Goal: Task Accomplishment & Management: Complete application form

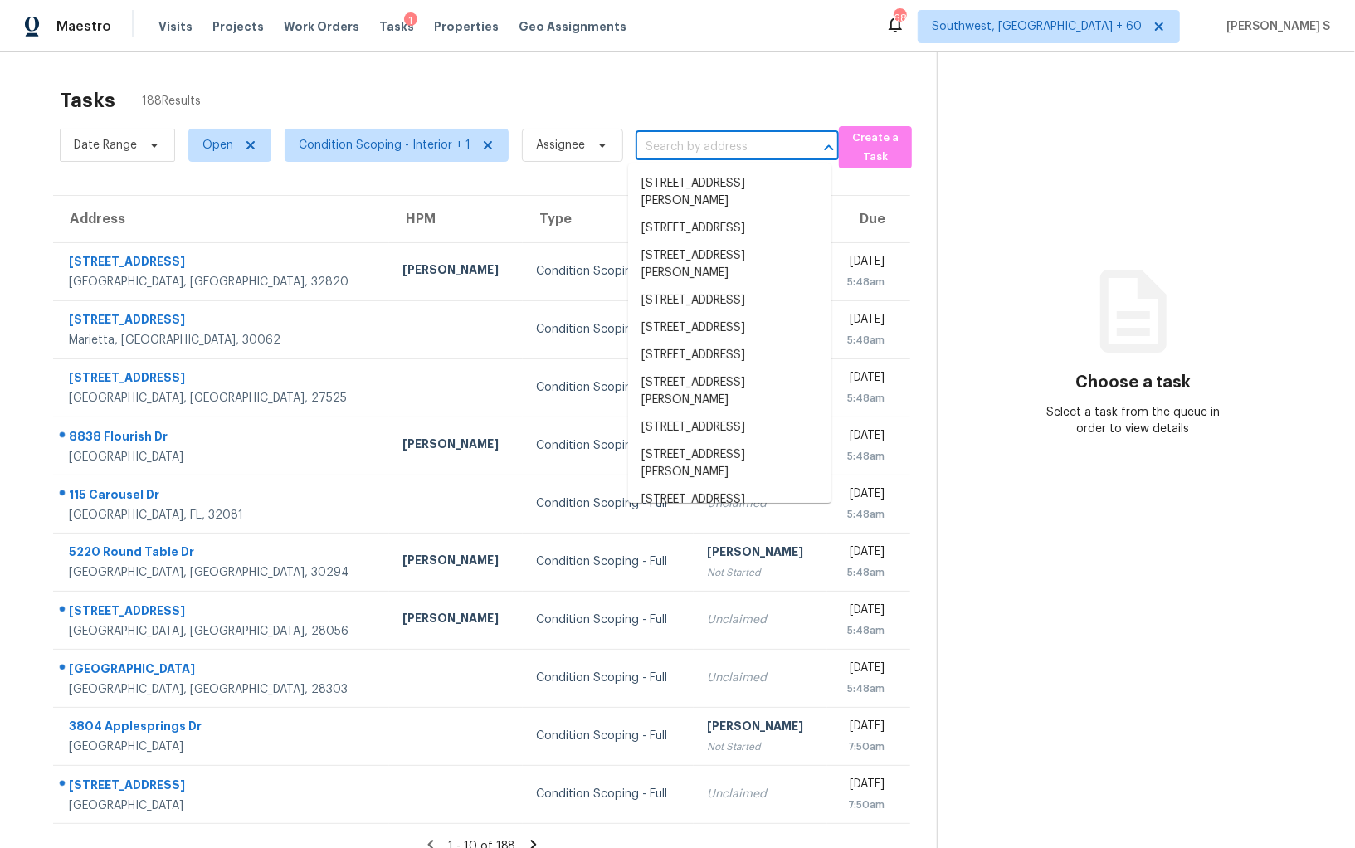
click at [670, 141] on input "text" at bounding box center [714, 147] width 157 height 26
paste input "[STREET_ADDRESS]"
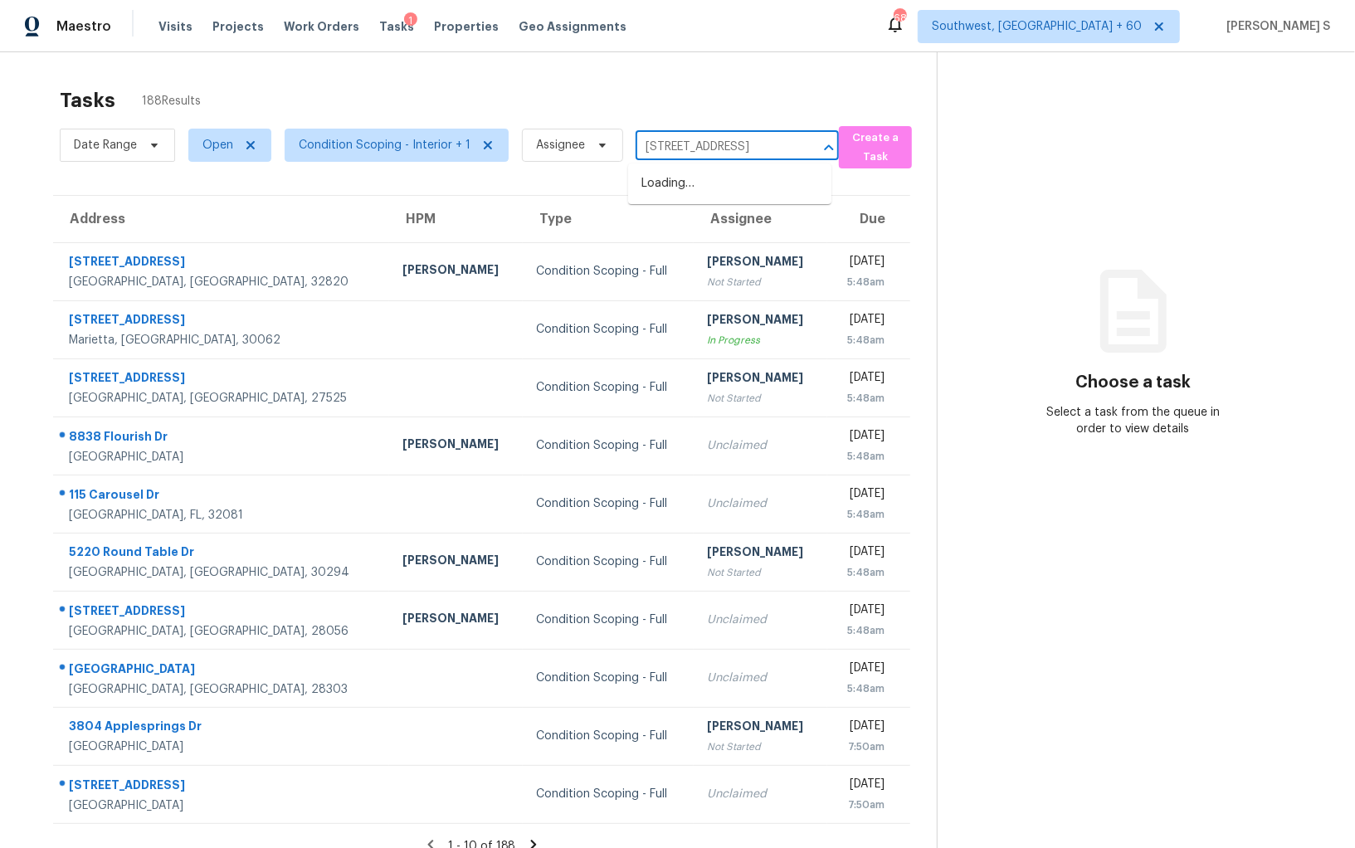
scroll to position [0, 46]
type input "[STREET_ADDRESS]"
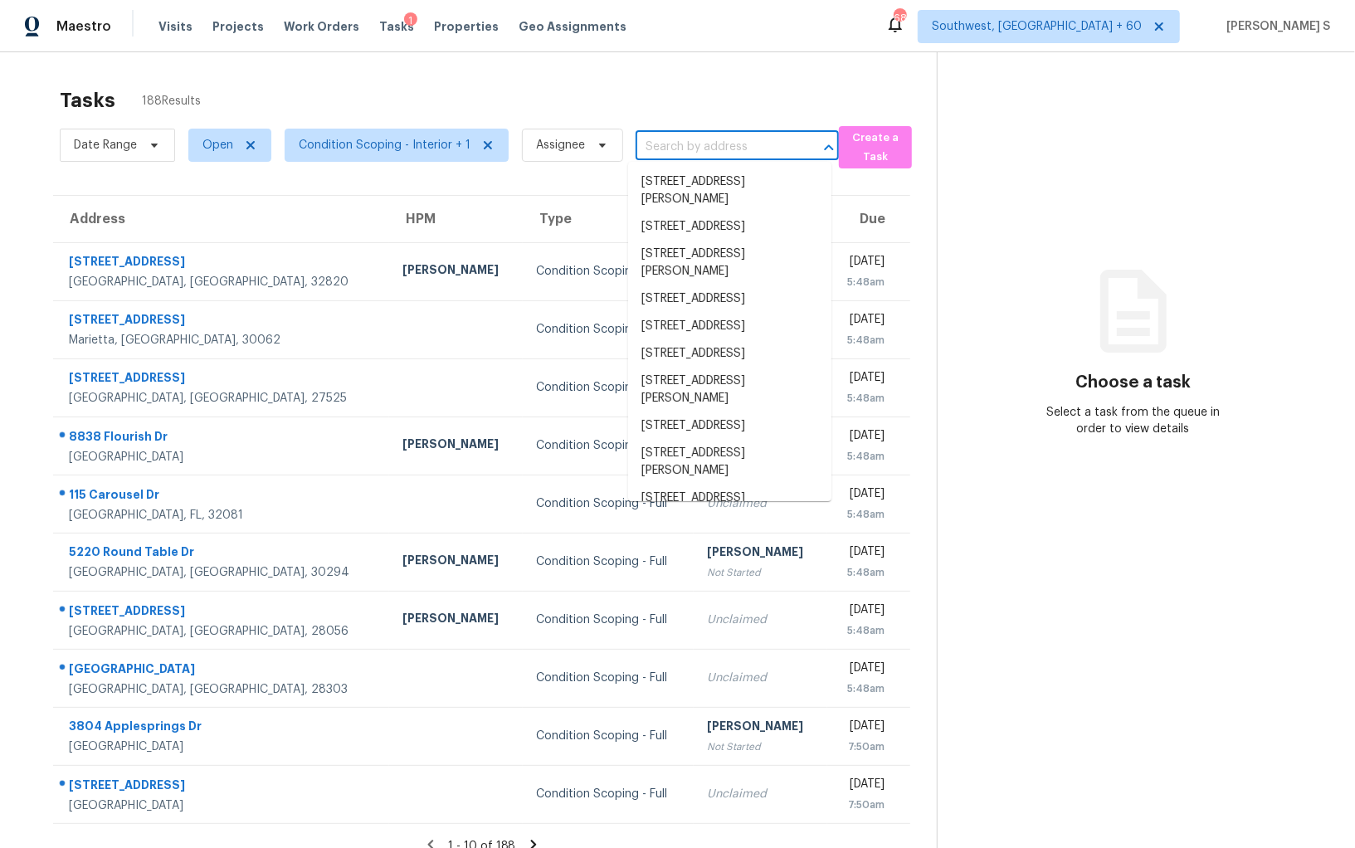
scroll to position [0, 0]
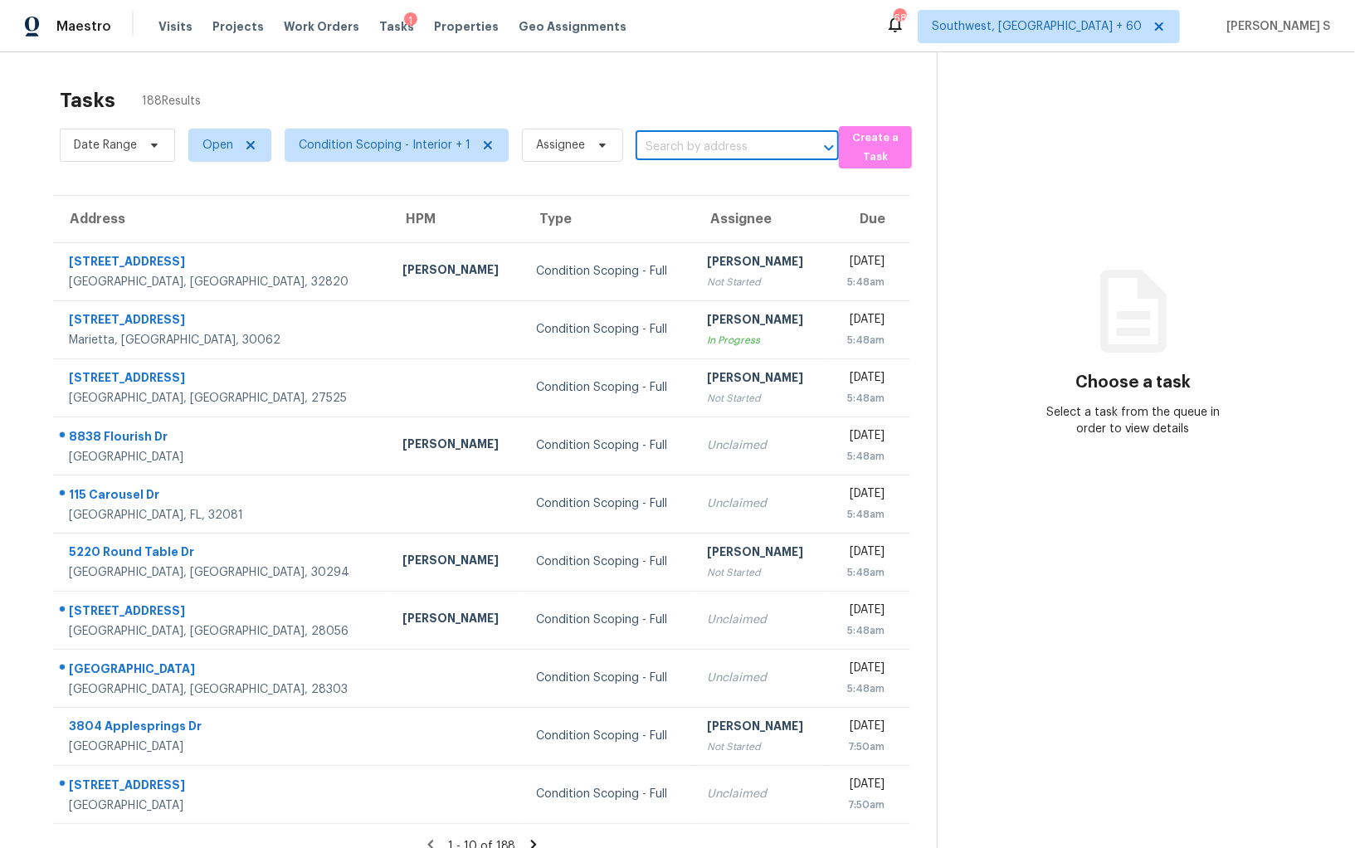
click at [702, 144] on input "text" at bounding box center [714, 147] width 157 height 26
paste input "[STREET_ADDRESS]"
click at [662, 144] on input "[STREET_ADDRESS]" at bounding box center [714, 147] width 157 height 26
type input "629 Alcove D"
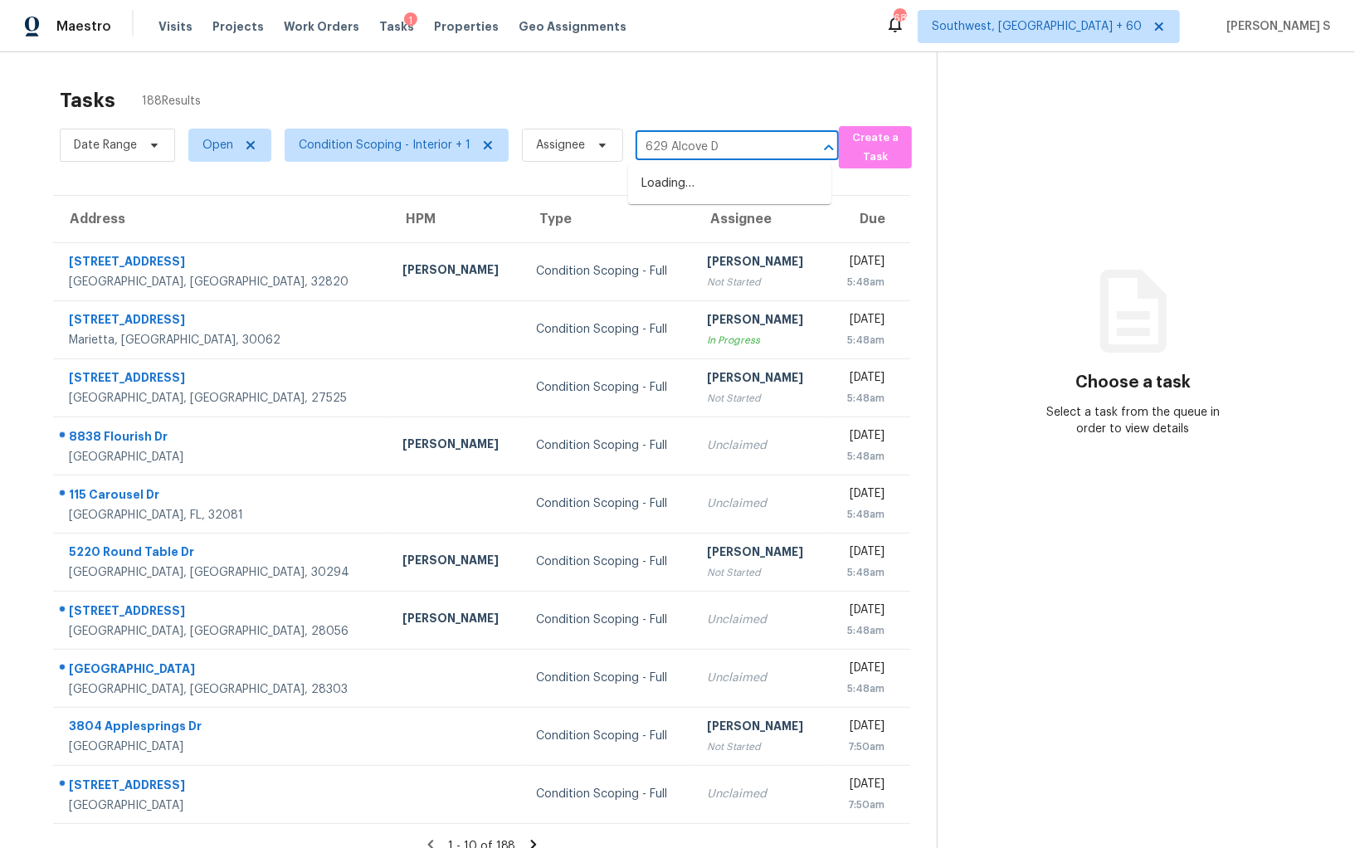
scroll to position [0, 0]
click at [701, 197] on li "[STREET_ADDRESS]" at bounding box center [729, 183] width 203 height 27
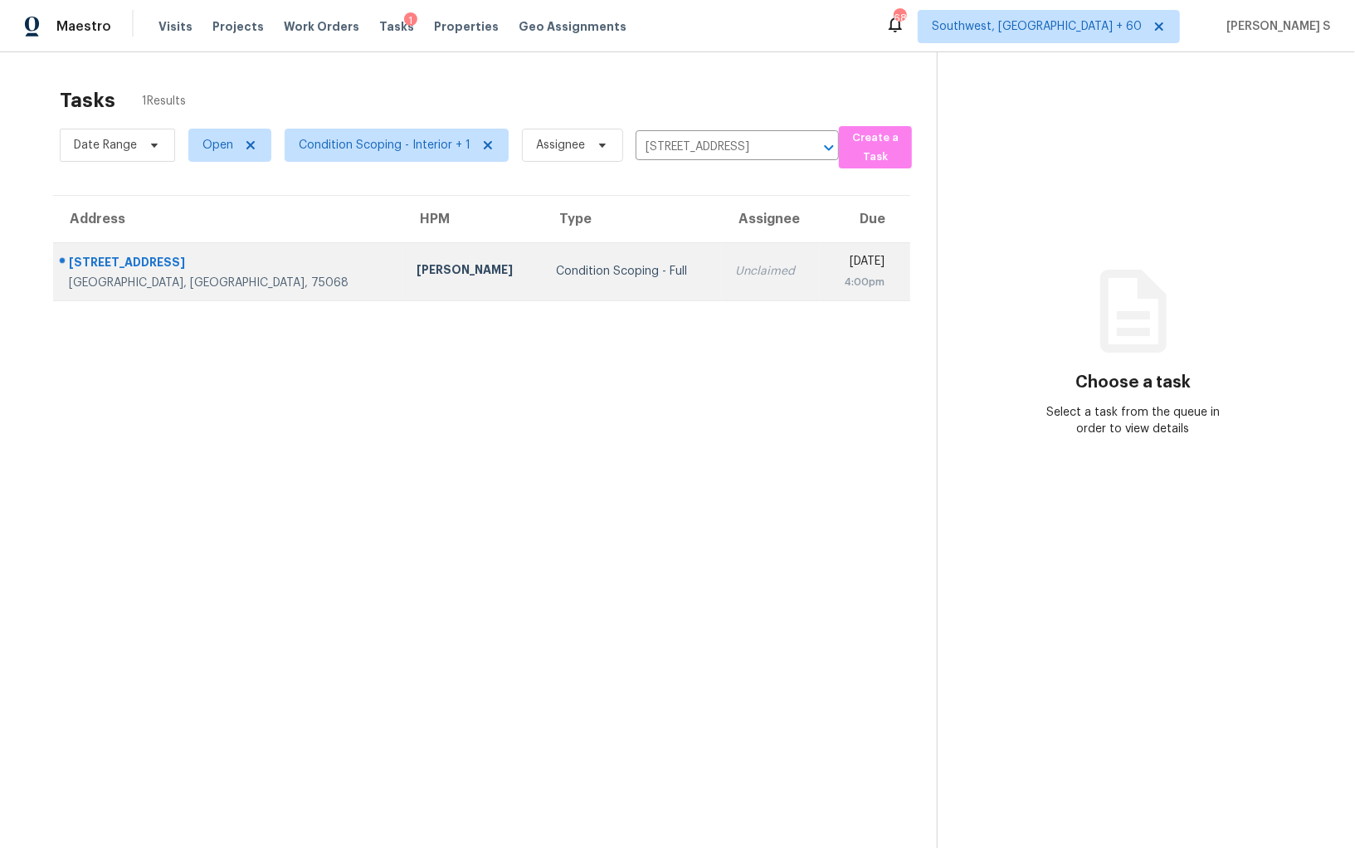
click at [722, 261] on td "Unclaimed" at bounding box center [771, 271] width 98 height 58
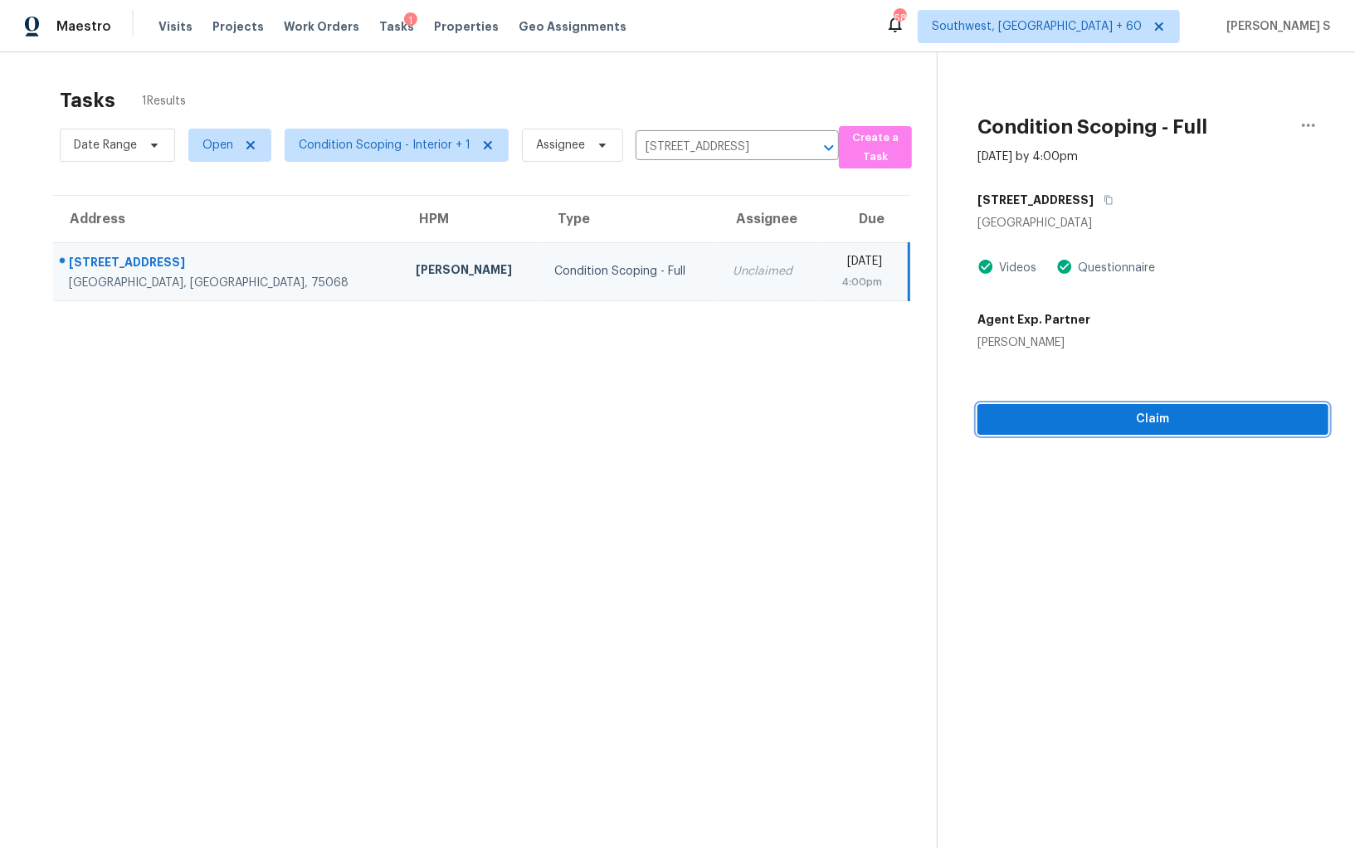
click at [1108, 422] on span "Claim" at bounding box center [1153, 419] width 324 height 21
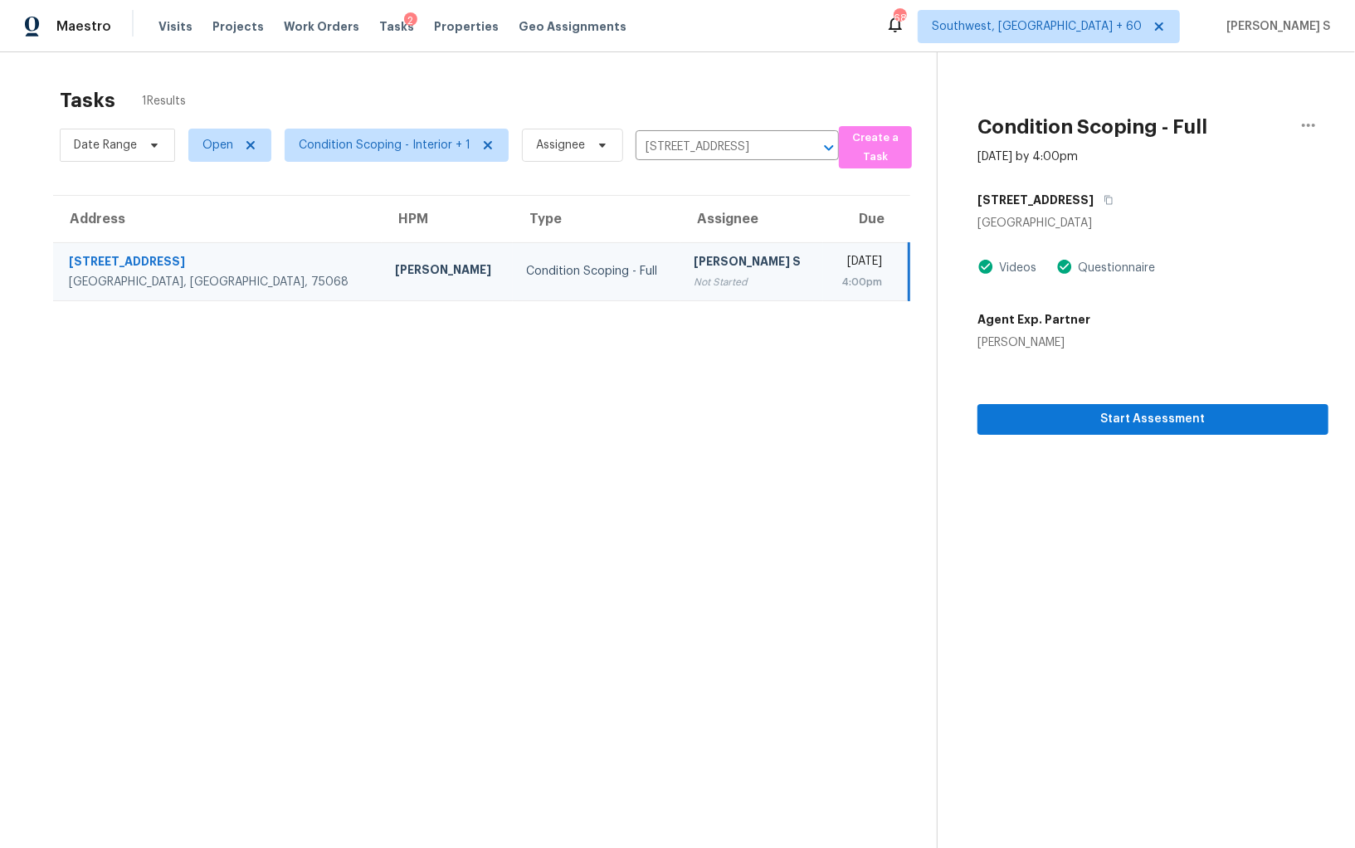
click at [694, 278] on div "Not Started" at bounding box center [752, 282] width 116 height 17
click at [1065, 419] on span "Start Assessment" at bounding box center [1153, 419] width 324 height 21
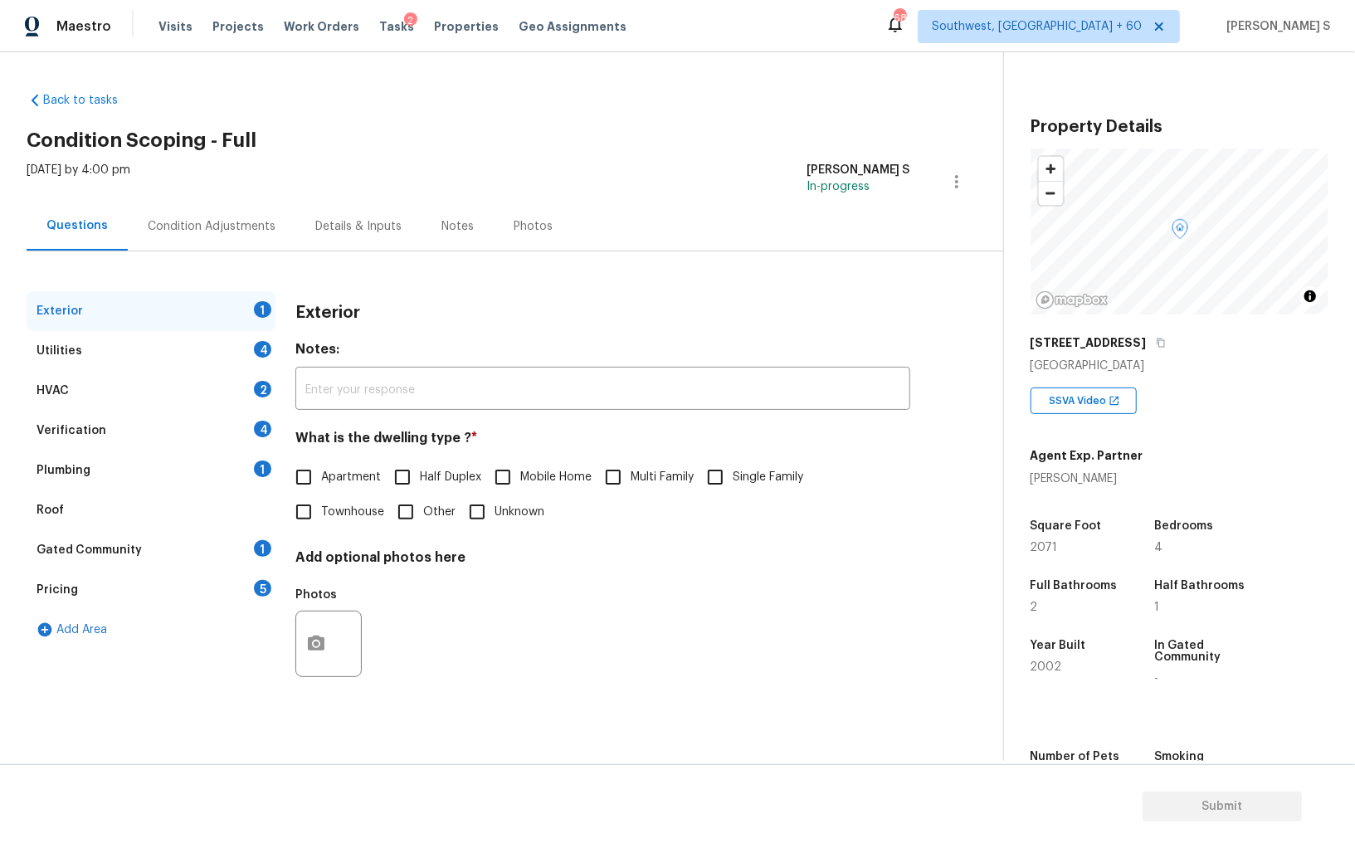
click at [714, 467] on input "Single Family" at bounding box center [715, 477] width 35 height 35
checkbox input "true"
click at [268, 351] on div "4" at bounding box center [262, 349] width 17 height 17
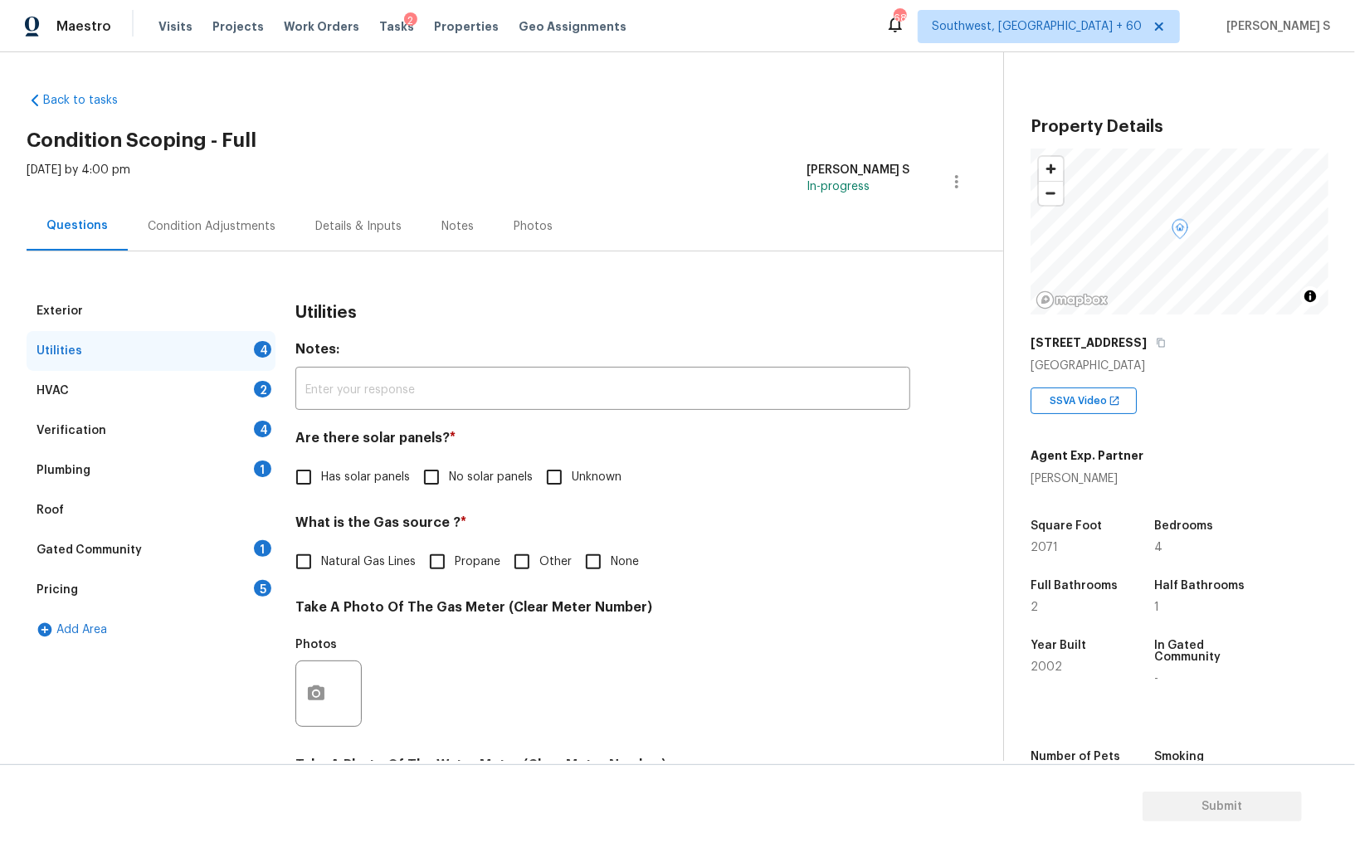
click at [431, 475] on input "No solar panels" at bounding box center [431, 477] width 35 height 35
checkbox input "true"
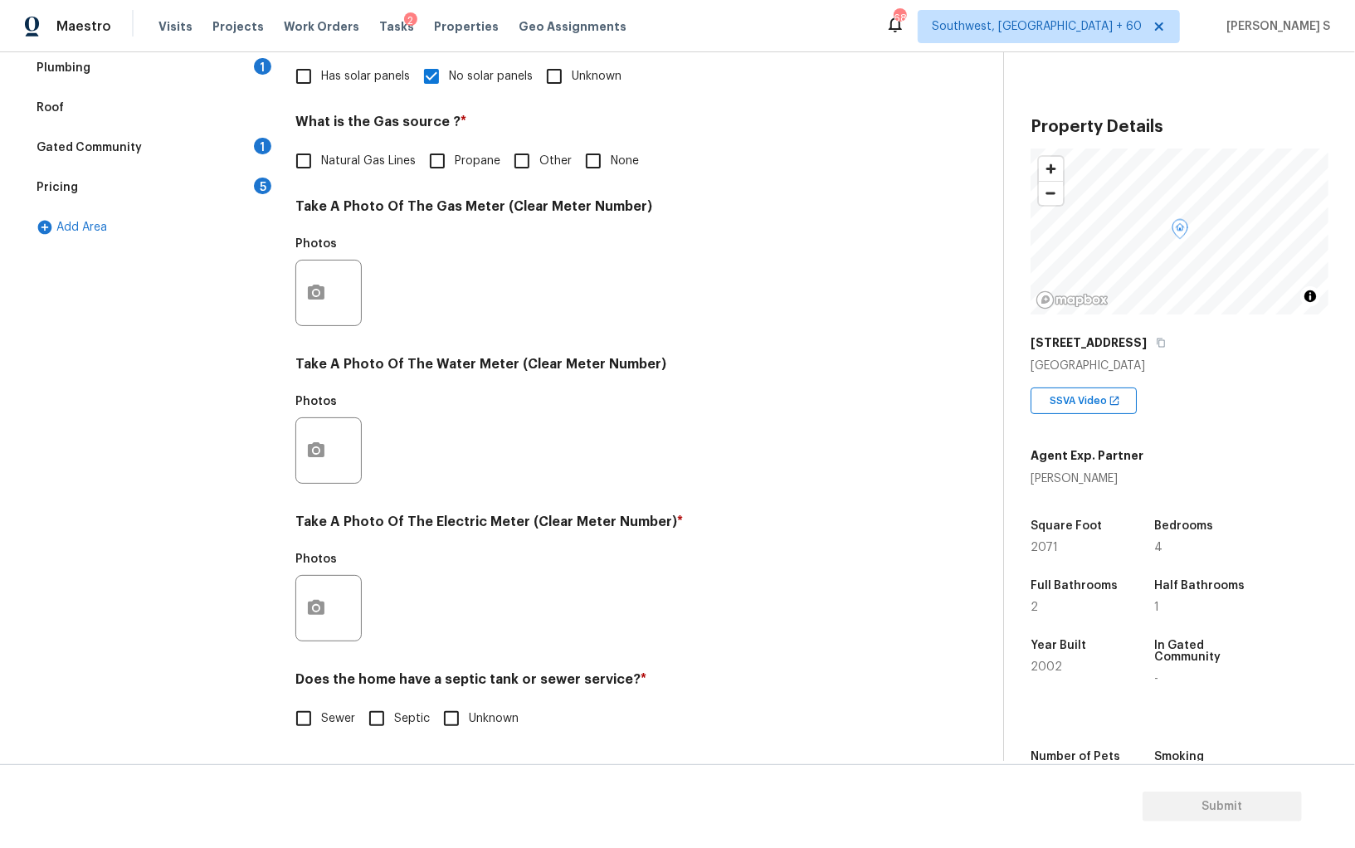
scroll to position [401, 0]
click at [310, 708] on input "Sewer" at bounding box center [303, 718] width 35 height 35
checkbox input "true"
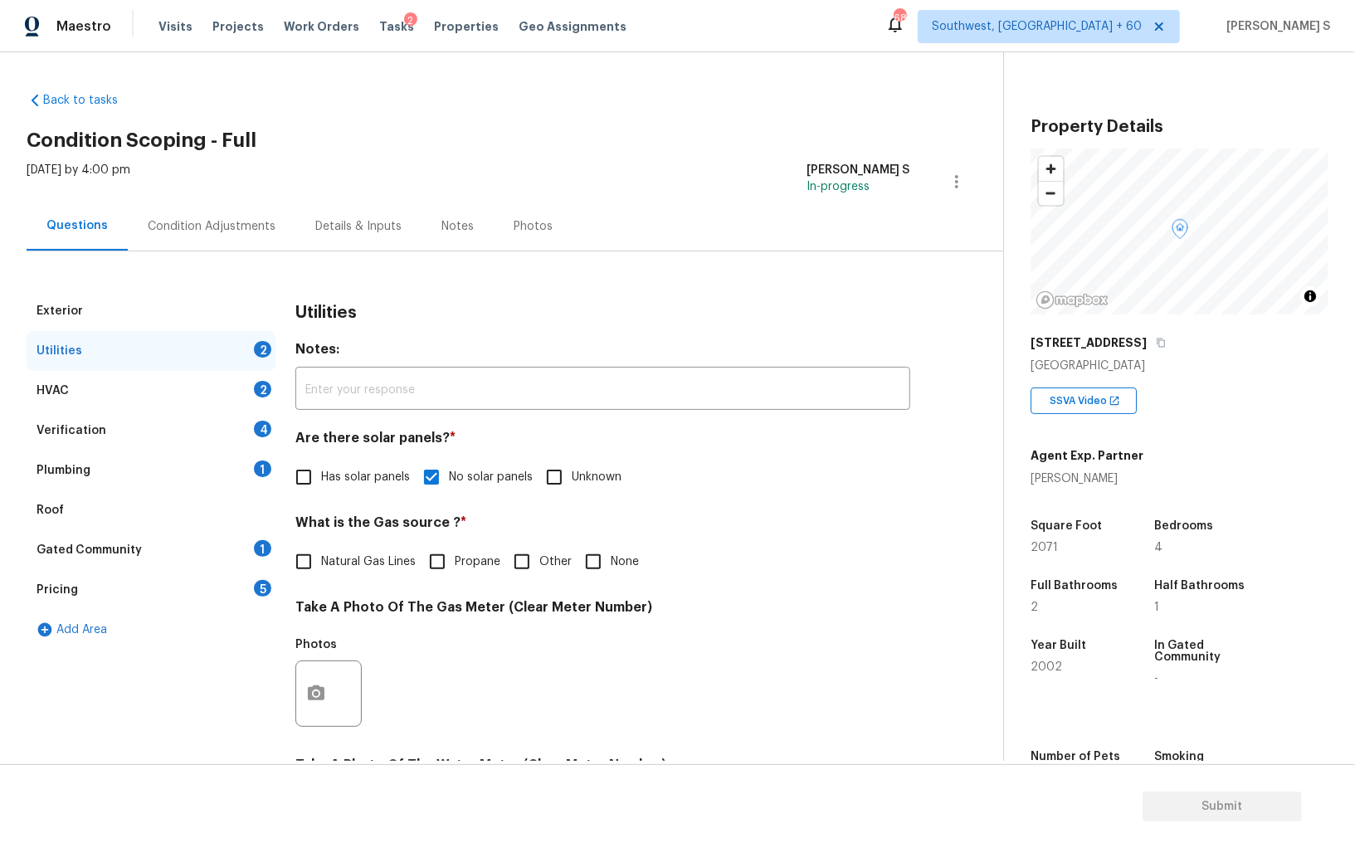
click at [260, 470] on div "1" at bounding box center [262, 469] width 17 height 17
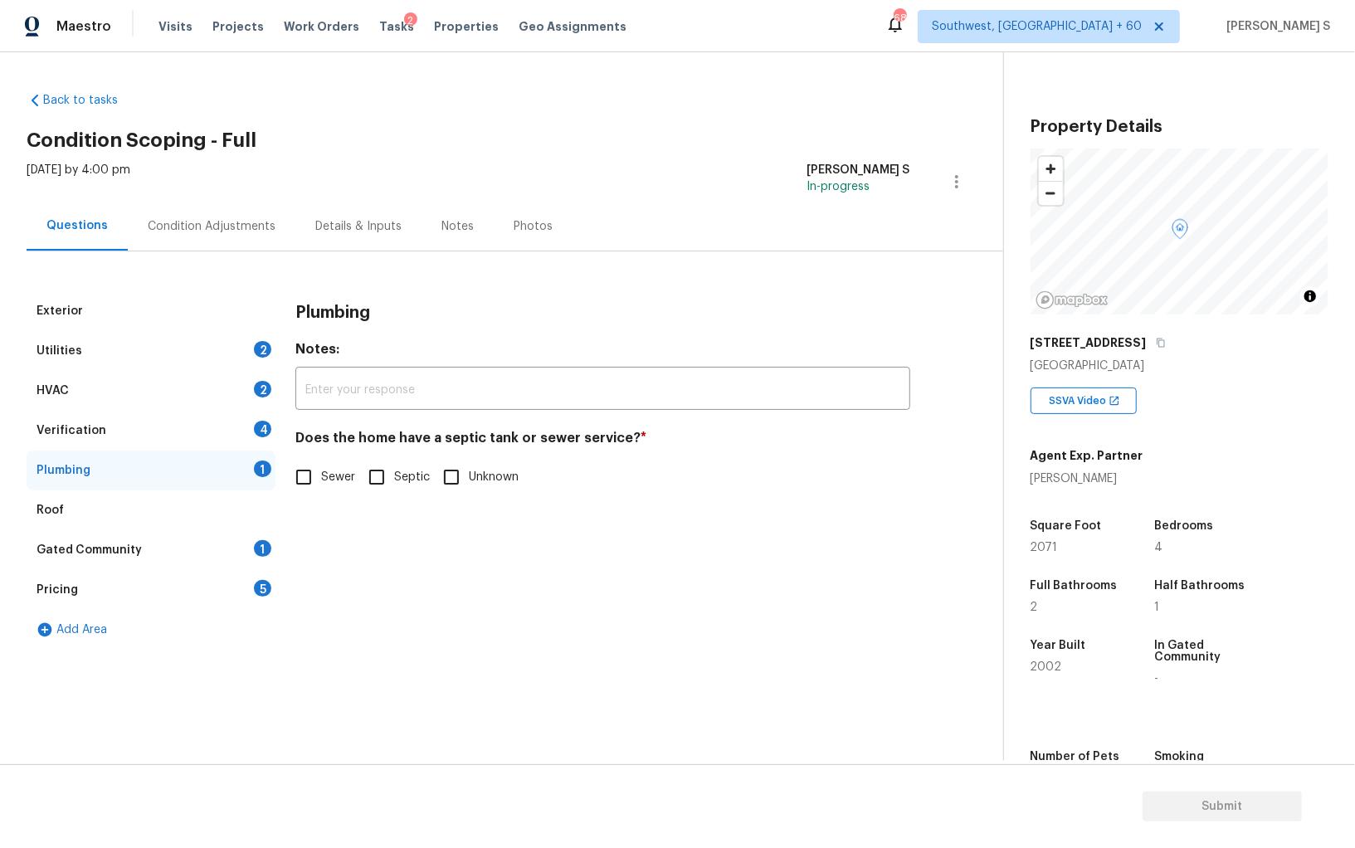
click at [286, 471] on input "Sewer" at bounding box center [303, 477] width 35 height 35
checkbox input "true"
click at [235, 536] on div "Gated Community 1" at bounding box center [151, 550] width 249 height 40
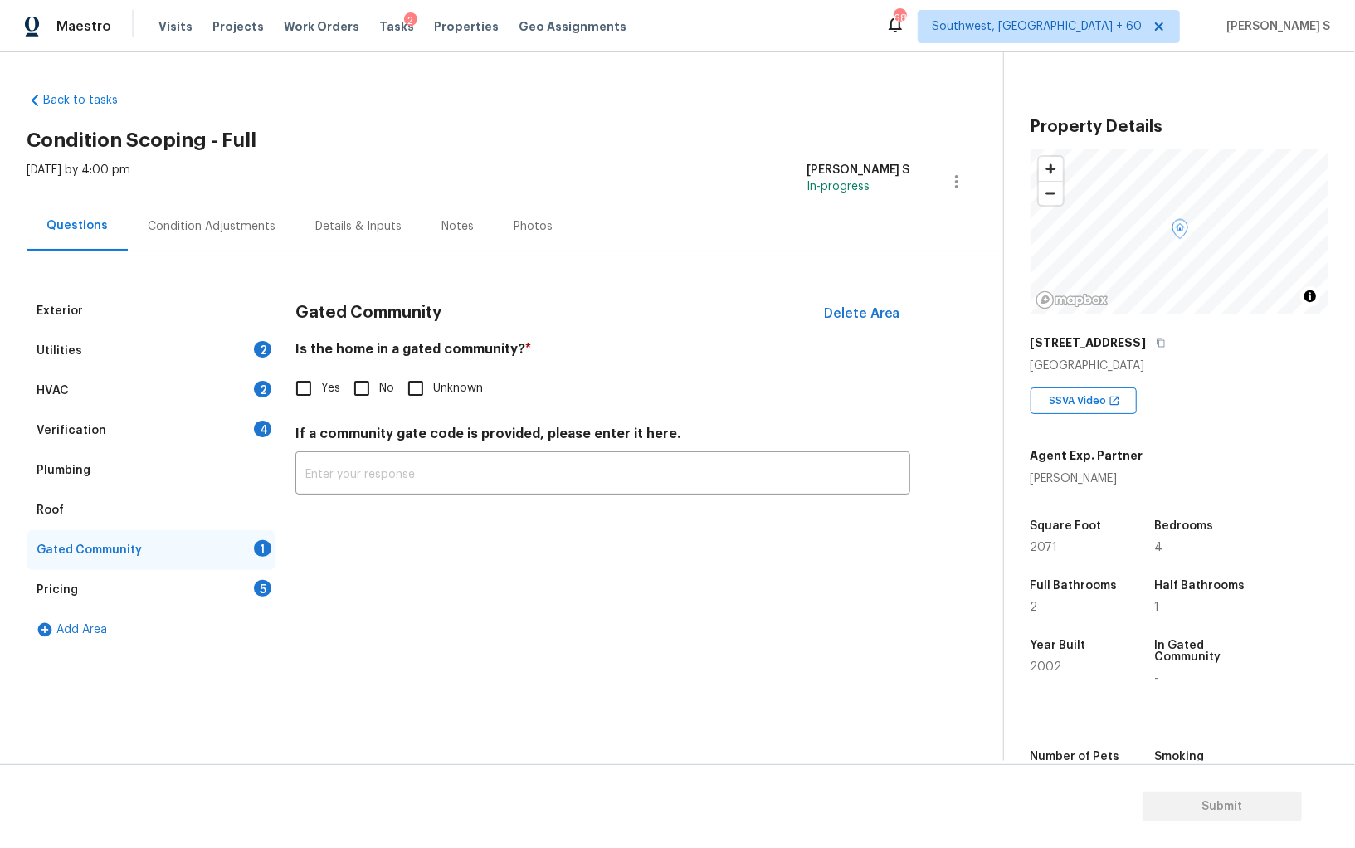
click at [359, 383] on input "No" at bounding box center [361, 388] width 35 height 35
checkbox input "true"
click at [261, 418] on div "Verification 4" at bounding box center [151, 431] width 249 height 40
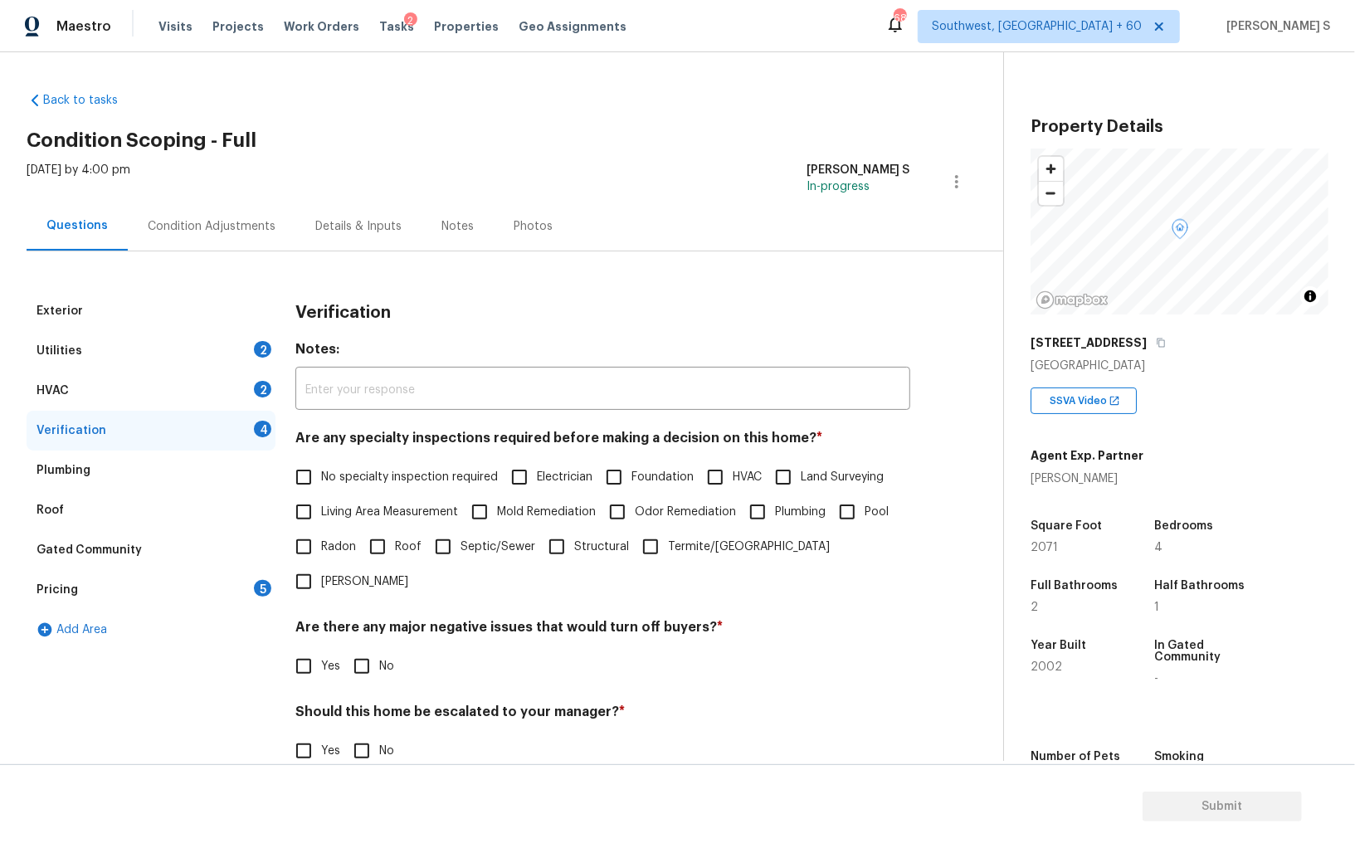
click at [315, 470] on input "No specialty inspection required" at bounding box center [303, 477] width 35 height 35
checkbox input "true"
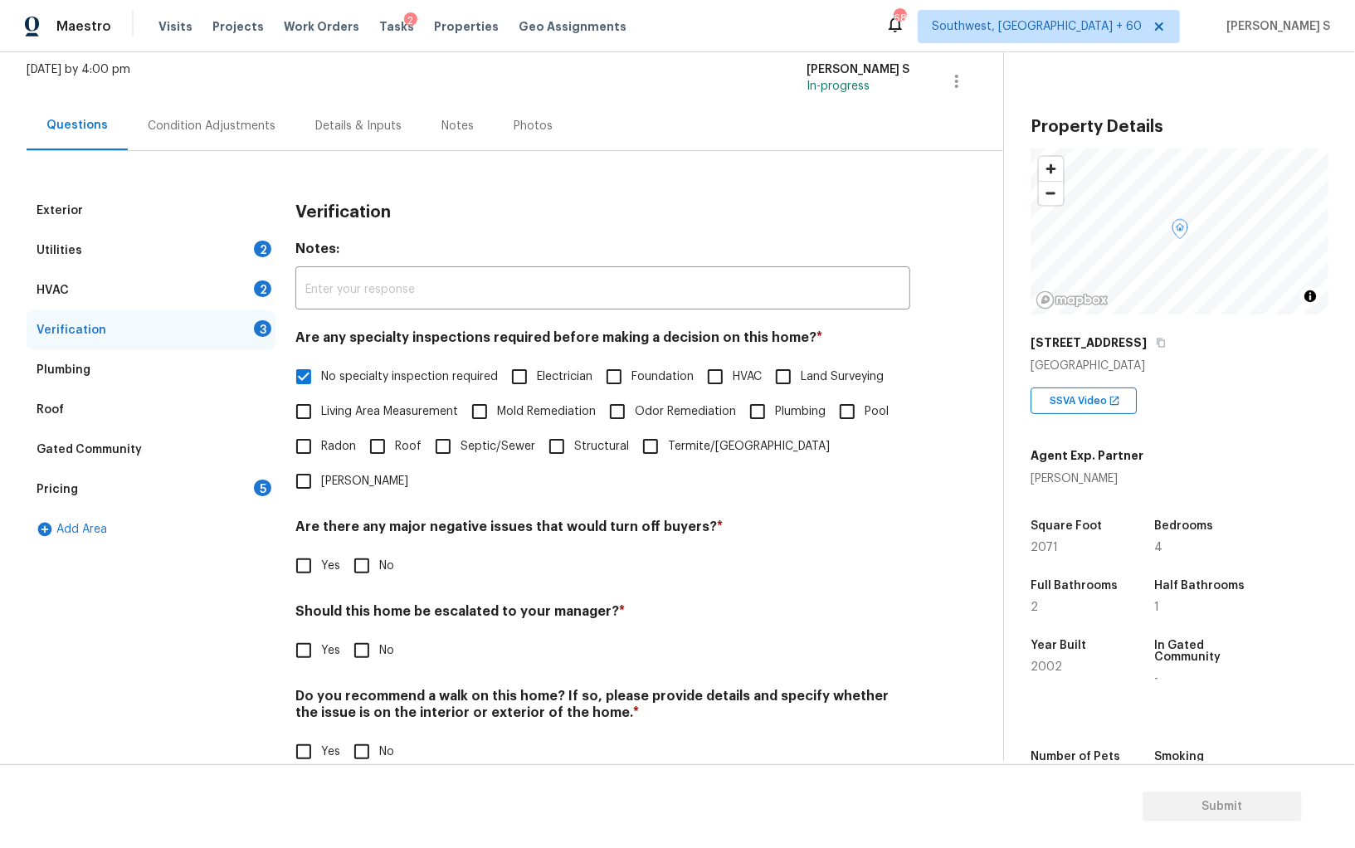
scroll to position [99, 0]
click at [365, 550] on input "No" at bounding box center [361, 567] width 35 height 35
checkbox input "true"
click at [366, 736] on input "No" at bounding box center [361, 753] width 35 height 35
checkbox input "true"
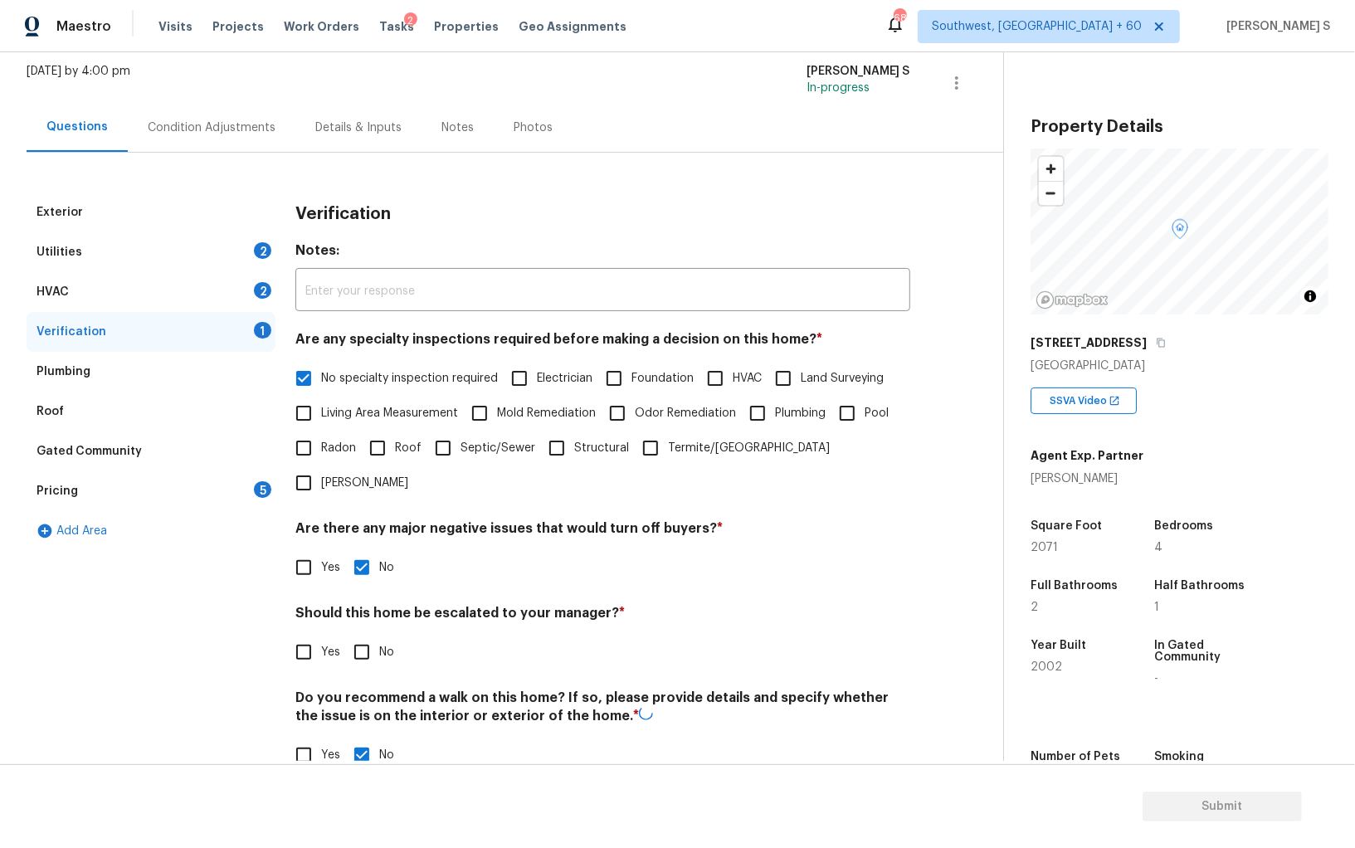
scroll to position [0, 0]
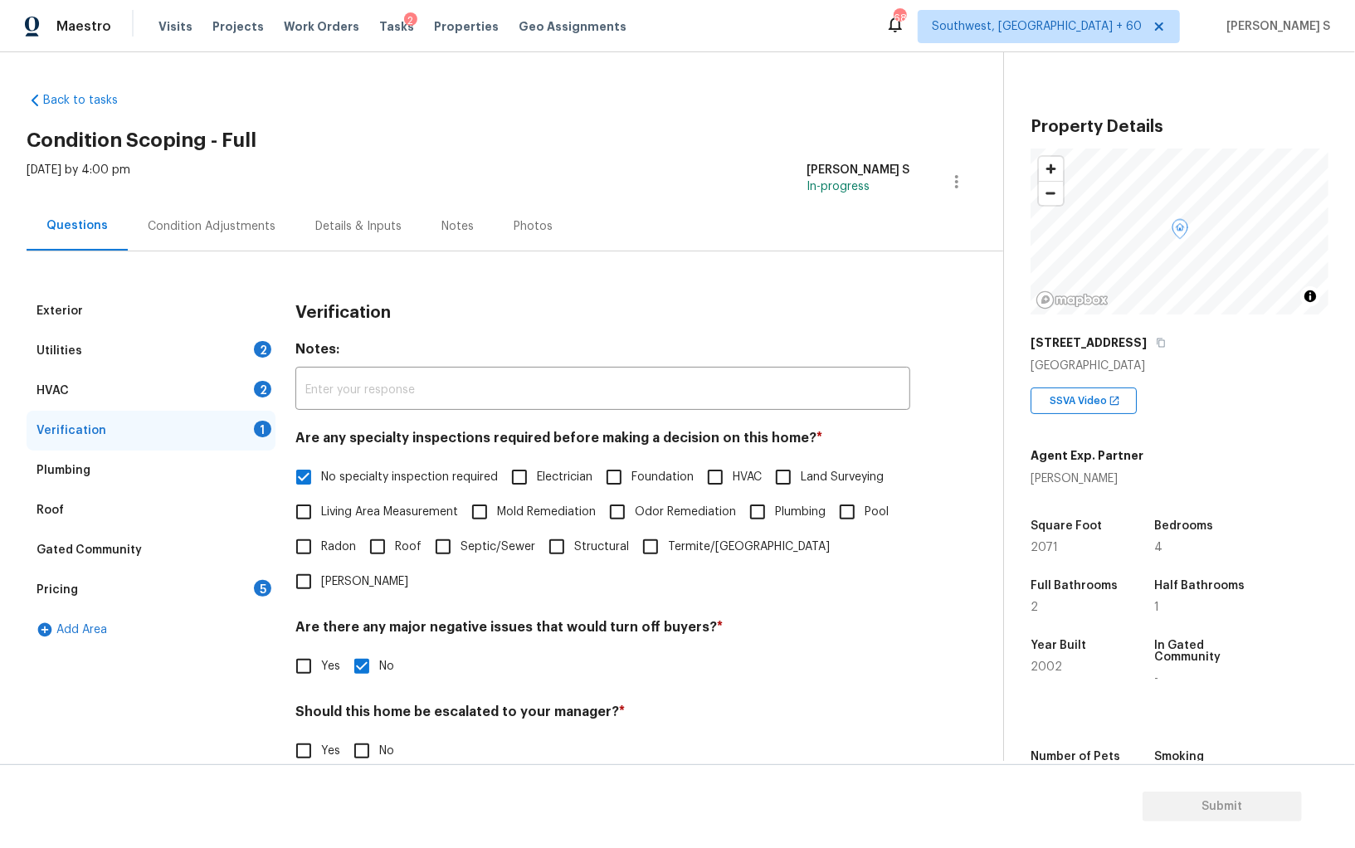
drag, startPoint x: 260, startPoint y: 384, endPoint x: 287, endPoint y: 384, distance: 27.4
click at [260, 384] on div "2" at bounding box center [262, 389] width 17 height 17
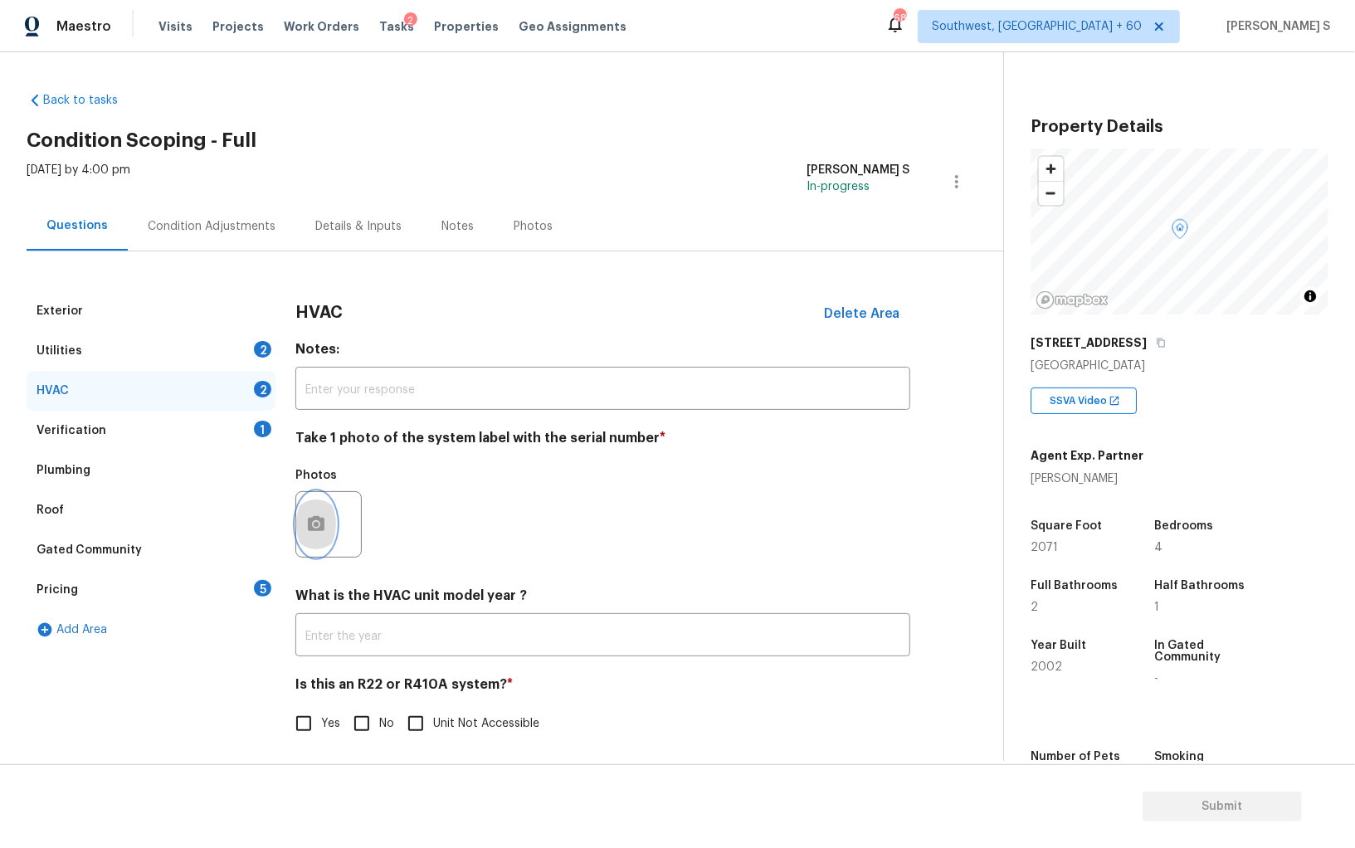
click at [308, 522] on icon "button" at bounding box center [316, 523] width 17 height 15
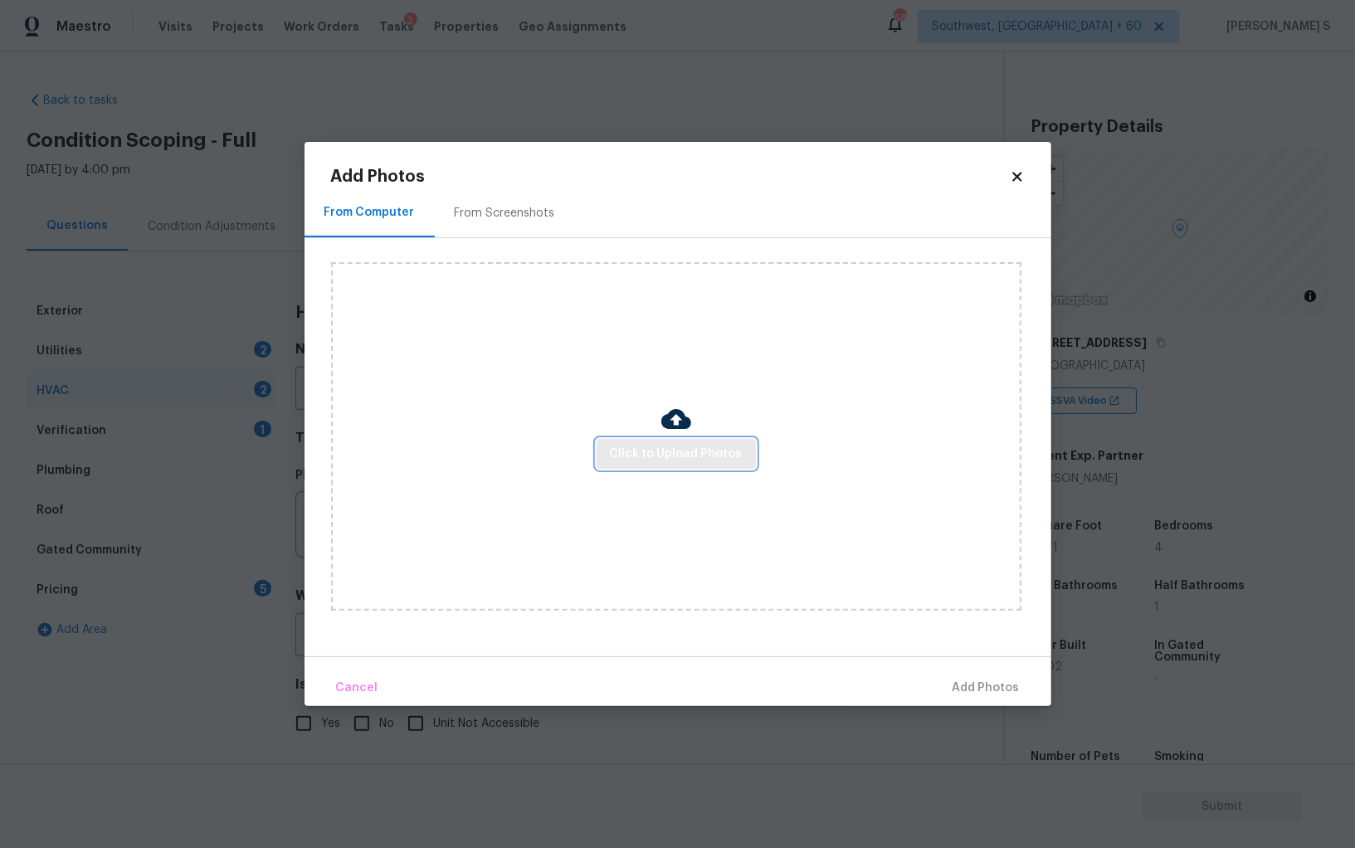
click at [615, 452] on span "Click to Upload Photos" at bounding box center [676, 454] width 133 height 21
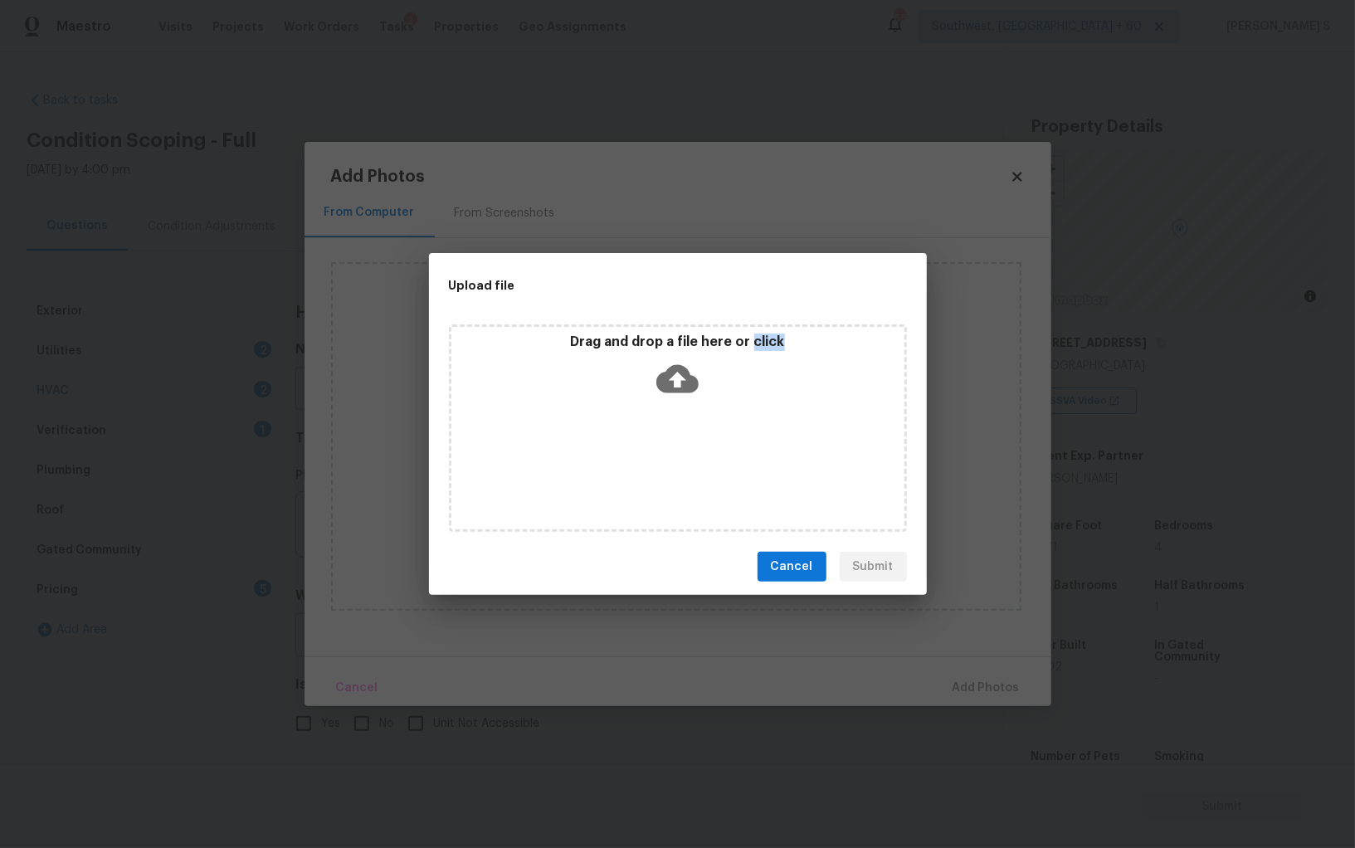
click at [615, 452] on div "Drag and drop a file here or click" at bounding box center [678, 427] width 458 height 207
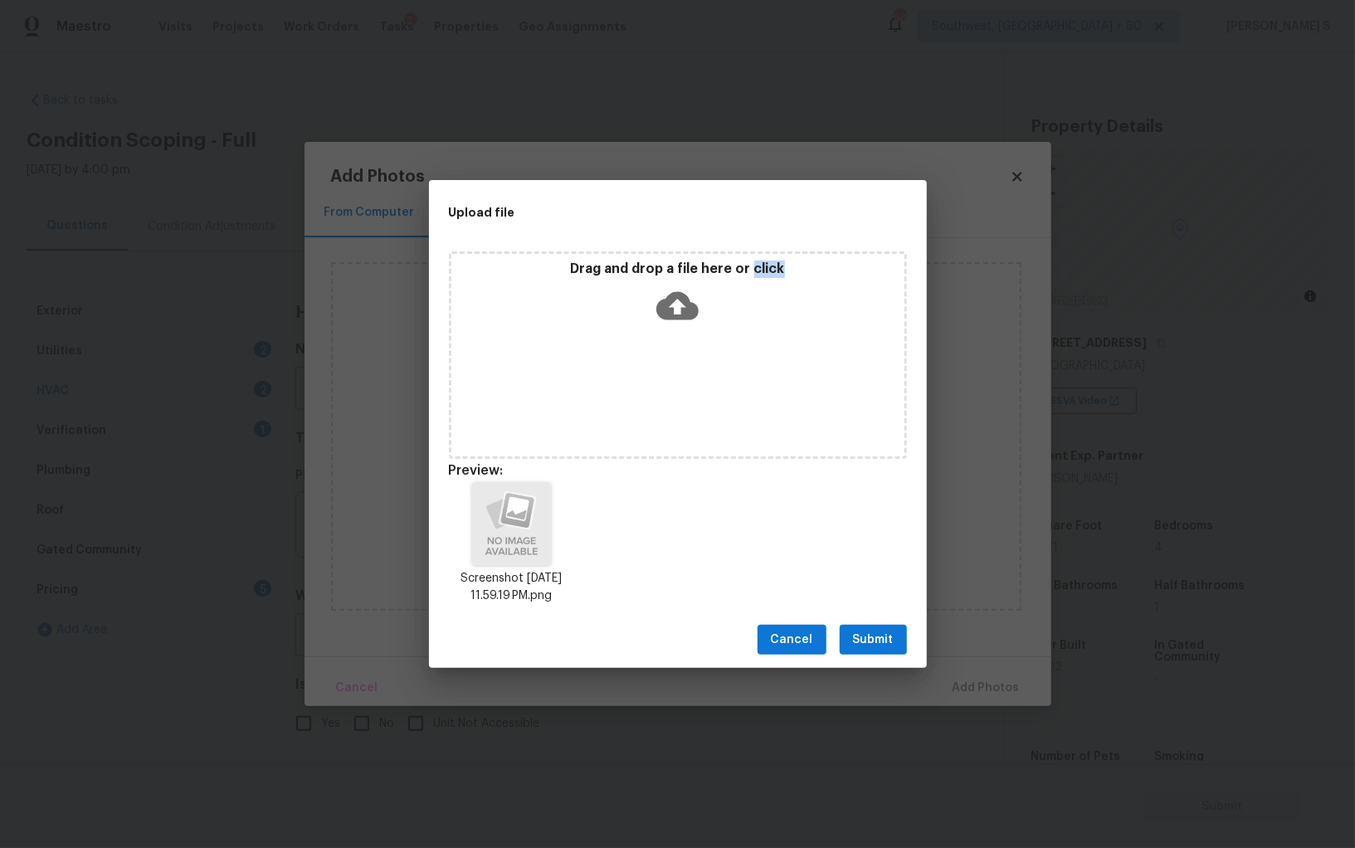
click at [869, 633] on span "Submit" at bounding box center [873, 640] width 41 height 21
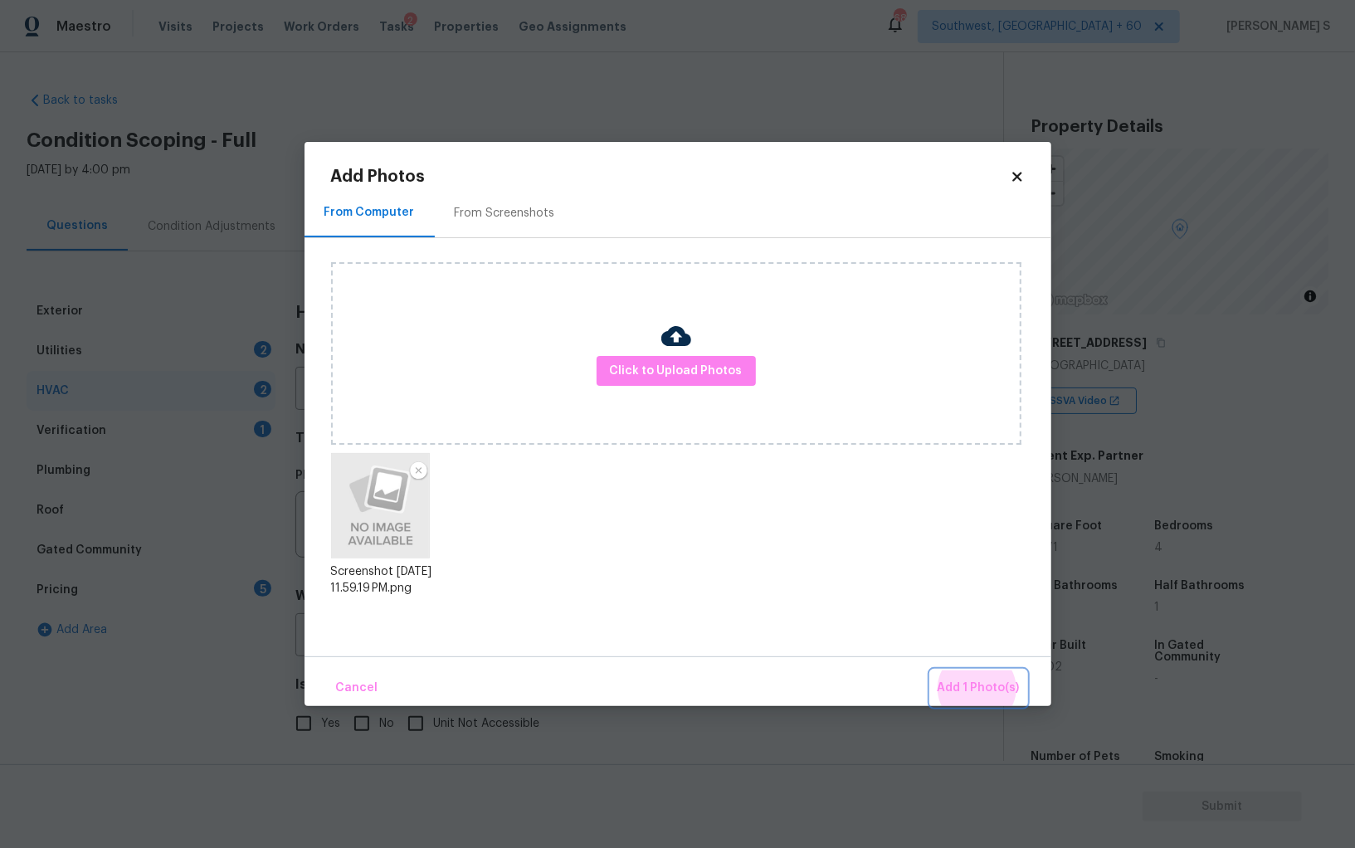
click at [931, 670] on button "Add 1 Photo(s)" at bounding box center [978, 688] width 95 height 36
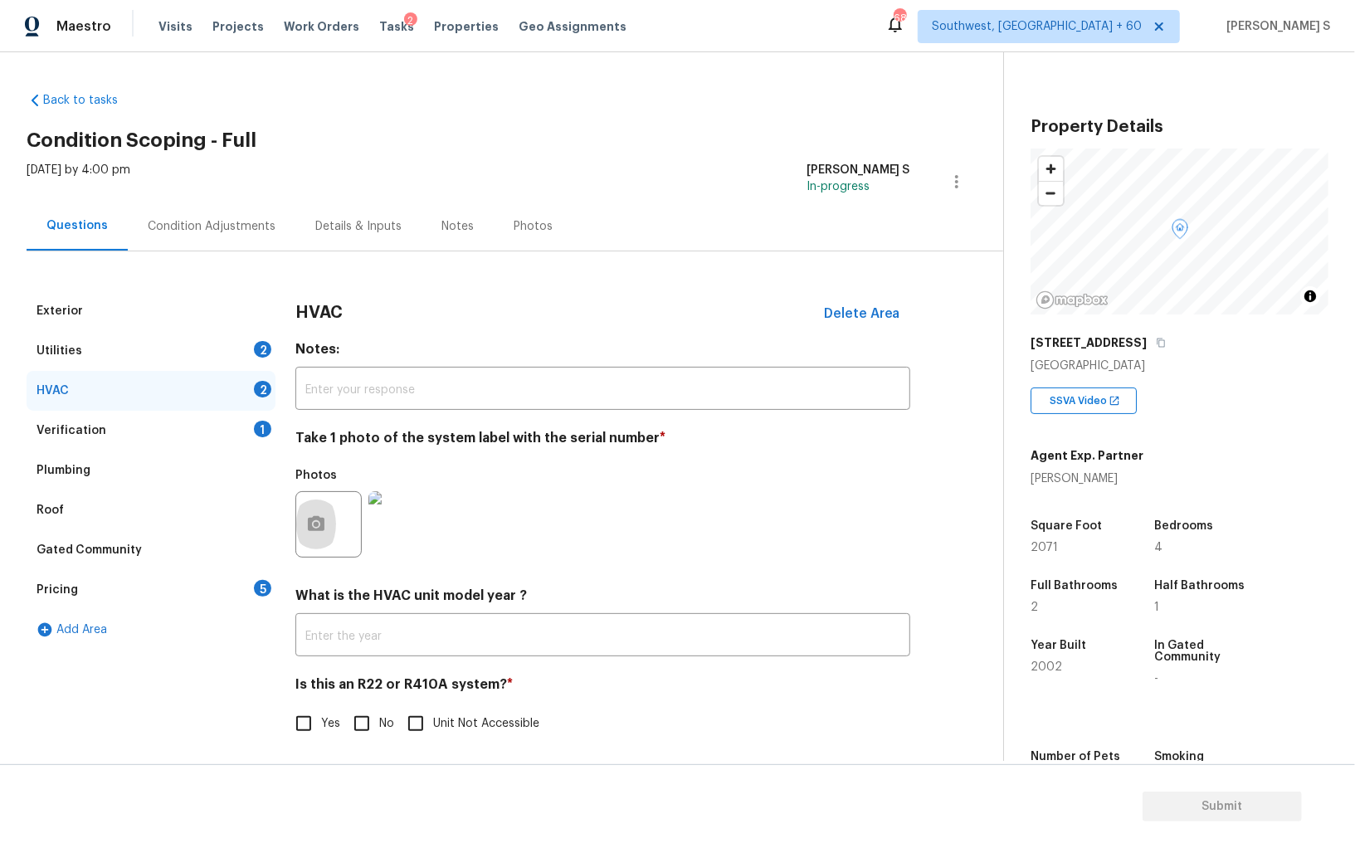
click at [357, 719] on input "No" at bounding box center [361, 723] width 35 height 35
checkbox input "true"
click at [256, 598] on div "Pricing 5" at bounding box center [151, 590] width 249 height 40
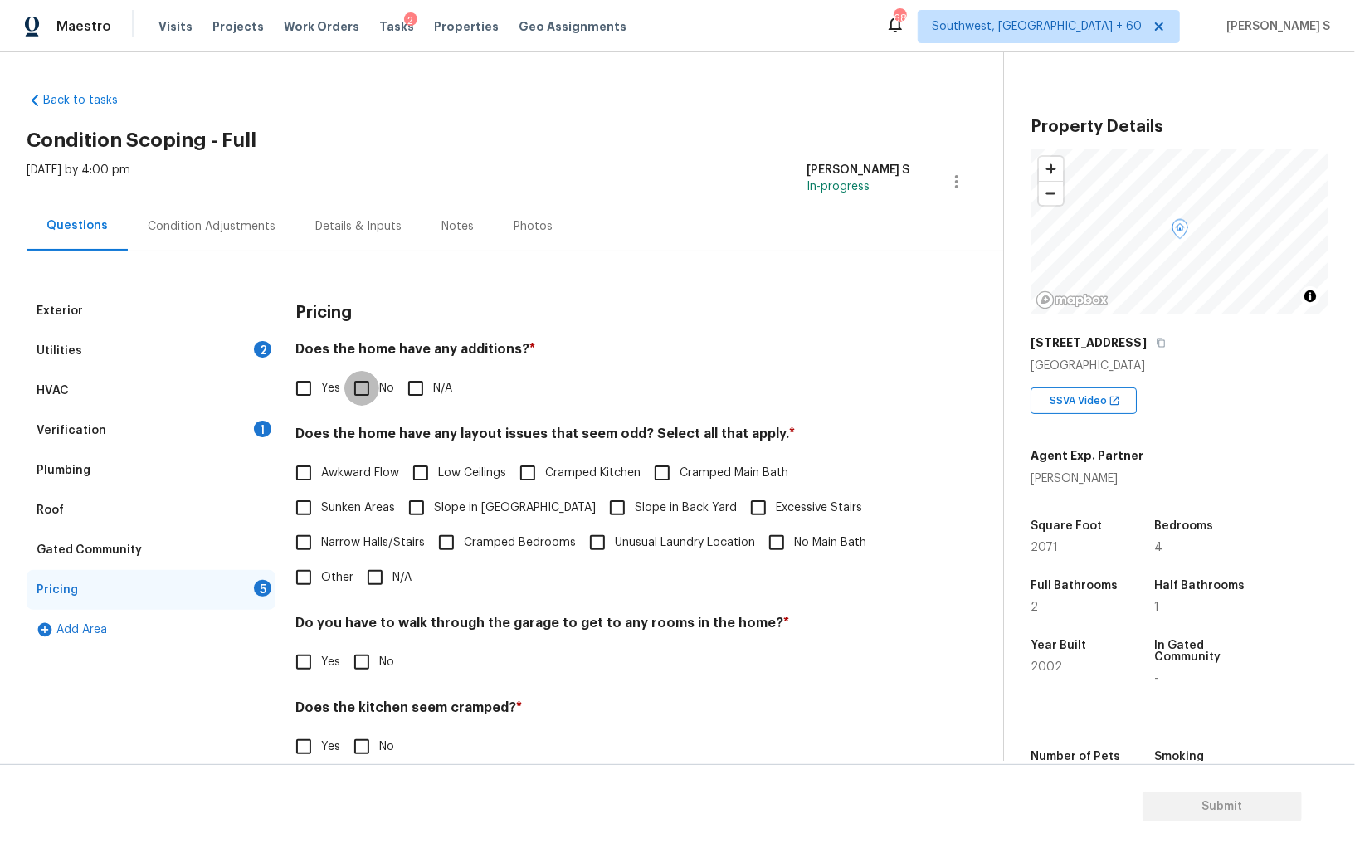
click at [369, 376] on input "No" at bounding box center [361, 388] width 35 height 35
checkbox input "true"
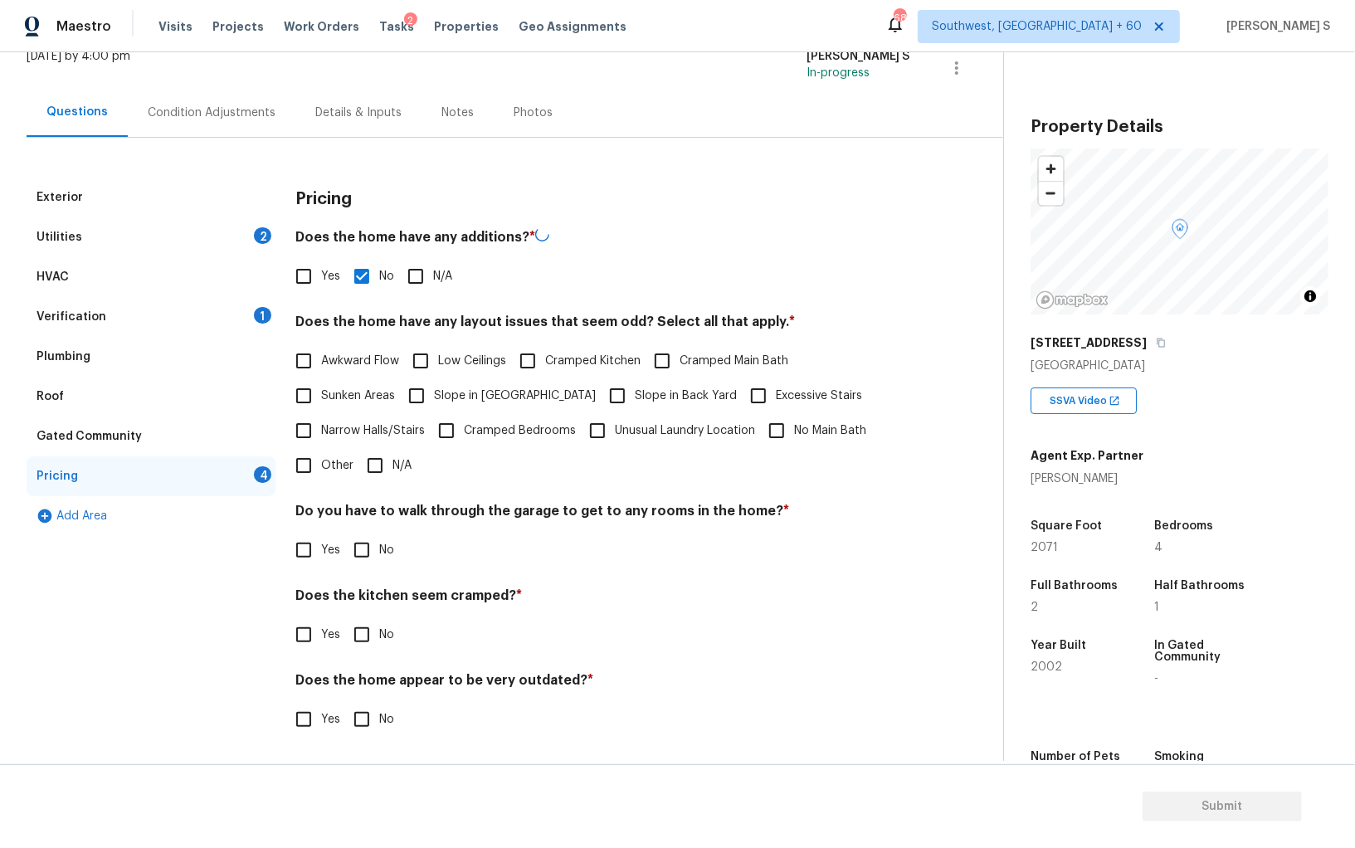
scroll to position [112, 0]
click at [341, 520] on h4 "Do you have to walk through the garage to get to any rooms in the home? *" at bounding box center [602, 514] width 615 height 23
click at [349, 540] on input "No" at bounding box center [361, 550] width 35 height 35
checkbox input "true"
click at [344, 619] on input "No" at bounding box center [361, 636] width 35 height 35
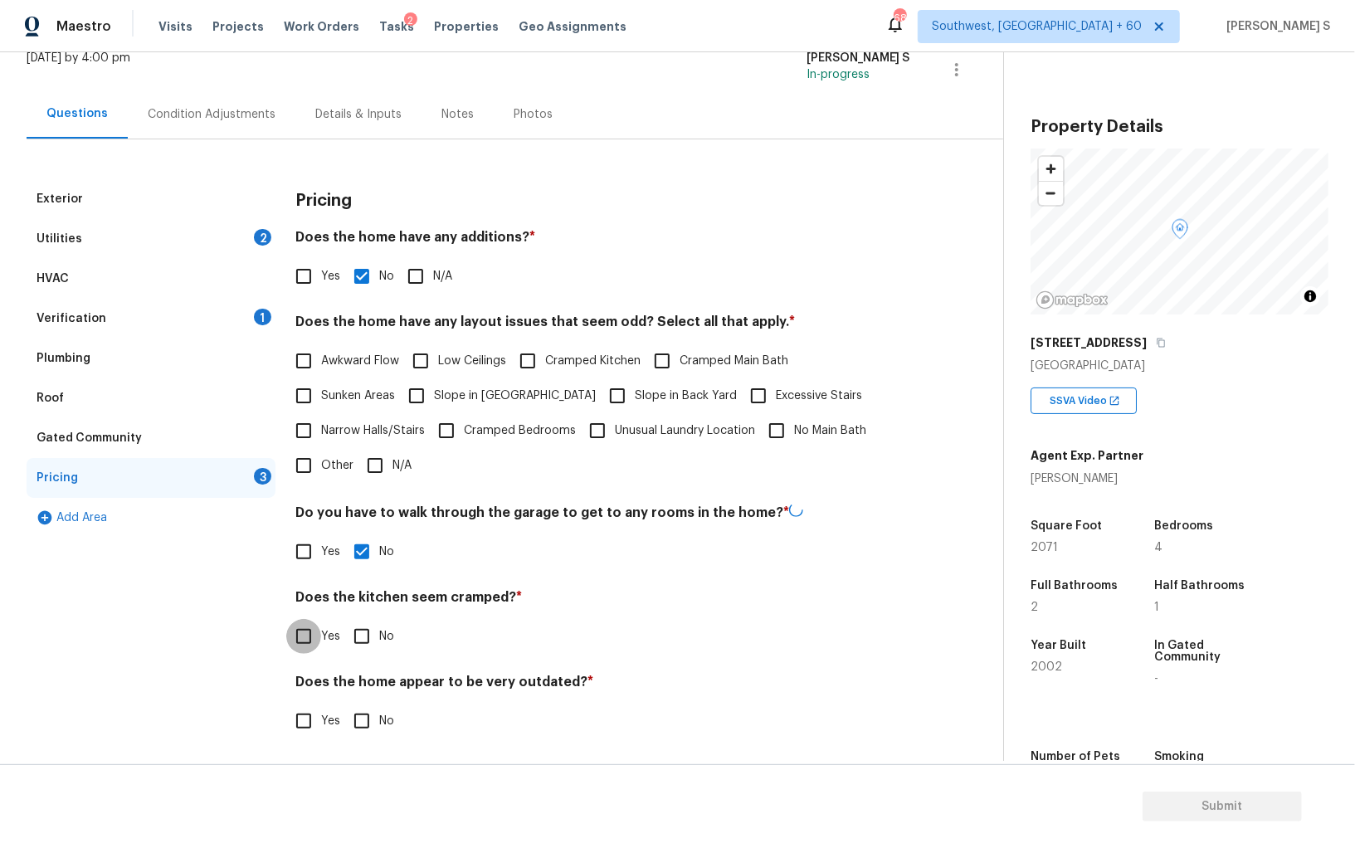
checkbox input "true"
click at [344, 704] on input "No" at bounding box center [361, 721] width 35 height 35
checkbox input "true"
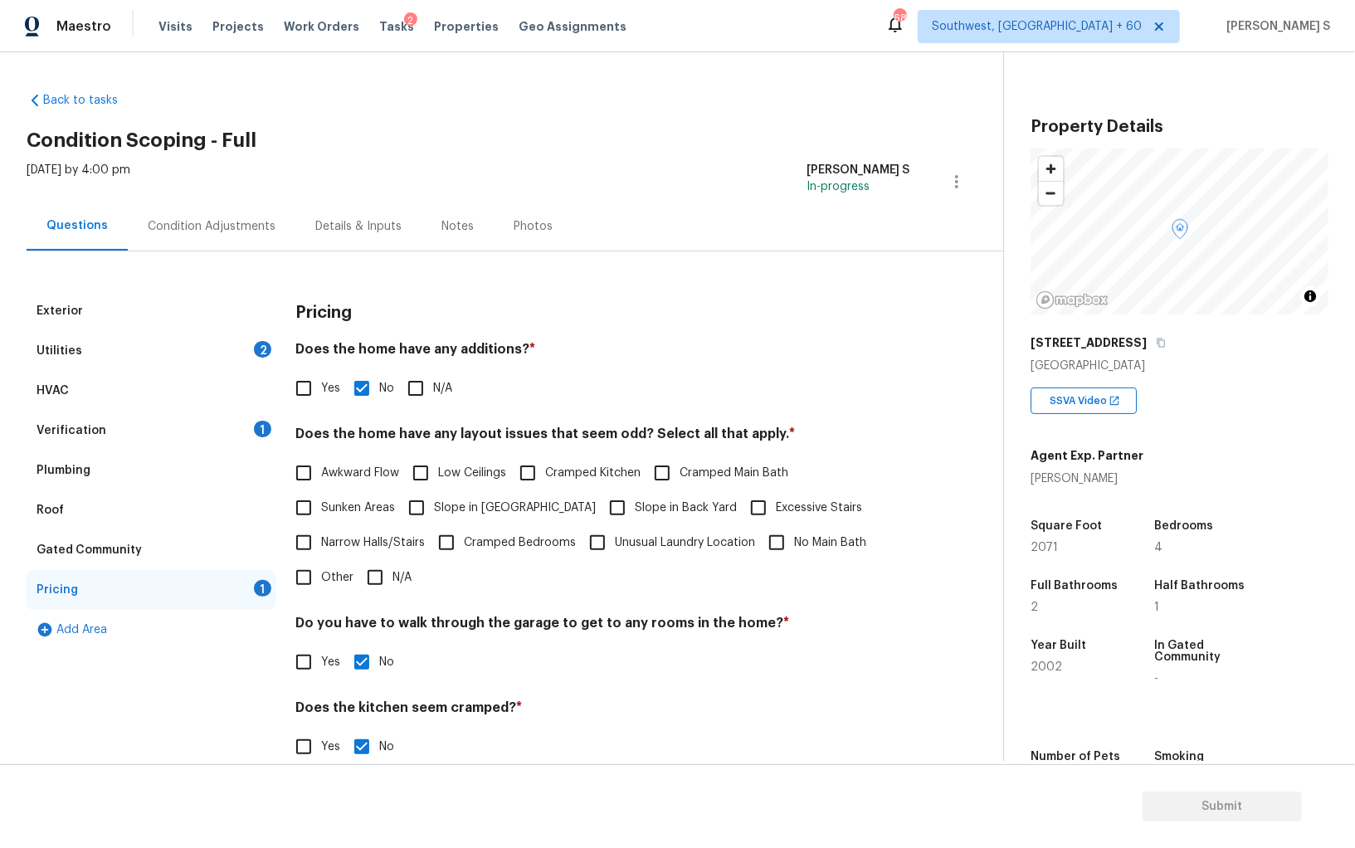
click at [242, 350] on div "Utilities 2" at bounding box center [151, 351] width 249 height 40
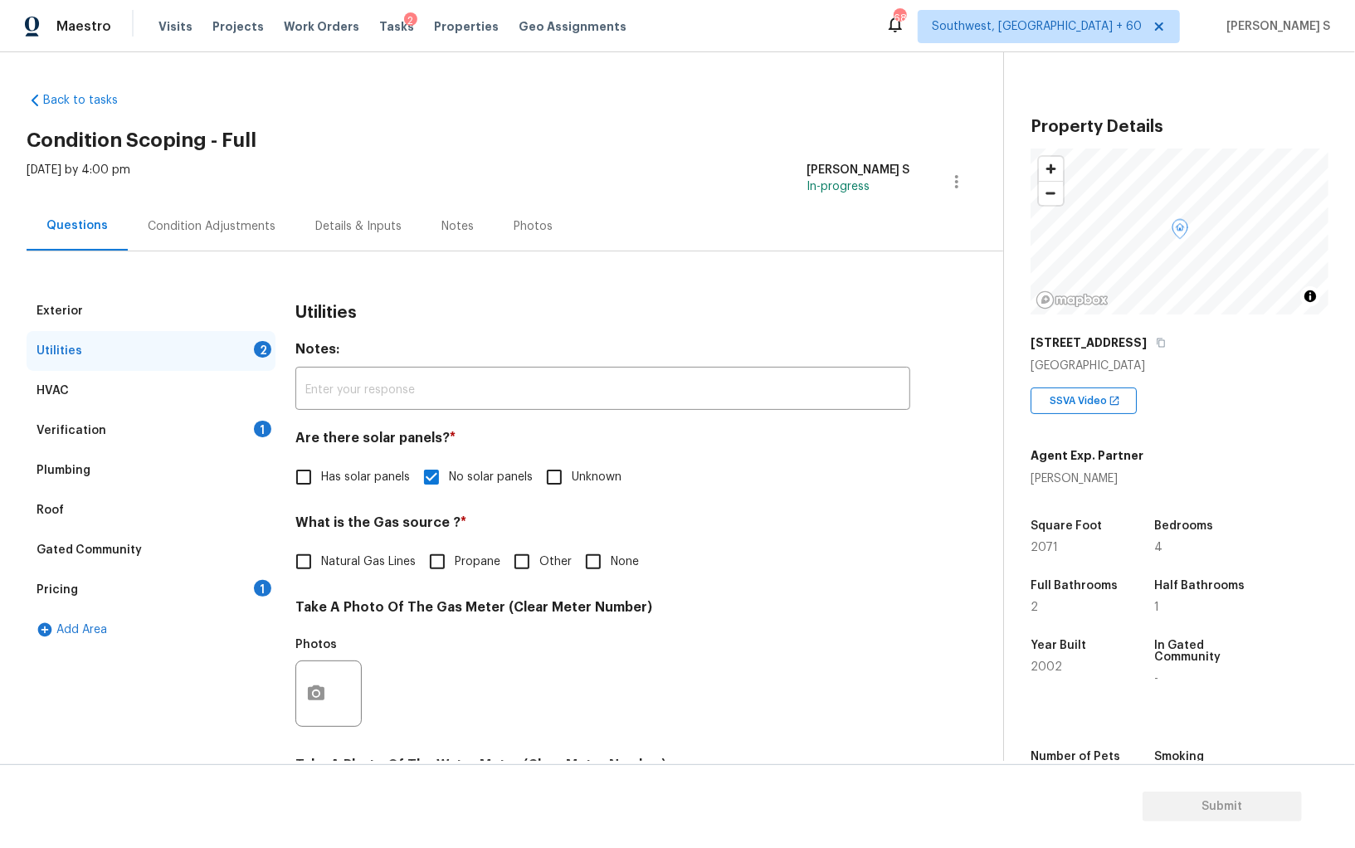
scroll to position [401, 0]
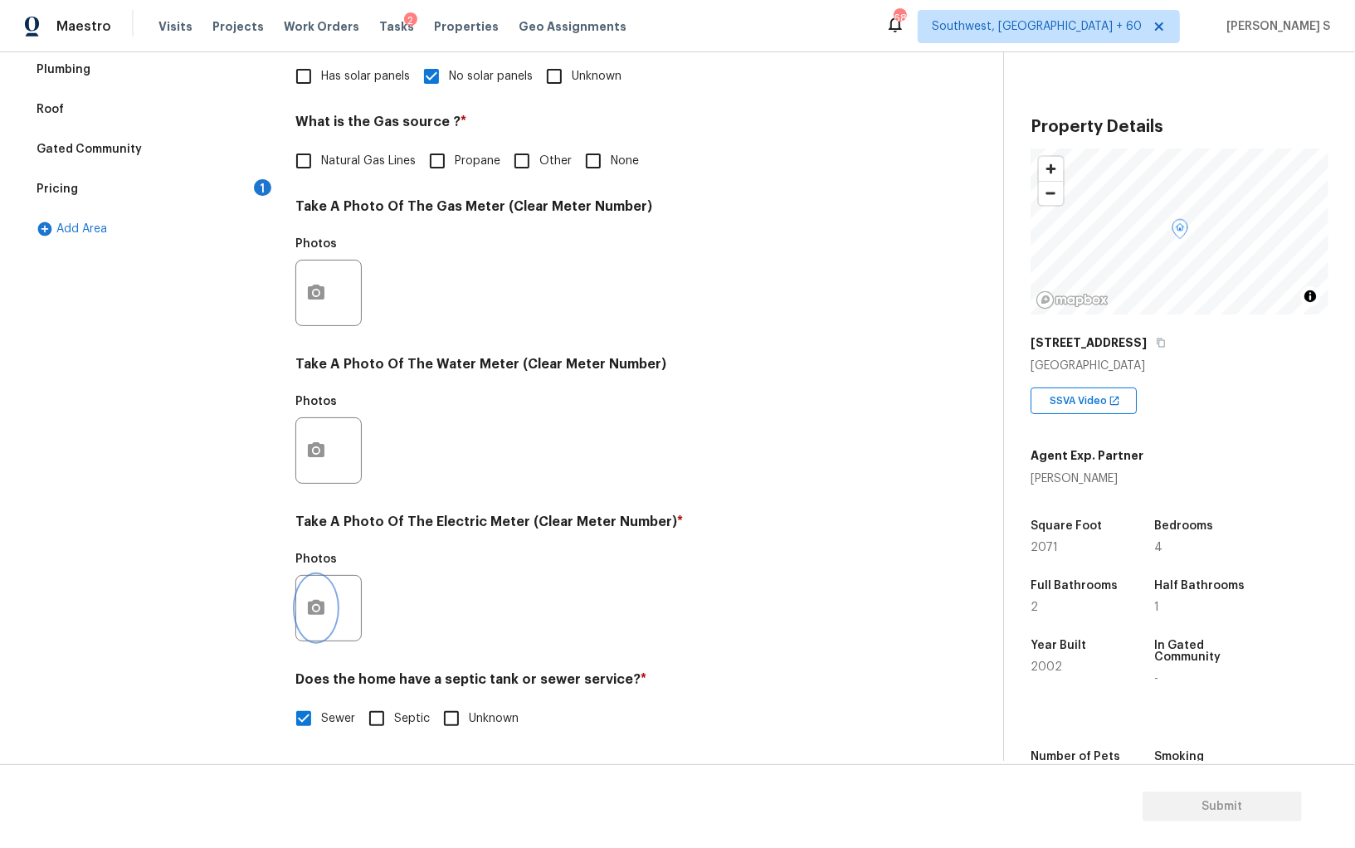
click at [310, 606] on icon "button" at bounding box center [316, 607] width 17 height 15
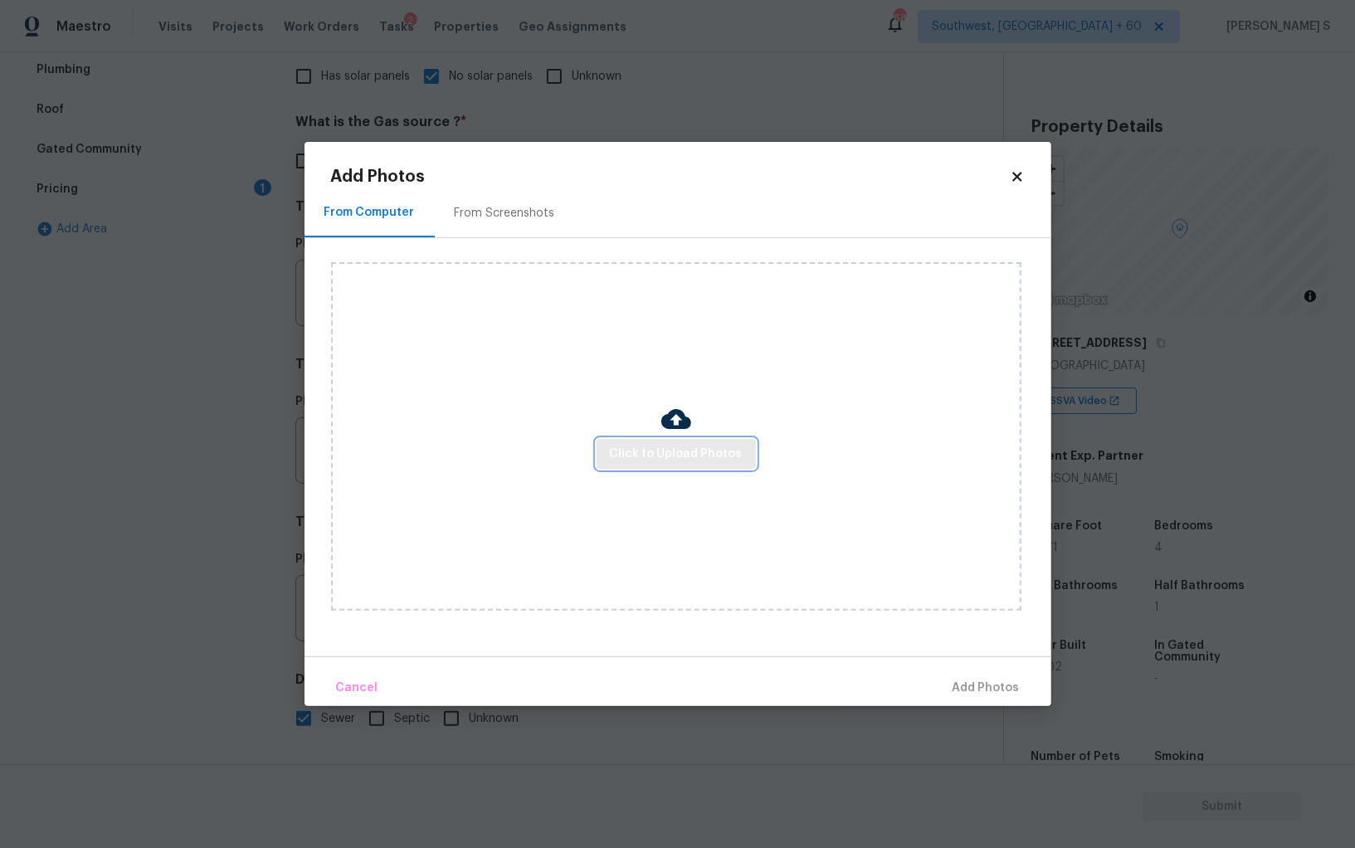
click at [651, 454] on span "Click to Upload Photos" at bounding box center [676, 454] width 133 height 21
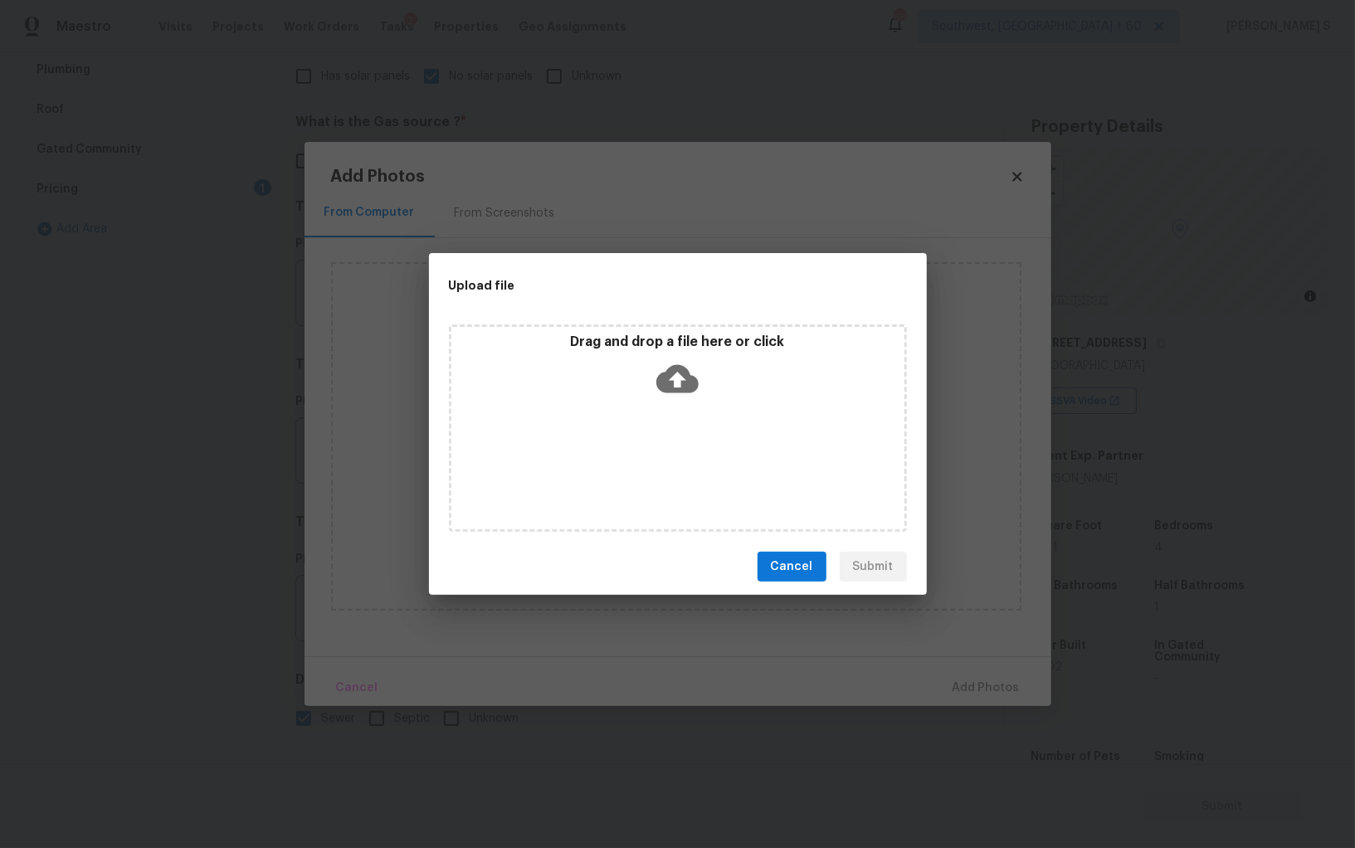
click at [651, 454] on div "Drag and drop a file here or click" at bounding box center [678, 427] width 458 height 207
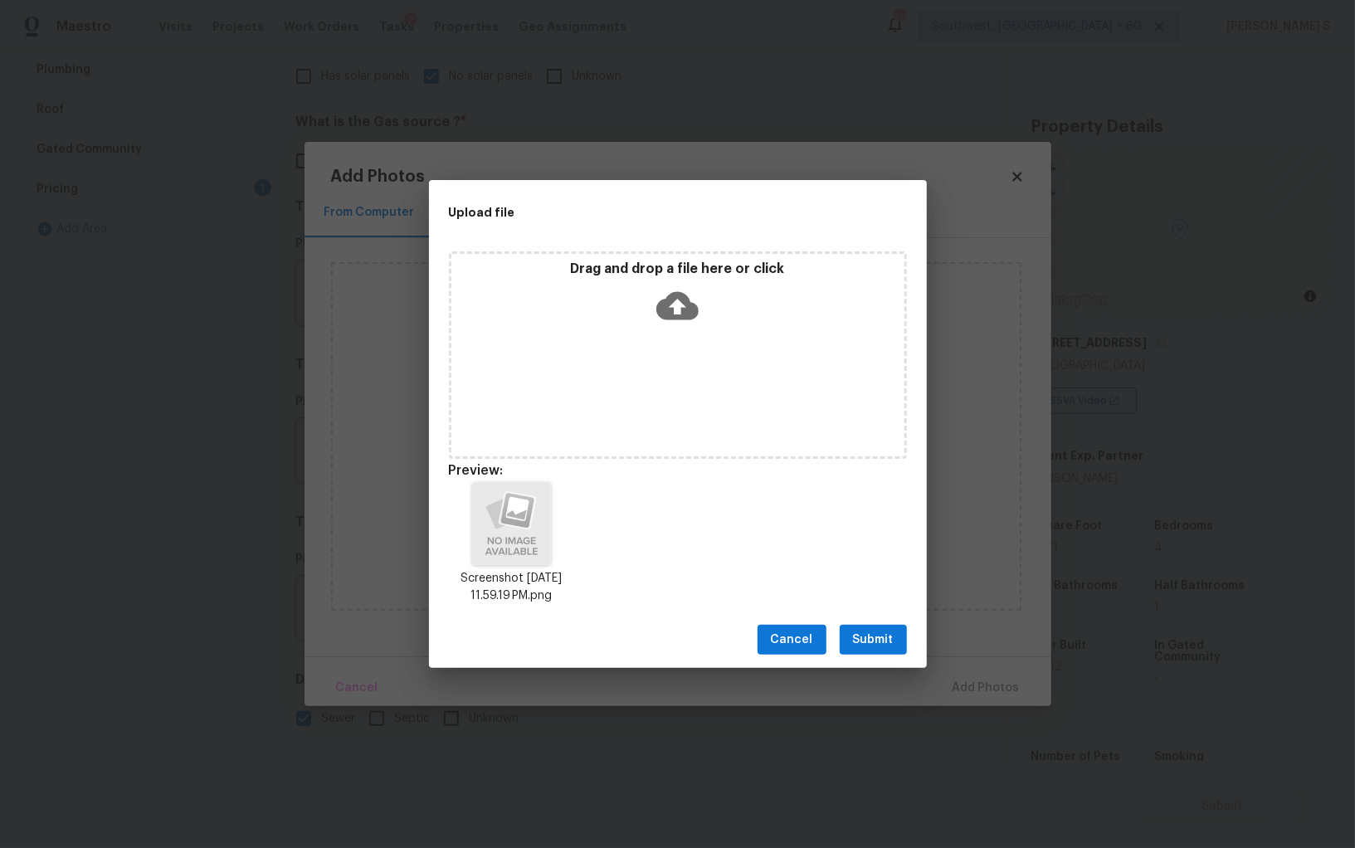
click at [875, 627] on button "Submit" at bounding box center [873, 640] width 67 height 31
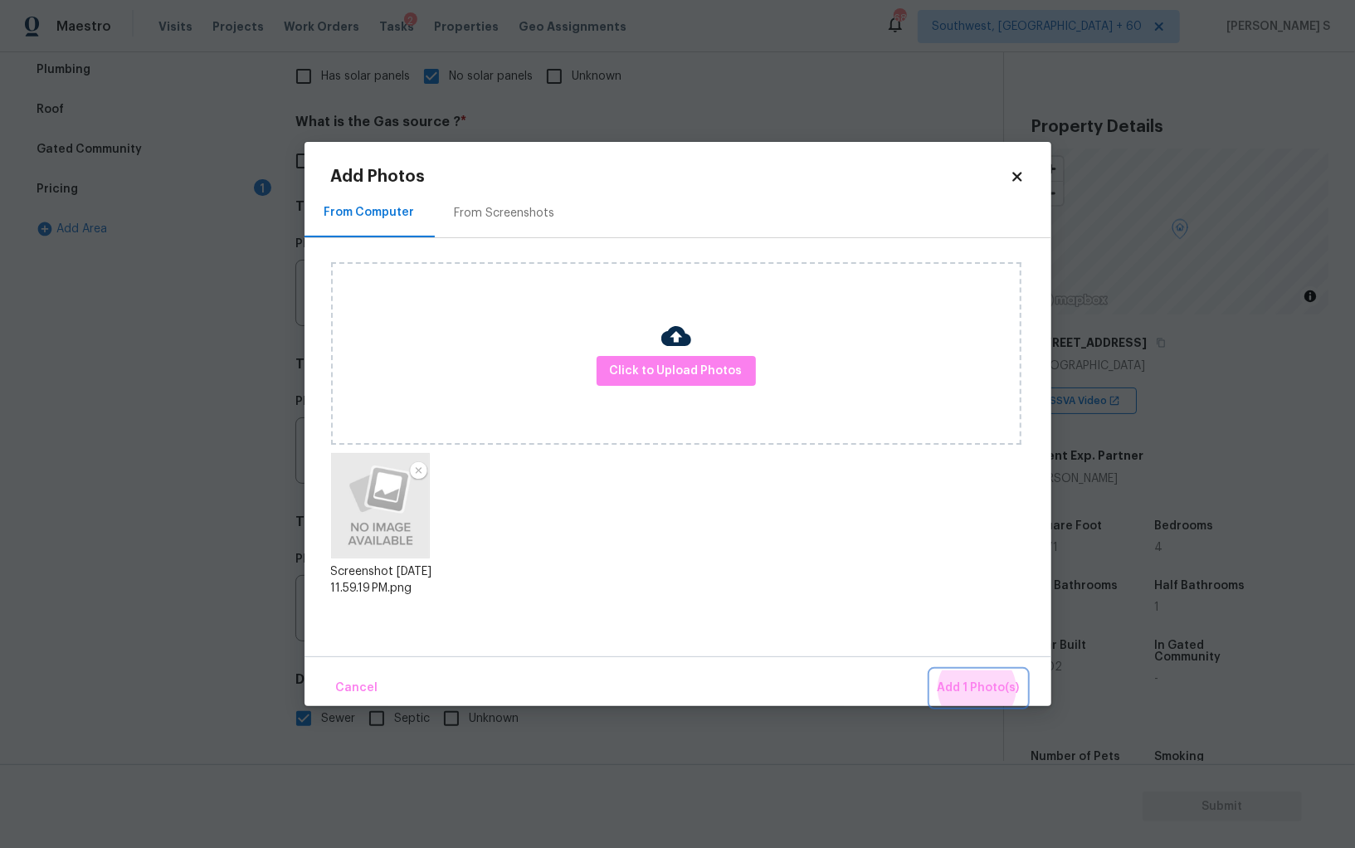
click at [931, 670] on button "Add 1 Photo(s)" at bounding box center [978, 688] width 95 height 36
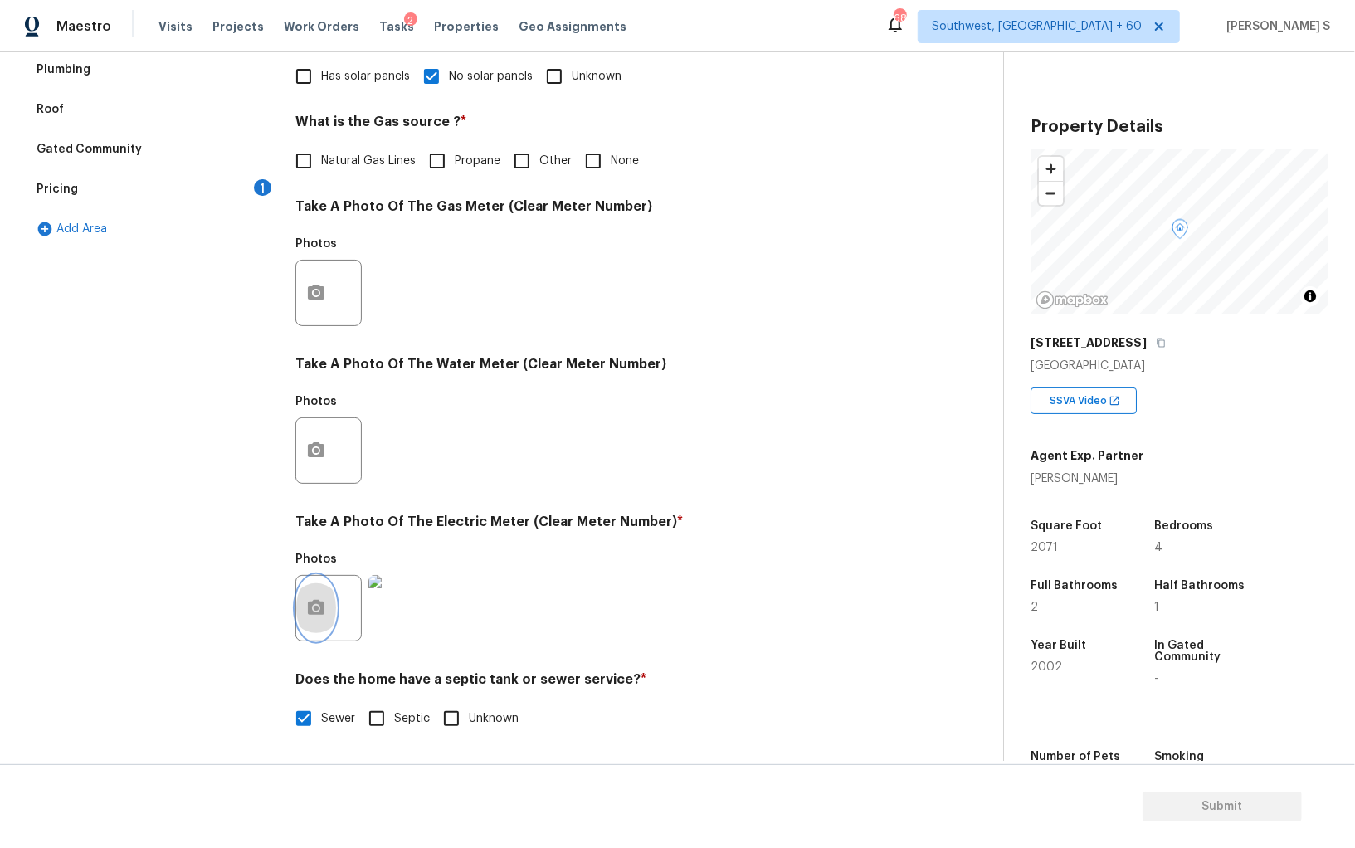
scroll to position [0, 0]
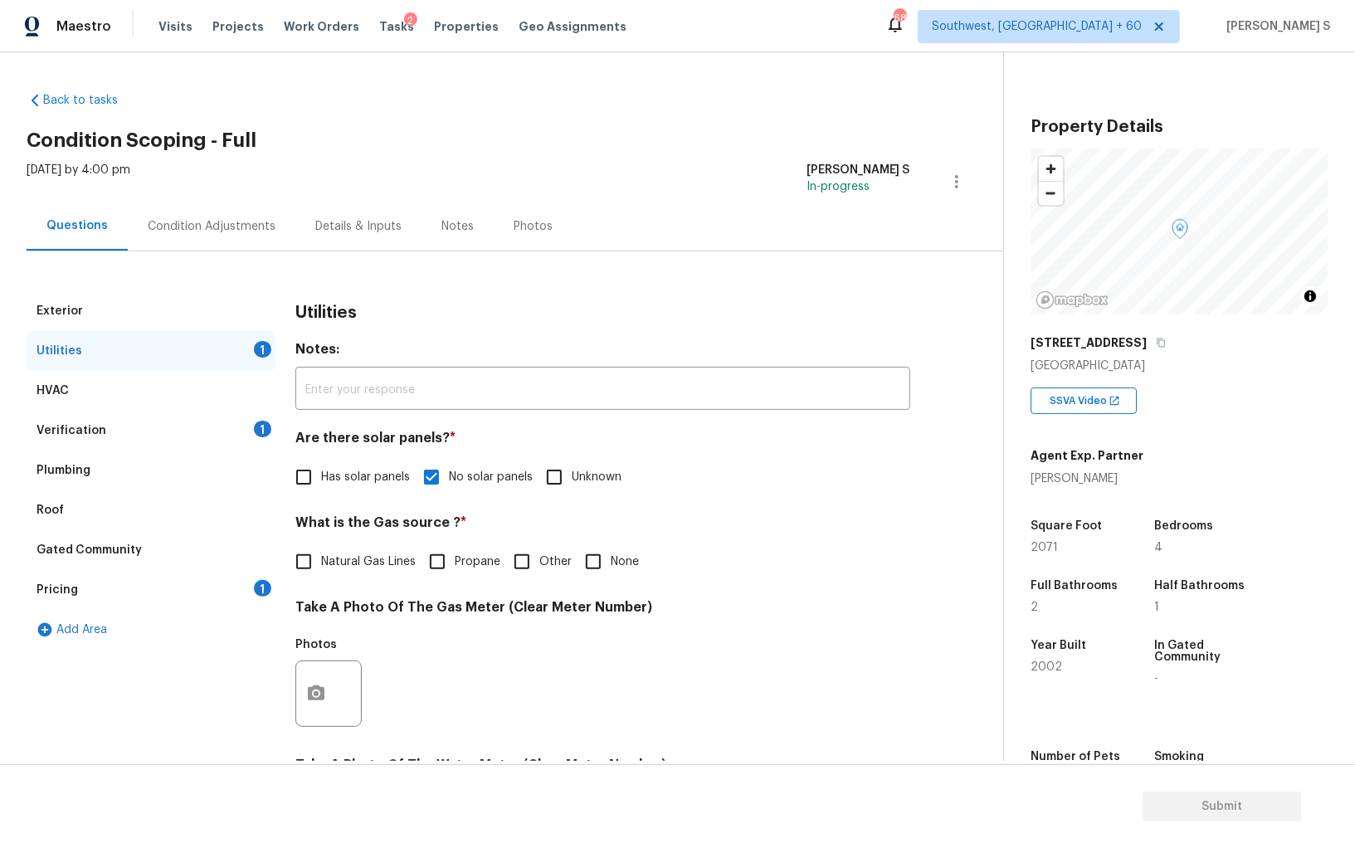
click at [431, 325] on div "Utilities" at bounding box center [602, 312] width 615 height 43
click at [252, 235] on div "Condition Adjustments" at bounding box center [212, 226] width 168 height 49
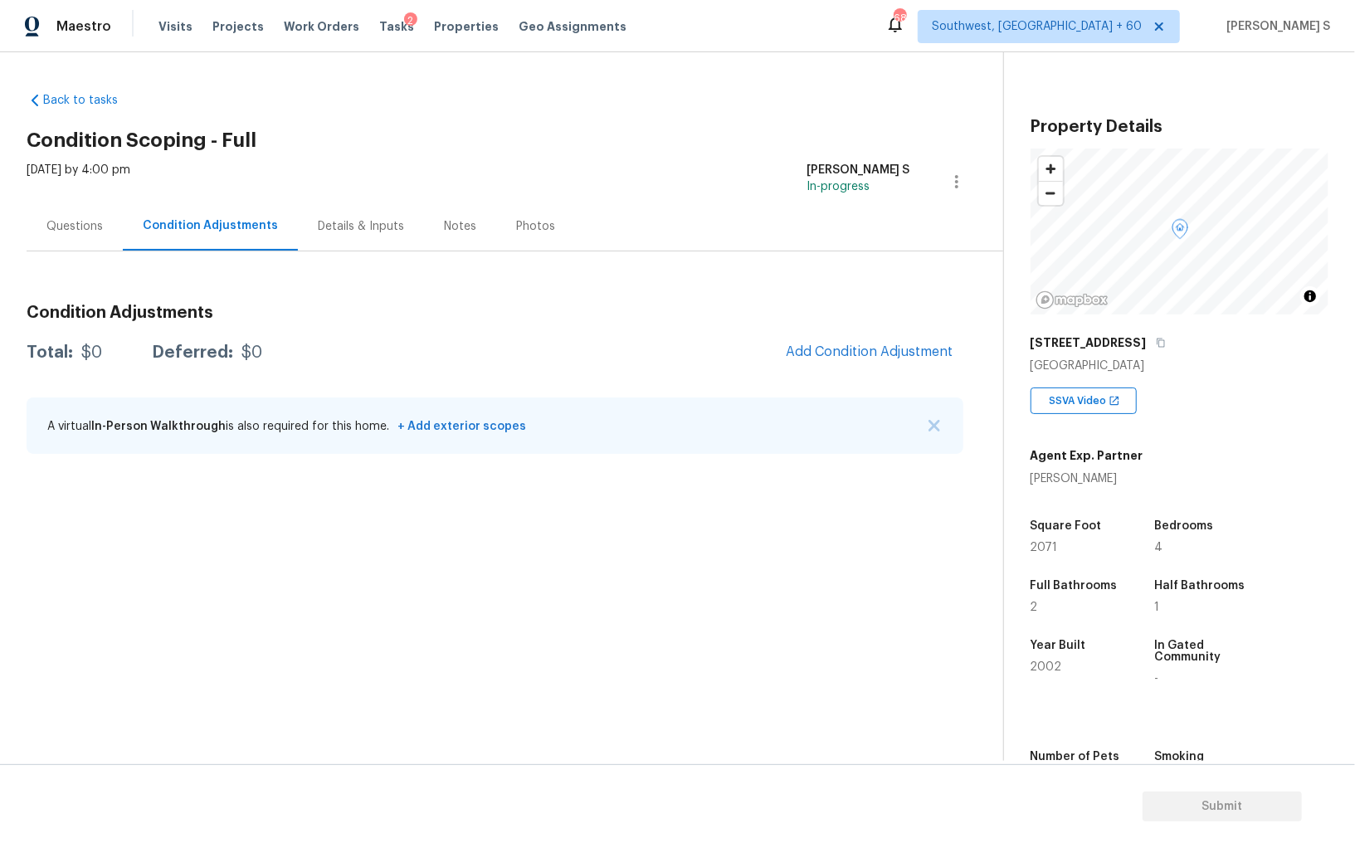
click at [642, 427] on div "A virtual In-Person Walkthrough is also required for this home. + Add exterior …" at bounding box center [495, 425] width 937 height 56
click at [836, 343] on button "Add Condition Adjustment" at bounding box center [870, 351] width 188 height 35
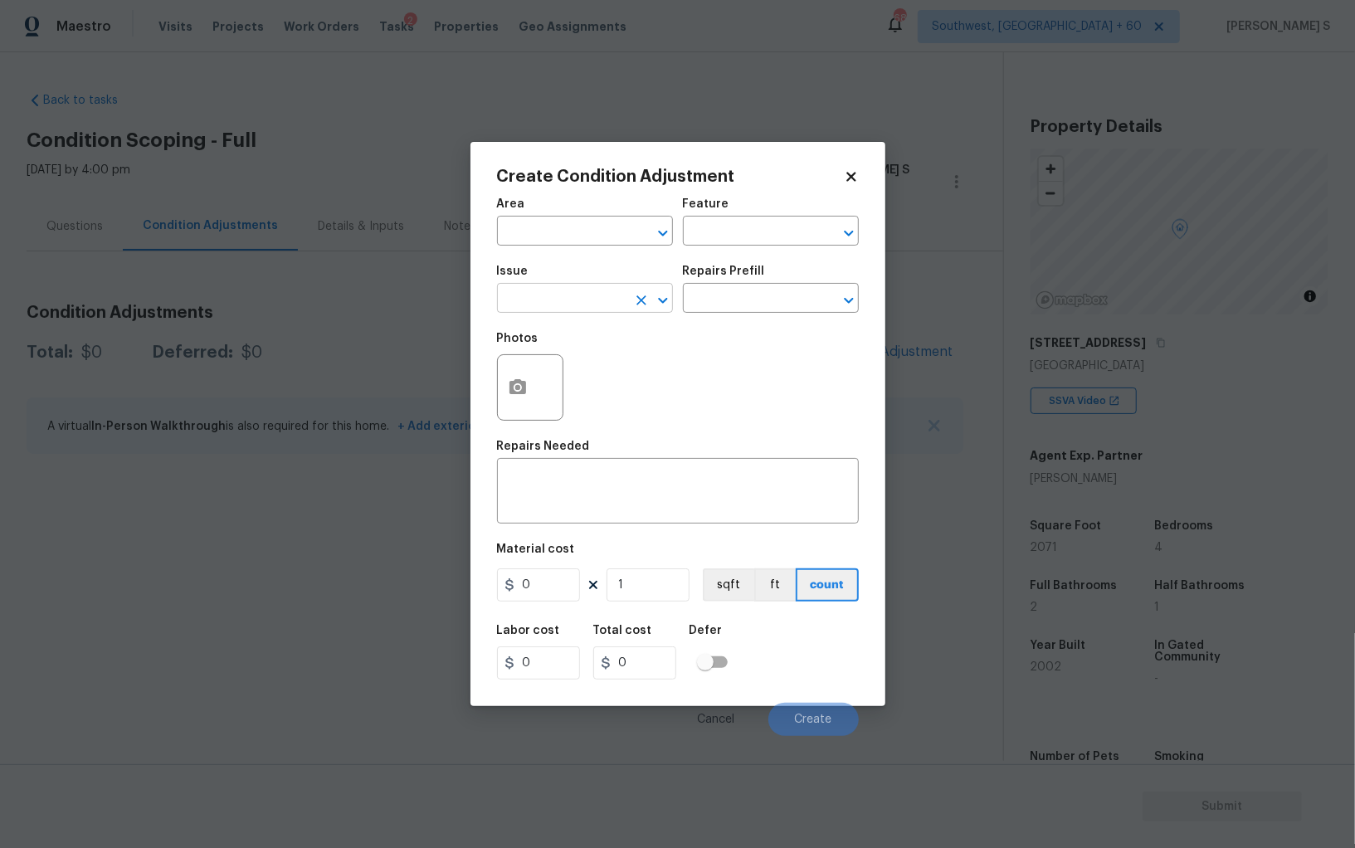
click at [537, 304] on input "text" at bounding box center [561, 300] width 129 height 26
type input "Pressure Washing"
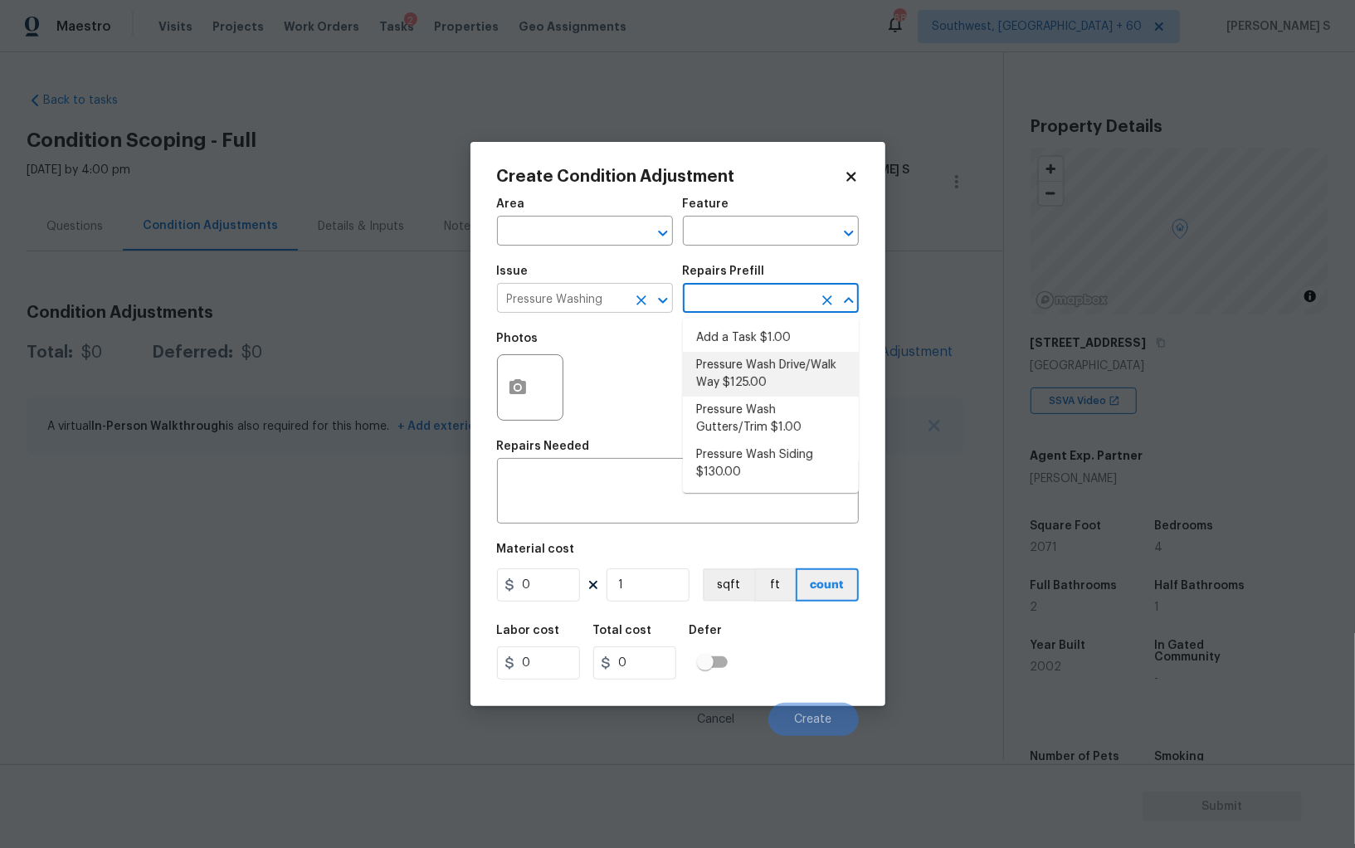
type input "Siding"
type textarea "Pressure wash the driveways/walkways as directed by the PM. Ensure that all deb…"
type input "125"
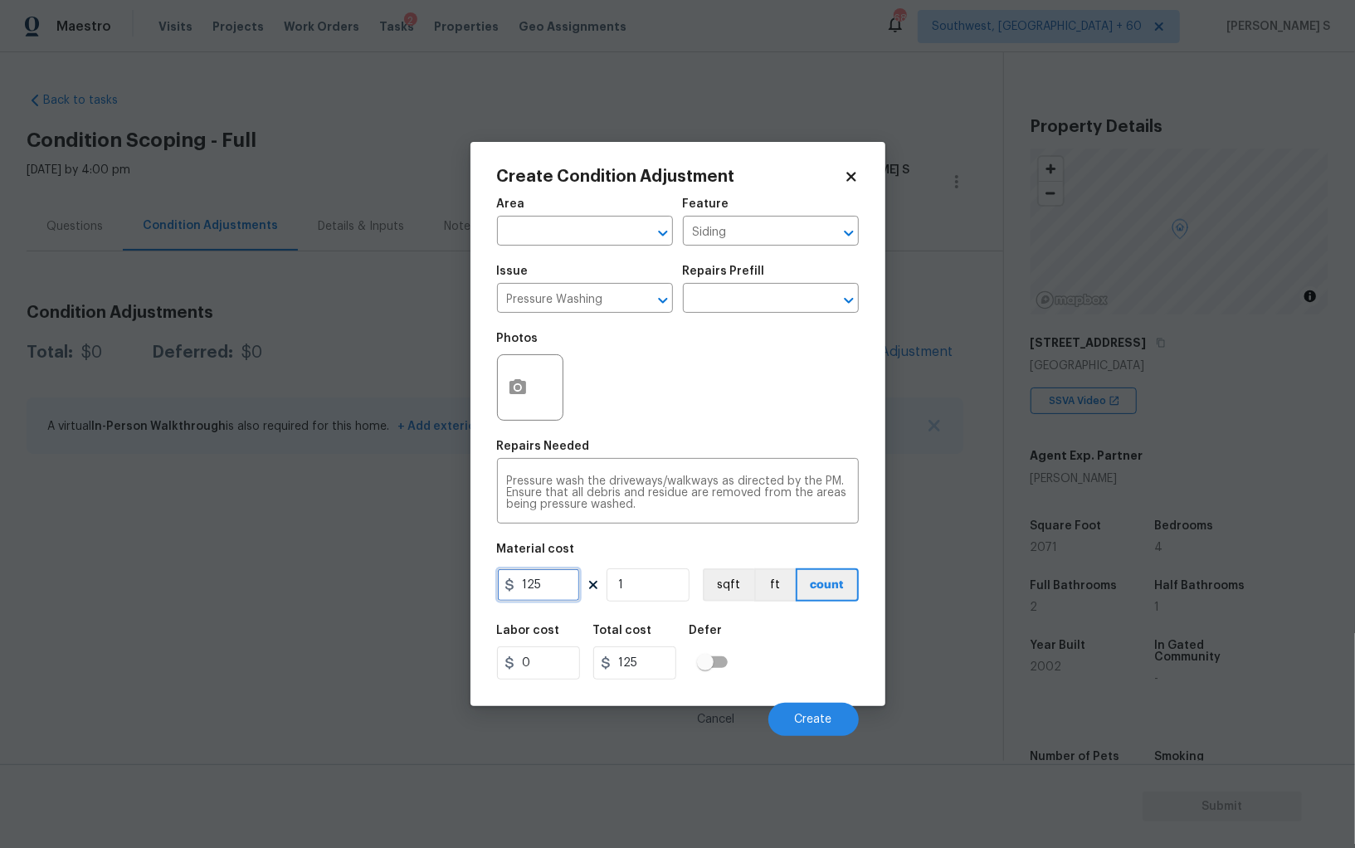
click at [563, 593] on input "125" at bounding box center [538, 584] width 83 height 33
type input "200"
click at [792, 709] on button "Create" at bounding box center [813, 719] width 90 height 33
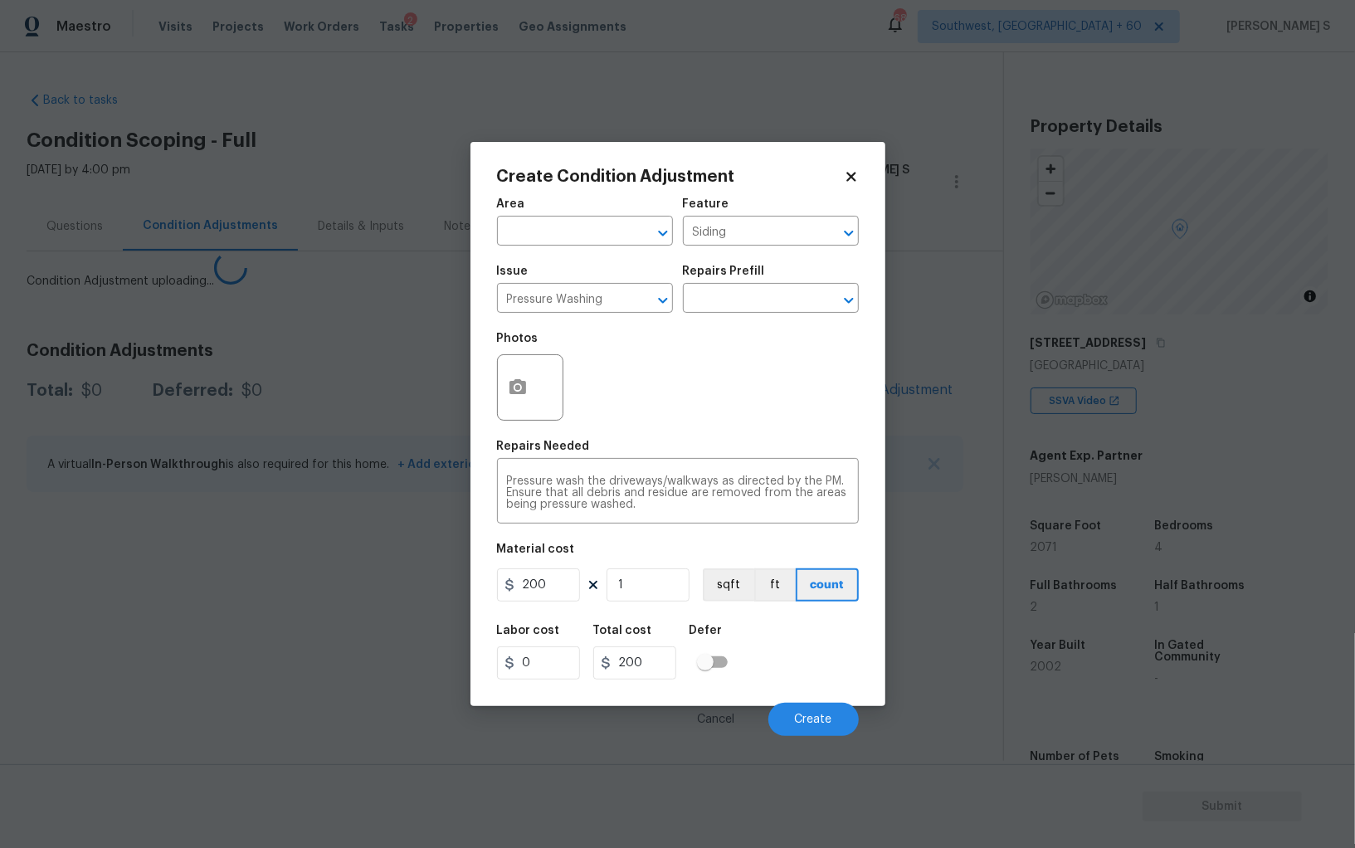
click at [240, 541] on body "Maestro Visits Projects Work Orders Tasks 2 Properties Geo Assignments 688 Sout…" at bounding box center [677, 424] width 1355 height 848
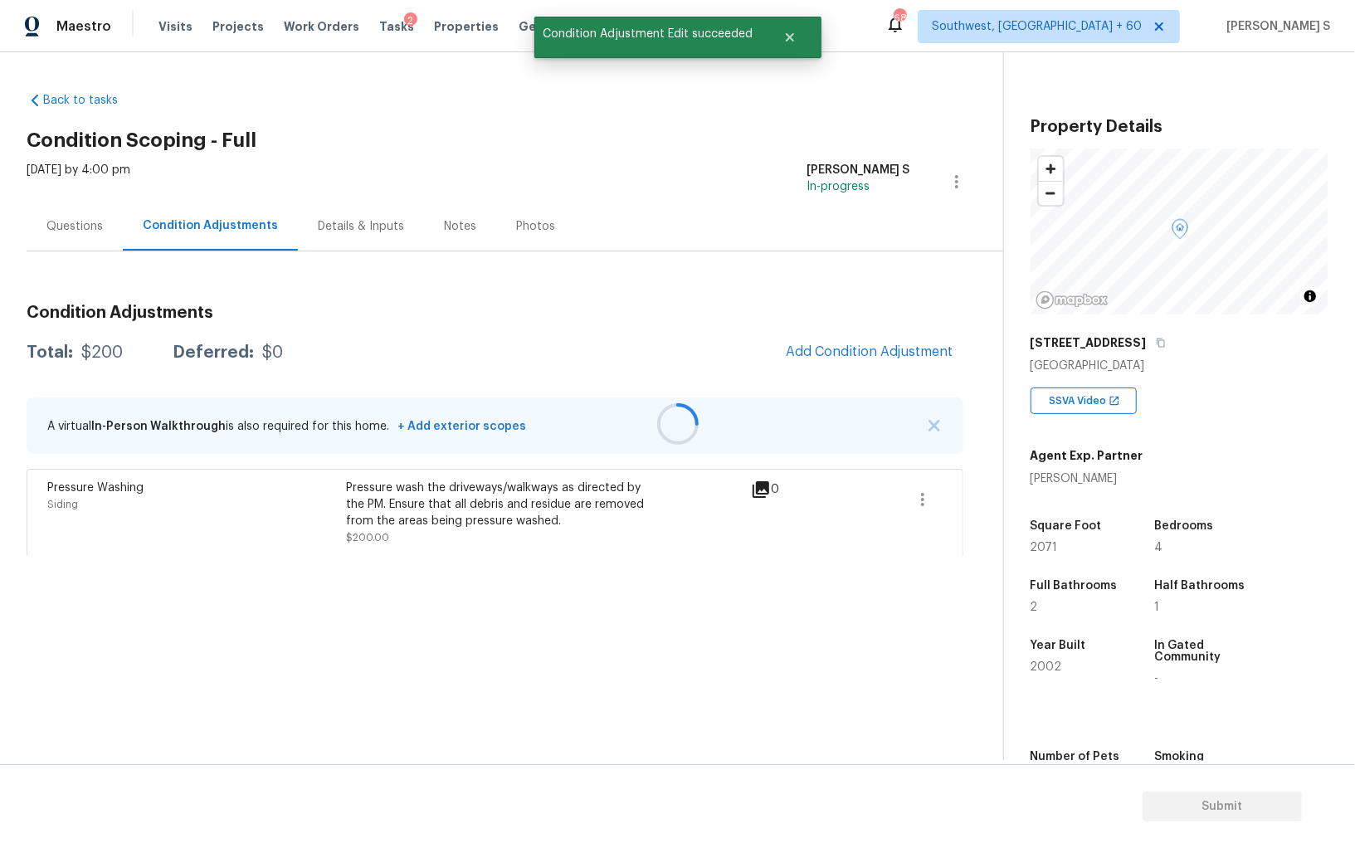
click at [891, 349] on div at bounding box center [677, 424] width 1355 height 848
click at [862, 344] on span "Add Condition Adjustment" at bounding box center [870, 351] width 168 height 15
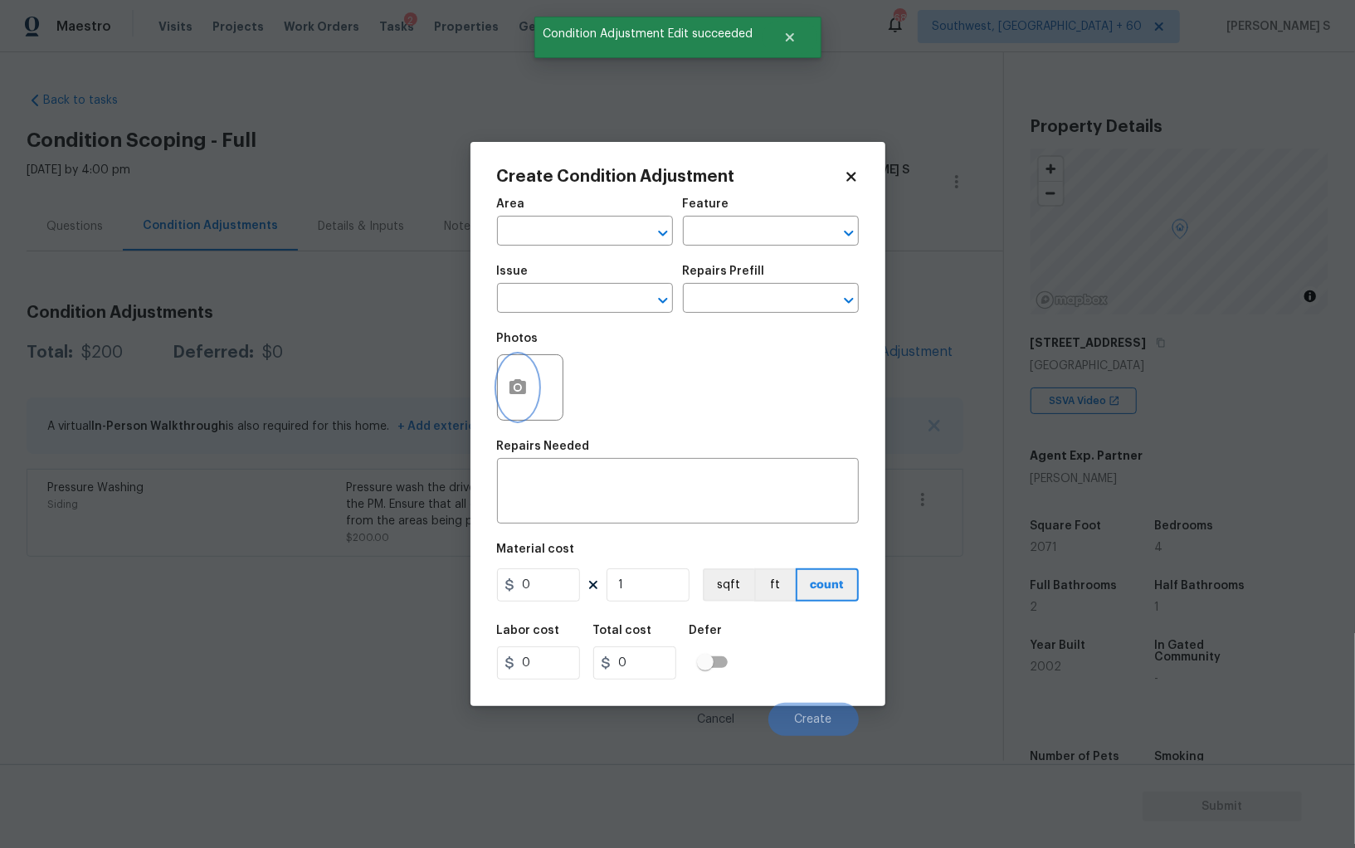
click at [524, 370] on button "button" at bounding box center [518, 387] width 40 height 65
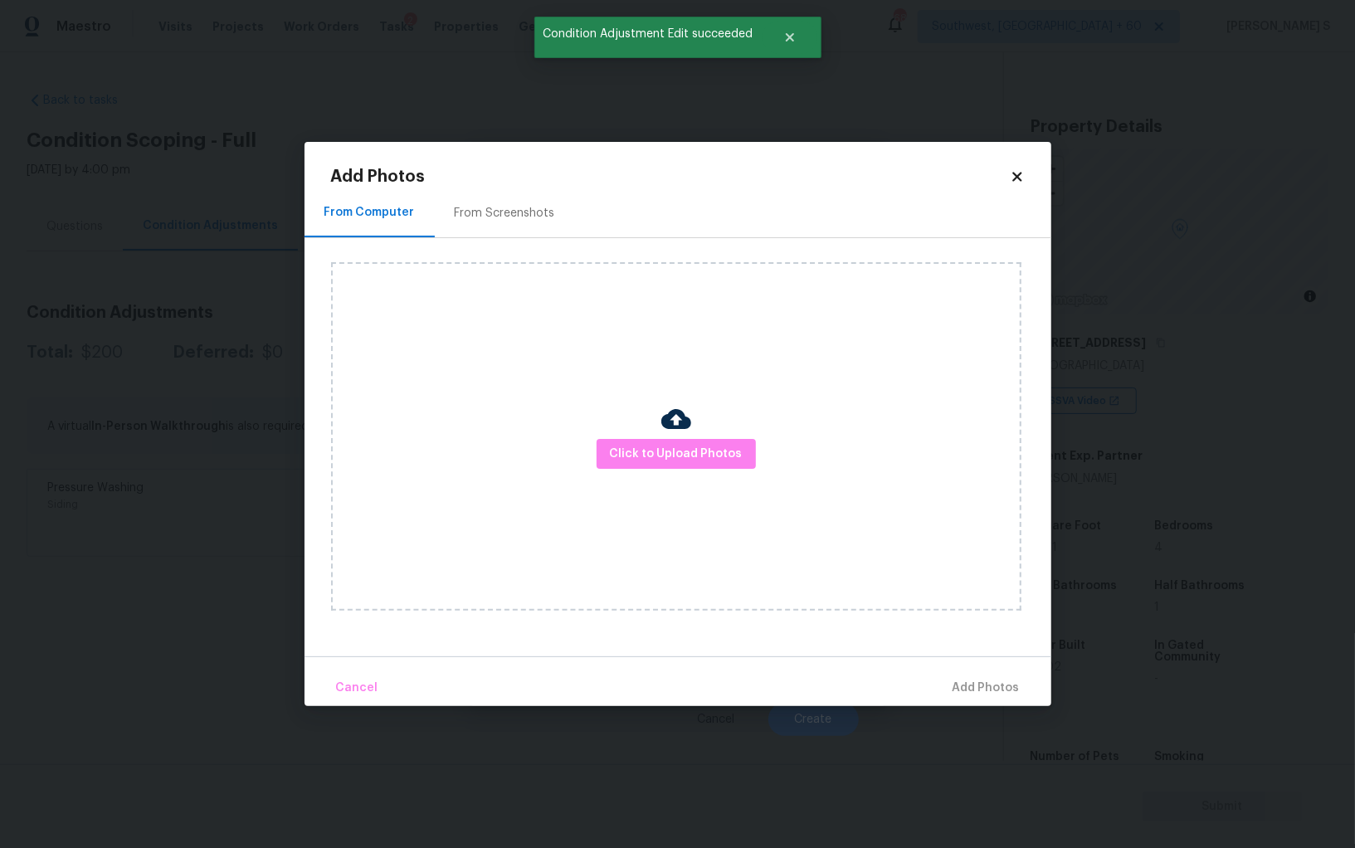
click at [526, 199] on div "From Screenshots" at bounding box center [505, 212] width 140 height 49
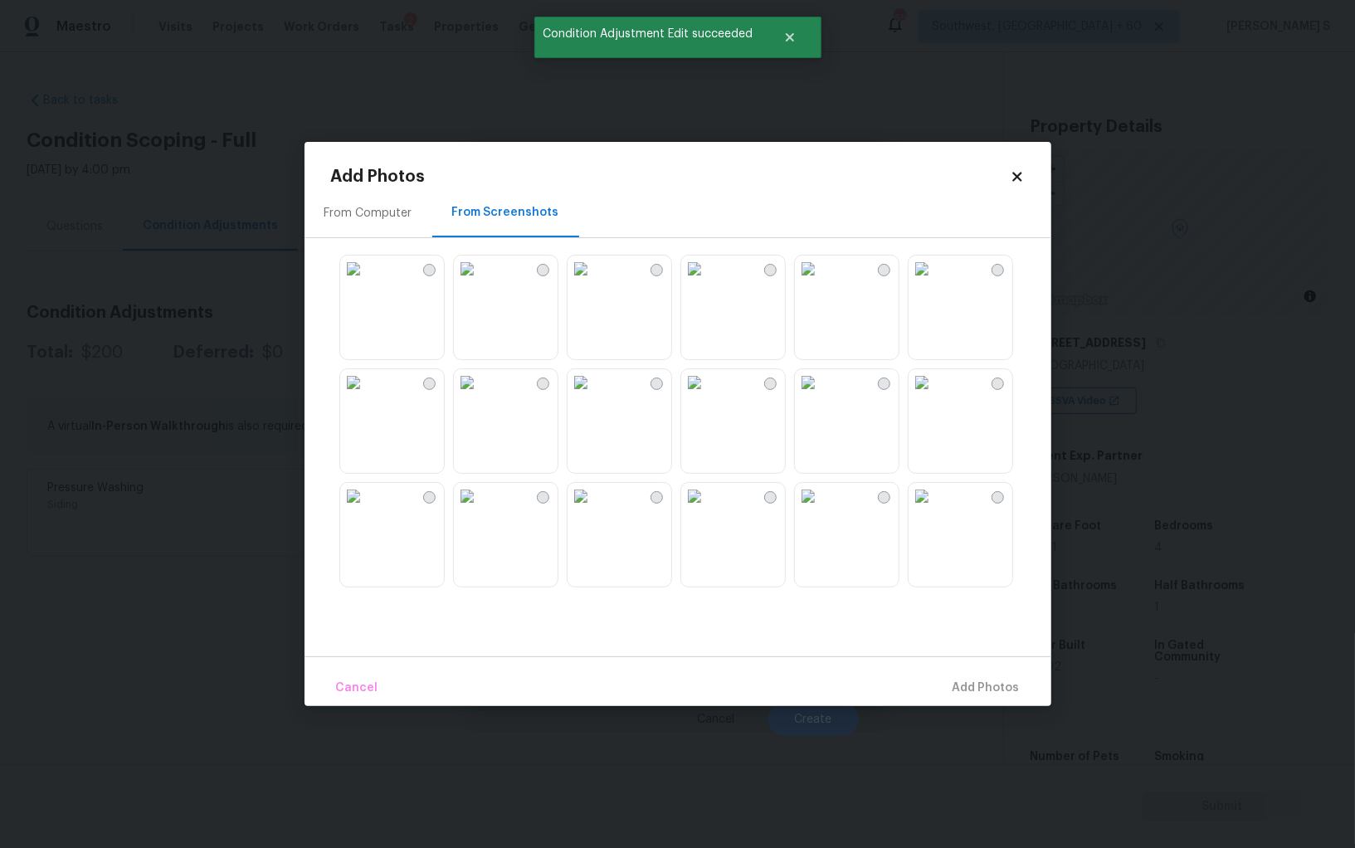
click at [594, 396] on img at bounding box center [581, 382] width 27 height 27
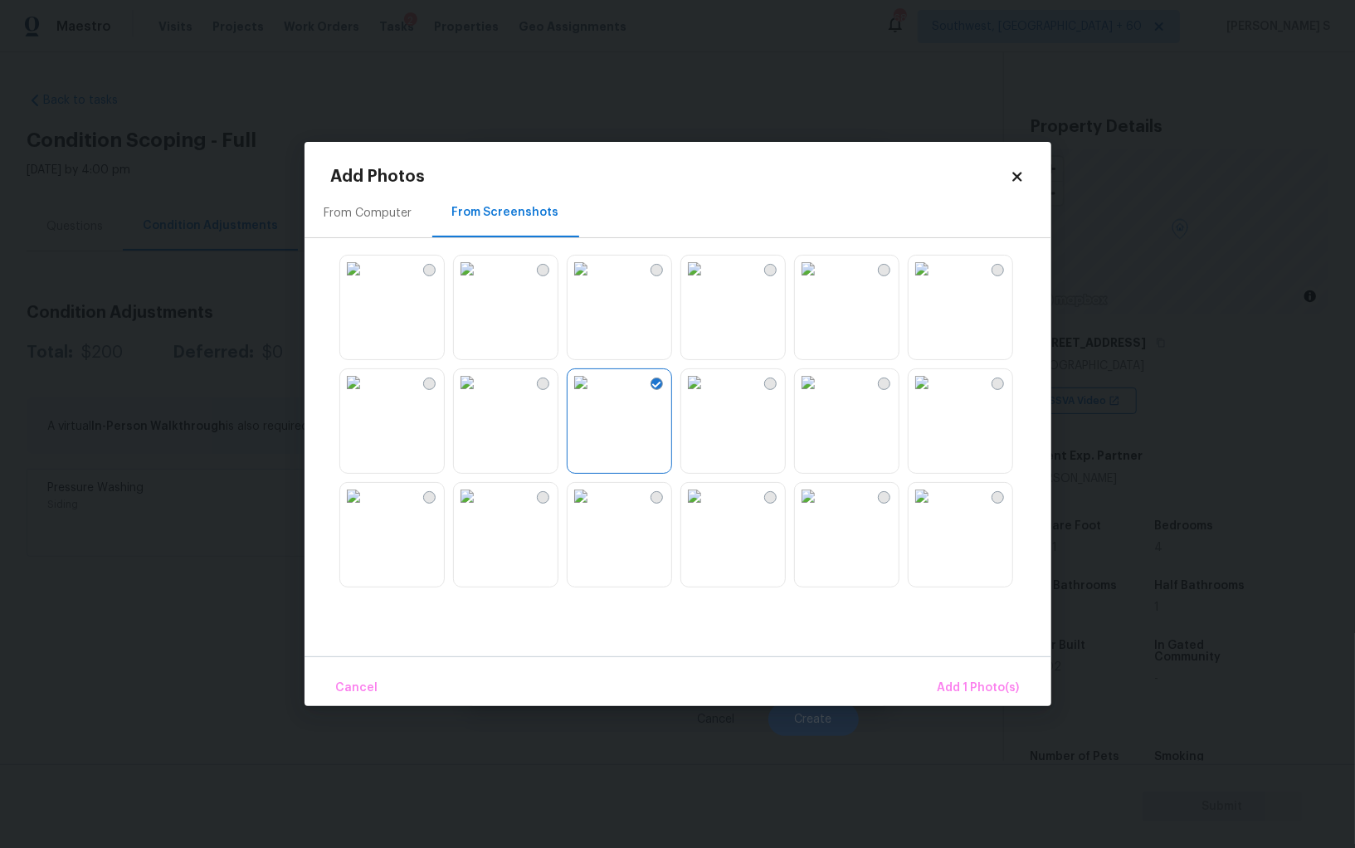
click at [906, 501] on div at bounding box center [691, 420] width 720 height 349
click at [367, 282] on img at bounding box center [353, 269] width 27 height 27
click at [980, 687] on span "Add 2 Photo(s)" at bounding box center [977, 688] width 85 height 21
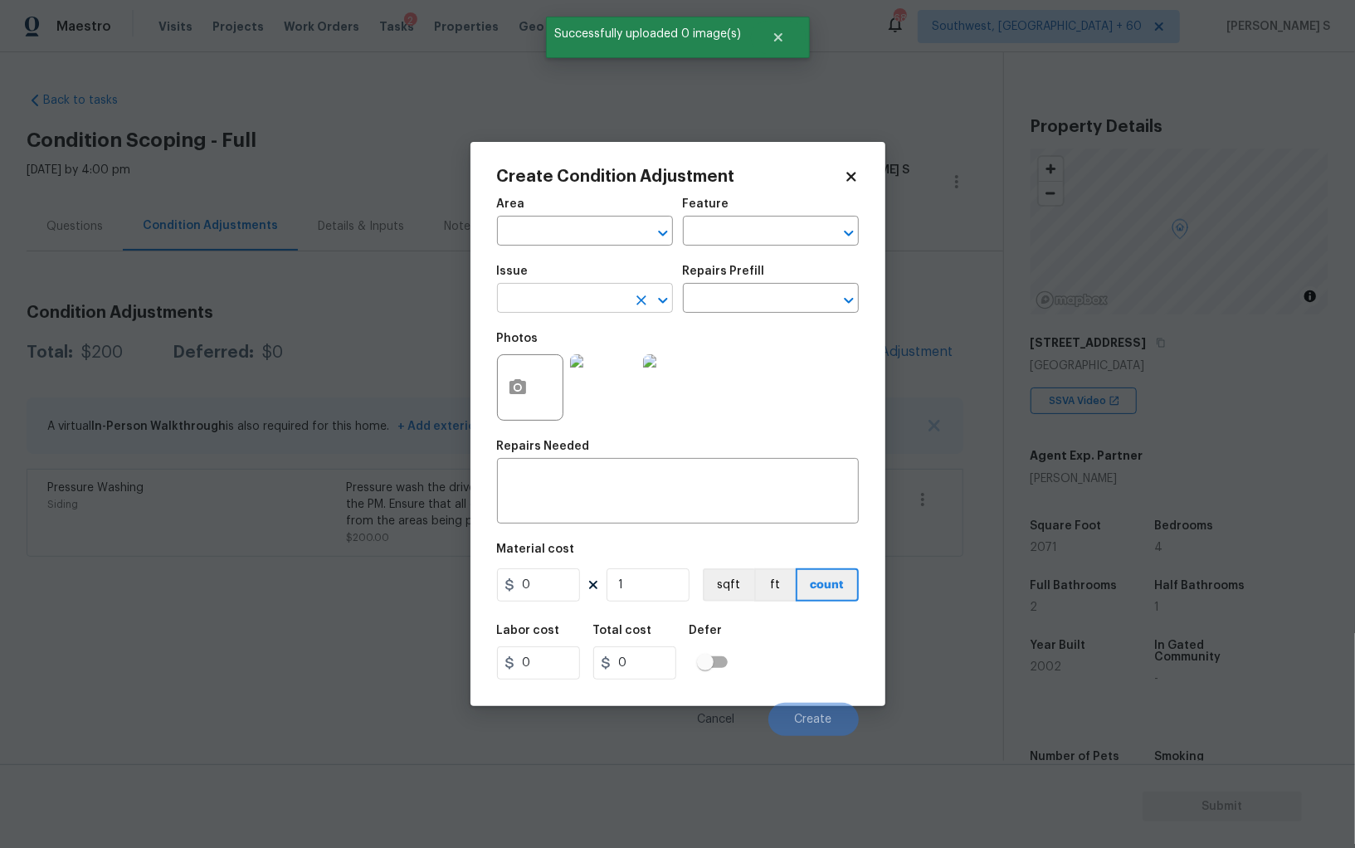
click at [585, 305] on input "text" at bounding box center [561, 300] width 129 height 26
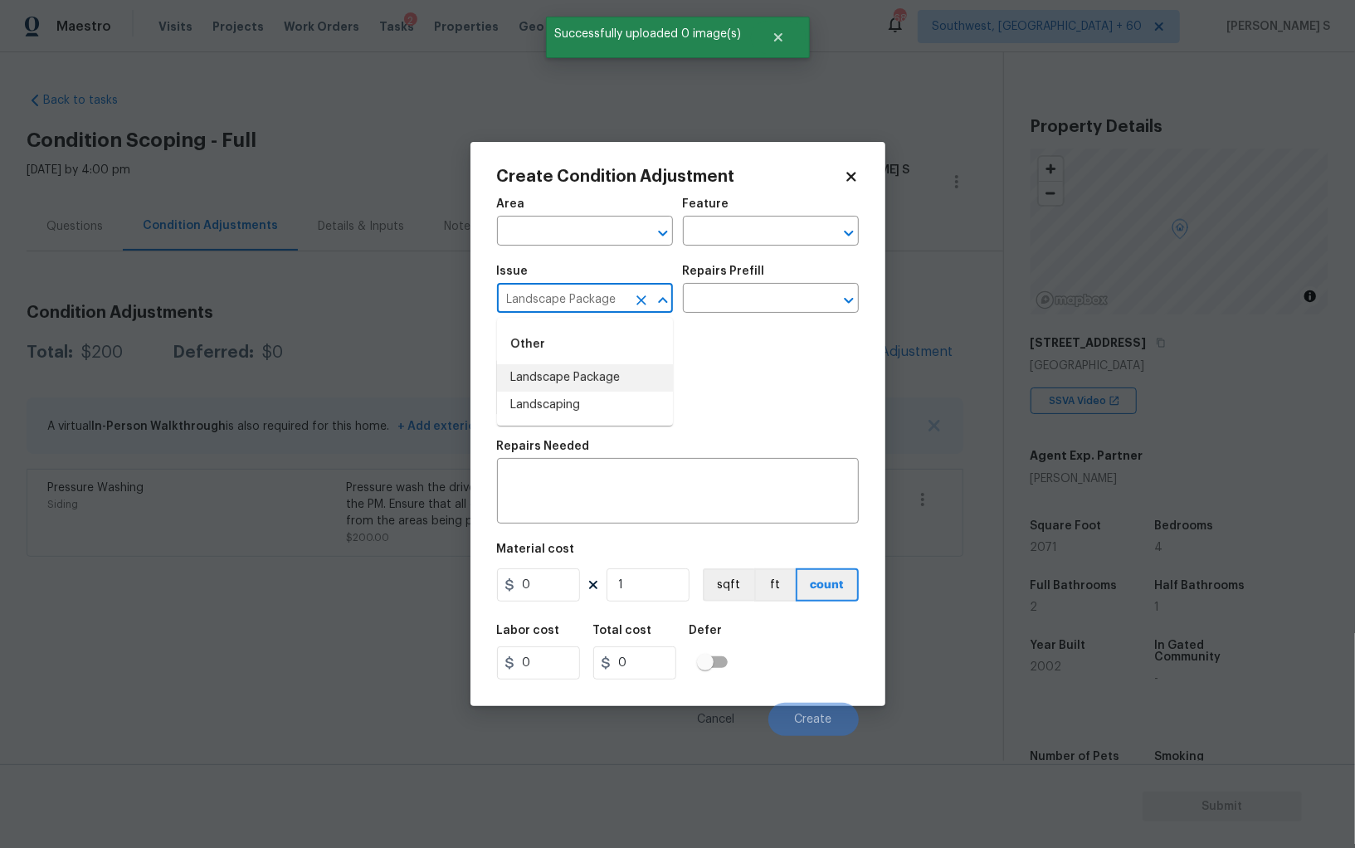
type input "Landscape Package"
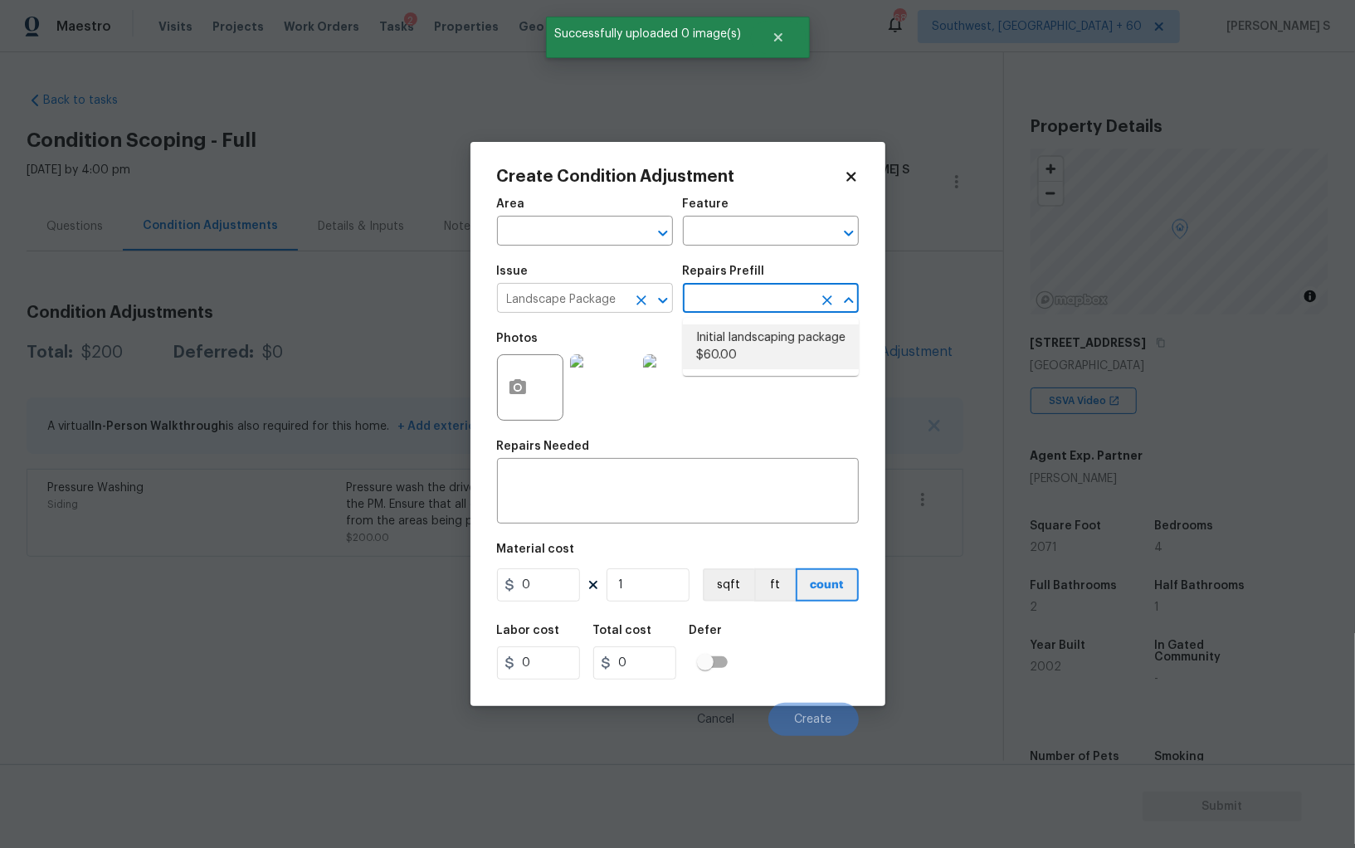
type input "Home Readiness Packages"
type textarea "Mowing of grass up to 6" in height. Mow, edge along driveways & sidewalks, trim…"
type input "60"
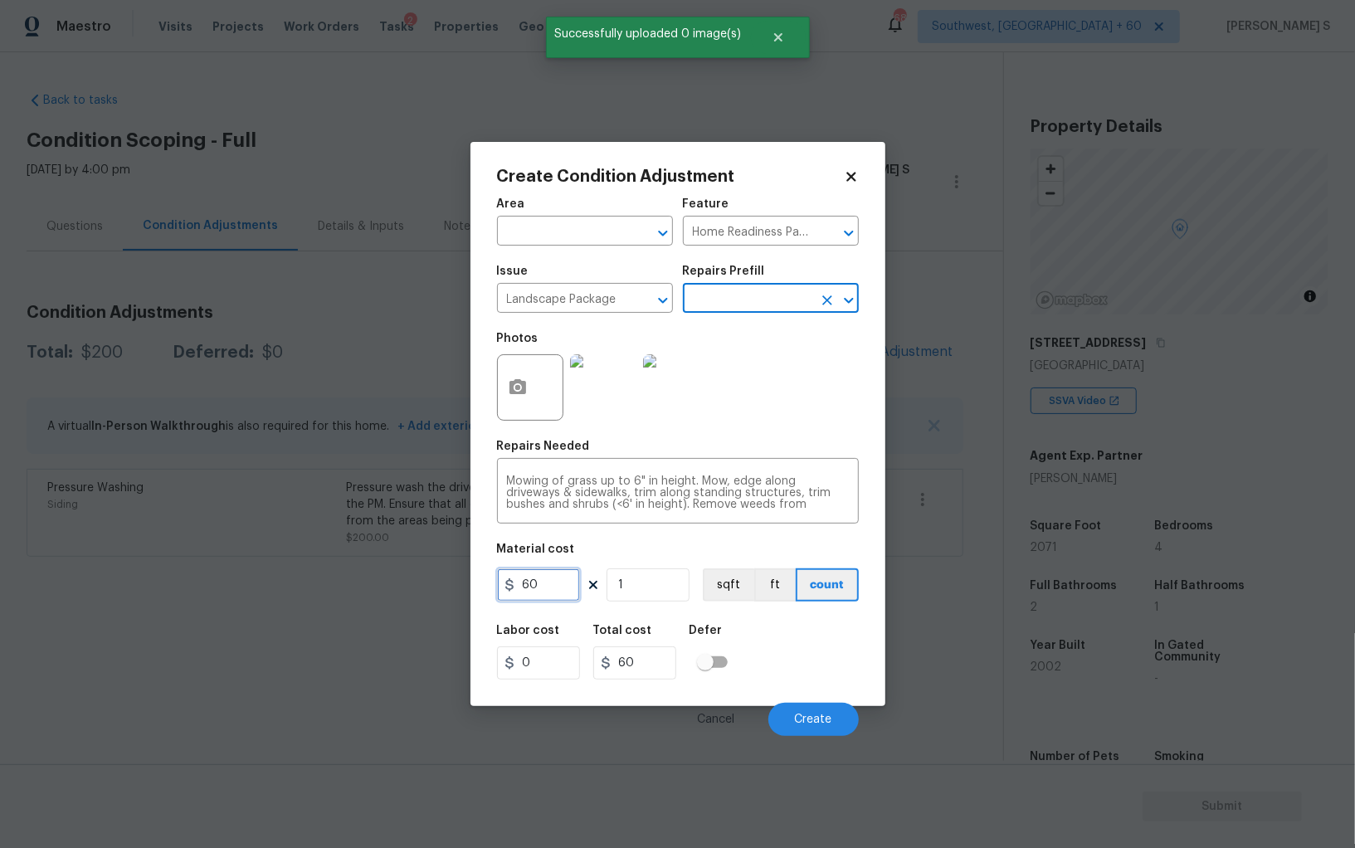
click at [560, 578] on input "60" at bounding box center [538, 584] width 83 height 33
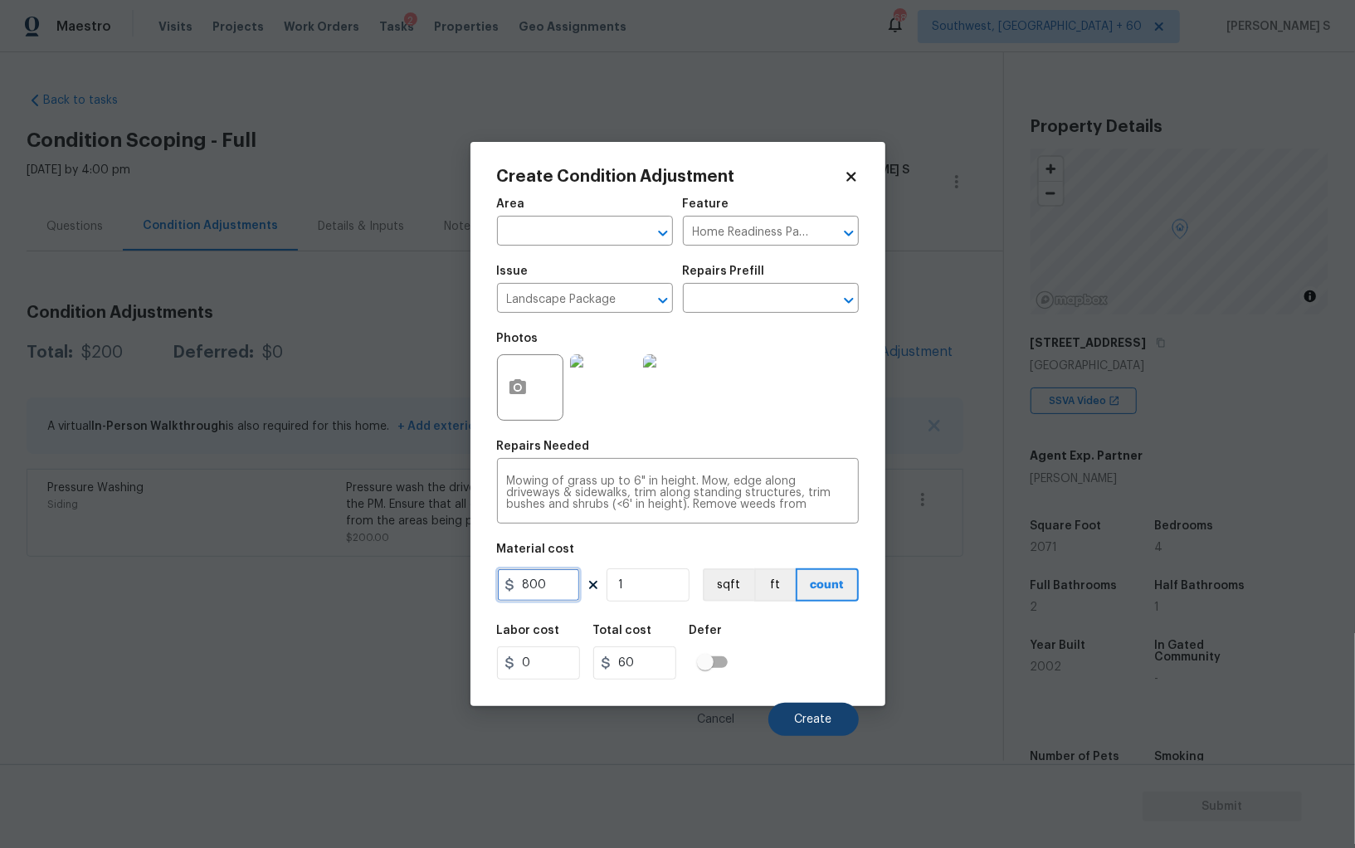
type input "800"
click at [792, 724] on button "Create" at bounding box center [813, 719] width 90 height 33
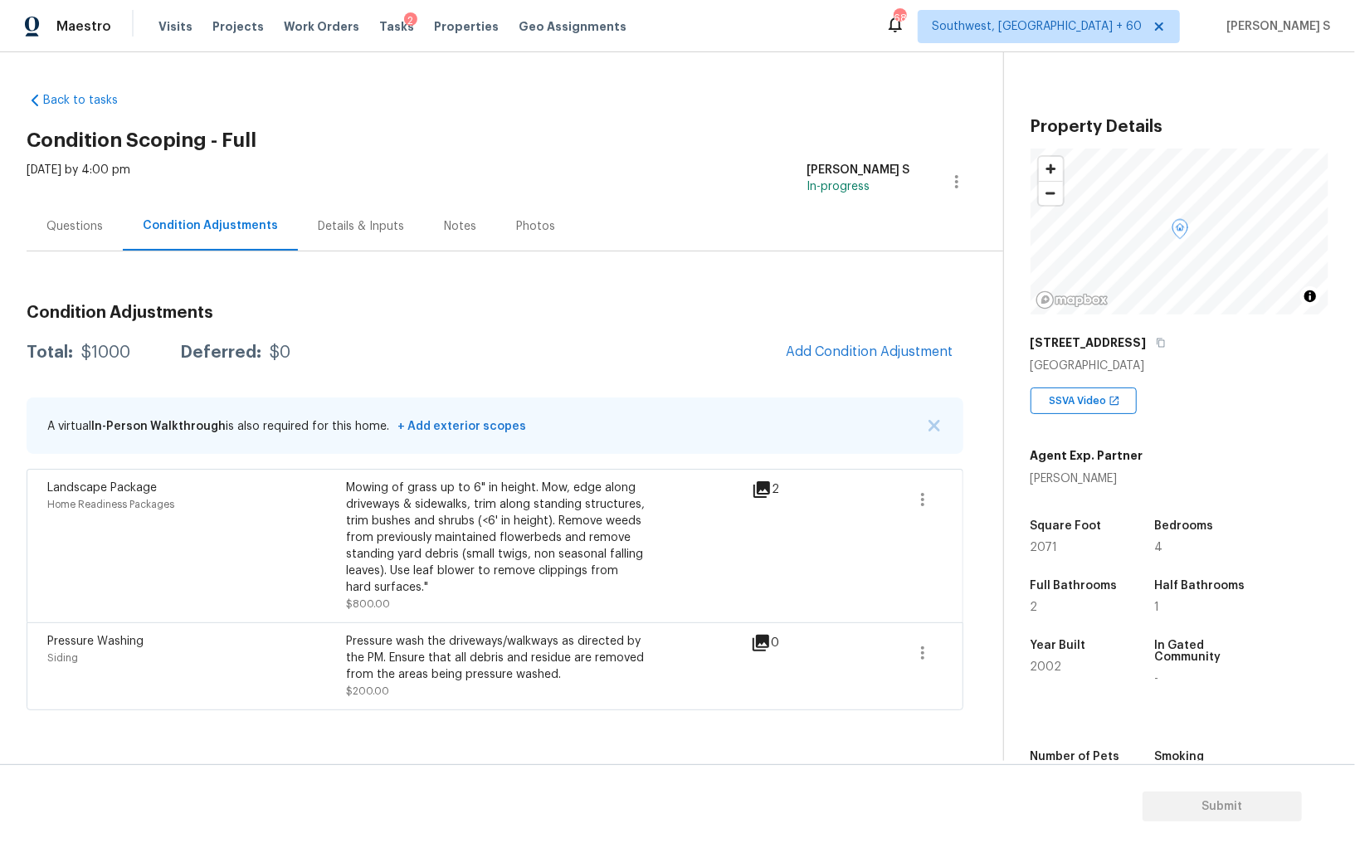
click at [77, 221] on div "Questions" at bounding box center [74, 226] width 56 height 17
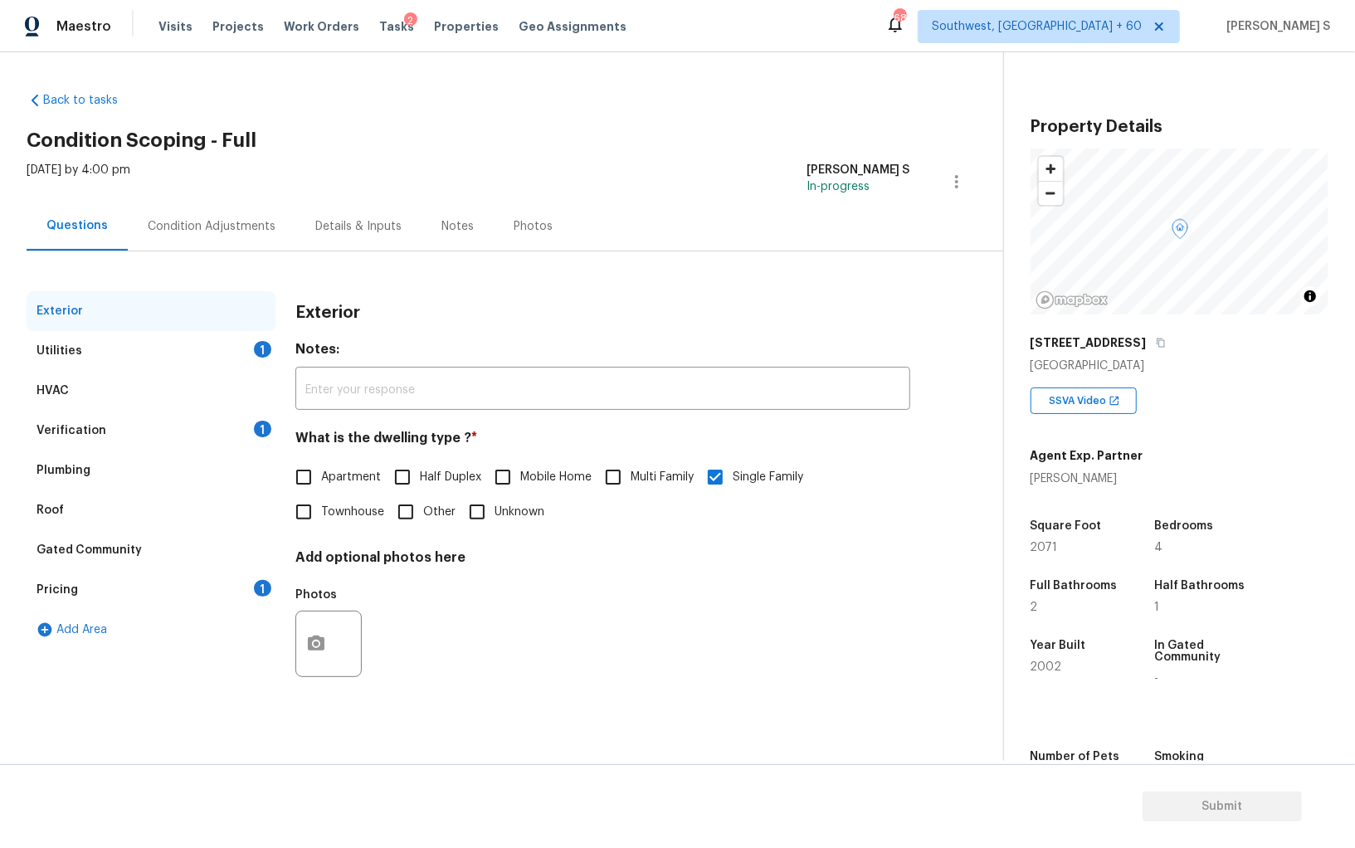
click at [261, 590] on div "1" at bounding box center [262, 588] width 17 height 17
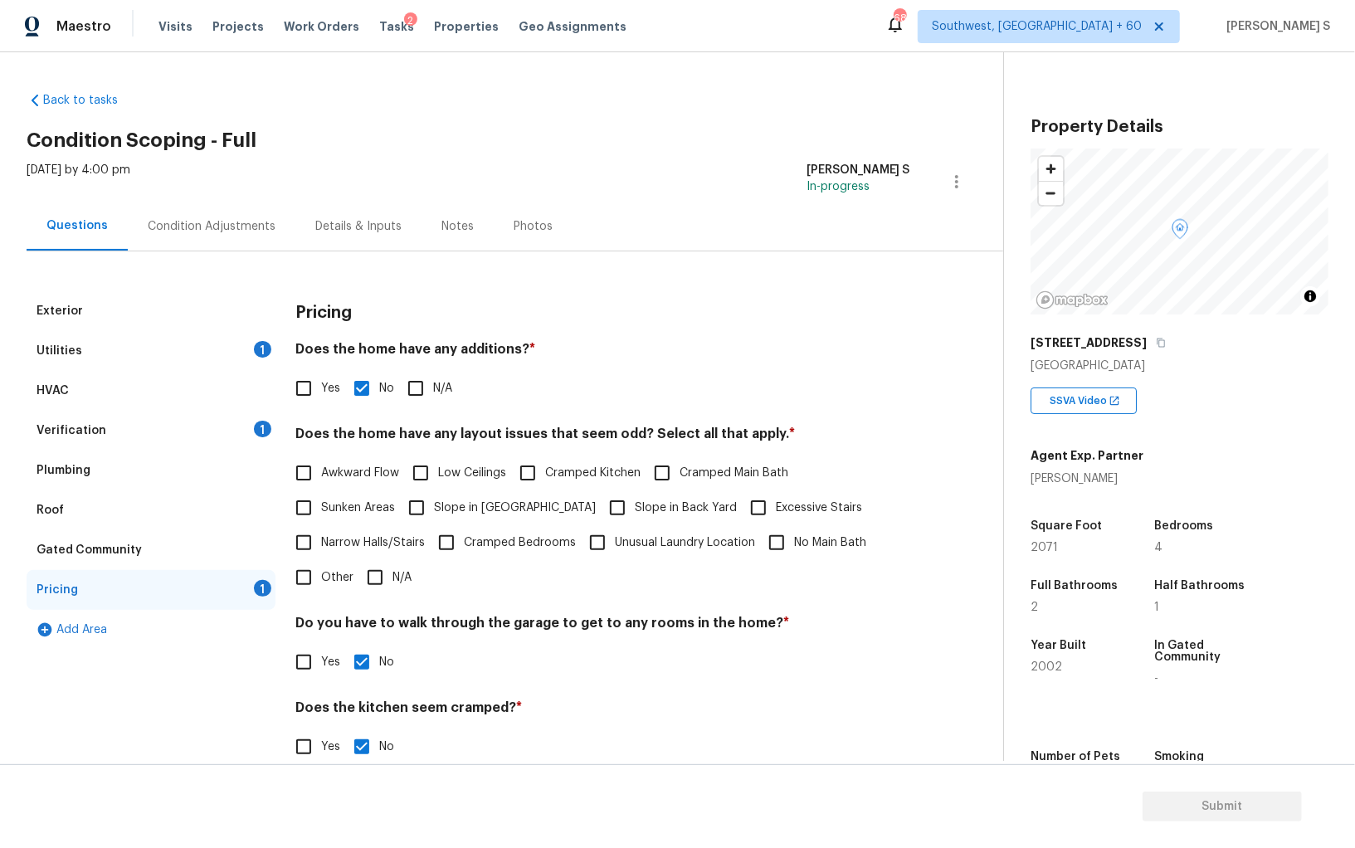
click at [476, 505] on span "Slope in [GEOGRAPHIC_DATA]" at bounding box center [515, 508] width 162 height 17
click at [434, 505] on input "Slope in [GEOGRAPHIC_DATA]" at bounding box center [416, 507] width 35 height 35
checkbox input "true"
click at [263, 243] on div "Condition Adjustments" at bounding box center [212, 226] width 168 height 49
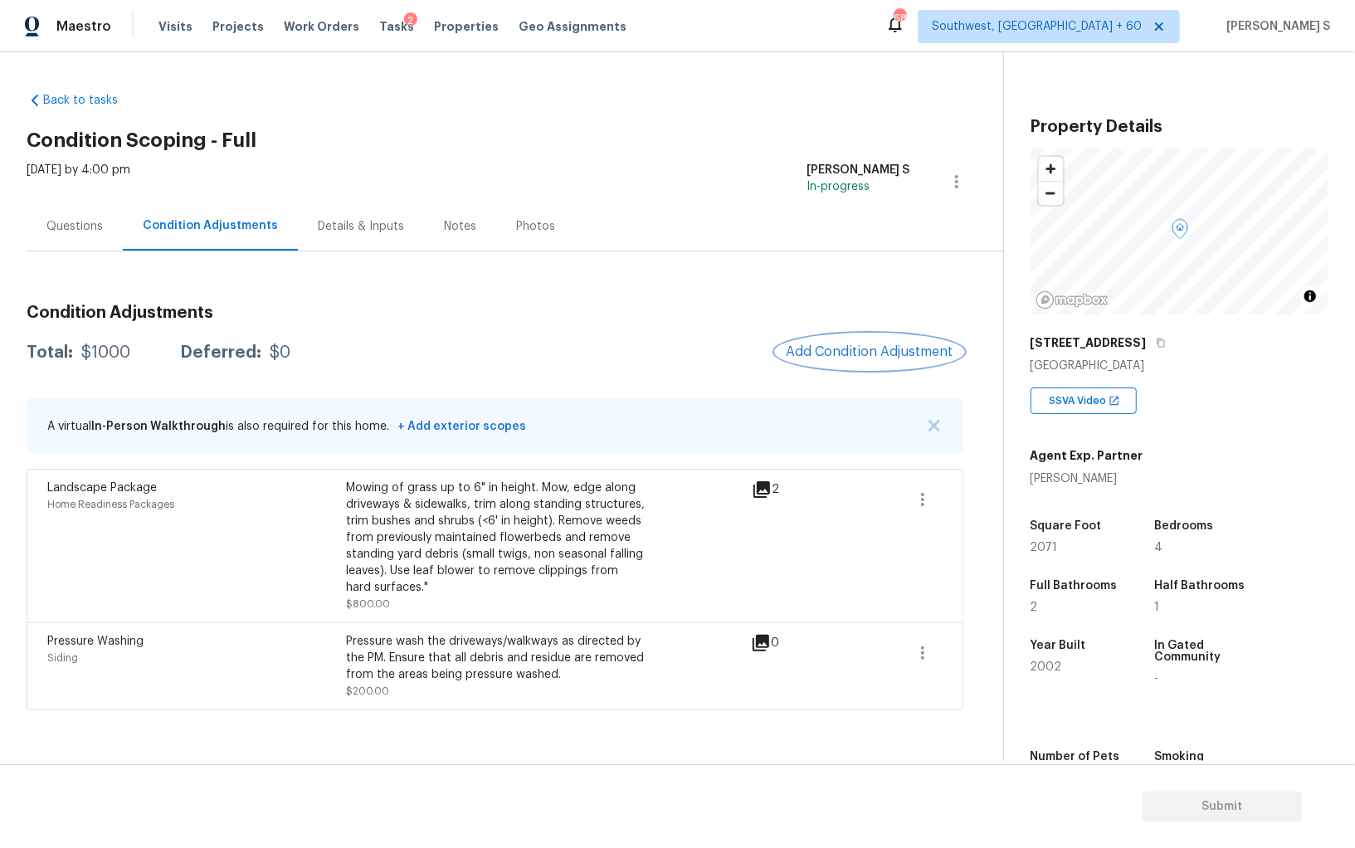
click at [865, 346] on span "Add Condition Adjustment" at bounding box center [870, 351] width 168 height 15
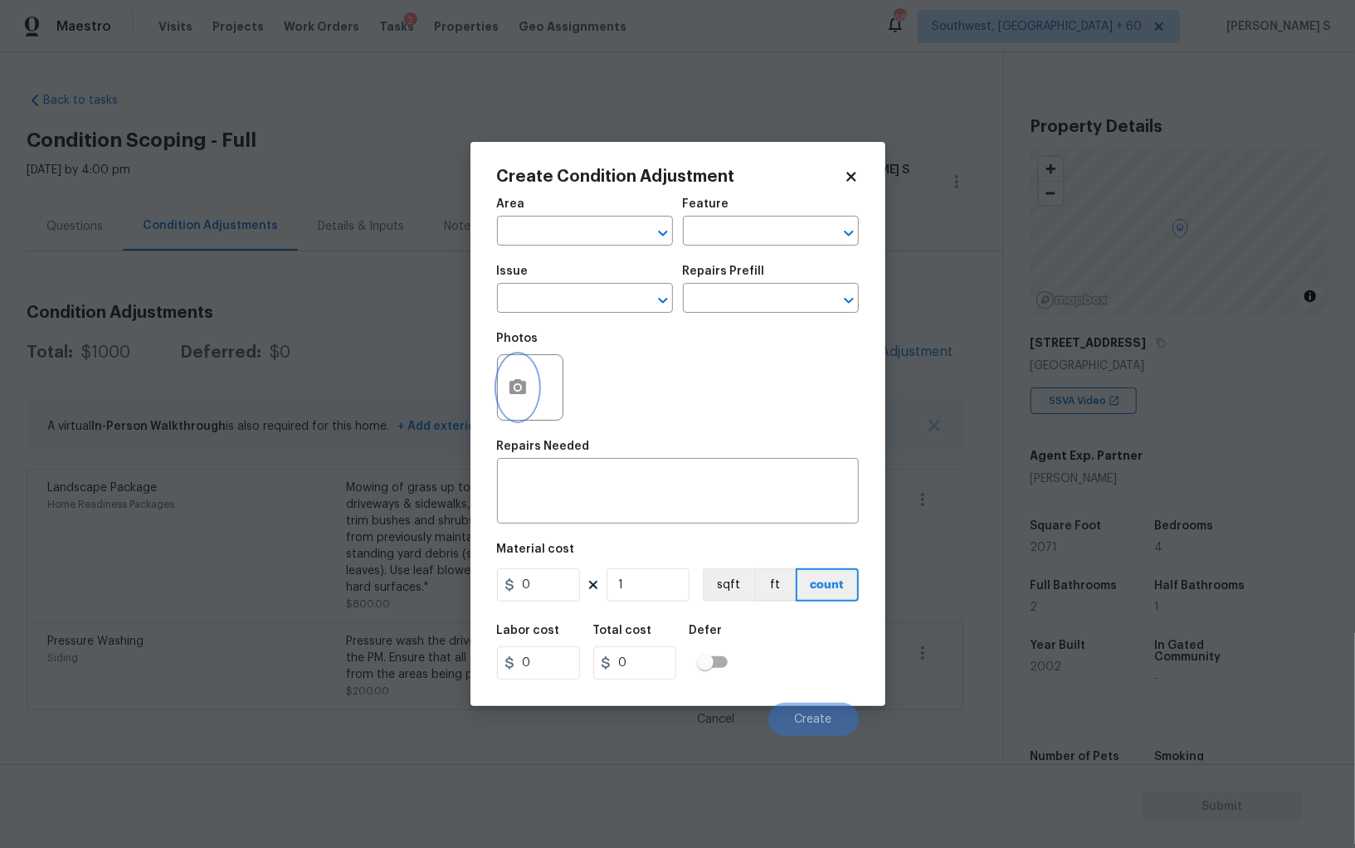
click at [527, 388] on button "button" at bounding box center [518, 387] width 40 height 65
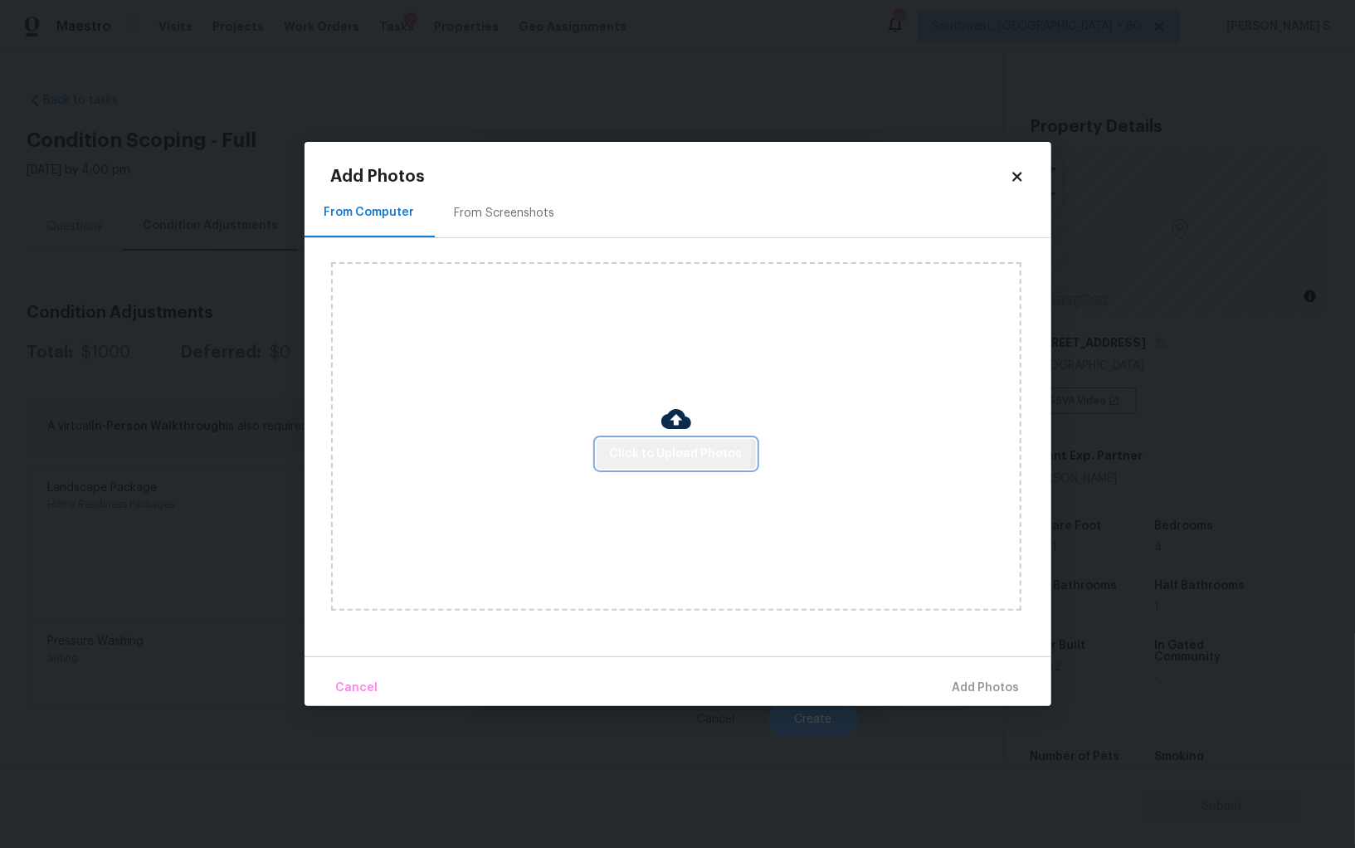
click at [674, 449] on span "Click to Upload Photos" at bounding box center [676, 454] width 133 height 21
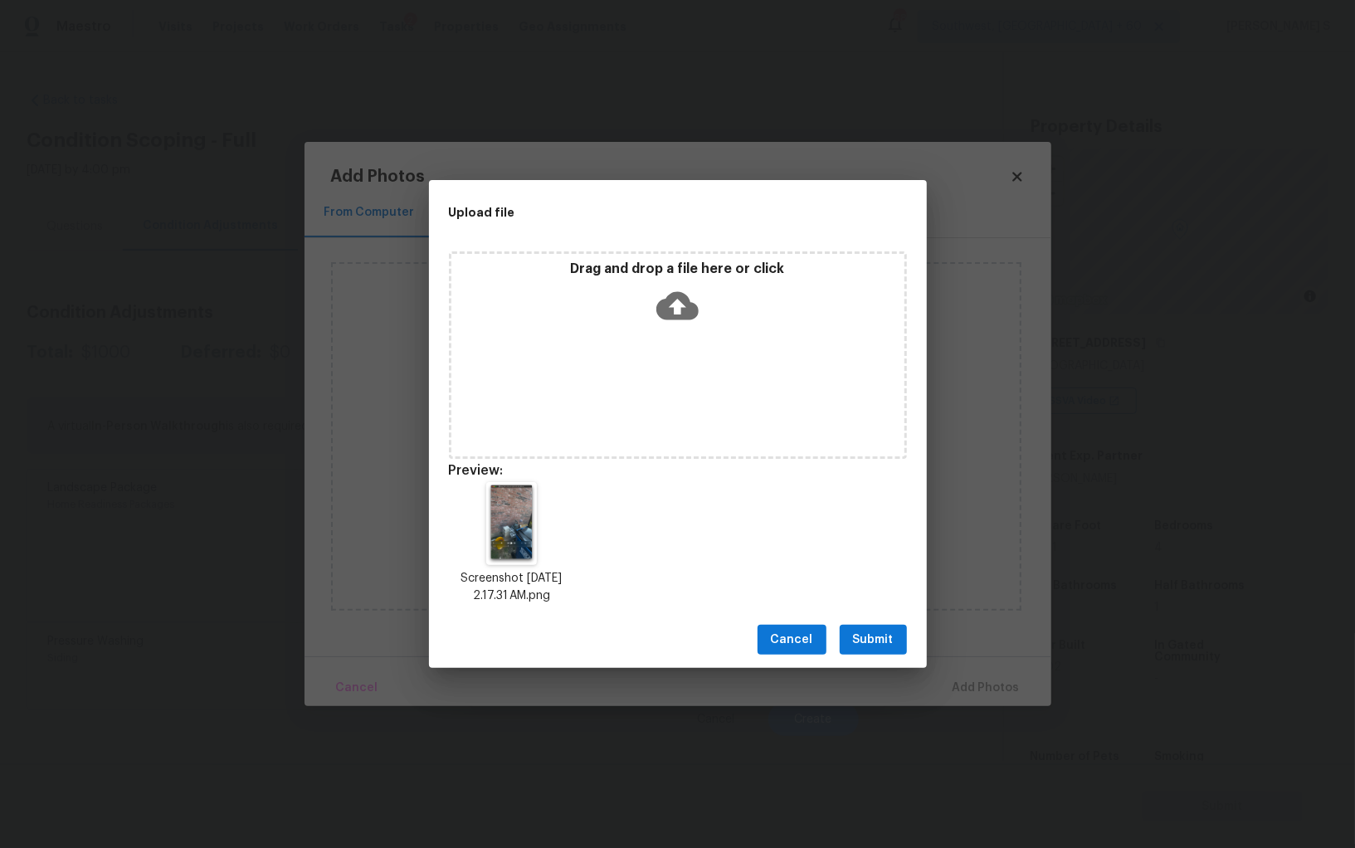
click at [876, 635] on span "Submit" at bounding box center [873, 640] width 41 height 21
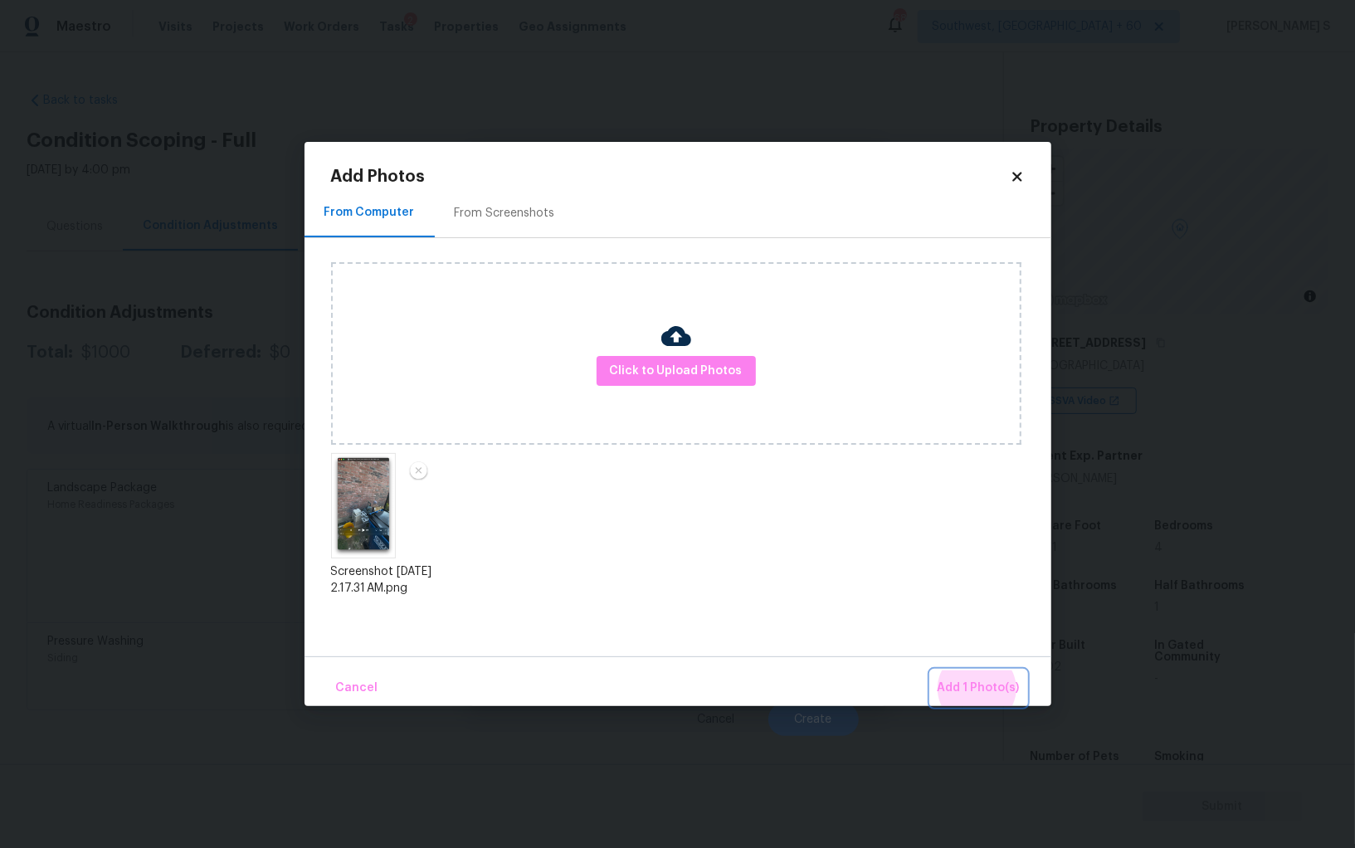
click at [931, 670] on button "Add 1 Photo(s)" at bounding box center [978, 688] width 95 height 36
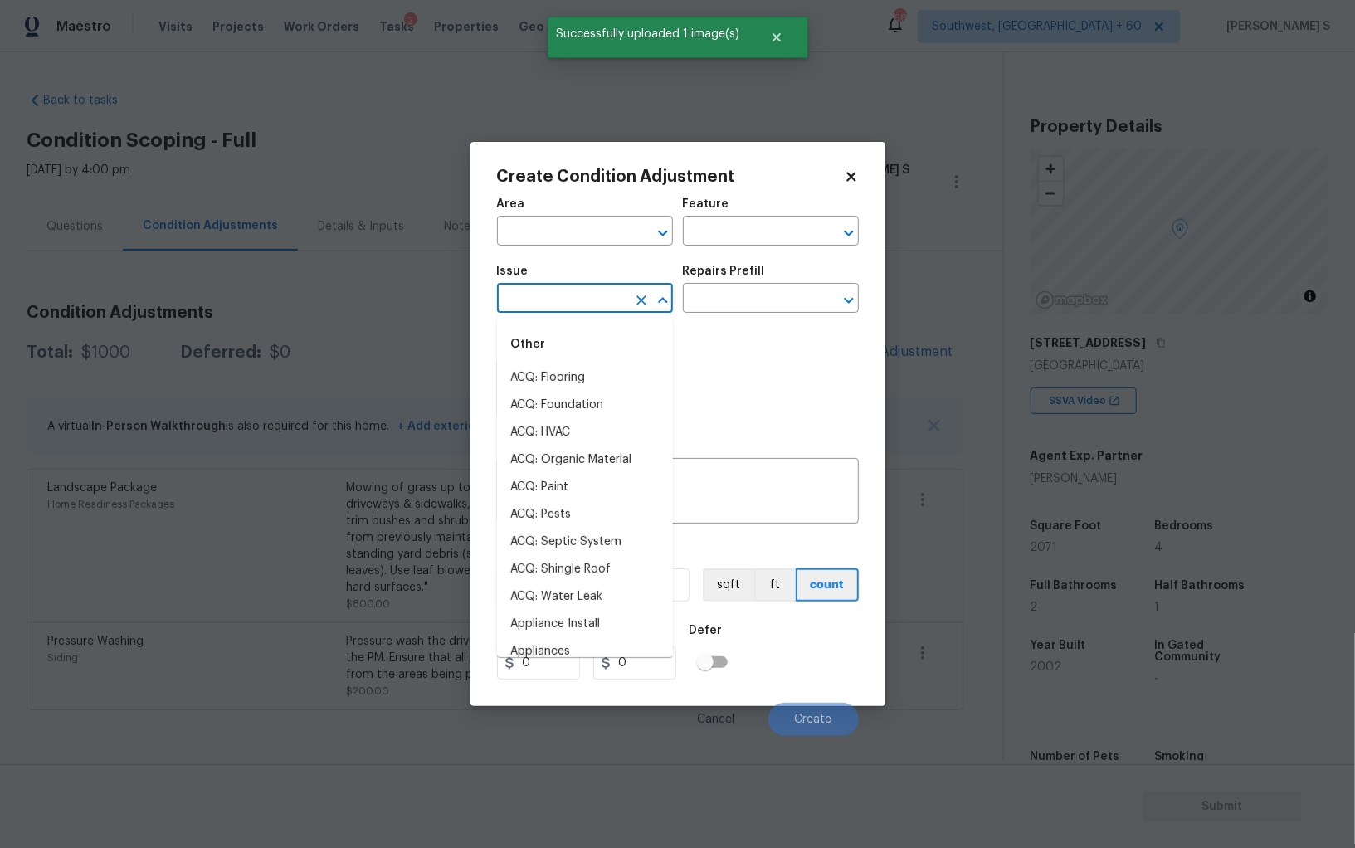
click at [585, 304] on input "text" at bounding box center [561, 300] width 129 height 26
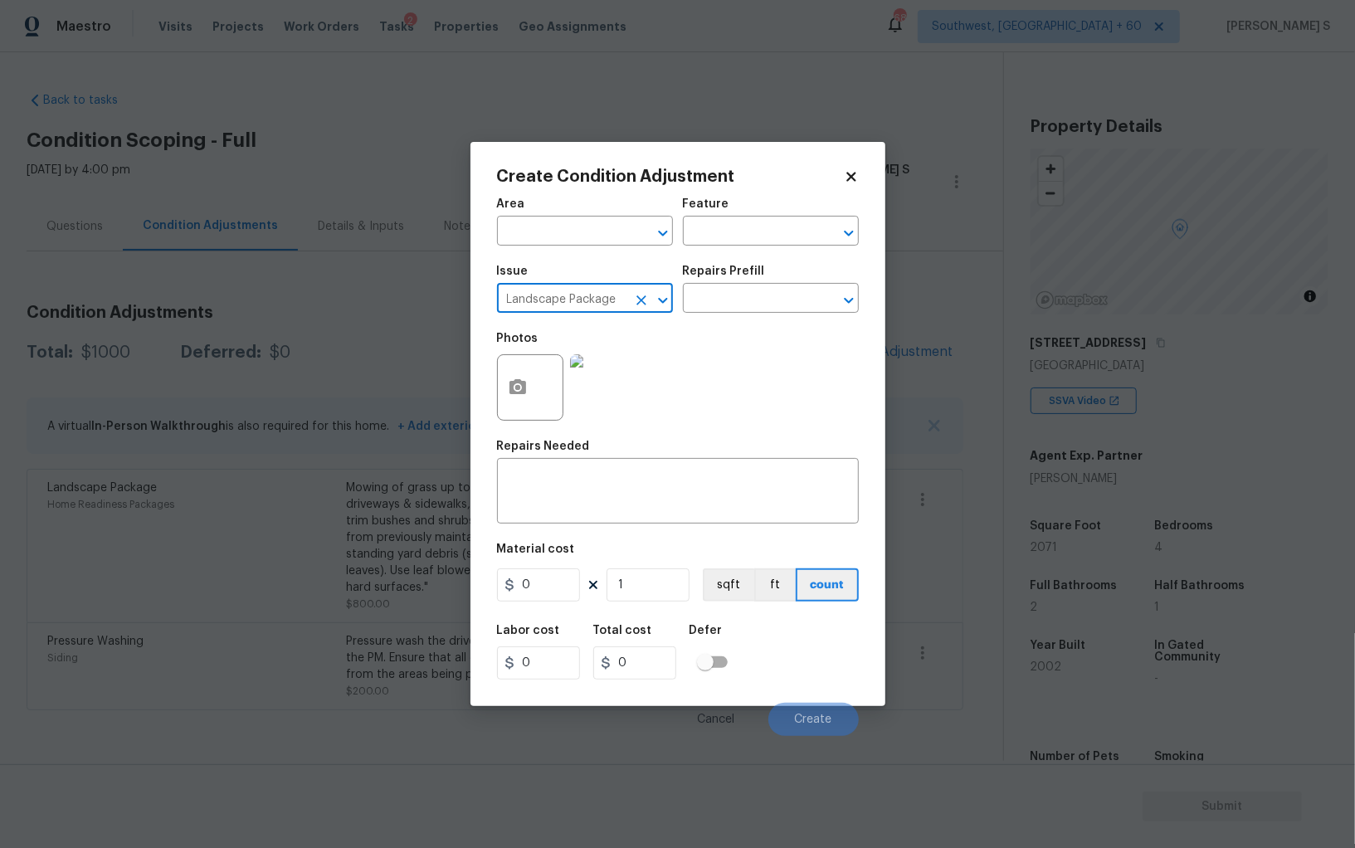
type input "Landscape Package"
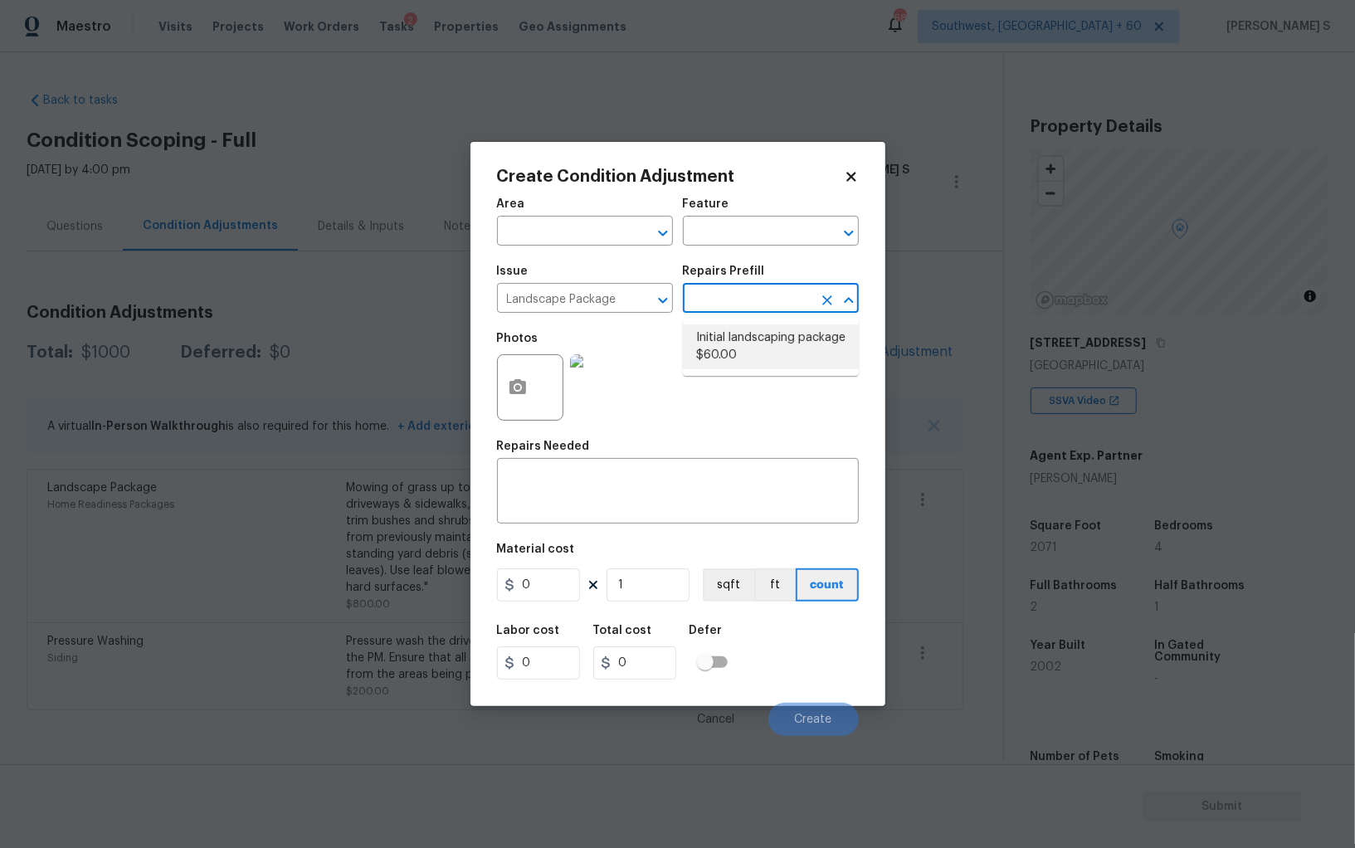
click at [767, 349] on li "Initial landscaping package $60.00" at bounding box center [771, 346] width 176 height 45
type input "Home Readiness Packages"
type textarea "Mowing of grass up to 6" in height. Mow, edge along driveways & sidewalks, trim…"
type input "60"
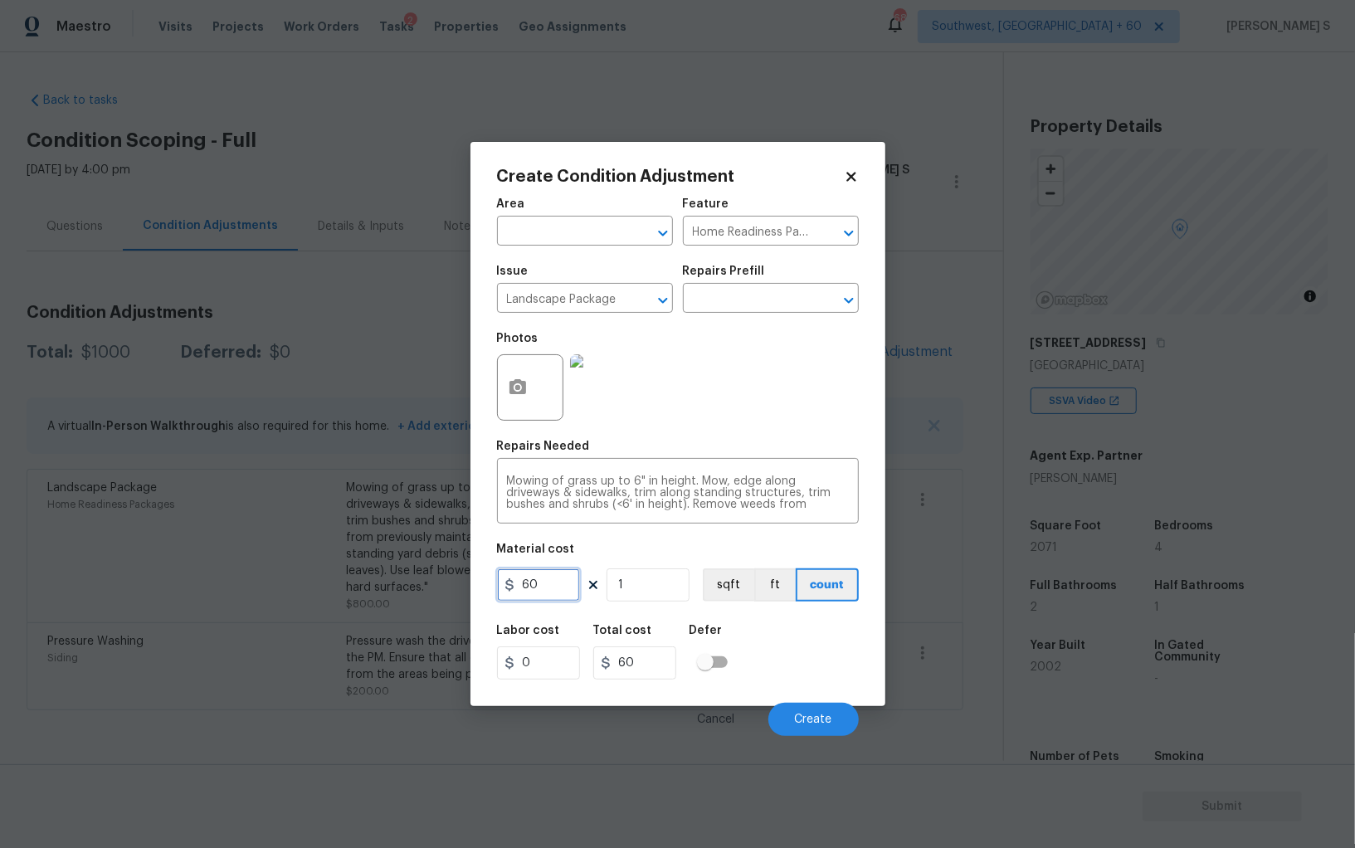
click at [553, 594] on input "60" at bounding box center [538, 584] width 83 height 33
type input "300"
click at [700, 430] on div "Photos" at bounding box center [678, 377] width 362 height 108
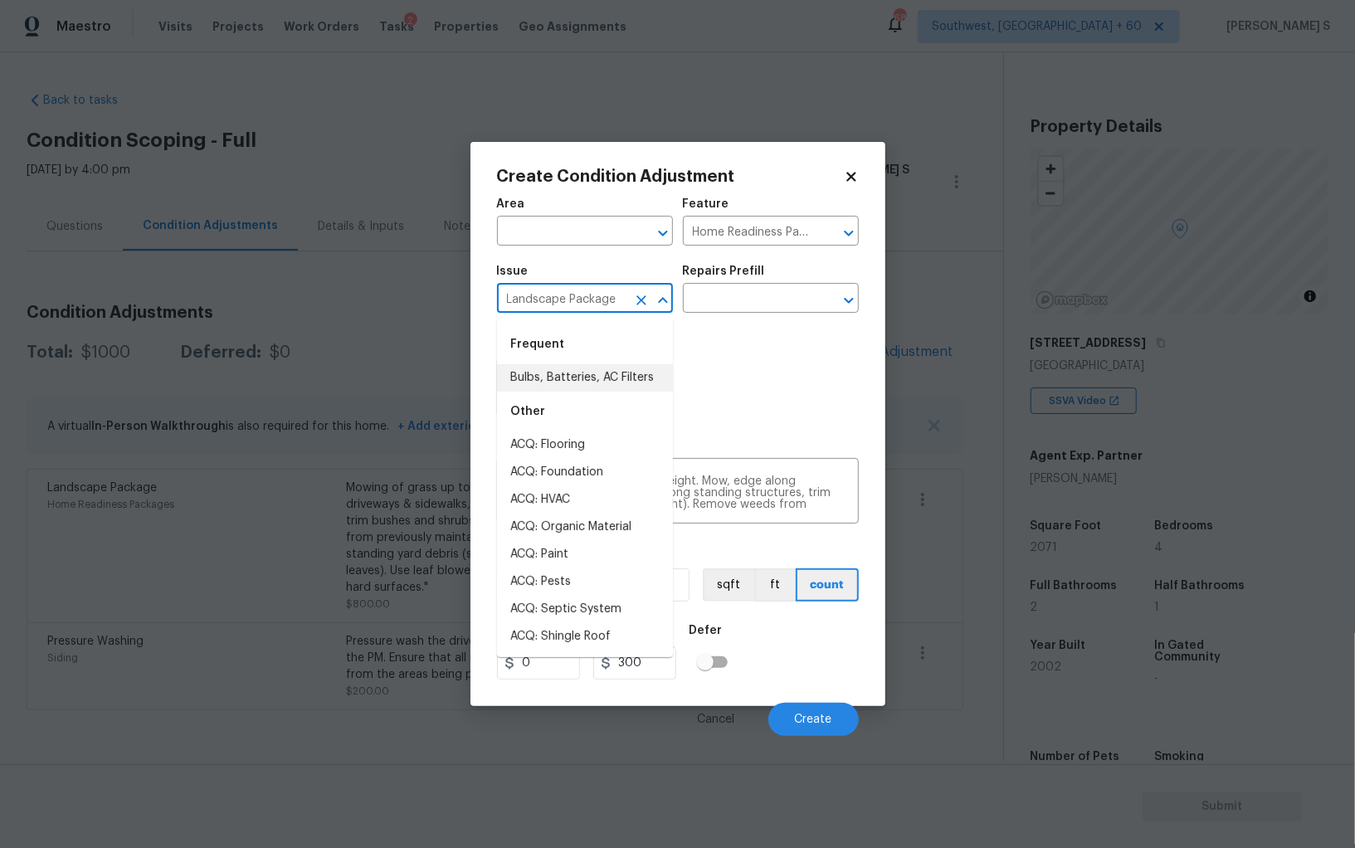
click at [548, 289] on input "Landscape Package" at bounding box center [561, 300] width 129 height 26
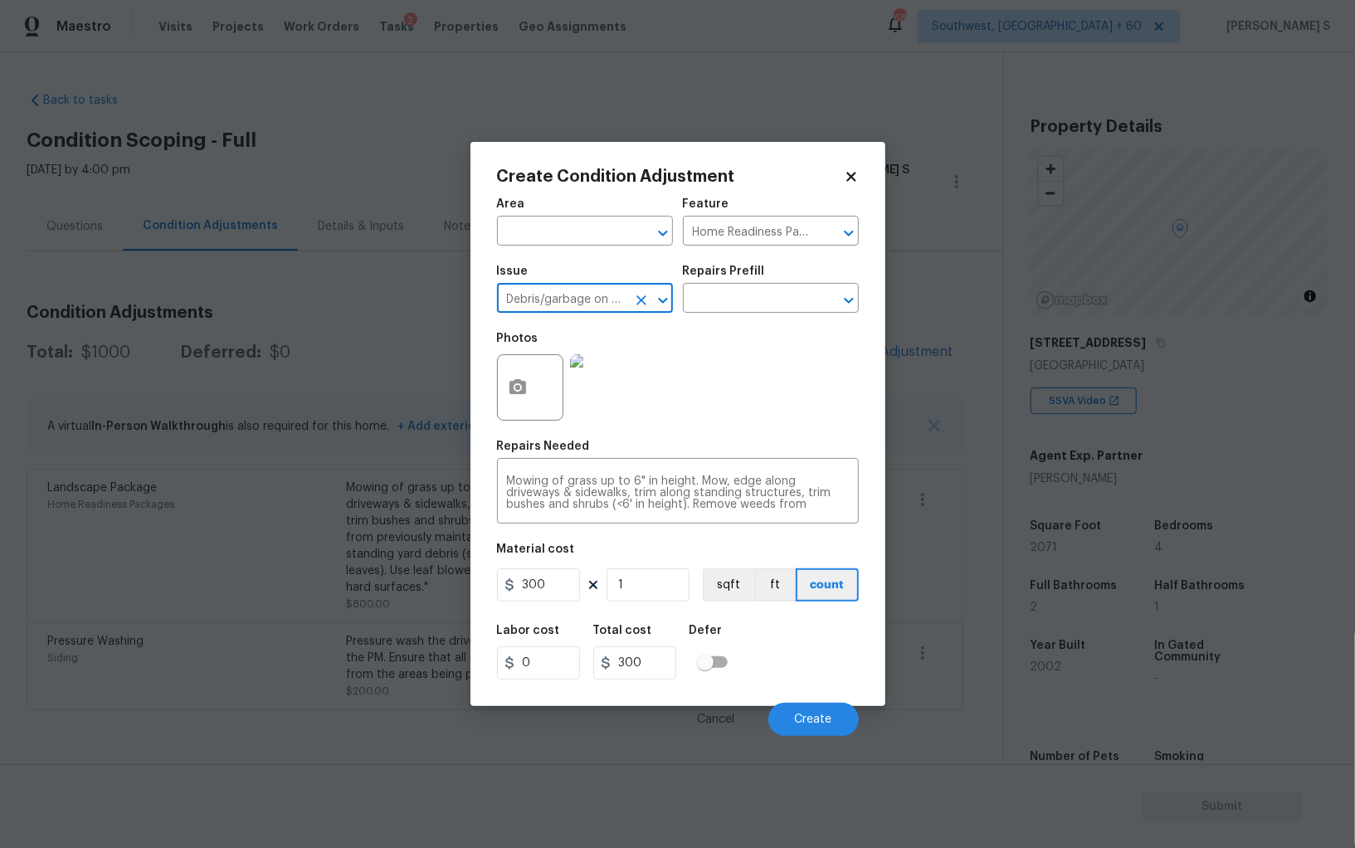
type input "Debris/garbage on site"
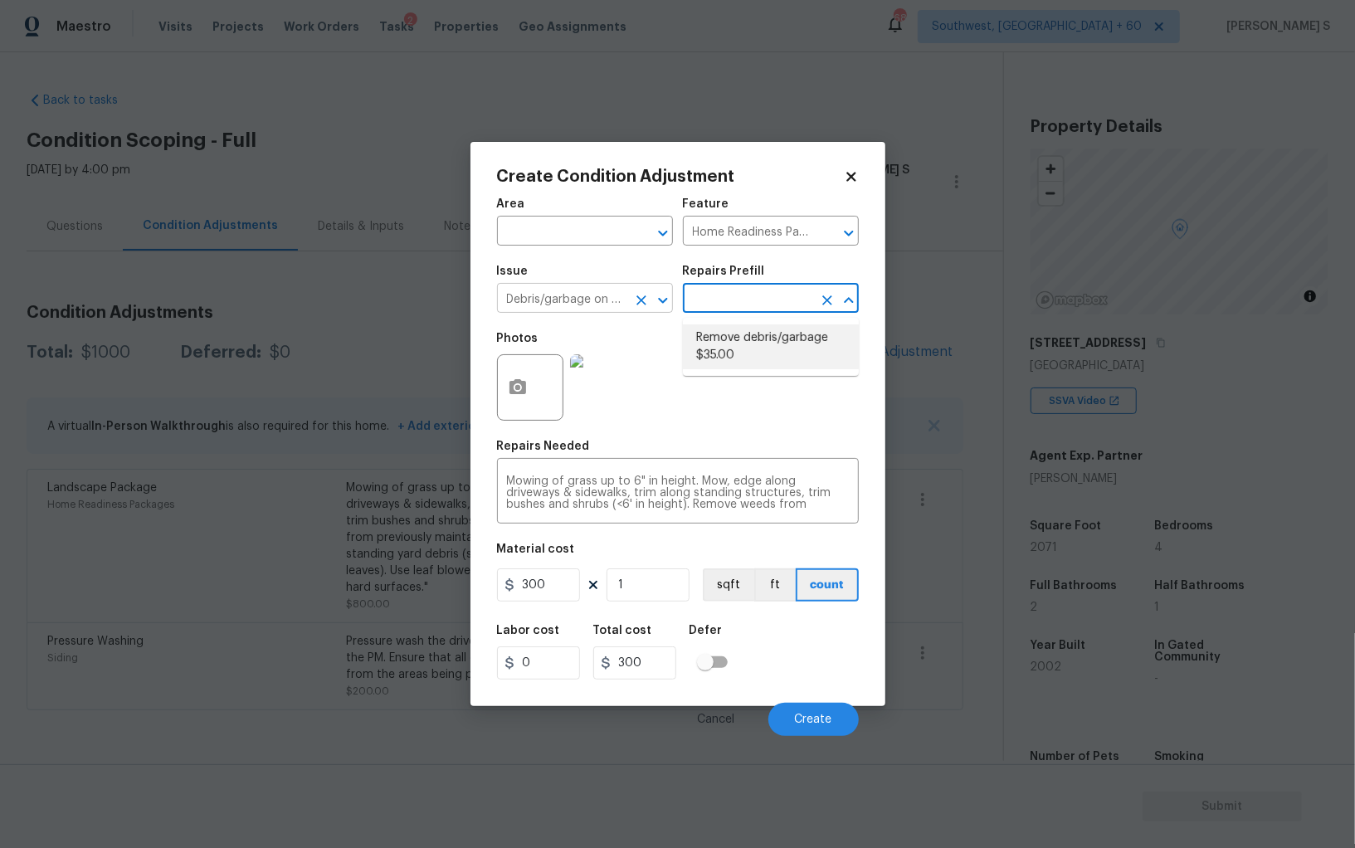
type textarea "Remove, haul off, and properly dispose of any debris left by seller to offsite …"
type input "35"
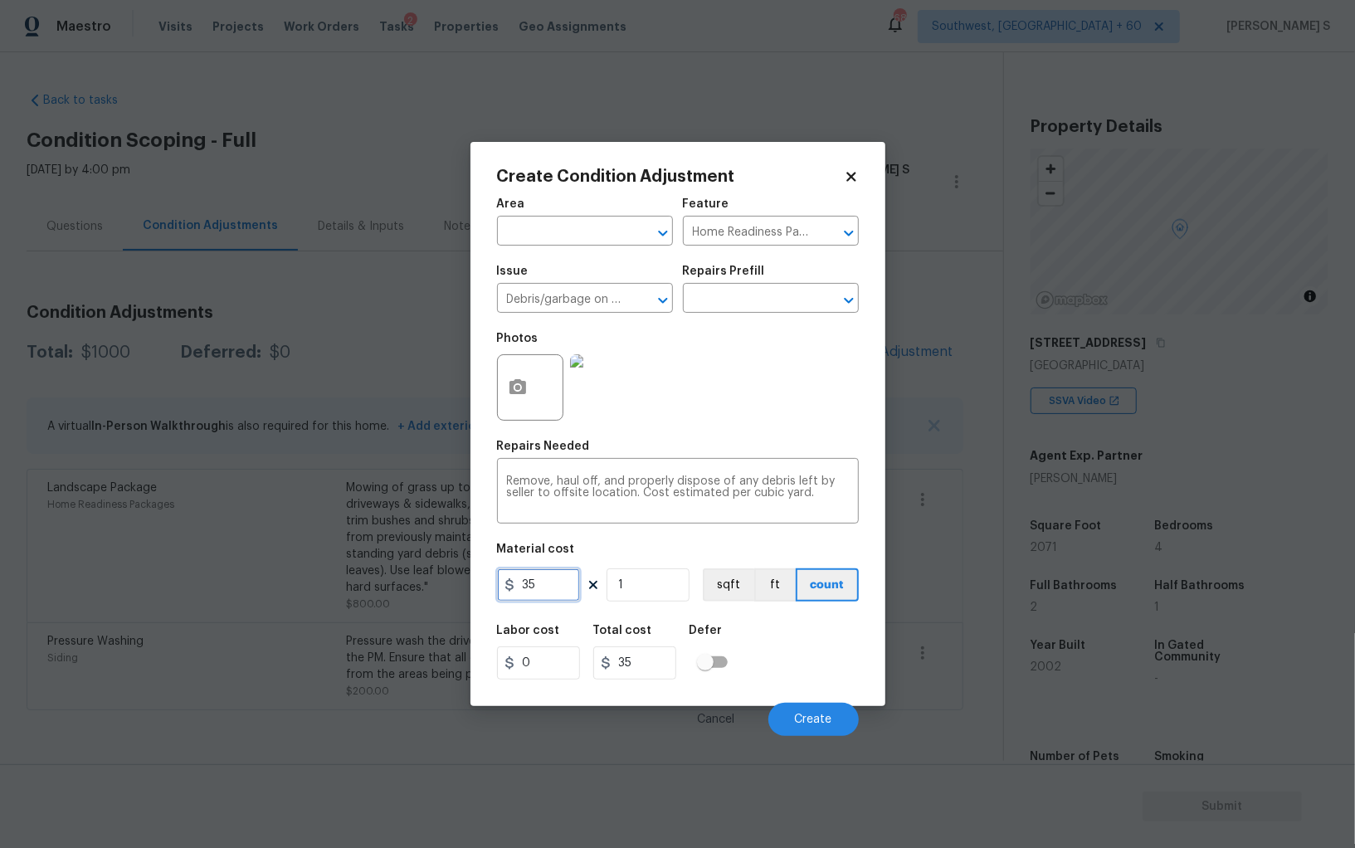
click at [552, 585] on input "35" at bounding box center [538, 584] width 83 height 33
type input "400"
click at [812, 658] on div "Labor cost 0 Total cost 400 Defer" at bounding box center [678, 652] width 362 height 75
click at [792, 725] on button "Create" at bounding box center [813, 719] width 90 height 33
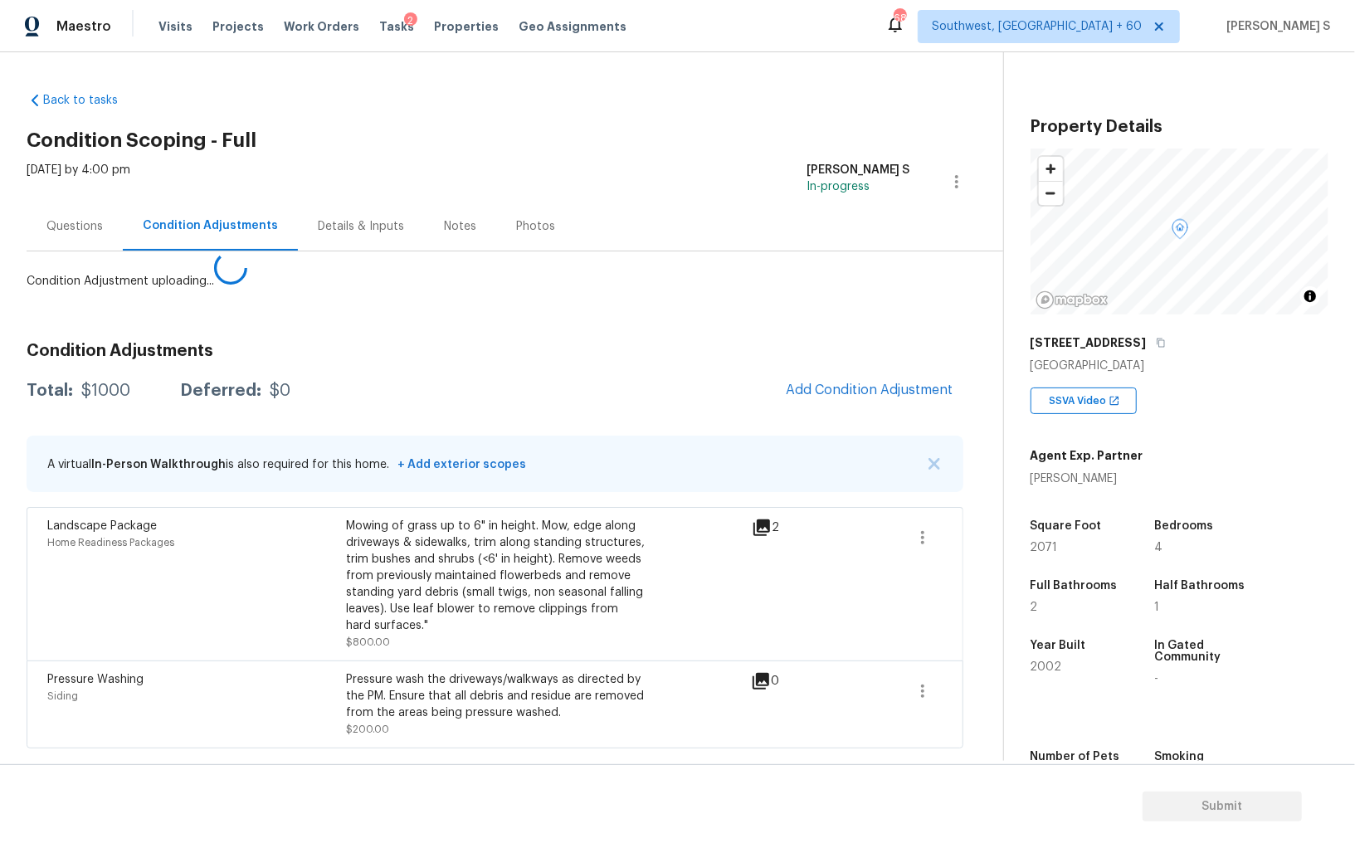
click at [317, 618] on body "Maestro Visits Projects Work Orders Tasks 2 Properties Geo Assignments 688 Sout…" at bounding box center [677, 424] width 1355 height 848
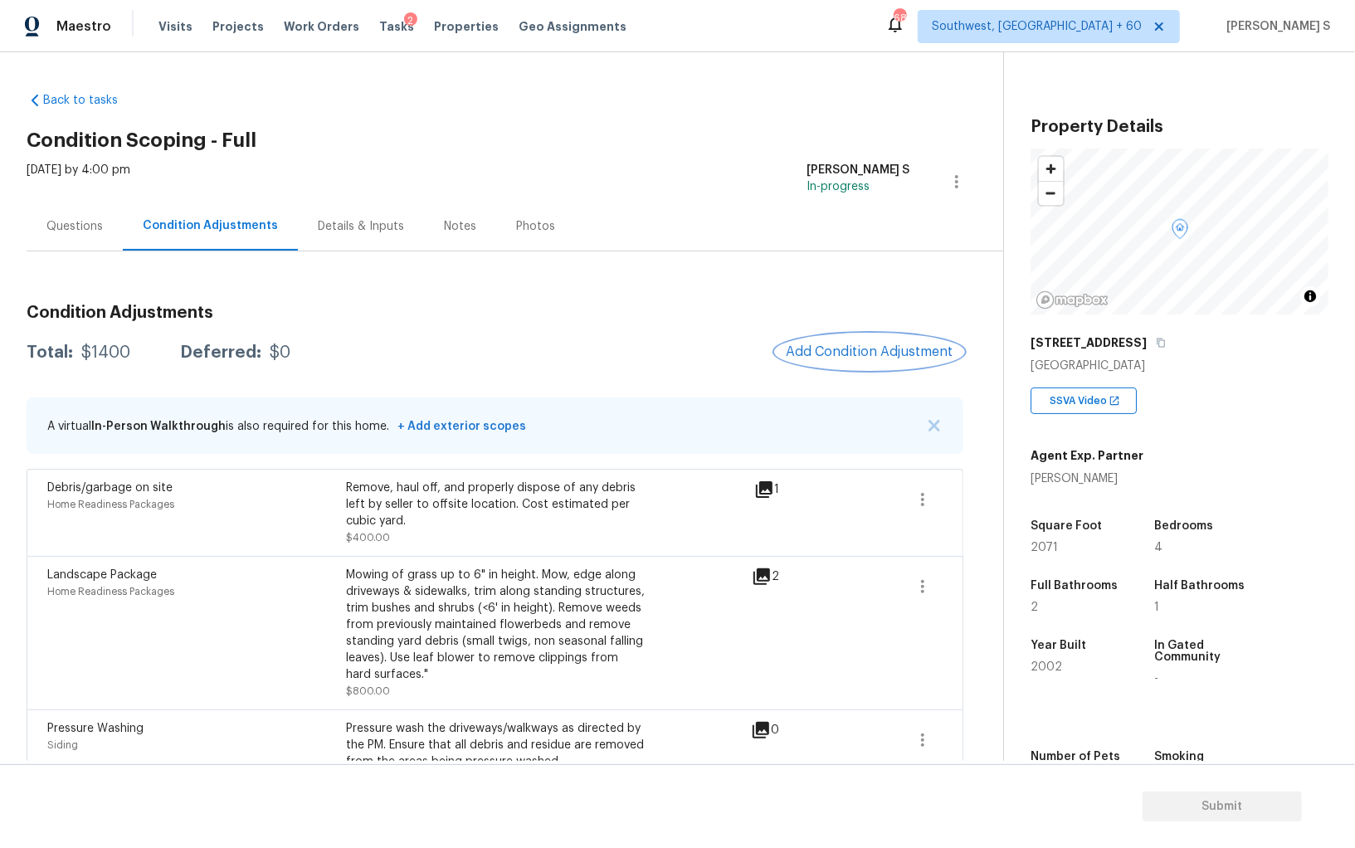
click at [817, 348] on span "Add Condition Adjustment" at bounding box center [870, 351] width 168 height 15
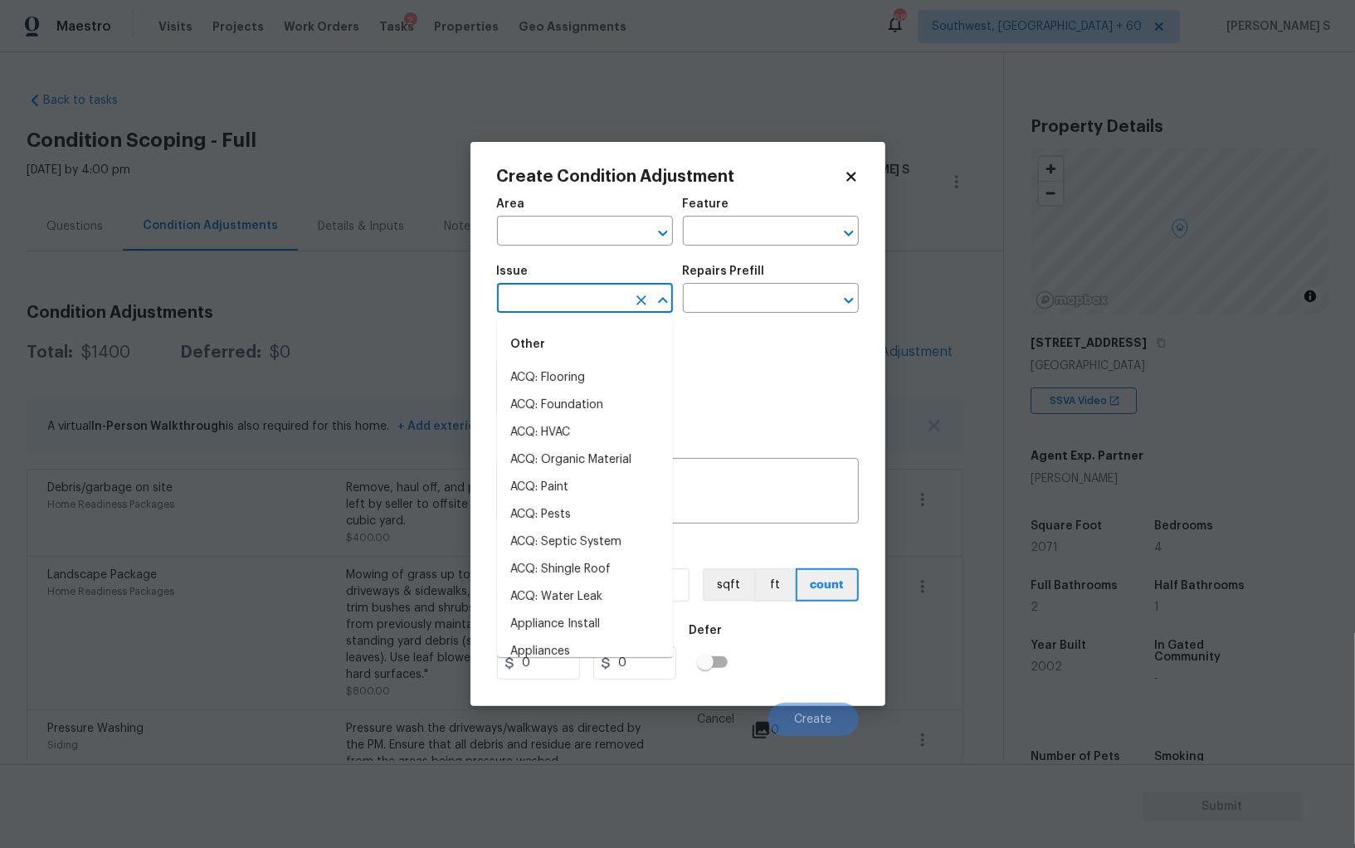
click at [549, 292] on input "text" at bounding box center [561, 300] width 129 height 26
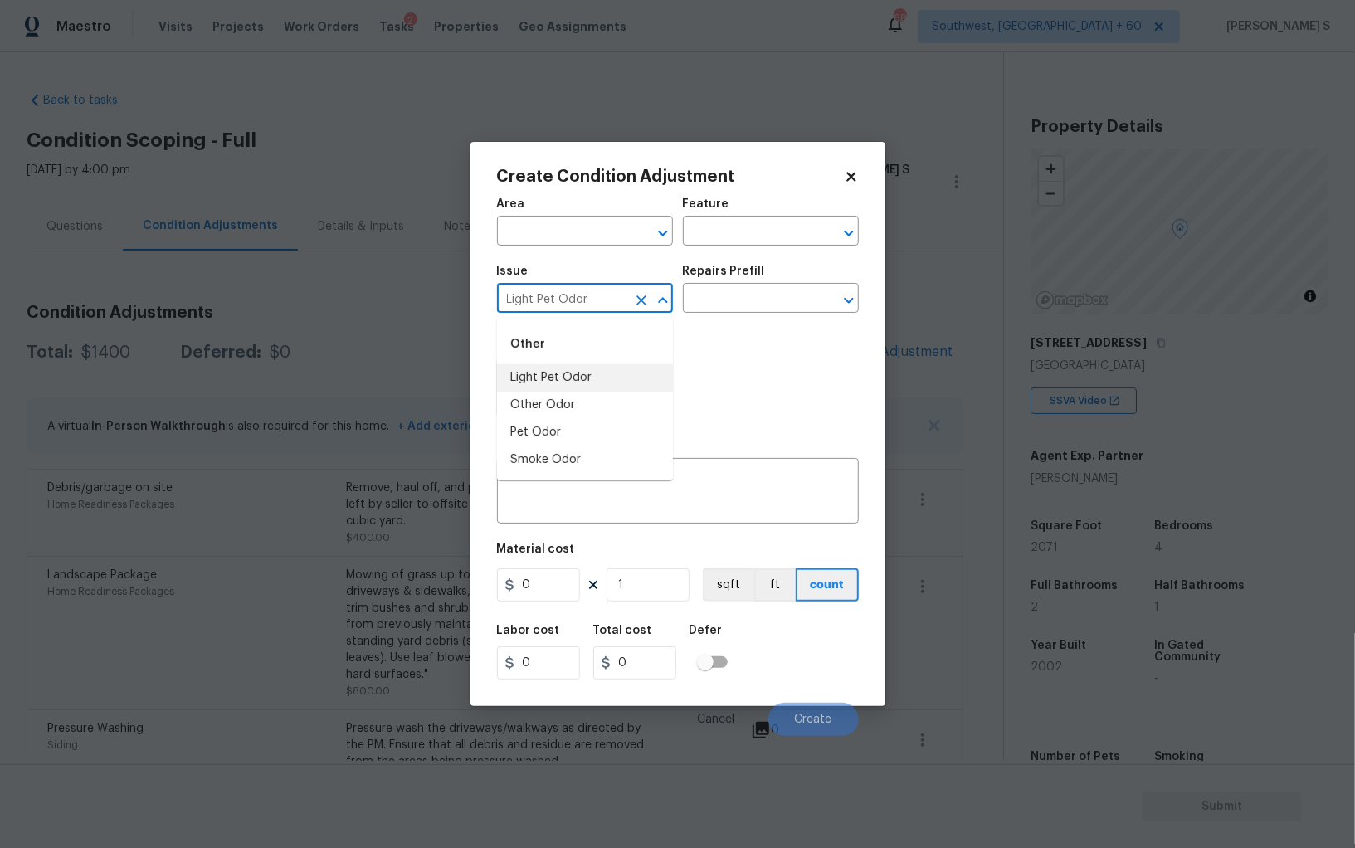
type input "Light Pet Odor"
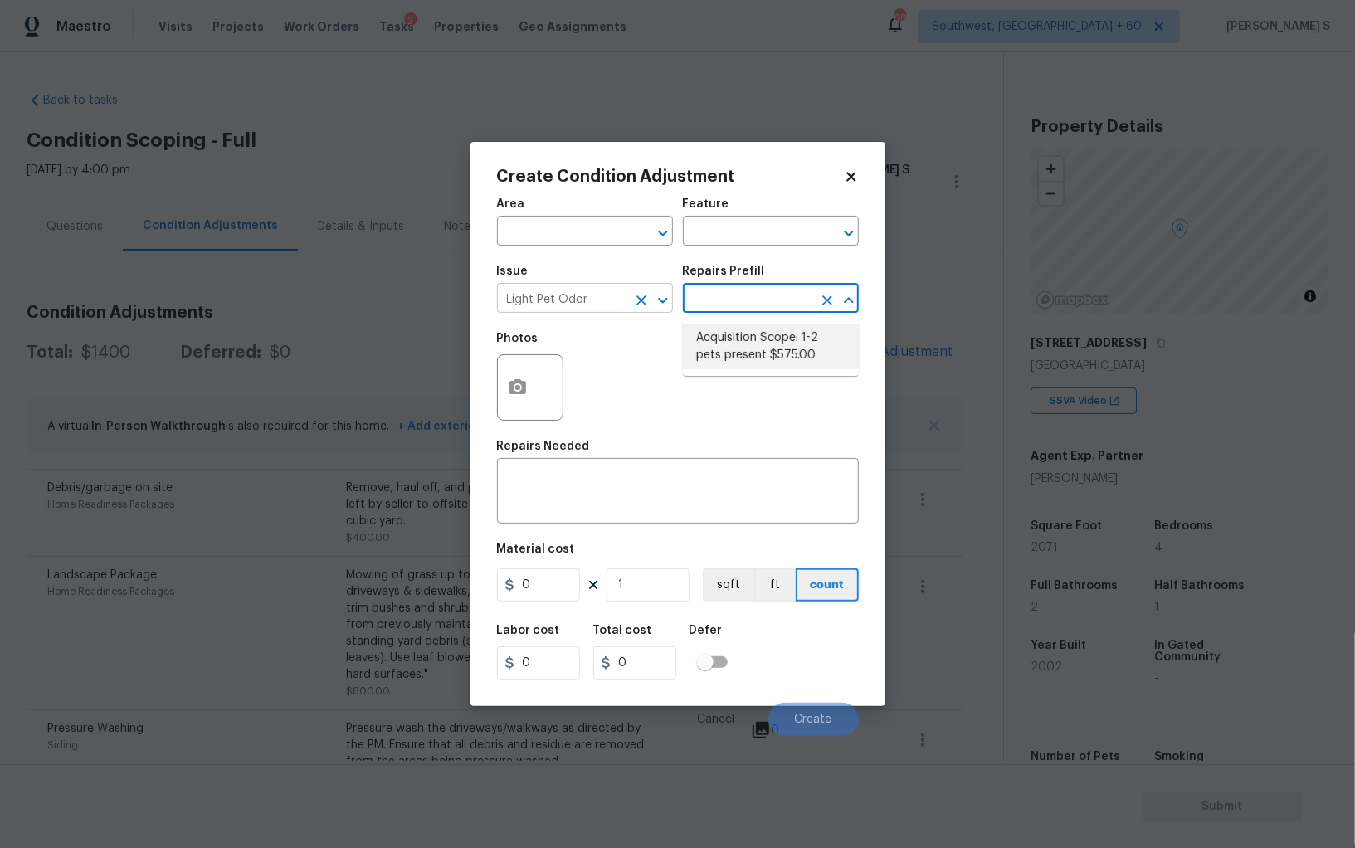
type textarea "Acquisition Scope: 1-2 pets present"
type input "575"
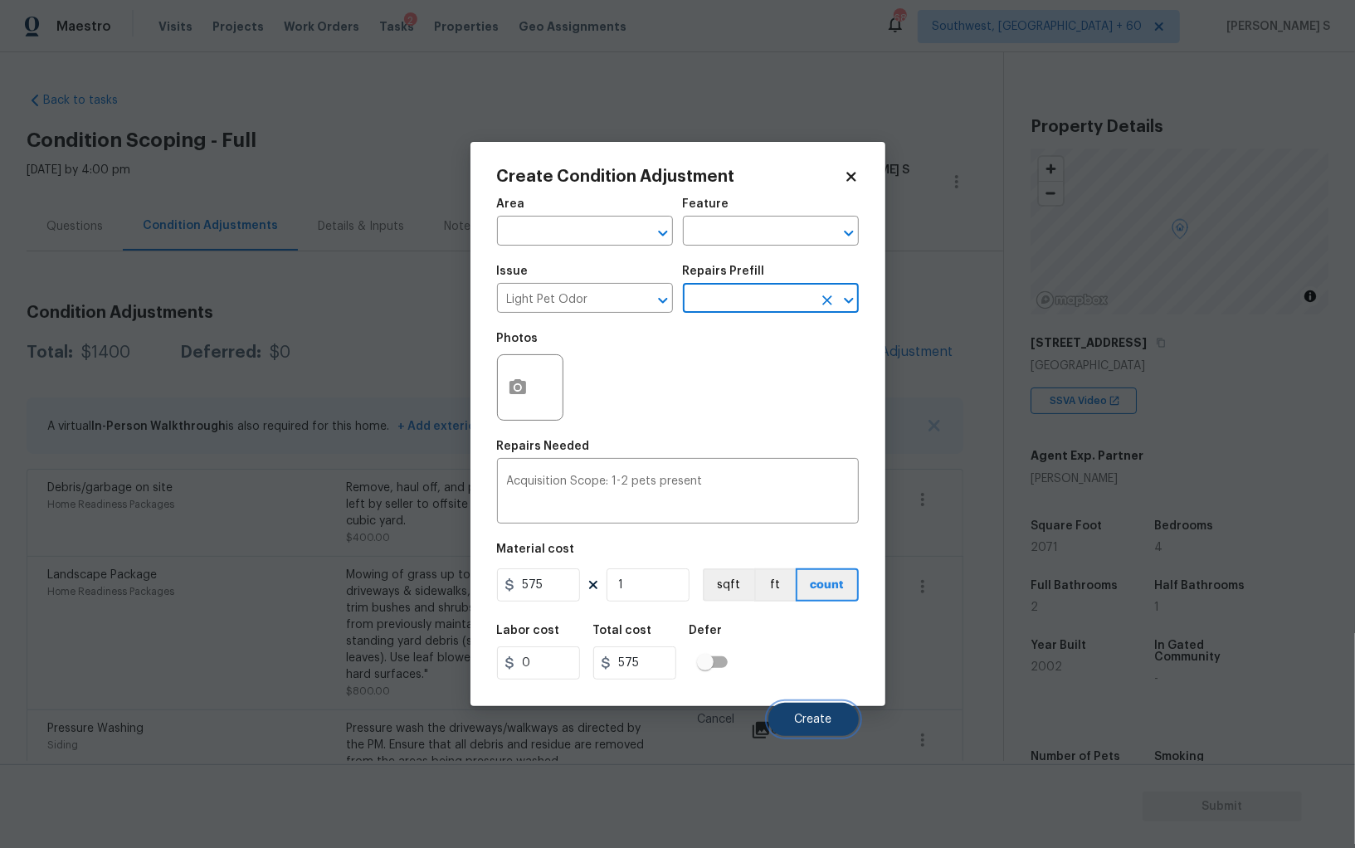
click at [817, 730] on button "Create" at bounding box center [813, 719] width 90 height 33
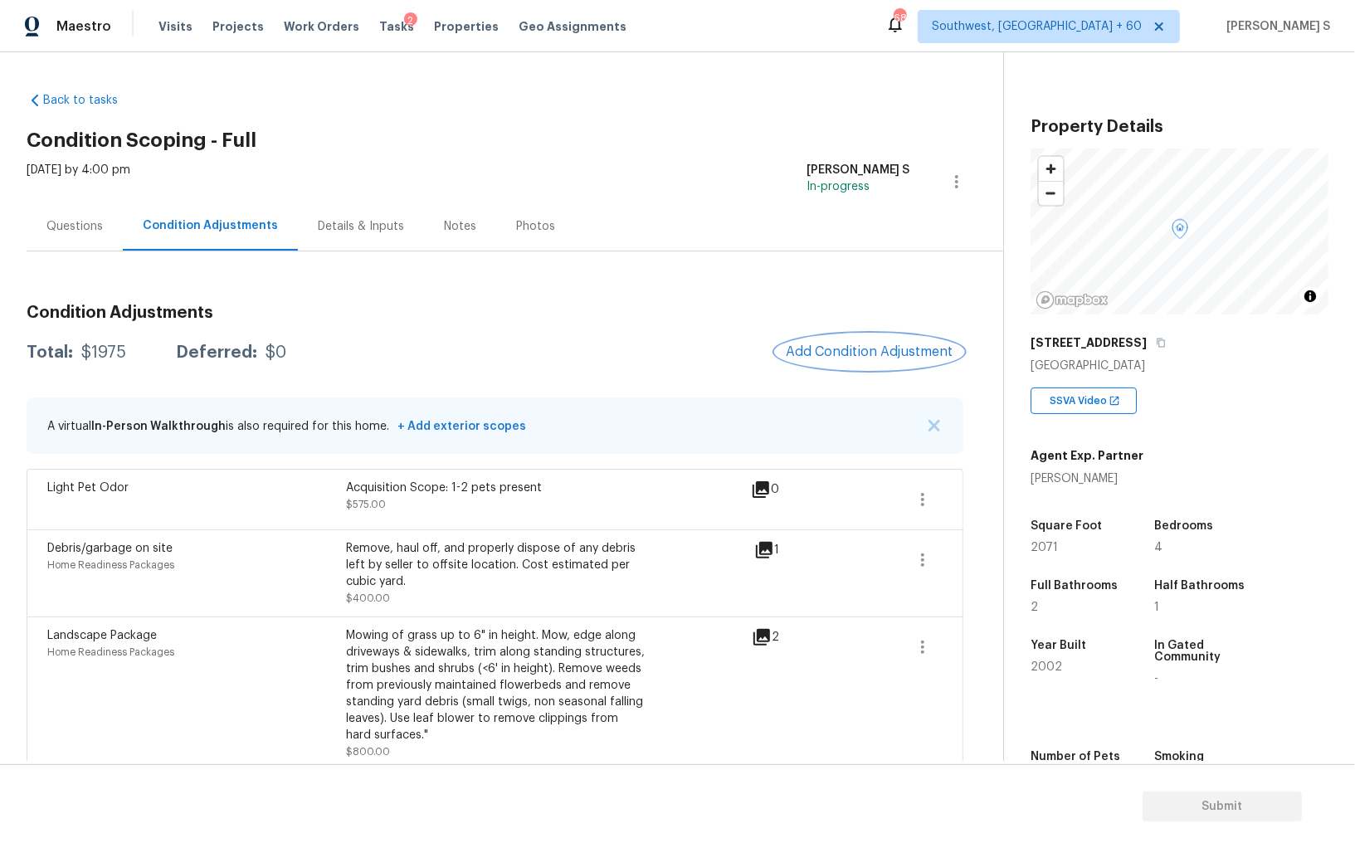
click at [886, 349] on span "Add Condition Adjustment" at bounding box center [870, 351] width 168 height 15
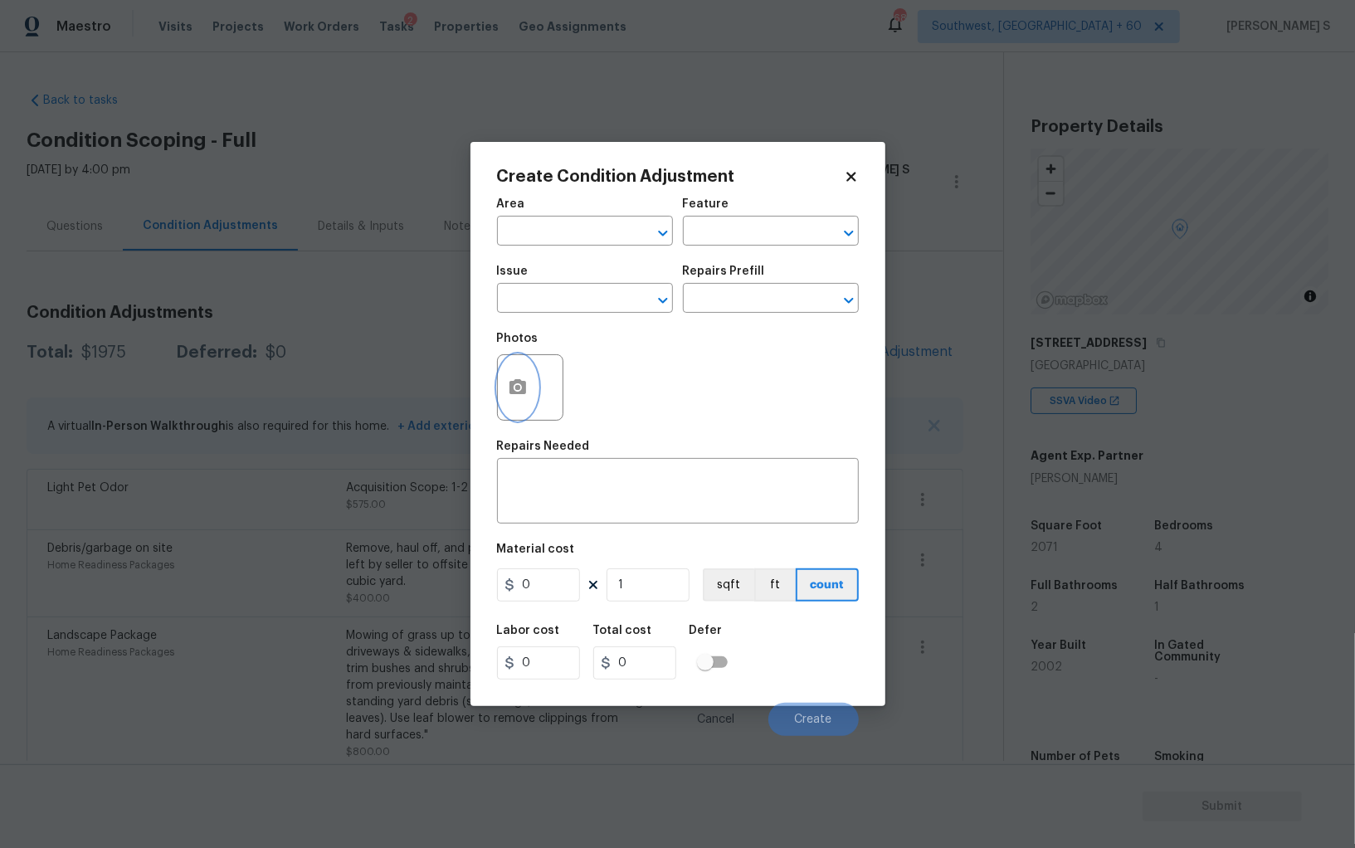
click at [528, 388] on button "button" at bounding box center [518, 387] width 40 height 65
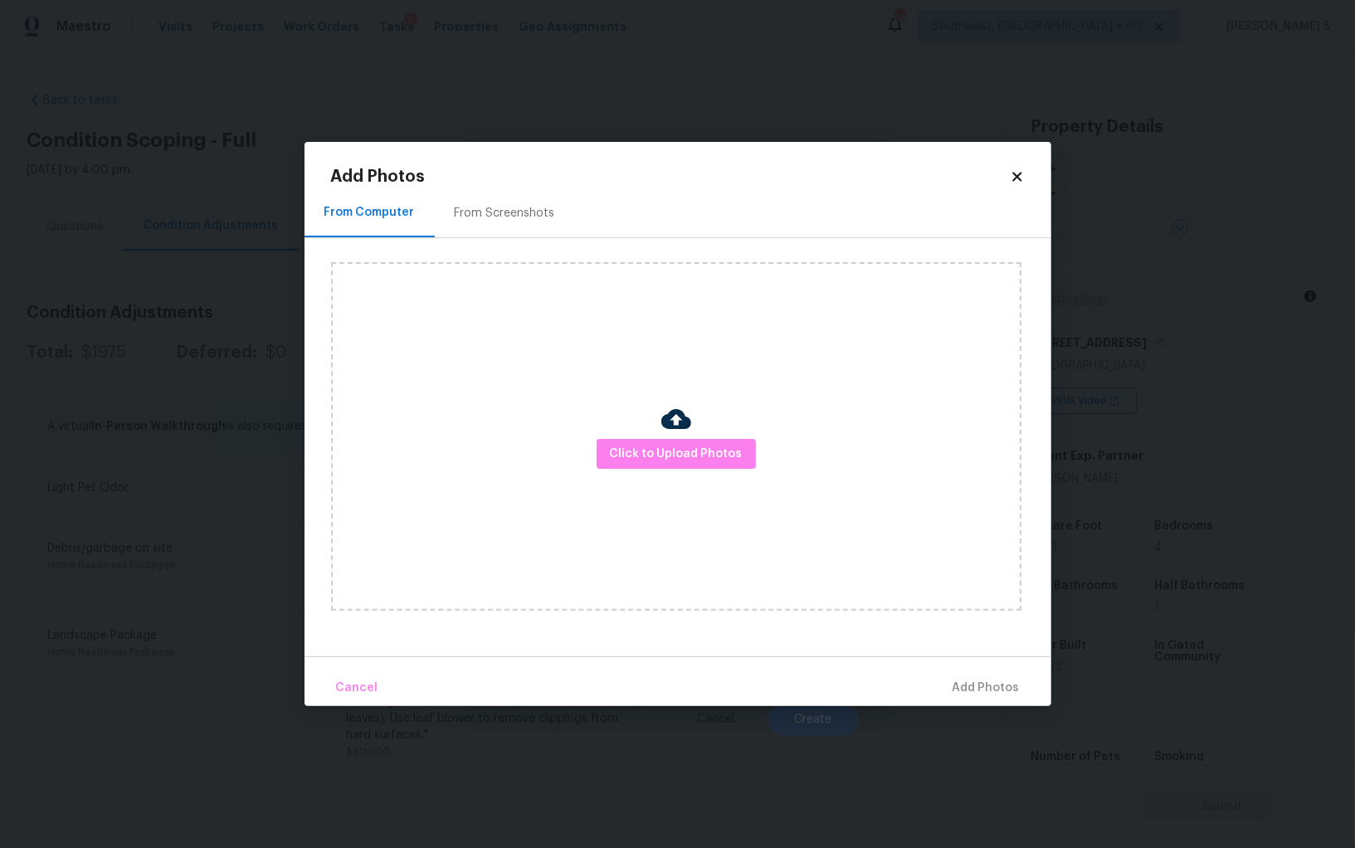
click at [499, 218] on div "From Screenshots" at bounding box center [505, 213] width 100 height 17
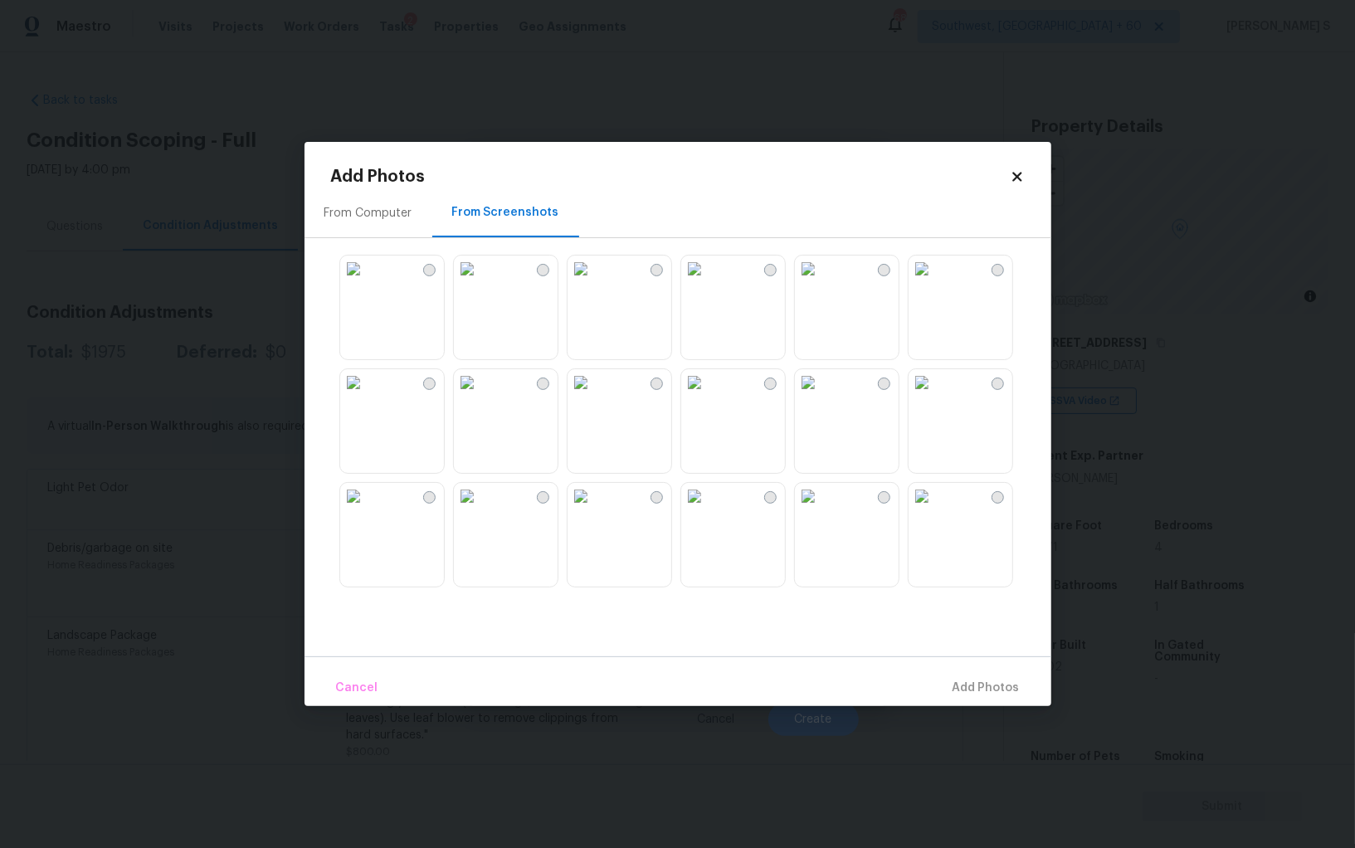
click at [708, 282] on img at bounding box center [694, 269] width 27 height 27
click at [821, 282] on img at bounding box center [808, 269] width 27 height 27
click at [594, 282] on img at bounding box center [581, 269] width 27 height 27
click at [480, 509] on img at bounding box center [467, 496] width 27 height 27
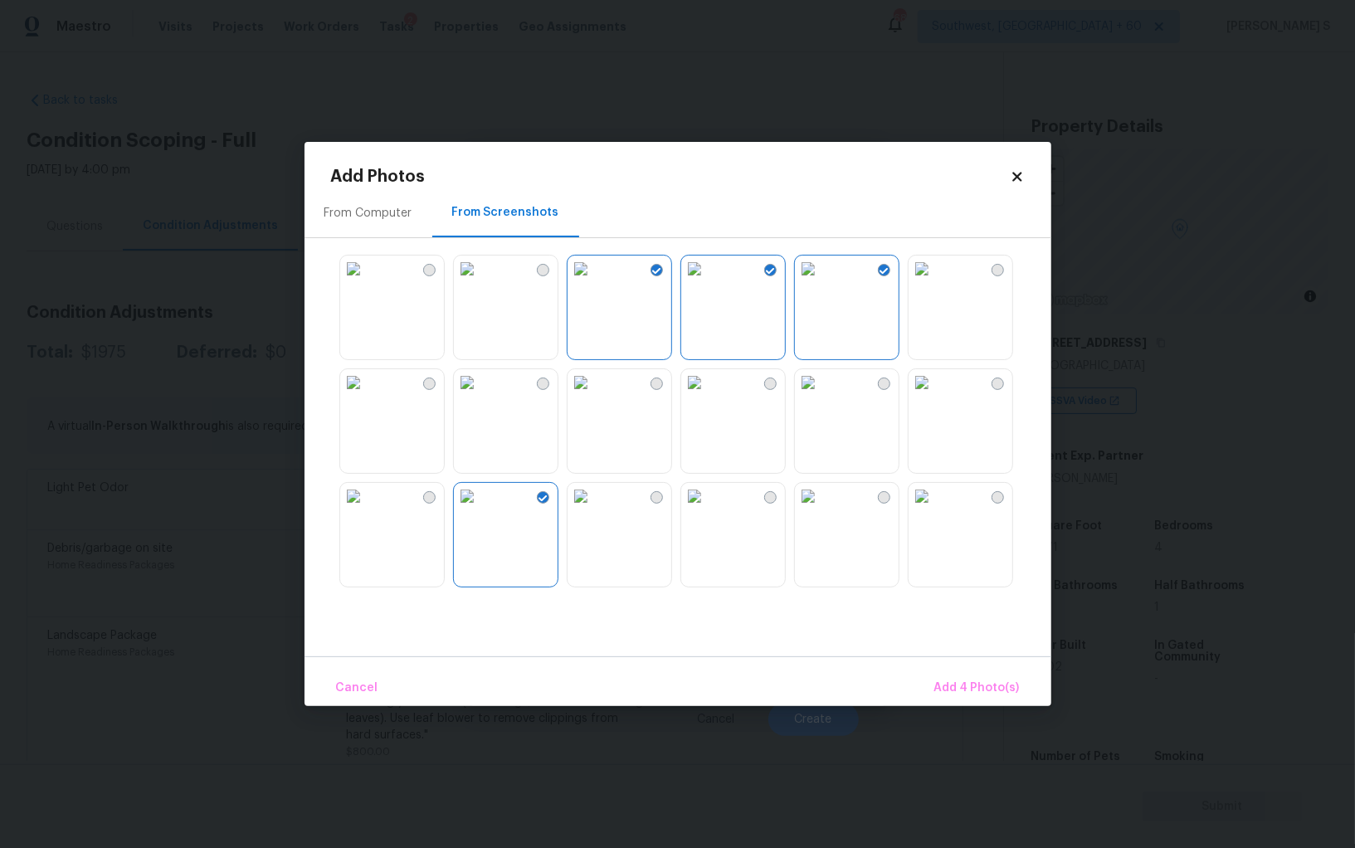
click at [480, 396] on img at bounding box center [467, 382] width 27 height 27
click at [367, 396] on img at bounding box center [353, 382] width 27 height 27
click at [367, 508] on img at bounding box center [353, 496] width 27 height 27
drag, startPoint x: 734, startPoint y: 508, endPoint x: 860, endPoint y: 508, distance: 126.1
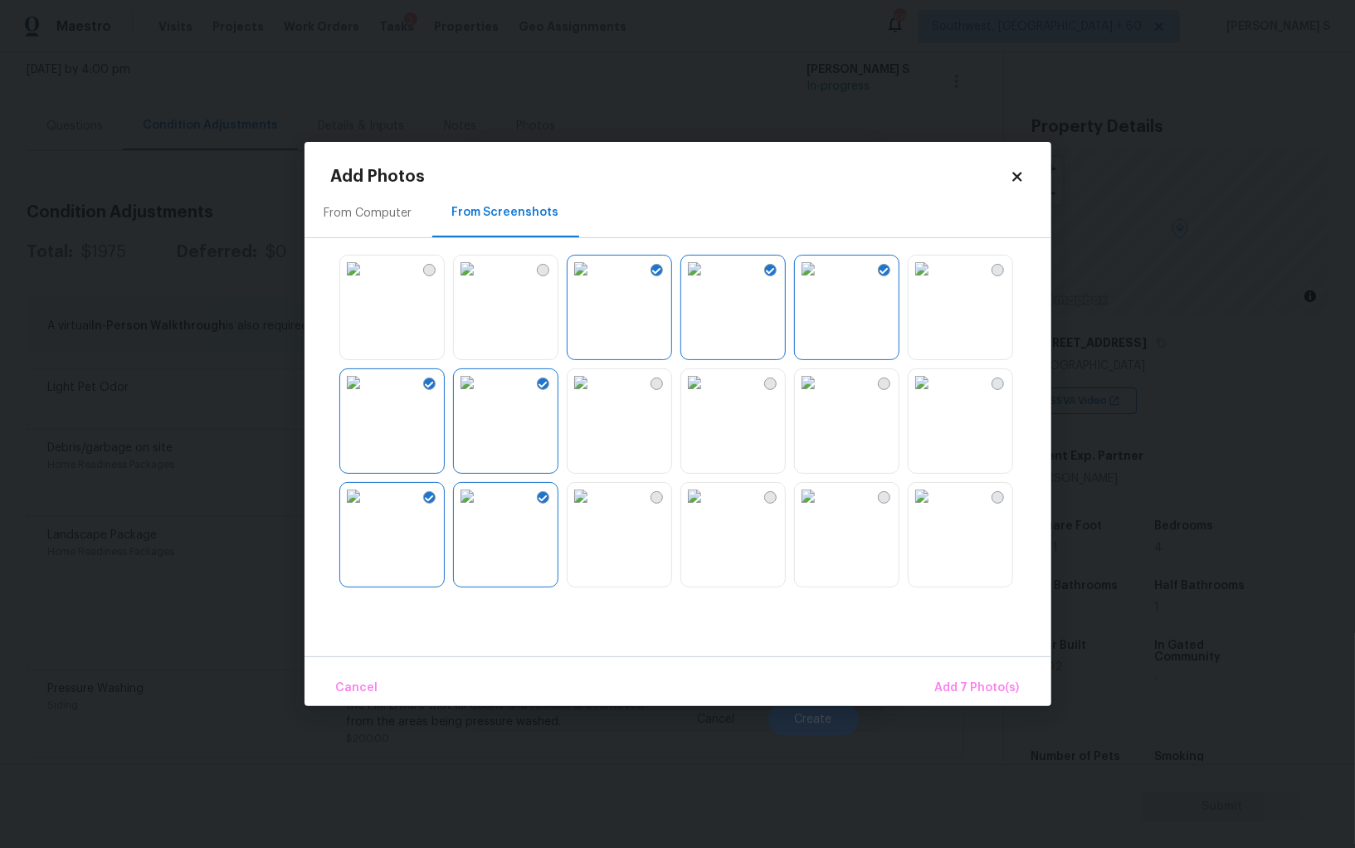
click at [708, 508] on img at bounding box center [694, 496] width 27 height 27
click at [821, 508] on img at bounding box center [808, 496] width 27 height 27
drag, startPoint x: 860, startPoint y: 394, endPoint x: 743, endPoint y: 394, distance: 116.2
click at [821, 394] on img at bounding box center [808, 382] width 27 height 27
click at [708, 394] on img at bounding box center [694, 382] width 27 height 27
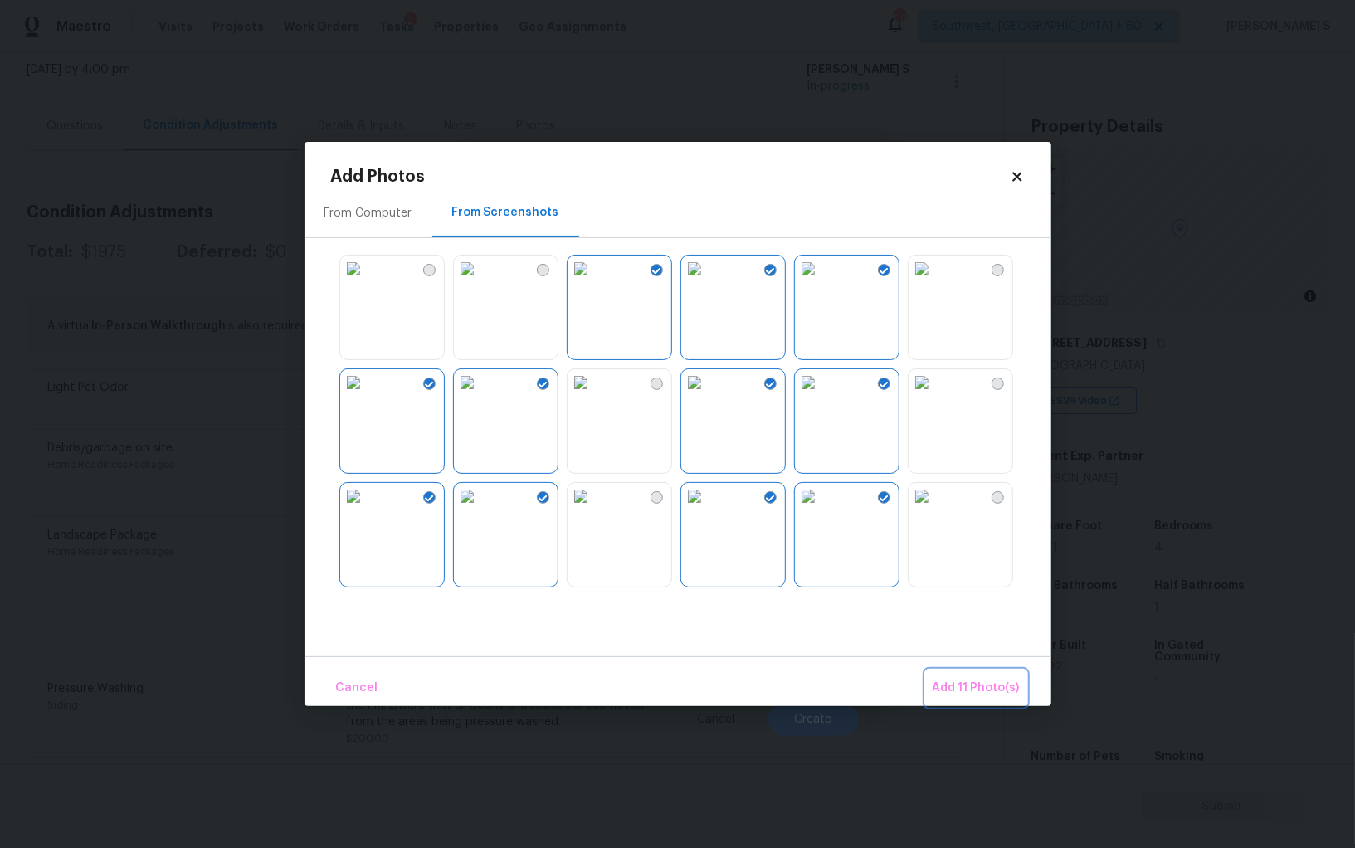
click at [988, 682] on span "Add 11 Photo(s)" at bounding box center [976, 688] width 87 height 21
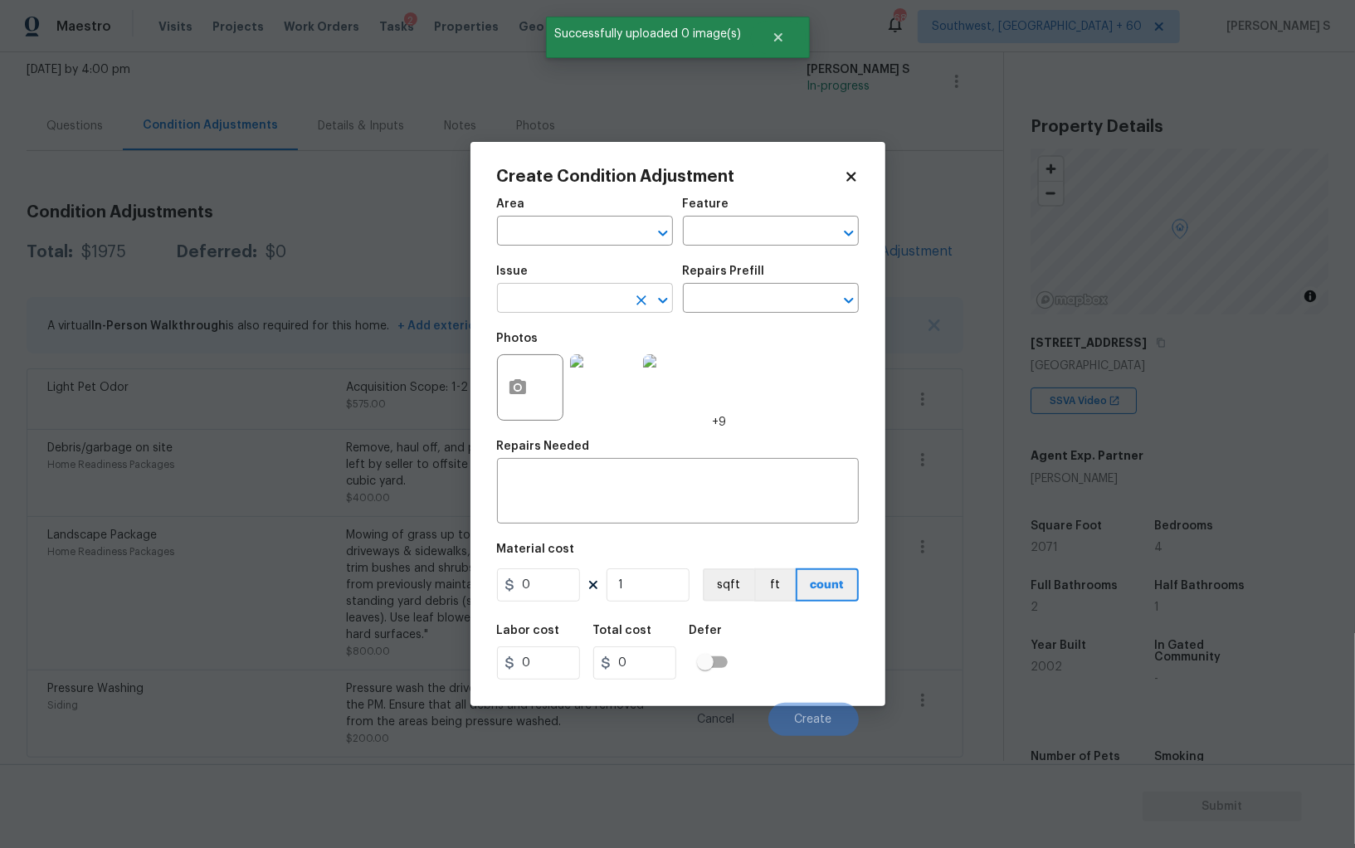
click at [585, 301] on input "text" at bounding box center [561, 300] width 129 height 26
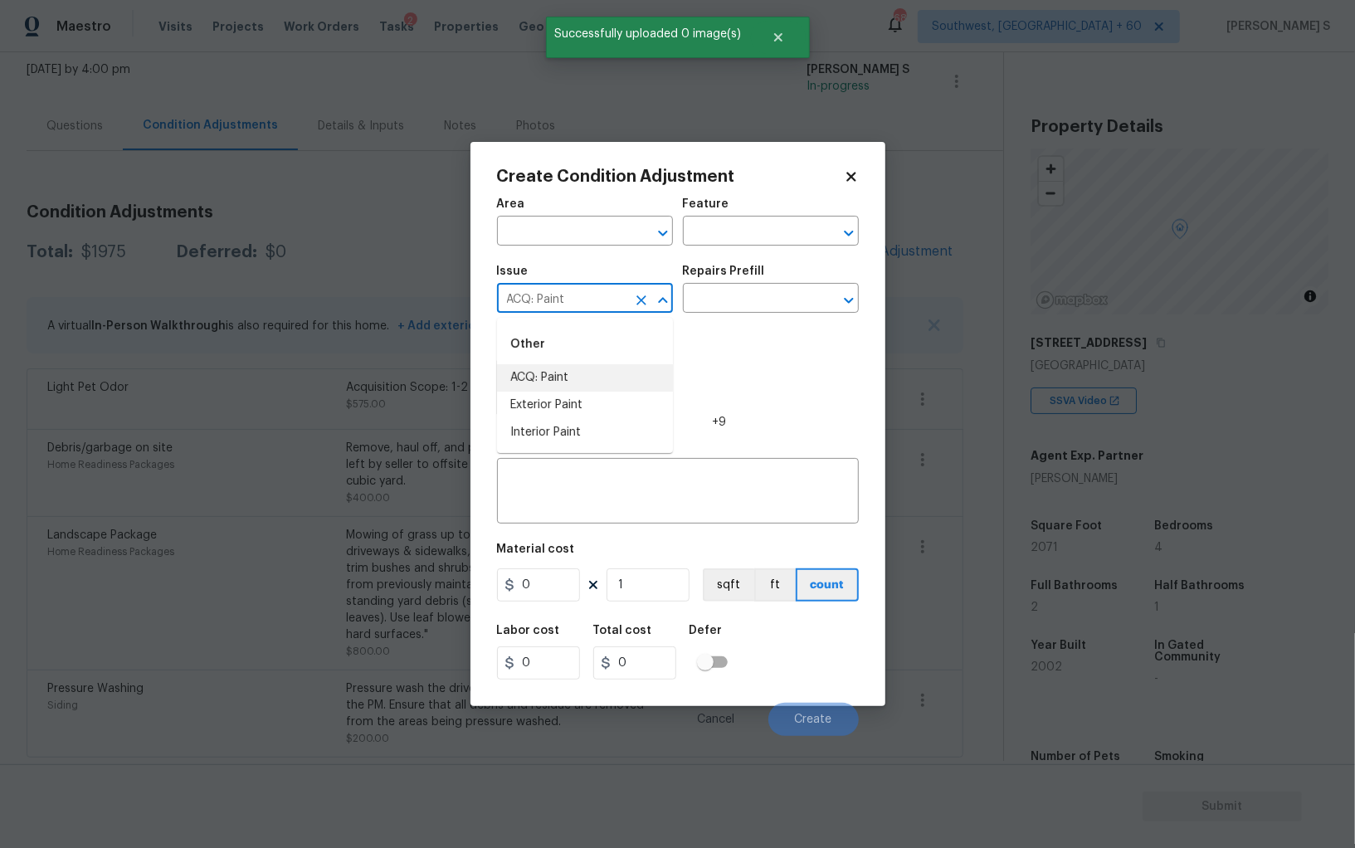
type input "ACQ: Paint"
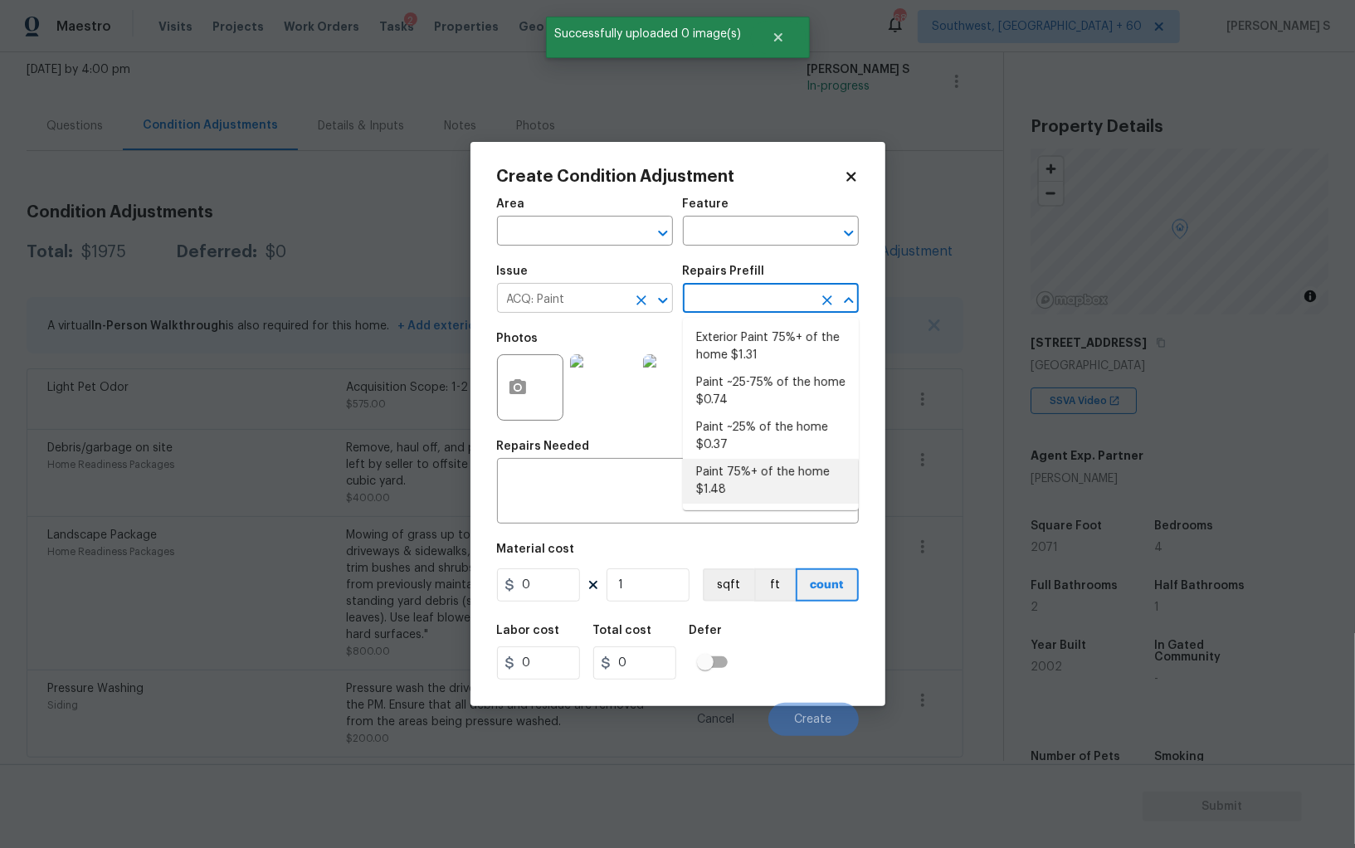
type input "Acquisition"
type textarea "Acquisition Scope: 75%+ of the home will likely require interior paint"
type input "1.48"
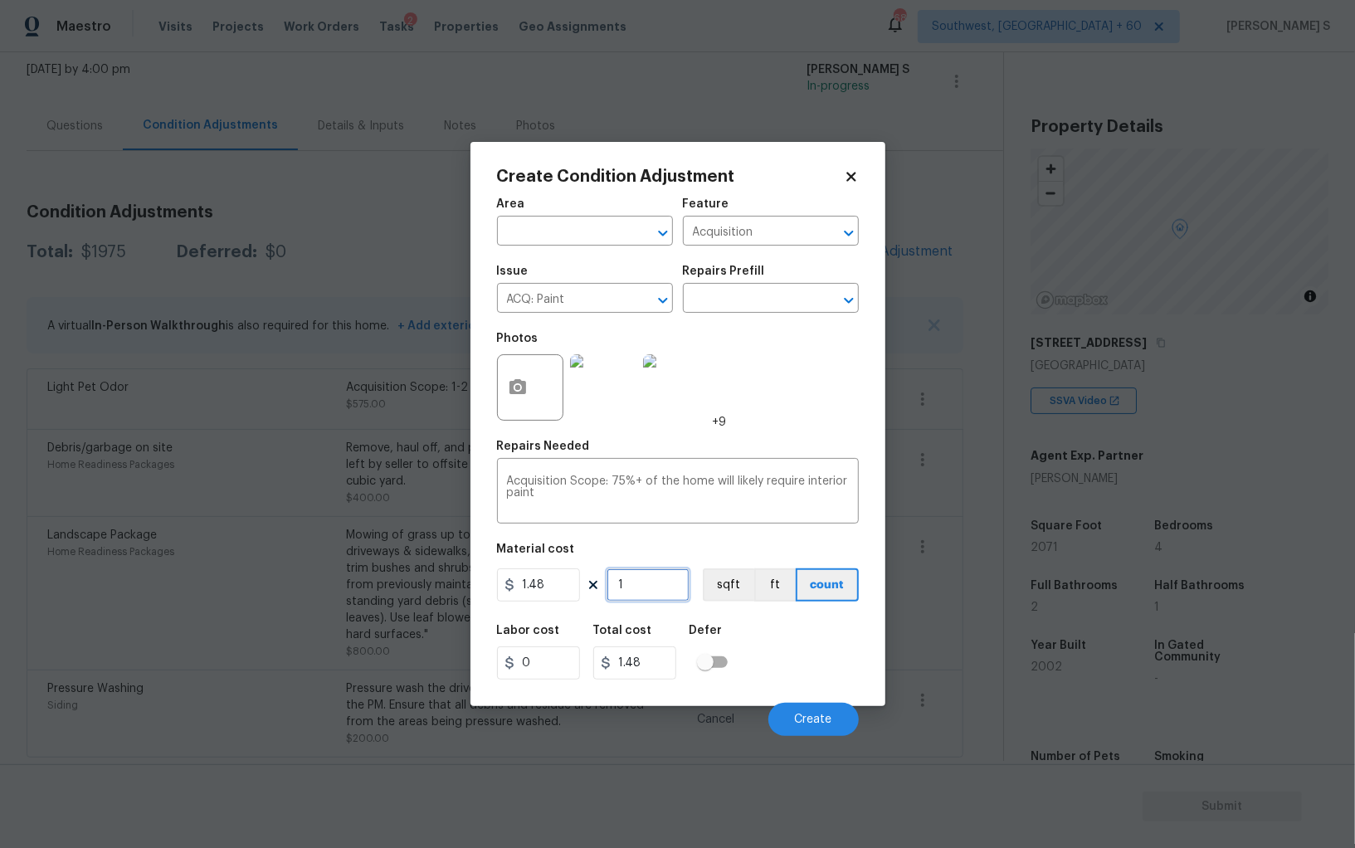
click at [639, 587] on input "1" at bounding box center [648, 584] width 83 height 33
type input "2"
type input "2.96"
type input "20"
type input "29.6"
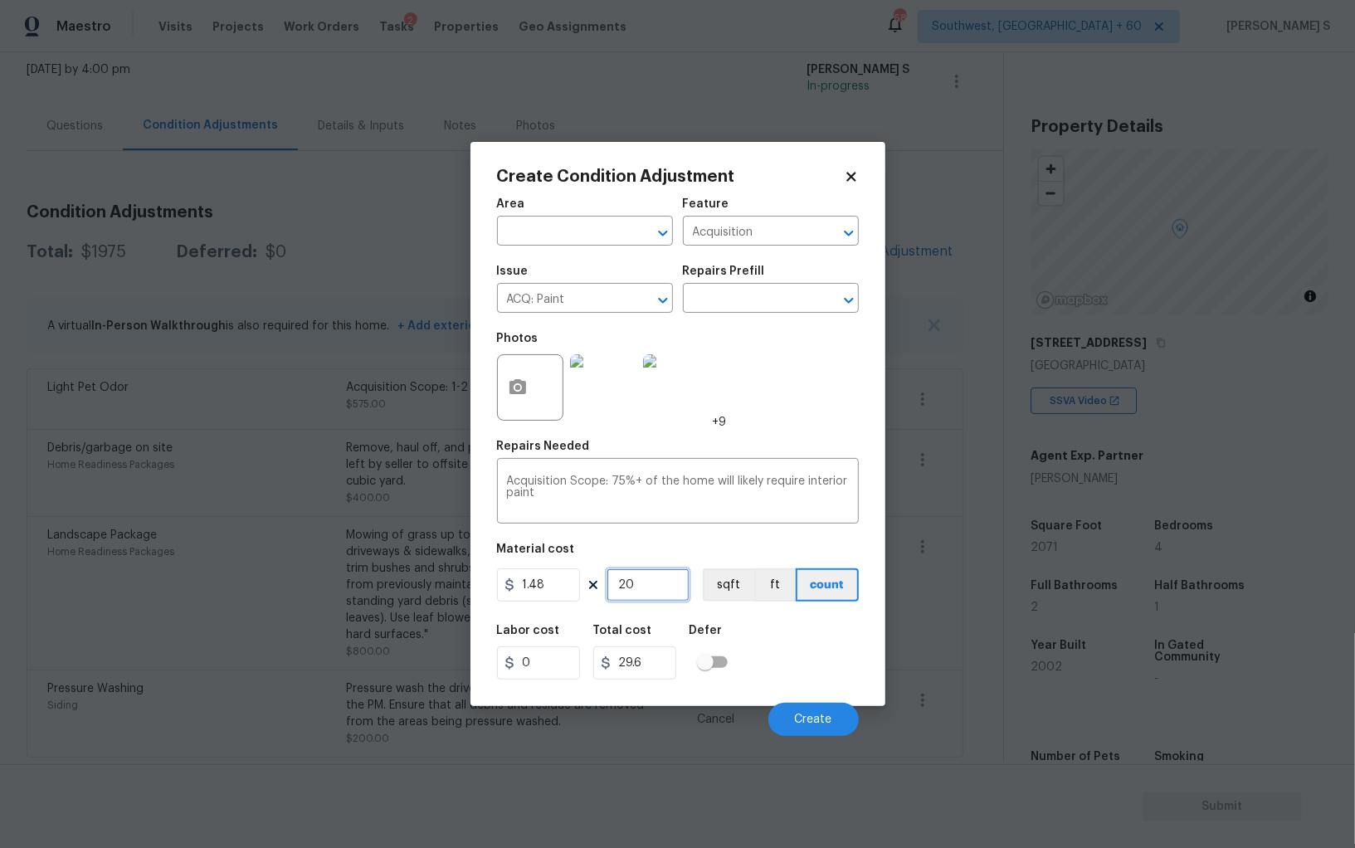
type input "207"
type input "306.36"
type input "2071"
type input "3065.08"
type input "2071"
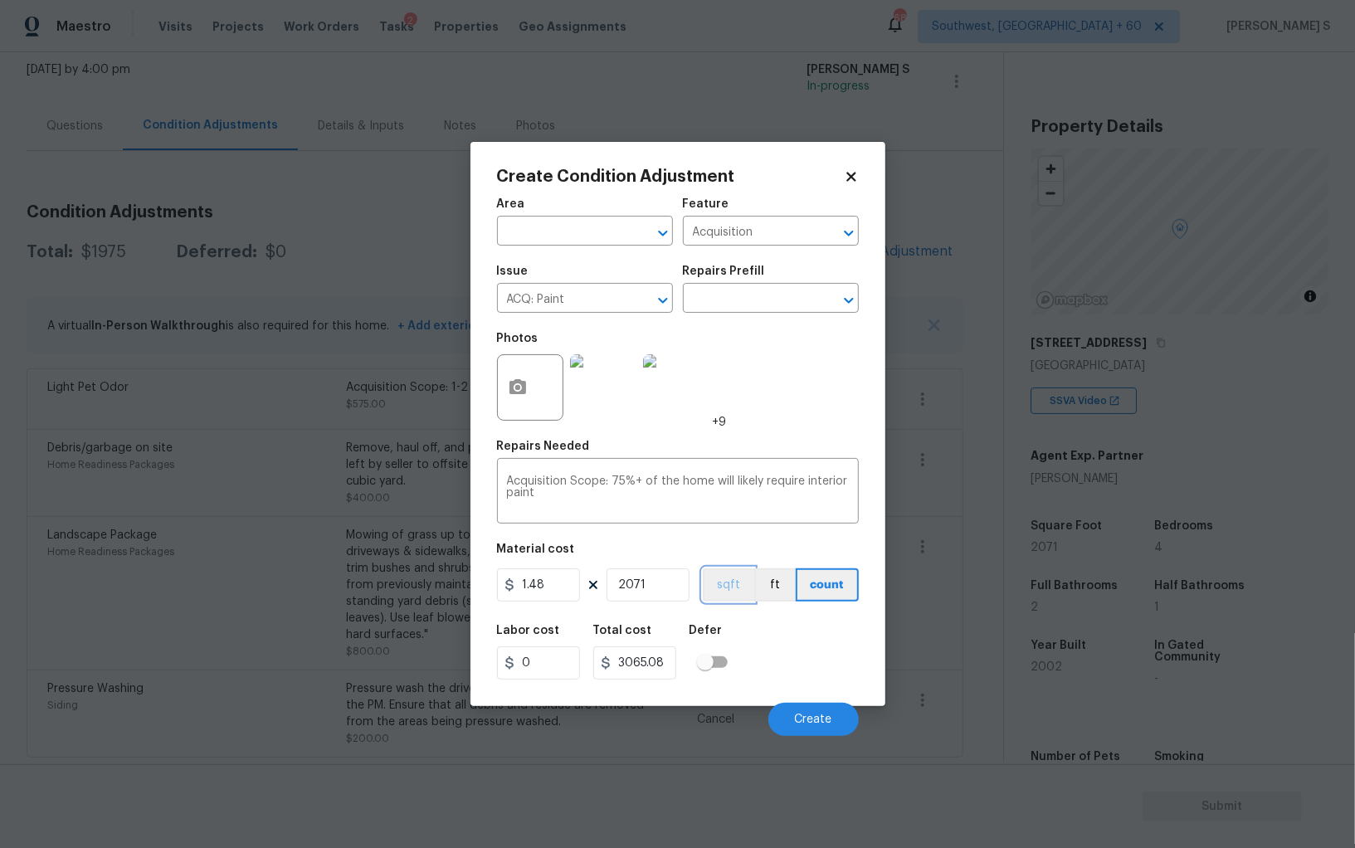
click at [729, 589] on button "sqft" at bounding box center [728, 584] width 51 height 33
click at [769, 680] on div "Labor cost 0 Total cost 3065.08 Defer" at bounding box center [678, 652] width 362 height 75
click at [807, 713] on button "Create" at bounding box center [813, 719] width 90 height 33
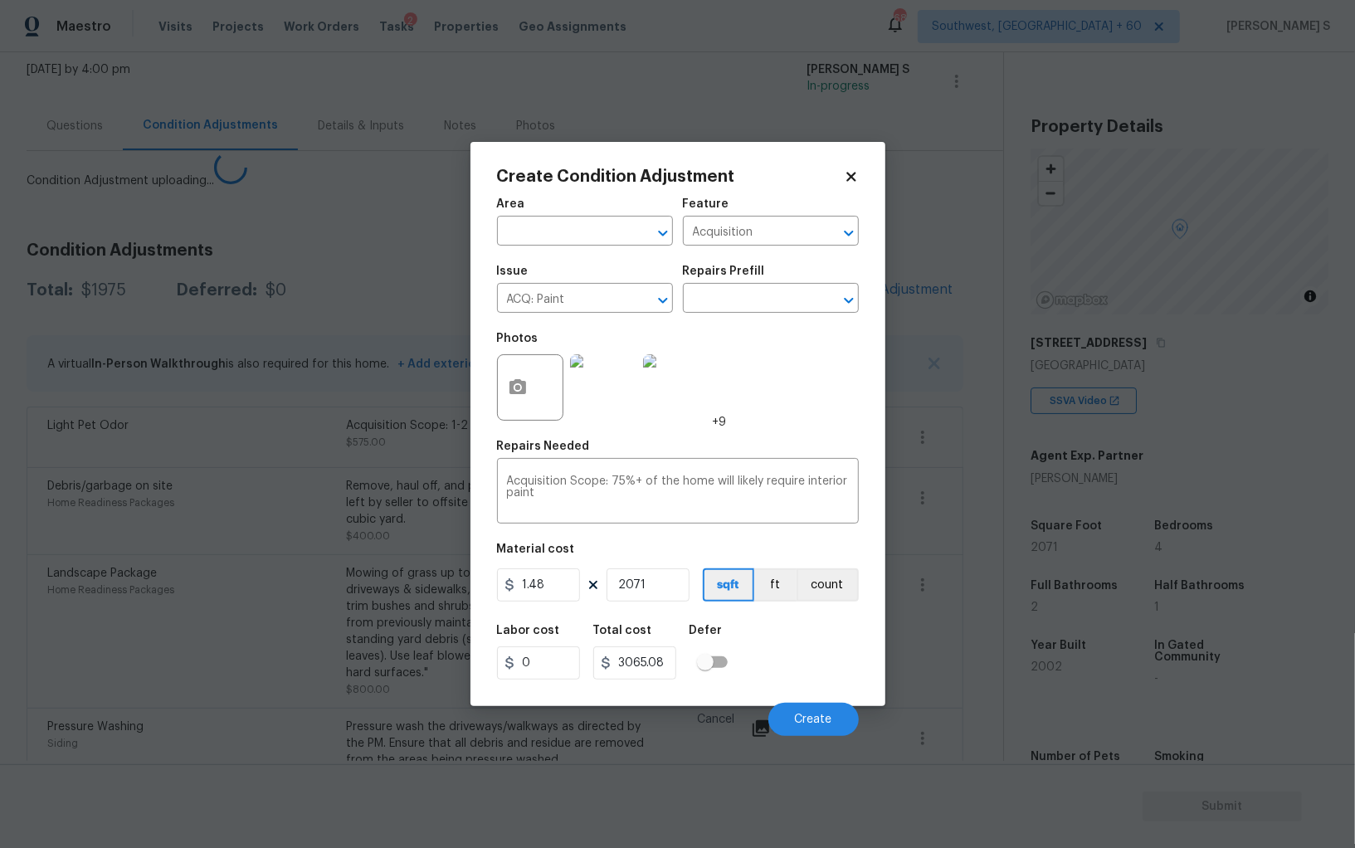
click at [0, 622] on body "Maestro Visits Projects Work Orders Tasks 2 Properties Geo Assignments 688 Sout…" at bounding box center [677, 424] width 1355 height 848
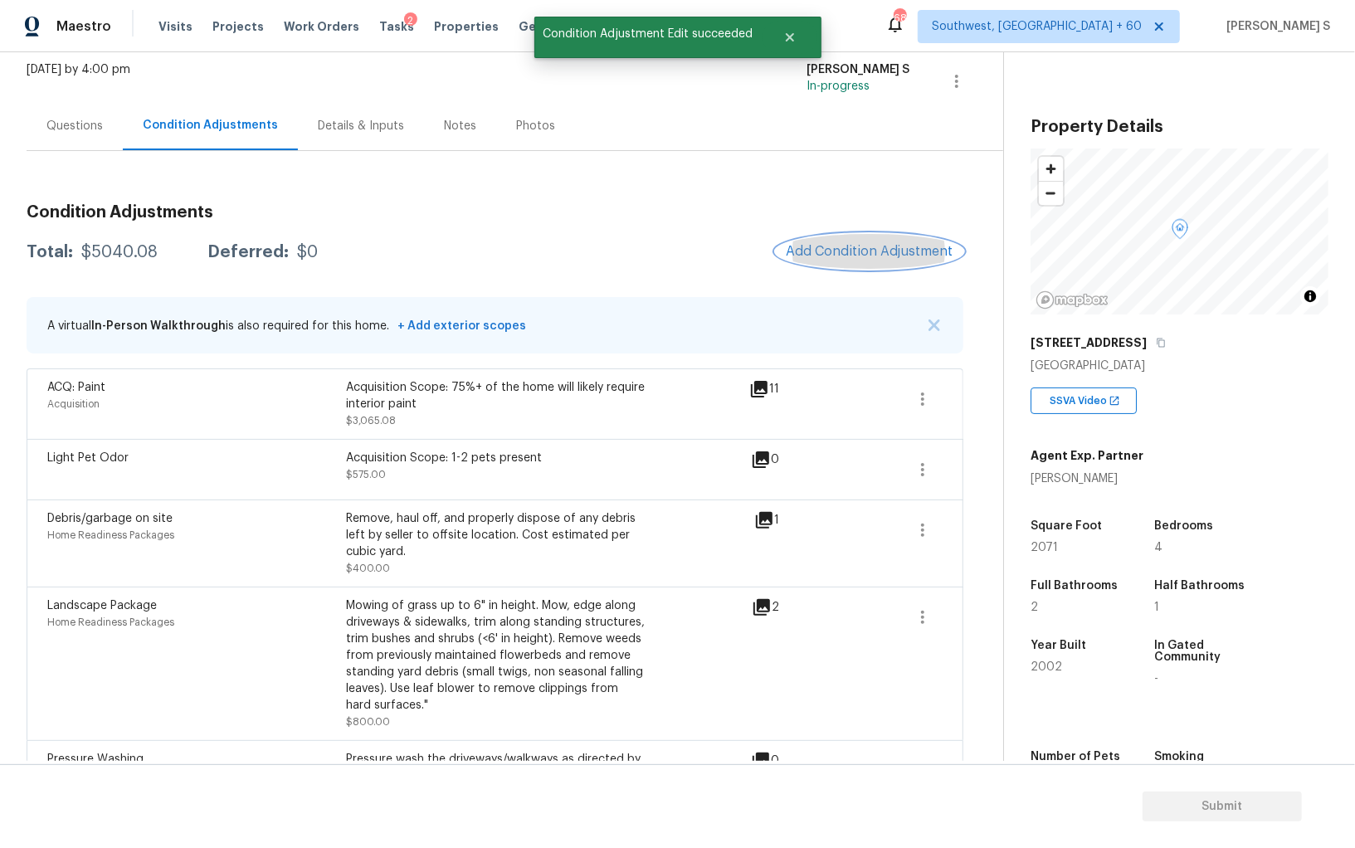
click at [904, 238] on button "Add Condition Adjustment" at bounding box center [870, 251] width 188 height 35
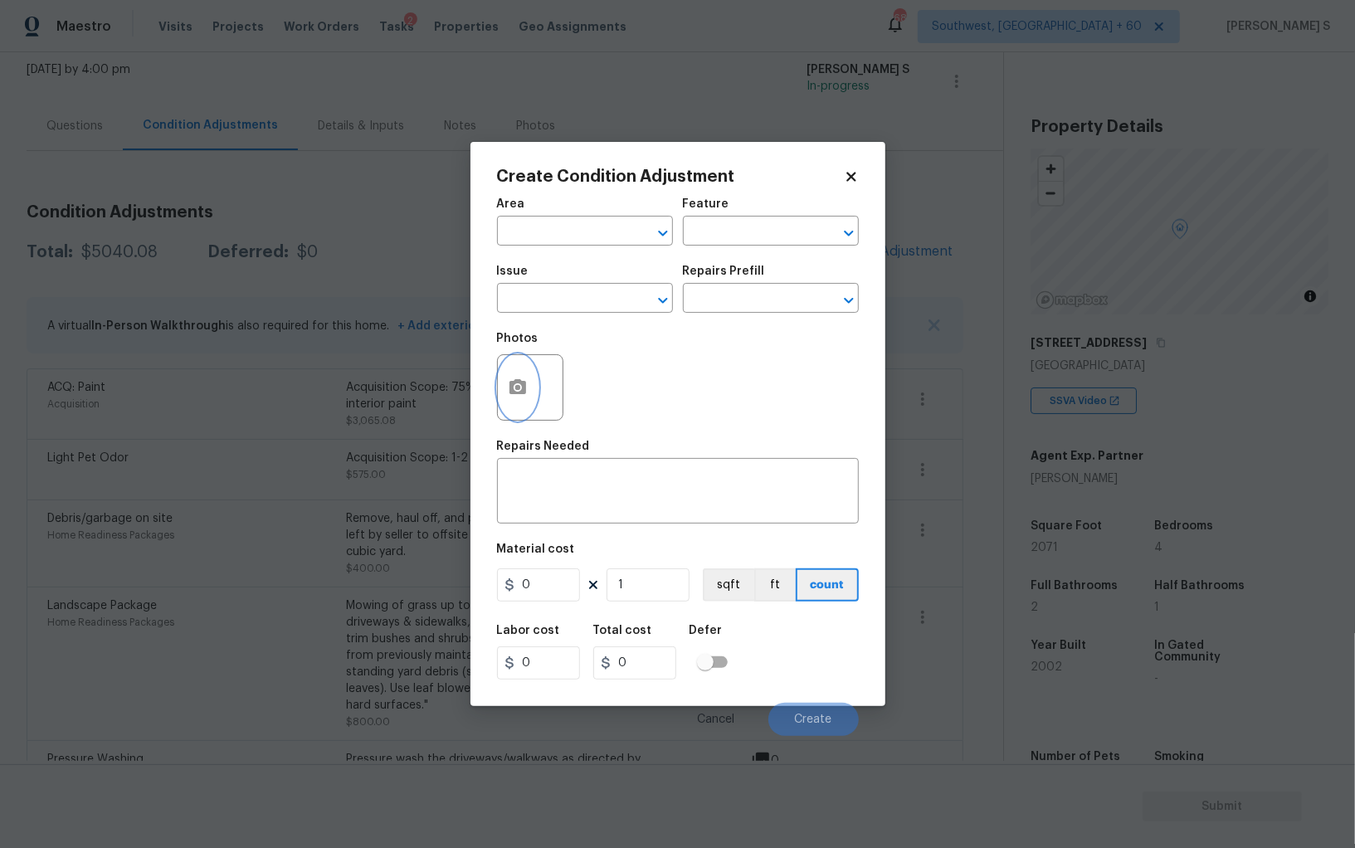
click at [536, 383] on button "button" at bounding box center [518, 387] width 40 height 65
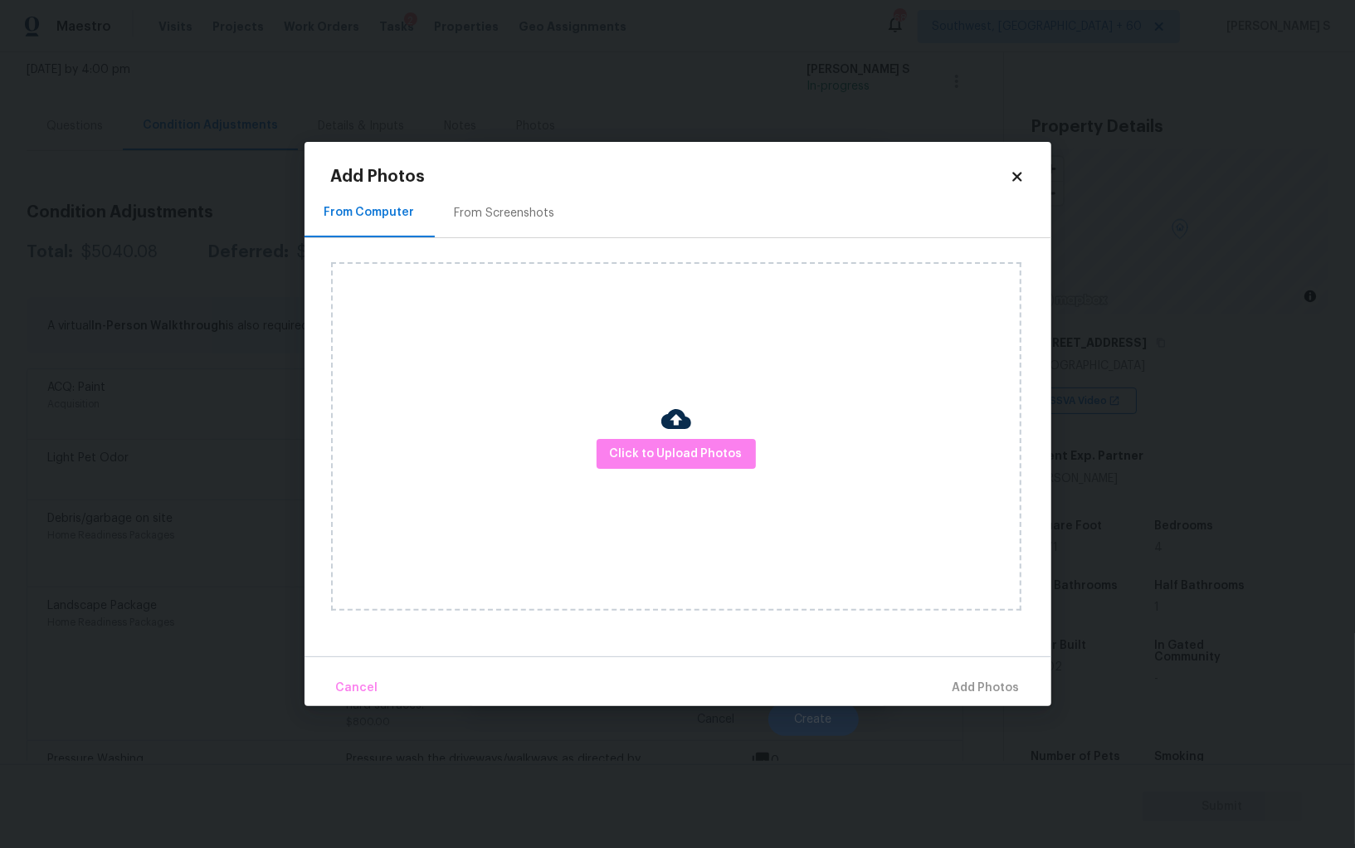
click at [516, 216] on div "From Screenshots" at bounding box center [505, 213] width 100 height 17
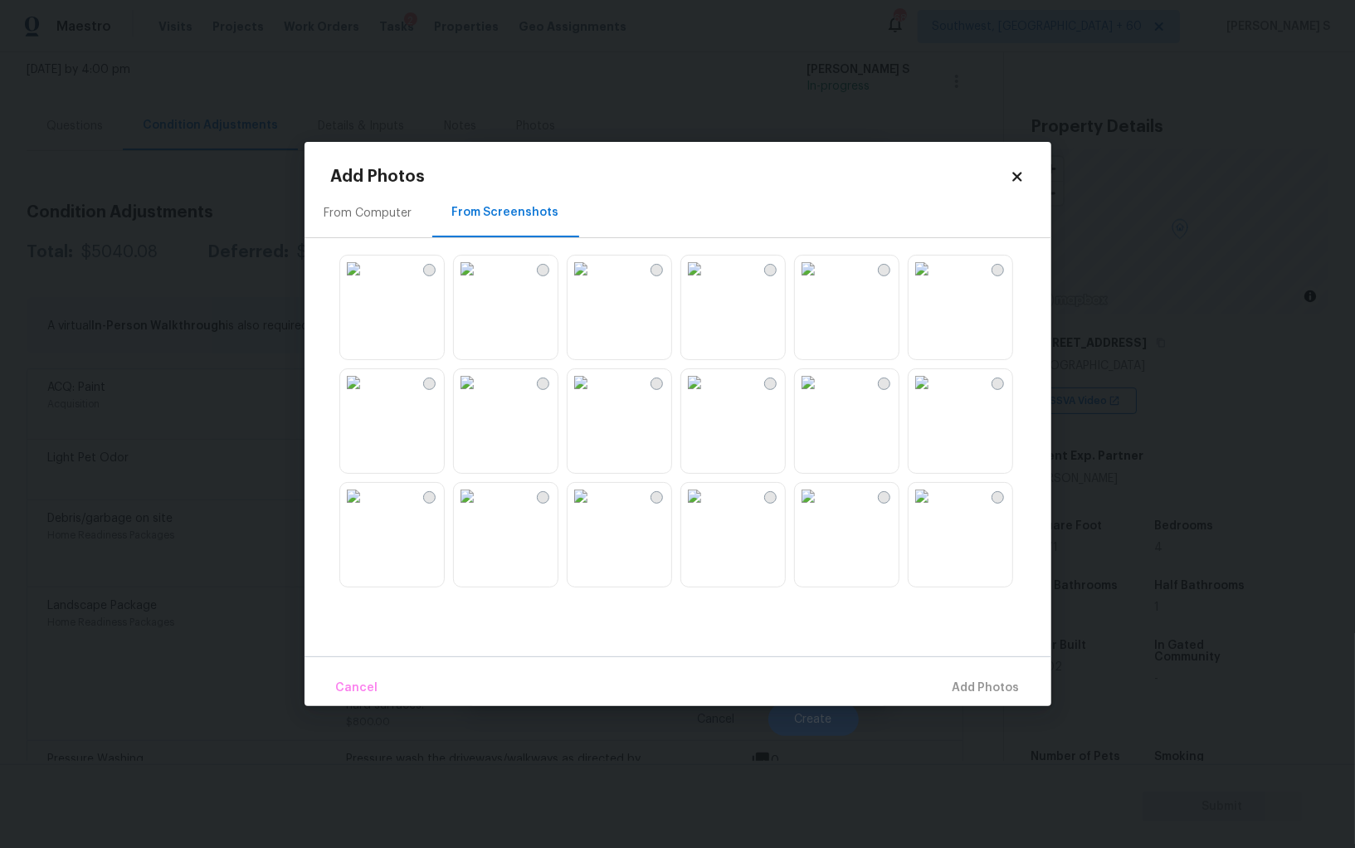
click at [684, 282] on img at bounding box center [694, 269] width 27 height 27
click at [594, 282] on img at bounding box center [581, 269] width 27 height 27
click at [821, 282] on img at bounding box center [808, 269] width 27 height 27
click at [475, 396] on img at bounding box center [467, 382] width 27 height 27
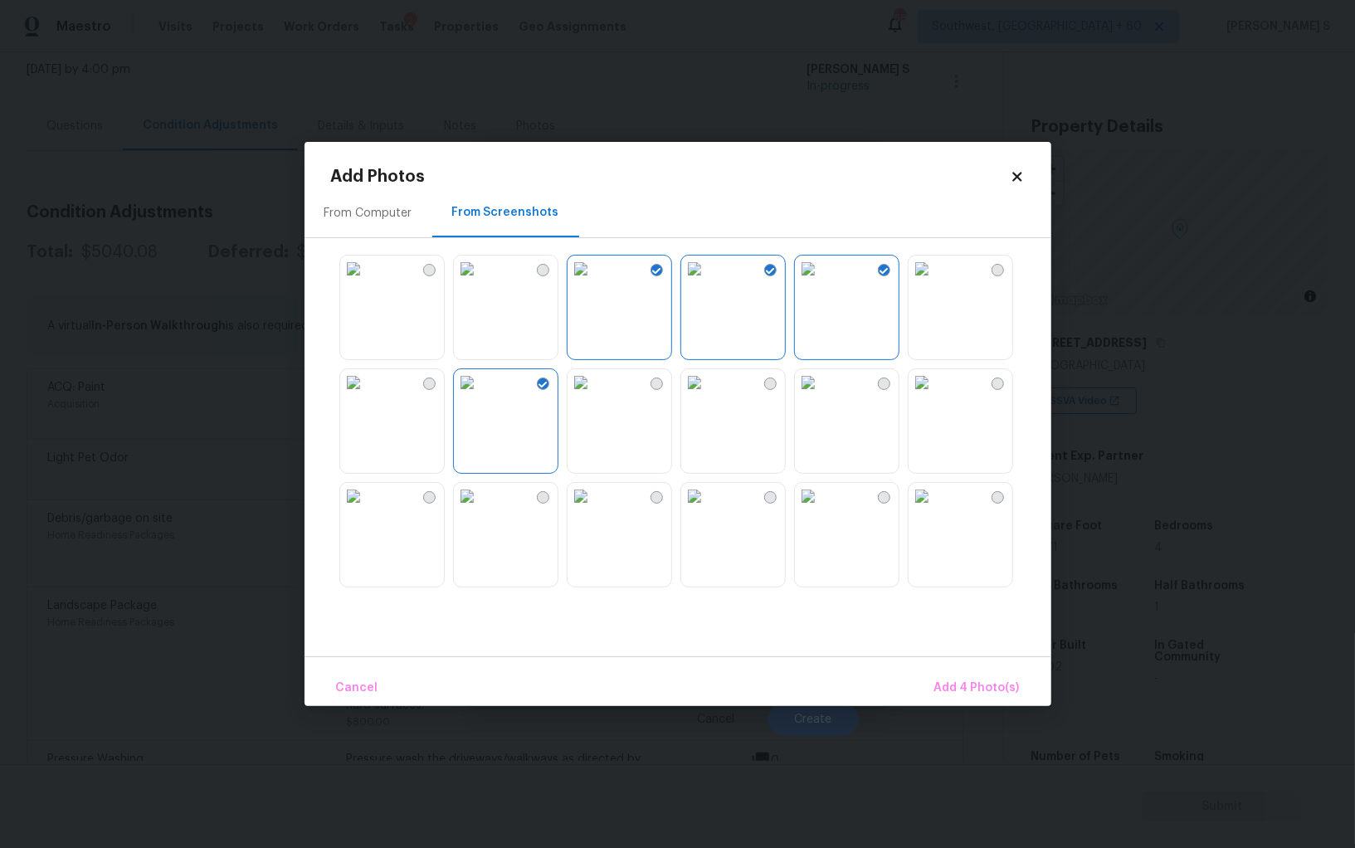
click at [367, 396] on img at bounding box center [353, 382] width 27 height 27
click at [480, 396] on img at bounding box center [467, 382] width 27 height 27
click at [480, 509] on img at bounding box center [467, 496] width 27 height 27
click at [479, 396] on img at bounding box center [467, 382] width 27 height 27
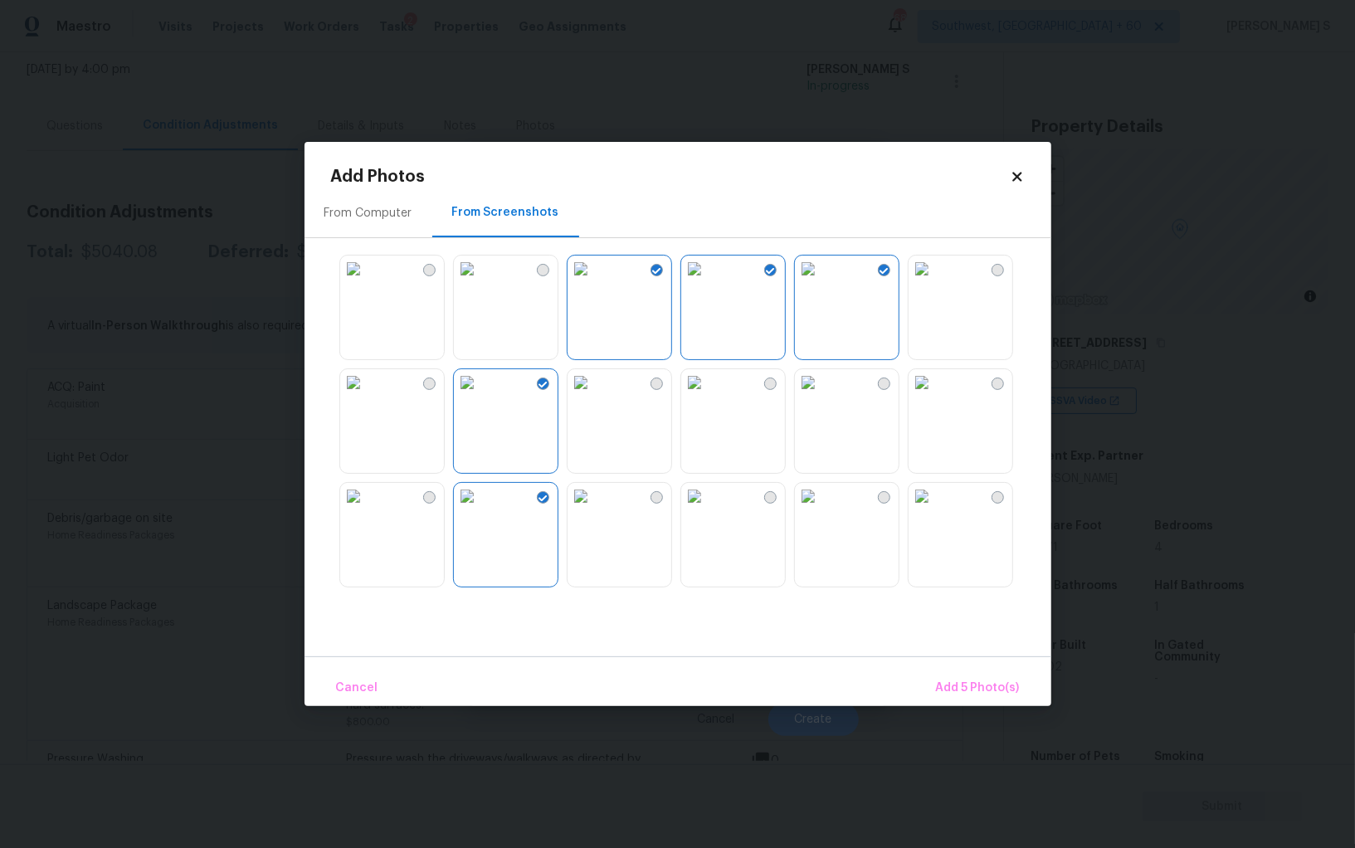
click at [456, 493] on img at bounding box center [467, 496] width 27 height 27
click at [367, 396] on img at bounding box center [353, 382] width 27 height 27
click at [367, 507] on img at bounding box center [353, 496] width 27 height 27
click at [367, 385] on img at bounding box center [353, 382] width 27 height 27
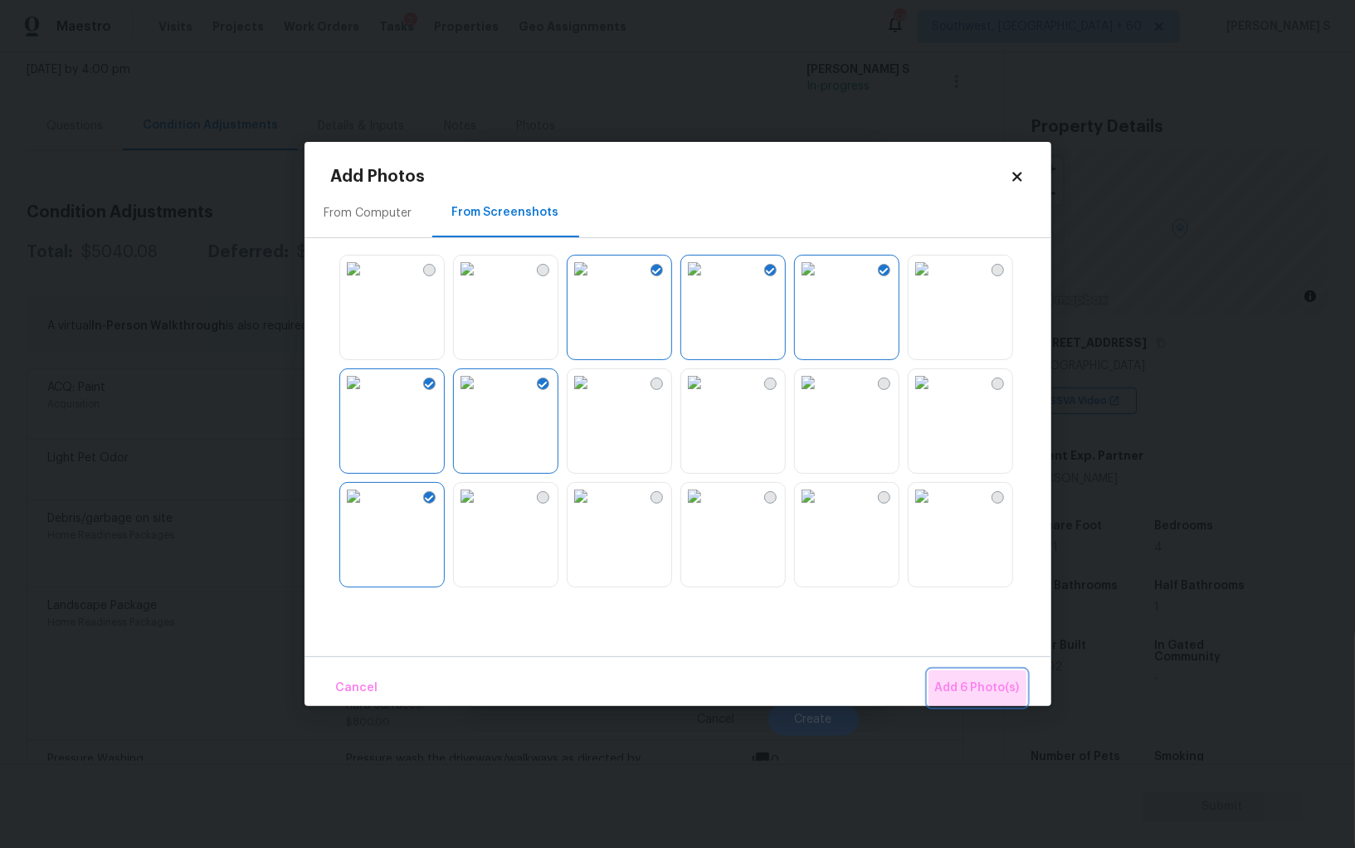
click at [990, 674] on button "Add 6 Photo(s)" at bounding box center [978, 688] width 98 height 36
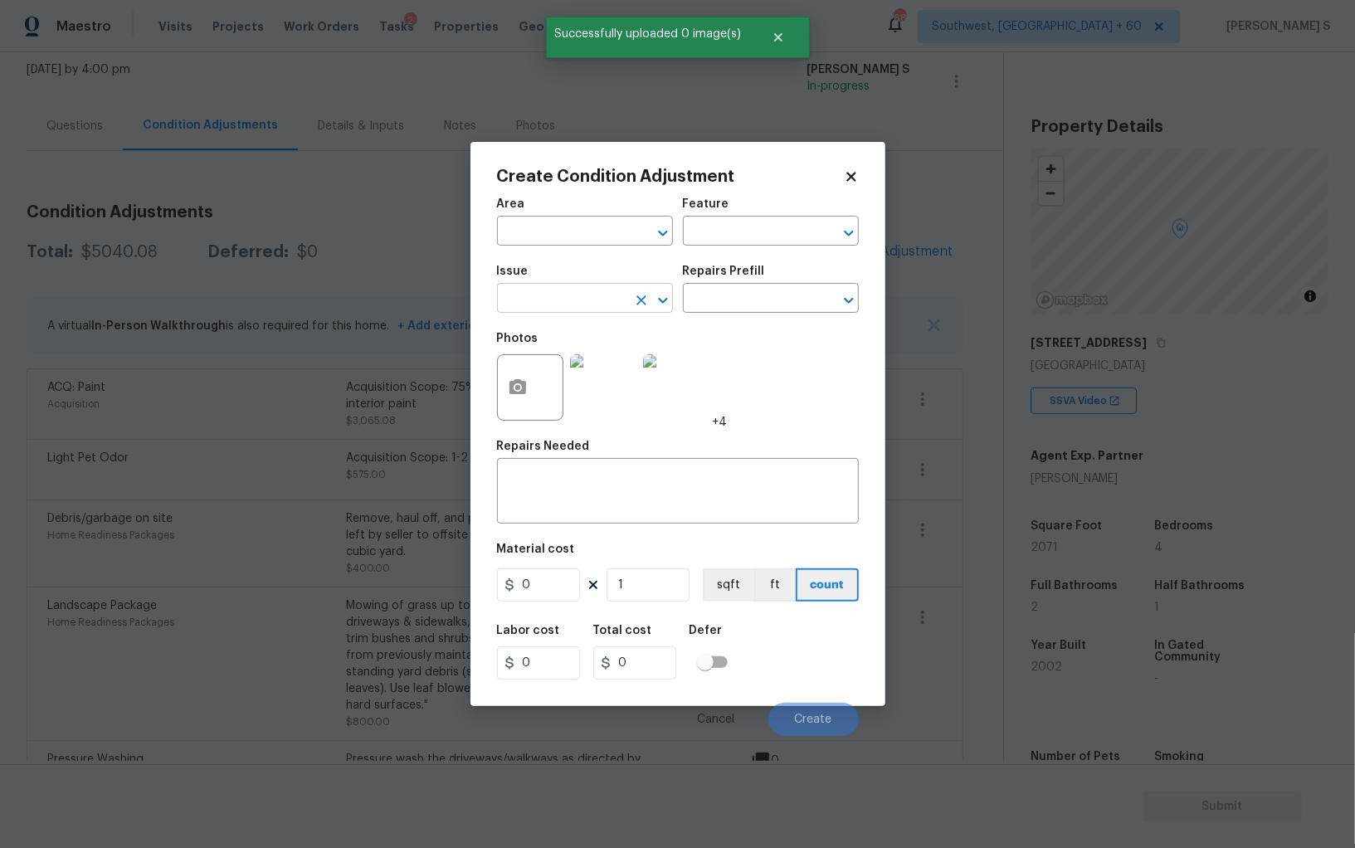
click at [593, 301] on input "text" at bounding box center [561, 300] width 129 height 26
type input "ACQ: Flooring"
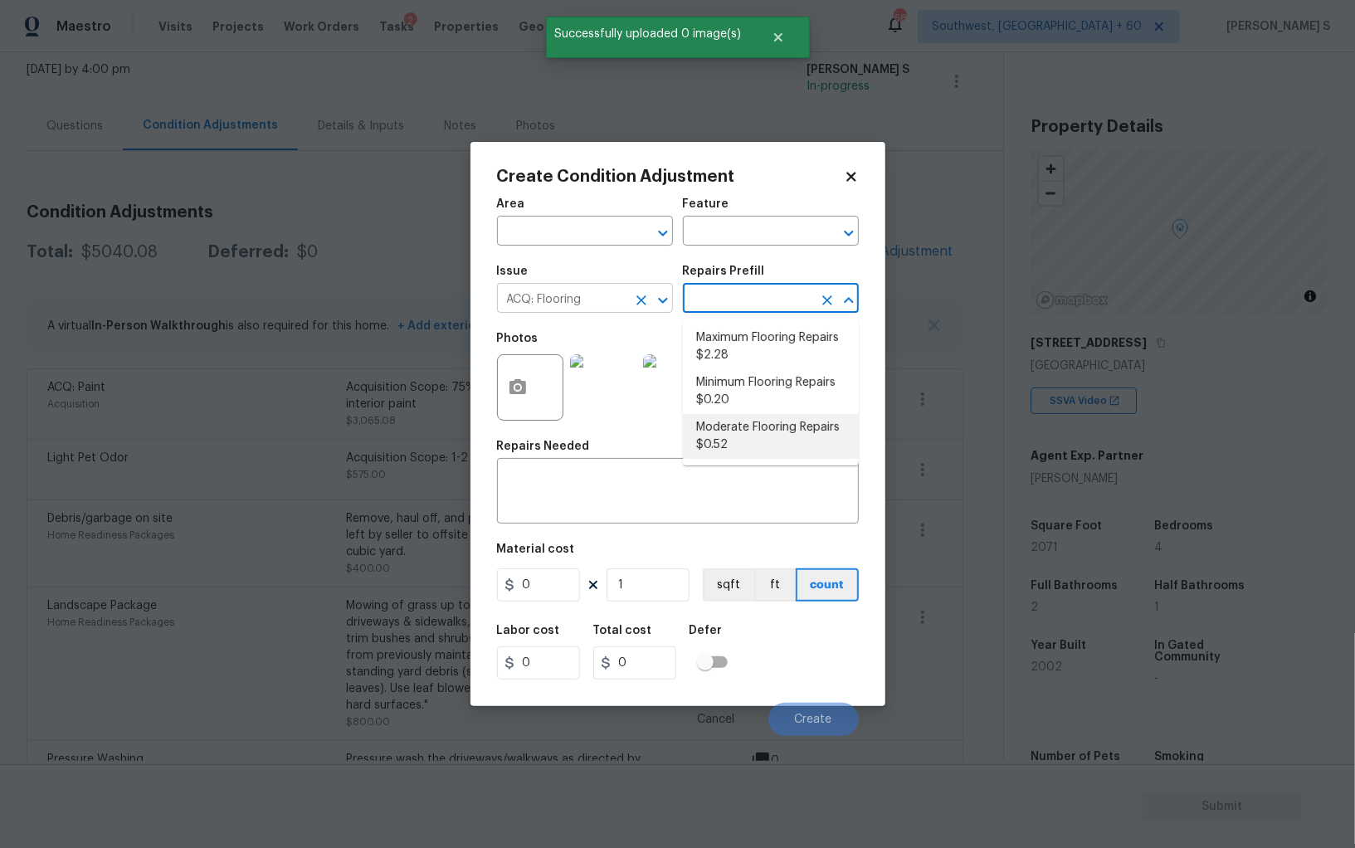
type input "Acquisition"
type textarea "Acquisition Scope: Moderate flooring repairs"
type input "0.52"
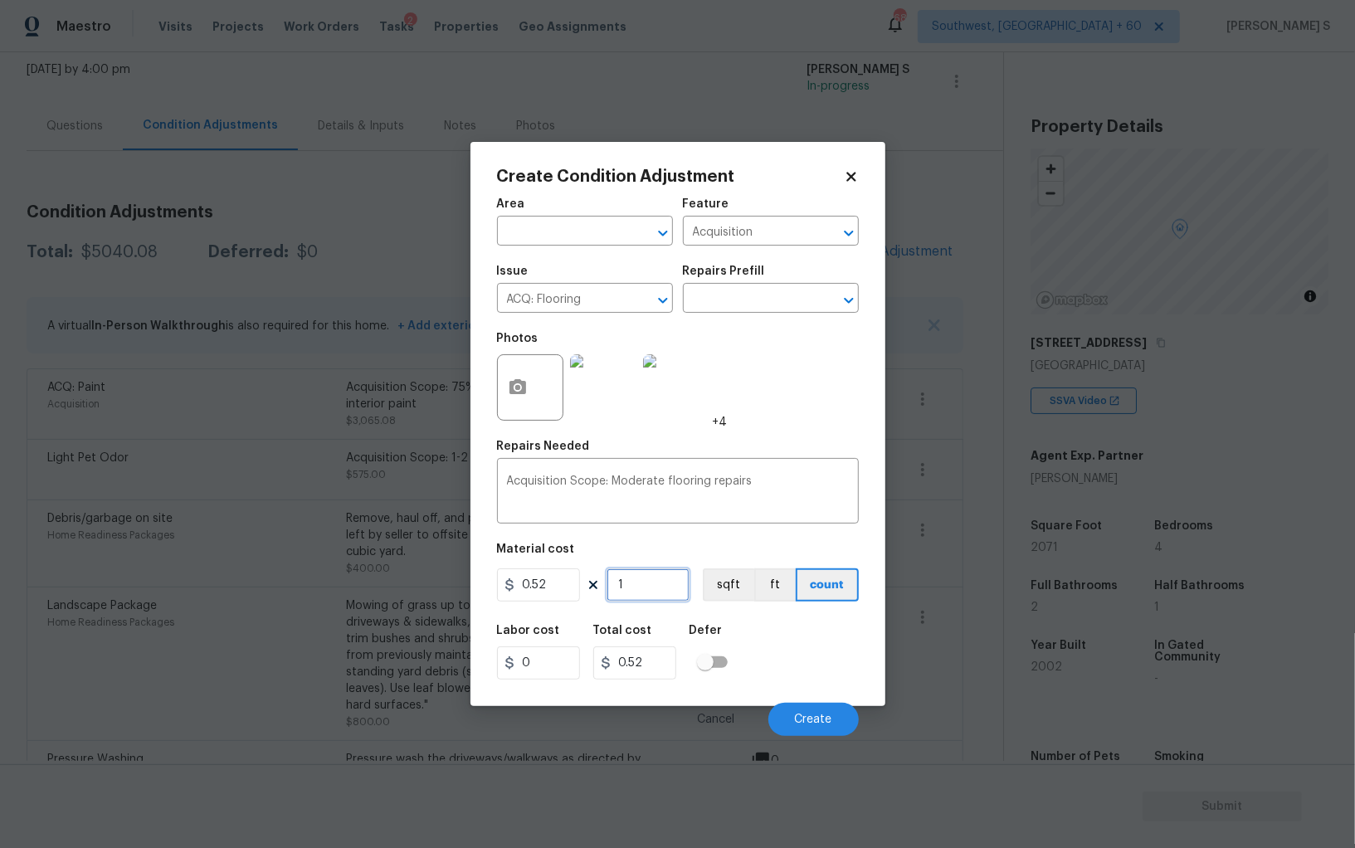
click at [652, 585] on input "1" at bounding box center [648, 584] width 83 height 33
paste input "207"
type input "2071"
type input "1076.92"
type input "2071"
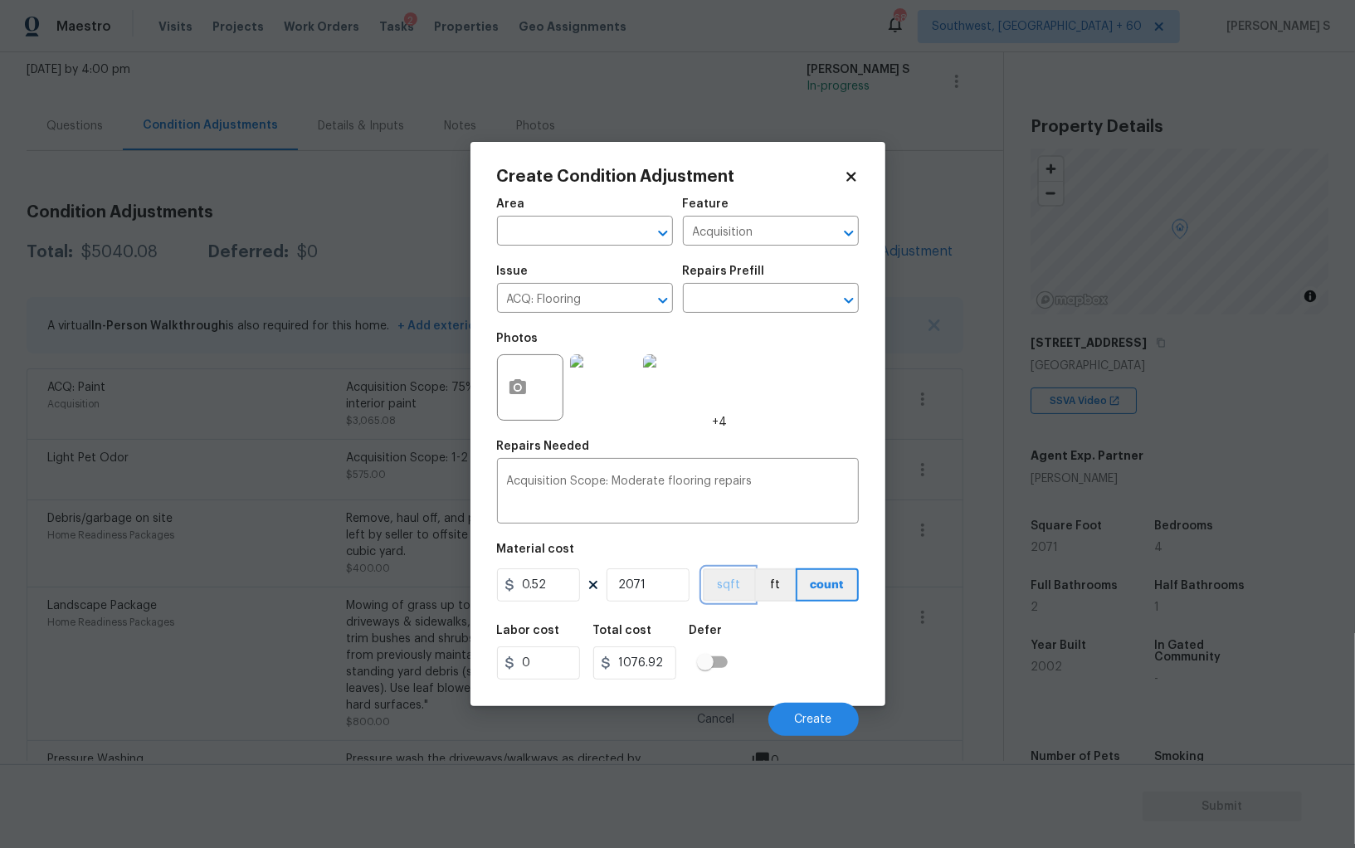
click at [746, 583] on button "sqft" at bounding box center [728, 584] width 51 height 33
click at [768, 647] on div "Labor cost 0 Total cost 1076.92 Defer" at bounding box center [678, 652] width 362 height 75
click at [817, 710] on button "Create" at bounding box center [813, 719] width 90 height 33
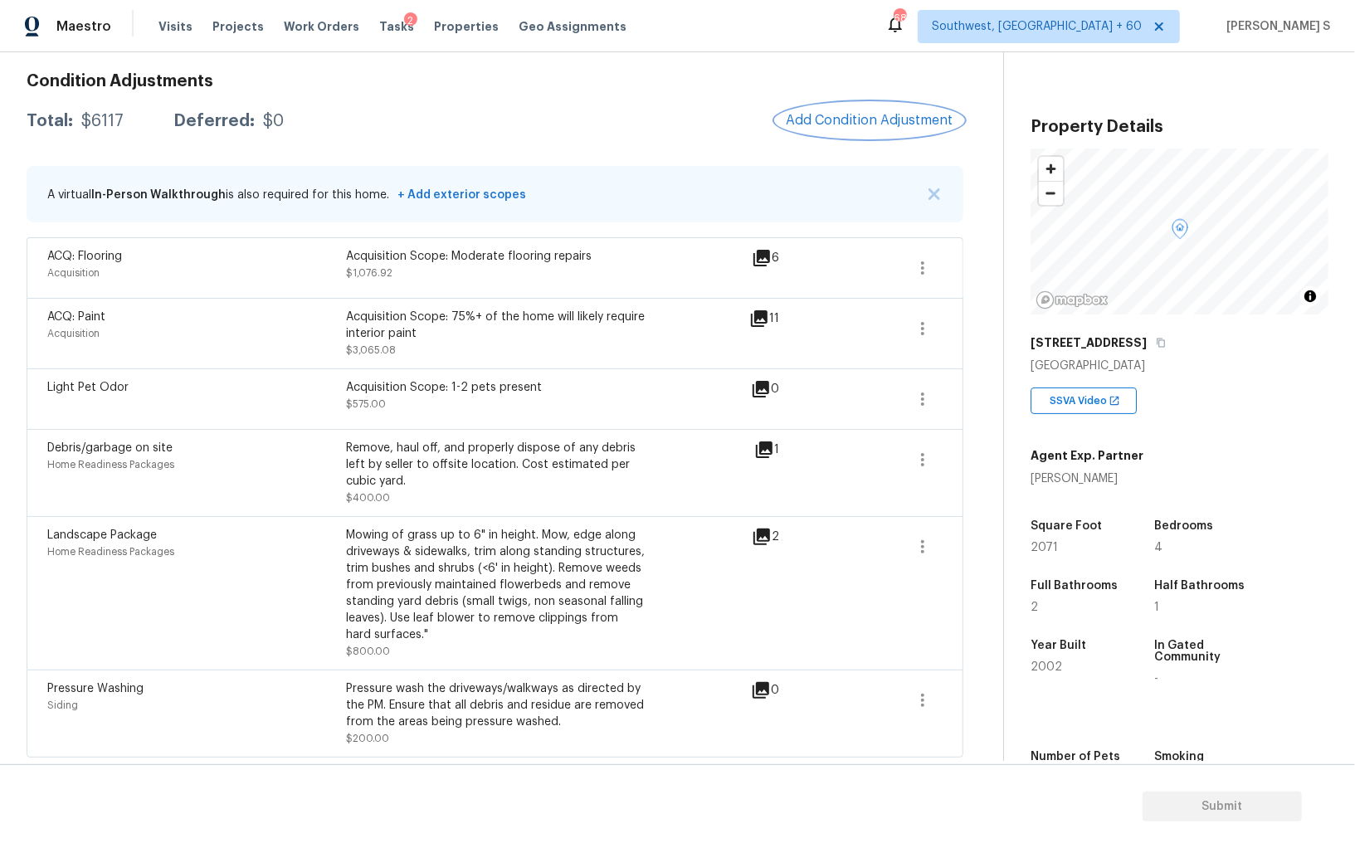
scroll to position [0, 0]
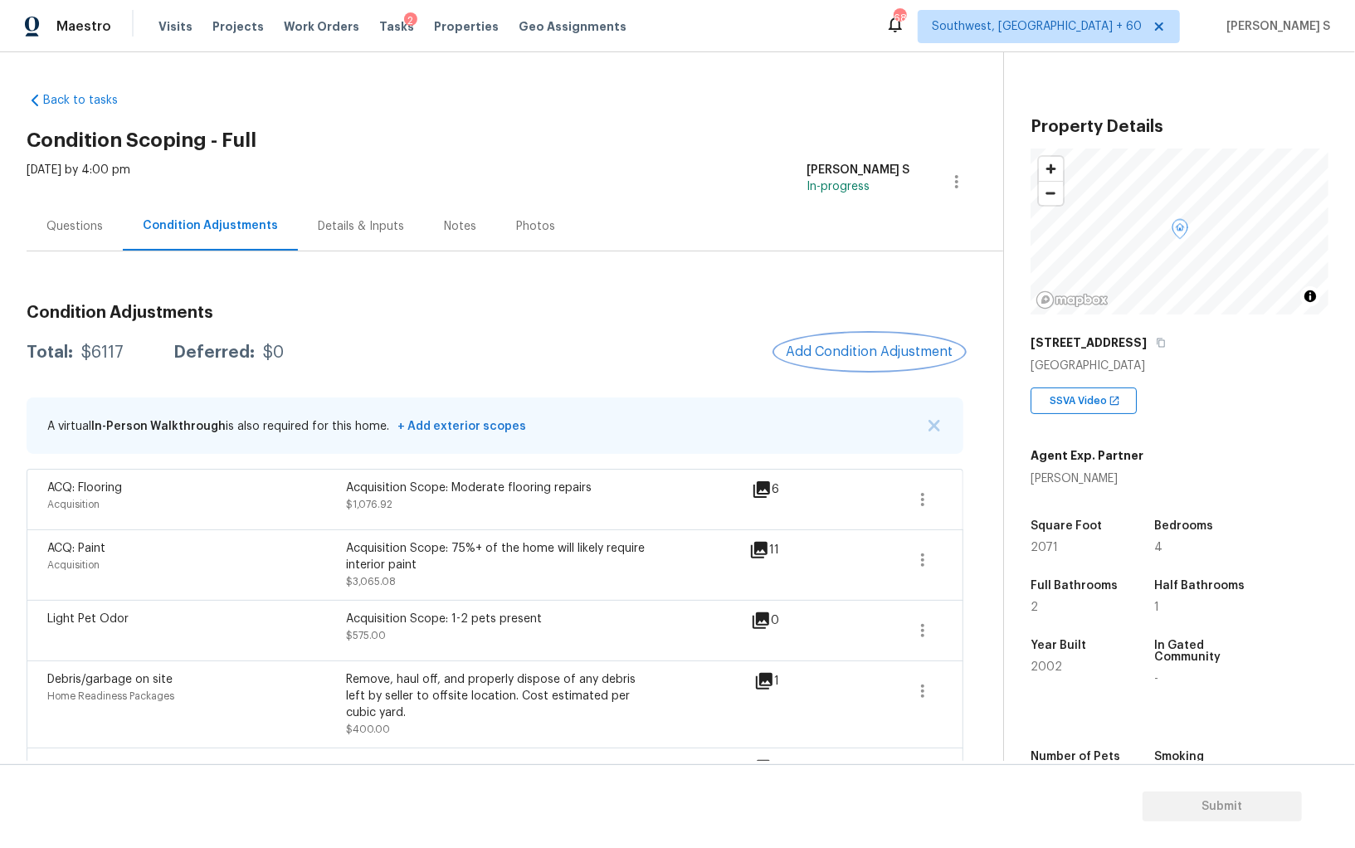
click at [872, 353] on span "Add Condition Adjustment" at bounding box center [870, 351] width 168 height 15
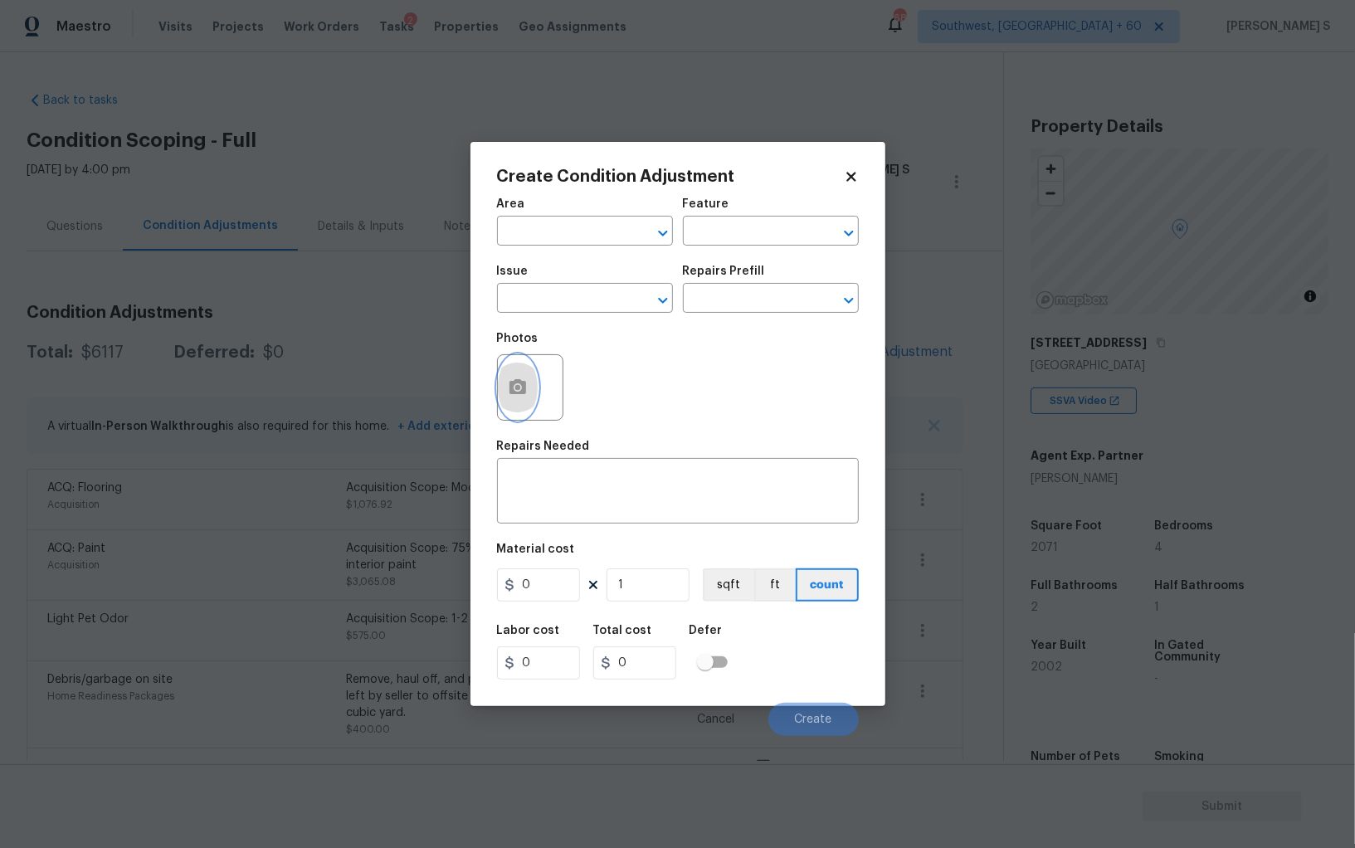
click at [518, 384] on icon "button" at bounding box center [517, 386] width 17 height 15
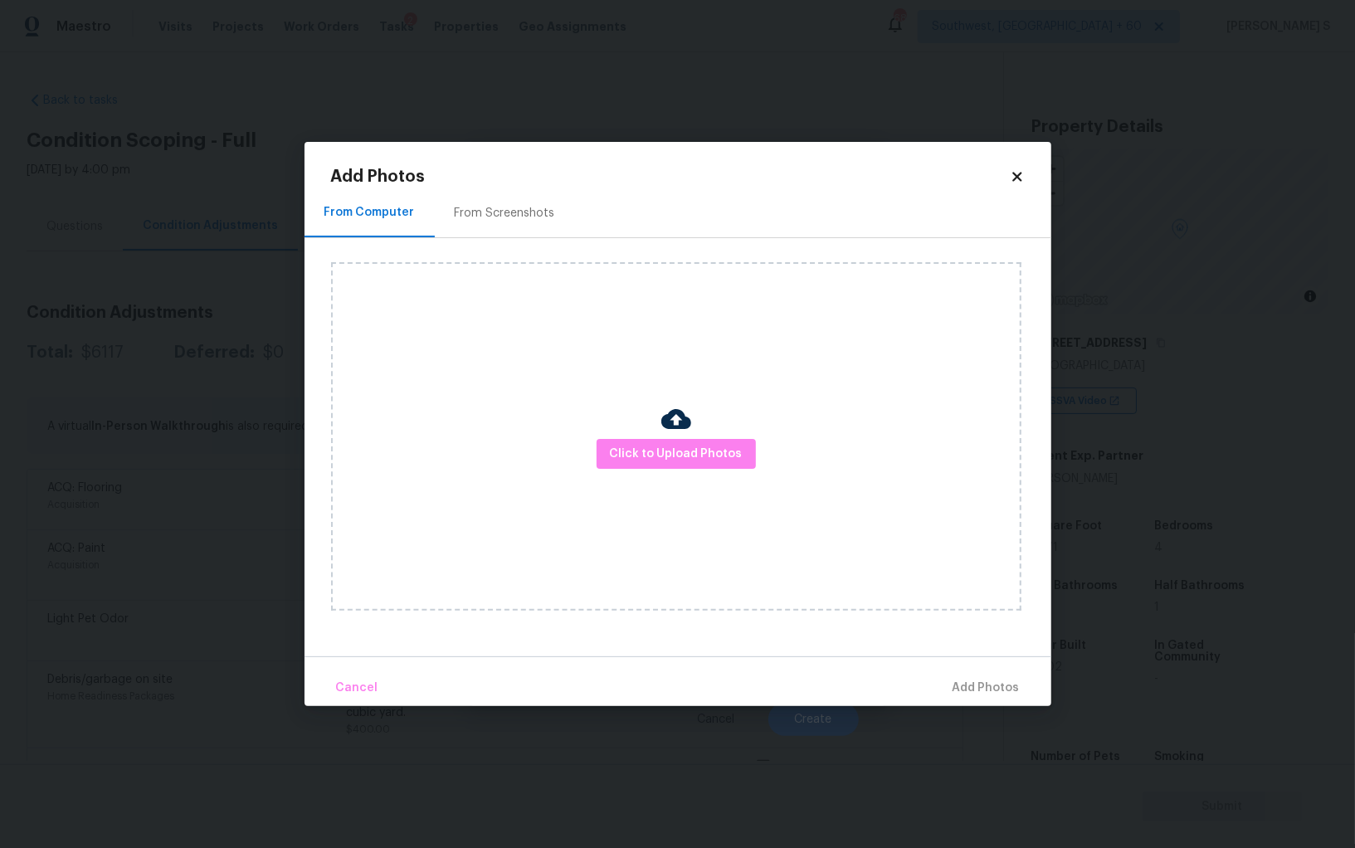
drag, startPoint x: 539, startPoint y: 216, endPoint x: 750, endPoint y: 221, distance: 210.8
click at [540, 216] on div "From Screenshots" at bounding box center [505, 213] width 100 height 17
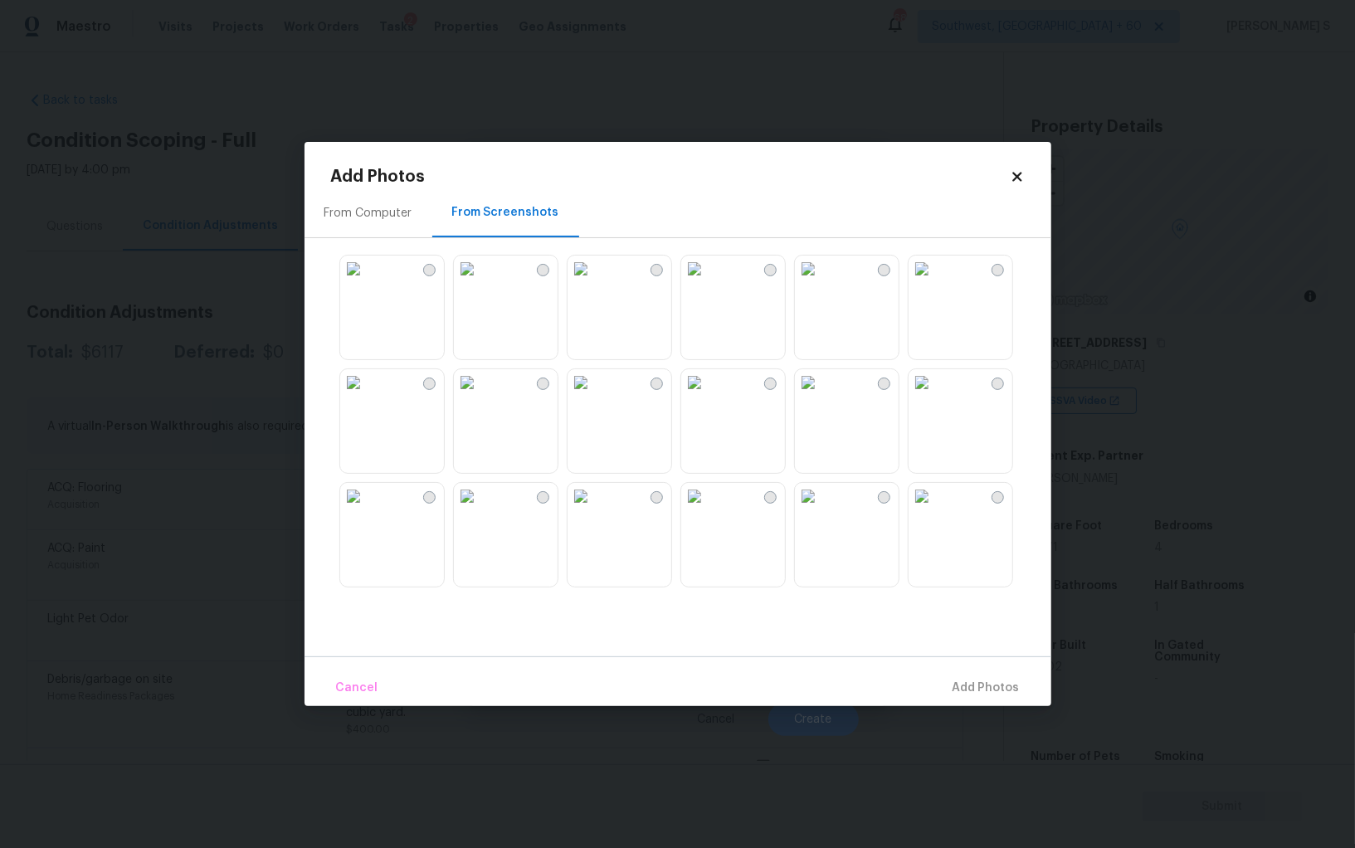
click at [708, 376] on img at bounding box center [694, 382] width 27 height 27
click at [821, 384] on img at bounding box center [808, 382] width 27 height 27
click at [480, 509] on img at bounding box center [467, 496] width 27 height 27
click at [367, 509] on img at bounding box center [353, 496] width 27 height 27
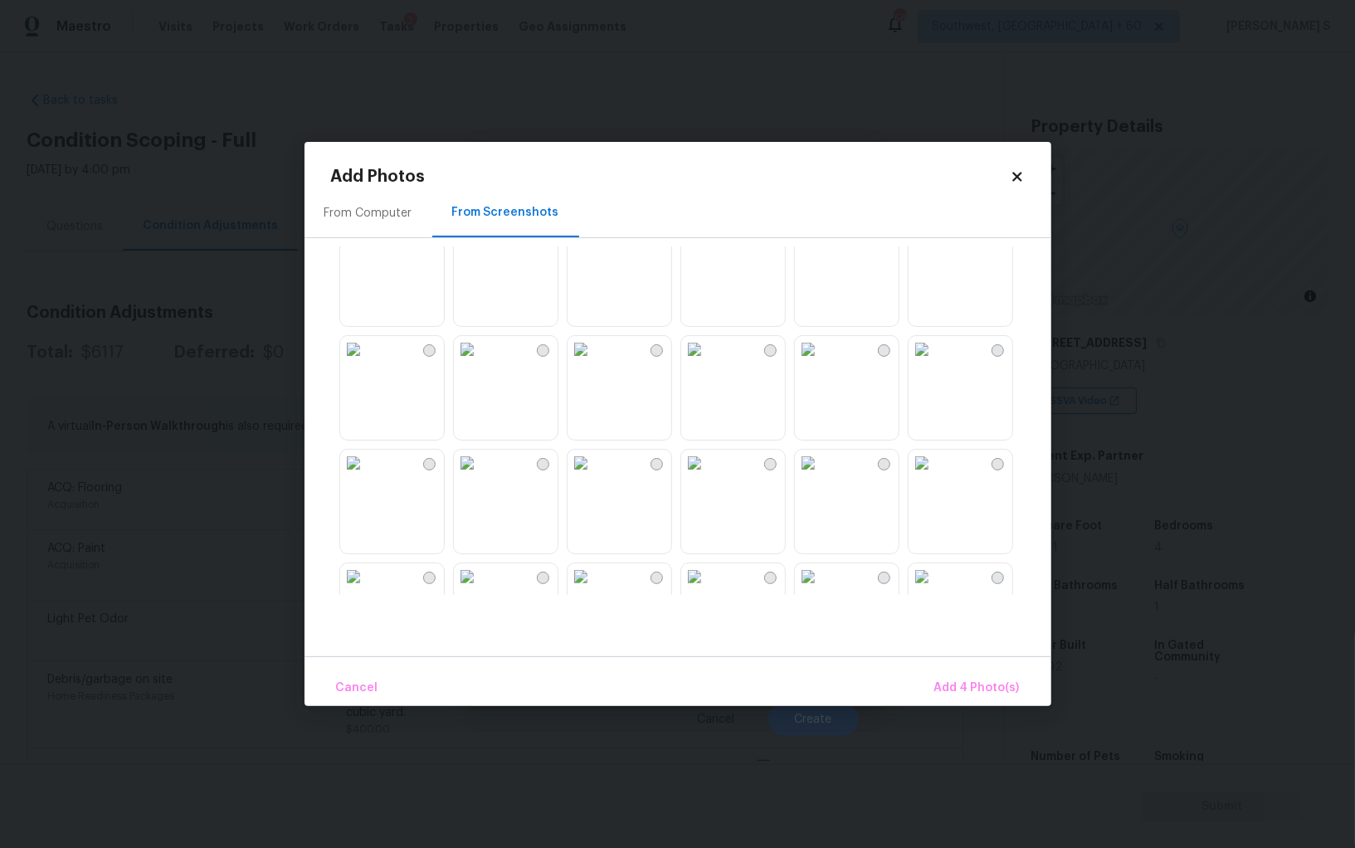
scroll to position [1007, 0]
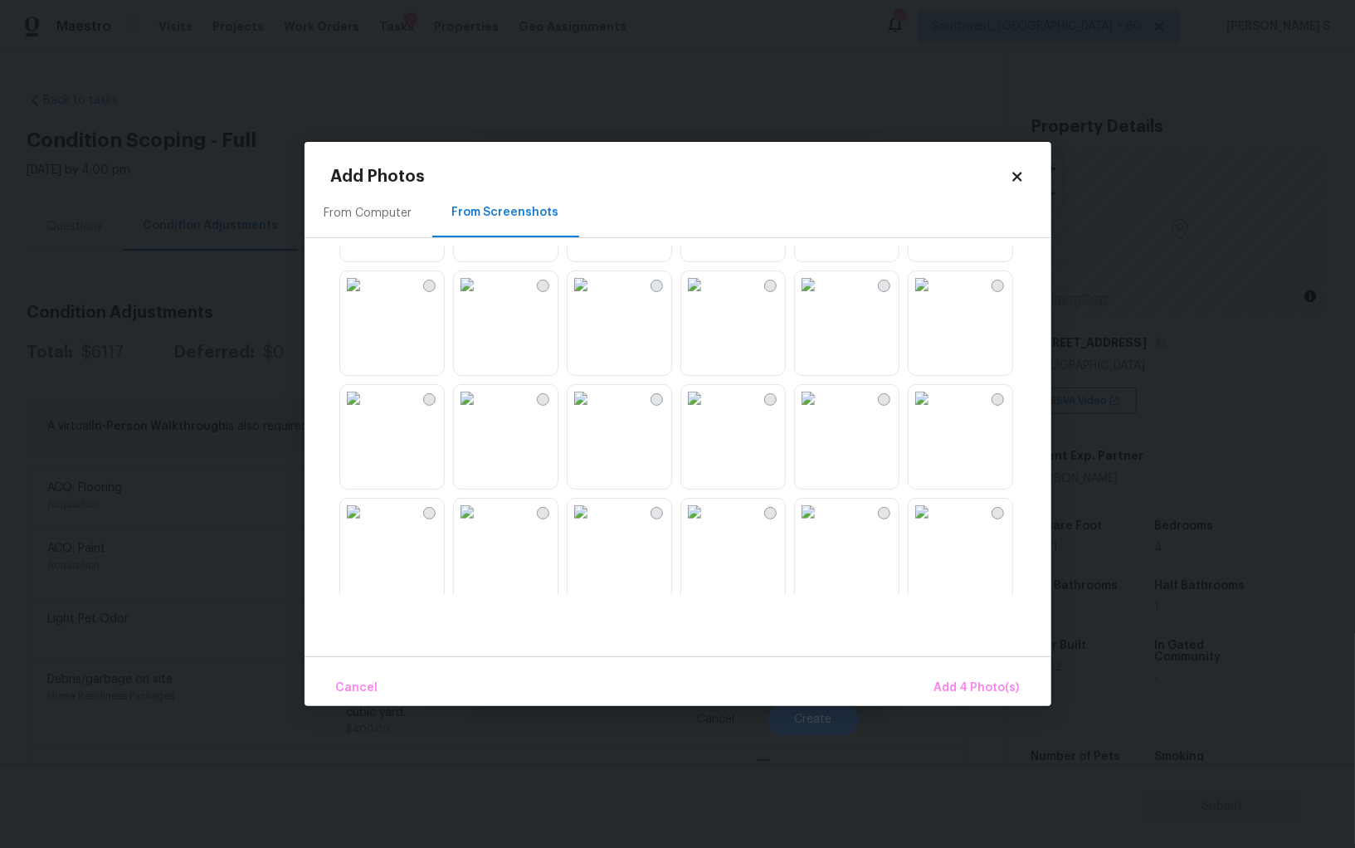
click at [821, 412] on img at bounding box center [808, 398] width 27 height 27
click at [821, 298] on img at bounding box center [808, 284] width 27 height 27
click at [367, 525] on img at bounding box center [353, 512] width 27 height 27
click at [367, 412] on img at bounding box center [353, 398] width 27 height 27
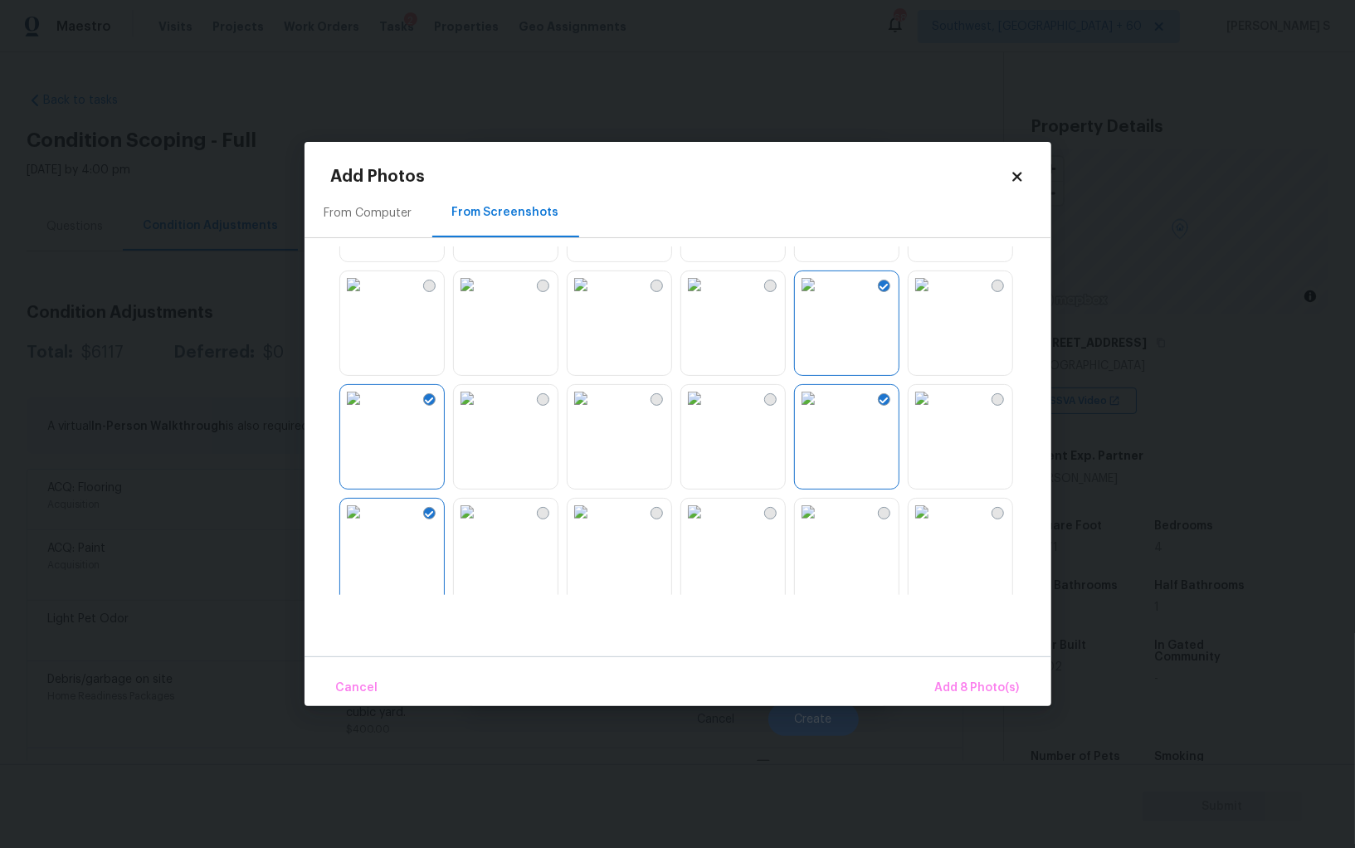
click at [367, 277] on img at bounding box center [353, 284] width 27 height 27
click at [977, 678] on button "Add 9 Photo(s)" at bounding box center [978, 688] width 98 height 36
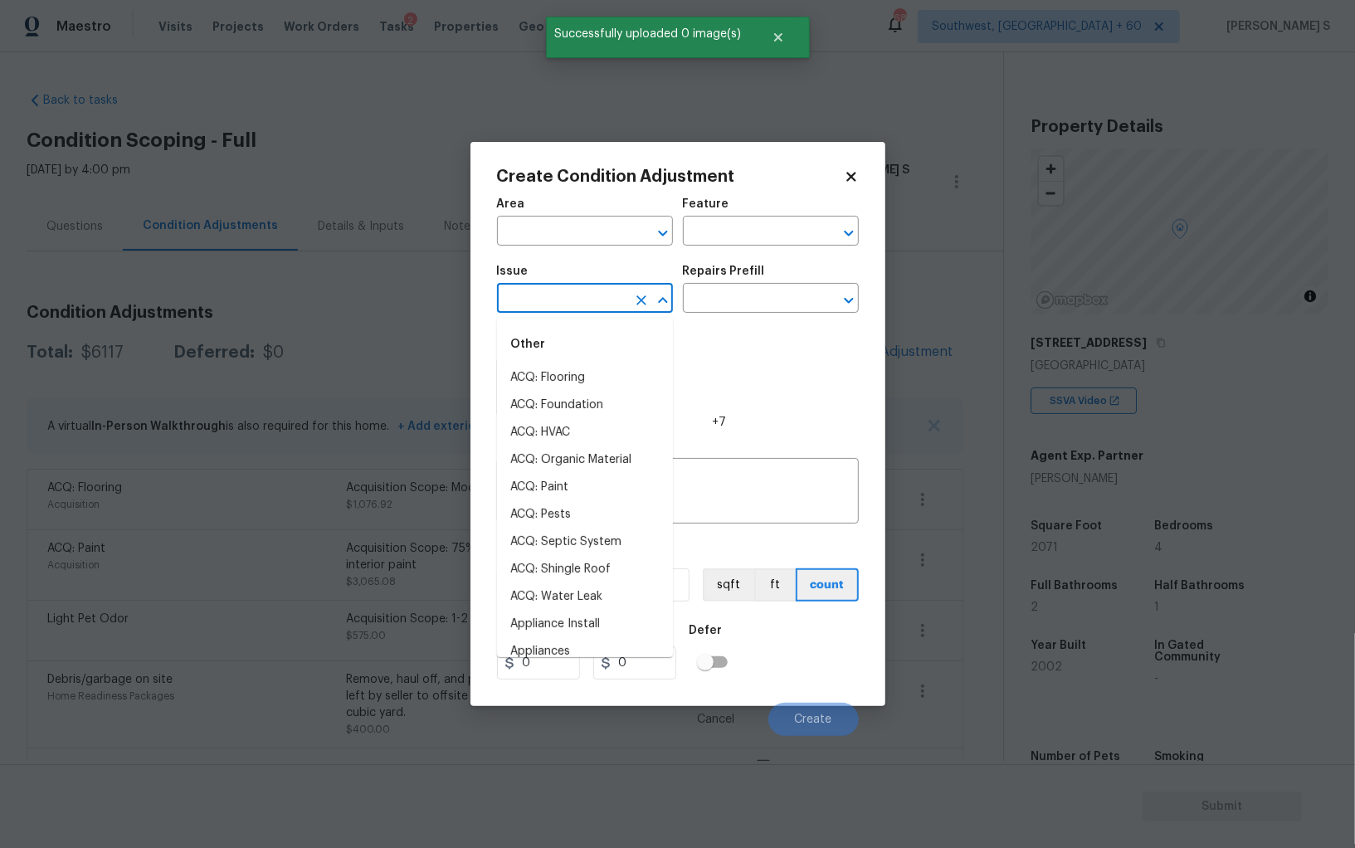
click at [616, 305] on input "text" at bounding box center [561, 300] width 129 height 26
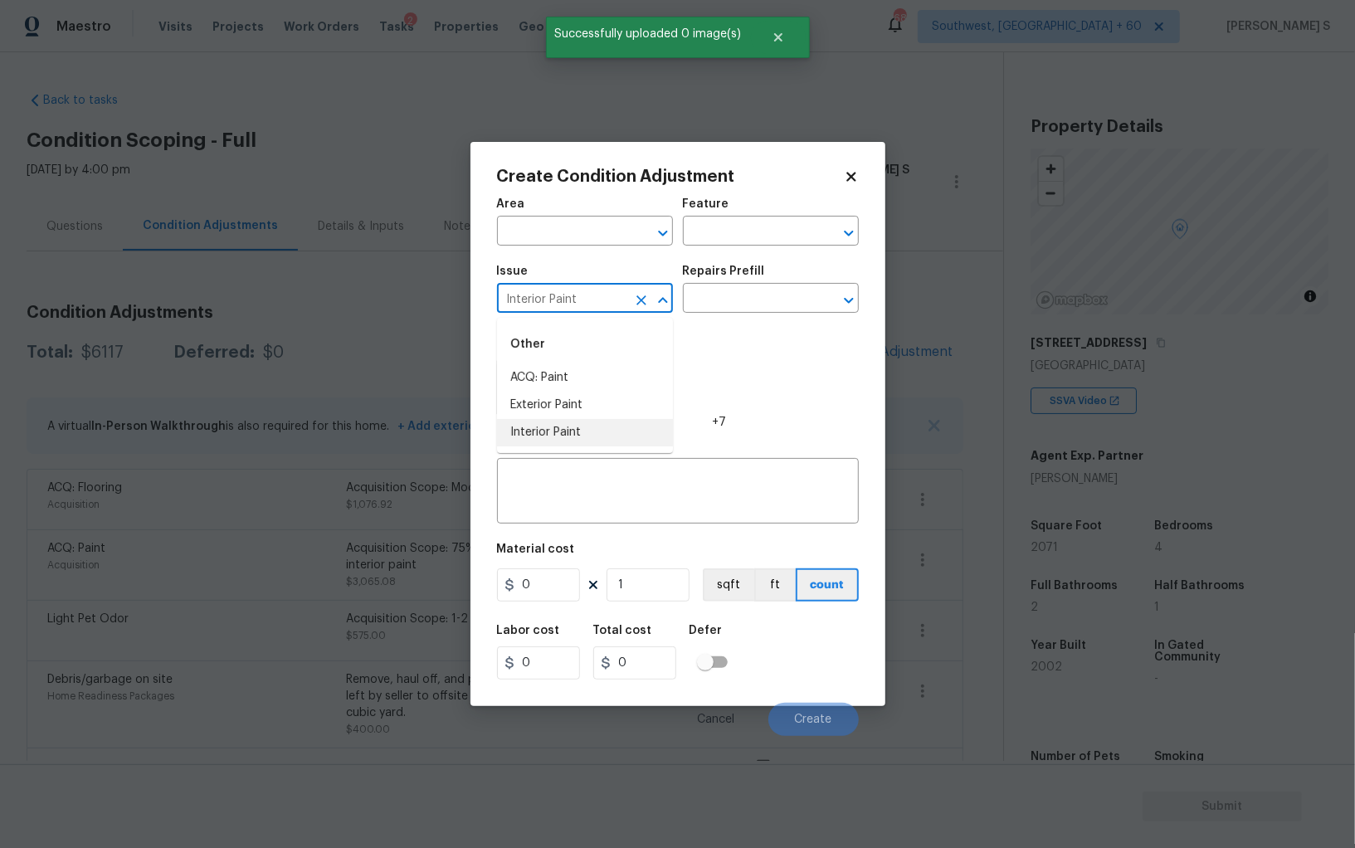
type input "Interior Paint"
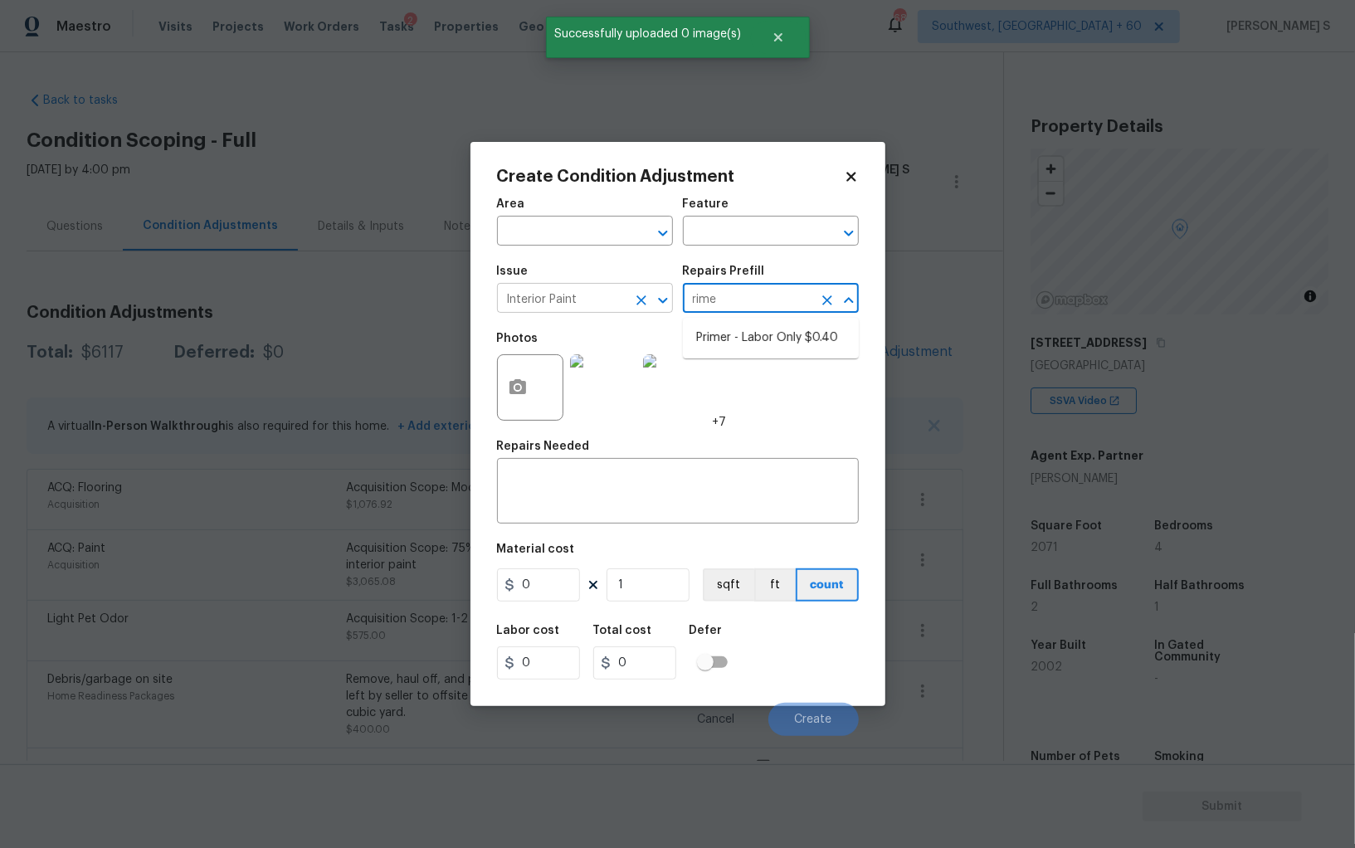
type input "rimer"
type input "Overall Paint"
type textarea "Interior primer - PRIMER PROVIDED BY OPENDOOR - All nails, screws, drywall anch…"
type input "0.4"
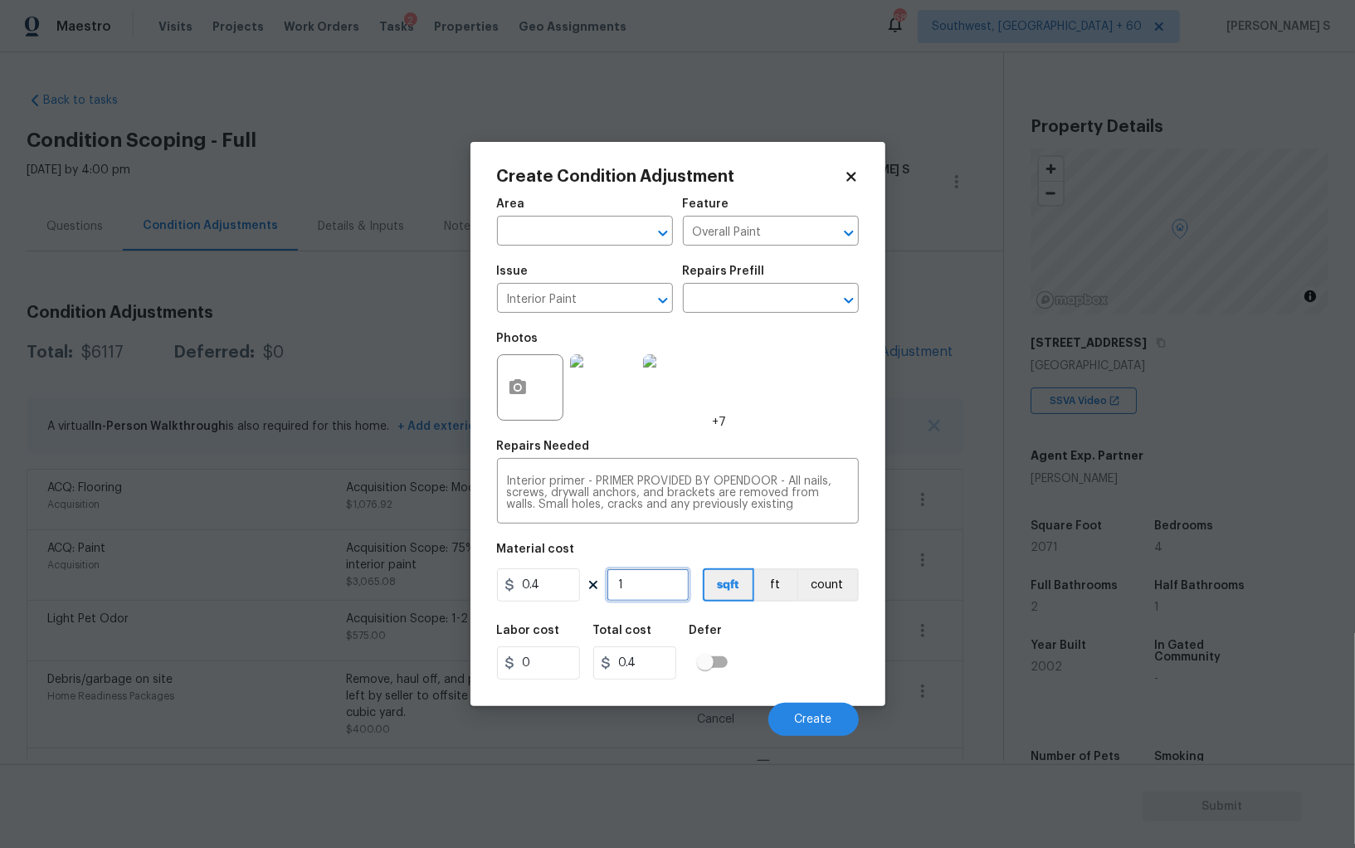
click at [656, 578] on input "1" at bounding box center [648, 584] width 83 height 33
type input "17"
type input "6.8"
type input "170"
type input "68"
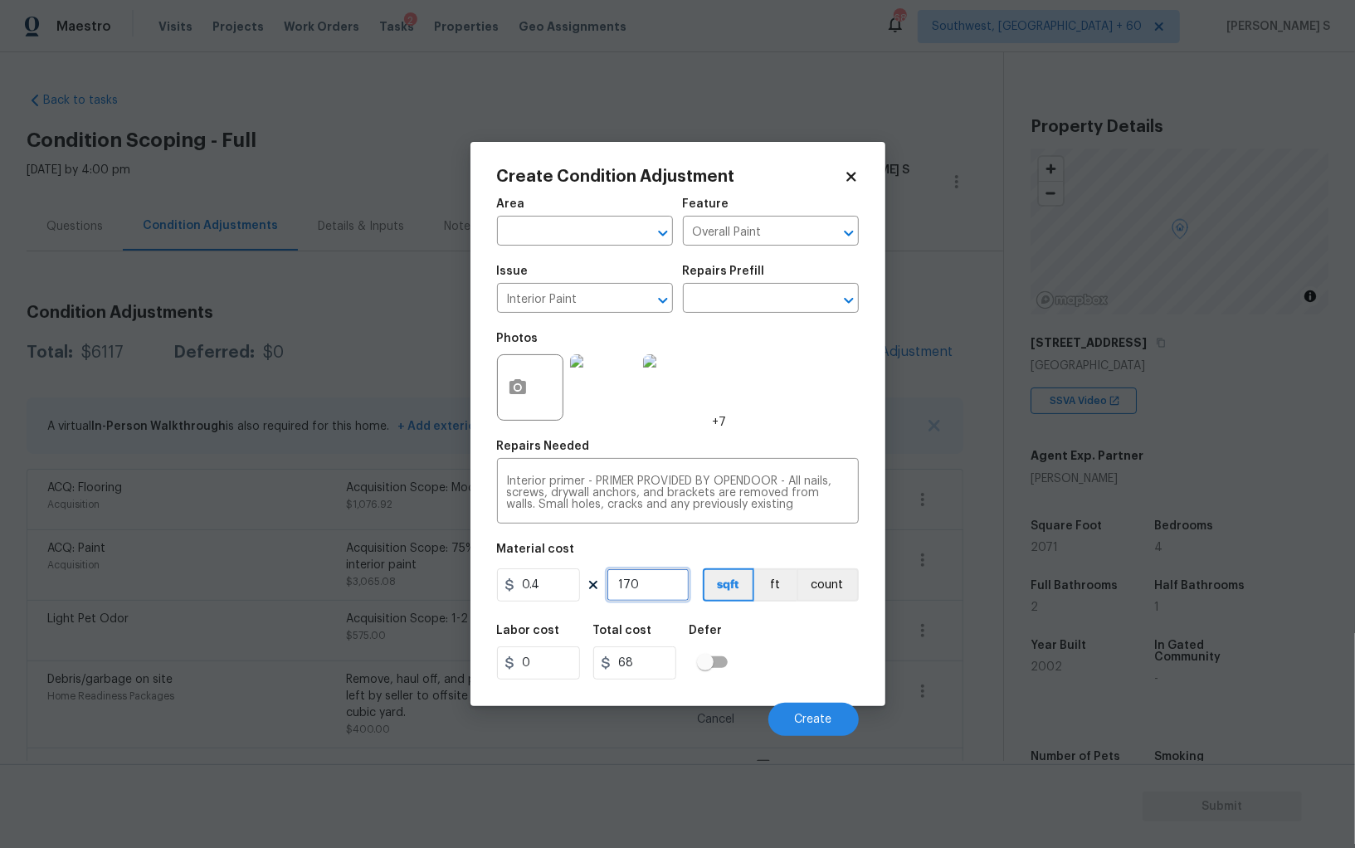
type input "1700"
type input "680"
type input "1700"
click at [828, 726] on span "Create" at bounding box center [813, 720] width 37 height 12
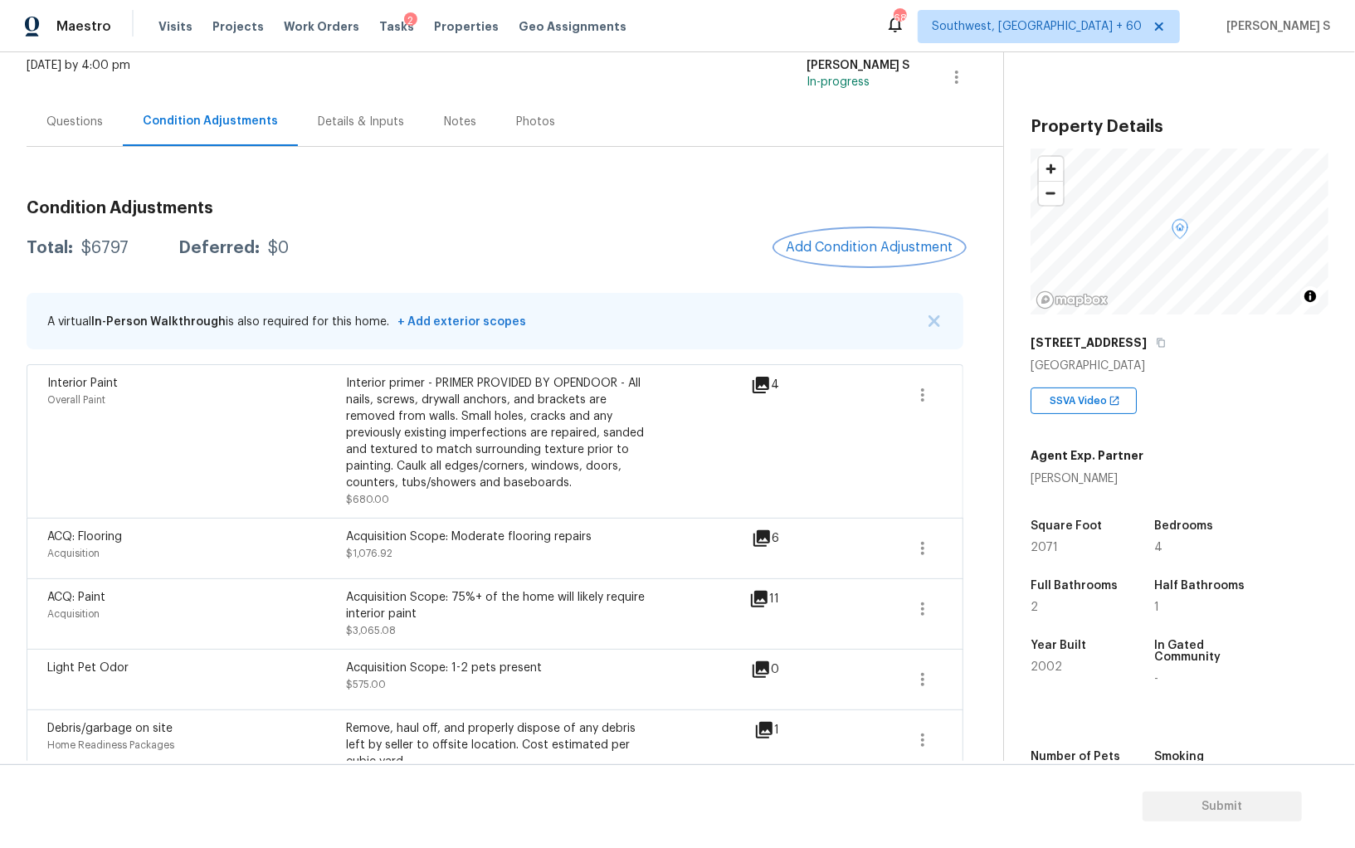
scroll to position [0, 0]
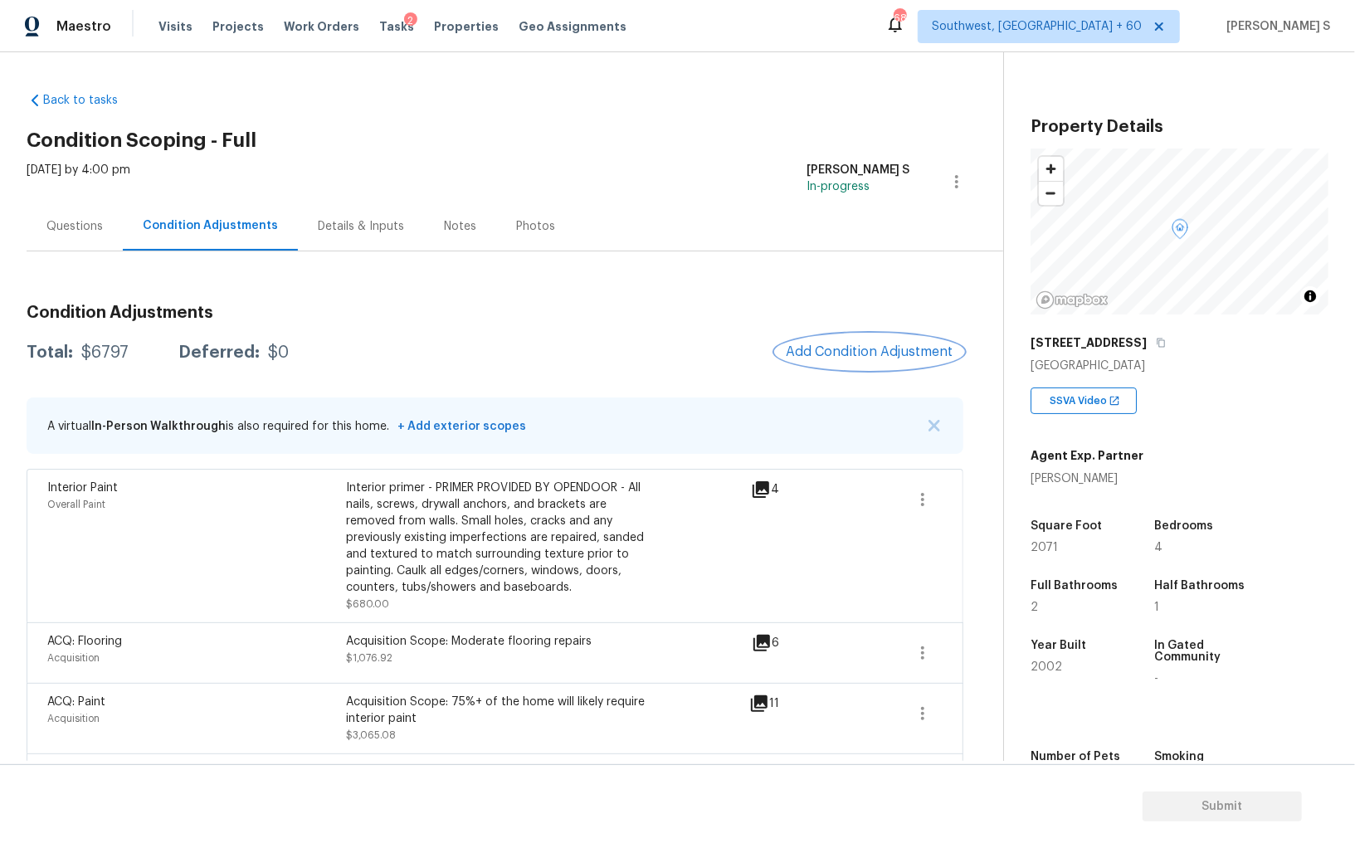
click at [869, 342] on button "Add Condition Adjustment" at bounding box center [870, 351] width 188 height 35
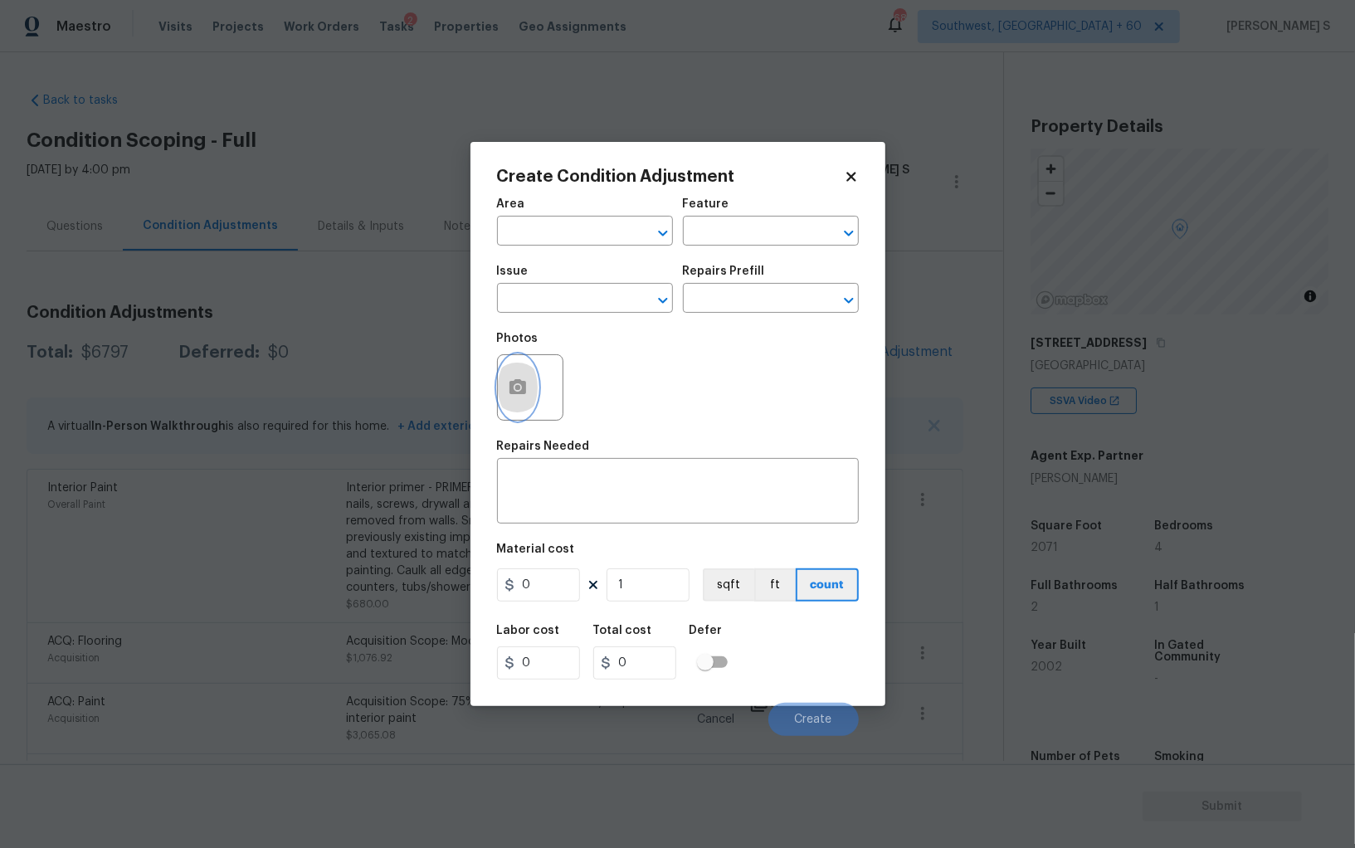
click at [531, 387] on button "button" at bounding box center [518, 387] width 40 height 65
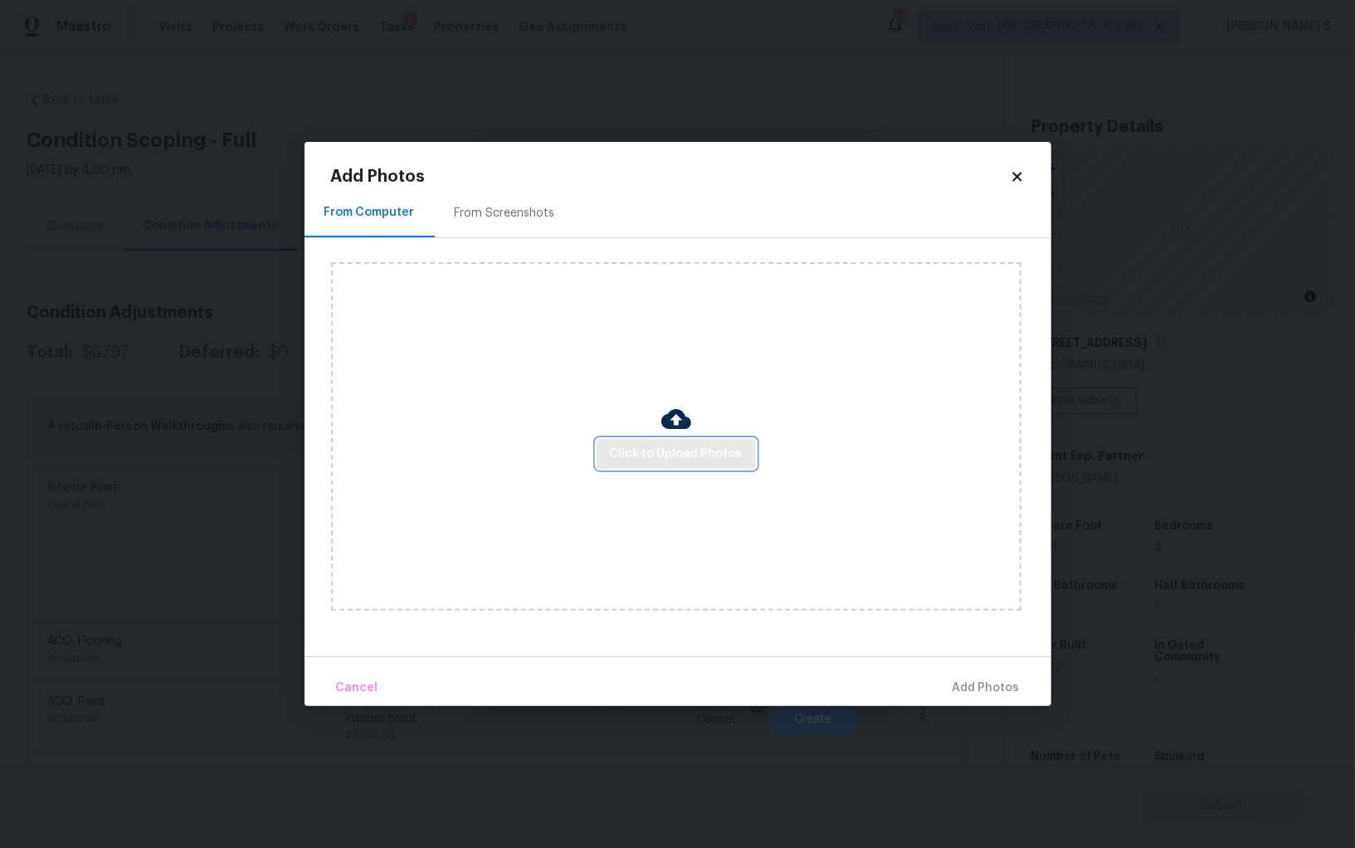
click at [649, 450] on span "Click to Upload Photos" at bounding box center [676, 454] width 133 height 21
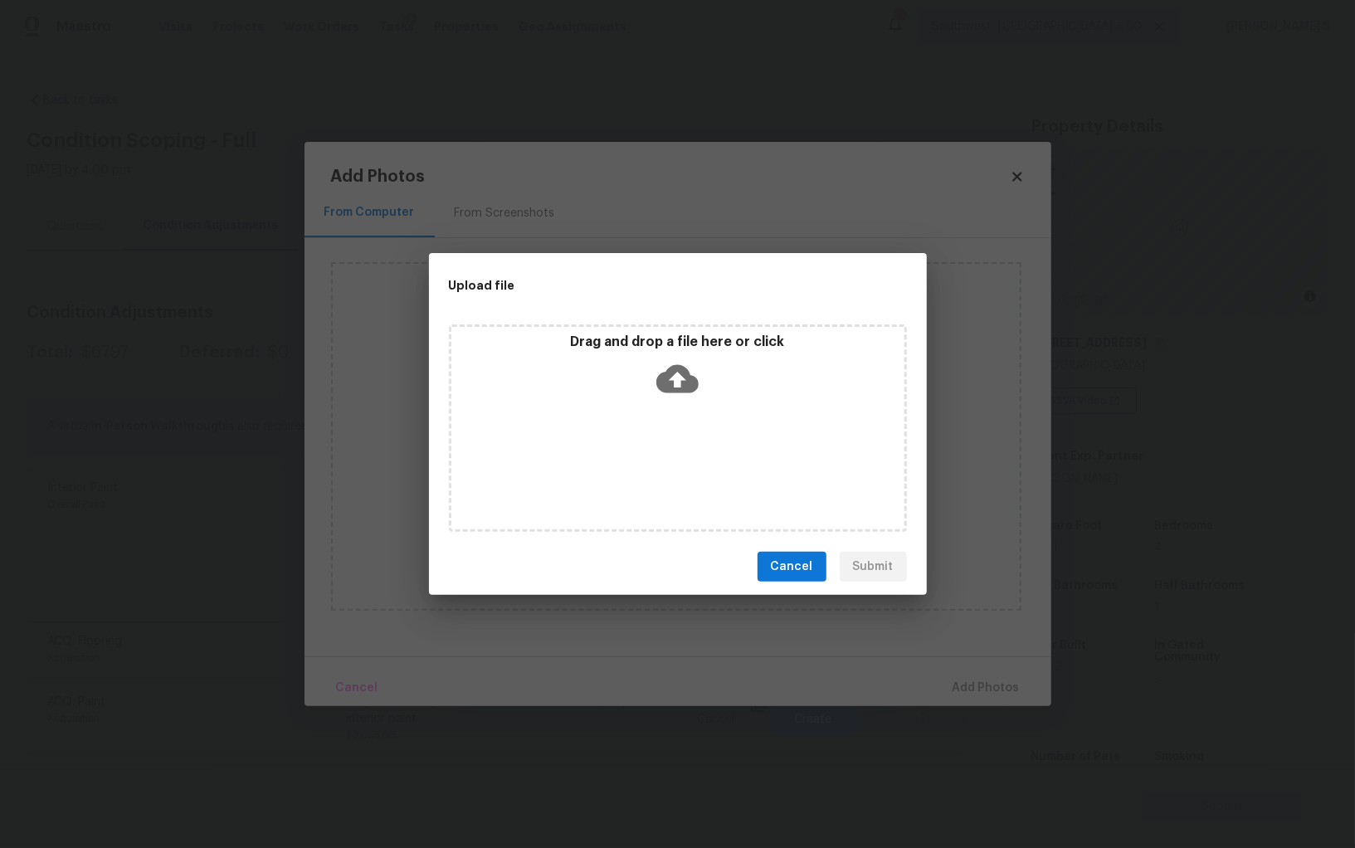
click at [698, 392] on icon at bounding box center [677, 379] width 42 height 42
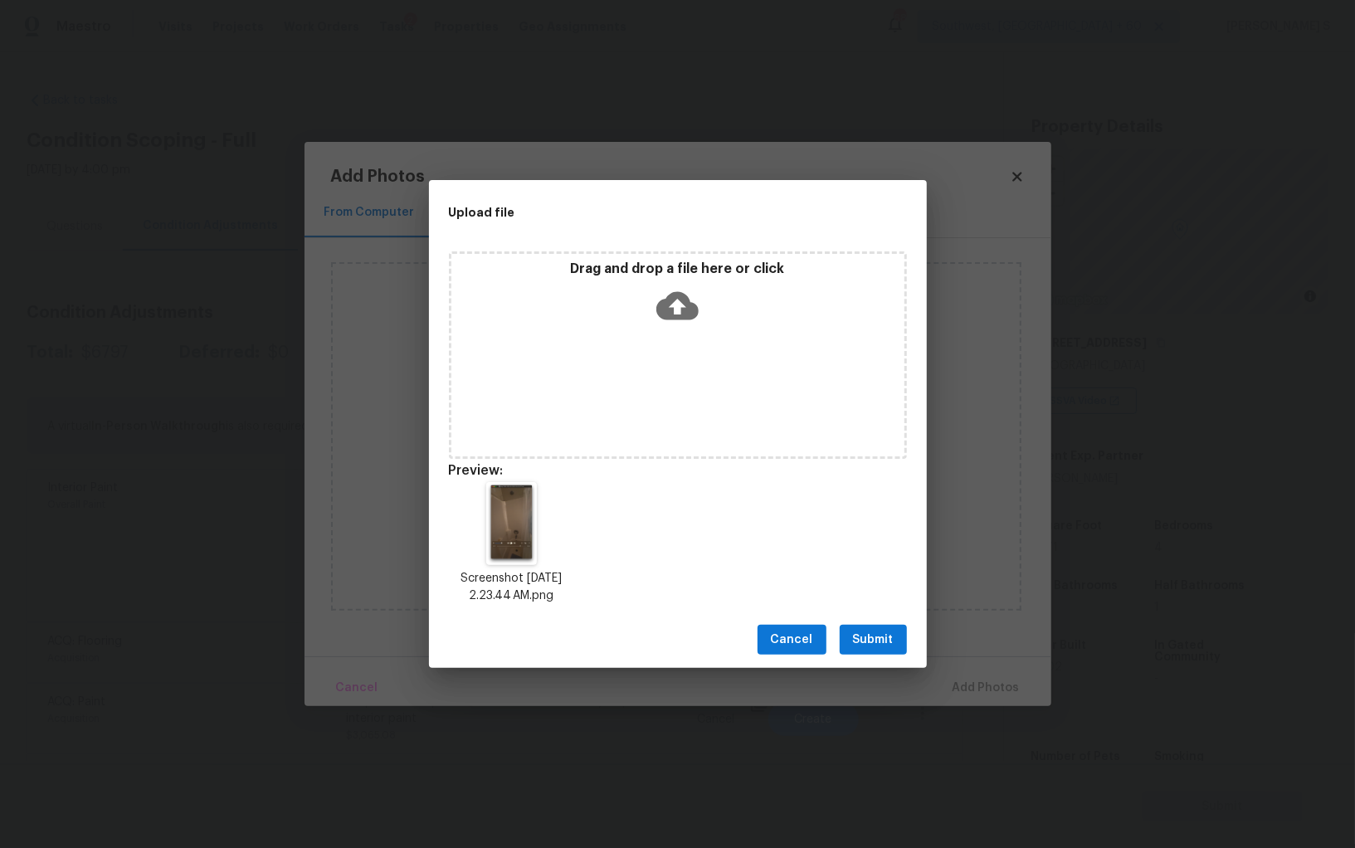
click at [875, 636] on span "Submit" at bounding box center [873, 640] width 41 height 21
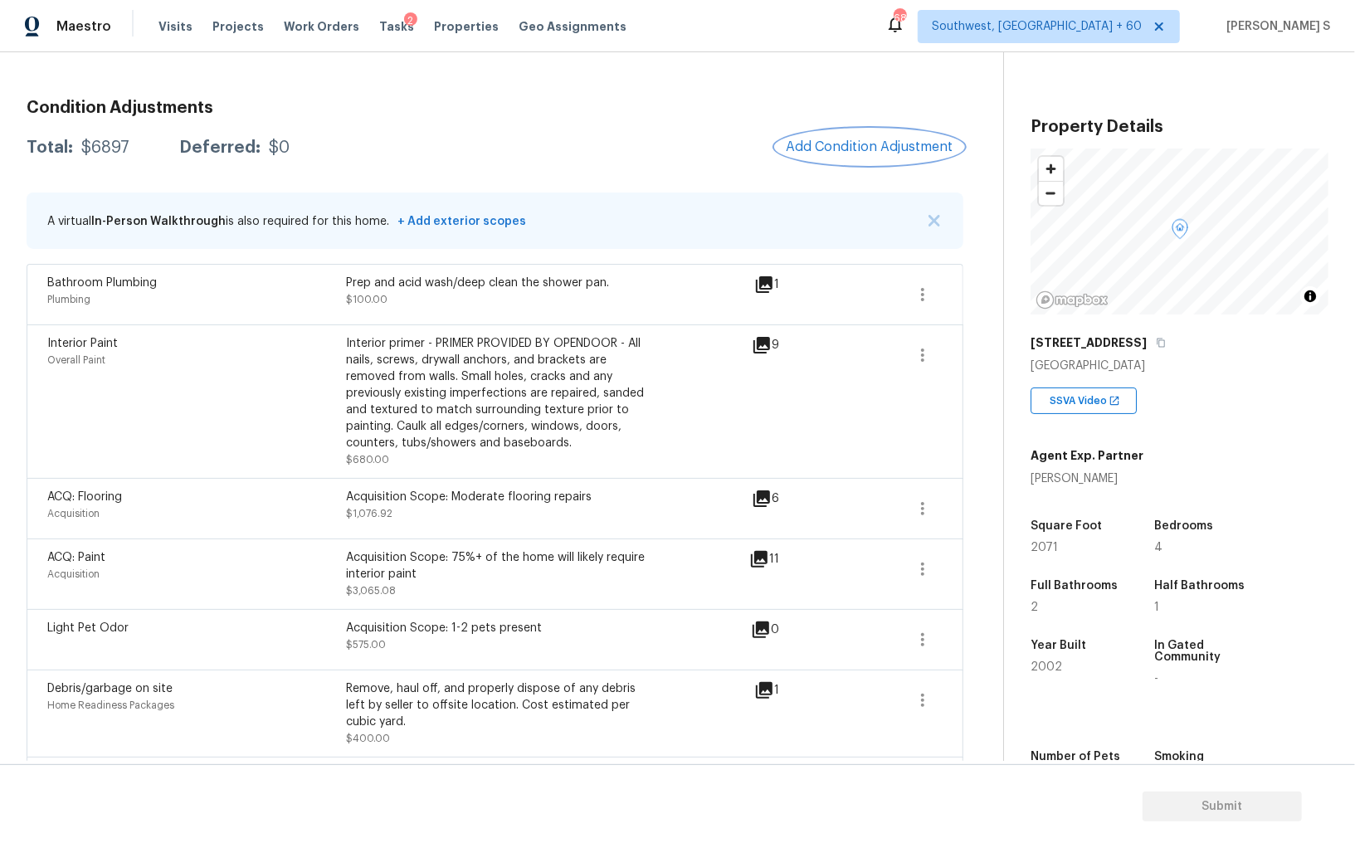
scroll to position [204, 0]
click at [934, 290] on button "button" at bounding box center [923, 295] width 40 height 40
click at [1033, 290] on div "Edit" at bounding box center [1017, 290] width 129 height 17
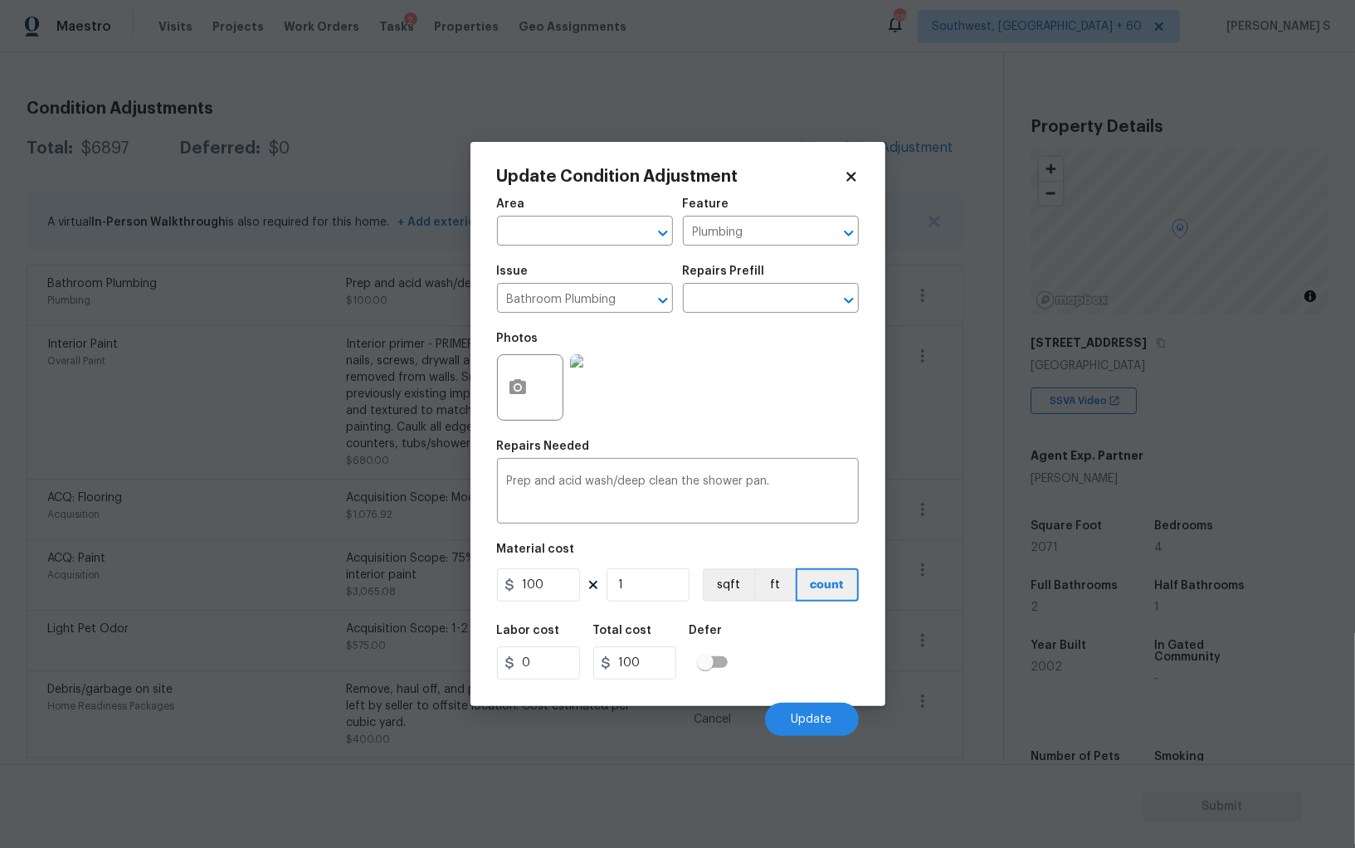
click at [548, 408] on div at bounding box center [530, 387] width 66 height 66
click at [536, 400] on div at bounding box center [530, 387] width 66 height 66
click at [507, 373] on button "button" at bounding box center [518, 387] width 40 height 65
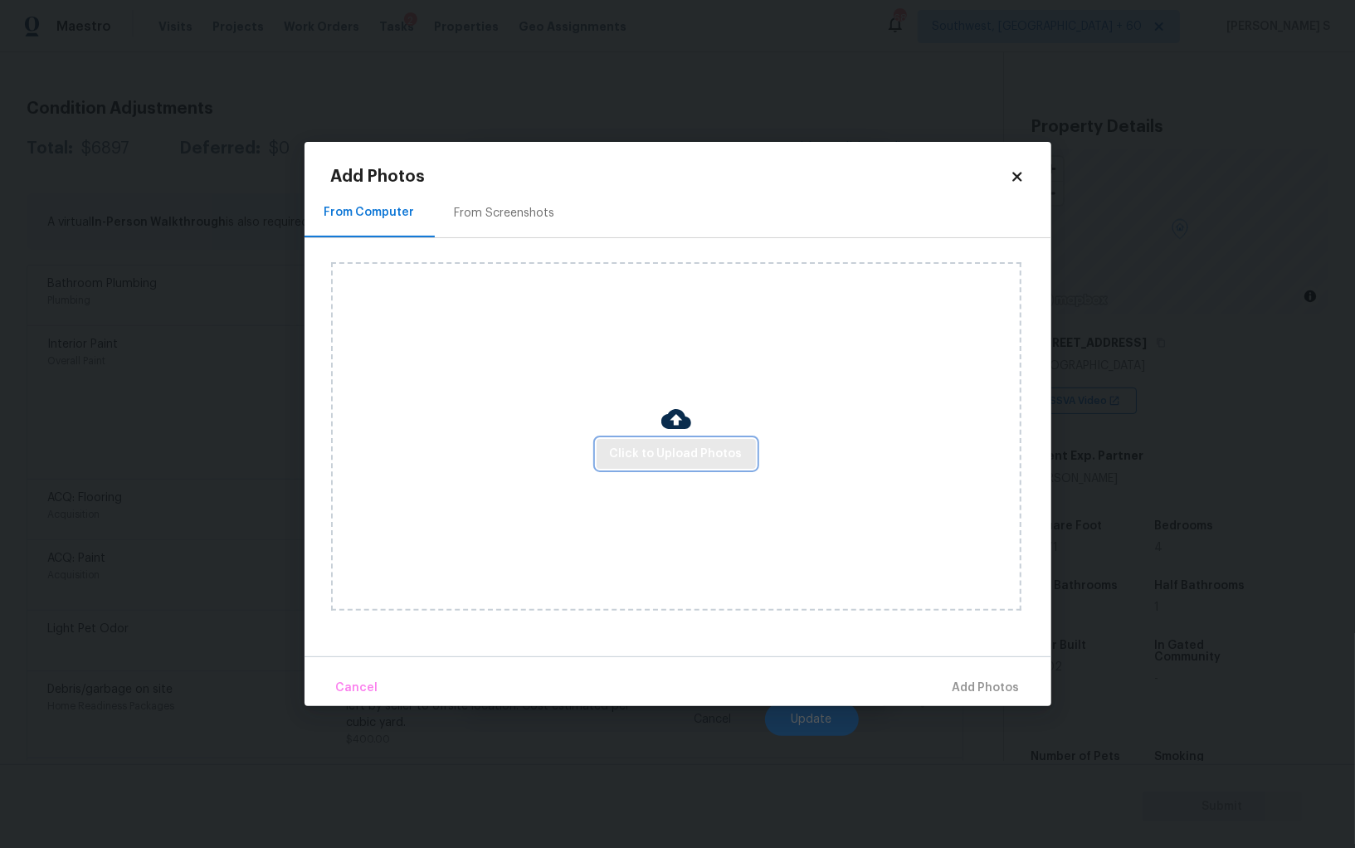
click at [675, 450] on span "Click to Upload Photos" at bounding box center [676, 454] width 133 height 21
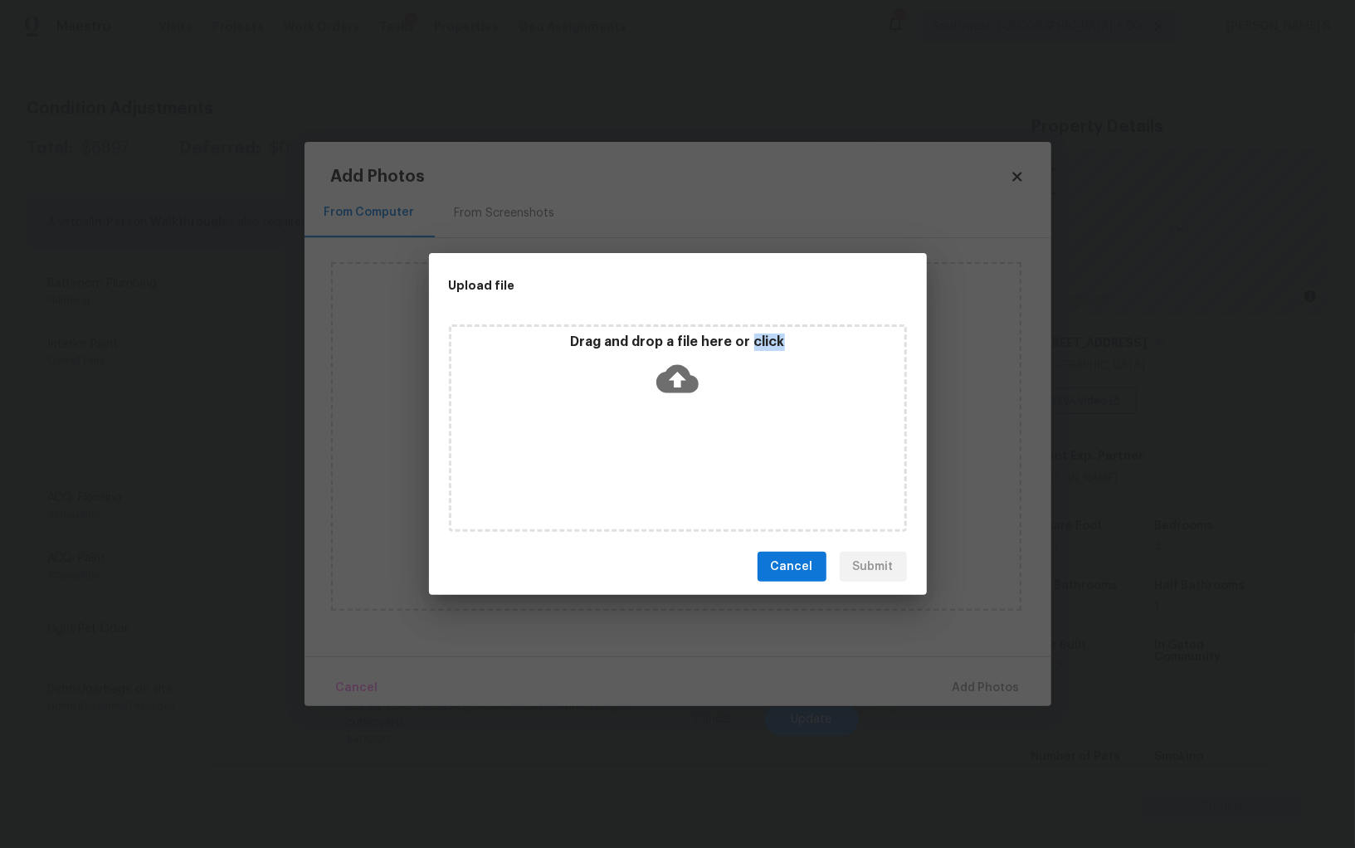
click at [675, 450] on div "Drag and drop a file here or click" at bounding box center [678, 427] width 458 height 207
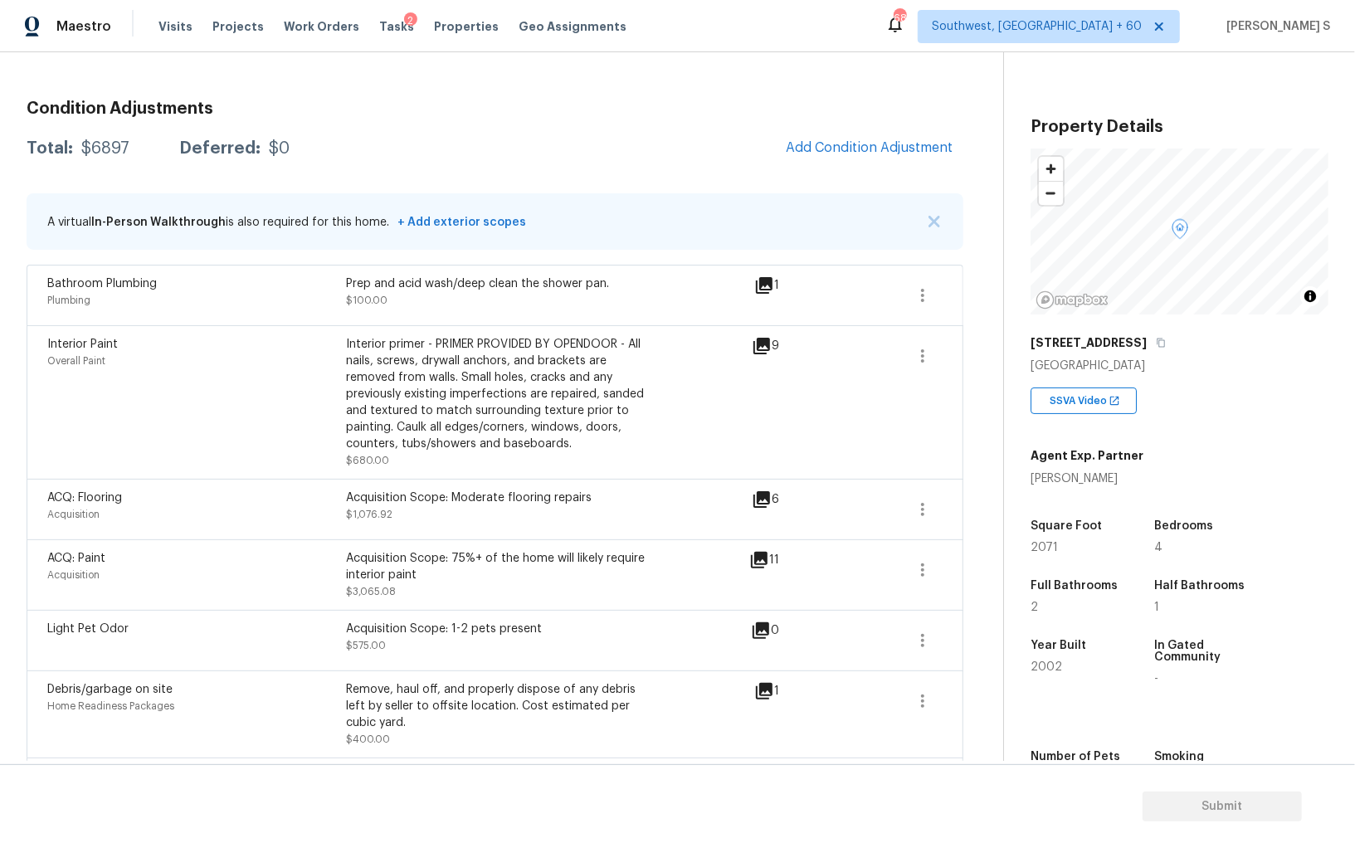
click at [332, 568] on div "Acquisition" at bounding box center [196, 575] width 299 height 17
click at [115, 148] on div "$6897" at bounding box center [105, 148] width 48 height 17
copy div "6897"
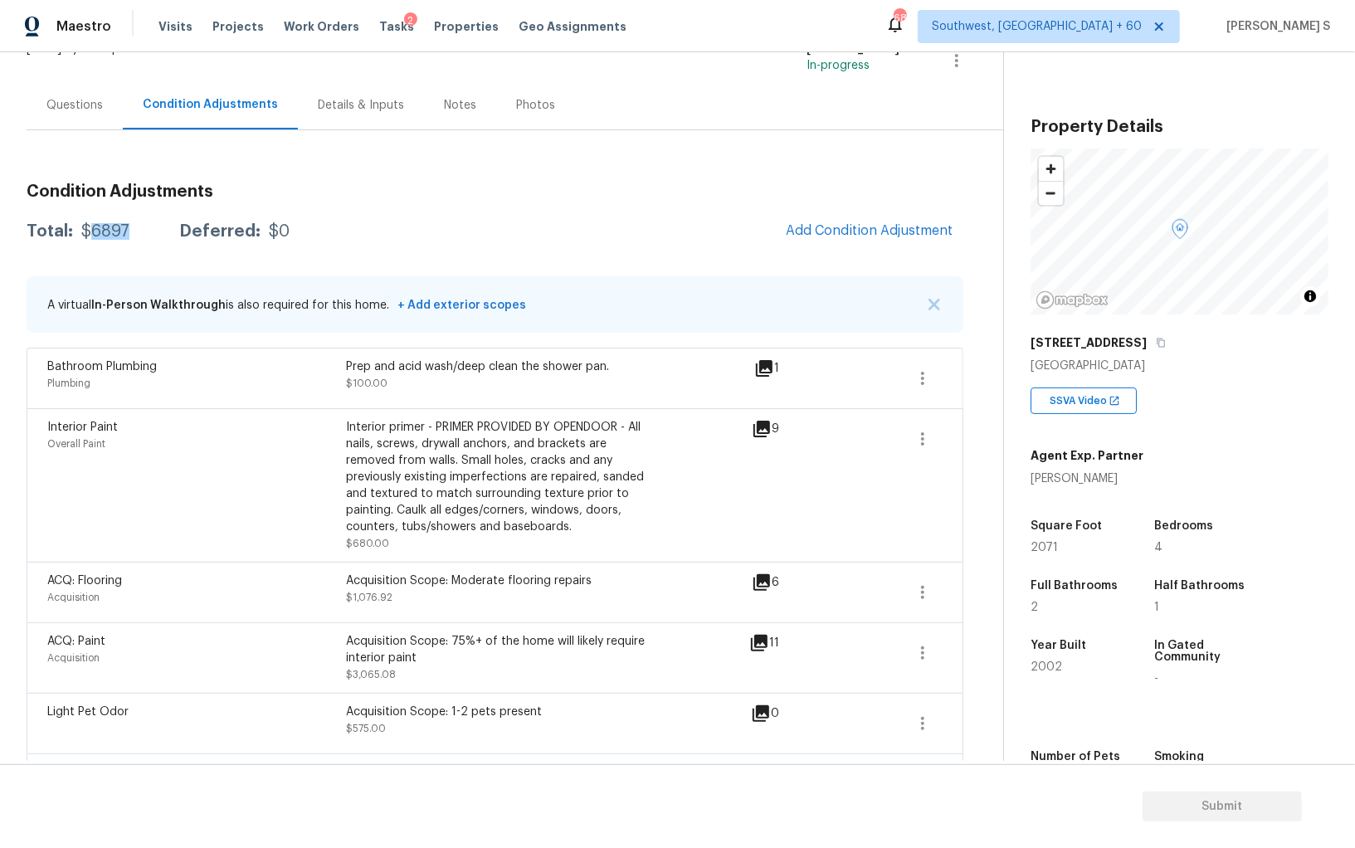
scroll to position [256, 0]
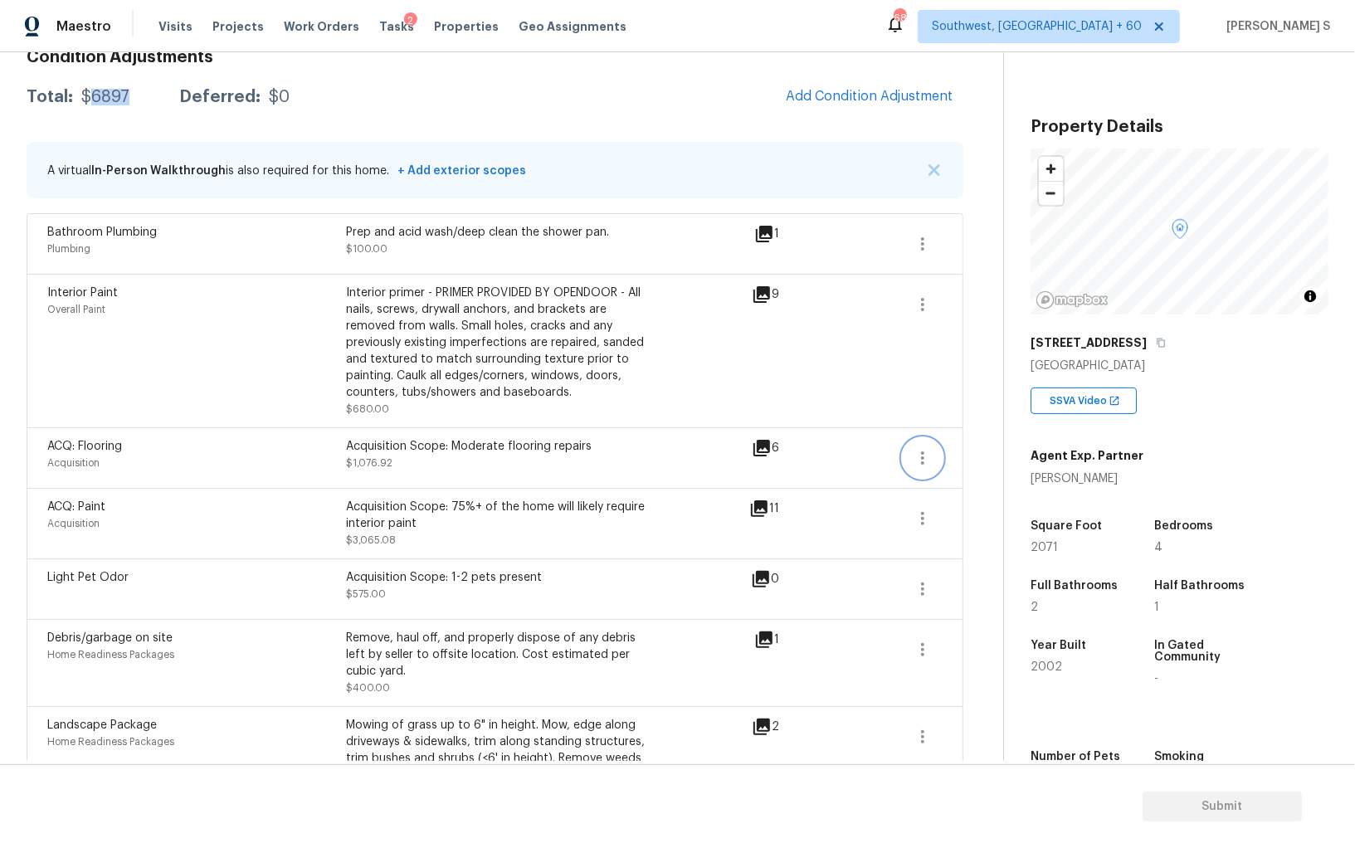
click at [926, 451] on icon "button" at bounding box center [923, 458] width 20 height 20
click at [969, 451] on div "Edit" at bounding box center [1017, 453] width 129 height 17
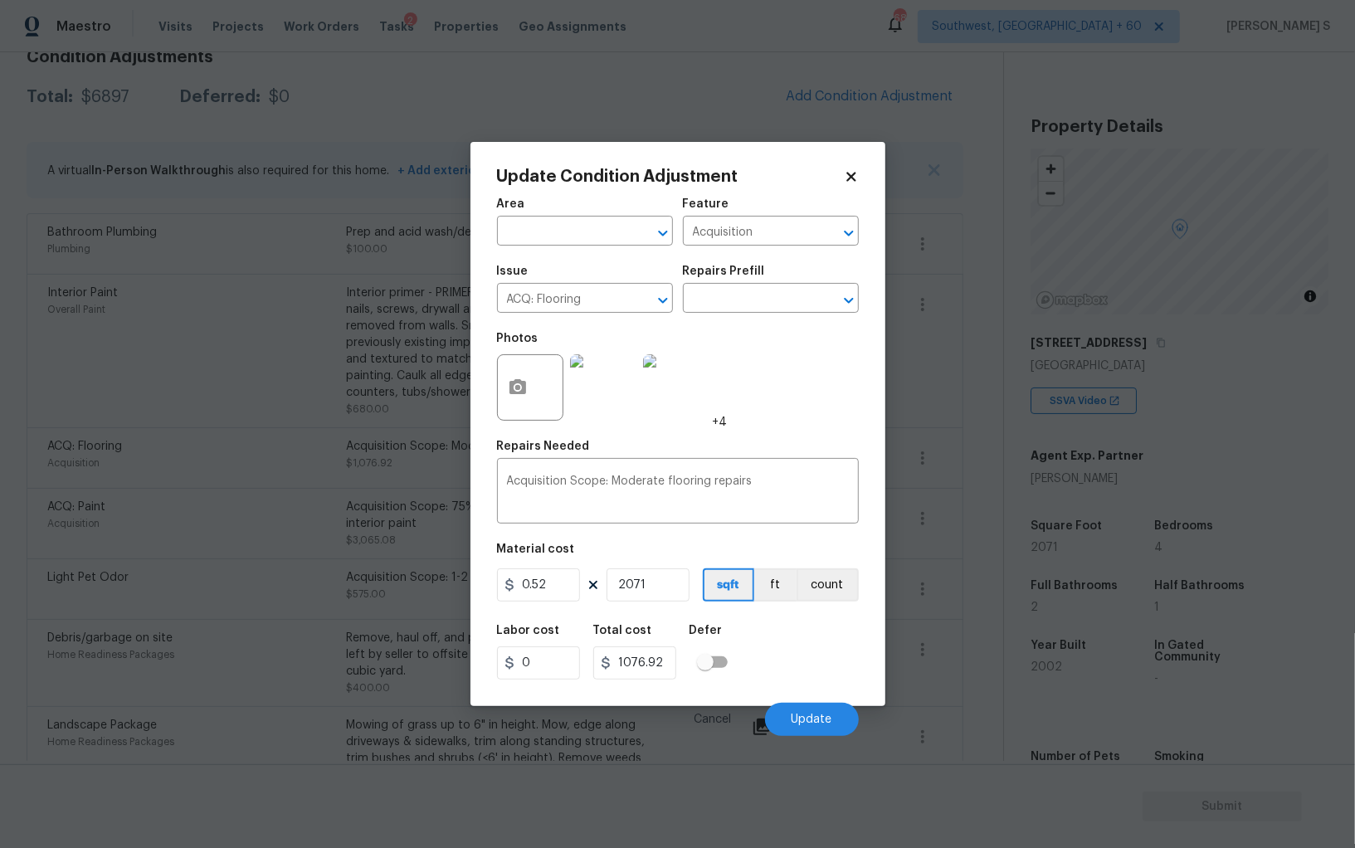
click at [739, 285] on div "Repairs Prefill" at bounding box center [771, 277] width 176 height 22
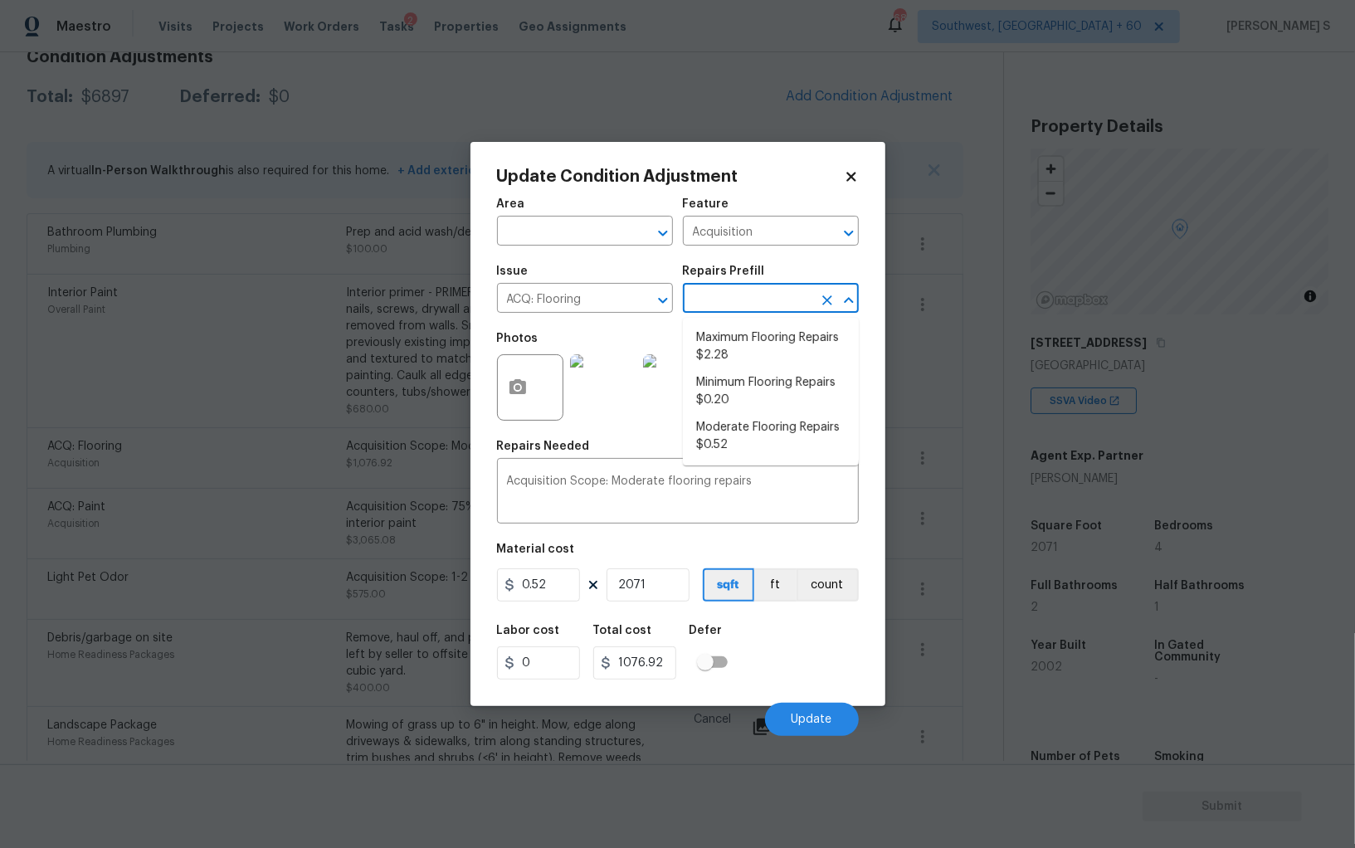
click at [800, 305] on input "text" at bounding box center [747, 300] width 129 height 26
click at [765, 357] on li "Maximum Flooring Repairs $2.28" at bounding box center [771, 346] width 176 height 45
type textarea "Acquisition Scope: Maximum flooring repairs"
type input "2.28"
type input "4721.88"
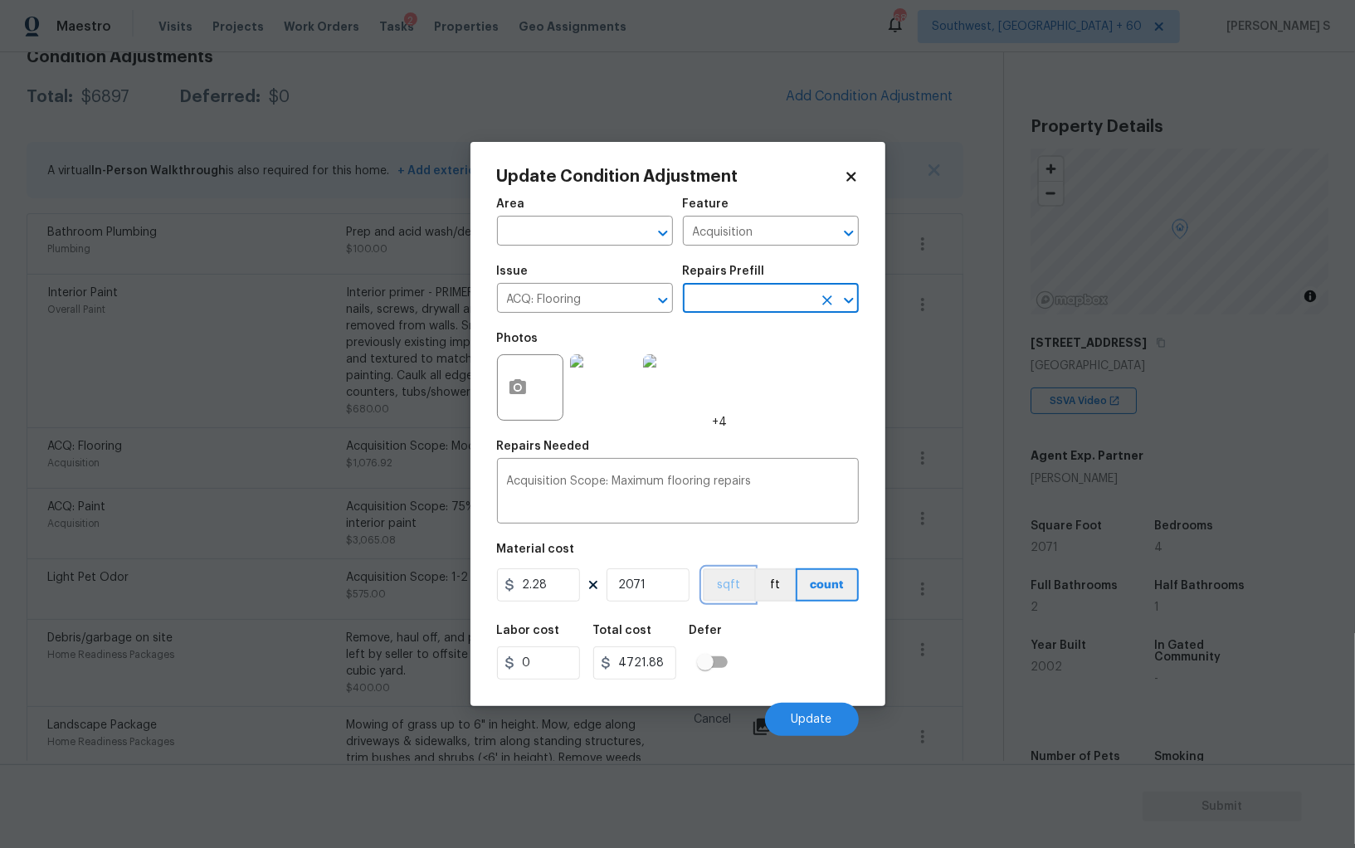
click at [723, 591] on button "sqft" at bounding box center [728, 584] width 51 height 33
click at [793, 652] on div "Labor cost 0 Total cost 4721.88 Defer" at bounding box center [678, 652] width 362 height 75
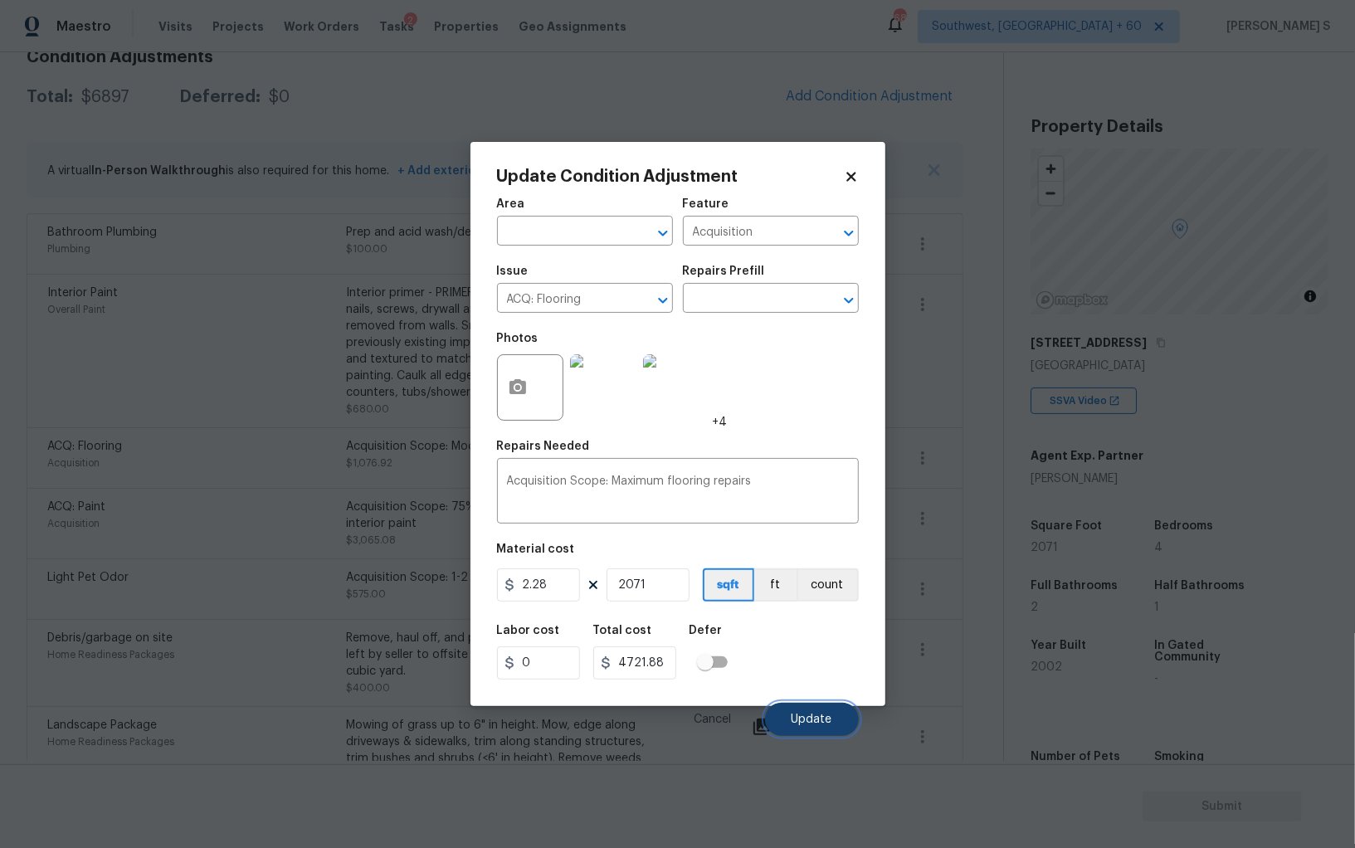
click at [829, 719] on span "Update" at bounding box center [812, 720] width 41 height 12
click at [46, 646] on body "Maestro Visits Projects Work Orders Tasks 2 Properties Geo Assignments 688 Sout…" at bounding box center [677, 424] width 1355 height 848
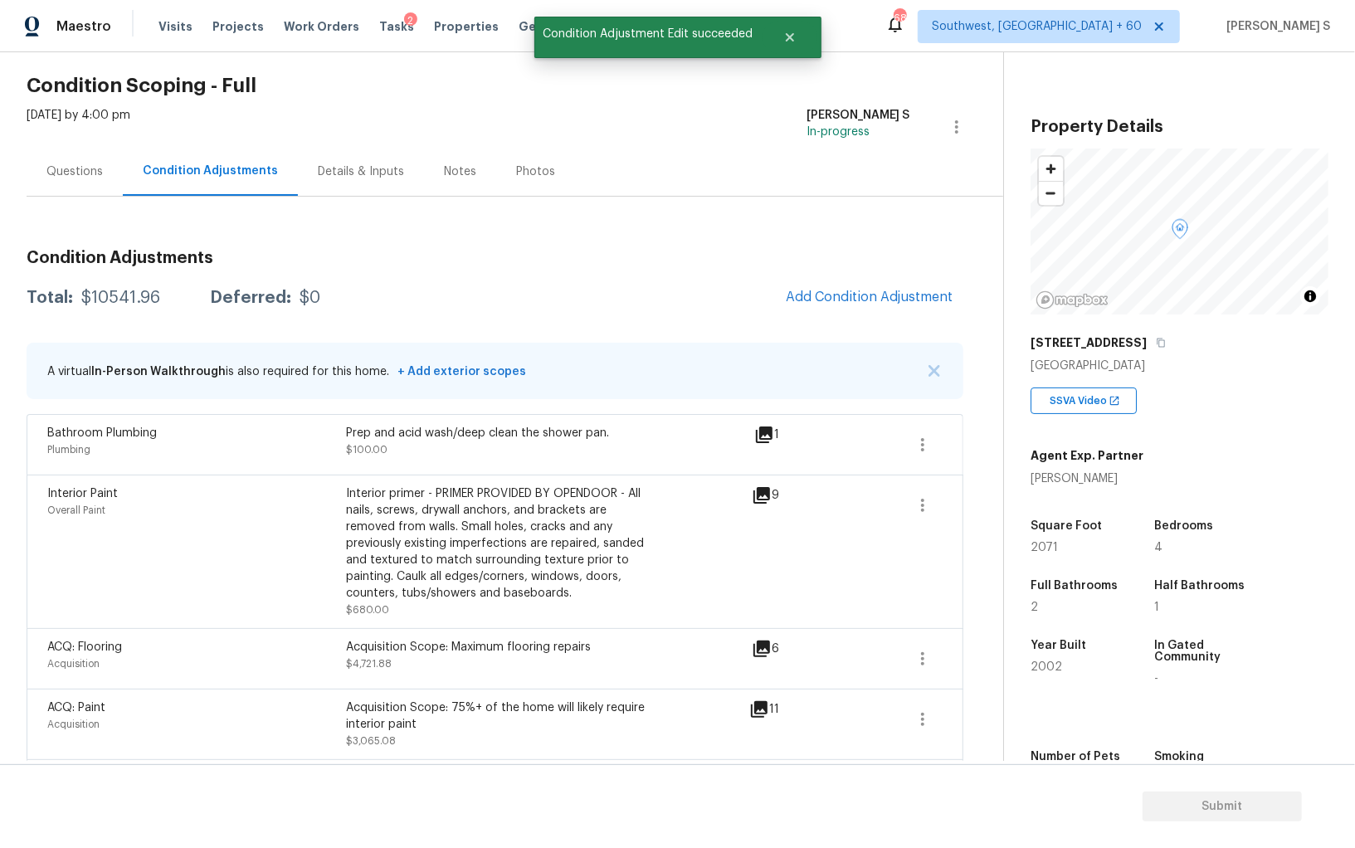
scroll to position [0, 0]
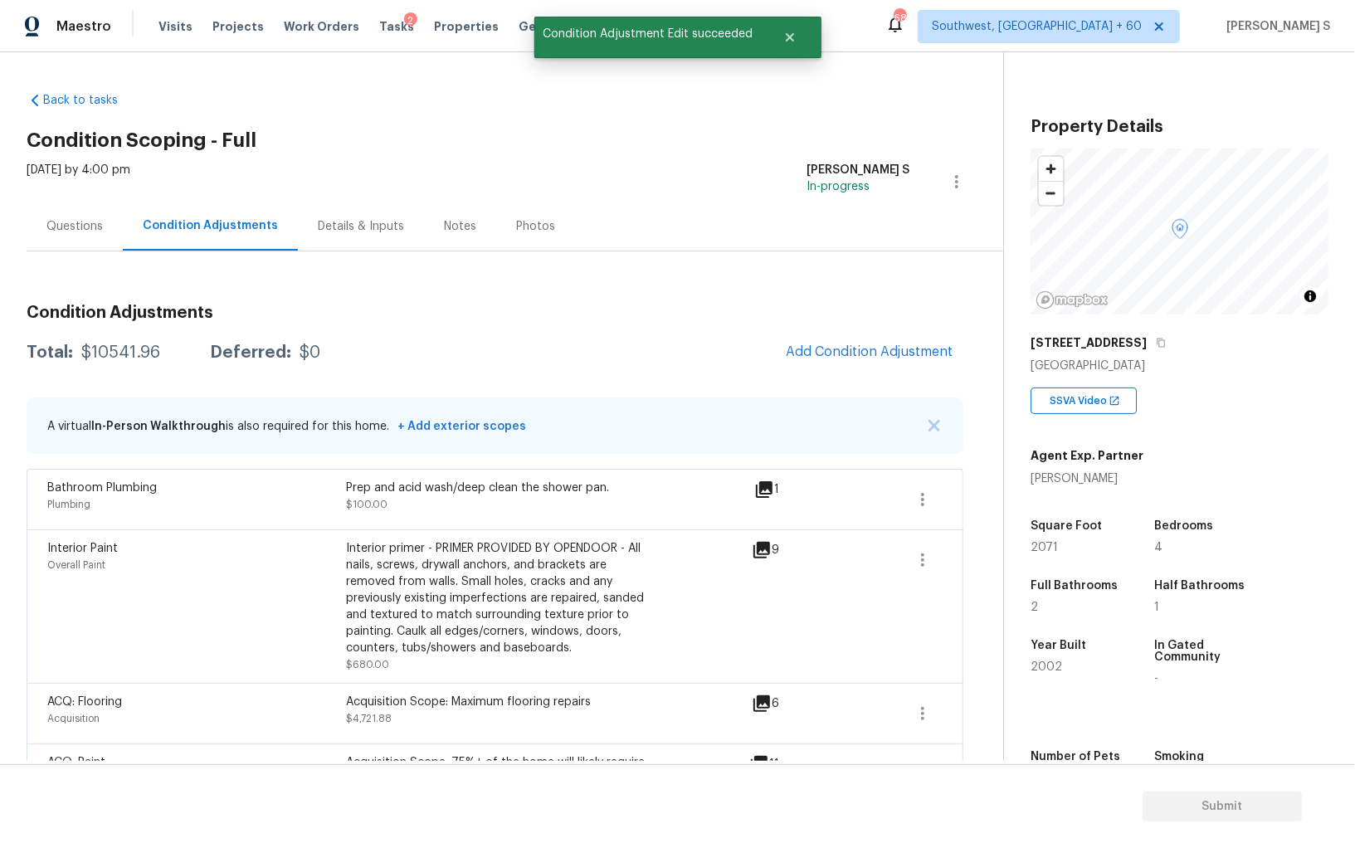
click at [87, 355] on div "$10541.96" at bounding box center [120, 352] width 79 height 17
copy div "10541.96"
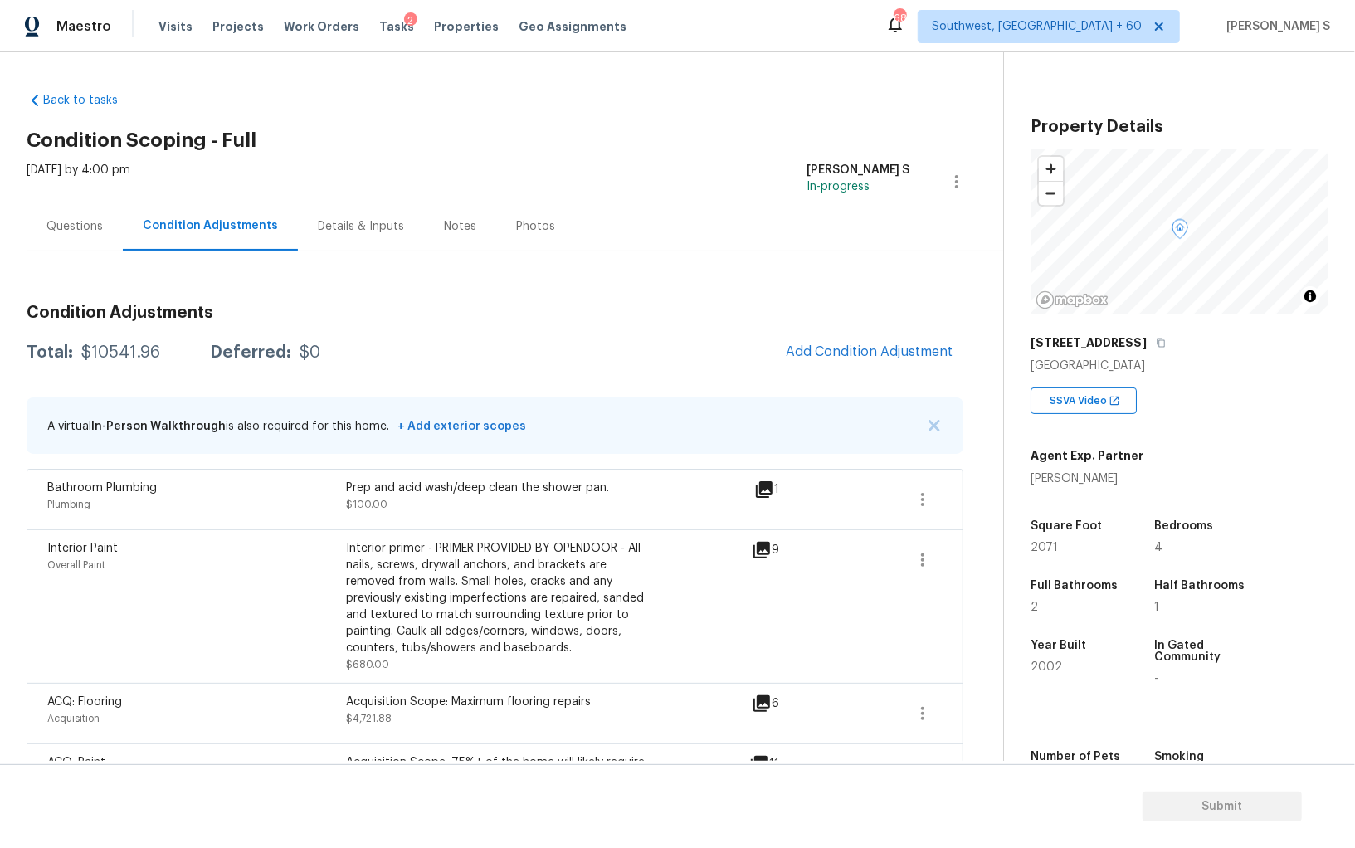
click at [67, 237] on div "Questions" at bounding box center [75, 226] width 96 height 49
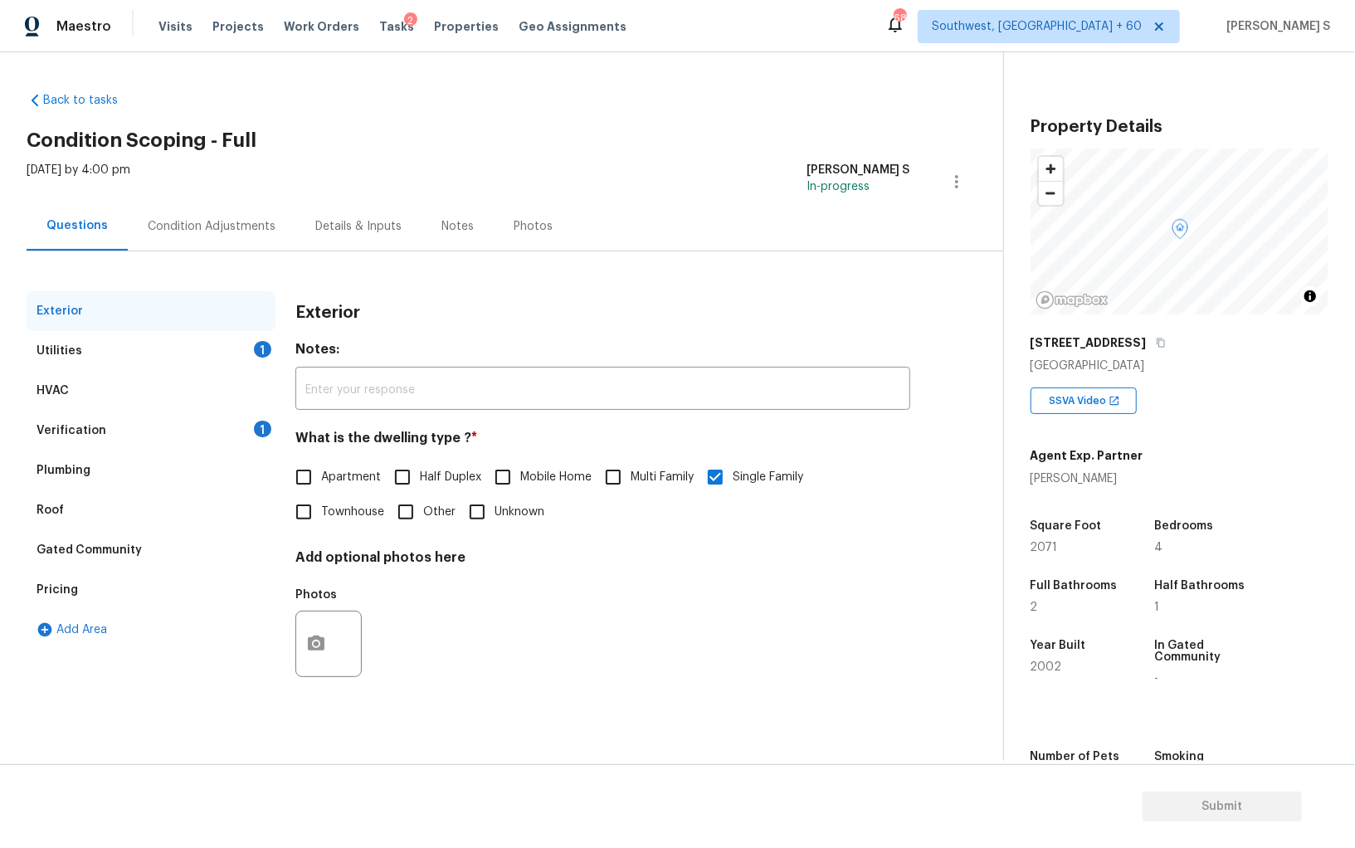
click at [208, 419] on div "Verification 1" at bounding box center [151, 431] width 249 height 40
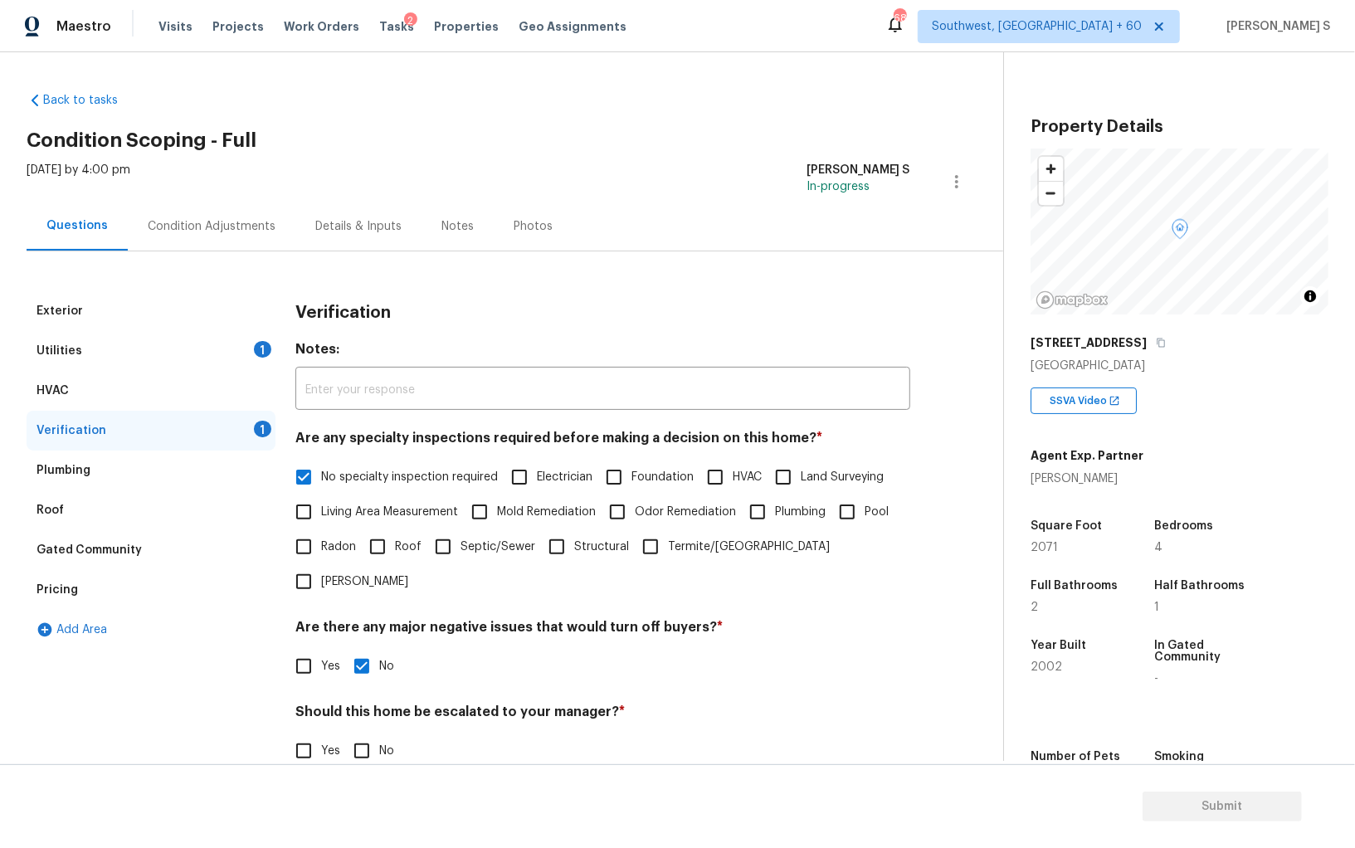
scroll to position [99, 0]
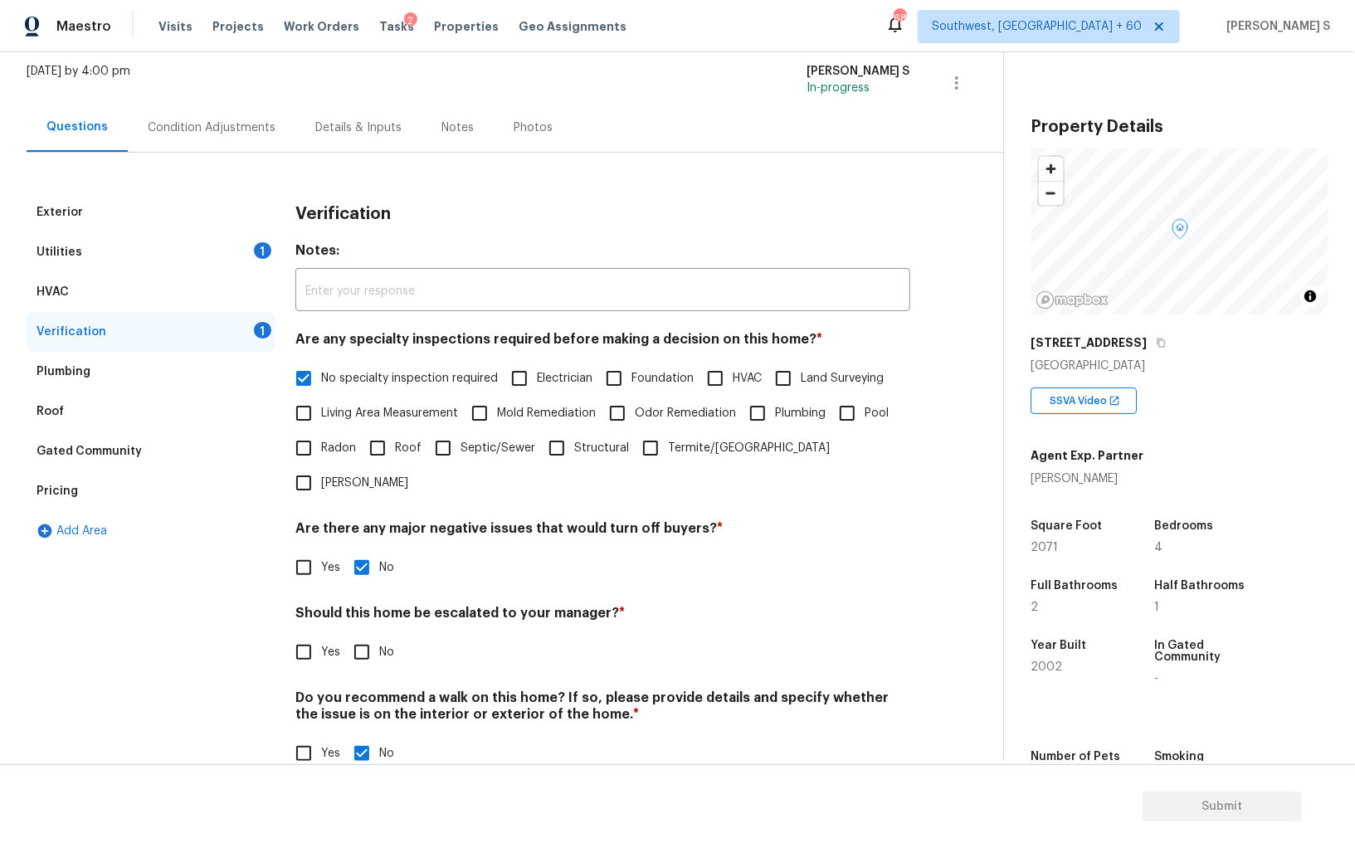
click at [369, 635] on input "No" at bounding box center [361, 652] width 35 height 35
checkbox input "true"
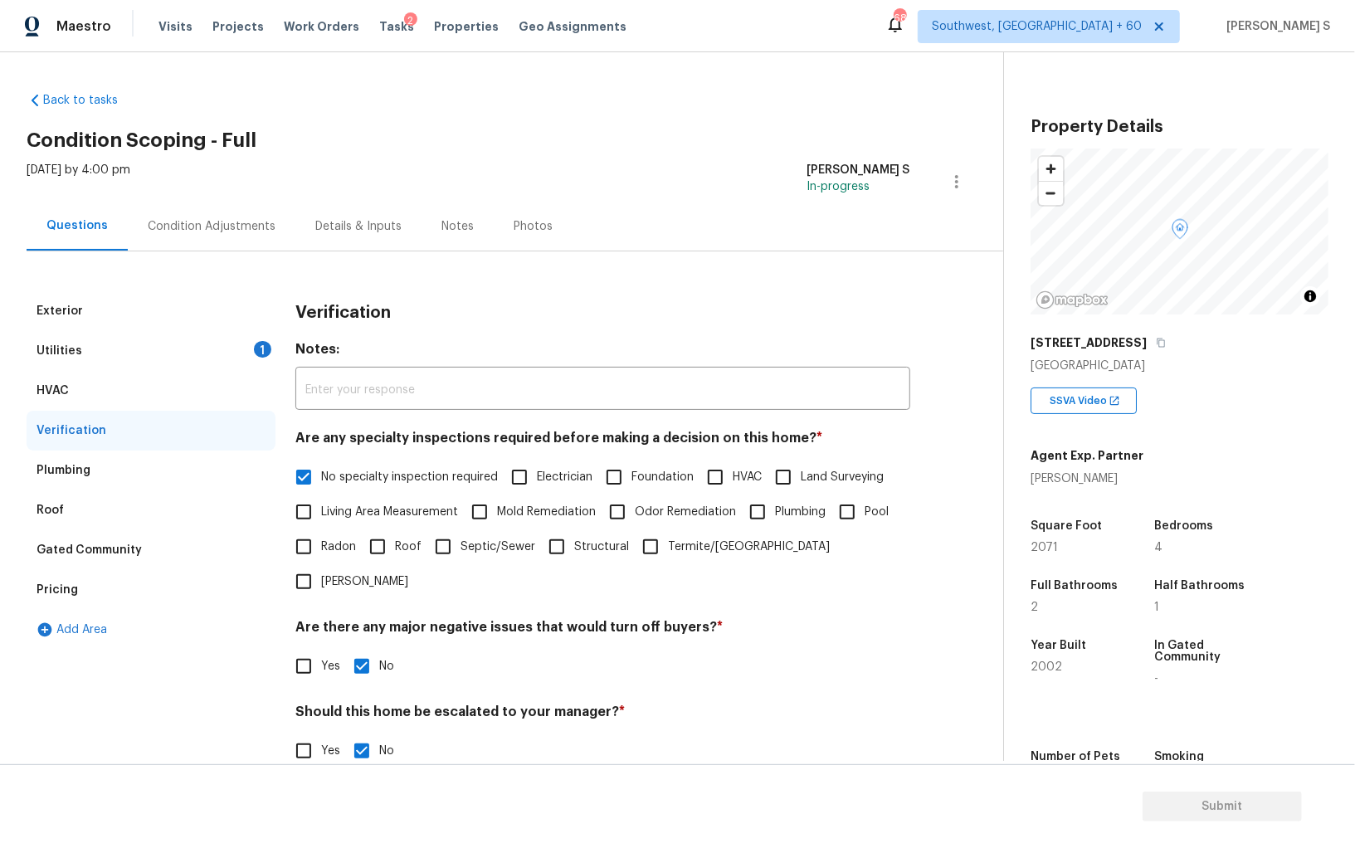
drag, startPoint x: 260, startPoint y: 347, endPoint x: 264, endPoint y: 359, distance: 13.1
click at [260, 346] on div "1" at bounding box center [262, 349] width 17 height 17
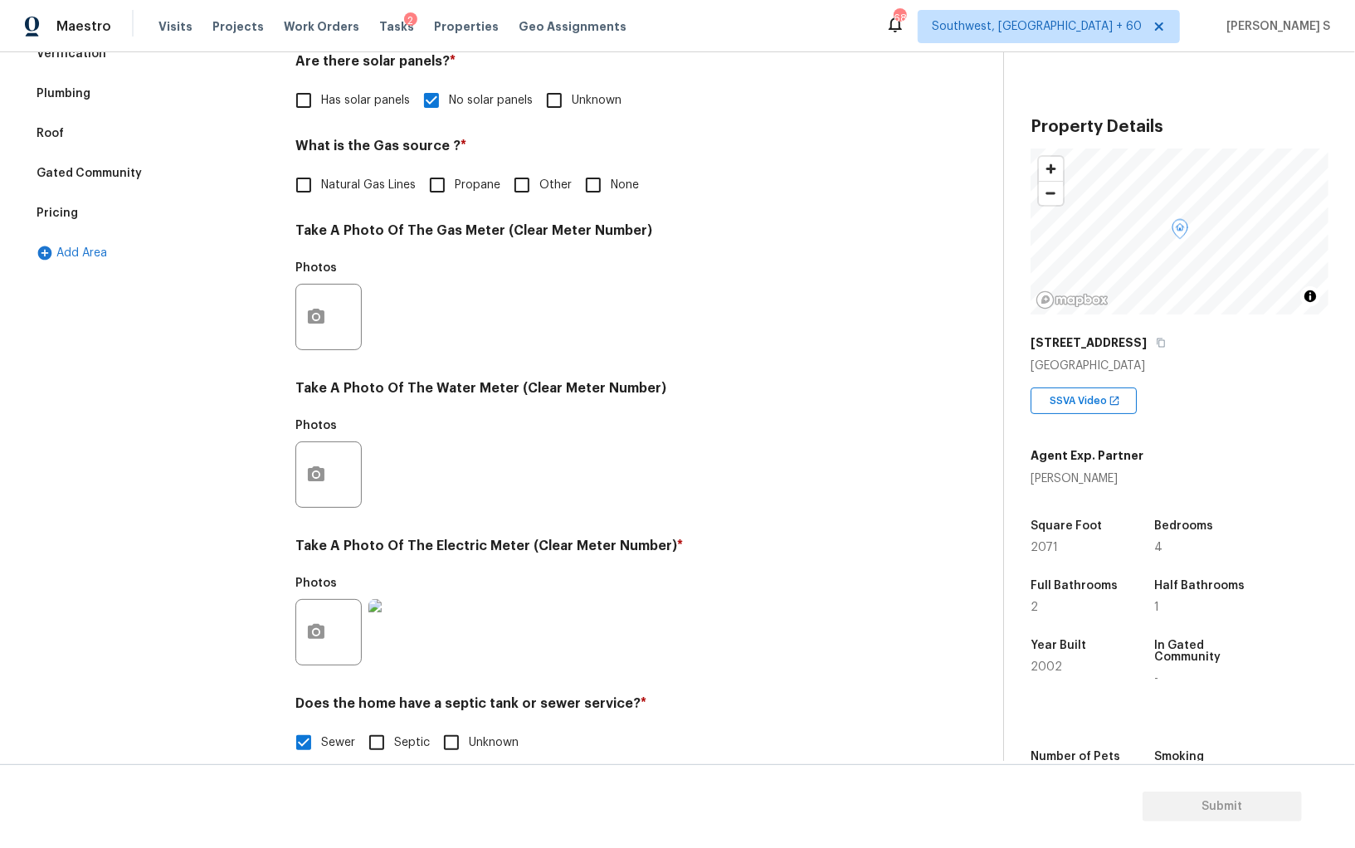
scroll to position [401, 0]
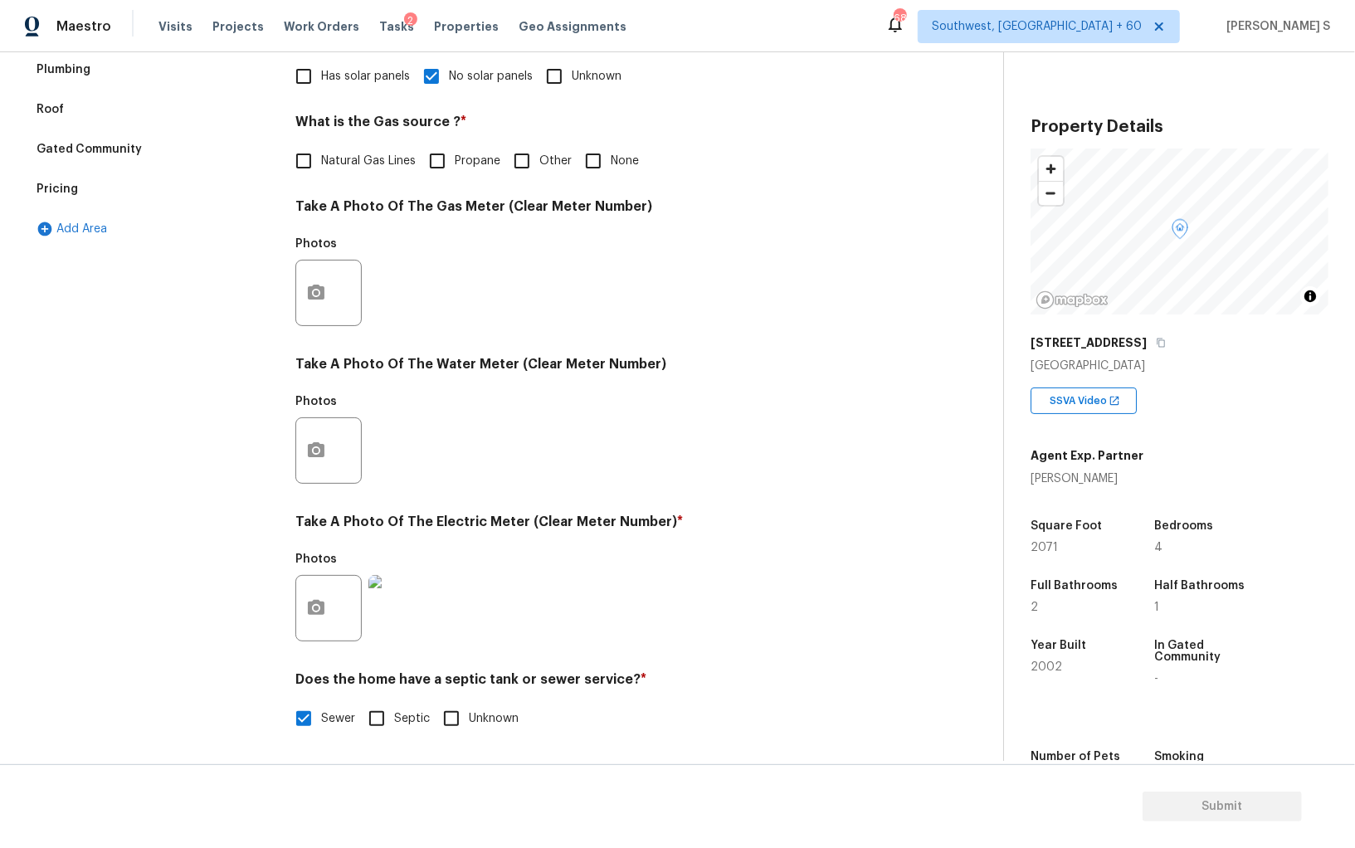
click at [585, 163] on input "None" at bounding box center [593, 161] width 35 height 35
checkbox input "true"
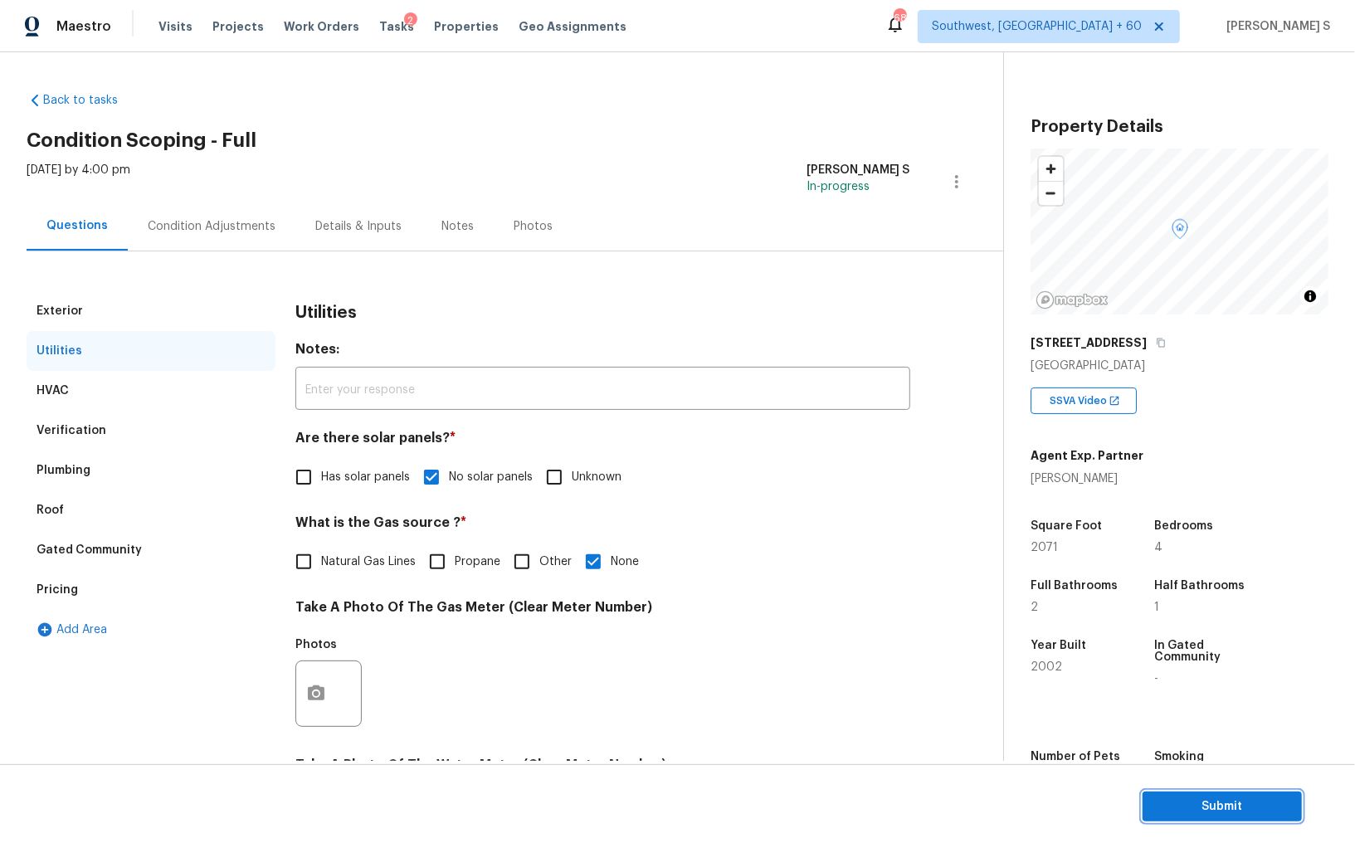
click at [1202, 813] on span "Submit" at bounding box center [1222, 807] width 133 height 21
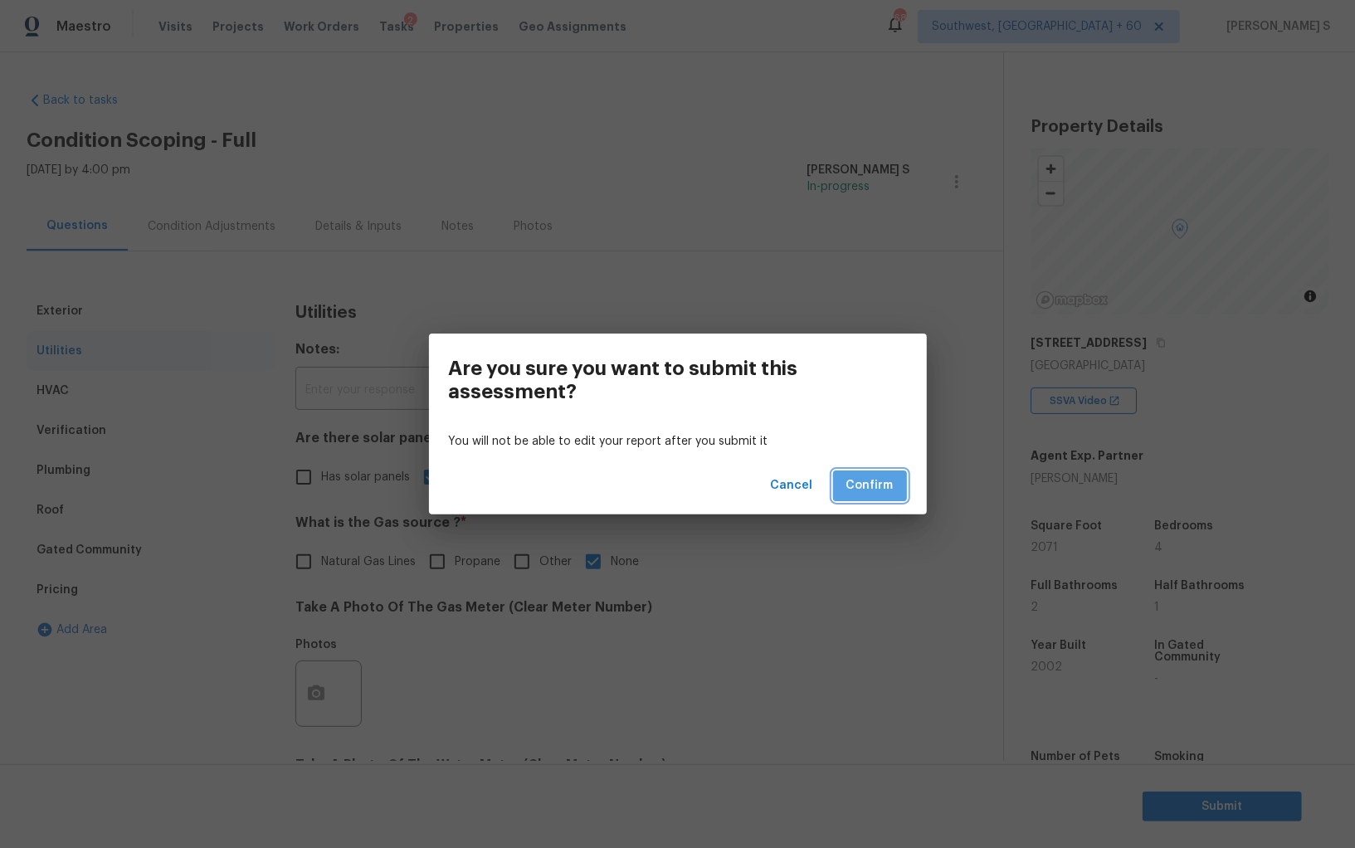
click at [877, 486] on span "Confirm" at bounding box center [869, 485] width 47 height 21
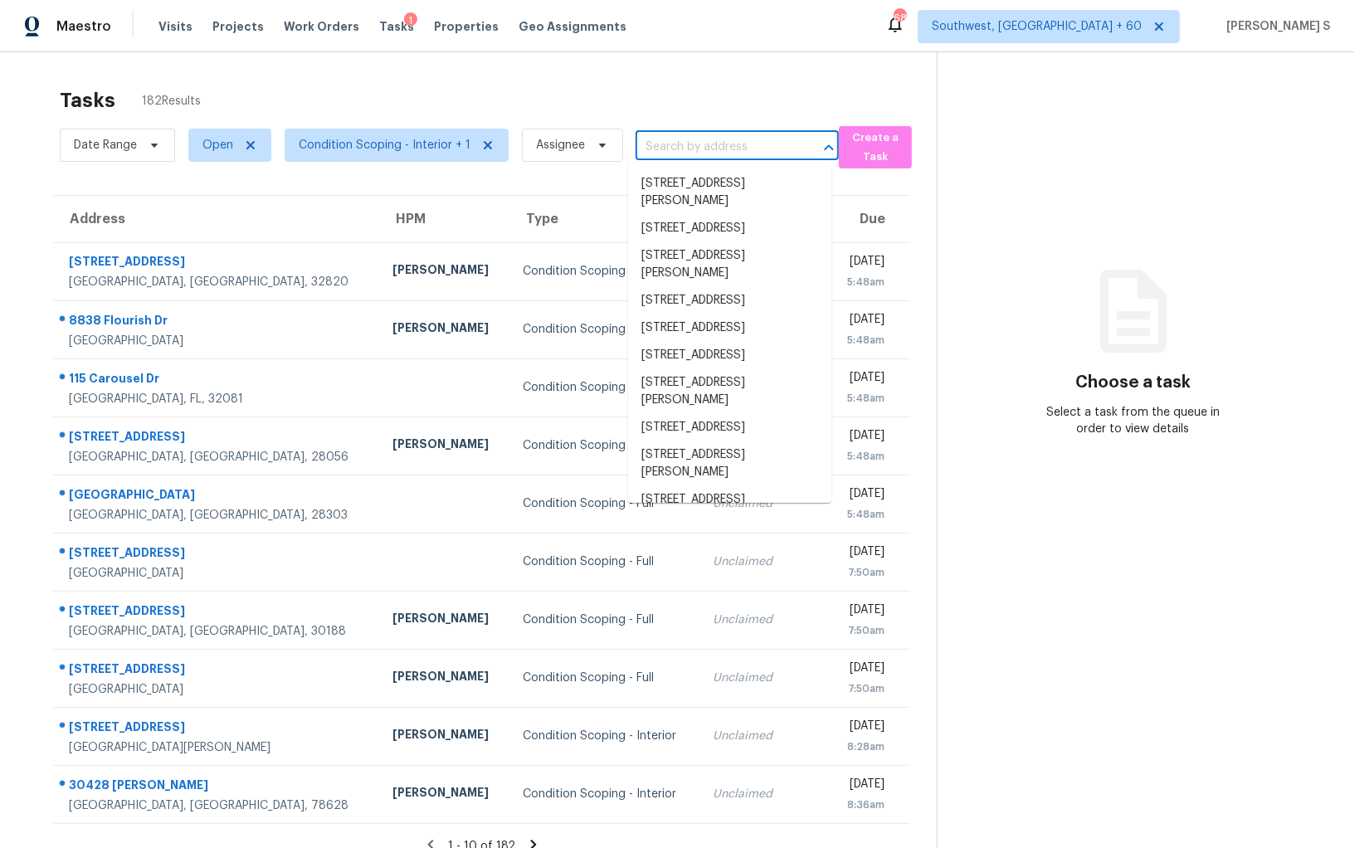
click at [686, 158] on input "text" at bounding box center [714, 147] width 157 height 26
paste input "1357 N Forest Dr, Fayetteville, NC, 28303"
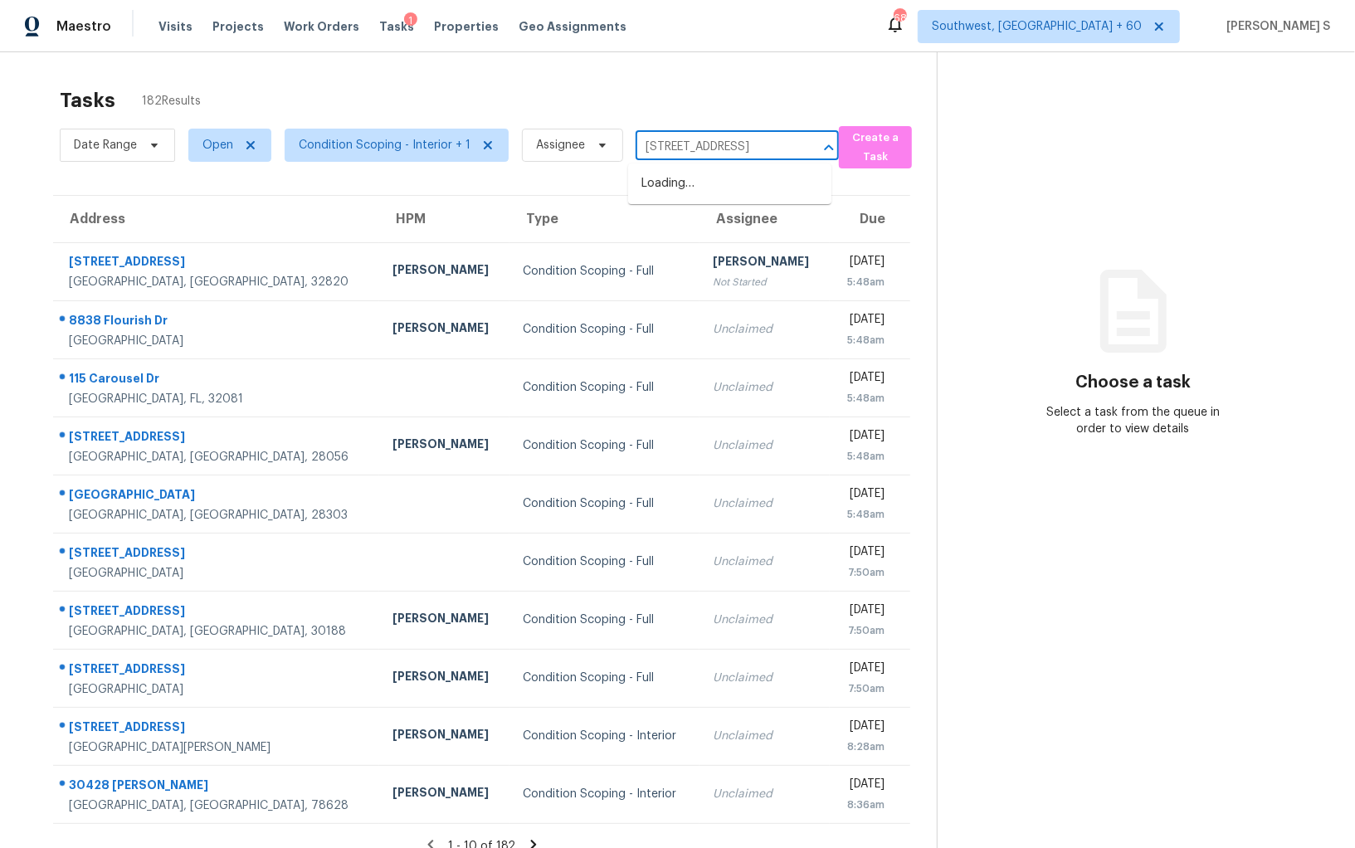
scroll to position [0, 72]
type input "1357 N Forest Dr, Fayetteville, NC, 28303"
click at [680, 152] on input "text" at bounding box center [714, 147] width 157 height 26
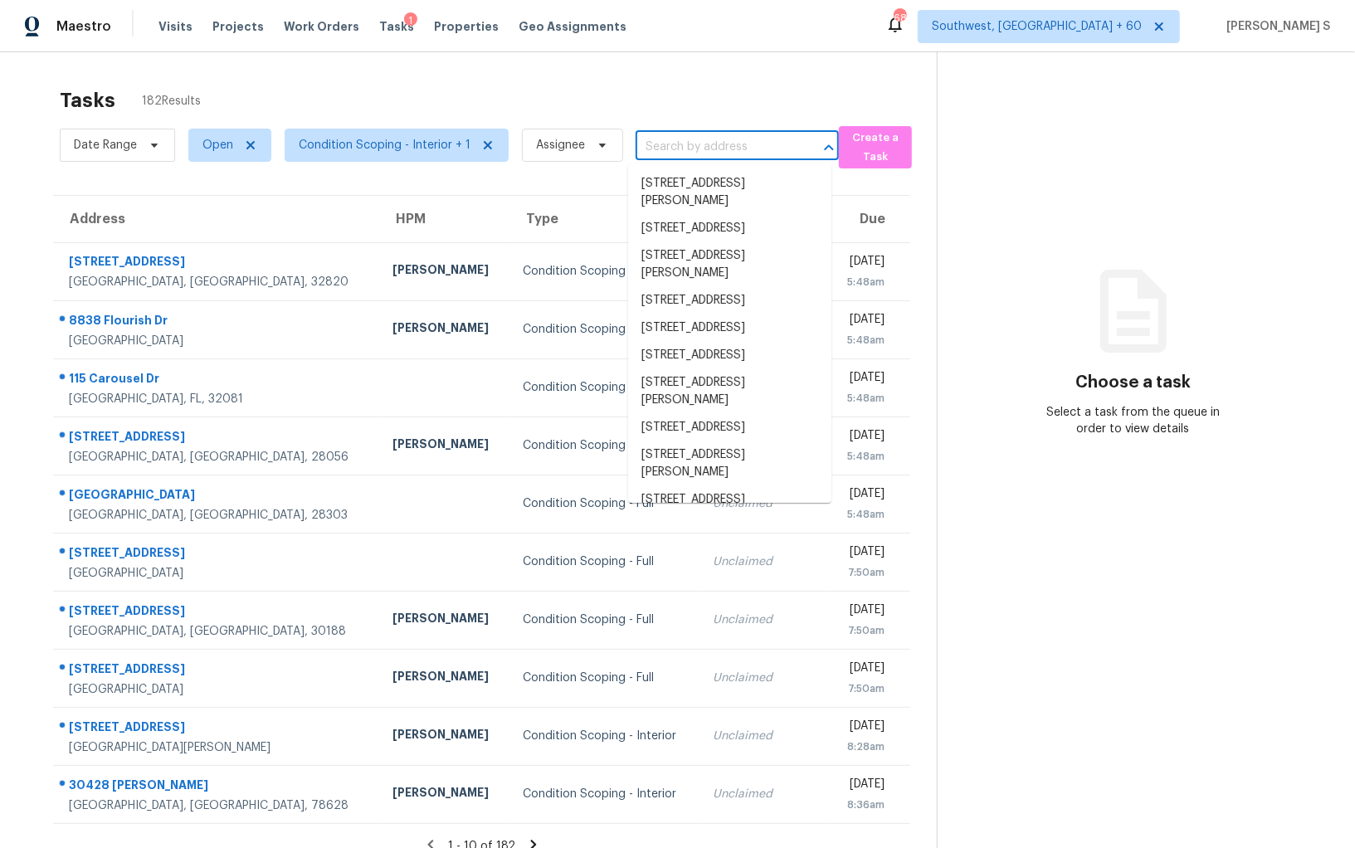
paste input "1357 N Forest Dr, Fayetteville, NC, 28303"
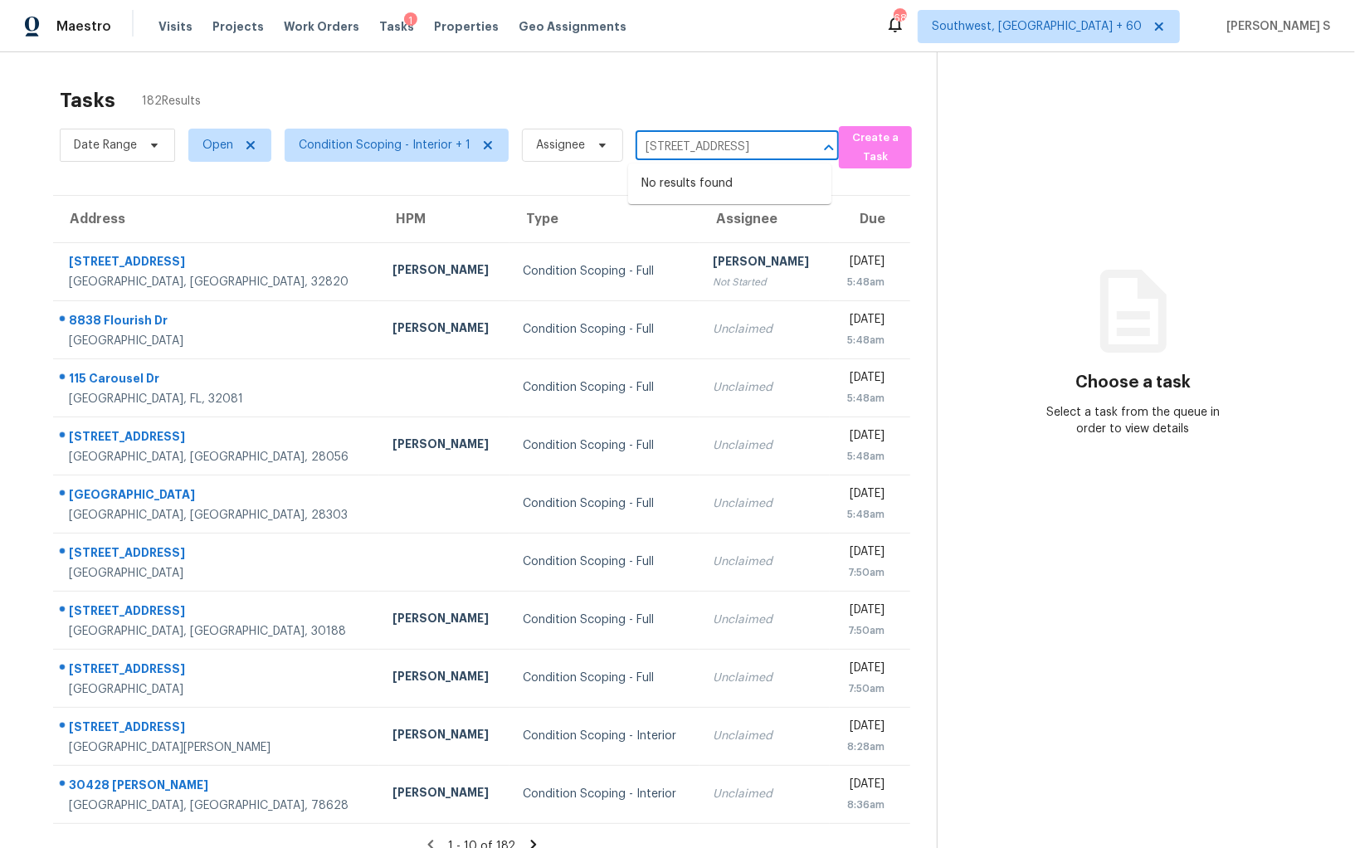
scroll to position [0, 72]
click at [665, 148] on input "1357 N Forest Dr, Fayetteville, NC, 28303" at bounding box center [714, 147] width 157 height 26
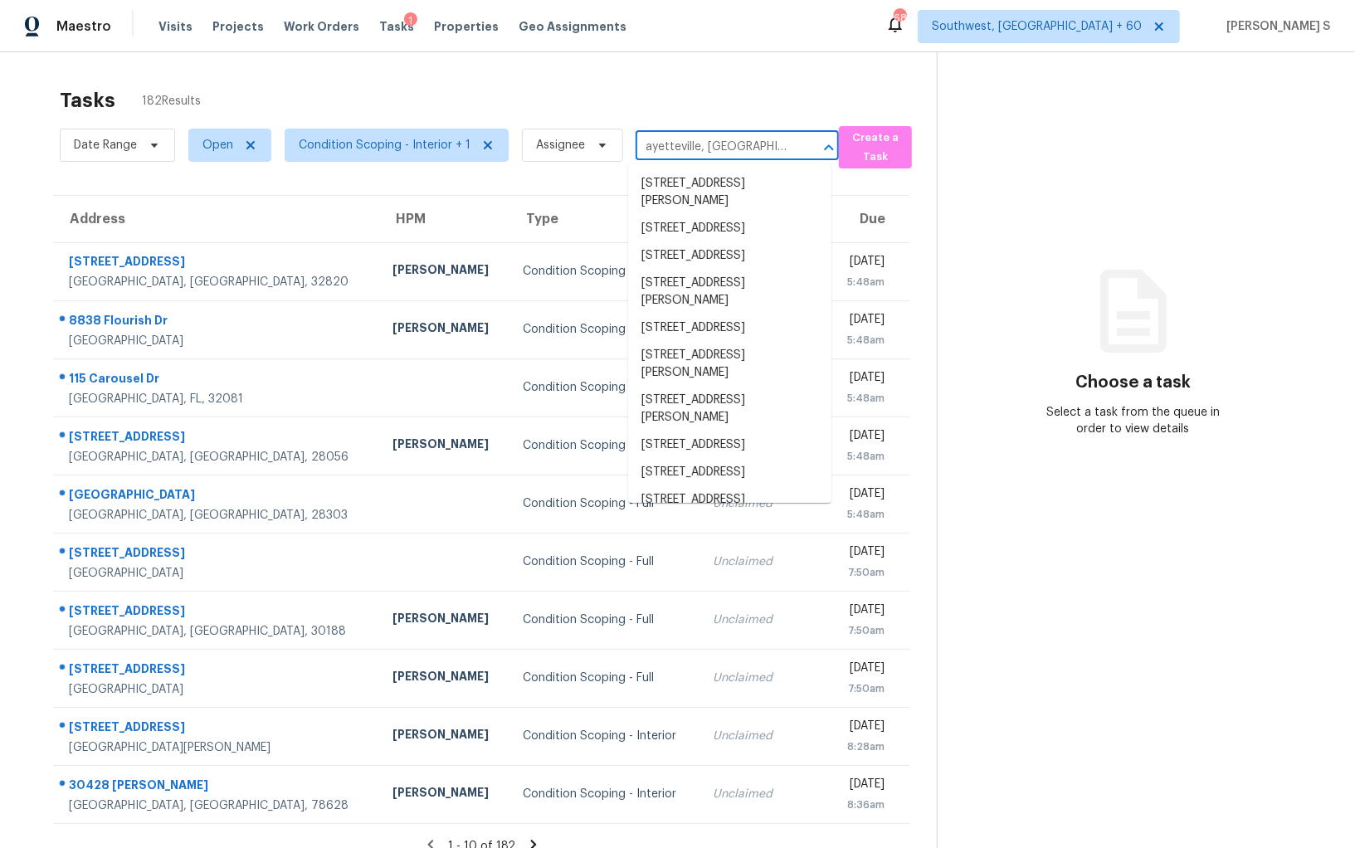
paste input "1357 N Forest Dr, F"
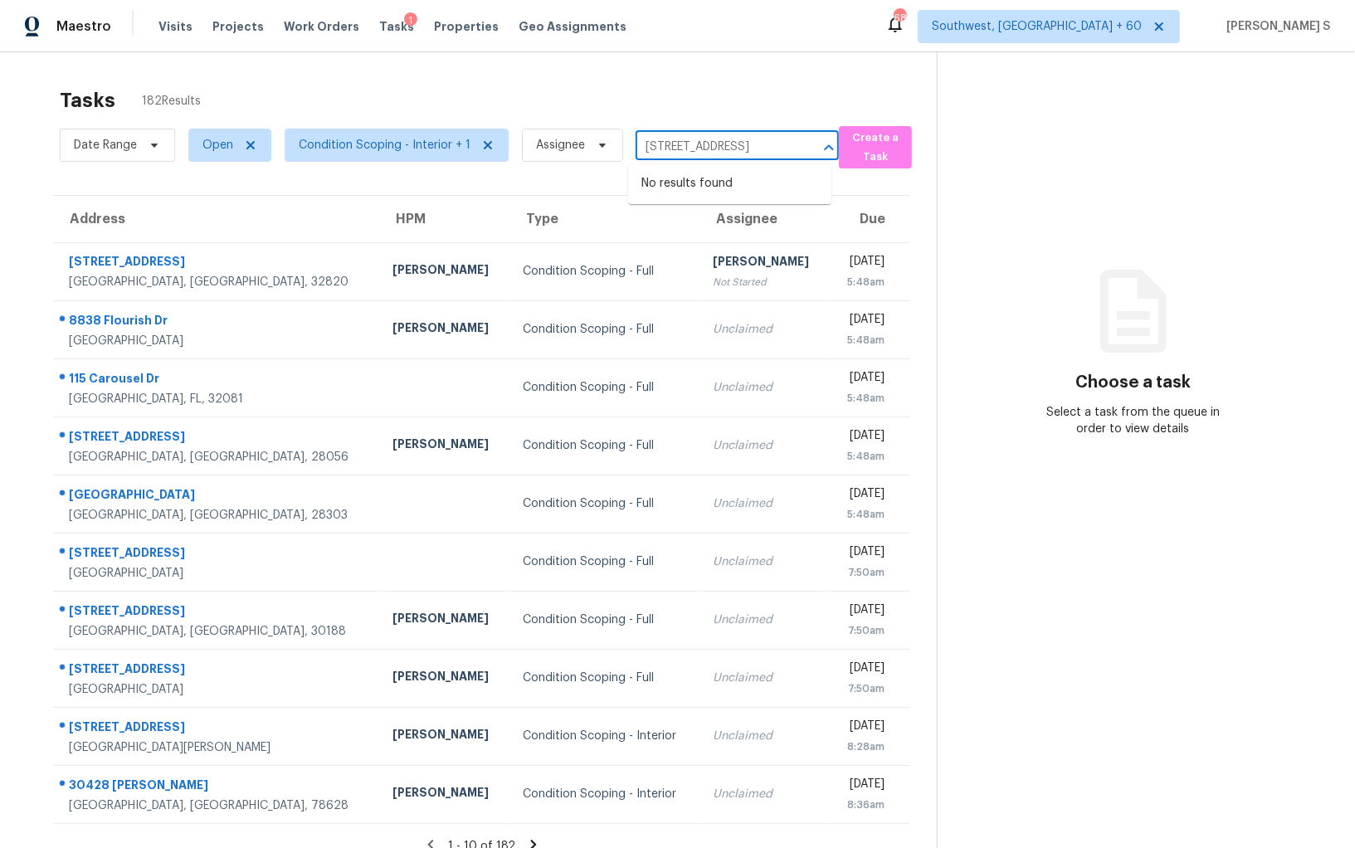
click at [639, 147] on input "1357 N Forest Dr, Fayetteville, NC, 28303" at bounding box center [714, 147] width 157 height 26
type input "1357 N Forest"
click at [686, 191] on li "1357 N Forest Dr, Fayetteville, NC 28303" at bounding box center [729, 183] width 203 height 27
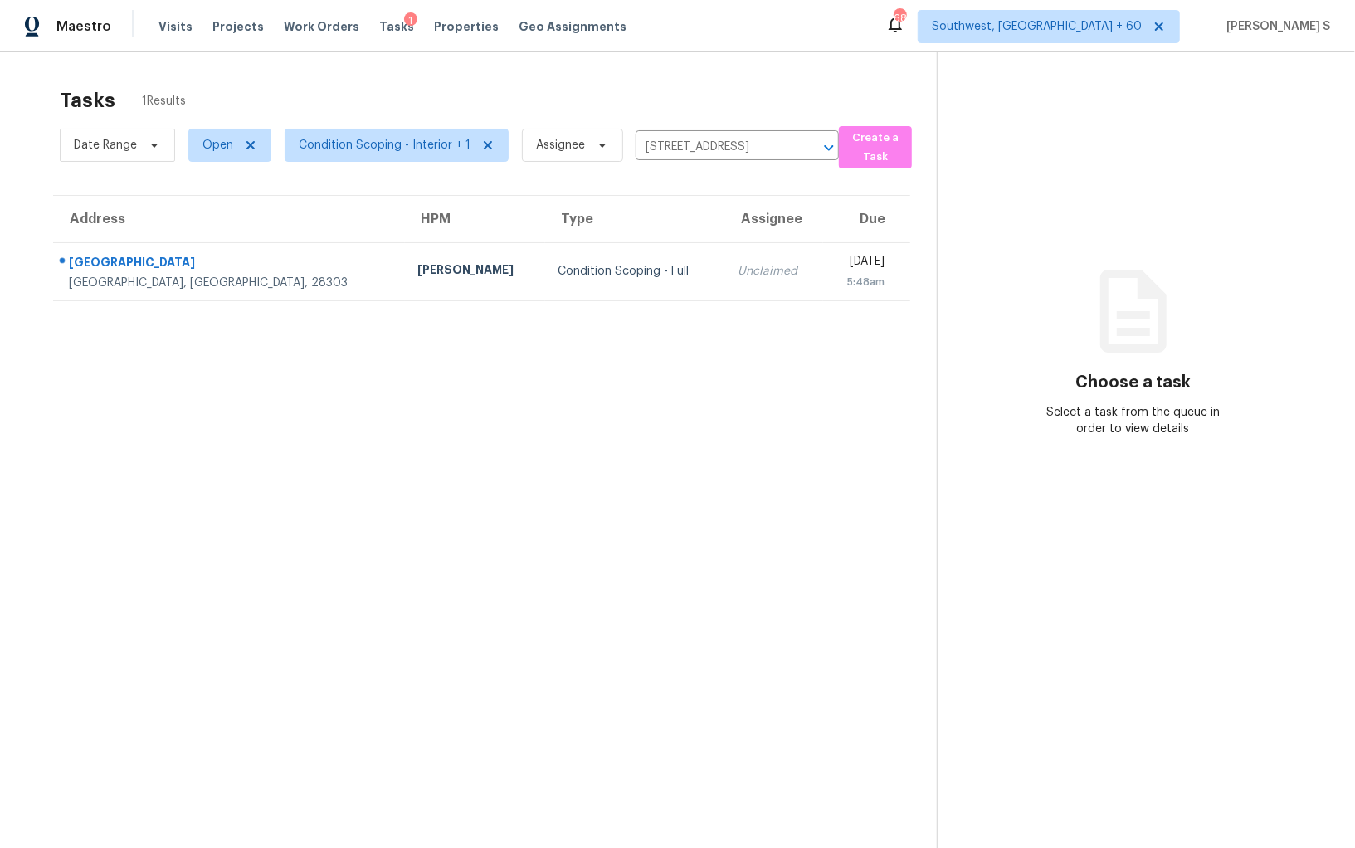
click at [605, 275] on td "Condition Scoping - Full" at bounding box center [635, 271] width 180 height 58
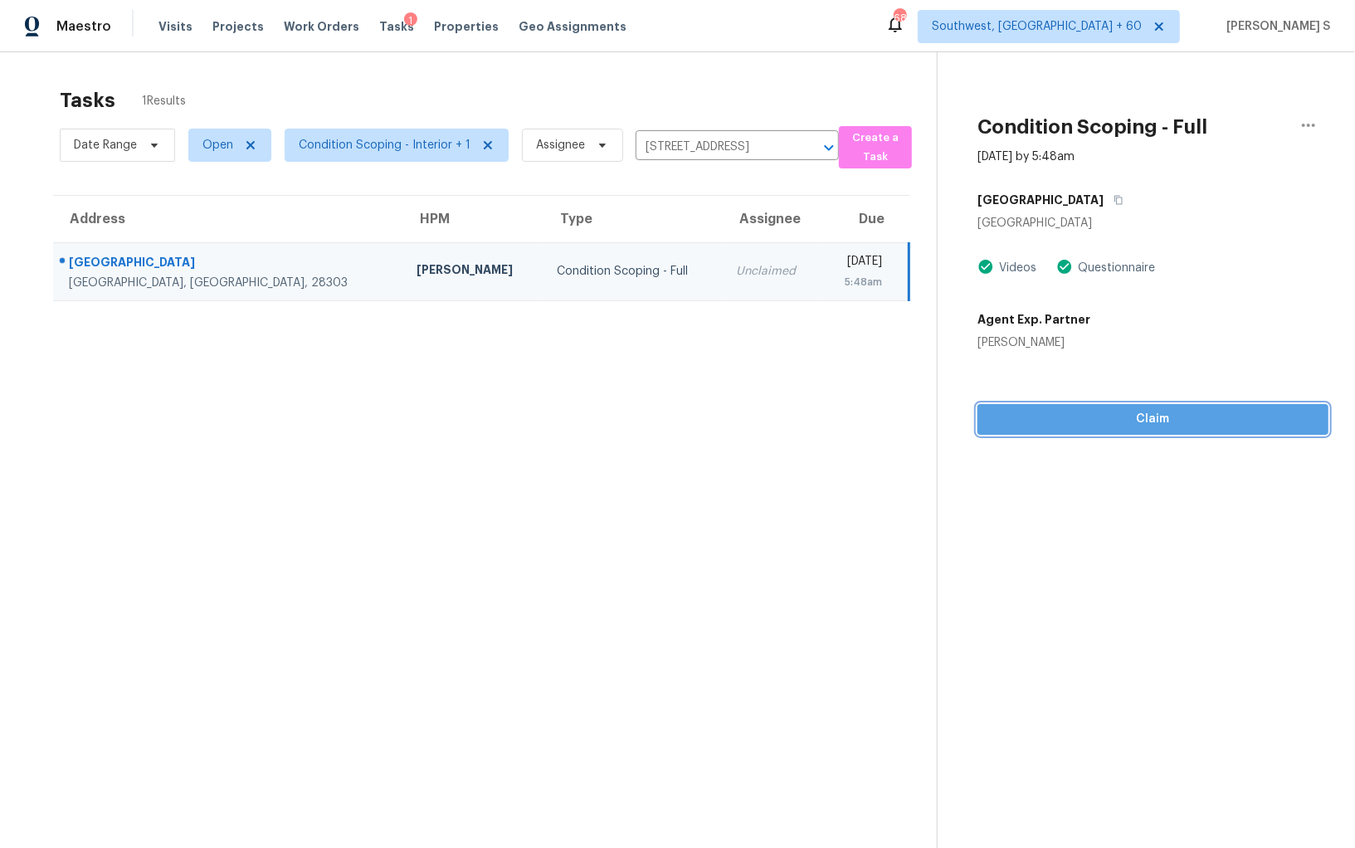
click at [1169, 412] on span "Claim" at bounding box center [1153, 419] width 324 height 21
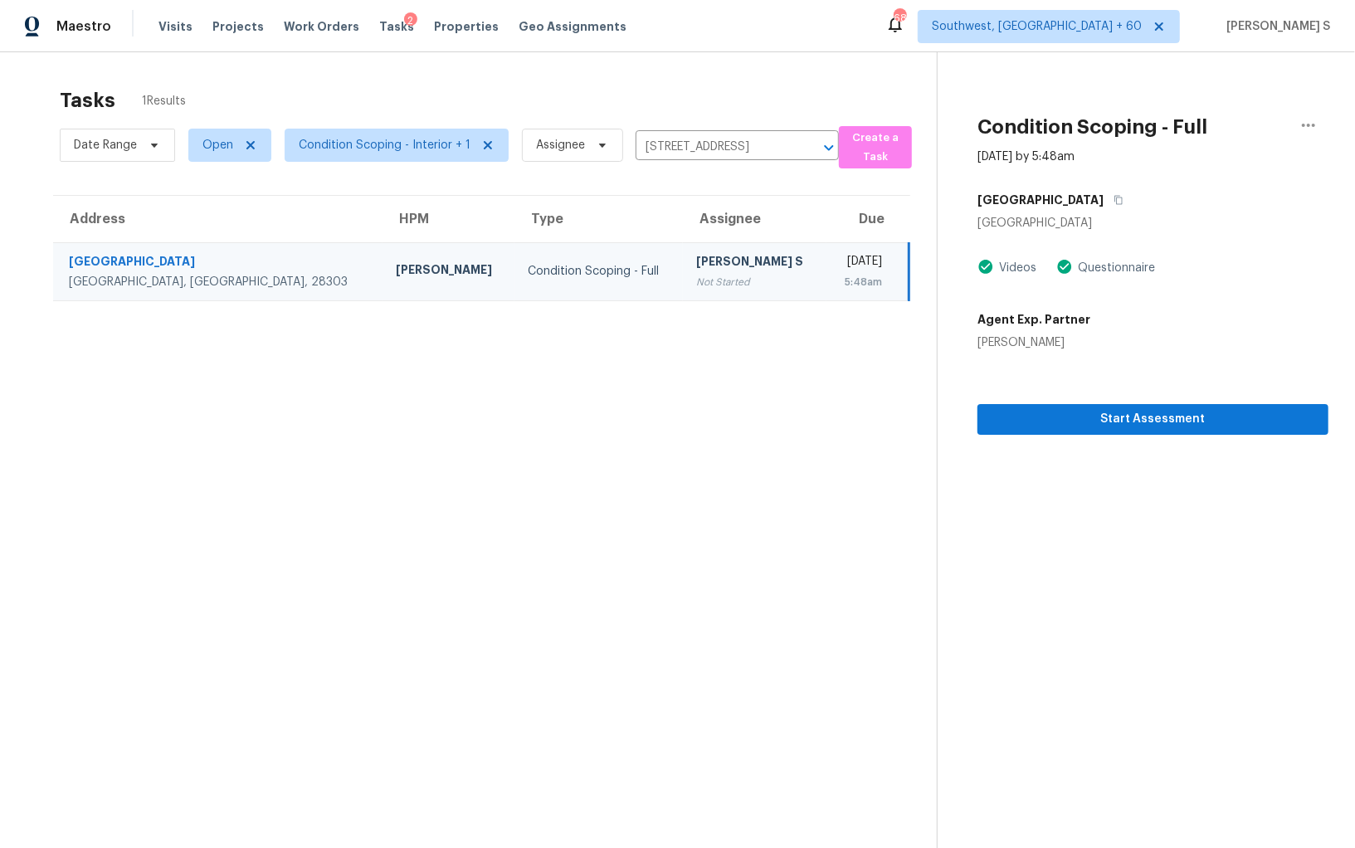
click at [528, 276] on div "Condition Scoping - Full" at bounding box center [599, 271] width 142 height 17
click at [1065, 426] on span "Start Assessment" at bounding box center [1153, 419] width 324 height 21
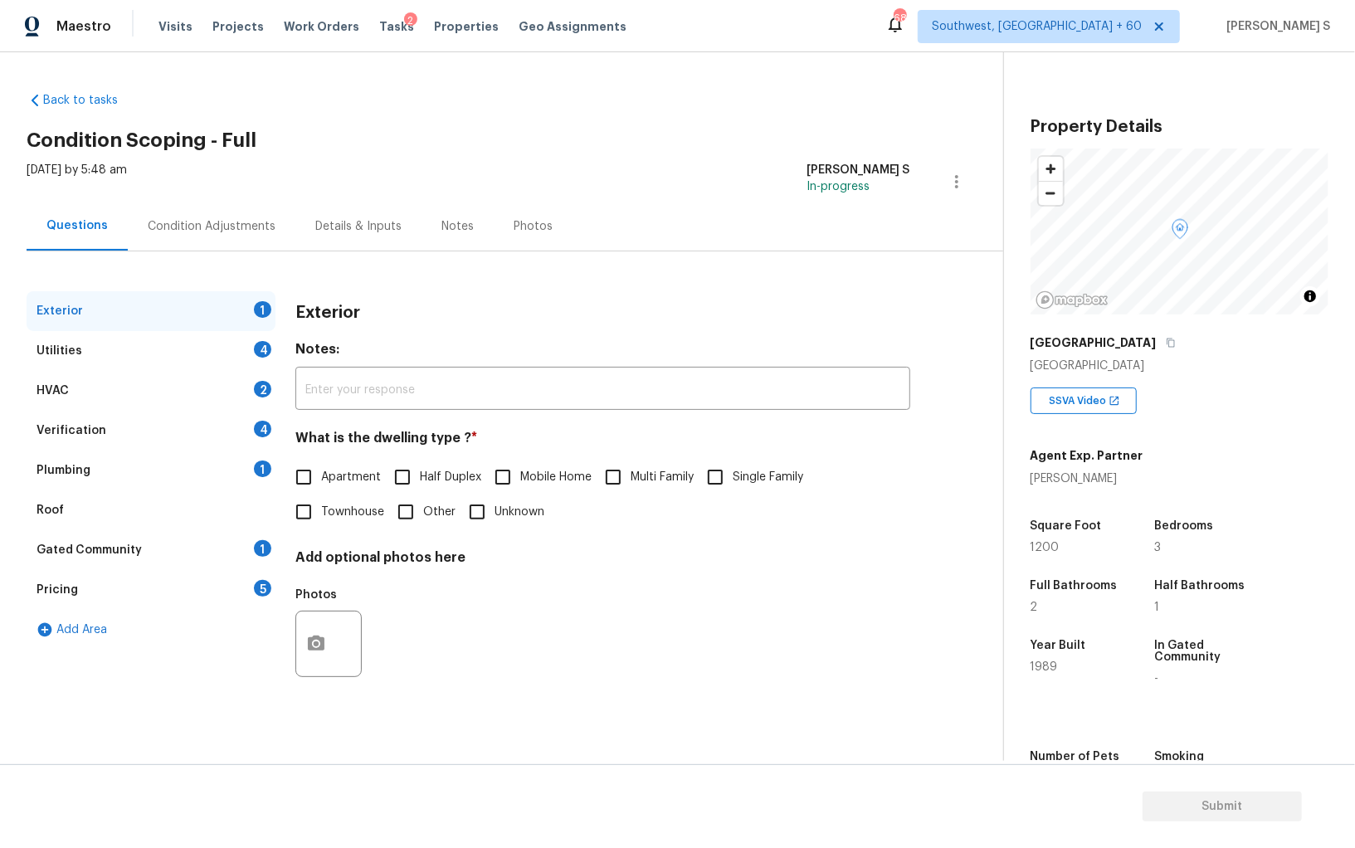
drag, startPoint x: 727, startPoint y: 476, endPoint x: 727, endPoint y: 500, distance: 23.2
click at [319, 505] on input "Townhouse" at bounding box center [303, 512] width 35 height 35
checkbox input "true"
click at [254, 353] on div "Utilities 4" at bounding box center [151, 351] width 249 height 40
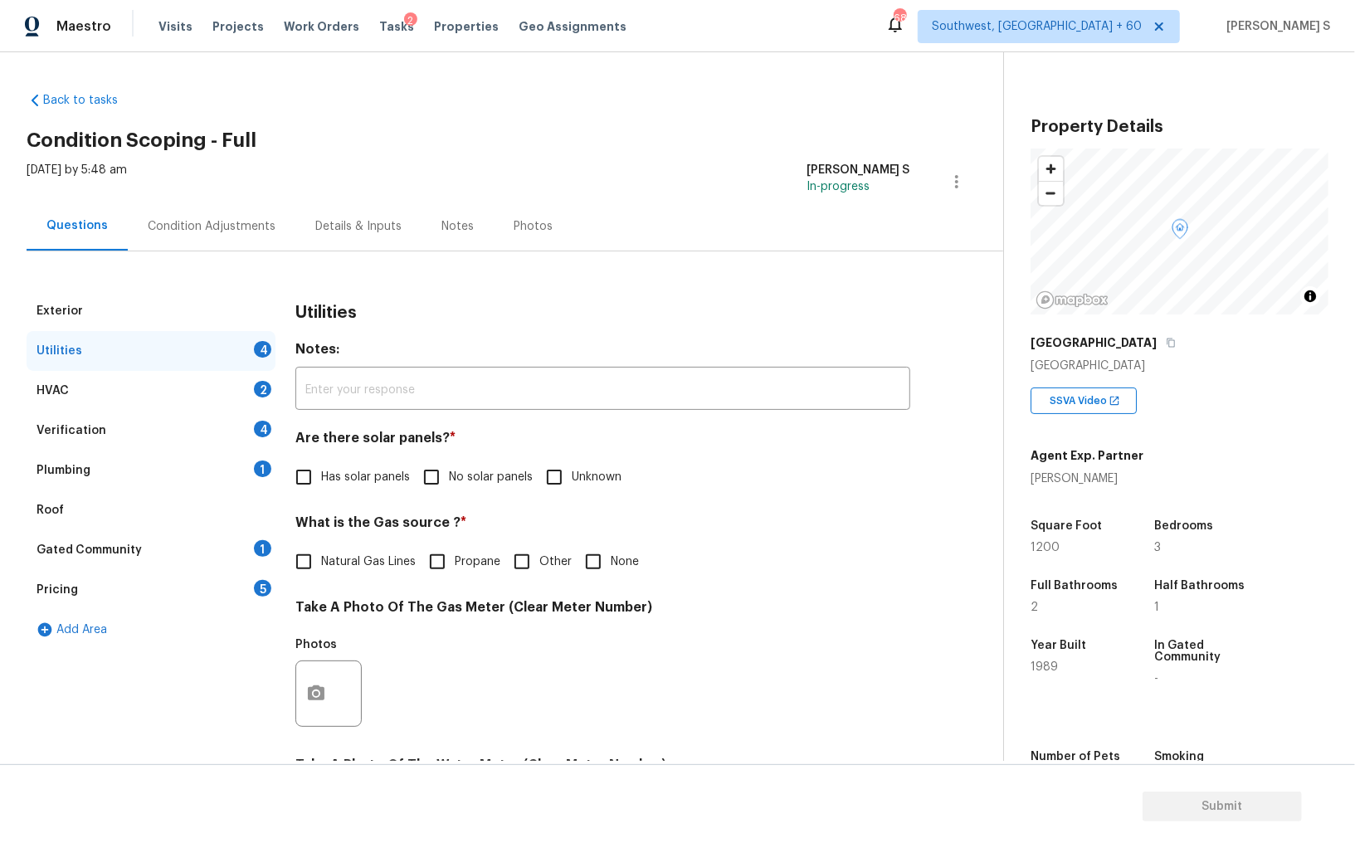
click at [440, 475] on input "No solar panels" at bounding box center [431, 477] width 35 height 35
checkbox input "true"
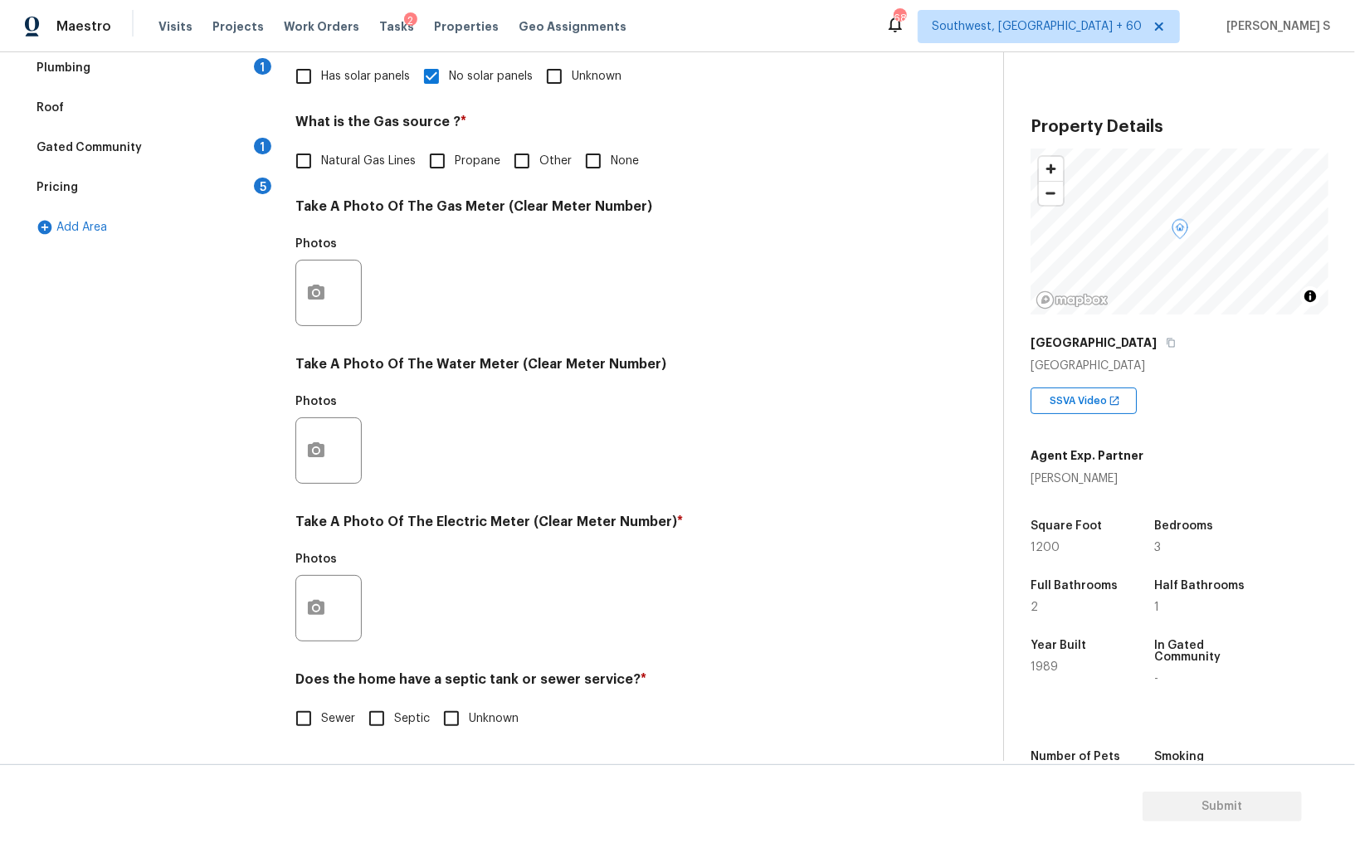
scroll to position [401, 0]
click at [306, 717] on input "Sewer" at bounding box center [303, 718] width 35 height 35
checkbox input "true"
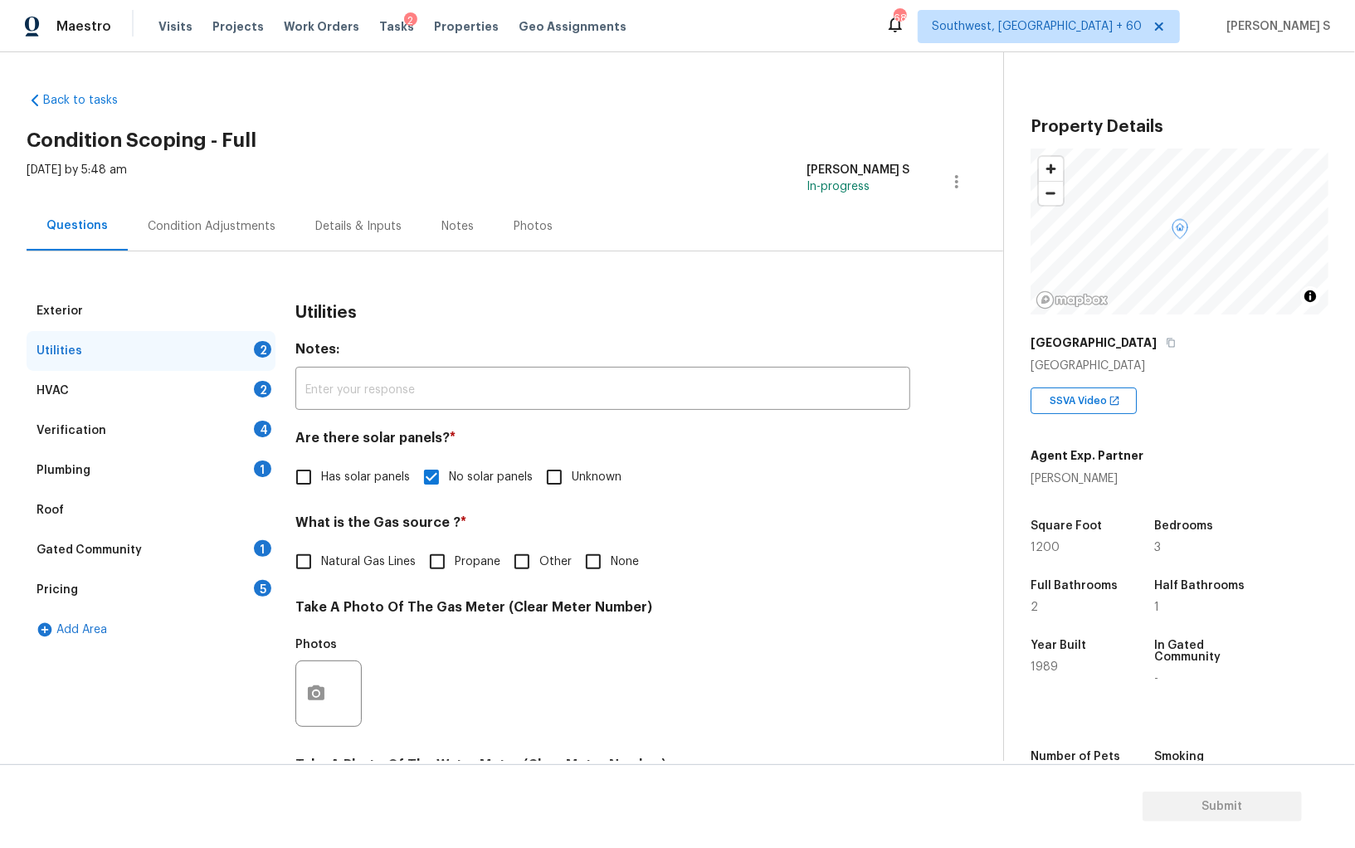
click at [274, 465] on div "Plumbing 1" at bounding box center [151, 471] width 249 height 40
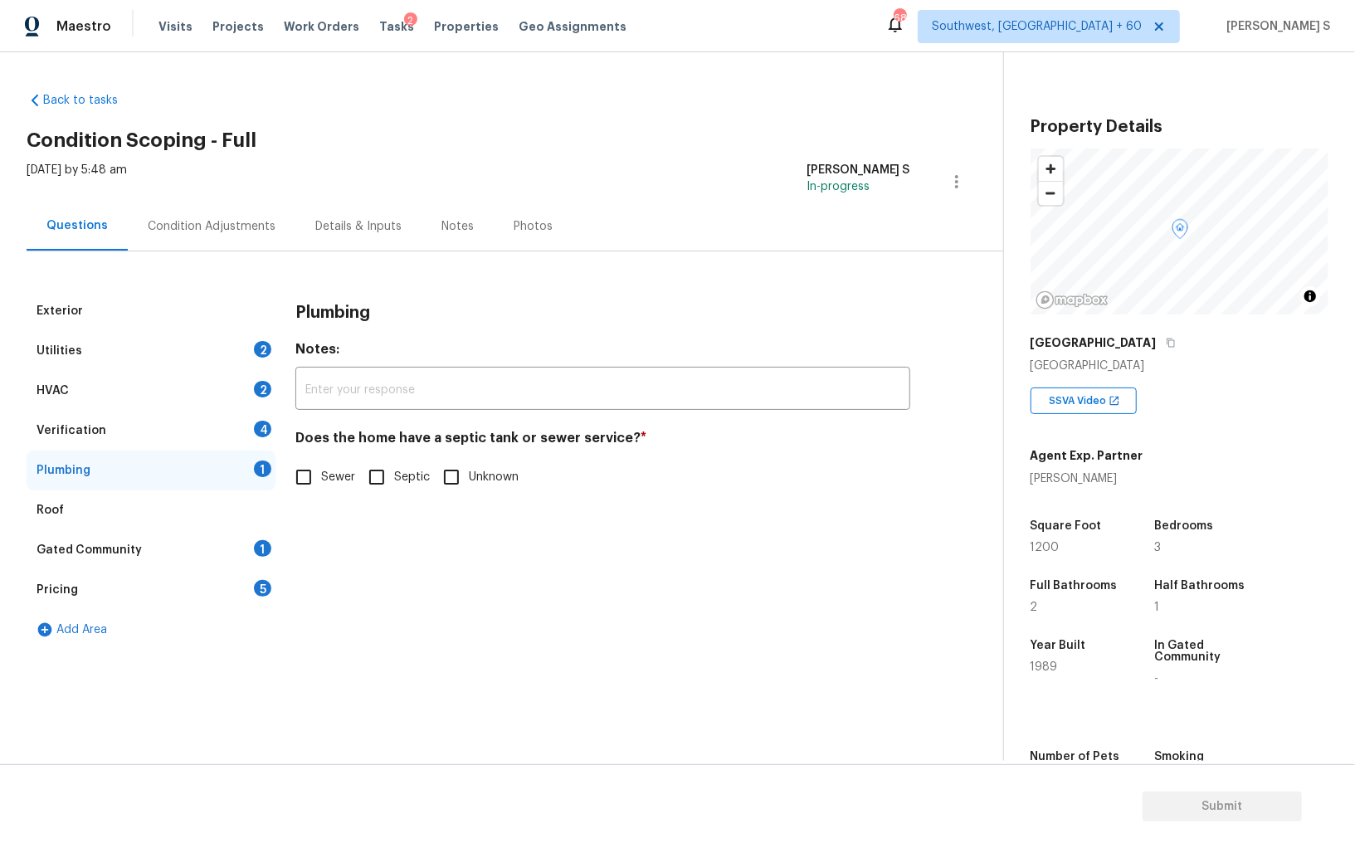
click at [306, 476] on input "Sewer" at bounding box center [303, 477] width 35 height 35
checkbox input "true"
click at [251, 550] on div "Gated Community 1" at bounding box center [151, 550] width 249 height 40
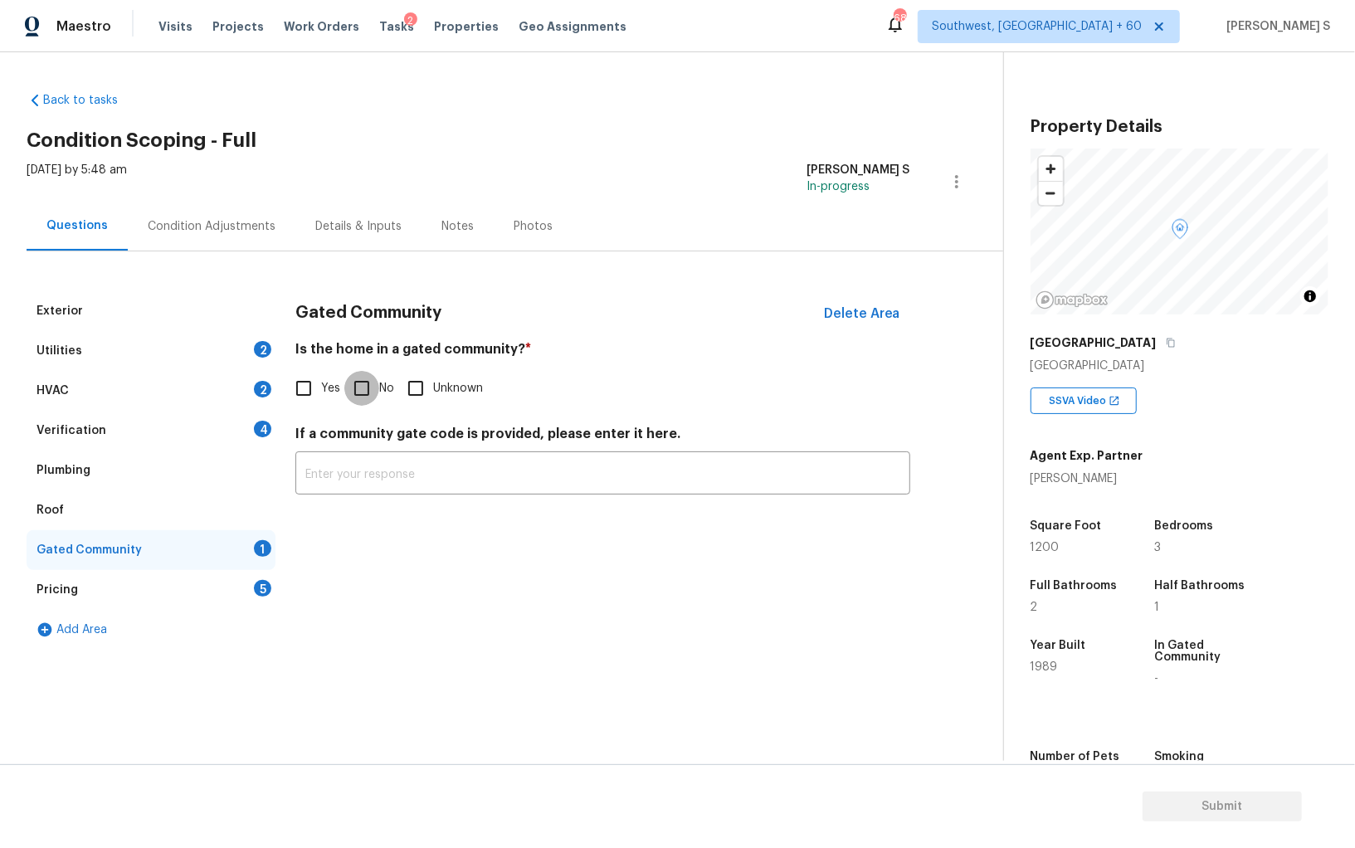
click at [367, 389] on input "No" at bounding box center [361, 388] width 35 height 35
checkbox input "true"
drag, startPoint x: 254, startPoint y: 422, endPoint x: 324, endPoint y: 422, distance: 69.7
click at [254, 422] on div "Verification 4" at bounding box center [151, 431] width 249 height 40
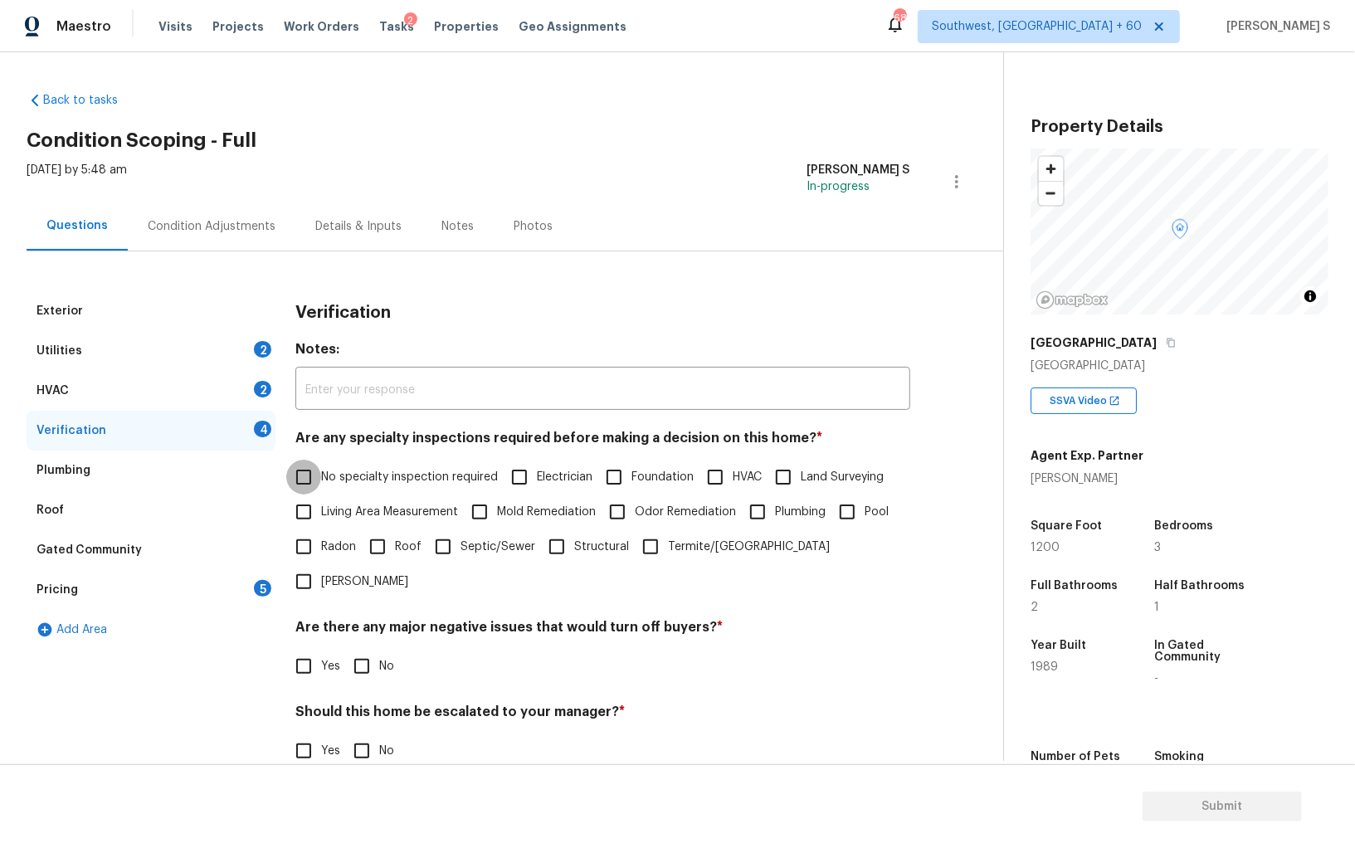
click at [307, 473] on input "No specialty inspection required" at bounding box center [303, 477] width 35 height 35
checkbox input "true"
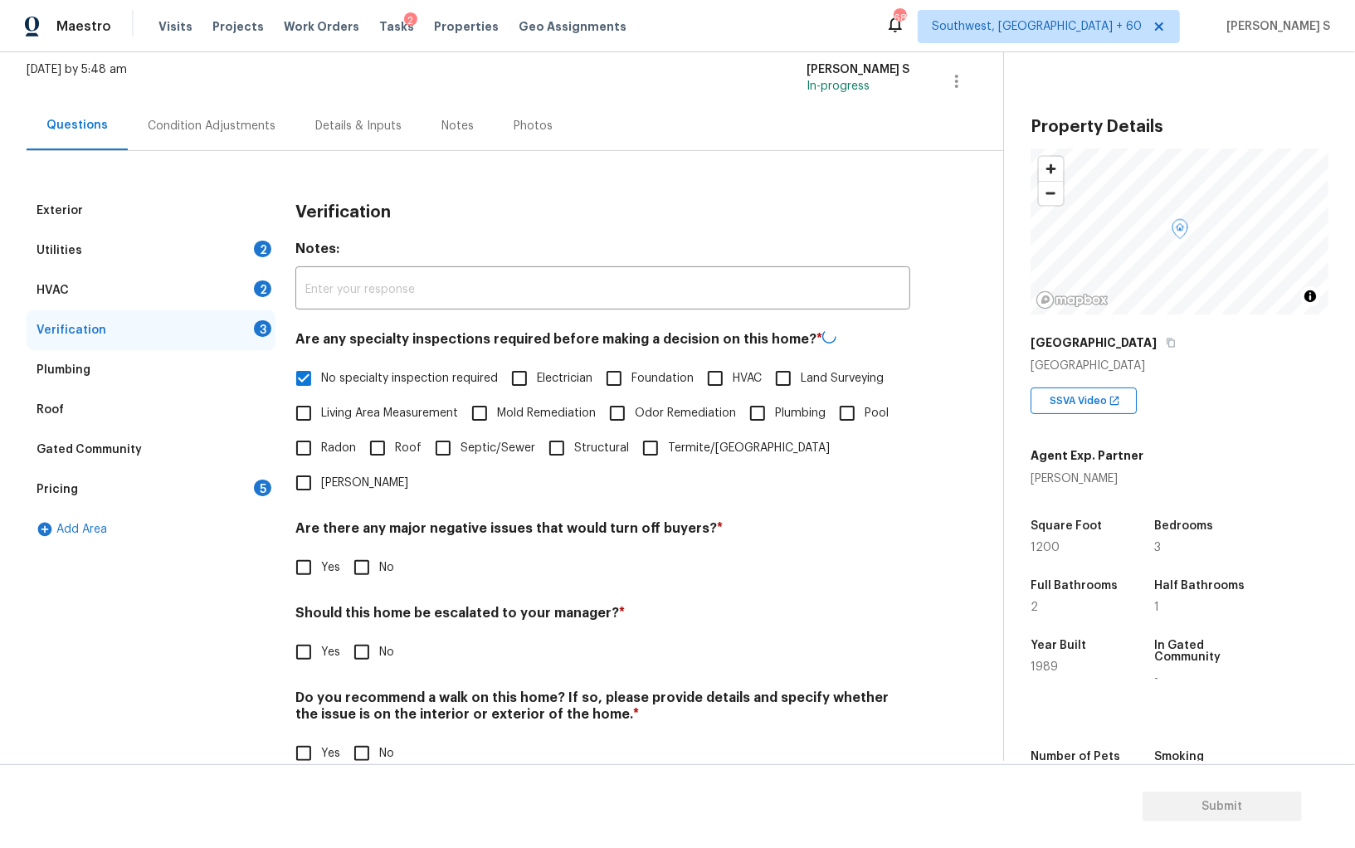
scroll to position [99, 0]
click at [358, 550] on input "No" at bounding box center [361, 567] width 35 height 35
checkbox input "true"
click at [368, 736] on input "No" at bounding box center [361, 753] width 35 height 35
checkbox input "true"
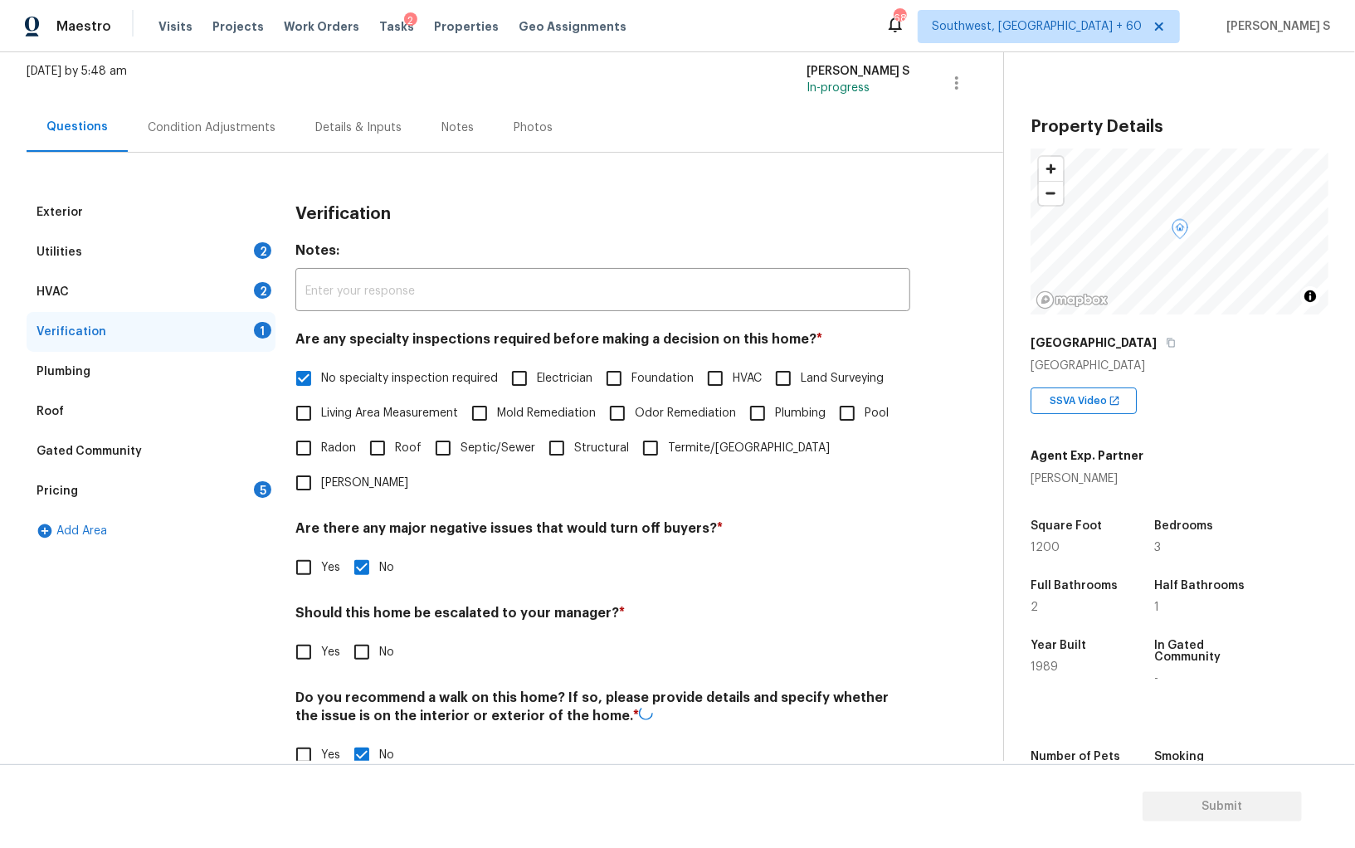
scroll to position [0, 0]
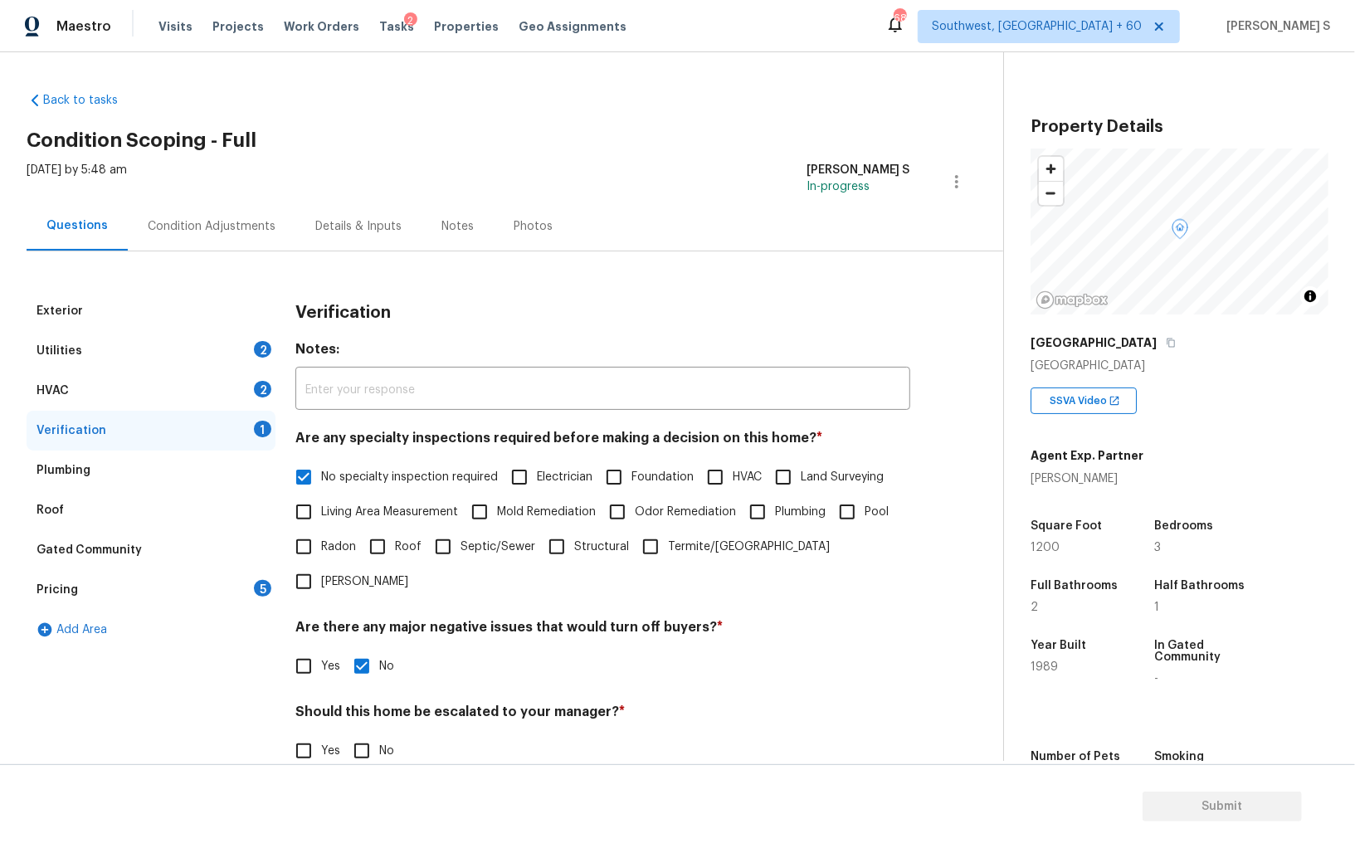
click at [257, 390] on div "2" at bounding box center [262, 389] width 17 height 17
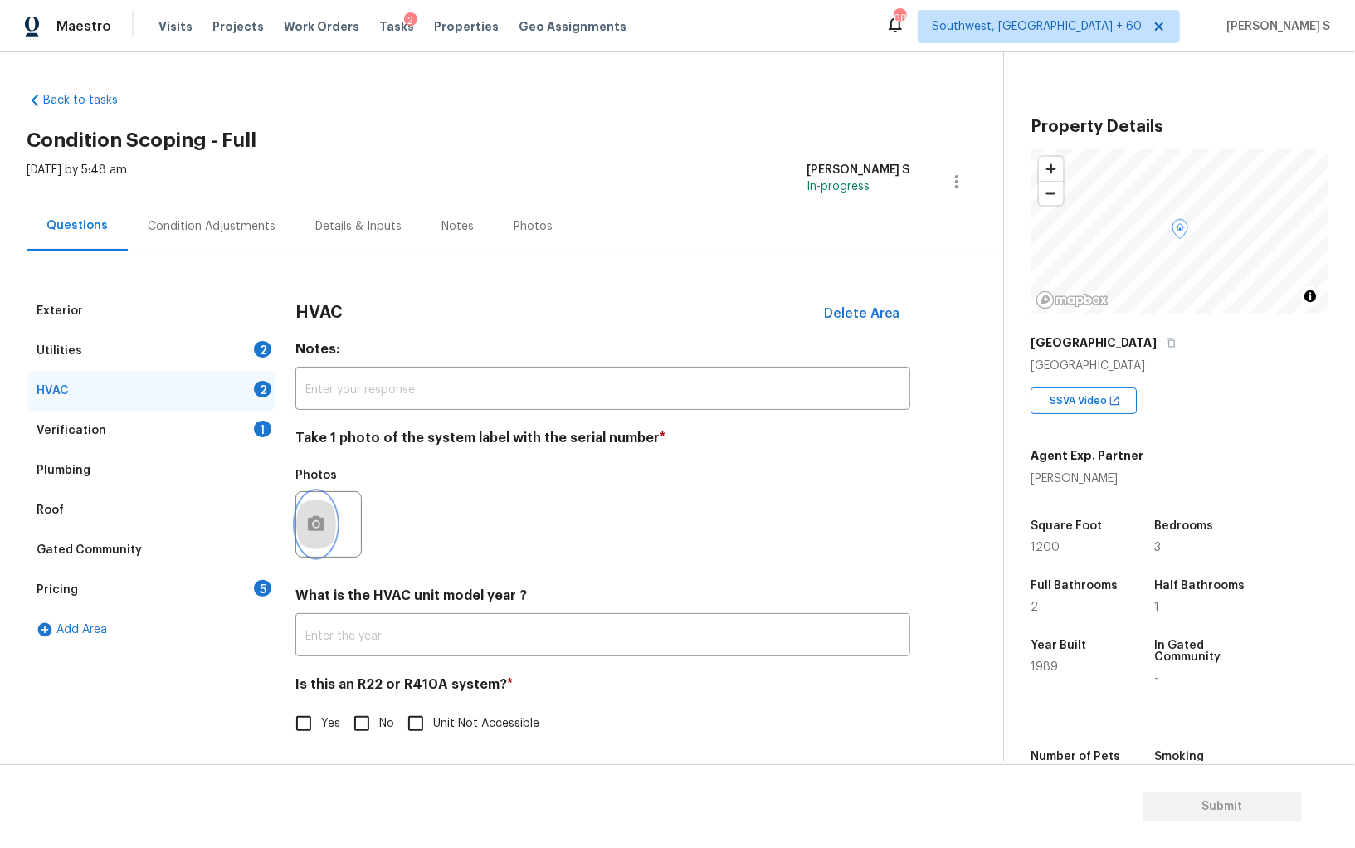
click at [306, 521] on icon "button" at bounding box center [316, 524] width 20 height 20
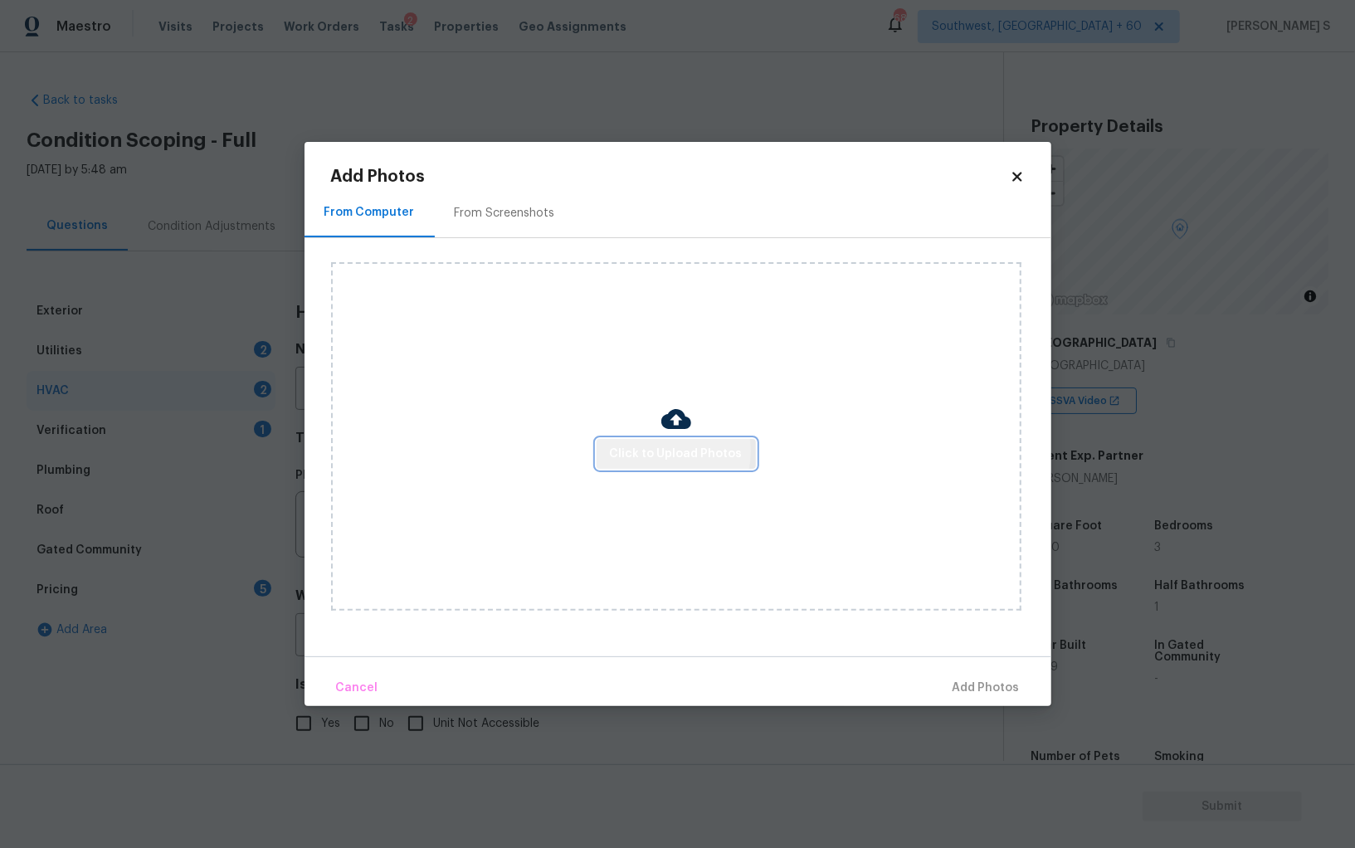
click at [662, 451] on span "Click to Upload Photos" at bounding box center [676, 454] width 133 height 21
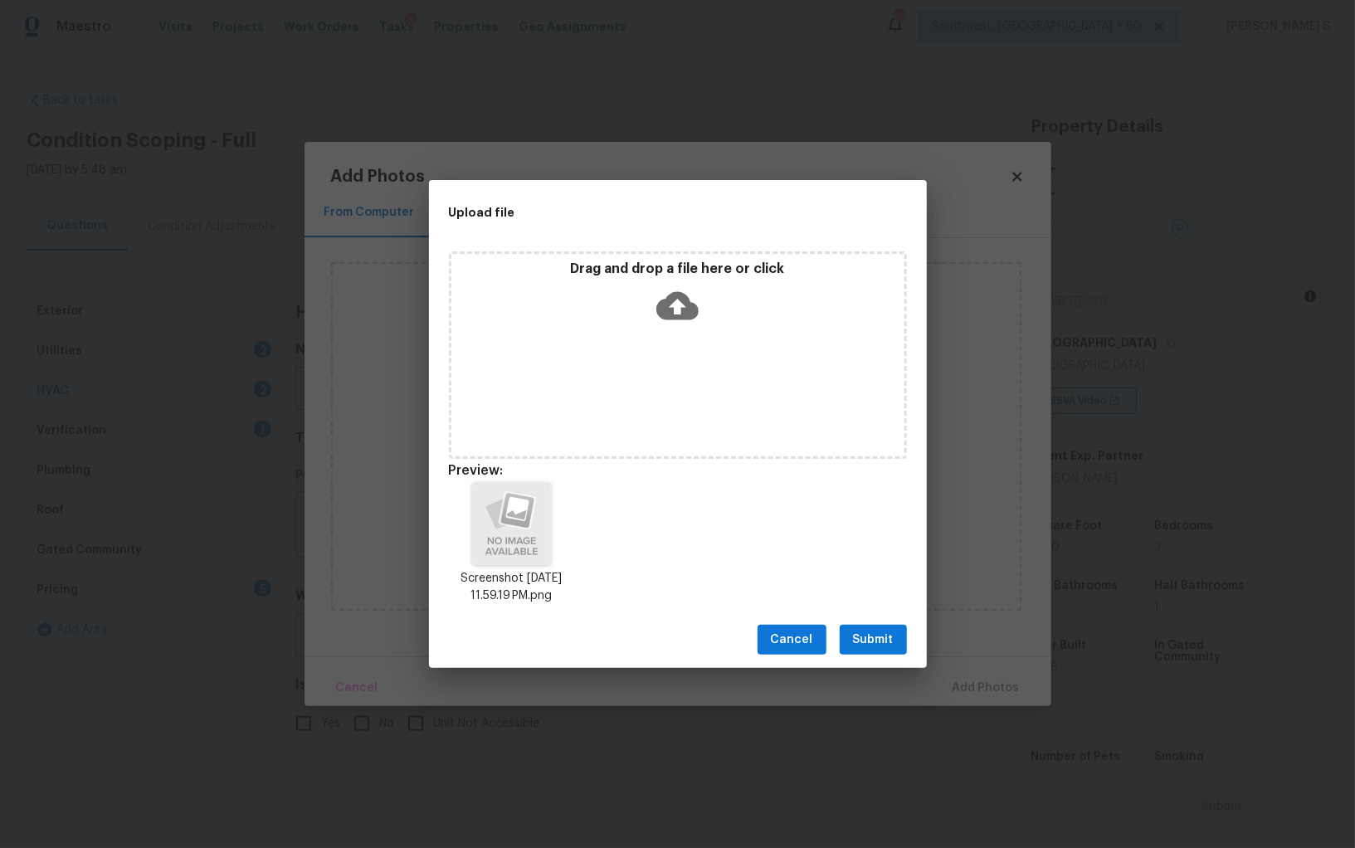
click at [890, 643] on span "Submit" at bounding box center [873, 640] width 41 height 21
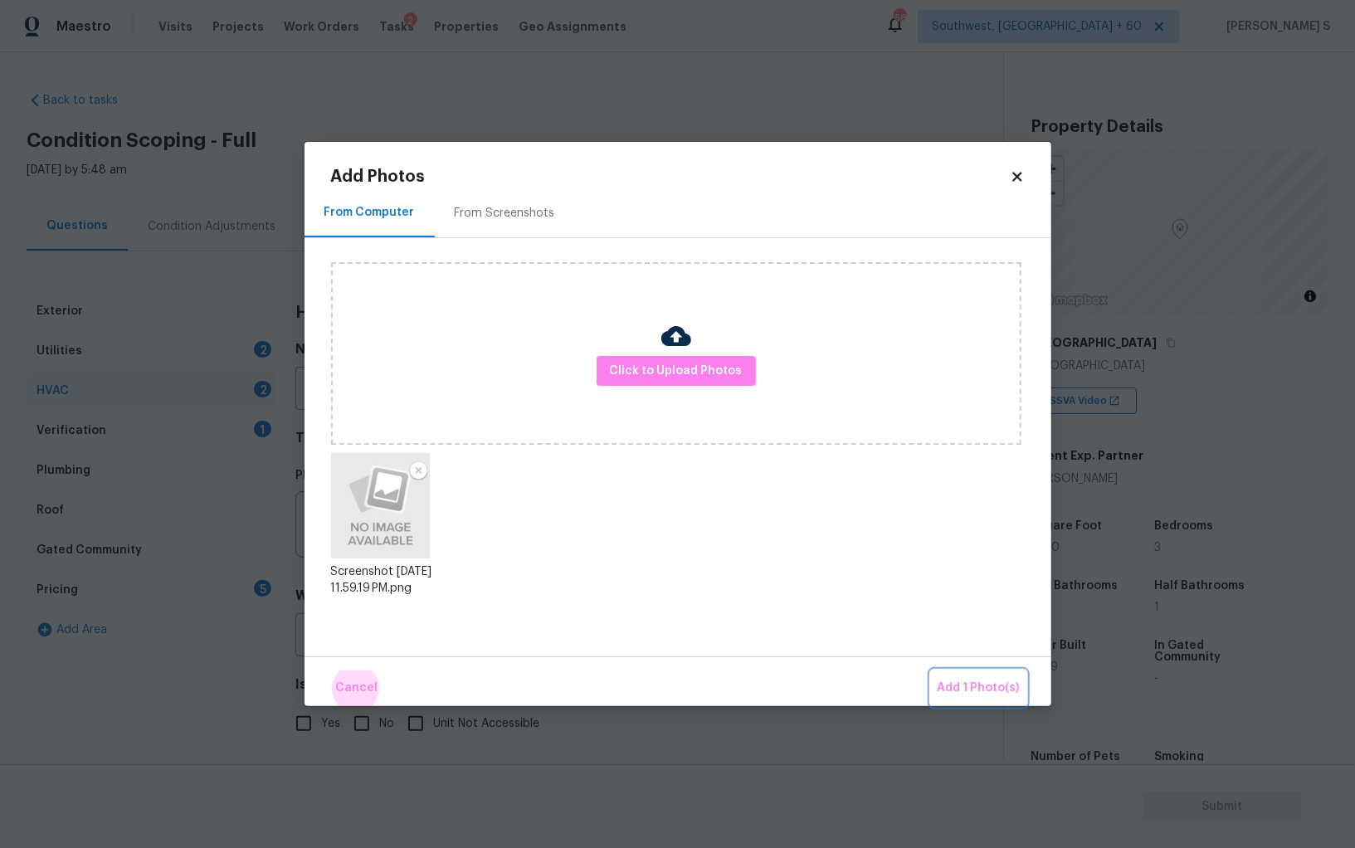
click at [931, 670] on button "Add 1 Photo(s)" at bounding box center [978, 688] width 95 height 36
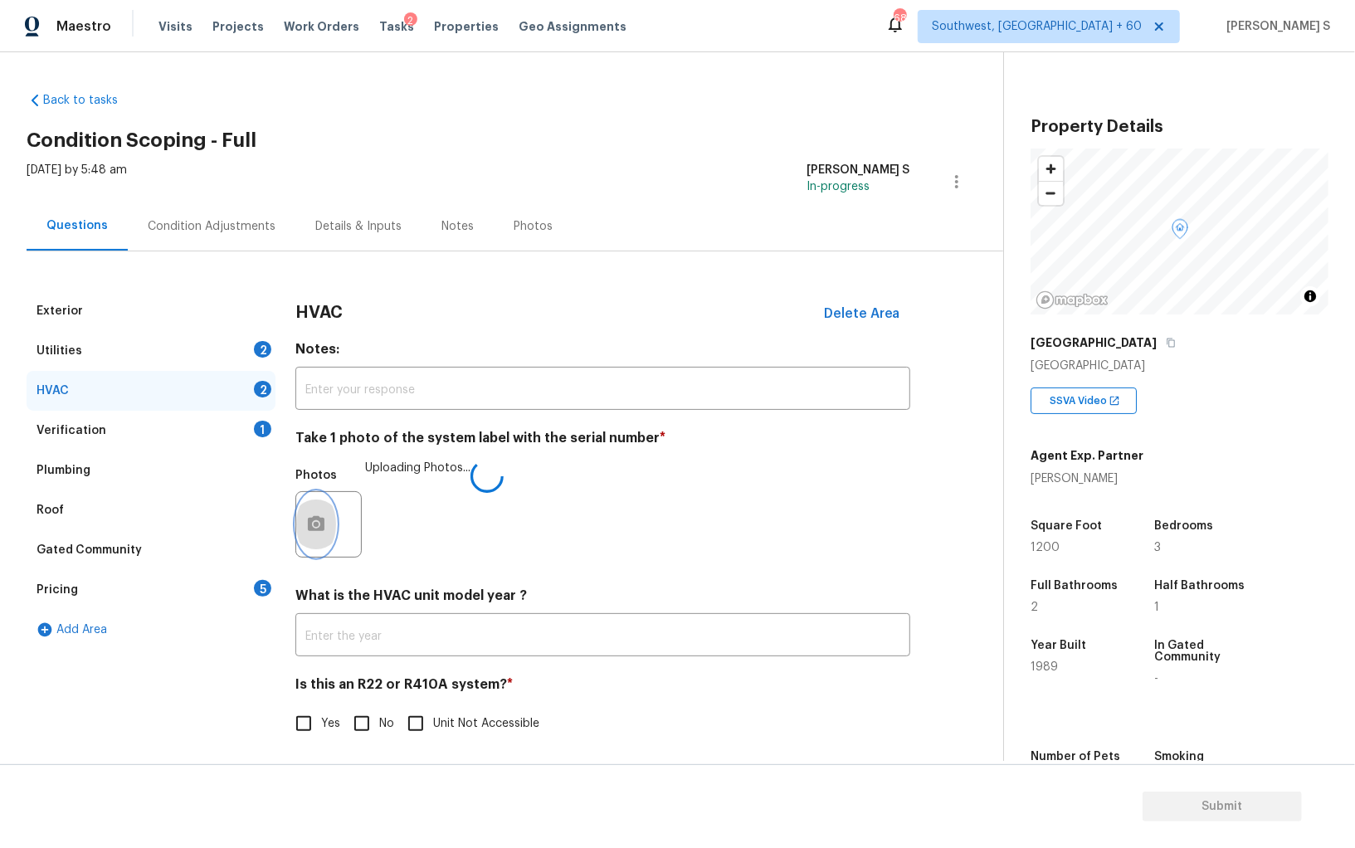
scroll to position [6, 0]
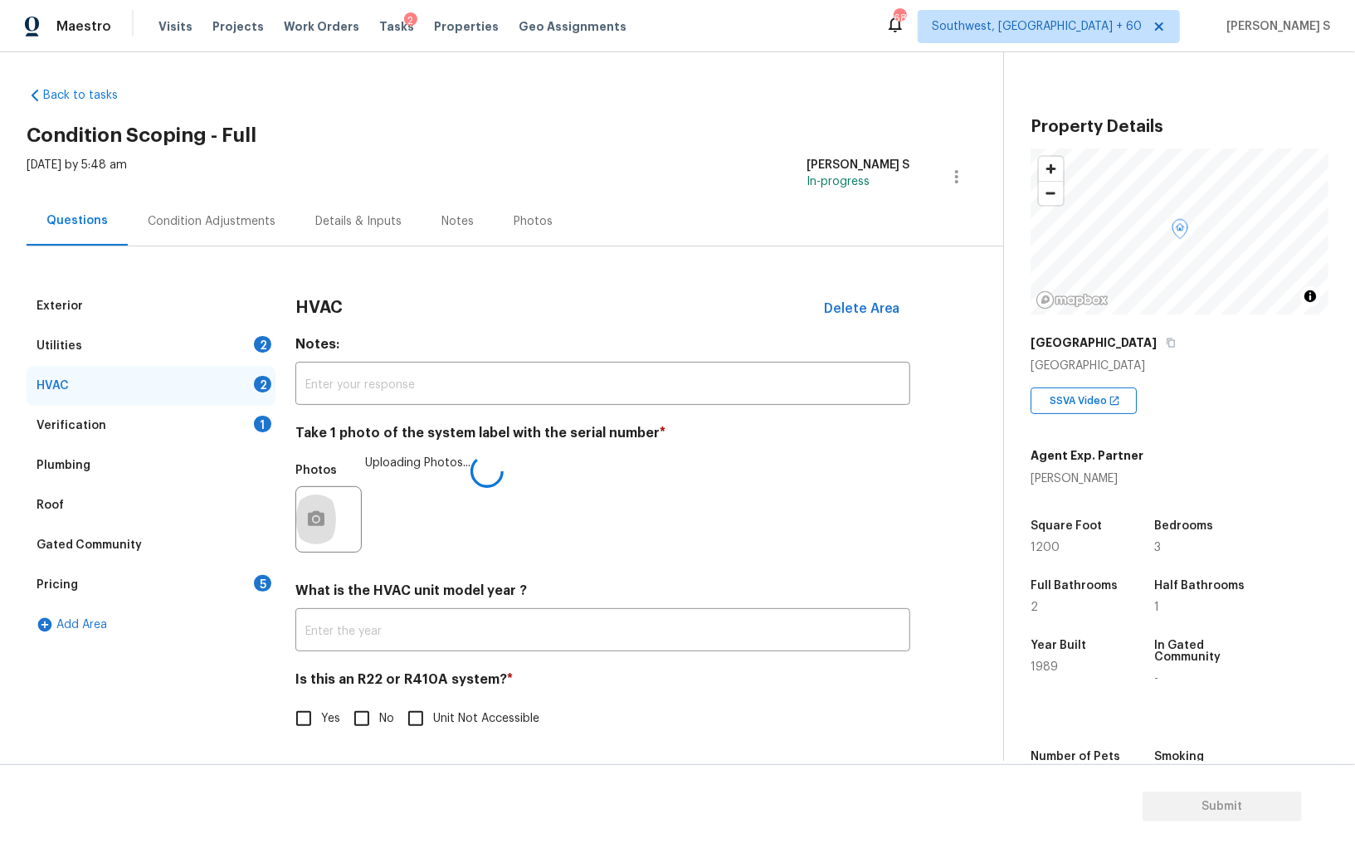
click at [381, 707] on label "No" at bounding box center [369, 718] width 50 height 35
click at [379, 707] on input "No" at bounding box center [361, 718] width 35 height 35
checkbox input "true"
click at [217, 338] on div "Utilities 2" at bounding box center [151, 346] width 249 height 40
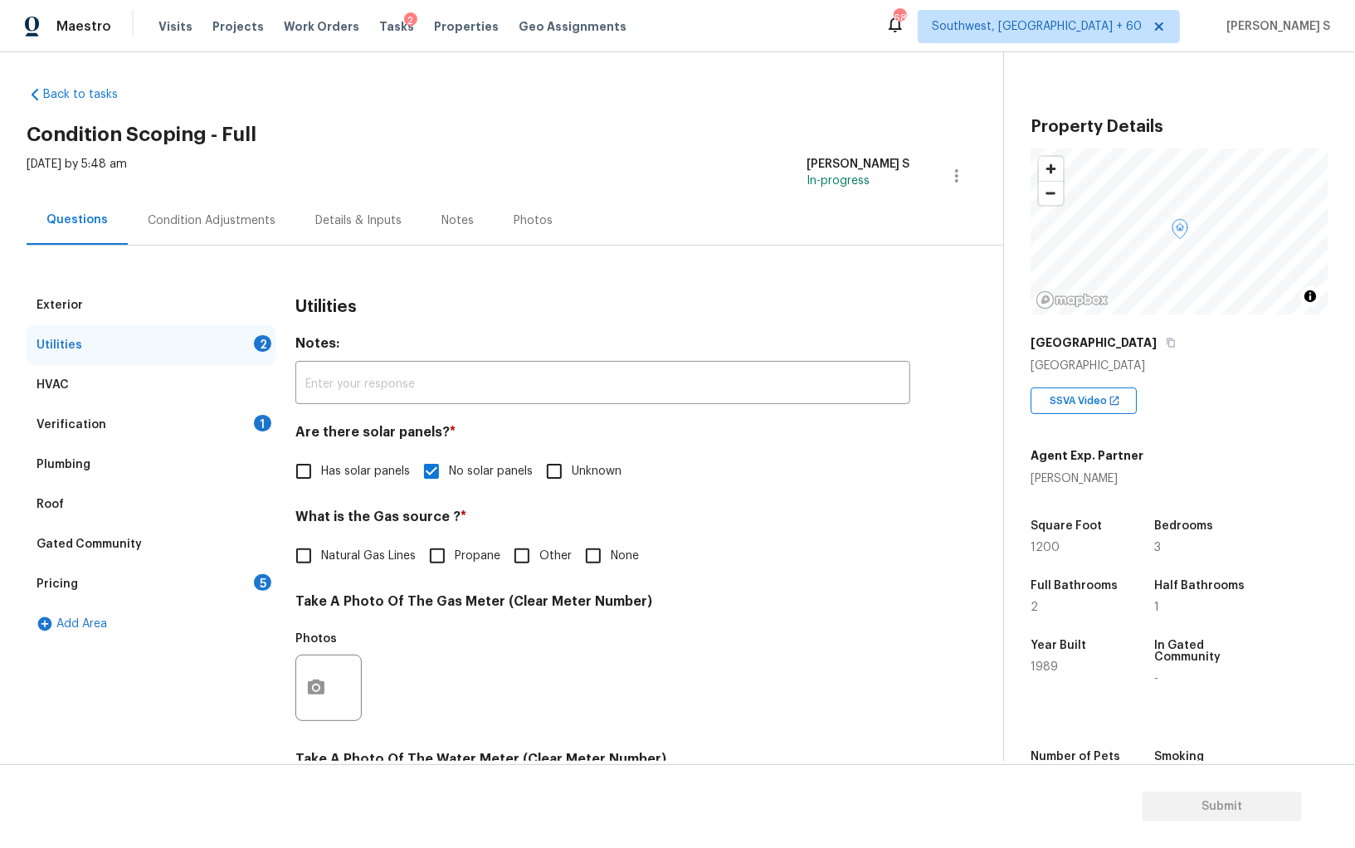
scroll to position [401, 0]
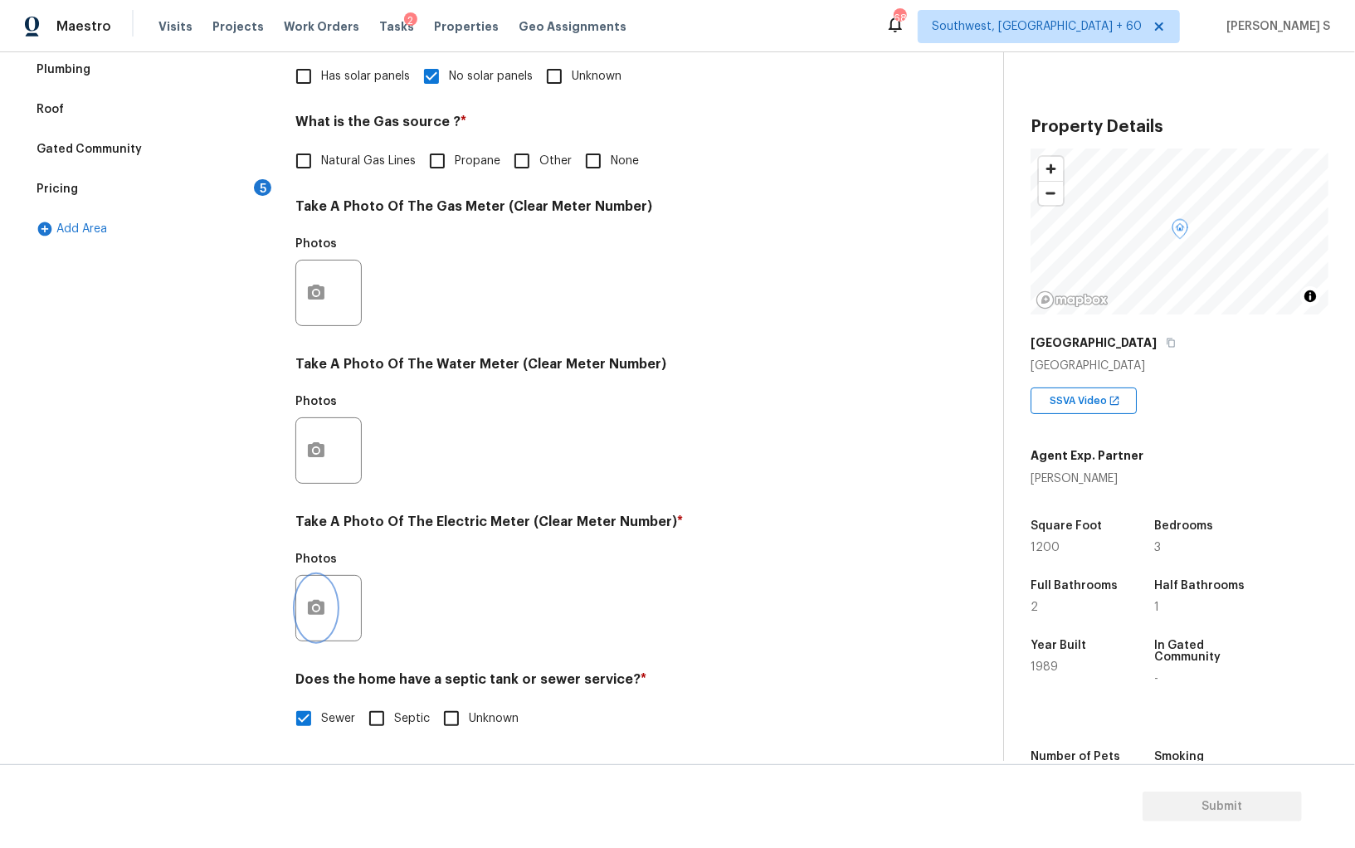
click at [302, 609] on button "button" at bounding box center [316, 608] width 40 height 65
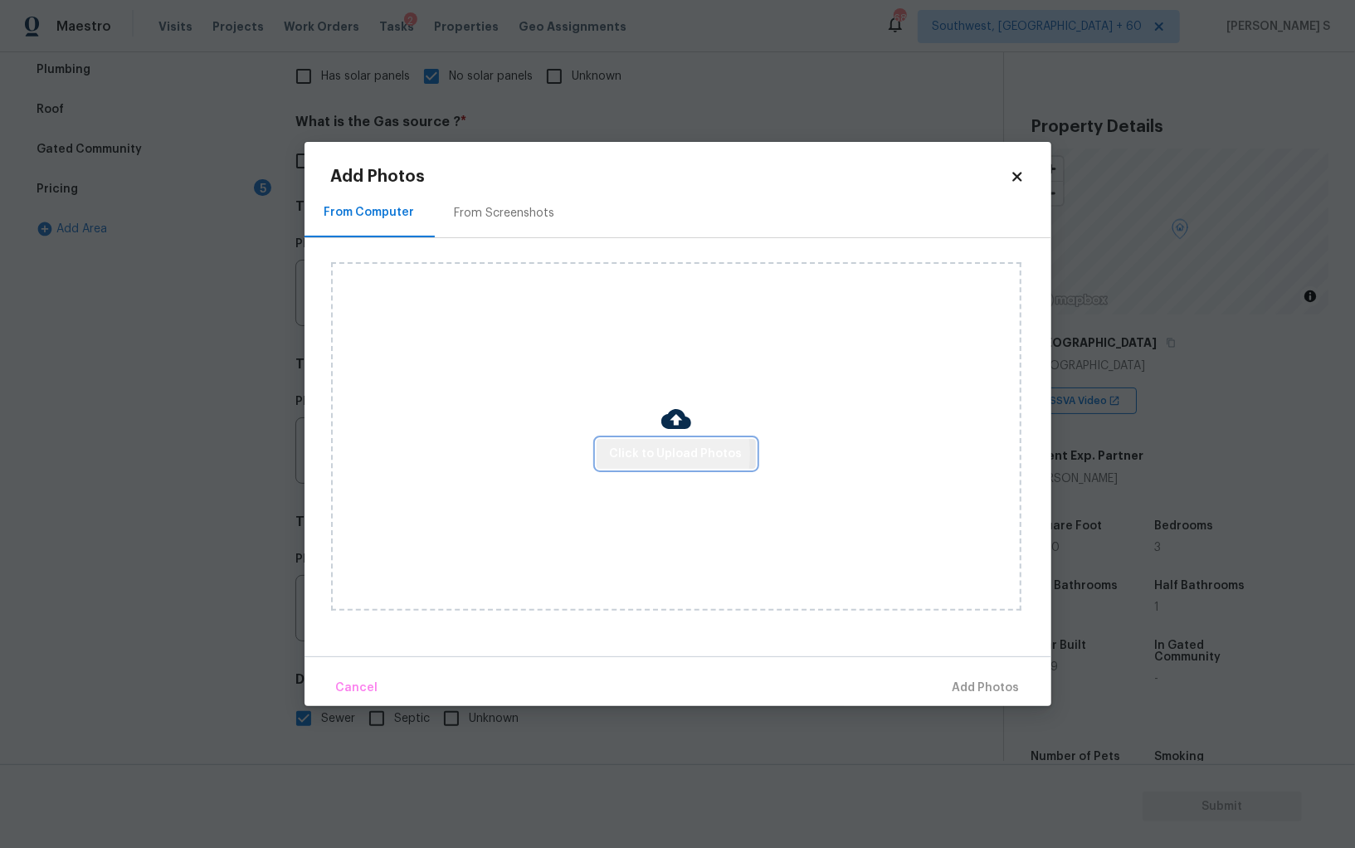
click at [626, 454] on span "Click to Upload Photos" at bounding box center [676, 454] width 133 height 21
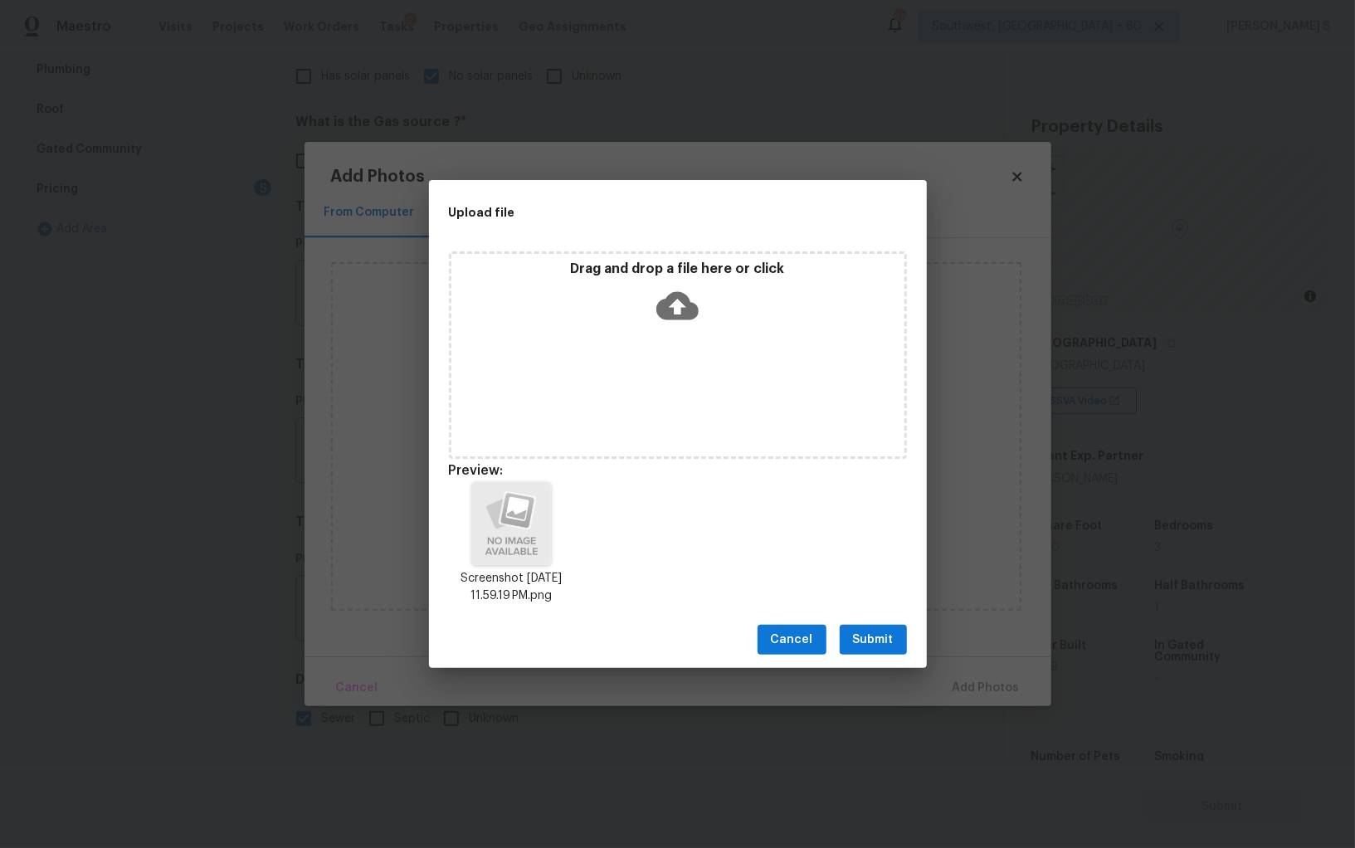
click at [890, 634] on span "Submit" at bounding box center [873, 640] width 41 height 21
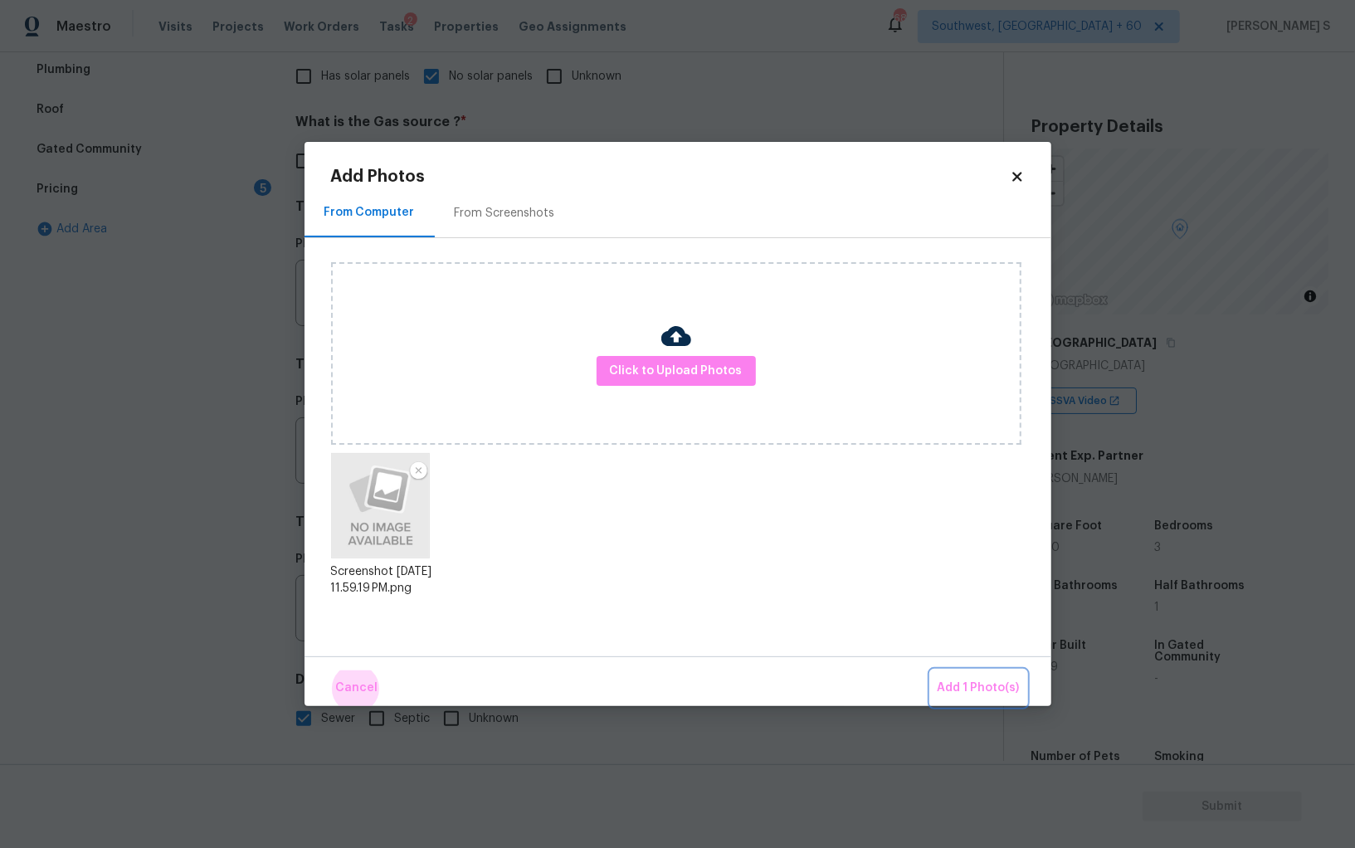
click at [931, 670] on button "Add 1 Photo(s)" at bounding box center [978, 688] width 95 height 36
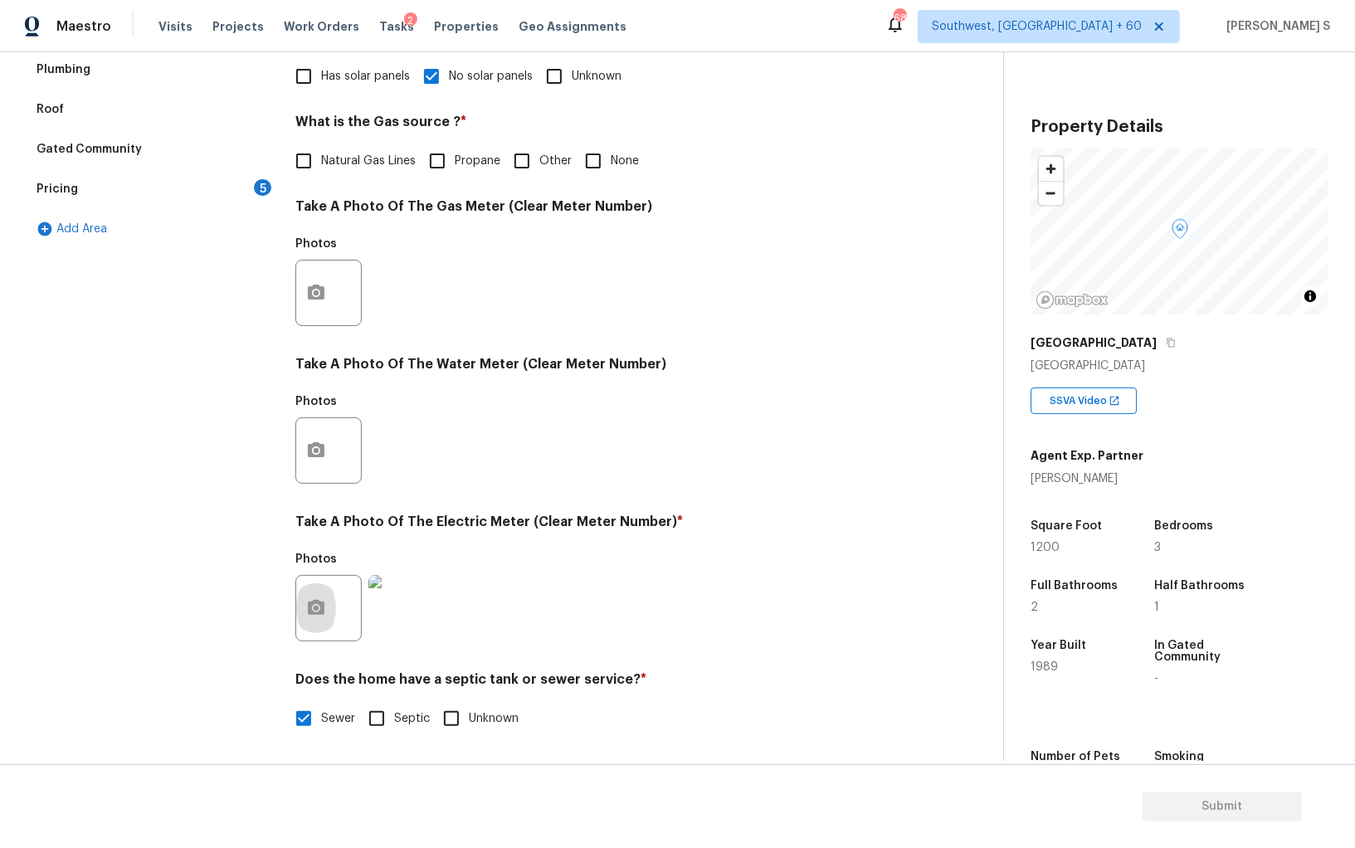
click at [244, 190] on div "Pricing 5" at bounding box center [151, 189] width 249 height 40
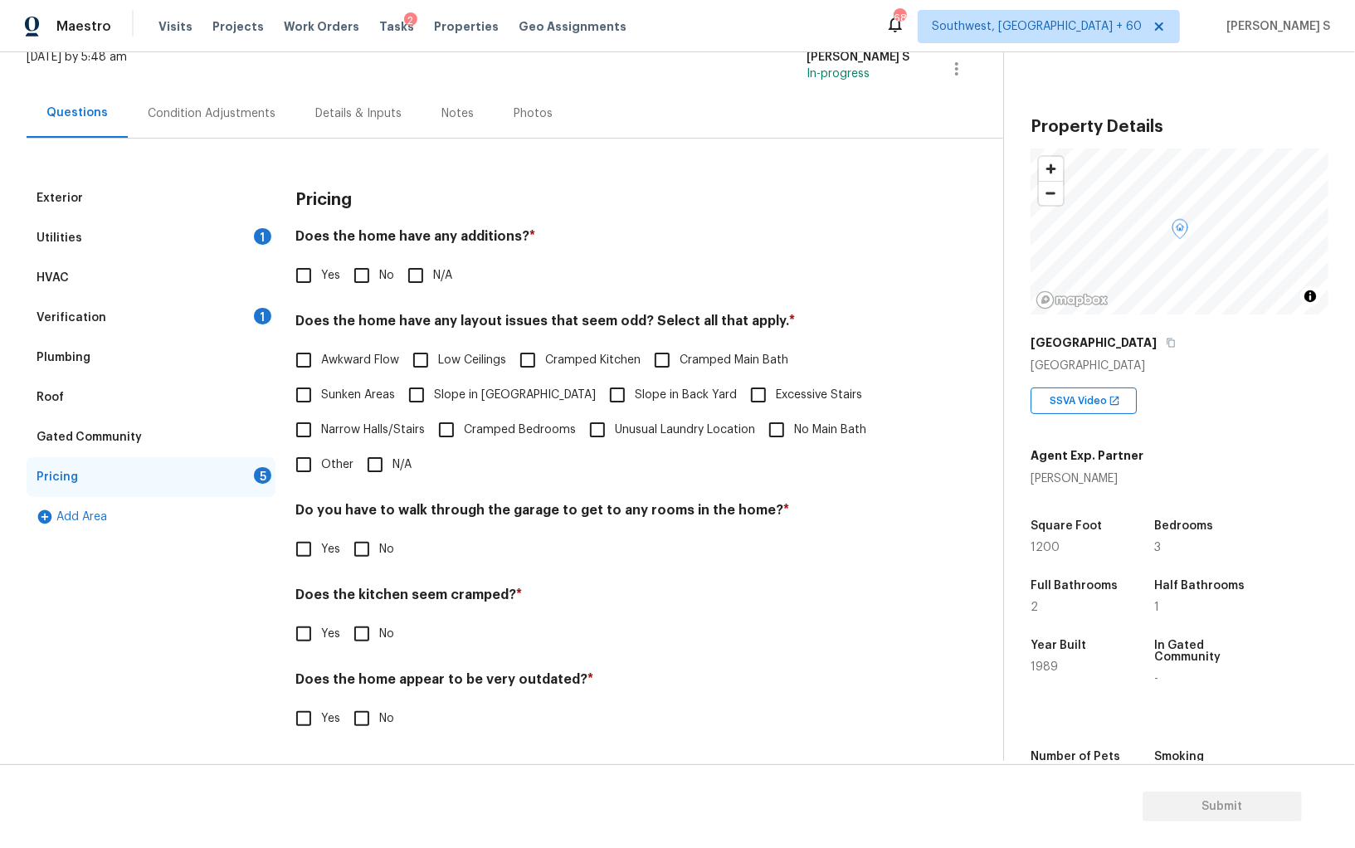
scroll to position [112, 0]
click at [344, 284] on input "No" at bounding box center [361, 276] width 35 height 35
checkbox input "true"
click at [354, 554] on input "No" at bounding box center [361, 550] width 35 height 35
checkbox input "true"
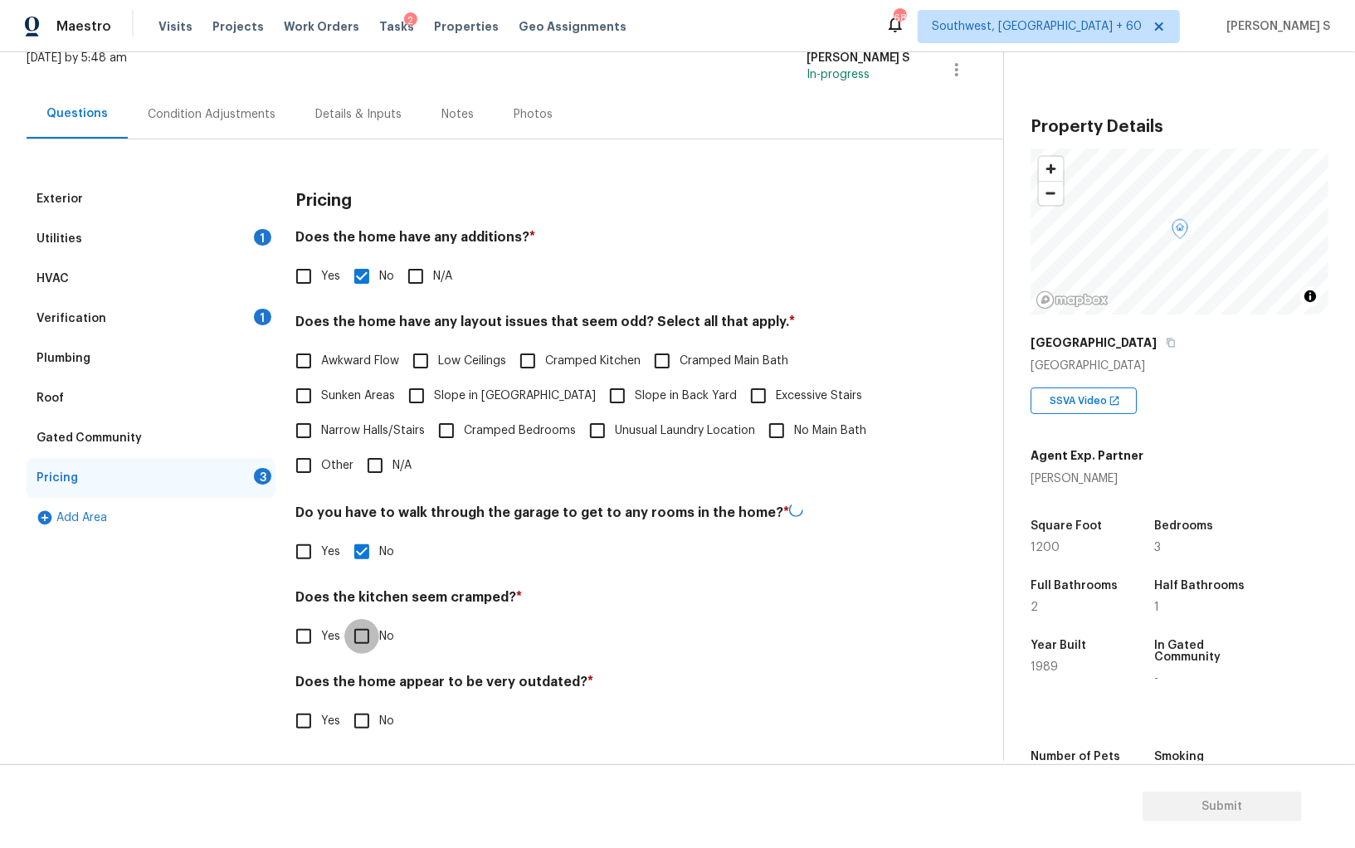
click at [344, 619] on input "No" at bounding box center [361, 636] width 35 height 35
checkbox input "true"
click at [344, 704] on input "No" at bounding box center [361, 721] width 35 height 35
checkbox input "true"
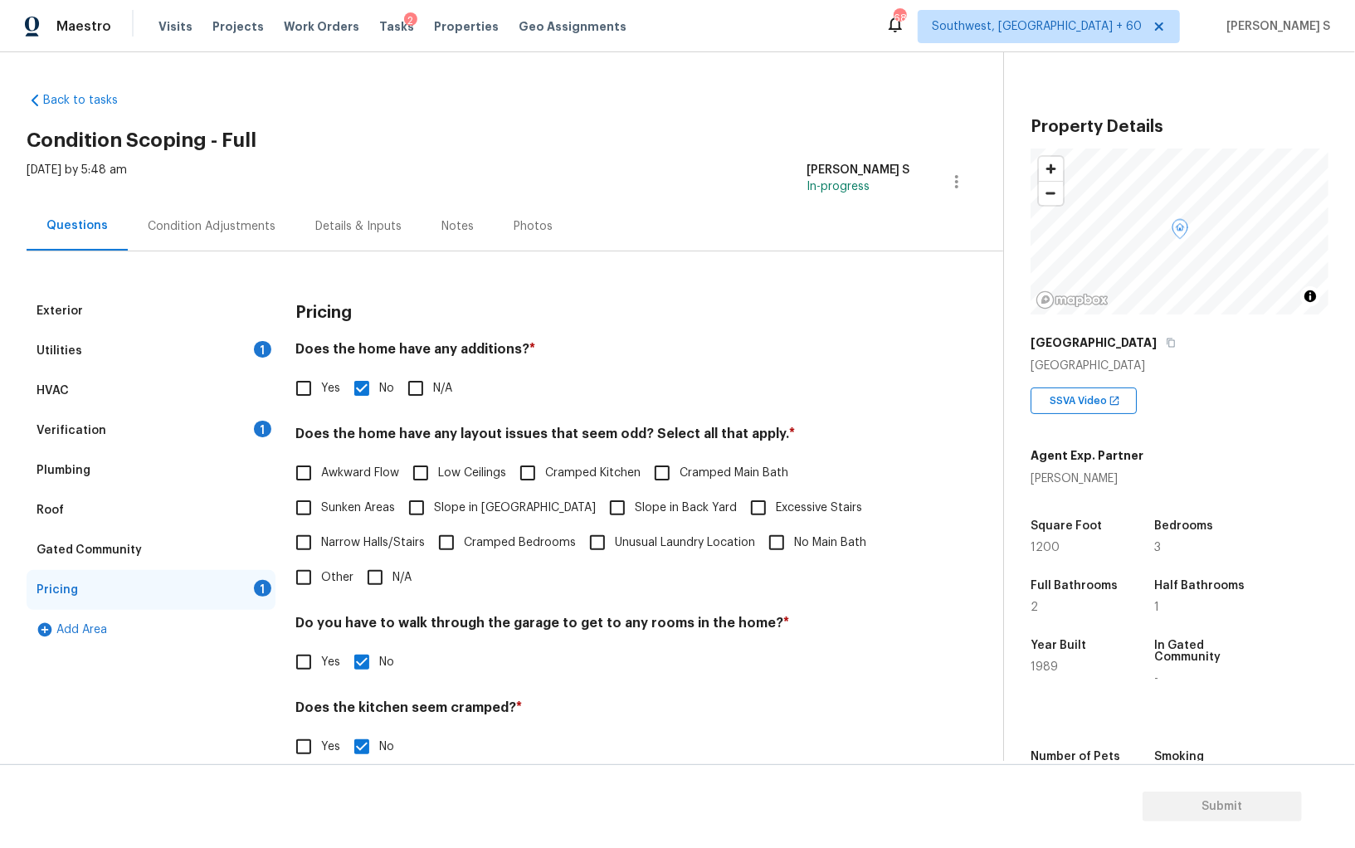
click at [222, 231] on div "Condition Adjustments" at bounding box center [212, 226] width 128 height 17
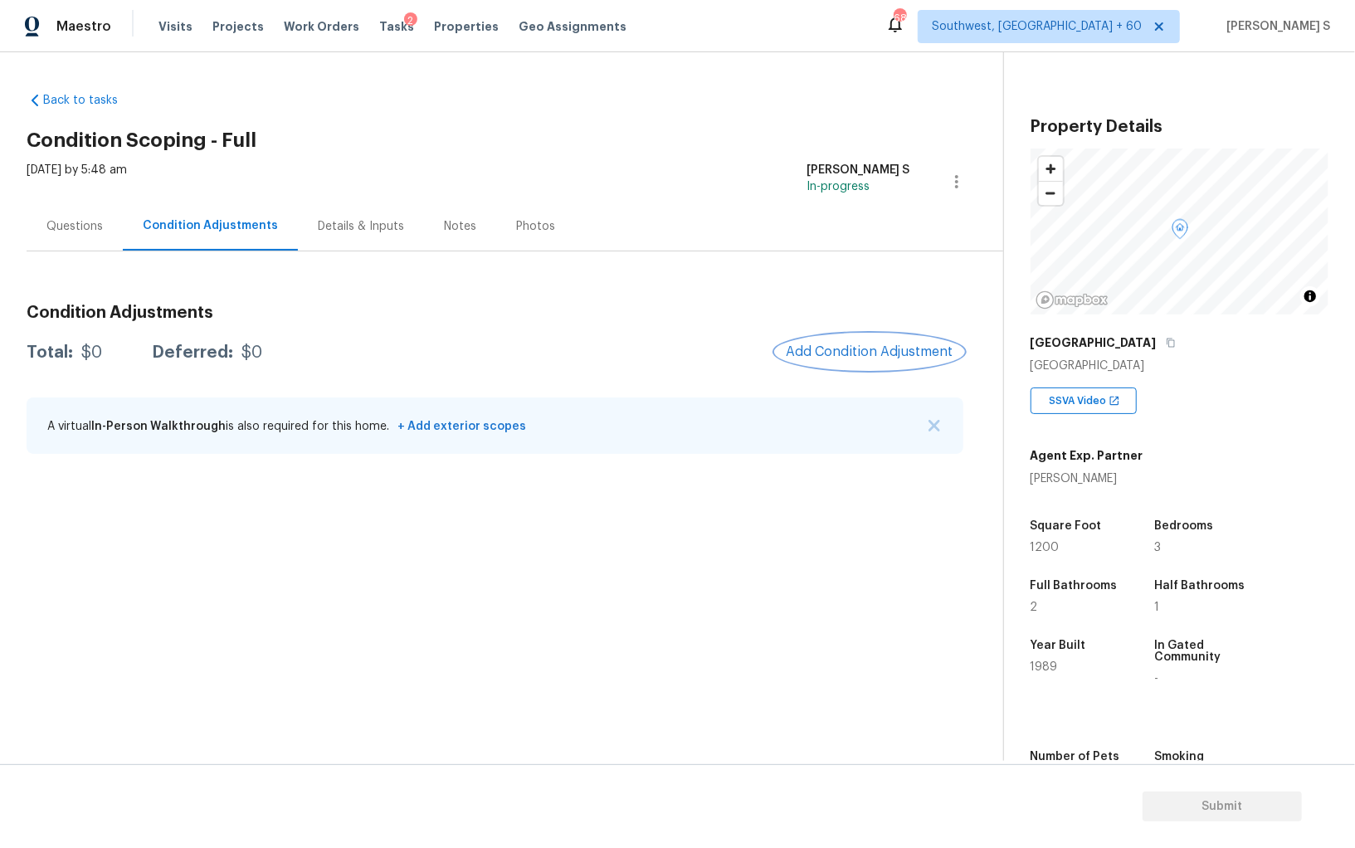
click at [869, 361] on button "Add Condition Adjustment" at bounding box center [870, 351] width 188 height 35
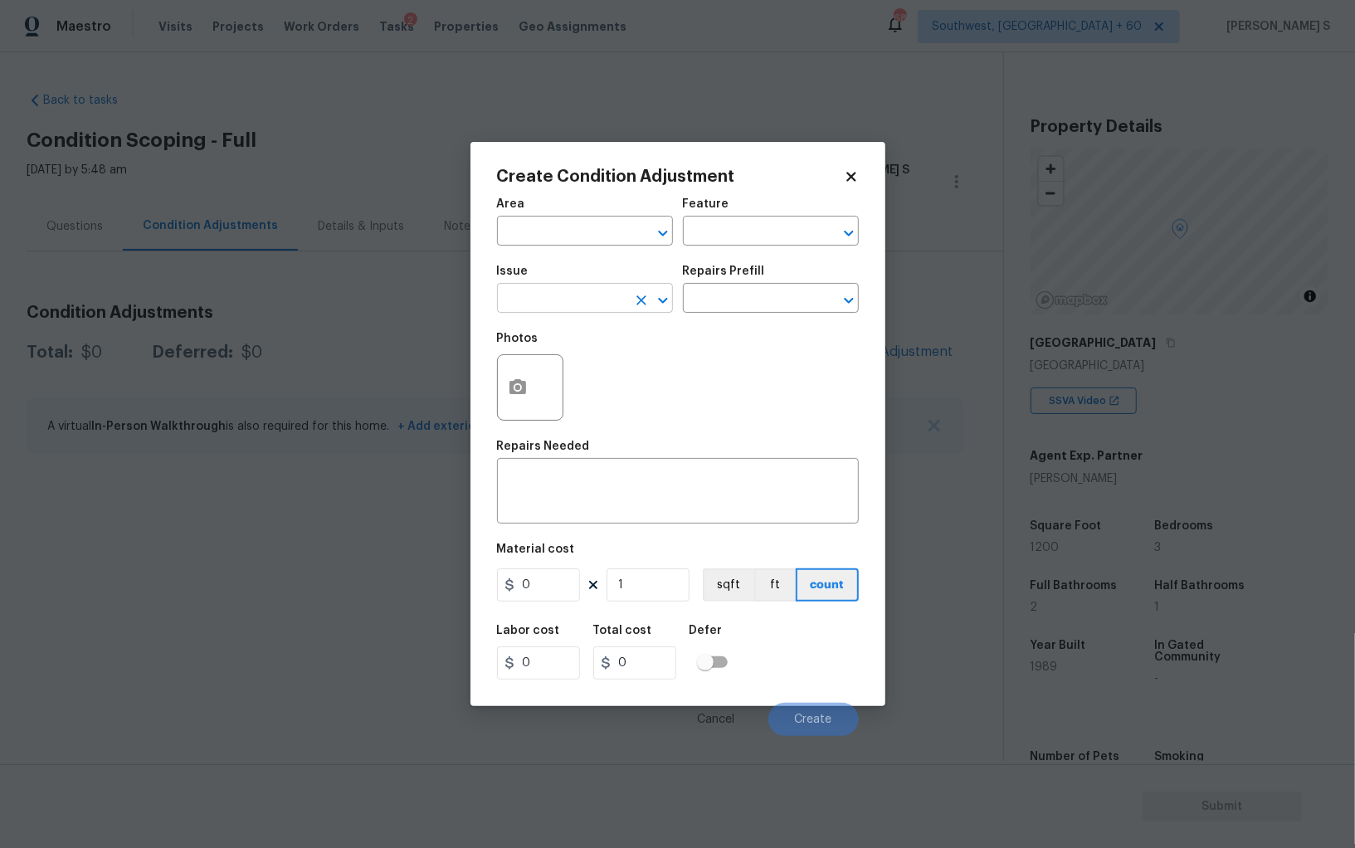
click at [574, 297] on input "text" at bounding box center [561, 300] width 129 height 26
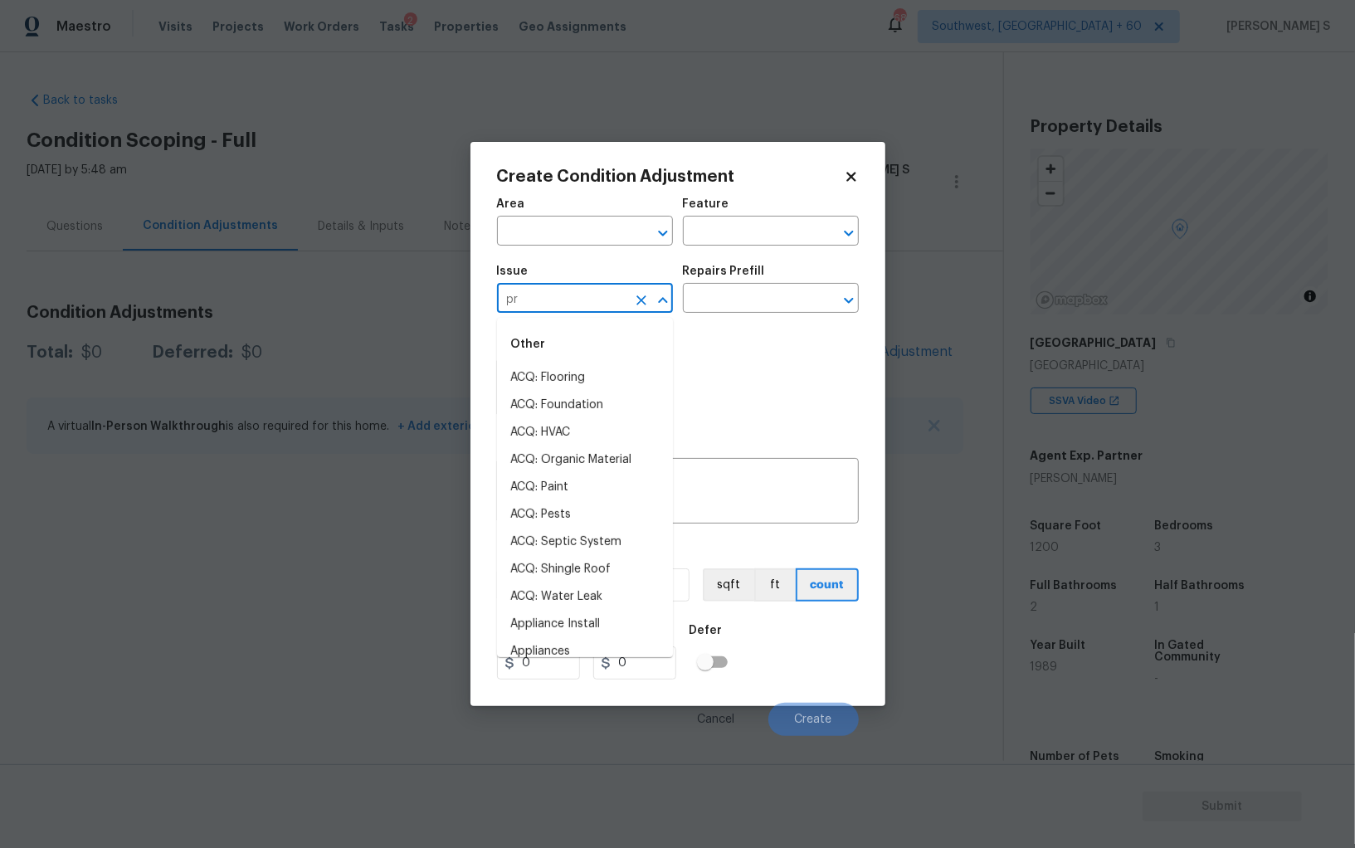
type input "pre"
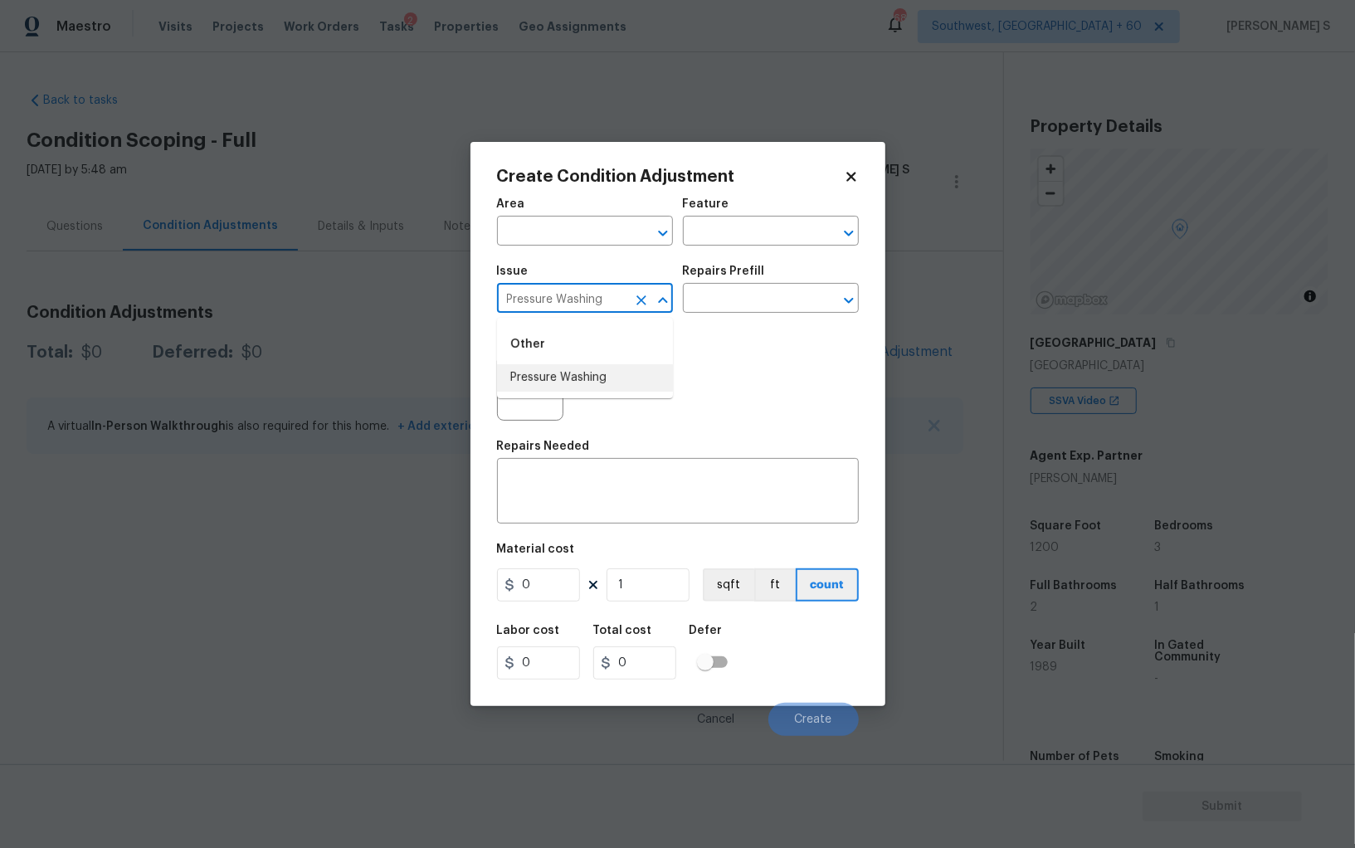
type input "Pressure Washing"
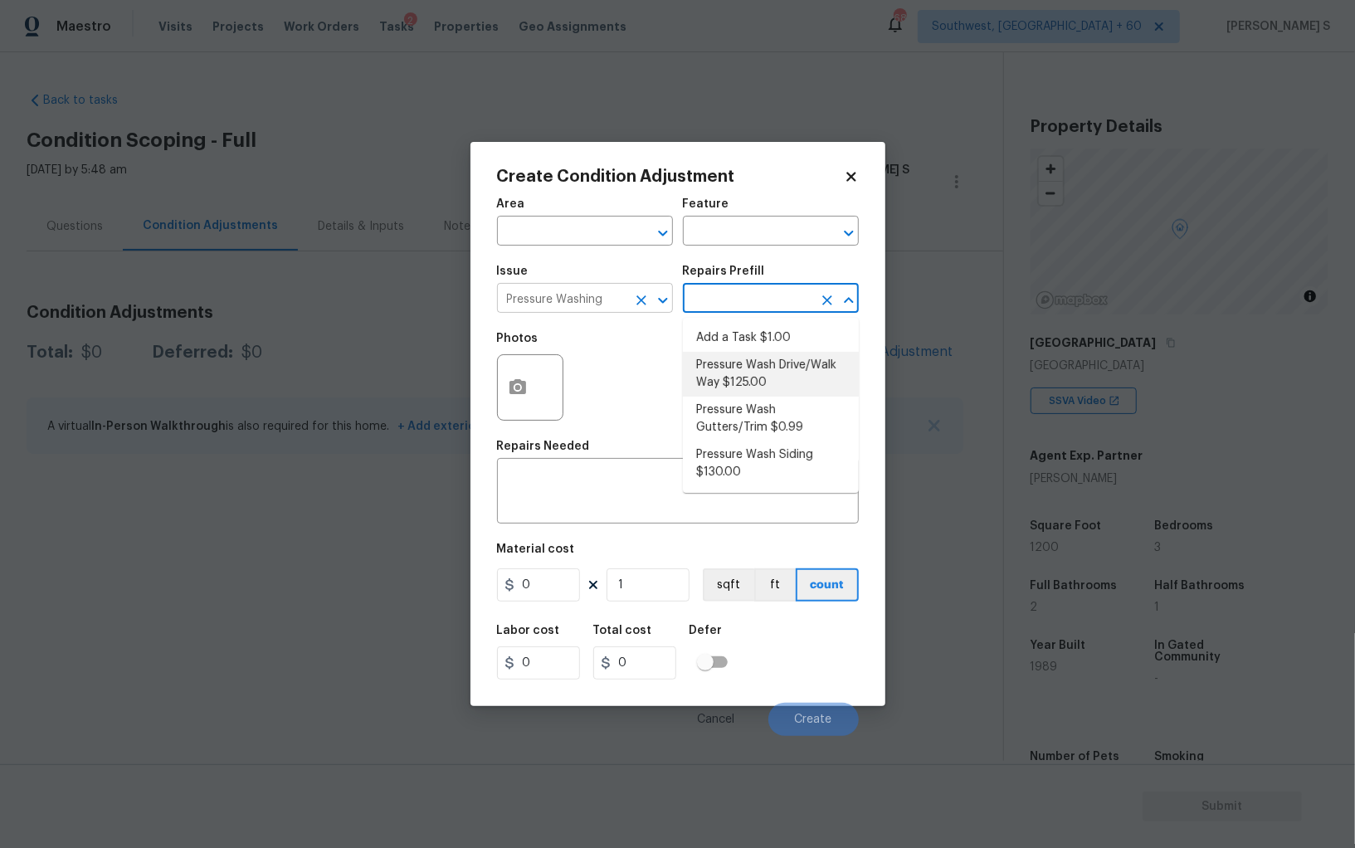
type input "Siding"
type textarea "Pressure wash the driveways/walkways as directed by the PM. Ensure that all deb…"
type input "125"
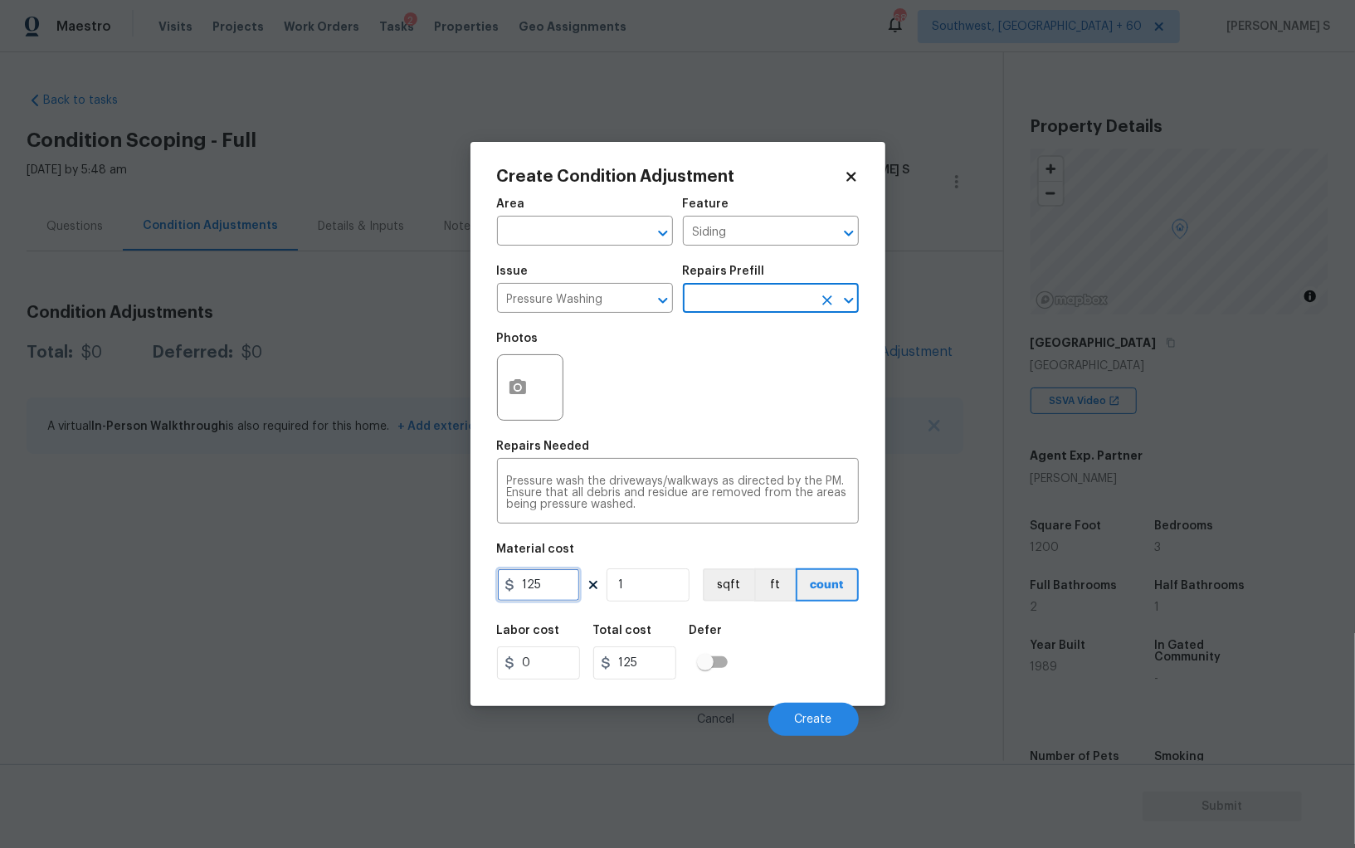
click at [559, 599] on input "125" at bounding box center [538, 584] width 83 height 33
type input "200"
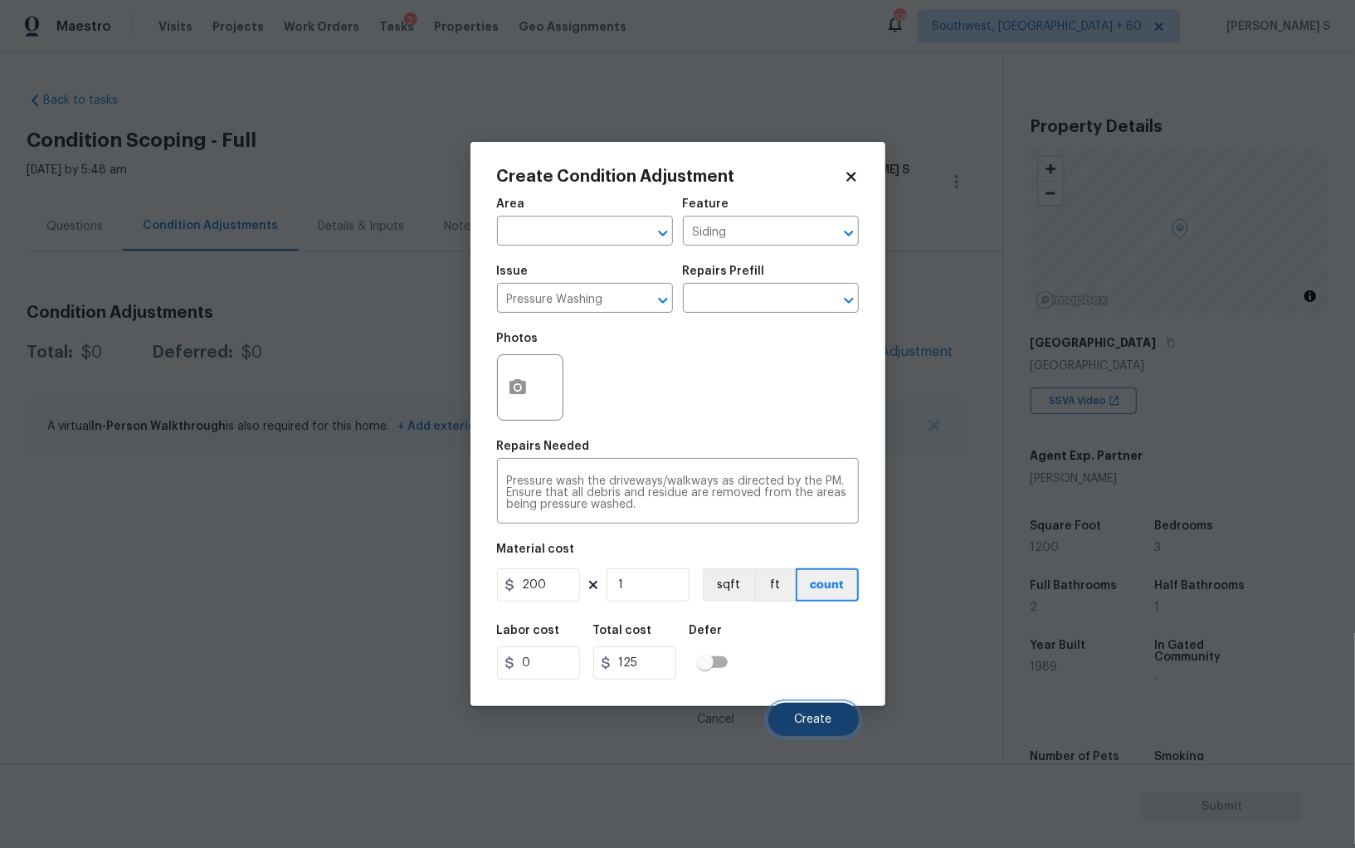
type input "200"
click at [824, 719] on span "Create" at bounding box center [813, 720] width 37 height 12
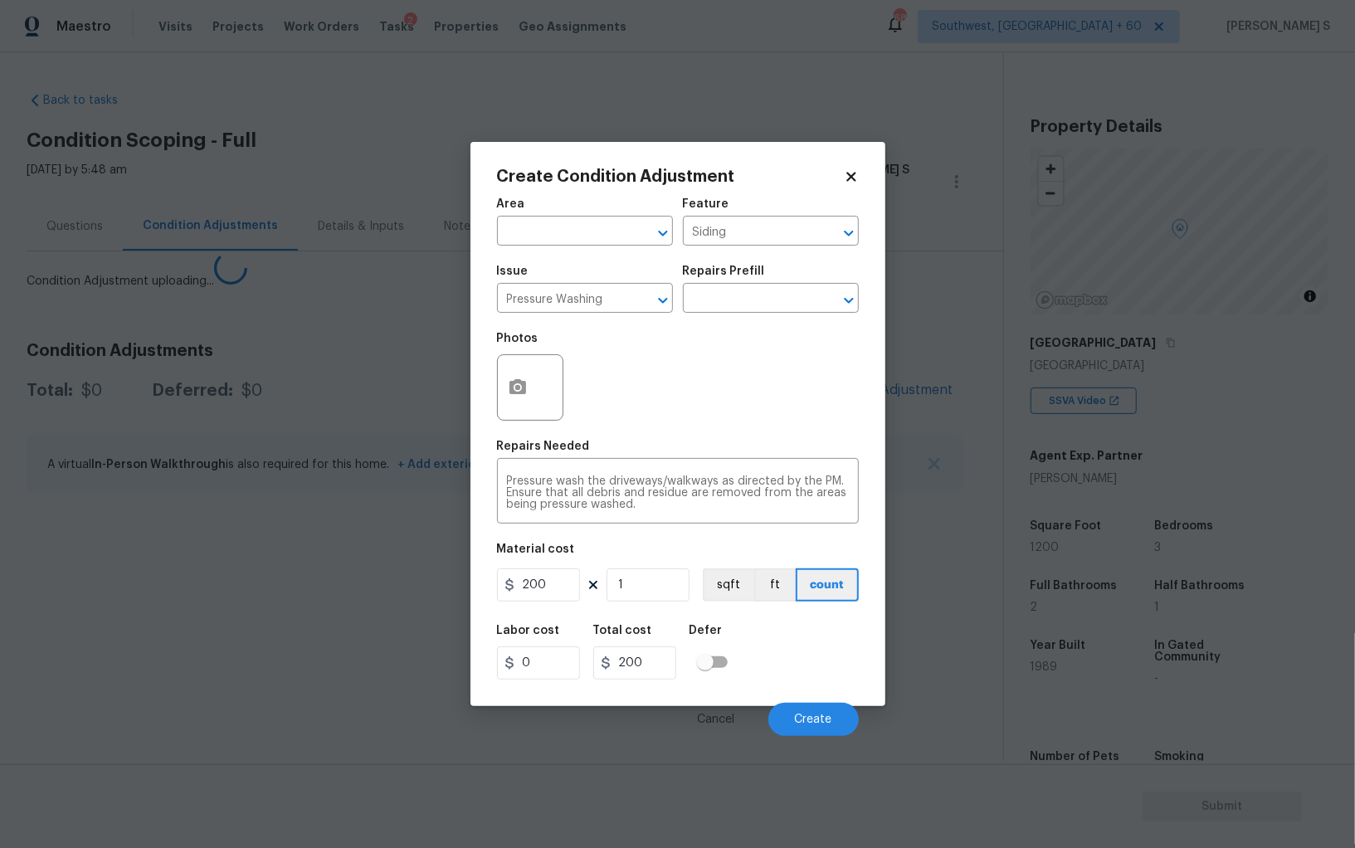
click at [0, 561] on body "Maestro Visits Projects Work Orders Tasks 2 Properties Geo Assignments 688 Sout…" at bounding box center [677, 424] width 1355 height 848
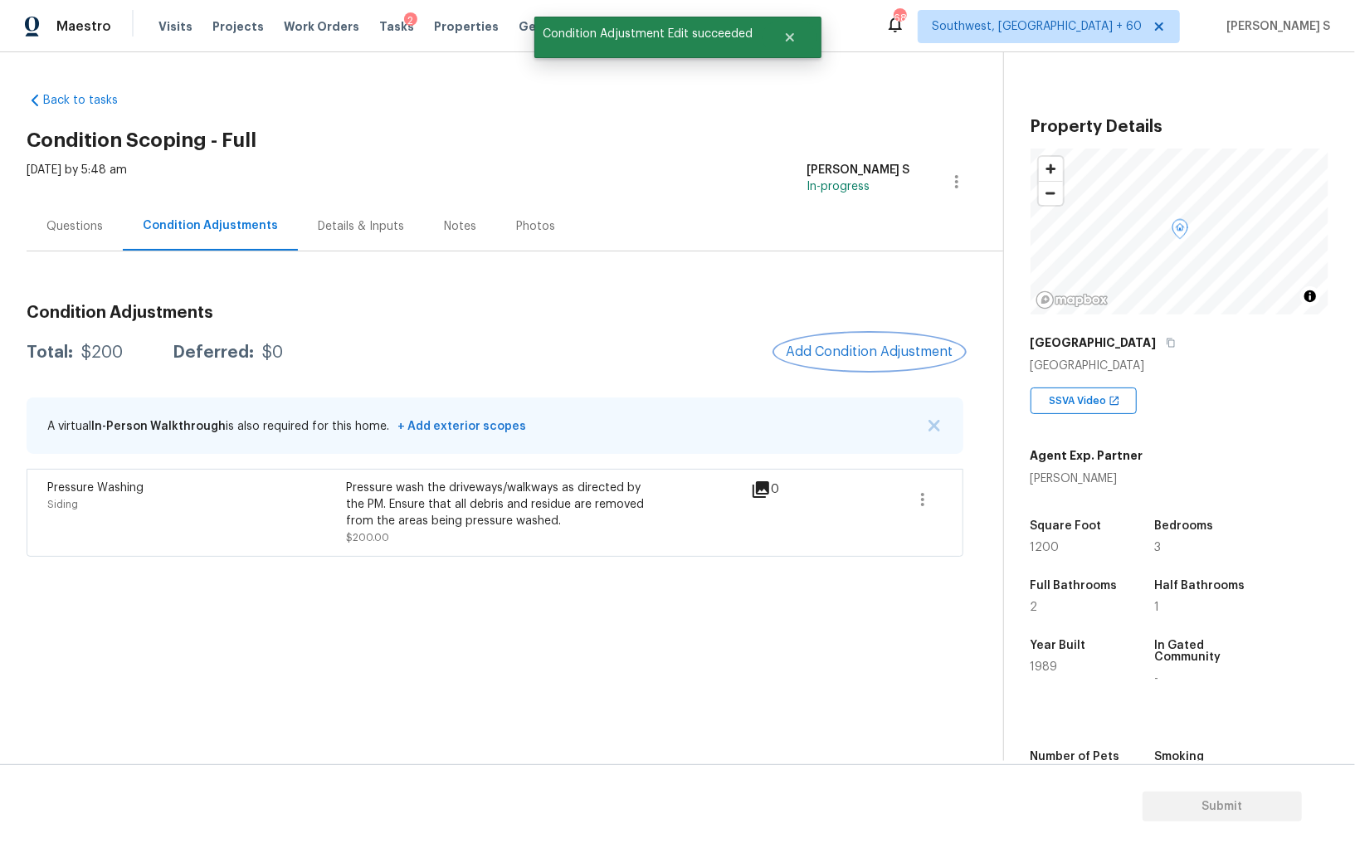
click at [857, 347] on span "Add Condition Adjustment" at bounding box center [870, 351] width 168 height 15
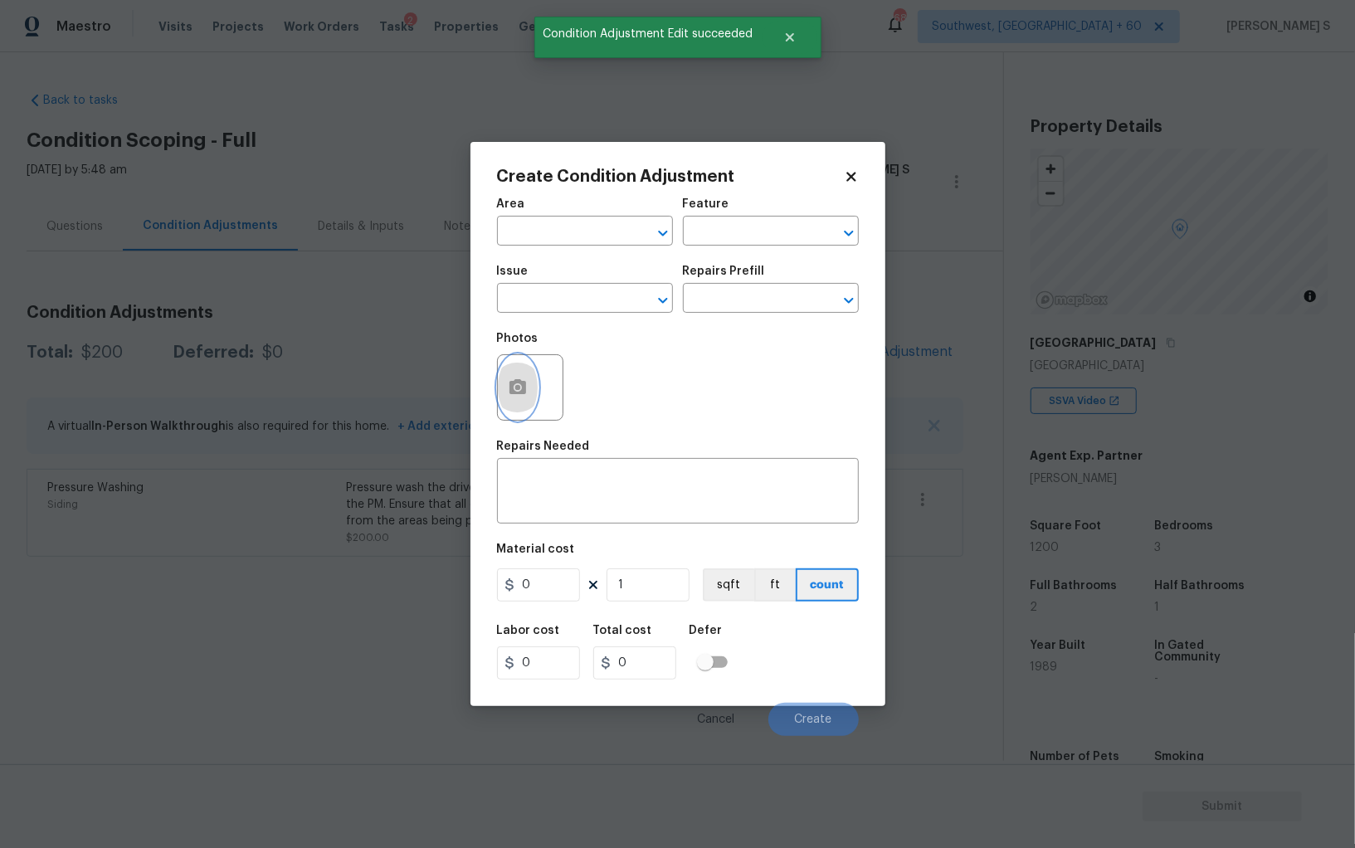
click at [530, 379] on button "button" at bounding box center [518, 387] width 40 height 65
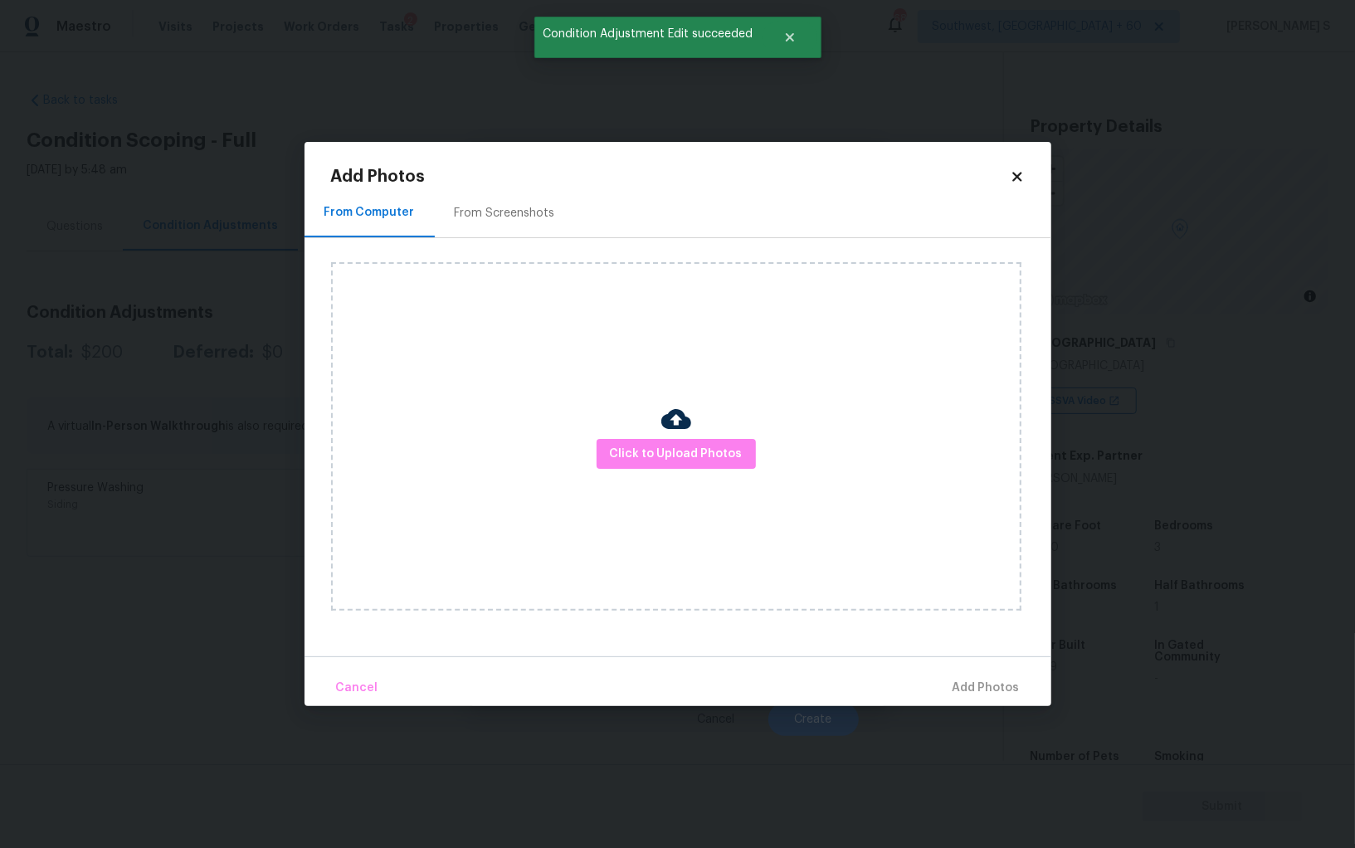
click at [502, 219] on div "From Screenshots" at bounding box center [505, 213] width 100 height 17
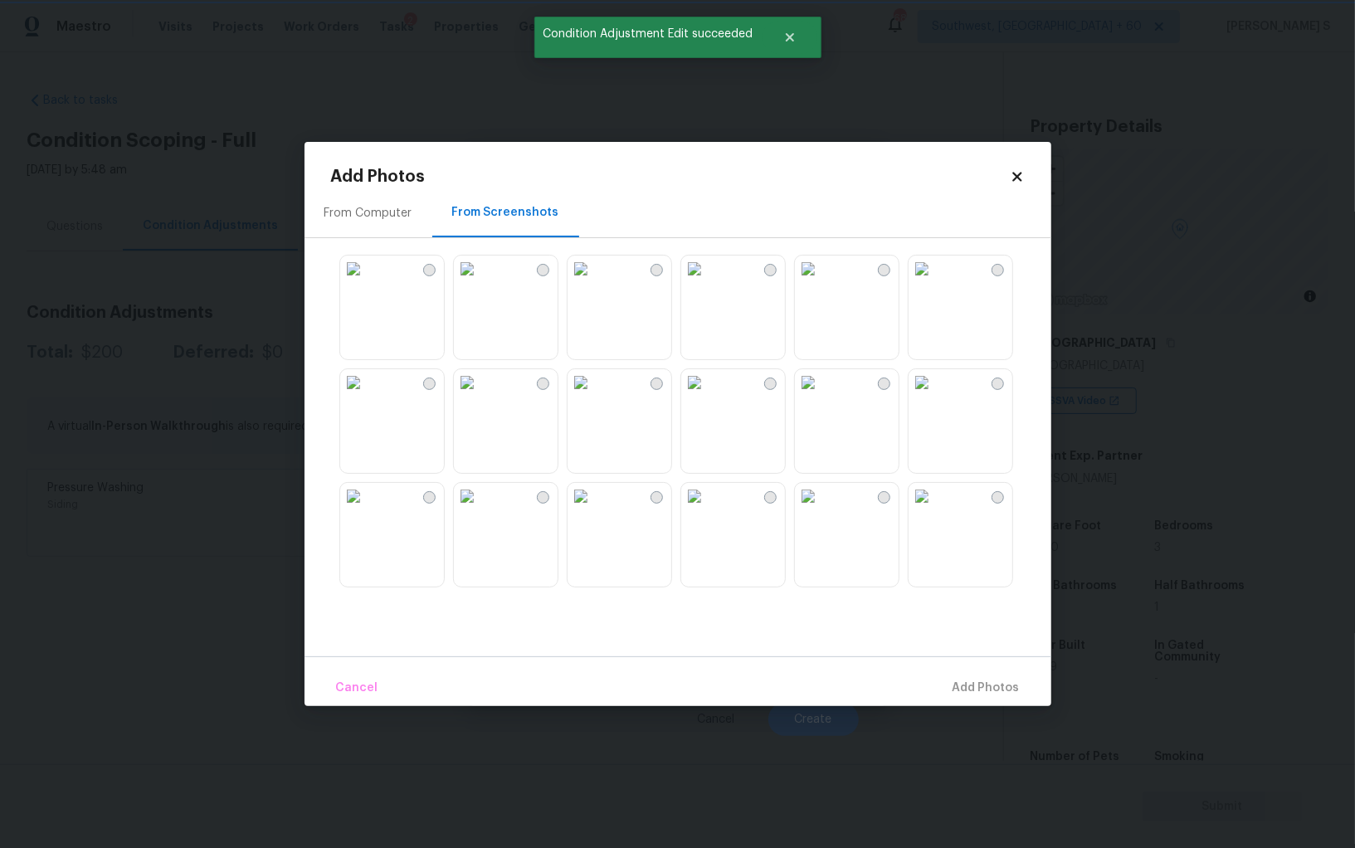
click at [577, 509] on img at bounding box center [581, 496] width 27 height 27
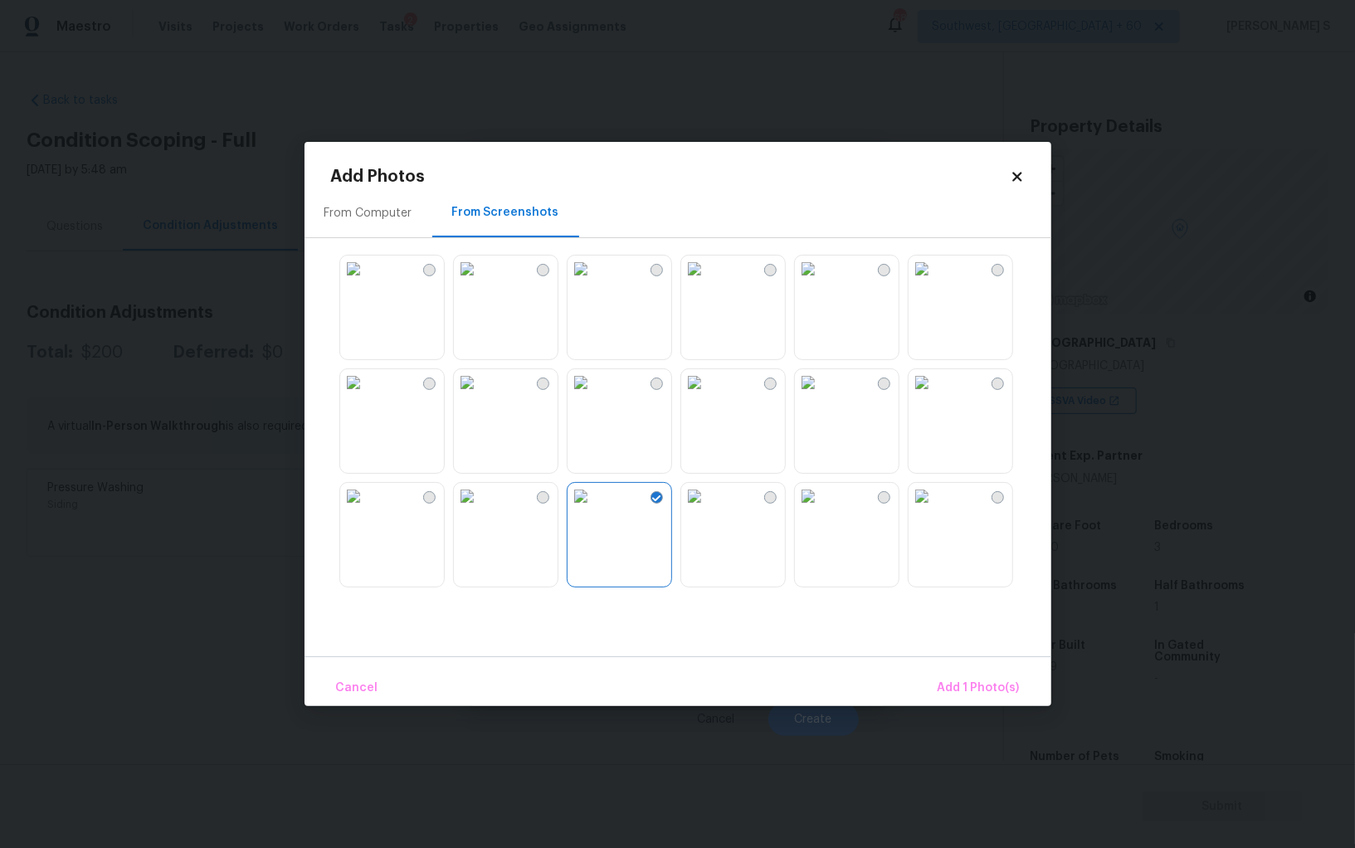
click at [367, 396] on img at bounding box center [353, 382] width 27 height 27
click at [594, 509] on img at bounding box center [581, 496] width 27 height 27
click at [367, 396] on img at bounding box center [353, 382] width 27 height 27
click at [1015, 193] on div "From Computer From Screenshots" at bounding box center [678, 213] width 747 height 50
click at [1015, 168] on div "Add Photos" at bounding box center [678, 176] width 694 height 17
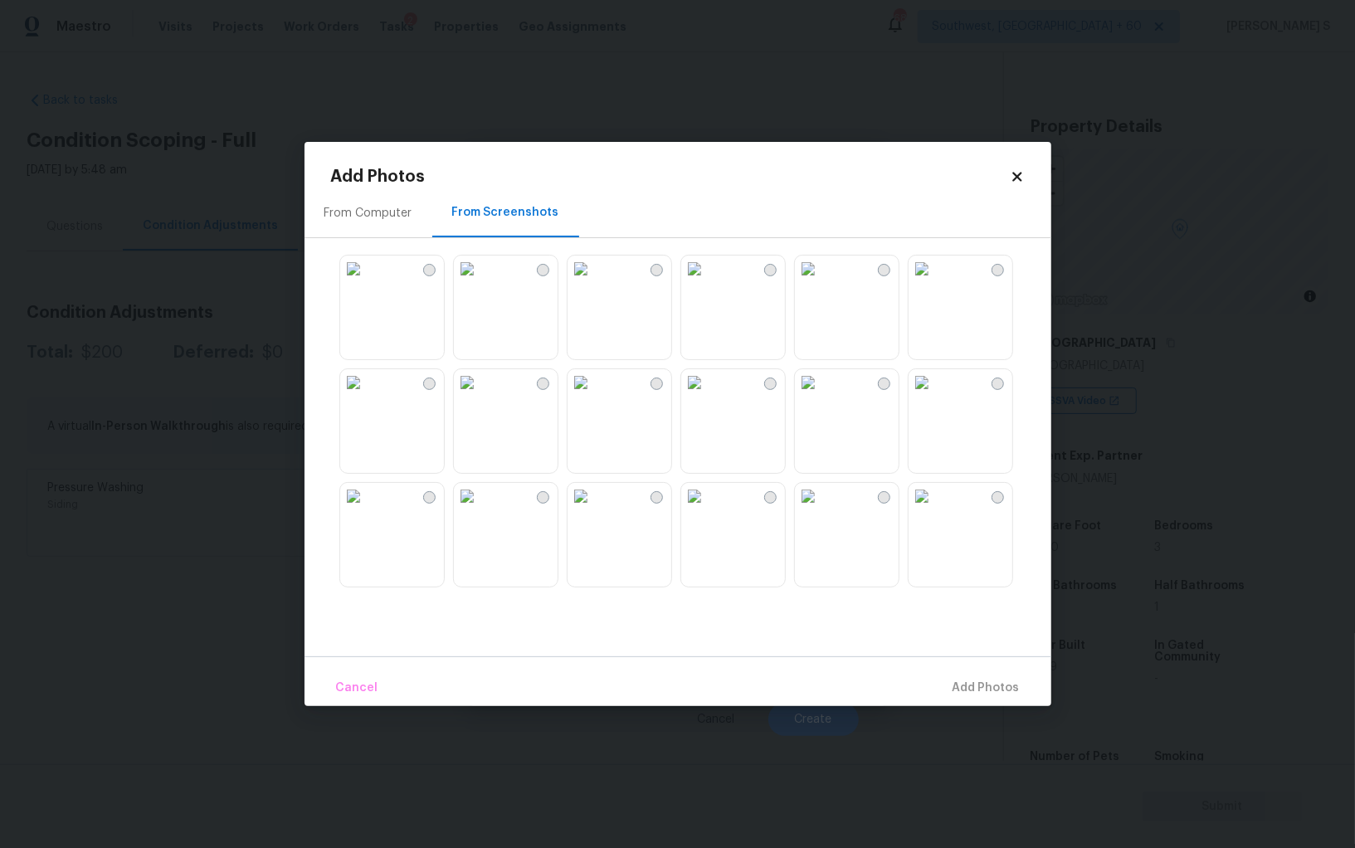
click at [1015, 173] on icon at bounding box center [1017, 176] width 15 height 15
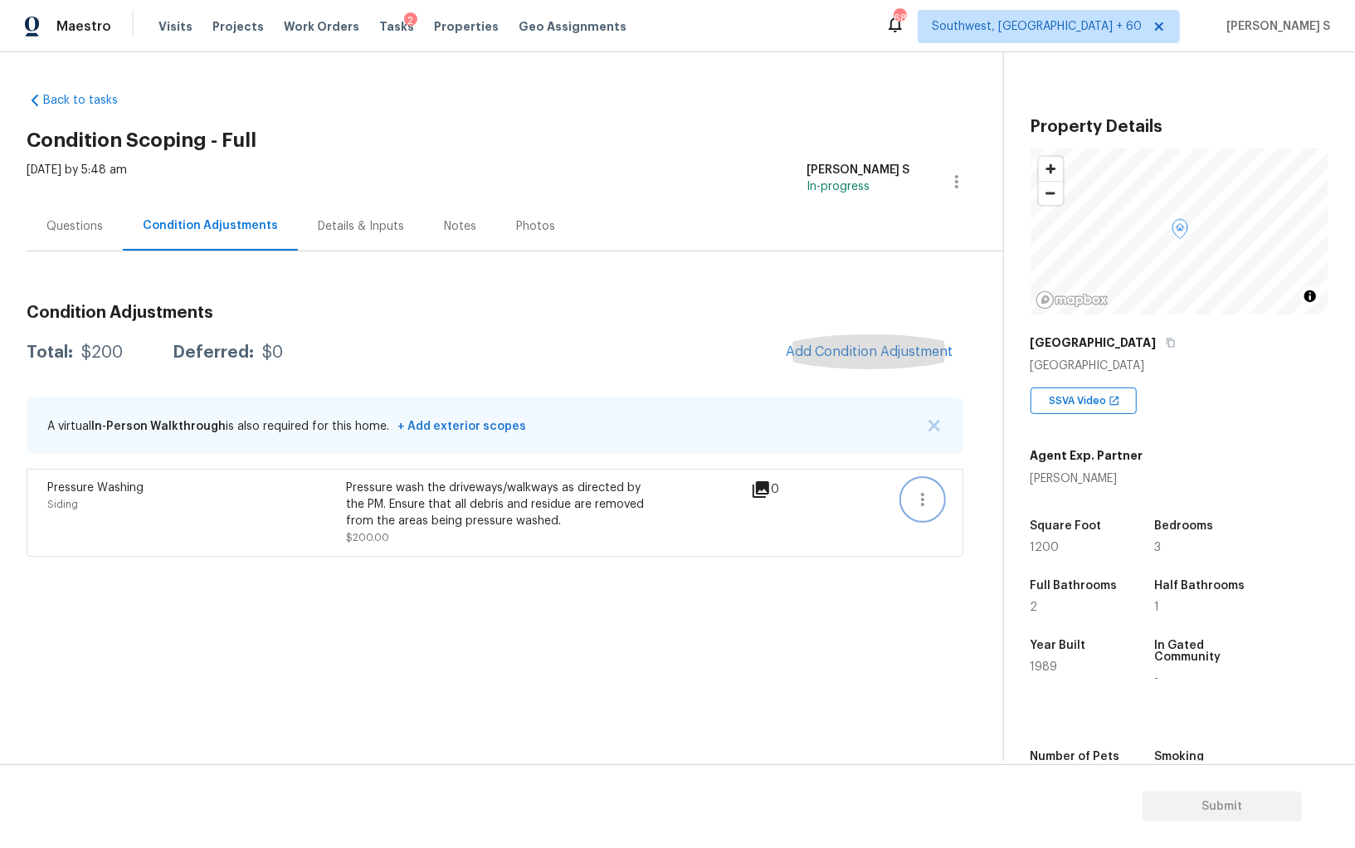
click at [932, 495] on icon "button" at bounding box center [923, 500] width 20 height 20
click at [958, 495] on div "Edit" at bounding box center [1017, 495] width 129 height 17
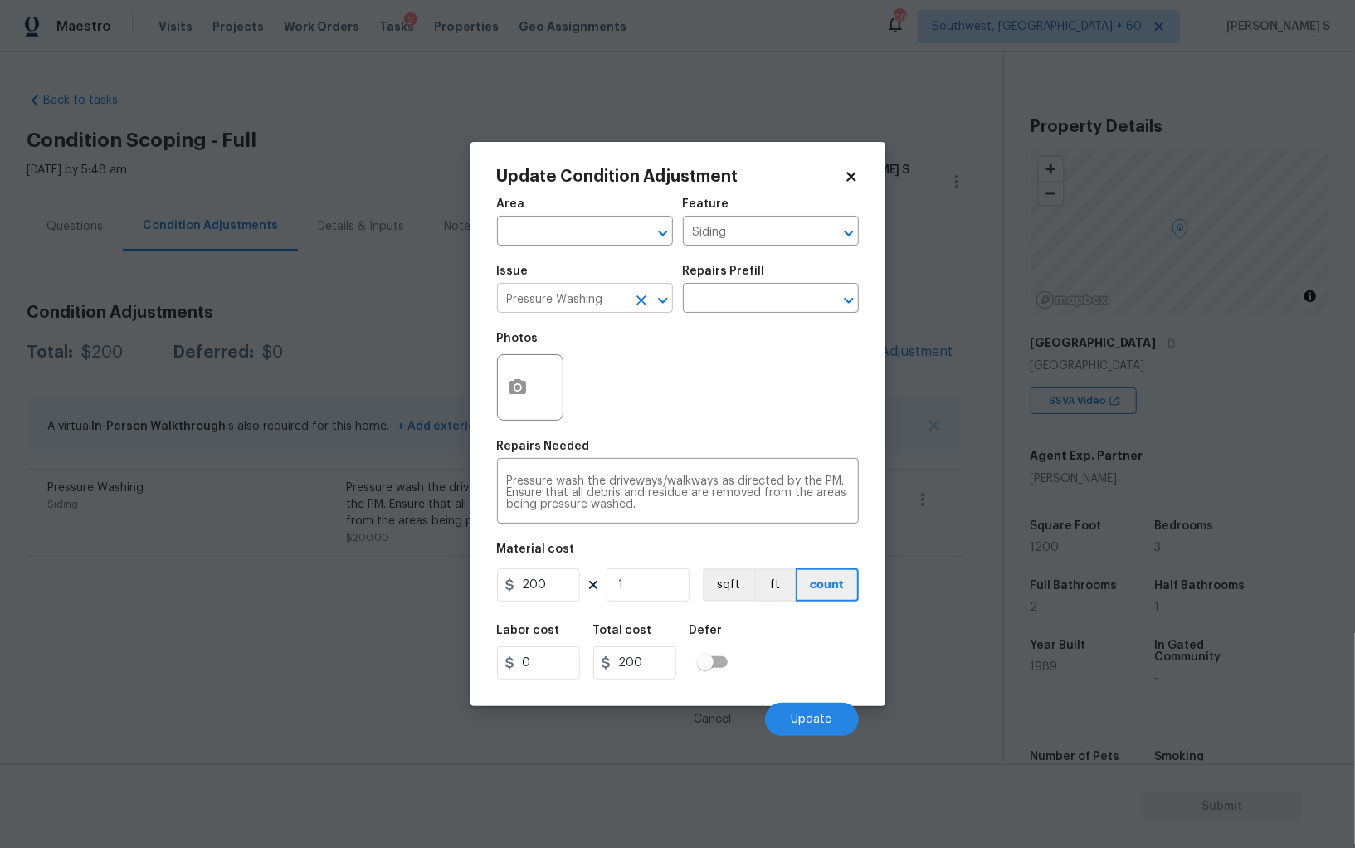
click at [562, 298] on input "Pressure Washing" at bounding box center [561, 300] width 129 height 26
type input "ACQ: HVAC"
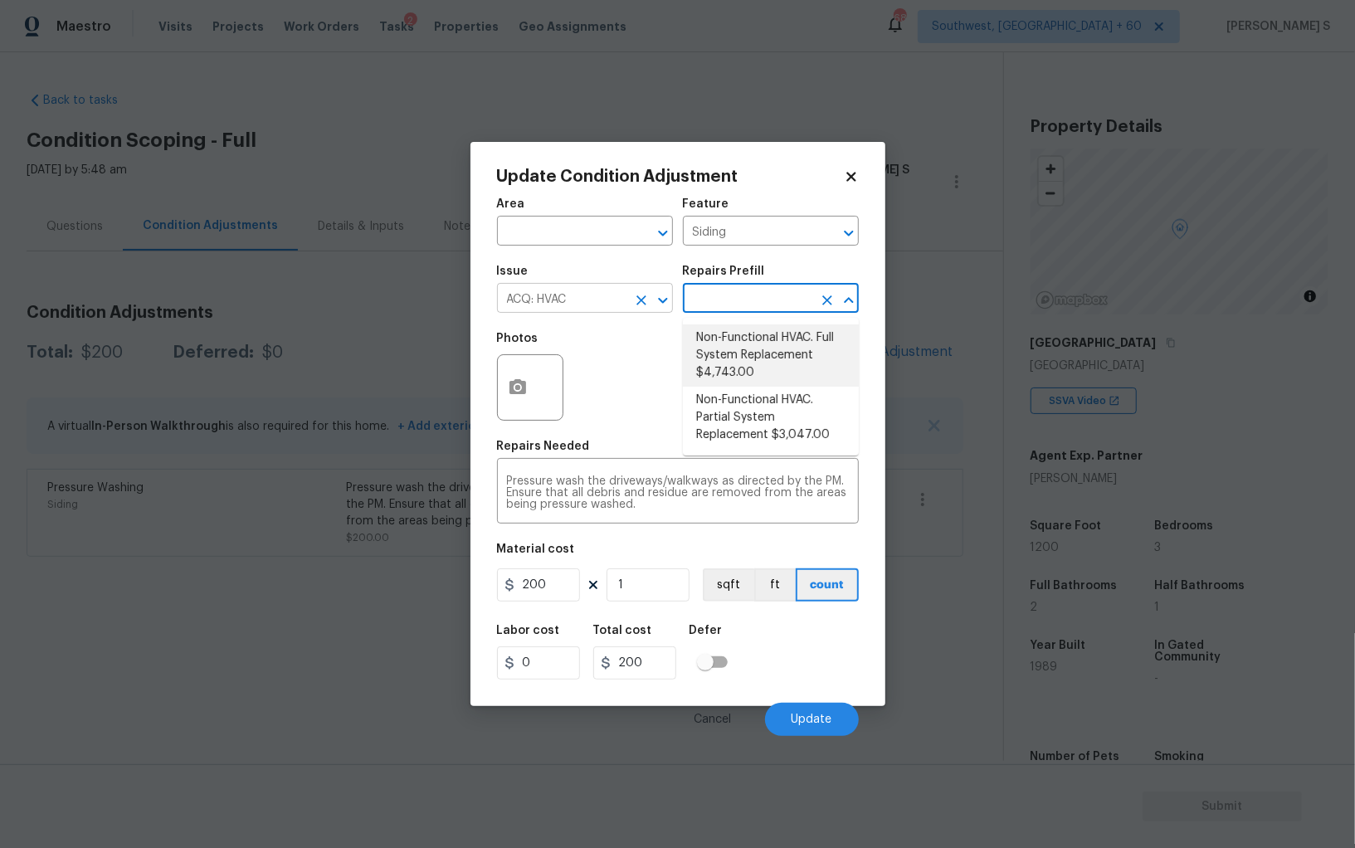
type input "Acquisition"
type textarea "Acquisition Scope: Full System Replacement"
type input "4743"
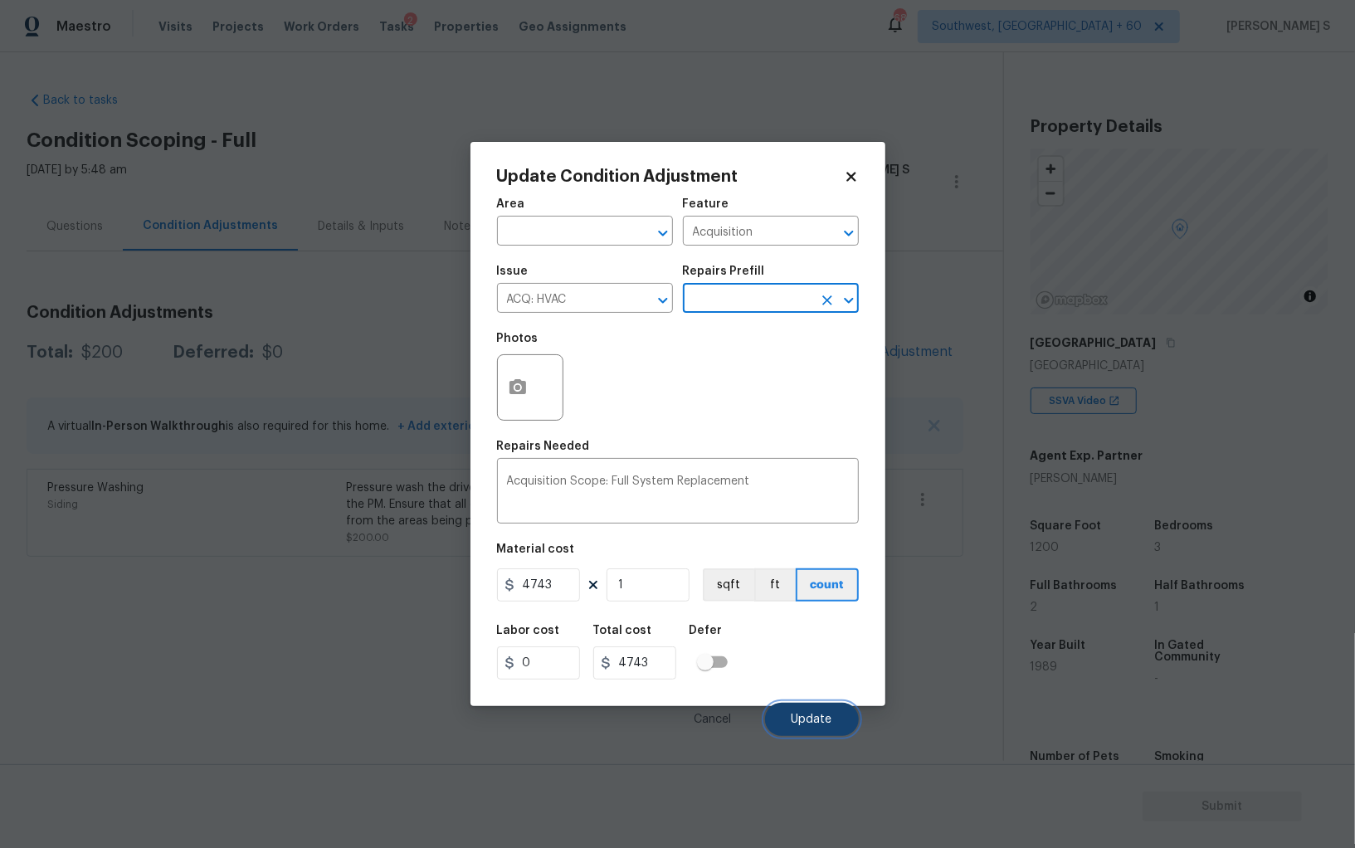
click at [805, 719] on span "Update" at bounding box center [812, 720] width 41 height 12
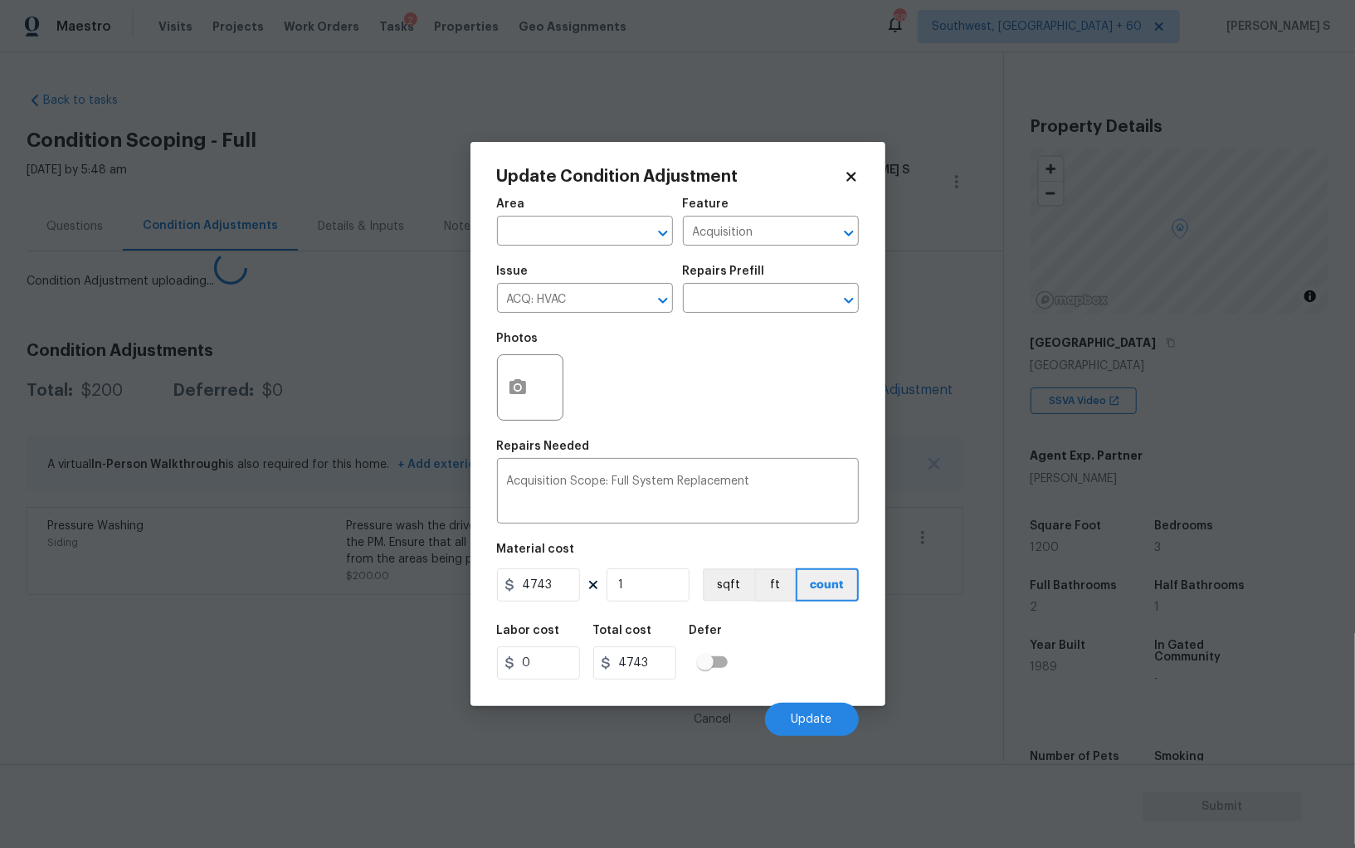
click at [187, 596] on body "Maestro Visits Projects Work Orders Tasks 2 Properties Geo Assignments 688 Sout…" at bounding box center [677, 424] width 1355 height 848
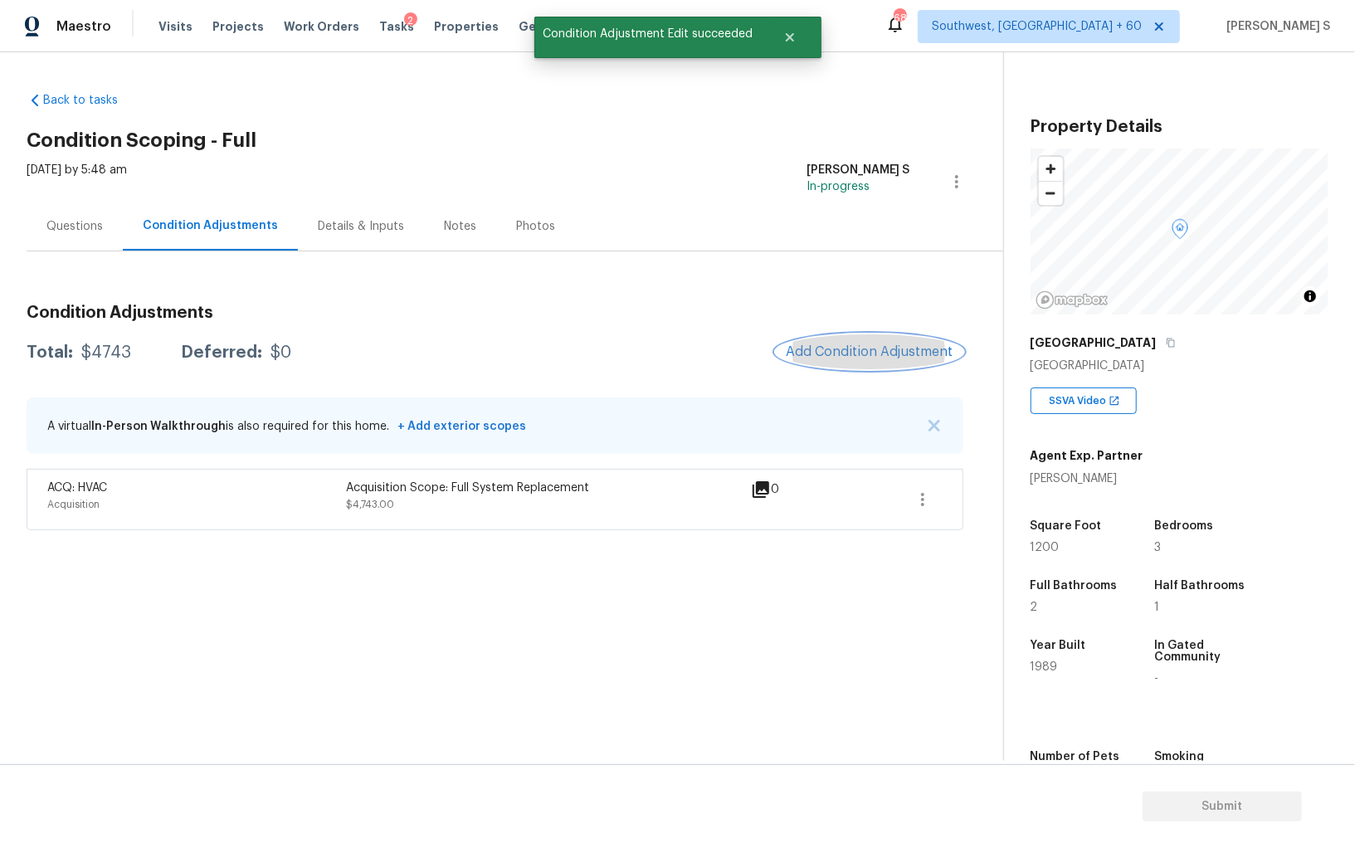
click at [870, 358] on span "Add Condition Adjustment" at bounding box center [870, 351] width 168 height 15
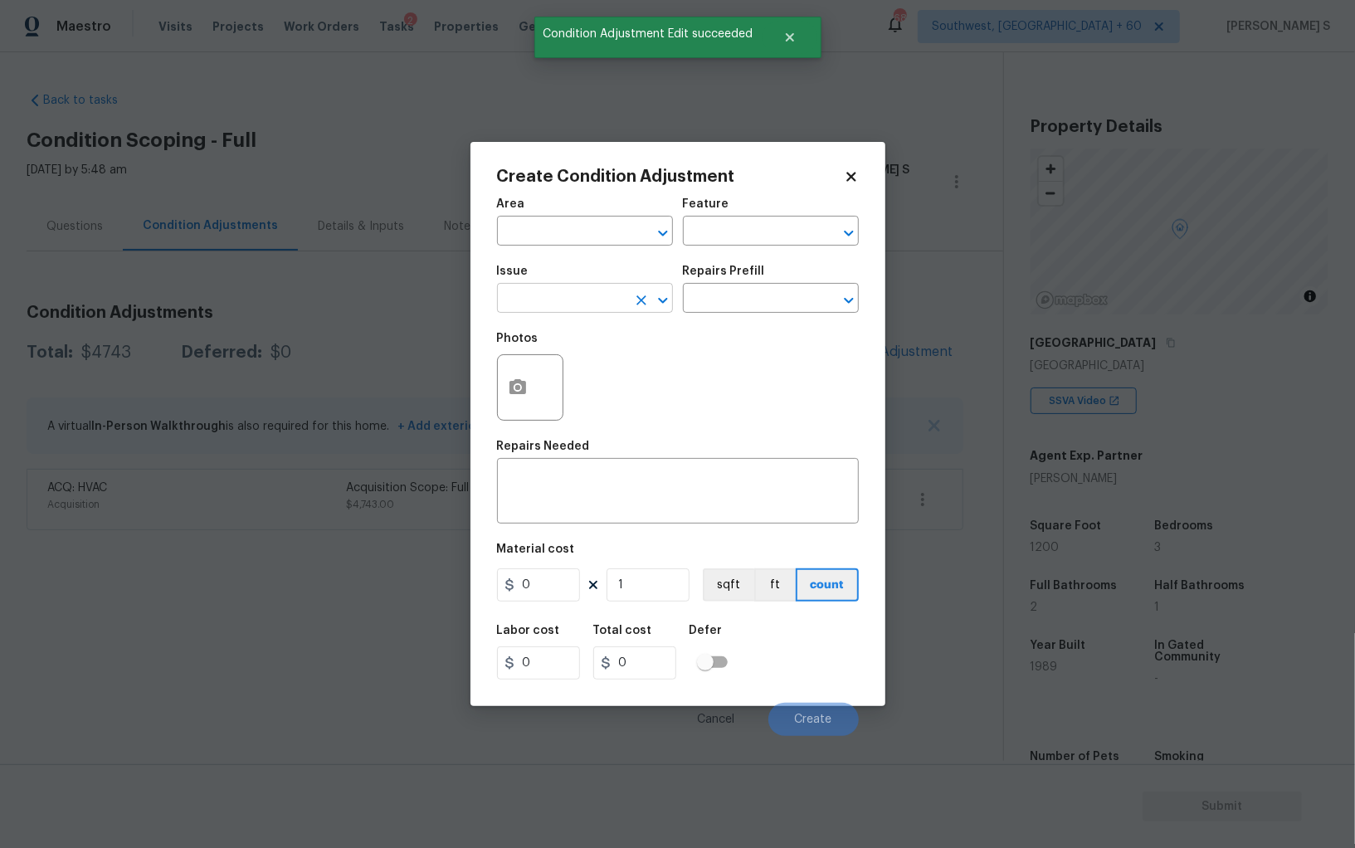
click at [592, 302] on input "text" at bounding box center [561, 300] width 129 height 26
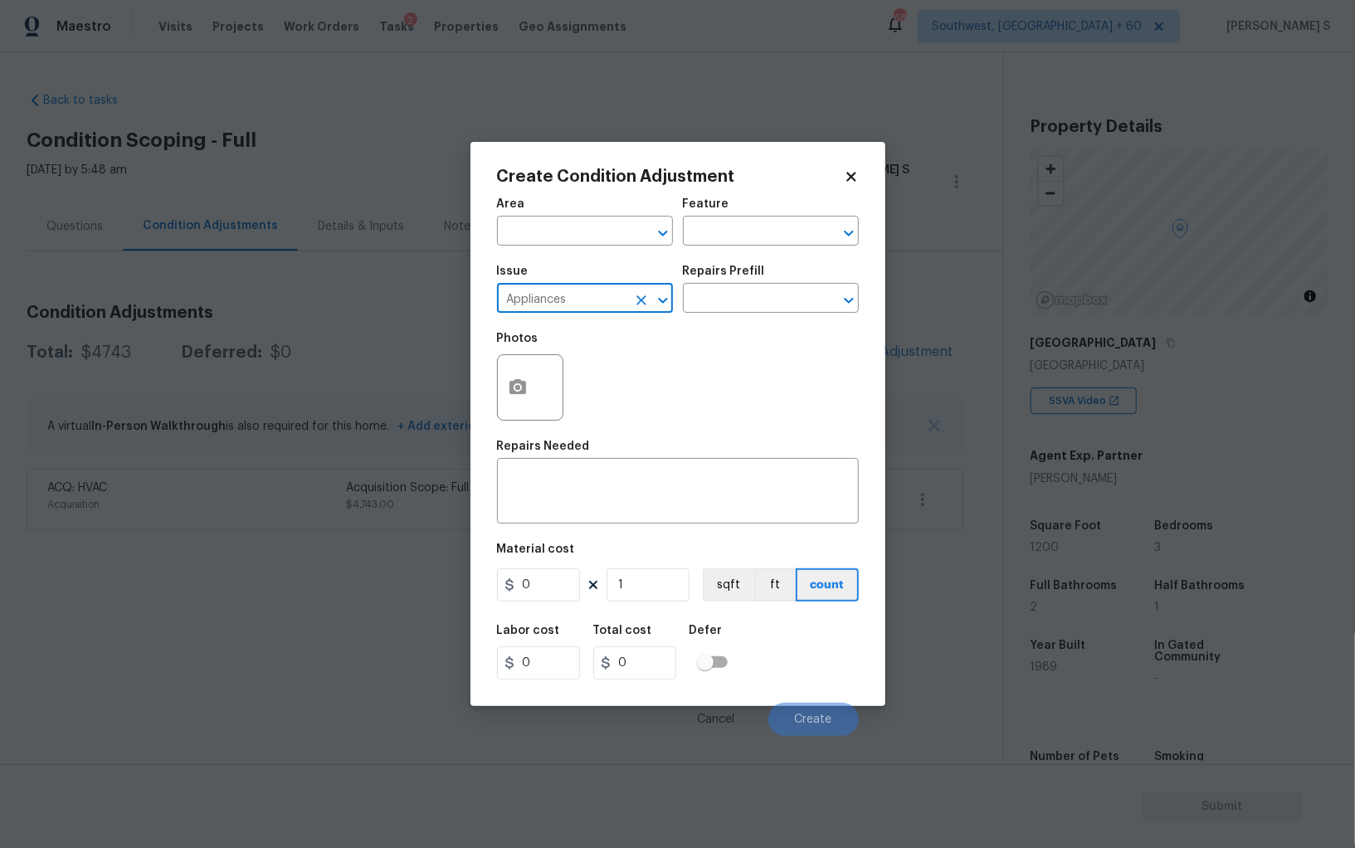
type input "Appliances"
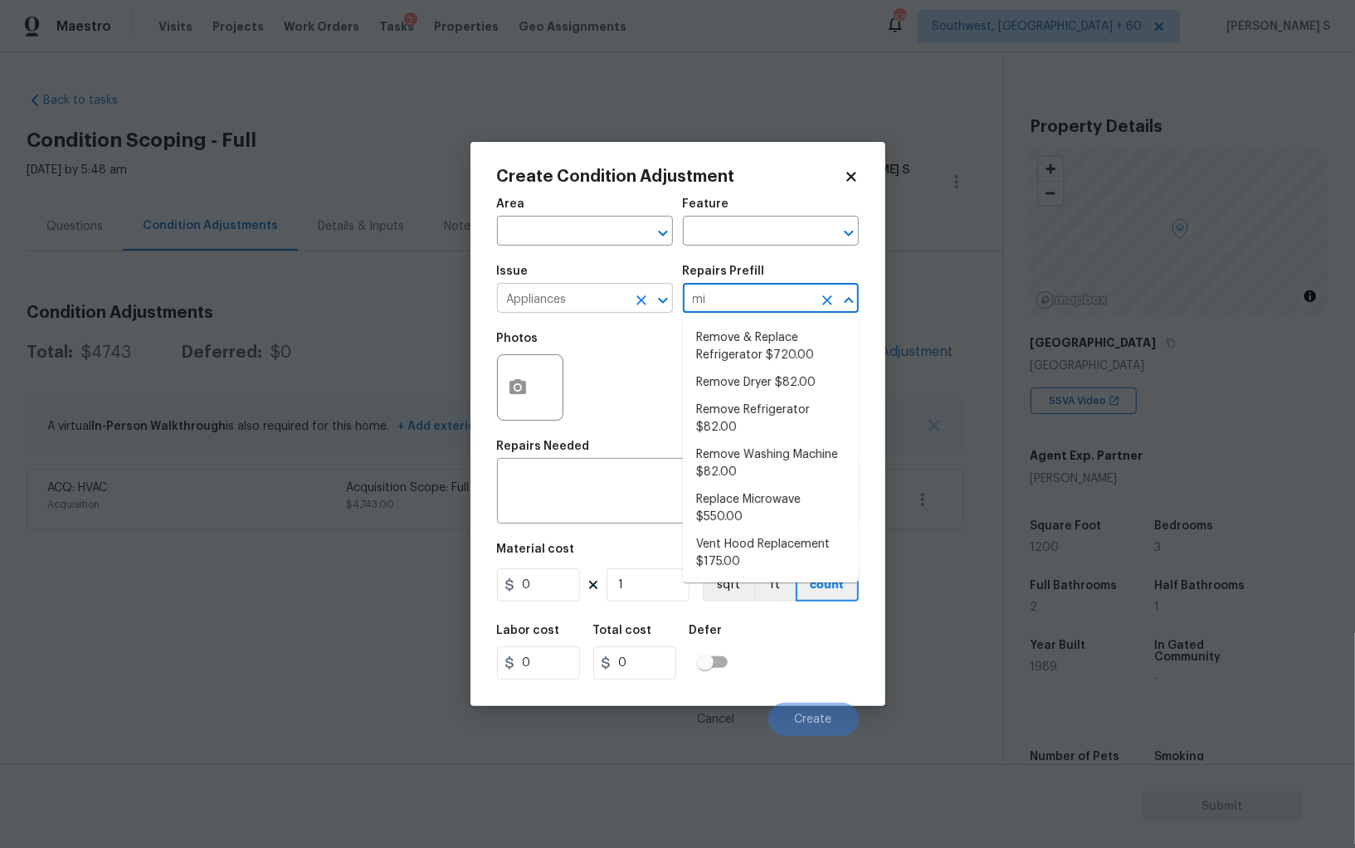
type input "mic"
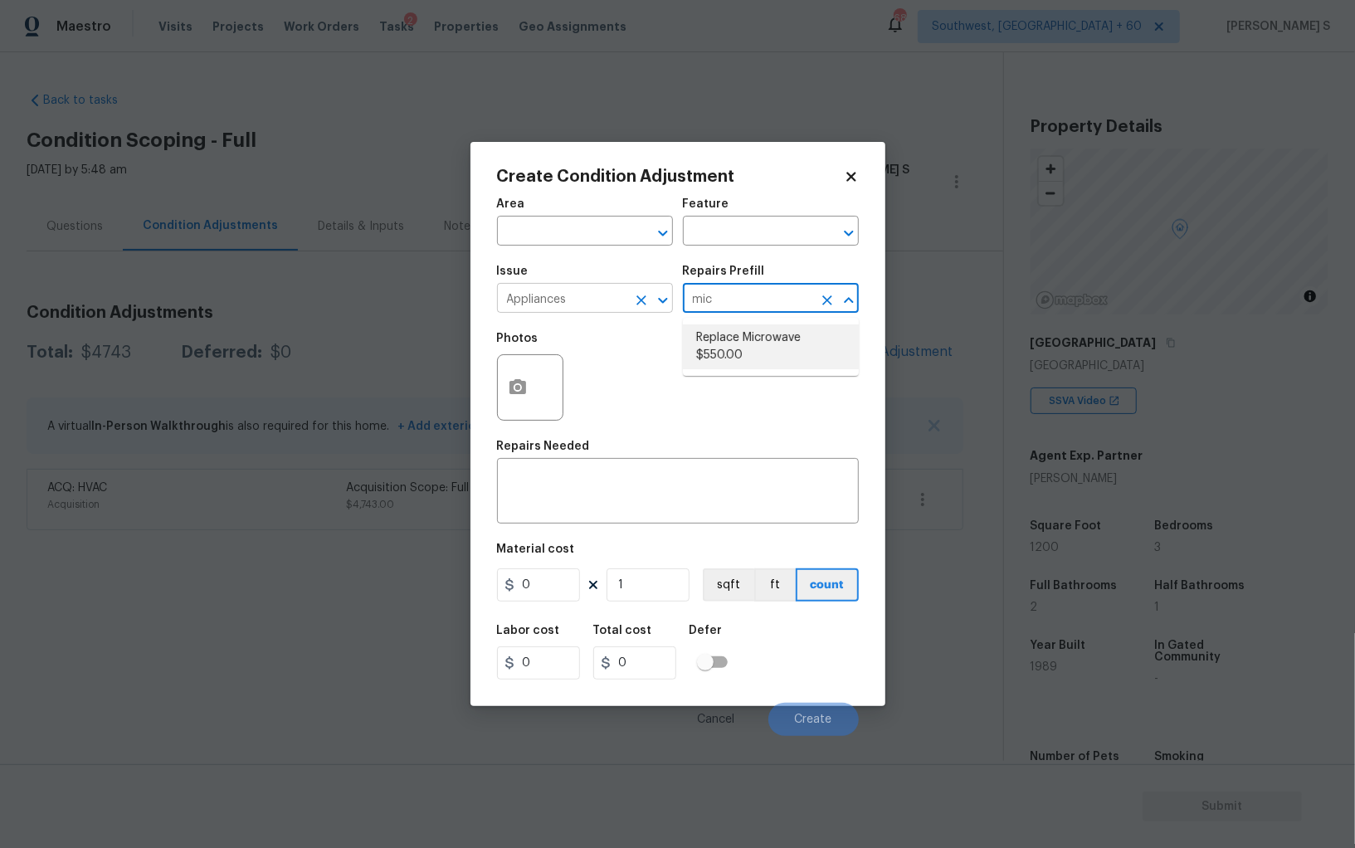
type input "Appliances"
type textarea "Remove the existing microwave and replace it with a new microwave"
type input "550"
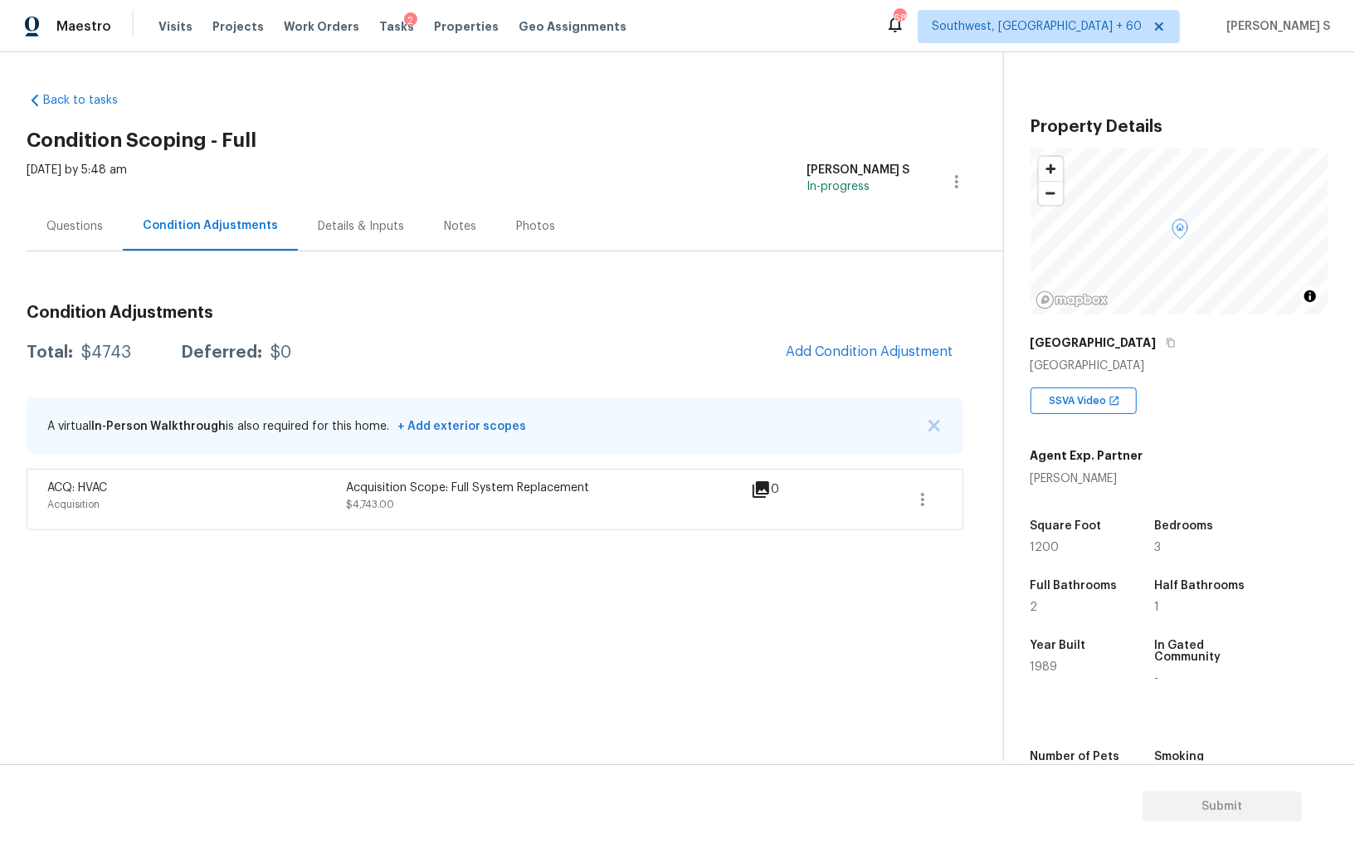
click at [809, 741] on body "Maestro Visits Projects Work Orders Tasks 2 Properties Geo Assignments 688 Sout…" at bounding box center [677, 424] width 1355 height 848
click at [877, 344] on span "Add Condition Adjustment" at bounding box center [870, 351] width 168 height 15
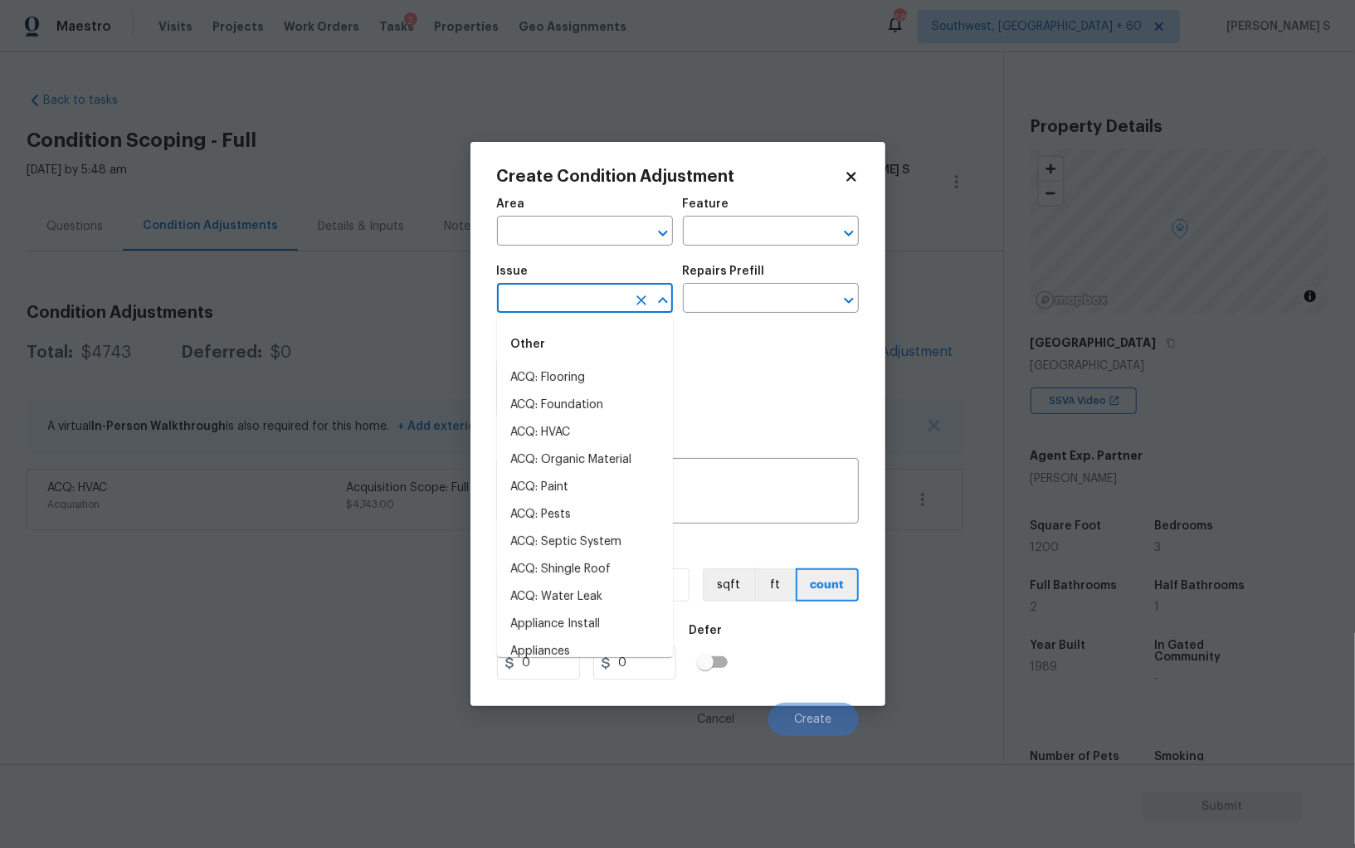
click at [613, 307] on input "text" at bounding box center [561, 300] width 129 height 26
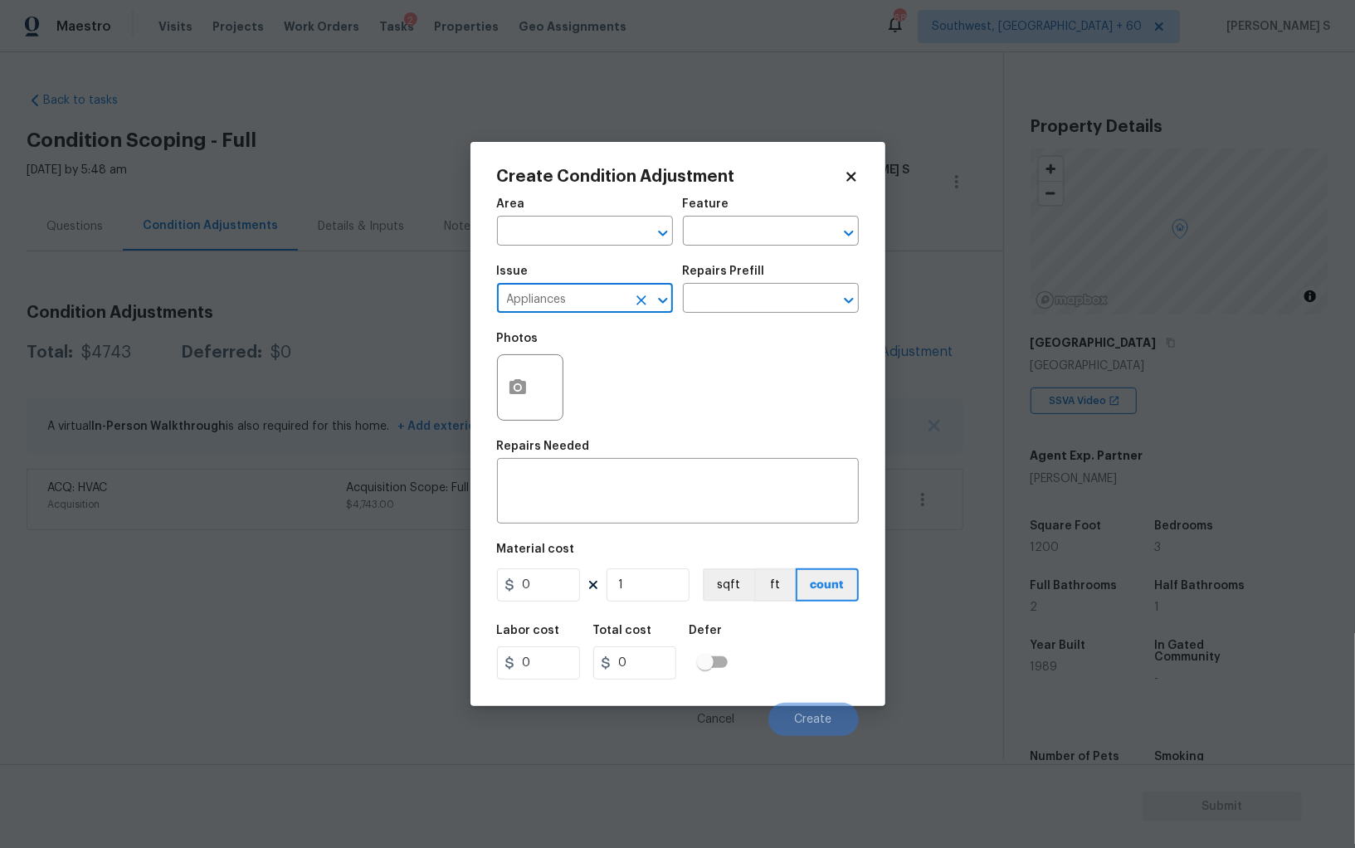
type input "Appliances"
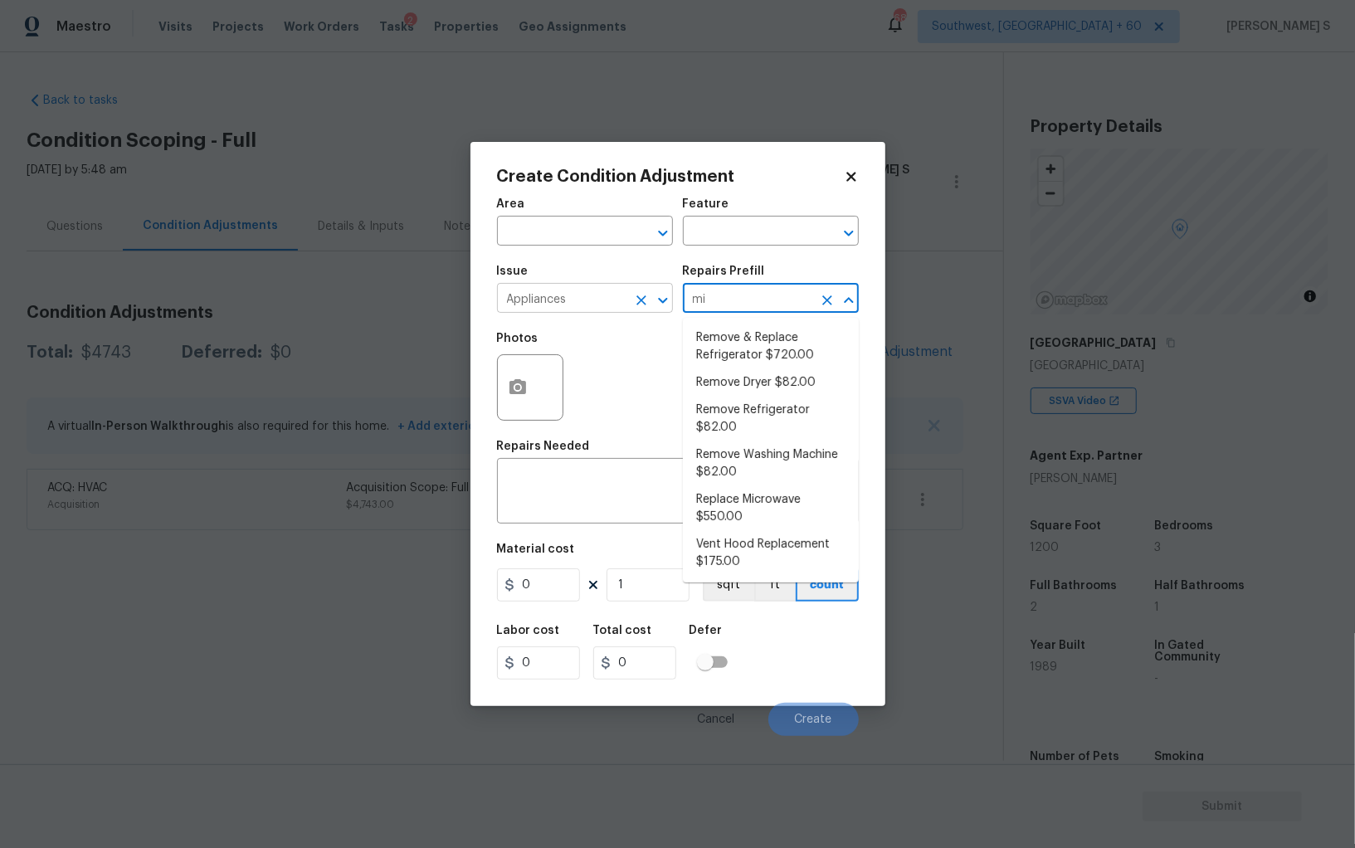
type input "mic"
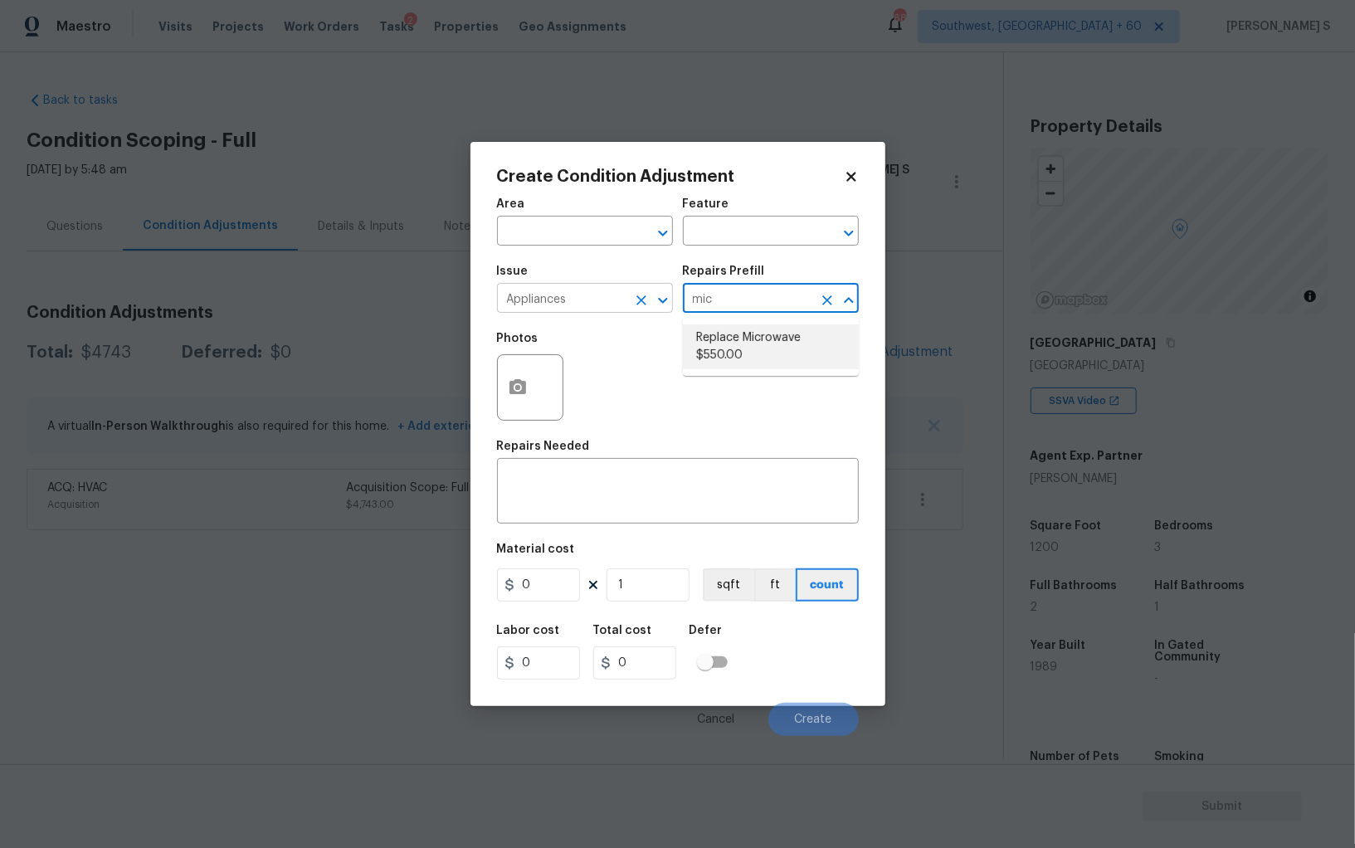
type input "Appliances"
type textarea "Remove the existing microwave and replace it with a new microwave"
type input "550"
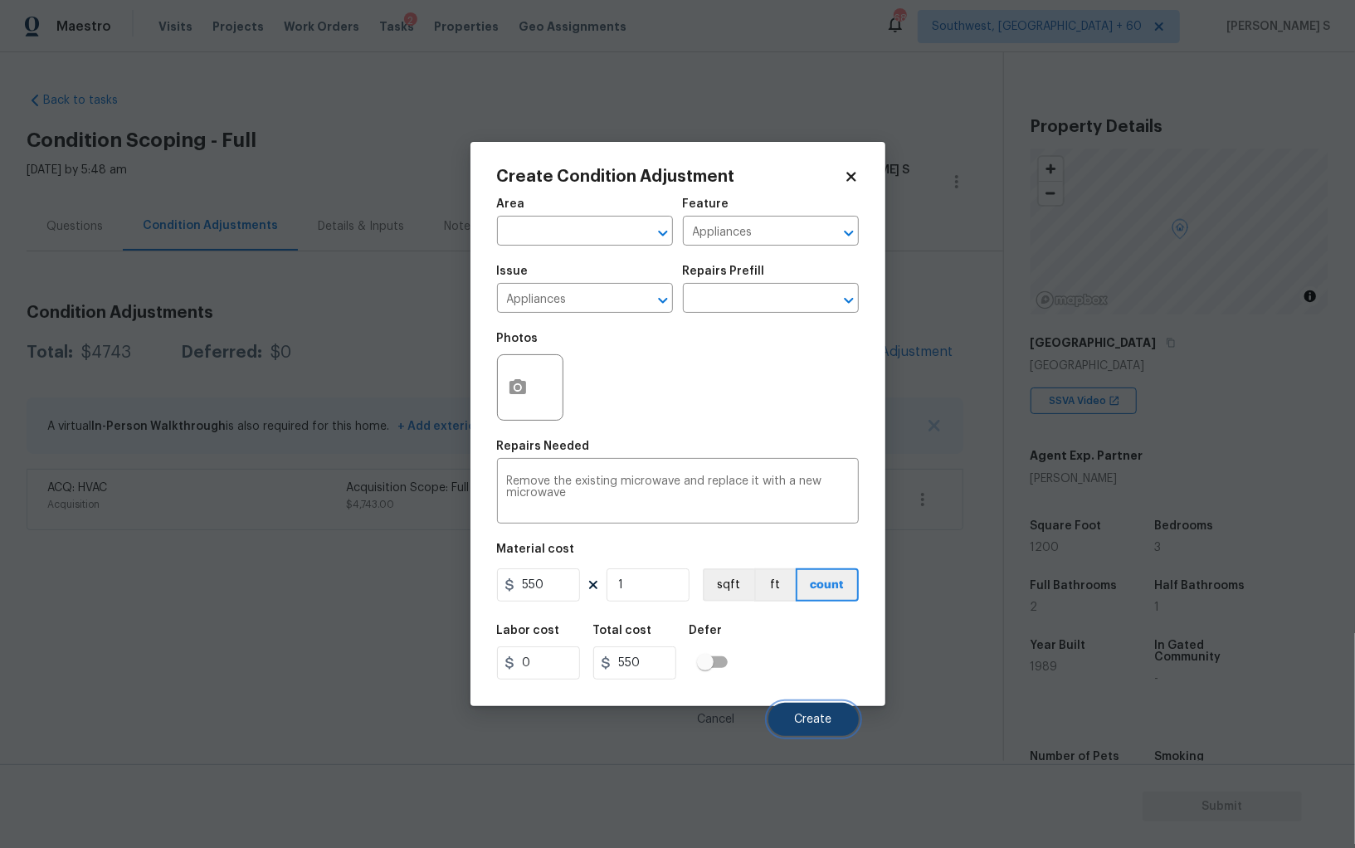
click at [810, 726] on span "Create" at bounding box center [813, 720] width 37 height 12
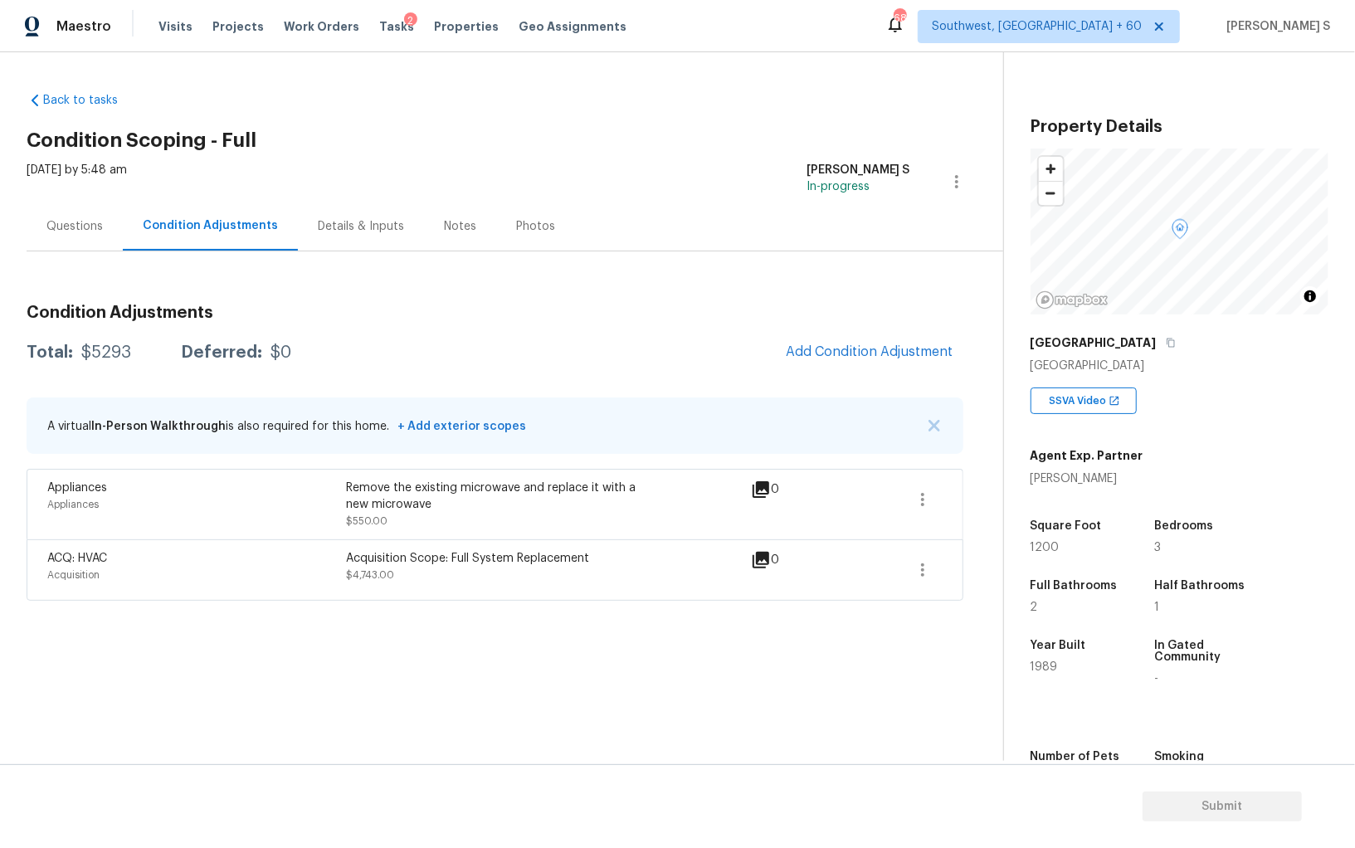
click at [88, 222] on div "Questions" at bounding box center [74, 226] width 56 height 17
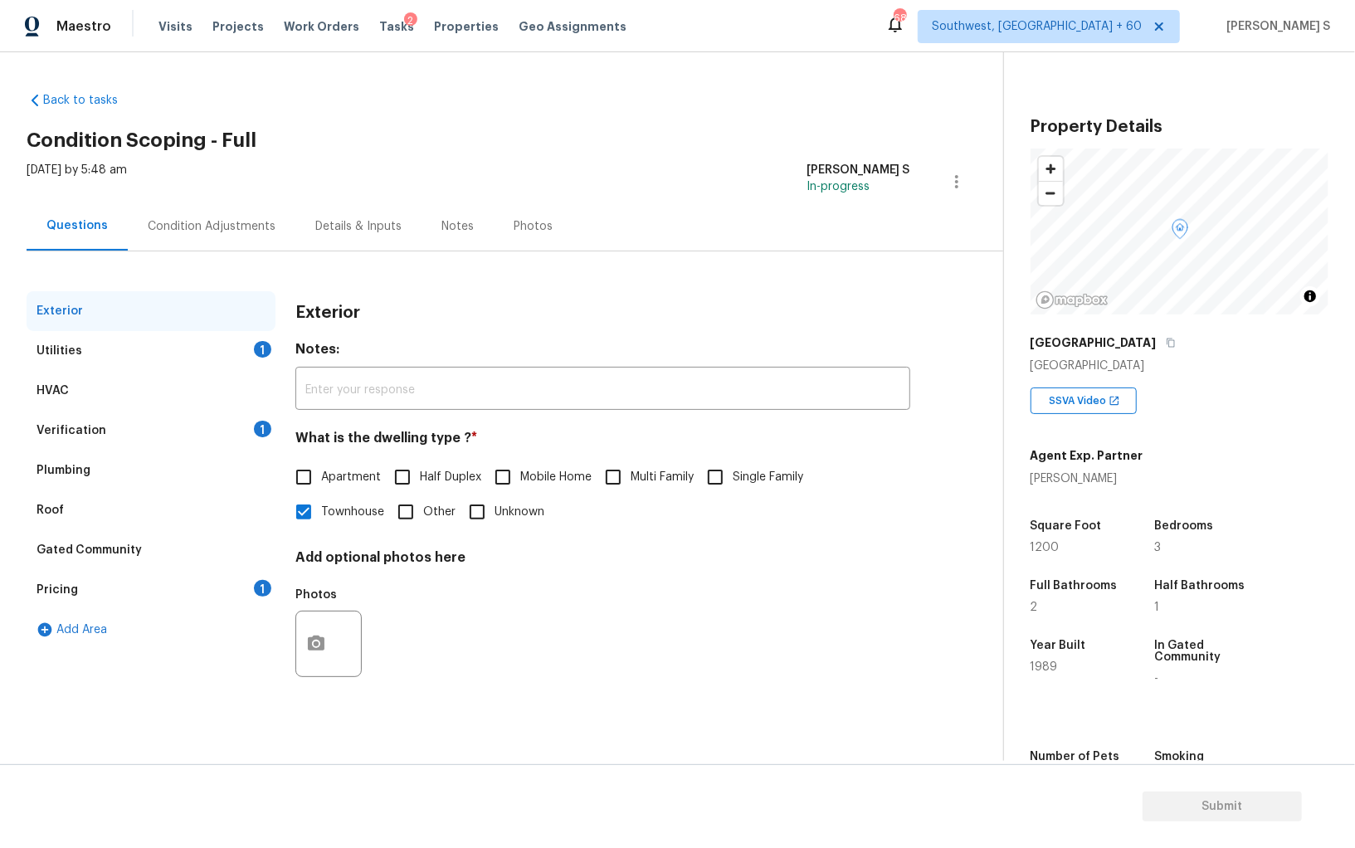
click at [105, 592] on div "Pricing 1" at bounding box center [151, 590] width 249 height 40
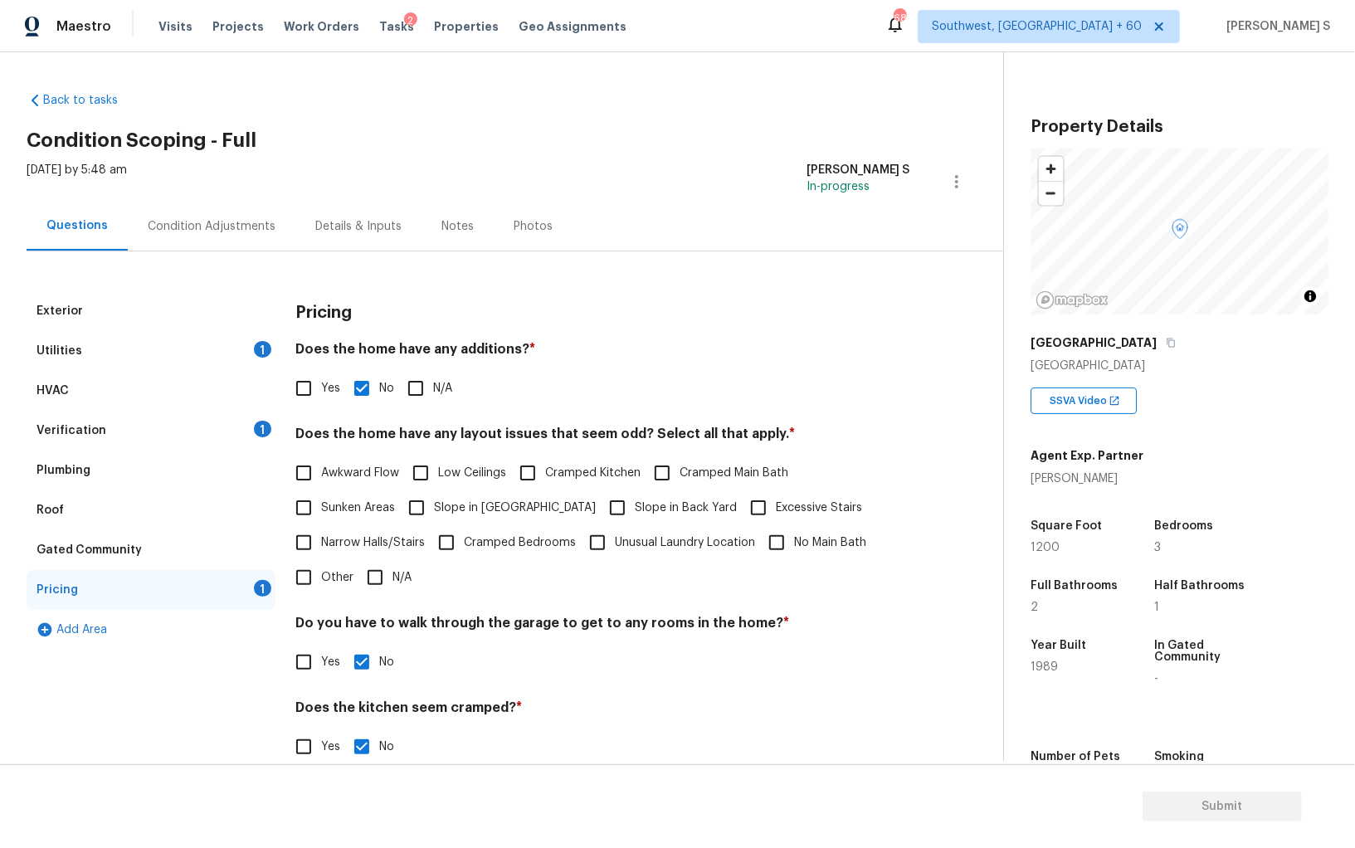
click at [478, 508] on span "Slope in [GEOGRAPHIC_DATA]" at bounding box center [515, 508] width 162 height 17
click at [434, 508] on input "Slope in [GEOGRAPHIC_DATA]" at bounding box center [416, 507] width 35 height 35
checkbox input "true"
click at [600, 508] on input "Slope in Back Yard" at bounding box center [617, 509] width 35 height 35
checkbox input "true"
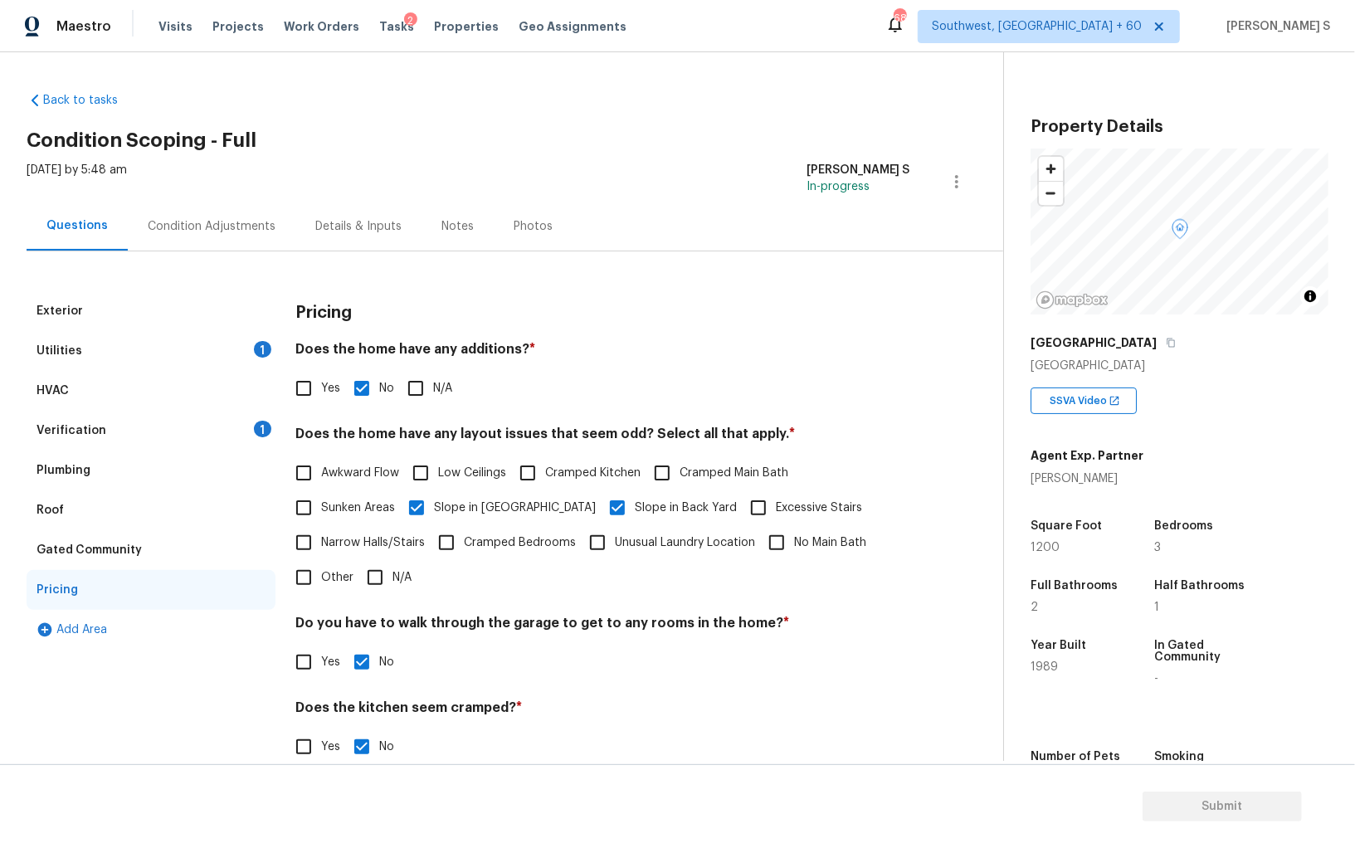
click at [235, 438] on div "Verification 1" at bounding box center [151, 431] width 249 height 40
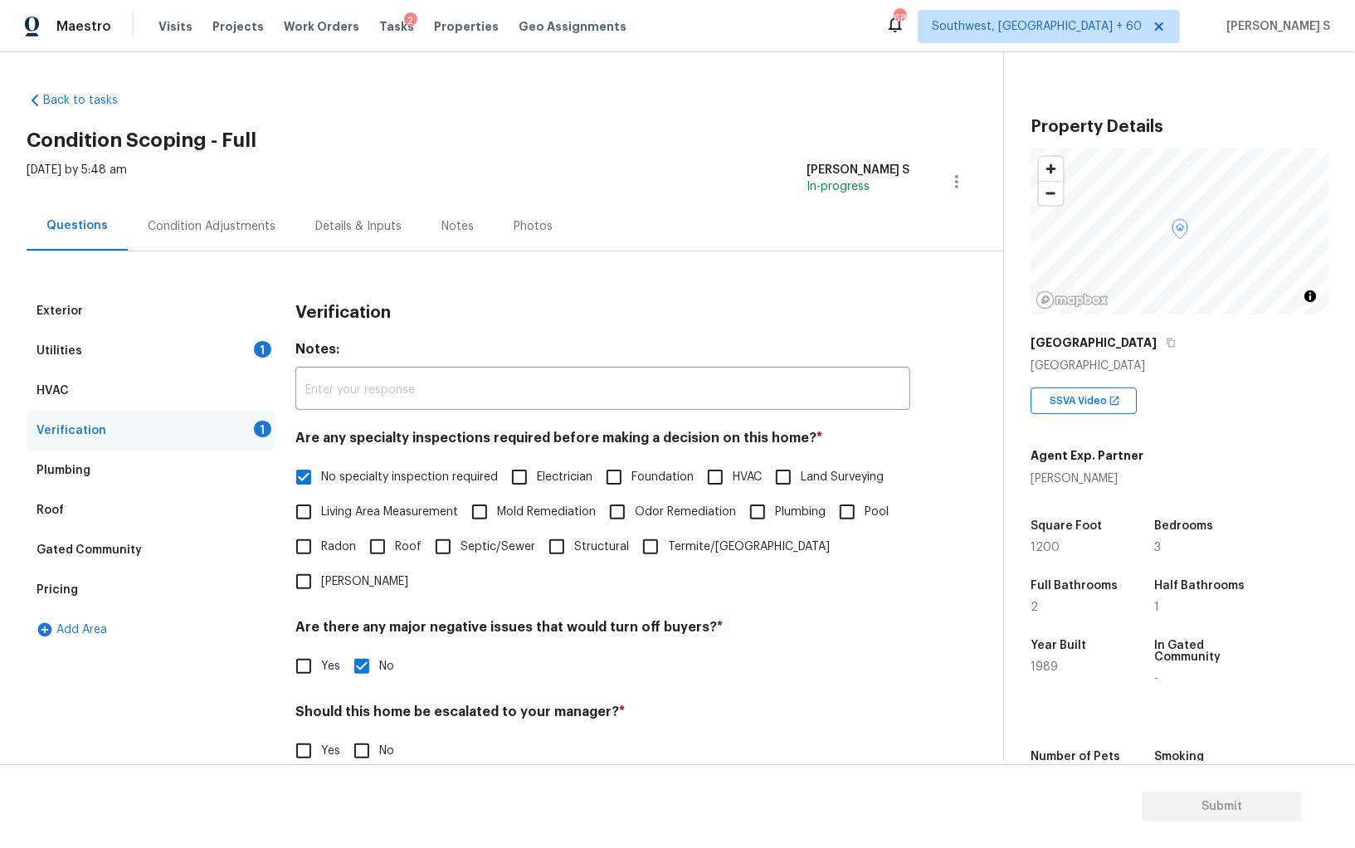
click at [239, 215] on div "Condition Adjustments" at bounding box center [212, 226] width 168 height 49
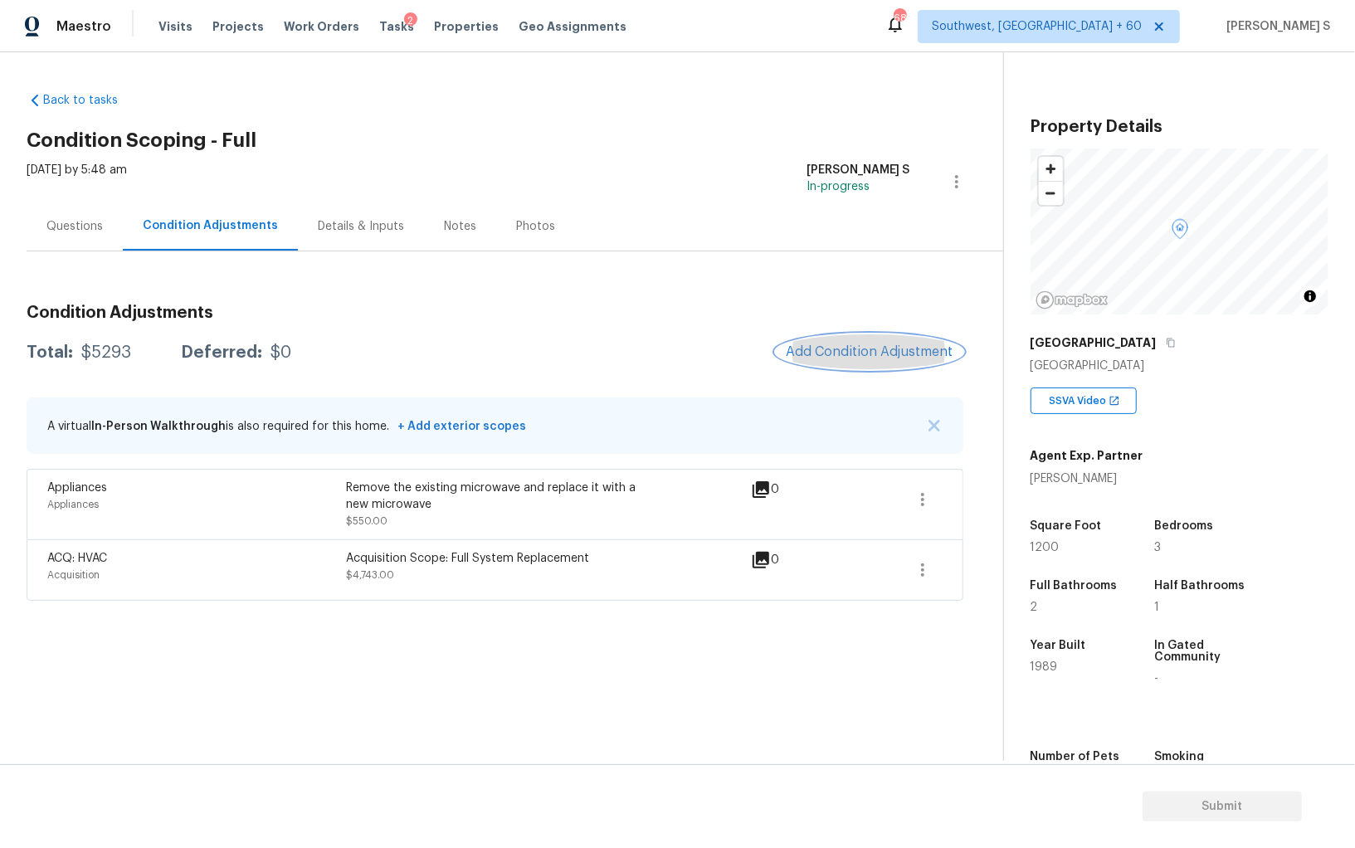
click at [842, 334] on button "Add Condition Adjustment" at bounding box center [870, 351] width 188 height 35
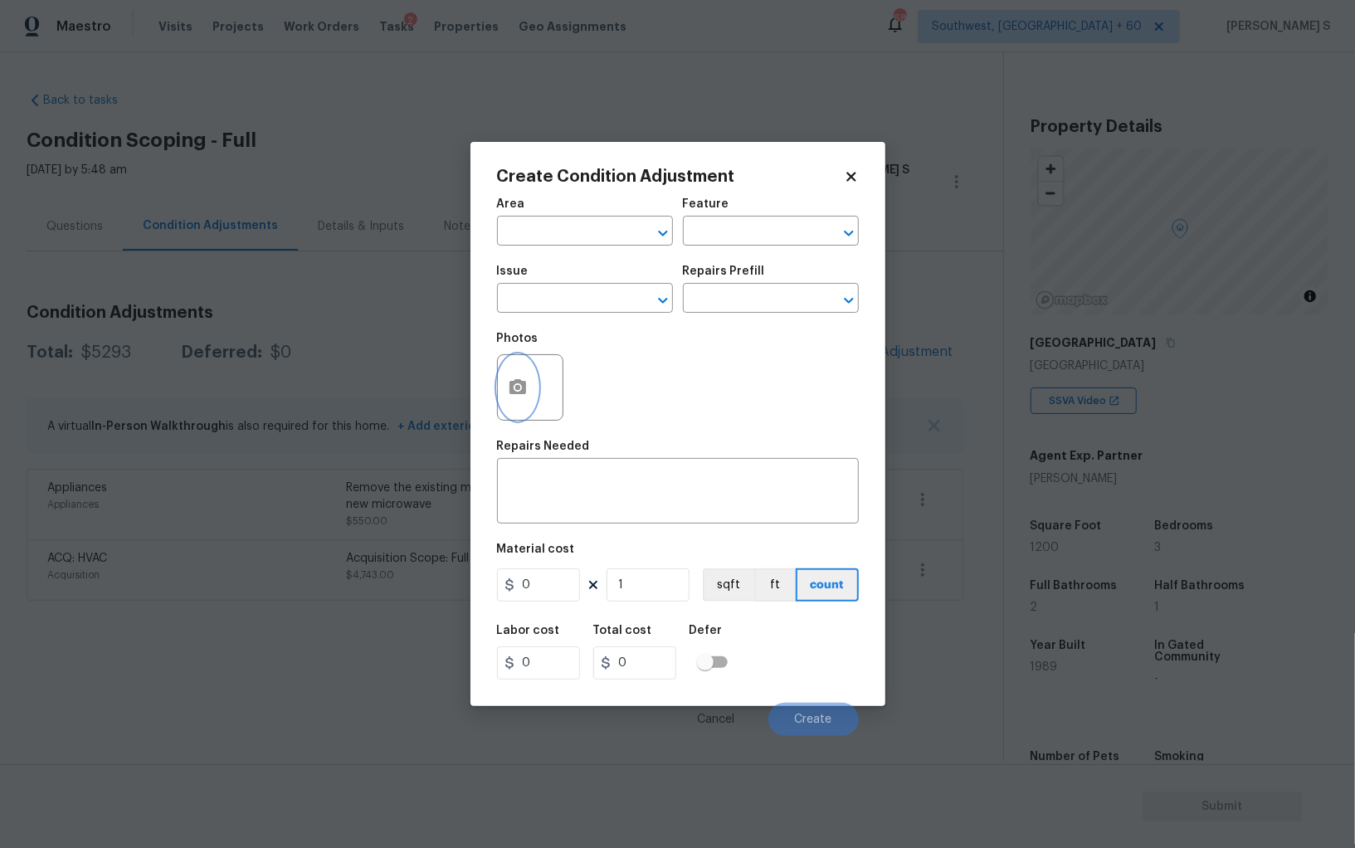
click at [516, 384] on icon "button" at bounding box center [517, 386] width 17 height 15
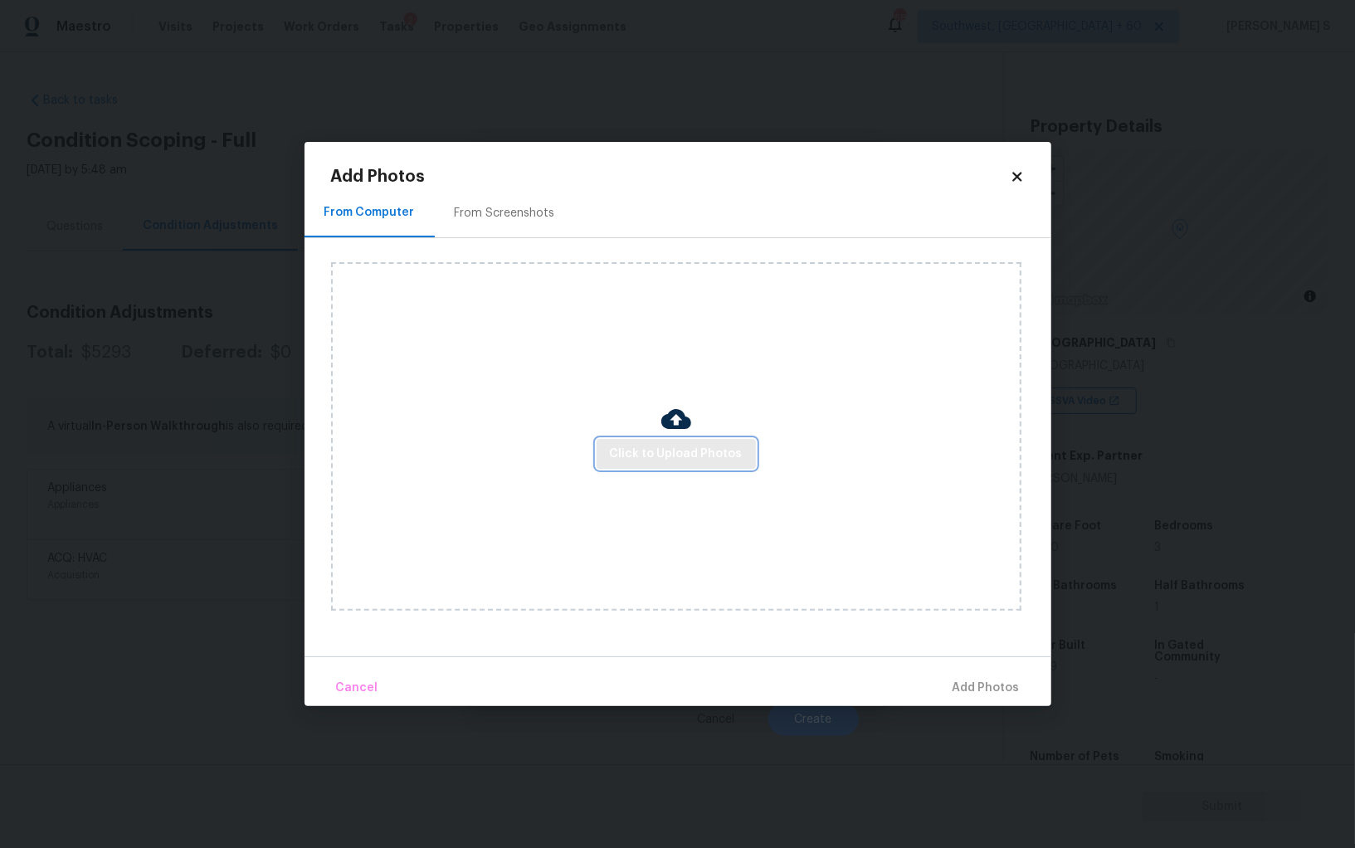
click at [607, 445] on button "Click to Upload Photos" at bounding box center [676, 454] width 159 height 31
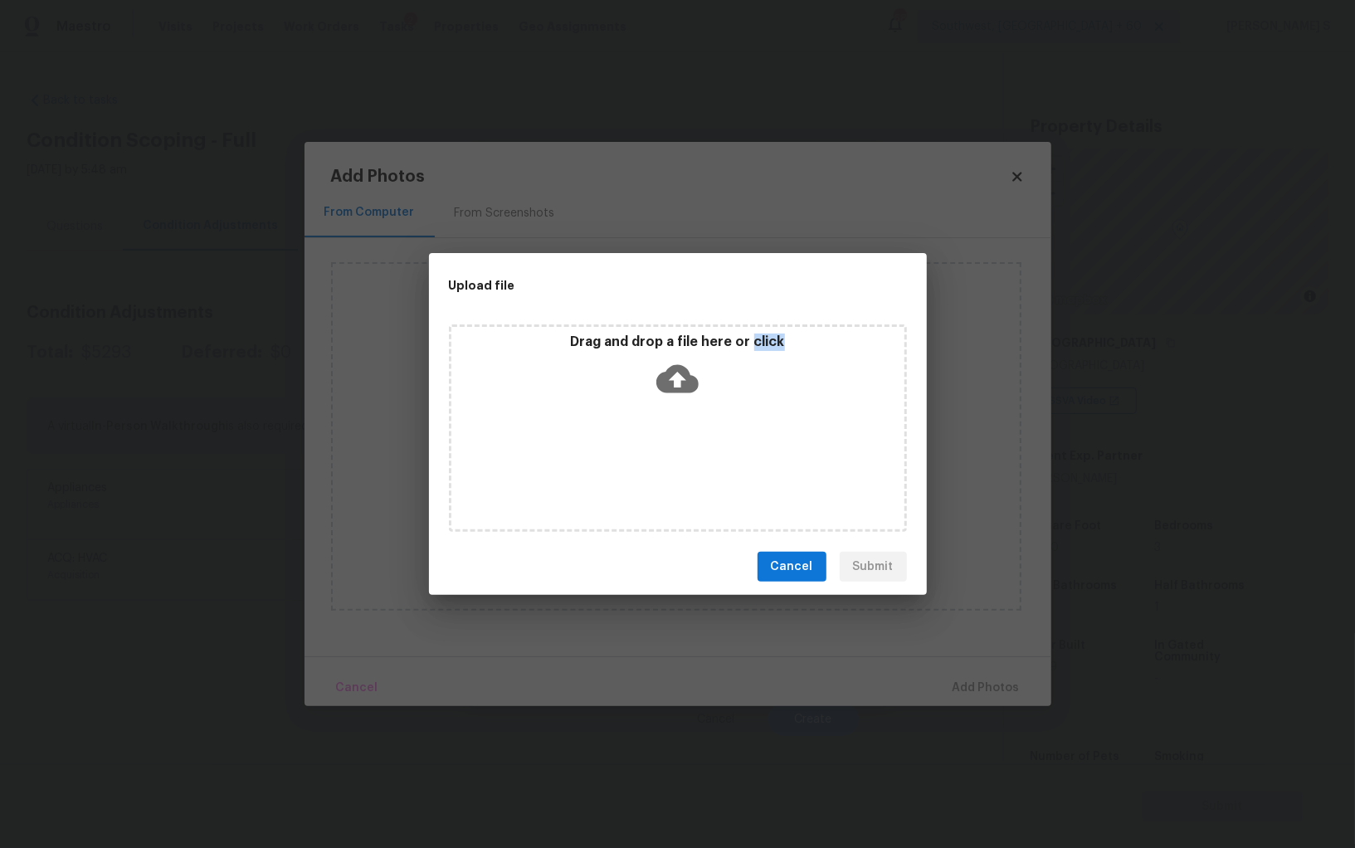
click at [607, 445] on div "Drag and drop a file here or click" at bounding box center [678, 427] width 458 height 207
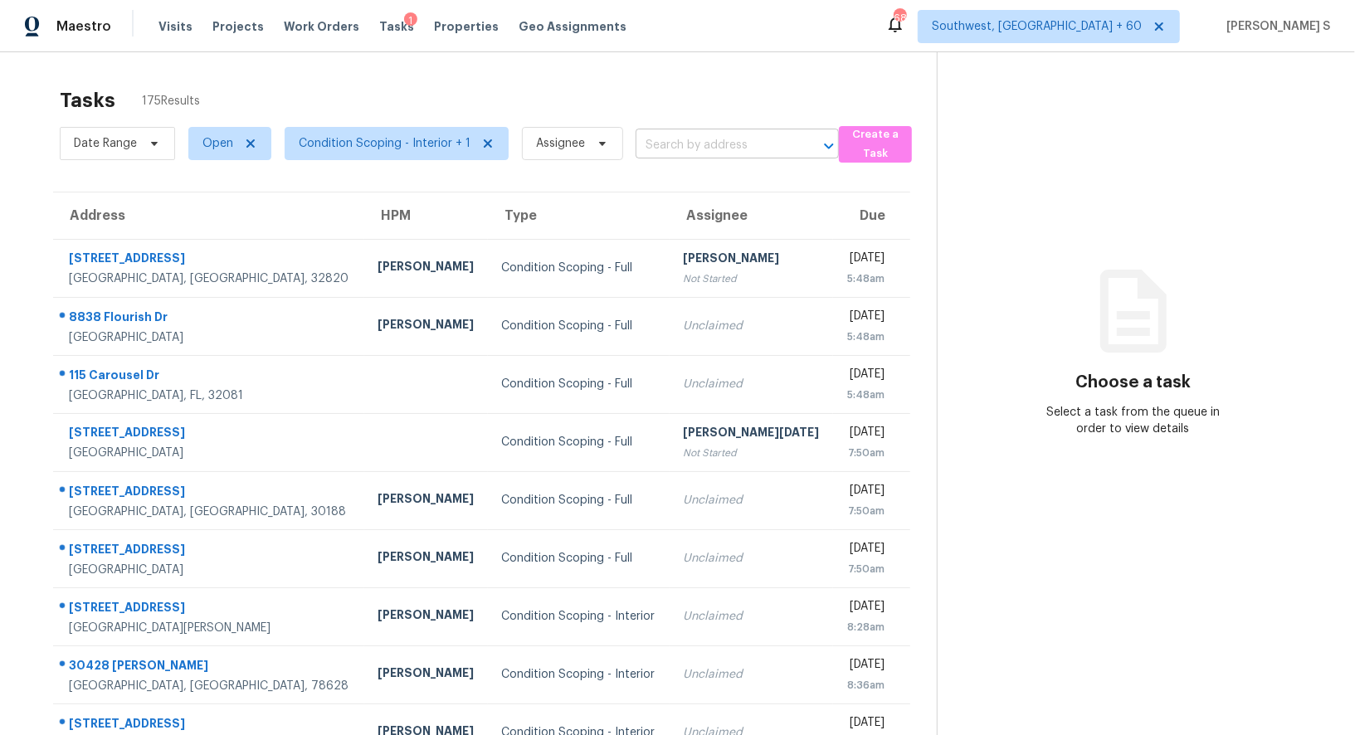
click at [659, 147] on input "text" at bounding box center [714, 146] width 157 height 26
paste input "124 Norman Ave, Avon Lake, OH, 44012"
type input "124 Norman Ave, Avon Lake, OH, 44012"
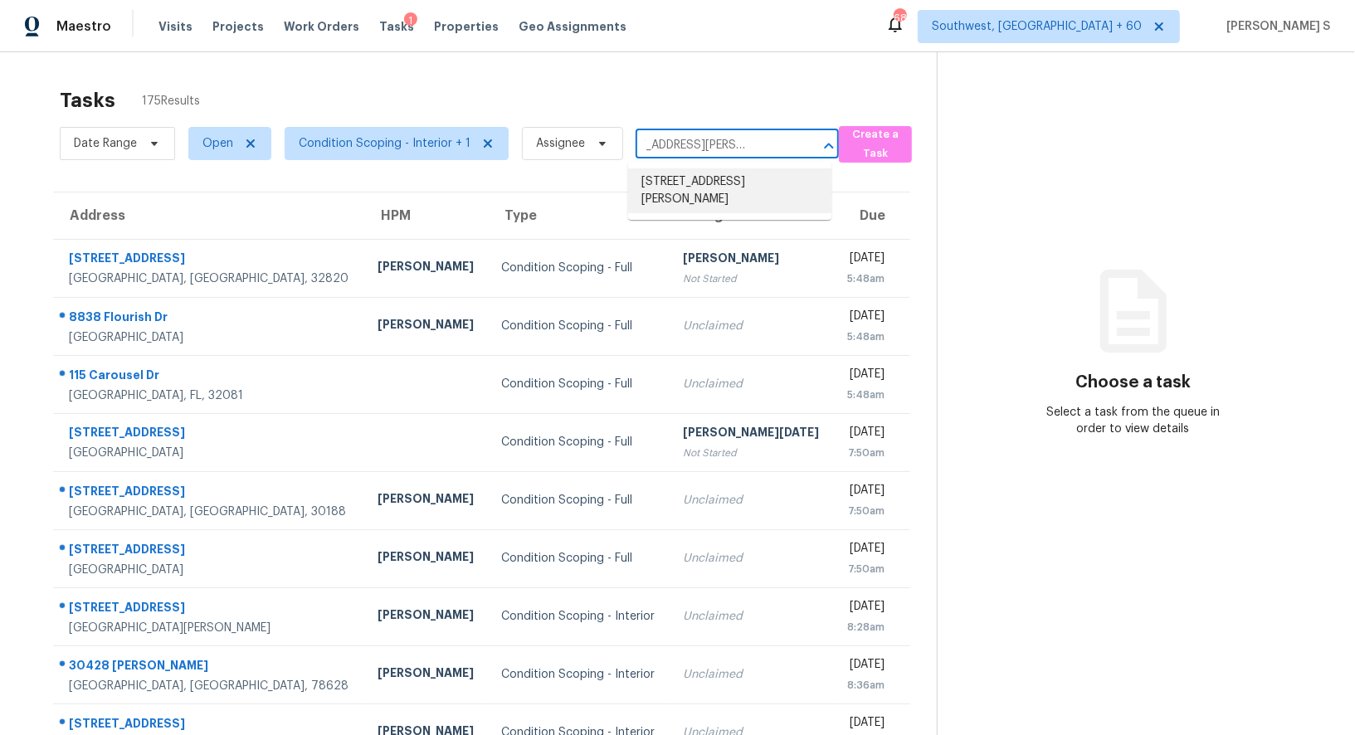
click at [687, 185] on li "124 Norman Ave, Avon Lake, OH 44012" at bounding box center [729, 190] width 203 height 45
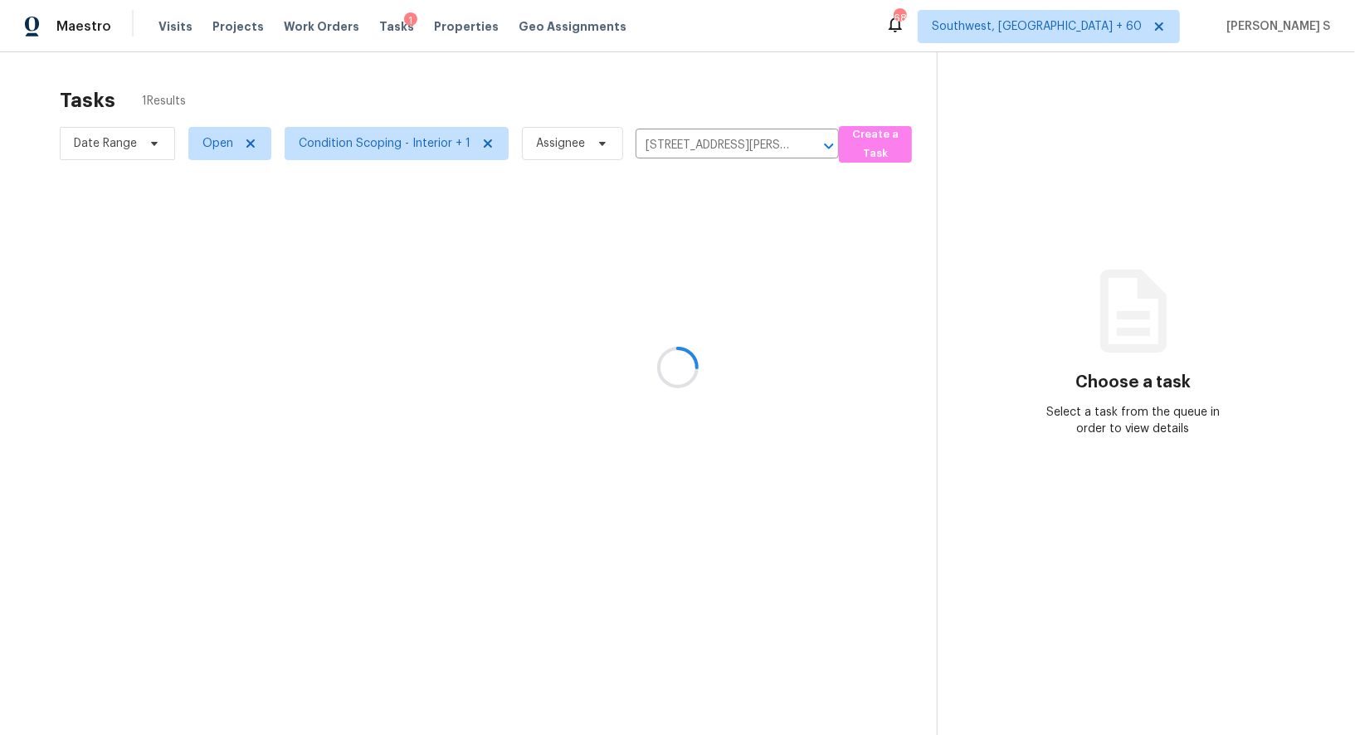
click at [592, 252] on div at bounding box center [677, 367] width 1355 height 735
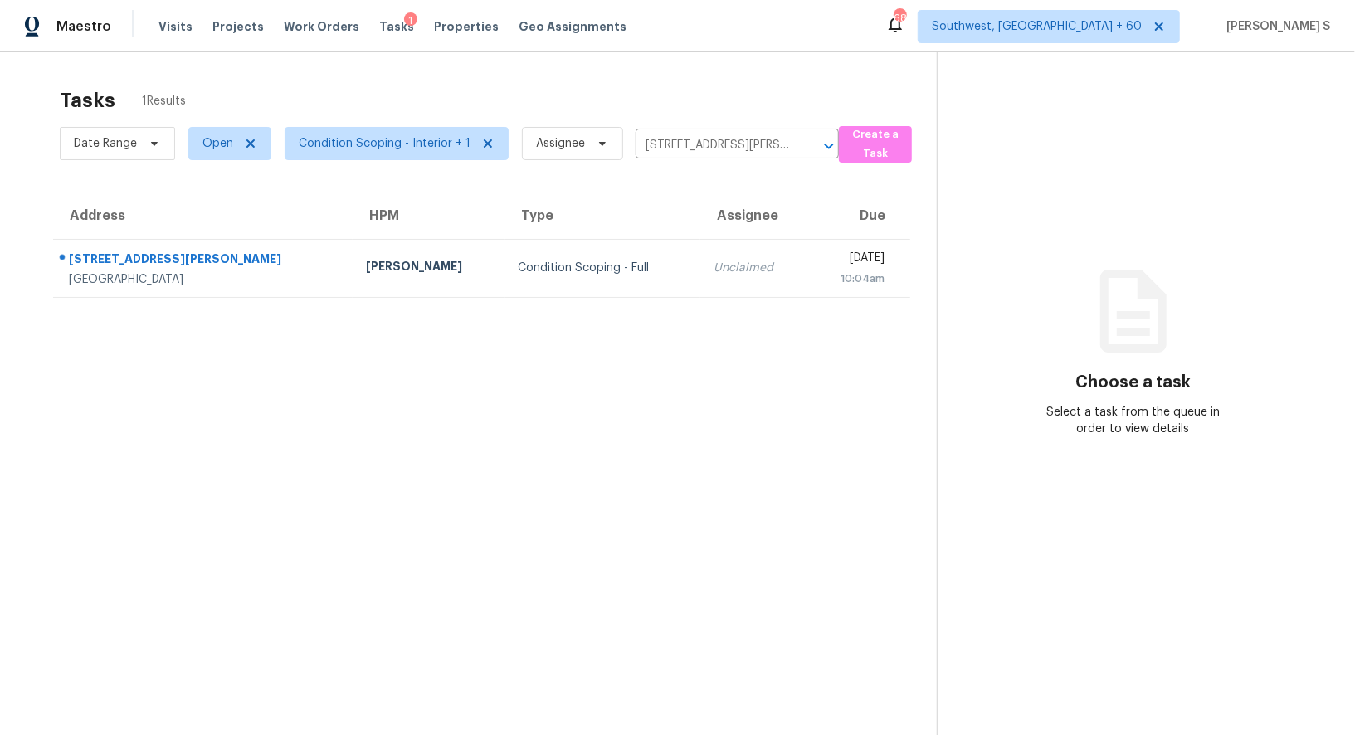
click at [592, 252] on td "Condition Scoping - Full" at bounding box center [603, 268] width 196 height 58
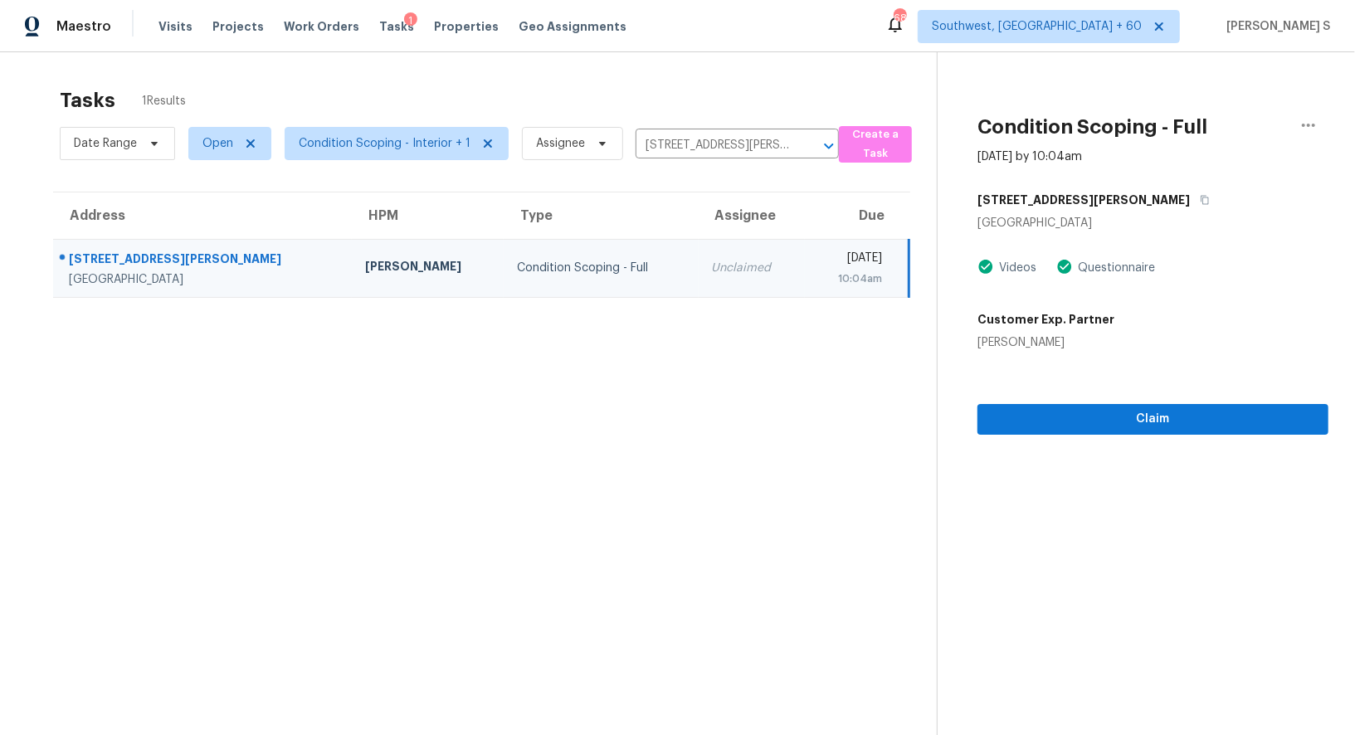
click at [1182, 378] on div "Claim" at bounding box center [1152, 393] width 351 height 84
click at [1182, 417] on span "Claim" at bounding box center [1153, 419] width 324 height 21
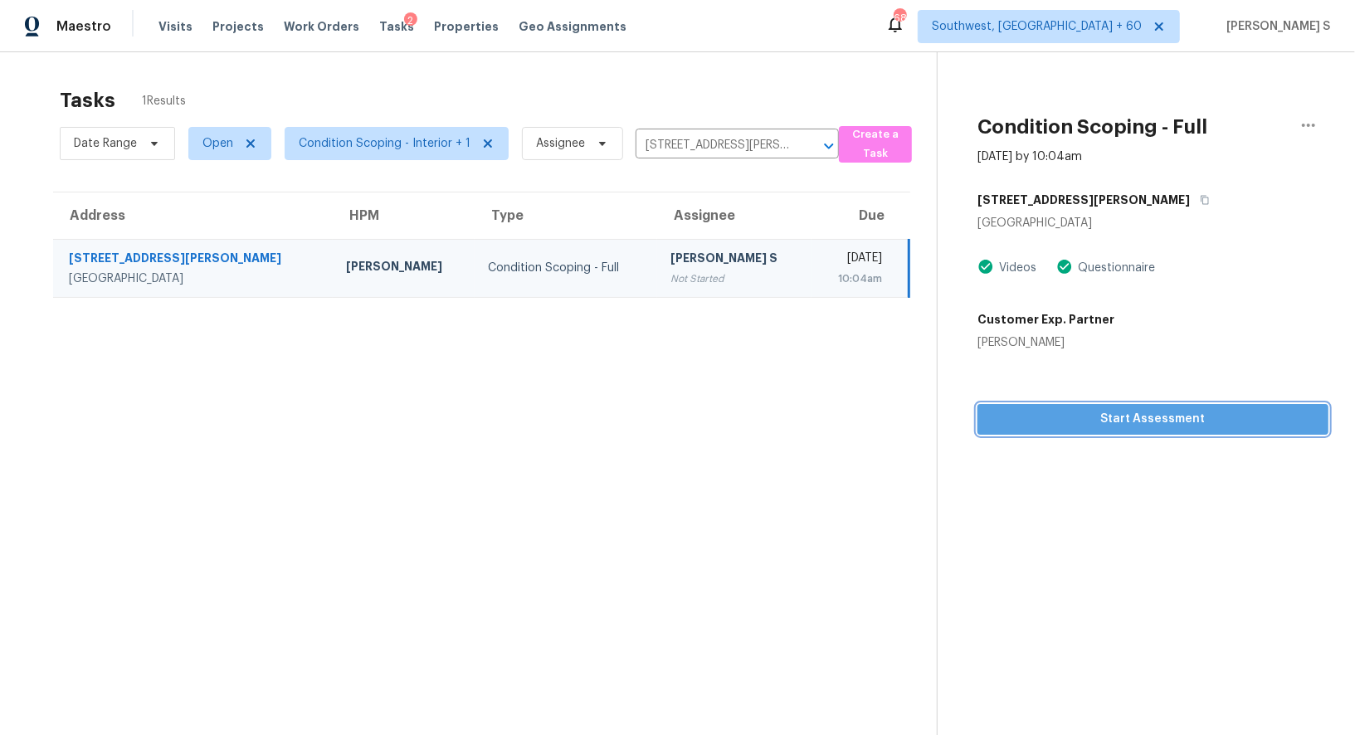
click at [1119, 422] on span "Start Assessment" at bounding box center [1153, 419] width 324 height 21
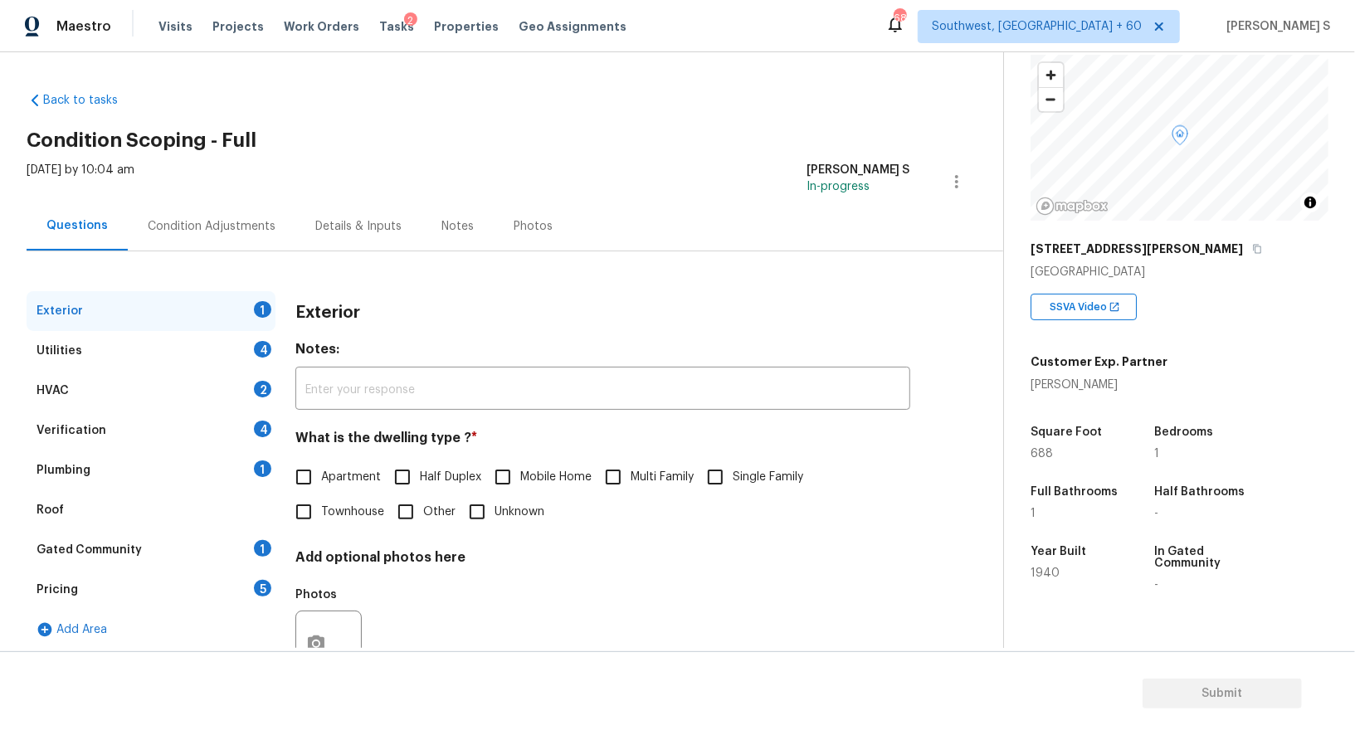
scroll to position [197, 0]
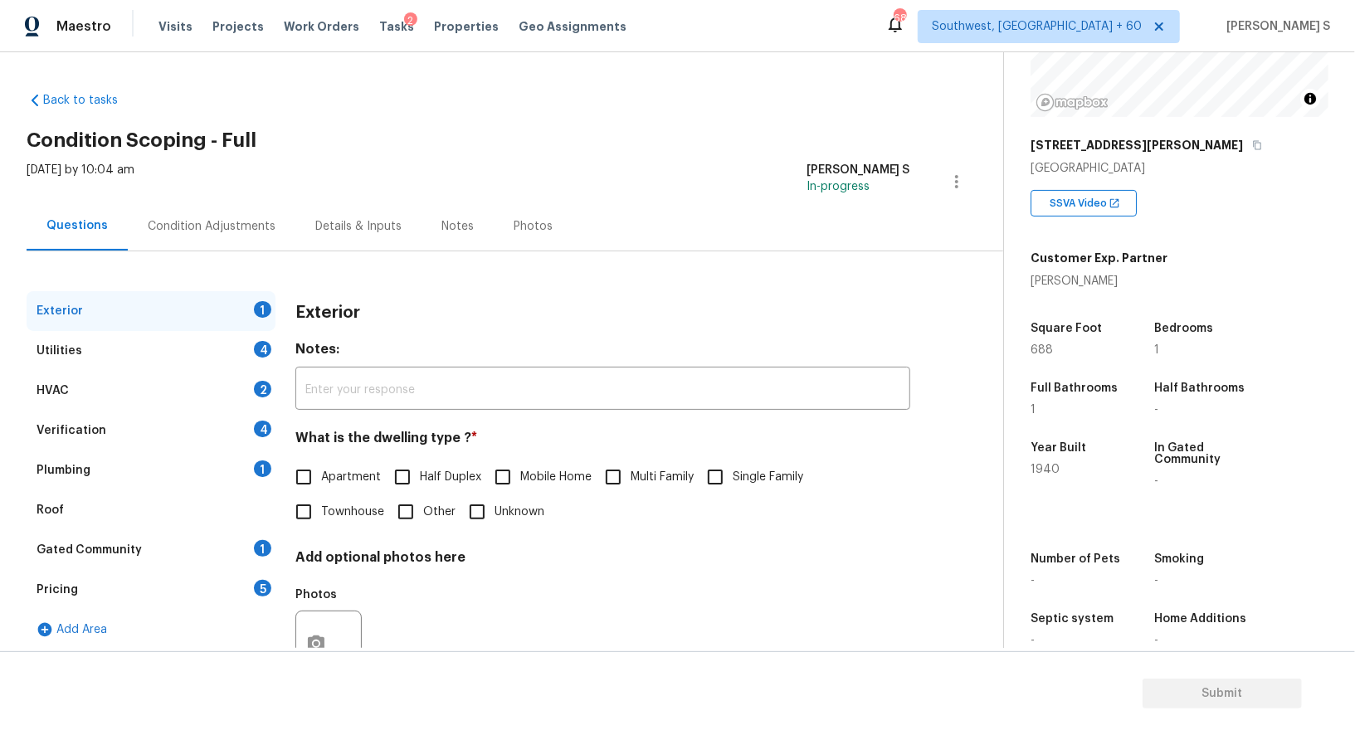
click at [741, 470] on span "Single Family" at bounding box center [768, 477] width 71 height 17
click at [733, 470] on input "Single Family" at bounding box center [715, 477] width 35 height 35
checkbox input "true"
click at [257, 353] on div "4" at bounding box center [262, 349] width 17 height 17
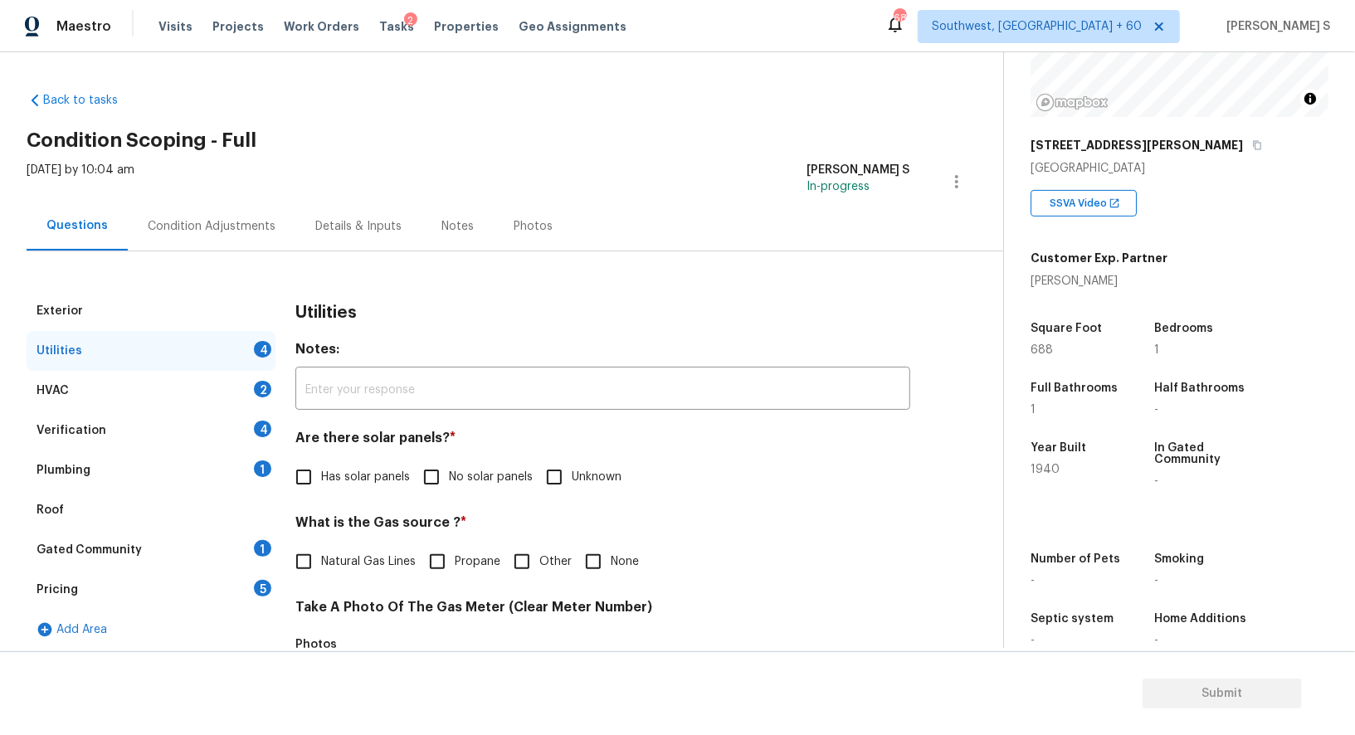
click at [427, 480] on input "No solar panels" at bounding box center [431, 477] width 35 height 35
checkbox input "true"
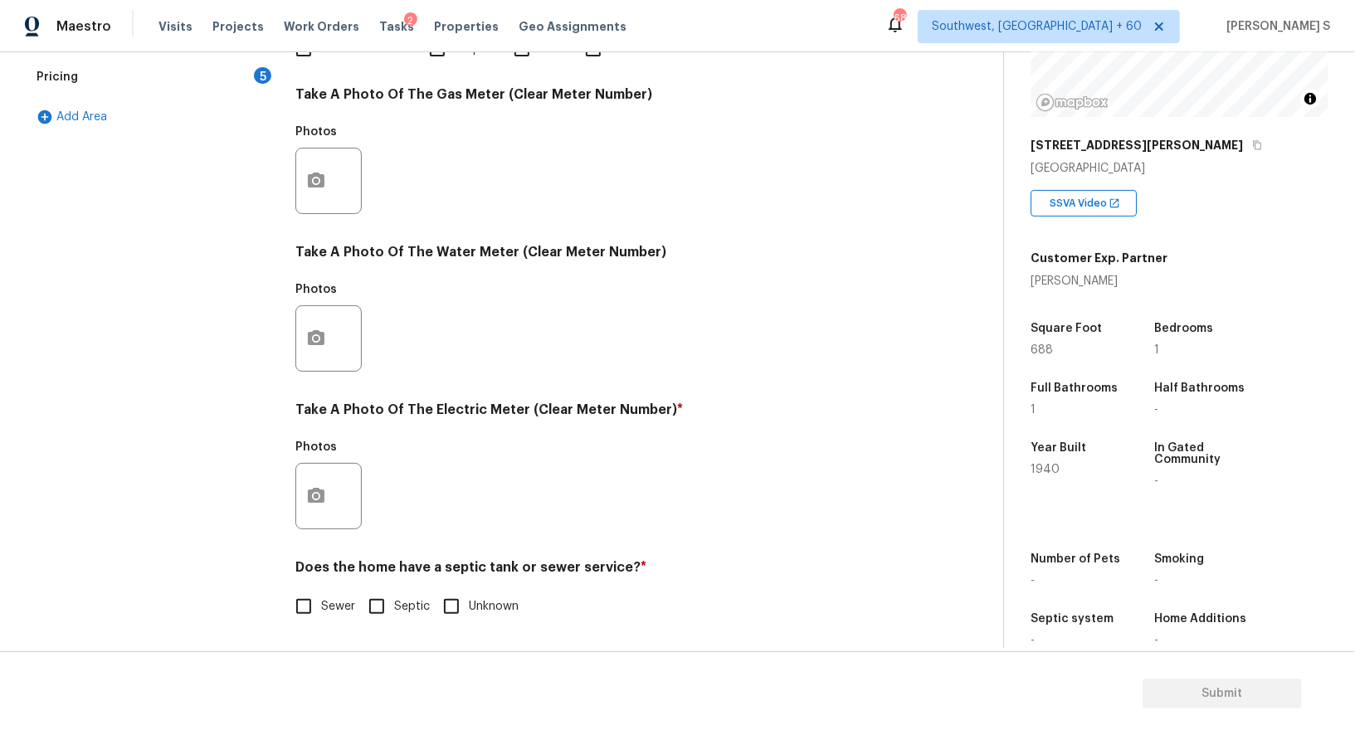
click at [316, 608] on input "Sewer" at bounding box center [303, 606] width 35 height 35
checkbox input "true"
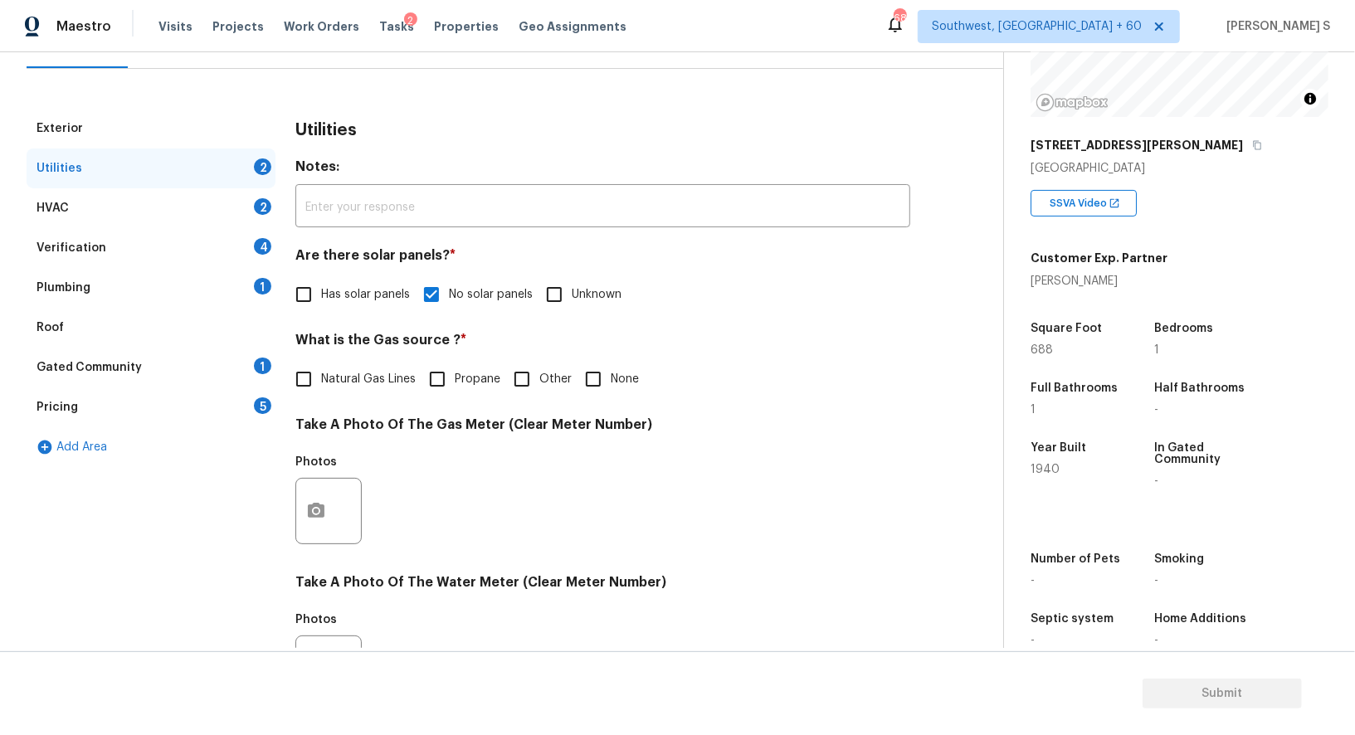
scroll to position [0, 0]
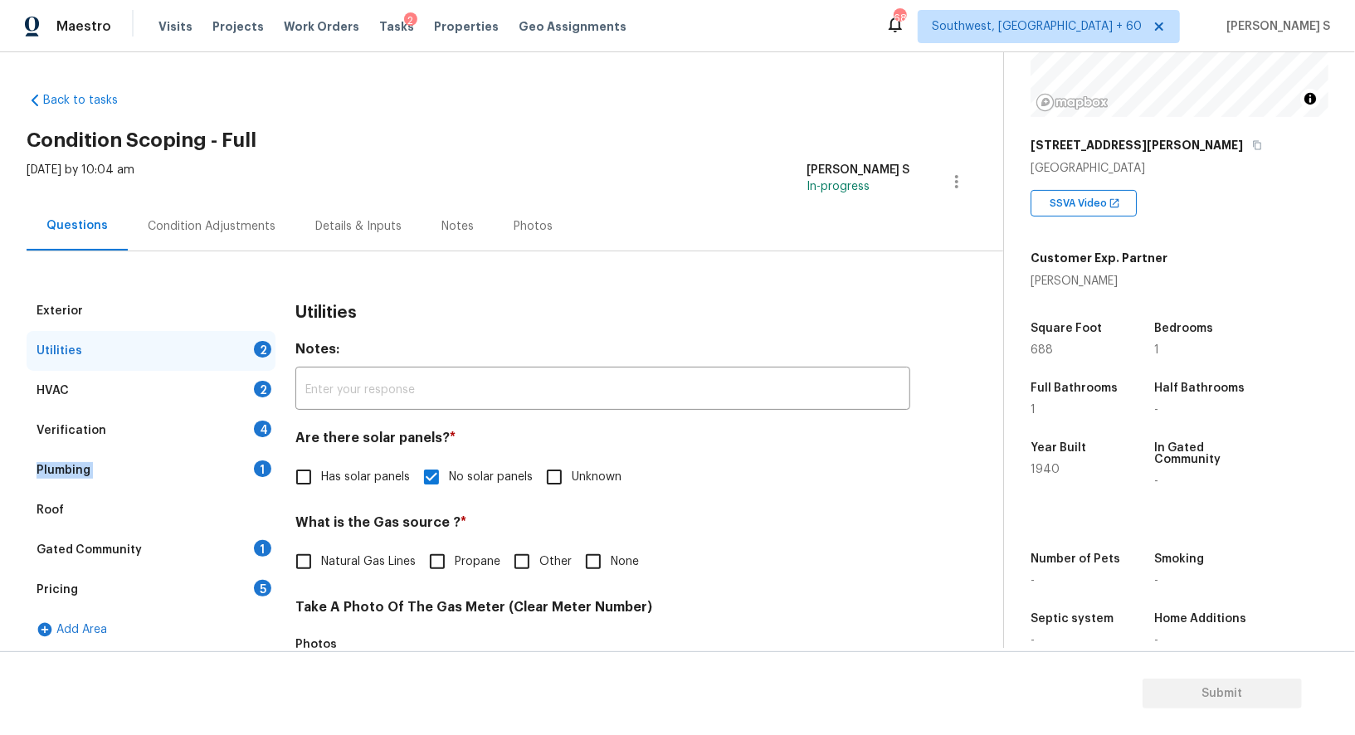
click at [238, 450] on div "Exterior Utilities 2 HVAC 2 Verification 4 Plumbing 1 Roof Gated Community 1 Pr…" at bounding box center [151, 723] width 249 height 865
drag, startPoint x: 258, startPoint y: 470, endPoint x: 280, endPoint y: 470, distance: 21.6
click at [258, 470] on div "1" at bounding box center [262, 469] width 17 height 17
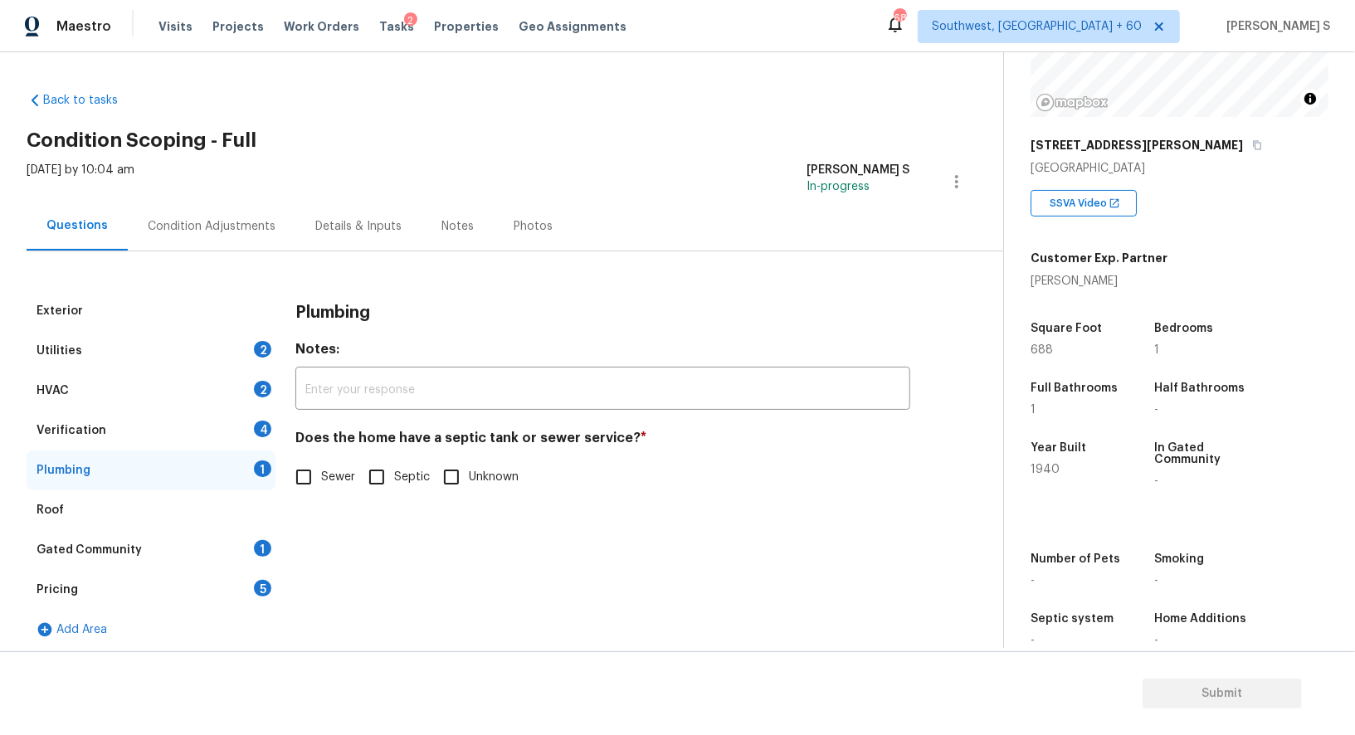
click at [311, 474] on input "Sewer" at bounding box center [303, 477] width 35 height 35
checkbox input "true"
click at [256, 558] on div "Gated Community 1" at bounding box center [151, 550] width 249 height 40
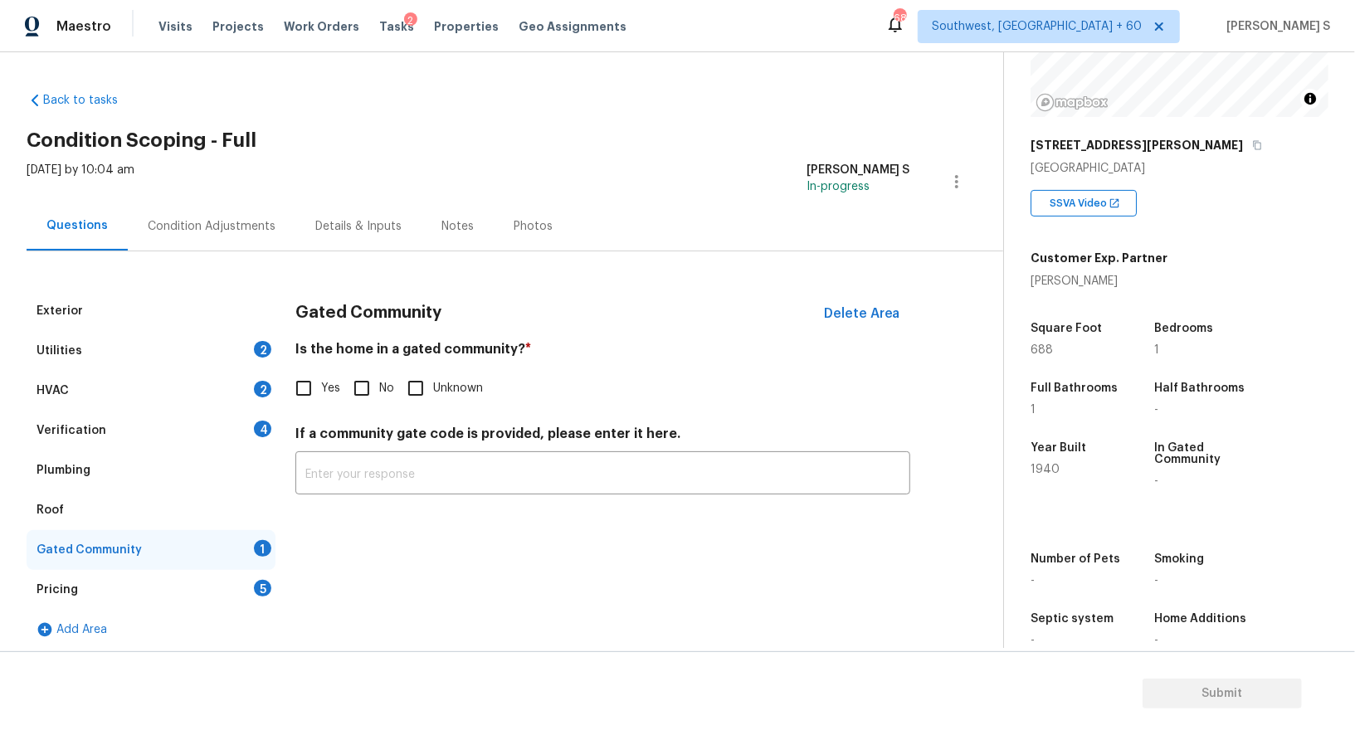
click at [342, 393] on div "Yes No Unknown" at bounding box center [602, 388] width 615 height 35
click at [367, 393] on input "No" at bounding box center [361, 388] width 35 height 35
checkbox input "true"
click at [249, 422] on div "Verification 4" at bounding box center [151, 431] width 249 height 40
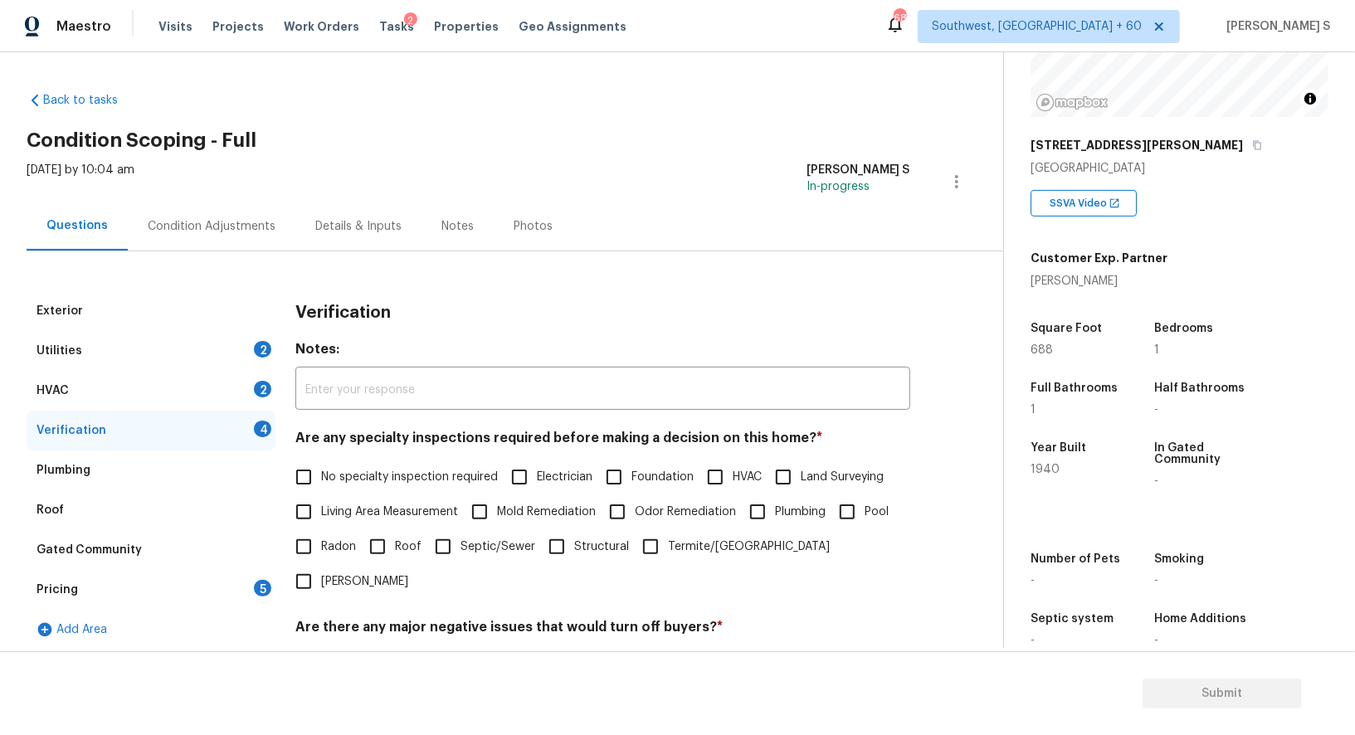
click at [312, 473] on input "No specialty inspection required" at bounding box center [303, 477] width 35 height 35
checkbox input "true"
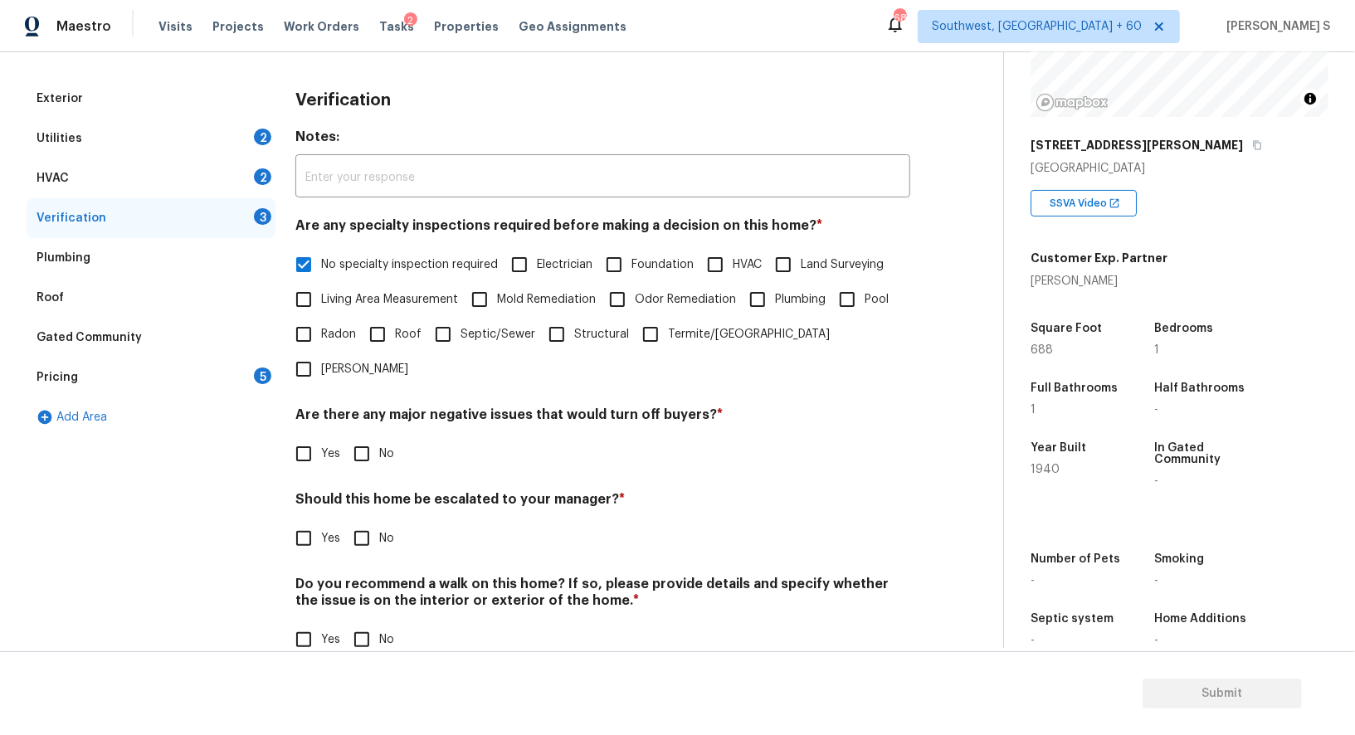
scroll to position [212, 0]
click at [368, 437] on input "No" at bounding box center [361, 454] width 35 height 35
checkbox input "true"
click at [352, 623] on input "No" at bounding box center [361, 640] width 35 height 35
checkbox input "true"
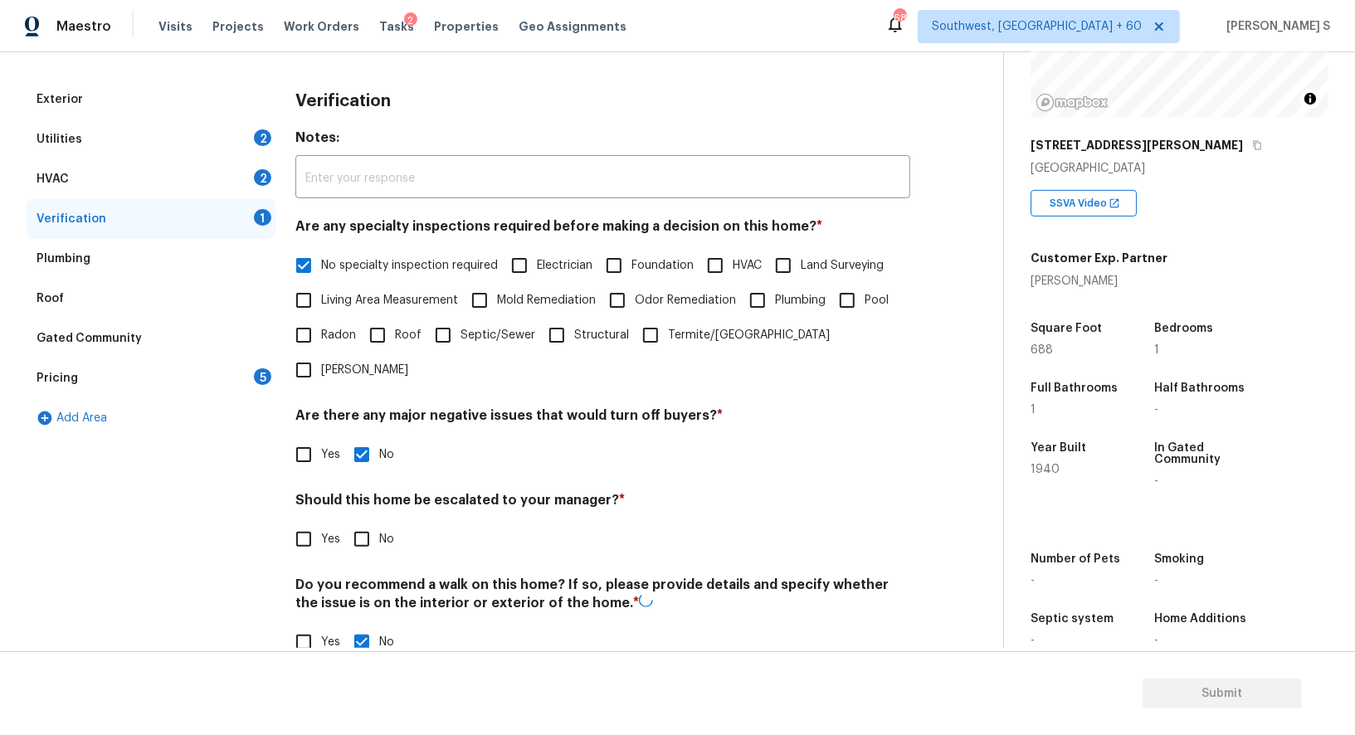
scroll to position [0, 0]
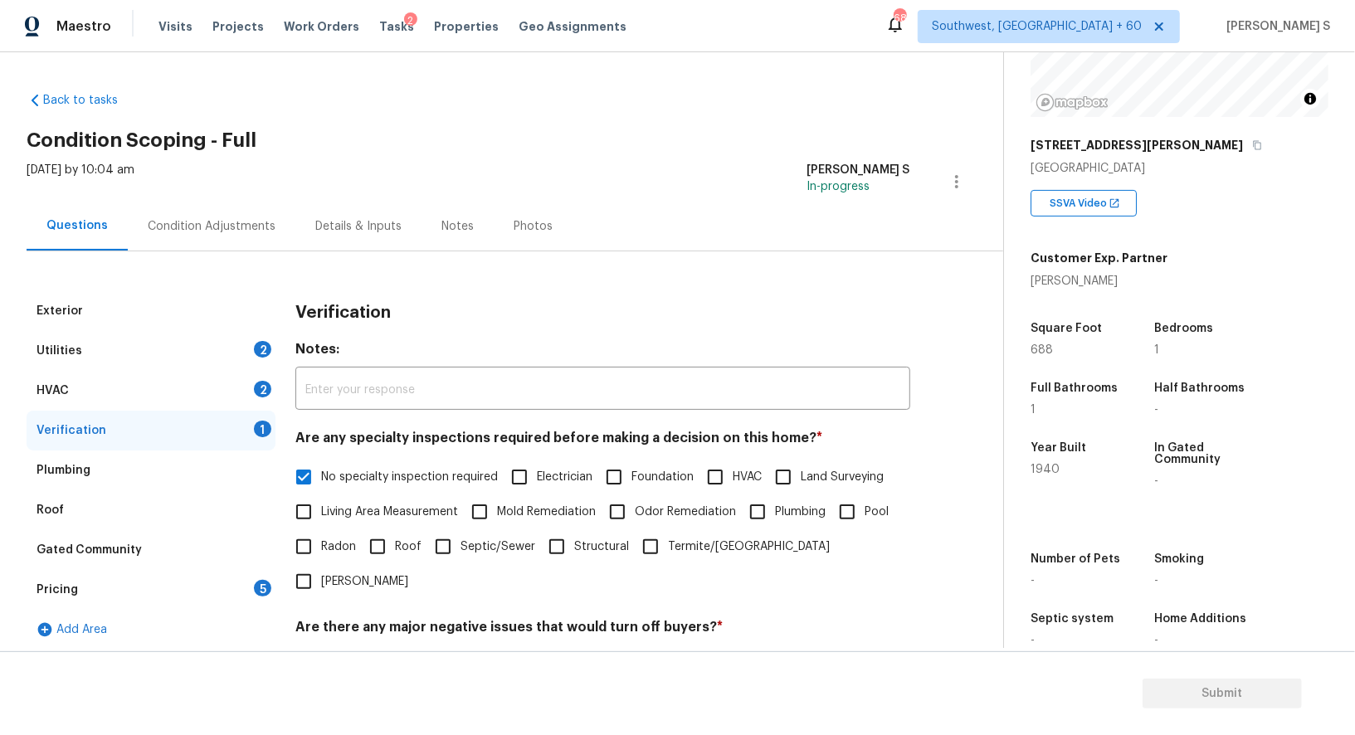
click at [246, 367] on div "Utilities 2" at bounding box center [151, 351] width 249 height 40
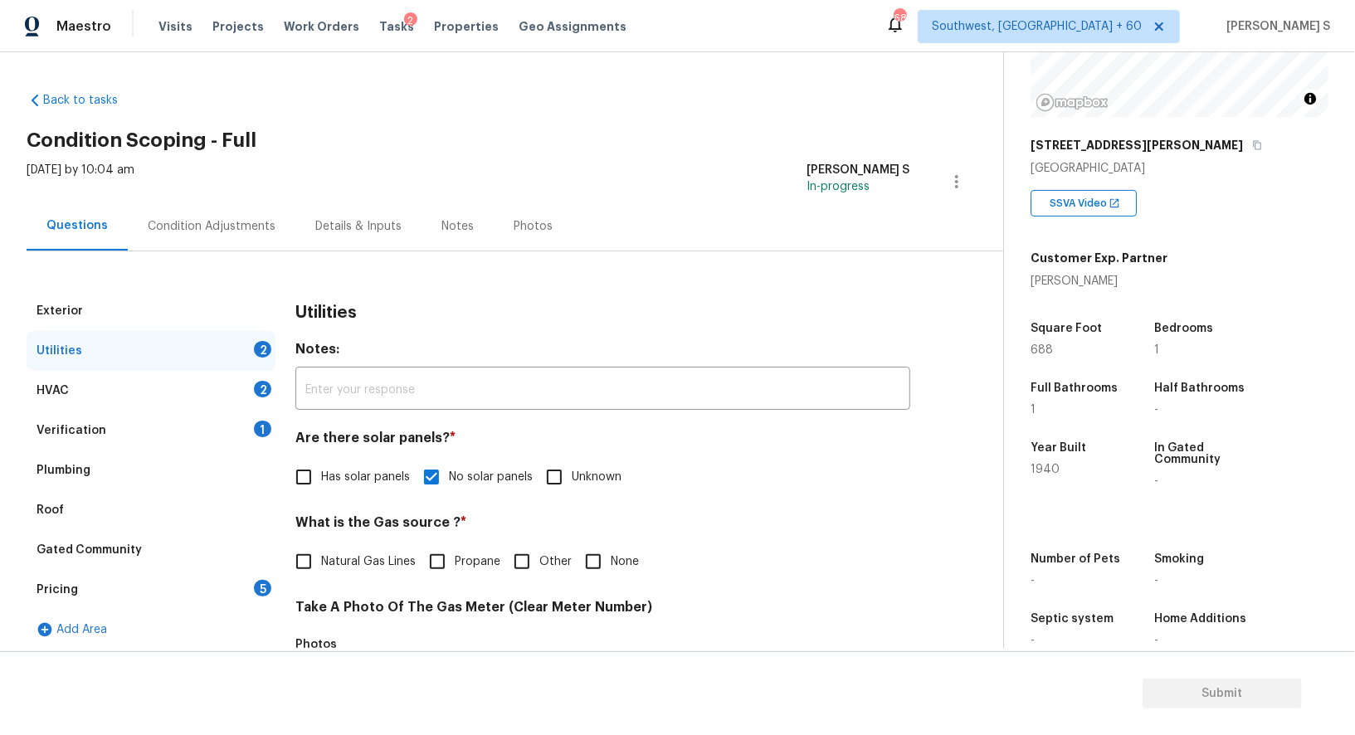
click at [257, 371] on div "HVAC 2" at bounding box center [151, 391] width 249 height 40
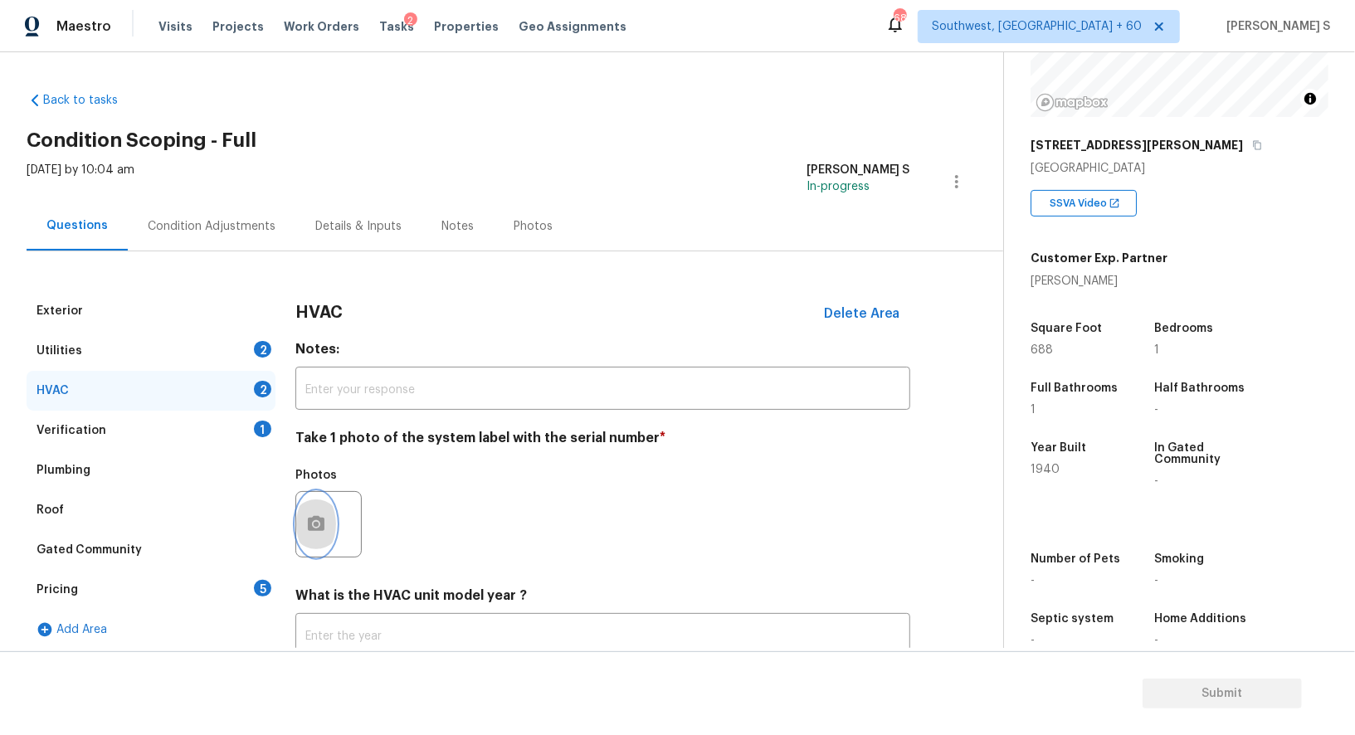
click at [317, 511] on button "button" at bounding box center [316, 524] width 40 height 65
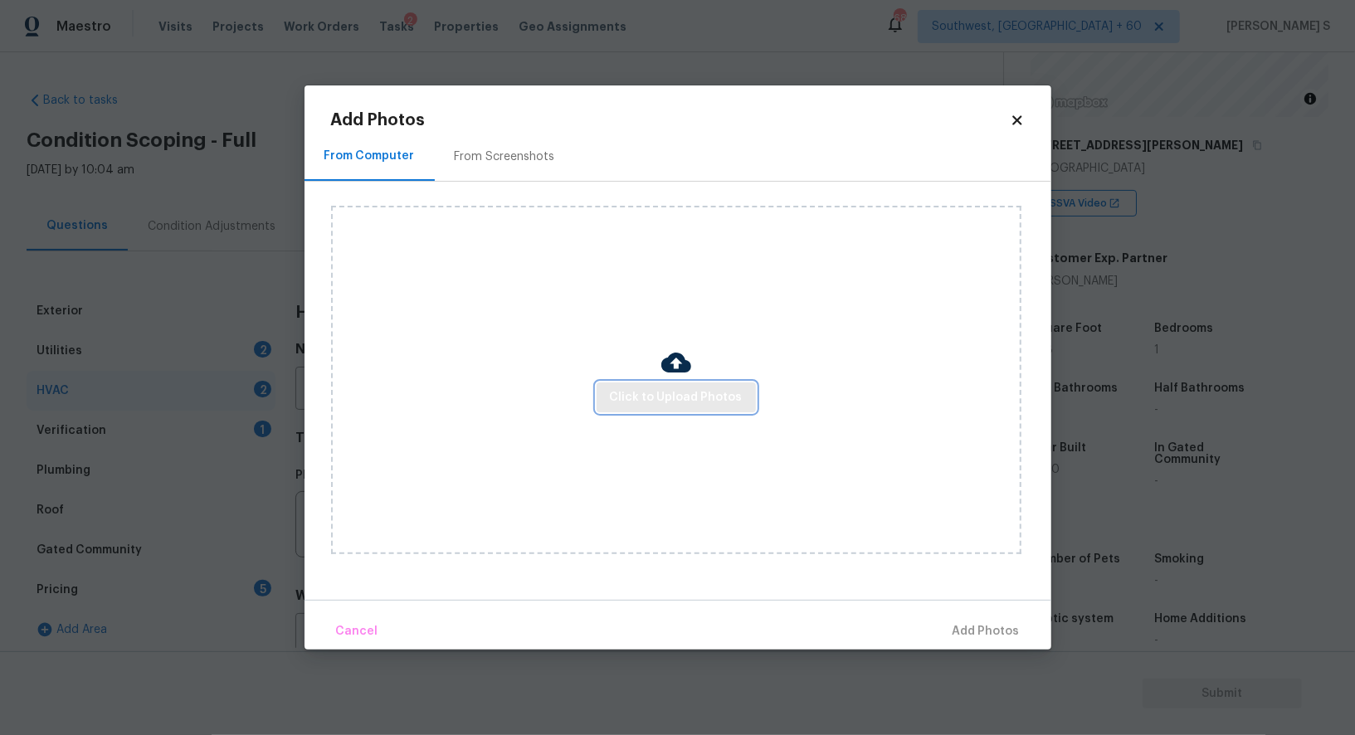
click at [635, 409] on button "Click to Upload Photos" at bounding box center [676, 398] width 159 height 31
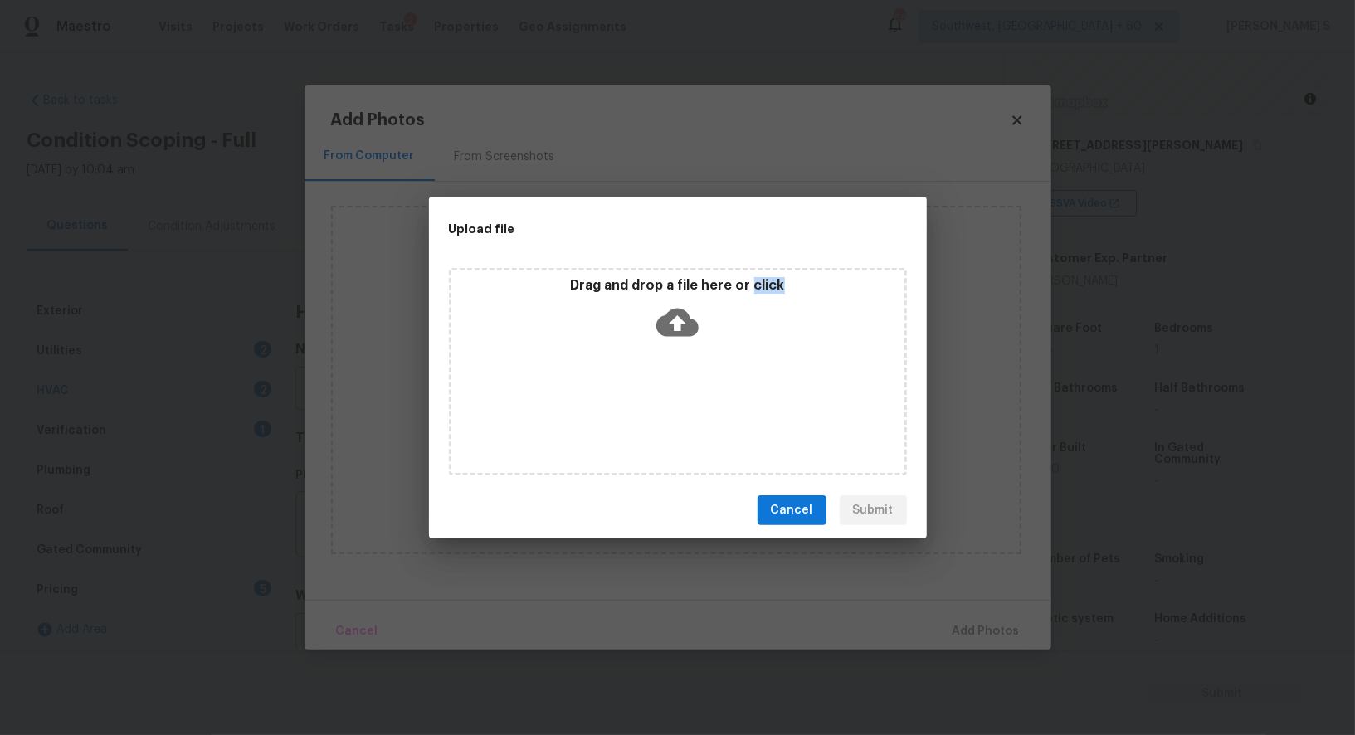
click at [635, 409] on div "Drag and drop a file here or click" at bounding box center [678, 371] width 458 height 207
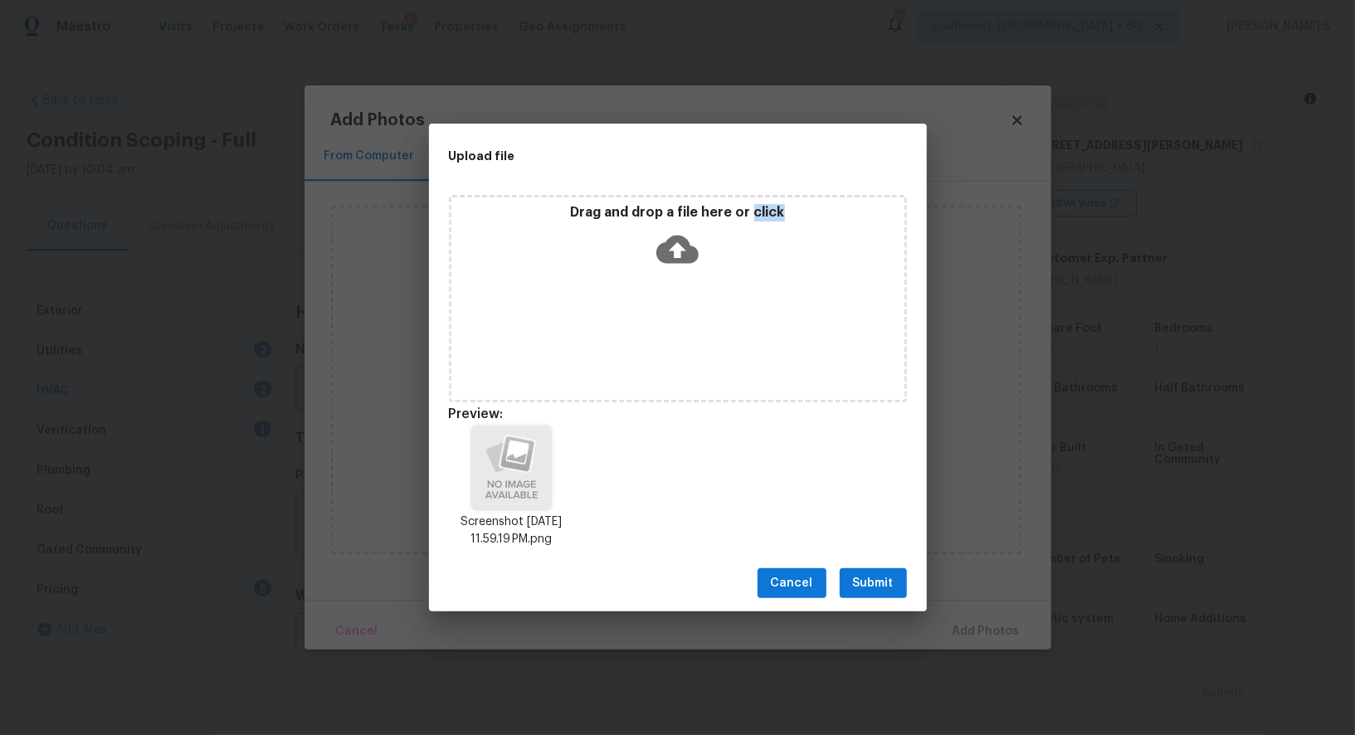
click at [883, 587] on span "Submit" at bounding box center [873, 583] width 41 height 21
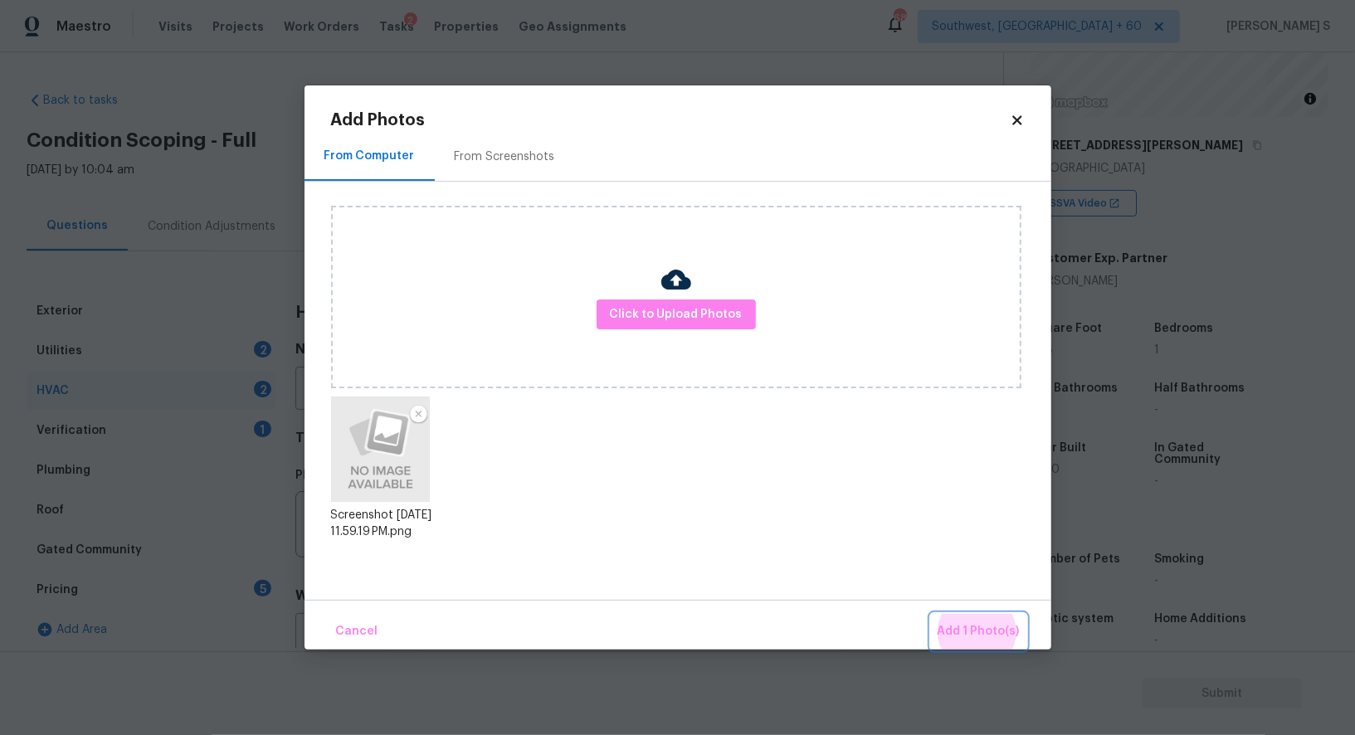
click at [931, 614] on button "Add 1 Photo(s)" at bounding box center [978, 632] width 95 height 36
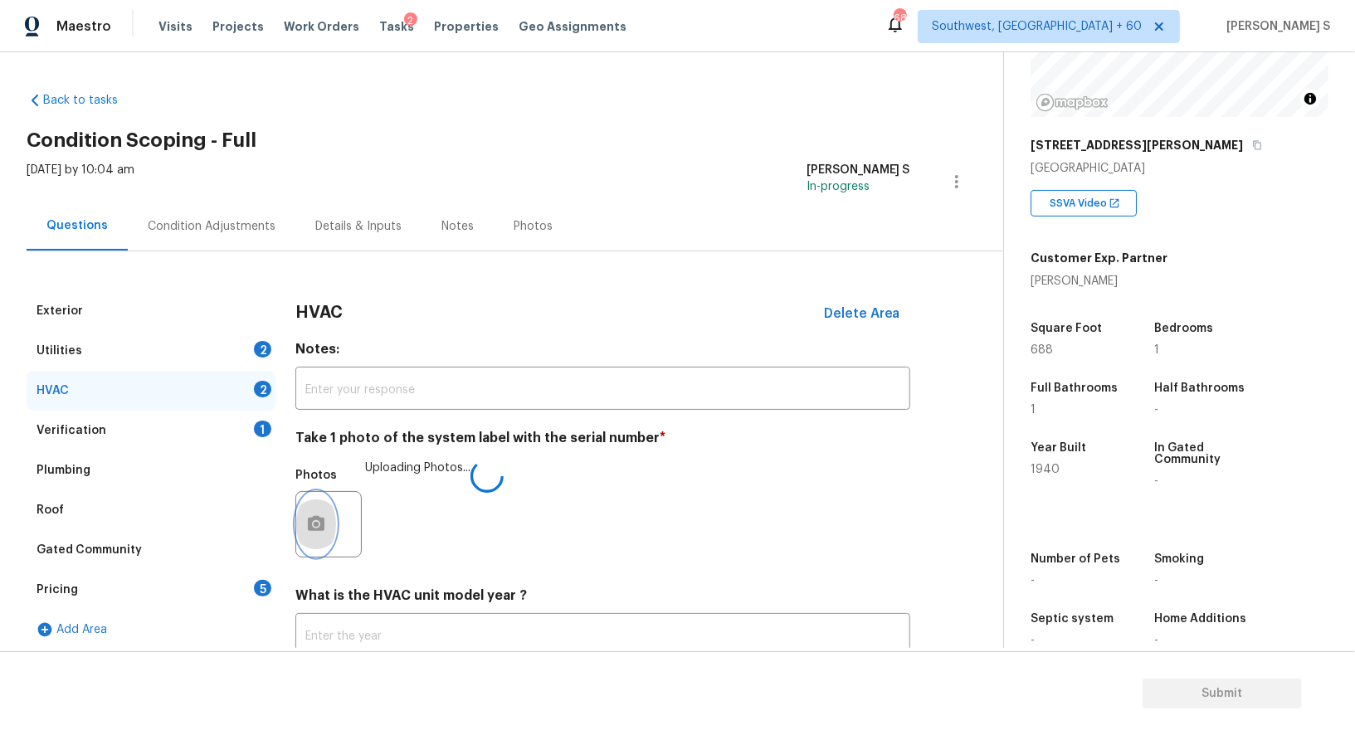
scroll to position [118, 0]
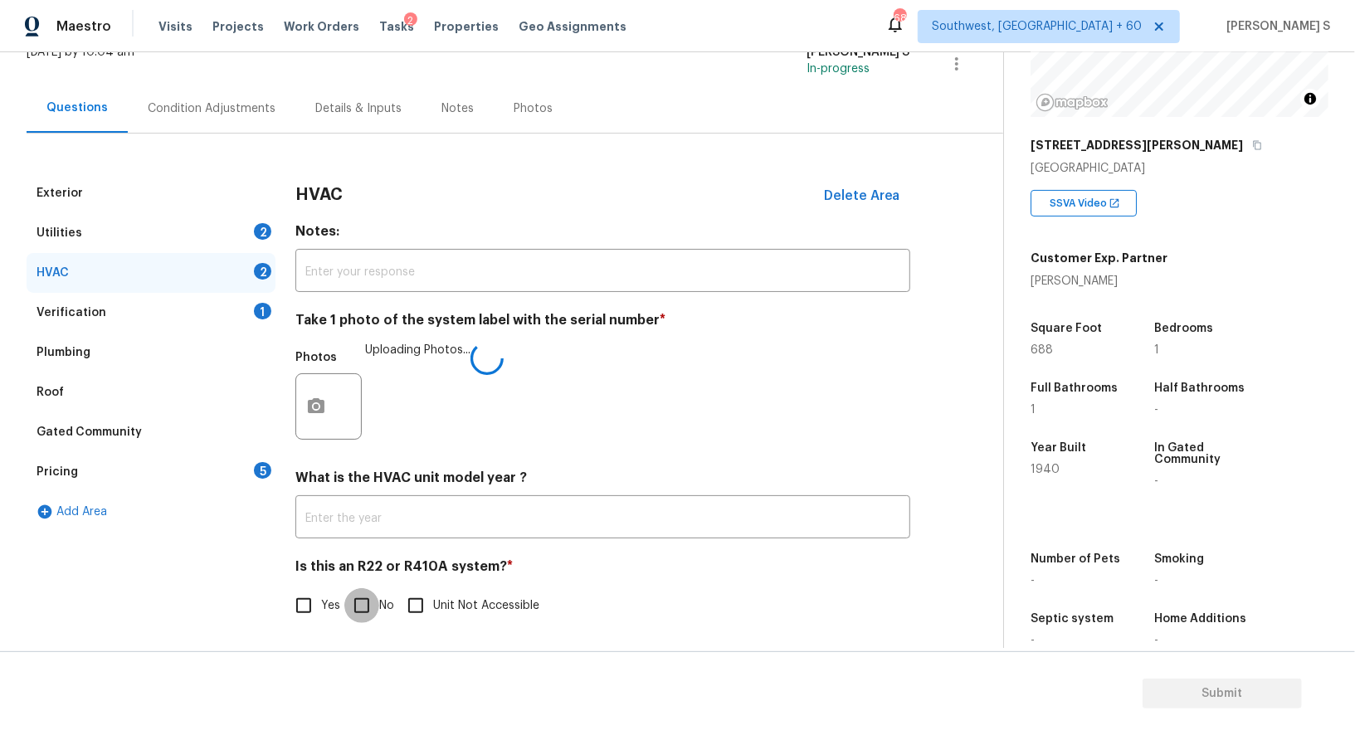
click at [362, 608] on input "No" at bounding box center [361, 605] width 35 height 35
checkbox input "true"
click at [264, 468] on div "5" at bounding box center [262, 470] width 17 height 17
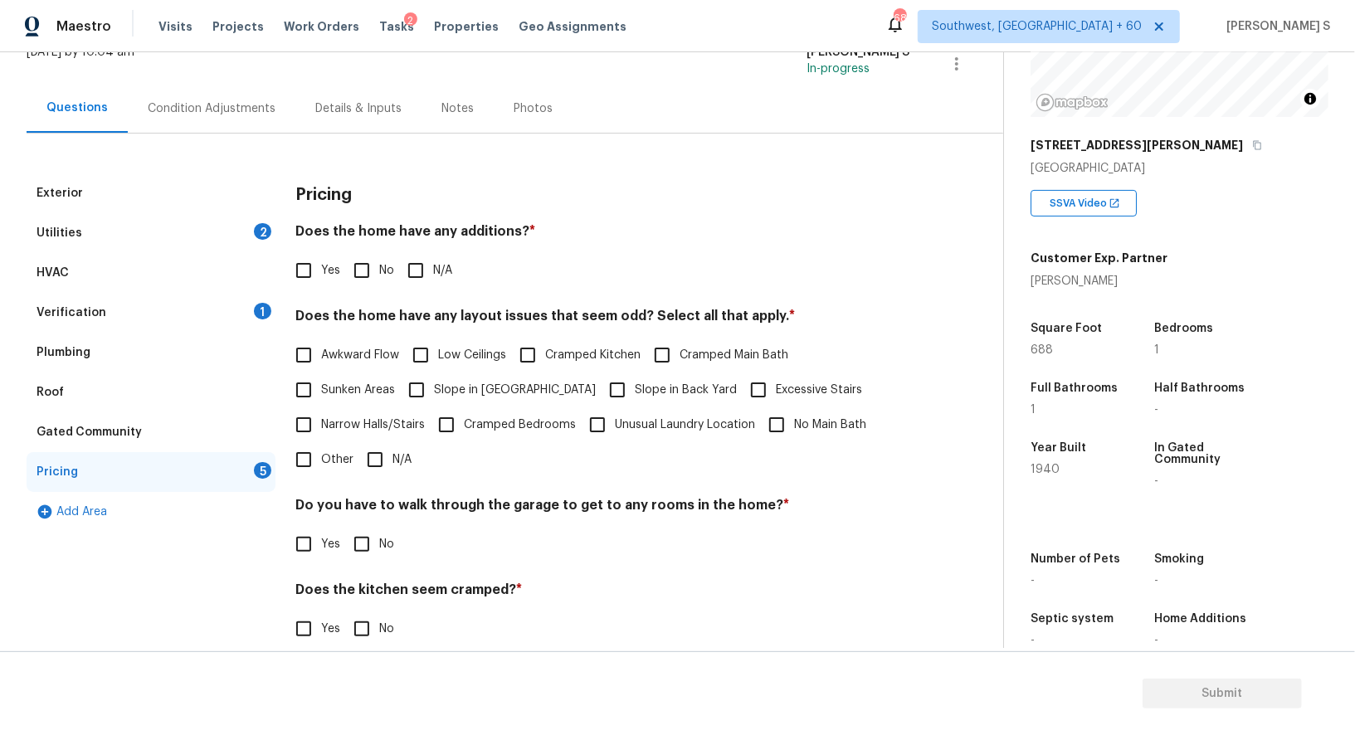
click at [365, 276] on input "No" at bounding box center [361, 270] width 35 height 35
checkbox input "true"
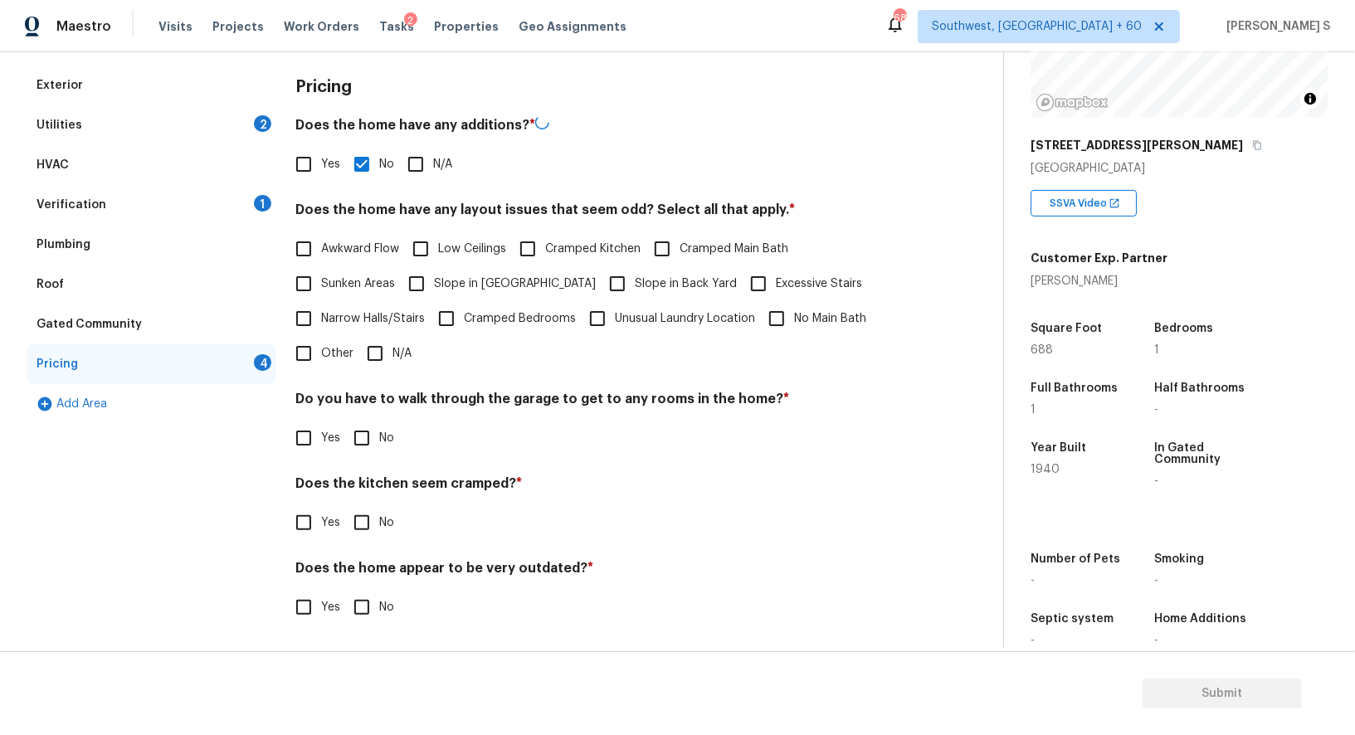
scroll to position [224, 0]
click at [364, 444] on input "No" at bounding box center [361, 438] width 35 height 35
checkbox input "true"
click at [344, 507] on input "No" at bounding box center [361, 524] width 35 height 35
checkbox input "true"
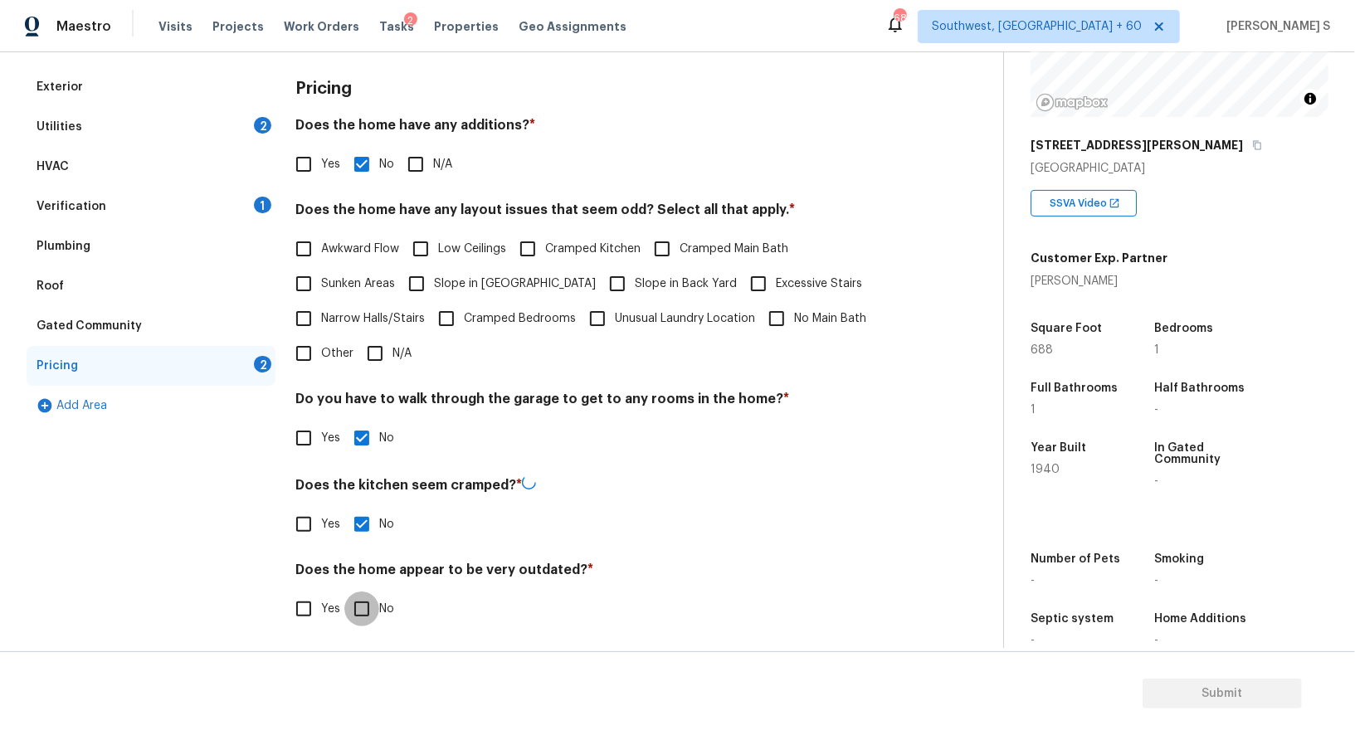
click at [344, 592] on input "No" at bounding box center [361, 609] width 35 height 35
checkbox input "true"
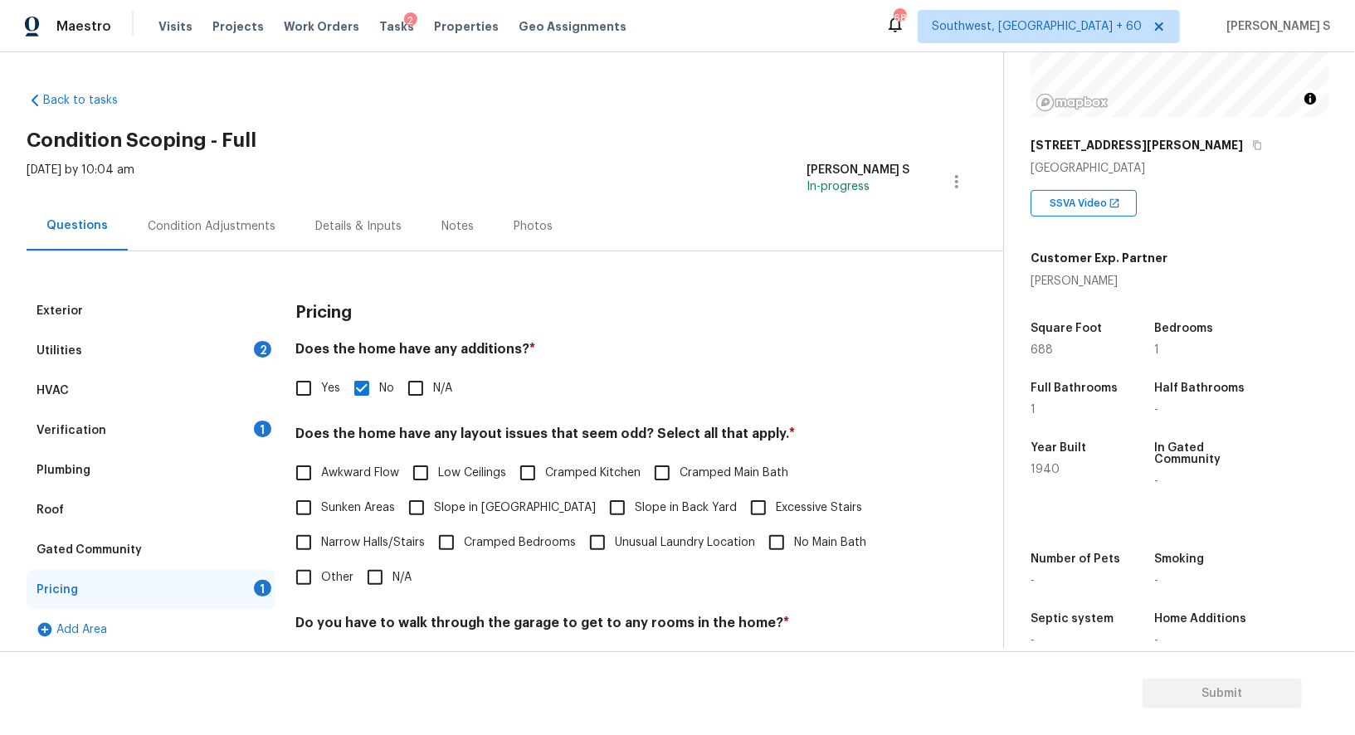
click at [229, 339] on div "Utilities 2" at bounding box center [151, 351] width 249 height 40
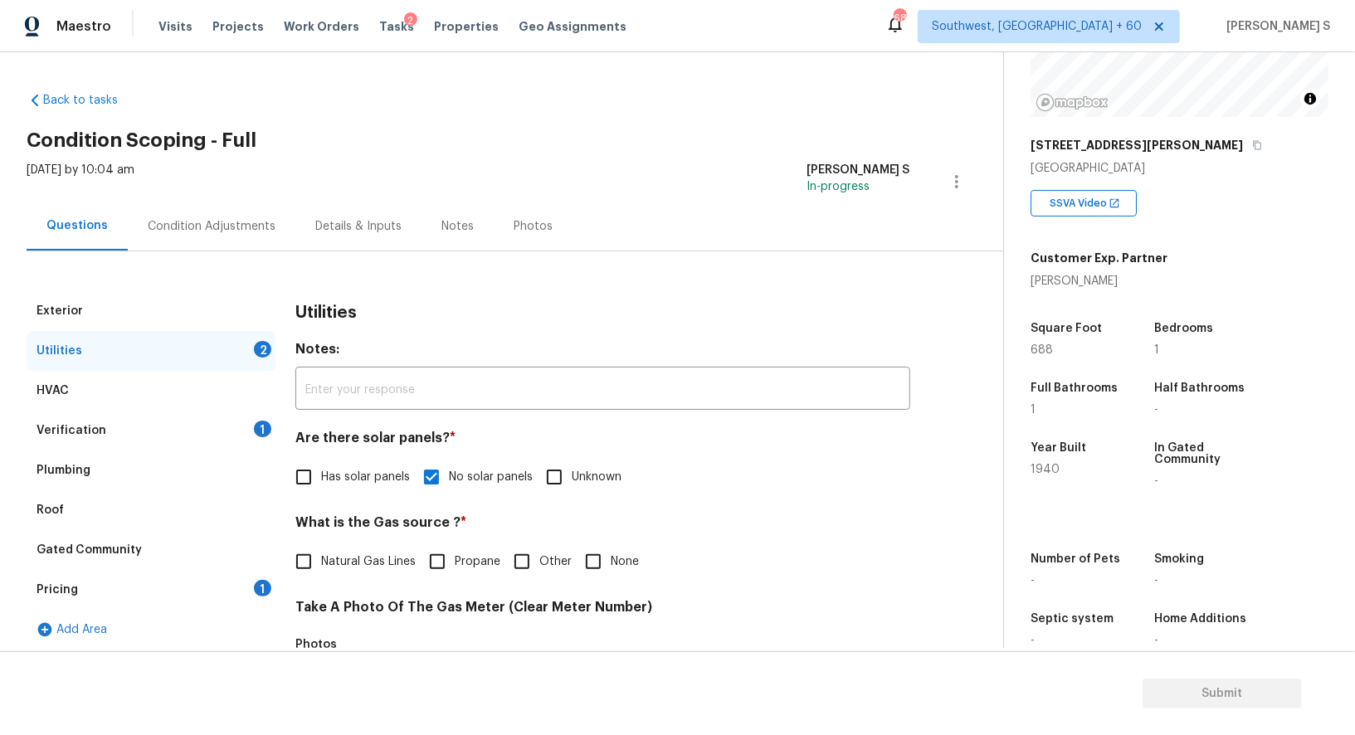
scroll to position [513, 0]
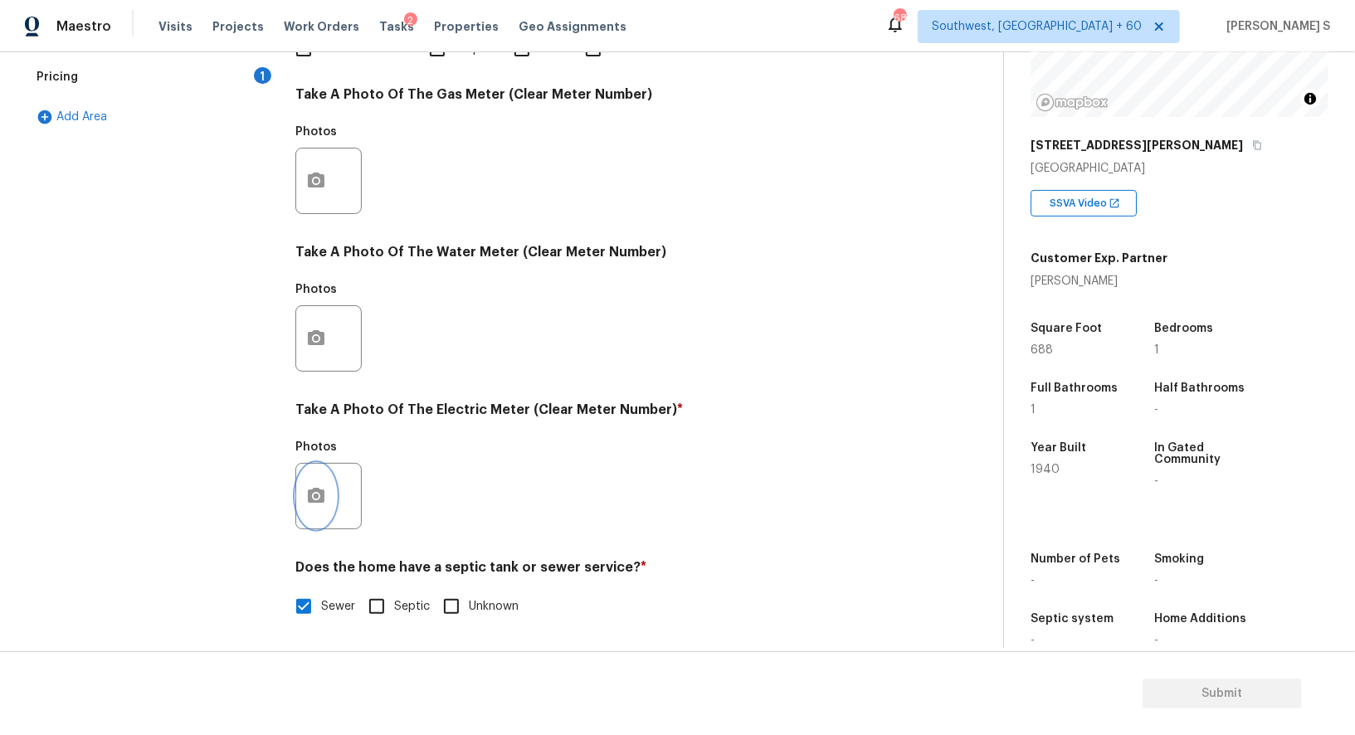
click at [324, 498] on icon "button" at bounding box center [316, 496] width 20 height 20
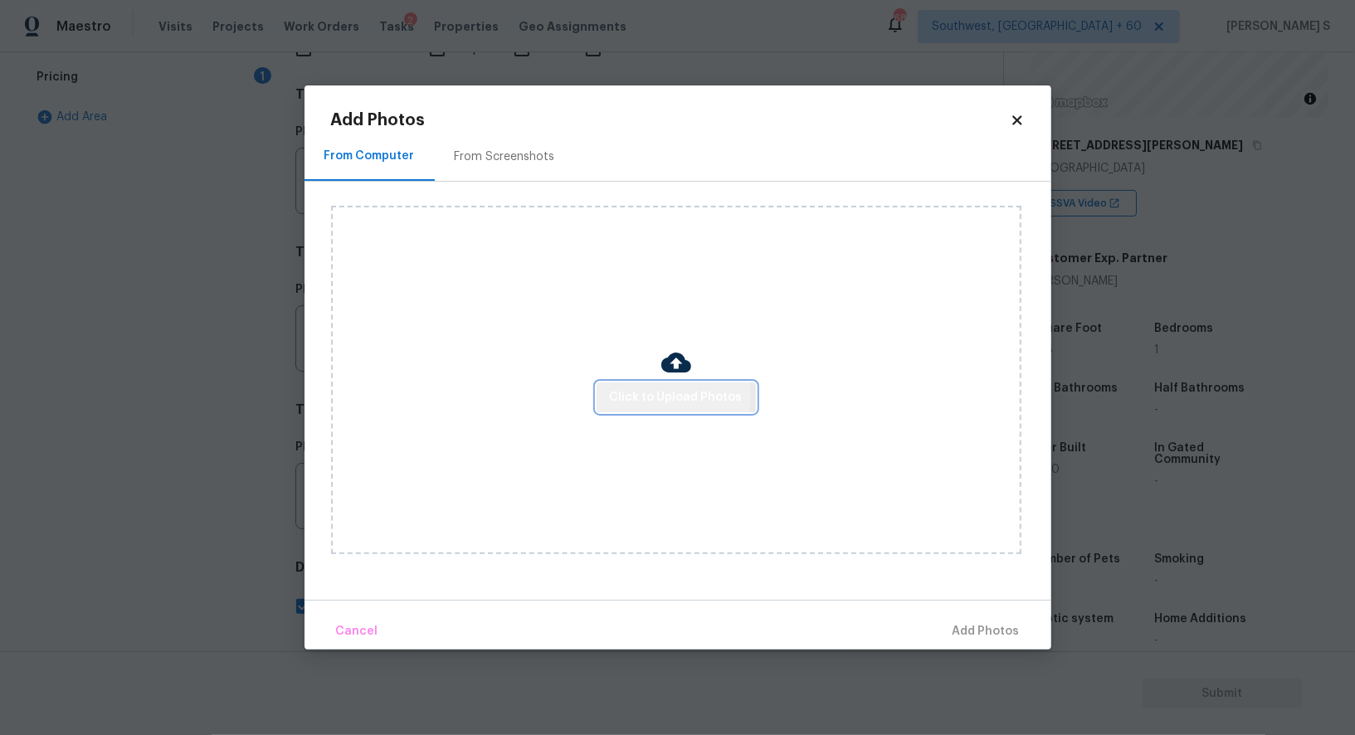
click at [665, 396] on span "Click to Upload Photos" at bounding box center [676, 398] width 133 height 21
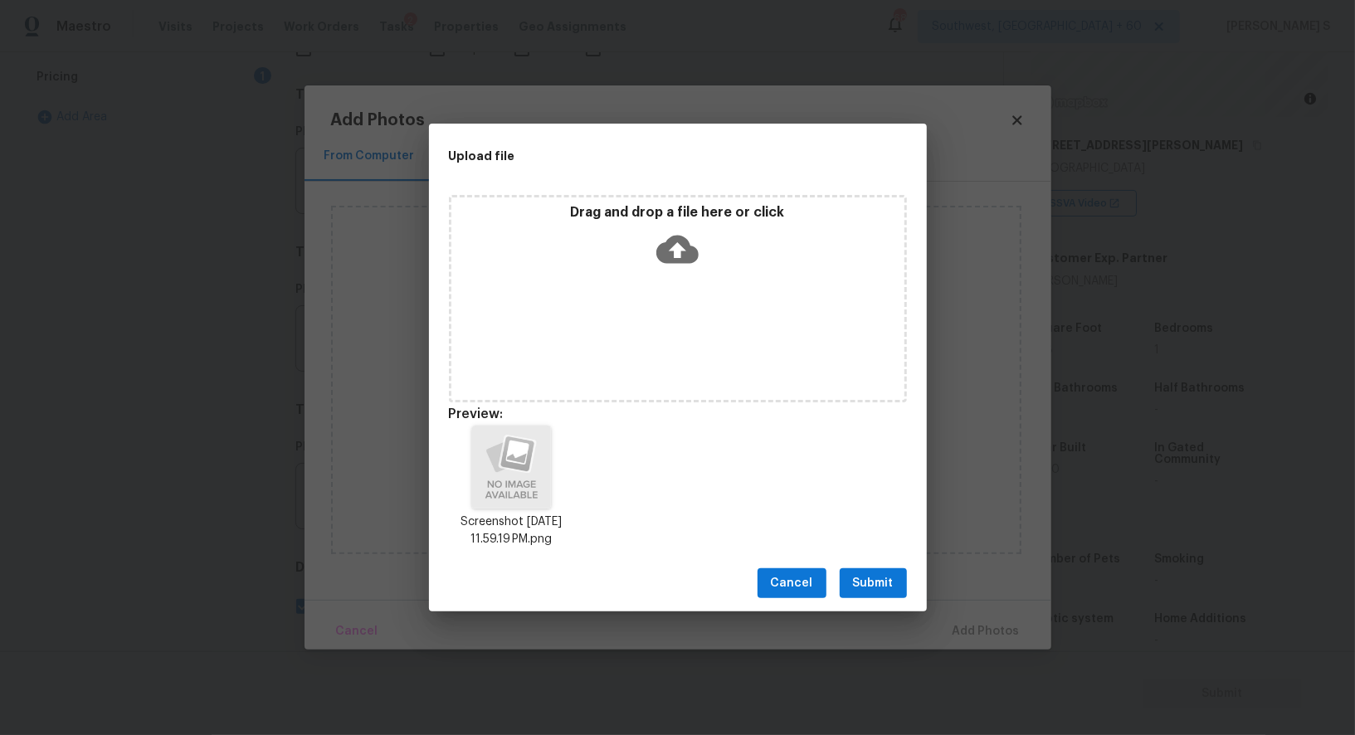
click at [851, 573] on button "Submit" at bounding box center [873, 583] width 67 height 31
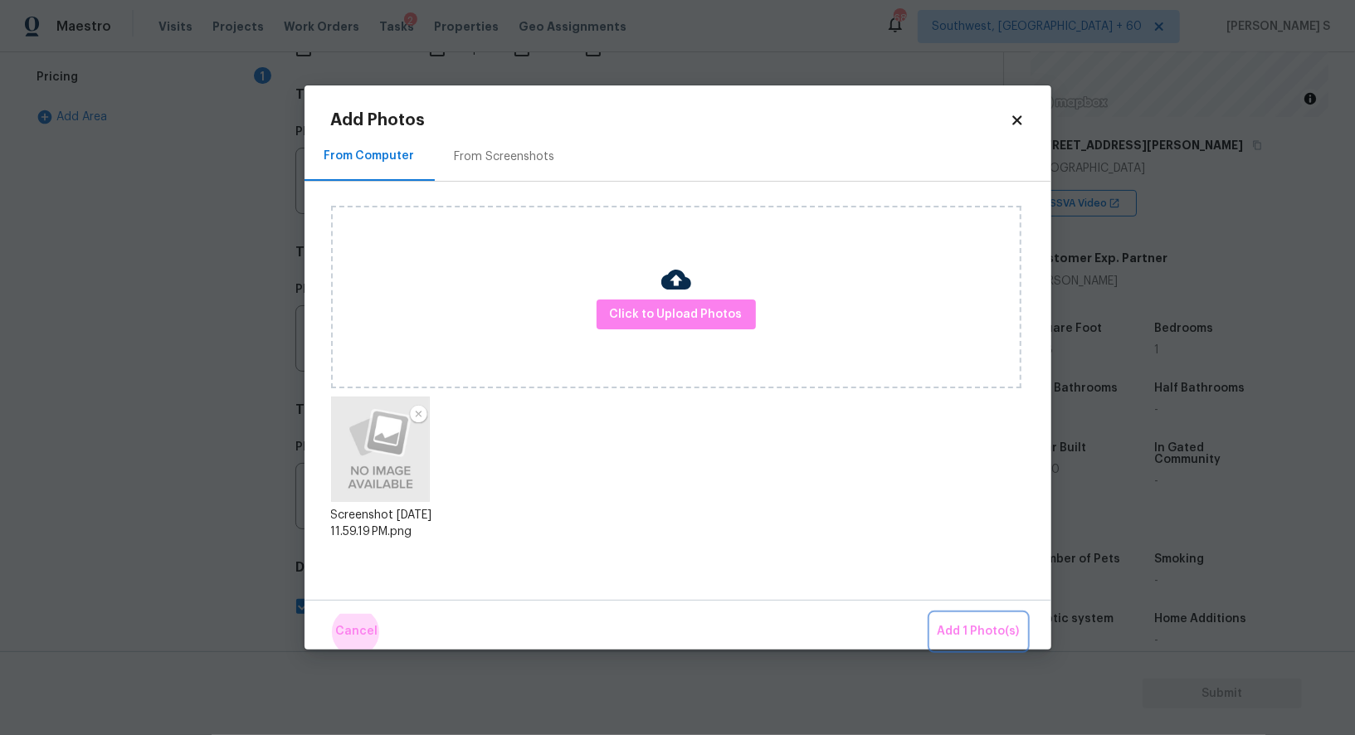
click at [931, 614] on button "Add 1 Photo(s)" at bounding box center [978, 632] width 95 height 36
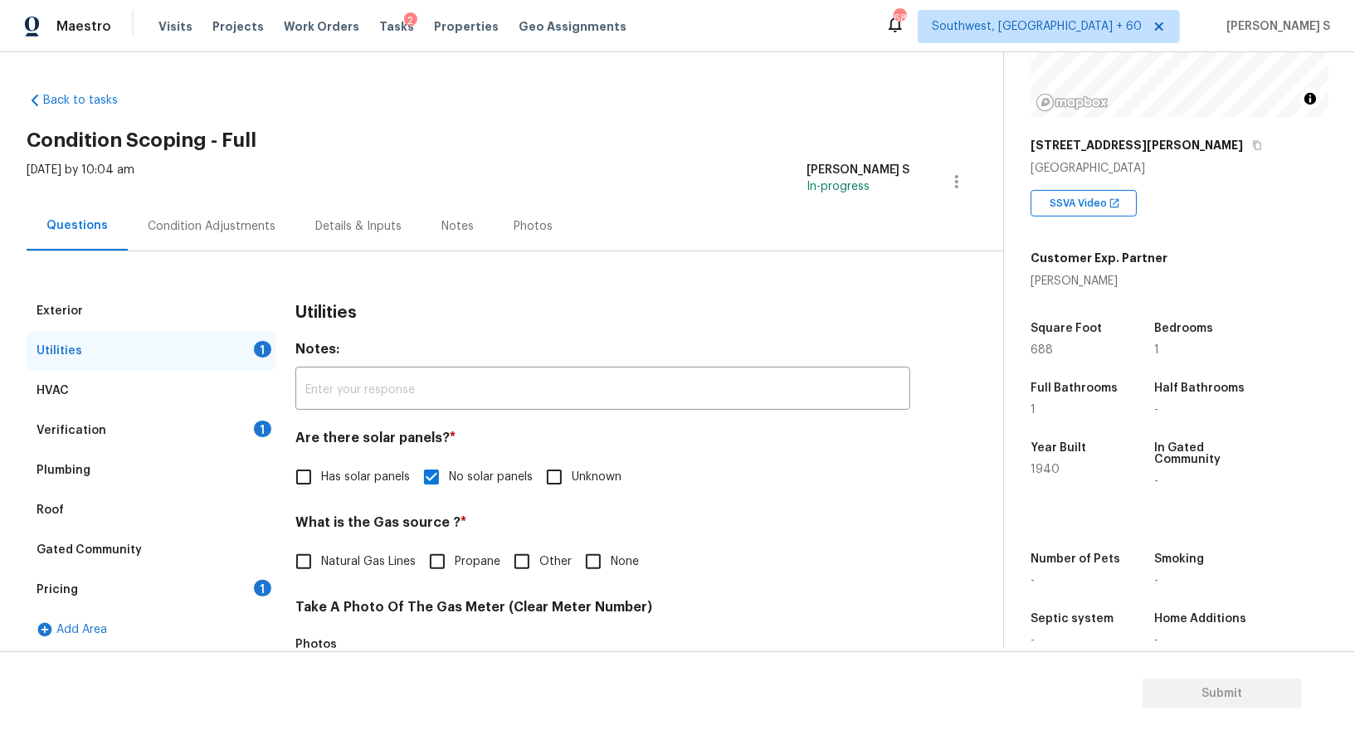
scroll to position [197, 0]
click at [235, 567] on div "Gated Community" at bounding box center [151, 550] width 249 height 40
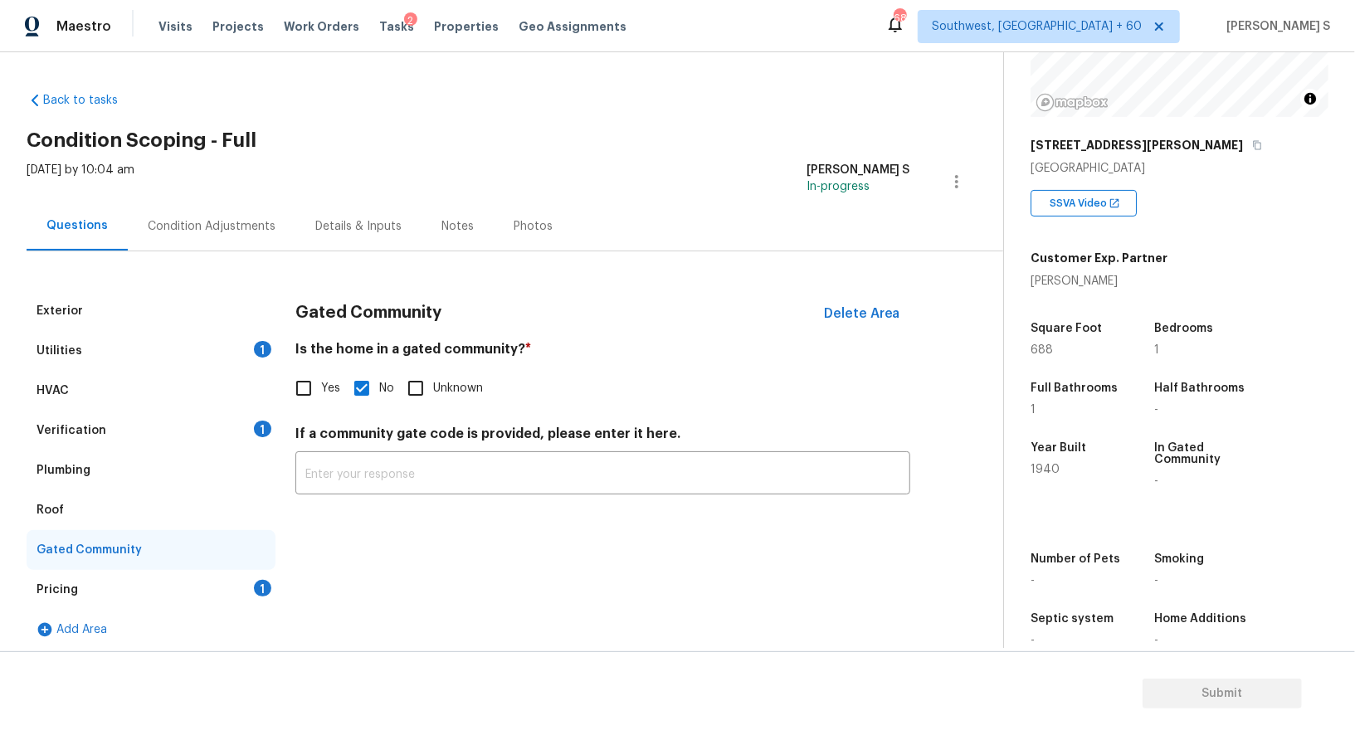
click at [250, 586] on div "Pricing 1" at bounding box center [151, 590] width 249 height 40
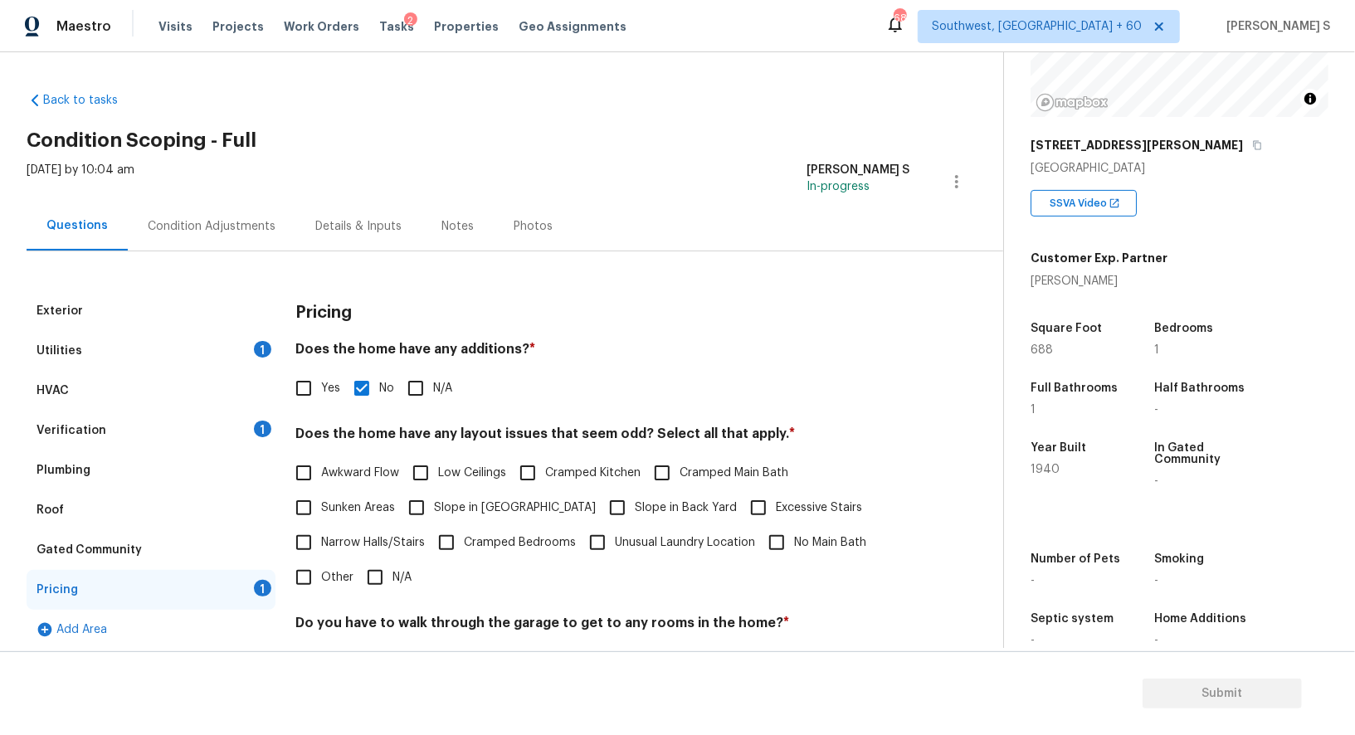
click at [463, 504] on span "Slope in Front Yard" at bounding box center [515, 508] width 162 height 17
click at [434, 504] on input "Slope in Front Yard" at bounding box center [416, 507] width 35 height 35
checkbox input "true"
click at [240, 427] on div "Verification 1" at bounding box center [151, 431] width 249 height 40
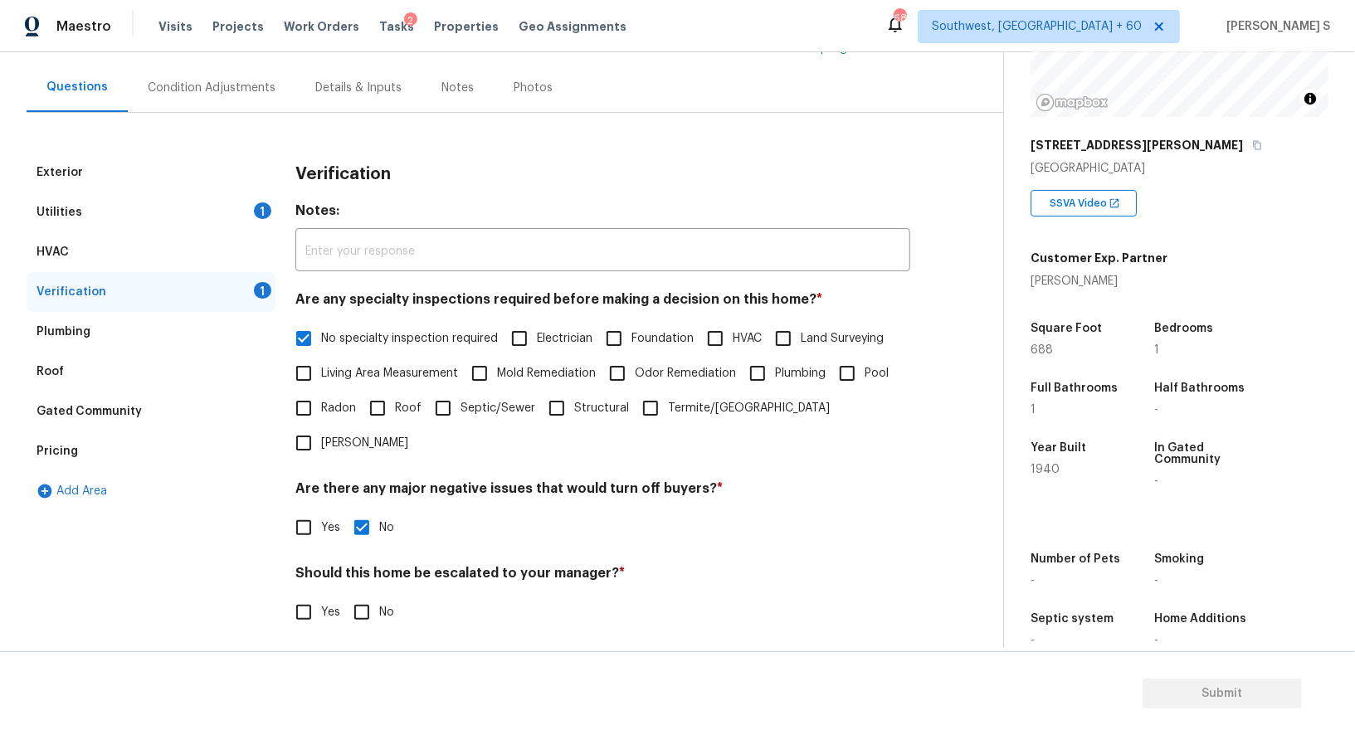
scroll to position [212, 0]
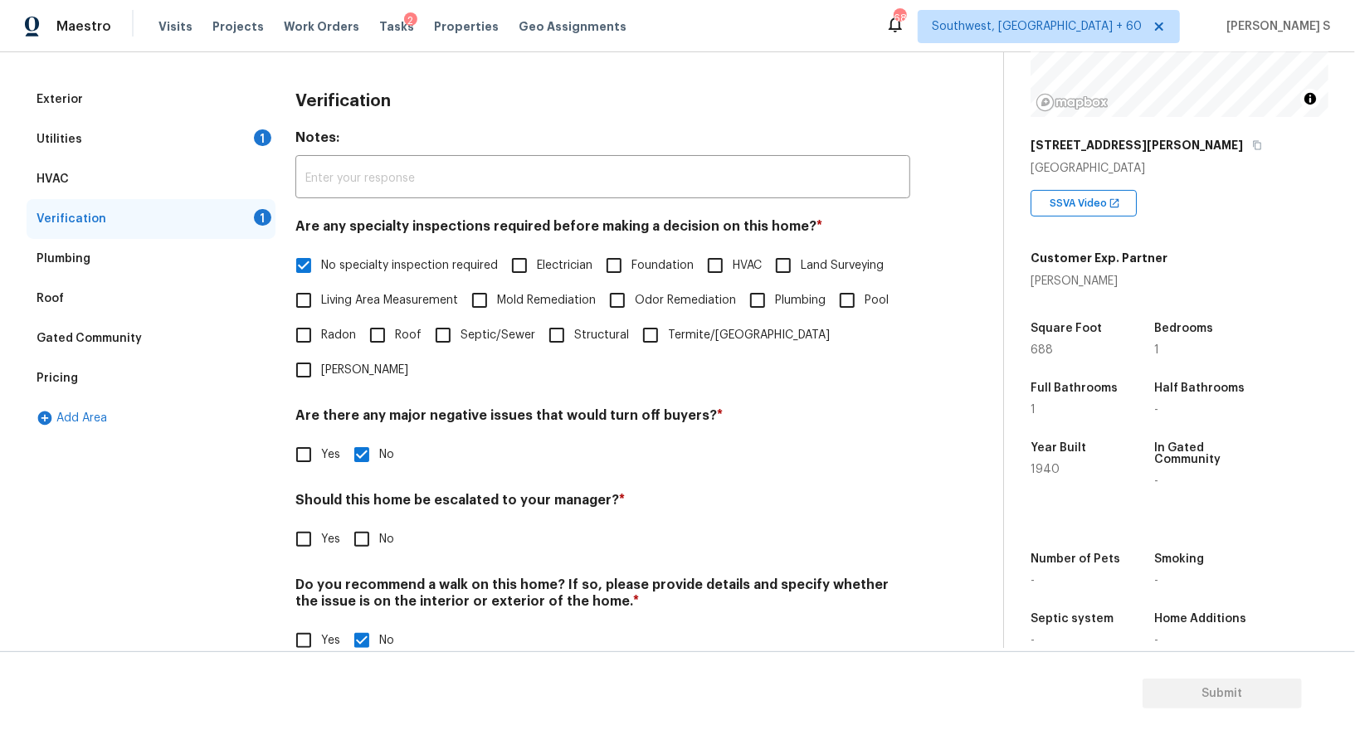
click at [348, 522] on input "No" at bounding box center [361, 539] width 35 height 35
checkbox input "true"
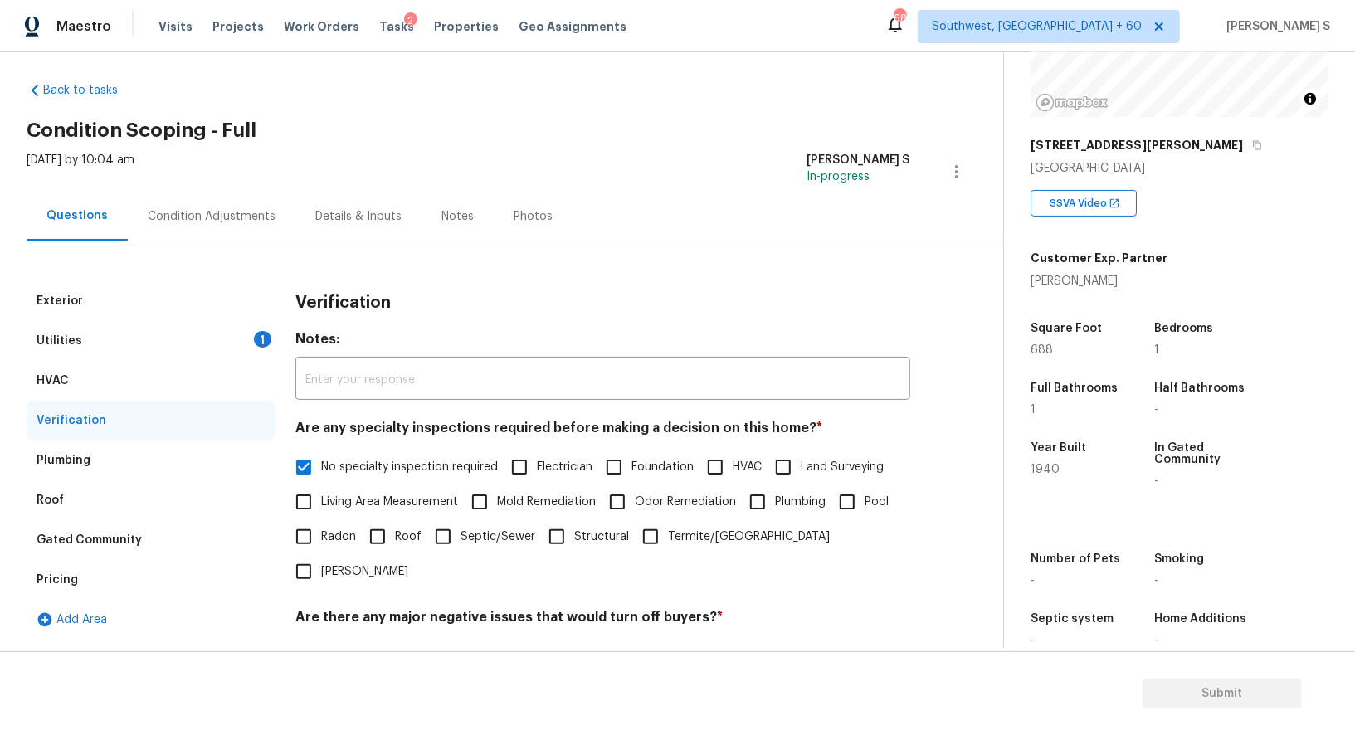
scroll to position [0, 0]
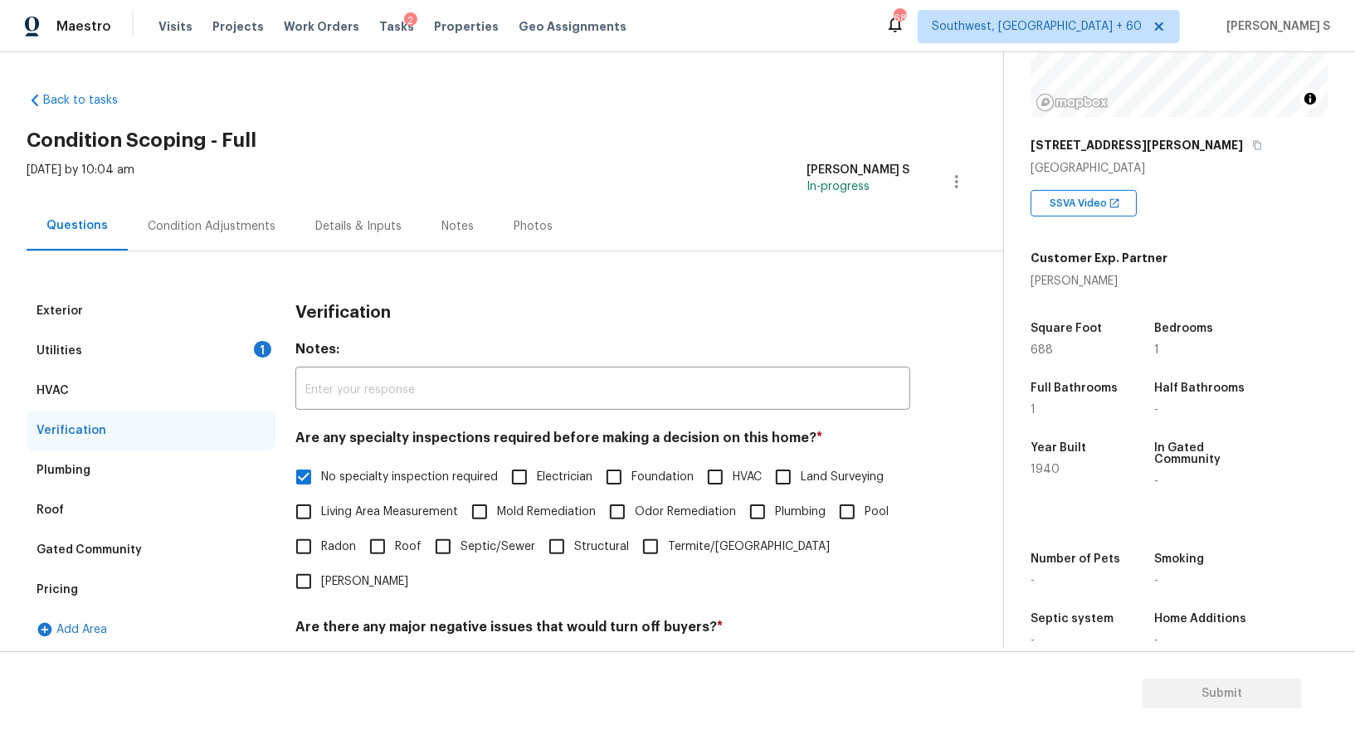
click at [256, 365] on div "Utilities 1" at bounding box center [151, 351] width 249 height 40
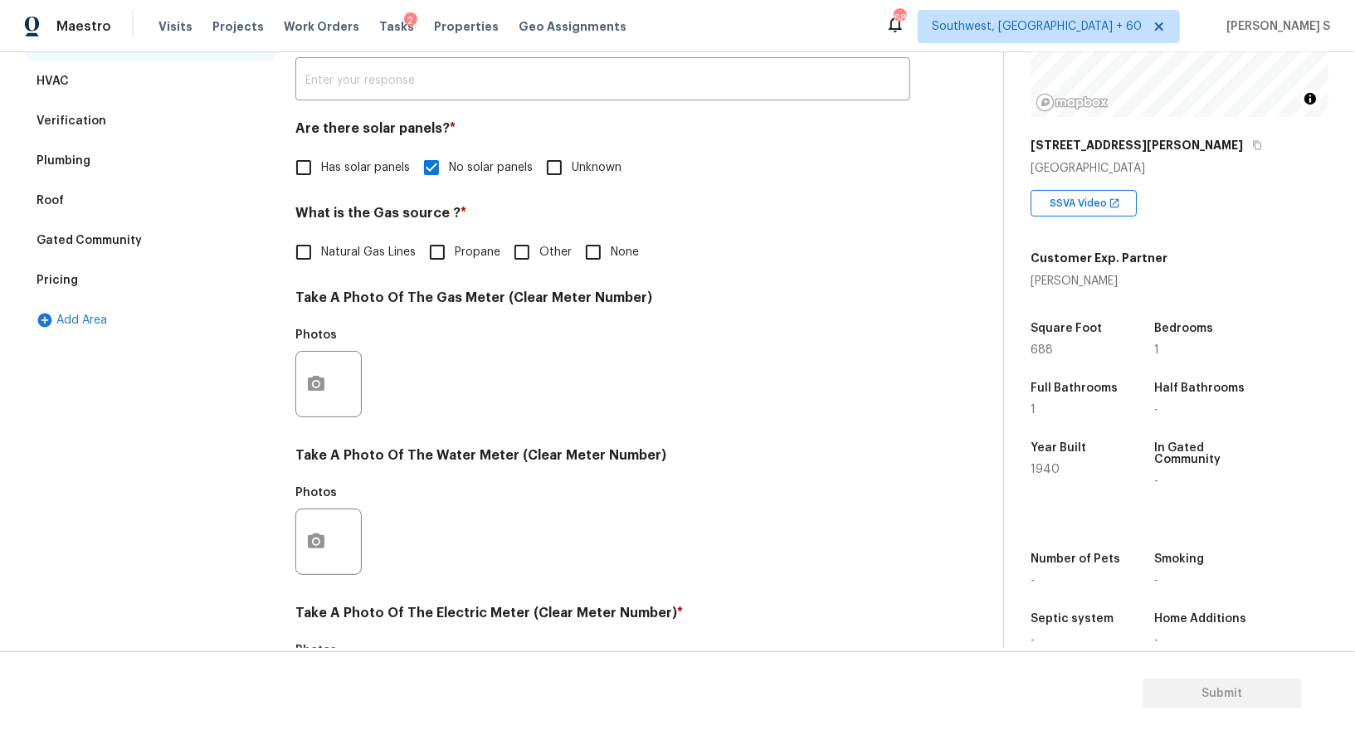
scroll to position [81, 0]
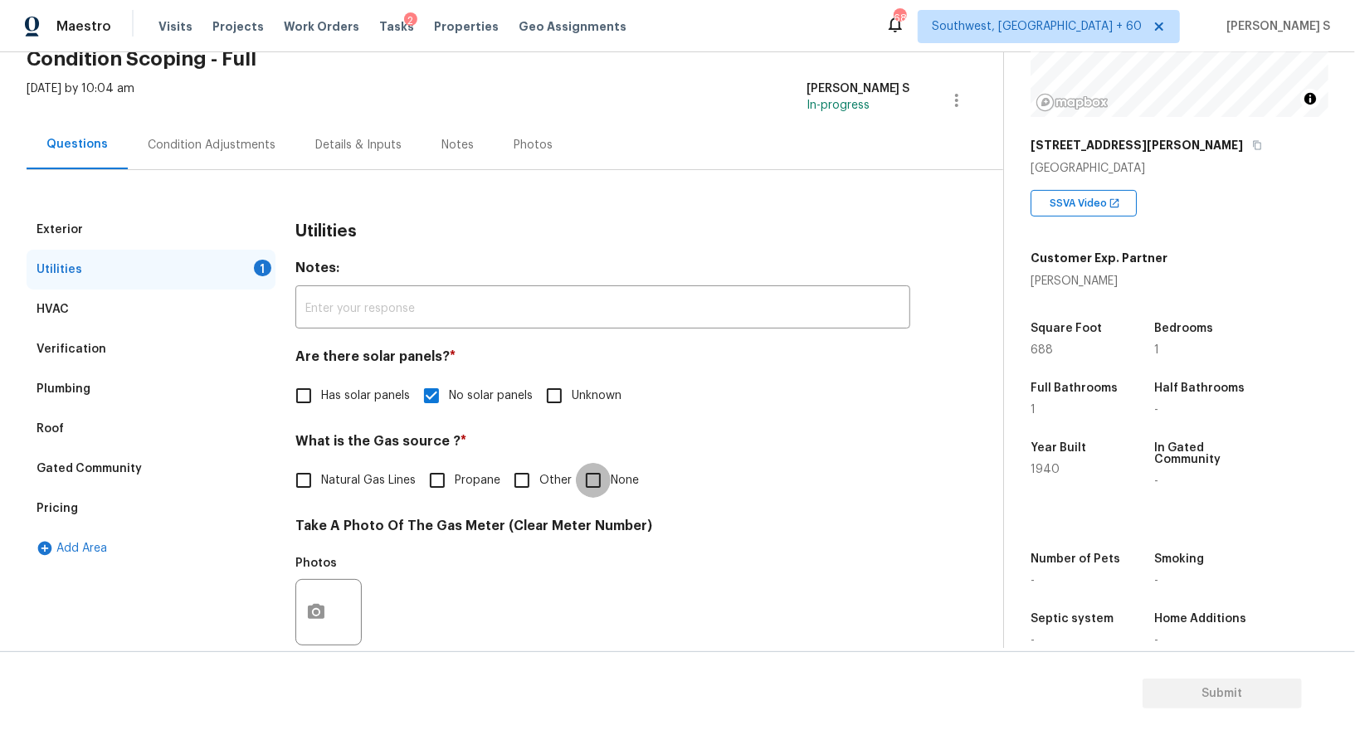
click at [592, 480] on input "None" at bounding box center [593, 480] width 35 height 35
checkbox input "true"
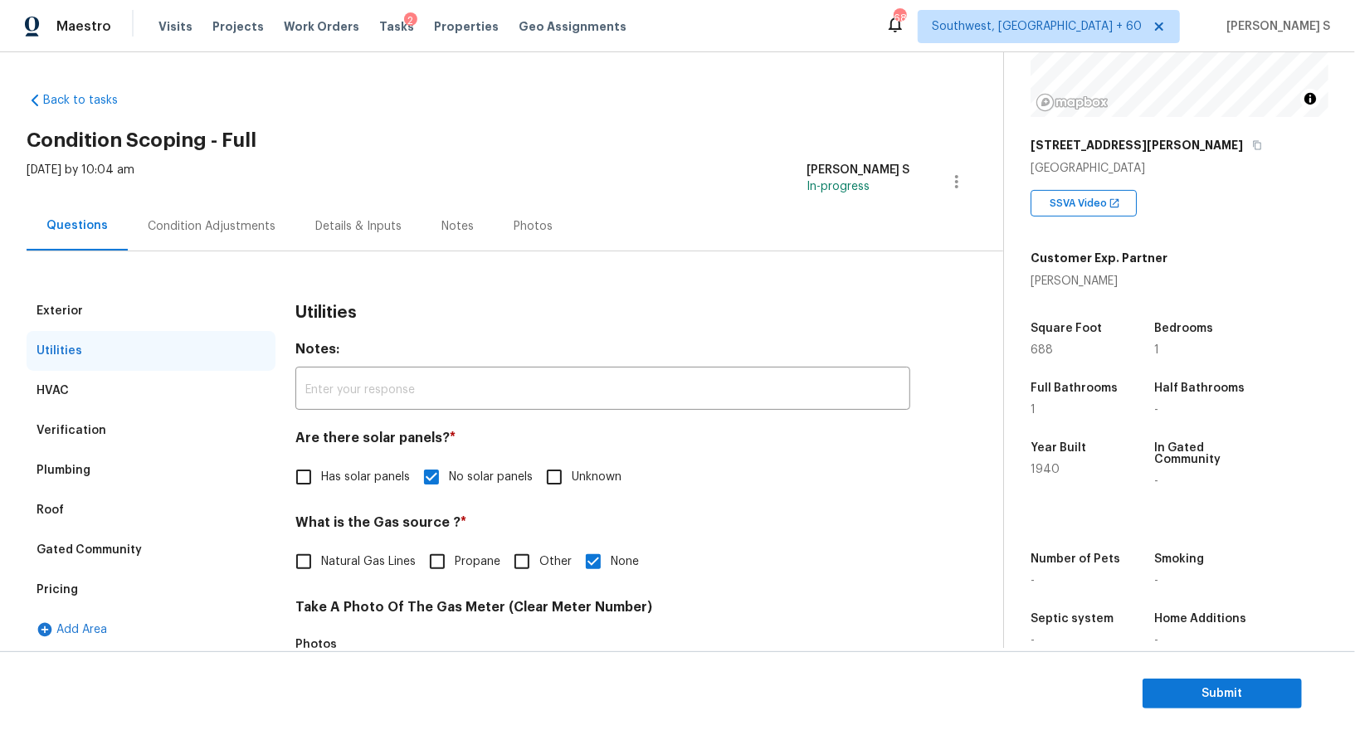
click at [225, 223] on div "Condition Adjustments" at bounding box center [212, 226] width 128 height 17
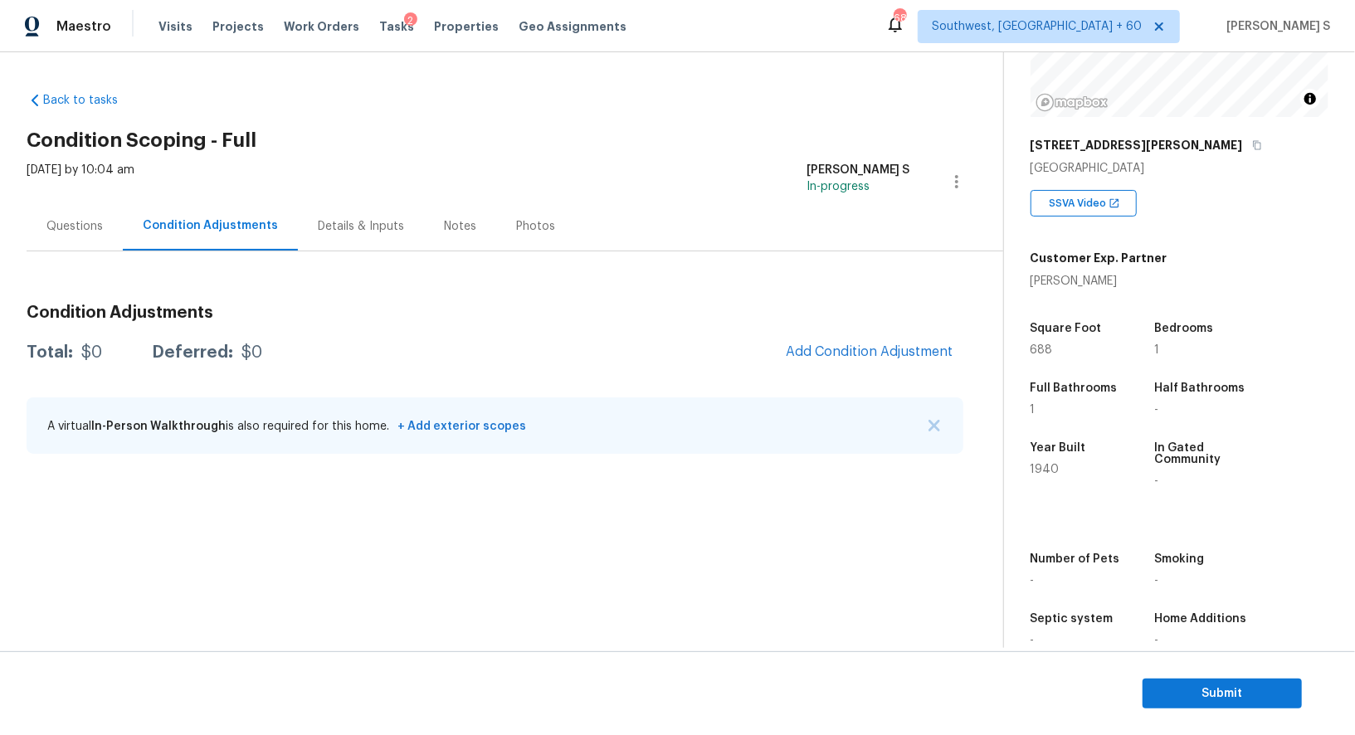
scroll to position [197, 0]
click at [816, 349] on span "Add Condition Adjustment" at bounding box center [870, 351] width 168 height 15
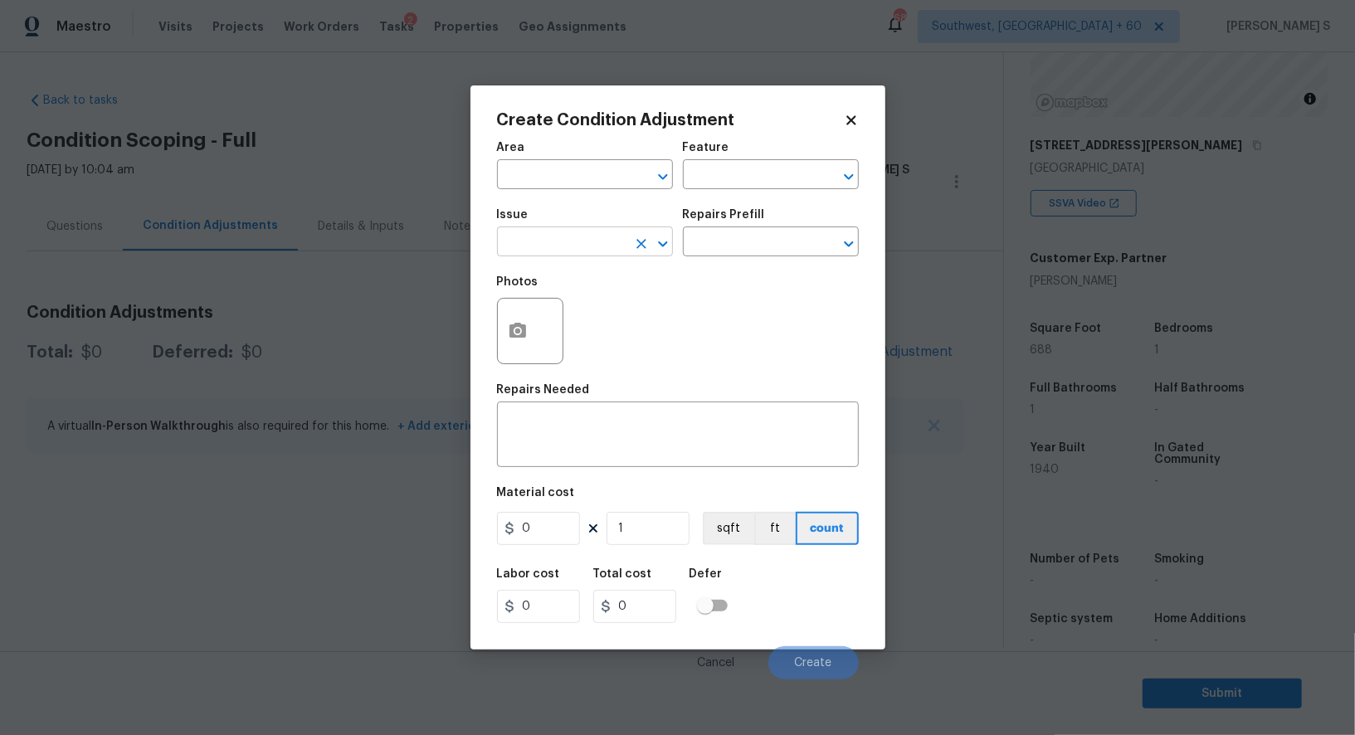
click at [602, 243] on input "text" at bounding box center [561, 244] width 129 height 26
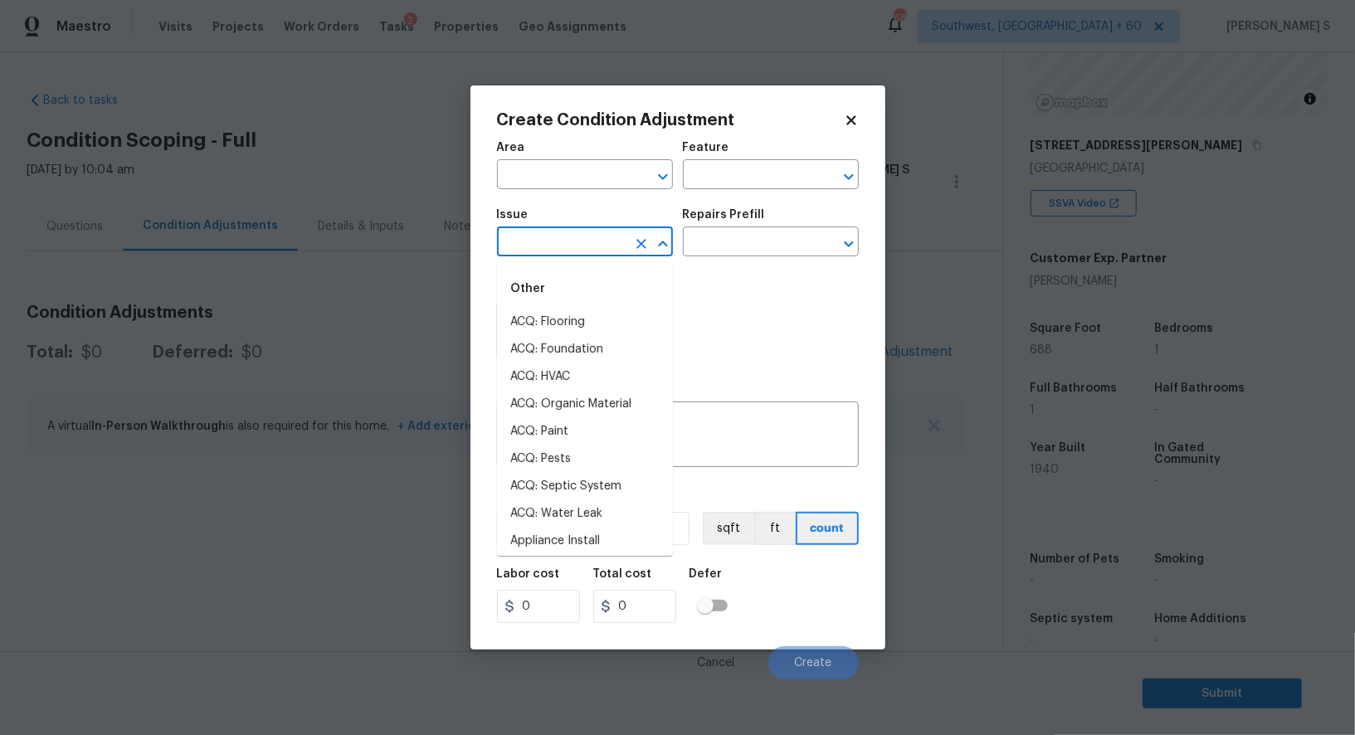
type input "o"
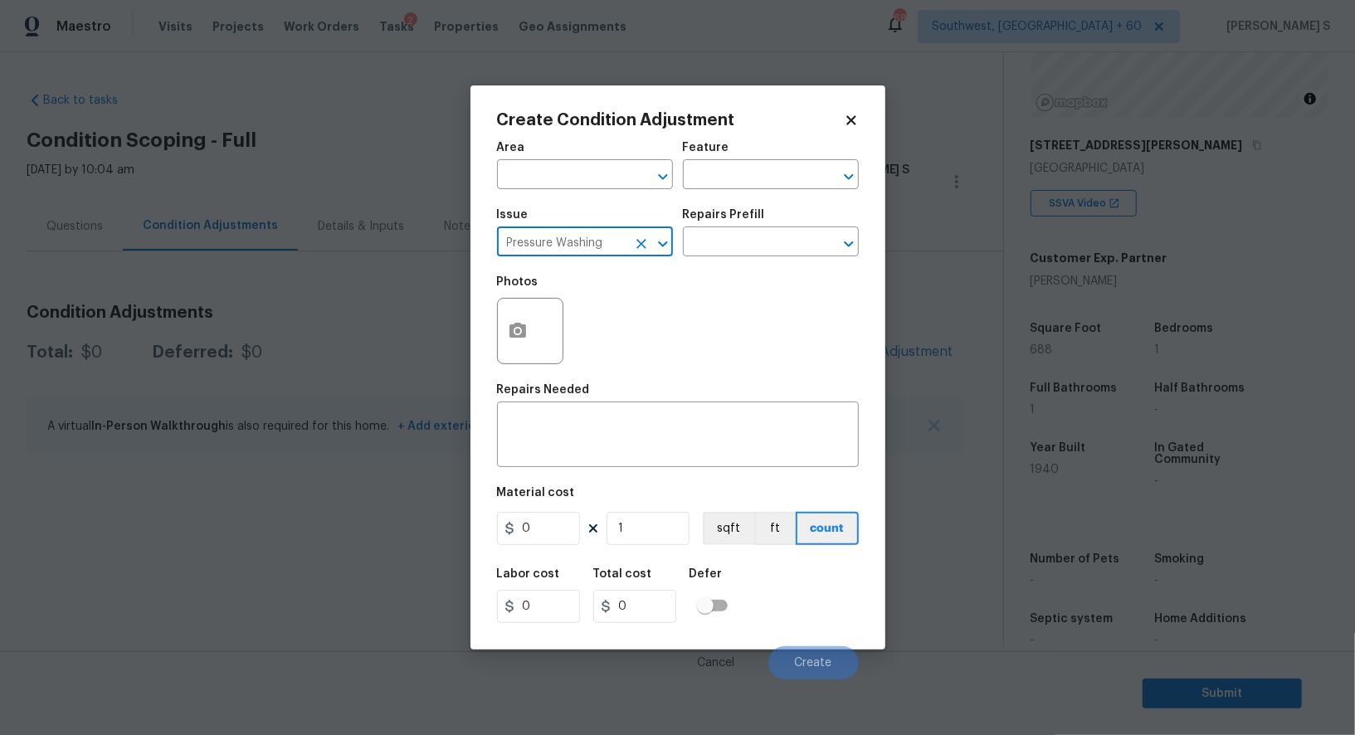
type input "Pressure Washing"
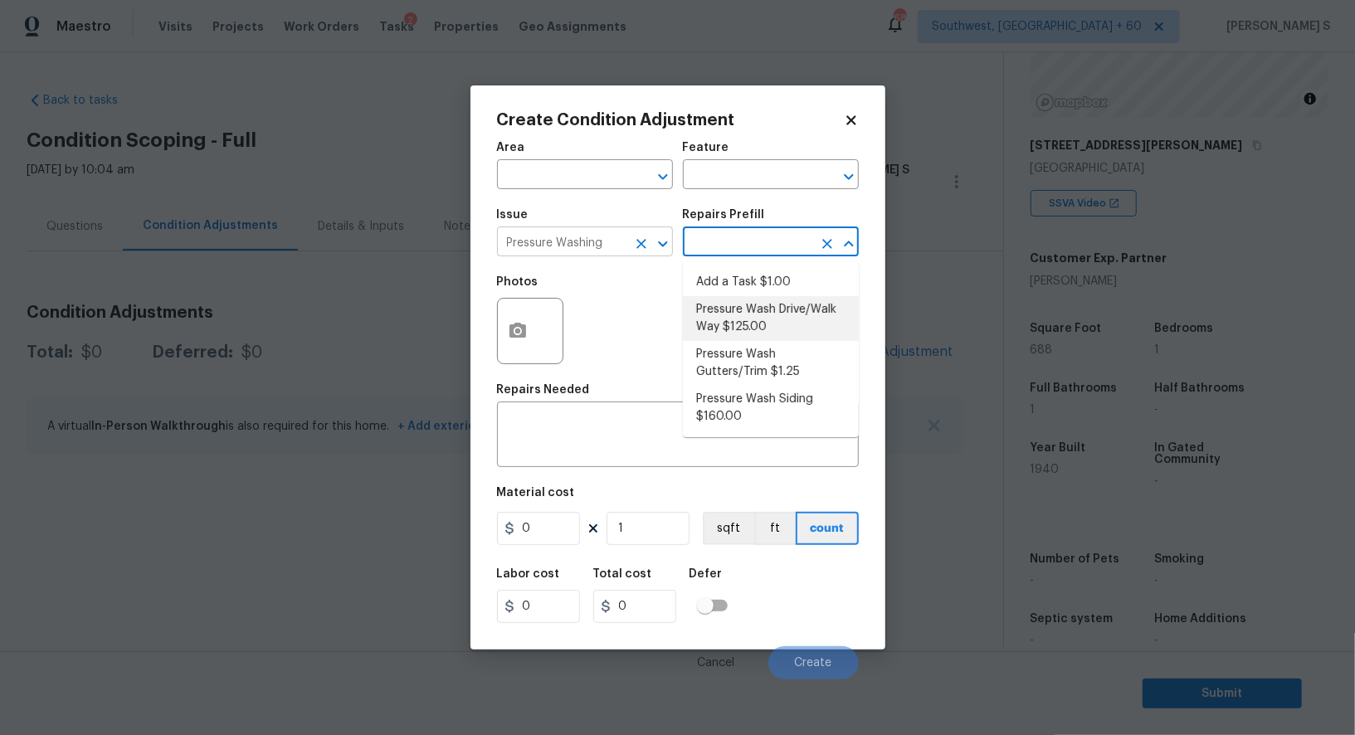
type input "Siding"
type textarea "Pressure wash the driveways/walkways as directed by the PM. Ensure that all deb…"
type input "125"
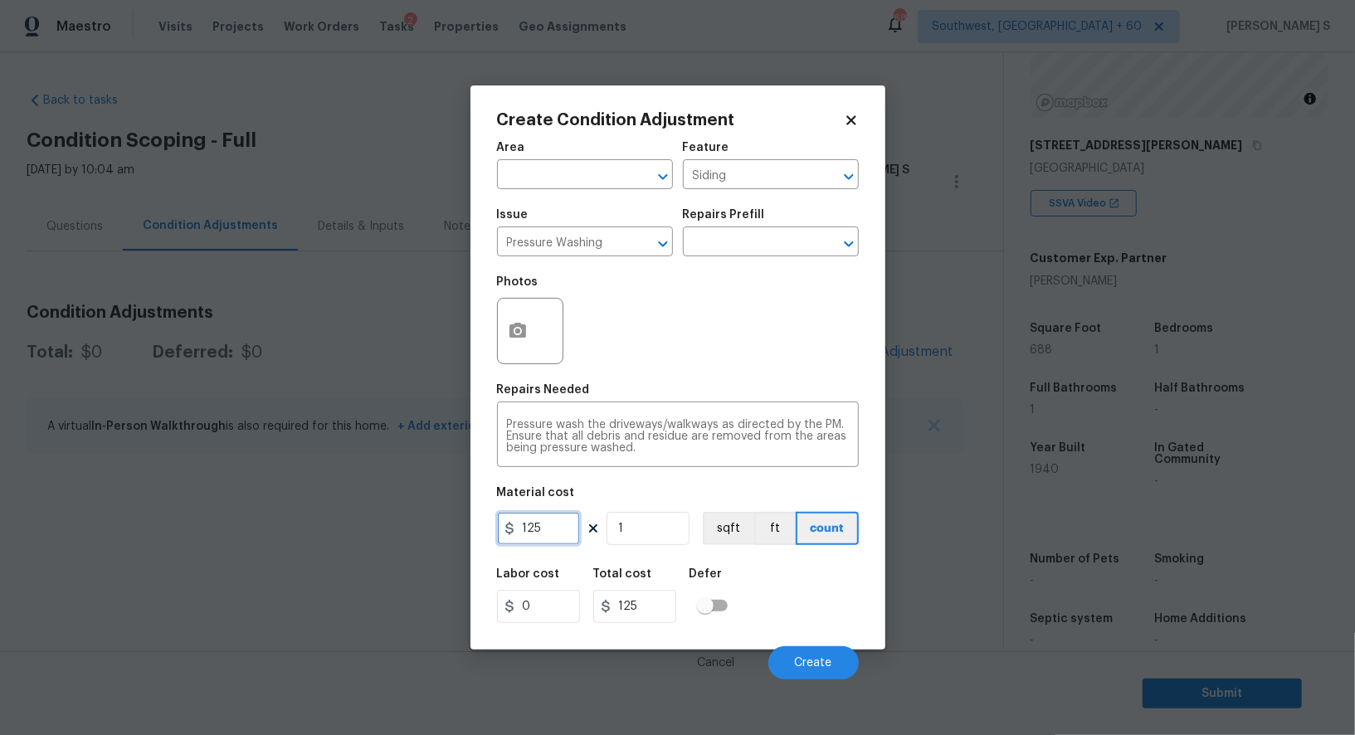
click at [574, 545] on input "125" at bounding box center [538, 528] width 83 height 33
type input "200"
click at [817, 665] on span "Create" at bounding box center [813, 663] width 37 height 12
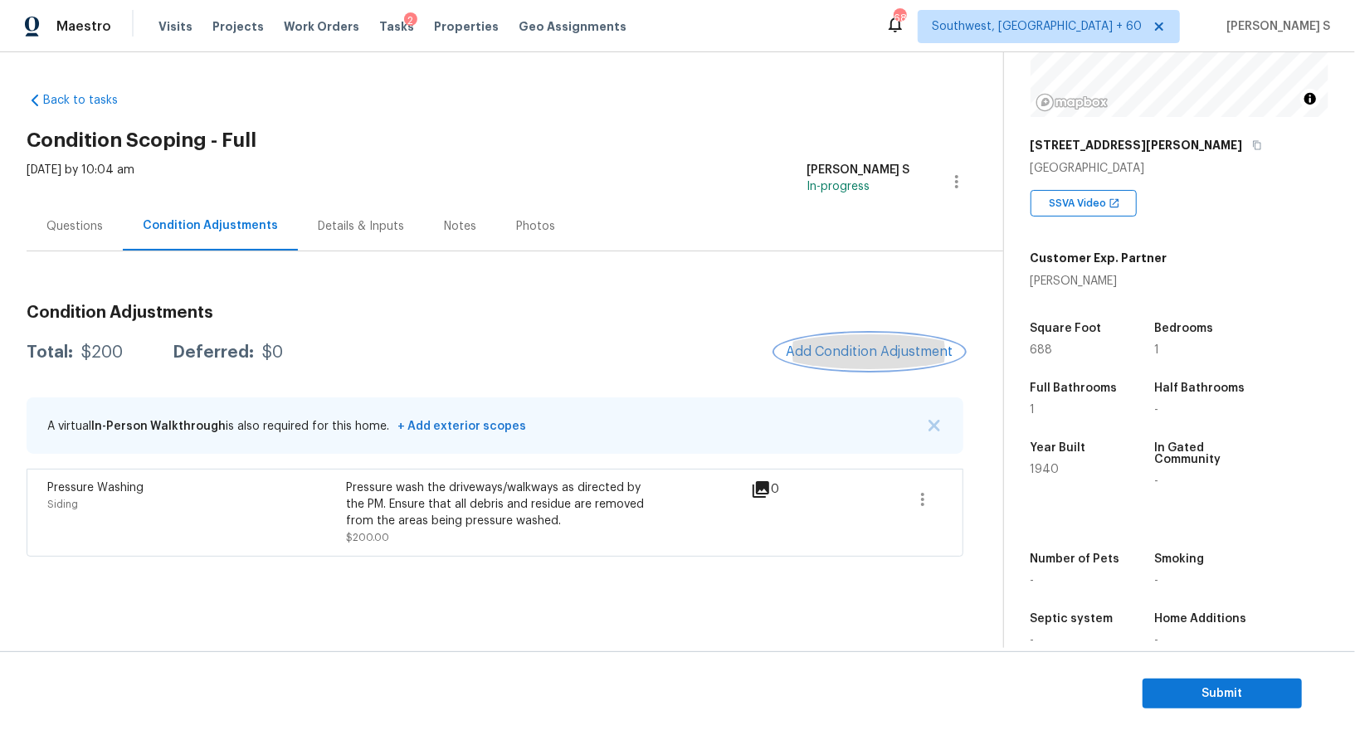
click at [854, 346] on span "Add Condition Adjustment" at bounding box center [870, 351] width 168 height 15
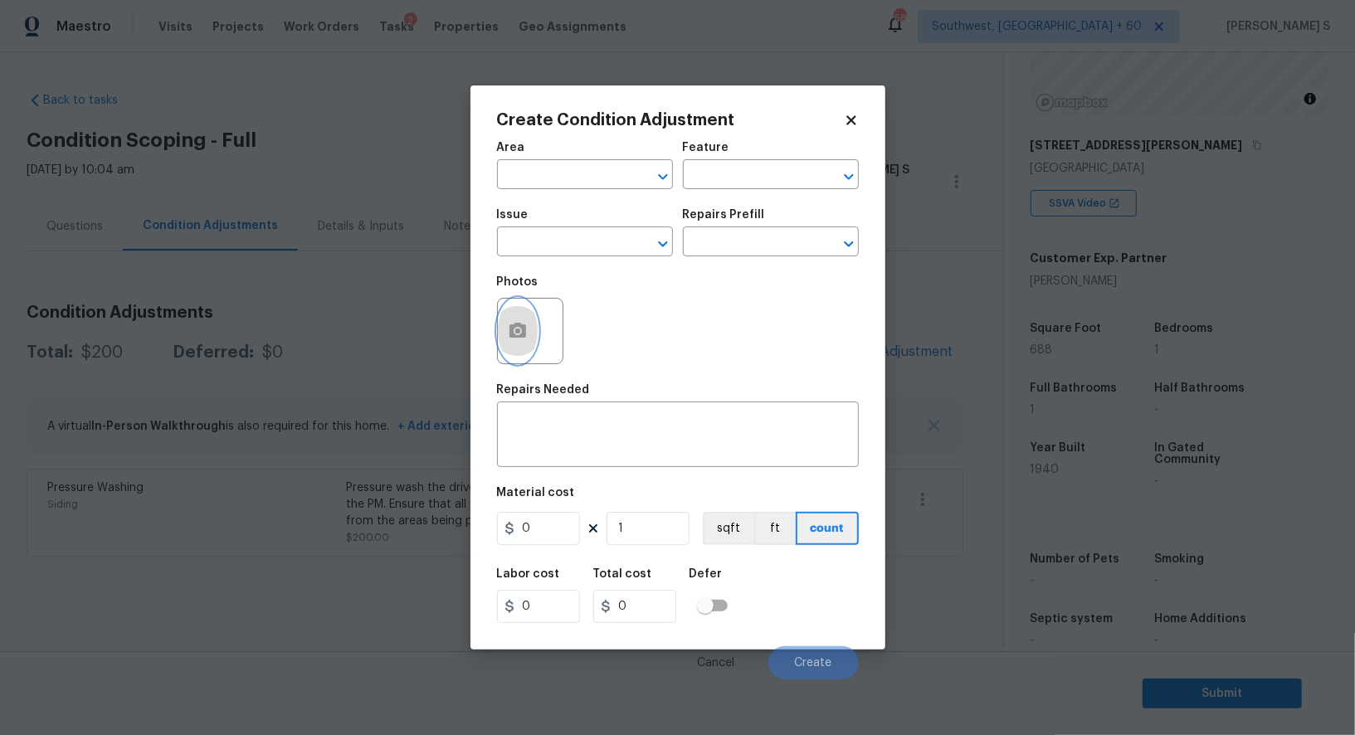
click at [536, 326] on button "button" at bounding box center [518, 331] width 40 height 65
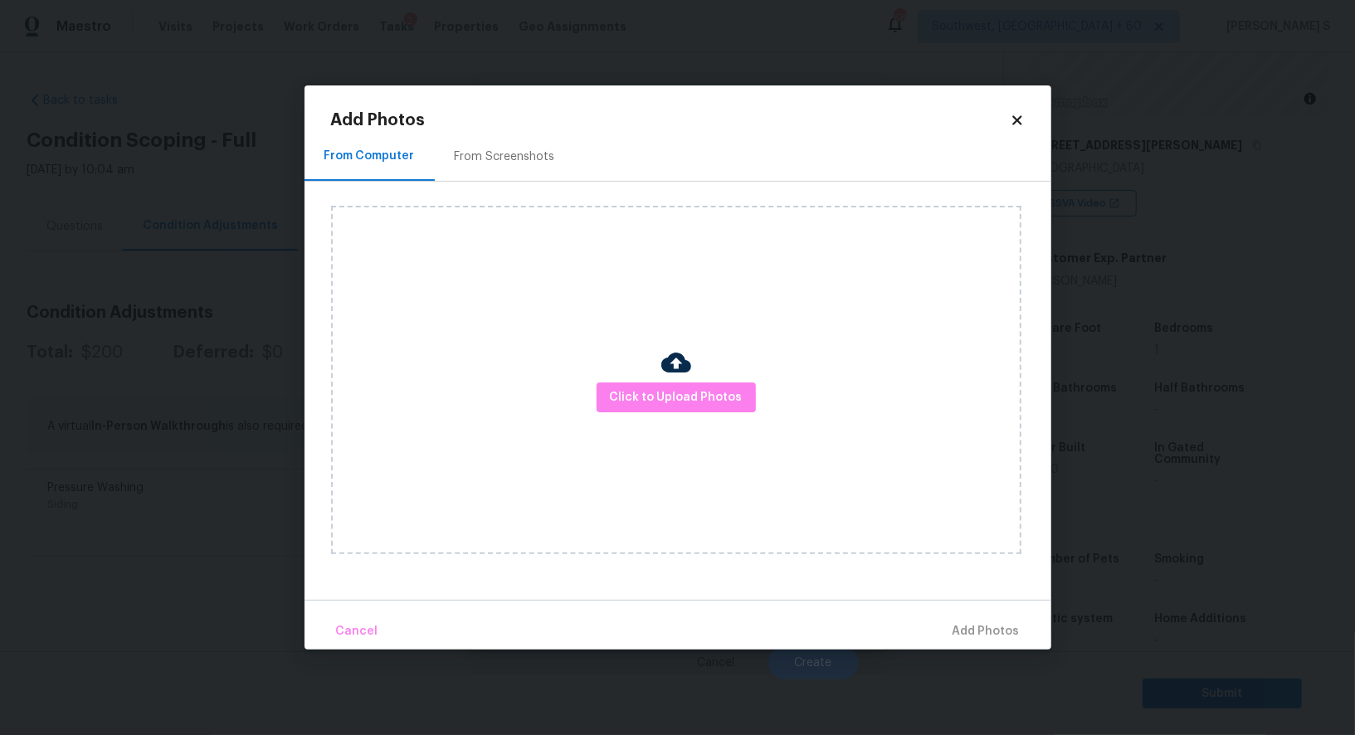
click at [498, 168] on div "From Screenshots" at bounding box center [505, 156] width 140 height 49
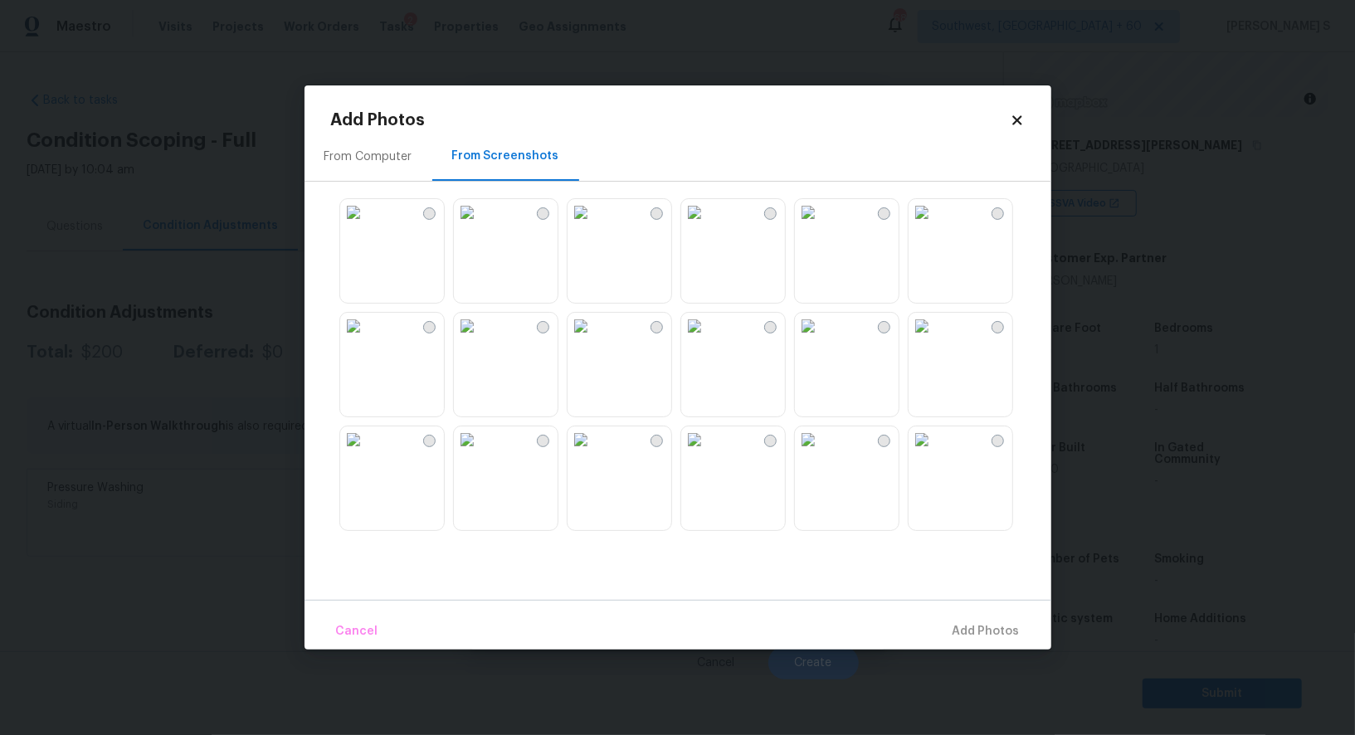
click at [821, 226] on img at bounding box center [808, 212] width 27 height 27
click at [821, 332] on img at bounding box center [808, 326] width 27 height 27
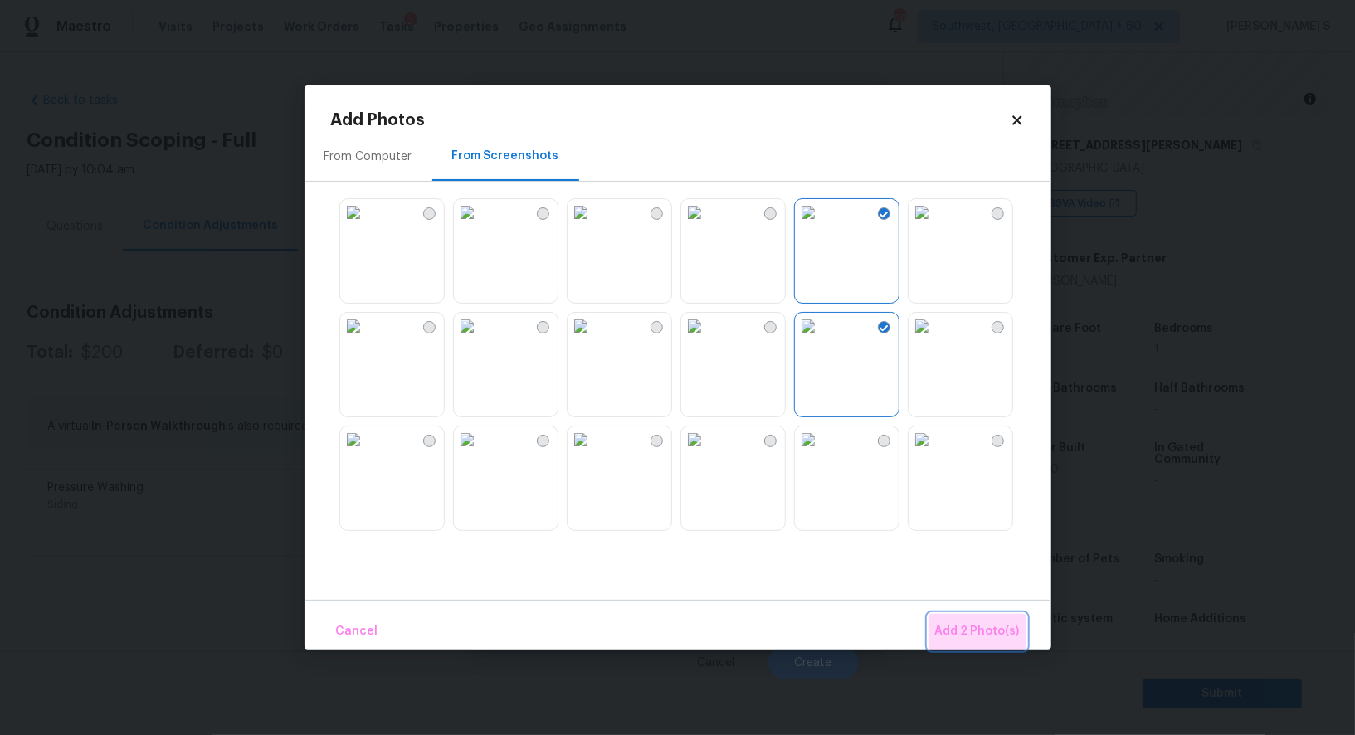
click at [997, 619] on button "Add 2 Photo(s)" at bounding box center [978, 632] width 98 height 36
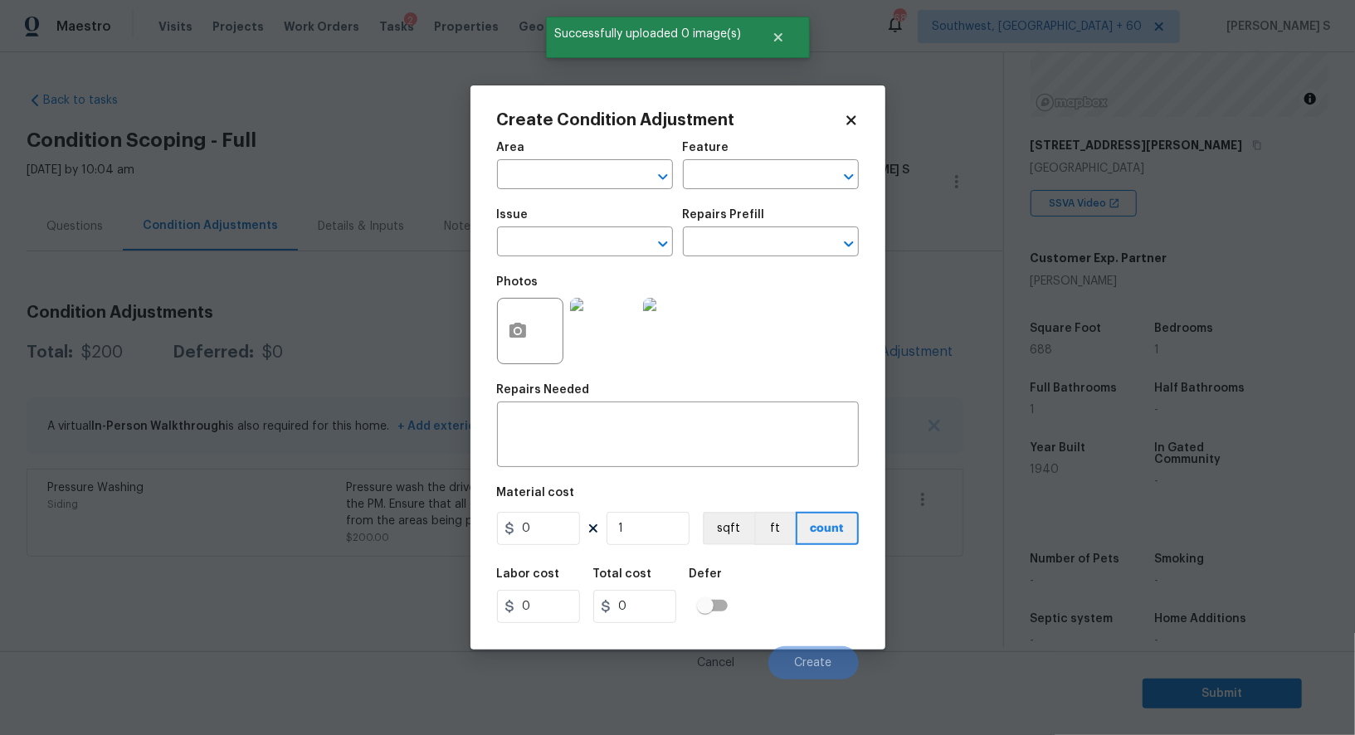
click at [597, 231] on div "Issue" at bounding box center [585, 220] width 176 height 22
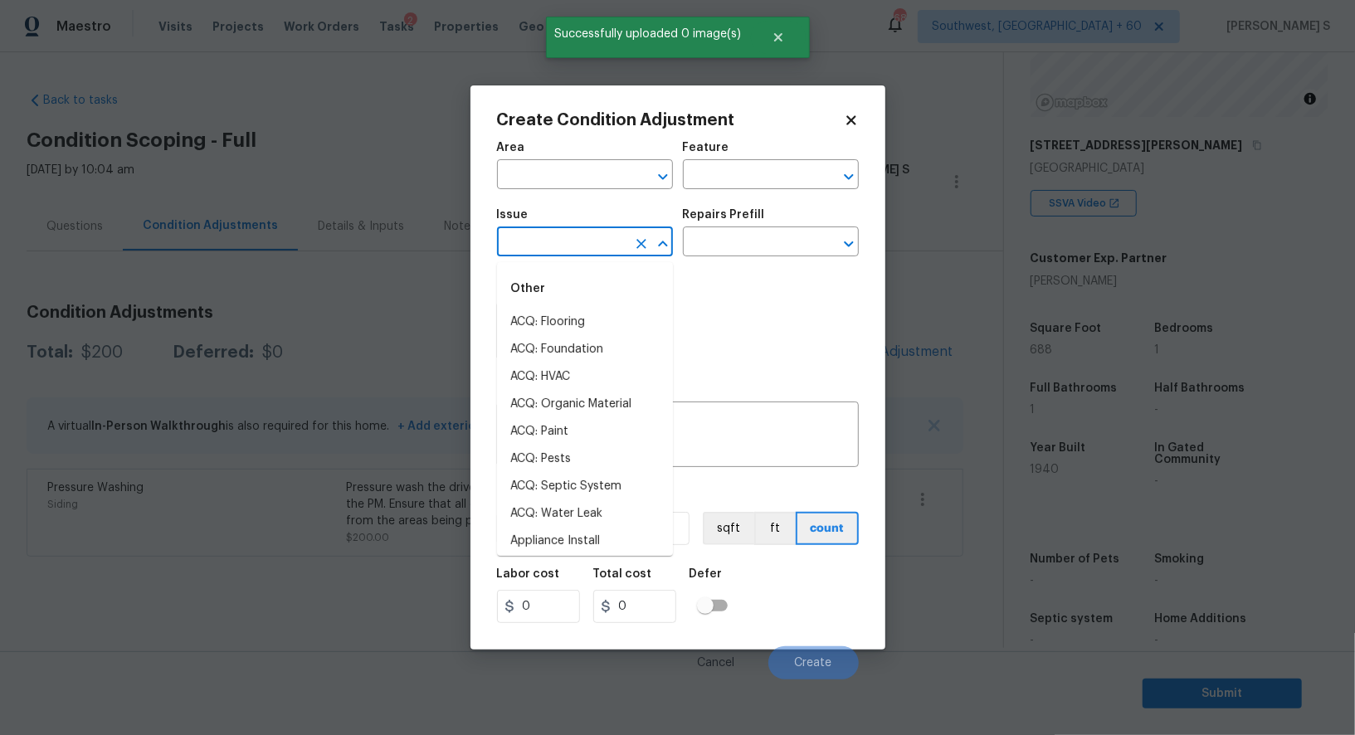
click at [552, 256] on input "text" at bounding box center [561, 244] width 129 height 26
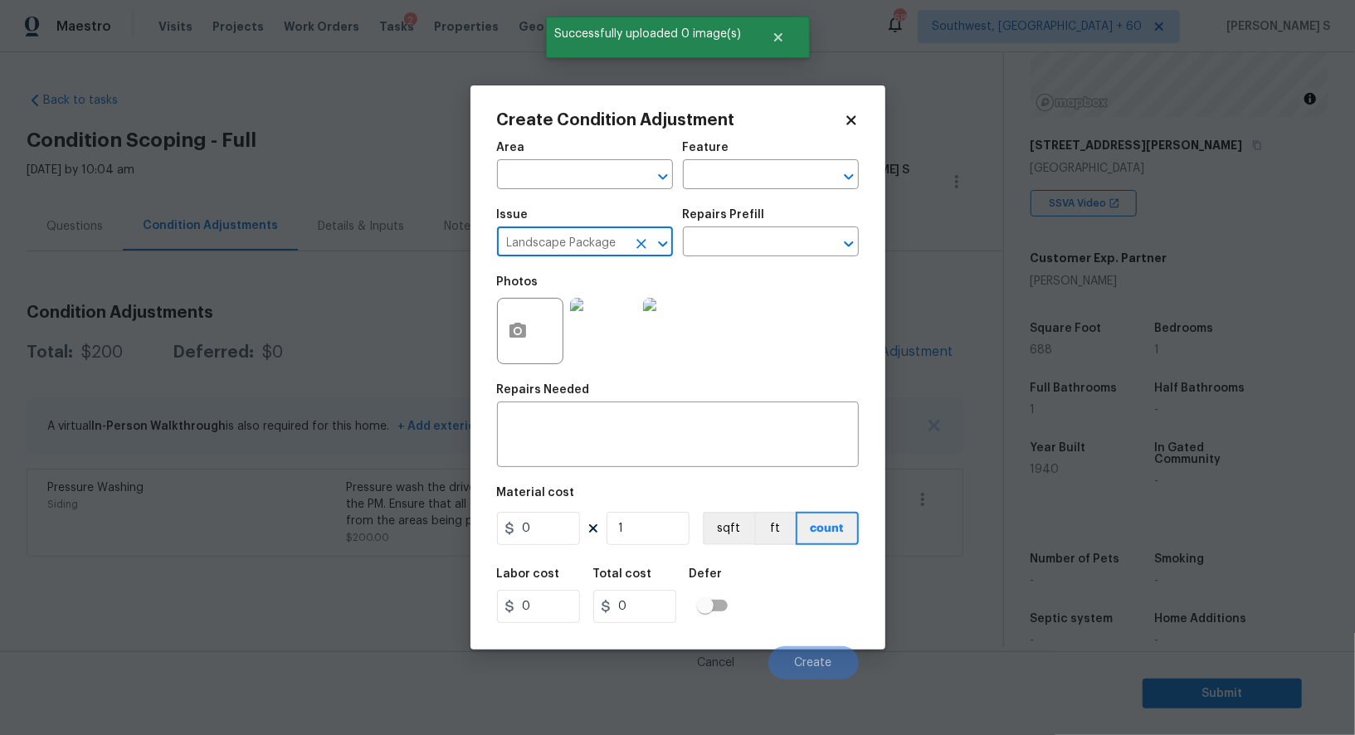
type input "Landscape Package"
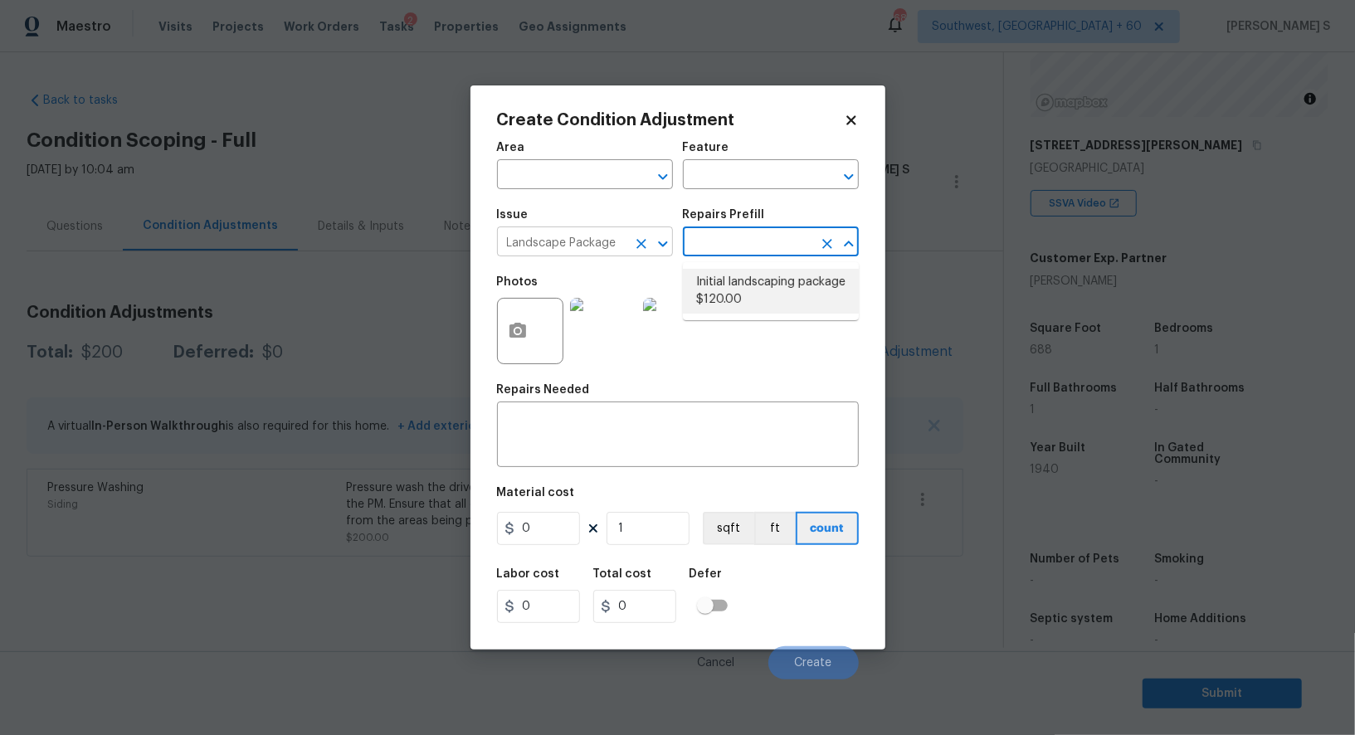
type input "Home Readiness Packages"
type textarea "Mowing of grass up to 6" in height. Mow, edge along driveways & sidewalks, trim…"
type input "120"
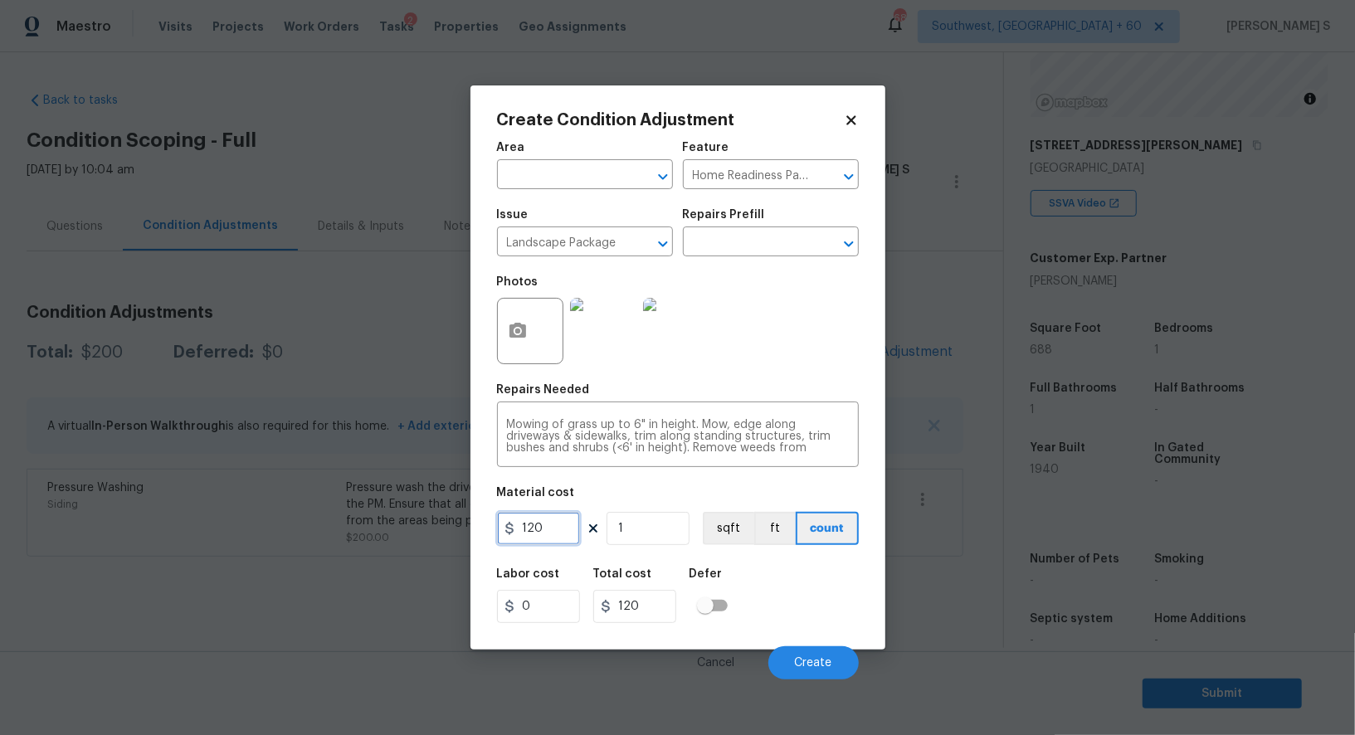
click at [559, 536] on input "120" at bounding box center [538, 528] width 83 height 33
type input "300"
click at [829, 671] on button "Create" at bounding box center [813, 662] width 90 height 33
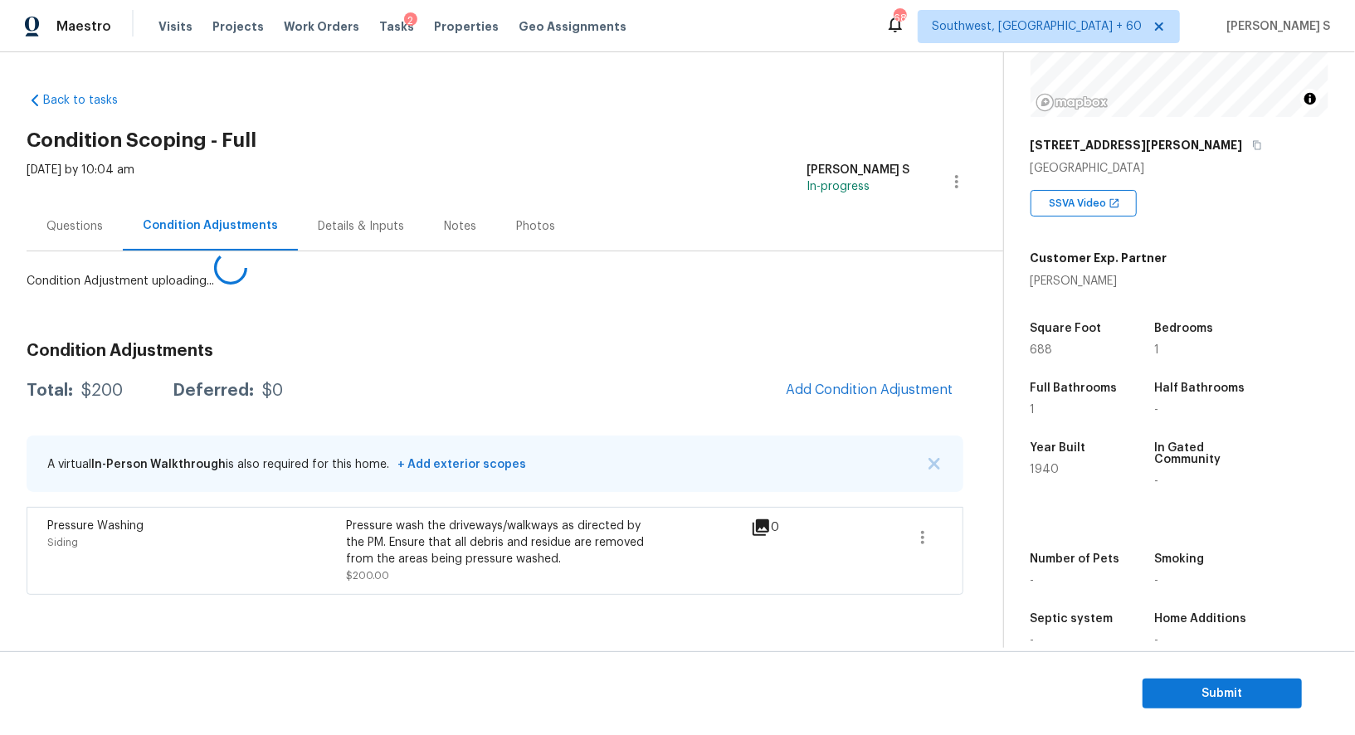
click at [321, 566] on body "Maestro Visits Projects Work Orders Tasks 2 Properties Geo Assignments 688 Sout…" at bounding box center [677, 367] width 1355 height 735
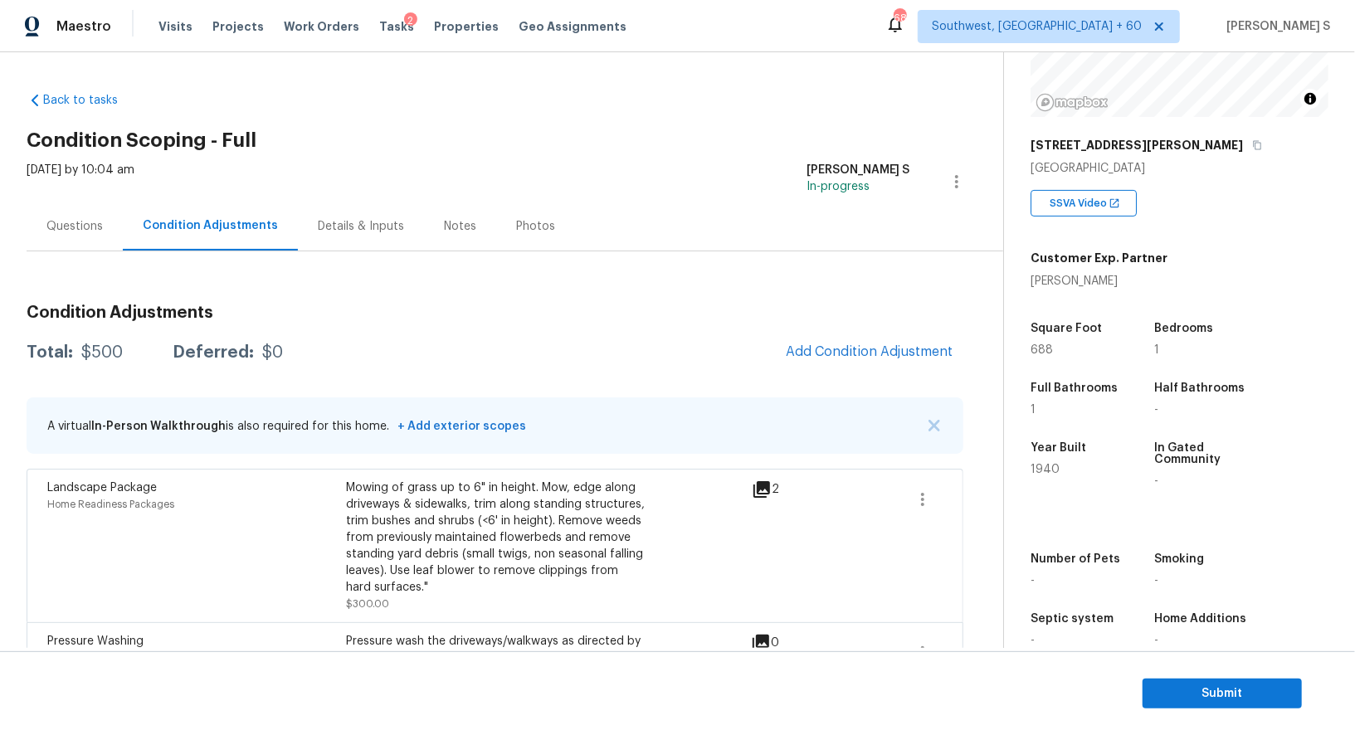
click at [787, 340] on span "Add Condition Adjustment" at bounding box center [870, 352] width 188 height 37
click at [815, 350] on span "Add Condition Adjustment" at bounding box center [870, 351] width 168 height 15
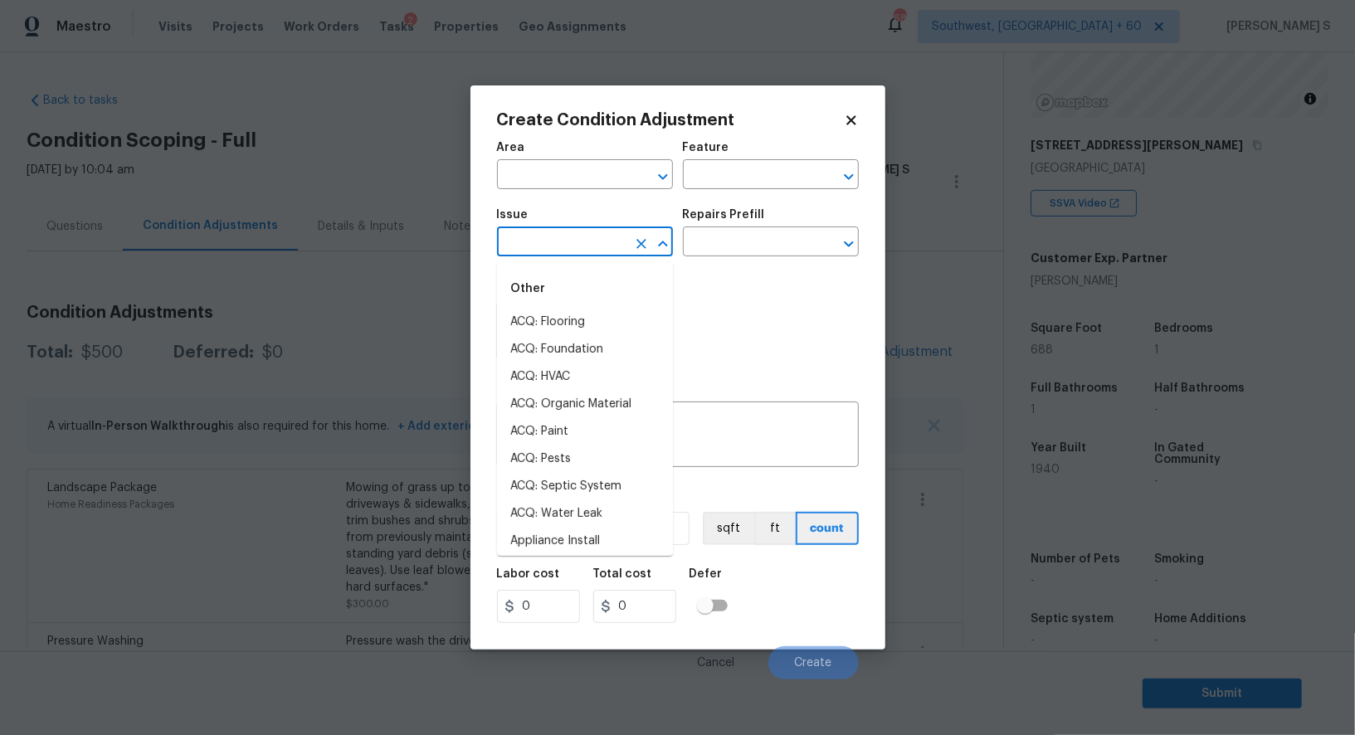
click at [525, 235] on input "text" at bounding box center [561, 244] width 129 height 26
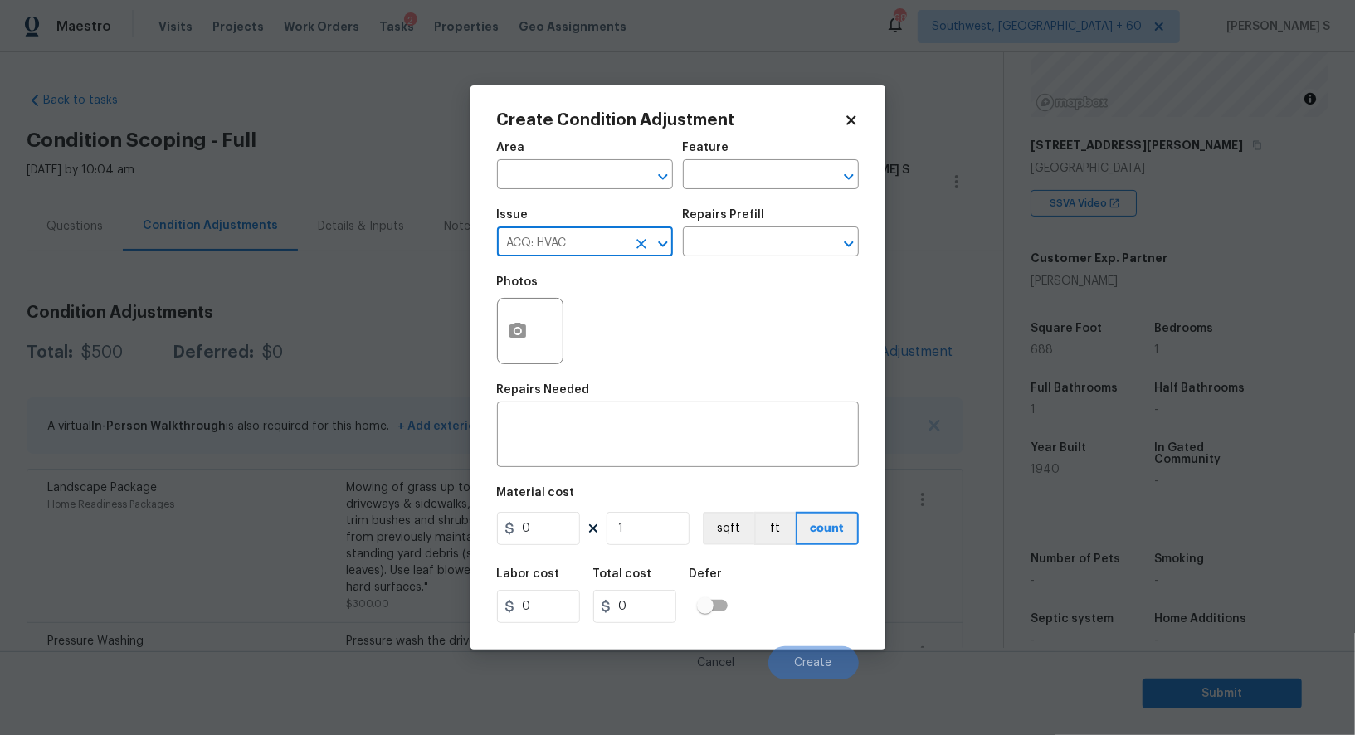
type input "ACQ: HVAC"
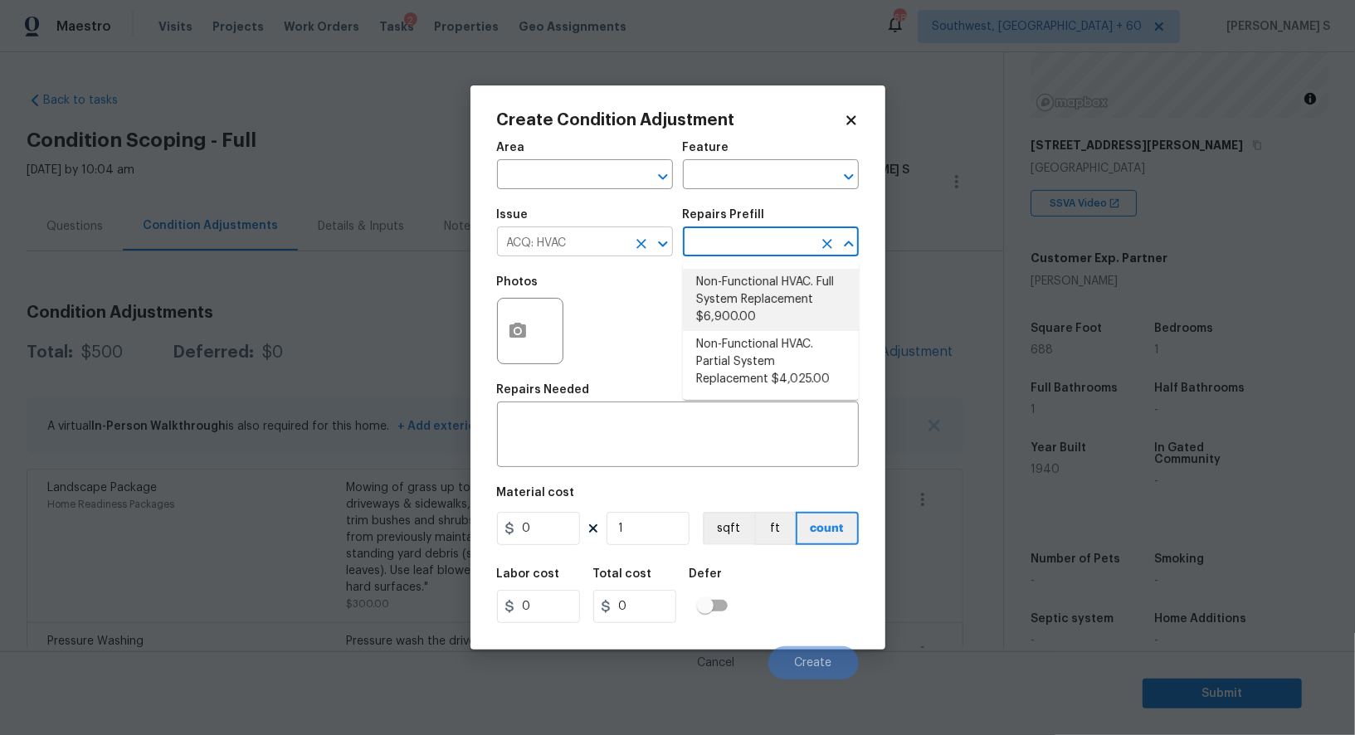
type input "Acquisition"
type textarea "Acquisition Scope: Full System Replacement"
type input "6900"
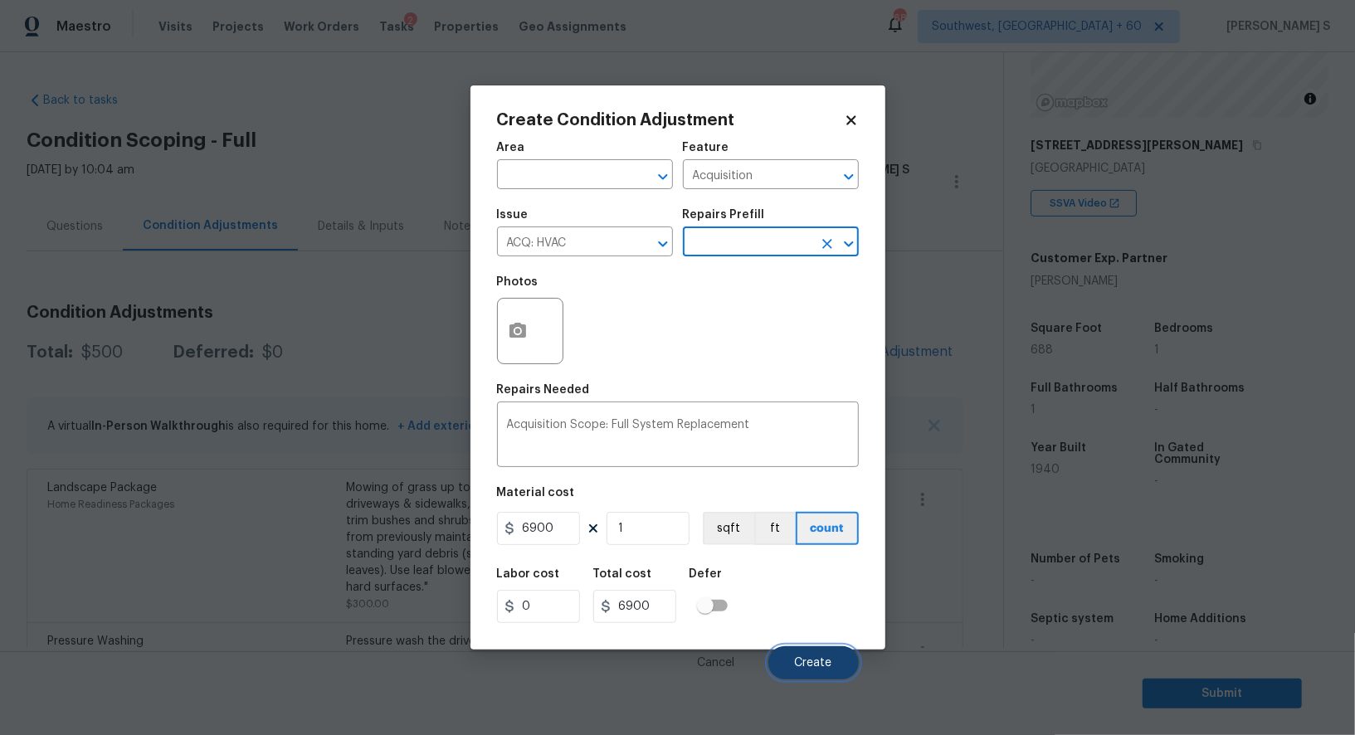
click at [812, 651] on button "Create" at bounding box center [813, 662] width 90 height 33
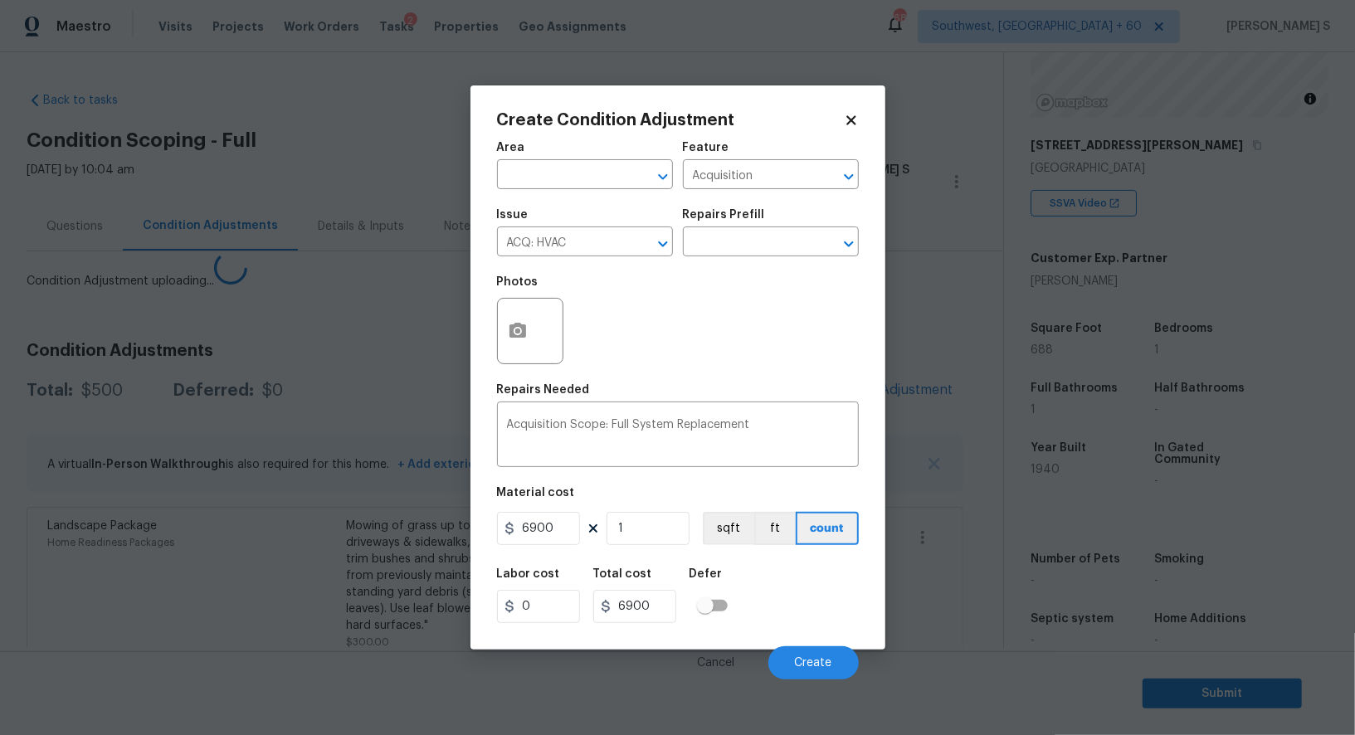
click at [196, 560] on body "Maestro Visits Projects Work Orders Tasks 2 Properties Geo Assignments 688 Sout…" at bounding box center [677, 367] width 1355 height 735
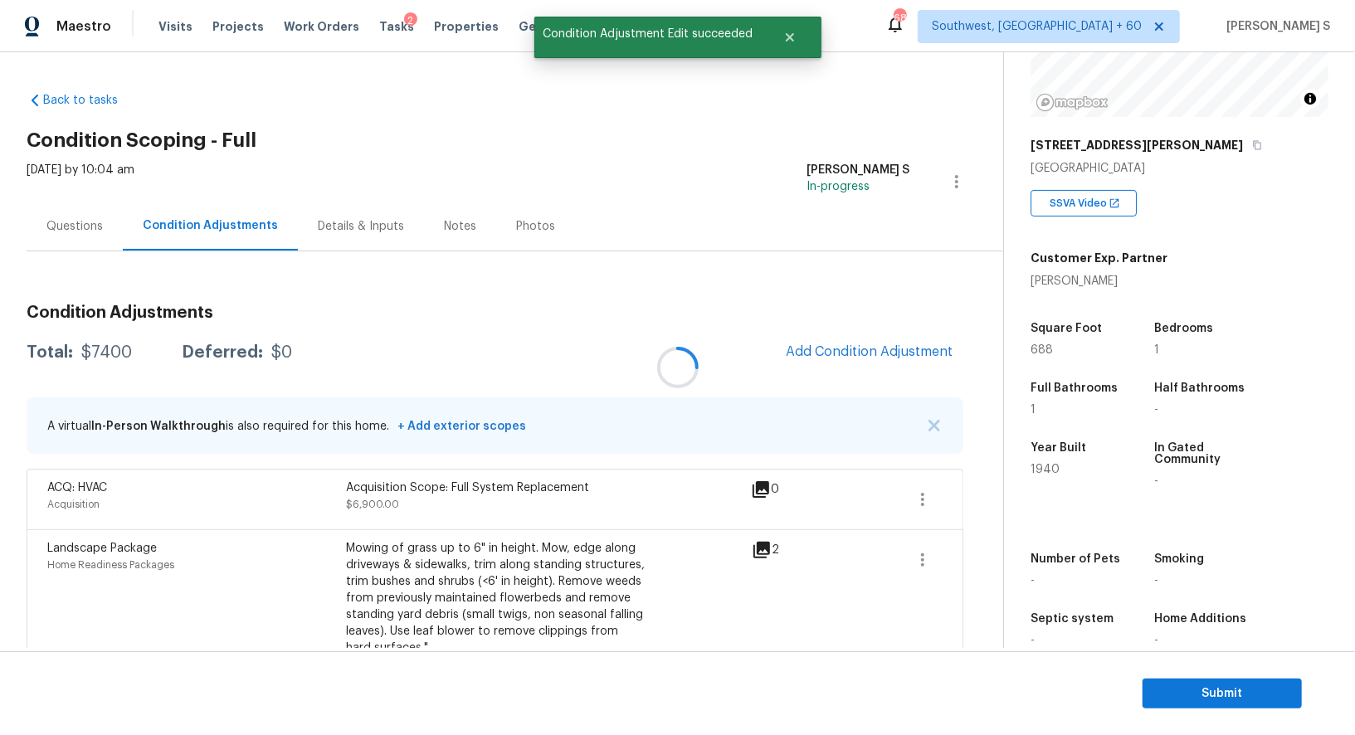
click at [841, 351] on div at bounding box center [677, 367] width 1355 height 735
click at [851, 341] on button "Add Condition Adjustment" at bounding box center [870, 351] width 188 height 35
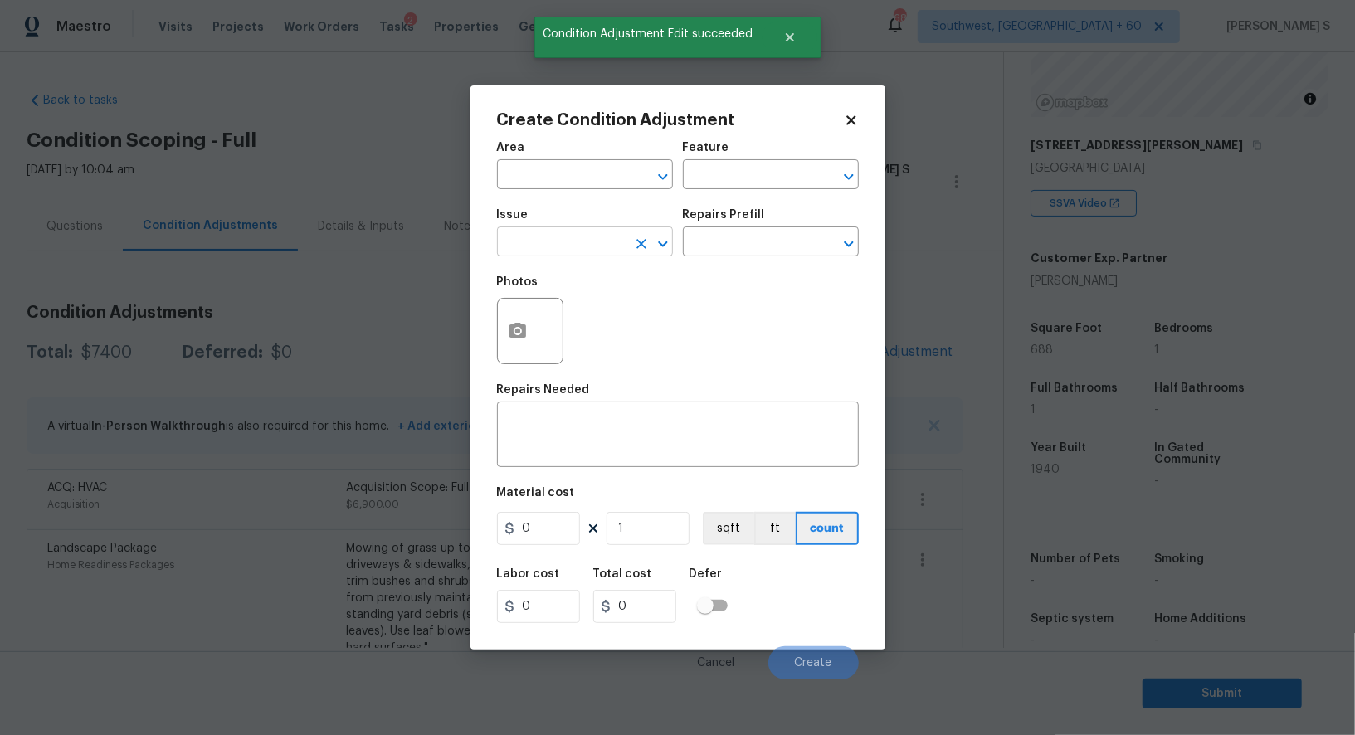
click at [514, 236] on input "text" at bounding box center [561, 244] width 129 height 26
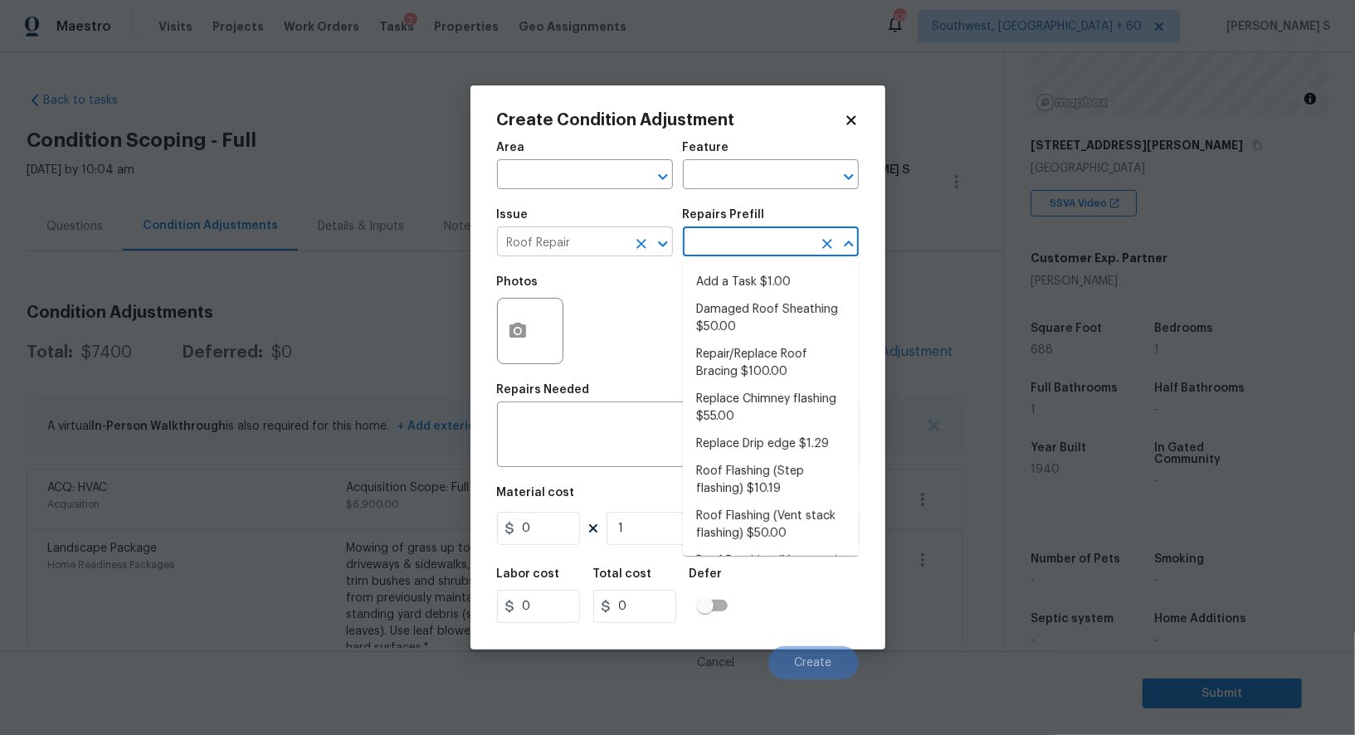
scroll to position [125, 0]
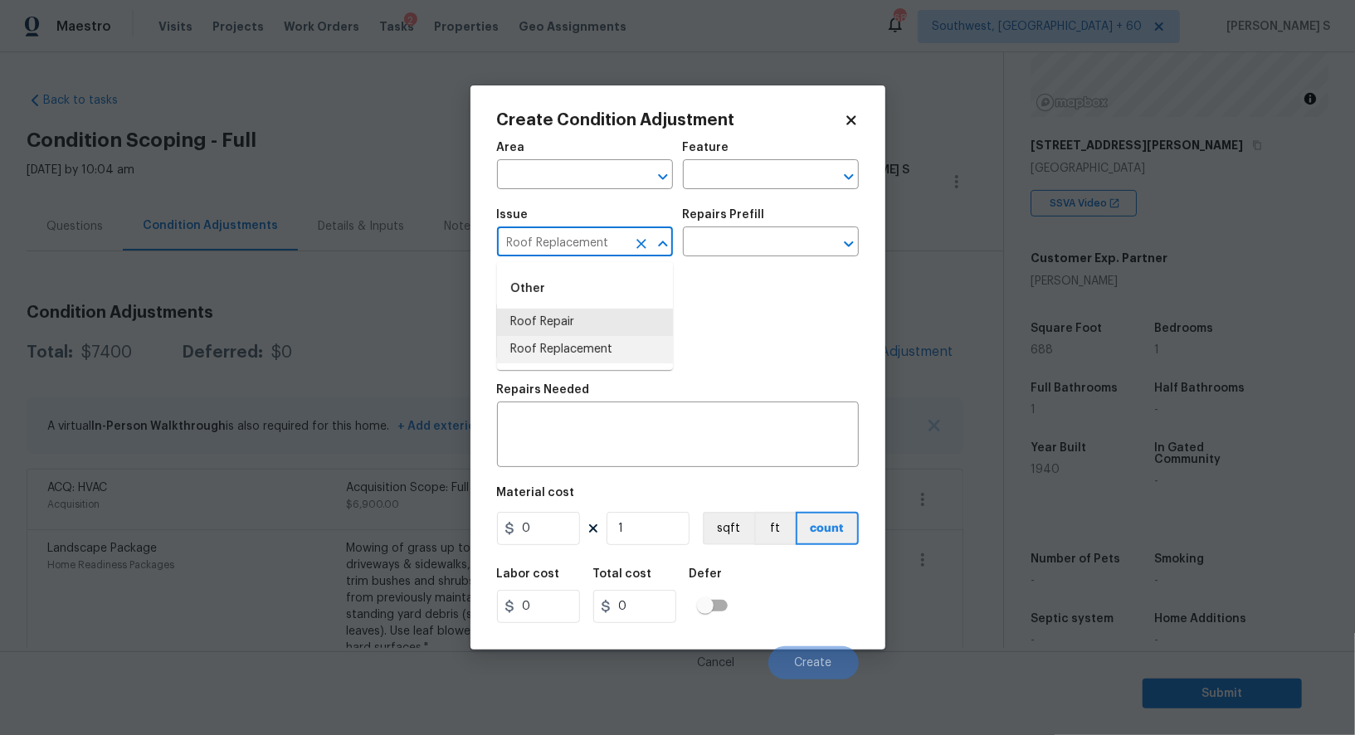
type input "Roof Replacement"
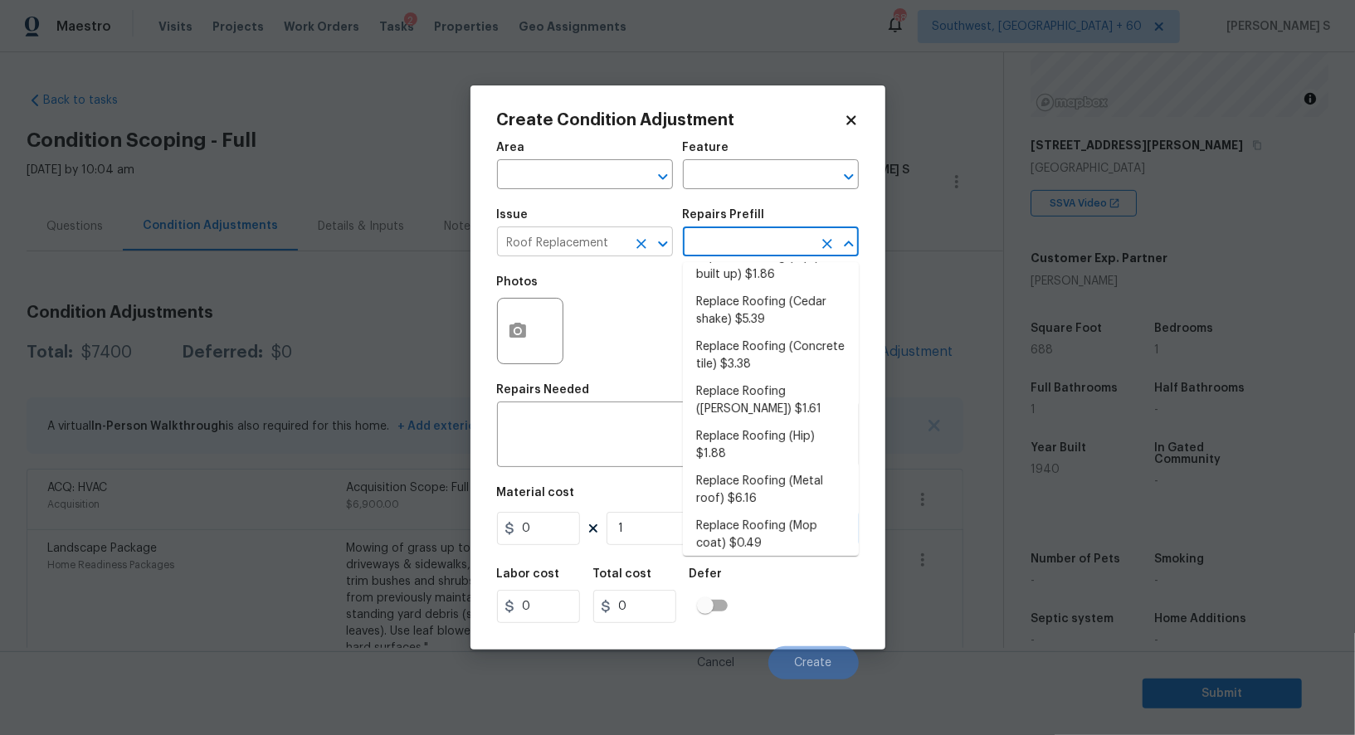
scroll to position [97, 0]
type input "Eaves and Trim"
type textarea "Rubber Membrane Roof: Remove the existing roof covering, prep the substrate and…"
type input "3.05"
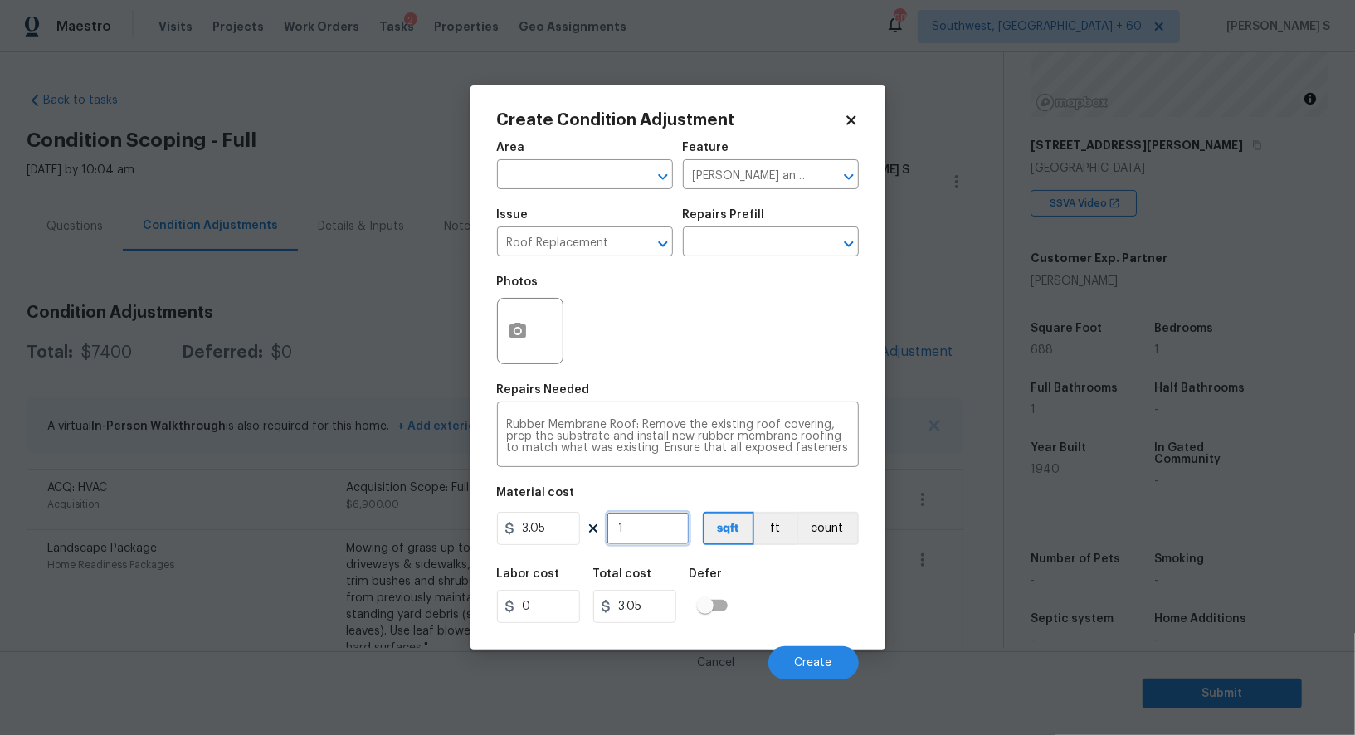
click at [642, 544] on input "1" at bounding box center [648, 528] width 83 height 33
type input "6"
type input "18.3"
type input "68"
type input "207.4"
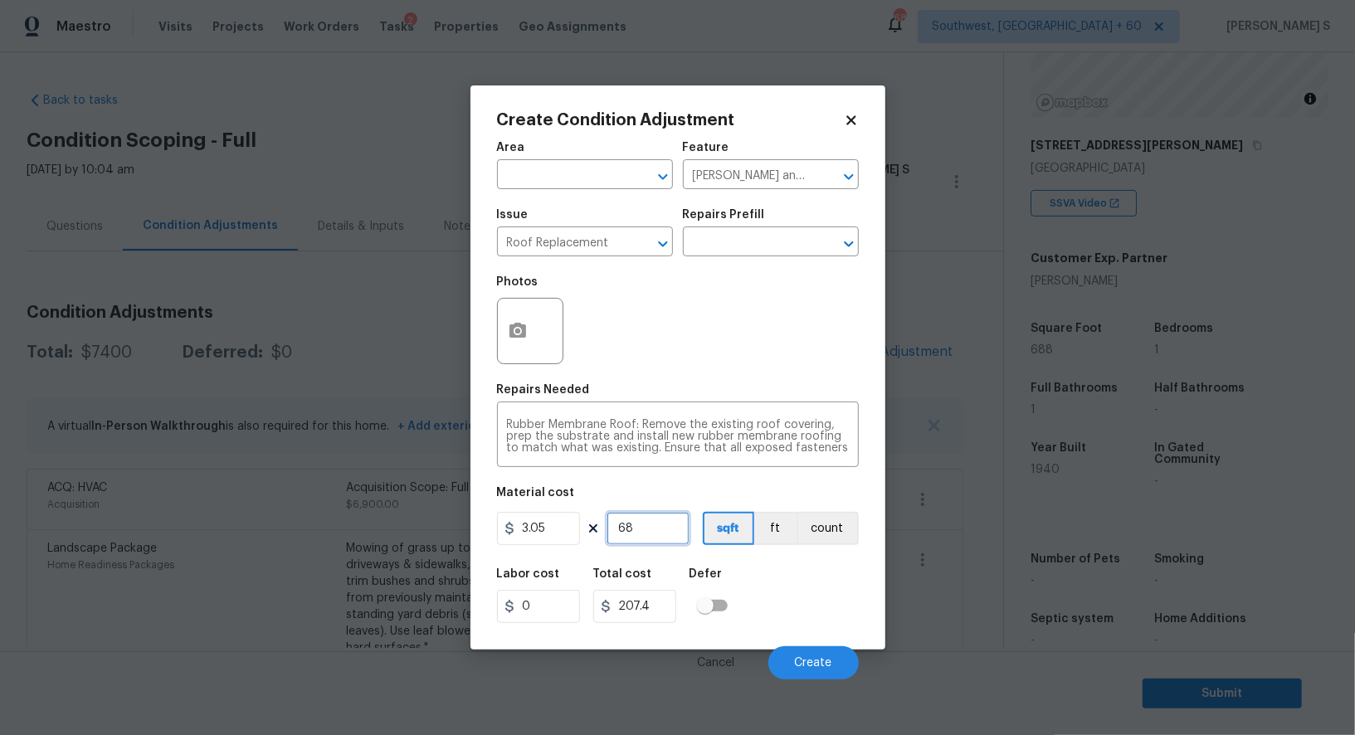
type input "688"
type input "2098.4"
type input "688"
click at [798, 597] on div "Labor cost 0 Total cost 2098.4 Defer" at bounding box center [678, 595] width 362 height 75
click at [817, 658] on span "Create" at bounding box center [813, 663] width 37 height 12
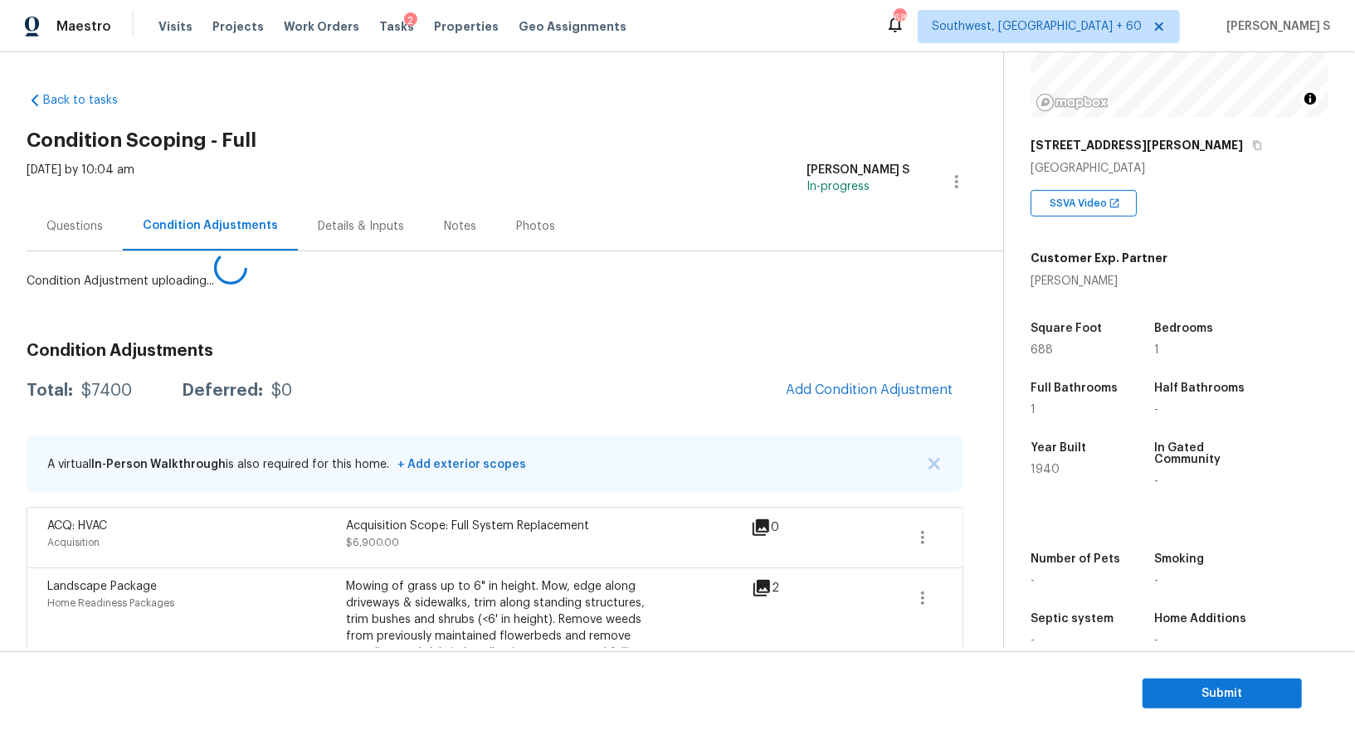
click at [267, 589] on body "Maestro Visits Projects Work Orders Tasks 2 Properties Geo Assignments 688 Sout…" at bounding box center [677, 367] width 1355 height 735
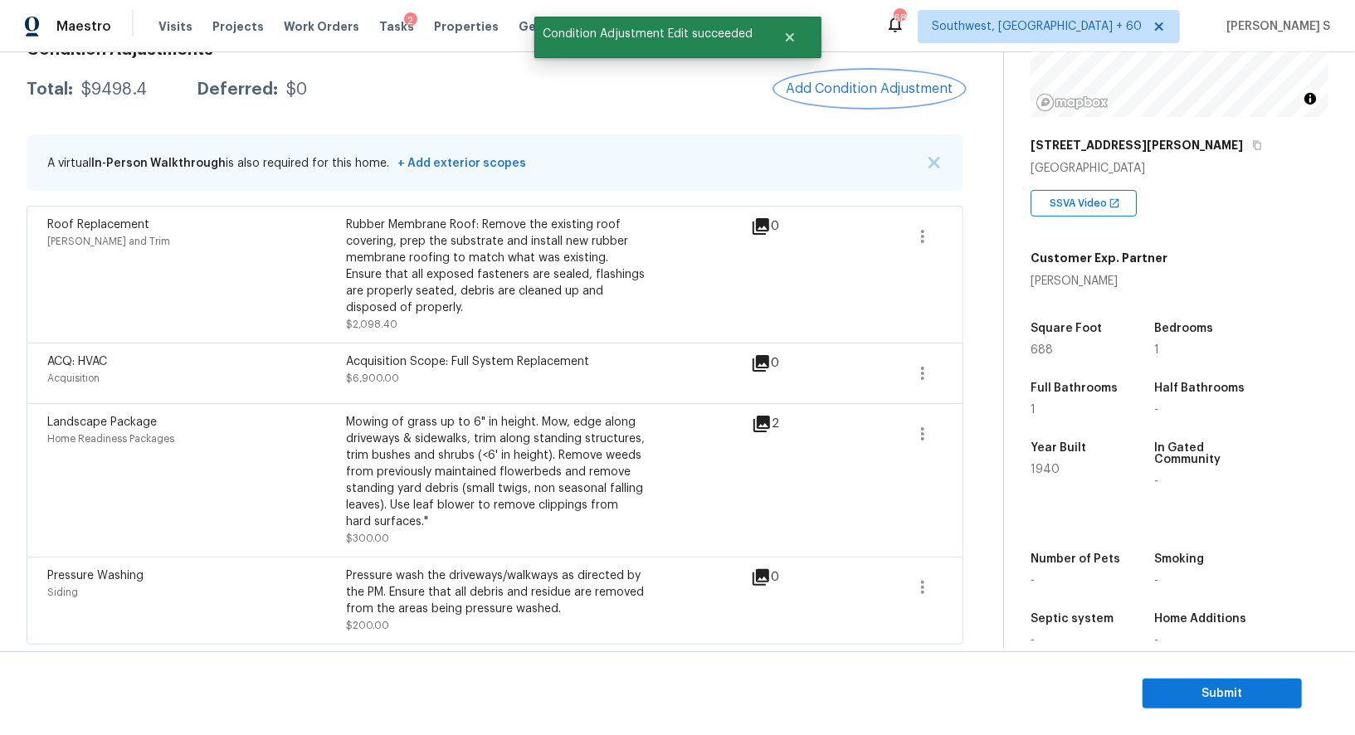
scroll to position [0, 0]
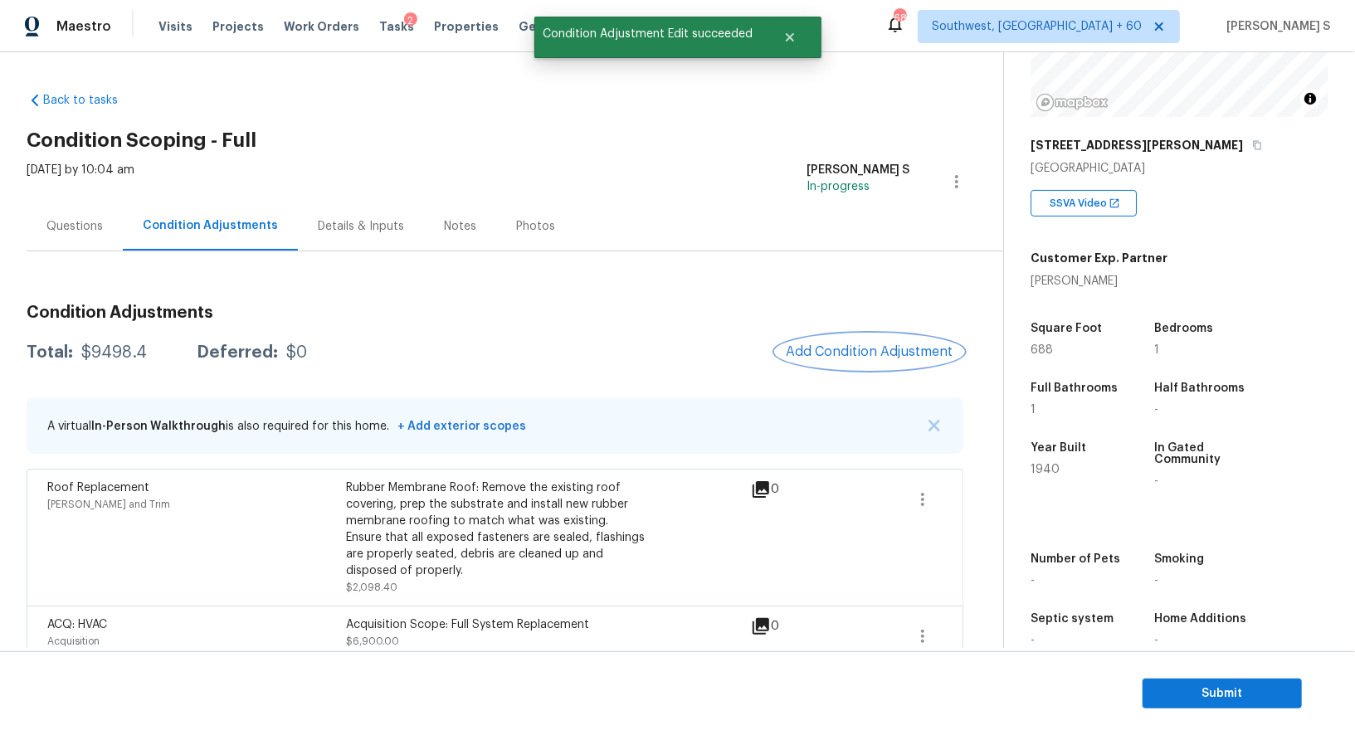
click at [840, 365] on button "Add Condition Adjustment" at bounding box center [870, 351] width 188 height 35
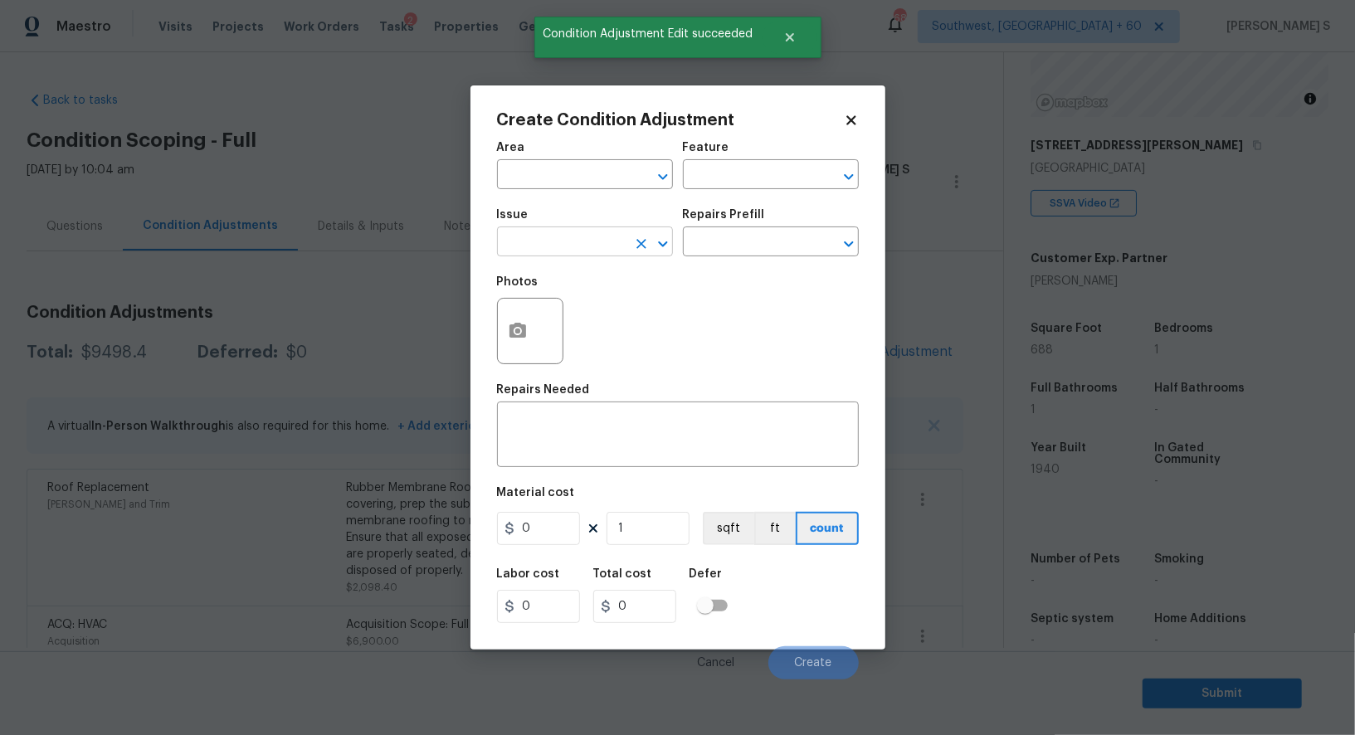
click at [573, 249] on input "text" at bounding box center [561, 244] width 129 height 26
type input "ACQ: Paint"
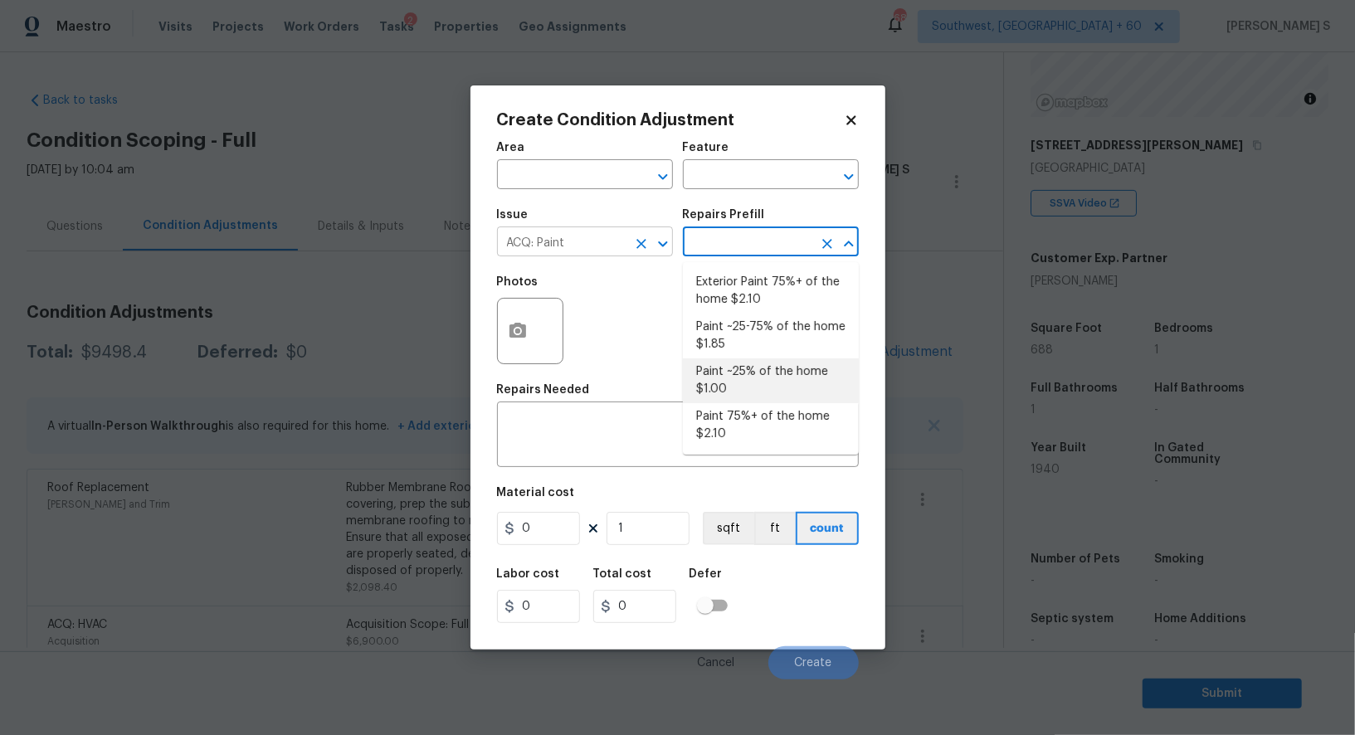
type input "Acquisition"
type textarea "Acquisition Scope: ~25% of the home needs interior paint"
type input "1"
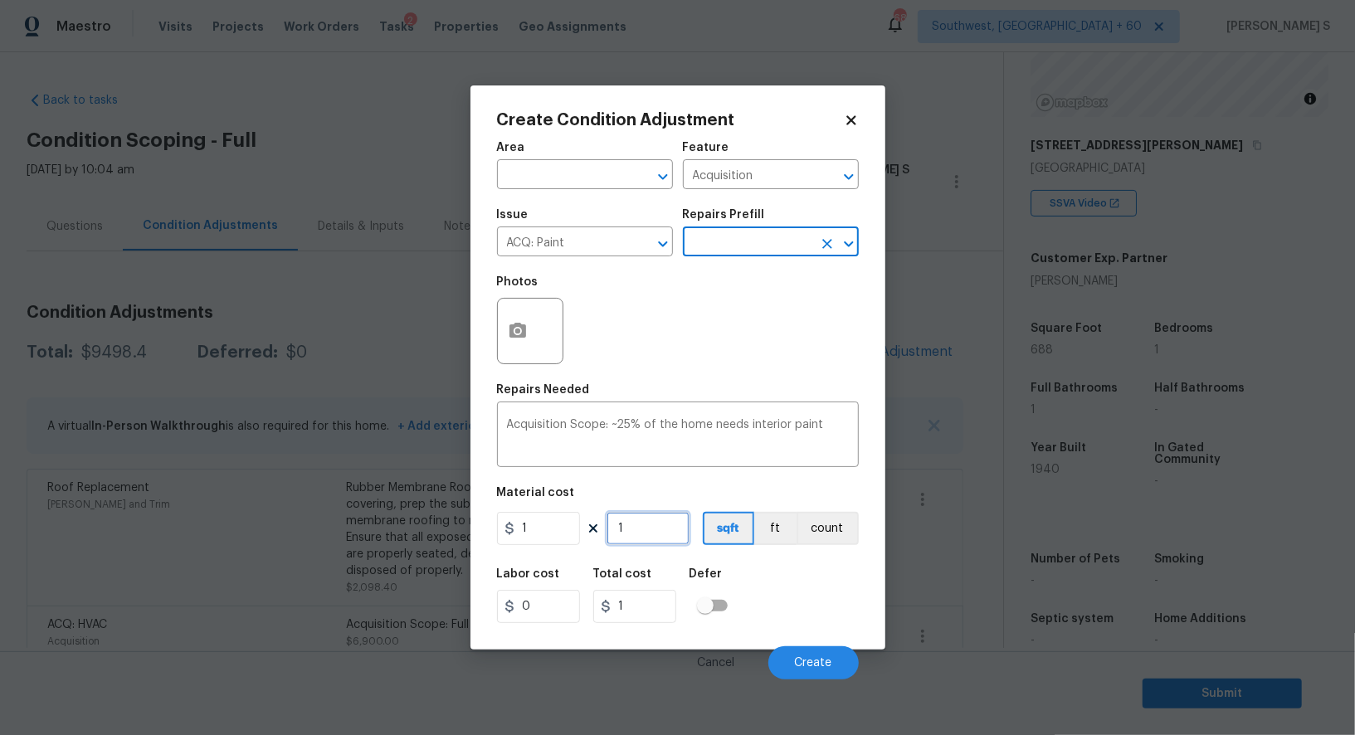
click at [643, 539] on input "1" at bounding box center [648, 528] width 83 height 33
paste input "688"
type input "688"
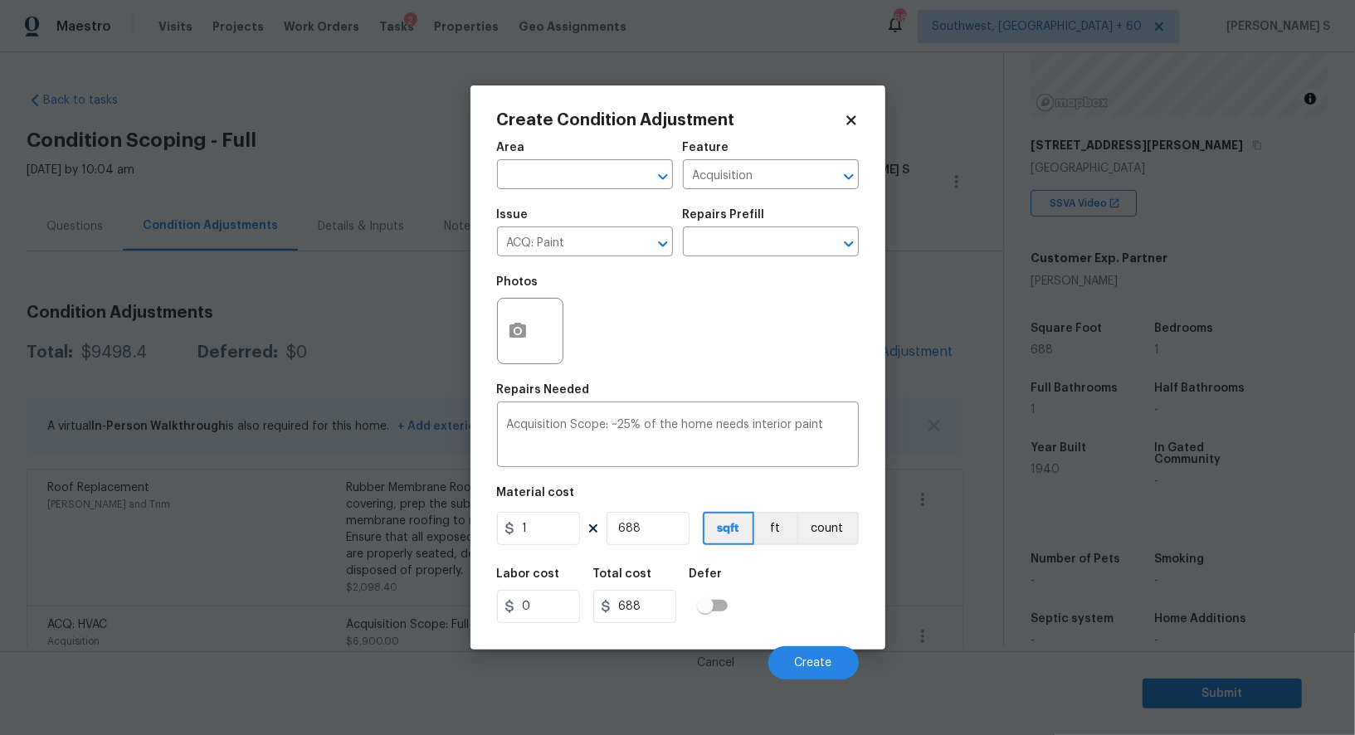
click at [794, 621] on div "Labor cost 0 Total cost 688 Defer" at bounding box center [678, 595] width 362 height 75
click at [807, 669] on span "Create" at bounding box center [813, 663] width 37 height 12
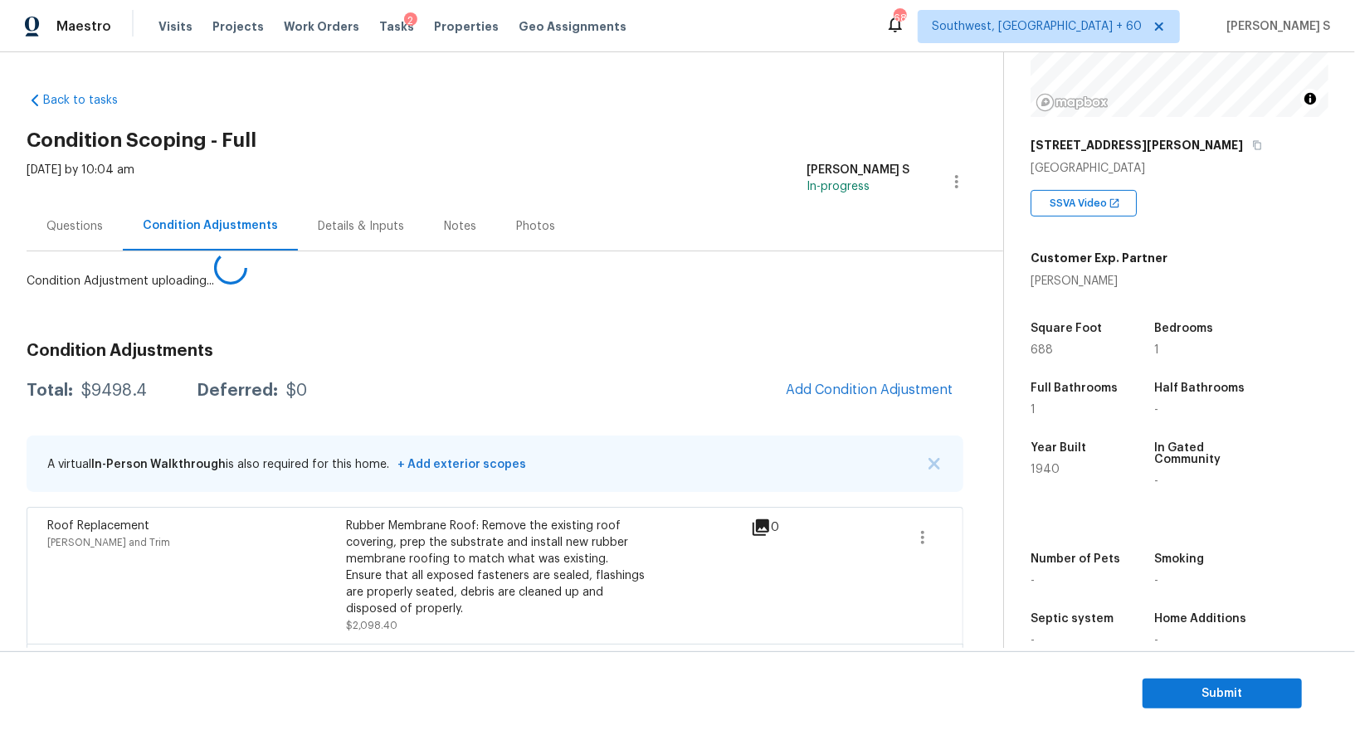
click at [194, 580] on body "Maestro Visits Projects Work Orders Tasks 2 Properties Geo Assignments 688 Sout…" at bounding box center [677, 367] width 1355 height 735
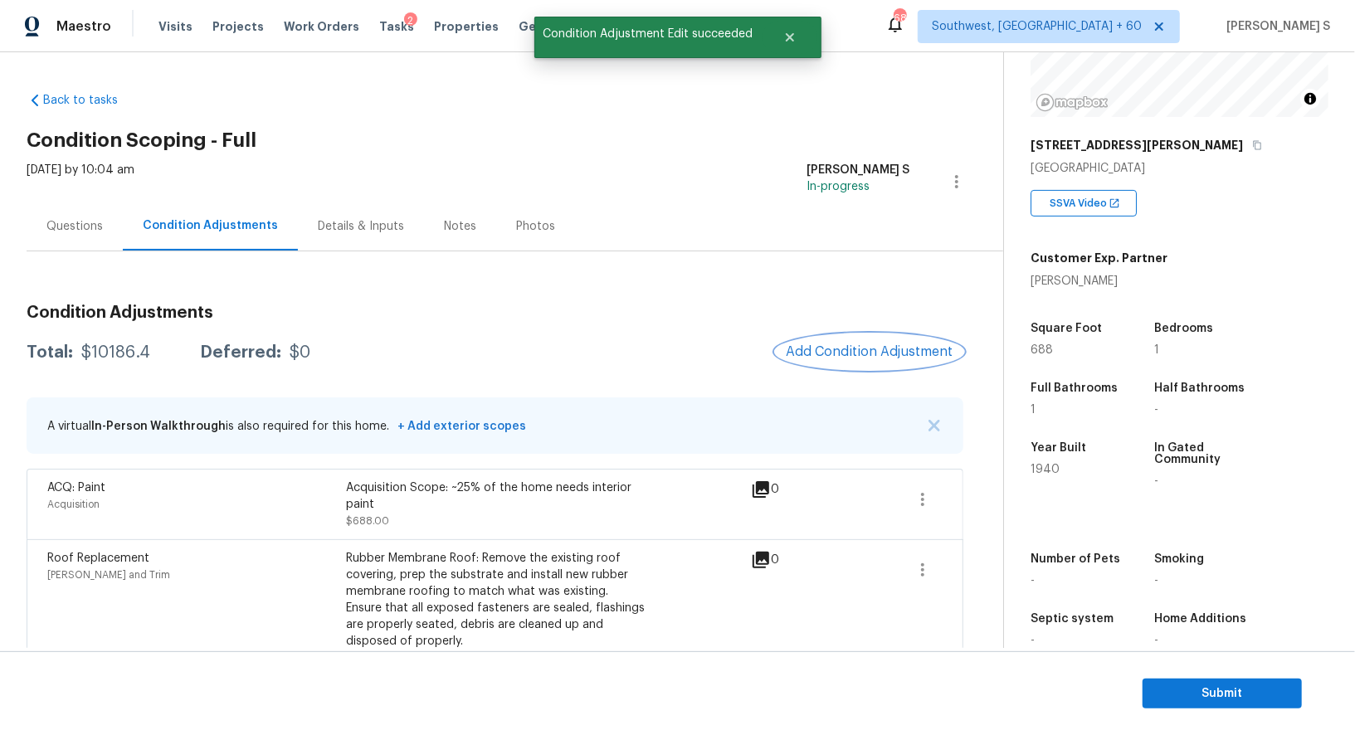
click at [862, 365] on button "Add Condition Adjustment" at bounding box center [870, 351] width 188 height 35
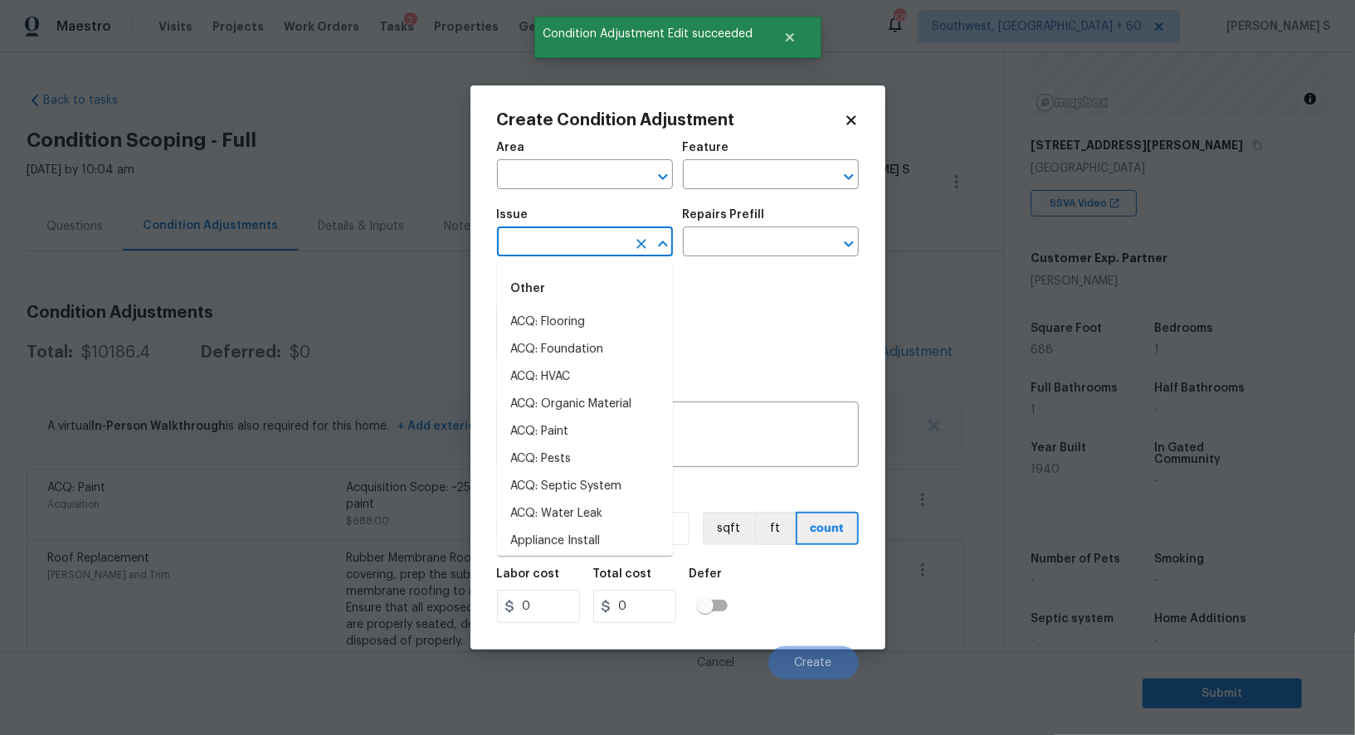
click at [530, 245] on input "text" at bounding box center [561, 244] width 129 height 26
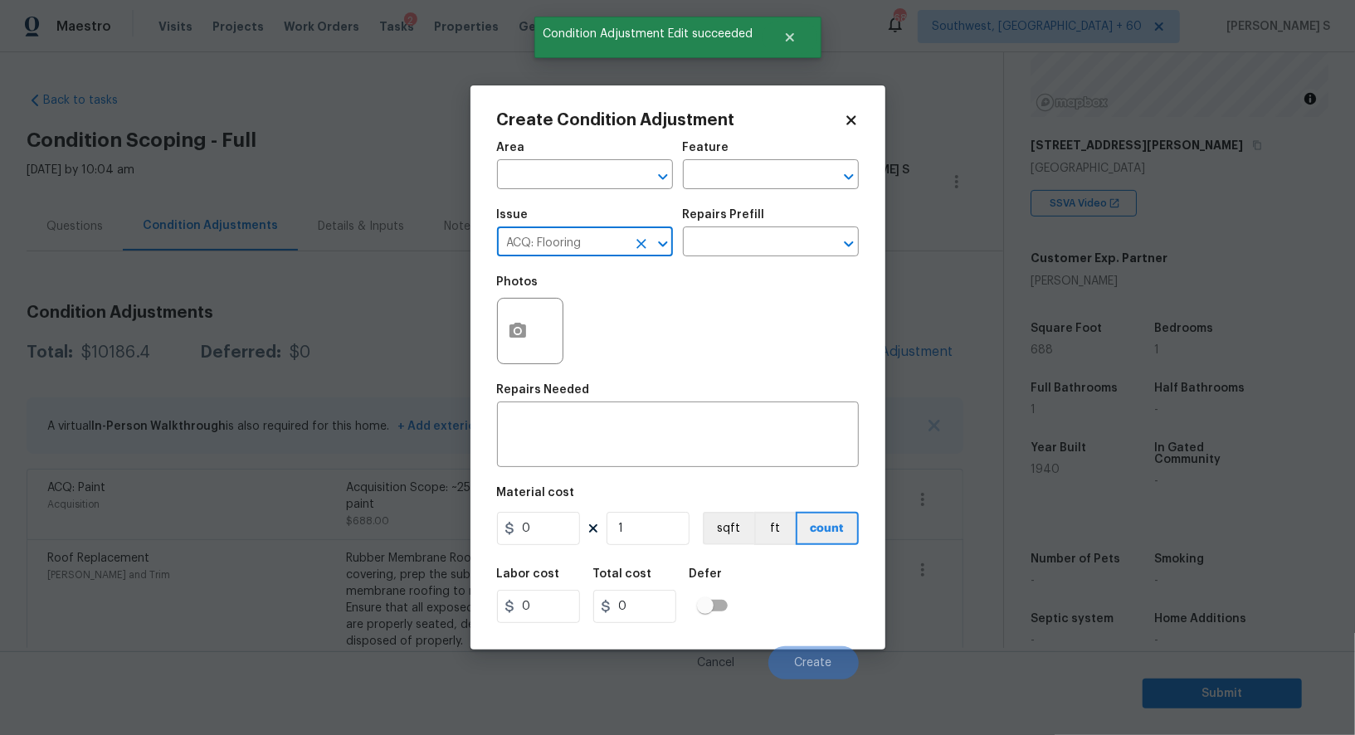
type input "ACQ: Flooring"
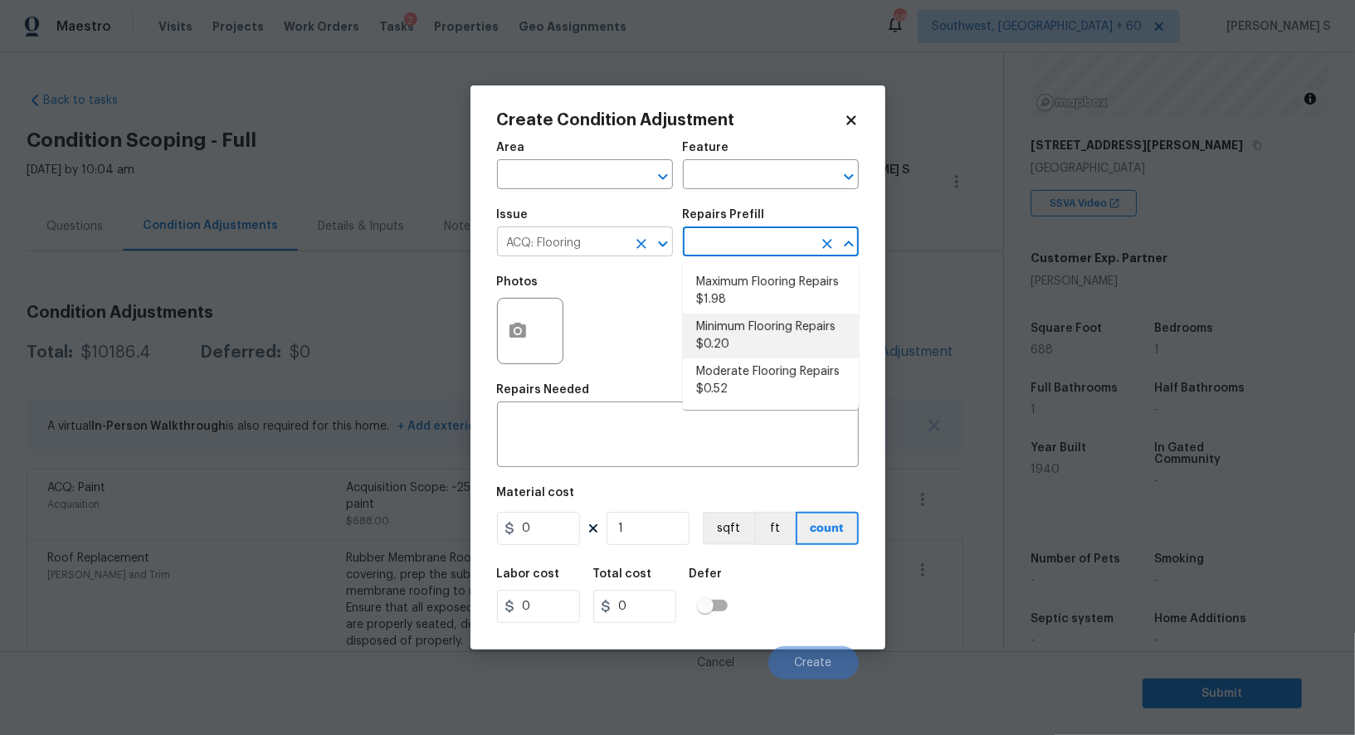
type input "Acquisition"
type textarea "Acquisition Scope: Minimum flooring repairs"
type input "0.2"
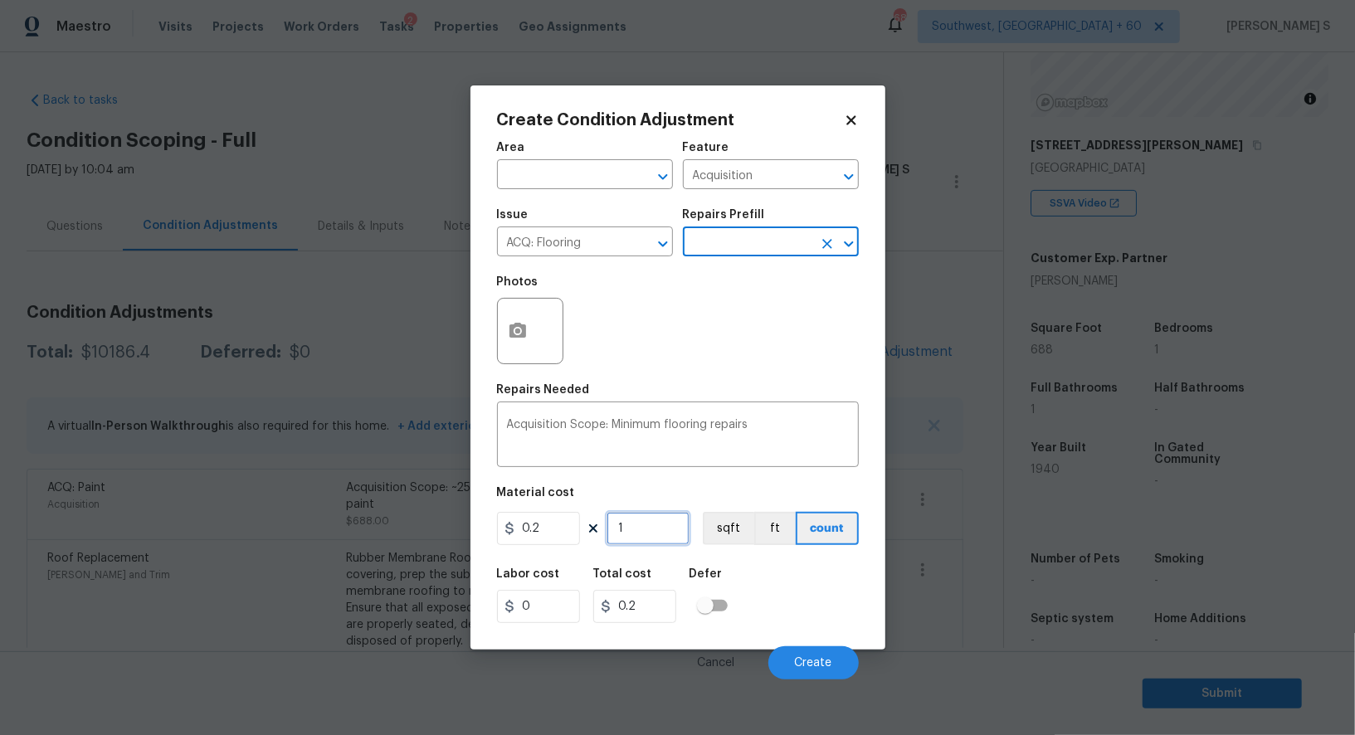
click at [636, 534] on input "1" at bounding box center [648, 528] width 83 height 33
paste input "688"
type input "688"
type input "137.6"
type input "688"
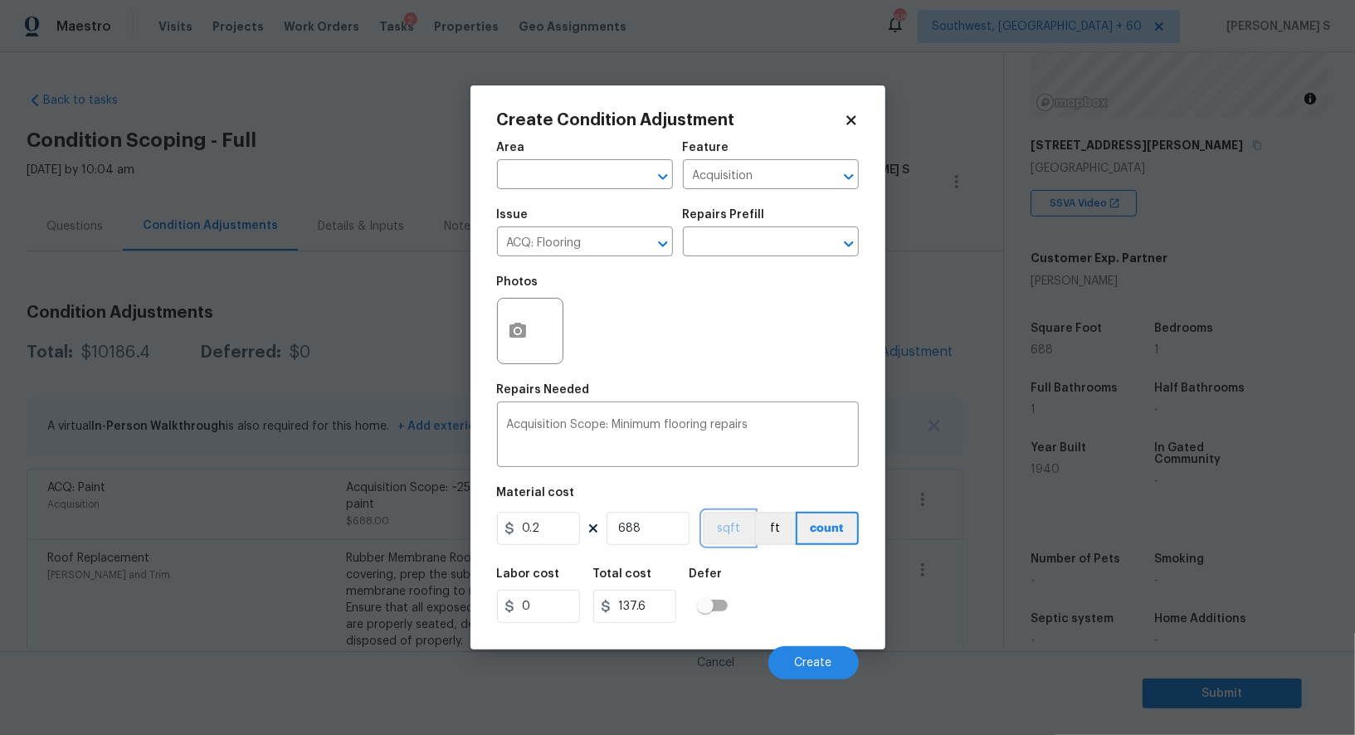
click at [719, 522] on button "sqft" at bounding box center [728, 528] width 51 height 33
click at [780, 616] on div "Labor cost 0 Total cost 137.6 Defer" at bounding box center [678, 595] width 362 height 75
click at [824, 656] on button "Create" at bounding box center [813, 662] width 90 height 33
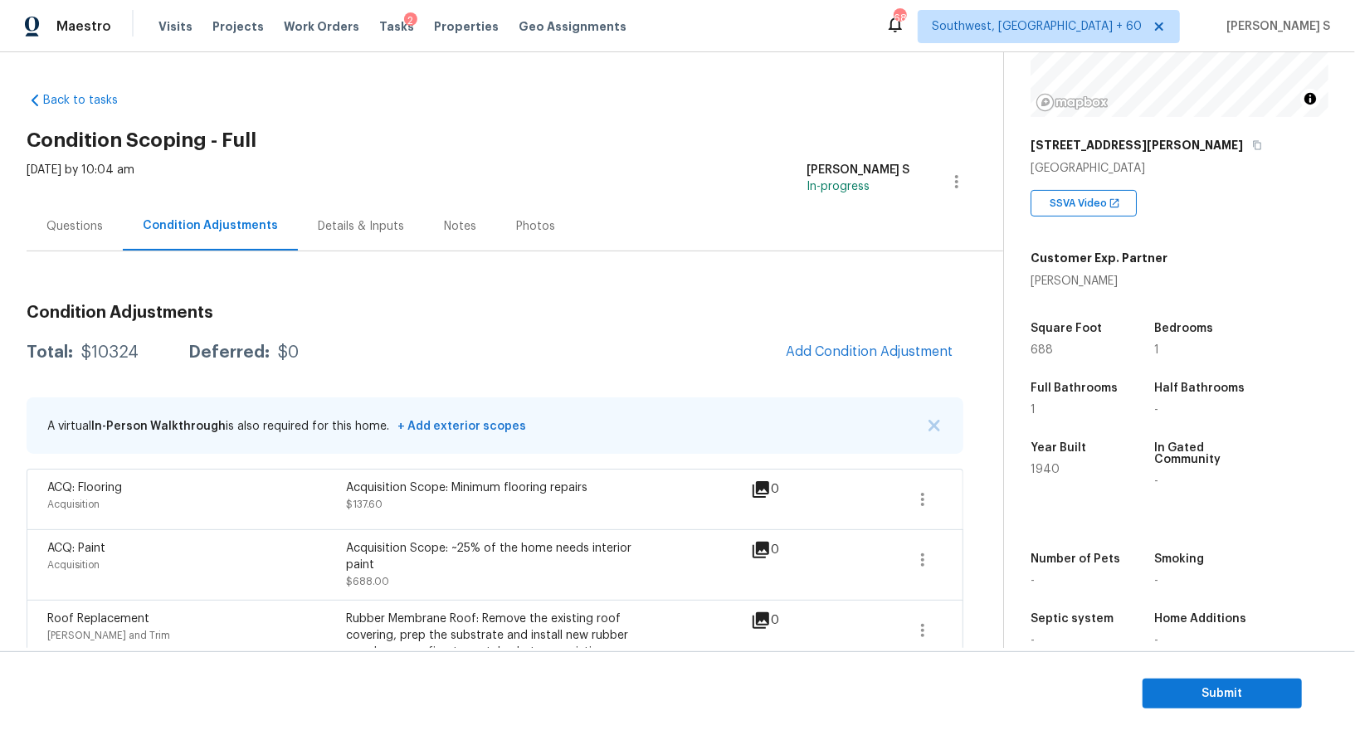
click at [972, 563] on div "Back to tasks Condition Scoping - Full Tue, Sep 16 2025 by 10:04 am Anbu Jebaku…" at bounding box center [515, 561] width 977 height 965
click at [929, 550] on icon "button" at bounding box center [923, 560] width 20 height 20
click at [980, 544] on link "Edit" at bounding box center [1017, 556] width 141 height 25
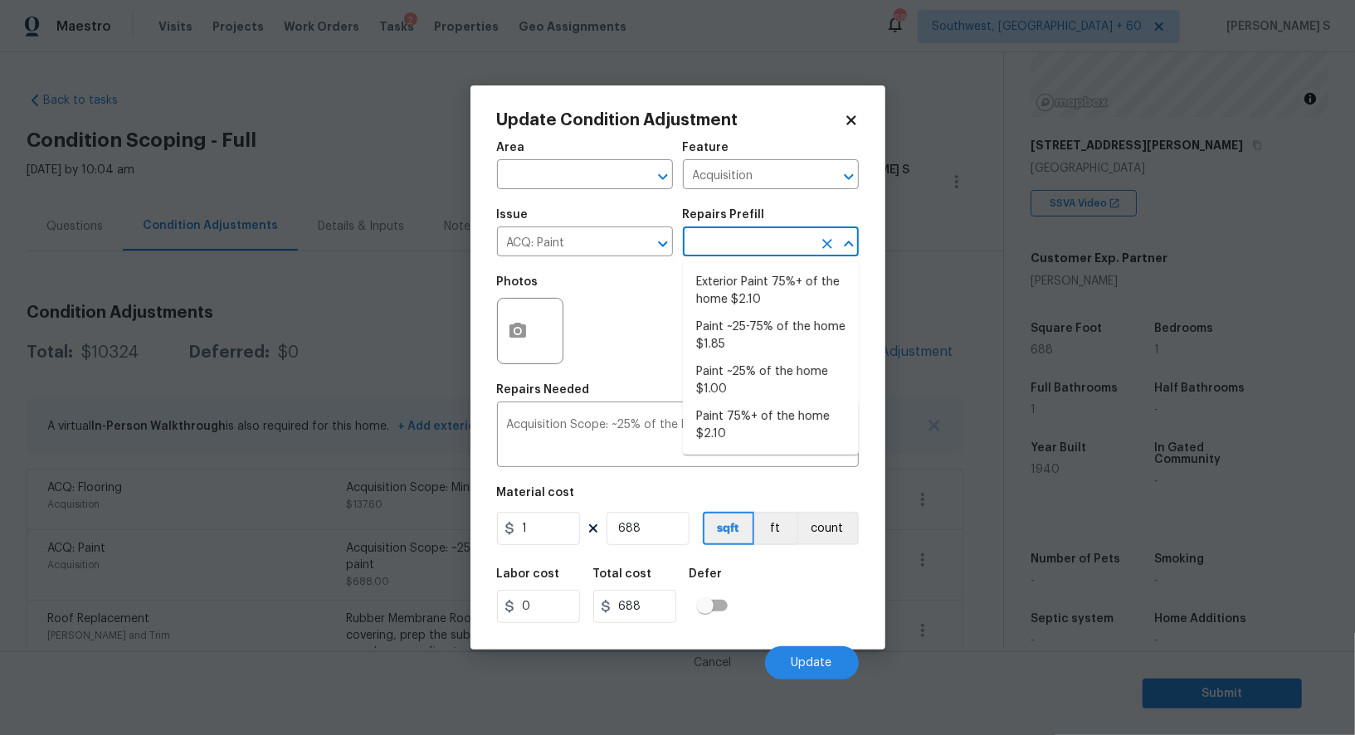
click at [785, 243] on input "text" at bounding box center [747, 244] width 129 height 26
click at [777, 326] on li "Paint ~25-75% of the home $1.85" at bounding box center [771, 336] width 176 height 45
type textarea "Acquisition Scope: ~25 - 75% of the home needs interior paint"
type input "1.85"
type input "1272.8"
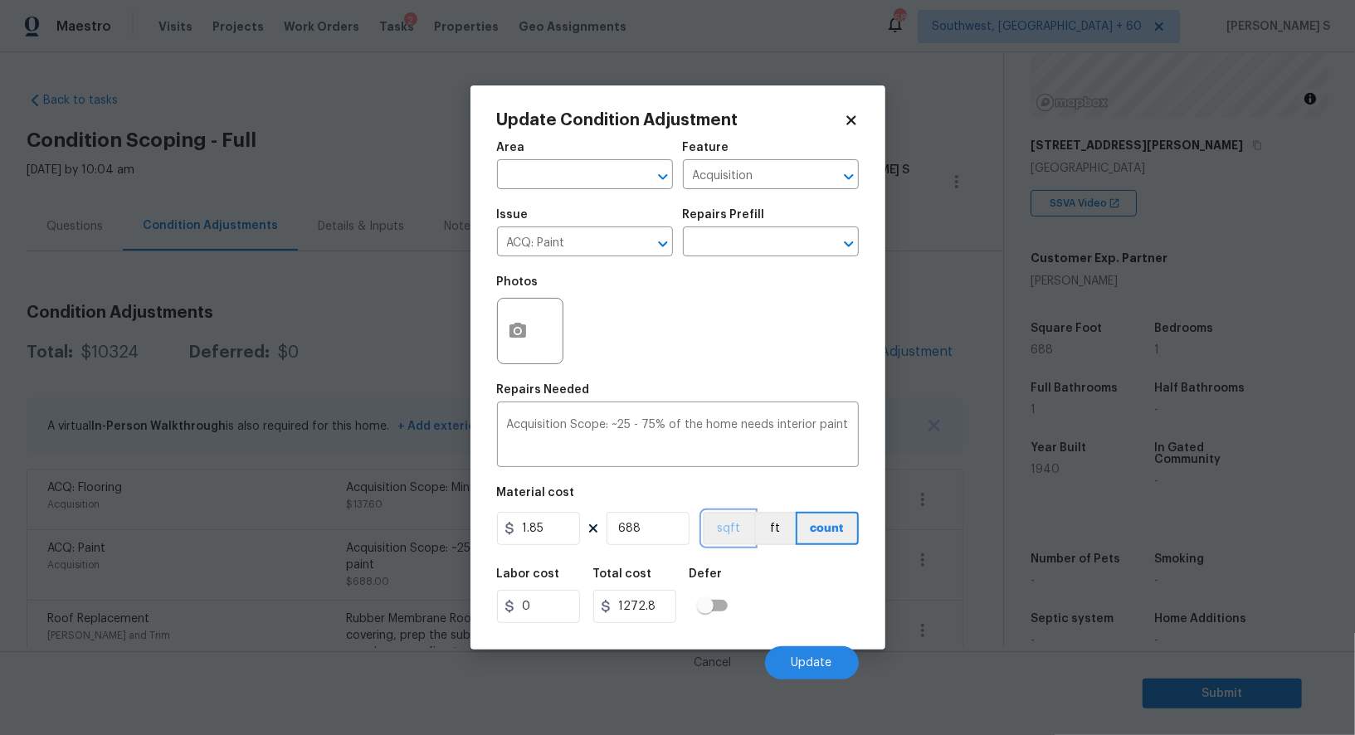
click at [741, 533] on button "sqft" at bounding box center [728, 528] width 51 height 33
click at [778, 602] on div "Labor cost 0 Total cost 1272.8 Defer" at bounding box center [678, 595] width 362 height 75
click at [801, 662] on span "Update" at bounding box center [812, 663] width 41 height 12
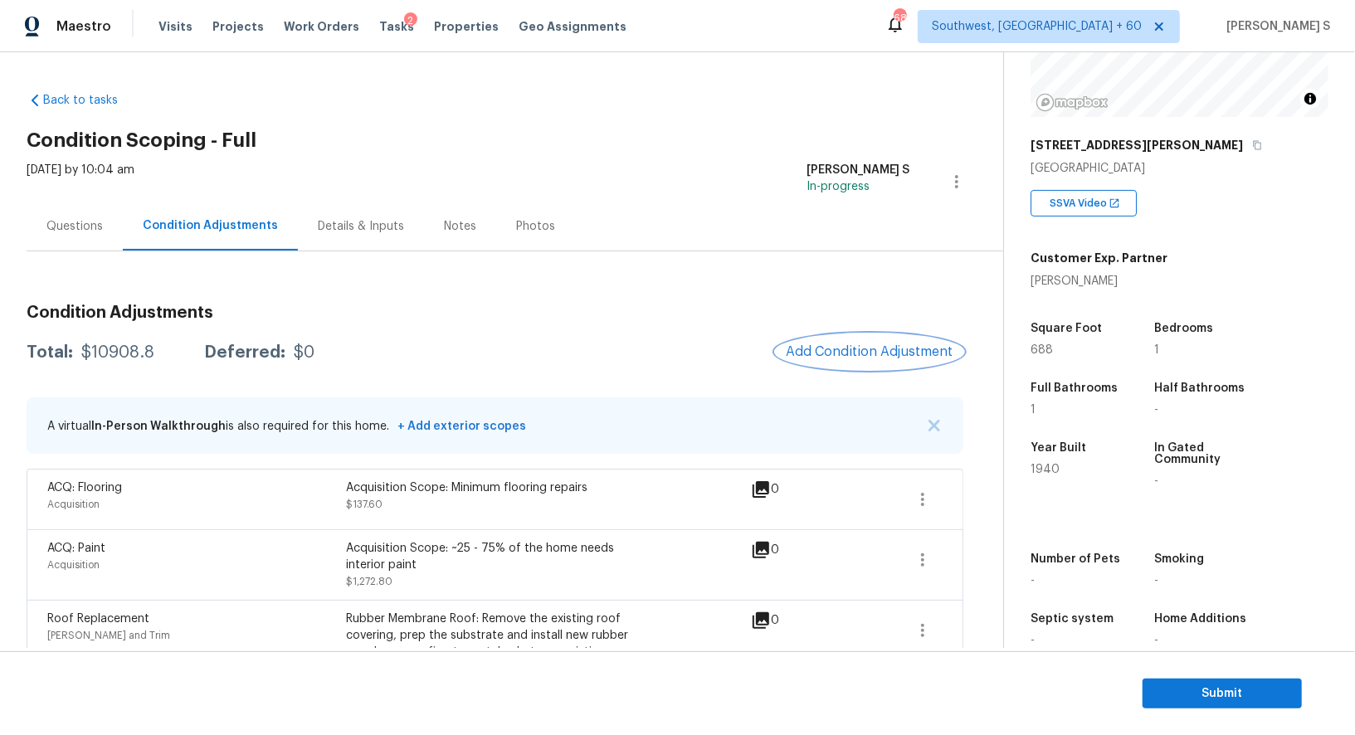
click at [849, 357] on span "Add Condition Adjustment" at bounding box center [870, 351] width 168 height 15
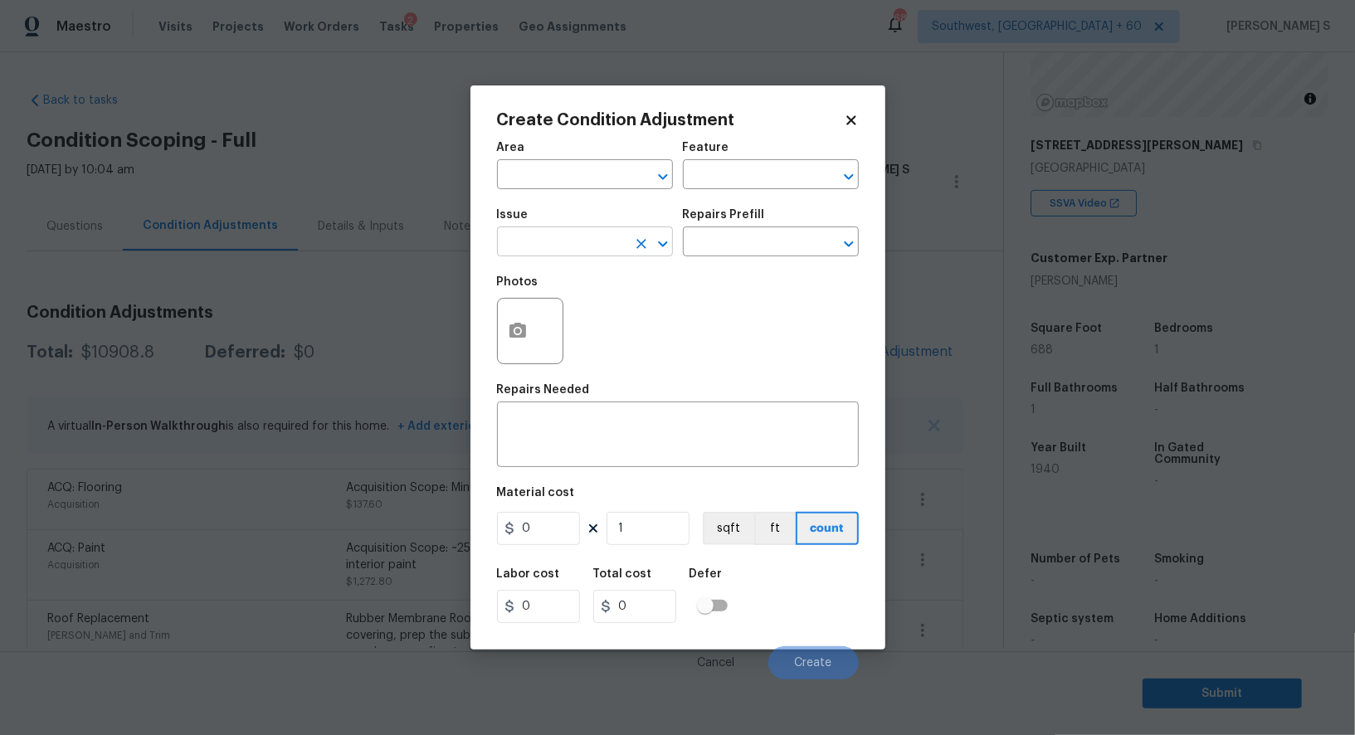
click at [554, 238] on input "text" at bounding box center [561, 244] width 129 height 26
type input "Interior Paint"
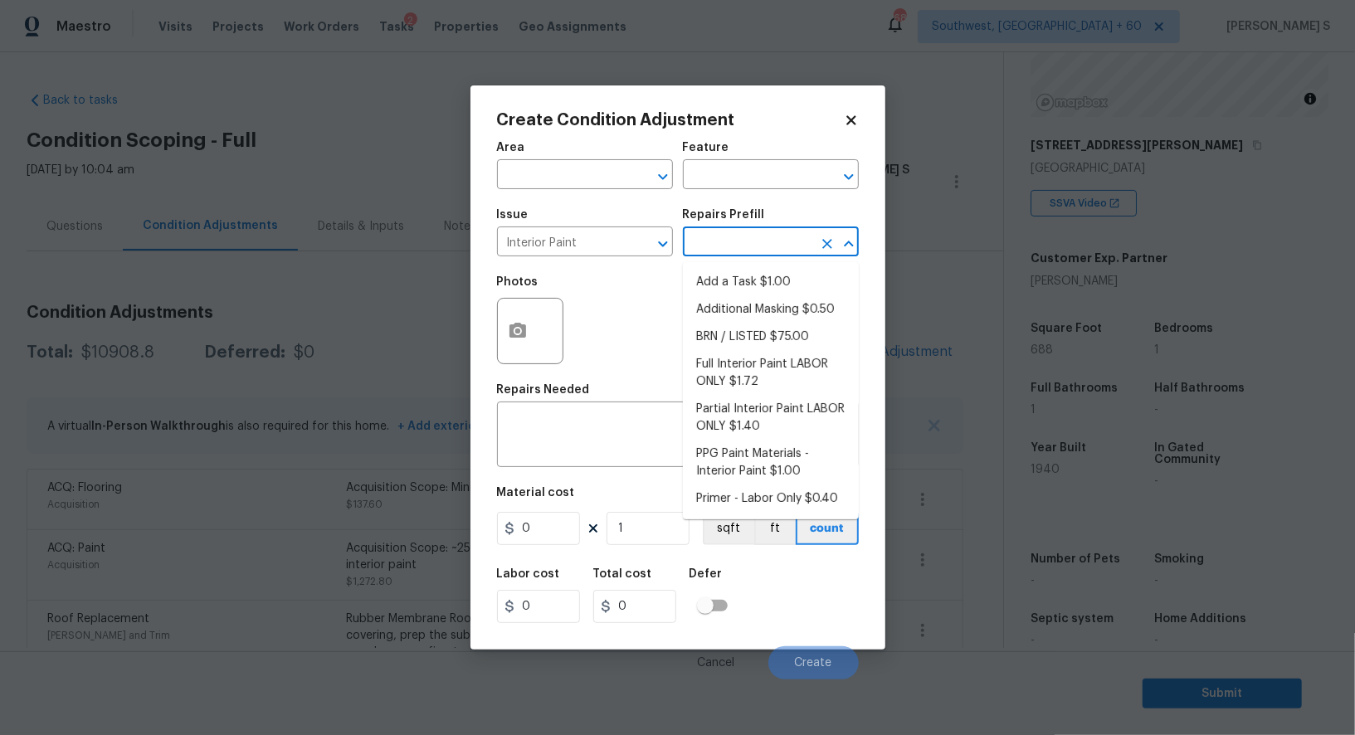
click at [541, 328] on div at bounding box center [530, 331] width 66 height 66
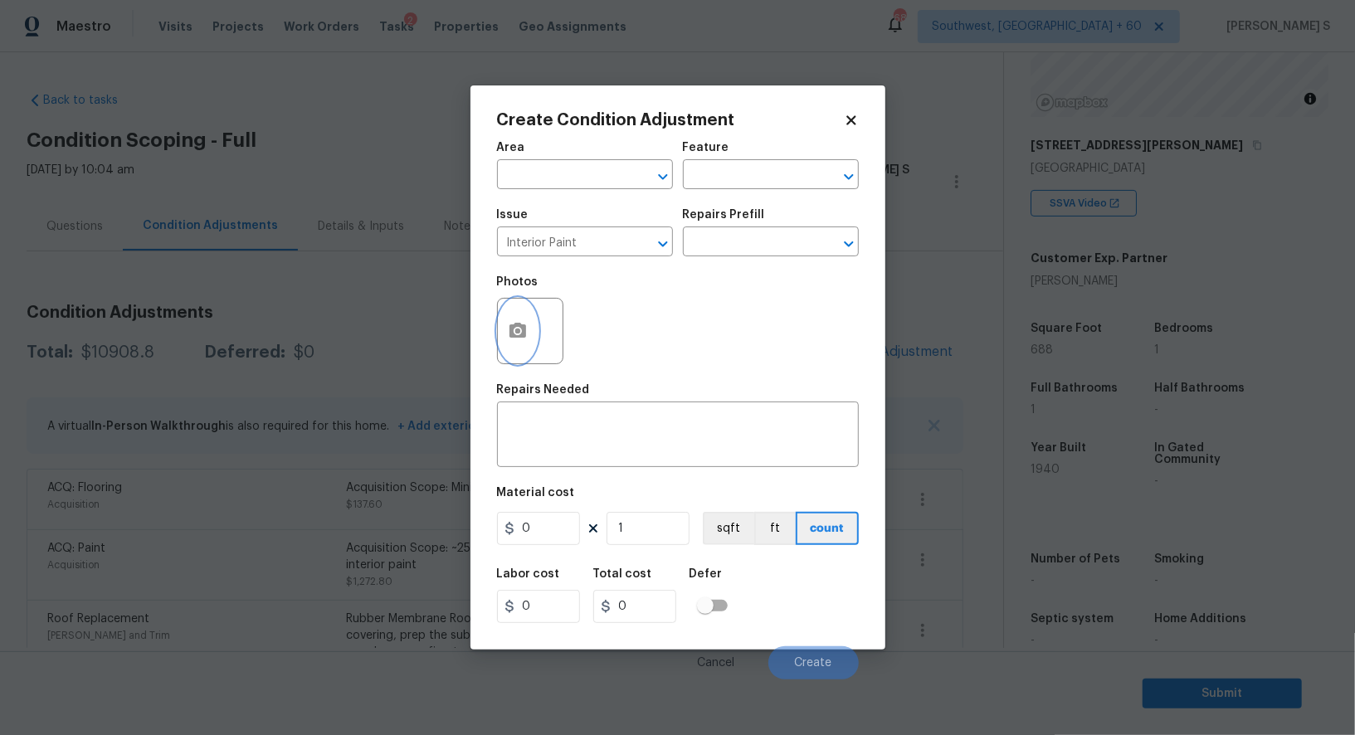
click at [513, 328] on icon "button" at bounding box center [517, 330] width 17 height 15
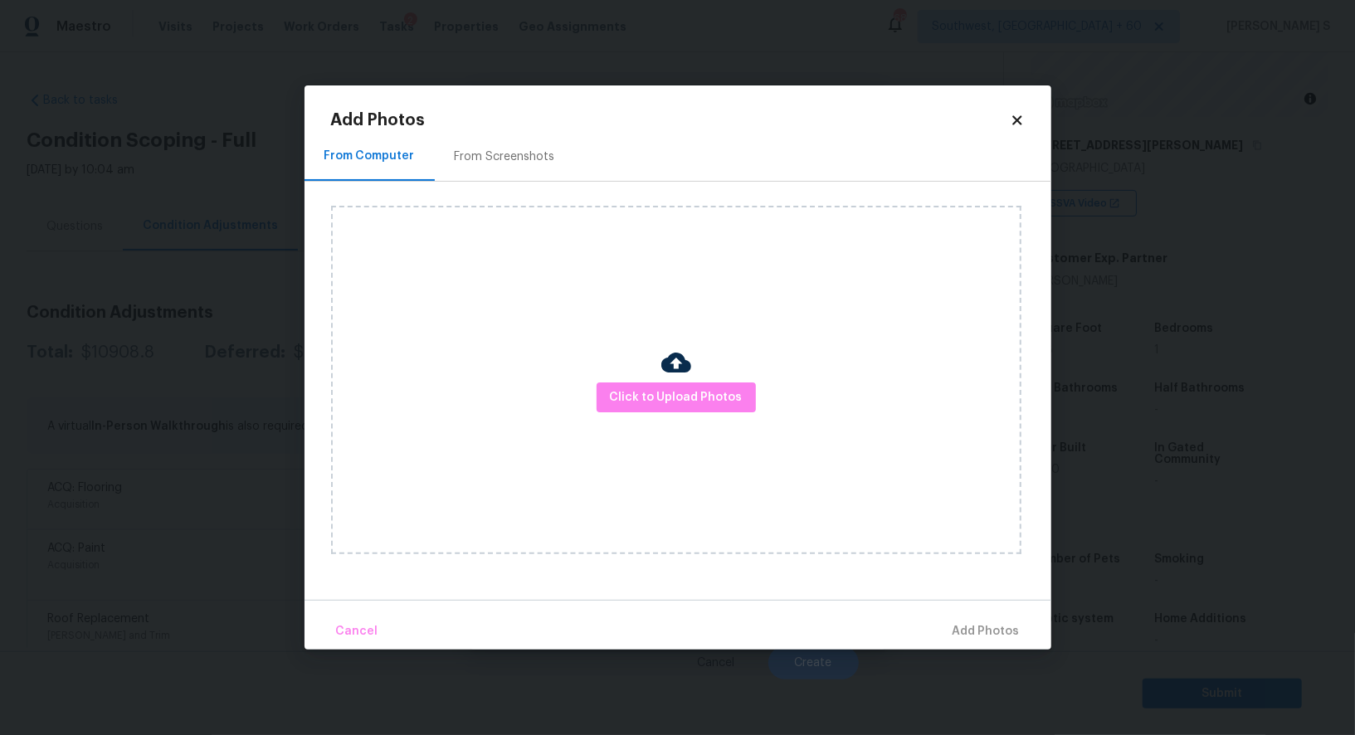
click at [502, 158] on div "From Screenshots" at bounding box center [505, 157] width 100 height 17
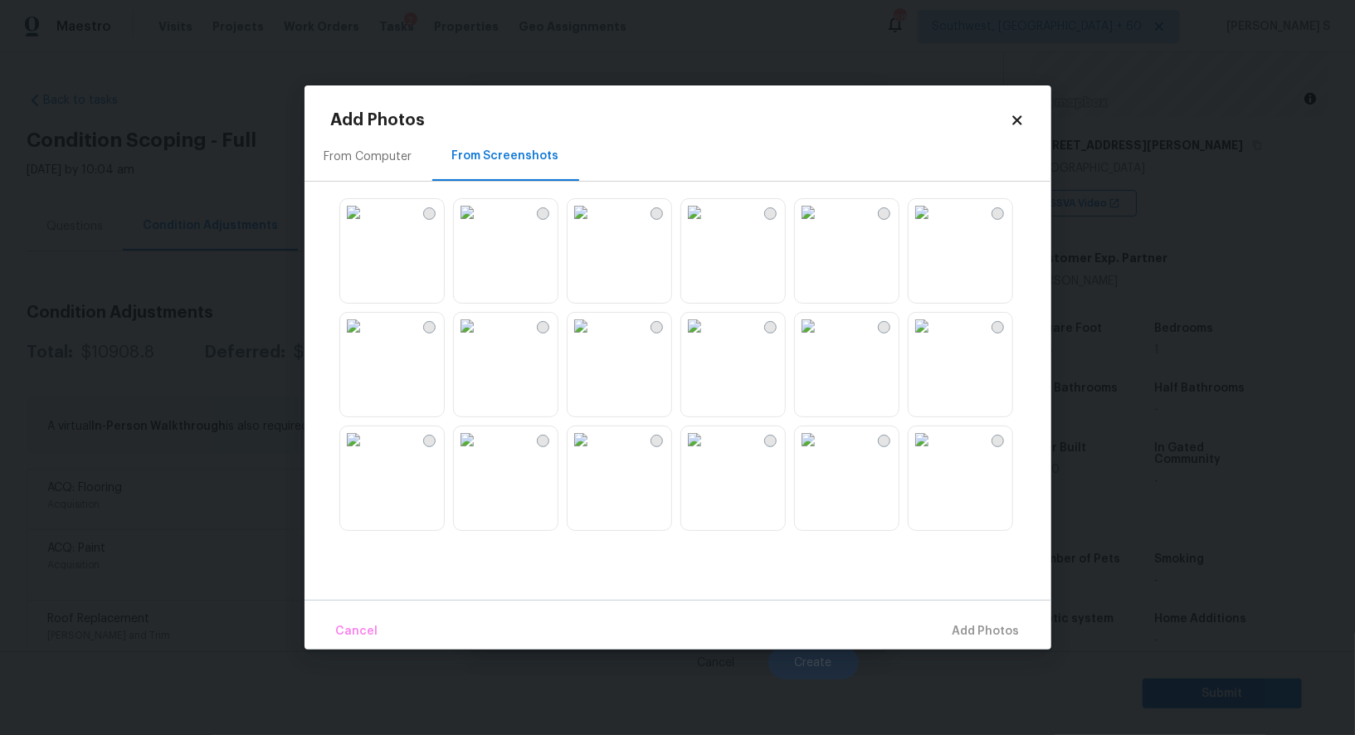
click at [355, 133] on div "From Computer" at bounding box center [369, 156] width 128 height 49
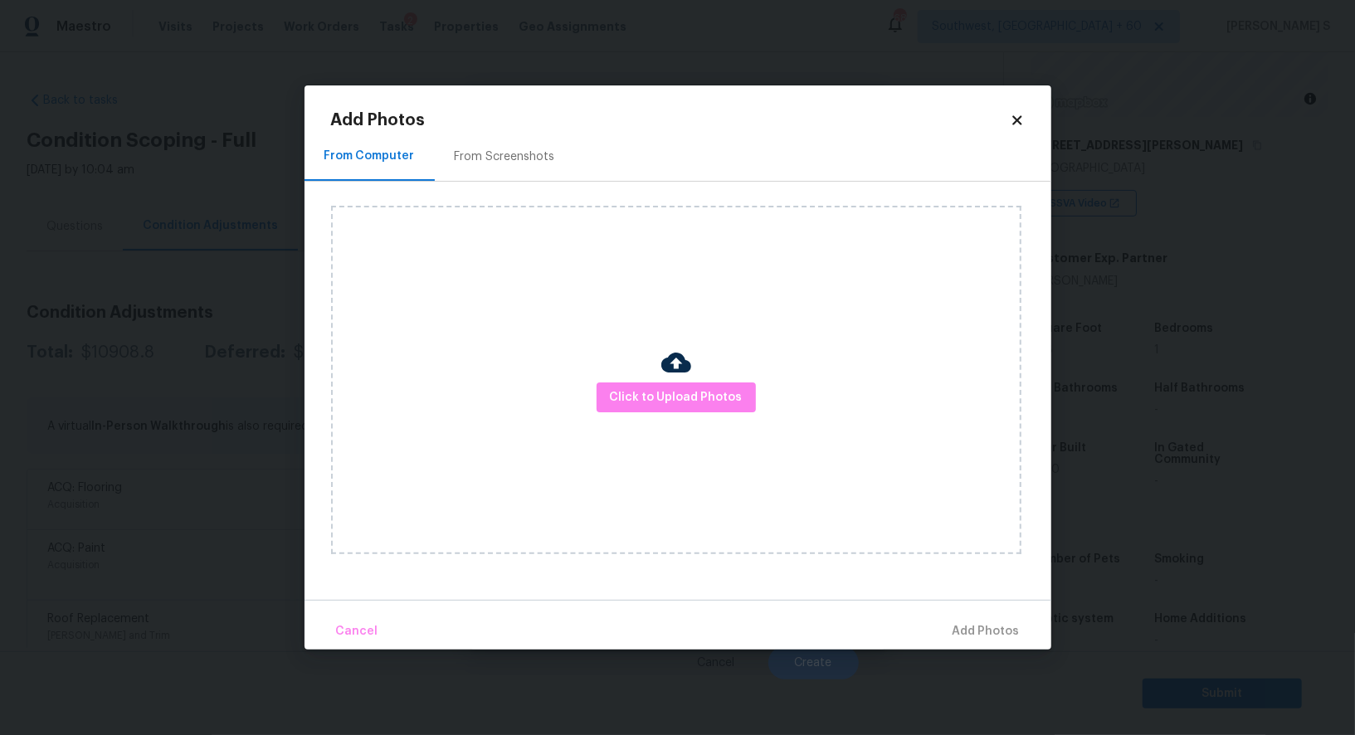
click at [462, 146] on div "From Screenshots" at bounding box center [505, 156] width 140 height 49
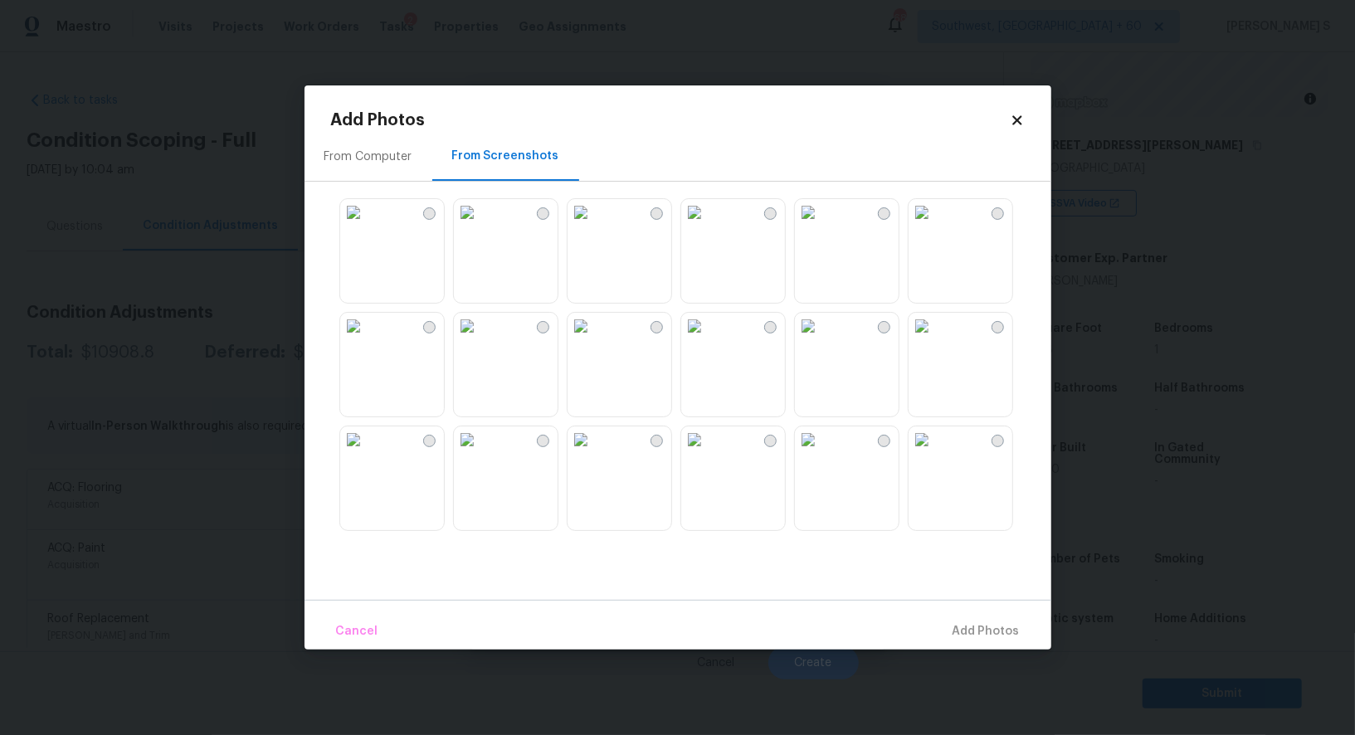
click at [344, 211] on img at bounding box center [353, 212] width 27 height 27
click at [480, 220] on img at bounding box center [467, 212] width 27 height 27
click at [961, 621] on button "Add 2 Photo(s)" at bounding box center [978, 632] width 98 height 36
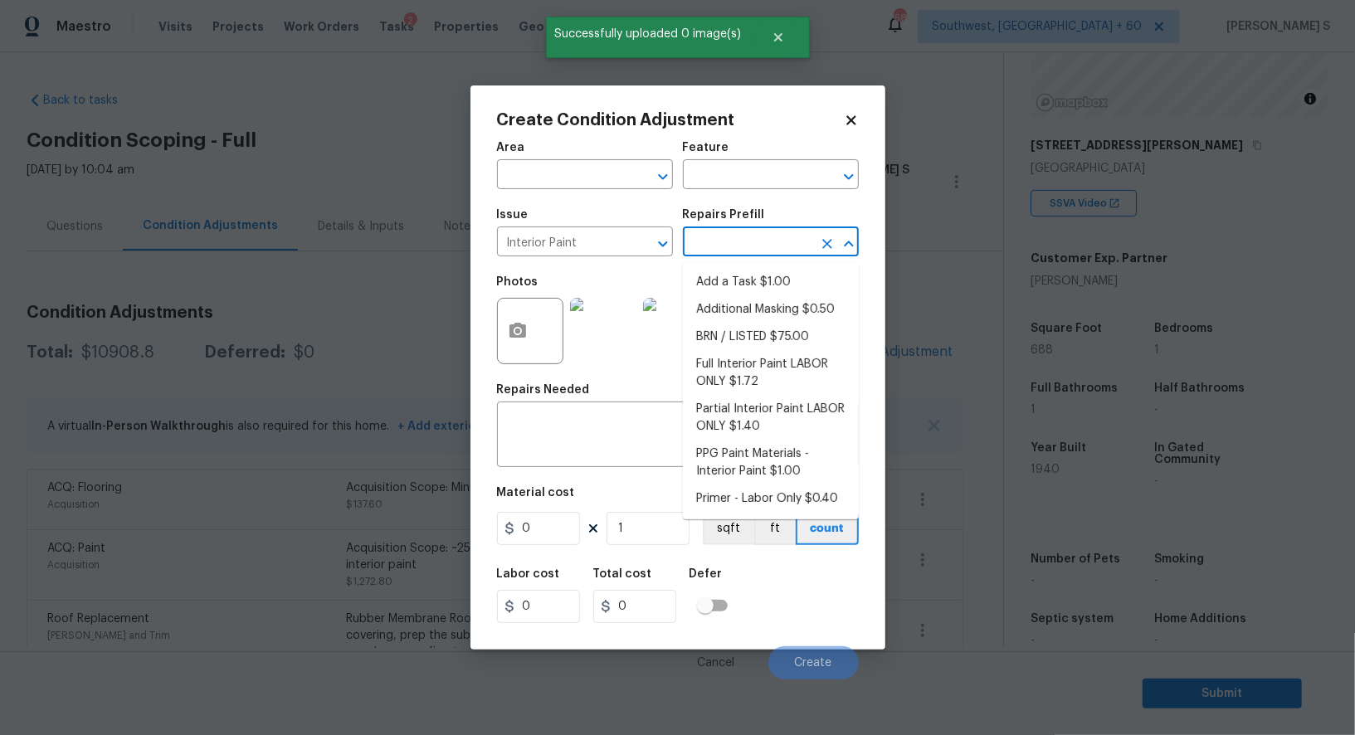
click at [717, 244] on input "text" at bounding box center [747, 244] width 129 height 26
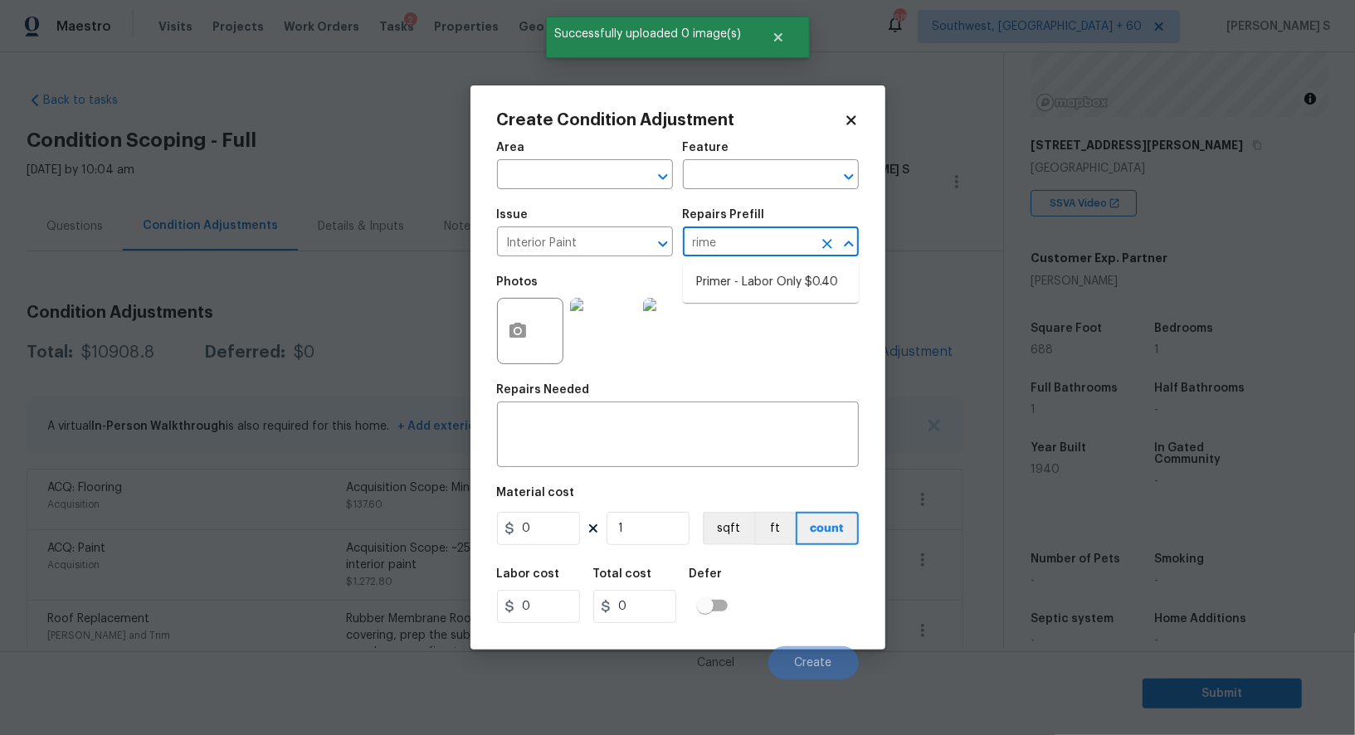
type input "rimer"
type input "Overall Paint"
type textarea "Interior primer - PRIMER PROVIDED BY OPENDOOR - All nails, screws, drywall anch…"
type input "0.4"
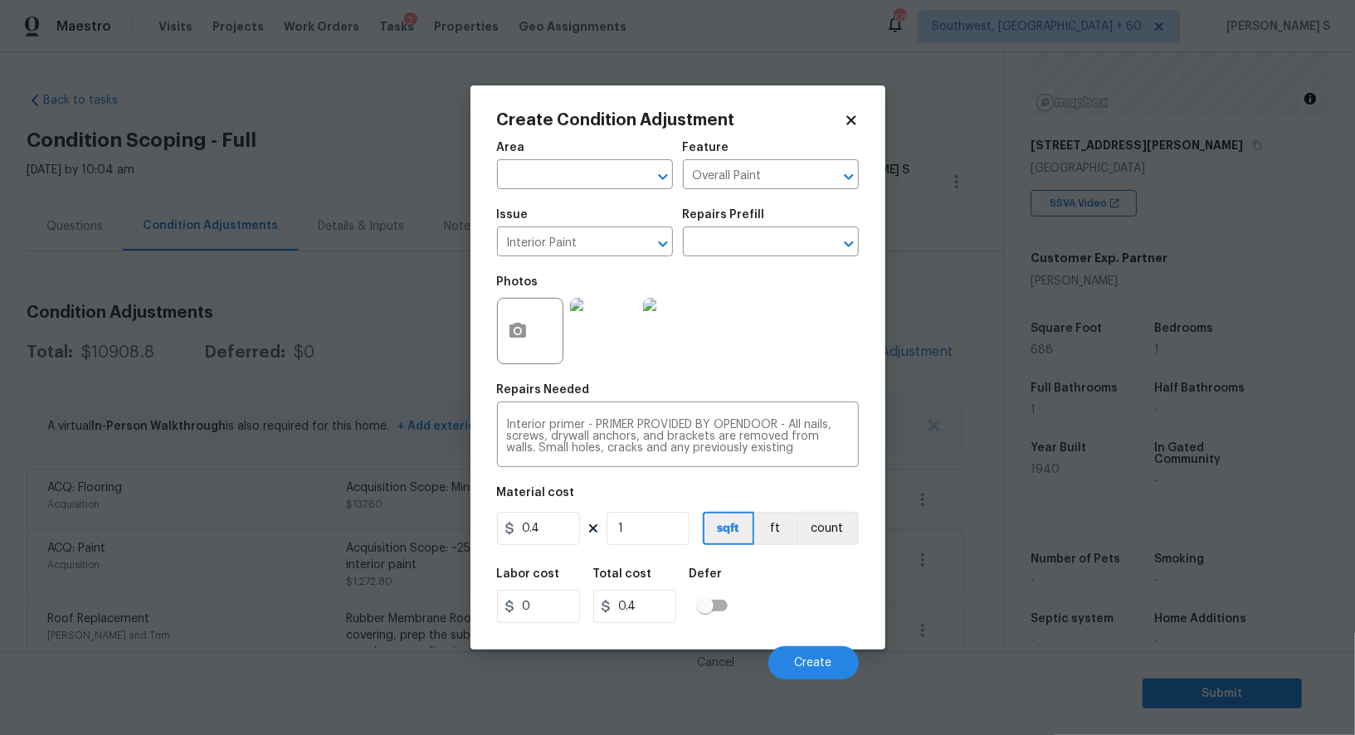
click at [616, 562] on div "Labor cost 0 Total cost 0.4 Defer" at bounding box center [678, 595] width 362 height 75
click at [625, 529] on input "1" at bounding box center [648, 528] width 83 height 33
type input "15"
type input "6"
type input "150"
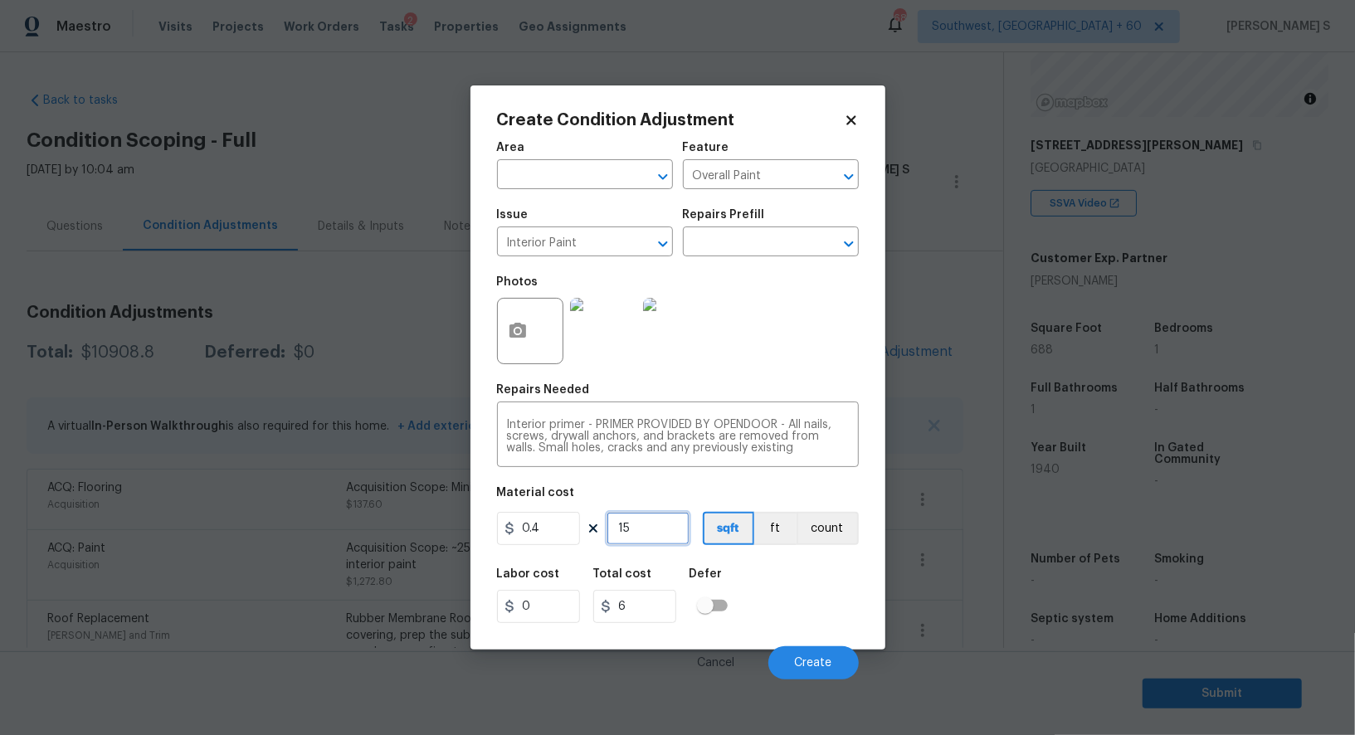
type input "60"
type input "150"
click at [805, 656] on button "Create" at bounding box center [813, 662] width 90 height 33
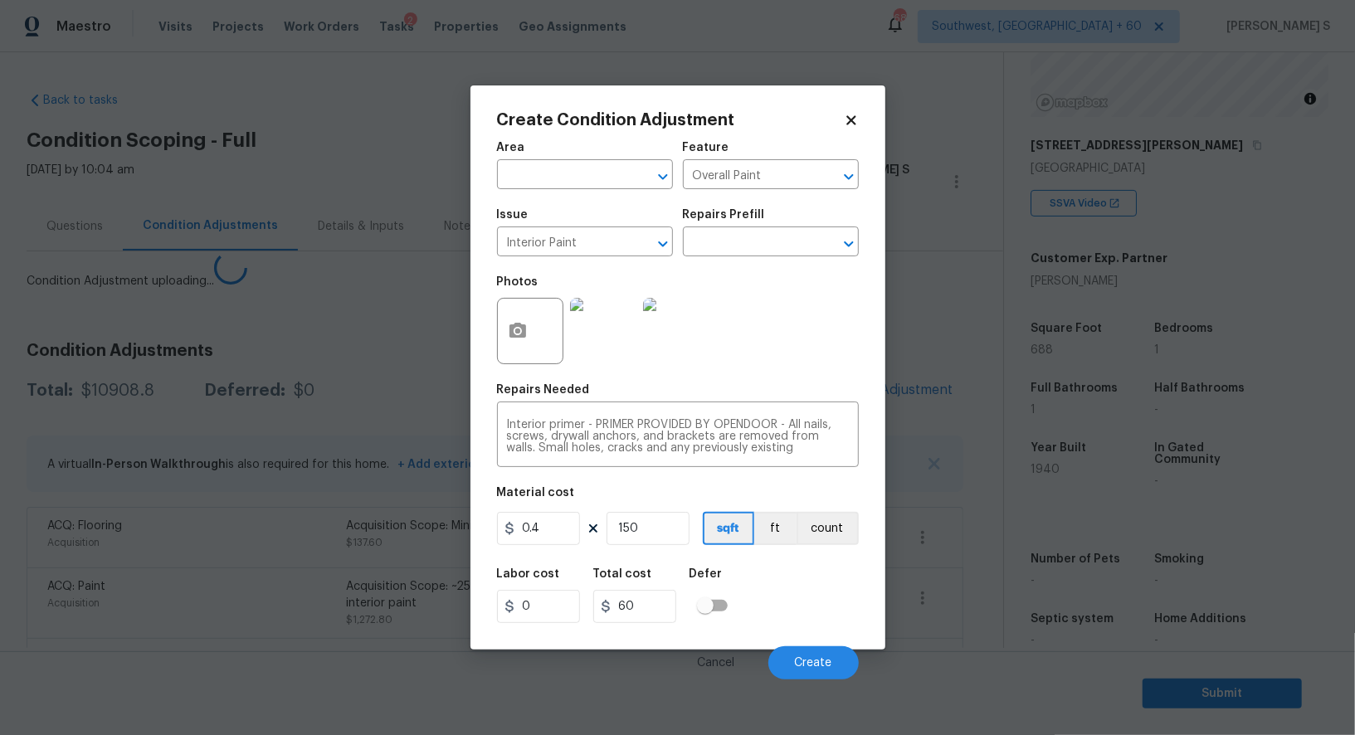
click at [272, 560] on body "Maestro Visits Projects Work Orders Tasks 2 Properties Geo Assignments 688 Sout…" at bounding box center [677, 367] width 1355 height 735
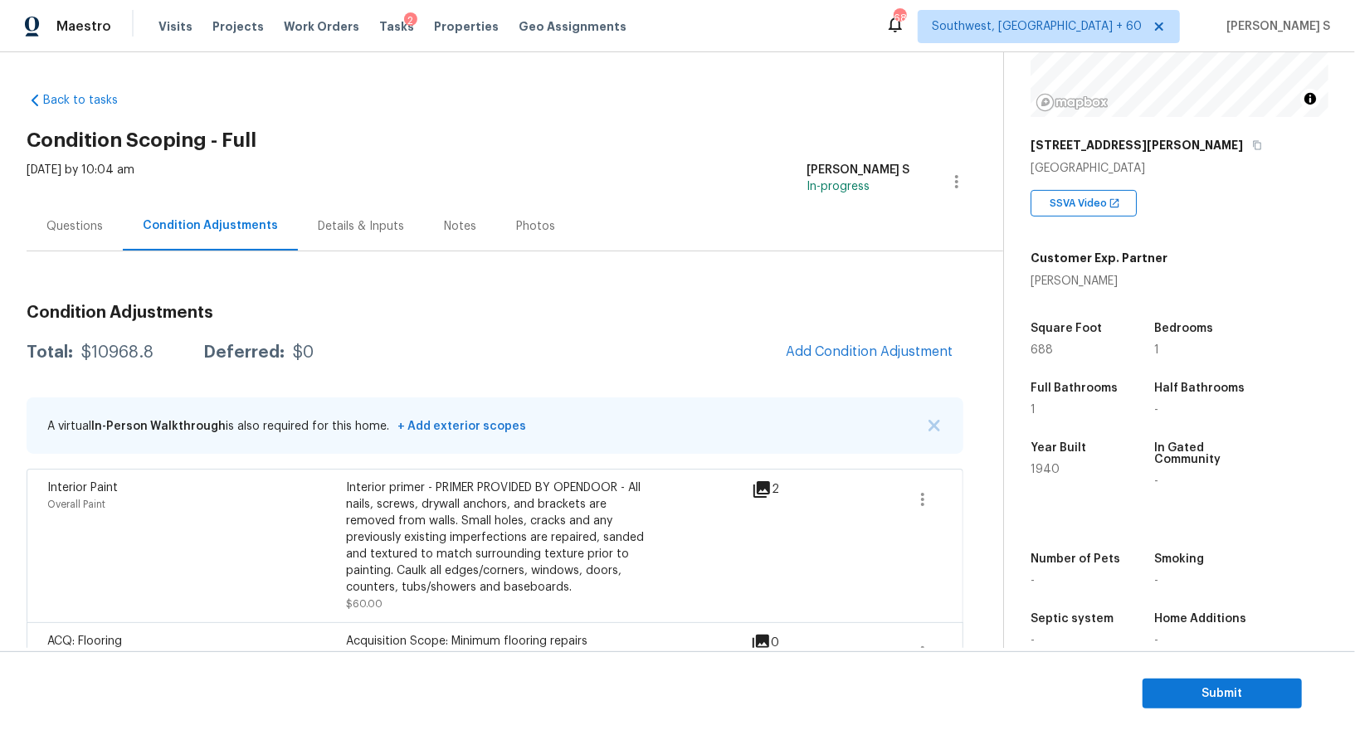
click at [115, 348] on div "$10968.8" at bounding box center [117, 352] width 72 height 17
copy div "10968.8"
click at [90, 239] on div "Questions" at bounding box center [75, 226] width 96 height 49
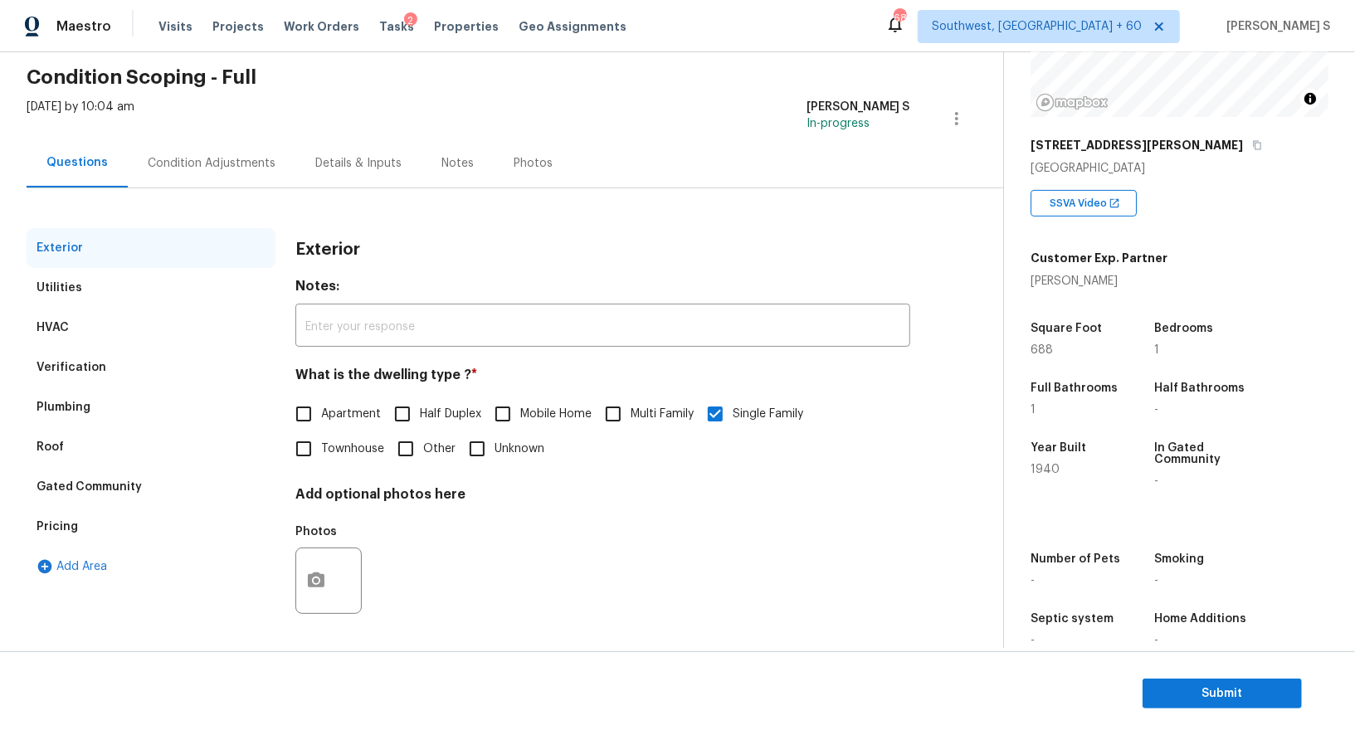
click at [88, 367] on div "Verification" at bounding box center [72, 367] width 70 height 17
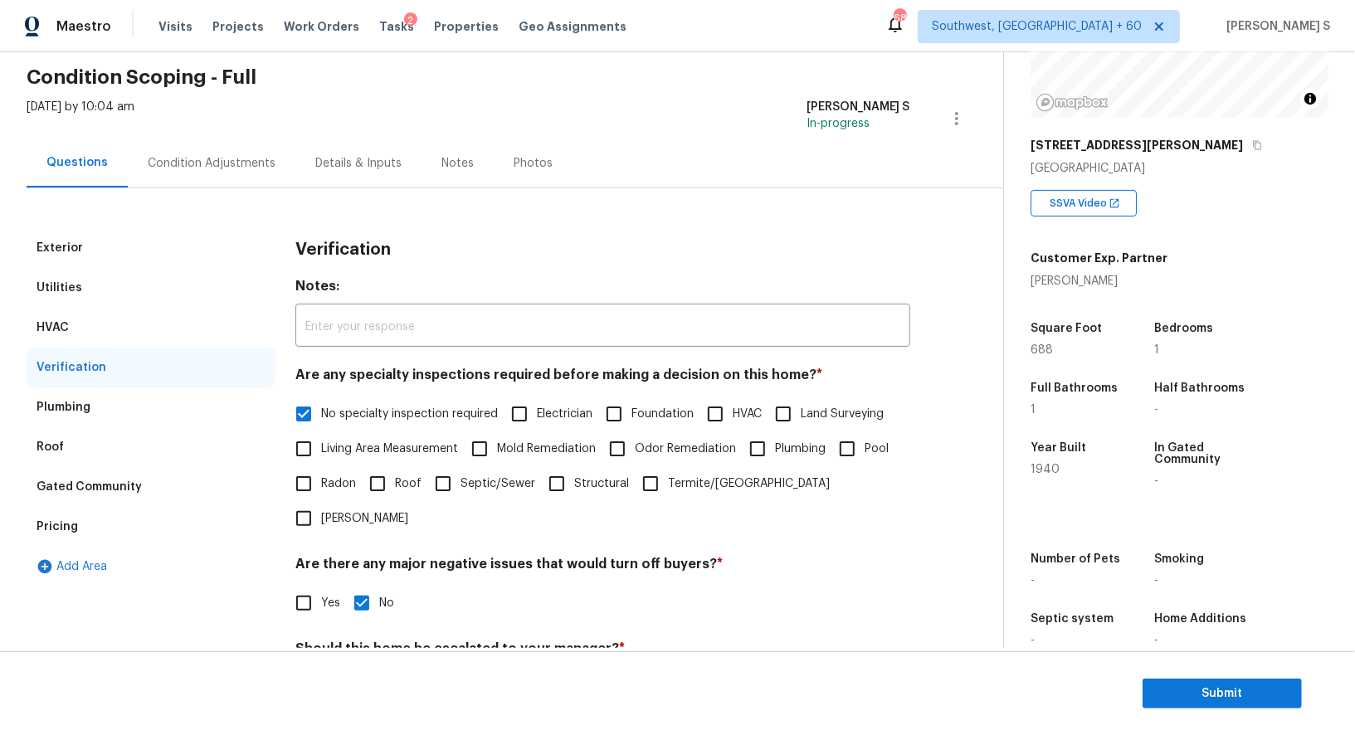
scroll to position [212, 0]
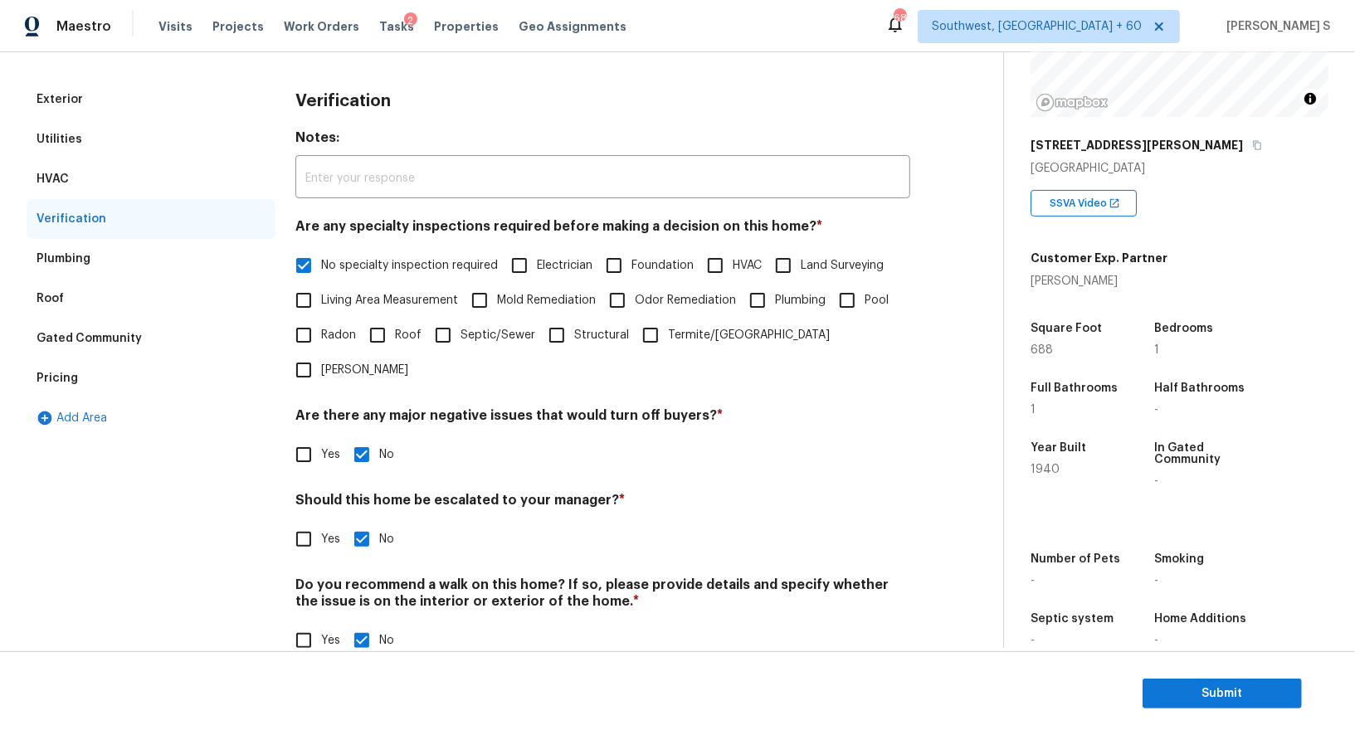
click at [67, 373] on div "Pricing" at bounding box center [57, 378] width 41 height 17
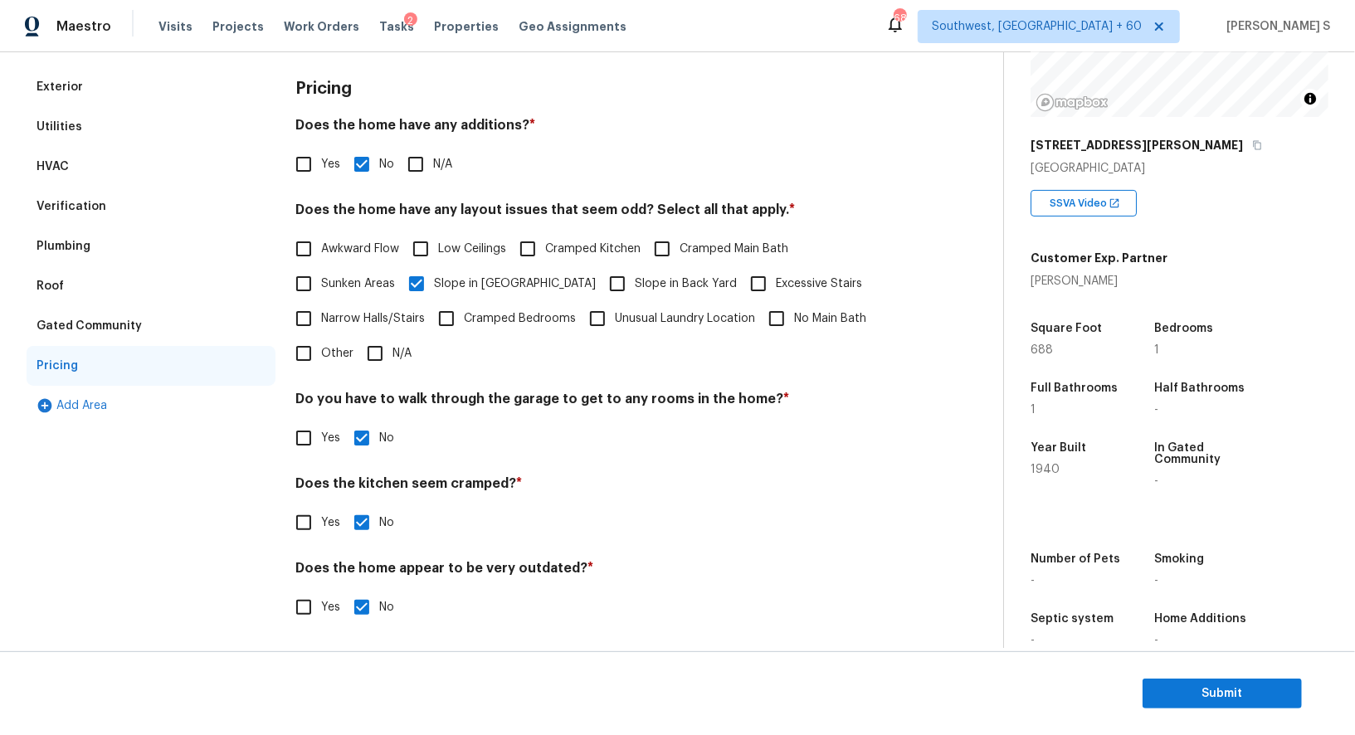
scroll to position [0, 0]
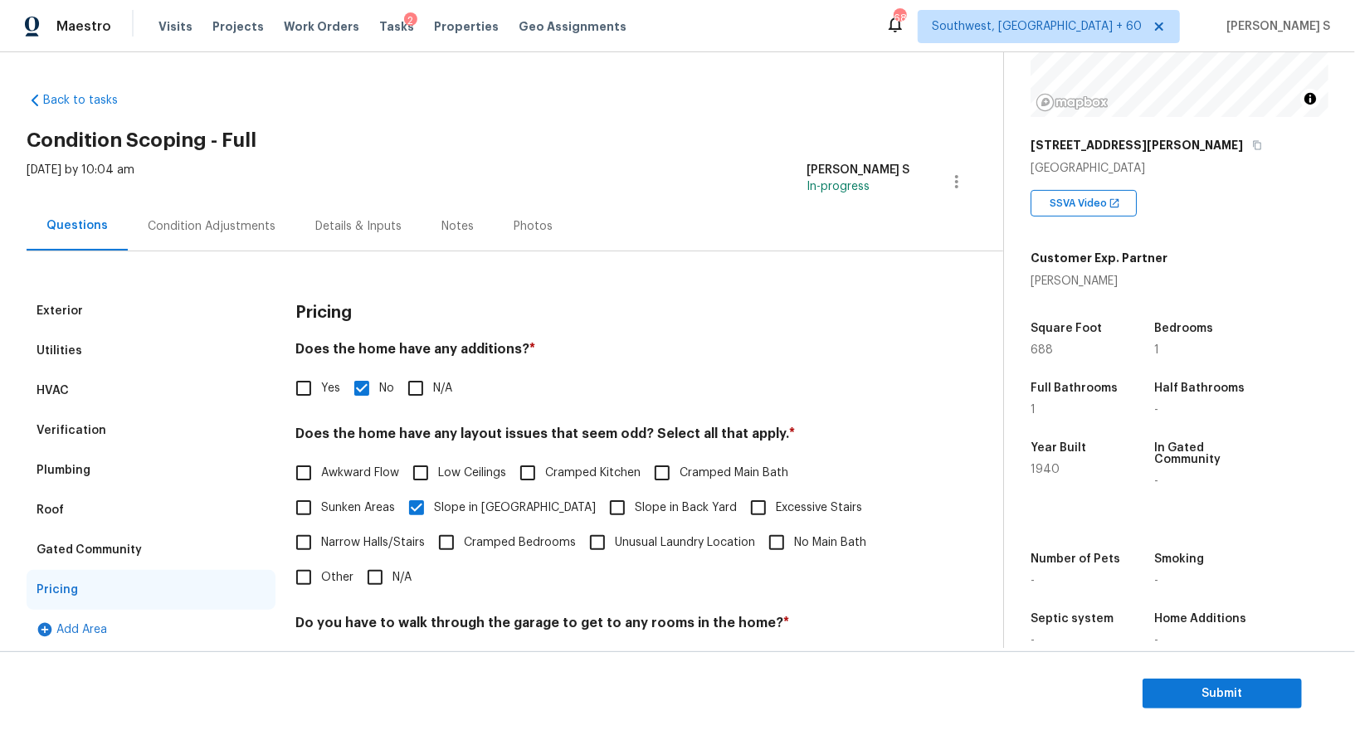
click at [193, 261] on div "Exterior Utilities HVAC Verification Plumbing Roof Gated Community Pricing Add …" at bounding box center [495, 559] width 937 height 617
click at [193, 225] on div "Condition Adjustments" at bounding box center [212, 226] width 128 height 17
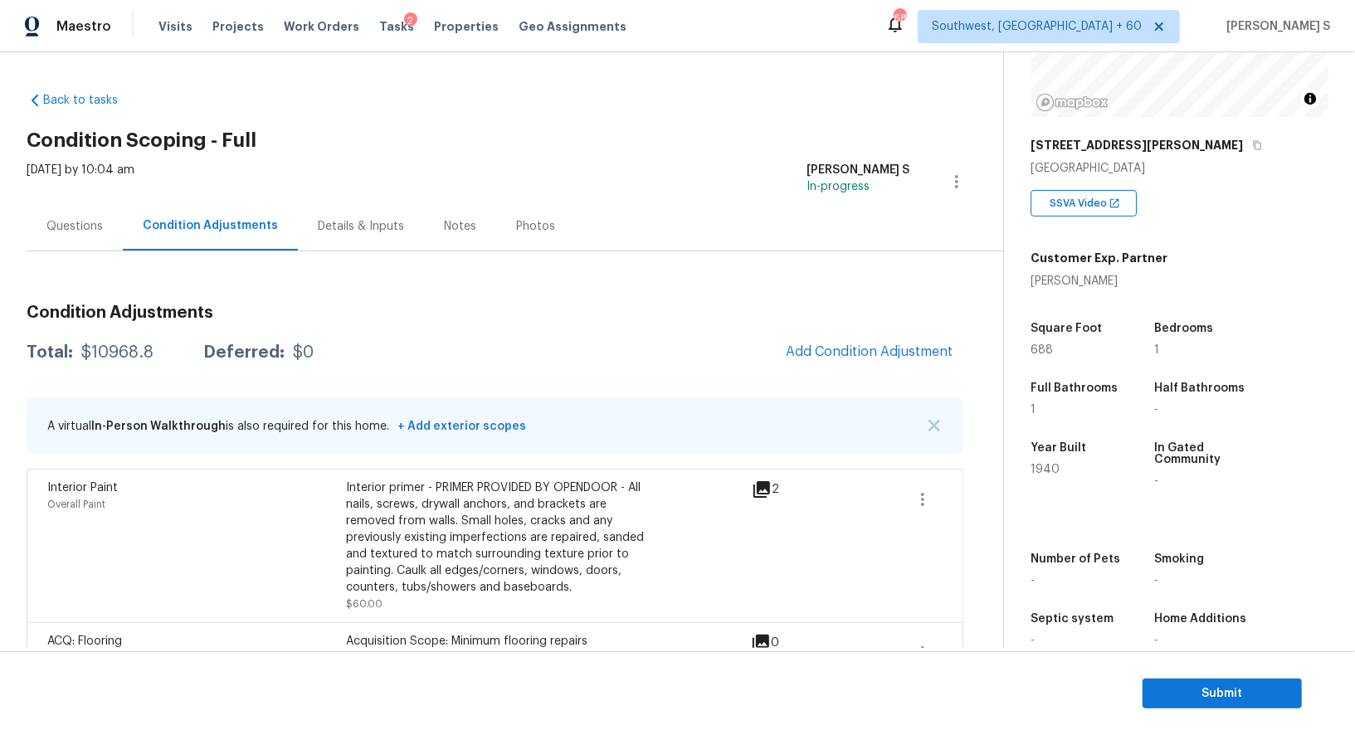
scroll to position [197, 0]
click at [1211, 695] on span "Submit" at bounding box center [1222, 694] width 133 height 21
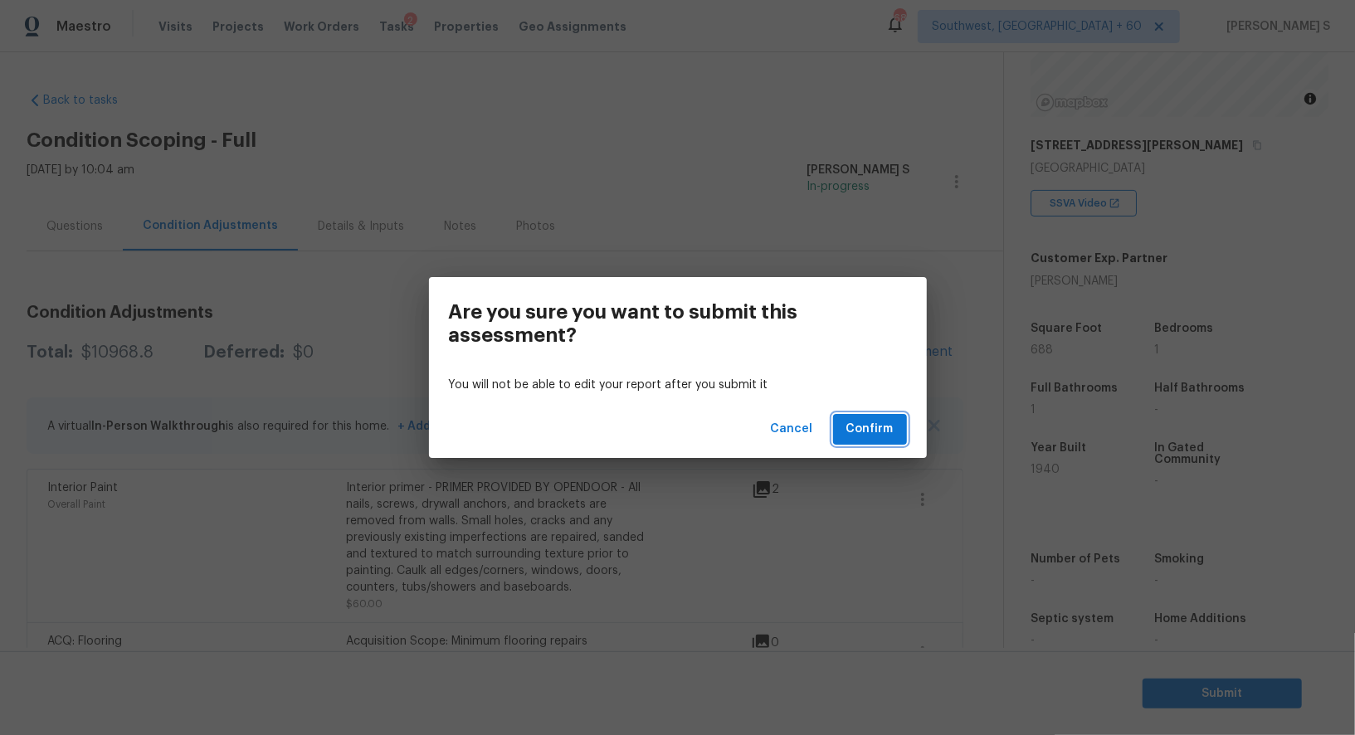
click at [890, 436] on span "Confirm" at bounding box center [869, 429] width 47 height 21
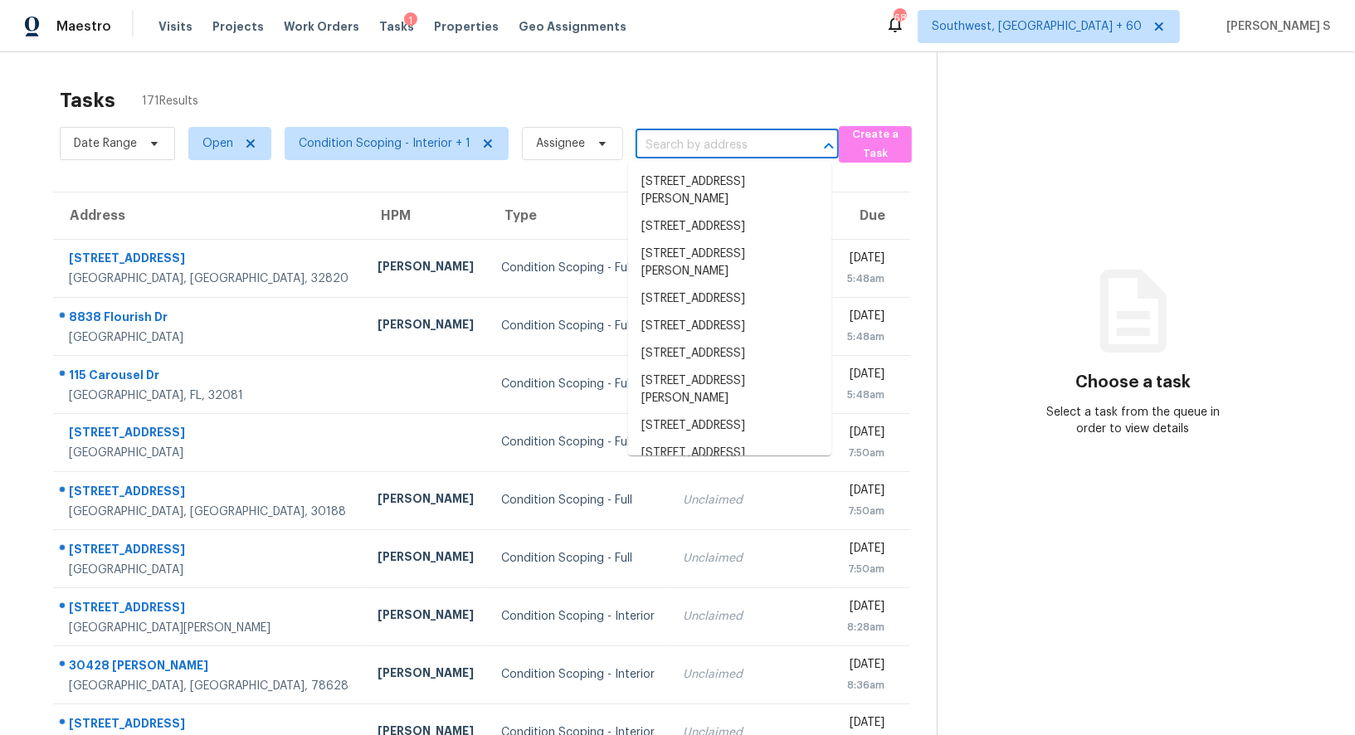
click at [692, 134] on input "text" at bounding box center [714, 146] width 157 height 26
paste input "[STREET_ADDRESS][PERSON_NAME]"
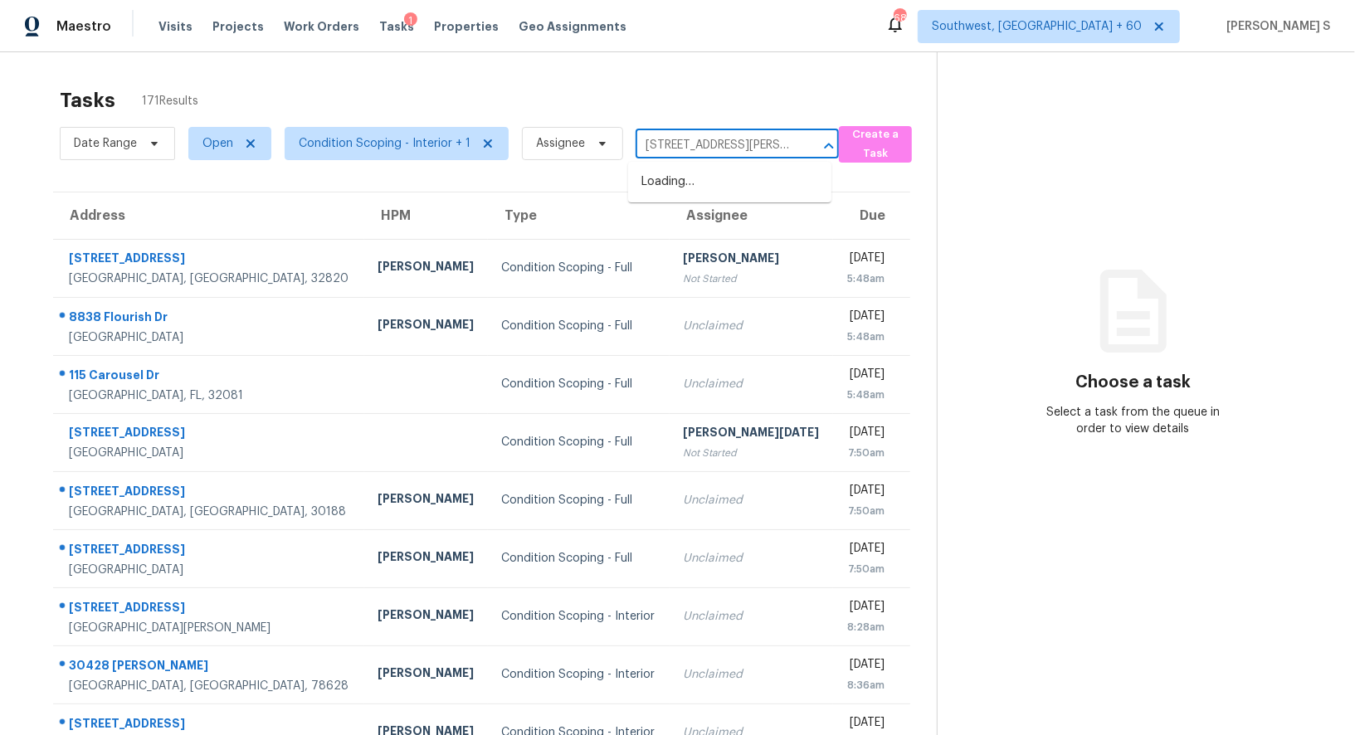
scroll to position [0, 63]
type input "[STREET_ADDRESS][PERSON_NAME]"
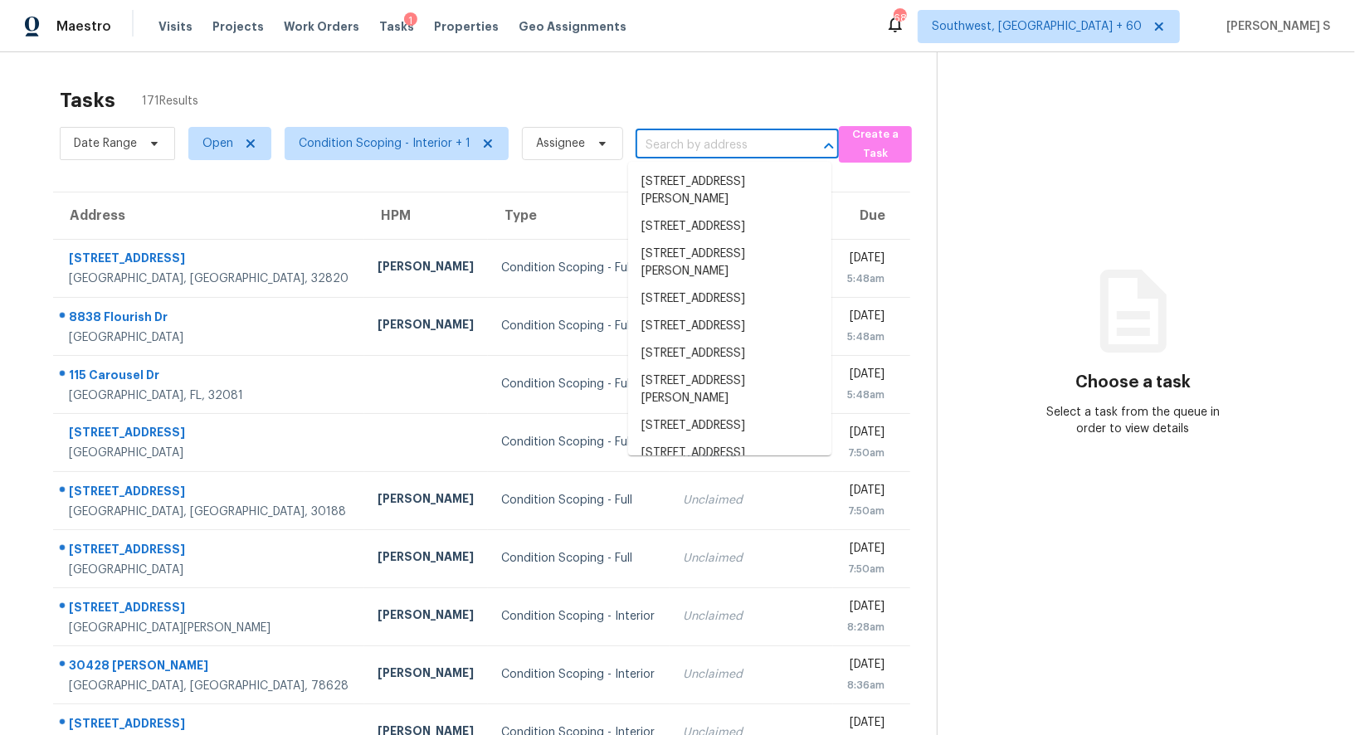
scroll to position [0, 0]
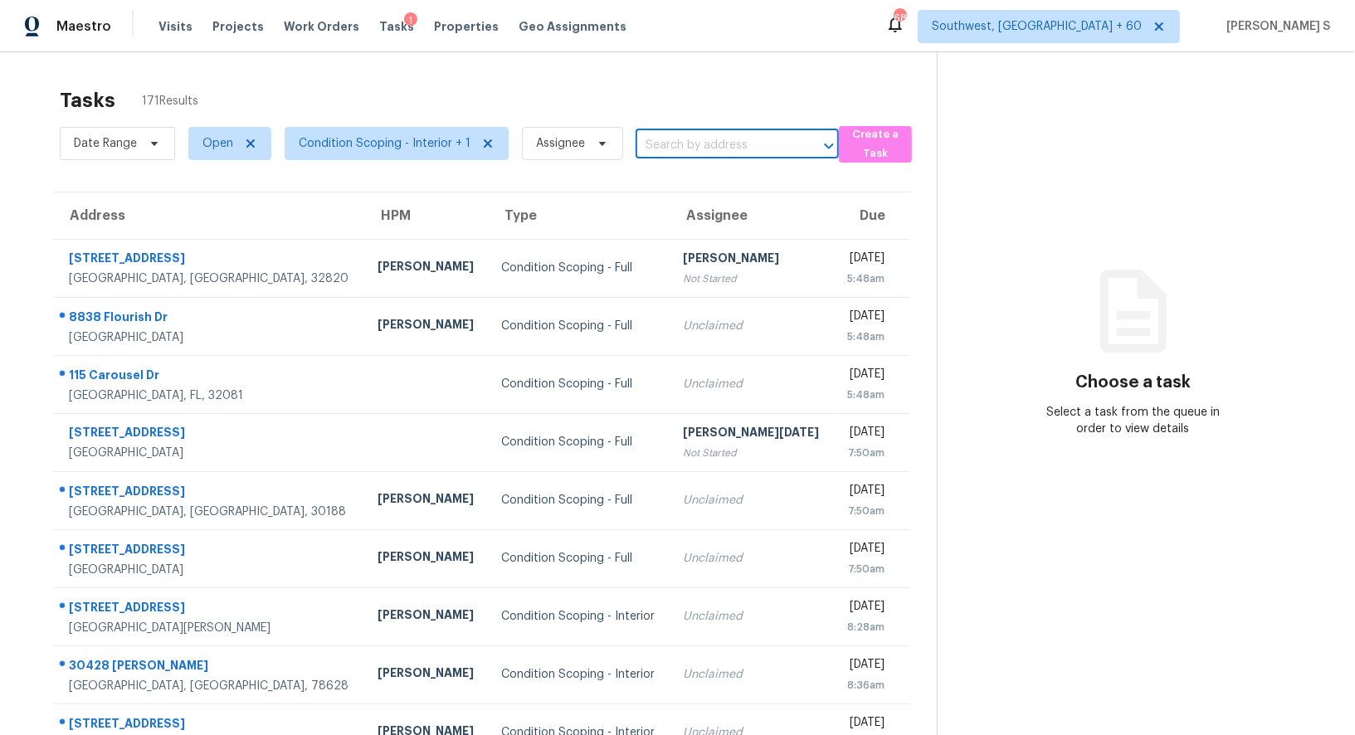
click at [680, 135] on input "text" at bounding box center [714, 146] width 157 height 26
paste input "[STREET_ADDRESS][PERSON_NAME]"
click at [650, 149] on input "[STREET_ADDRESS][PERSON_NAME]" at bounding box center [714, 146] width 157 height 26
type input "170 [PERSON_NAME] R"
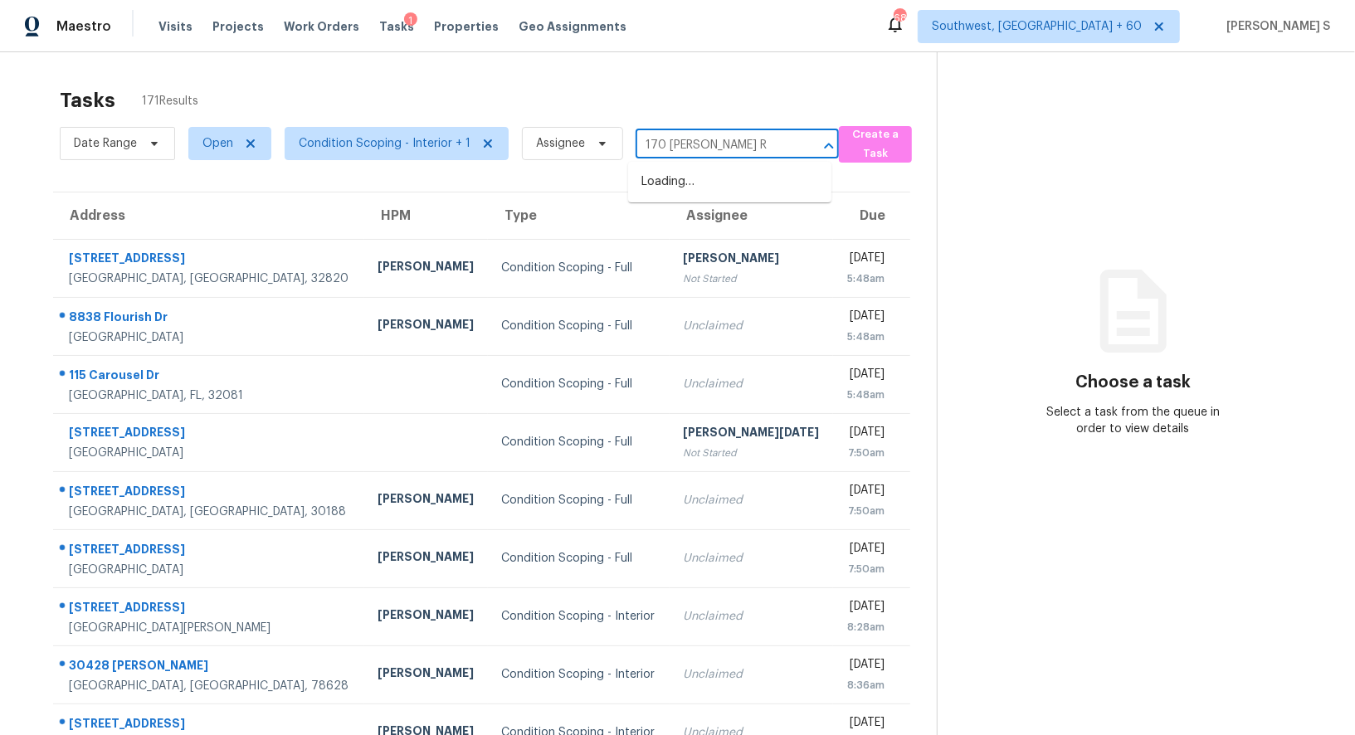
scroll to position [0, 0]
click at [700, 178] on li "[STREET_ADDRESS][PERSON_NAME]" at bounding box center [729, 190] width 203 height 45
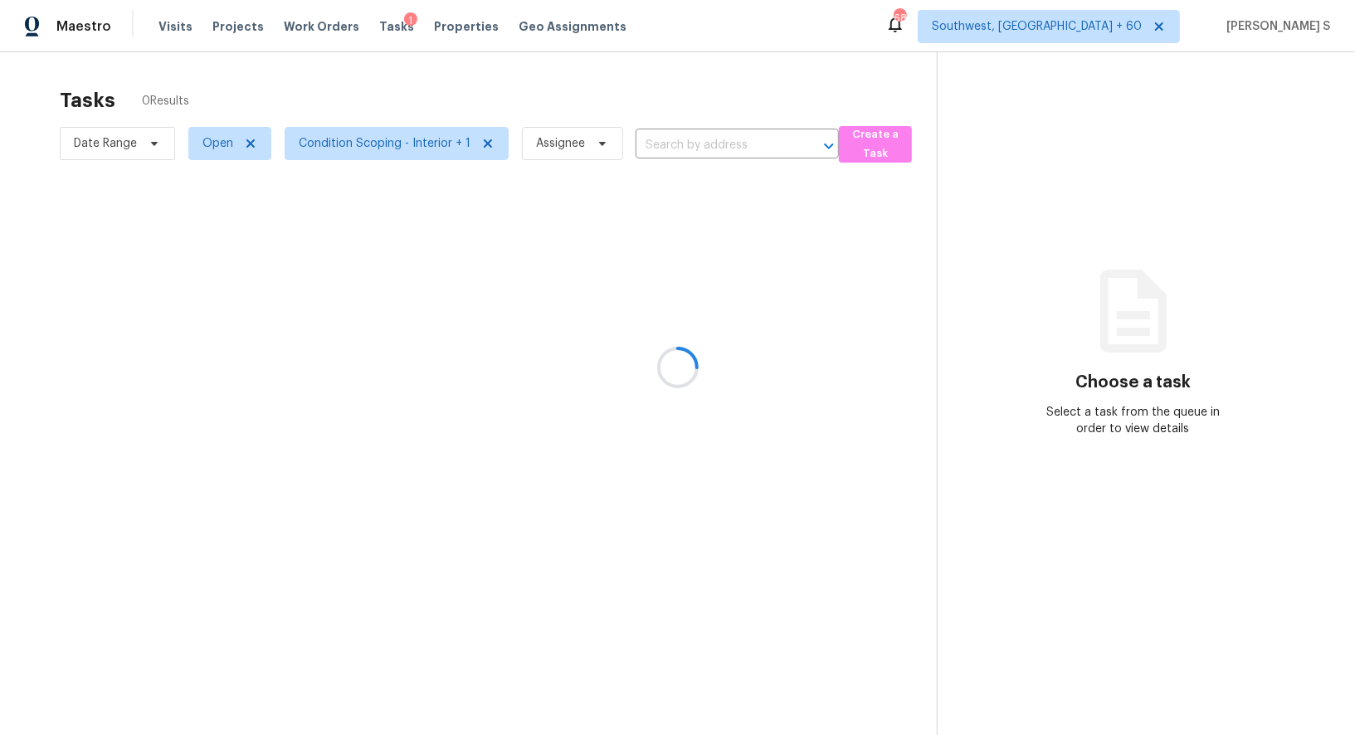
type input "[STREET_ADDRESS][PERSON_NAME]"
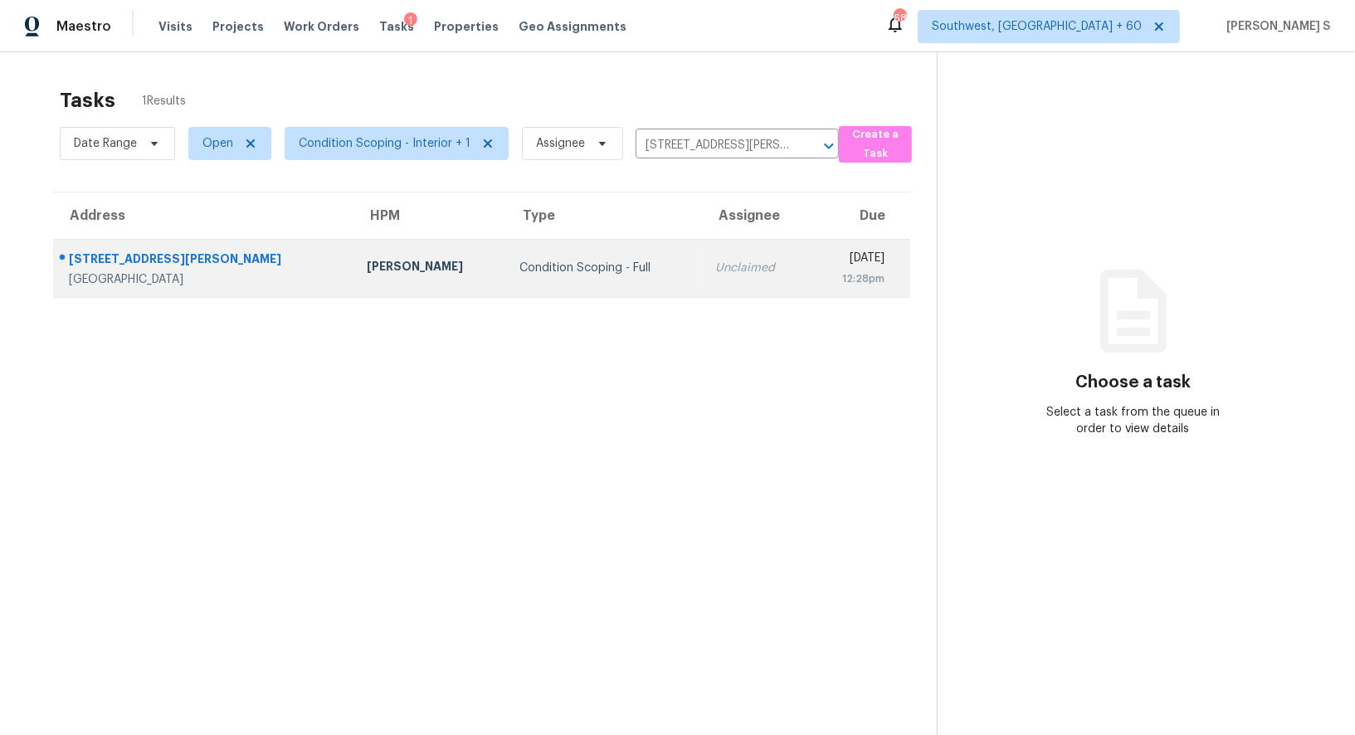
click at [702, 251] on td "Unclaimed" at bounding box center [755, 268] width 107 height 58
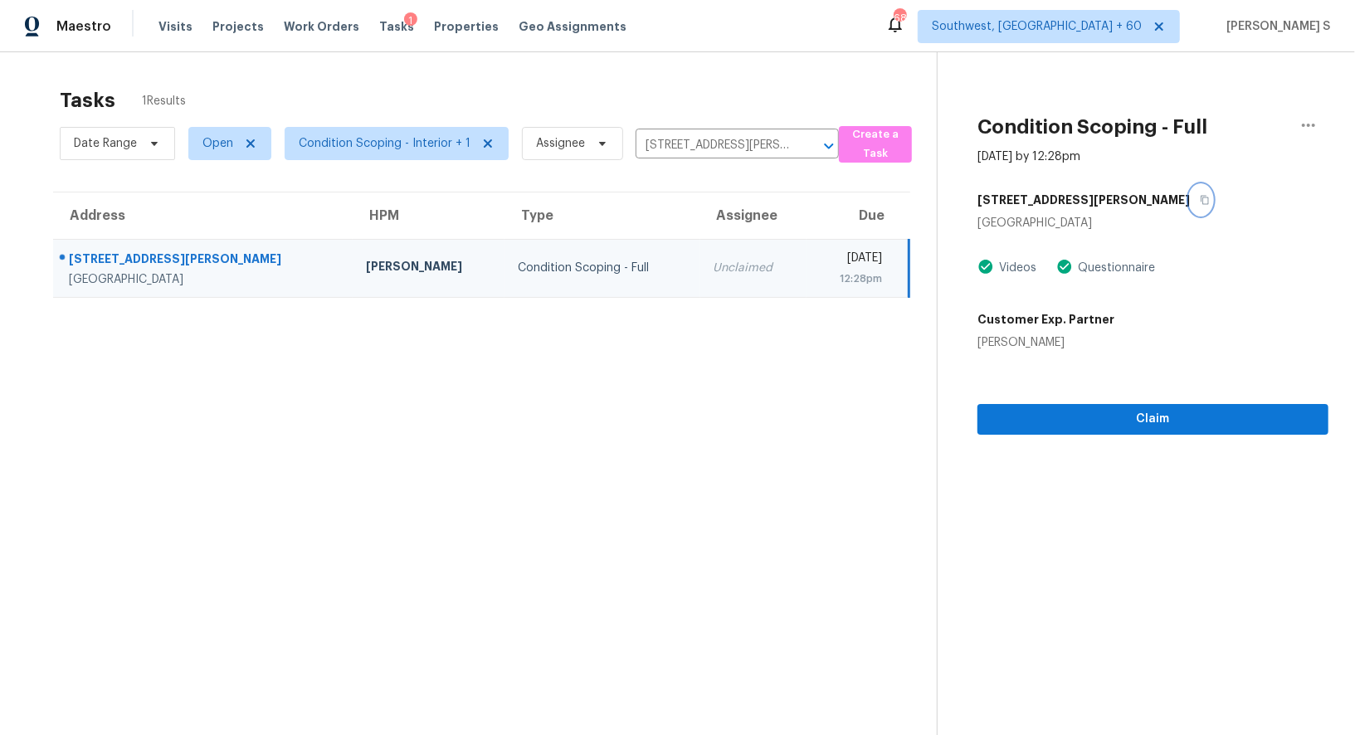
click at [1202, 196] on icon "button" at bounding box center [1206, 200] width 8 height 9
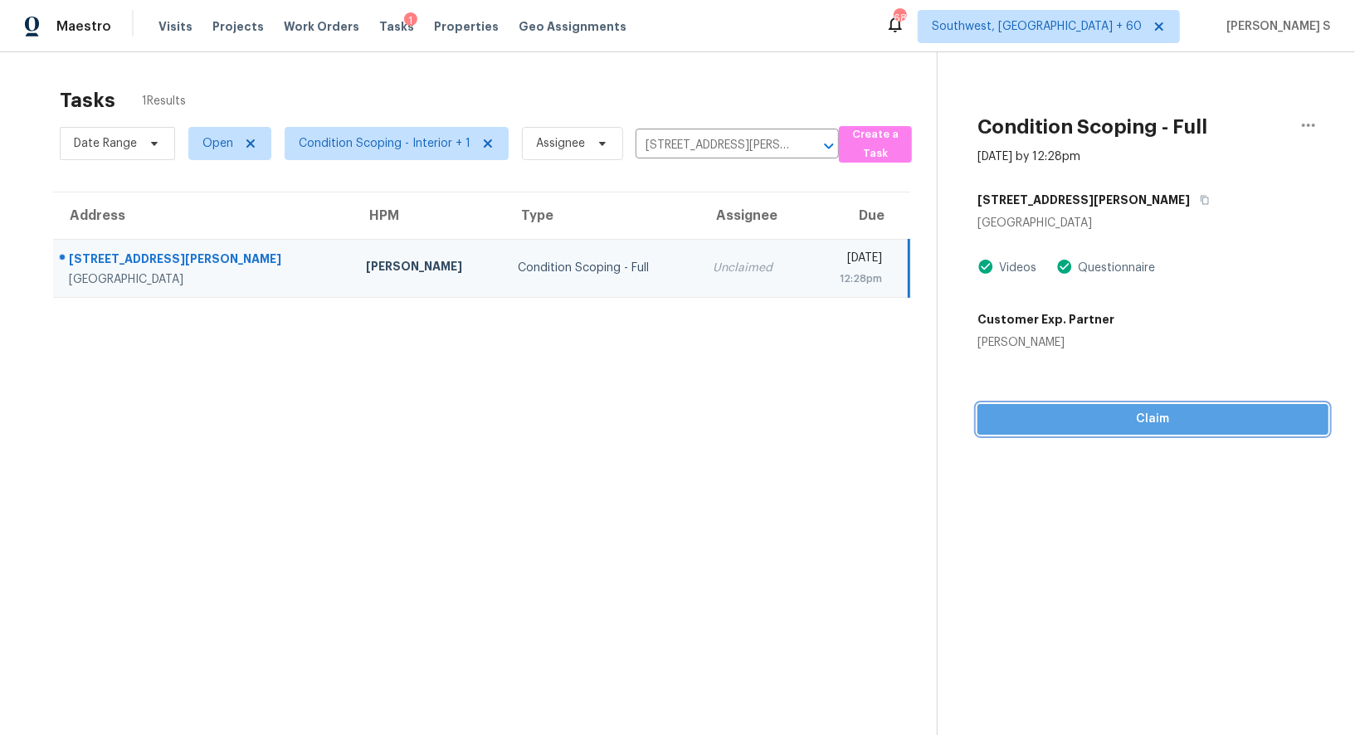
click at [1136, 415] on span "Claim" at bounding box center [1153, 419] width 324 height 21
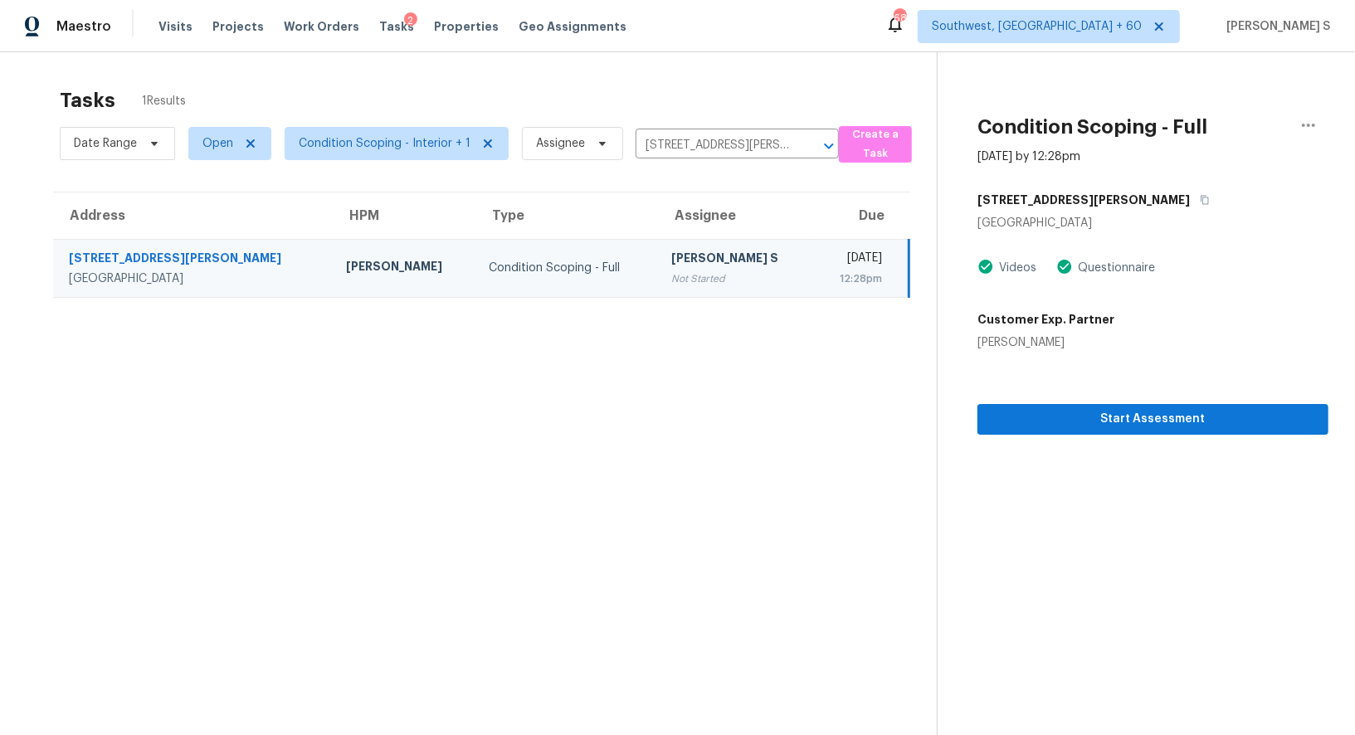
click at [722, 261] on td "[PERSON_NAME] S Not Started" at bounding box center [736, 268] width 155 height 58
click at [1024, 417] on span "Start Assessment" at bounding box center [1153, 419] width 324 height 21
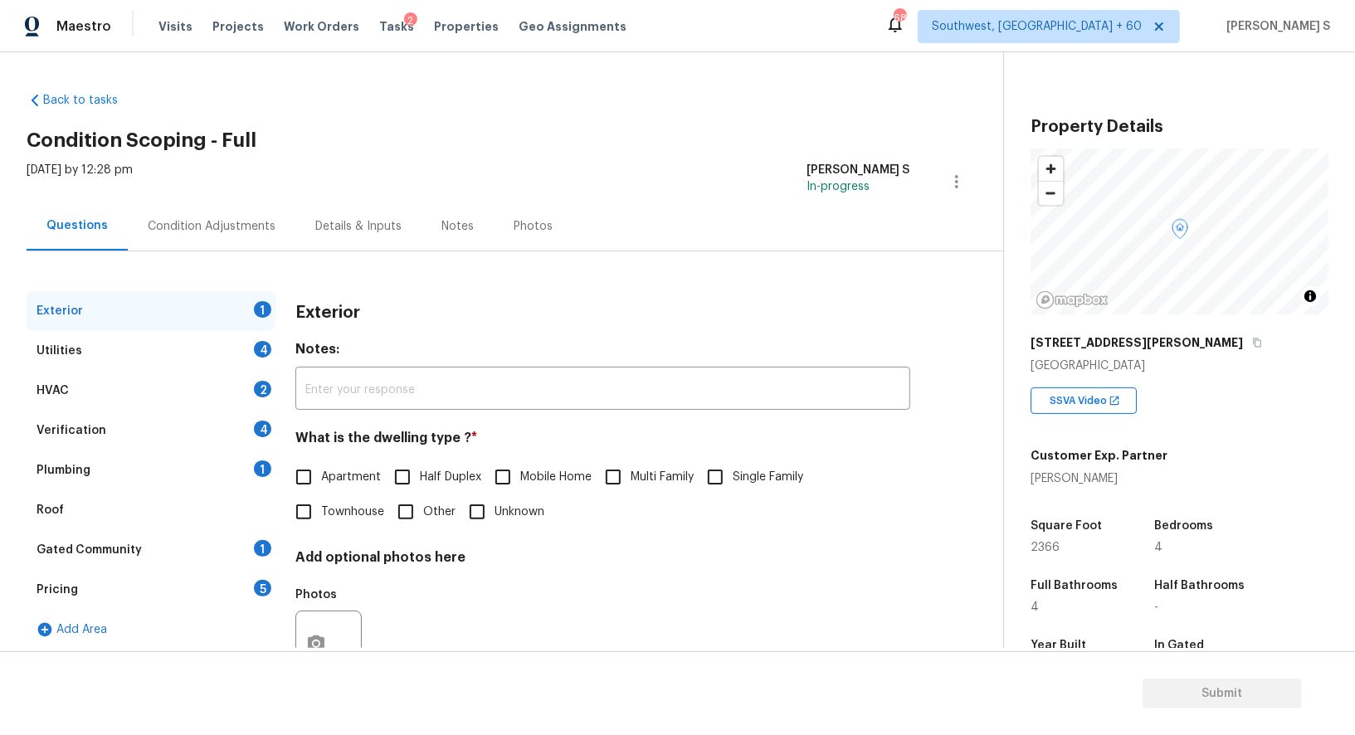
scroll to position [171, 0]
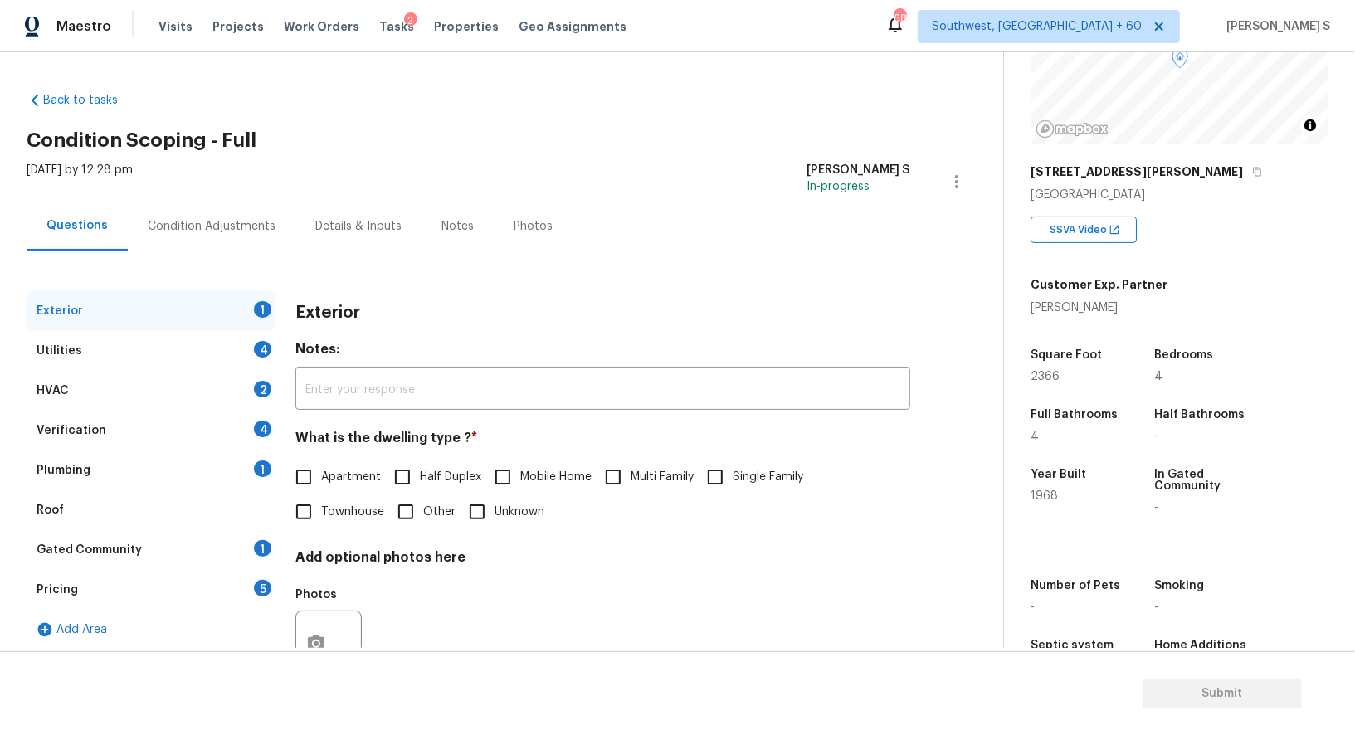
drag, startPoint x: 734, startPoint y: 475, endPoint x: 749, endPoint y: 475, distance: 15.8
click at [733, 475] on input "Single Family" at bounding box center [715, 477] width 35 height 35
checkbox input "true"
click at [239, 345] on div "Utilities 4" at bounding box center [151, 351] width 249 height 40
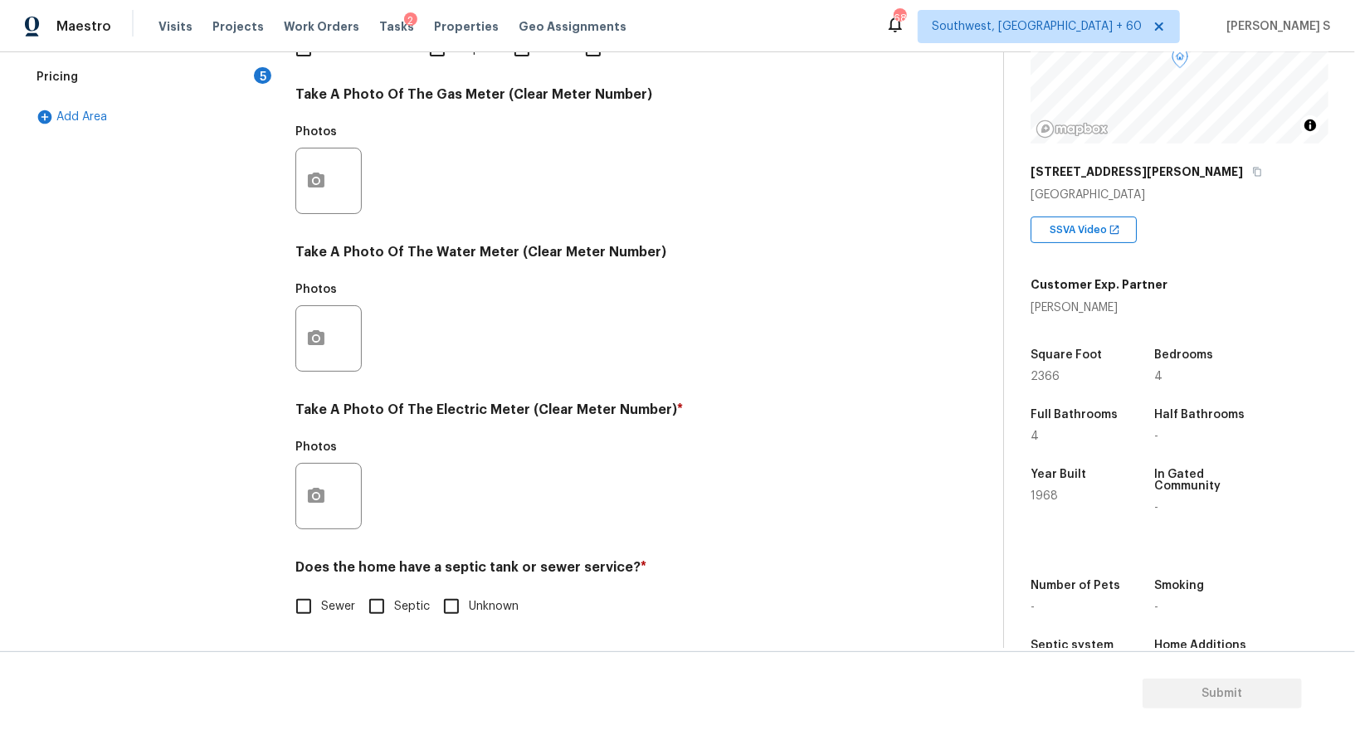
scroll to position [371, 0]
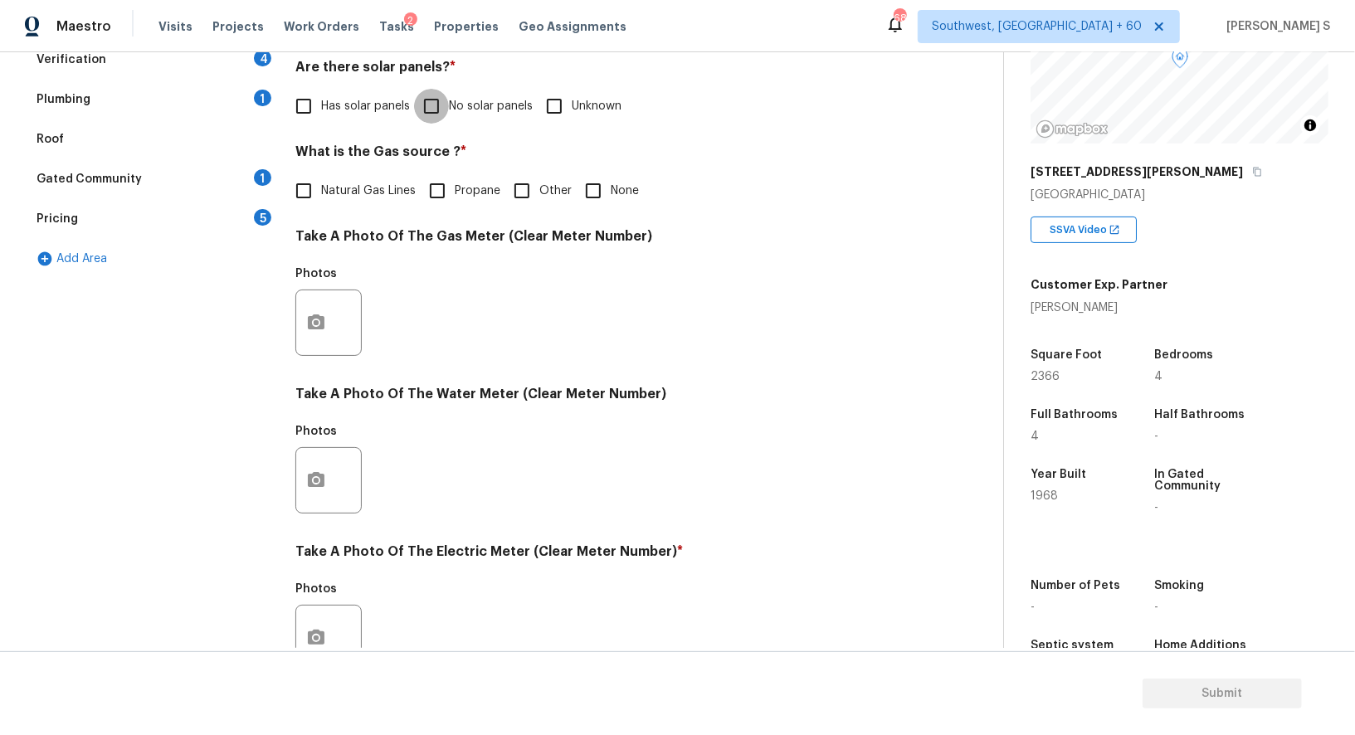
click at [436, 115] on input "No solar panels" at bounding box center [431, 106] width 35 height 35
checkbox input "true"
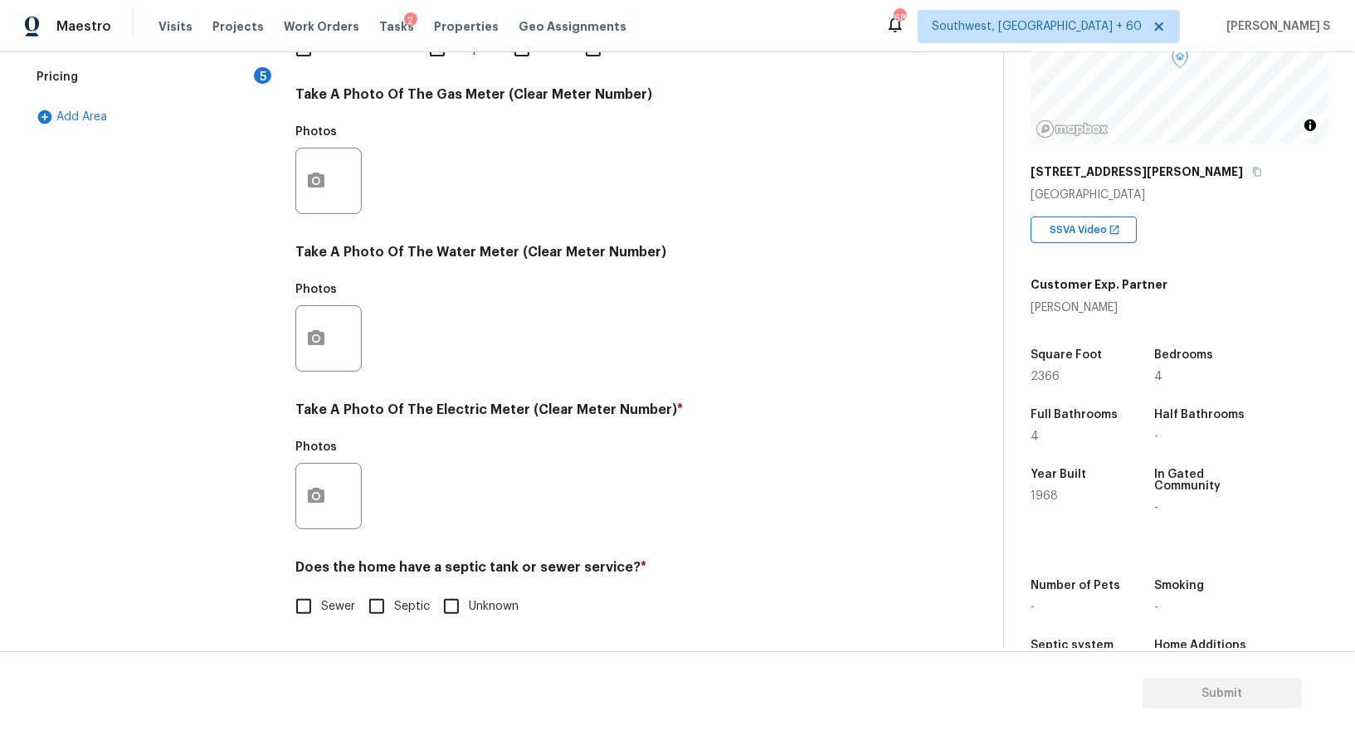
click at [300, 601] on input "Sewer" at bounding box center [303, 606] width 35 height 35
checkbox input "true"
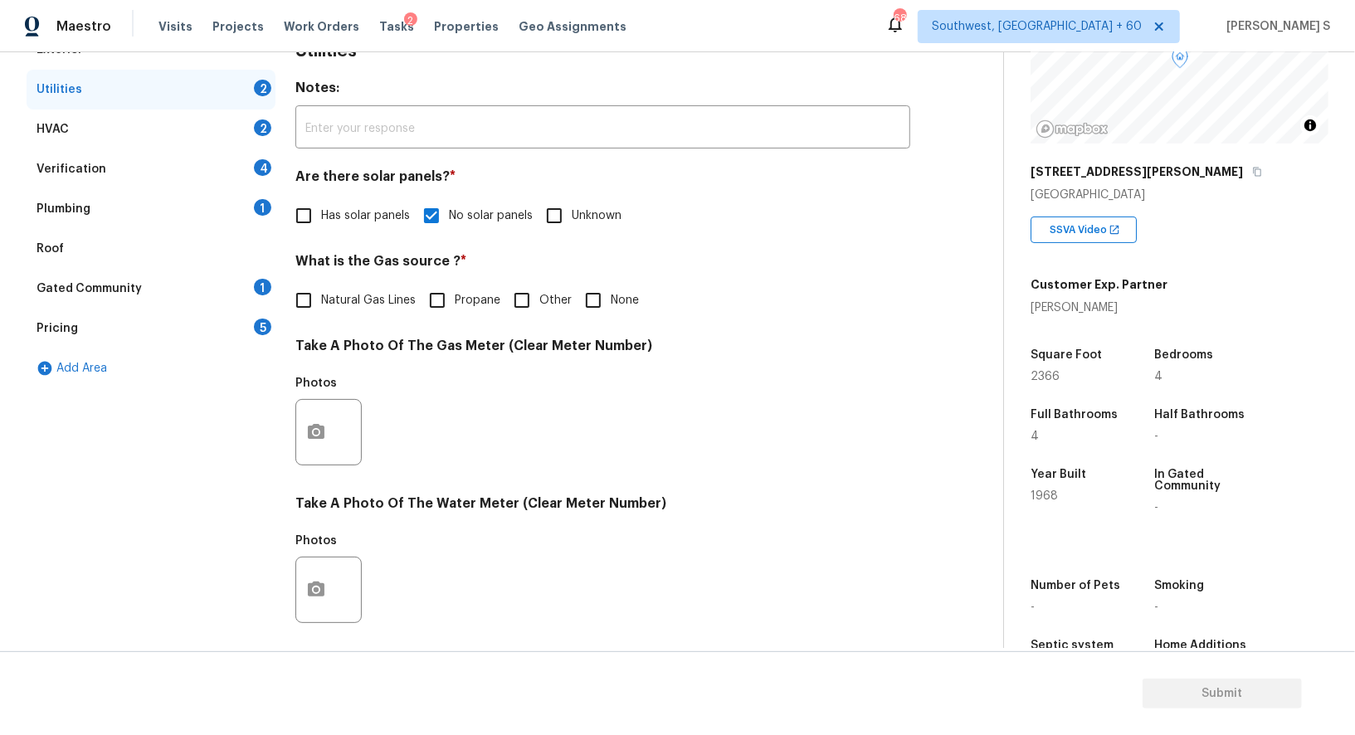
scroll to position [0, 0]
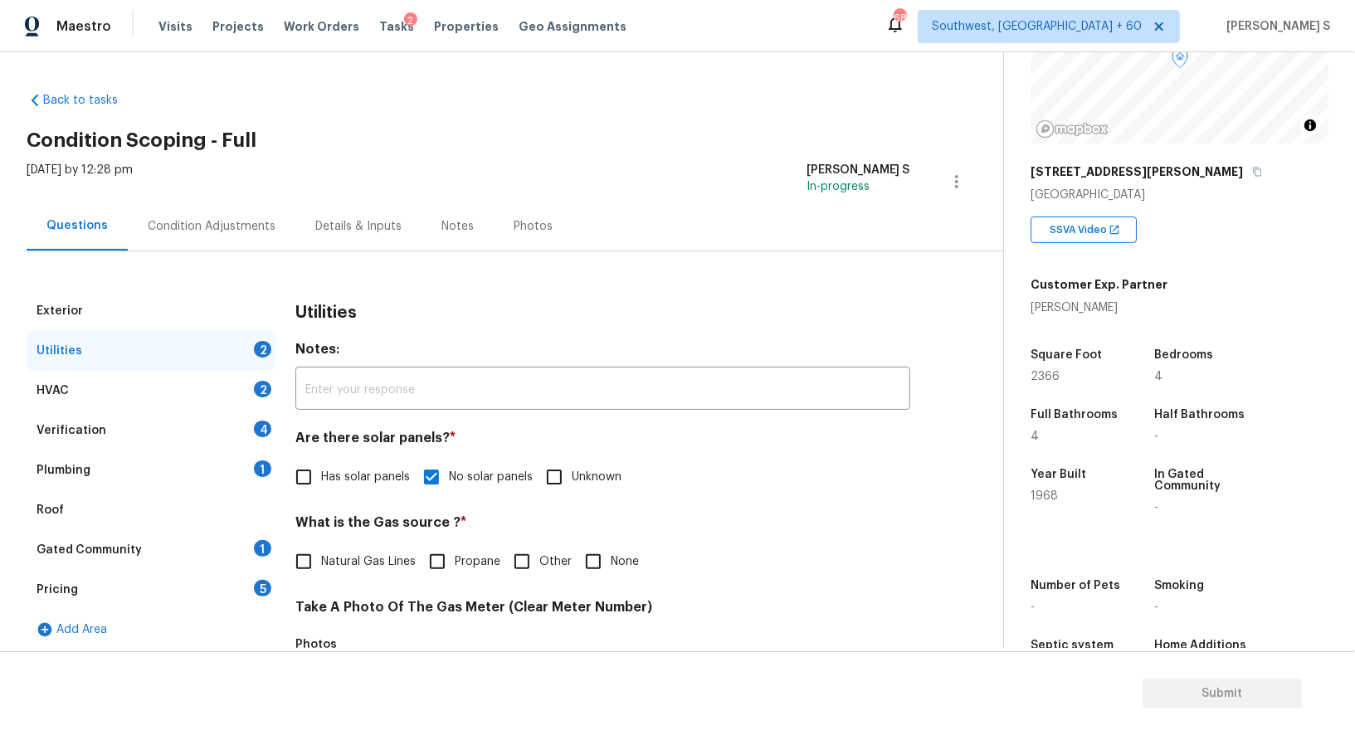
click at [243, 466] on div "Plumbing 1" at bounding box center [151, 471] width 249 height 40
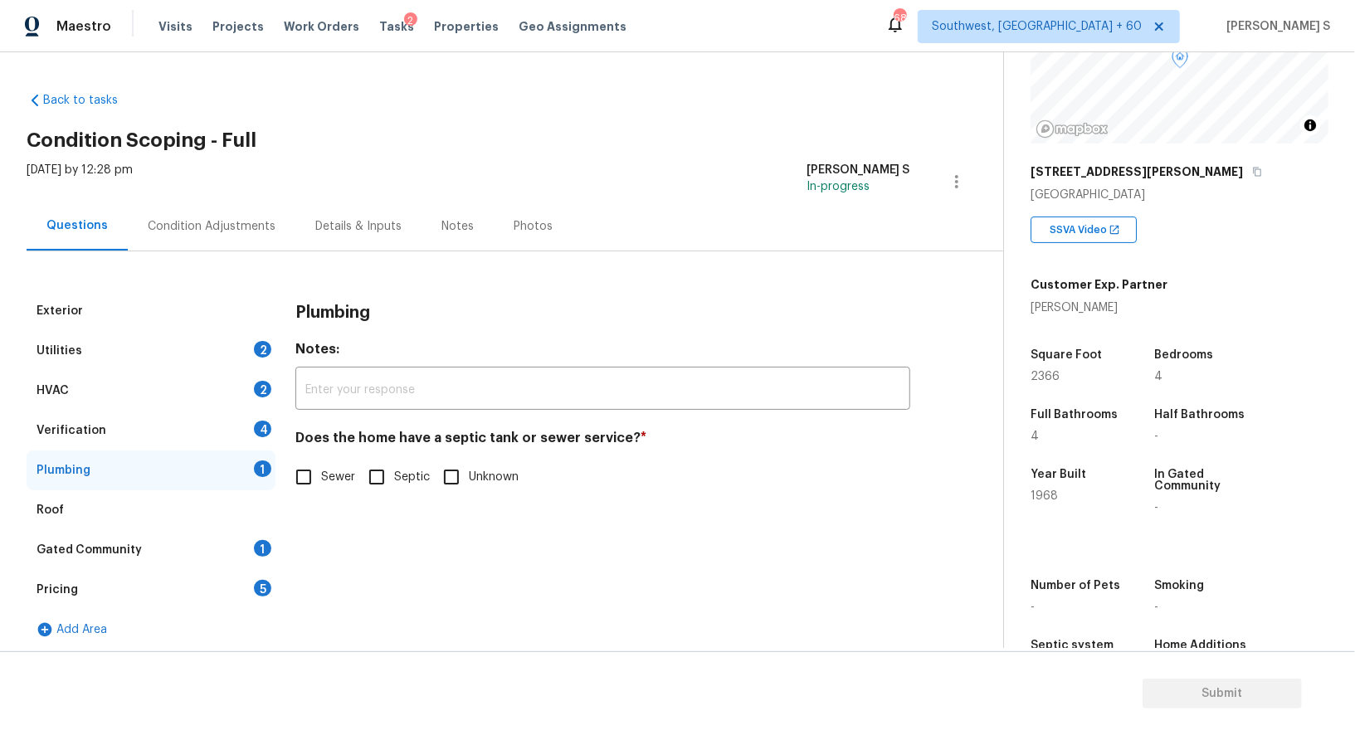
drag, startPoint x: 308, startPoint y: 484, endPoint x: 308, endPoint y: 544, distance: 59.7
click at [308, 484] on input "Sewer" at bounding box center [303, 477] width 35 height 35
checkbox input "true"
click at [253, 556] on div "Gated Community 1" at bounding box center [151, 550] width 249 height 40
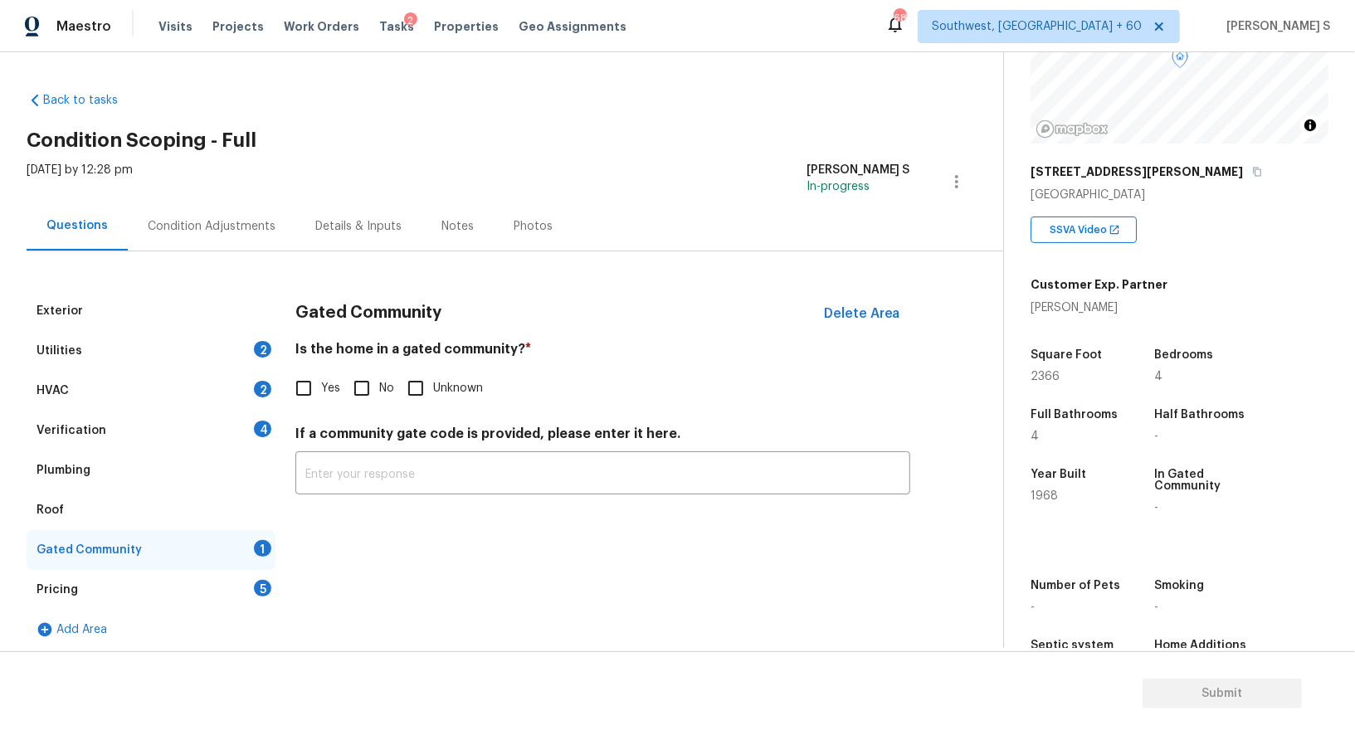
click at [349, 389] on input "No" at bounding box center [361, 388] width 35 height 35
checkbox input "true"
click at [218, 429] on div "Verification 4" at bounding box center [151, 431] width 249 height 40
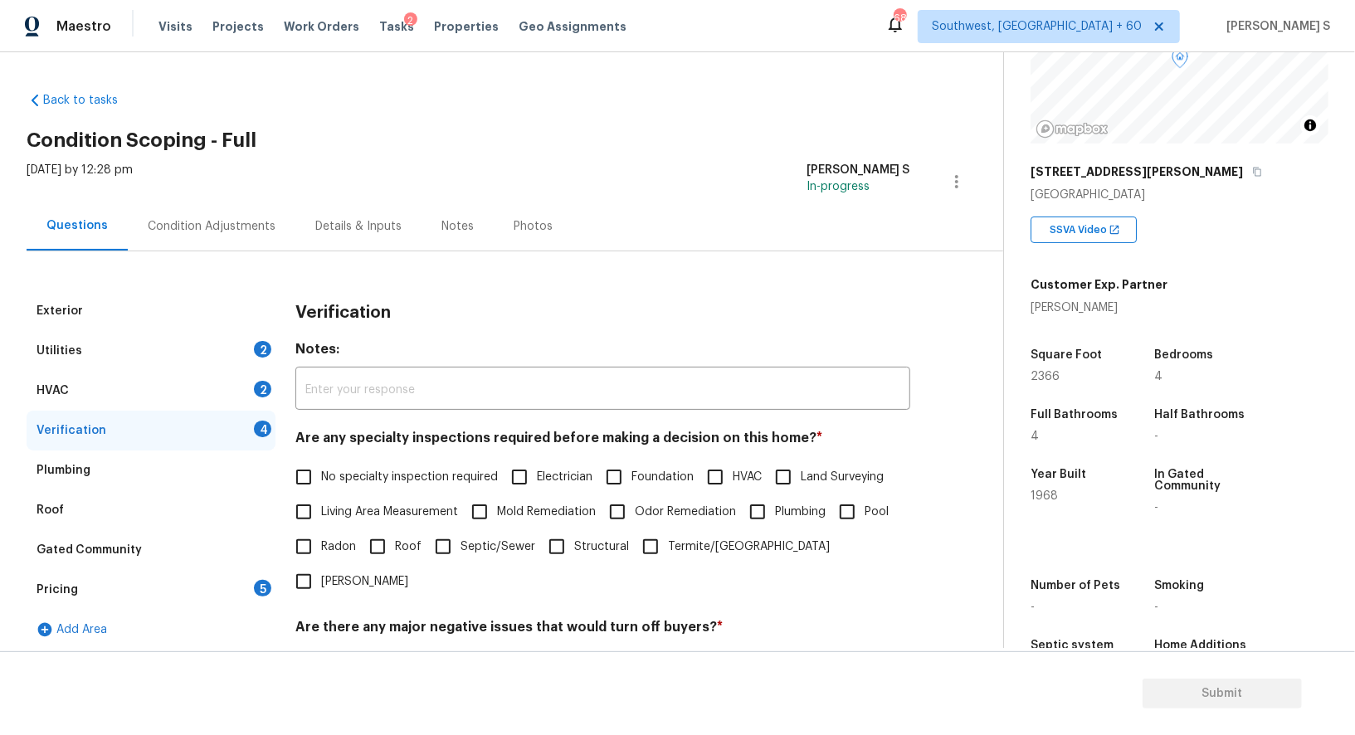
click at [305, 469] on input "No specialty inspection required" at bounding box center [303, 477] width 35 height 35
checkbox input "true"
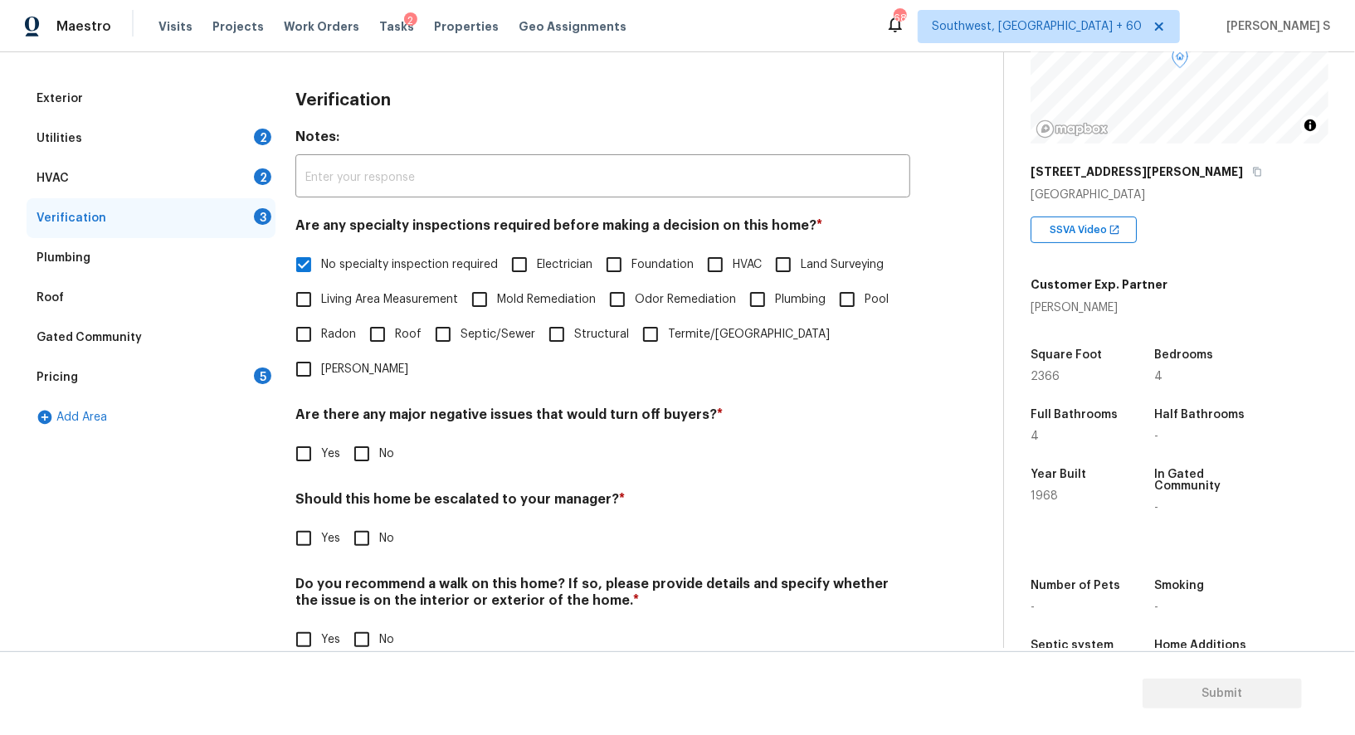
scroll to position [212, 0]
click at [352, 437] on input "No" at bounding box center [361, 454] width 35 height 35
checkbox input "true"
click at [362, 587] on div "Do you recommend a walk on this home? If so, please provide details and specify…" at bounding box center [602, 617] width 615 height 81
click at [368, 623] on input "No" at bounding box center [361, 640] width 35 height 35
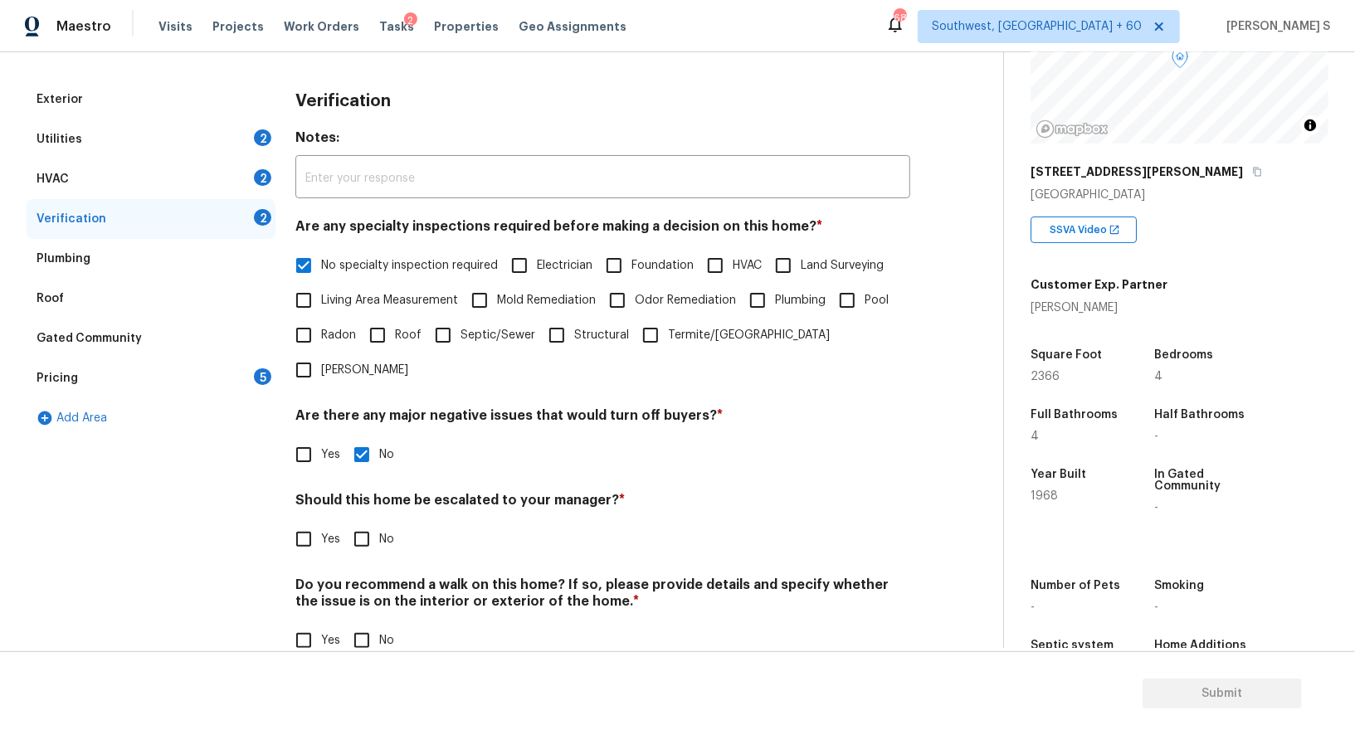
checkbox input "true"
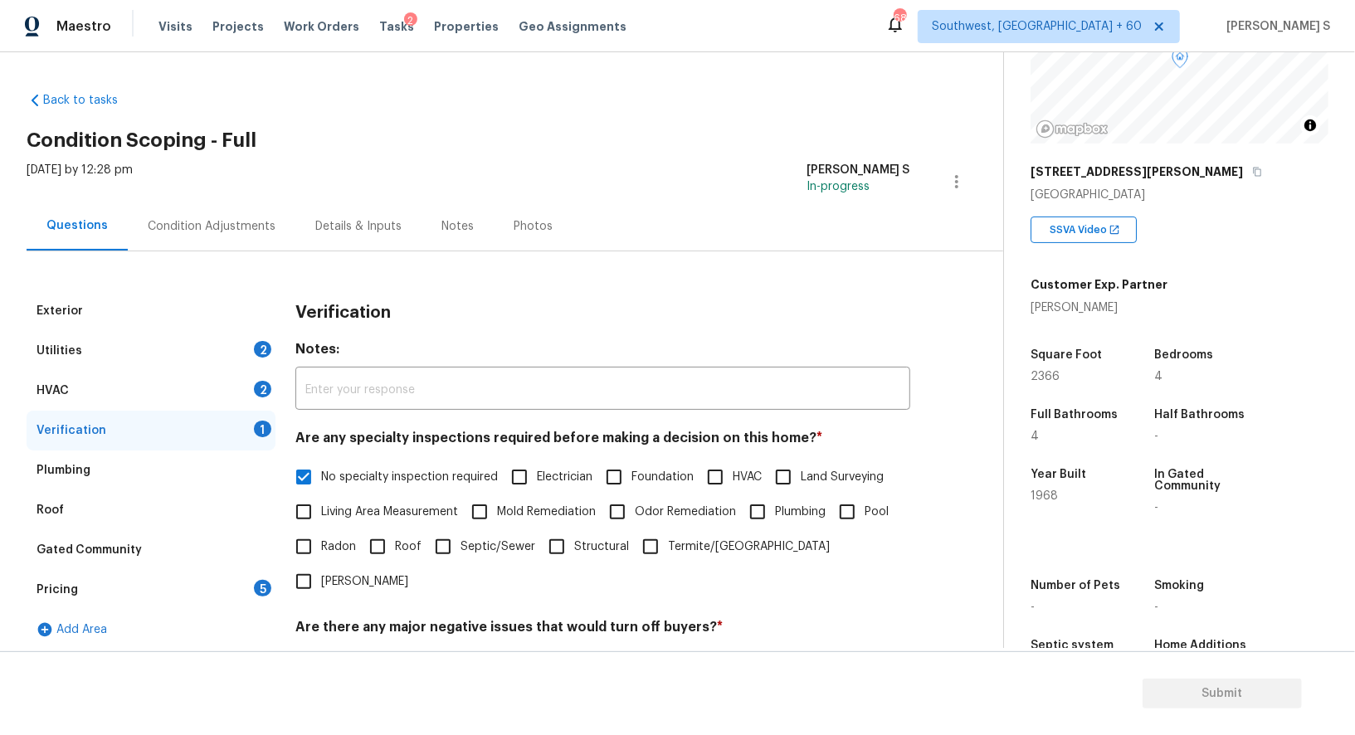
click at [235, 385] on div "HVAC 2" at bounding box center [151, 391] width 249 height 40
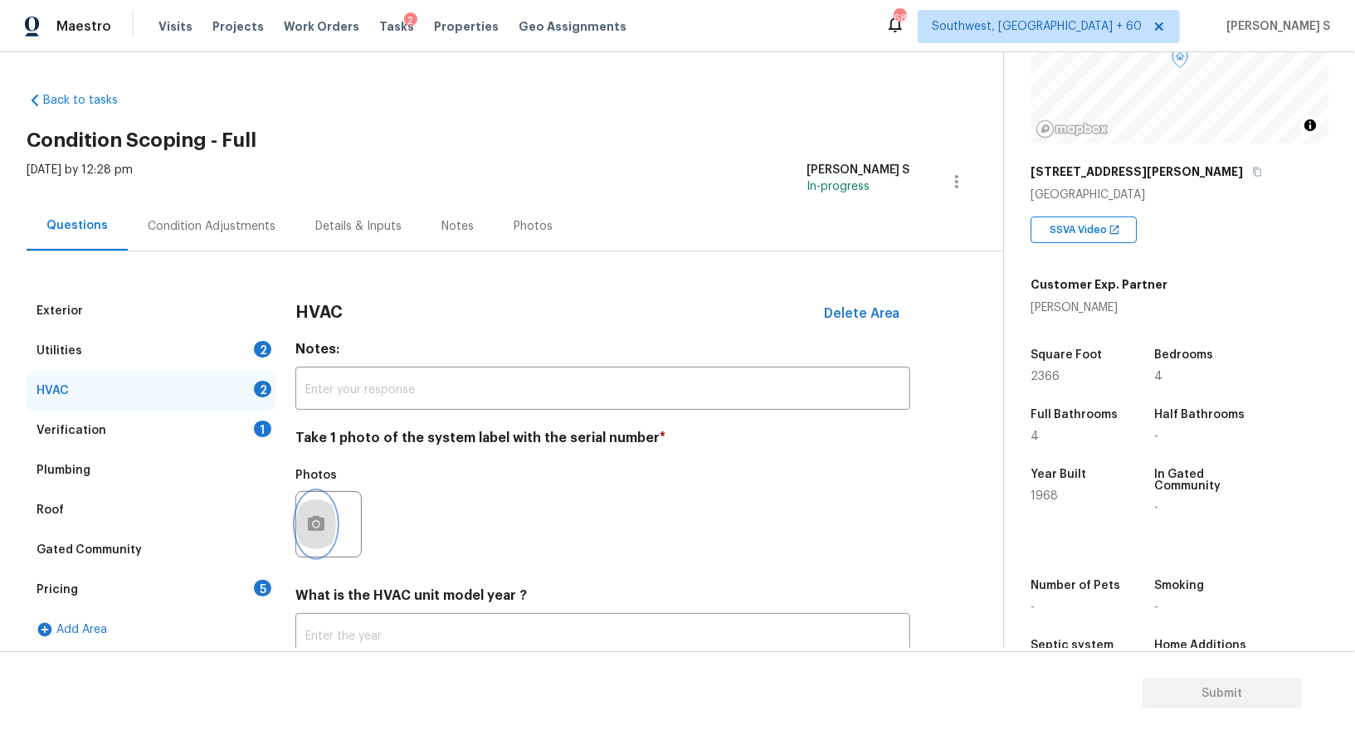
click at [319, 512] on button "button" at bounding box center [316, 524] width 40 height 65
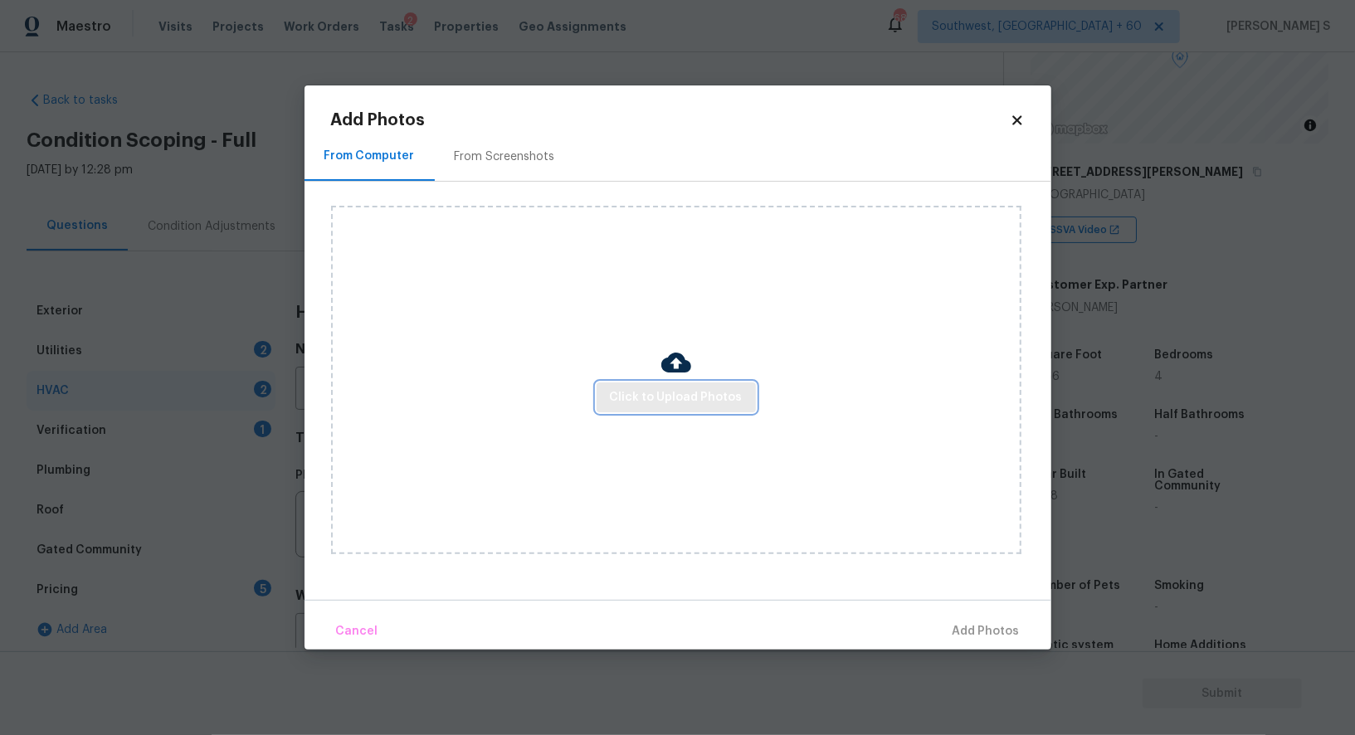
click at [690, 387] on button "Click to Upload Photos" at bounding box center [676, 398] width 159 height 31
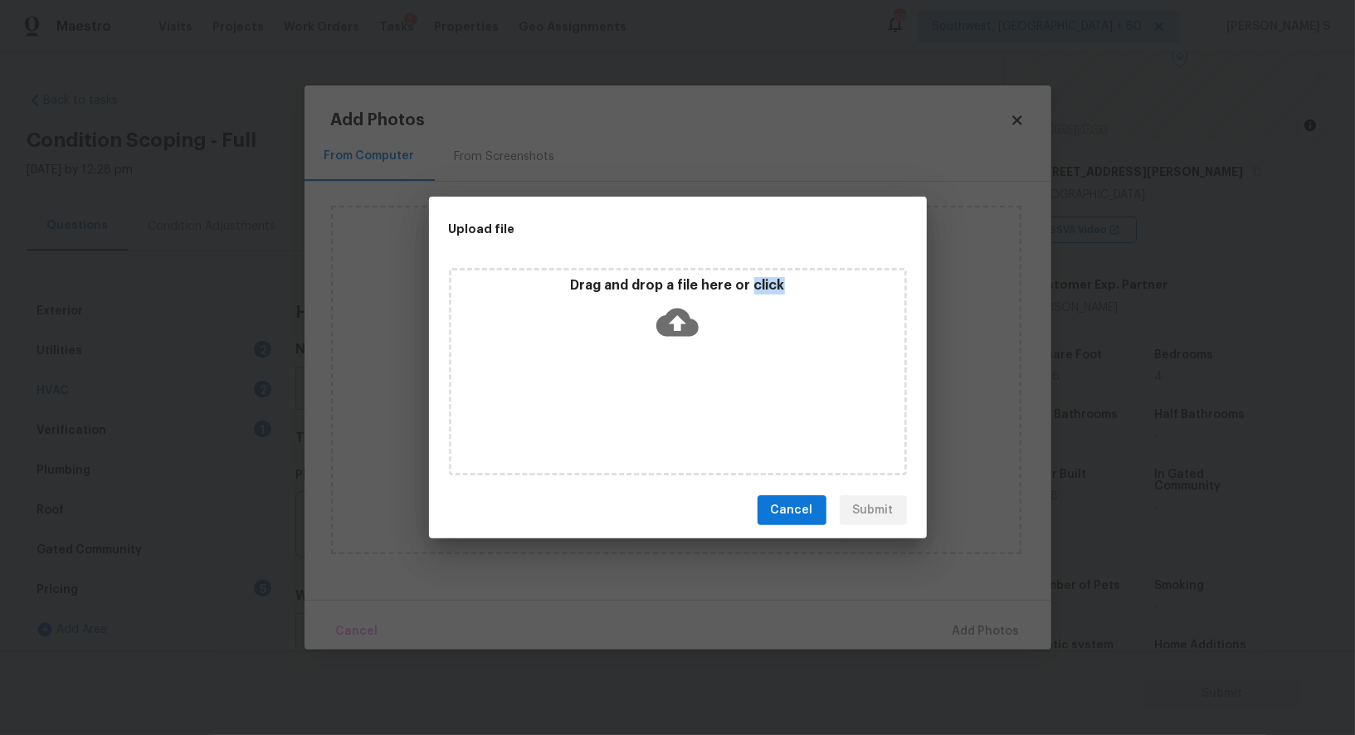
click at [690, 387] on div "Drag and drop a file here or click" at bounding box center [678, 371] width 458 height 207
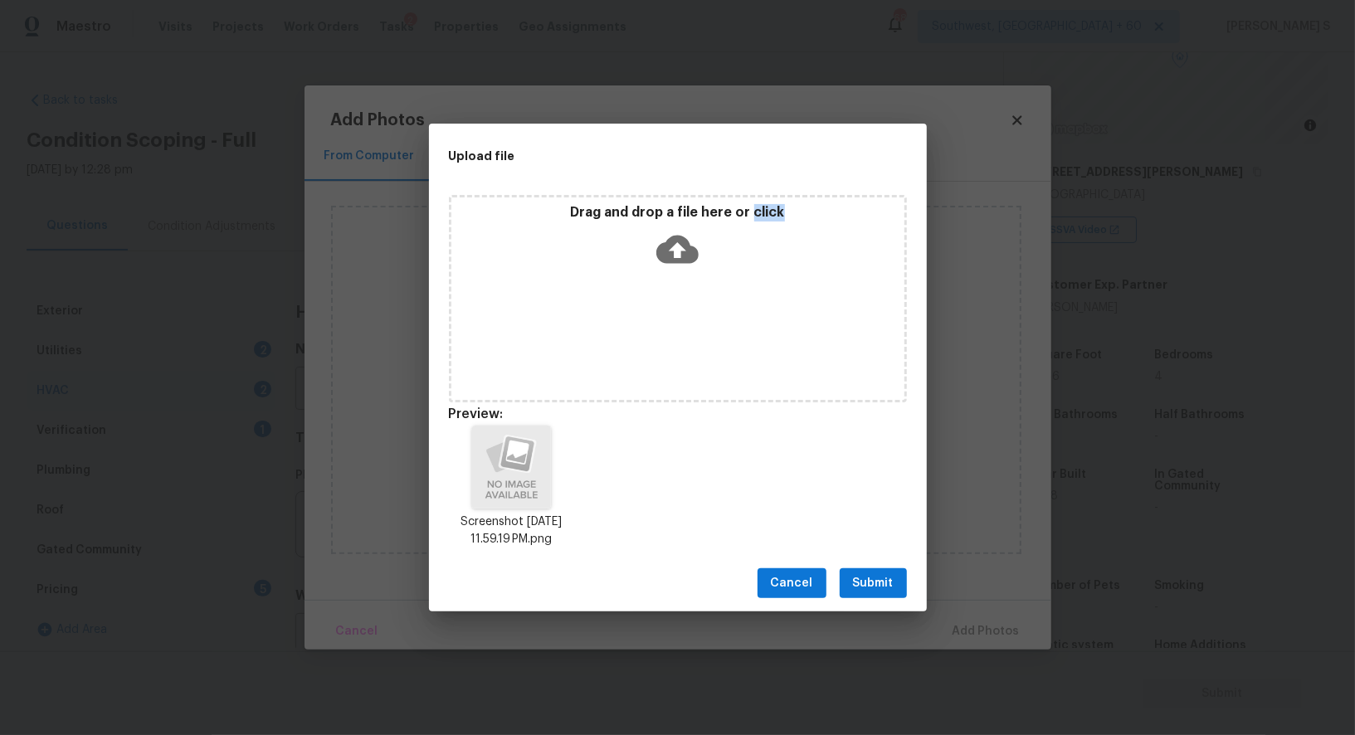
click at [854, 573] on span "Submit" at bounding box center [873, 583] width 41 height 21
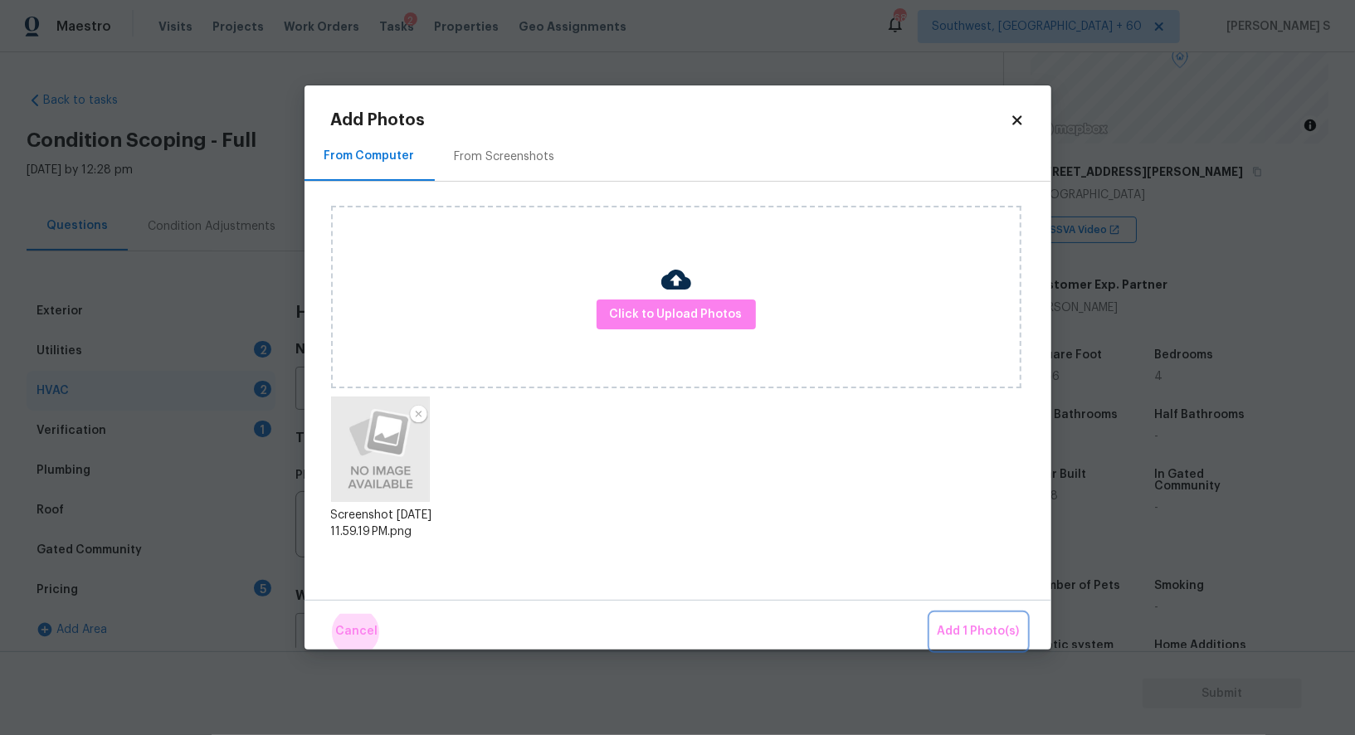
click at [931, 614] on button "Add 1 Photo(s)" at bounding box center [978, 632] width 95 height 36
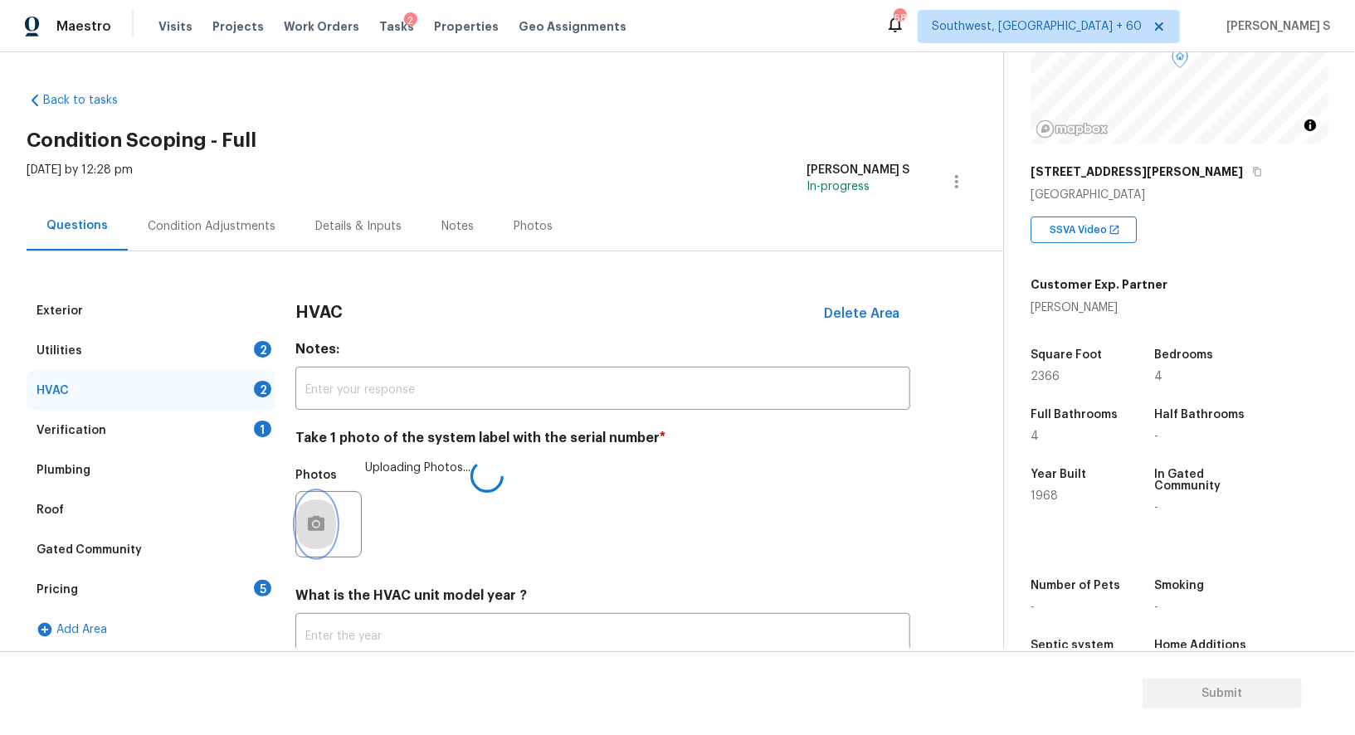
scroll to position [118, 0]
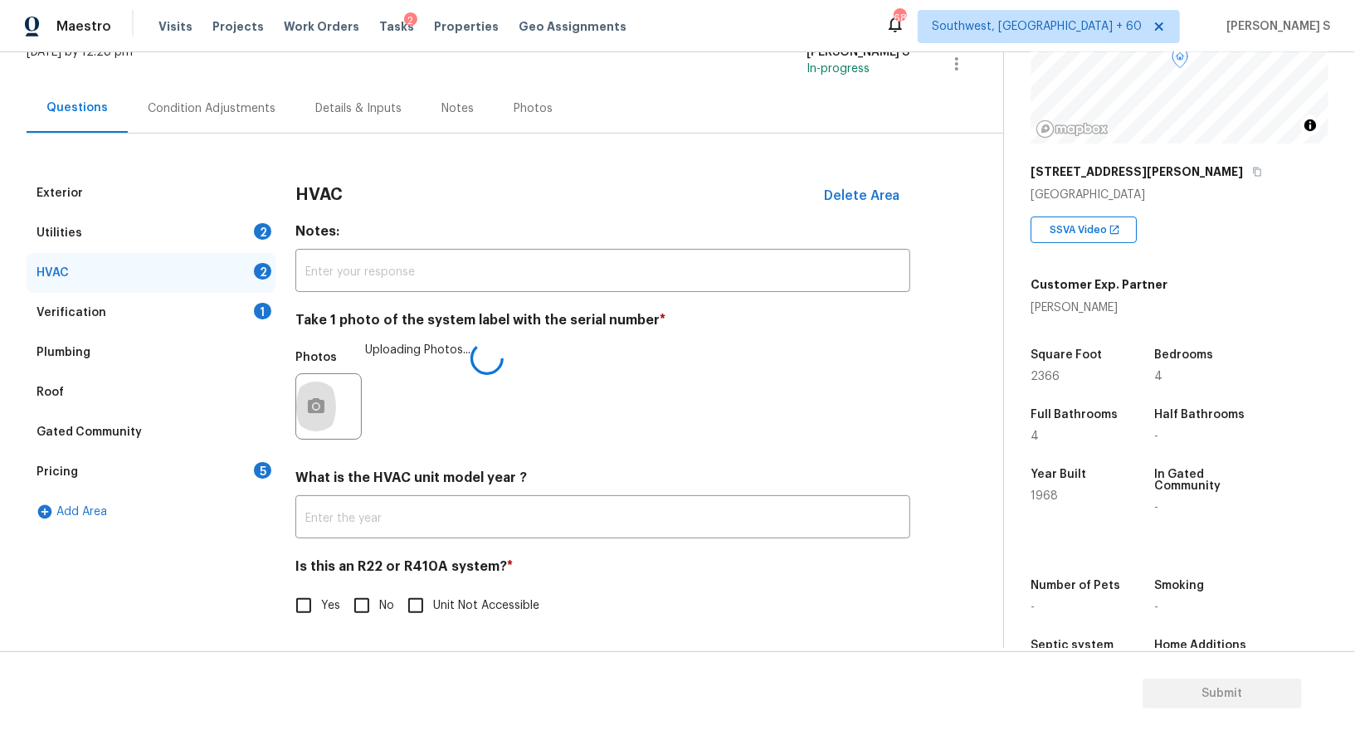
click at [372, 607] on input "No" at bounding box center [361, 605] width 35 height 35
checkbox input "true"
click at [254, 470] on div "5" at bounding box center [262, 470] width 17 height 17
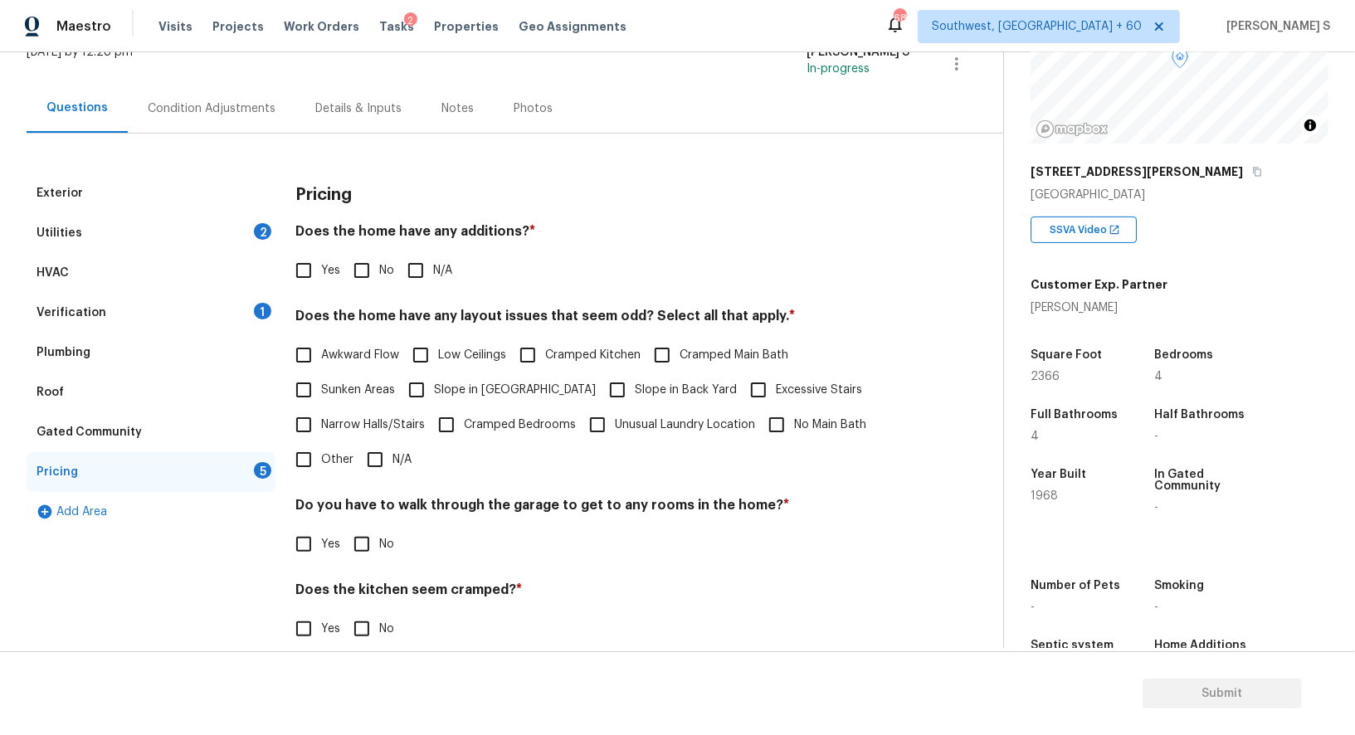
click at [368, 271] on input "No" at bounding box center [361, 270] width 35 height 35
checkbox input "true"
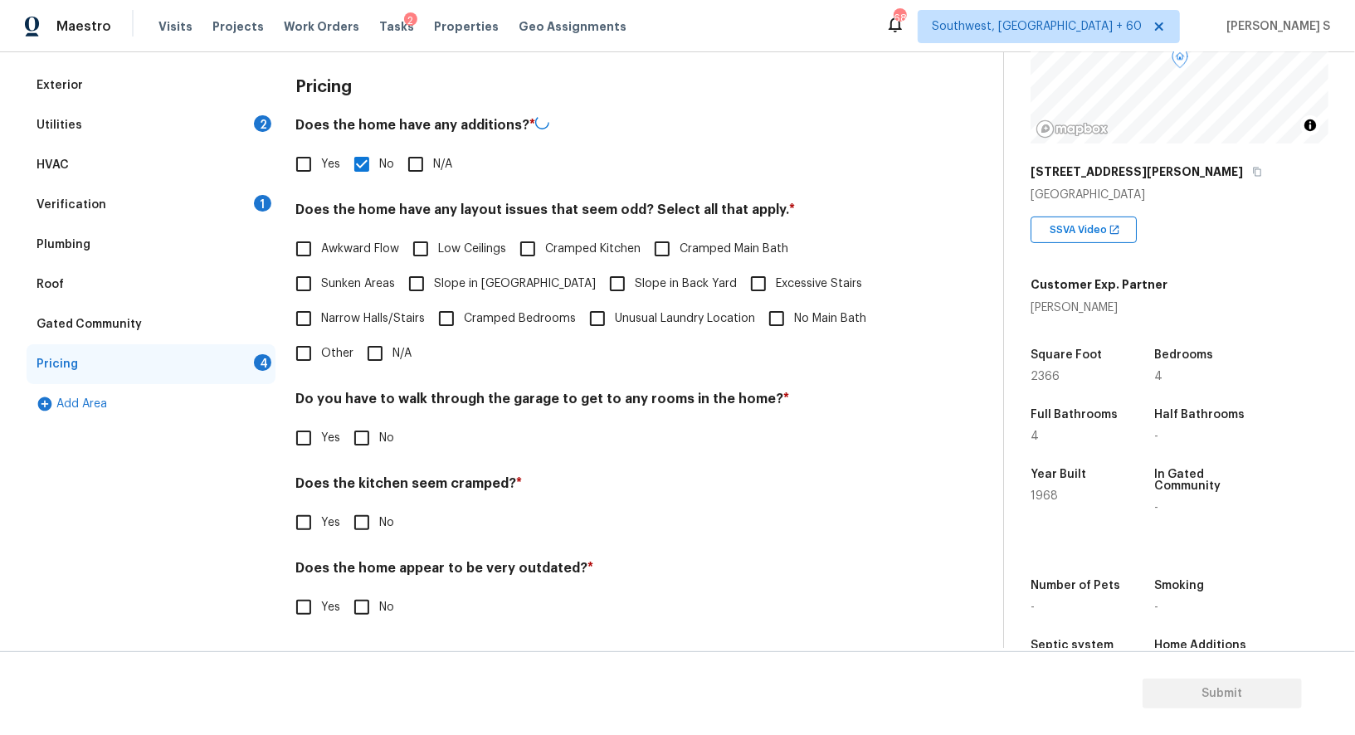
scroll to position [224, 0]
click at [359, 434] on input "No" at bounding box center [361, 438] width 35 height 35
checkbox input "true"
click at [344, 507] on input "No" at bounding box center [361, 524] width 35 height 35
checkbox input "true"
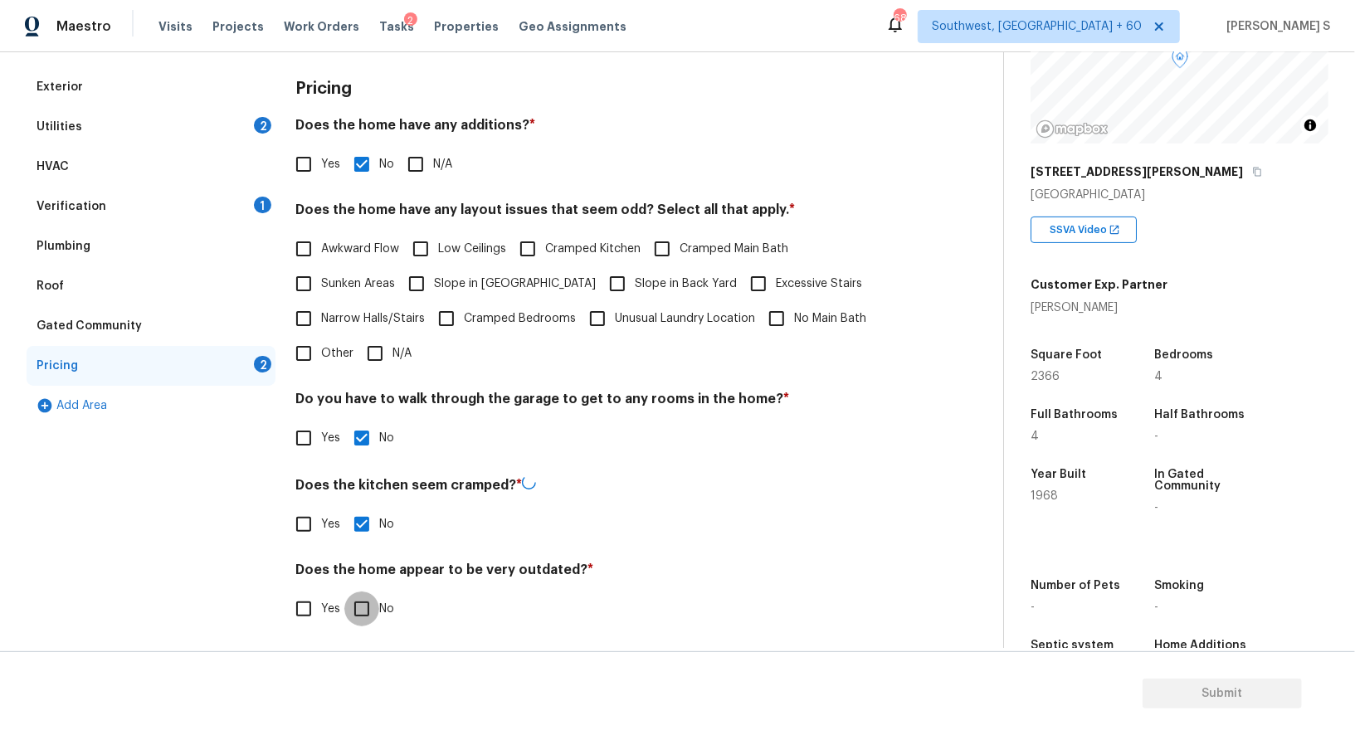
click at [344, 592] on input "No" at bounding box center [361, 609] width 35 height 35
checkbox input "true"
click at [262, 121] on div "2" at bounding box center [262, 125] width 17 height 17
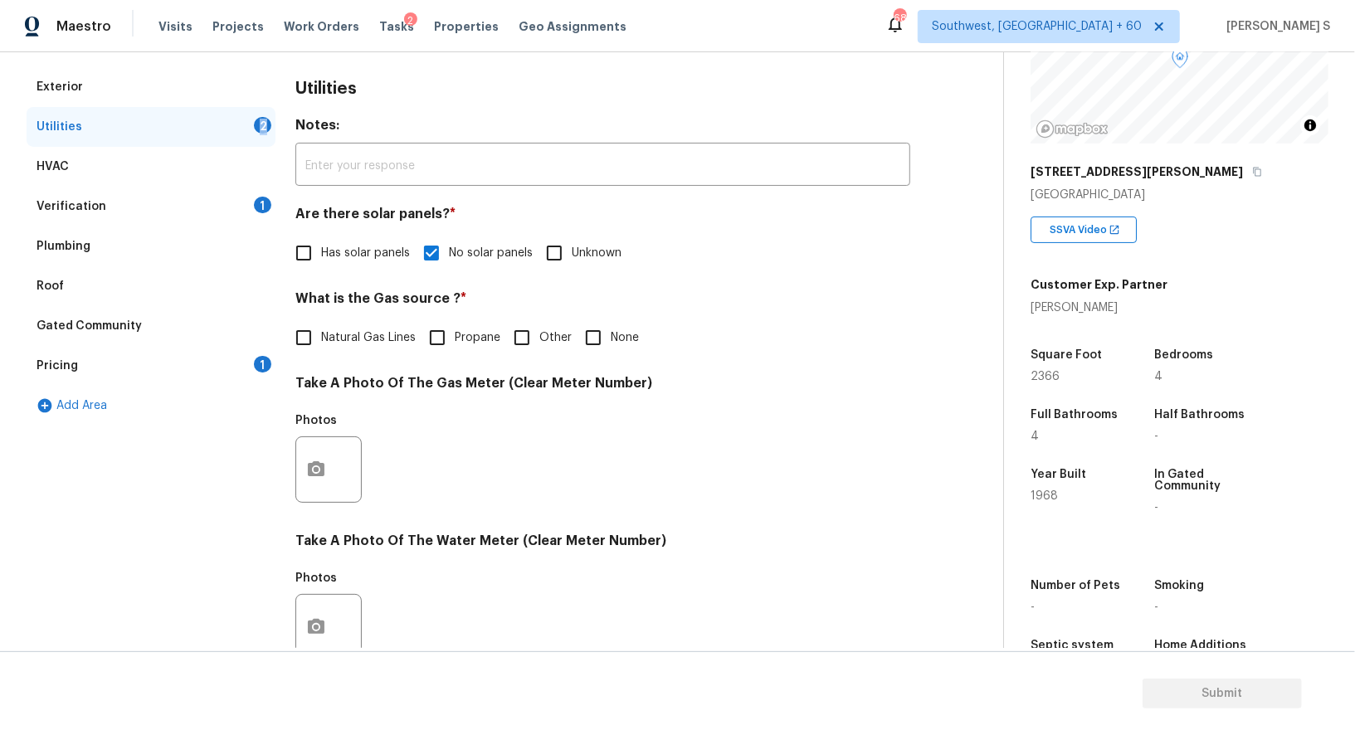
scroll to position [513, 0]
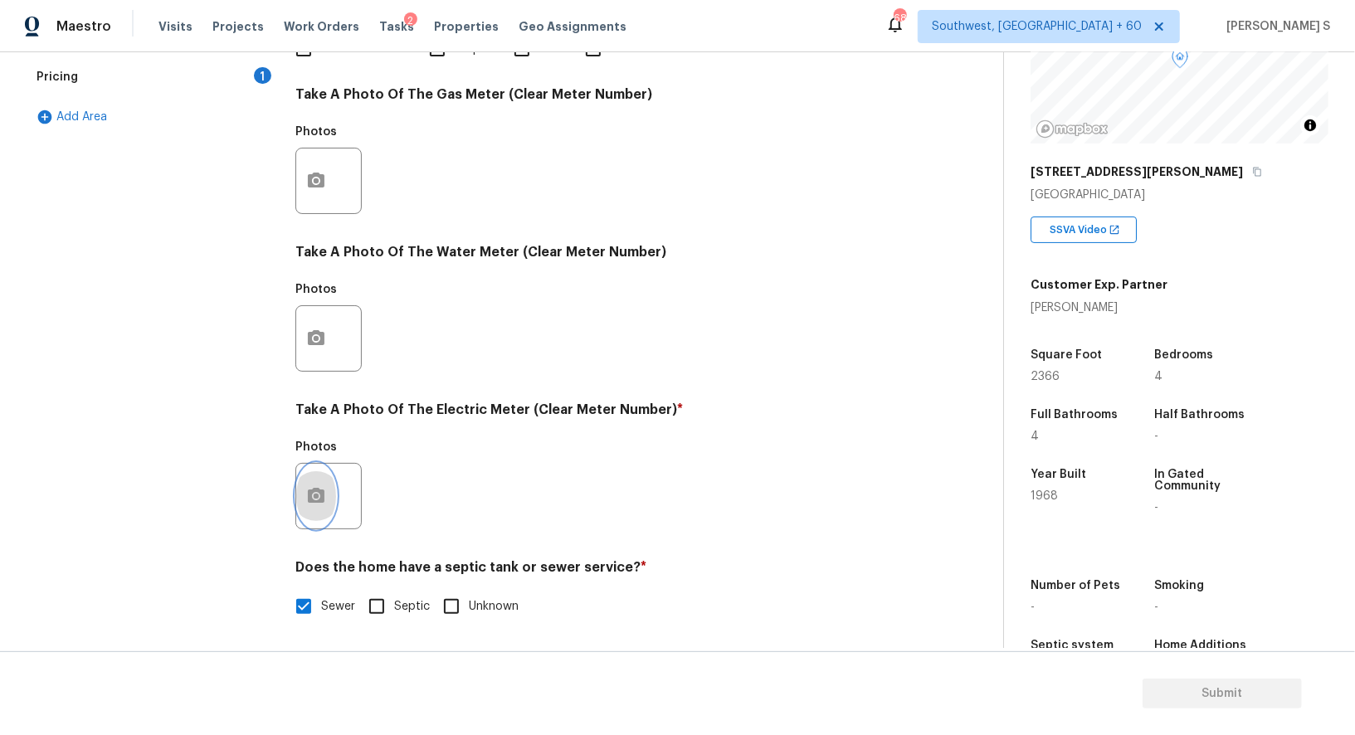
click at [314, 507] on button "button" at bounding box center [316, 496] width 40 height 65
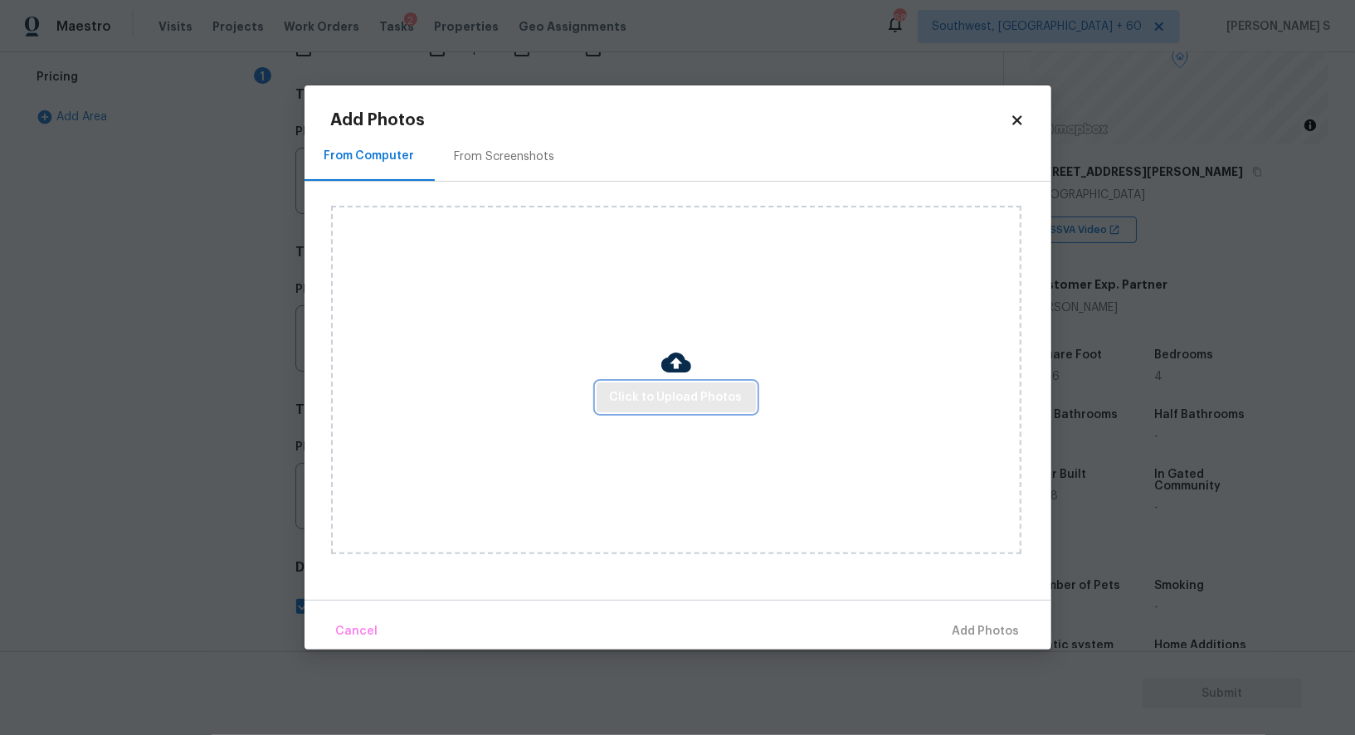
click at [686, 383] on button "Click to Upload Photos" at bounding box center [676, 398] width 159 height 31
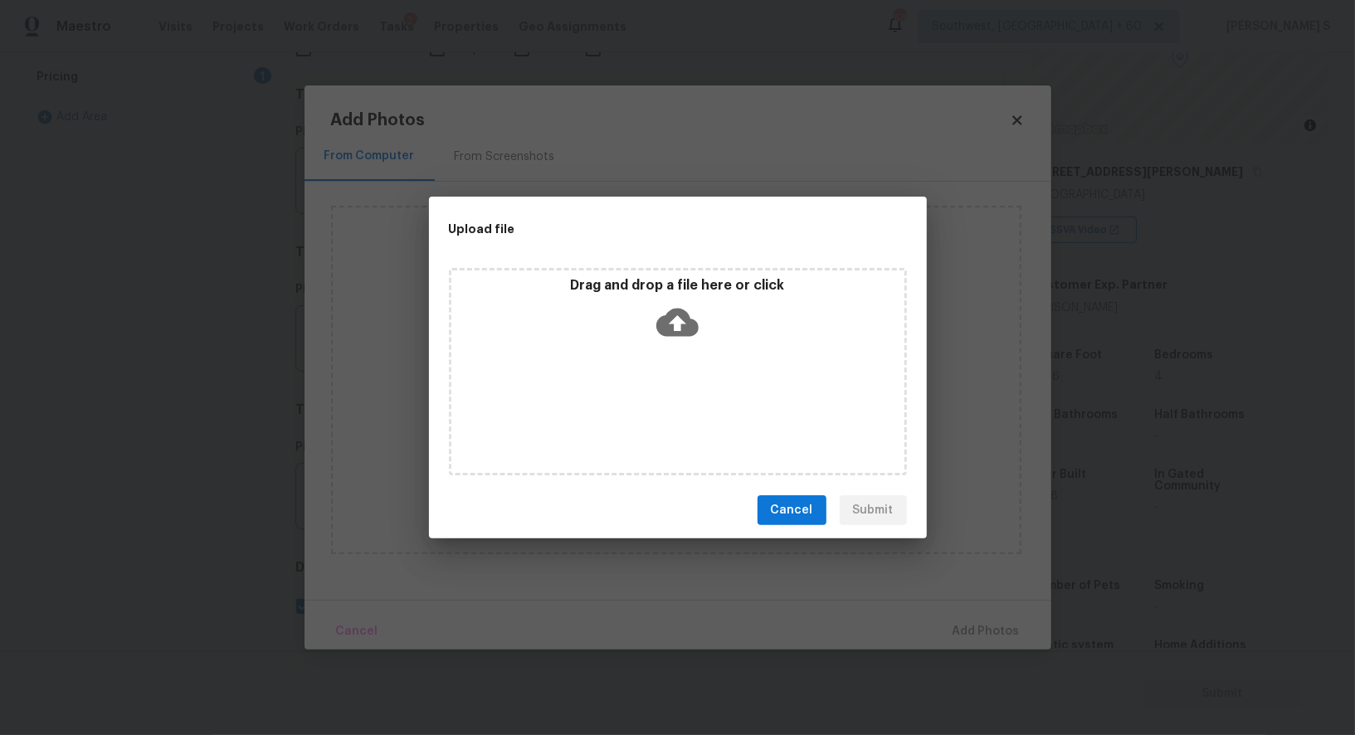
click at [686, 382] on div "Drag and drop a file here or click" at bounding box center [678, 371] width 458 height 207
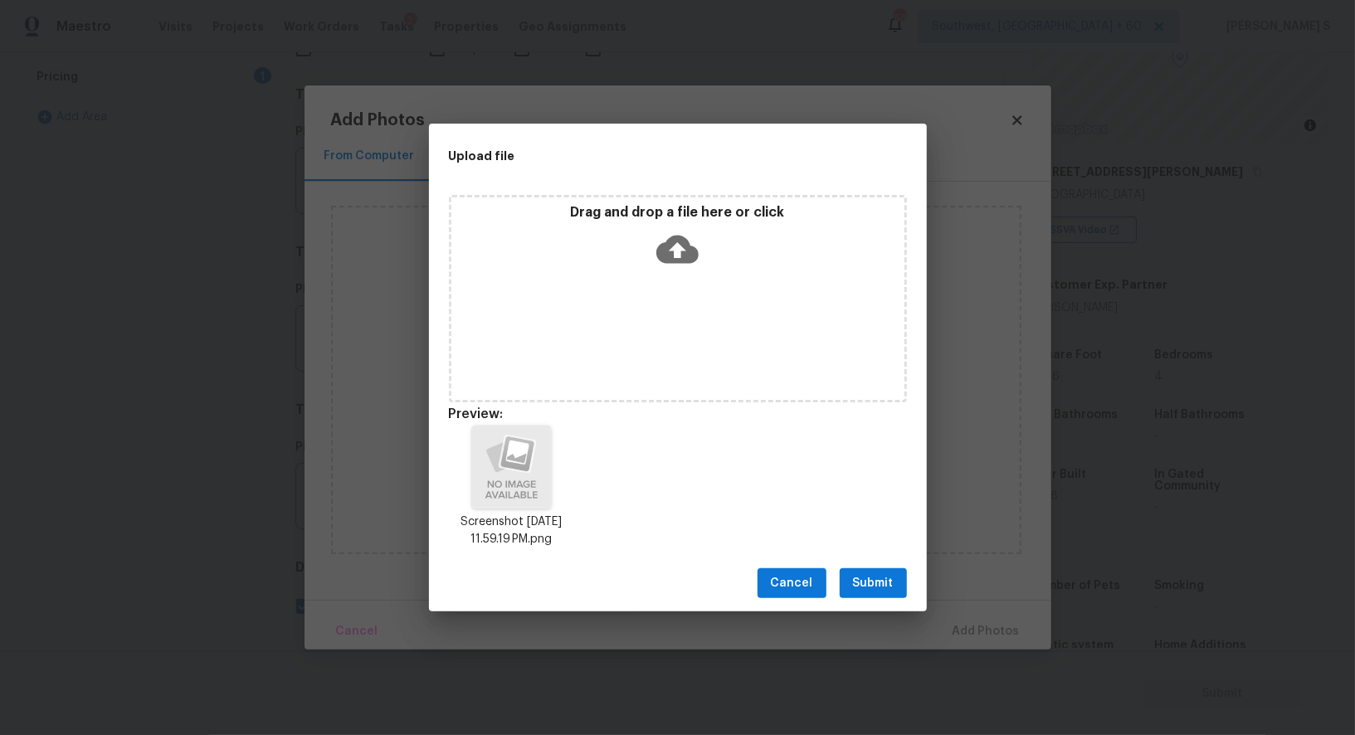
click at [895, 577] on button "Submit" at bounding box center [873, 583] width 67 height 31
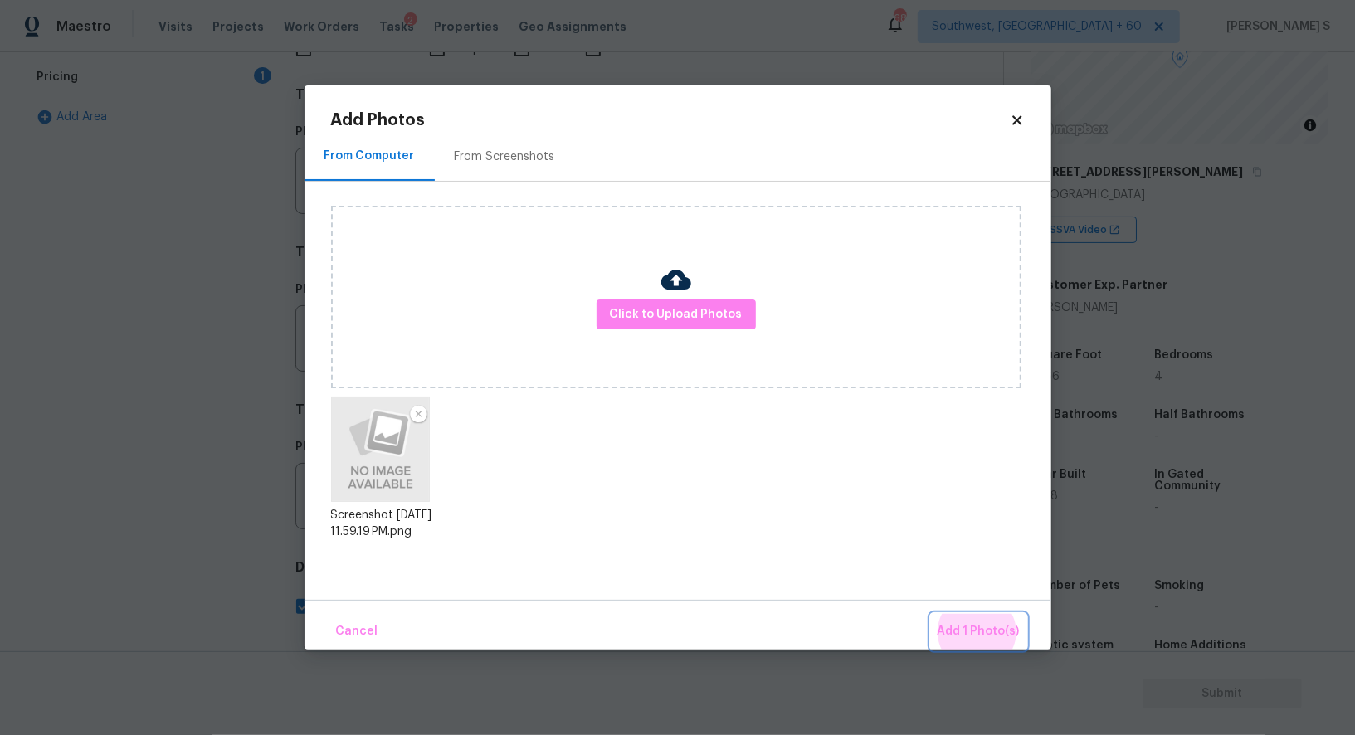
click at [931, 614] on button "Add 1 Photo(s)" at bounding box center [978, 632] width 95 height 36
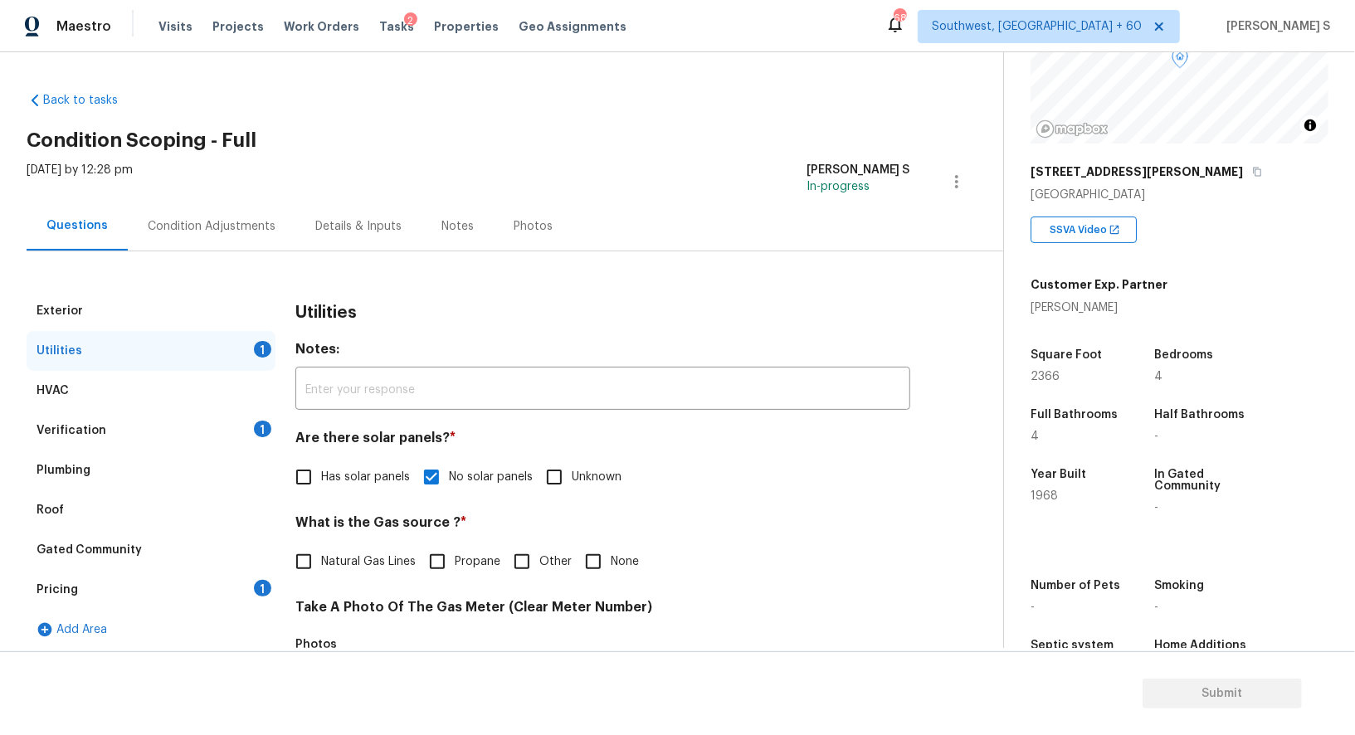
scroll to position [171, 0]
click at [214, 218] on div "Condition Adjustments" at bounding box center [212, 226] width 128 height 17
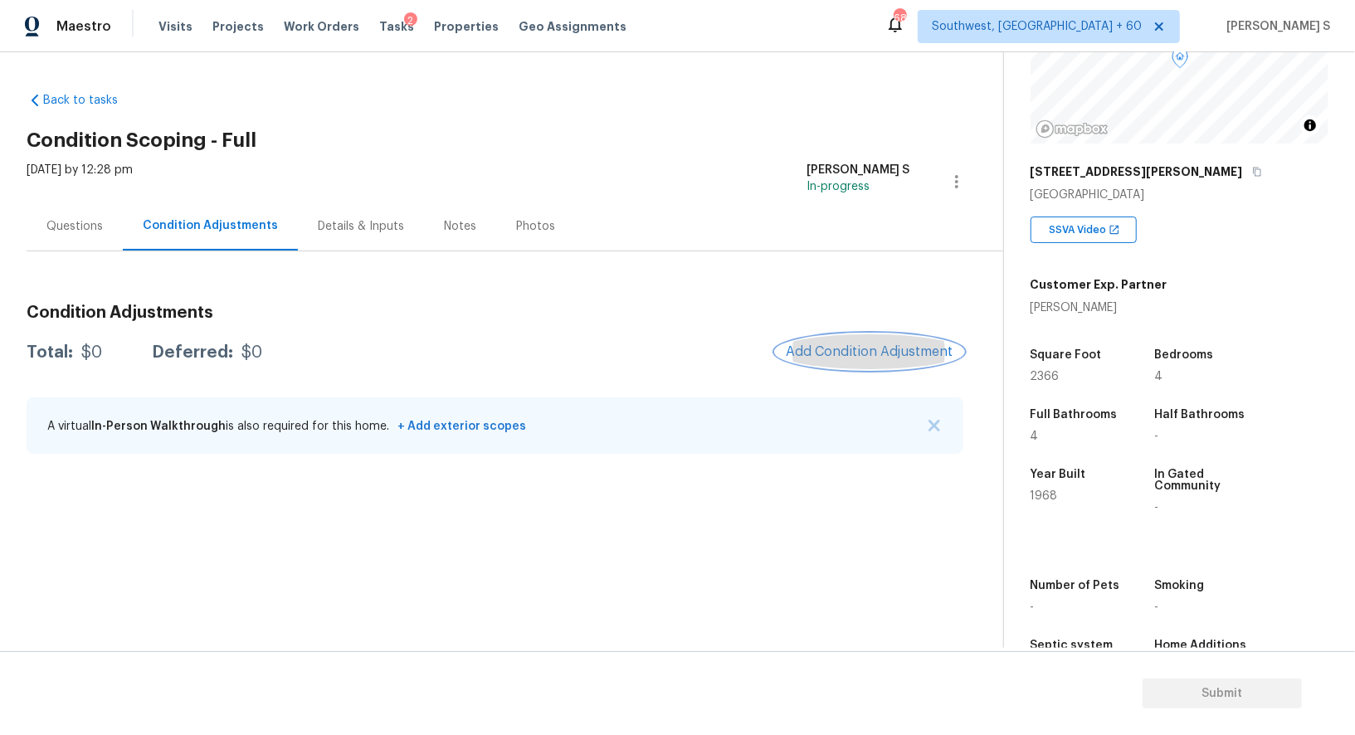
click at [898, 347] on span "Add Condition Adjustment" at bounding box center [870, 351] width 168 height 15
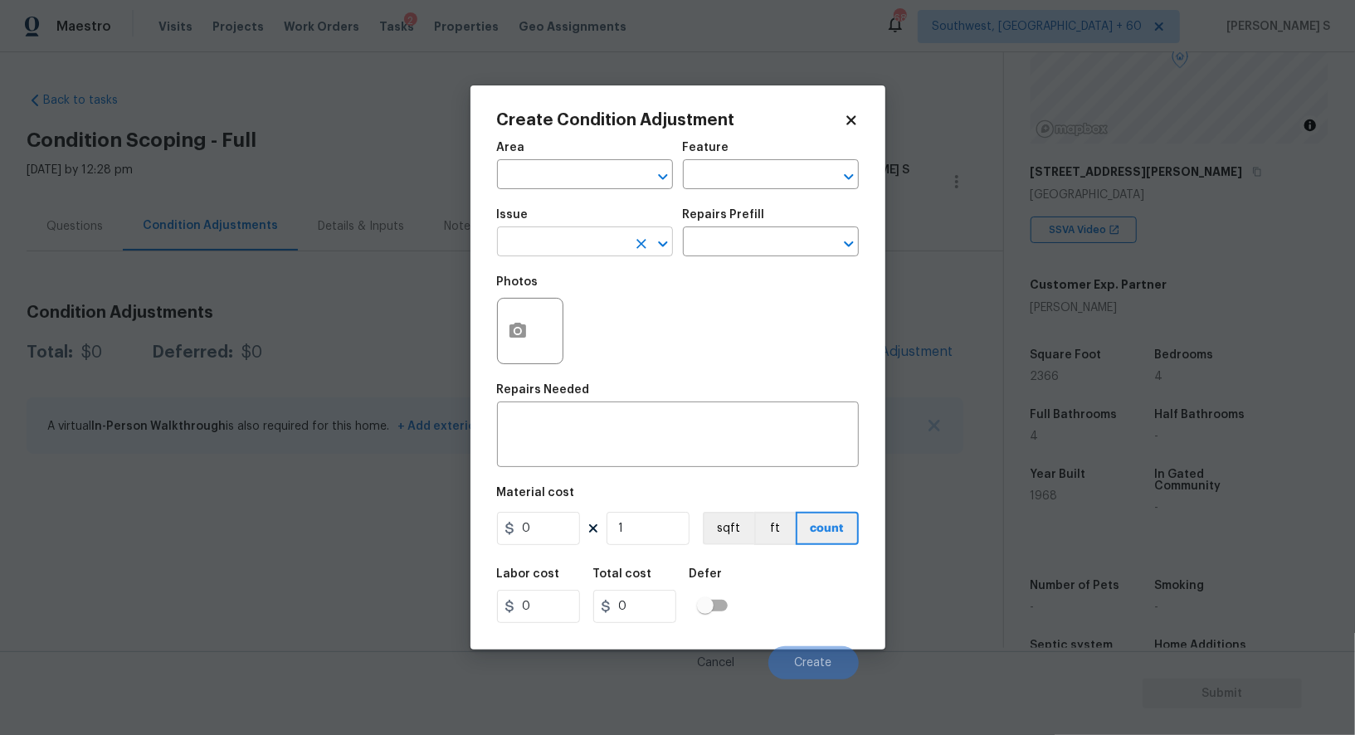
click at [587, 247] on input "text" at bounding box center [561, 244] width 129 height 26
click at [761, 320] on div "Photos" at bounding box center [678, 320] width 362 height 108
click at [521, 320] on button "button" at bounding box center [518, 331] width 40 height 65
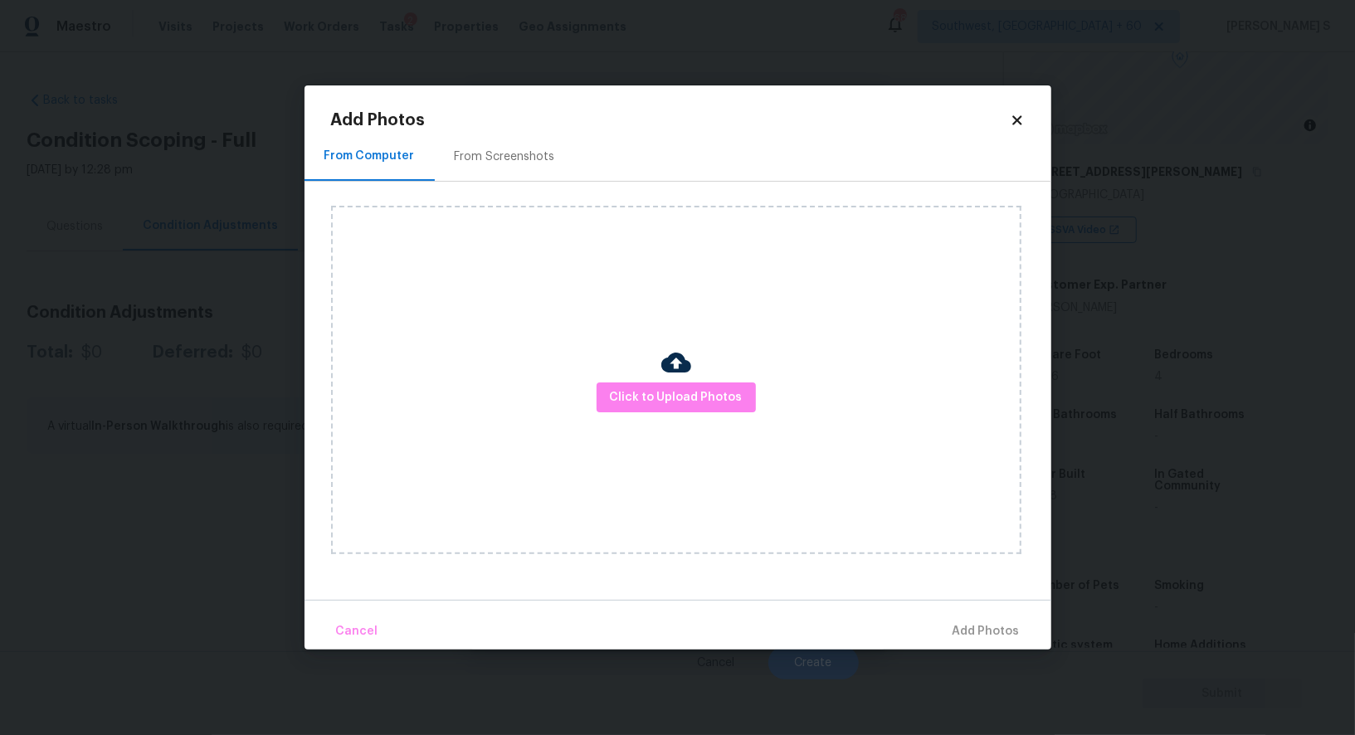
click at [506, 150] on div "From Screenshots" at bounding box center [505, 157] width 100 height 17
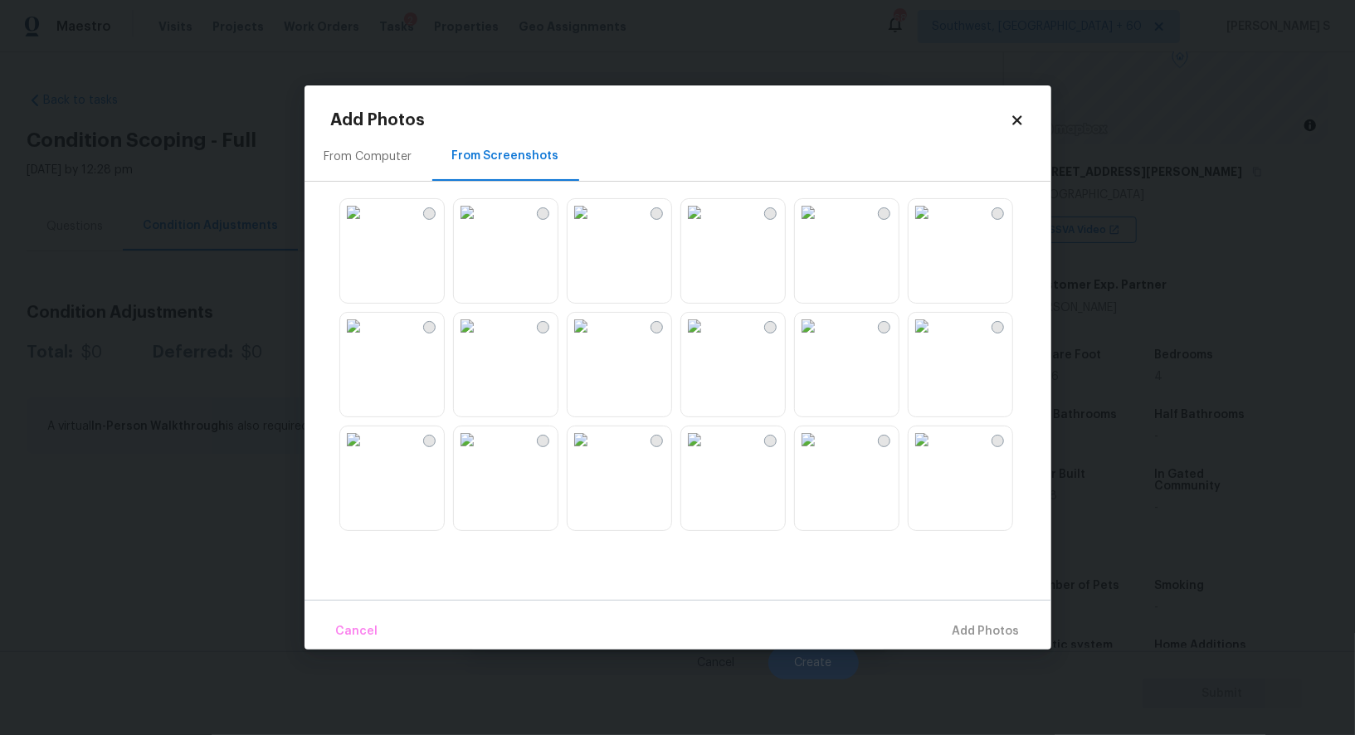
click at [935, 226] on img at bounding box center [922, 212] width 27 height 27
click at [821, 339] on img at bounding box center [808, 326] width 27 height 27
click at [367, 226] on img at bounding box center [353, 212] width 27 height 27
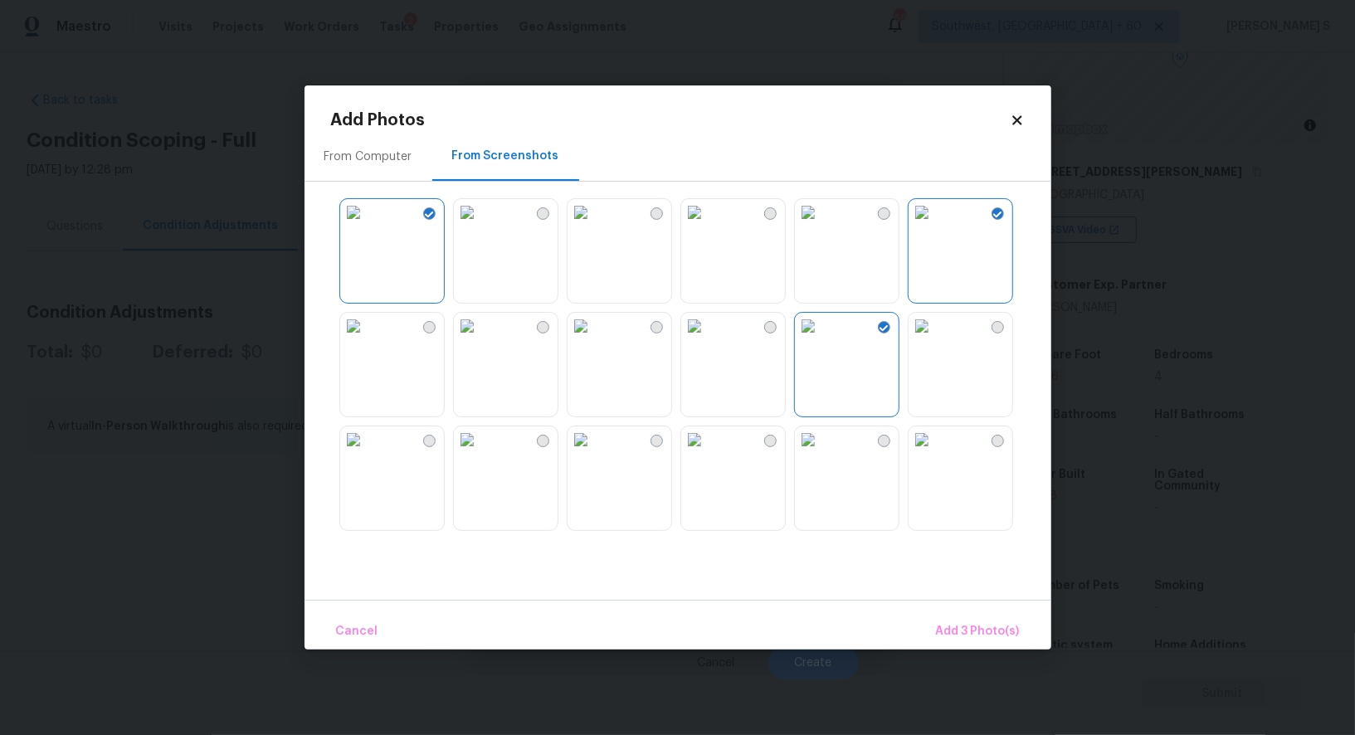
click at [594, 453] on img at bounding box center [581, 440] width 27 height 27
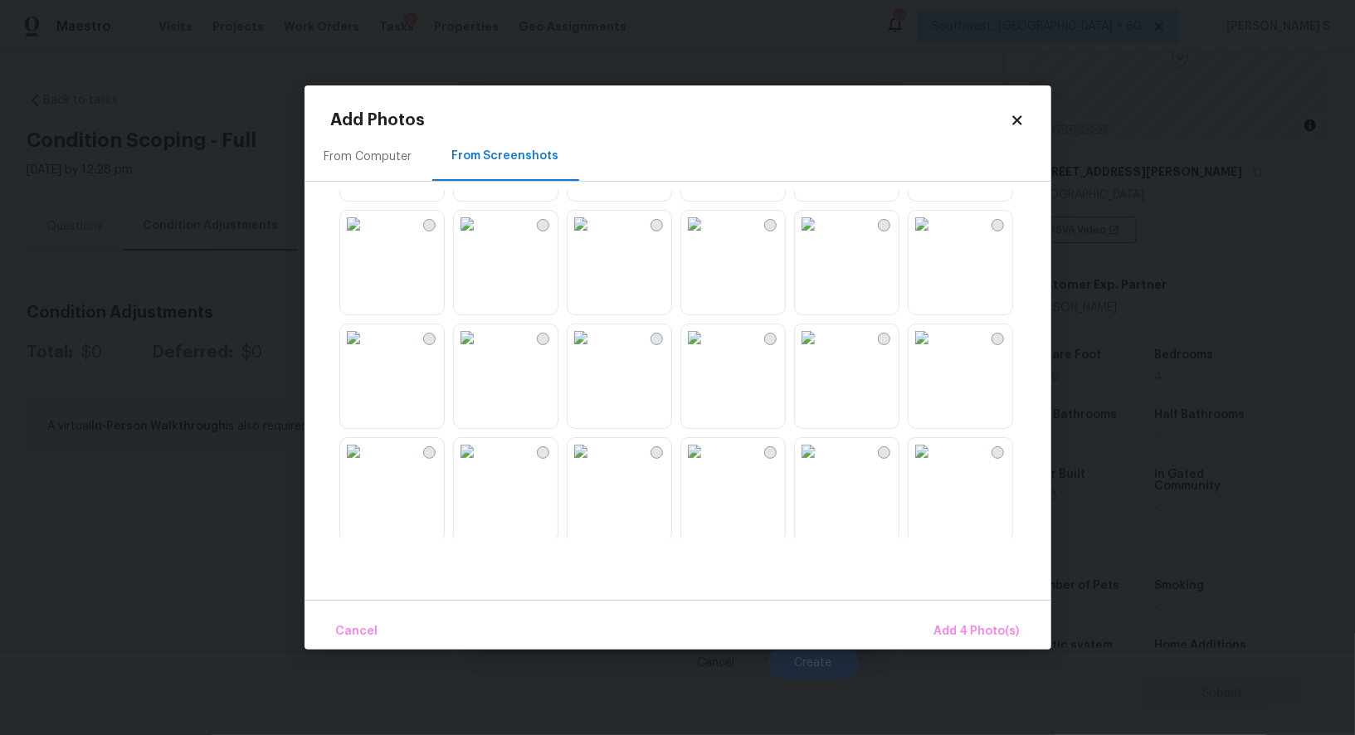
scroll to position [845, 0]
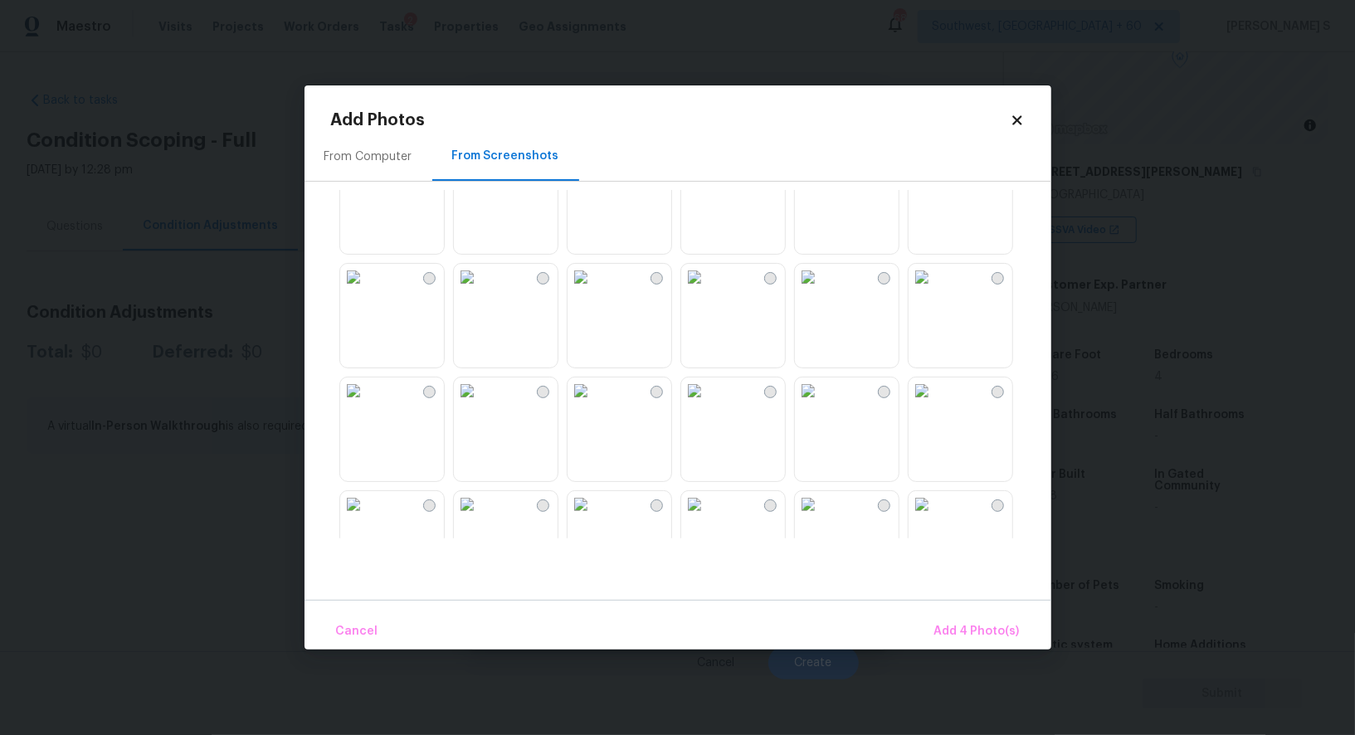
click at [935, 404] on img at bounding box center [922, 391] width 27 height 27
click at [979, 638] on span "Add 5 Photo(s)" at bounding box center [978, 632] width 84 height 21
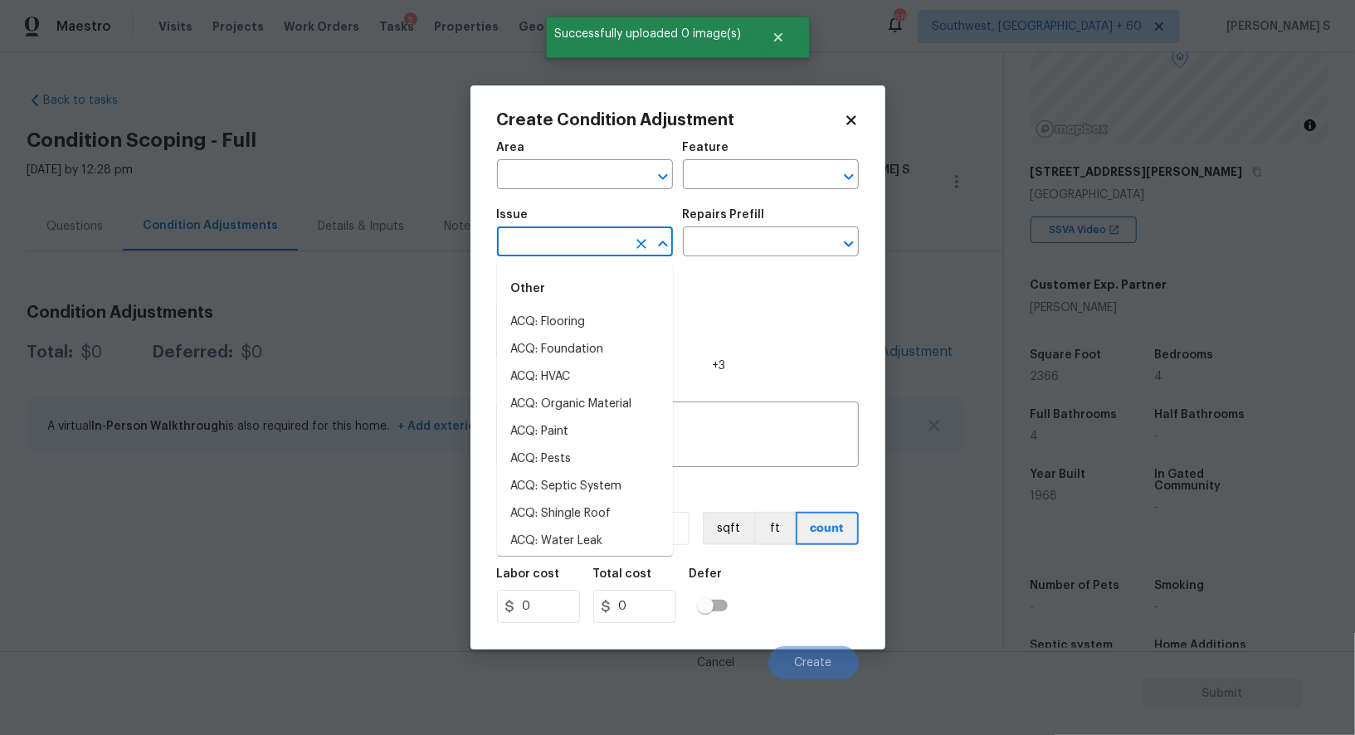
click at [576, 245] on input "text" at bounding box center [561, 244] width 129 height 26
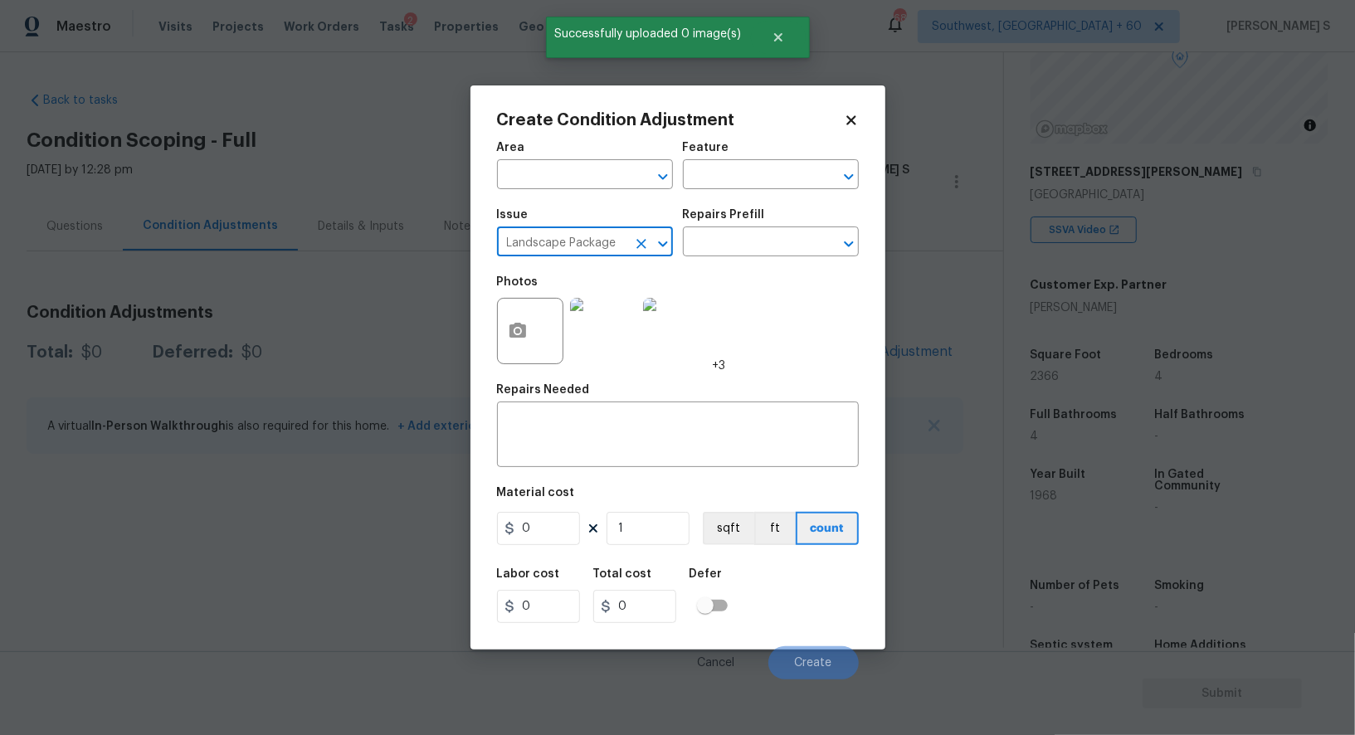
type input "Landscape Package"
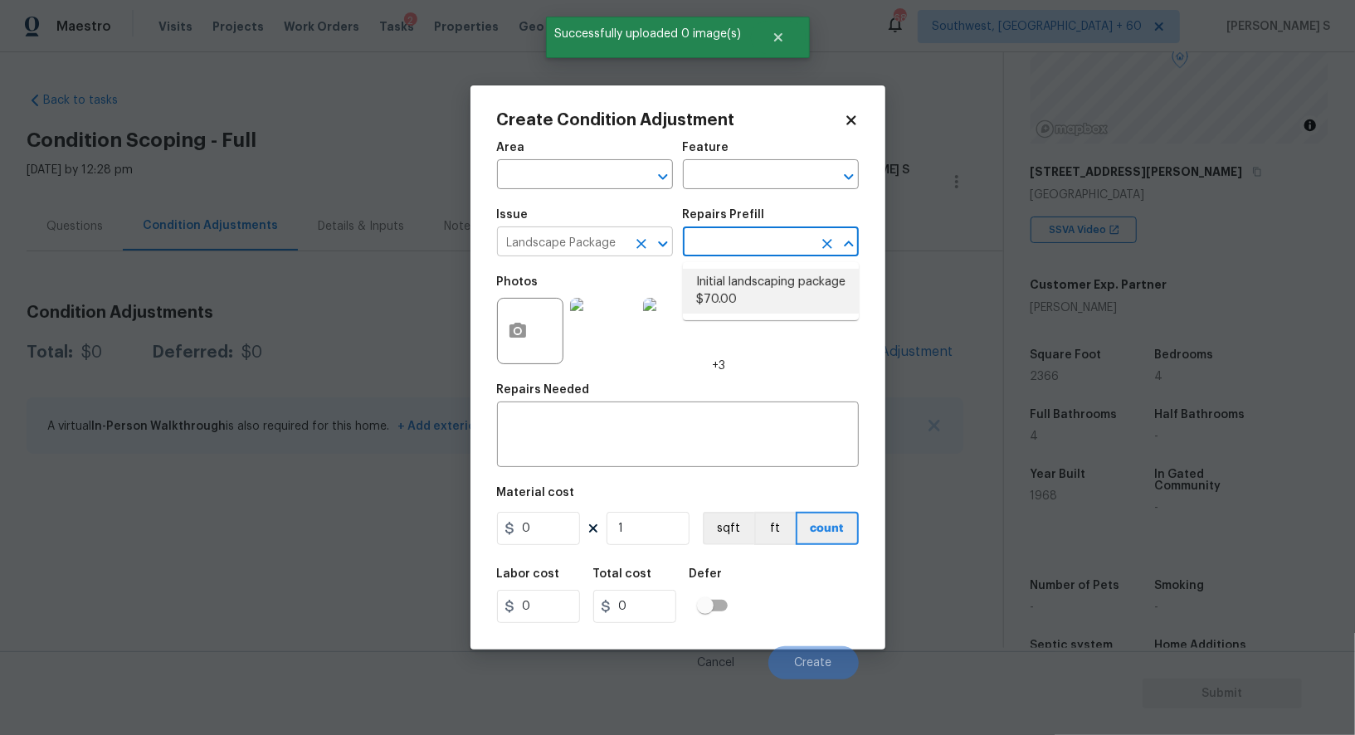
type input "Home Readiness Packages"
type textarea "Mowing of grass up to 6" in height. Mow, edge along driveways & sidewalks, trim…"
type input "70"
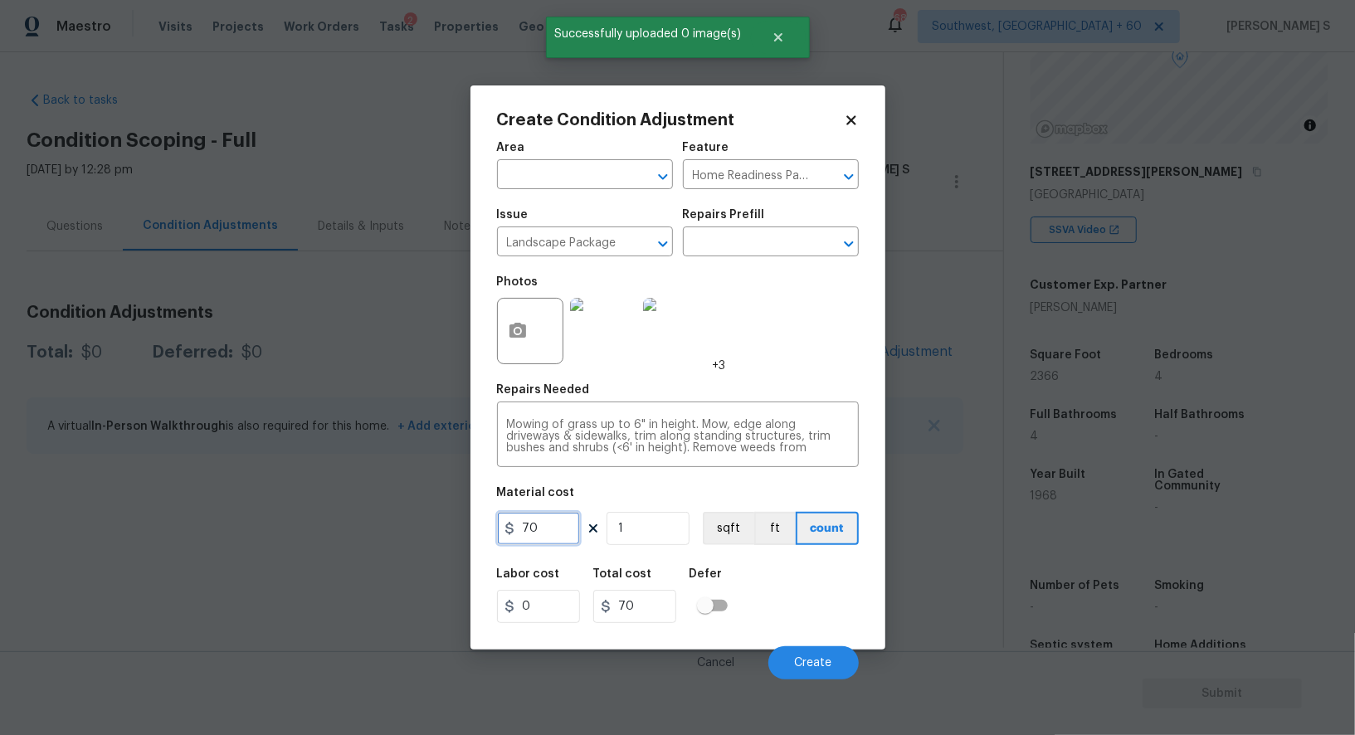
click at [563, 535] on input "70" at bounding box center [538, 528] width 83 height 33
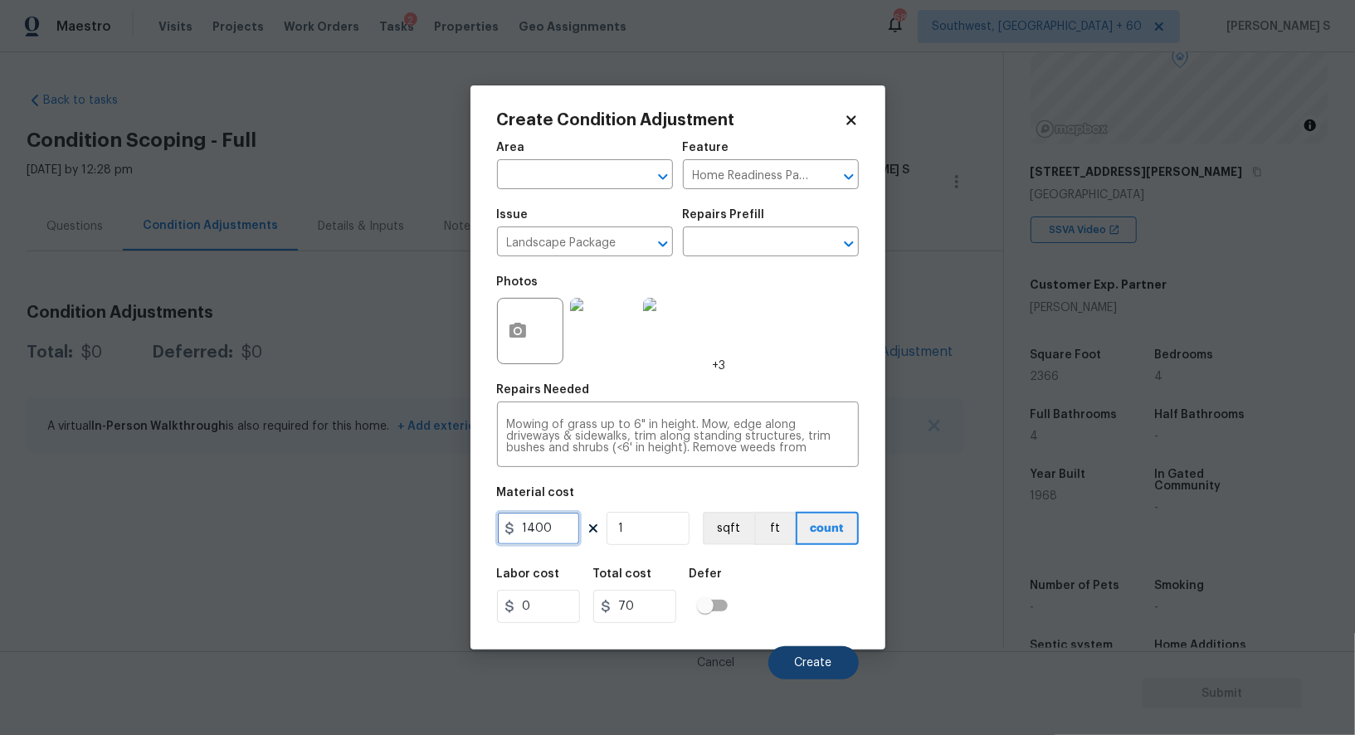
type input "1400"
click at [842, 664] on button "Create" at bounding box center [813, 662] width 90 height 33
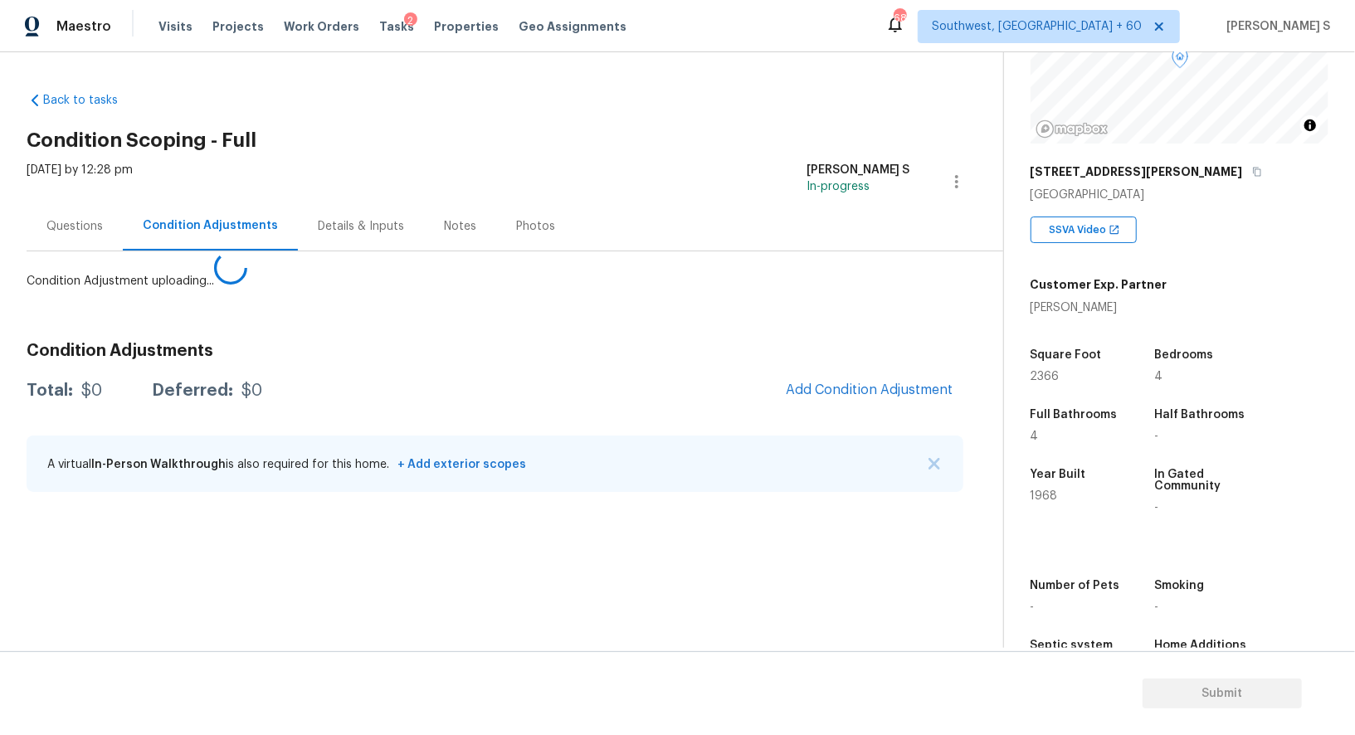
click at [193, 537] on body "Maestro Visits Projects Work Orders Tasks 2 Properties Geo Assignments 688 Sout…" at bounding box center [677, 367] width 1355 height 735
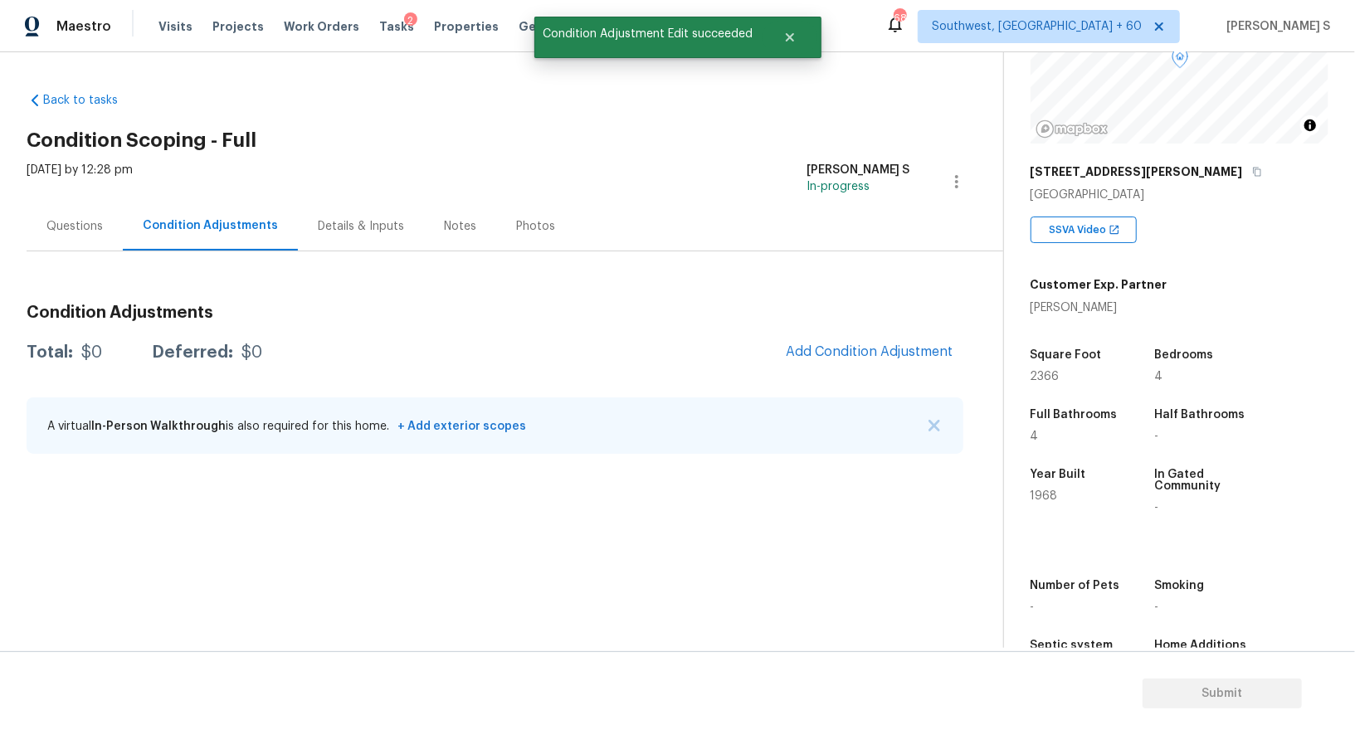
click at [856, 379] on div "Condition Adjustments Total: $0 Deferred: $0 Add Condition Adjustment A virtual…" at bounding box center [495, 380] width 937 height 178
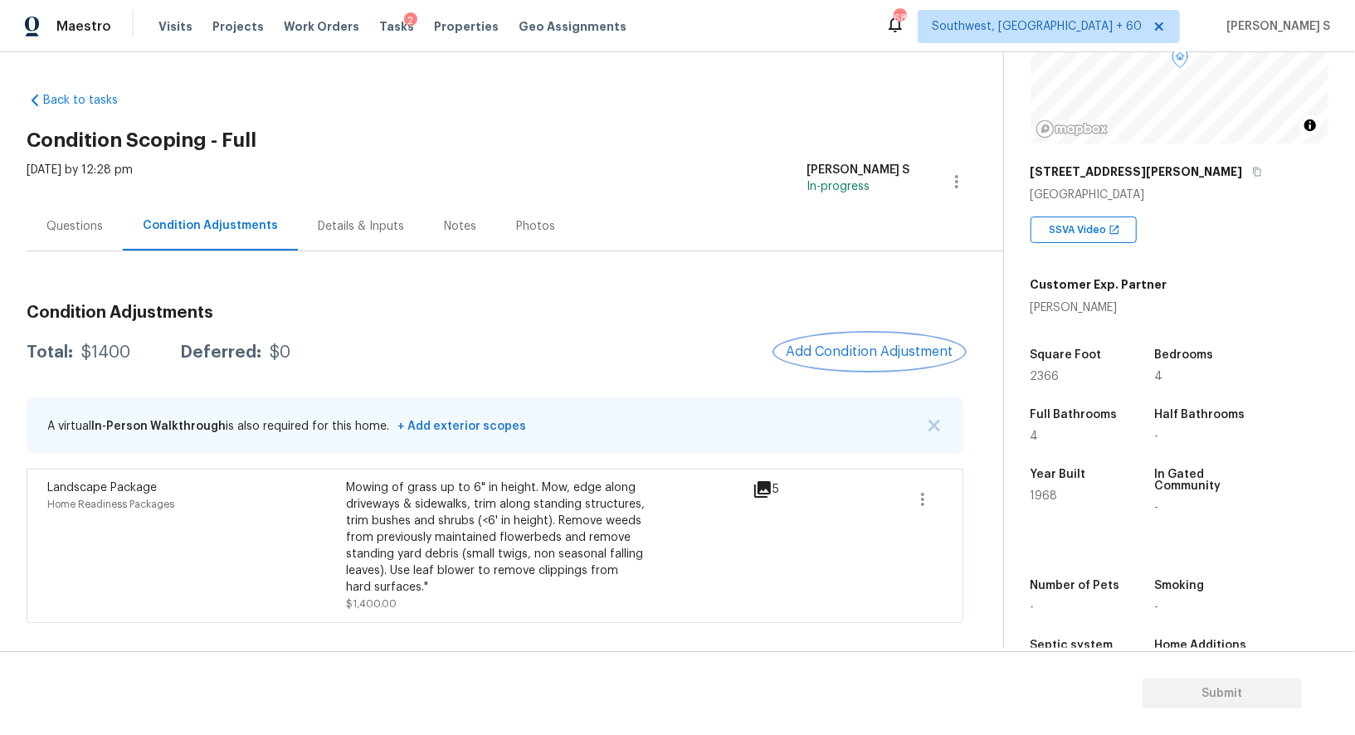
click at [905, 342] on button "Add Condition Adjustment" at bounding box center [870, 351] width 188 height 35
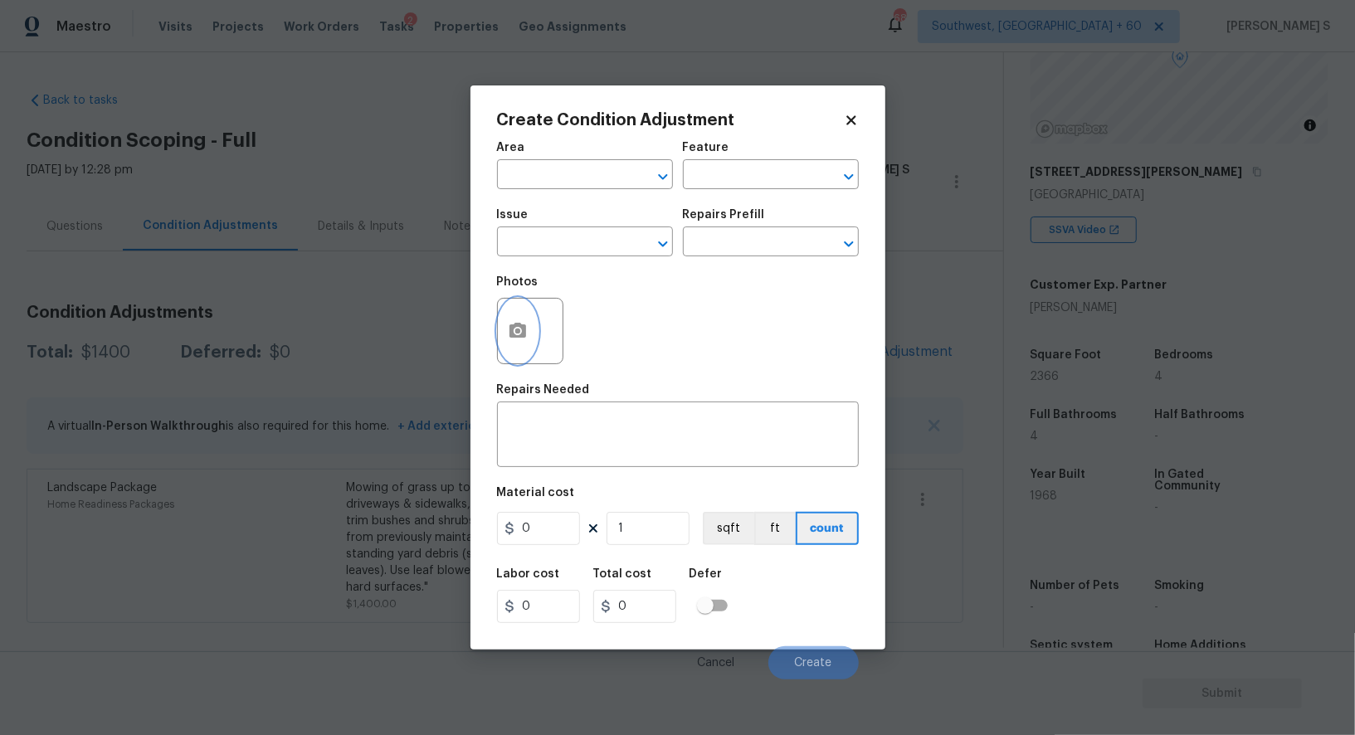
click at [516, 329] on icon "button" at bounding box center [517, 330] width 17 height 15
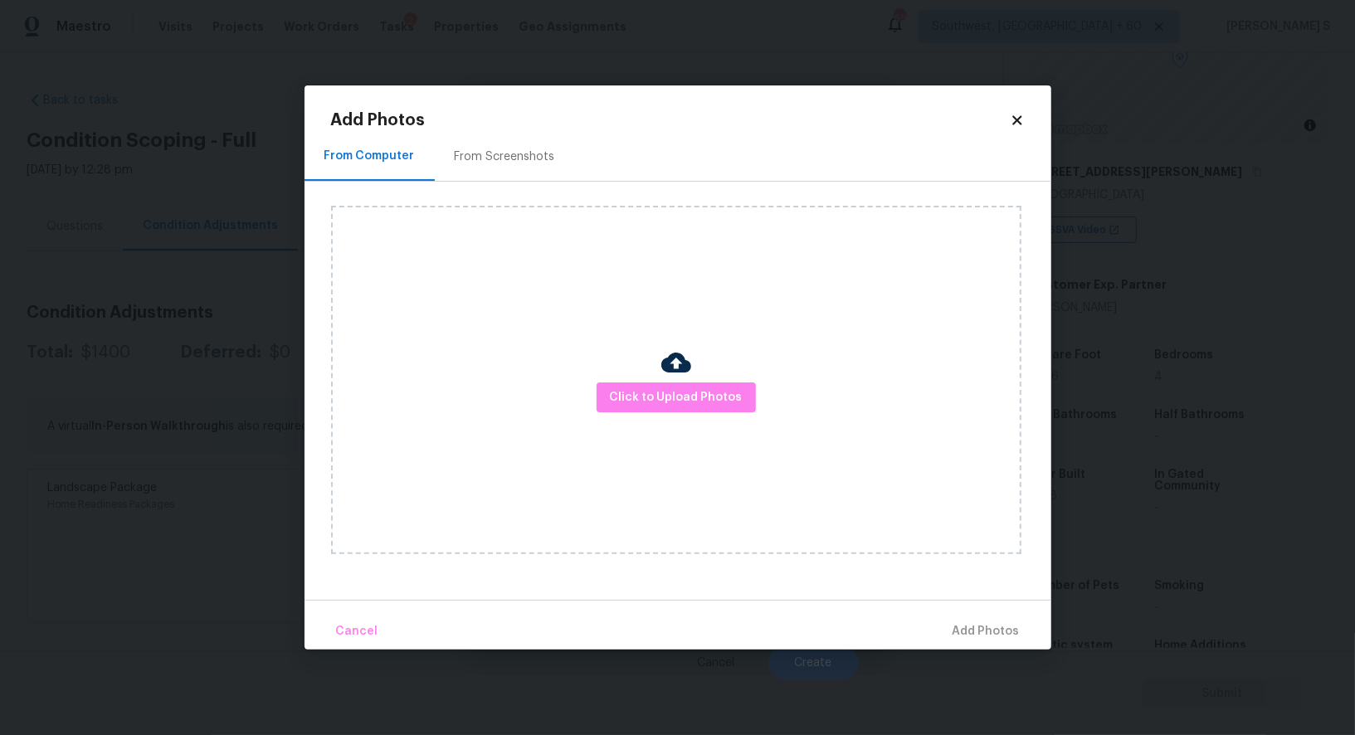
click at [489, 156] on div "From Screenshots" at bounding box center [505, 157] width 100 height 17
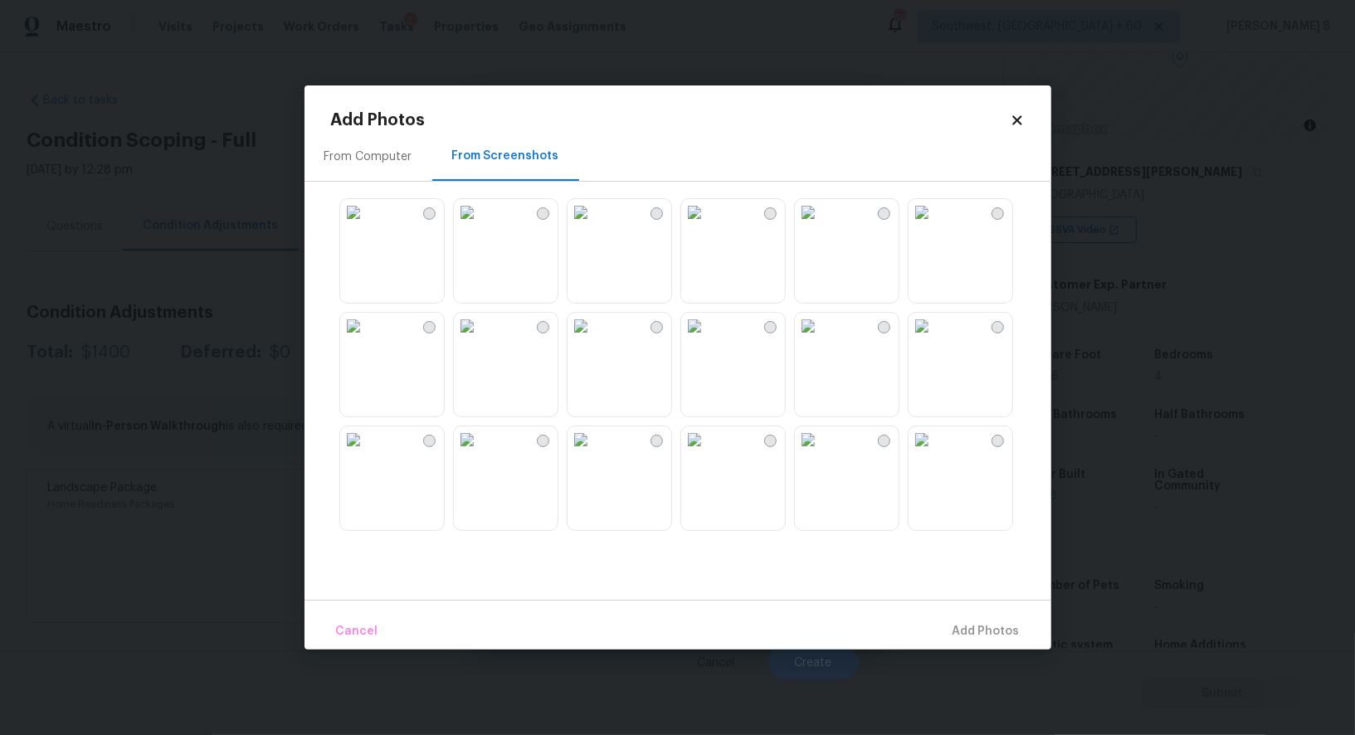
drag, startPoint x: 953, startPoint y: 223, endPoint x: 976, endPoint y: 232, distance: 23.9
click at [935, 223] on img at bounding box center [922, 212] width 27 height 27
click at [367, 226] on img at bounding box center [353, 212] width 27 height 27
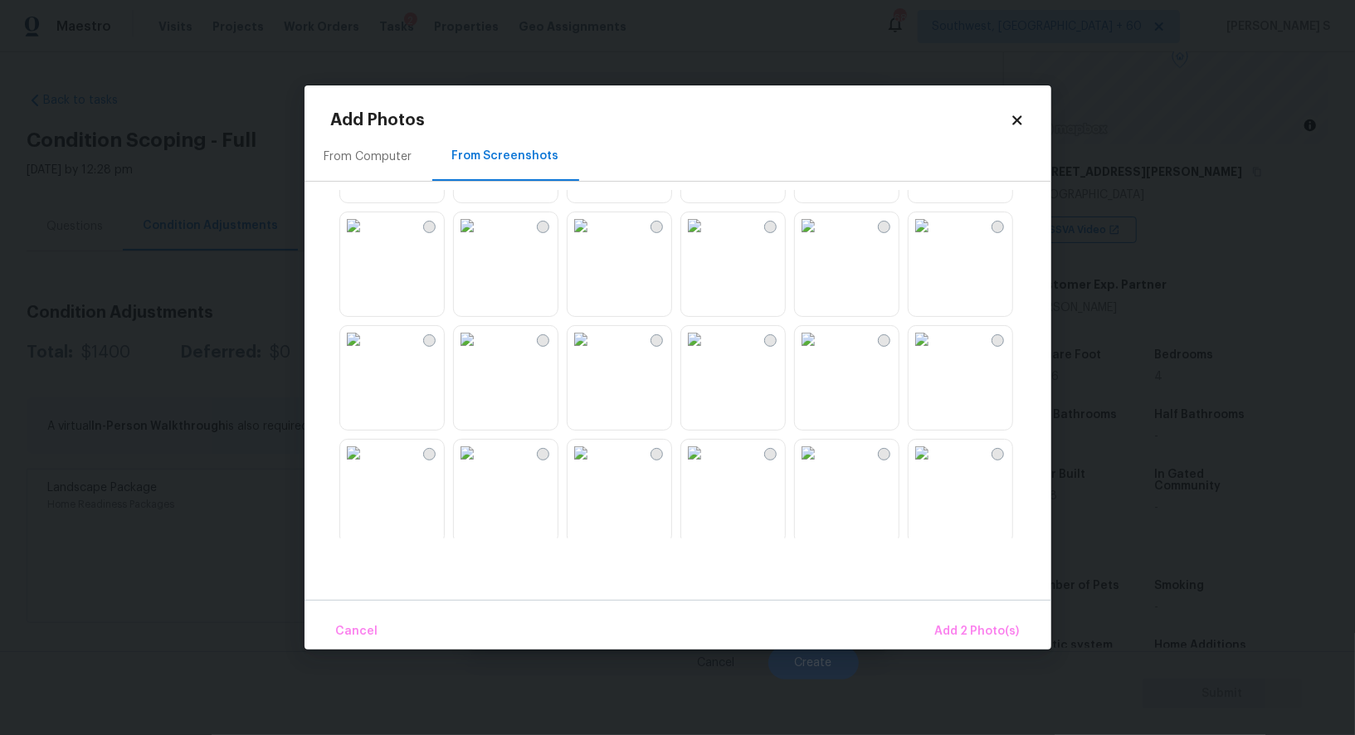
scroll to position [301, 0]
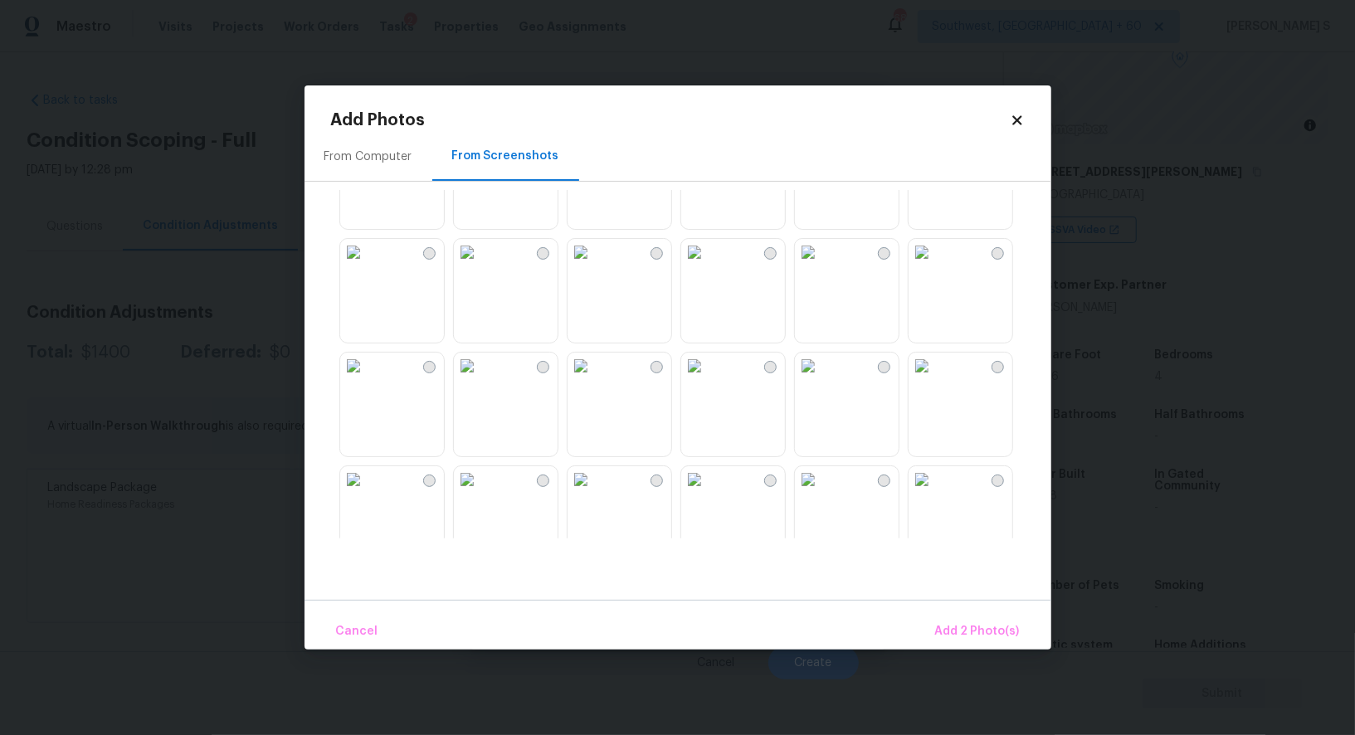
click at [594, 152] on img at bounding box center [581, 138] width 27 height 27
click at [480, 379] on img at bounding box center [467, 366] width 27 height 27
click at [792, 400] on div at bounding box center [691, 364] width 720 height 349
click at [708, 379] on img at bounding box center [694, 366] width 27 height 27
click at [935, 379] on img at bounding box center [922, 366] width 27 height 27
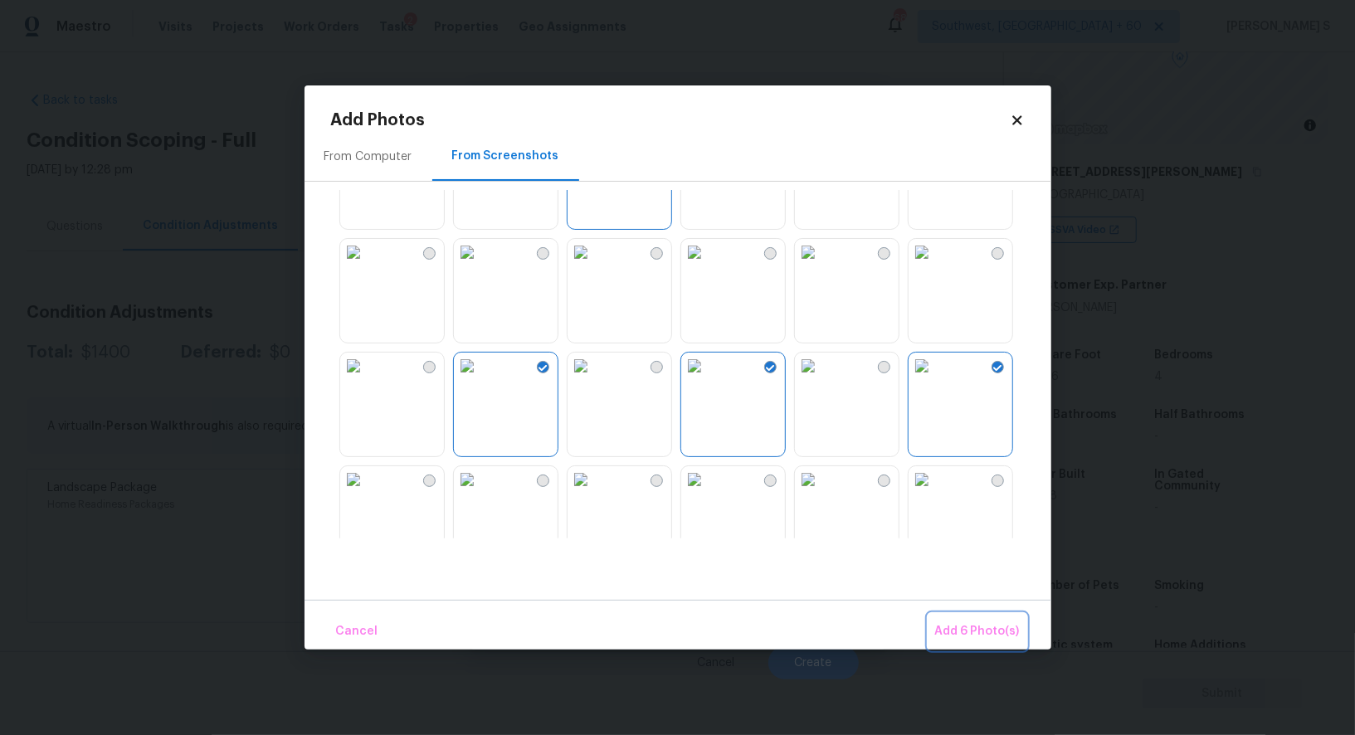
click at [989, 619] on button "Add 6 Photo(s)" at bounding box center [978, 632] width 98 height 36
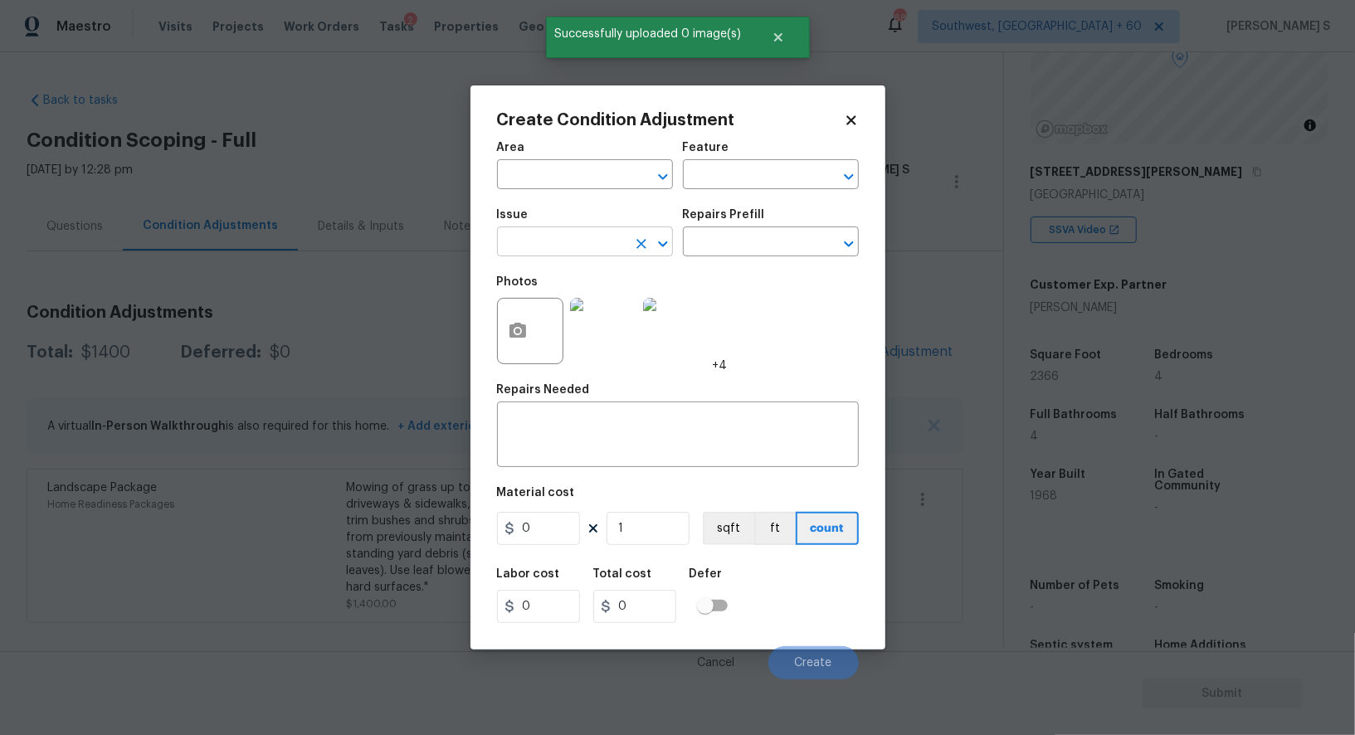
click at [606, 253] on input "text" at bounding box center [561, 244] width 129 height 26
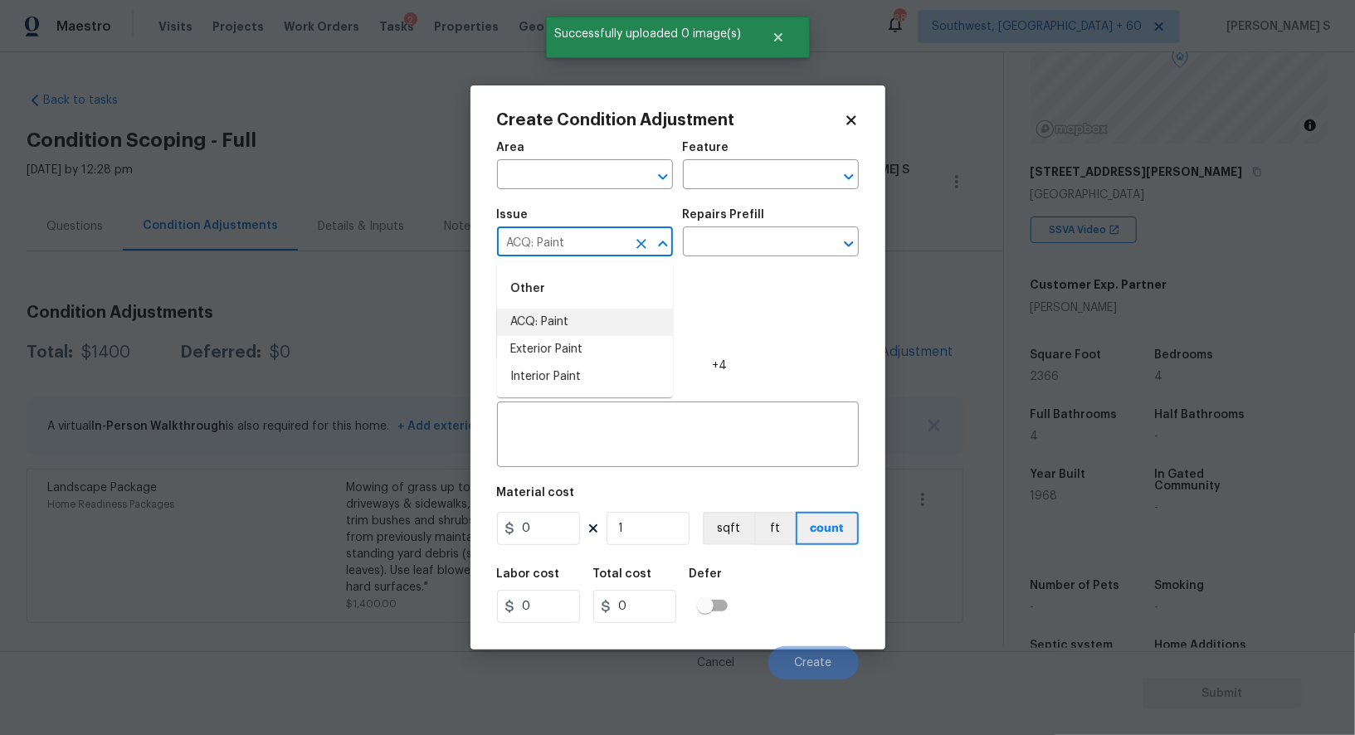
type input "ACQ: Paint"
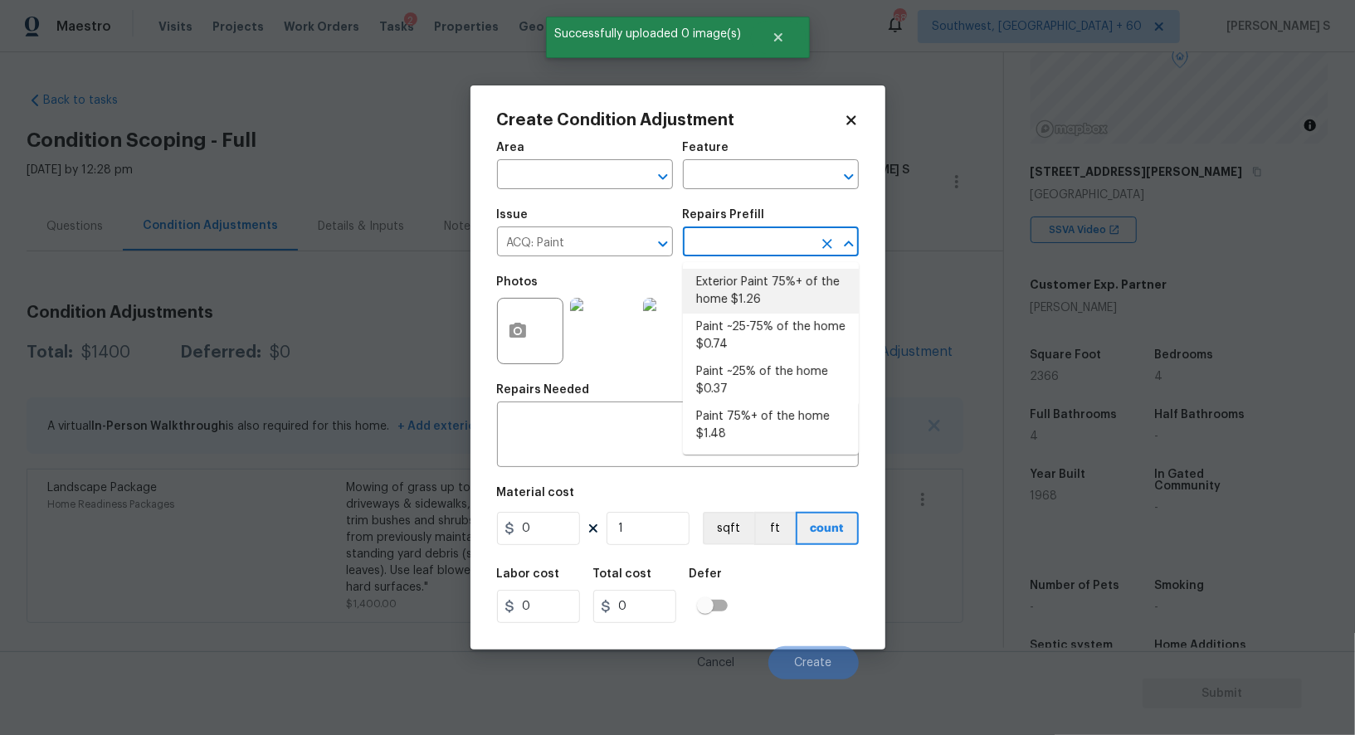
type input "Acquisition"
type textarea "Acquisition Scope: 75%+ of the home exterior will likely require paint"
type input "1.26"
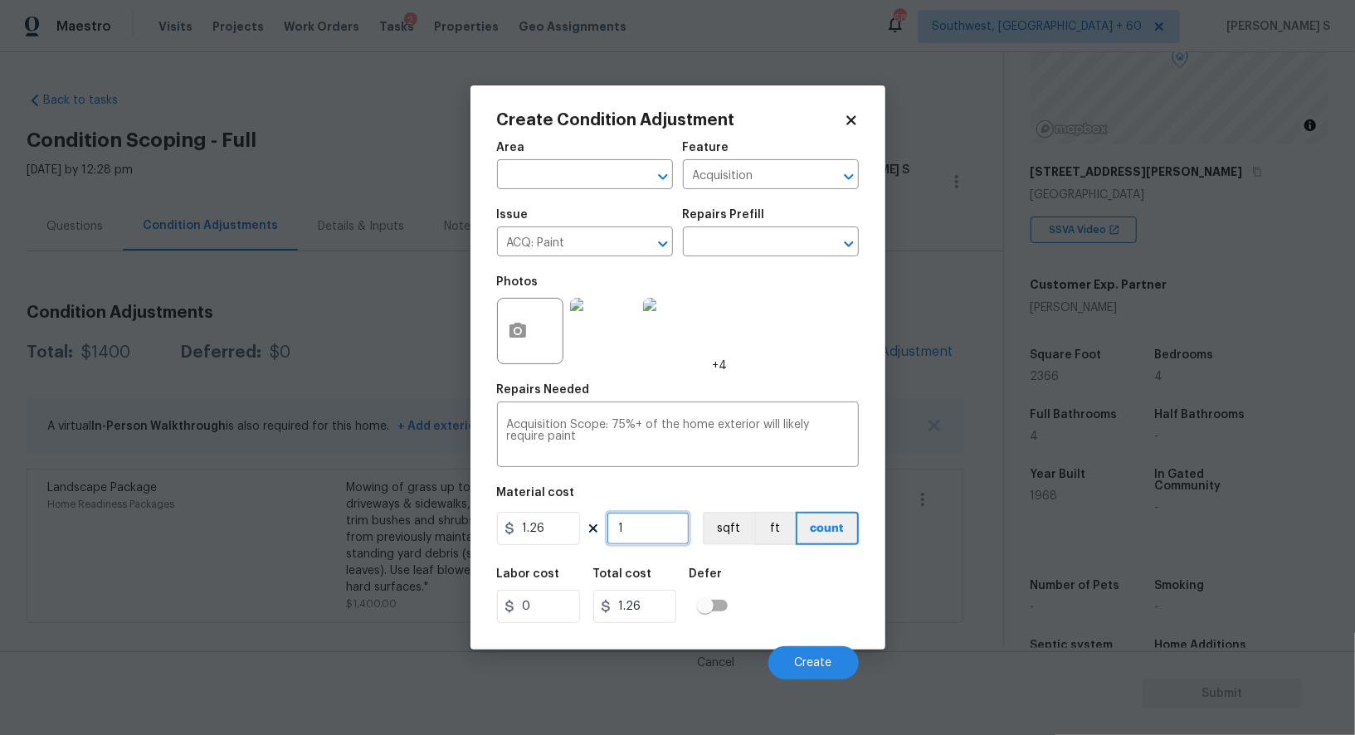
click at [650, 520] on input "1" at bounding box center [648, 528] width 83 height 33
type input "2"
type input "2.52"
type input "23"
type input "28.98"
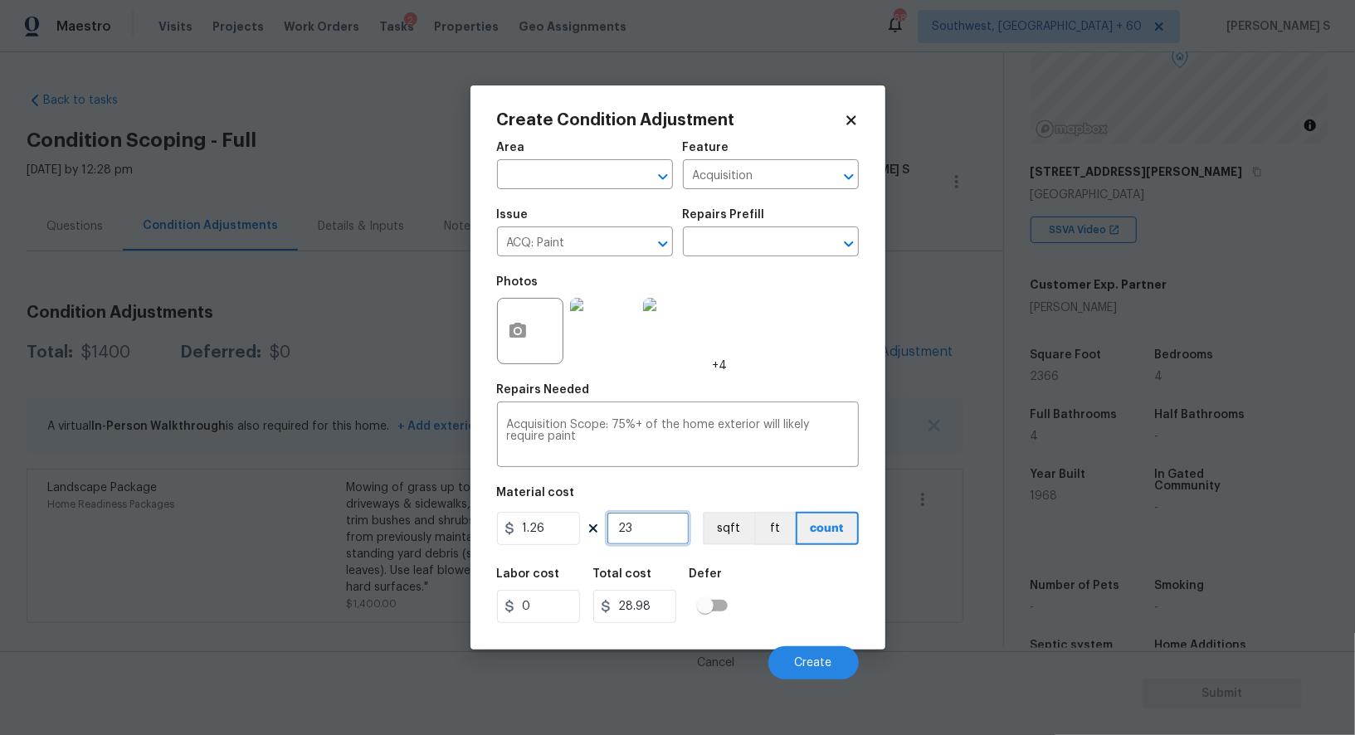
type input "235"
type input "296.1"
type input "23"
type input "28.98"
type input "236"
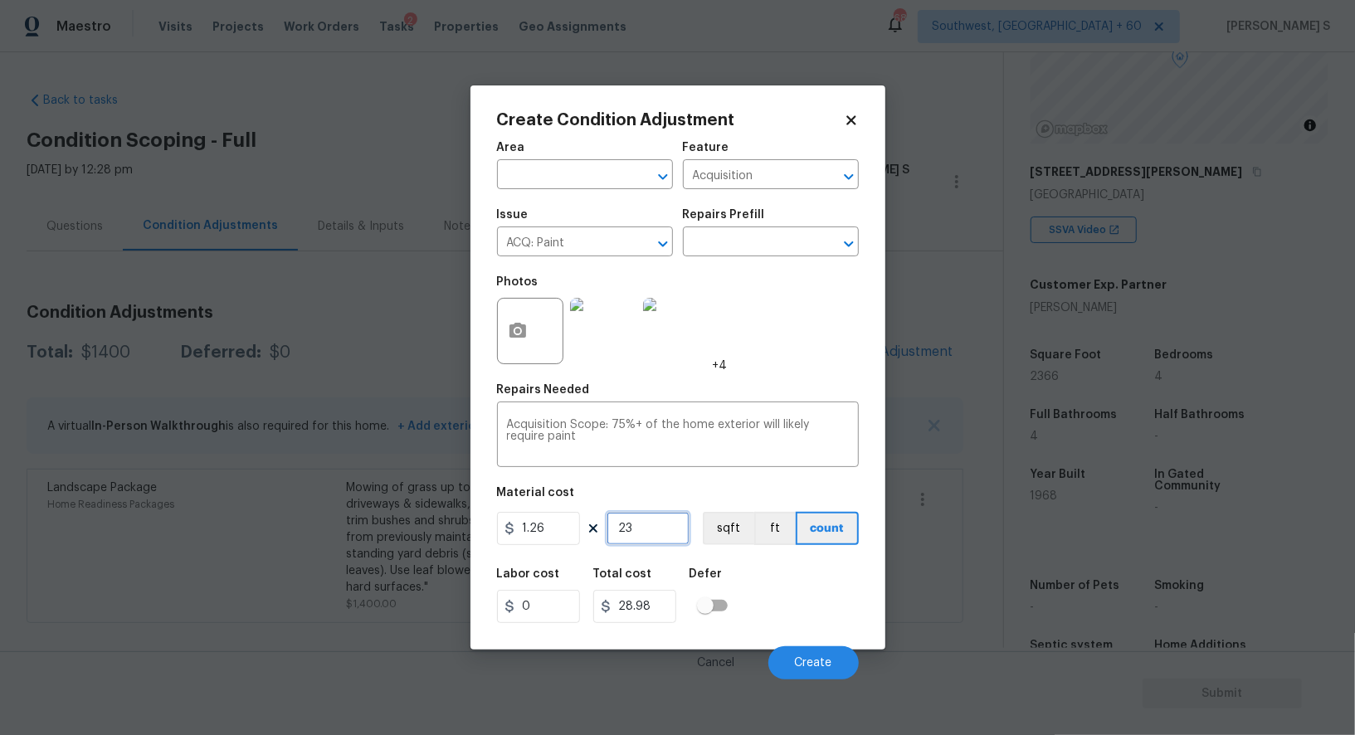
type input "297.36"
type input "2366"
type input "2981.16"
type input "2366"
click at [724, 539] on button "sqft" at bounding box center [728, 528] width 51 height 33
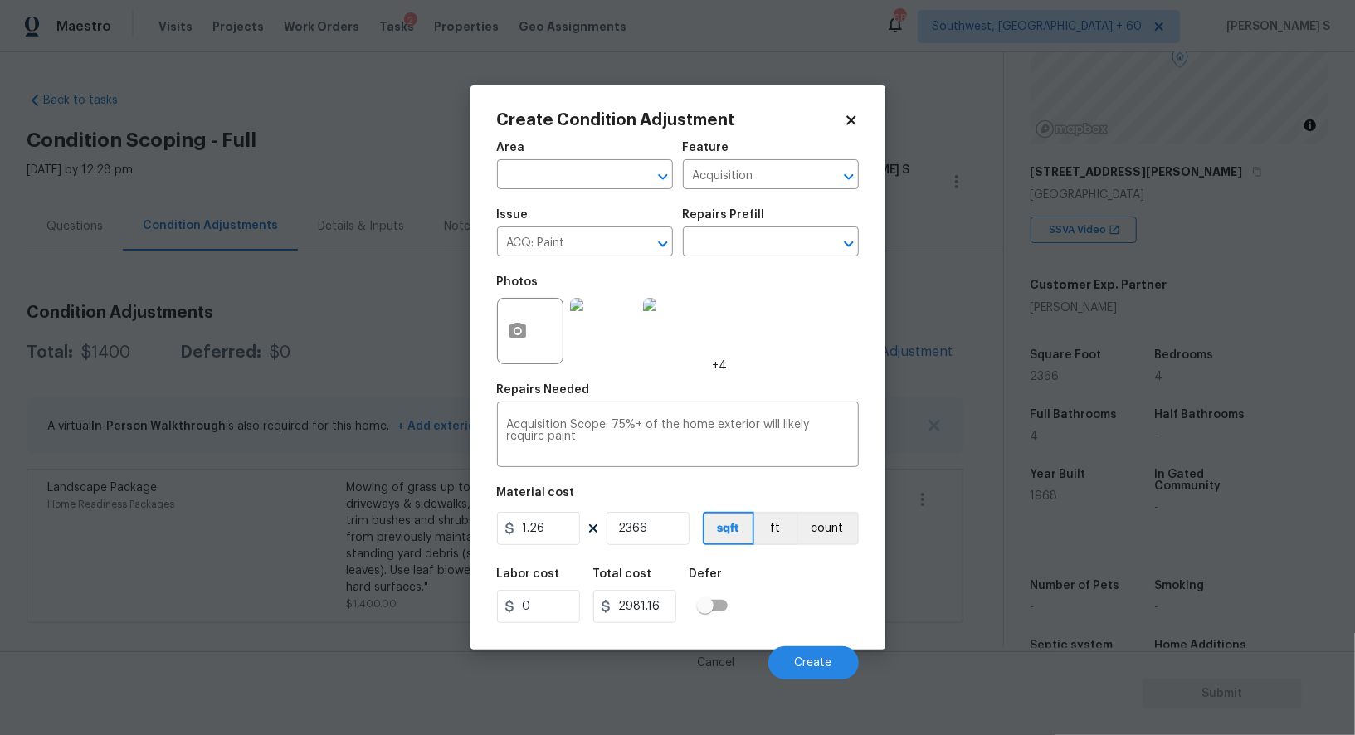
click at [752, 578] on div "Labor cost 0 Total cost 2981.16 Defer" at bounding box center [678, 595] width 362 height 75
click at [805, 657] on button "Create" at bounding box center [813, 662] width 90 height 33
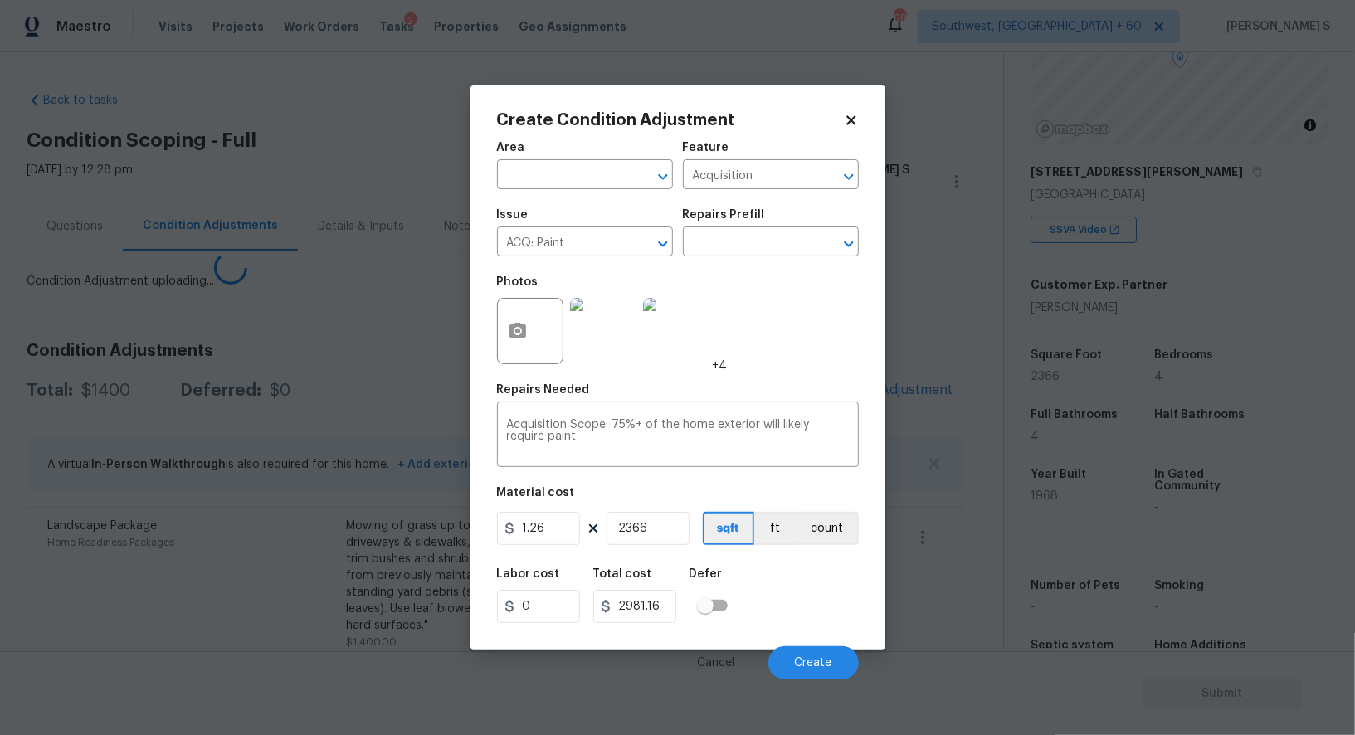
click at [197, 541] on body "Maestro Visits Projects Work Orders Tasks 2 Properties Geo Assignments 688 Sout…" at bounding box center [677, 367] width 1355 height 735
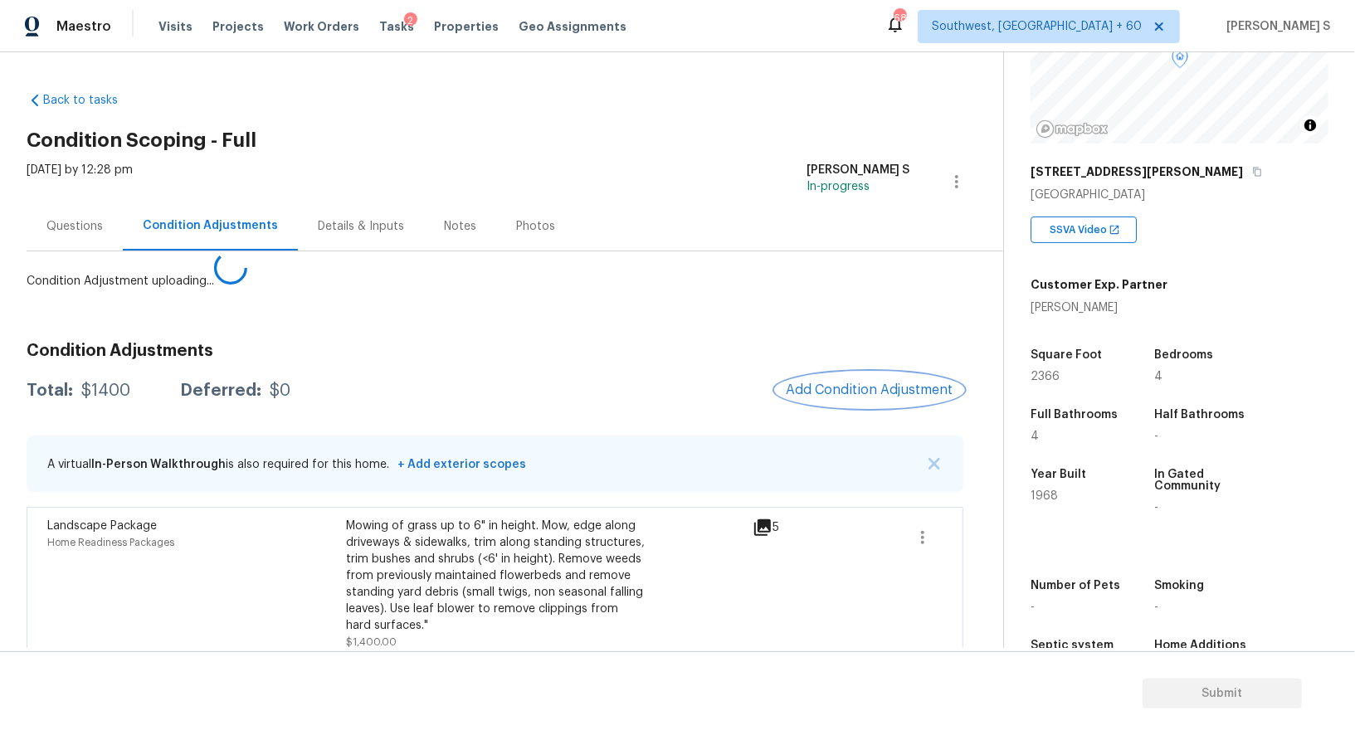
scroll to position [48, 0]
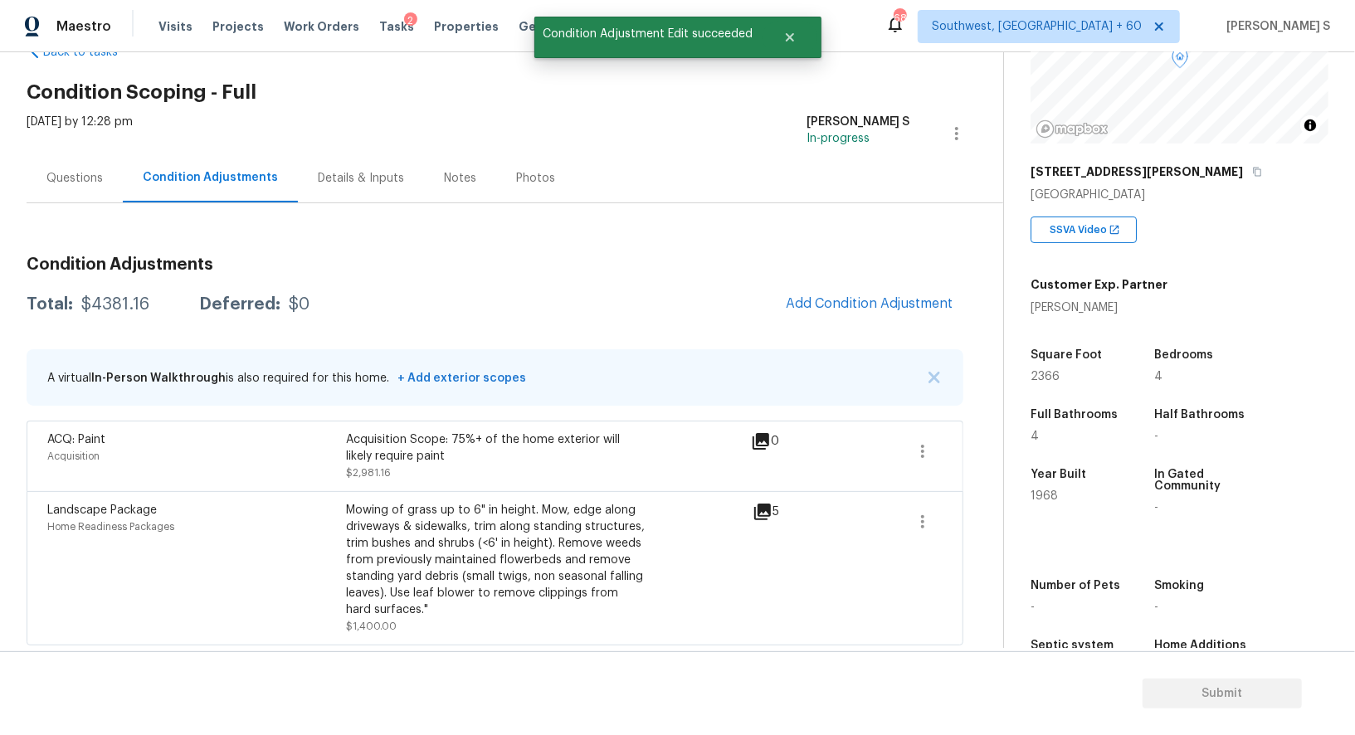
click at [911, 280] on div "Condition Adjustments Total: $4381.16 Deferred: $0 Add Condition Adjustment A v…" at bounding box center [495, 444] width 937 height 402
click at [877, 290] on button "Add Condition Adjustment" at bounding box center [870, 303] width 188 height 35
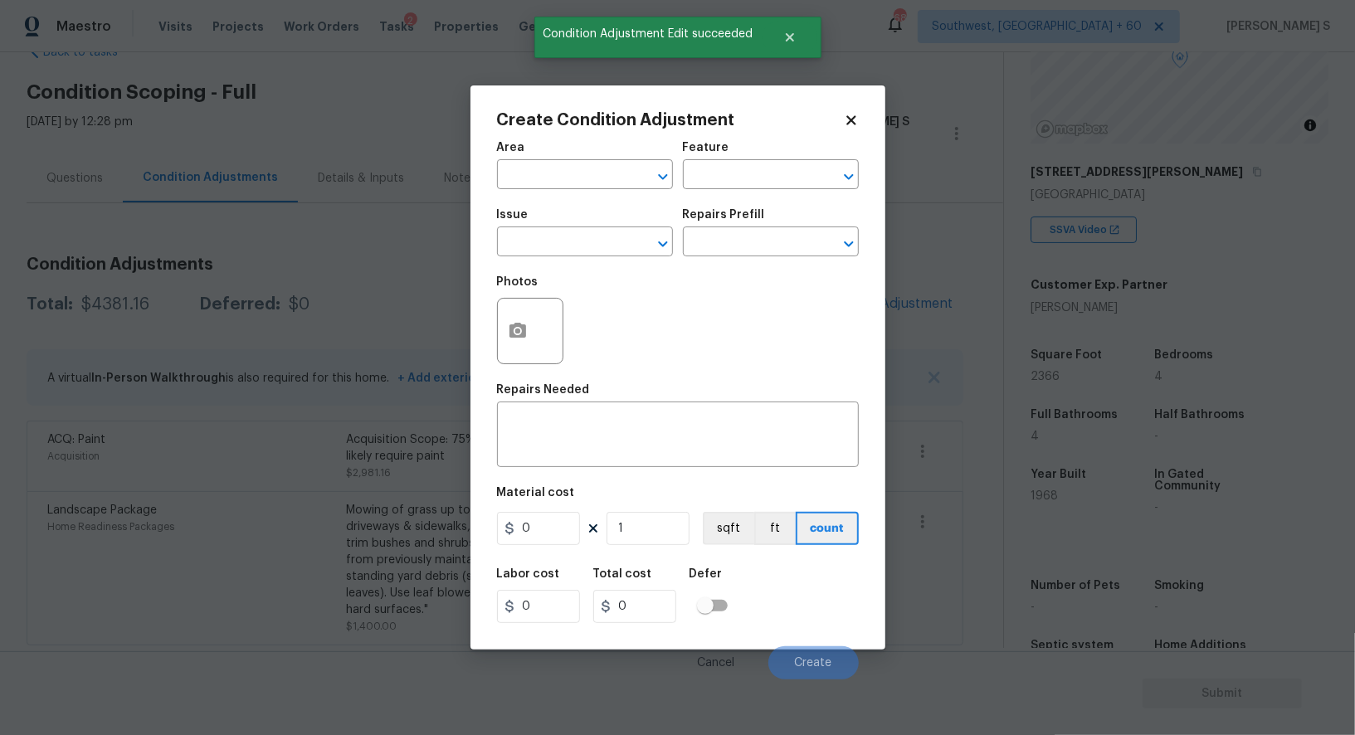
click at [572, 263] on span "Issue ​" at bounding box center [585, 232] width 176 height 67
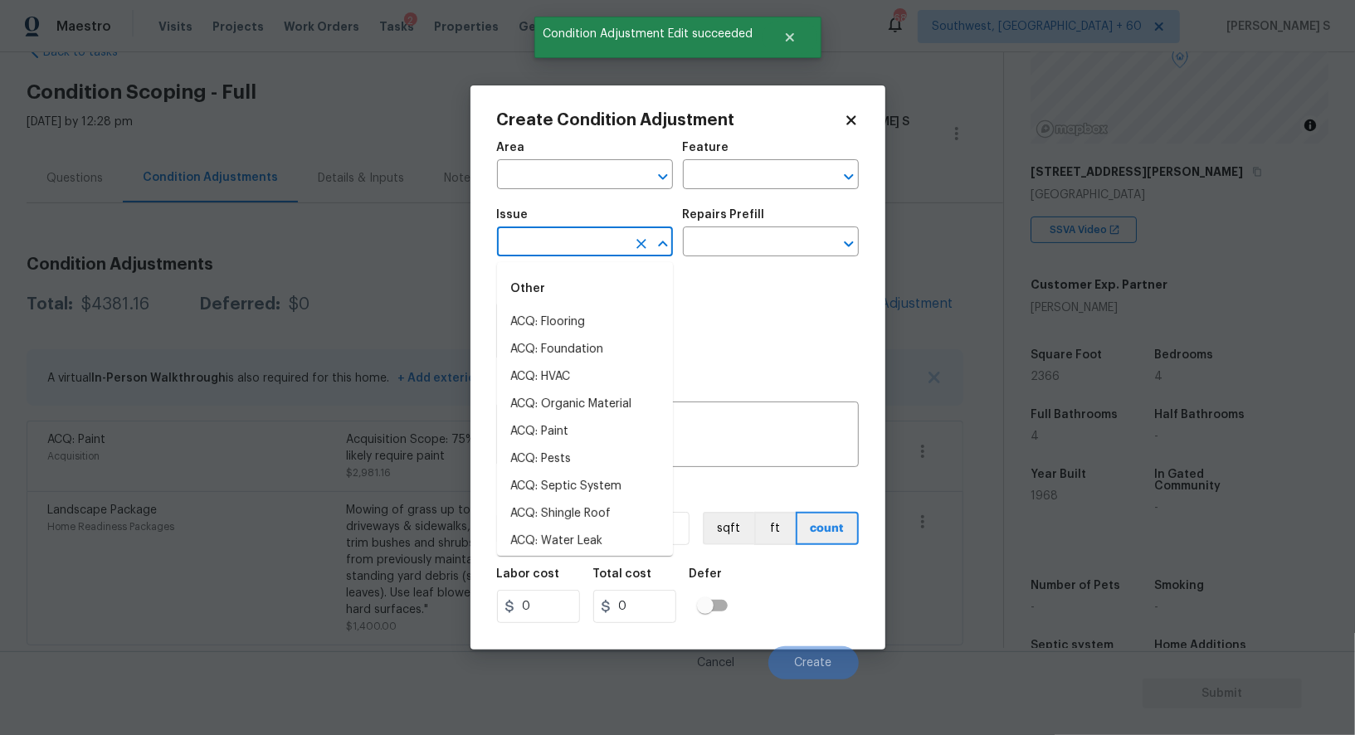
click at [567, 242] on input "text" at bounding box center [561, 244] width 129 height 26
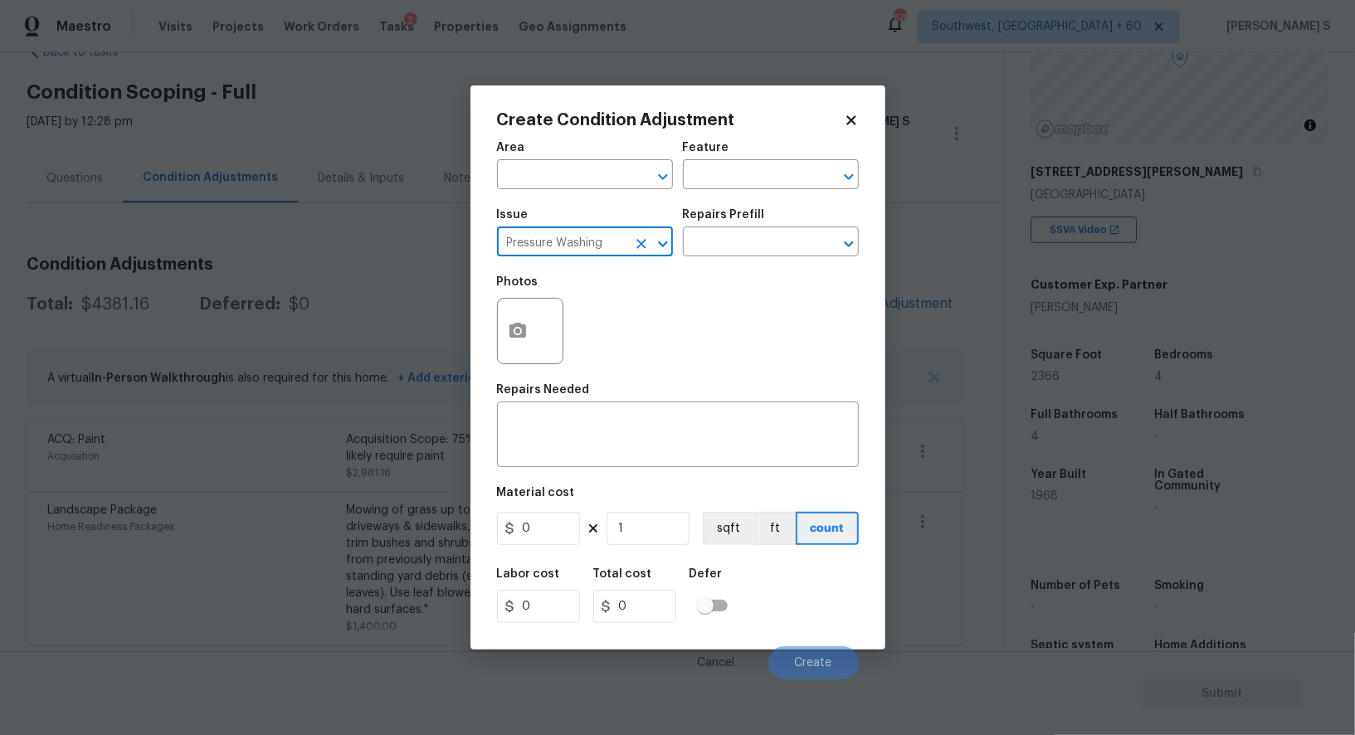
type input "Pressure Washing"
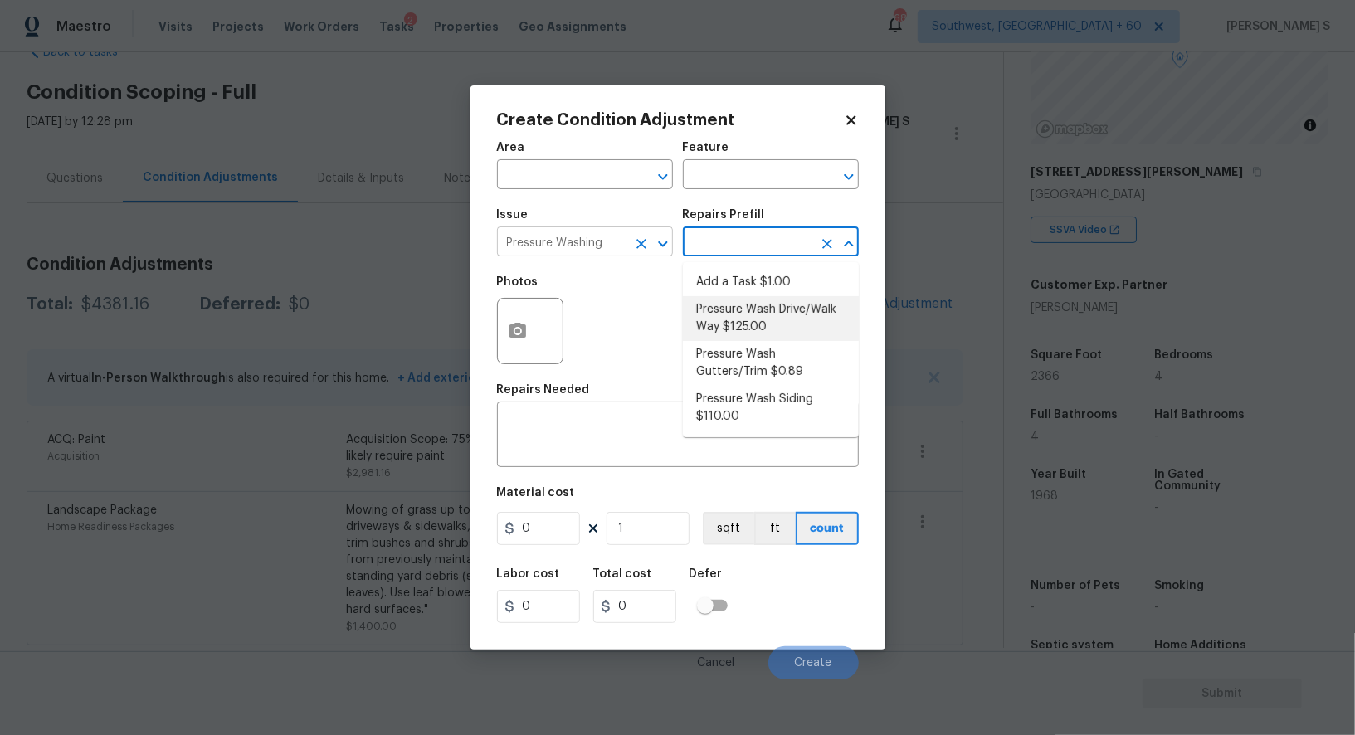
type input "Siding"
type textarea "Pressure wash the driveways/walkways as directed by the PM. Ensure that all deb…"
type input "125"
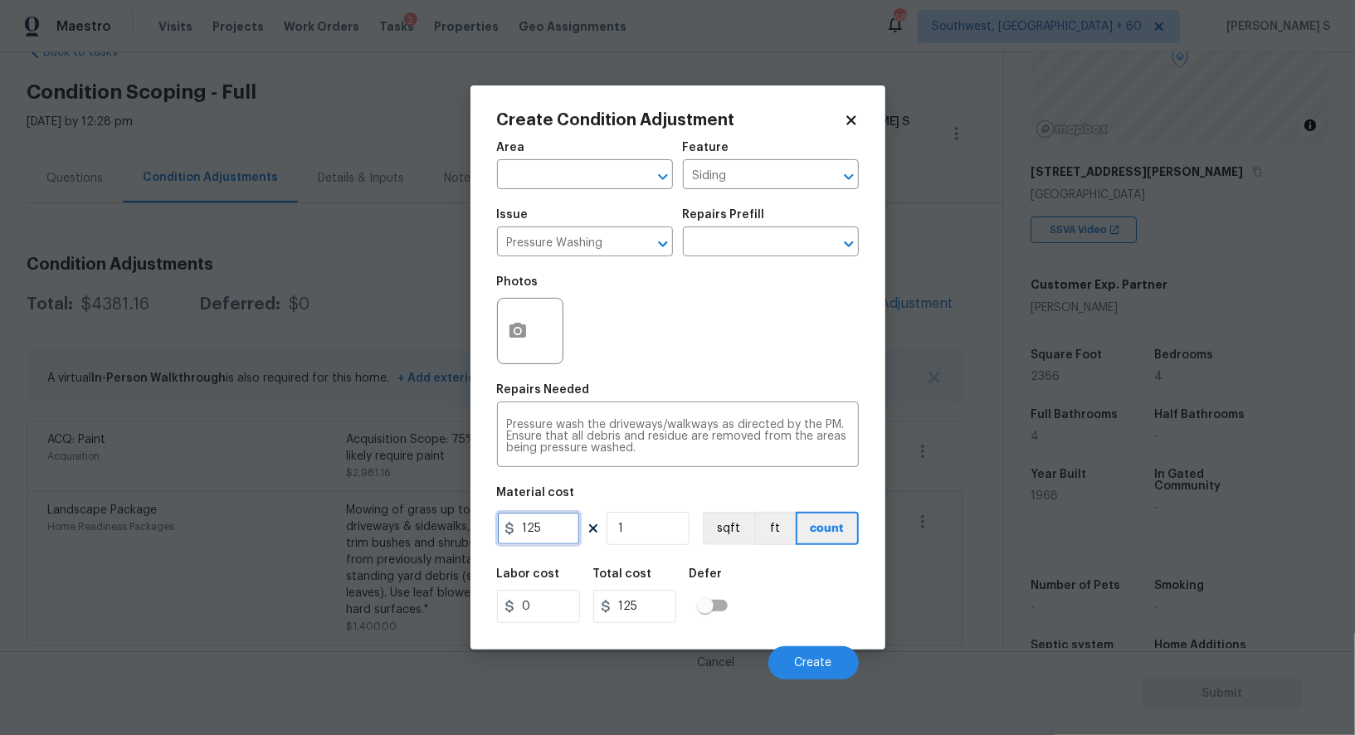
click at [567, 521] on input "125" at bounding box center [538, 528] width 83 height 33
type input "200"
click at [821, 655] on button "Create" at bounding box center [813, 662] width 90 height 33
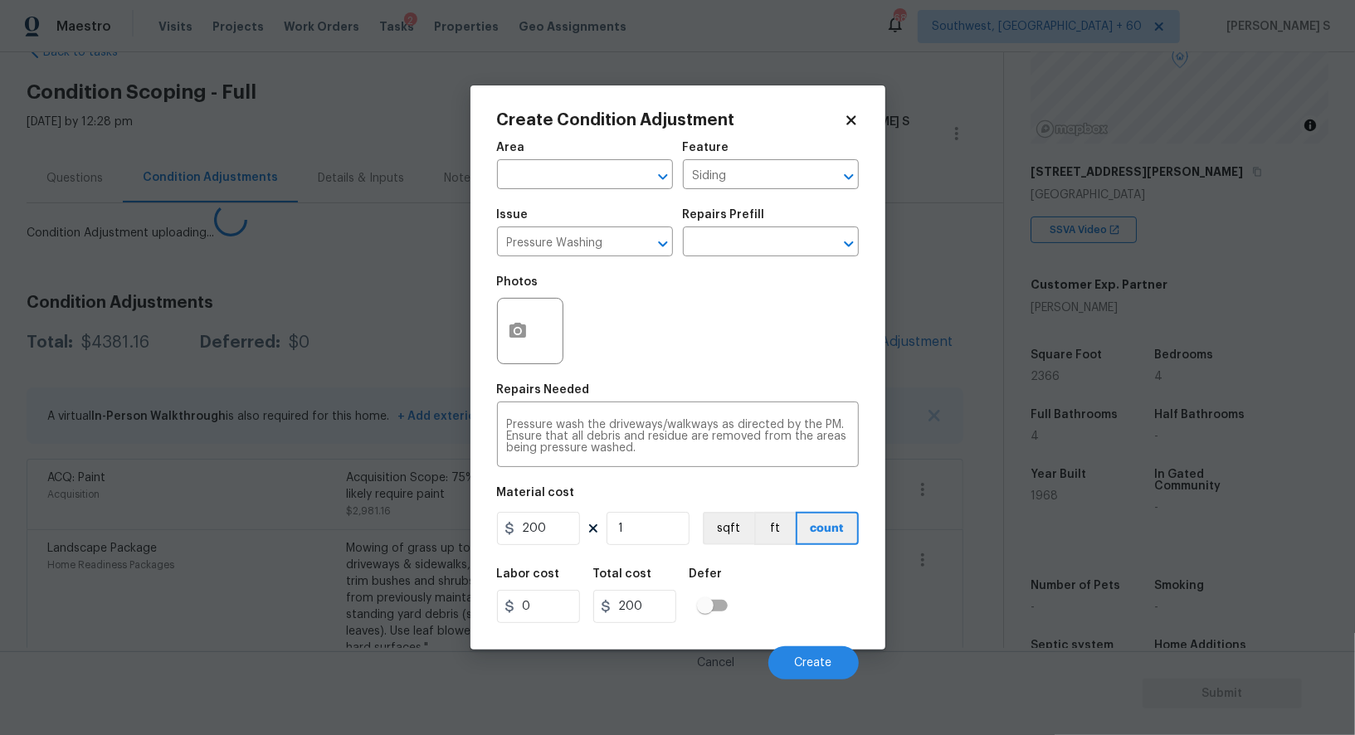
click at [335, 513] on body "Maestro Visits Projects Work Orders Tasks 2 Properties Geo Assignments 688 Sout…" at bounding box center [677, 367] width 1355 height 735
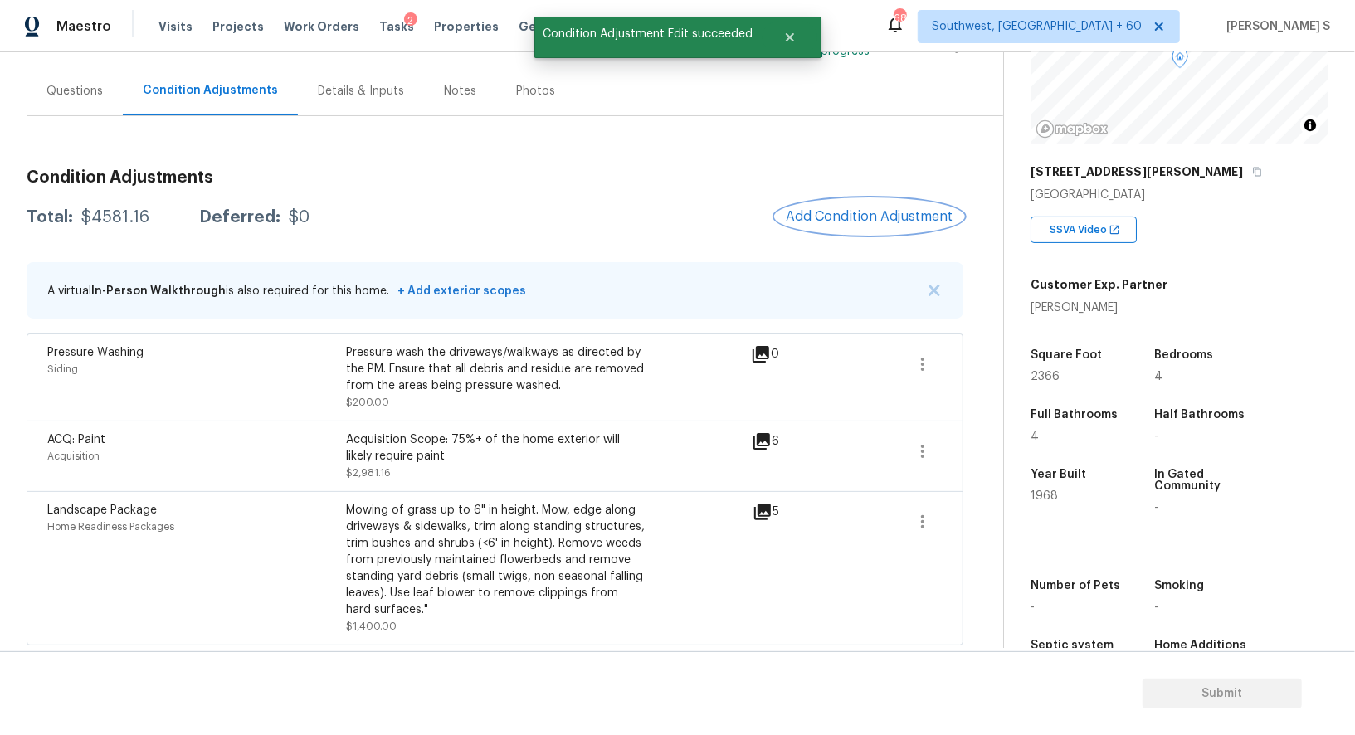
scroll to position [0, 0]
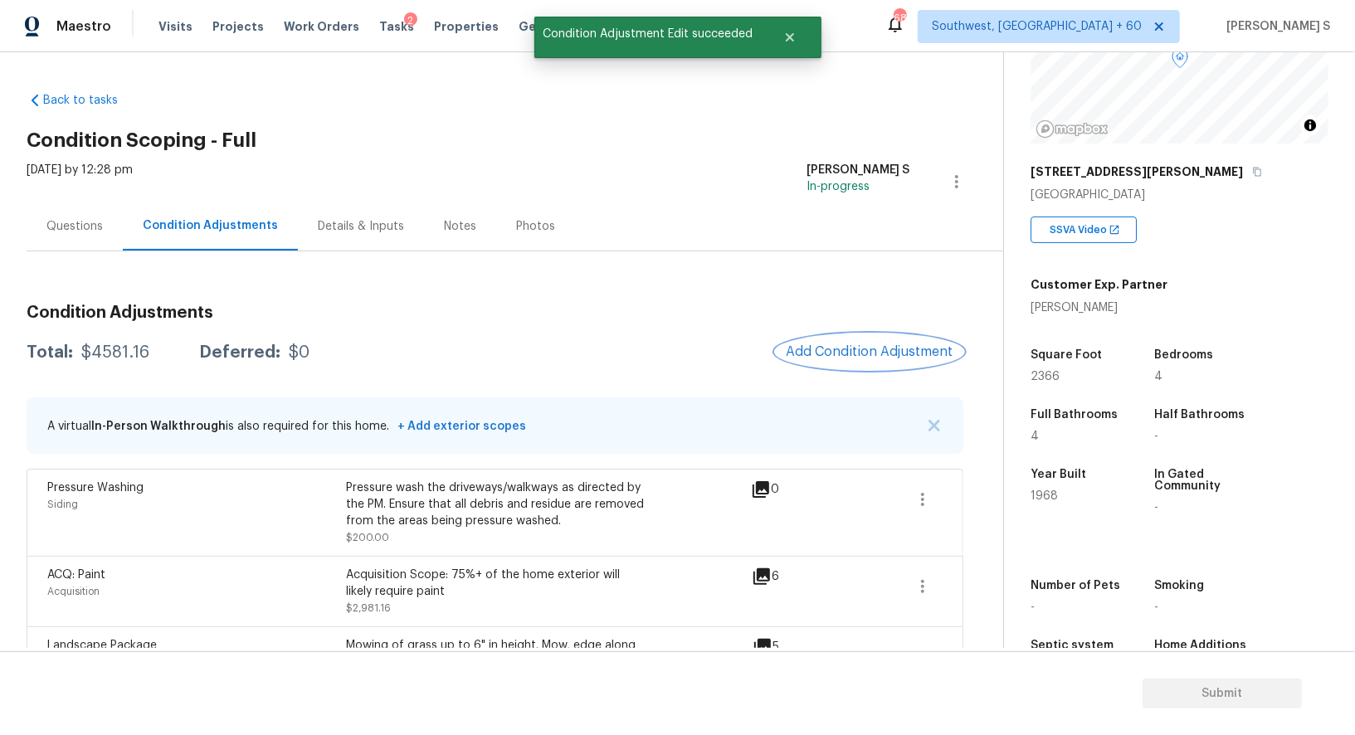
click at [805, 356] on span "Add Condition Adjustment" at bounding box center [870, 351] width 168 height 15
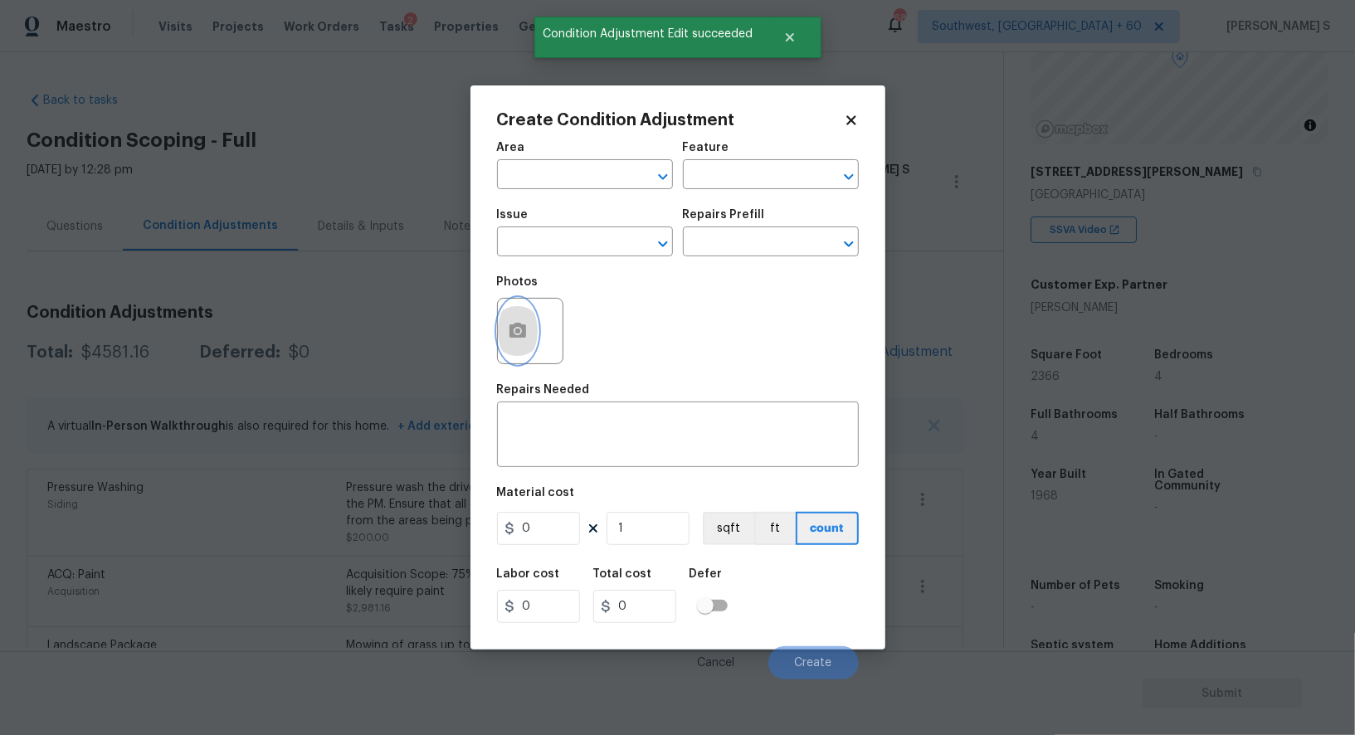
click at [524, 329] on icon "button" at bounding box center [517, 330] width 17 height 15
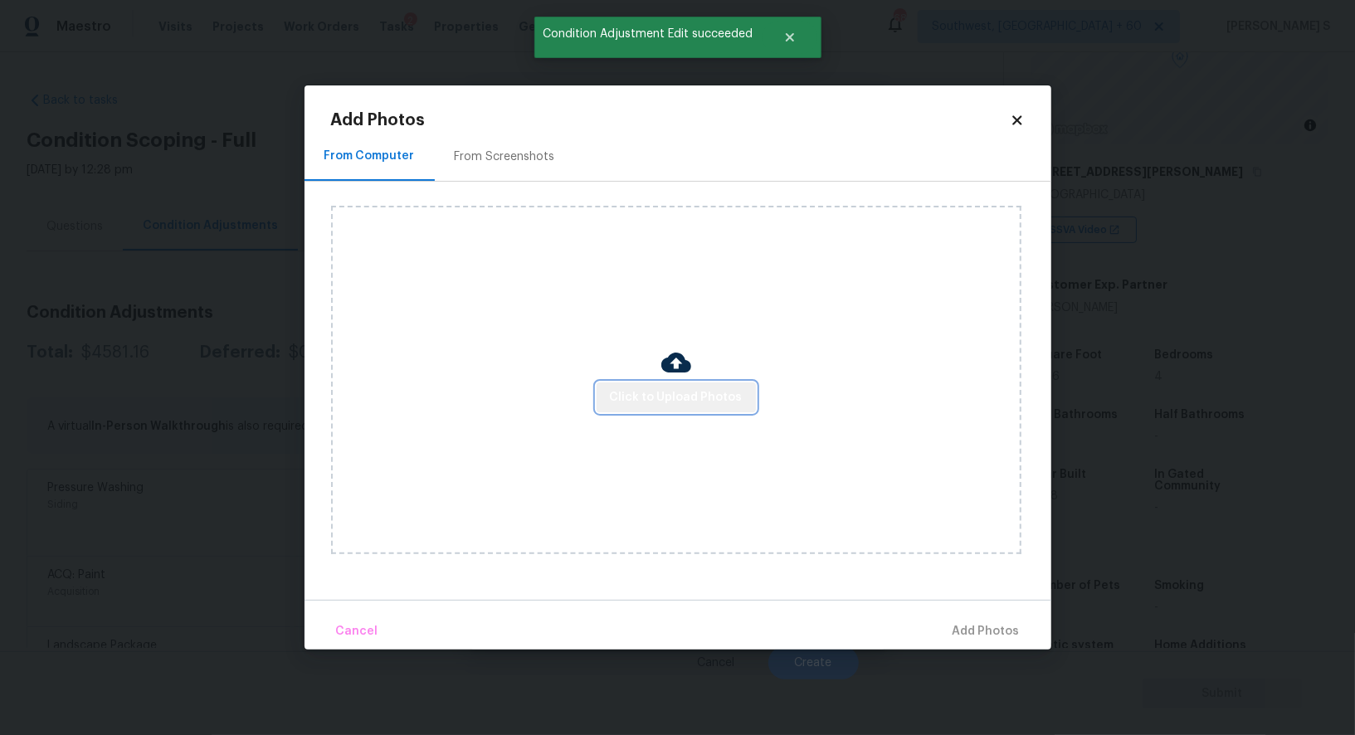
click at [693, 402] on span "Click to Upload Photos" at bounding box center [676, 398] width 133 height 21
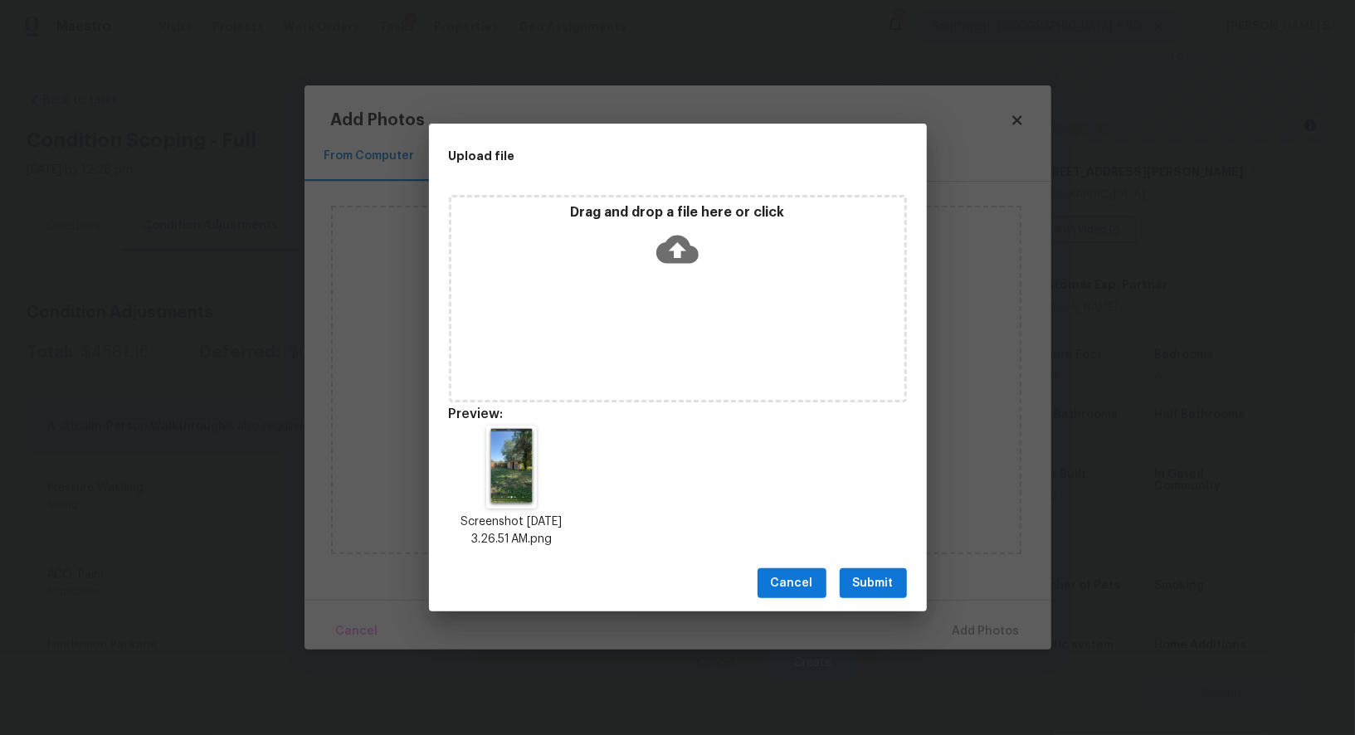
click at [877, 579] on span "Submit" at bounding box center [873, 583] width 41 height 21
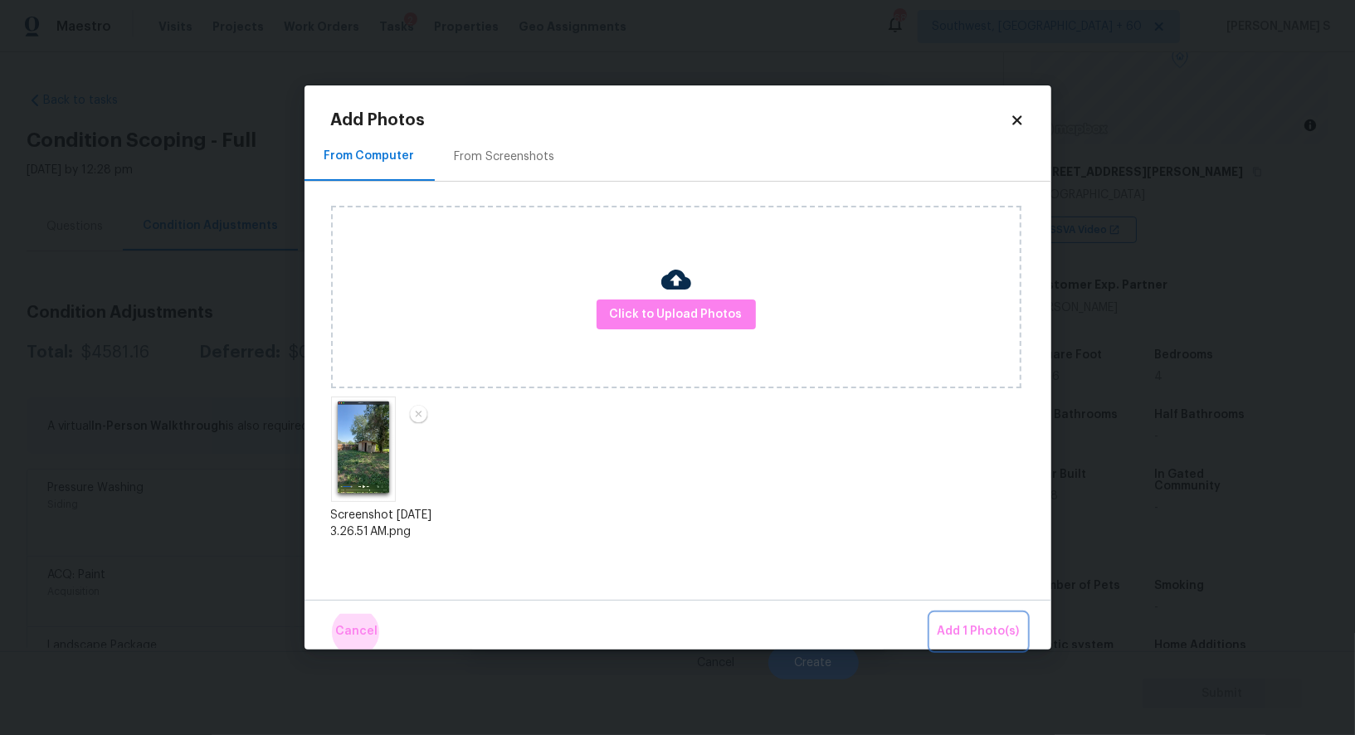
click at [931, 614] on button "Add 1 Photo(s)" at bounding box center [978, 632] width 95 height 36
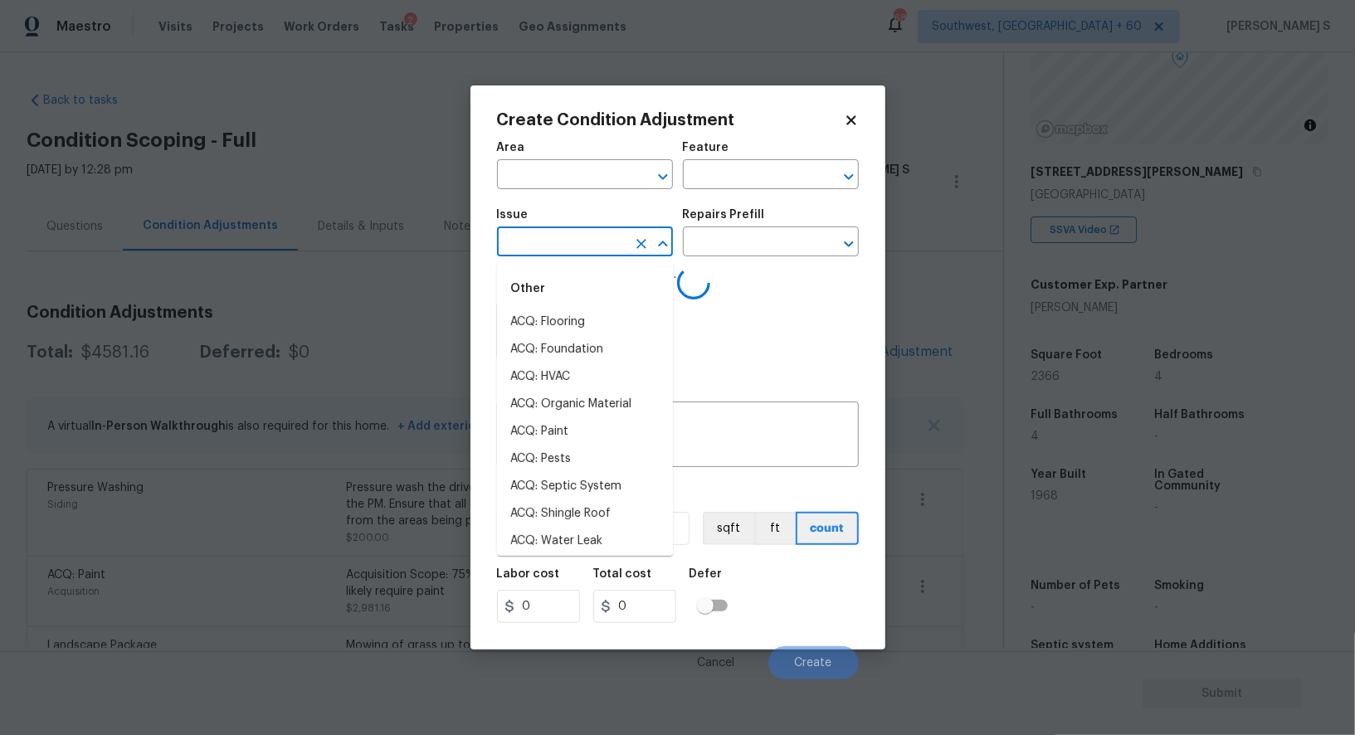
click at [590, 251] on input "text" at bounding box center [561, 244] width 129 height 26
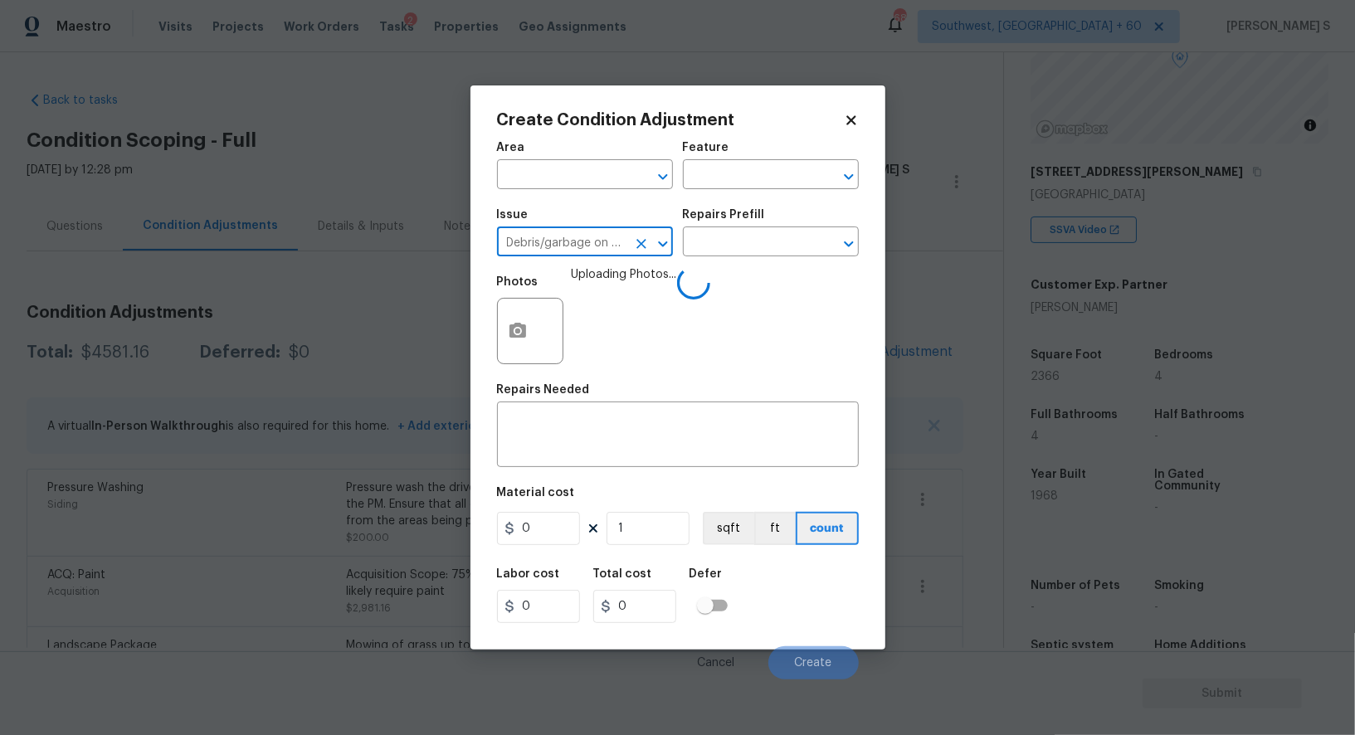
type input "Debris/garbage on site"
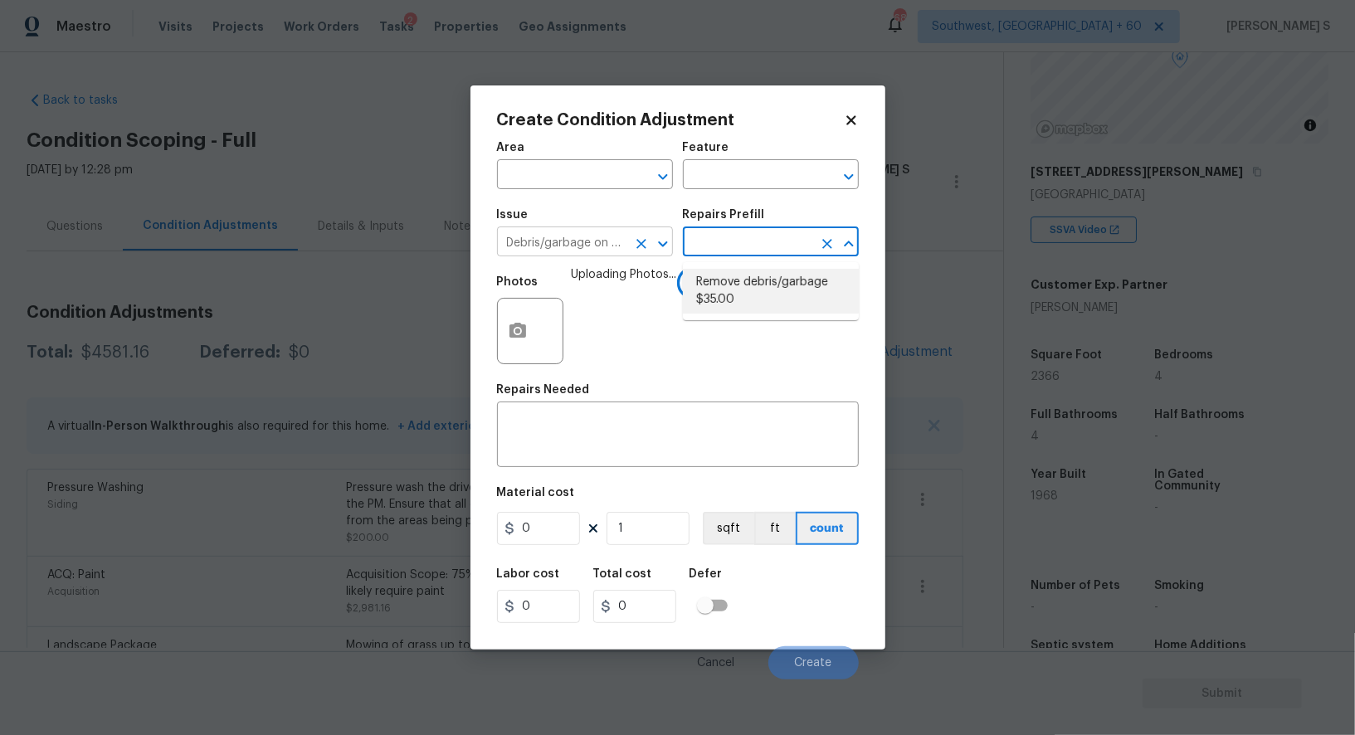
type textarea "Remove, haul off, and properly dispose of any debris left by seller to offsite …"
type input "35"
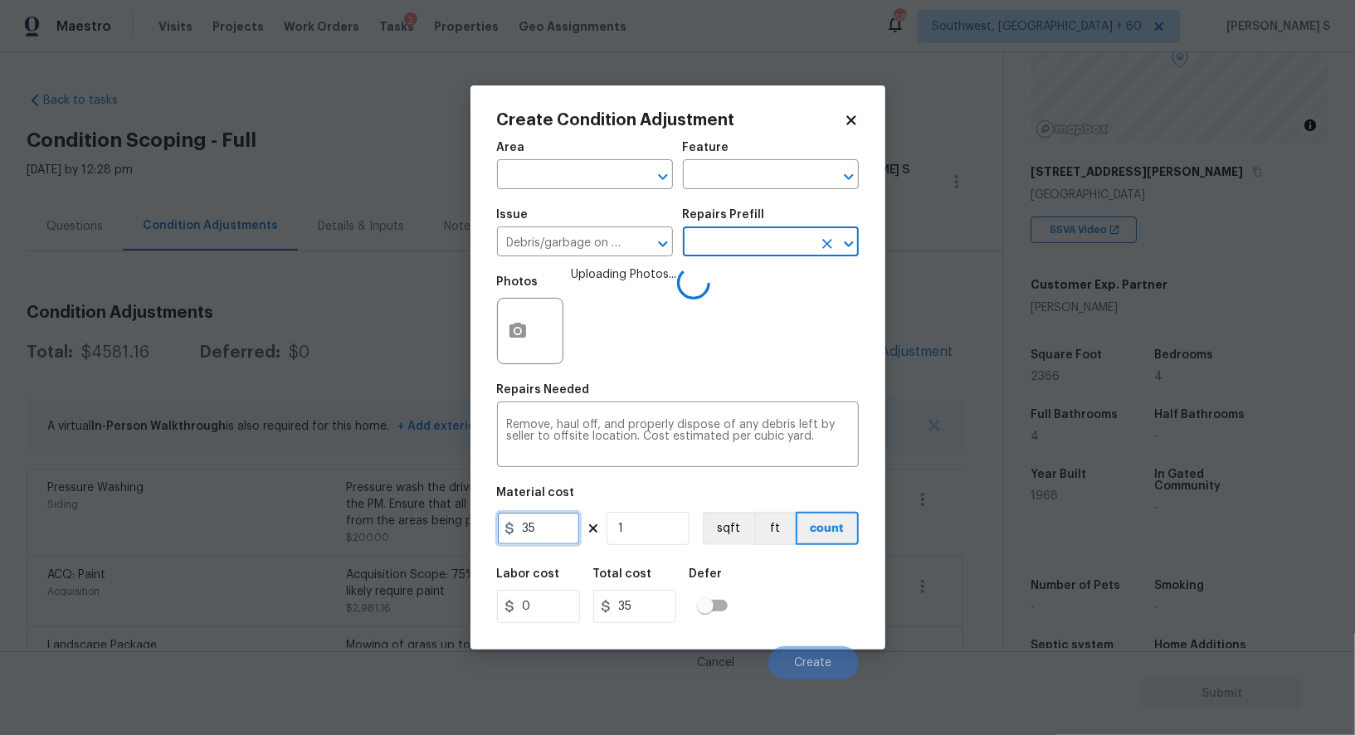
click at [559, 528] on input "35" at bounding box center [538, 528] width 83 height 33
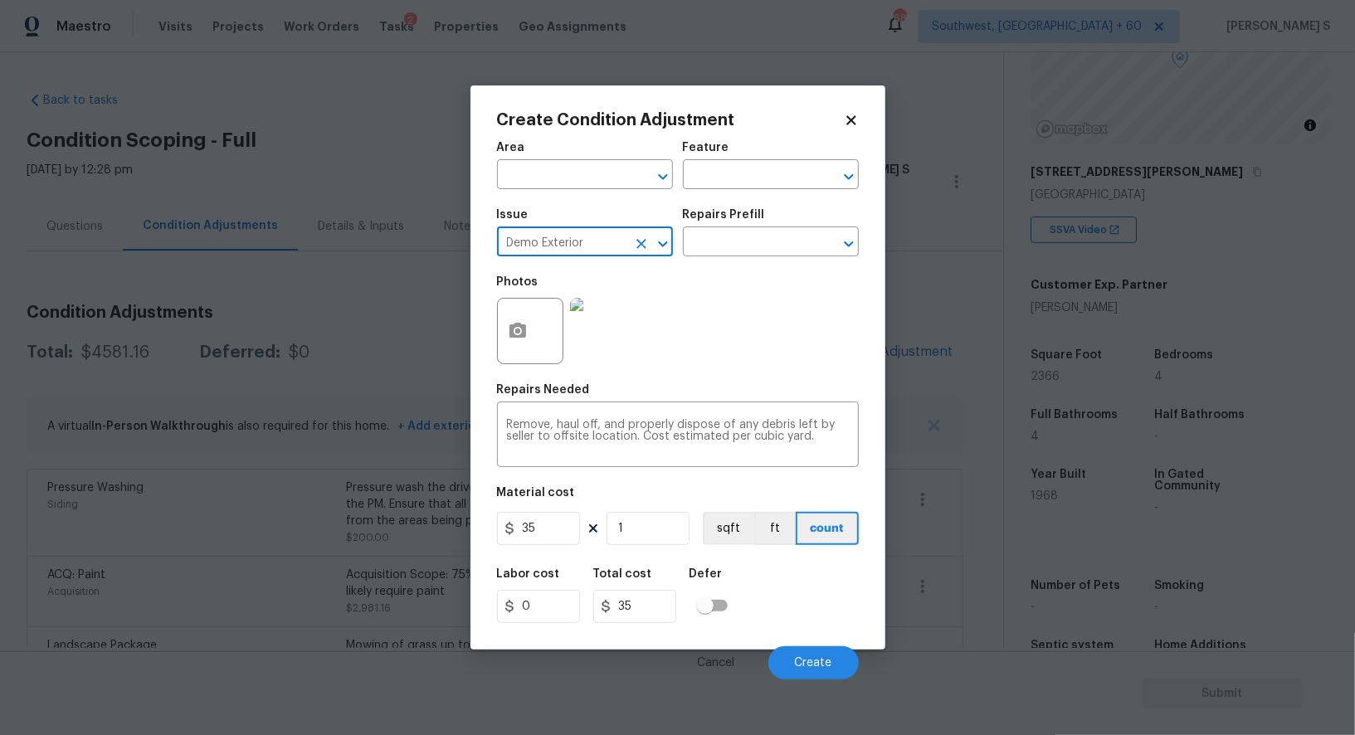
type input "Demo Exterior"
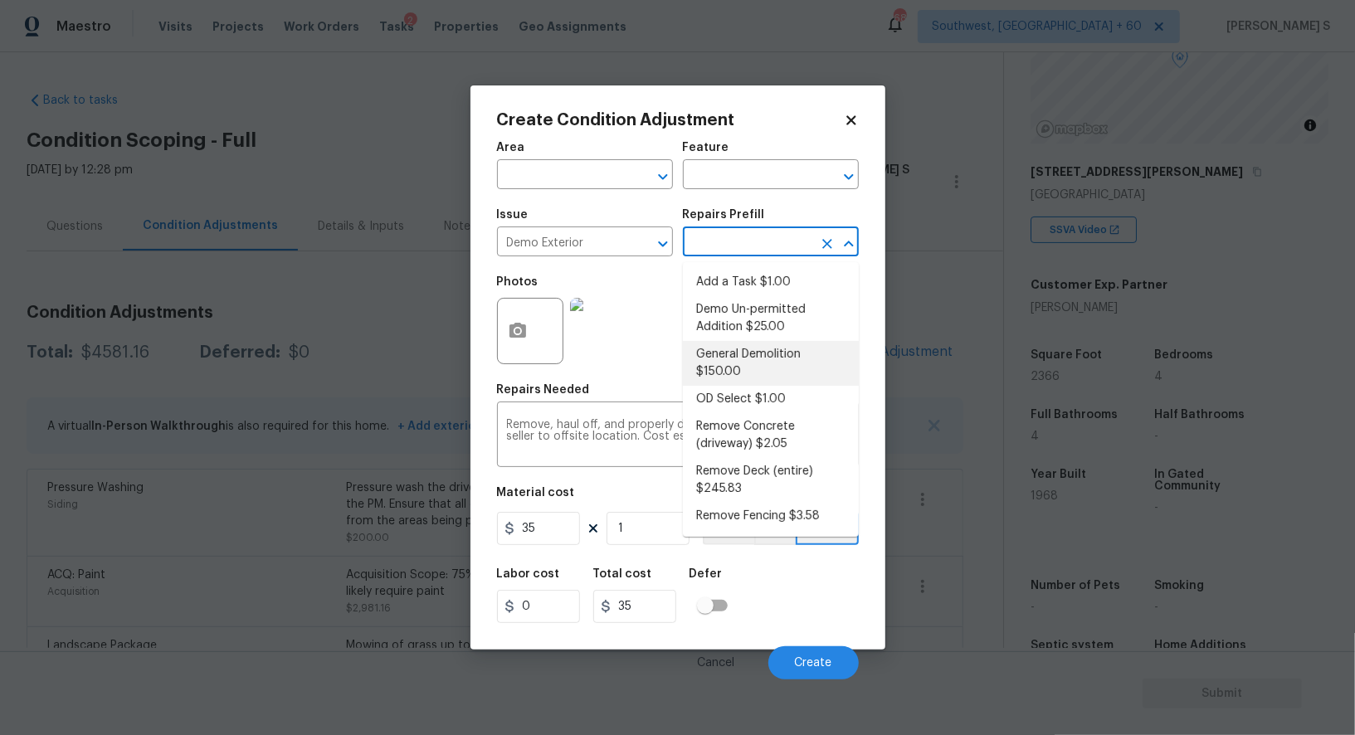
type input "Demolition"
type textarea "Decks, sheds, above ground pools,"
type input "150"
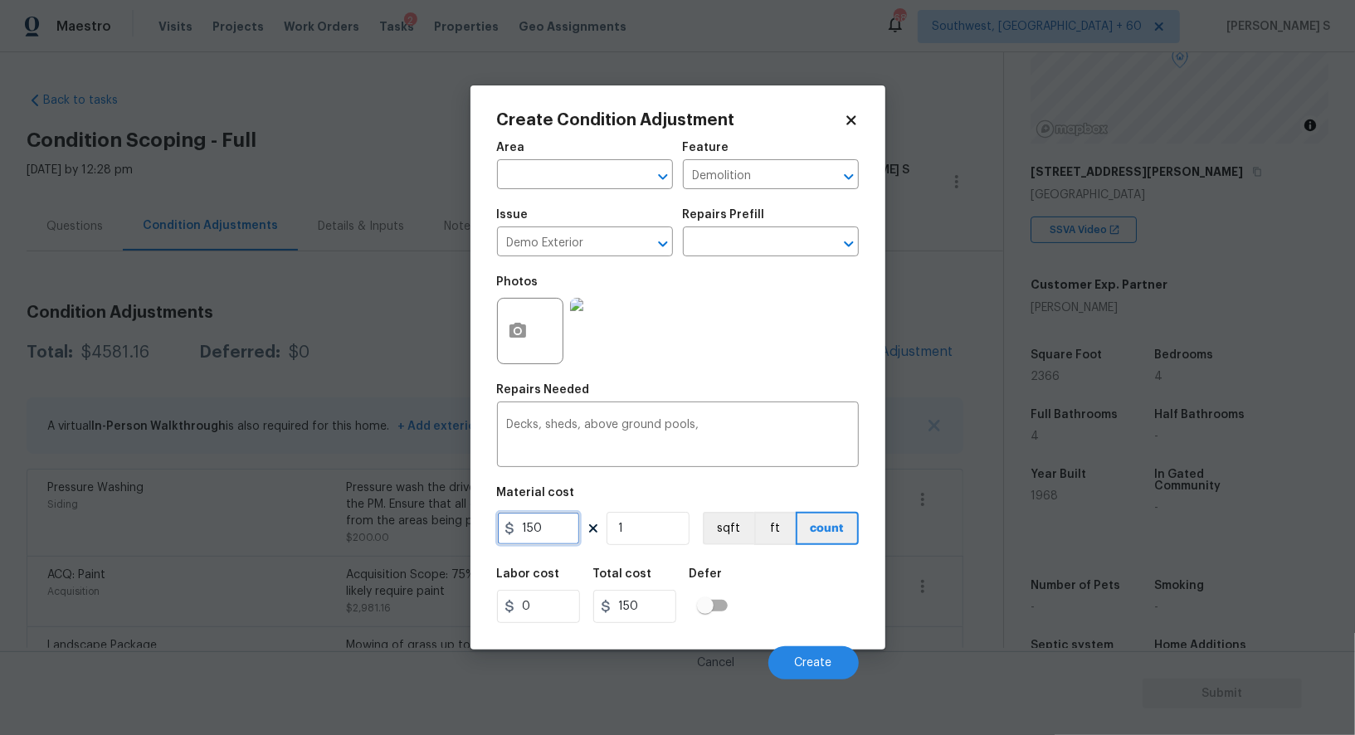
click at [560, 545] on input "150" at bounding box center [538, 528] width 83 height 33
type input "800"
click at [812, 662] on span "Create" at bounding box center [813, 663] width 37 height 12
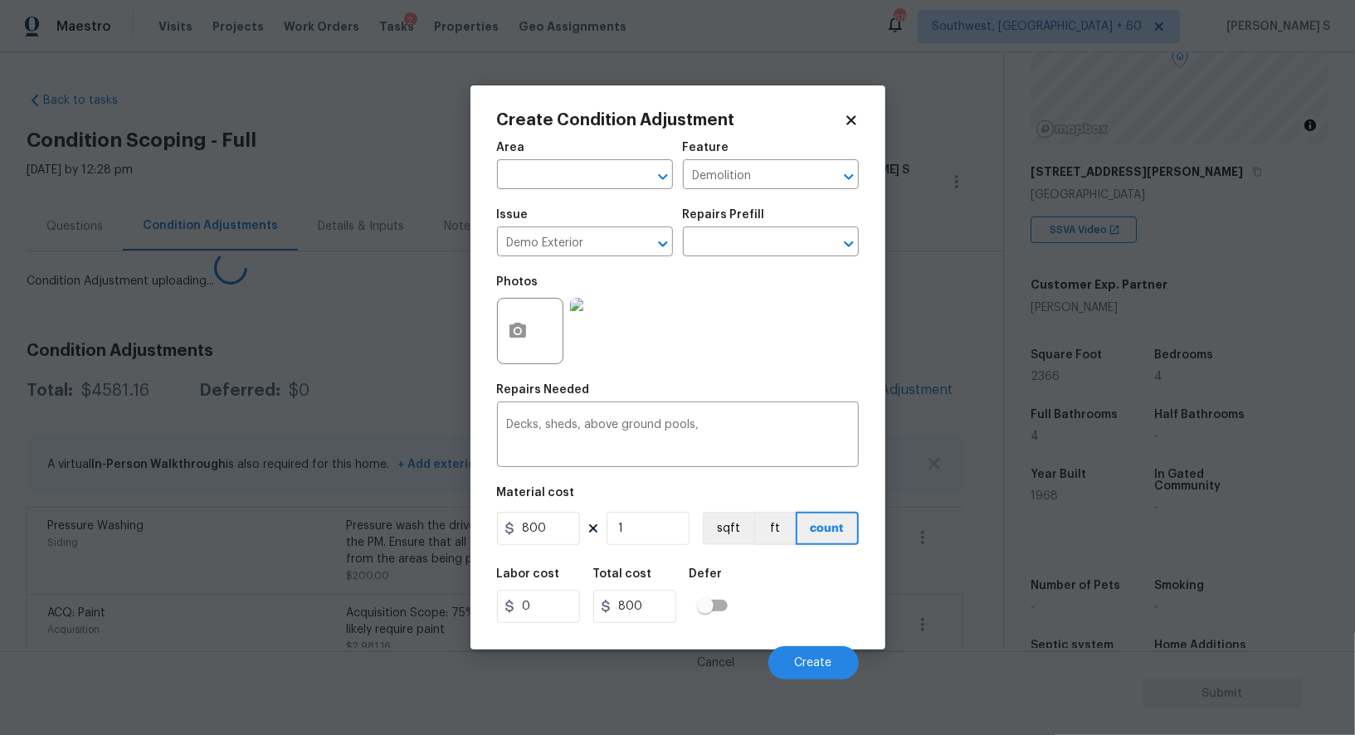
click at [197, 524] on body "Maestro Visits Projects Work Orders Tasks 2 Properties Geo Assignments 688 Sout…" at bounding box center [677, 367] width 1355 height 735
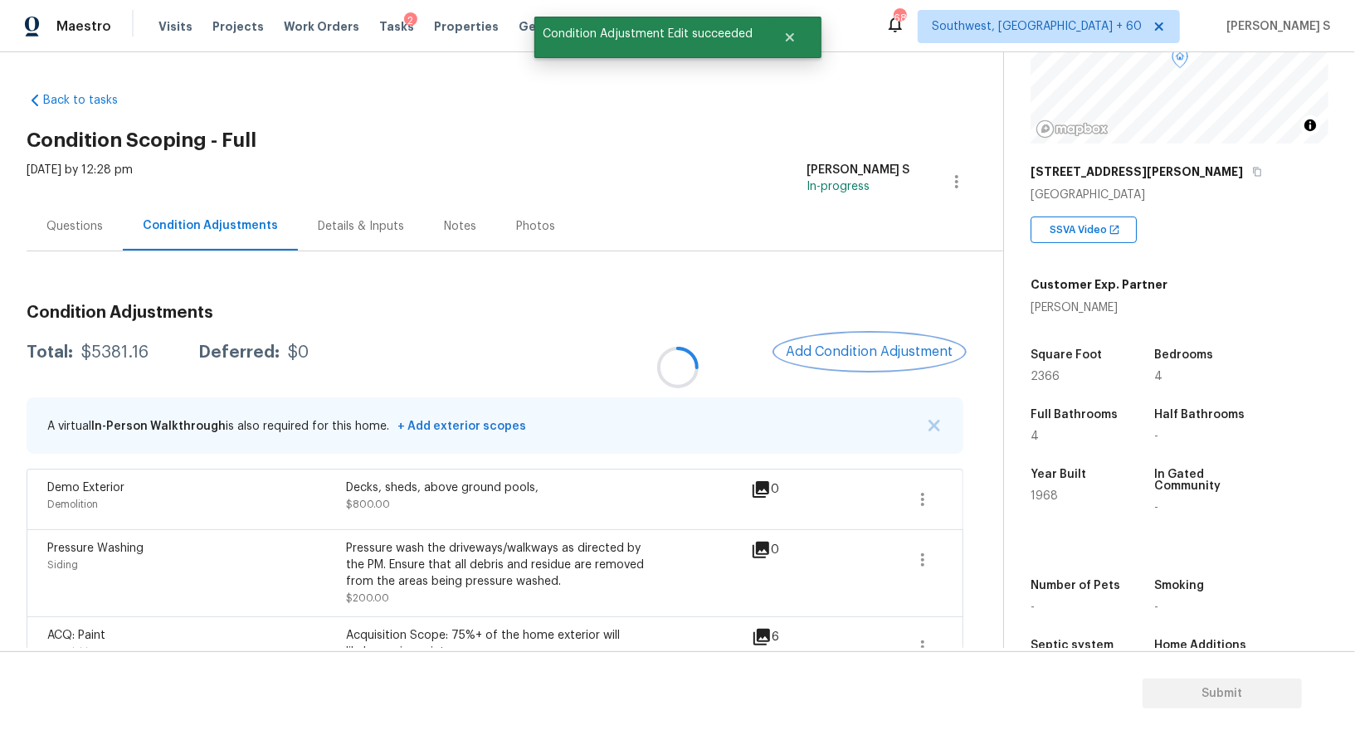
click at [861, 363] on button "Add Condition Adjustment" at bounding box center [870, 351] width 188 height 35
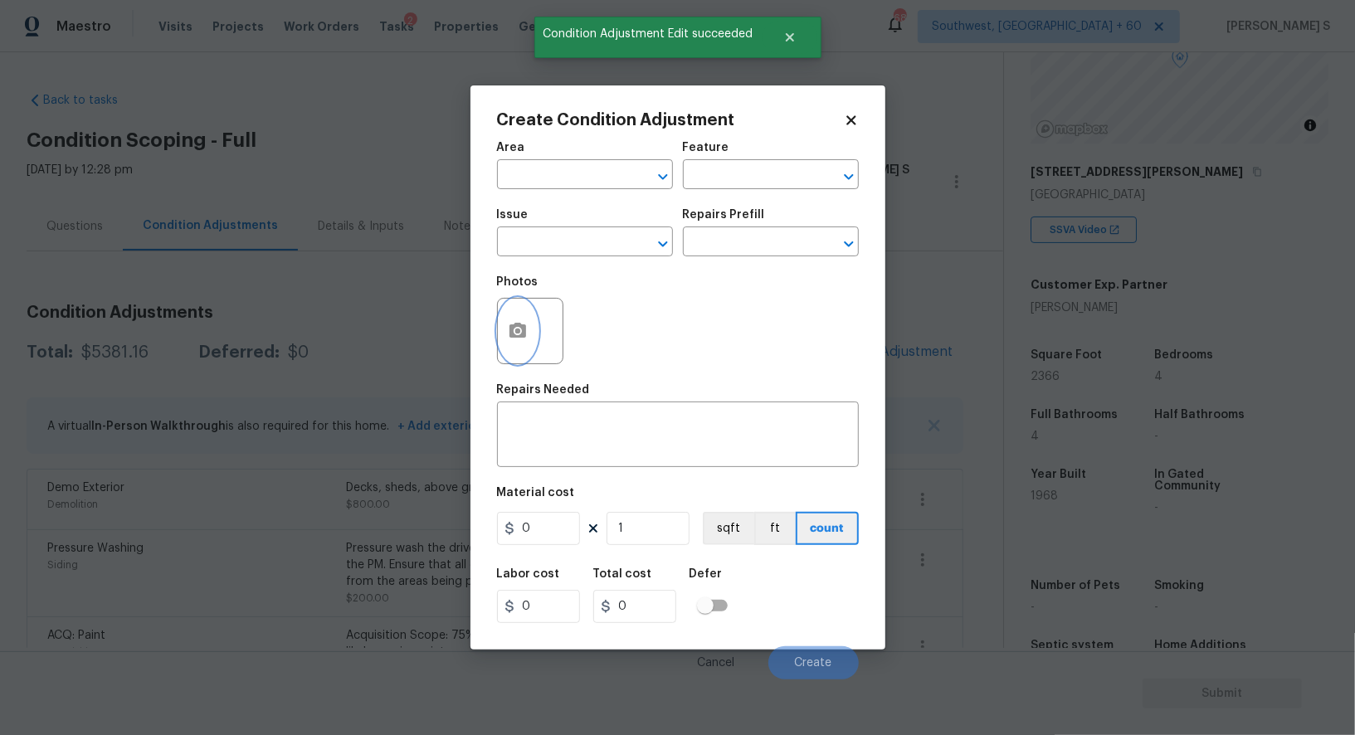
click at [529, 326] on button "button" at bounding box center [518, 331] width 40 height 65
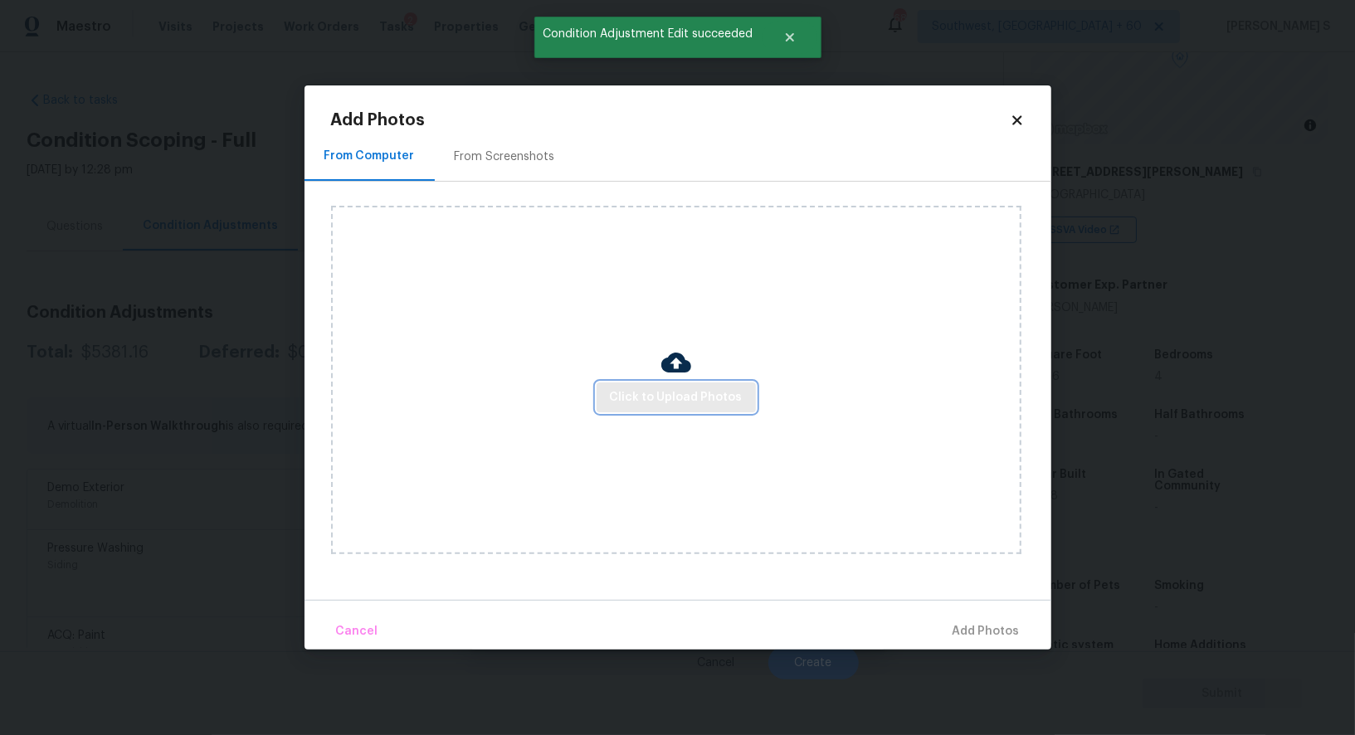
click at [712, 384] on button "Click to Upload Photos" at bounding box center [676, 398] width 159 height 31
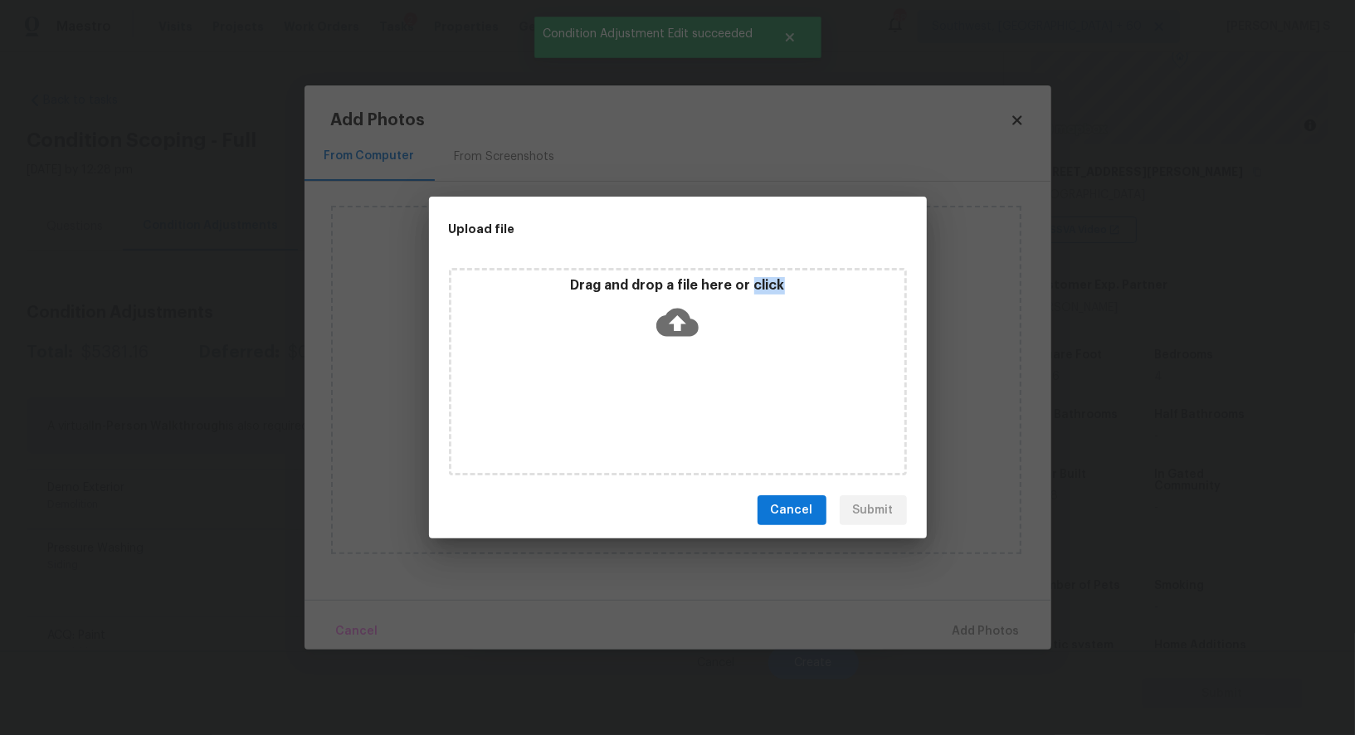
click at [712, 384] on div "Drag and drop a file here or click" at bounding box center [678, 371] width 458 height 207
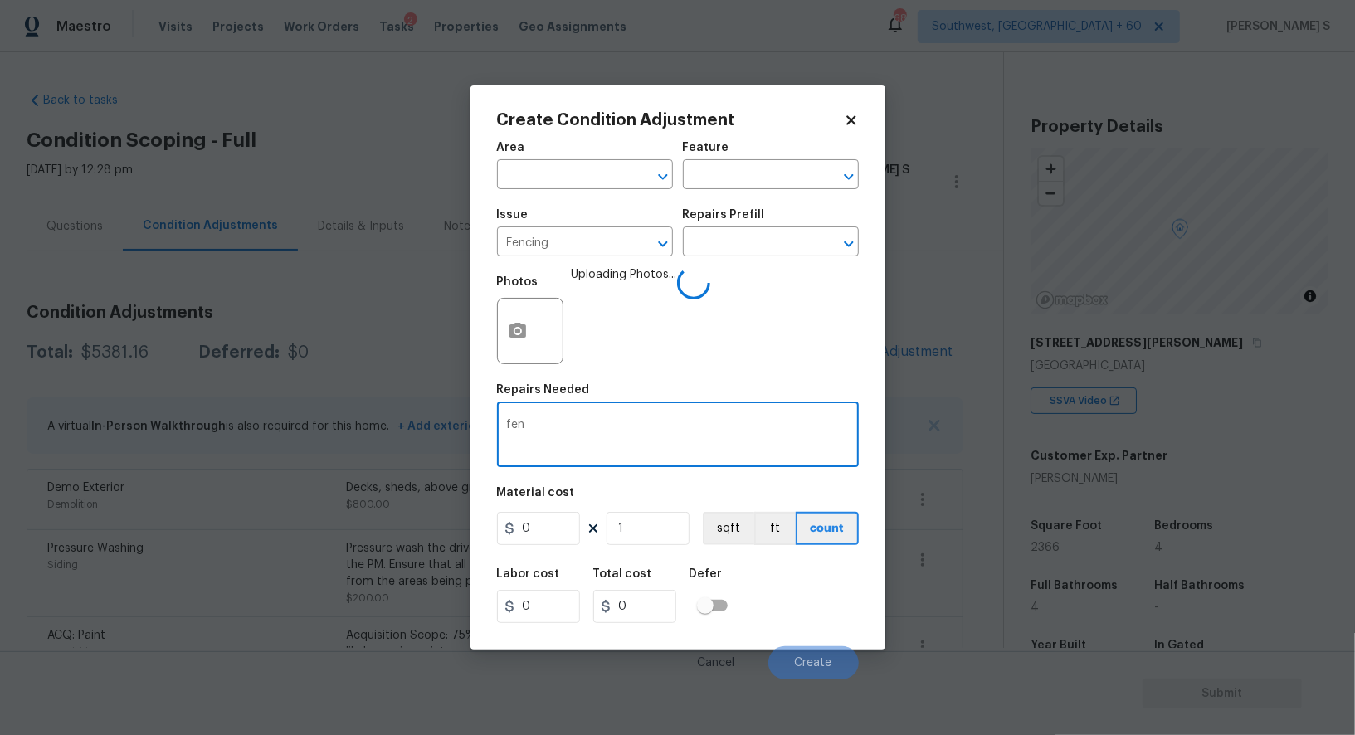
scroll to position [171, 0]
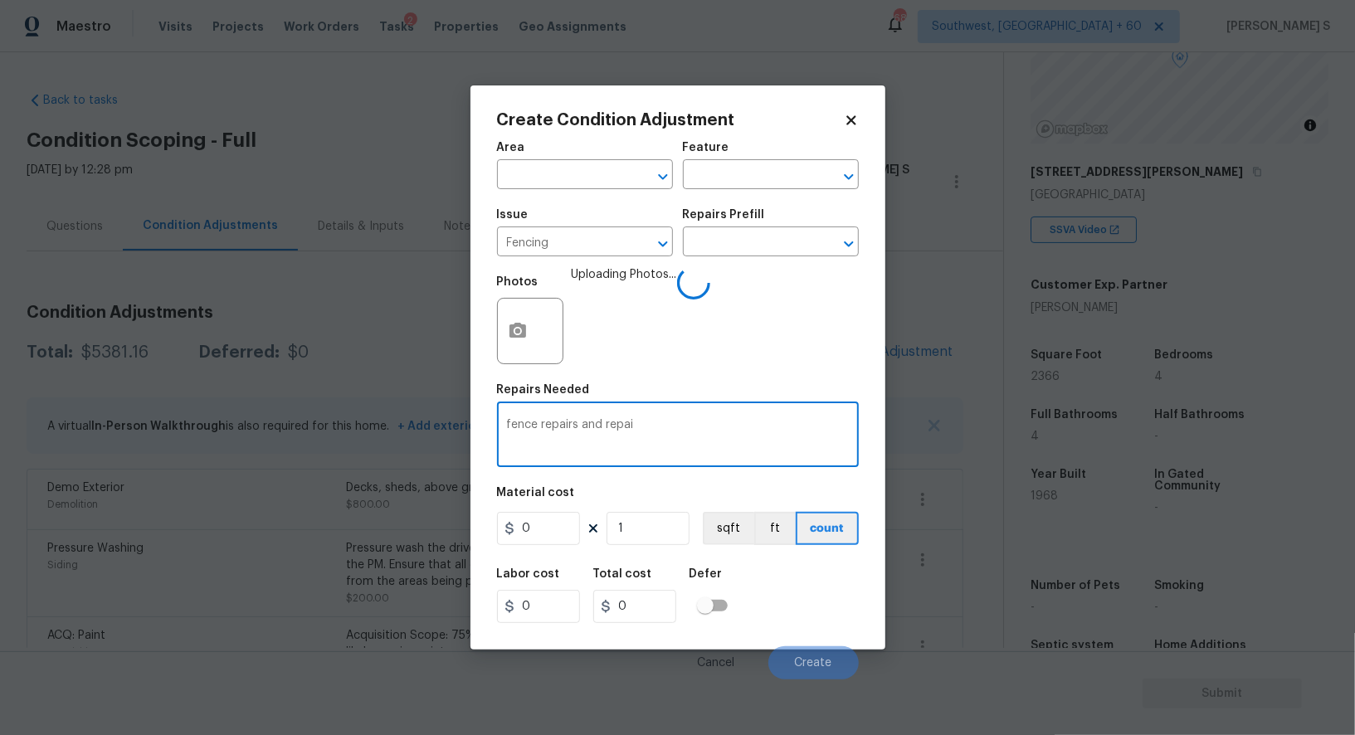
type textarea "fence repairs and repai"
click at [604, 245] on input "Fencing" at bounding box center [561, 244] width 129 height 26
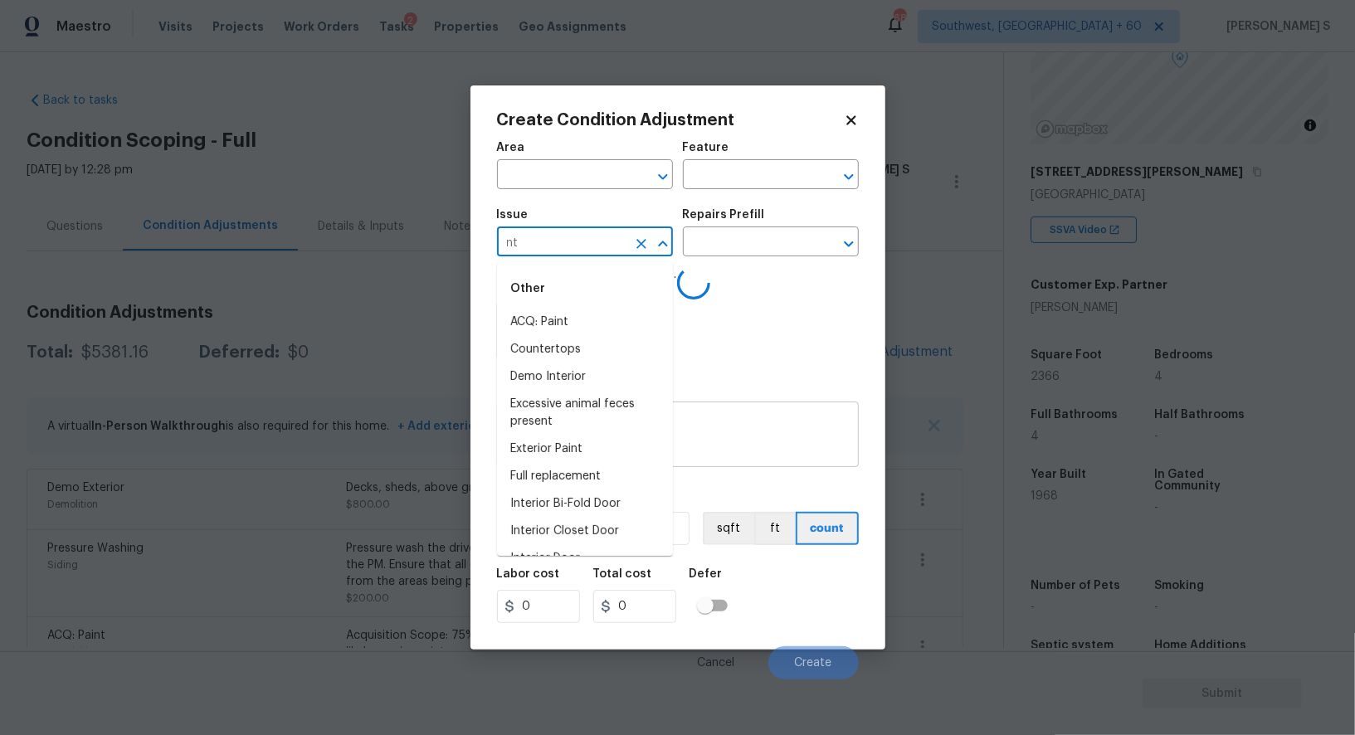
type input "Fencing"
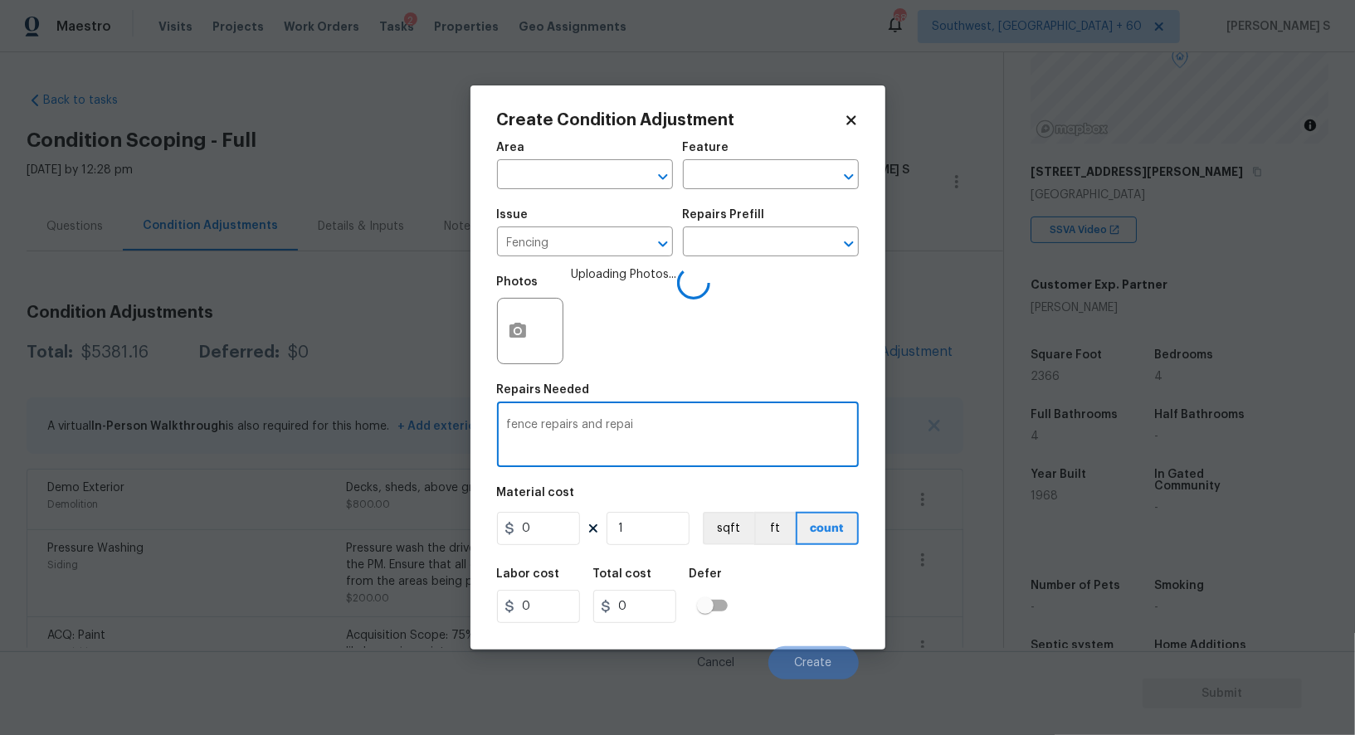
click at [758, 422] on textarea "fence repairs and repai" at bounding box center [678, 436] width 342 height 35
click at [762, 430] on textarea "fence repairs and repai" at bounding box center [678, 436] width 342 height 35
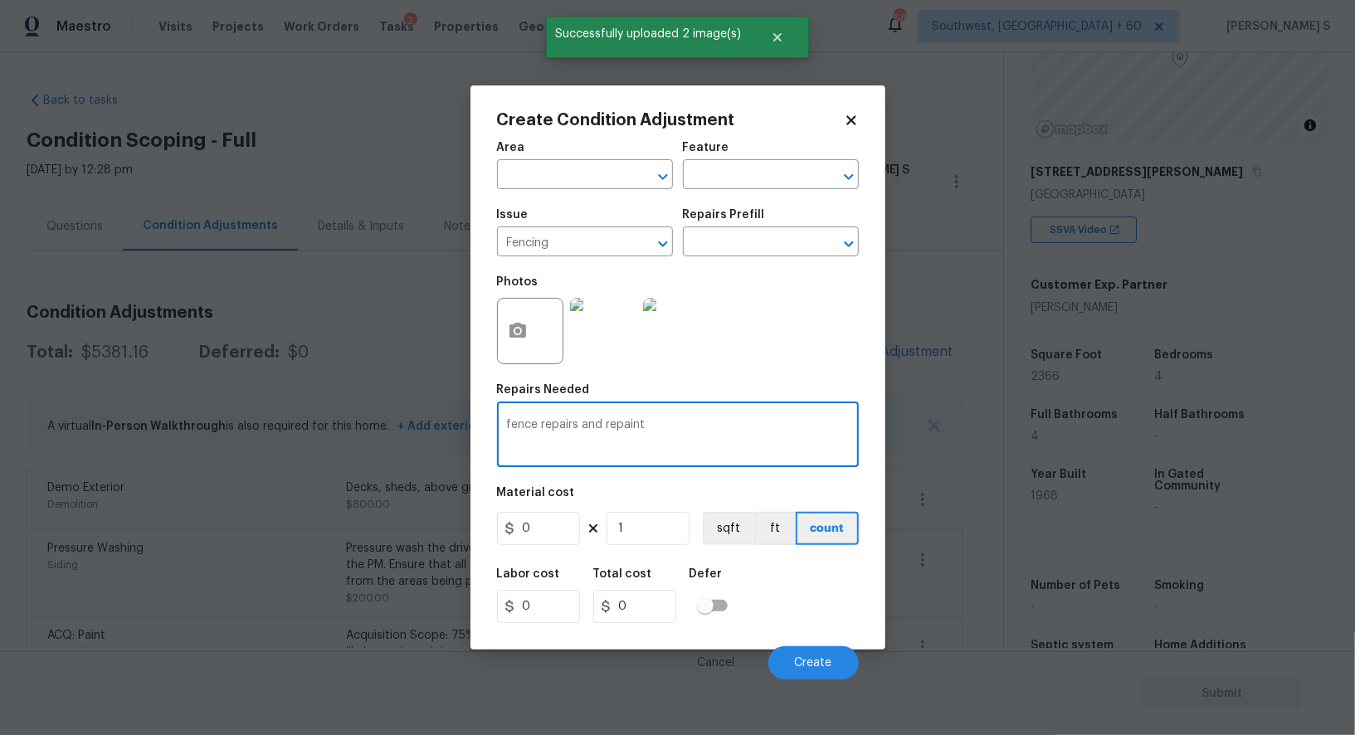
type textarea "fence repairs and repaint"
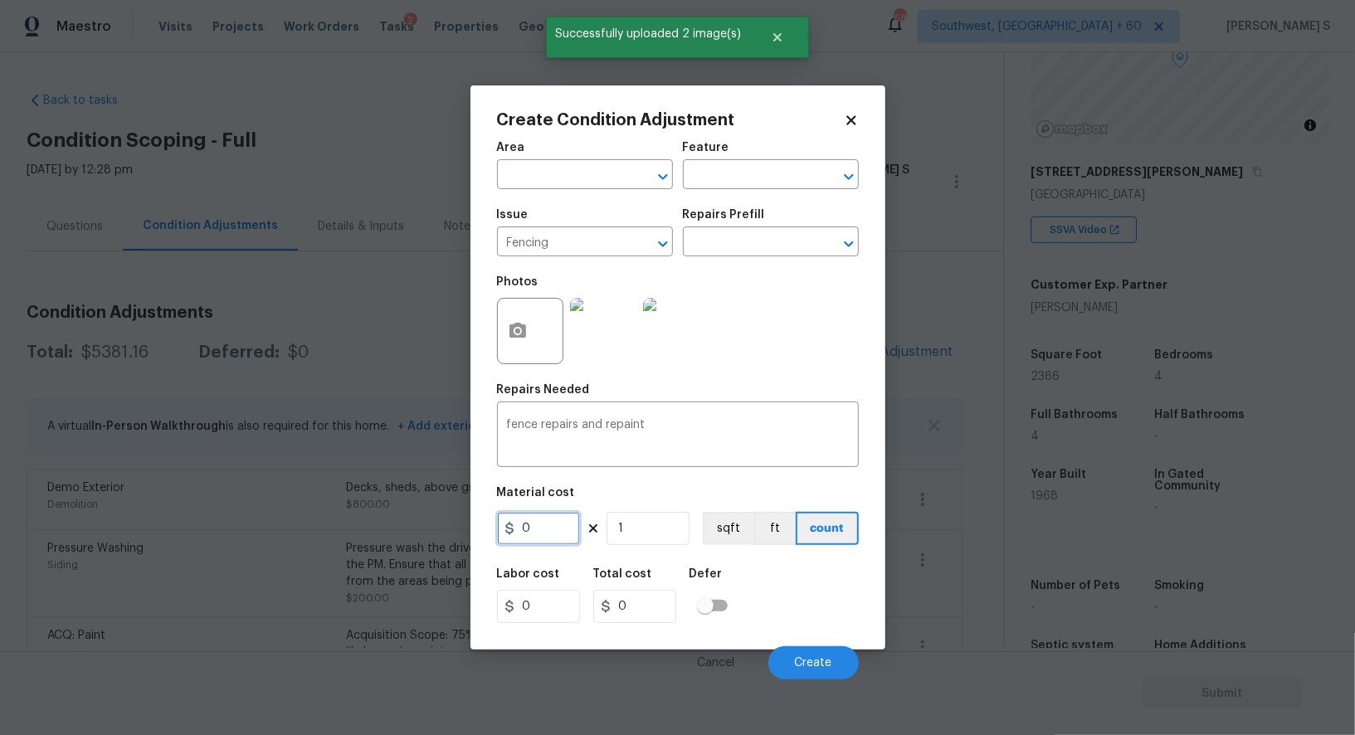
click at [565, 535] on input "0" at bounding box center [538, 528] width 83 height 33
type input "1000"
click at [813, 665] on span "Create" at bounding box center [813, 663] width 37 height 12
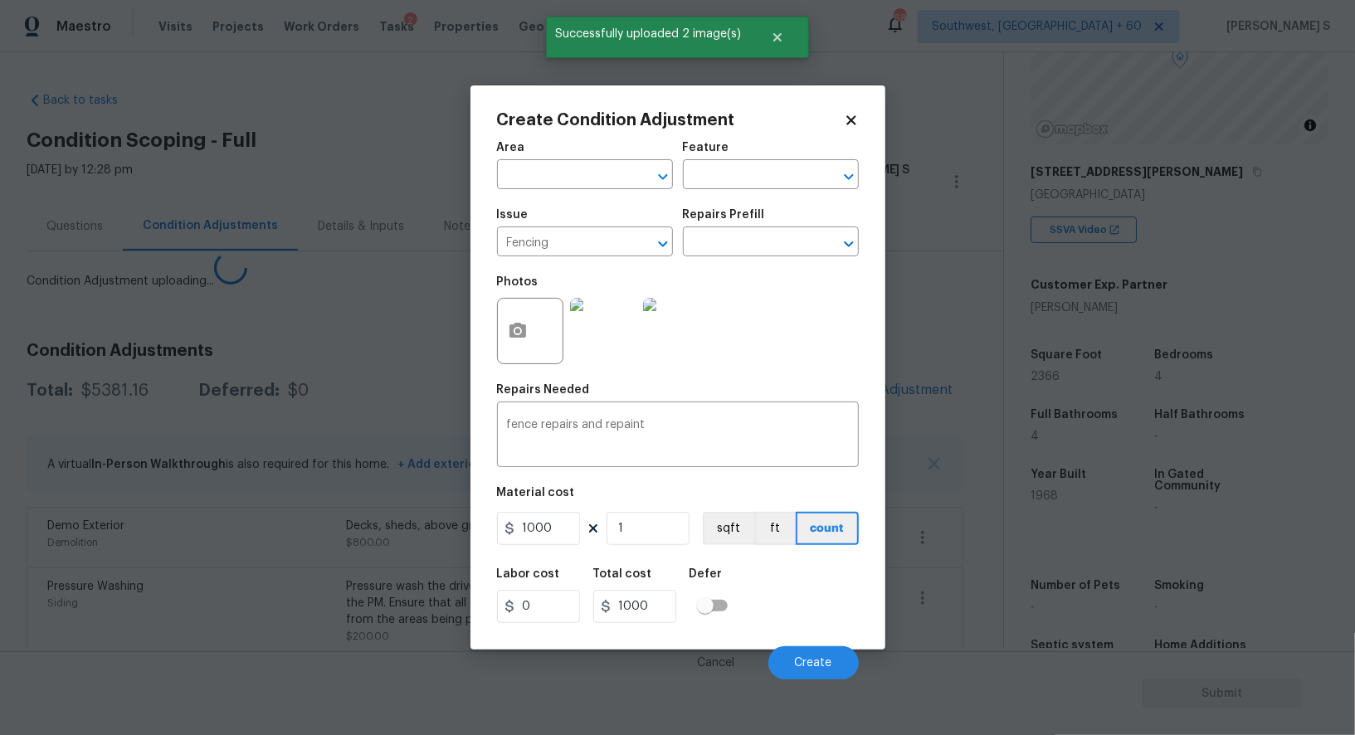
click at [42, 527] on body "Maestro Visits Projects Work Orders Tasks 2 Properties Geo Assignments 688 Sout…" at bounding box center [677, 367] width 1355 height 735
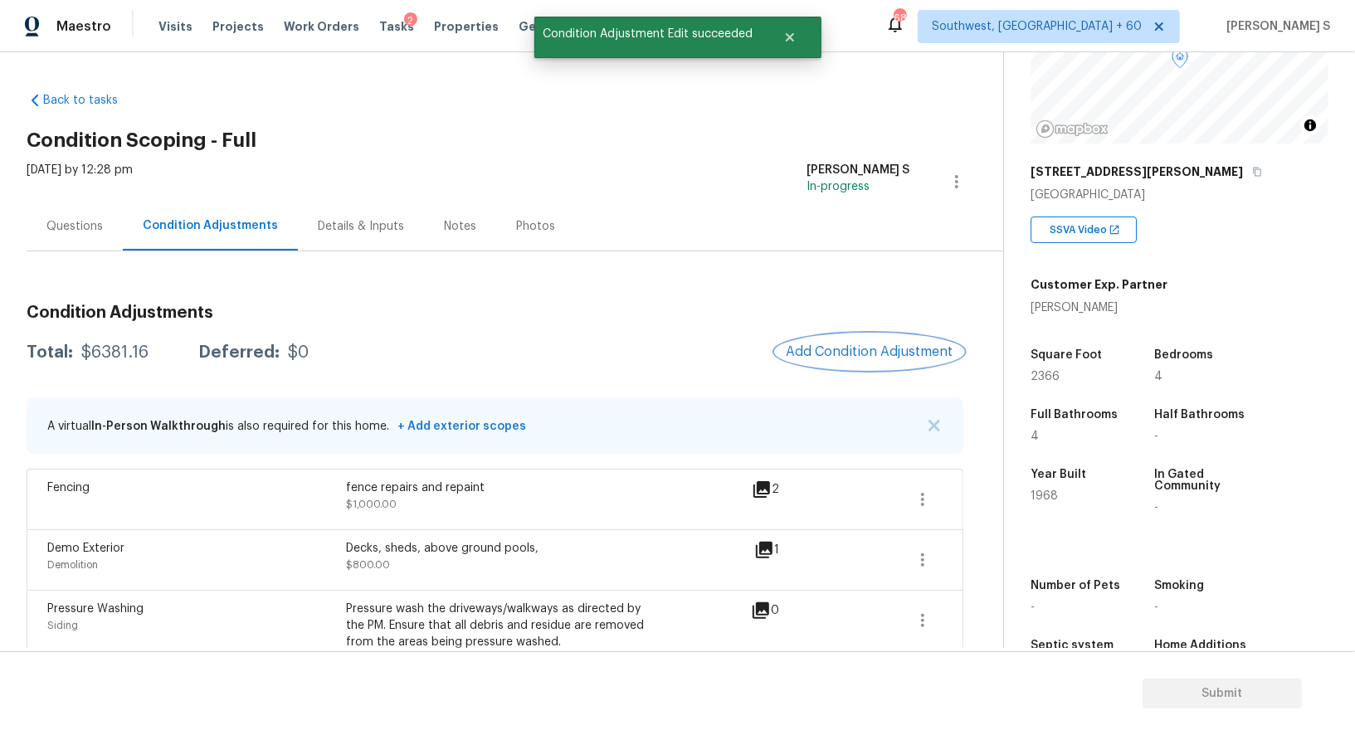
click at [833, 361] on button "Add Condition Adjustment" at bounding box center [870, 351] width 188 height 35
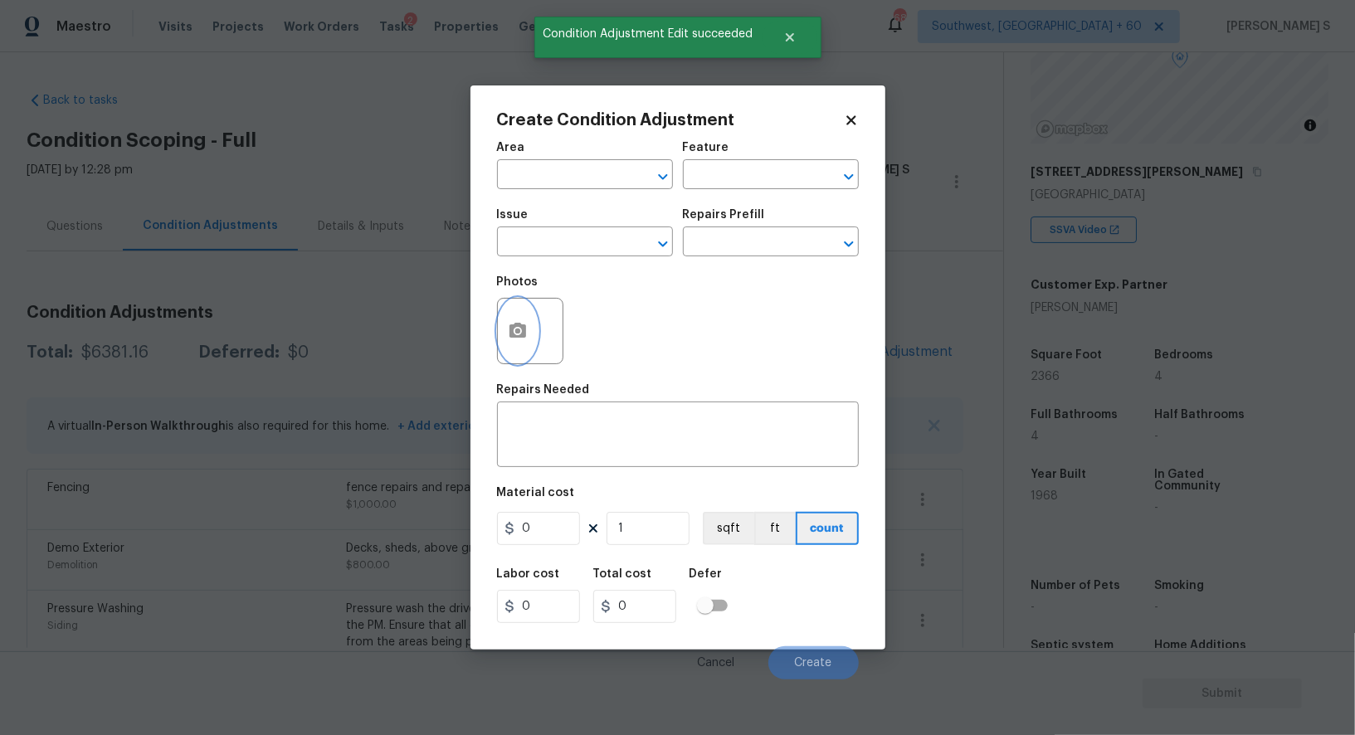
click at [518, 322] on button "button" at bounding box center [518, 331] width 40 height 65
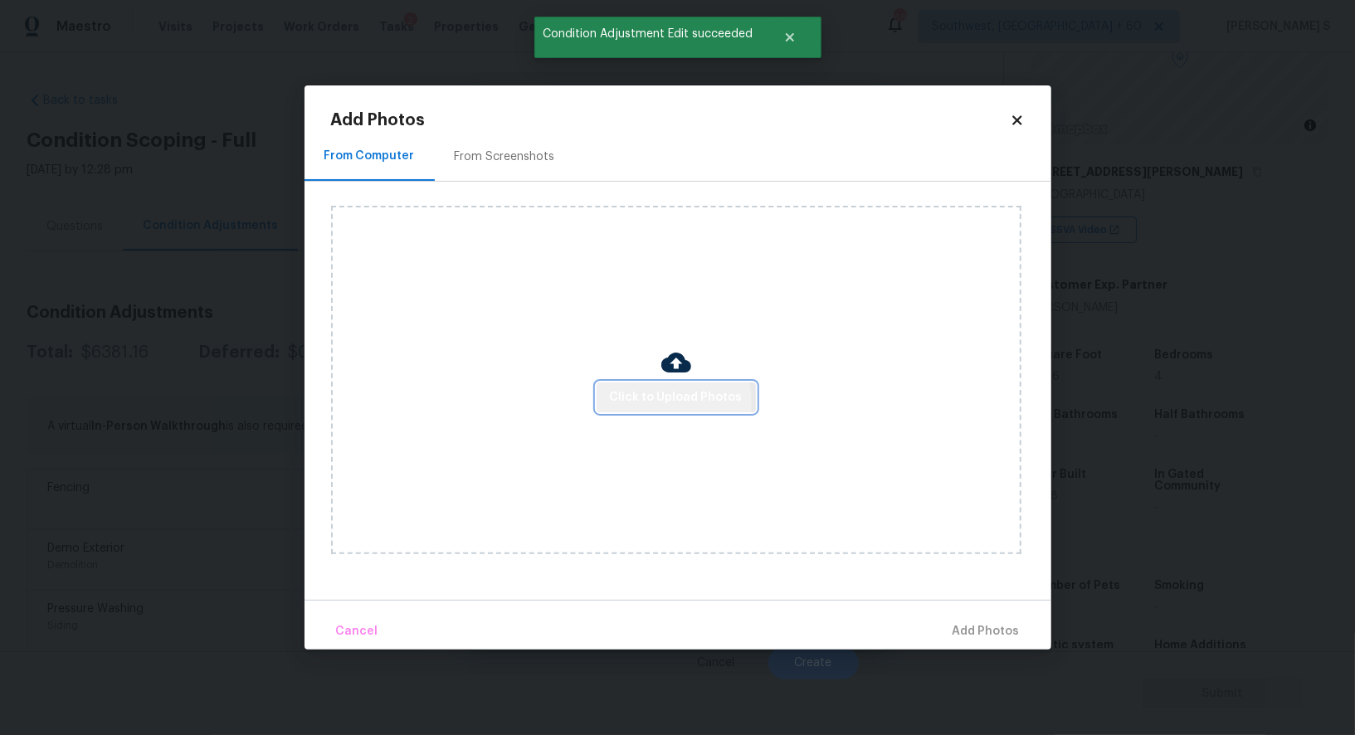
click at [672, 402] on span "Click to Upload Photos" at bounding box center [676, 398] width 133 height 21
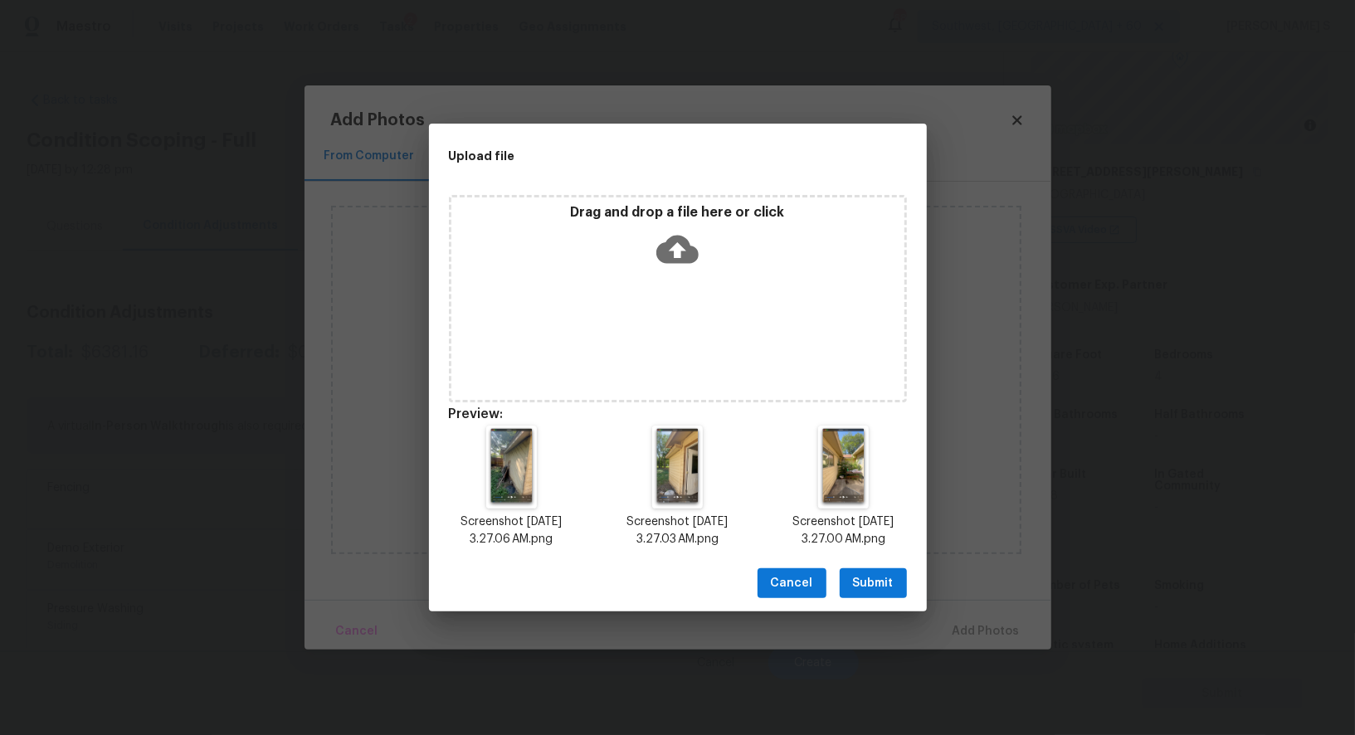
click at [853, 592] on span "Submit" at bounding box center [873, 583] width 41 height 21
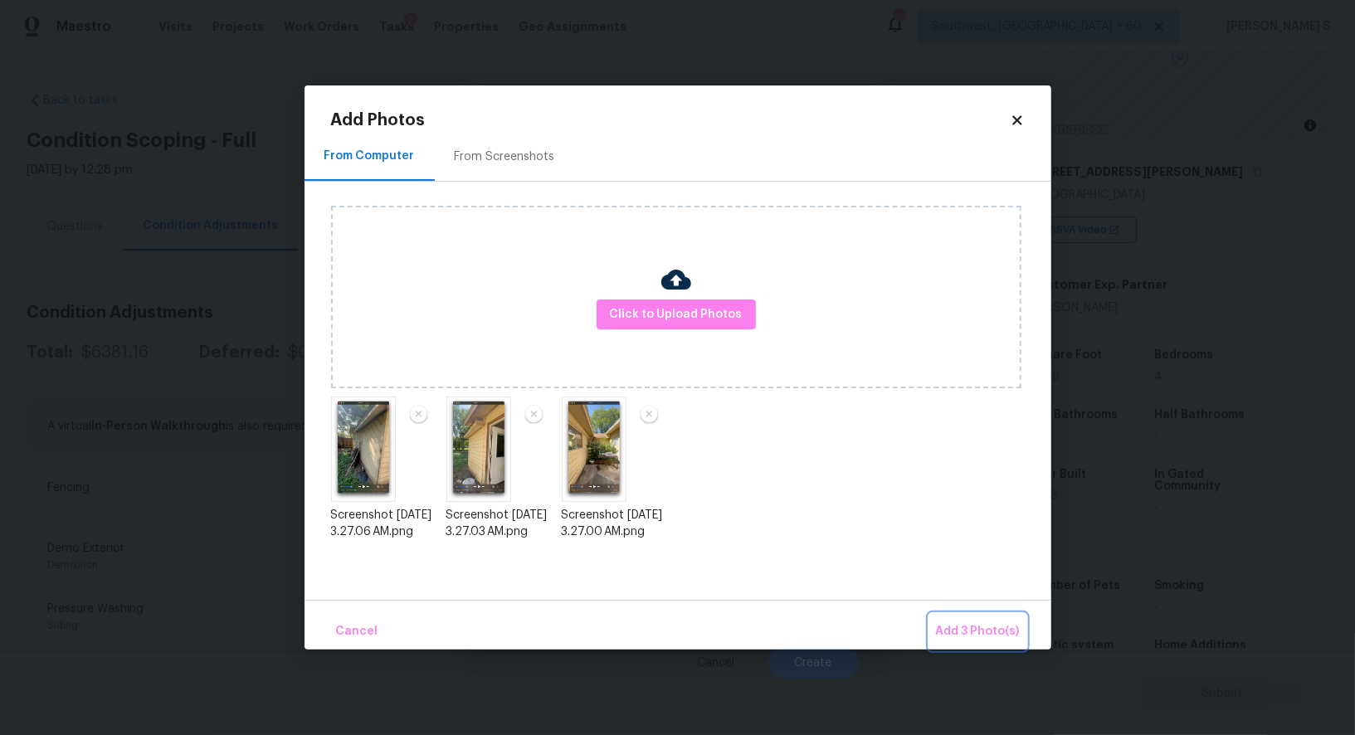
click at [987, 618] on button "Add 3 Photo(s)" at bounding box center [977, 632] width 97 height 36
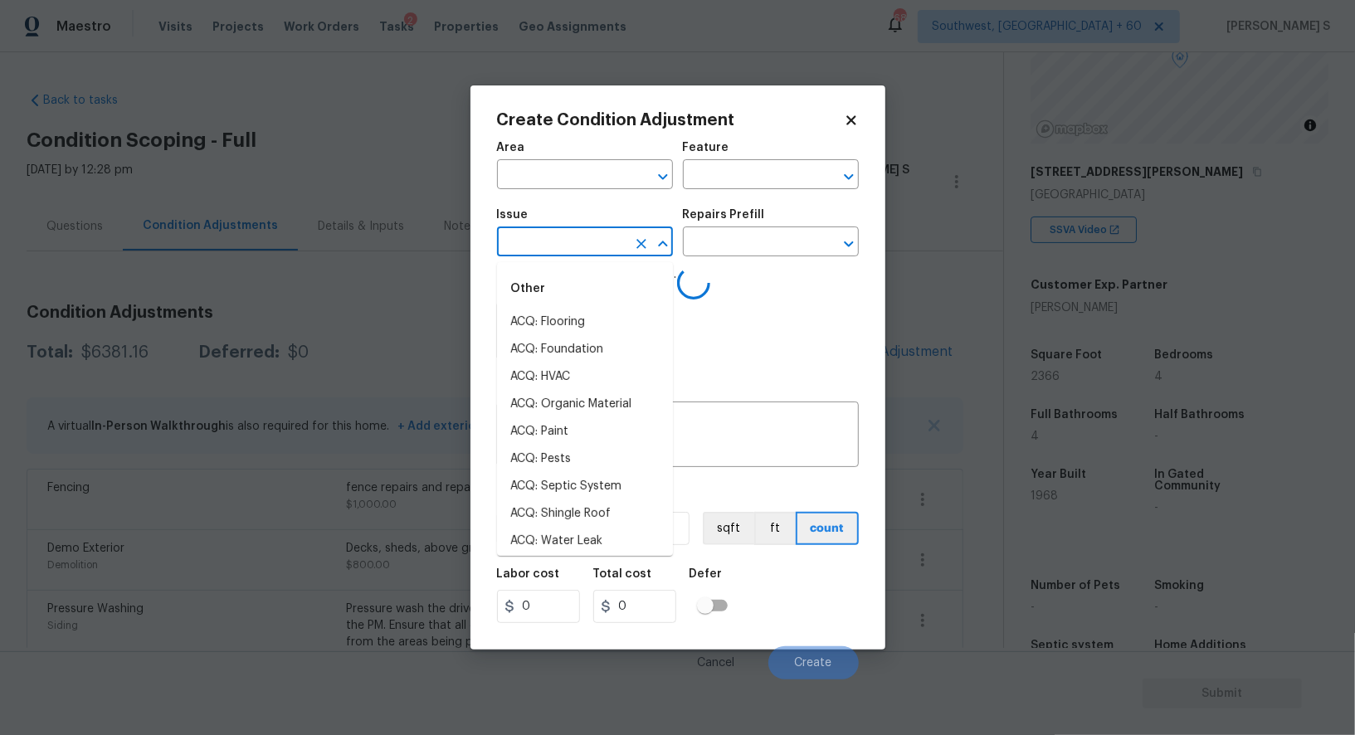
click at [589, 244] on input "text" at bounding box center [561, 244] width 129 height 26
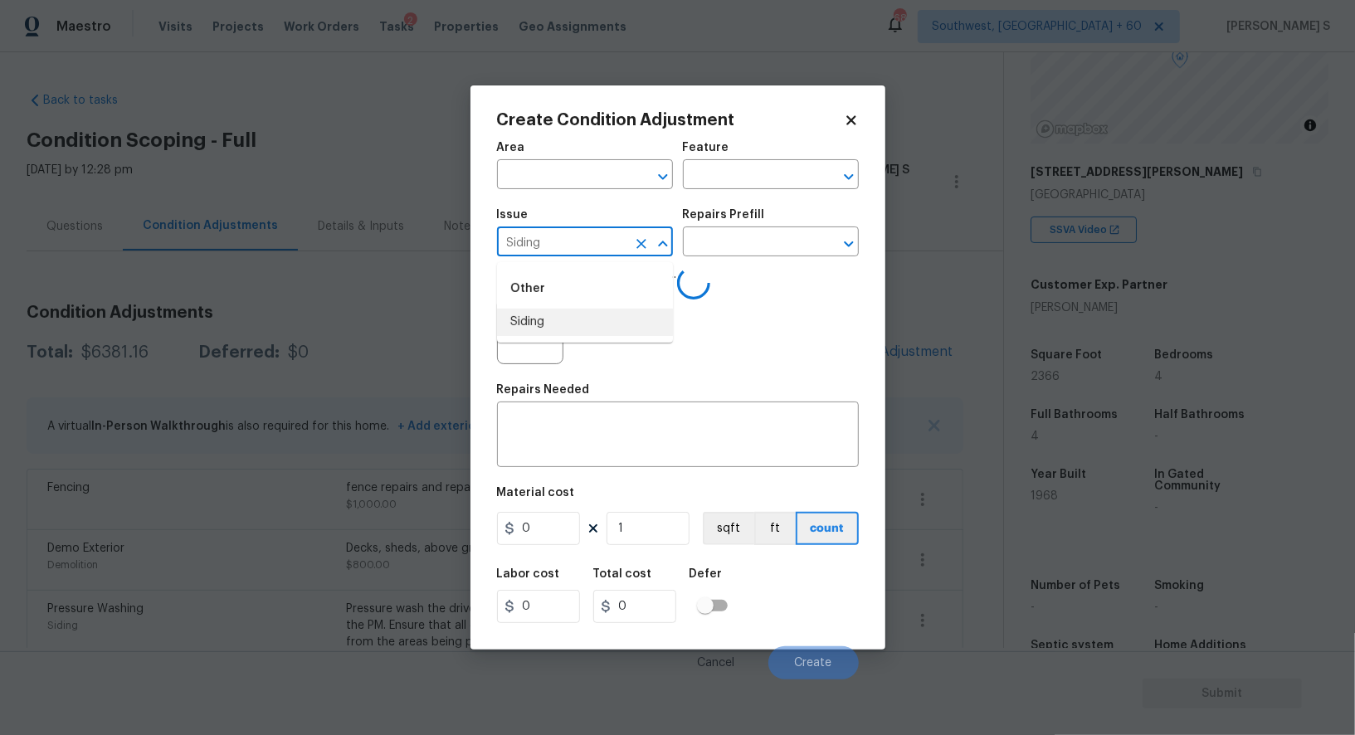
type input "Siding"
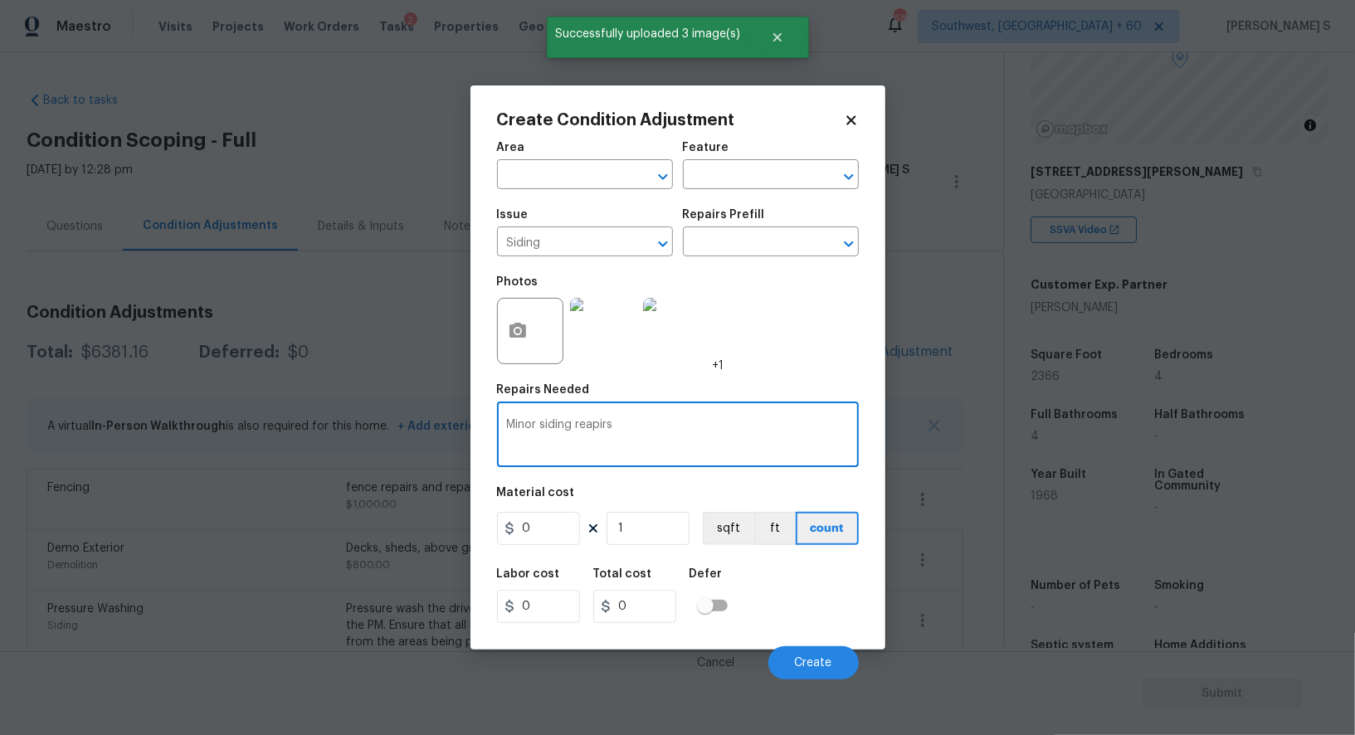
type textarea "Minor siding reapirs"
click at [564, 519] on input "0" at bounding box center [538, 528] width 83 height 33
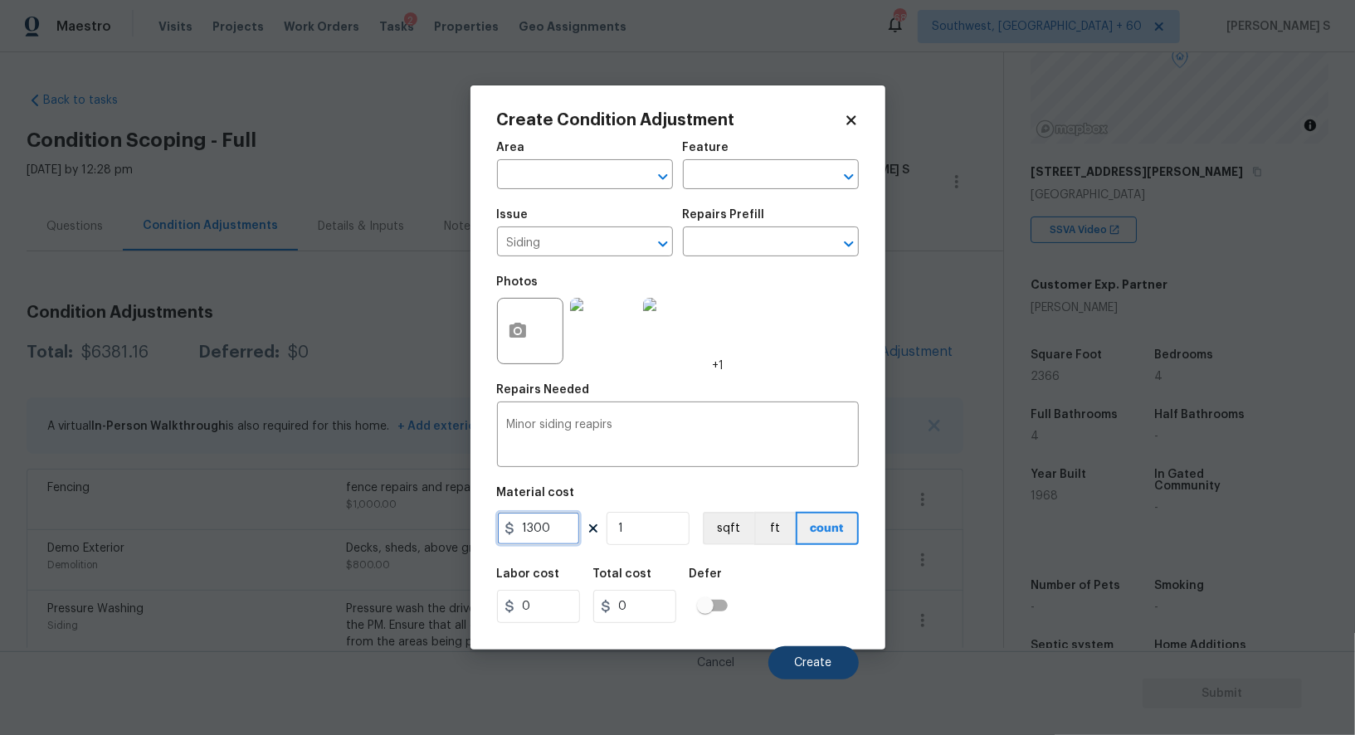
type input "1300"
click at [807, 651] on button "Create" at bounding box center [813, 662] width 90 height 33
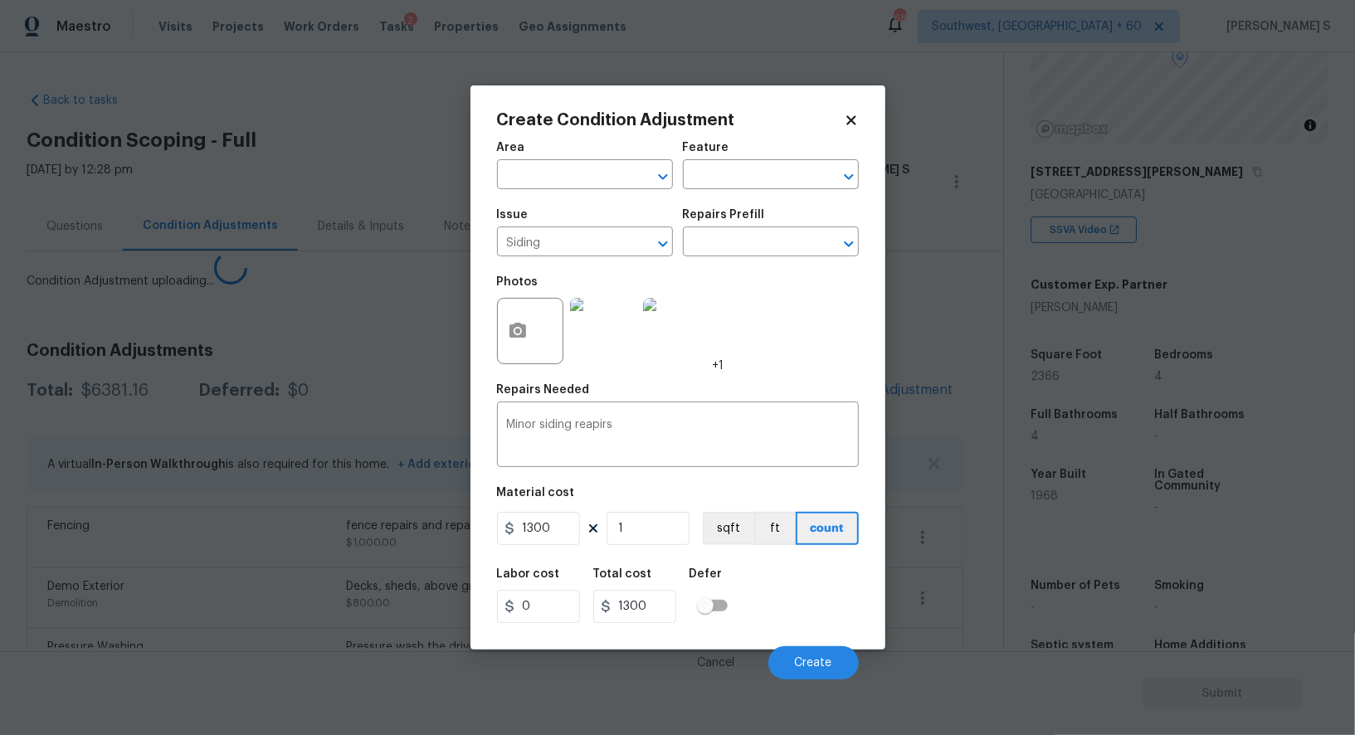
click at [253, 563] on body "Maestro Visits Projects Work Orders Tasks 2 Properties Geo Assignments 688 Sout…" at bounding box center [677, 367] width 1355 height 735
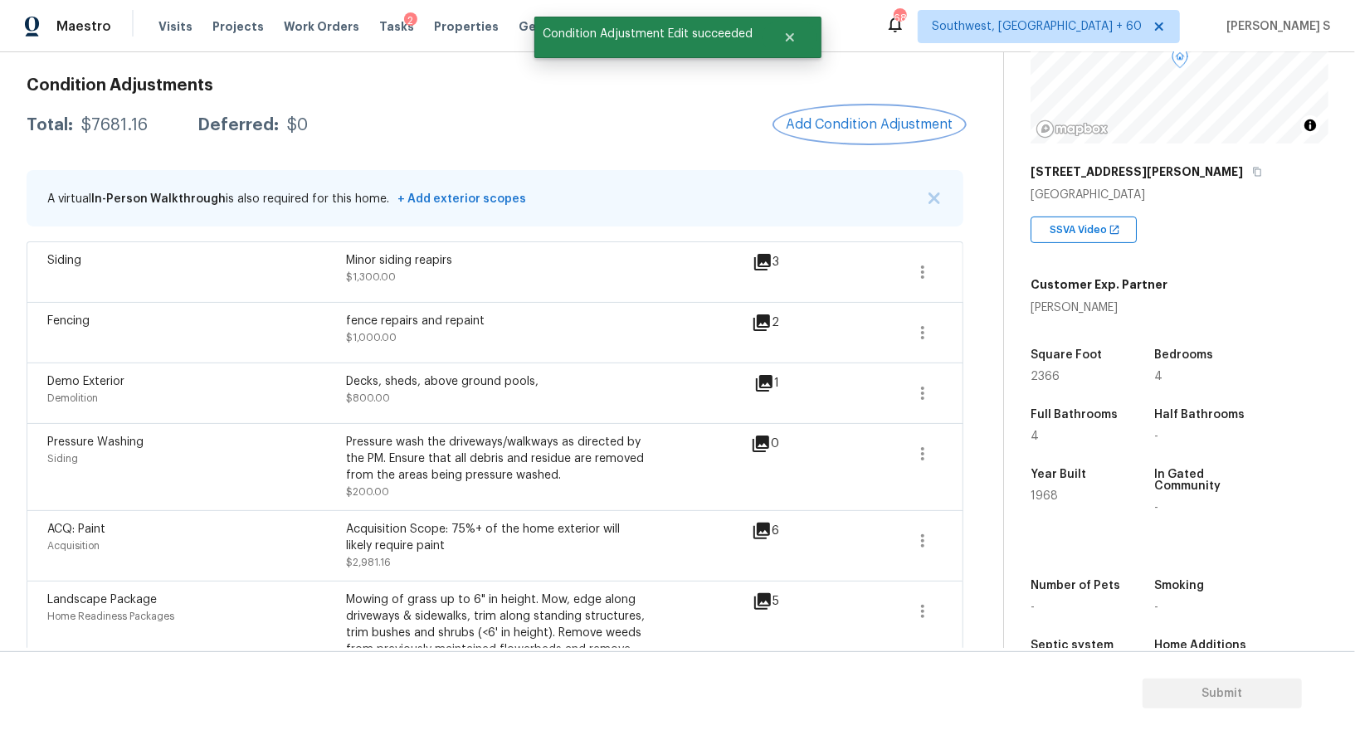
scroll to position [0, 0]
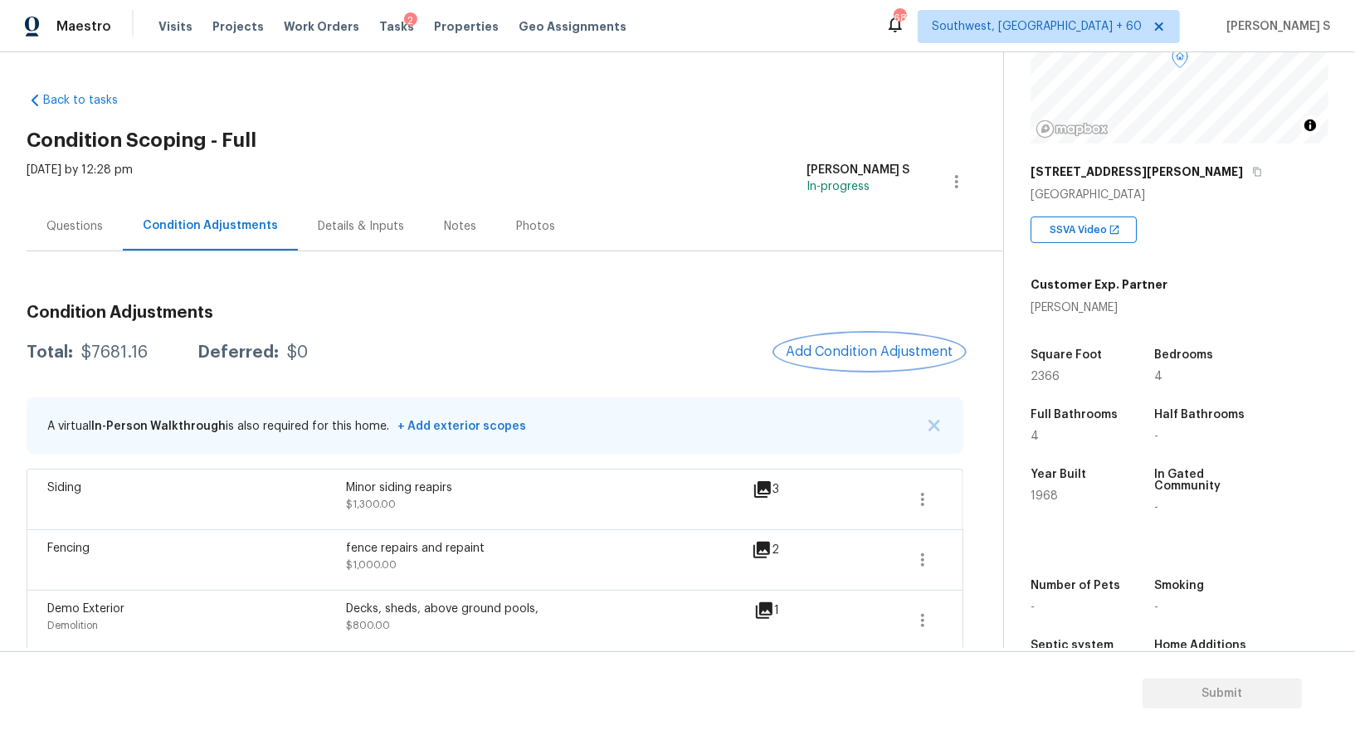
click at [817, 353] on span "Add Condition Adjustment" at bounding box center [870, 351] width 168 height 15
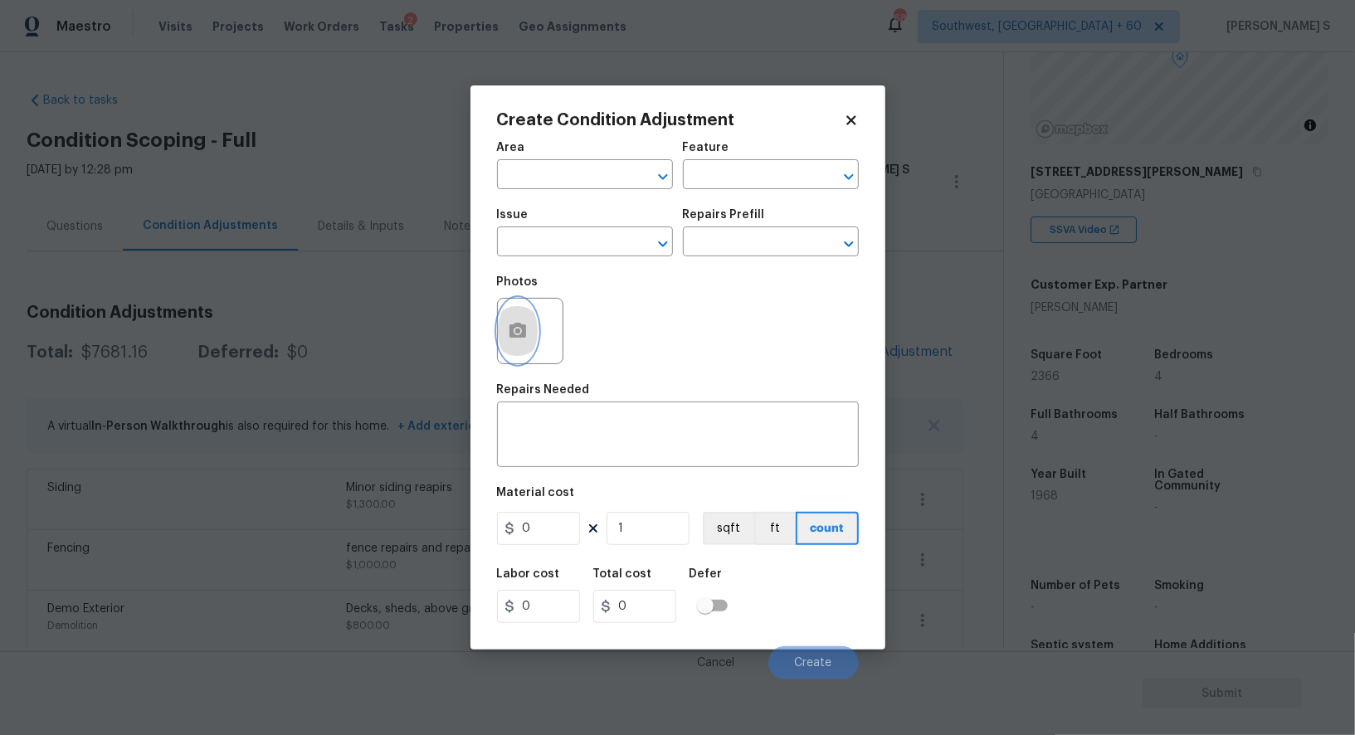
click at [501, 329] on button "button" at bounding box center [518, 331] width 40 height 65
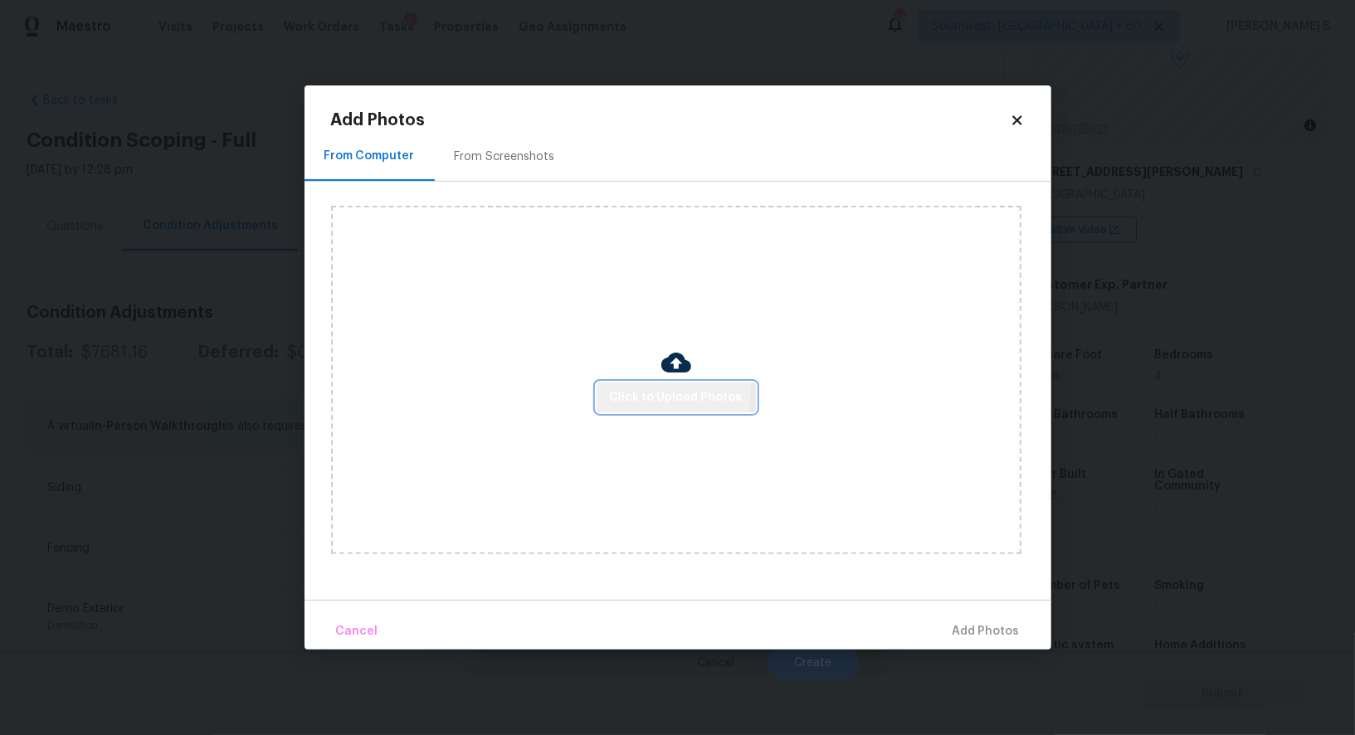
click at [635, 391] on span "Click to Upload Photos" at bounding box center [676, 398] width 133 height 21
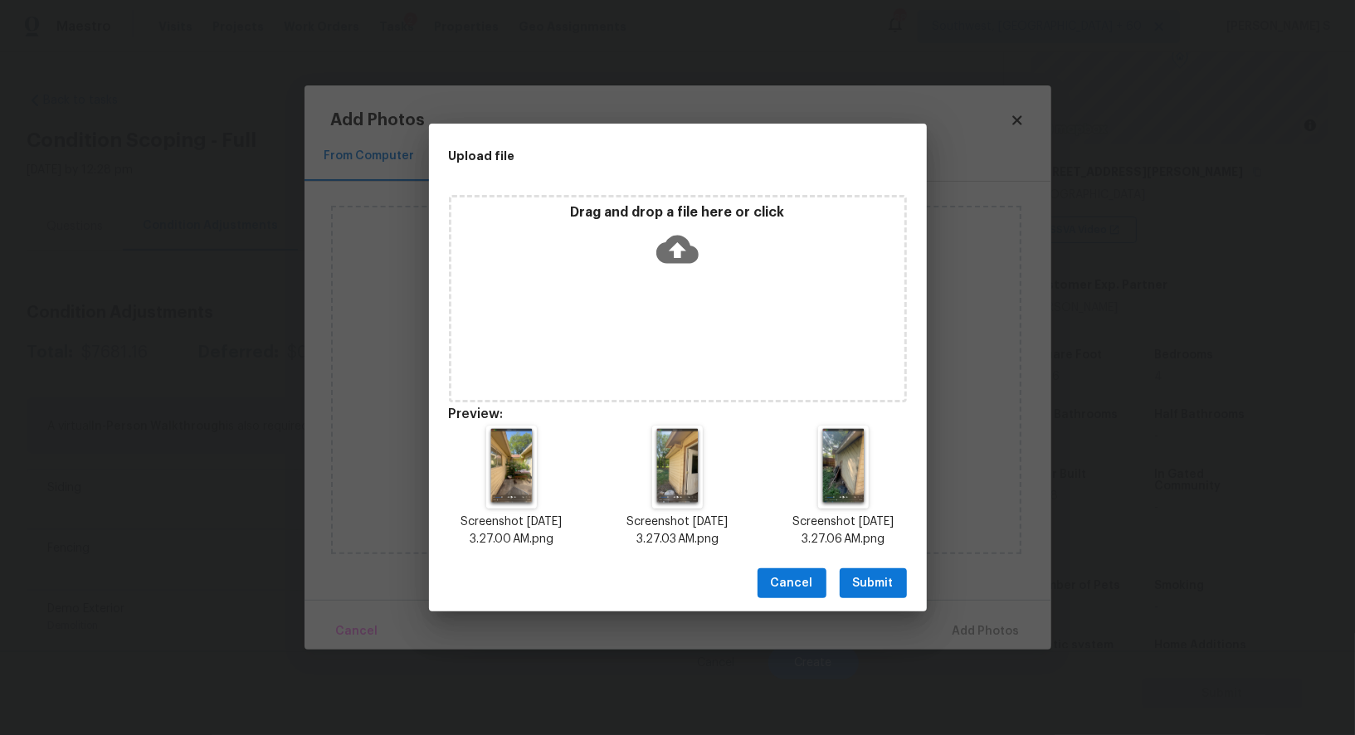
click at [868, 575] on span "Submit" at bounding box center [873, 583] width 41 height 21
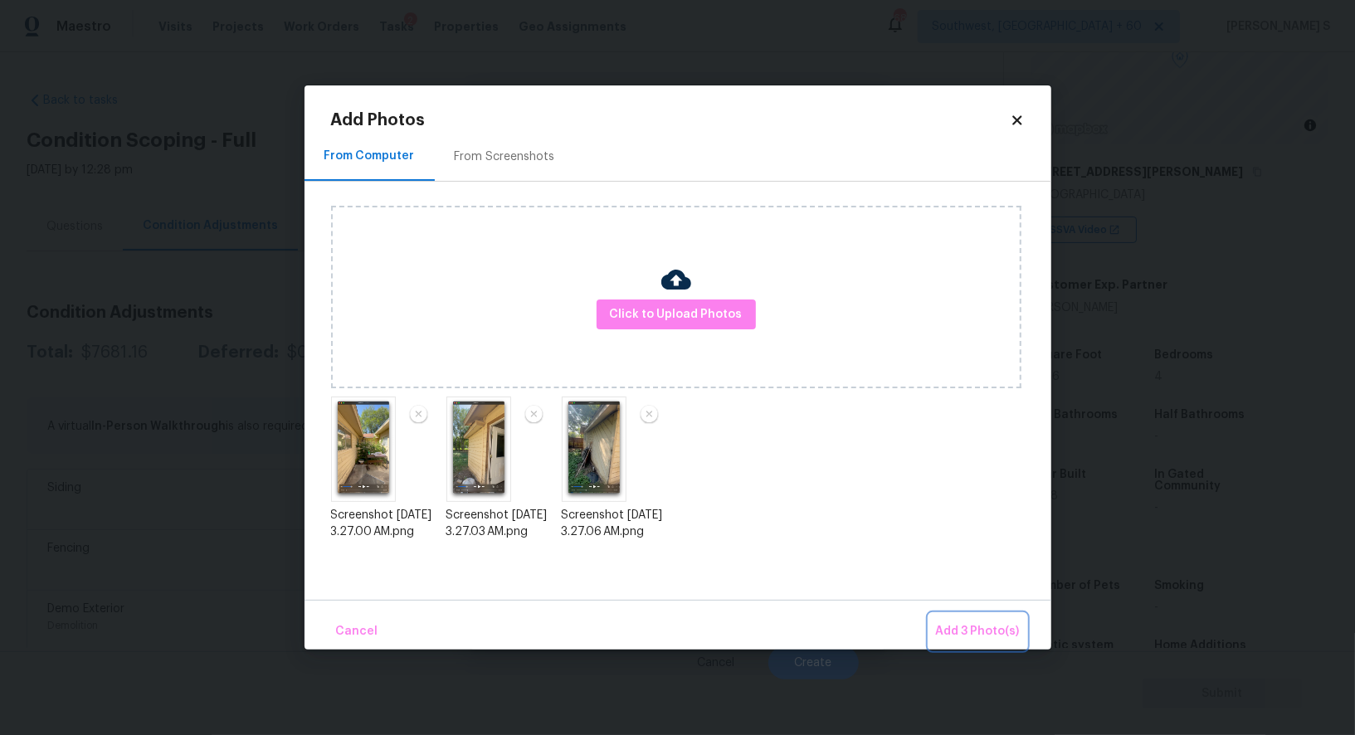
click at [992, 626] on span "Add 3 Photo(s)" at bounding box center [978, 632] width 84 height 21
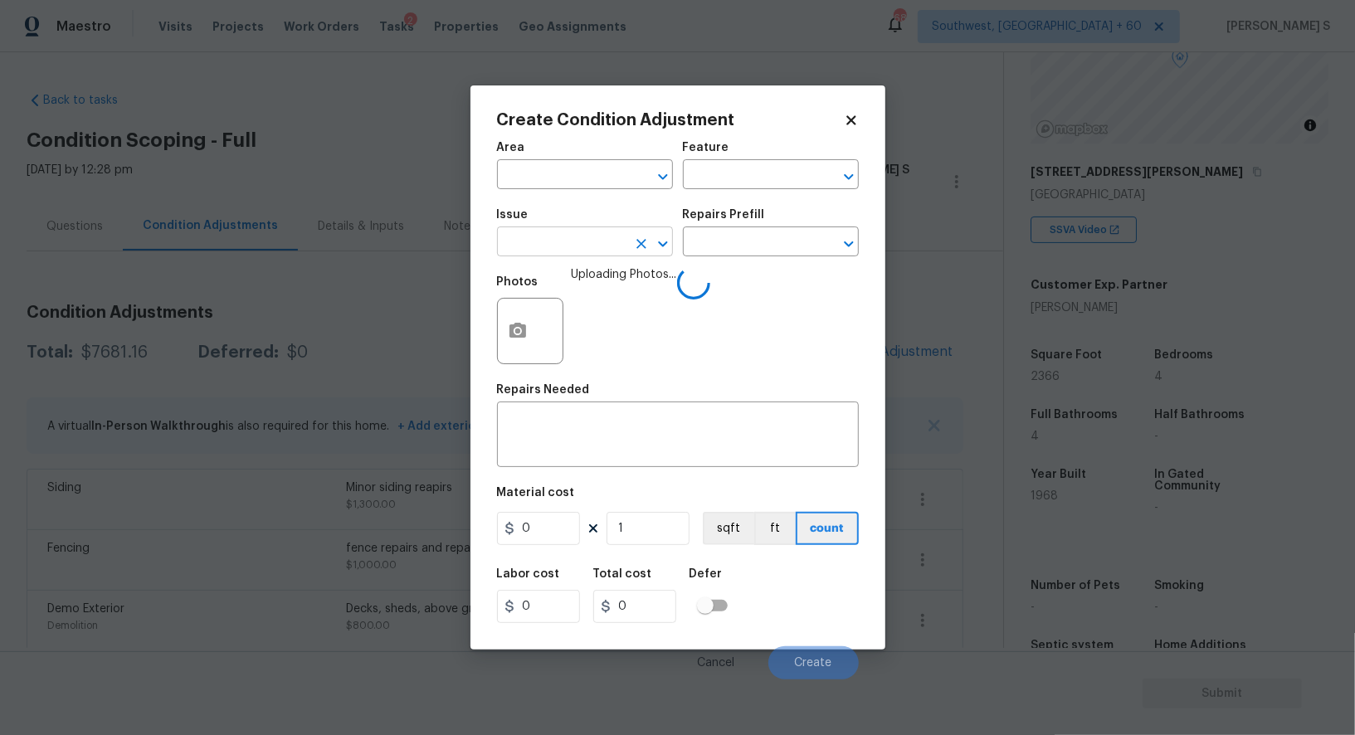
click at [621, 246] on input "text" at bounding box center [561, 244] width 129 height 26
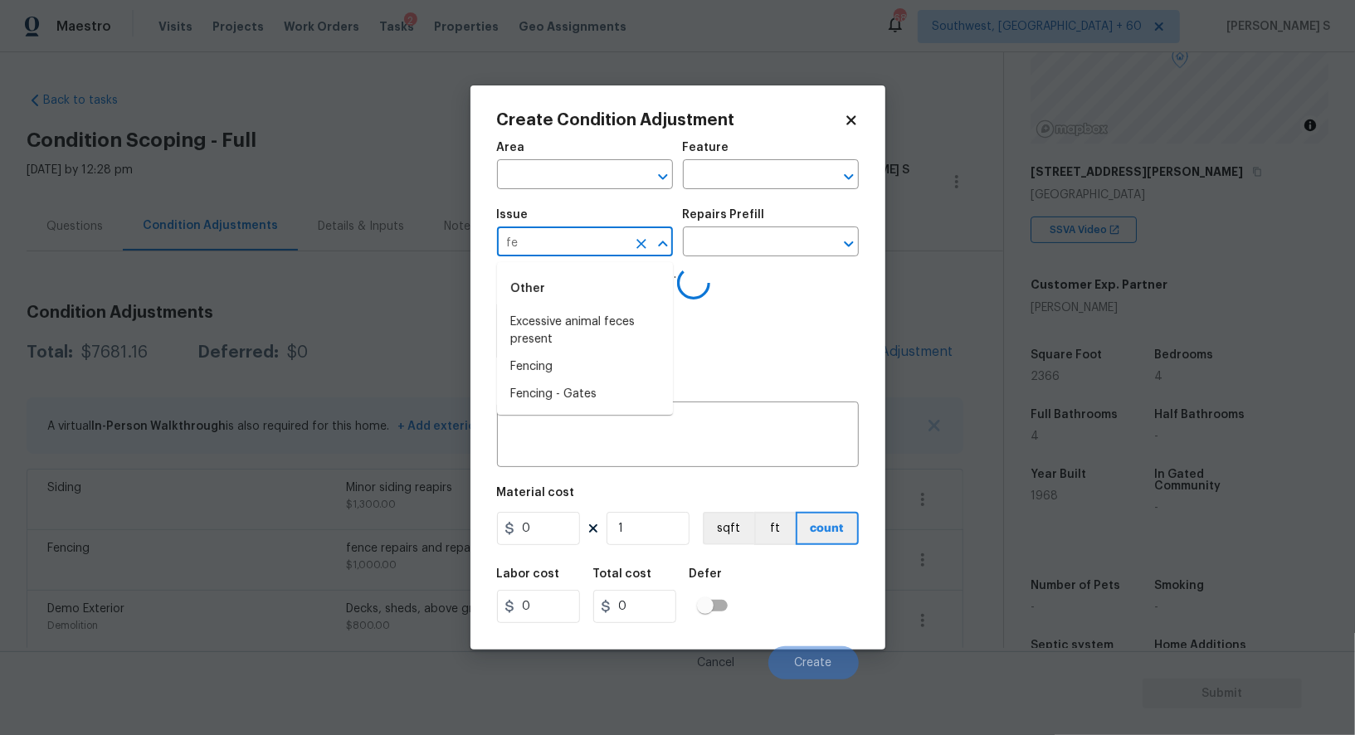
type input "f"
type input "Debris/garbage on site"
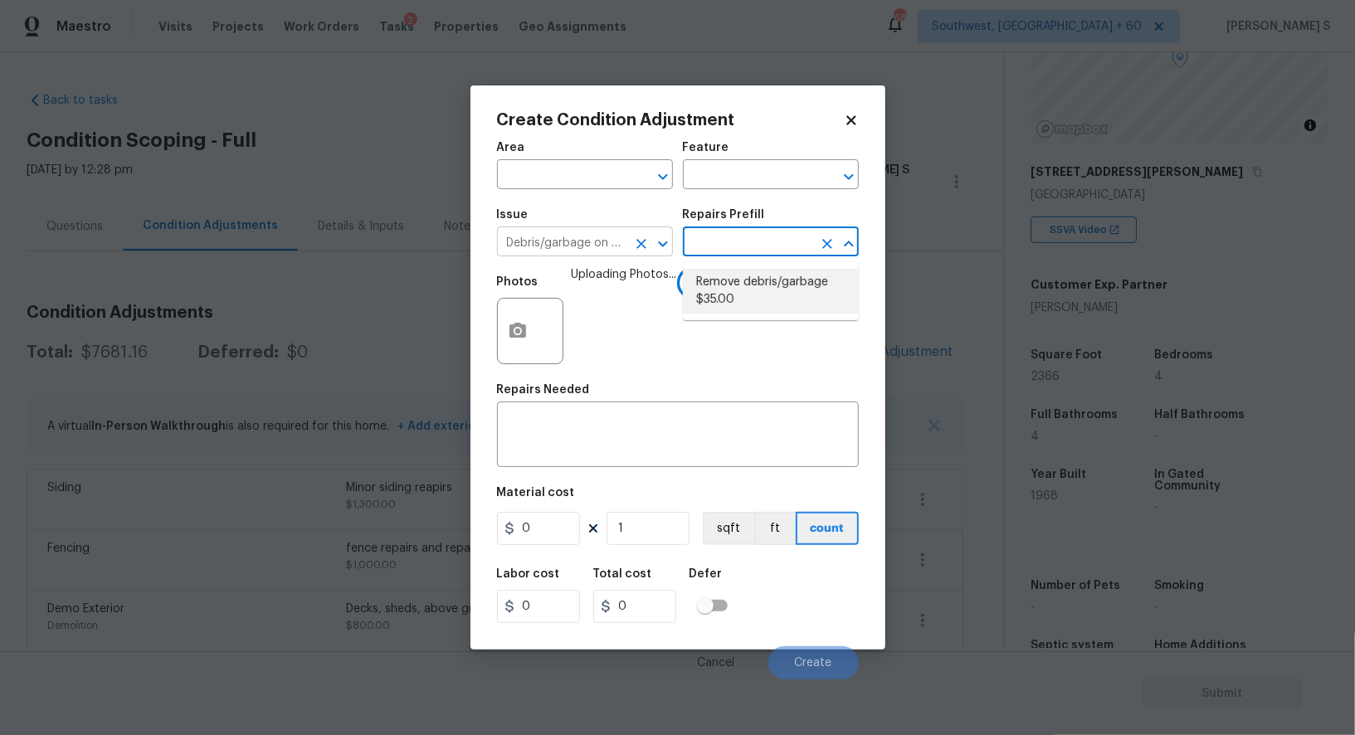
type textarea "Remove, haul off, and properly dispose of any debris left by seller to offsite …"
type input "35"
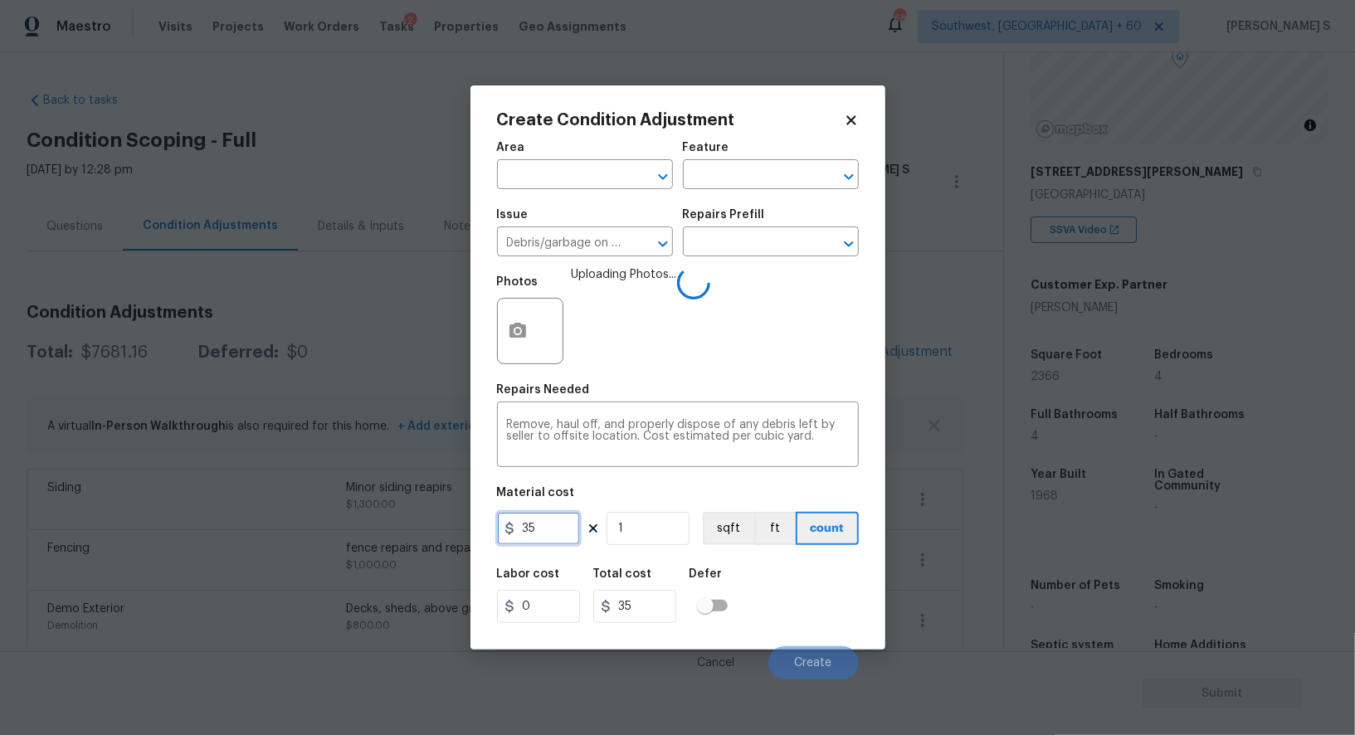
click at [558, 534] on input "35" at bounding box center [538, 528] width 83 height 33
type input "300"
click at [802, 599] on div "Labor cost 0 Total cost 300 Defer" at bounding box center [678, 595] width 362 height 75
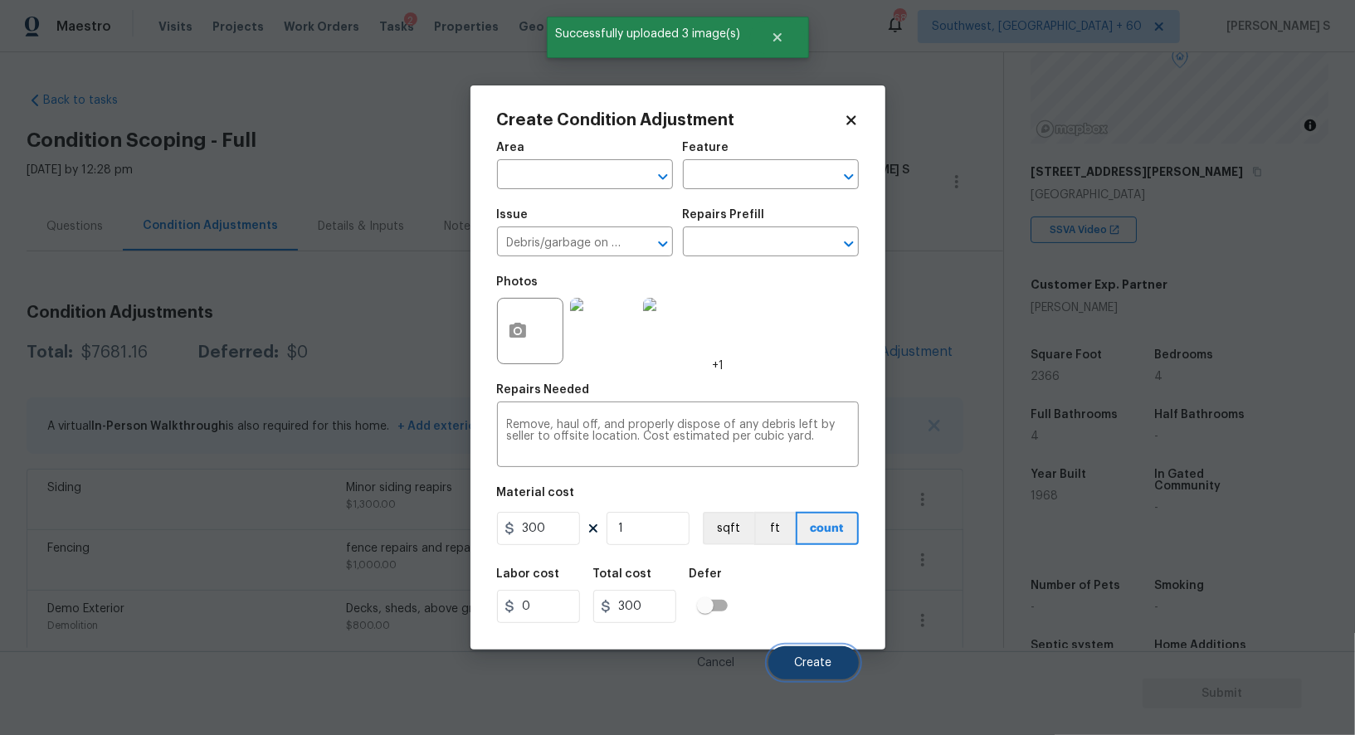
click at [825, 658] on span "Create" at bounding box center [813, 663] width 37 height 12
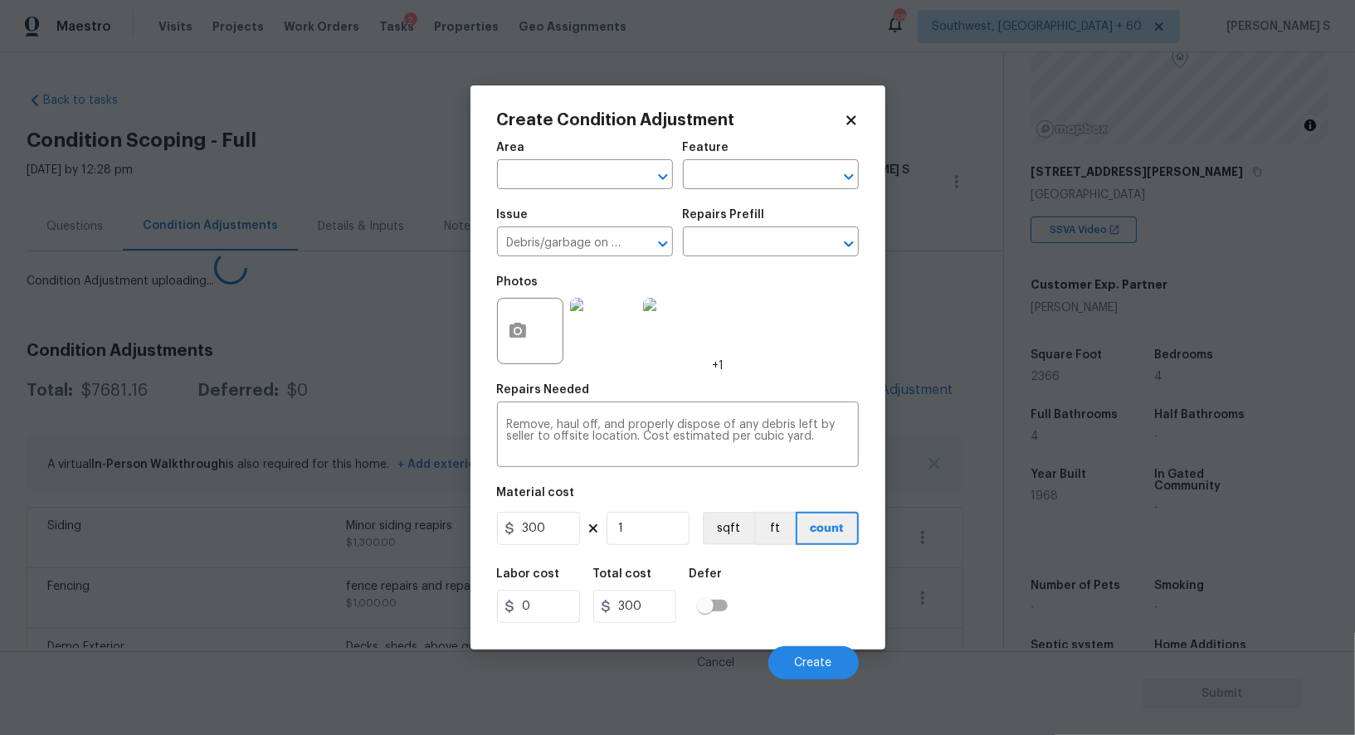
click at [422, 598] on body "Maestro Visits Projects Work Orders Tasks 2 Properties Geo Assignments 688 Sout…" at bounding box center [677, 367] width 1355 height 735
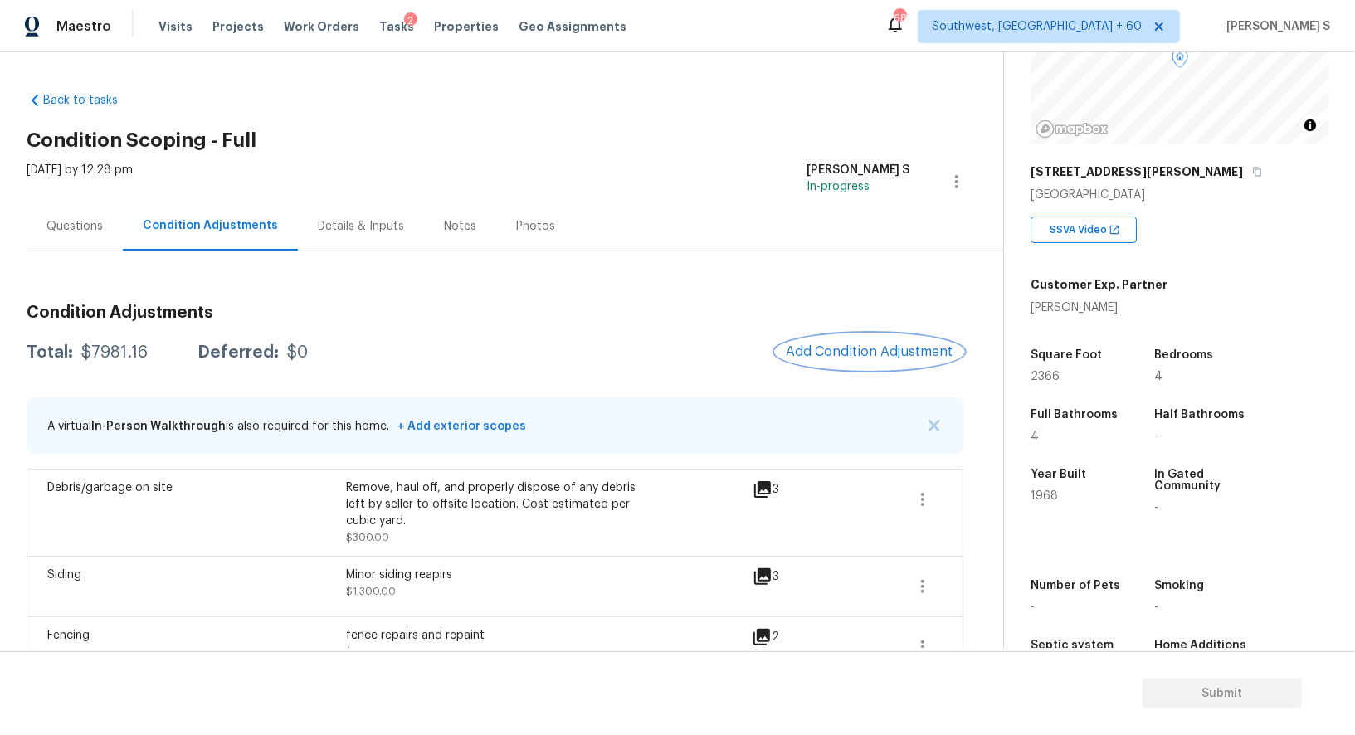
scroll to position [245, 0]
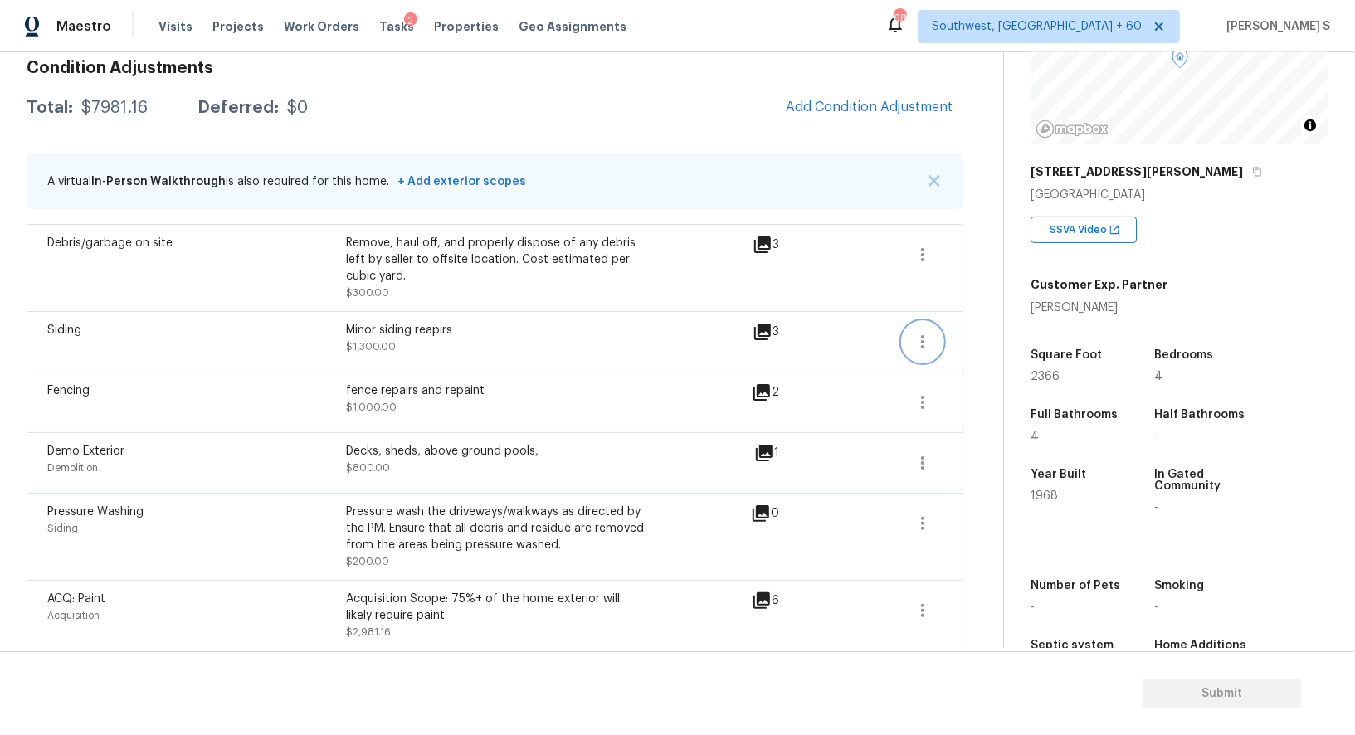
click at [931, 333] on icon "button" at bounding box center [923, 342] width 20 height 20
click at [996, 333] on div "Edit" at bounding box center [1017, 337] width 129 height 17
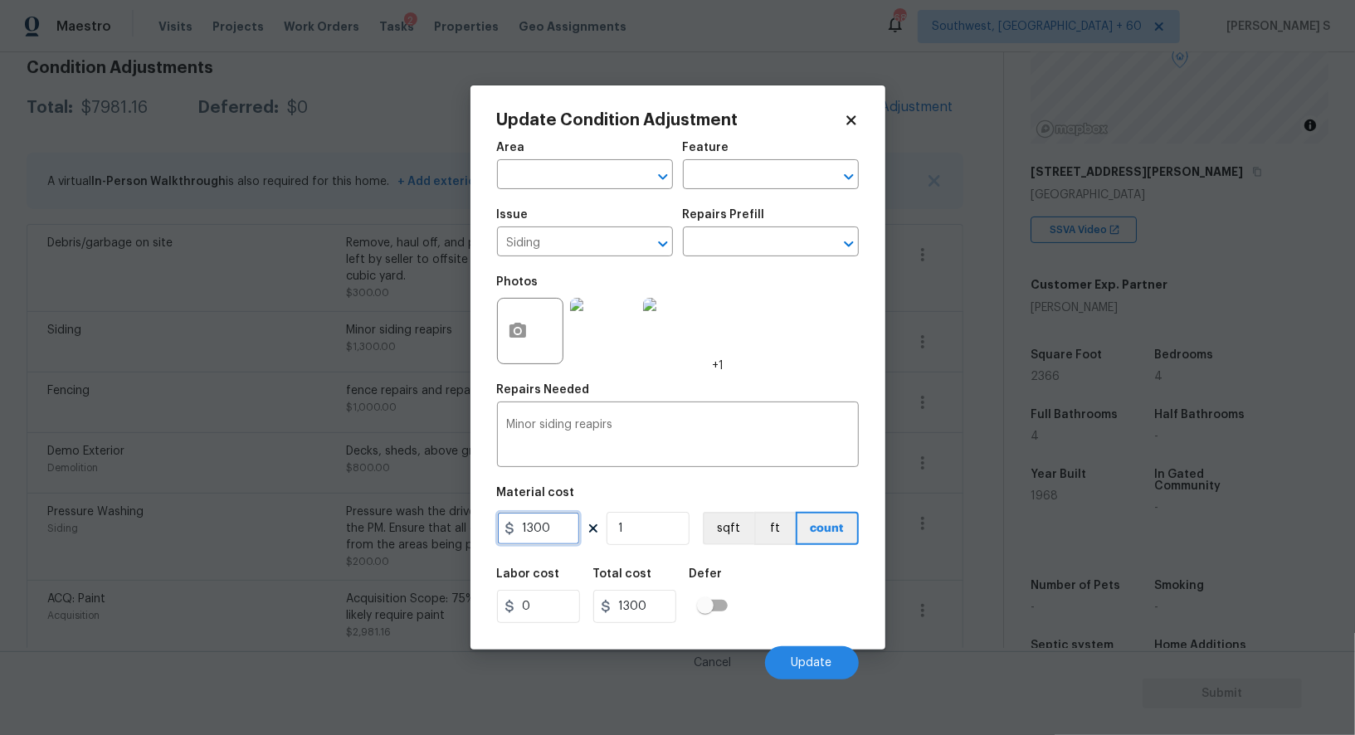
click at [539, 520] on input "1300" at bounding box center [538, 528] width 83 height 33
type input "2000"
click at [831, 666] on span "Update" at bounding box center [812, 663] width 41 height 12
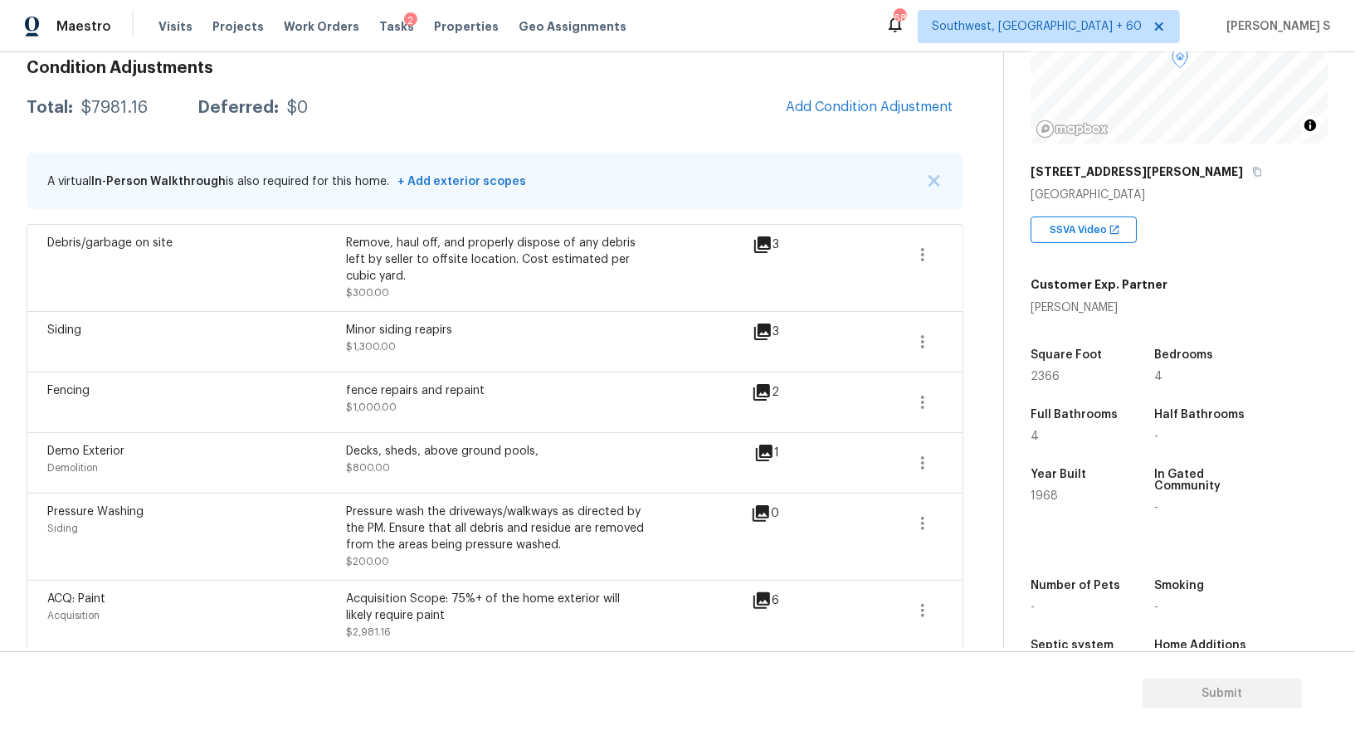
click at [249, 577] on body "Maestro Visits Projects Work Orders Tasks 2 Properties Geo Assignments 688 Sout…" at bounding box center [677, 367] width 1355 height 735
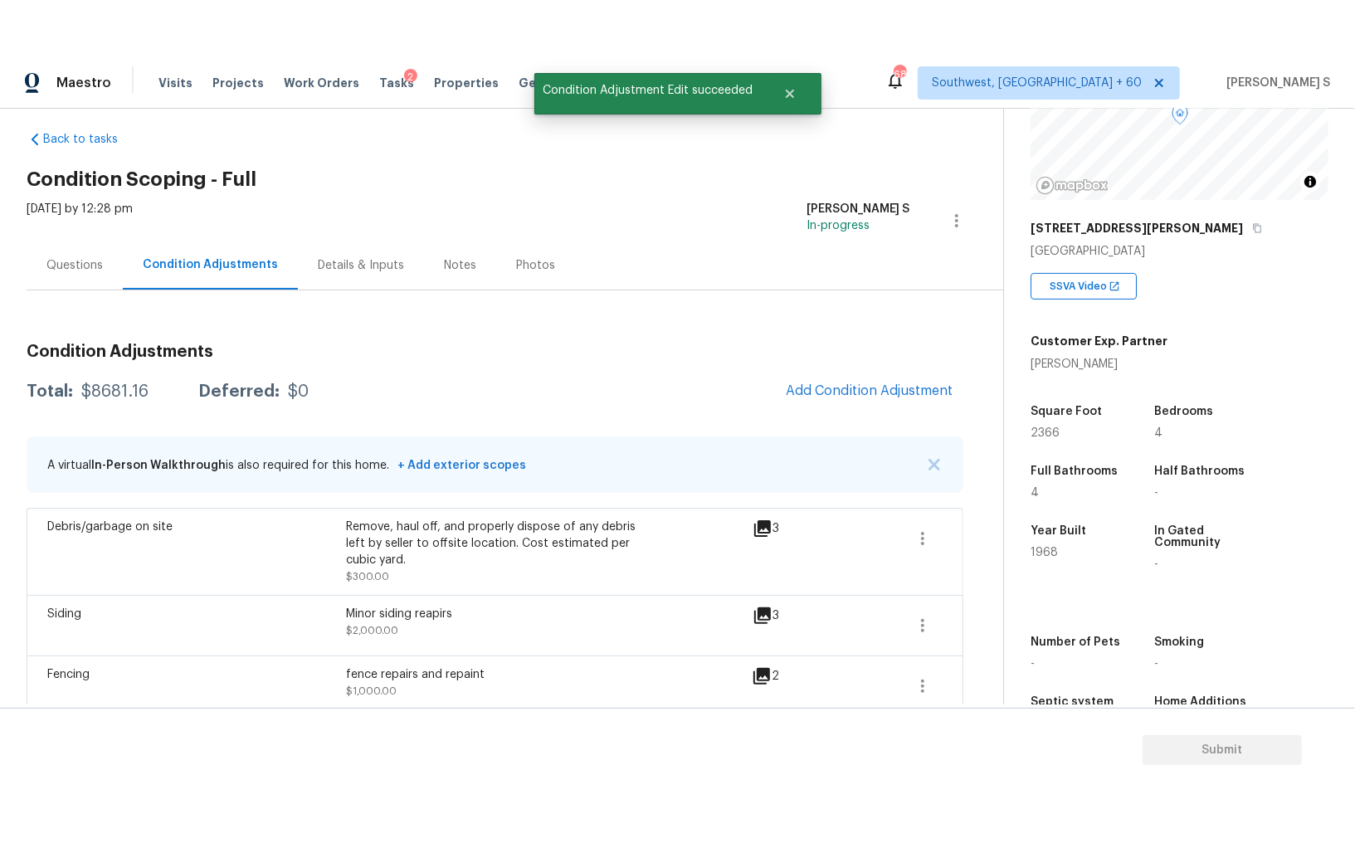
scroll to position [0, 0]
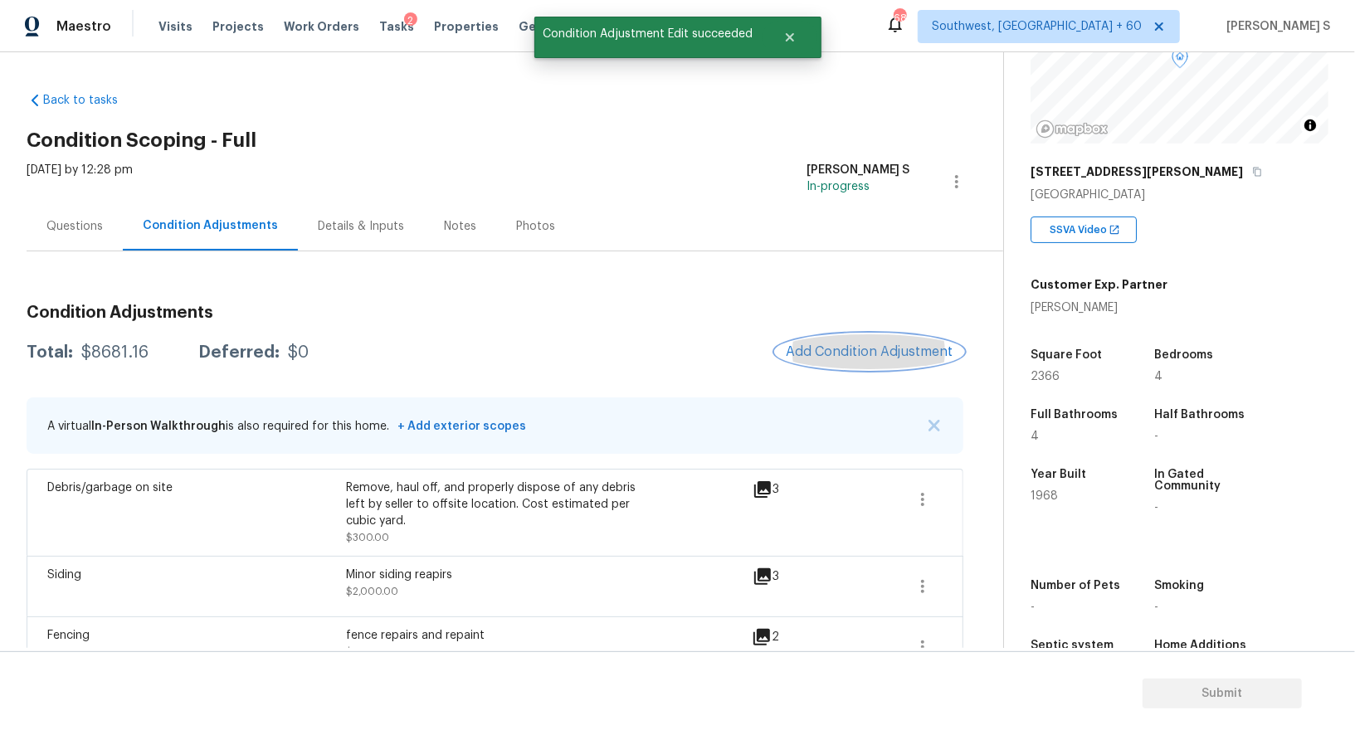
click at [821, 352] on span "Add Condition Adjustment" at bounding box center [870, 351] width 168 height 15
click at [417, 480] on body "Maestro Visits Projects Work Orders Tasks 2 Properties Geo Assignments 688 Sout…" at bounding box center [677, 367] width 1355 height 735
click at [811, 349] on span "Add Condition Adjustment" at bounding box center [870, 351] width 168 height 15
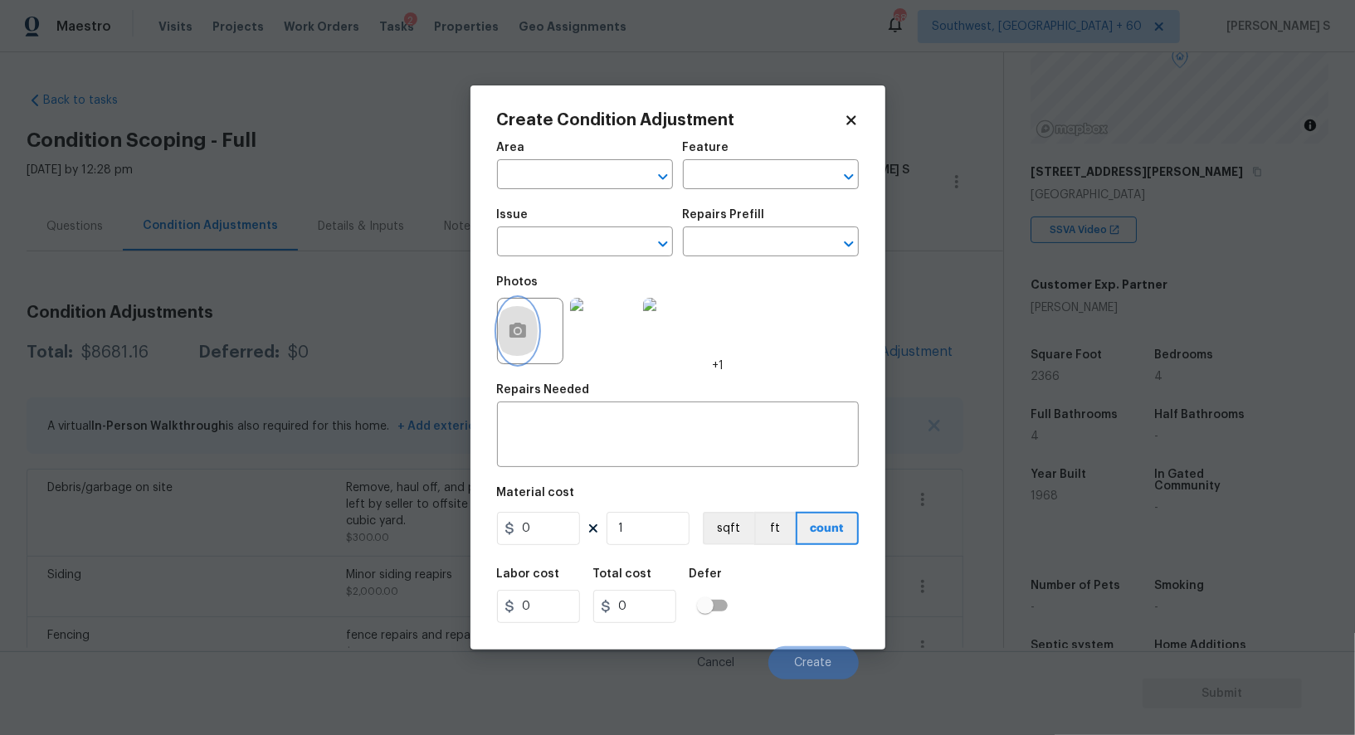
click at [508, 340] on icon "button" at bounding box center [518, 331] width 20 height 20
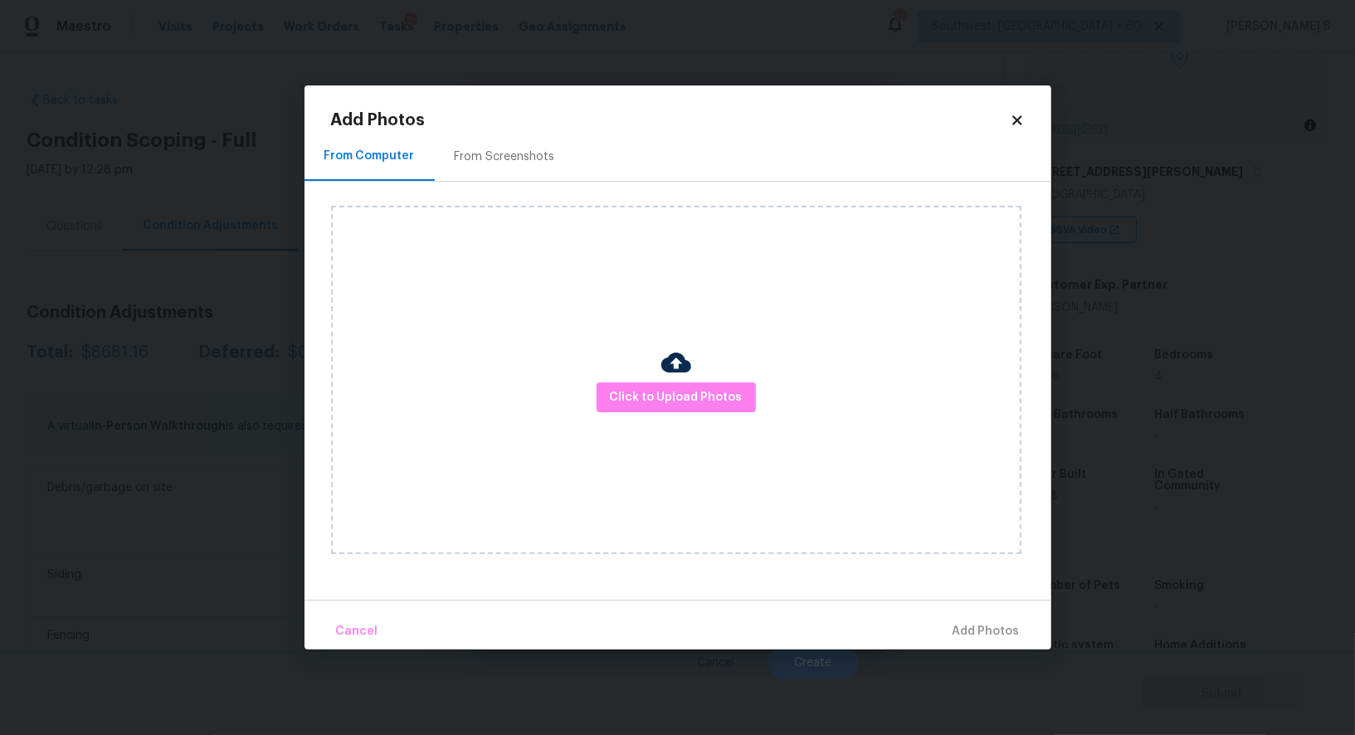
click at [650, 379] on div "Click to Upload Photos" at bounding box center [676, 380] width 690 height 349
click at [653, 391] on span "Click to Upload Photos" at bounding box center [676, 398] width 133 height 21
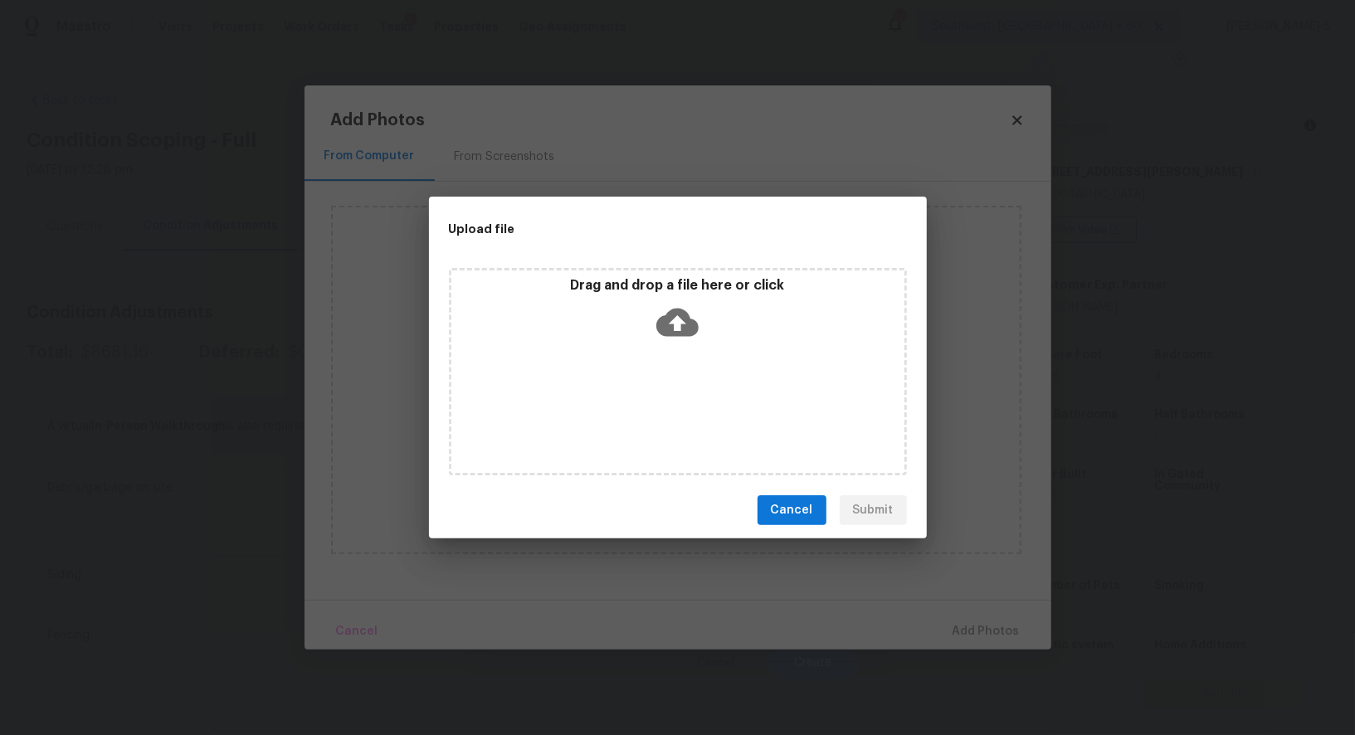
click at [653, 391] on div "Drag and drop a file here or click" at bounding box center [678, 371] width 458 height 207
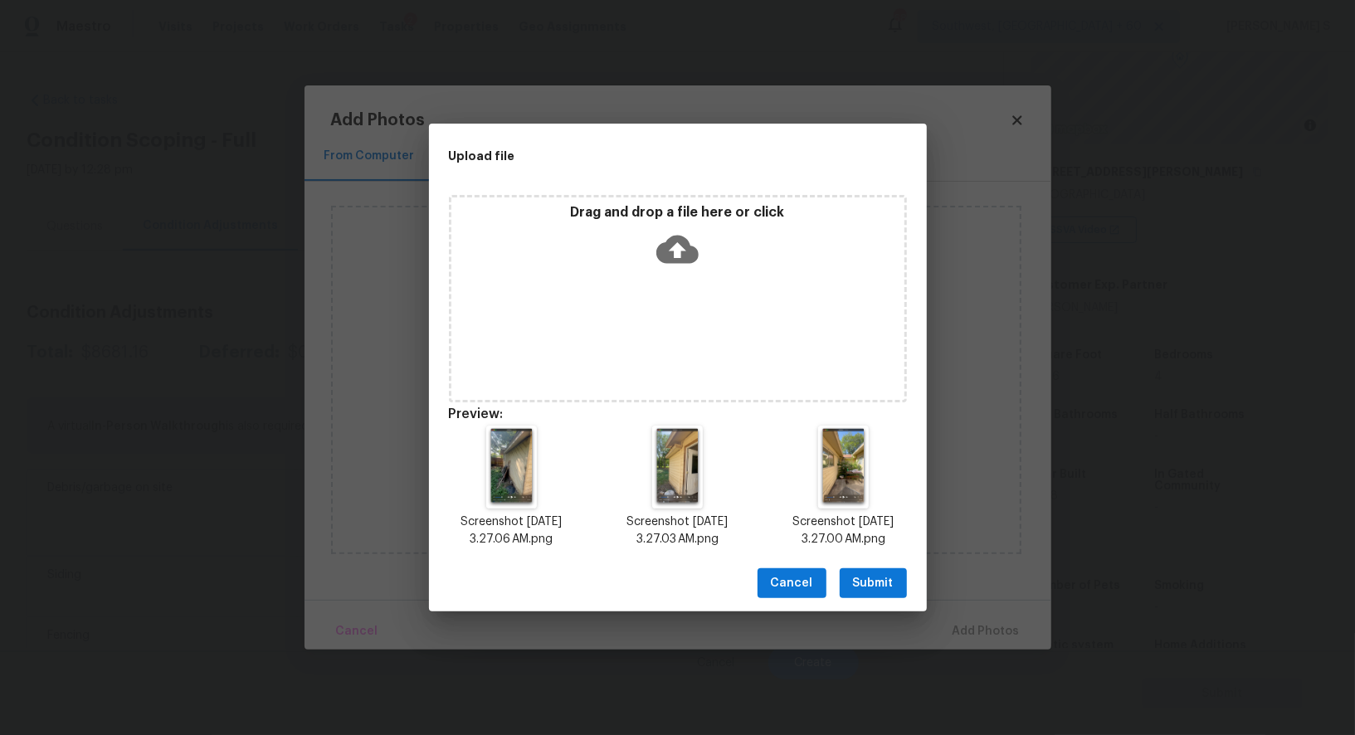
click at [899, 580] on button "Submit" at bounding box center [873, 583] width 67 height 31
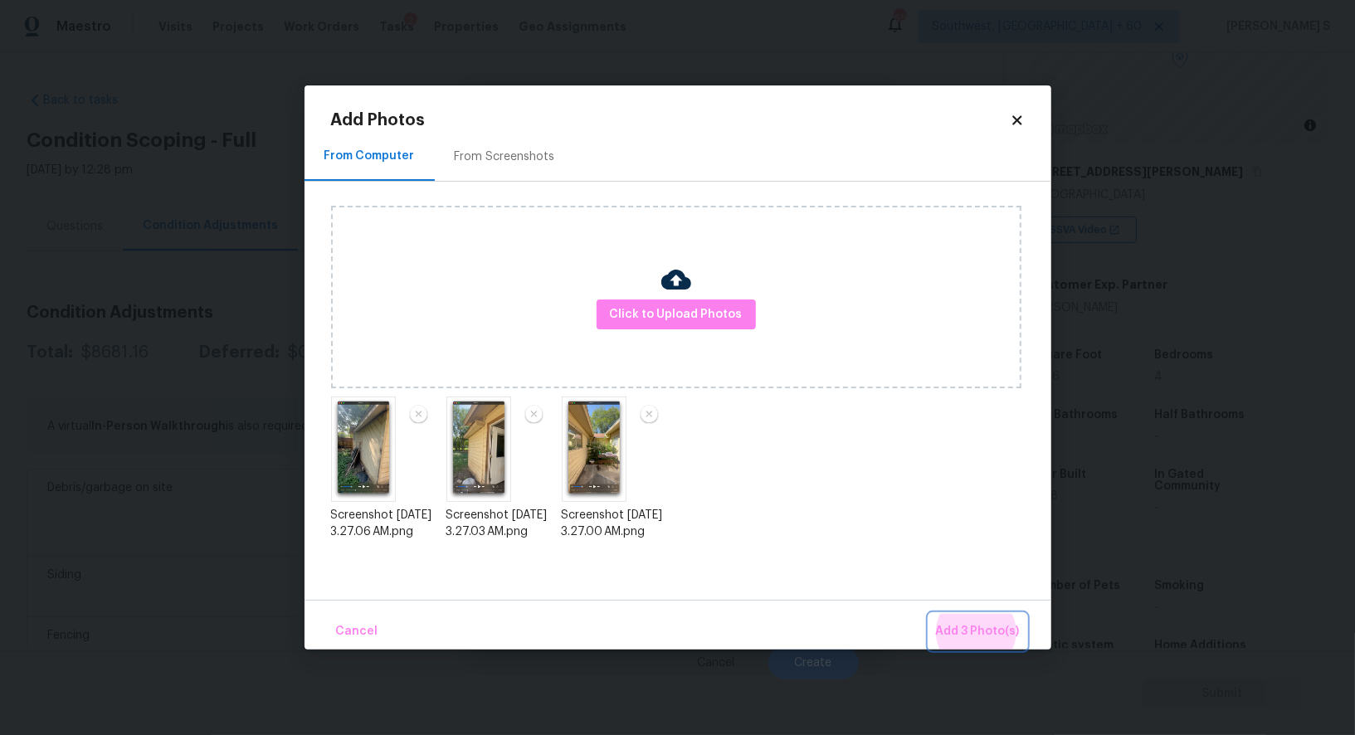
click at [929, 614] on button "Add 3 Photo(s)" at bounding box center [977, 632] width 97 height 36
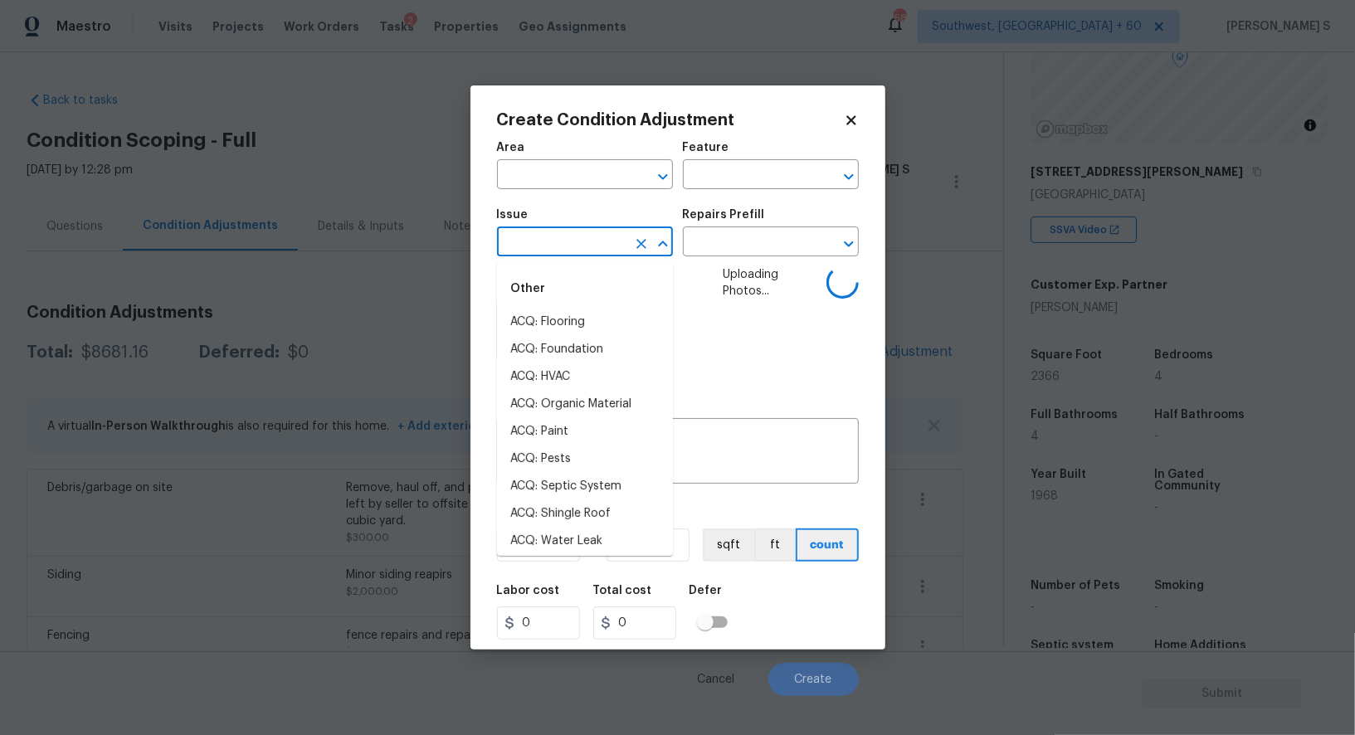
click at [601, 242] on input "text" at bounding box center [561, 244] width 129 height 26
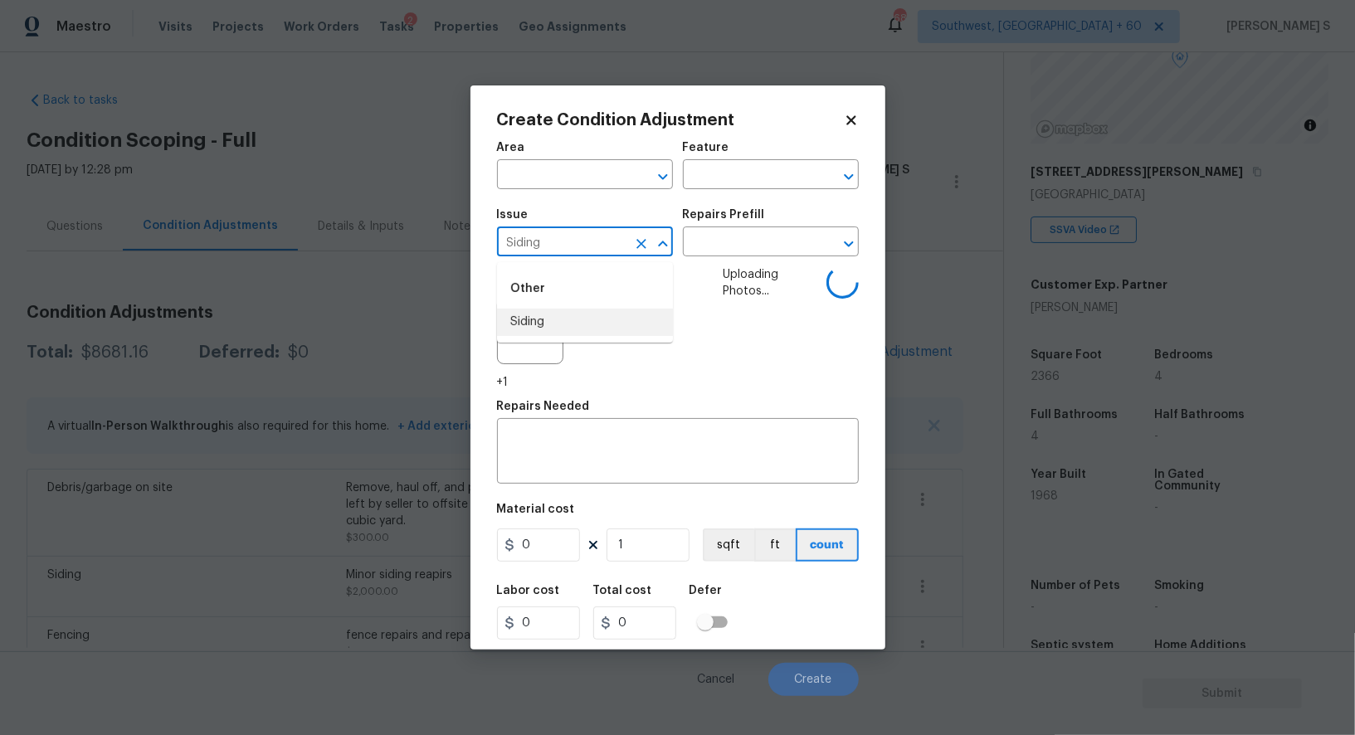
type input "Siding"
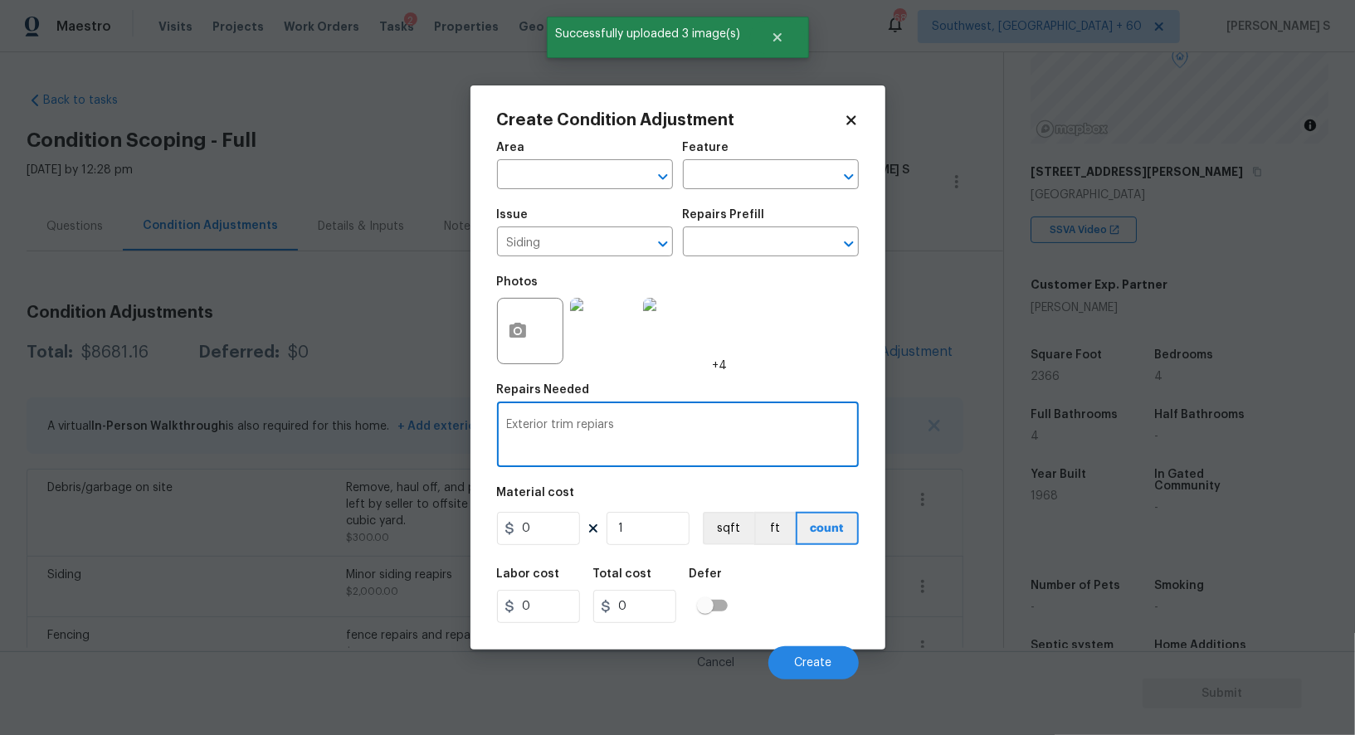
type textarea "Exterior trim repiars"
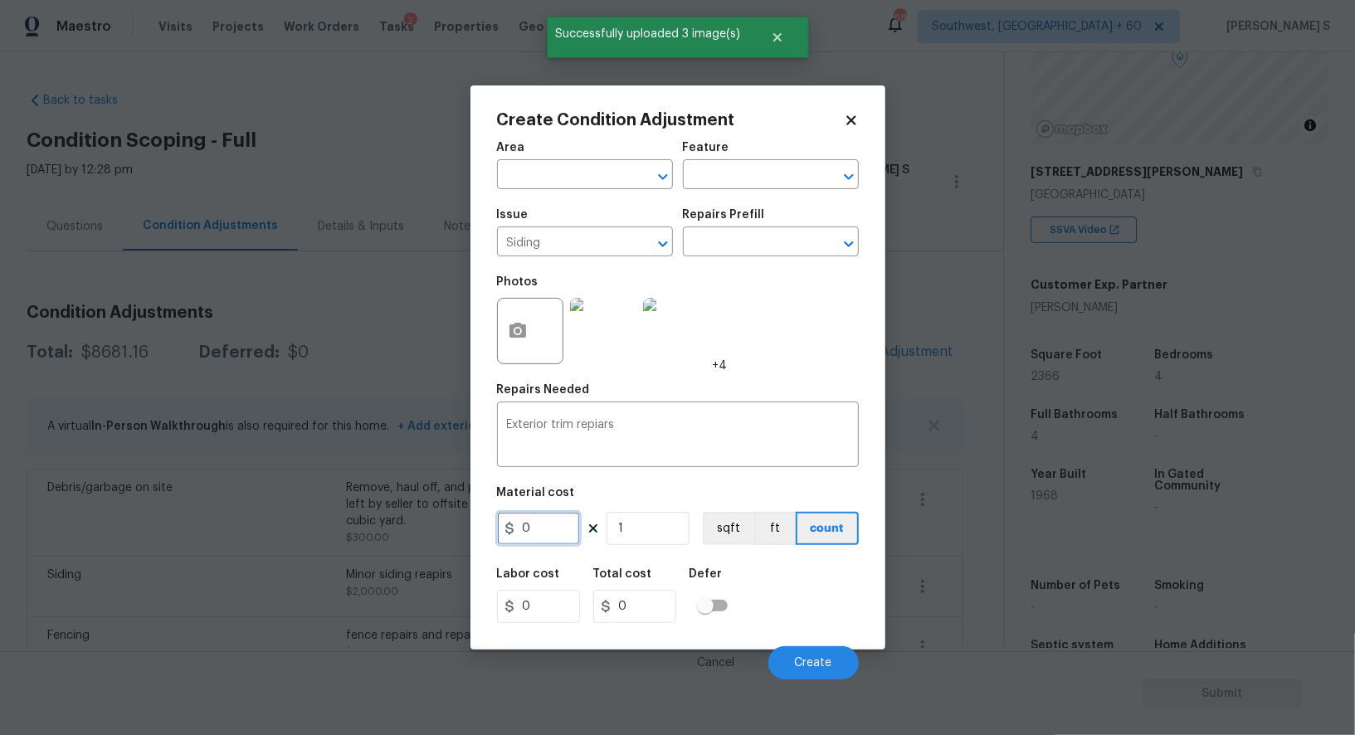
click at [571, 544] on input "0" at bounding box center [538, 528] width 83 height 33
type input "1000"
click at [821, 654] on button "Create" at bounding box center [813, 662] width 90 height 33
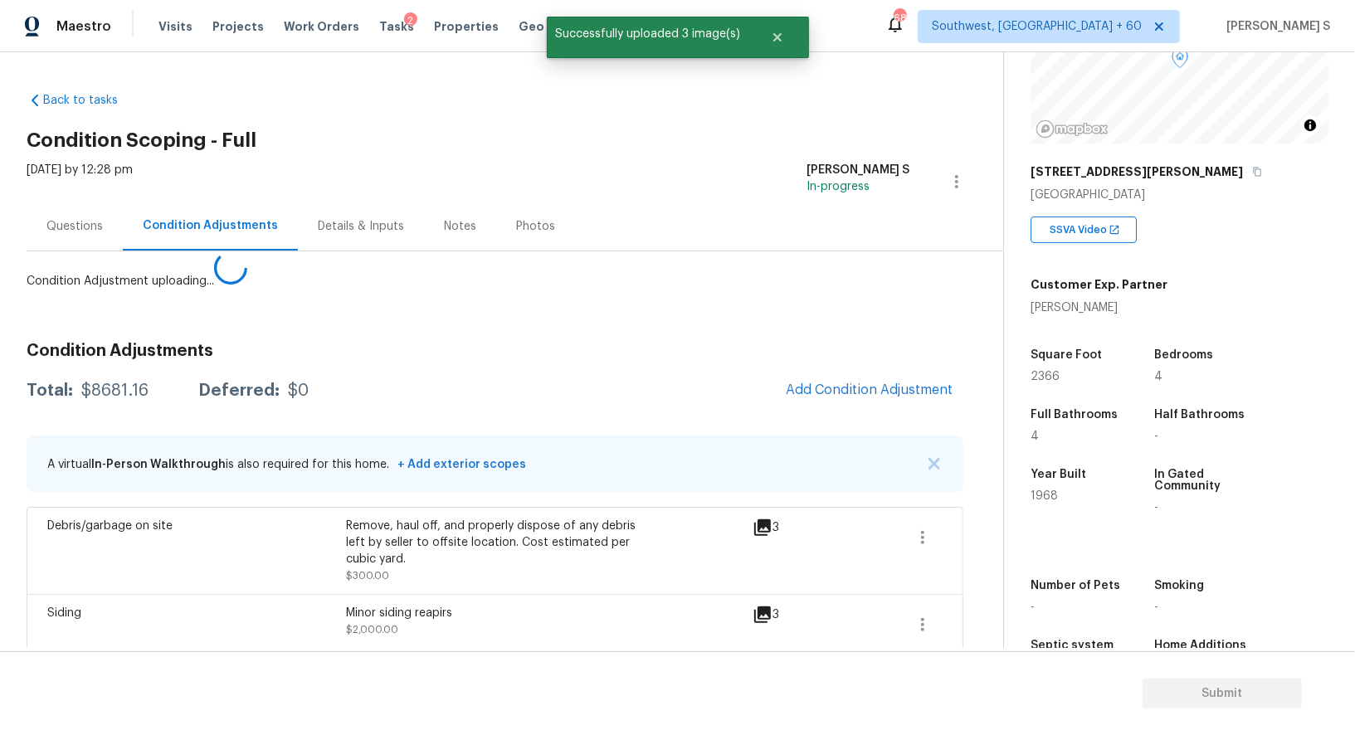
click at [100, 598] on body "Maestro Visits Projects Work Orders Tasks 2 Properties Geo Assignments 688 Sout…" at bounding box center [677, 367] width 1355 height 735
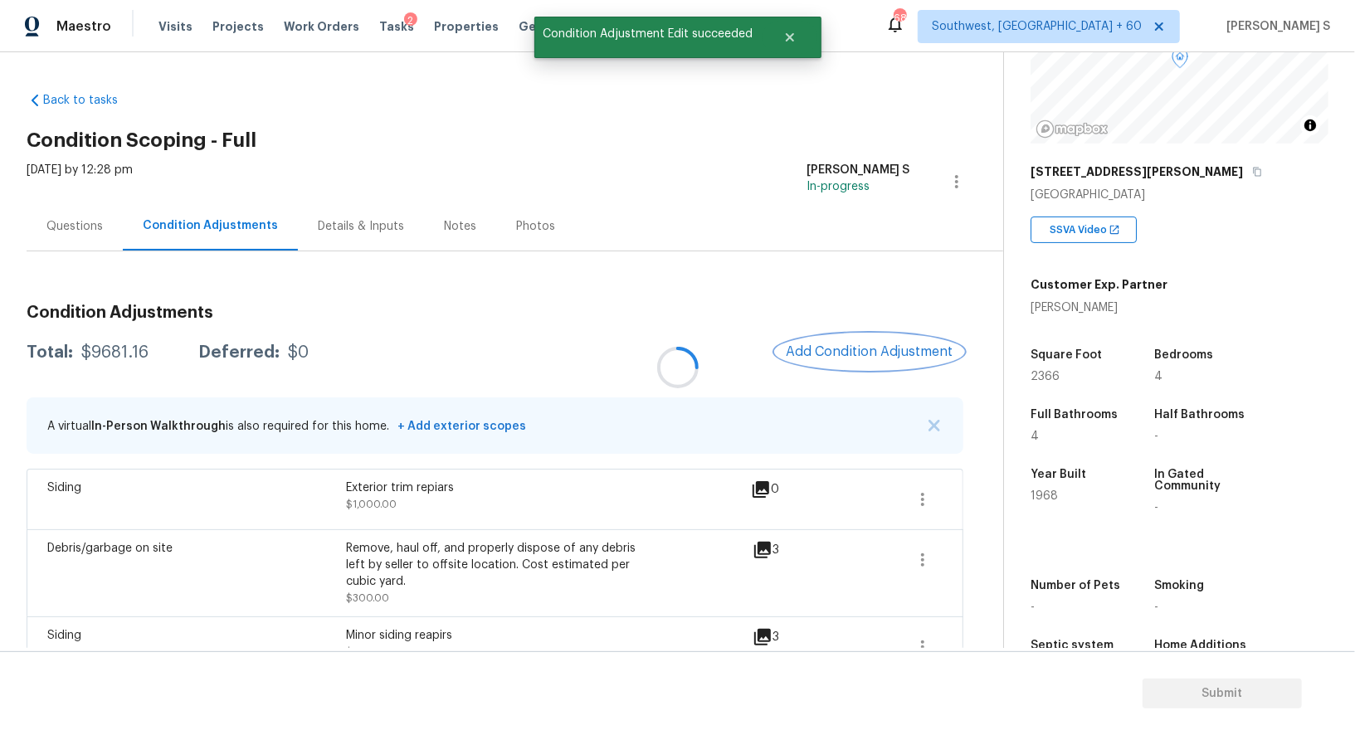
click at [843, 339] on button "Add Condition Adjustment" at bounding box center [870, 351] width 188 height 35
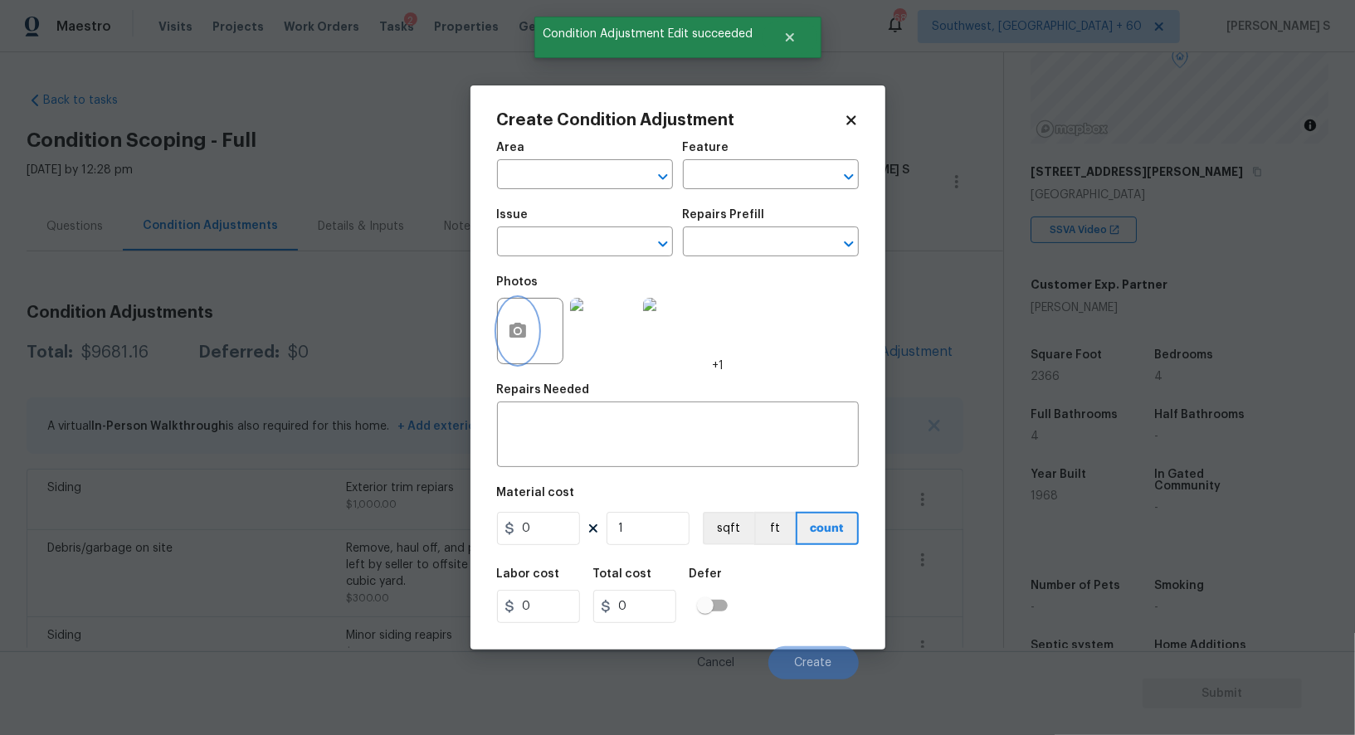
click at [524, 338] on icon "button" at bounding box center [517, 330] width 17 height 15
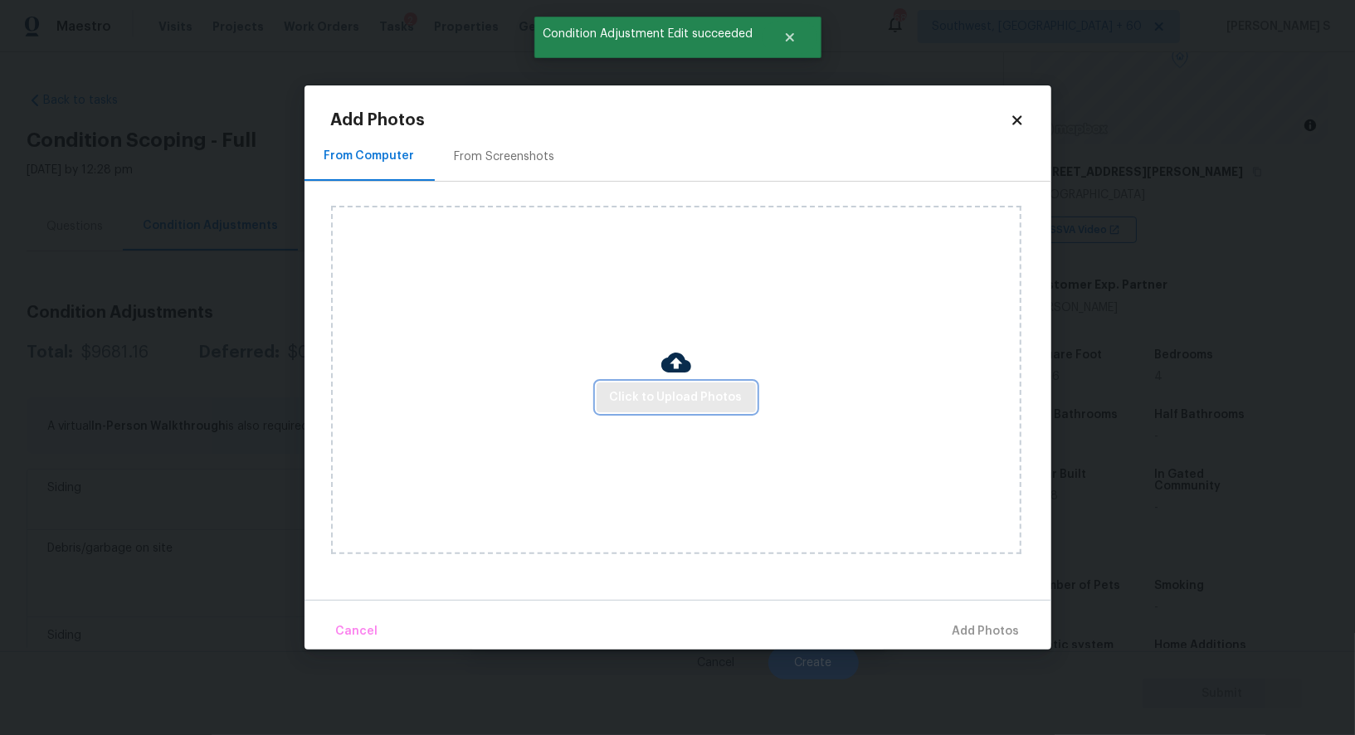
click at [662, 402] on span "Click to Upload Photos" at bounding box center [676, 398] width 133 height 21
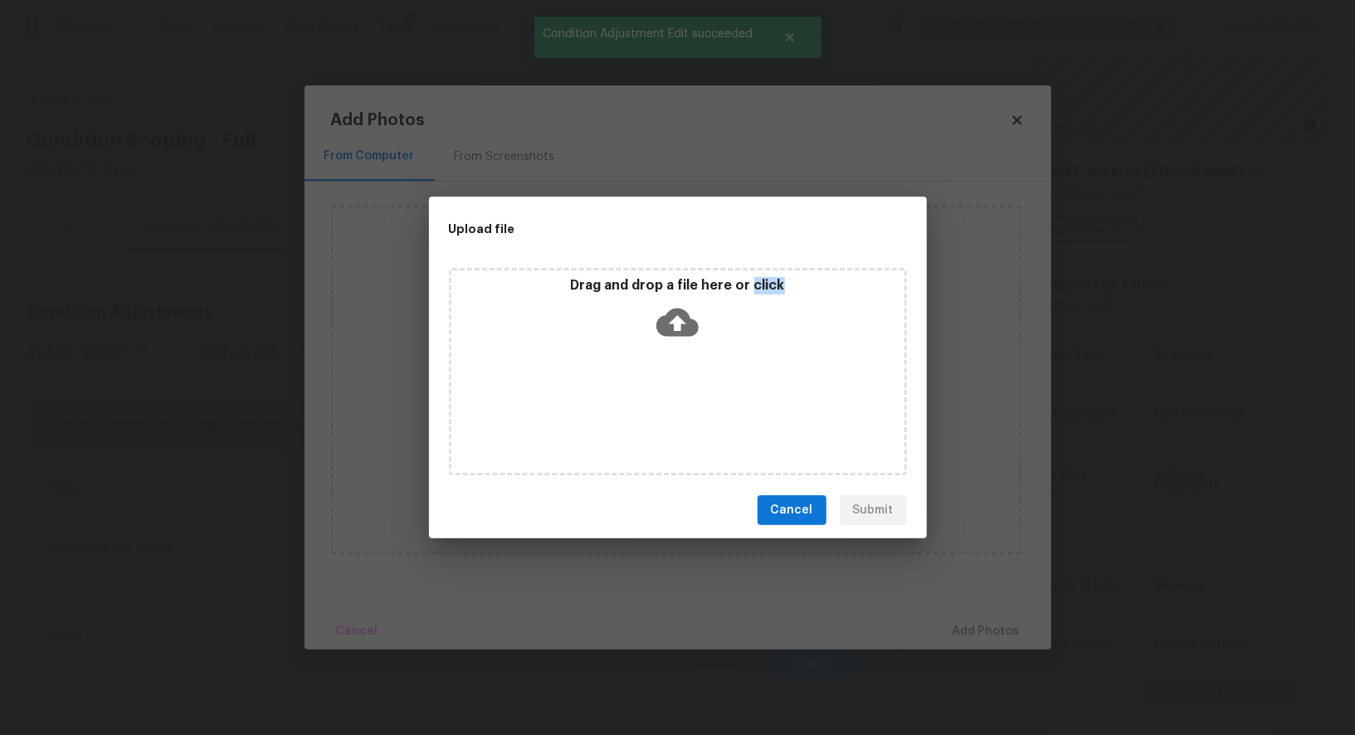
click at [662, 402] on div "Drag and drop a file here or click" at bounding box center [678, 371] width 458 height 207
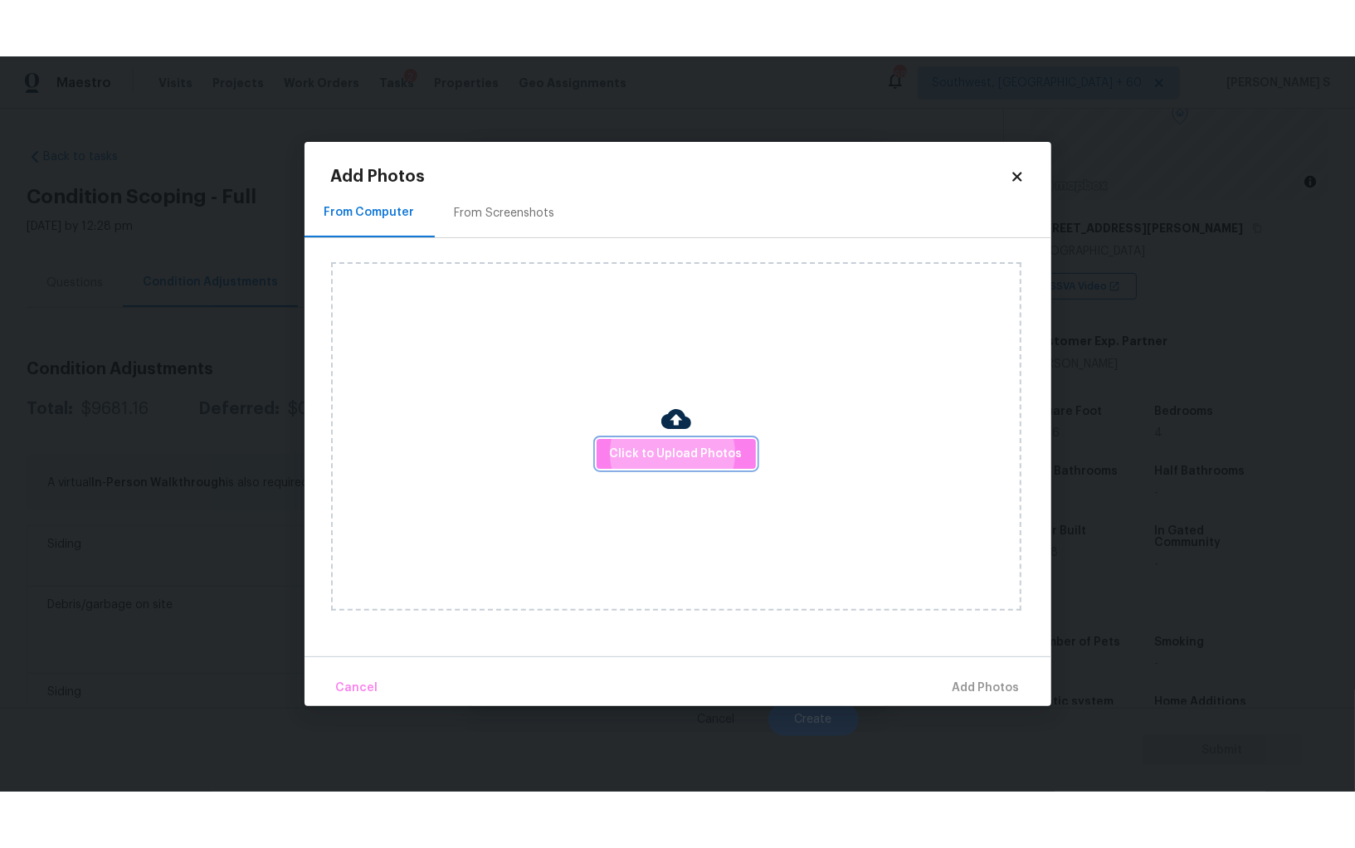
scroll to position [115, 0]
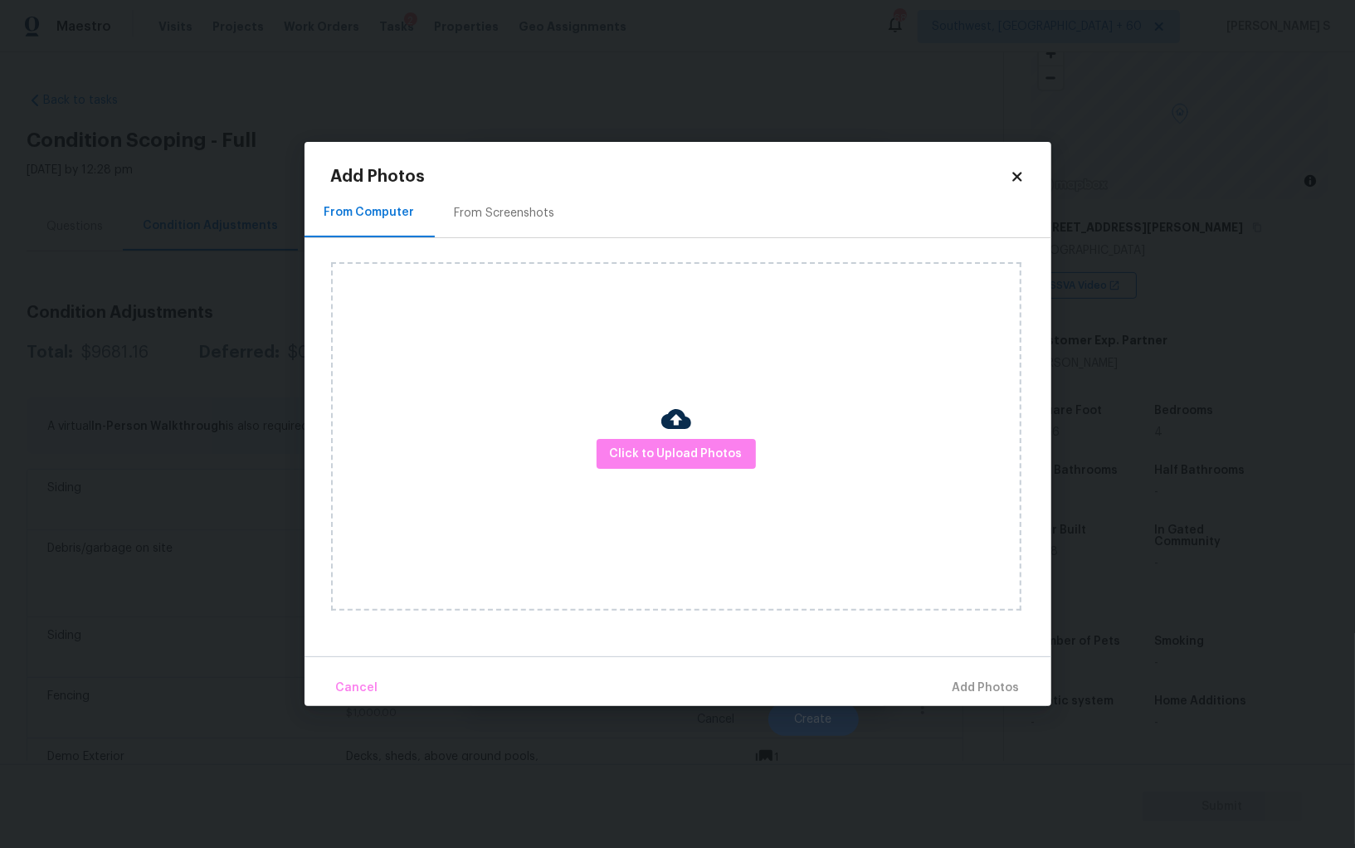
click at [497, 221] on div "From Screenshots" at bounding box center [505, 213] width 100 height 17
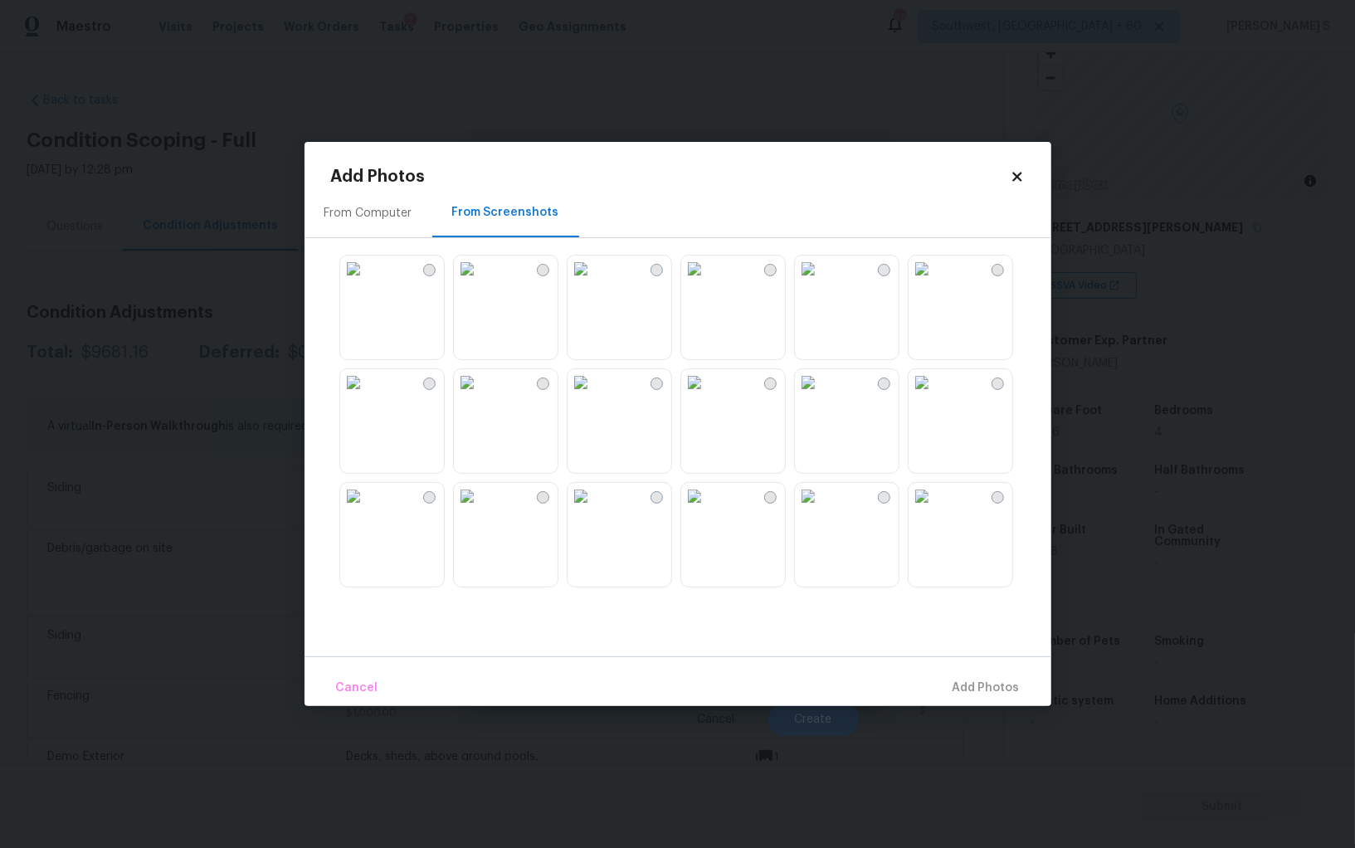
click at [357, 212] on div "From Computer" at bounding box center [368, 213] width 88 height 17
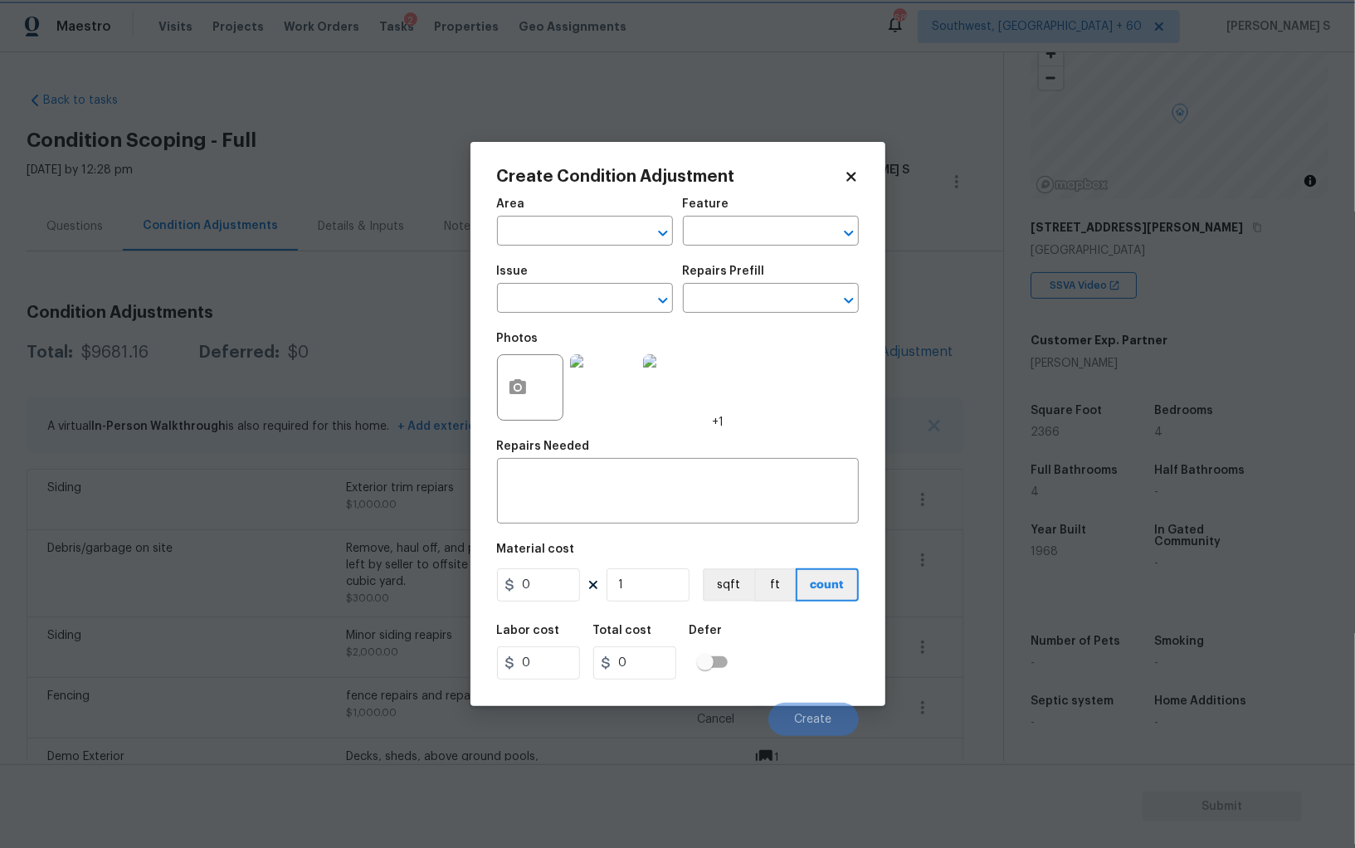
click at [230, 494] on body "Maestro Visits Projects Work Orders Tasks 2 Properties Geo Assignments 688 Sout…" at bounding box center [677, 424] width 1355 height 848
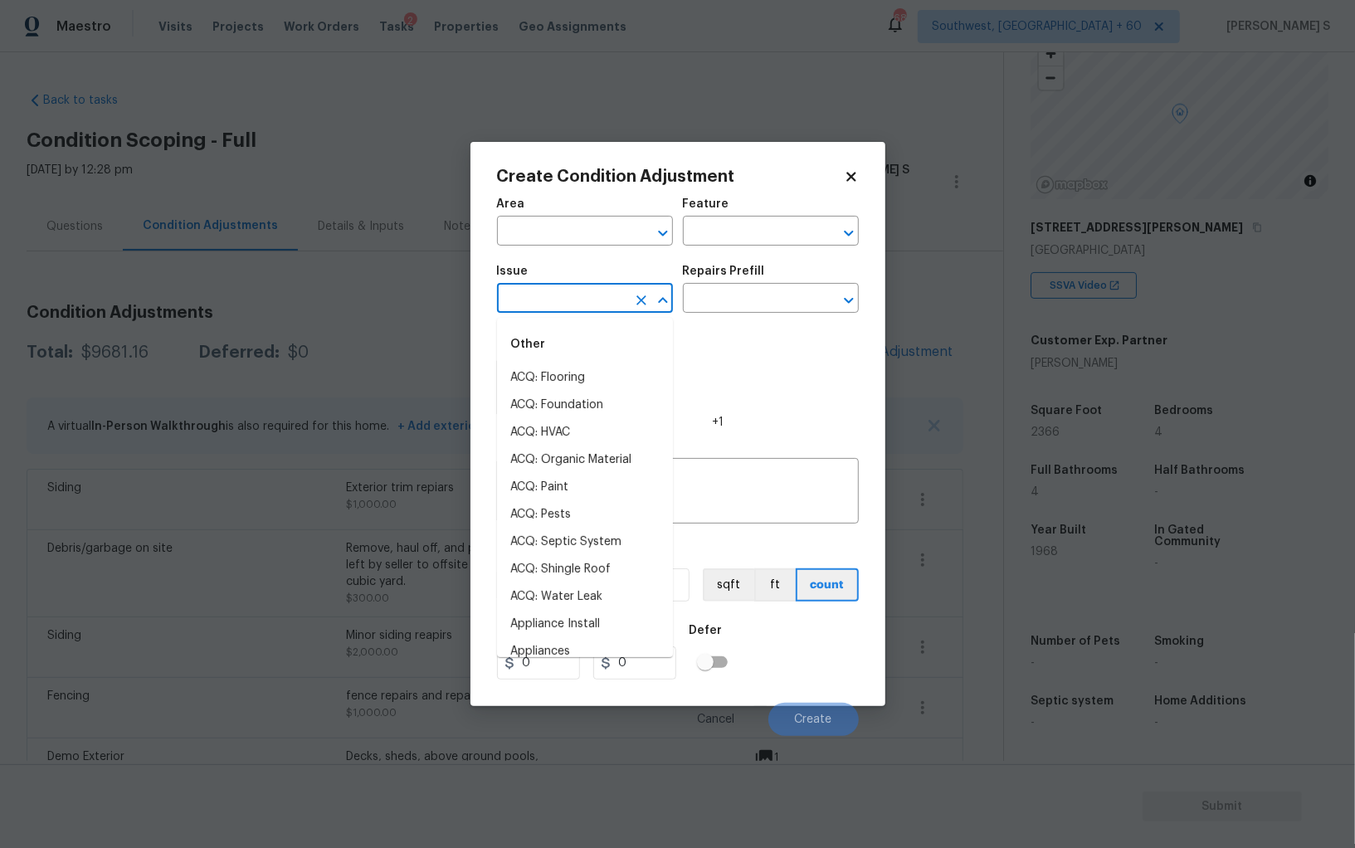
click at [548, 295] on input "text" at bounding box center [561, 300] width 129 height 26
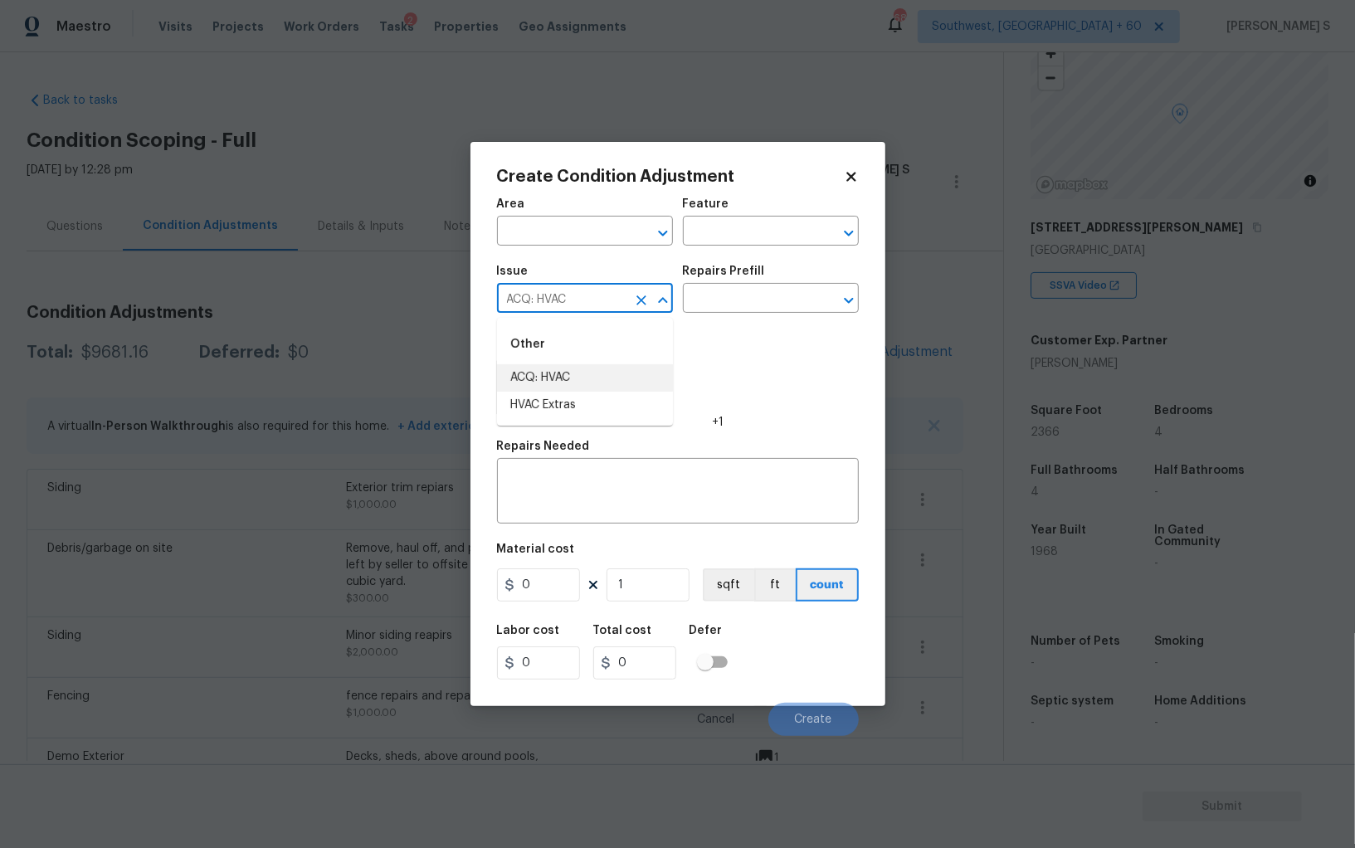
type input "ACQ: HVAC"
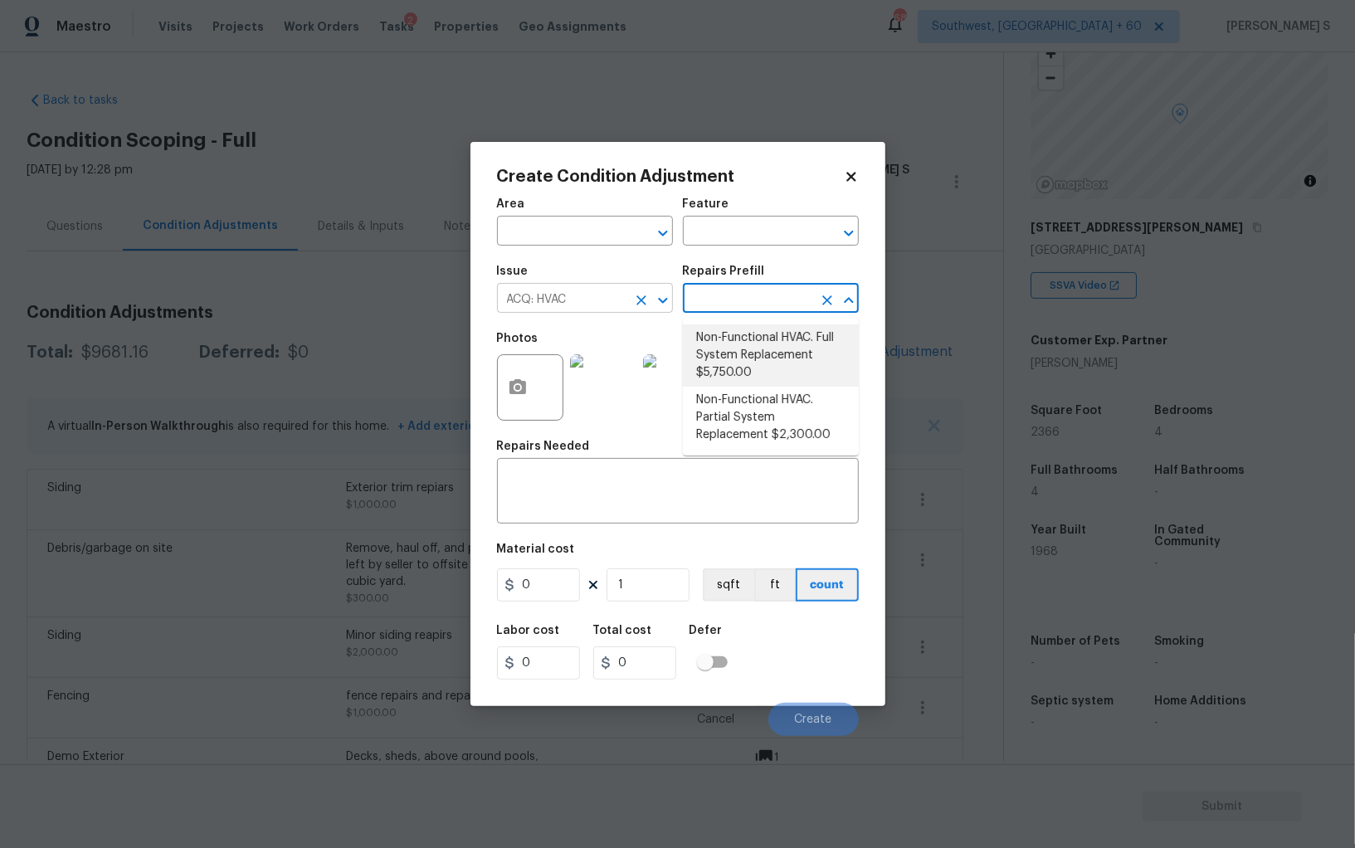
type input "Acquisition"
type textarea "Acquisition Scope: Full System Replacement"
type input "5750"
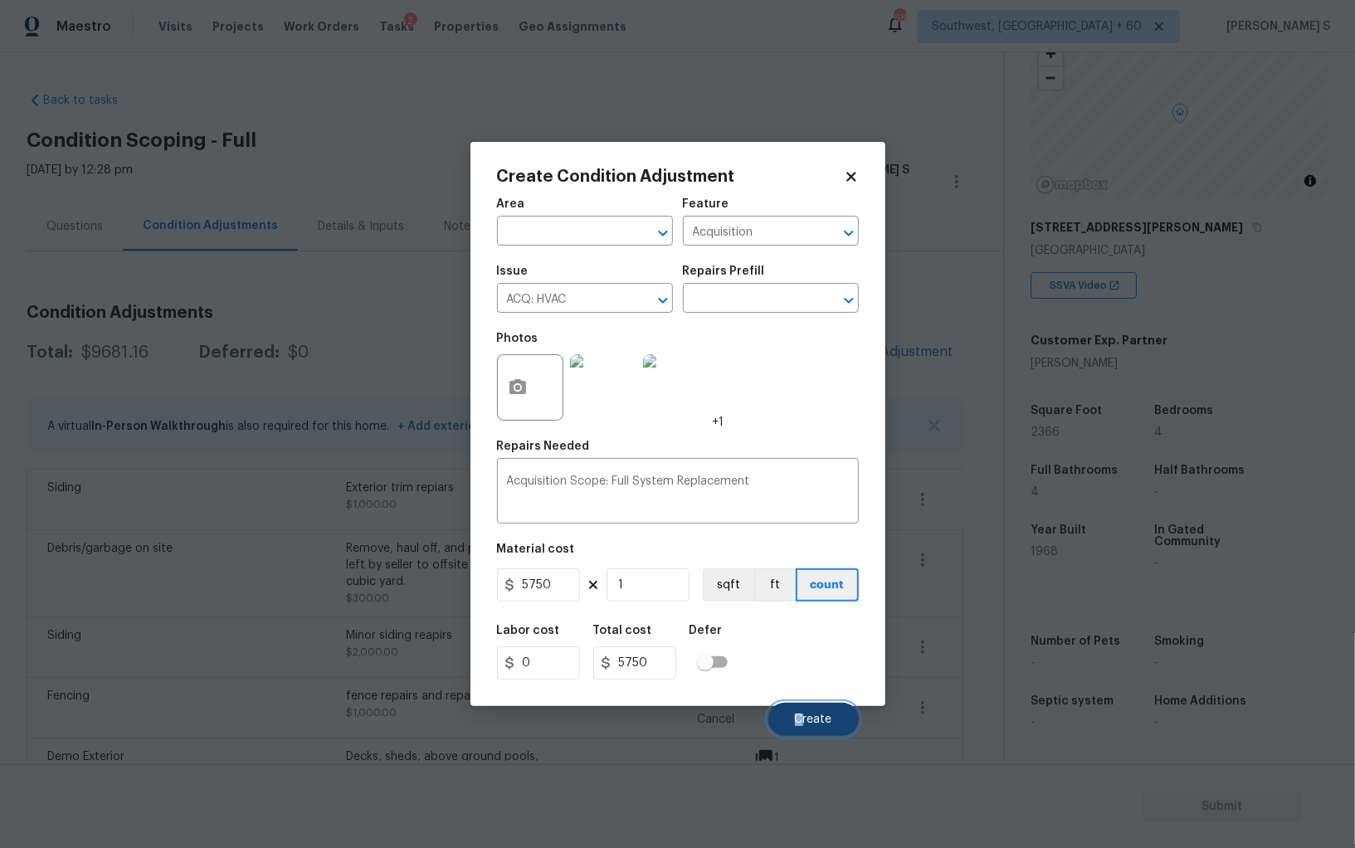
click at [802, 714] on span "Create" at bounding box center [813, 720] width 37 height 12
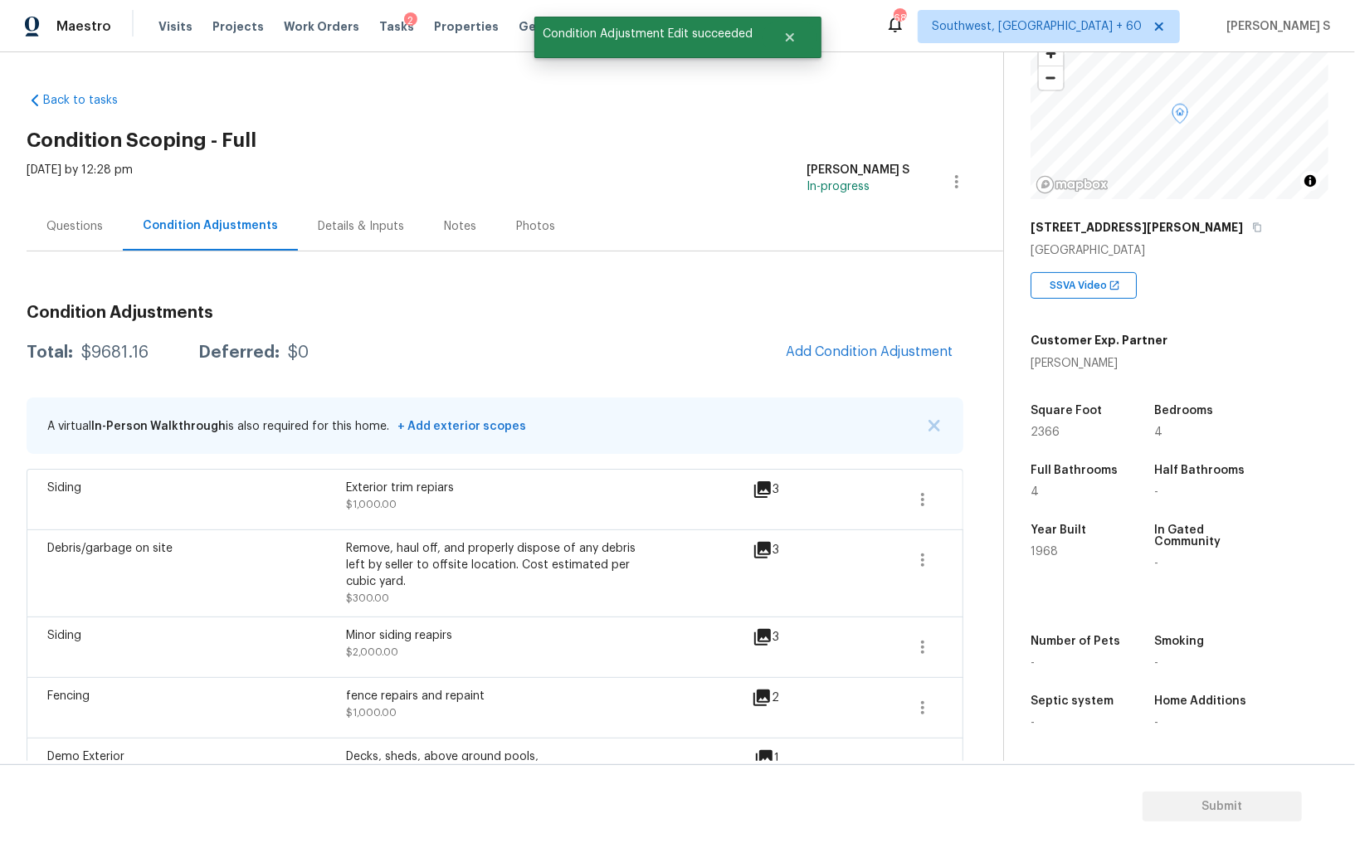
click at [3, 682] on body "Maestro Visits Projects Work Orders Tasks 2 Properties Geo Assignments 688 Sout…" at bounding box center [677, 424] width 1355 height 848
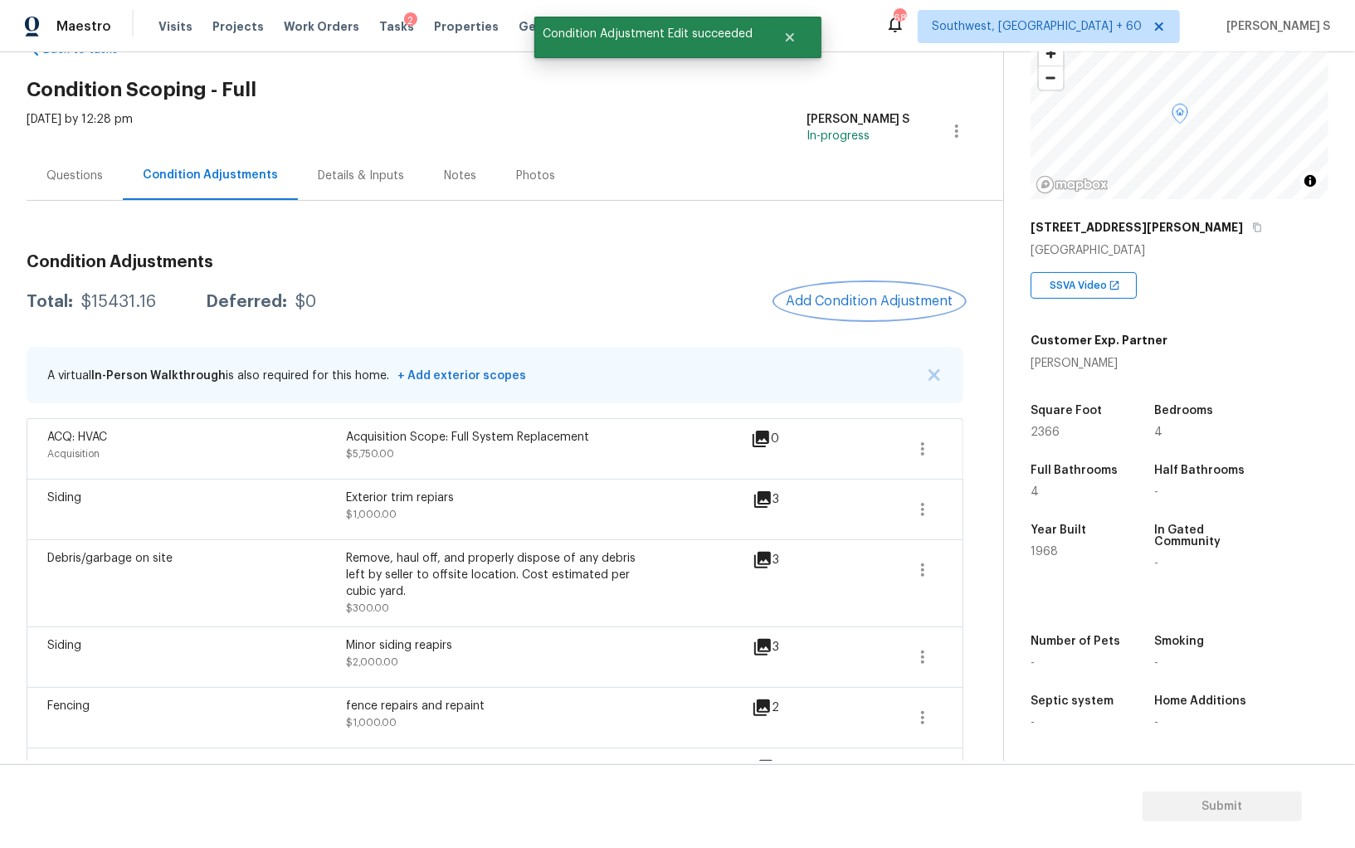
scroll to position [0, 0]
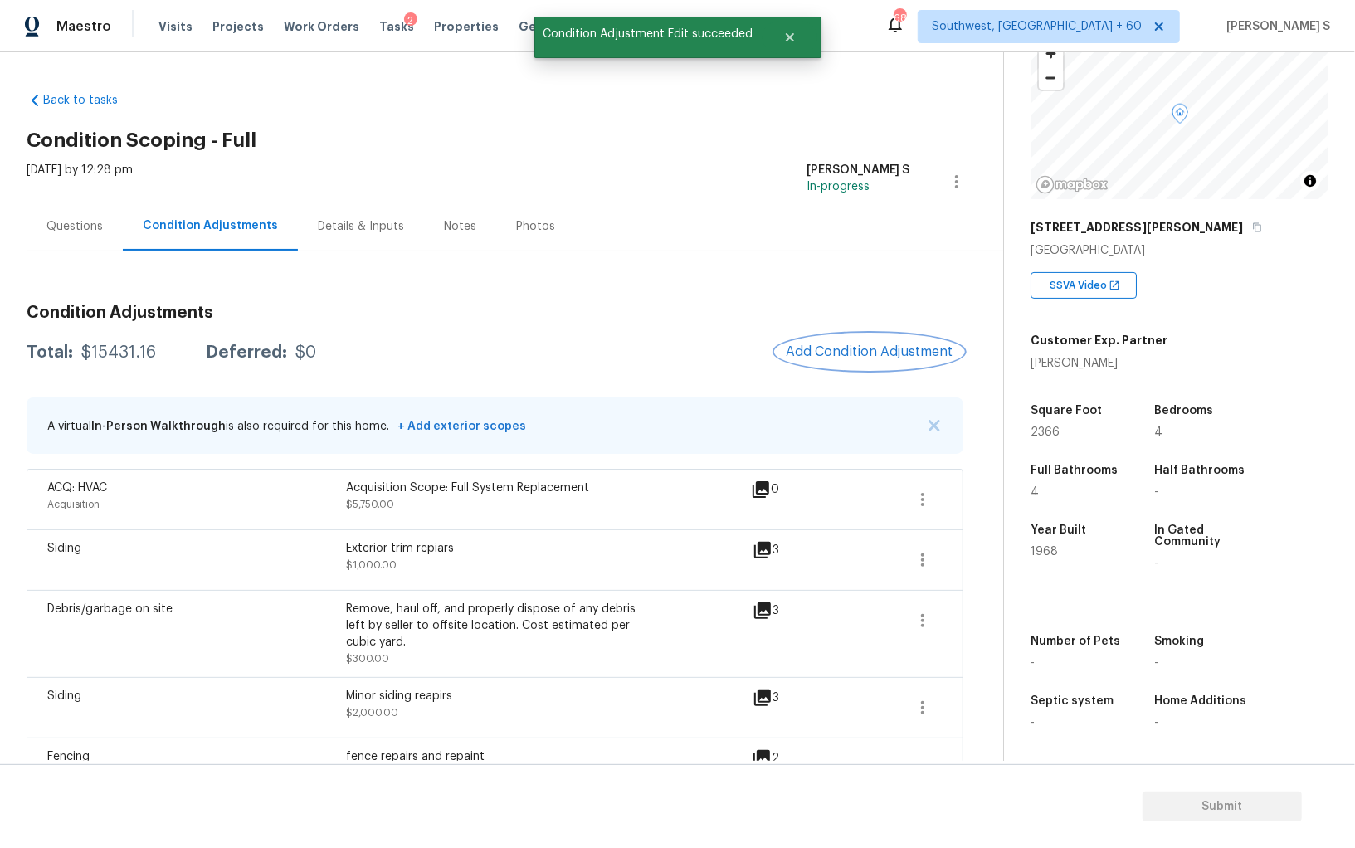
click at [866, 352] on span "Add Condition Adjustment" at bounding box center [870, 351] width 168 height 15
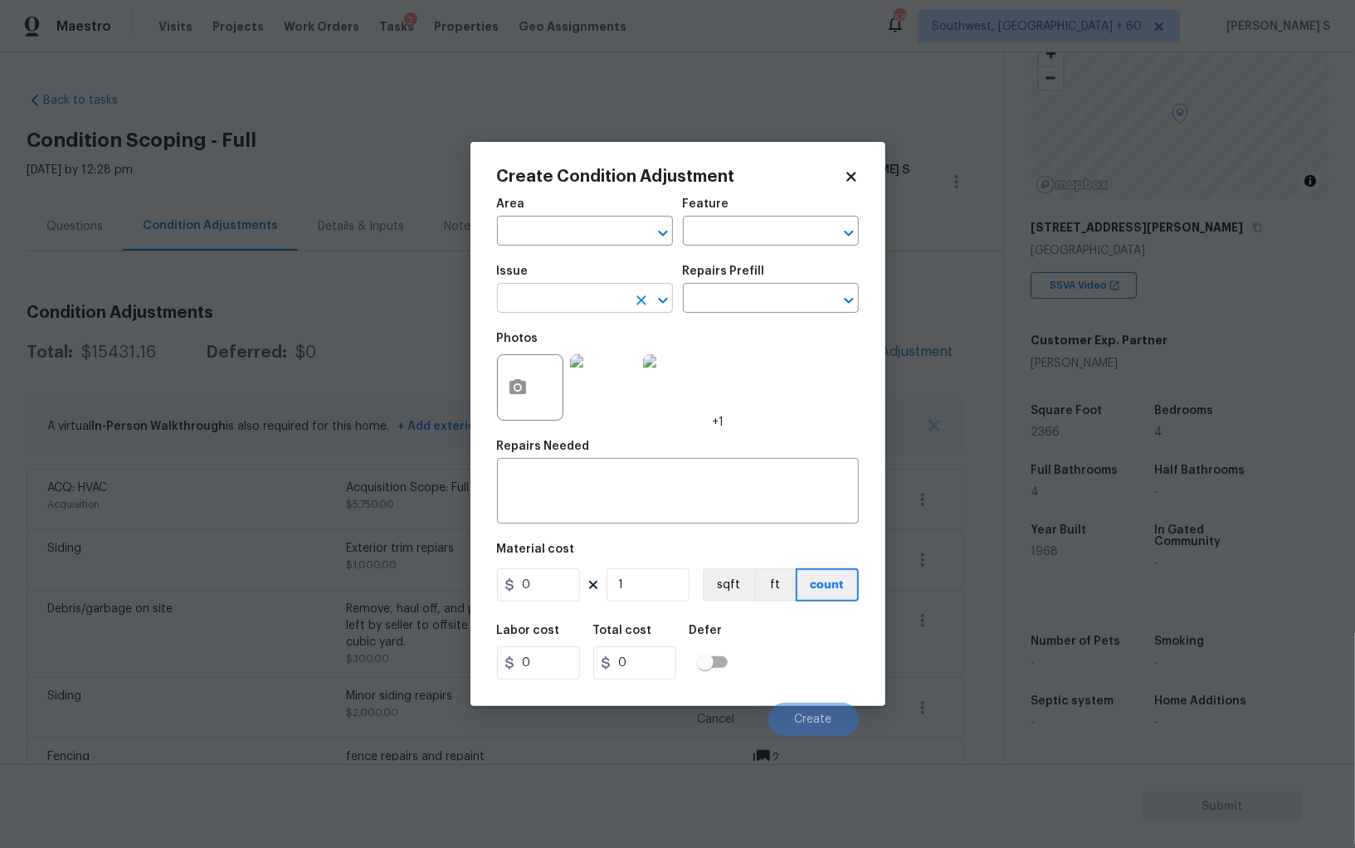
click at [539, 291] on input "text" at bounding box center [561, 300] width 129 height 26
type input "ACQ: Shingle Roof"
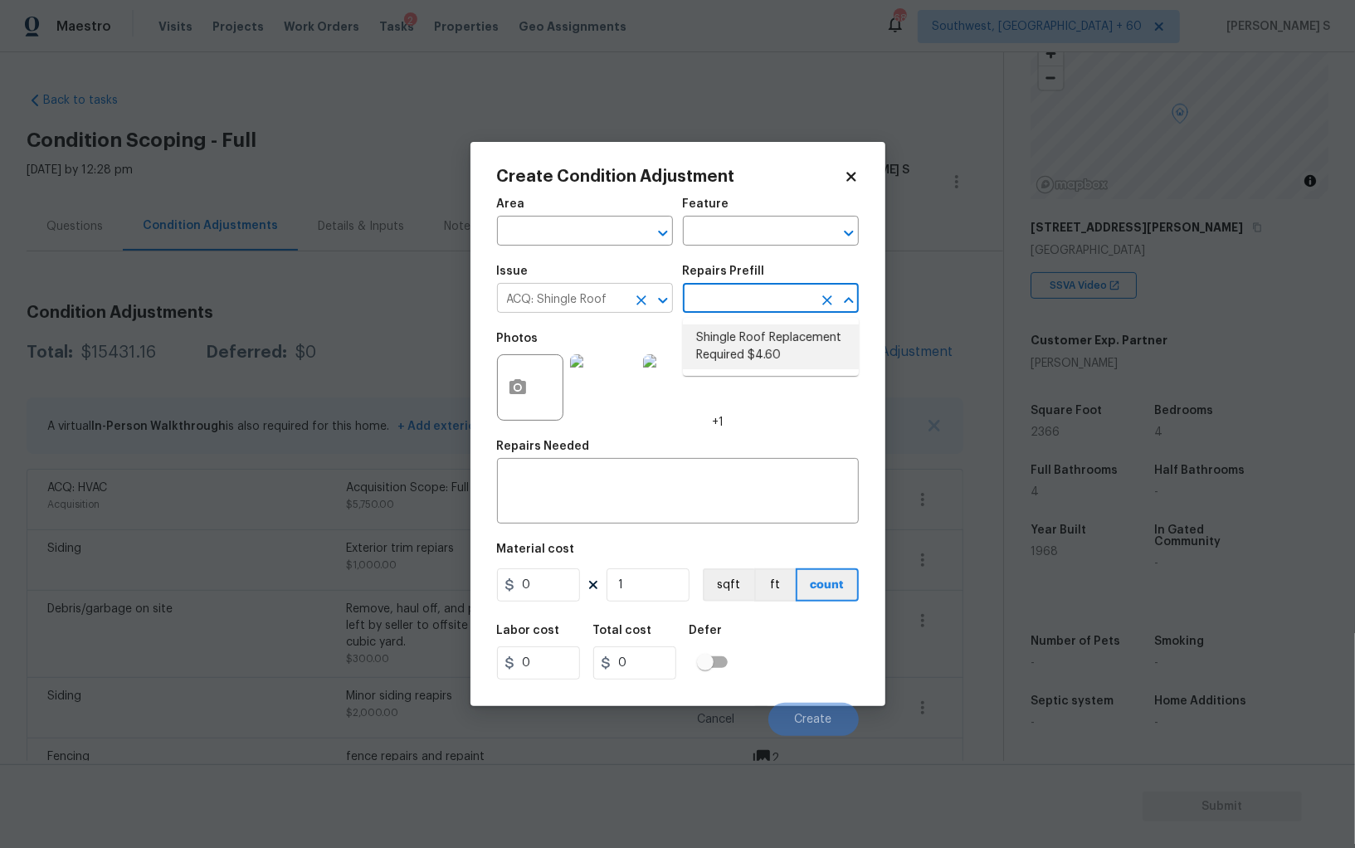
type input "Acquisition"
type textarea "Acquisition Scope: Shingle Roof Replacement Required."
type input "4.6"
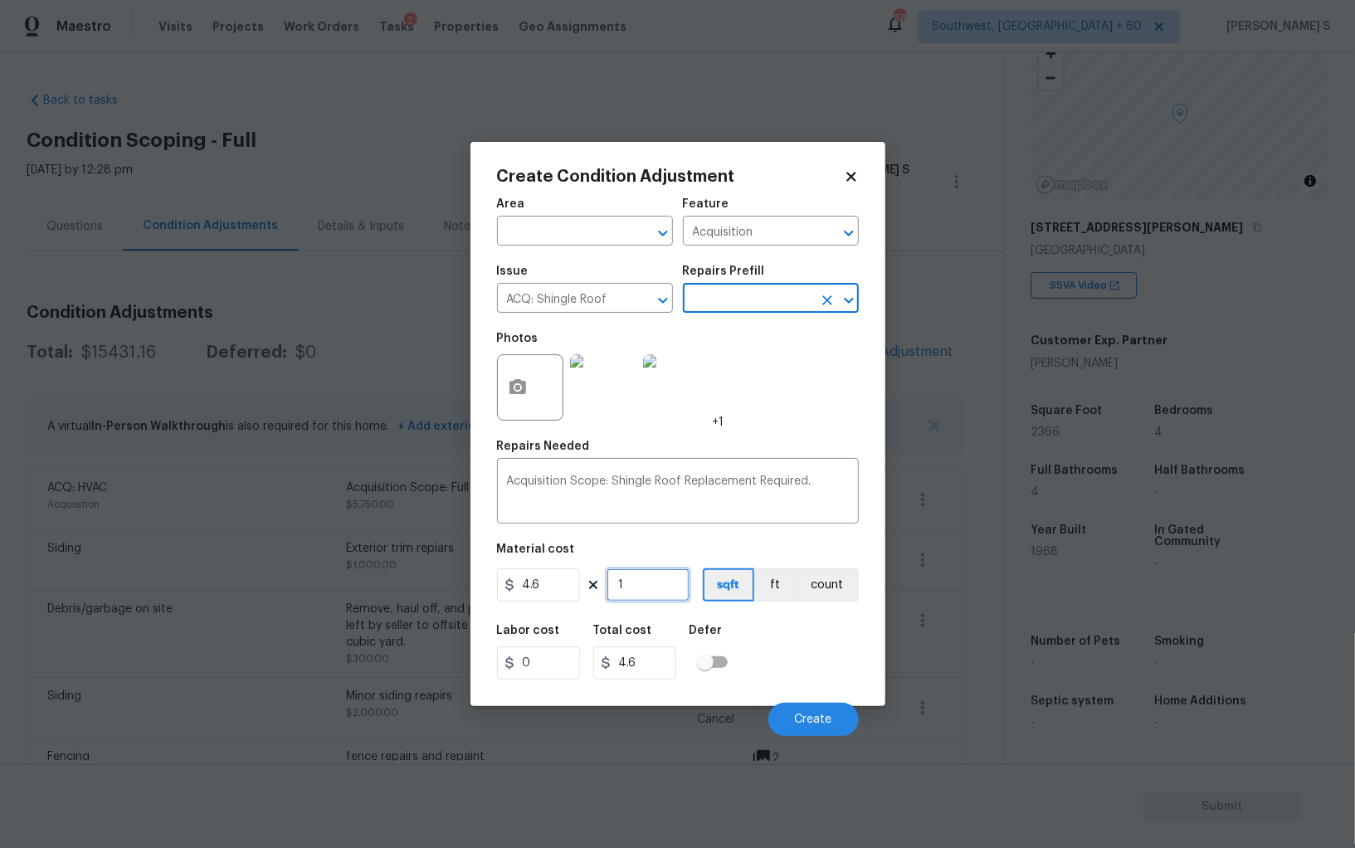
click at [656, 585] on input "1" at bounding box center [648, 584] width 83 height 33
type input "2"
type input "9.2"
type input "23"
type input "105.8"
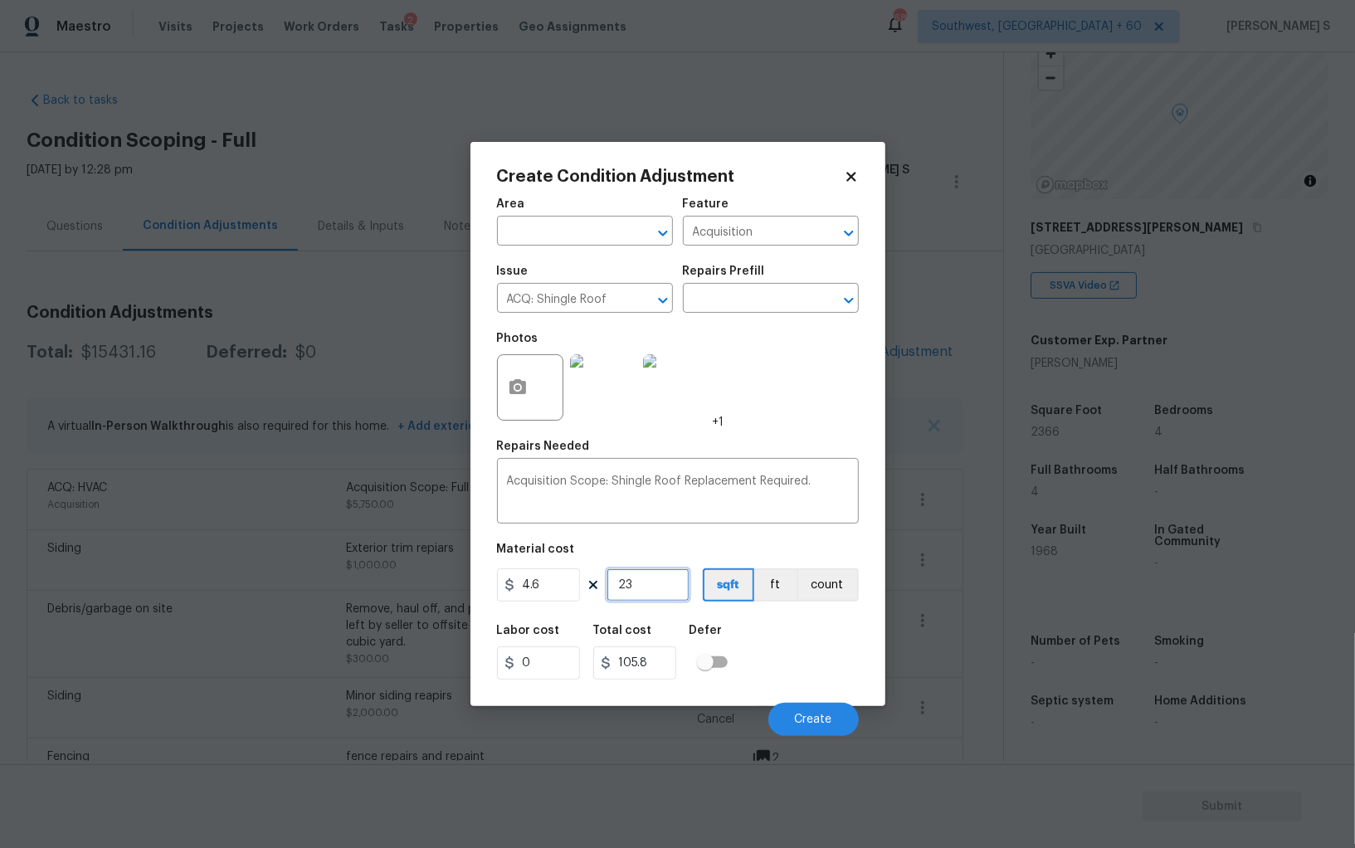
type input "236"
type input "1085.6"
type input "2366"
type input "10883.6"
type input "2366"
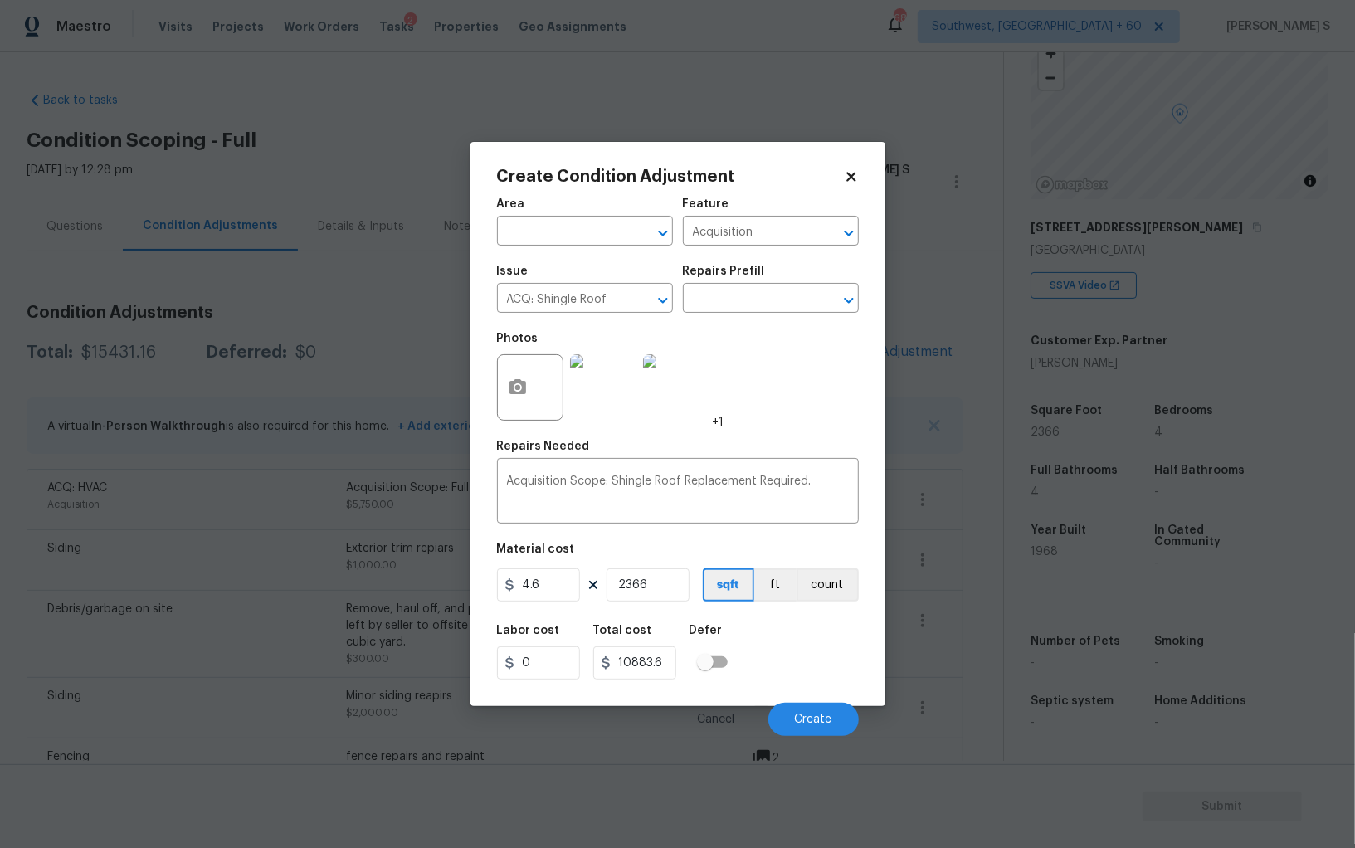
click at [825, 639] on div "Labor cost 0 Total cost 10883.6 Defer" at bounding box center [678, 652] width 362 height 75
click at [808, 718] on span "Create" at bounding box center [813, 720] width 37 height 12
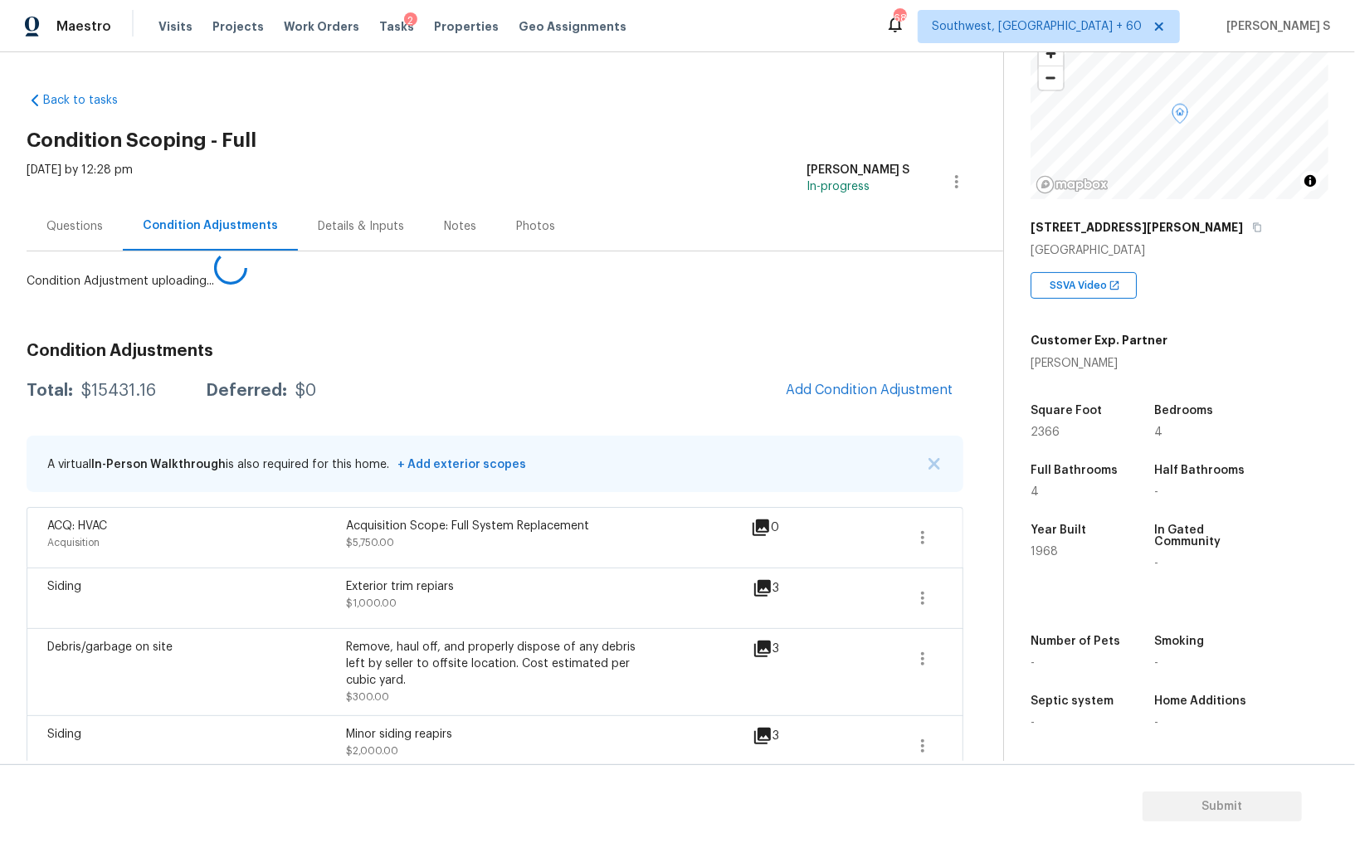
click at [180, 672] on body "Maestro Visits Projects Work Orders Tasks 2 Properties Geo Assignments 688 Sout…" at bounding box center [677, 424] width 1355 height 848
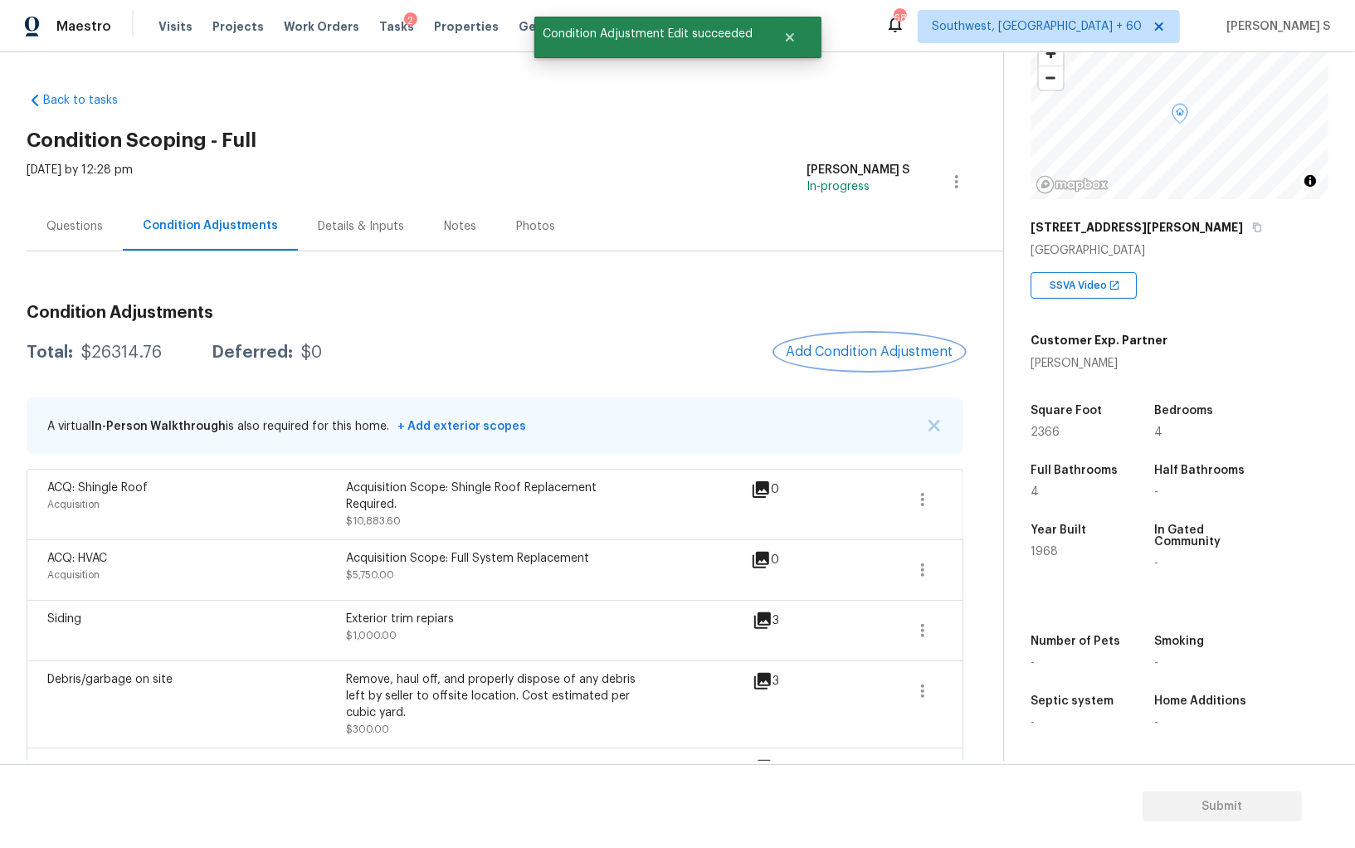
scroll to position [115, 0]
click at [873, 349] on span "Add Condition Adjustment" at bounding box center [870, 351] width 168 height 15
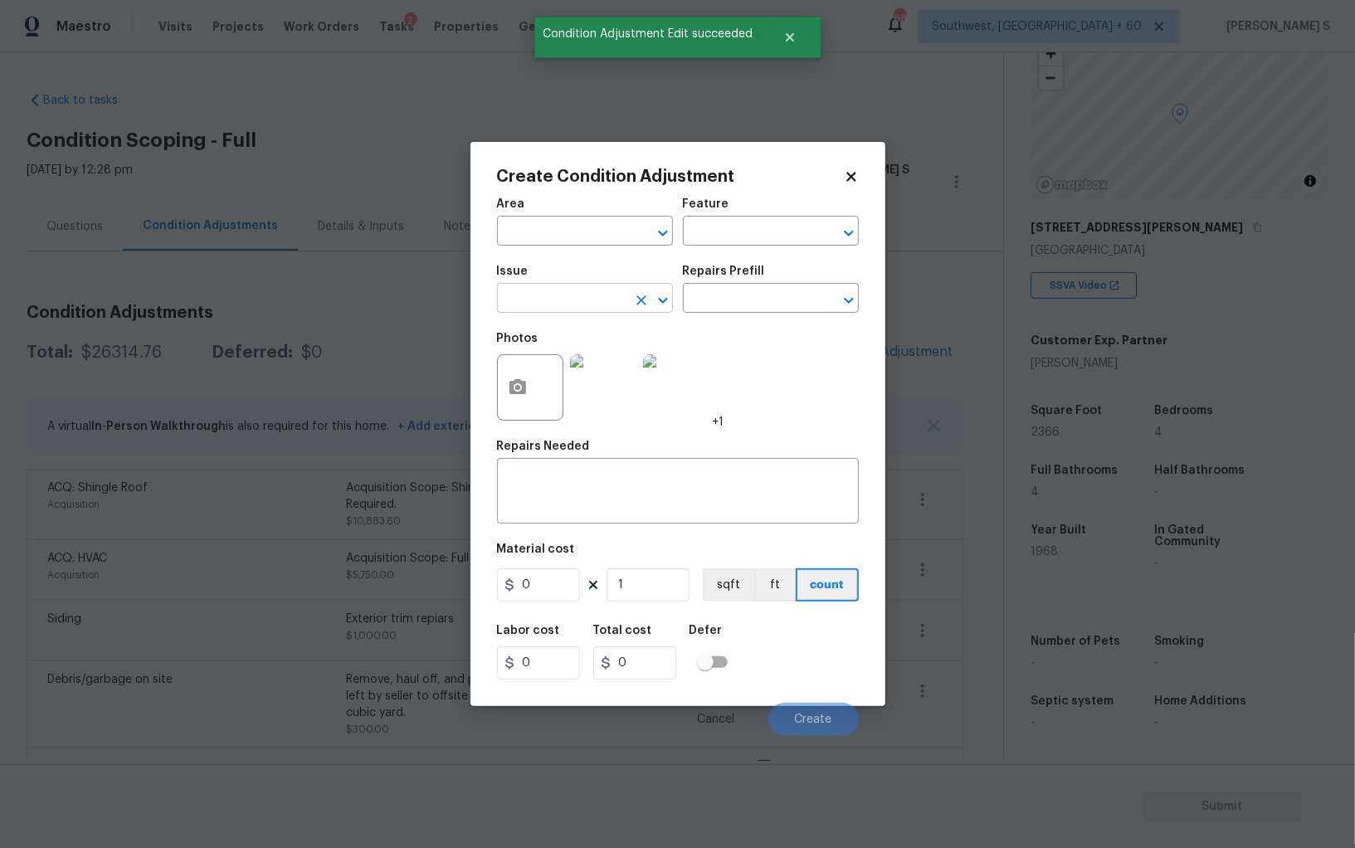
click at [591, 305] on input "text" at bounding box center [561, 300] width 129 height 26
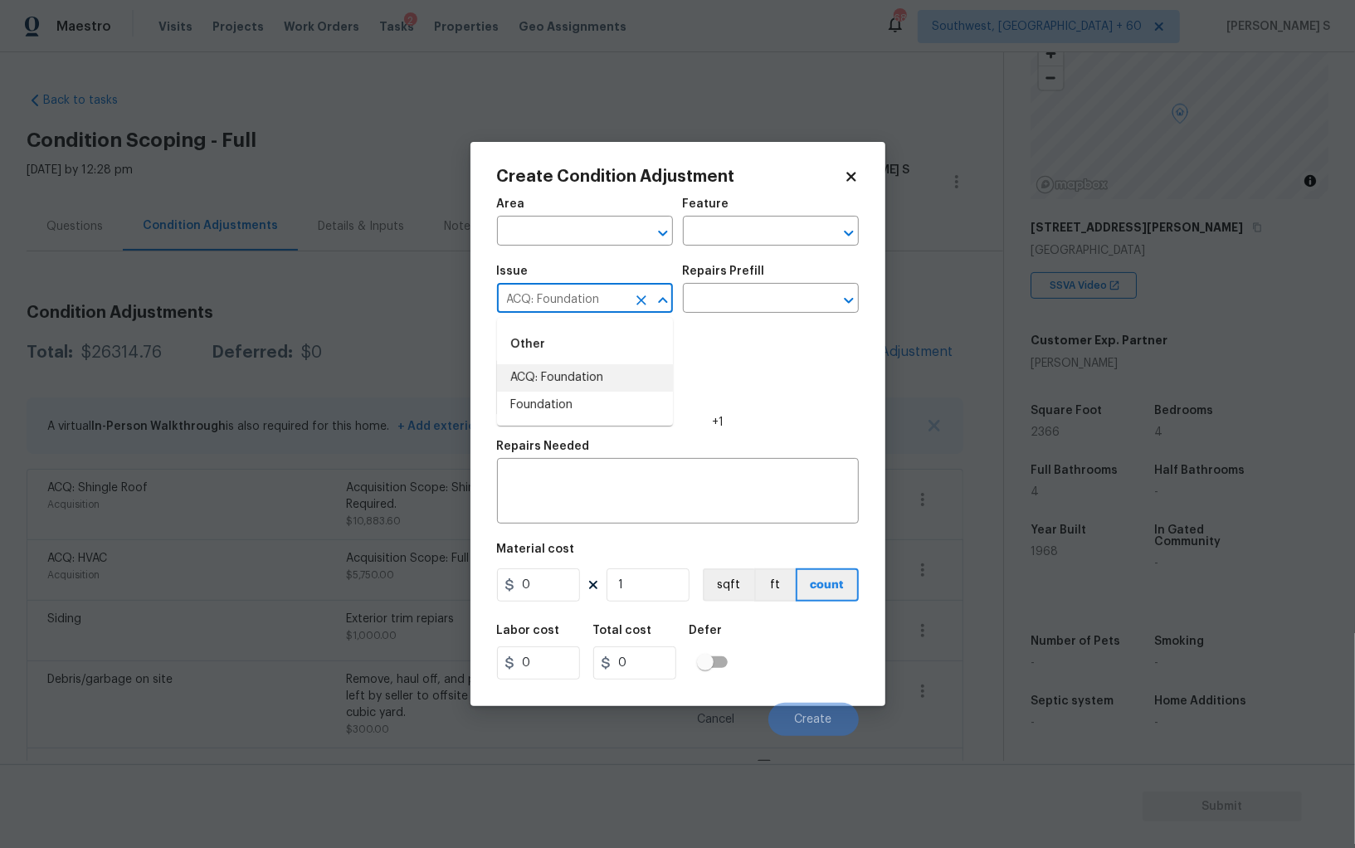
type input "ACQ: Foundation"
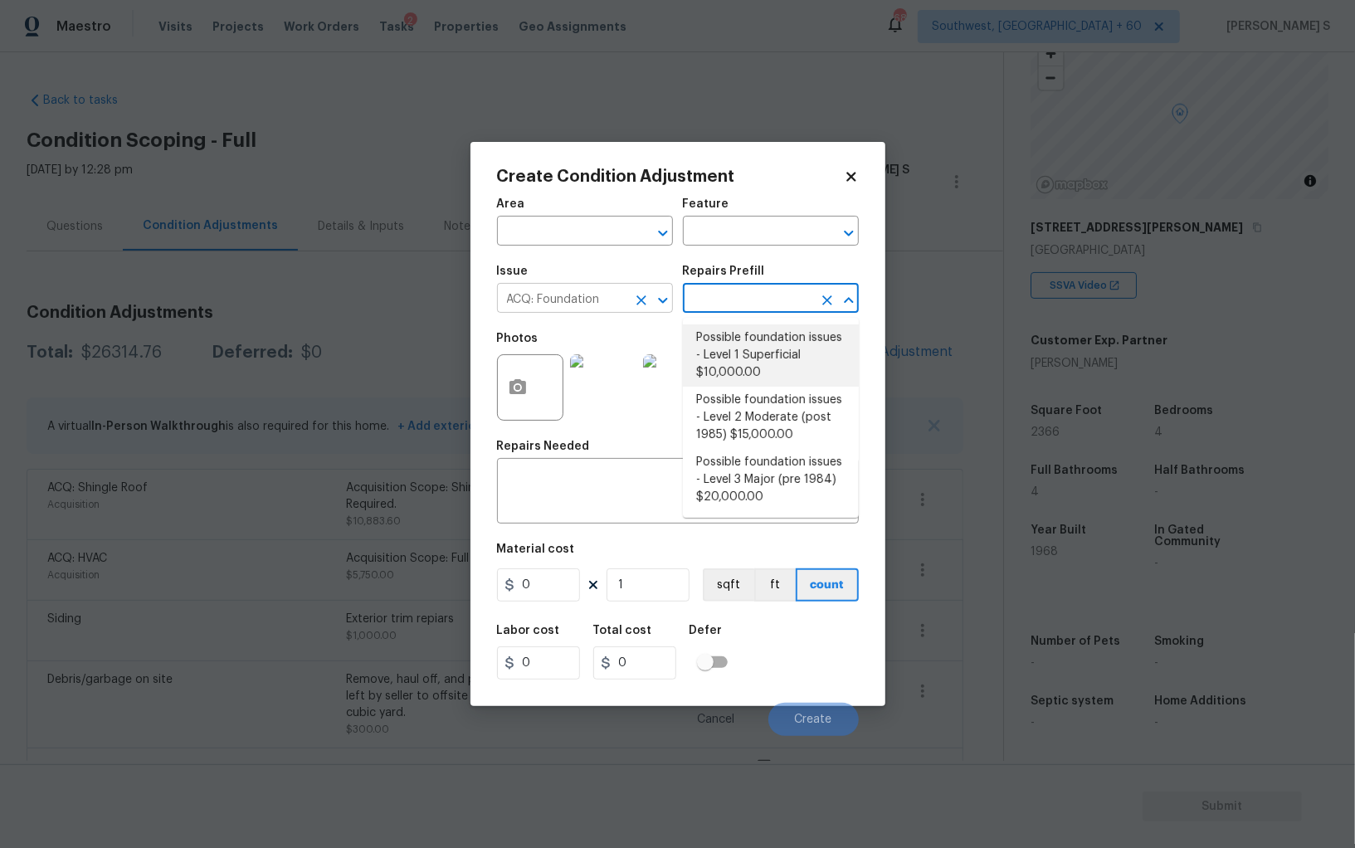
type input "Acquisition"
type textarea "Possible foundation issues - Level 1 - Superficial. Disclaimer: This is NOT a t…"
type input "10000"
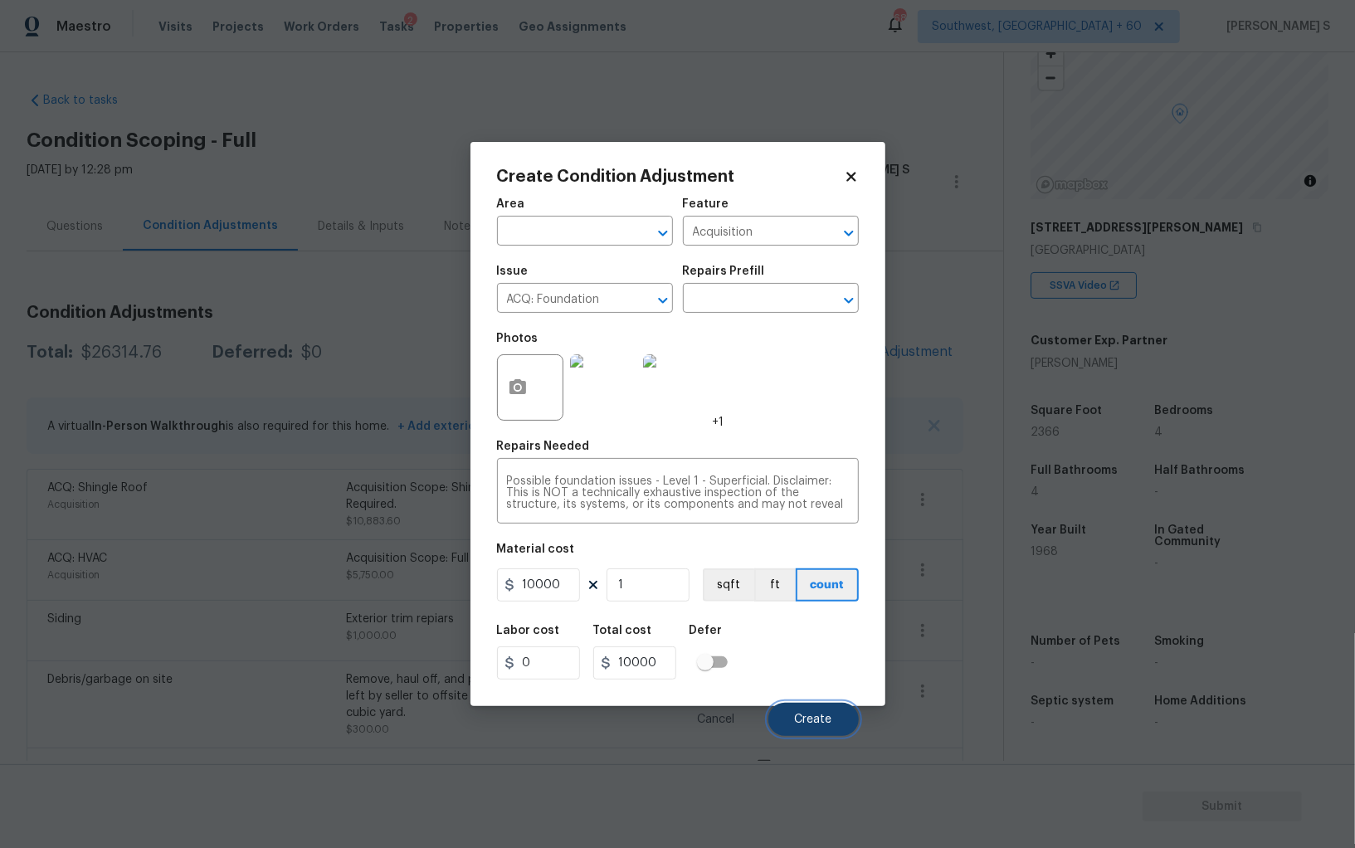
click at [824, 710] on button "Create" at bounding box center [813, 719] width 90 height 33
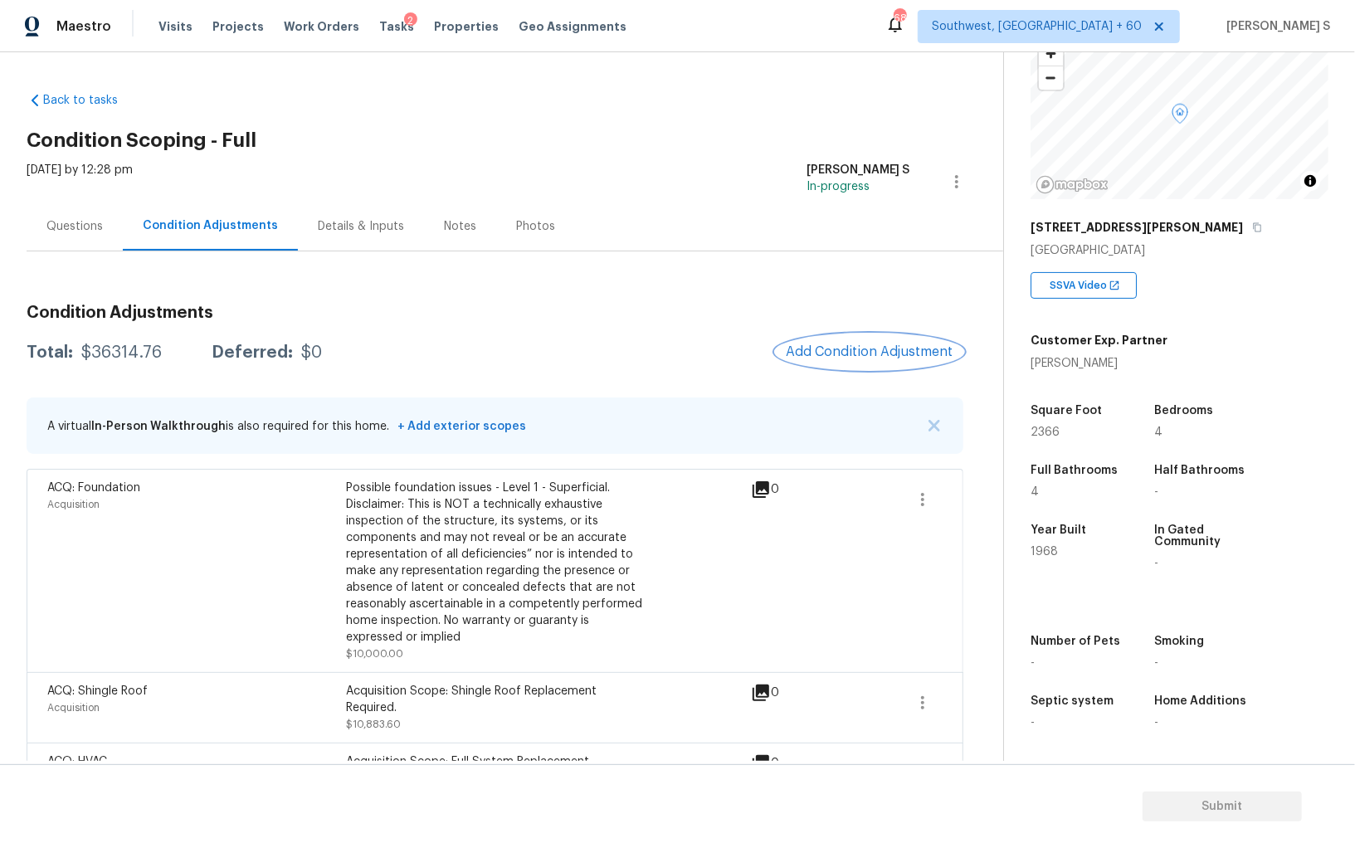
click at [815, 358] on span "Add Condition Adjustment" at bounding box center [870, 351] width 168 height 15
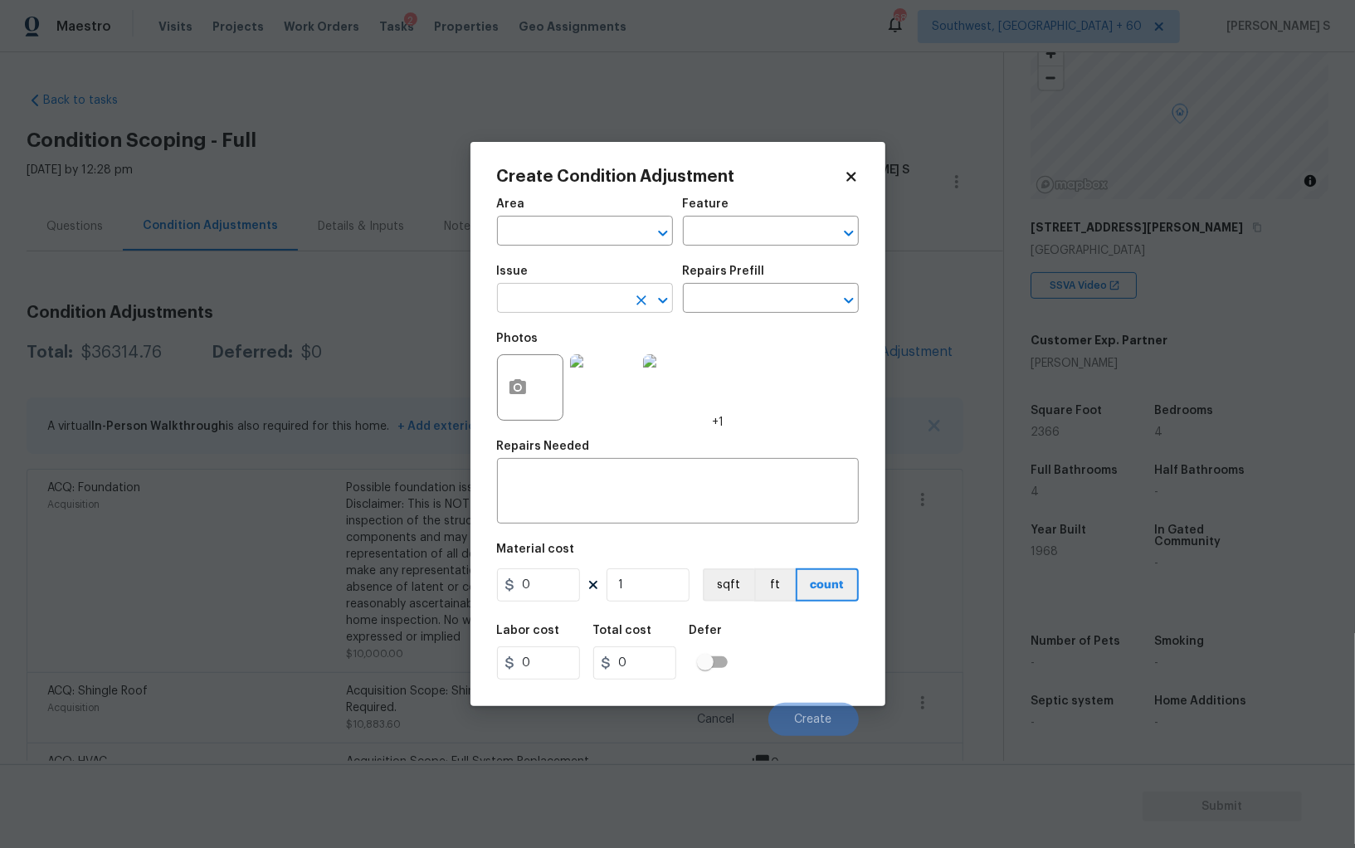
click at [584, 310] on input "text" at bounding box center [561, 300] width 129 height 26
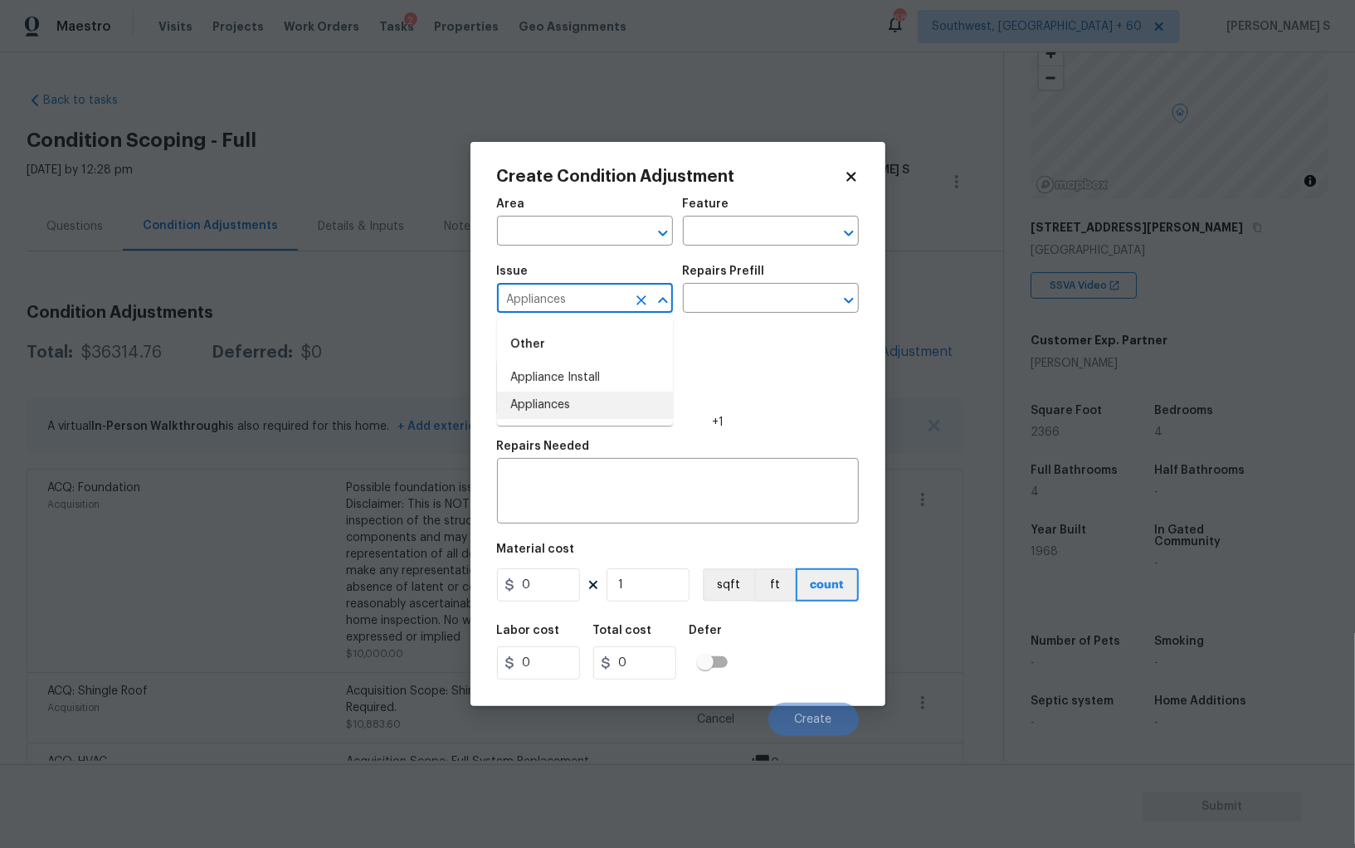
type input "Appliances"
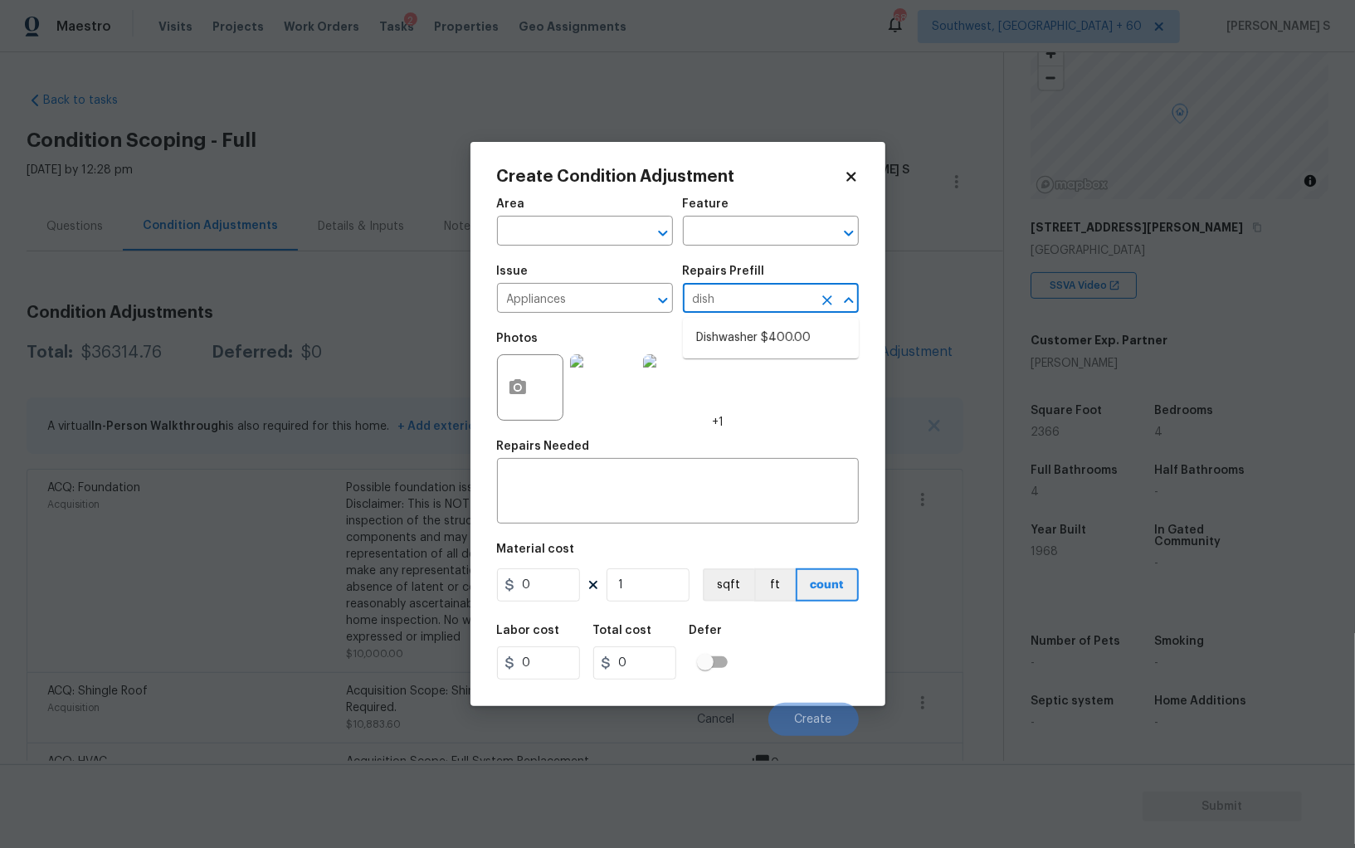
type input "dish"
type input "Appliances"
type textarea "Remove the existing dishwasher and prep the area for a new unit. Install a new …"
type input "400"
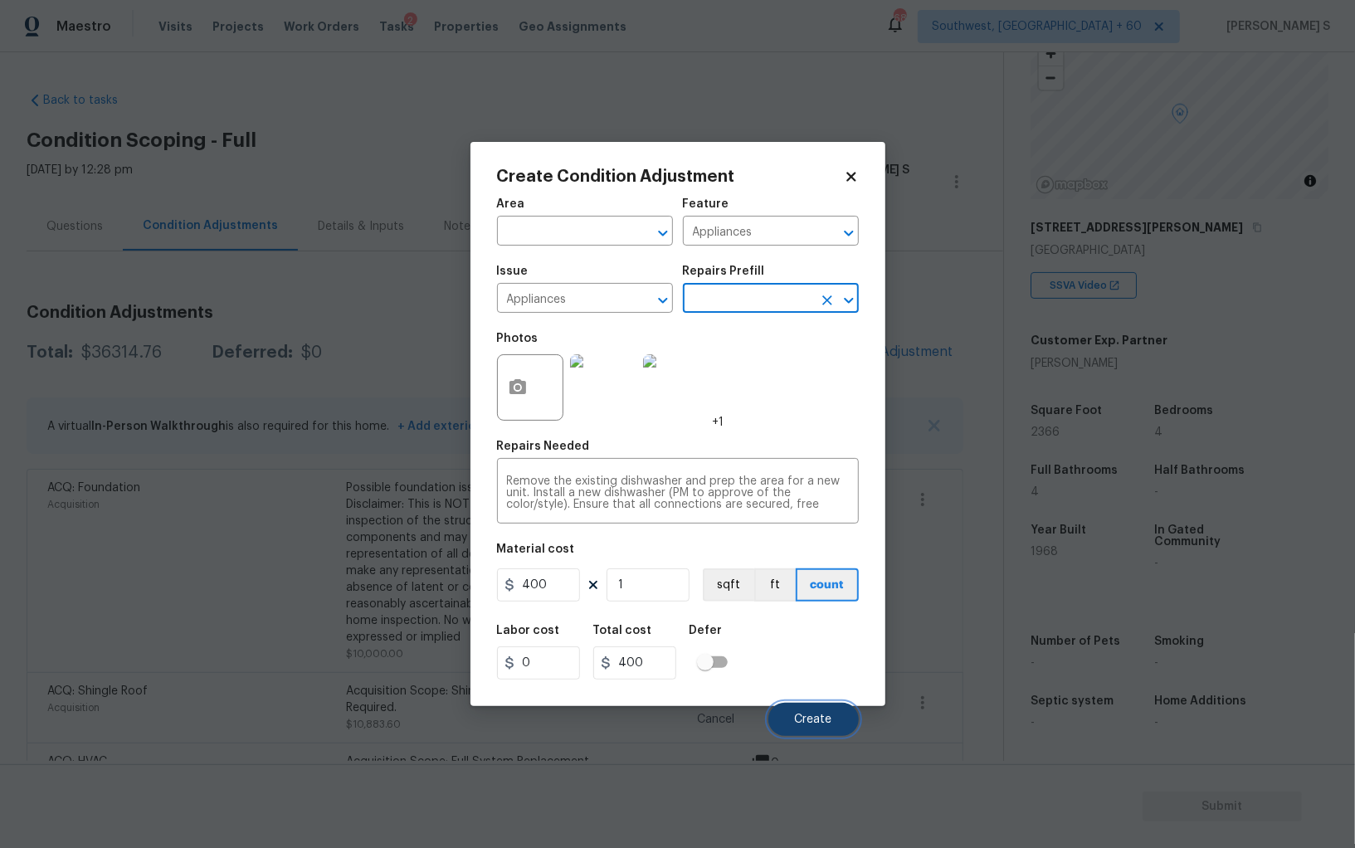
click at [818, 712] on button "Create" at bounding box center [813, 719] width 90 height 33
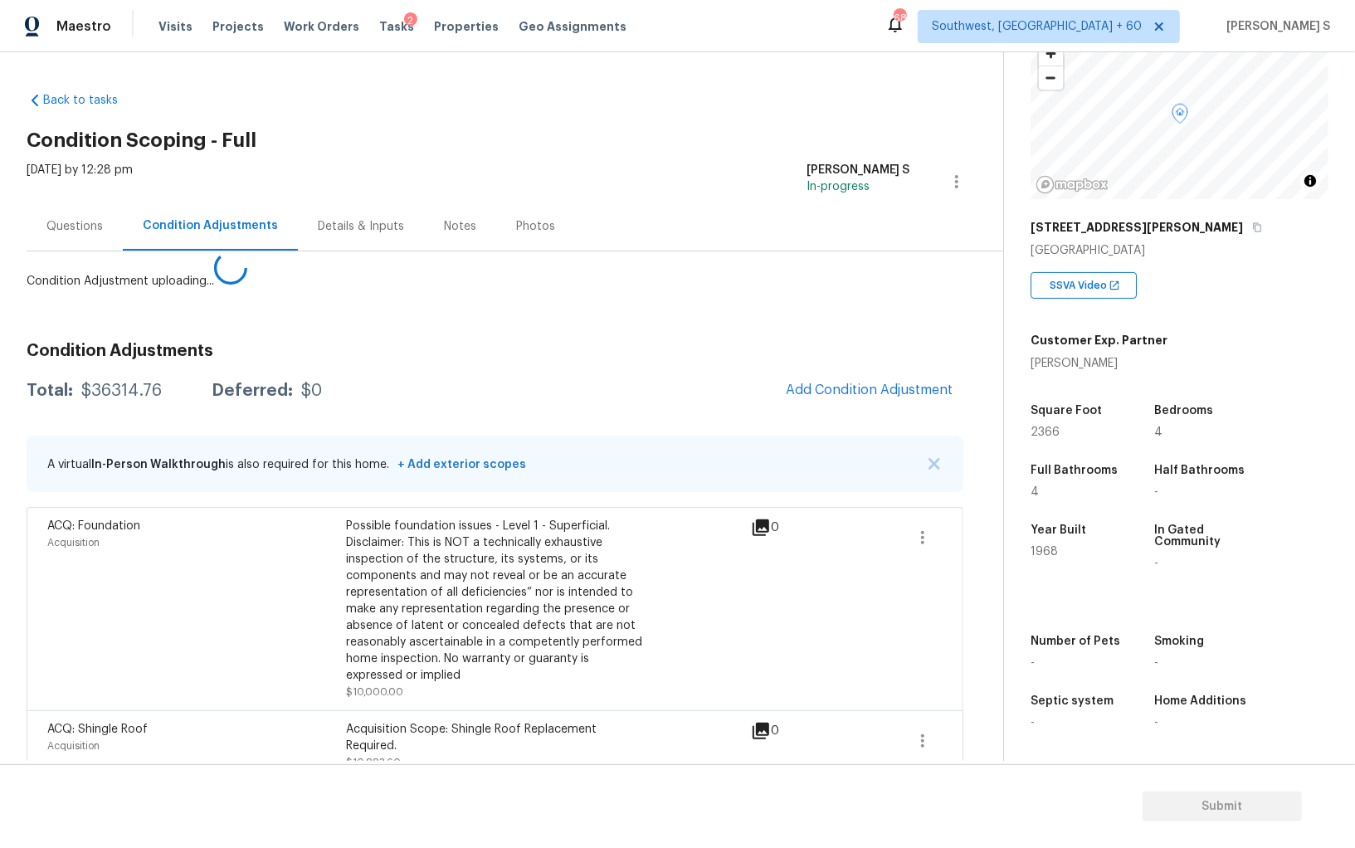
click at [305, 690] on body "Maestro Visits Projects Work Orders Tasks 2 Properties Geo Assignments 688 Sout…" at bounding box center [677, 424] width 1355 height 848
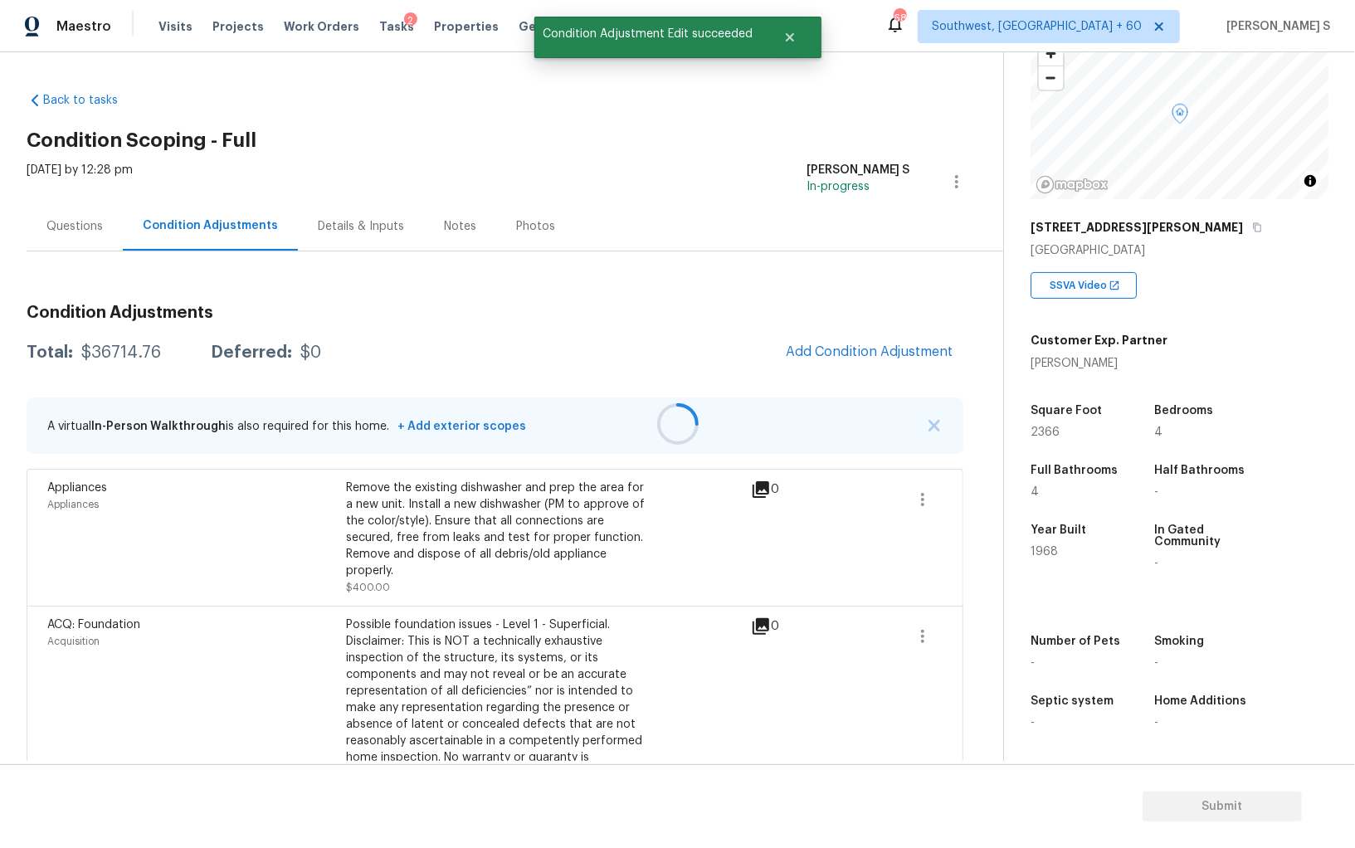
click at [875, 338] on div at bounding box center [677, 424] width 1355 height 848
click at [826, 353] on span "Add Condition Adjustment" at bounding box center [870, 351] width 168 height 15
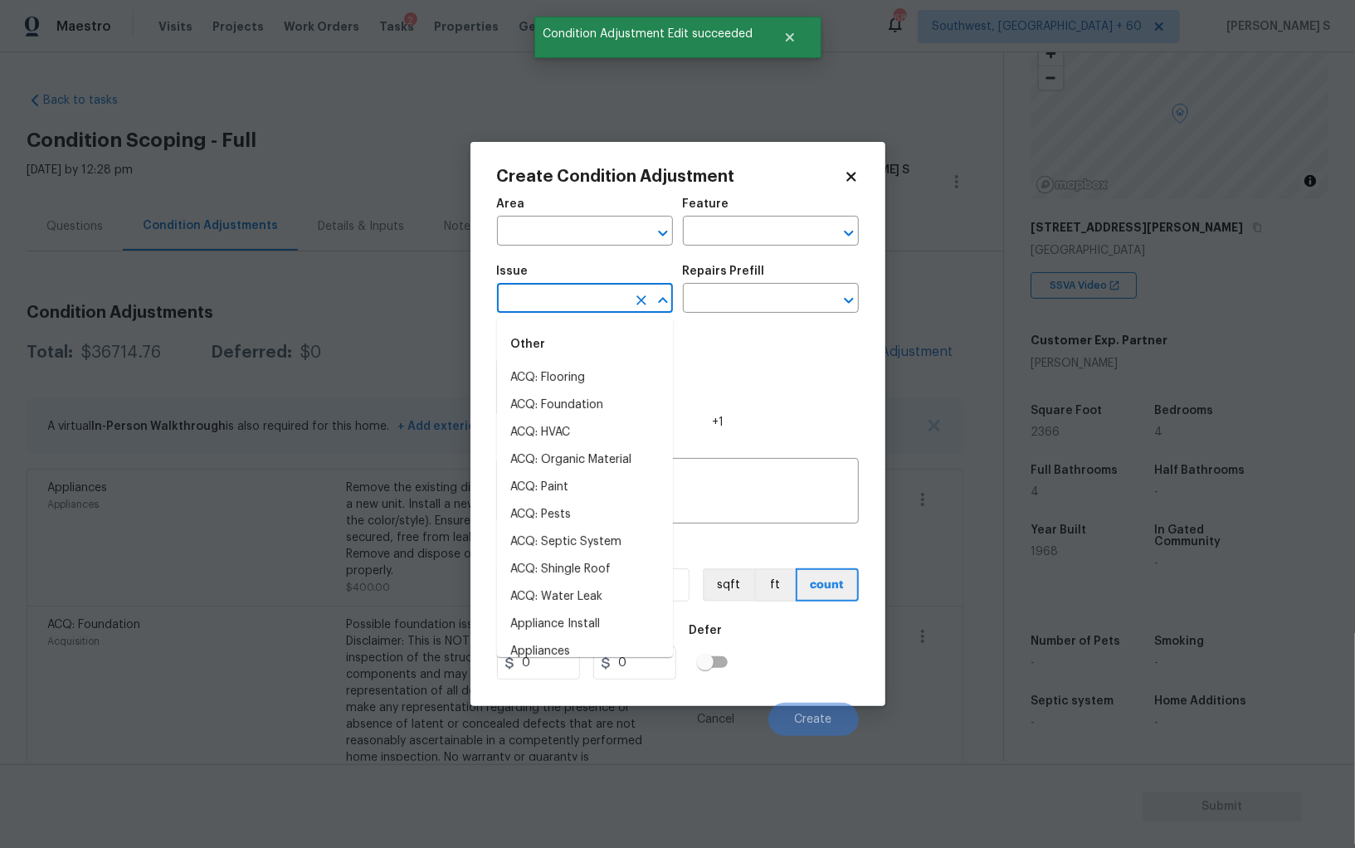
click at [578, 308] on input "text" at bounding box center [561, 300] width 129 height 26
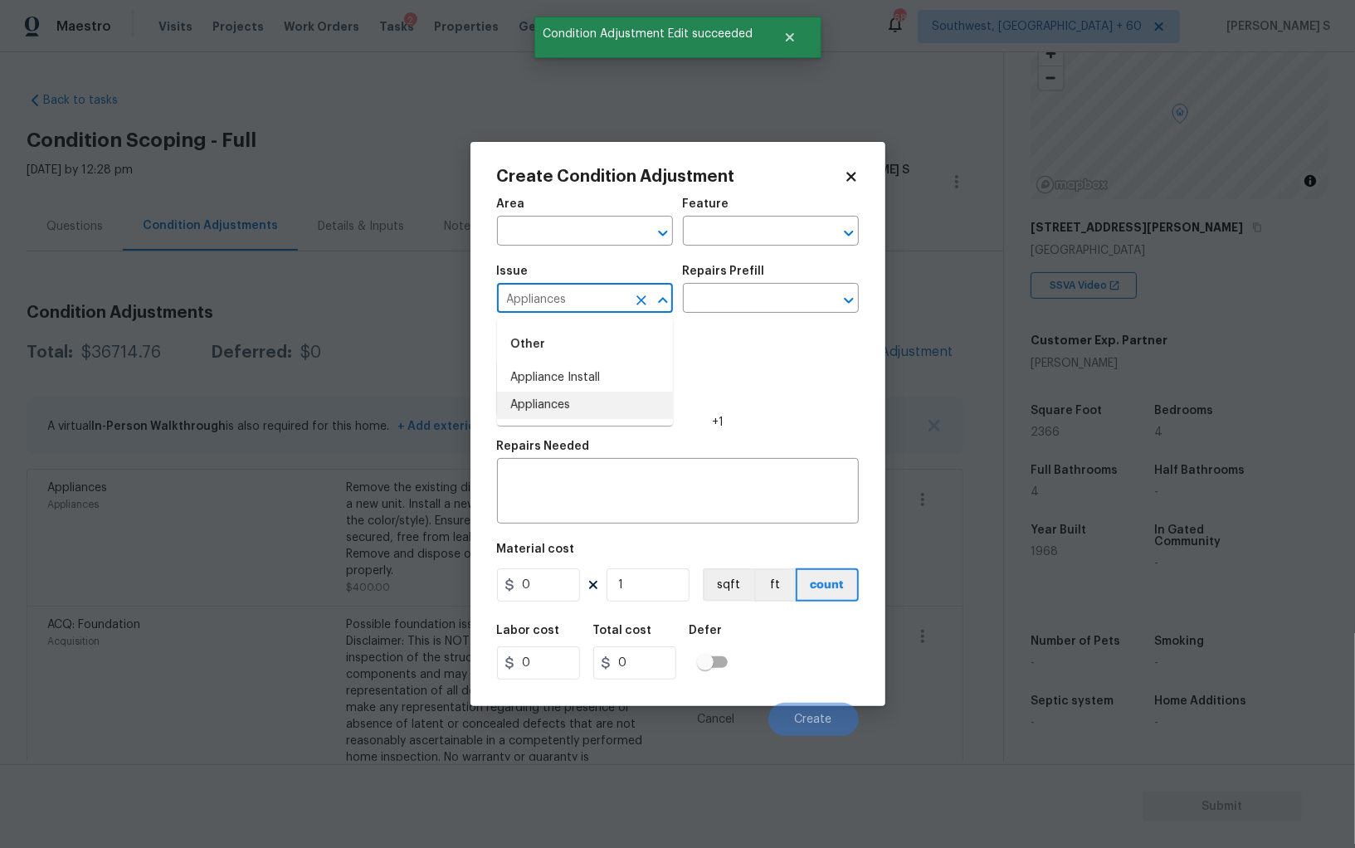
type input "Appliances"
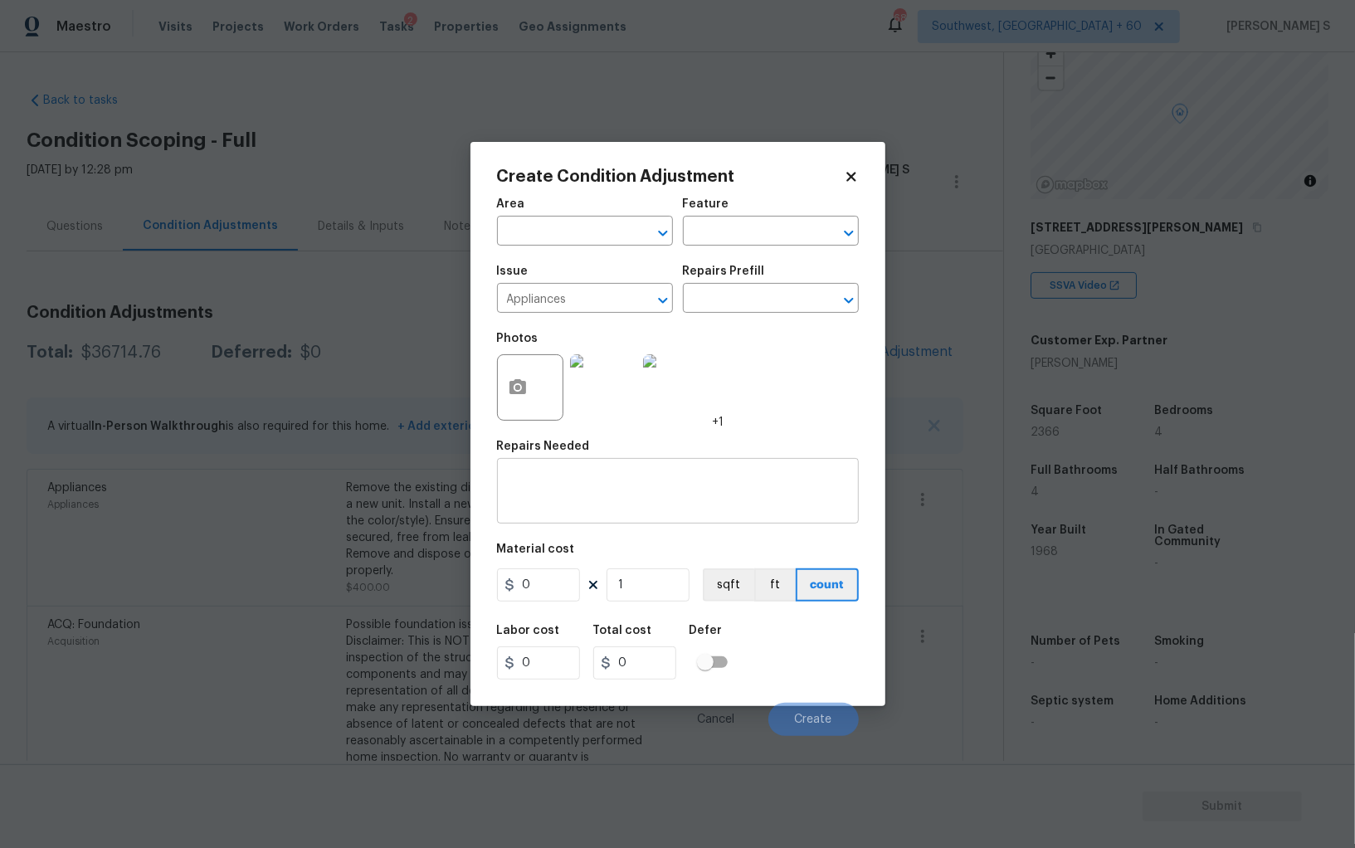
click at [613, 512] on div "x ​" at bounding box center [678, 492] width 362 height 61
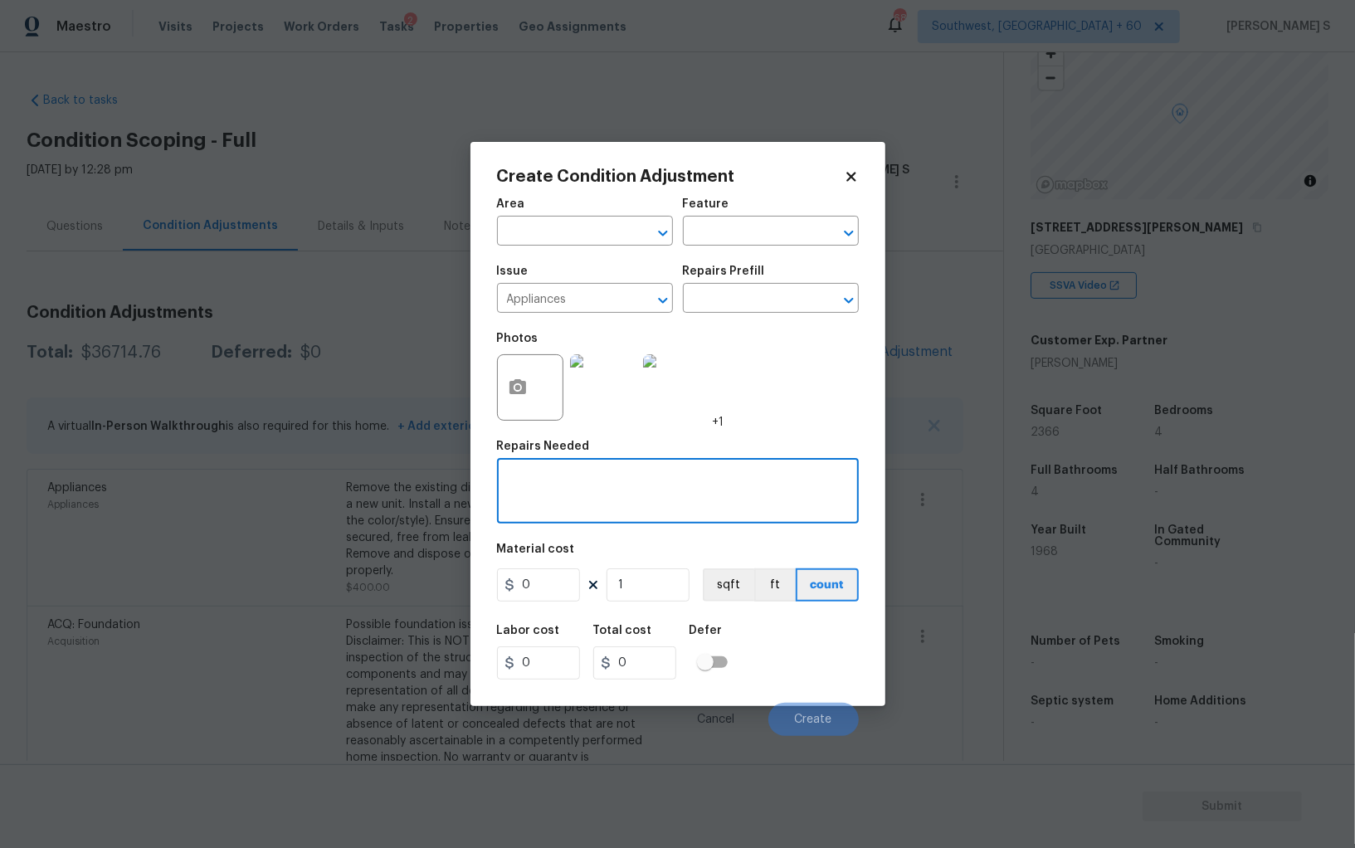
paste textarea "Garbage Disposal"
type textarea "Garbage Disposal"
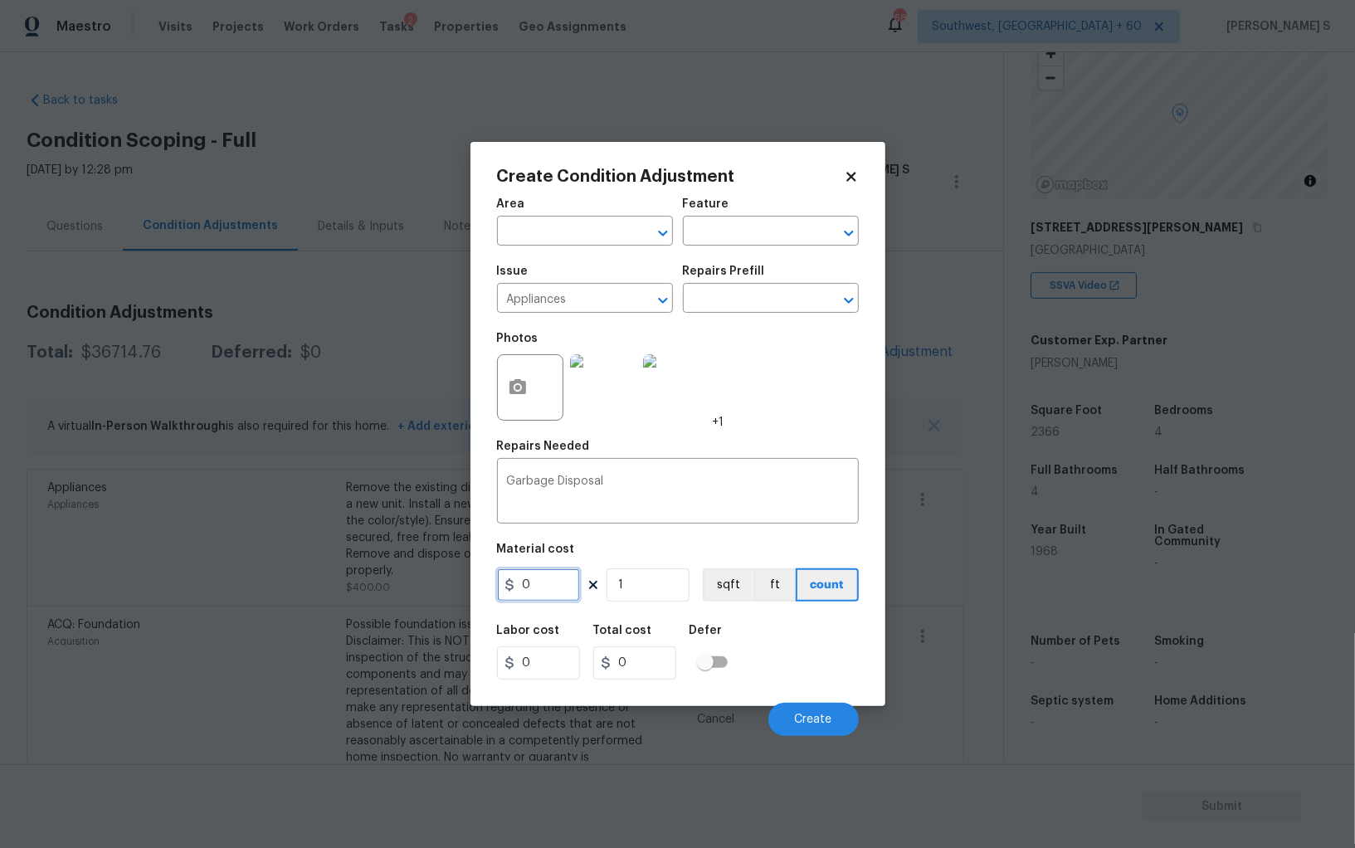
click at [526, 581] on input "0" at bounding box center [538, 584] width 83 height 33
type input "250"
click at [816, 708] on button "Create" at bounding box center [813, 719] width 90 height 33
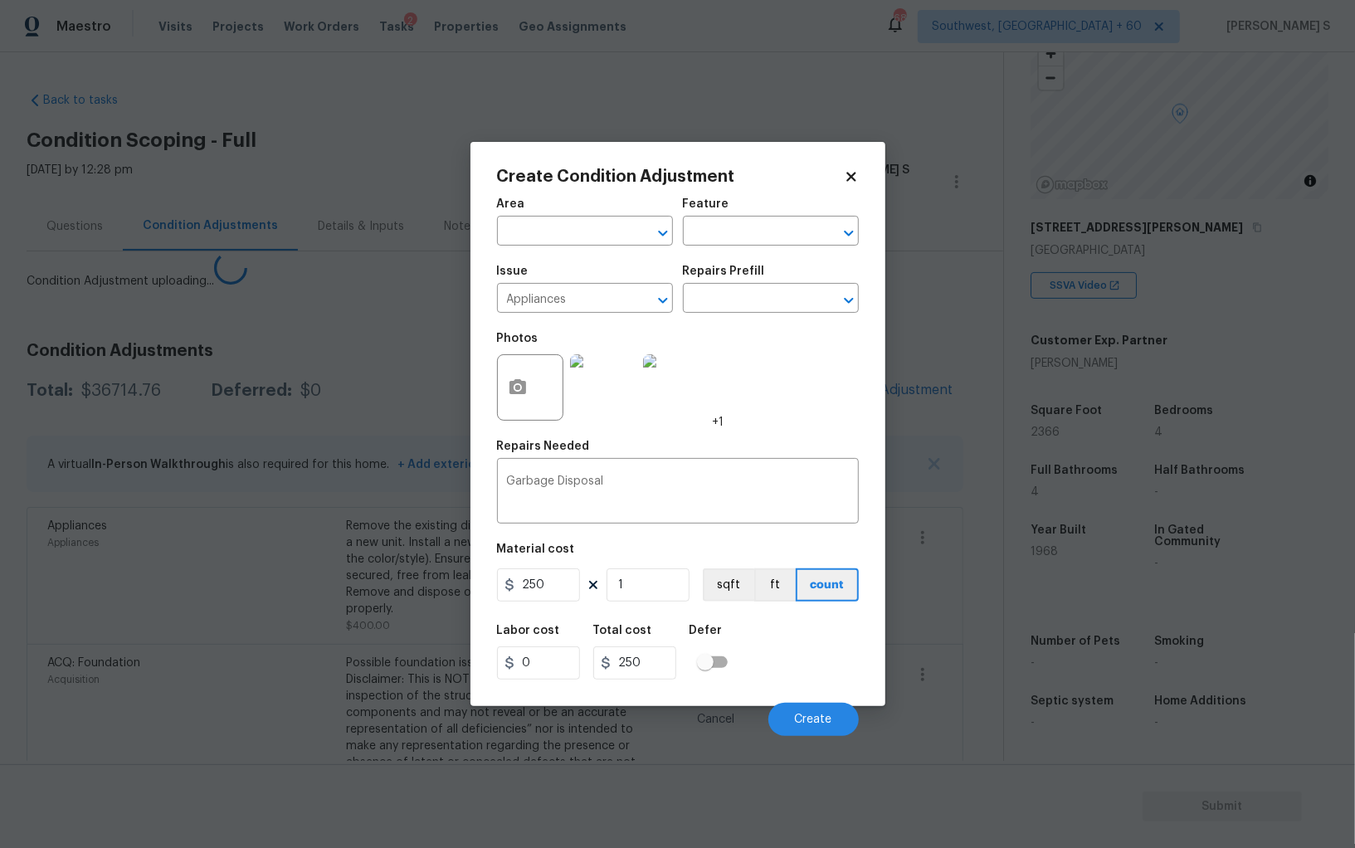
click at [289, 613] on body "Maestro Visits Projects Work Orders Tasks 2 Properties Geo Assignments 688 Sout…" at bounding box center [677, 424] width 1355 height 848
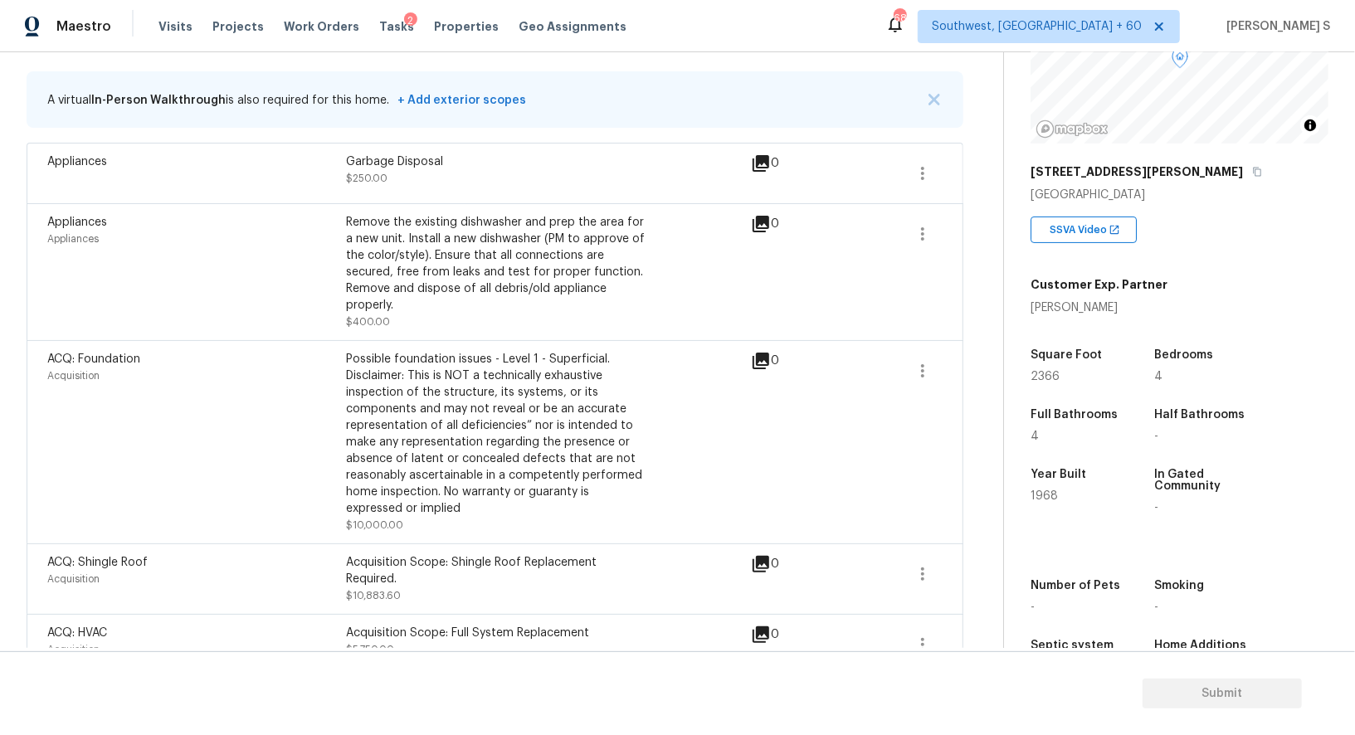
scroll to position [0, 0]
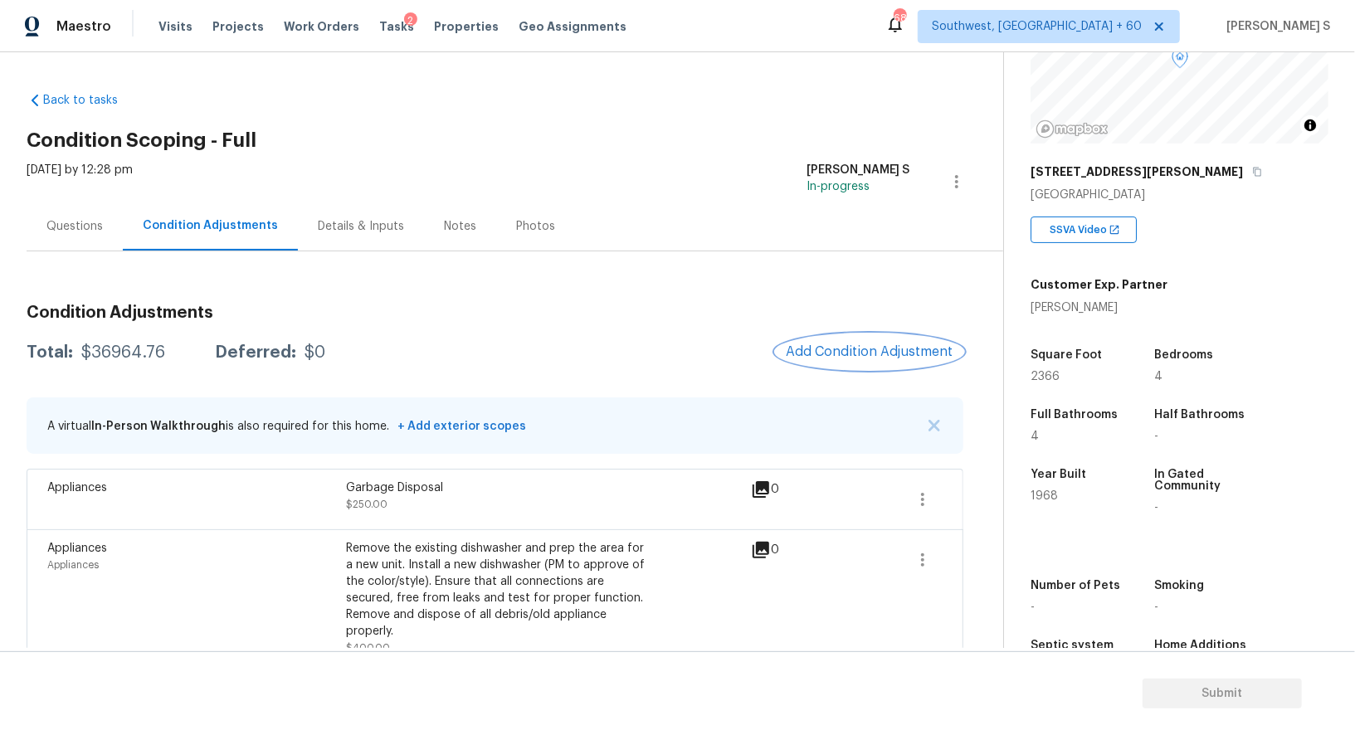
click at [903, 346] on span "Add Condition Adjustment" at bounding box center [870, 351] width 168 height 15
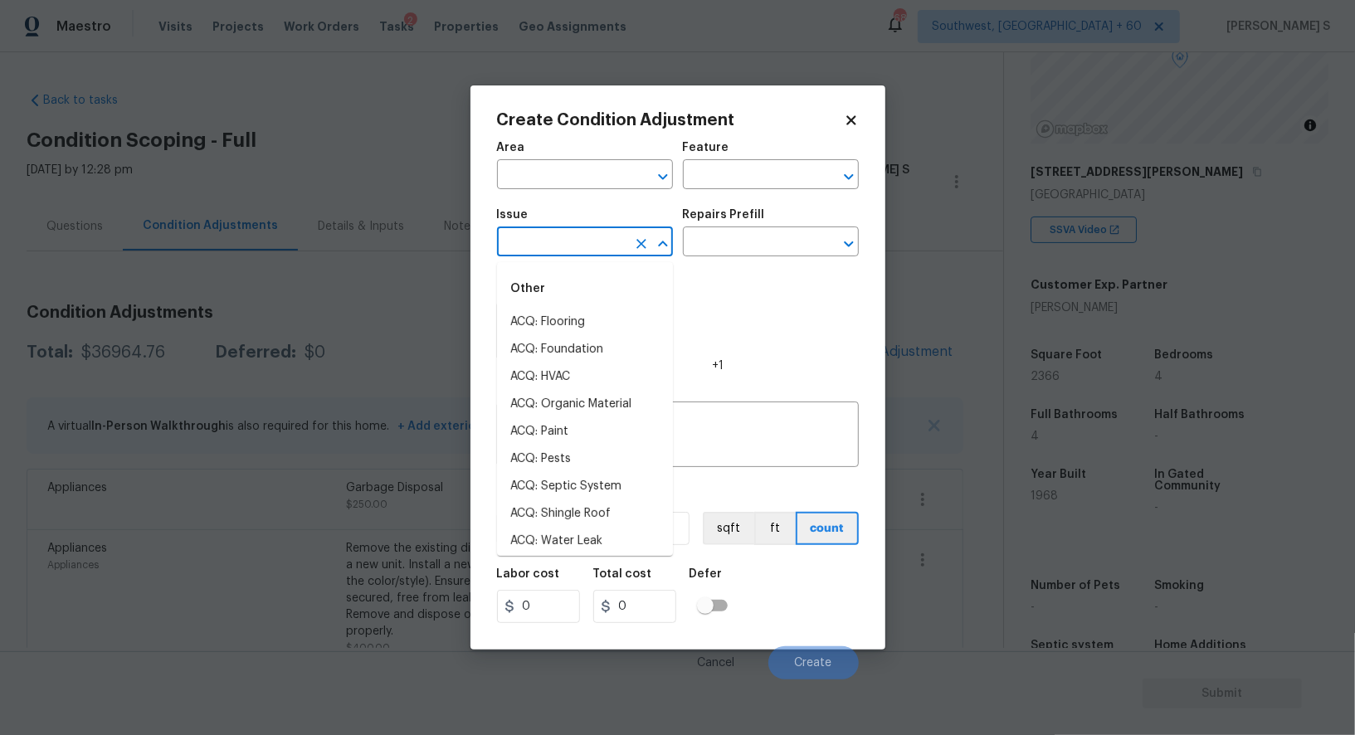
click at [537, 253] on input "text" at bounding box center [561, 244] width 129 height 26
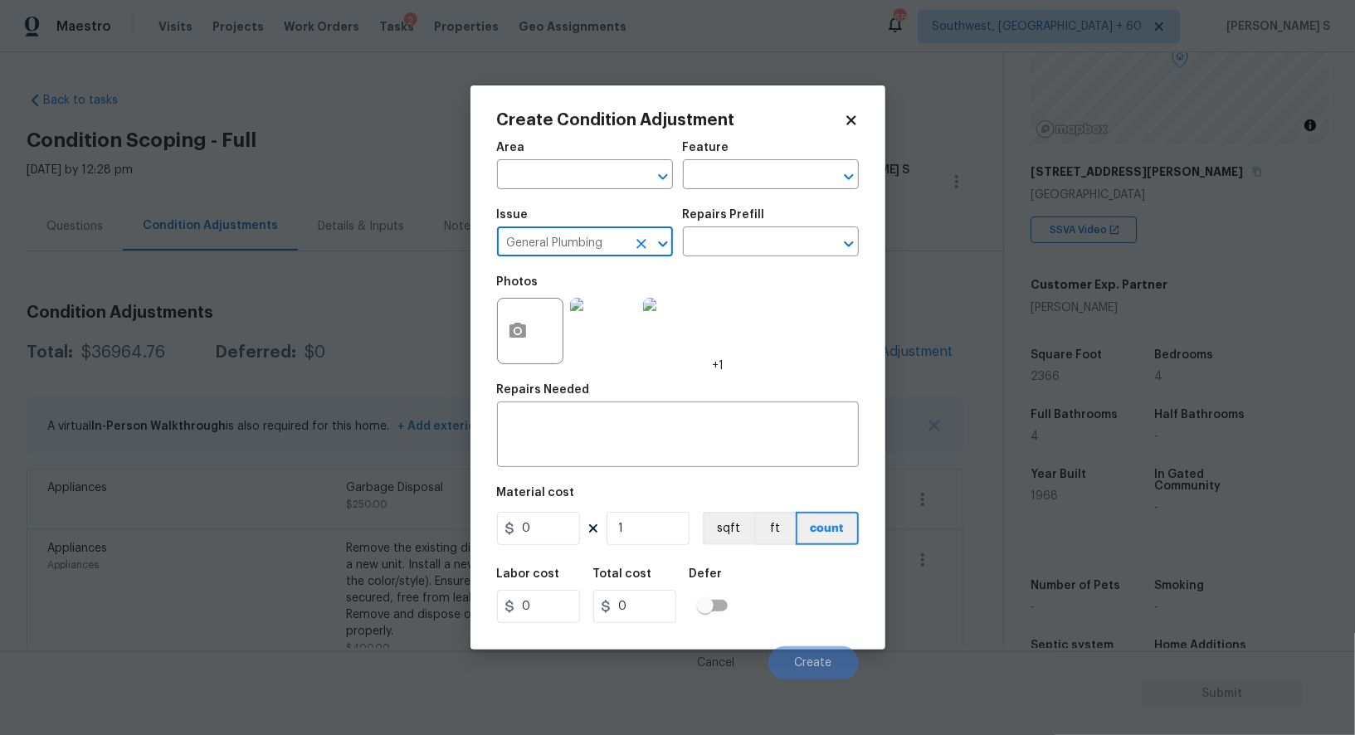
type input "General Plumbing"
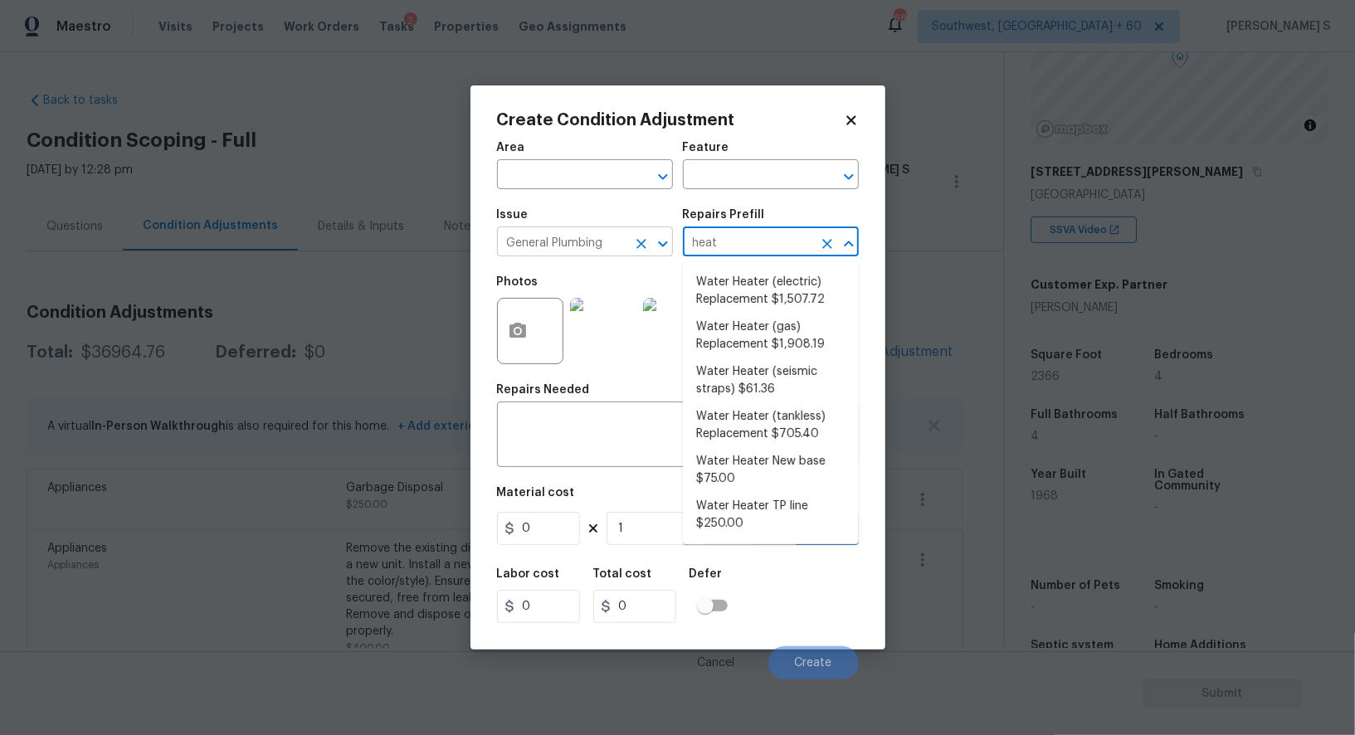
type input "heate"
type input "Plumbing"
type textarea "Remove the existing electric water heater and install a new 40 gallon electric …"
type input "1507.72"
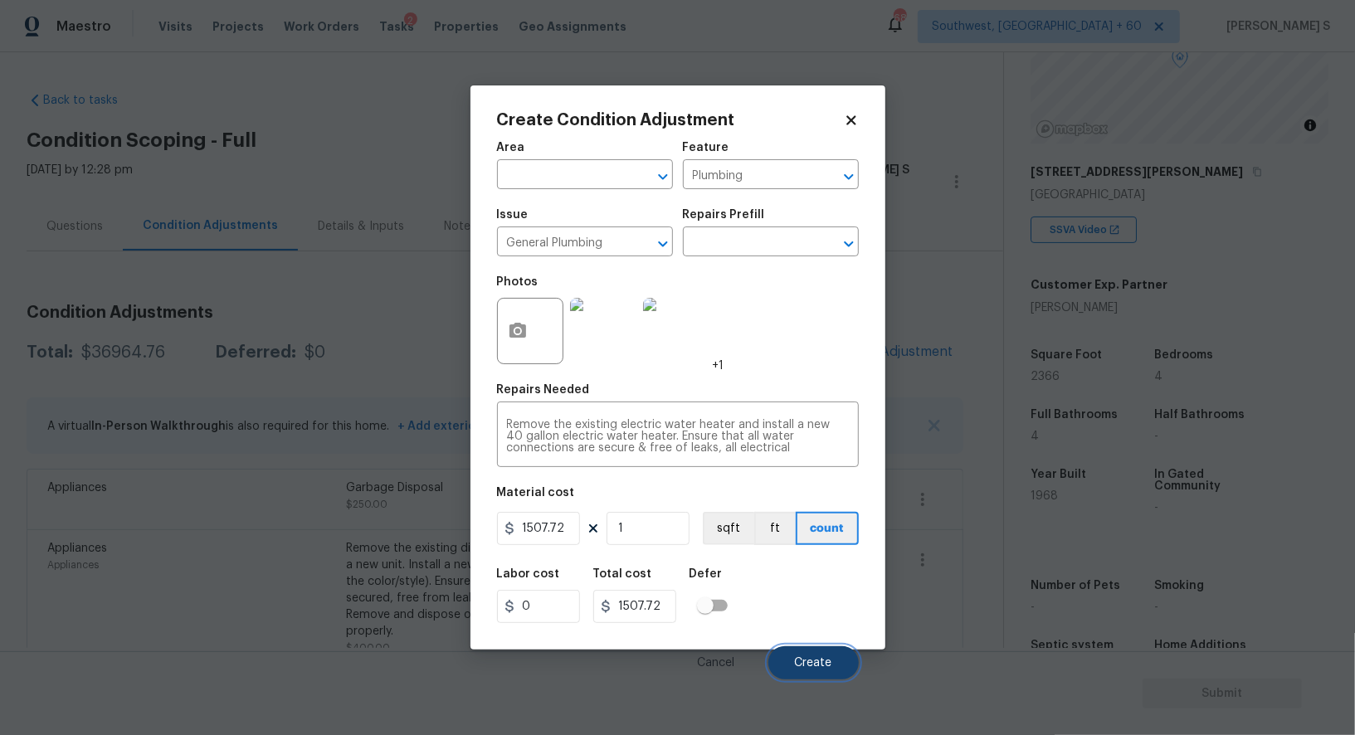
click at [807, 657] on button "Create" at bounding box center [813, 662] width 90 height 33
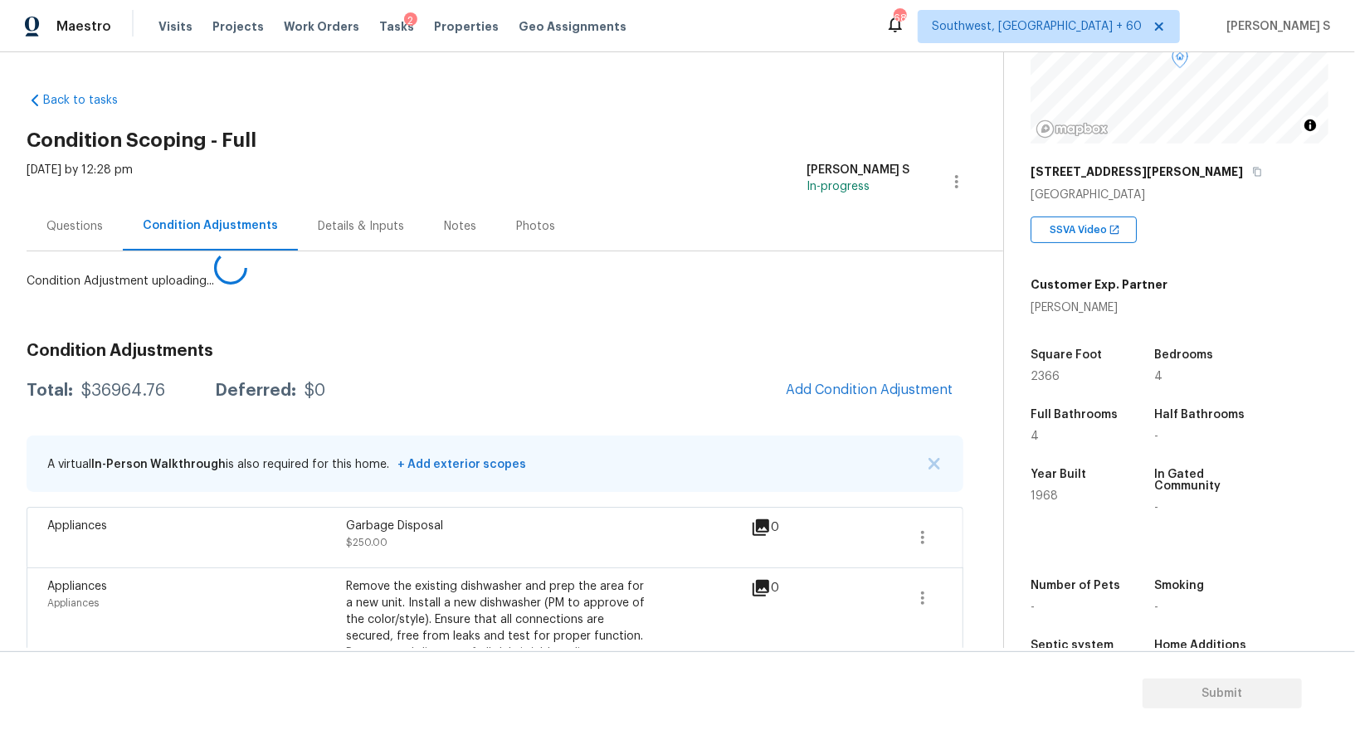
click at [275, 548] on body "Maestro Visits Projects Work Orders Tasks 2 Properties Geo Assignments 688 Sout…" at bounding box center [677, 367] width 1355 height 735
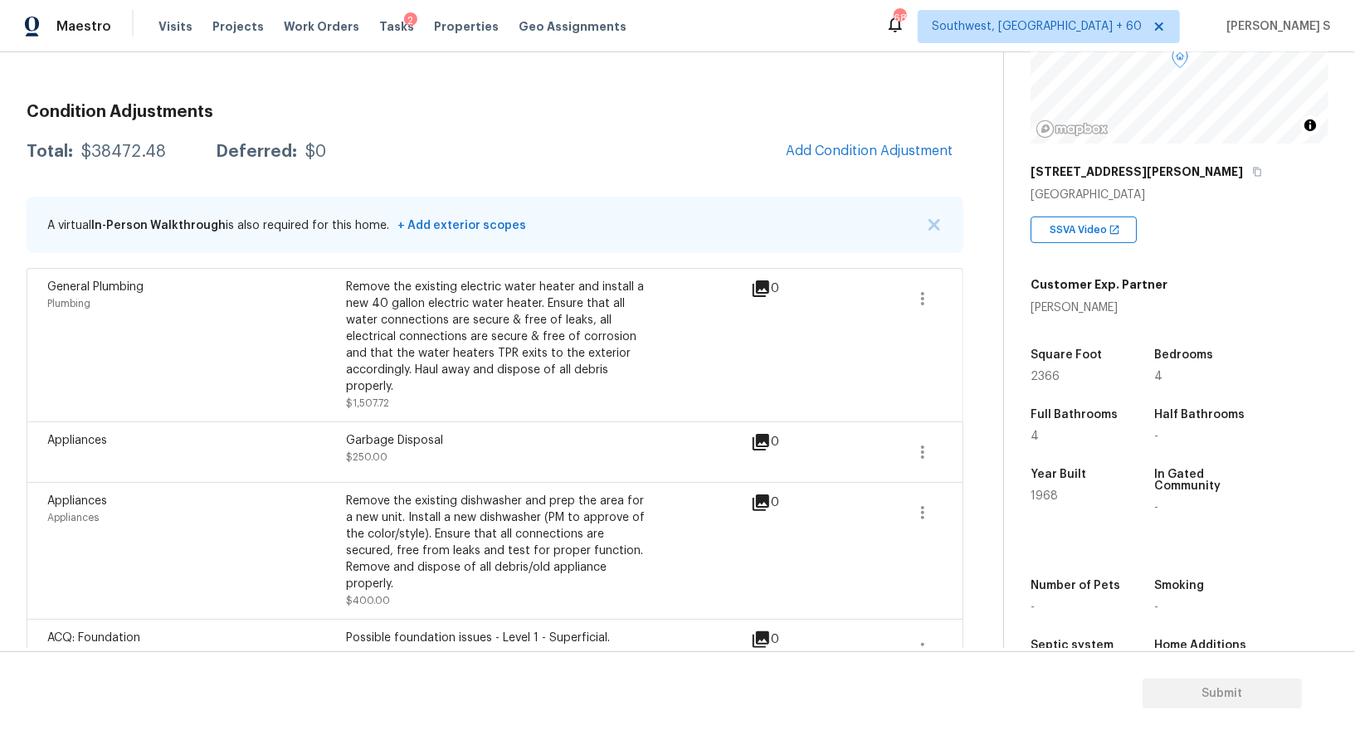
scroll to position [361, 0]
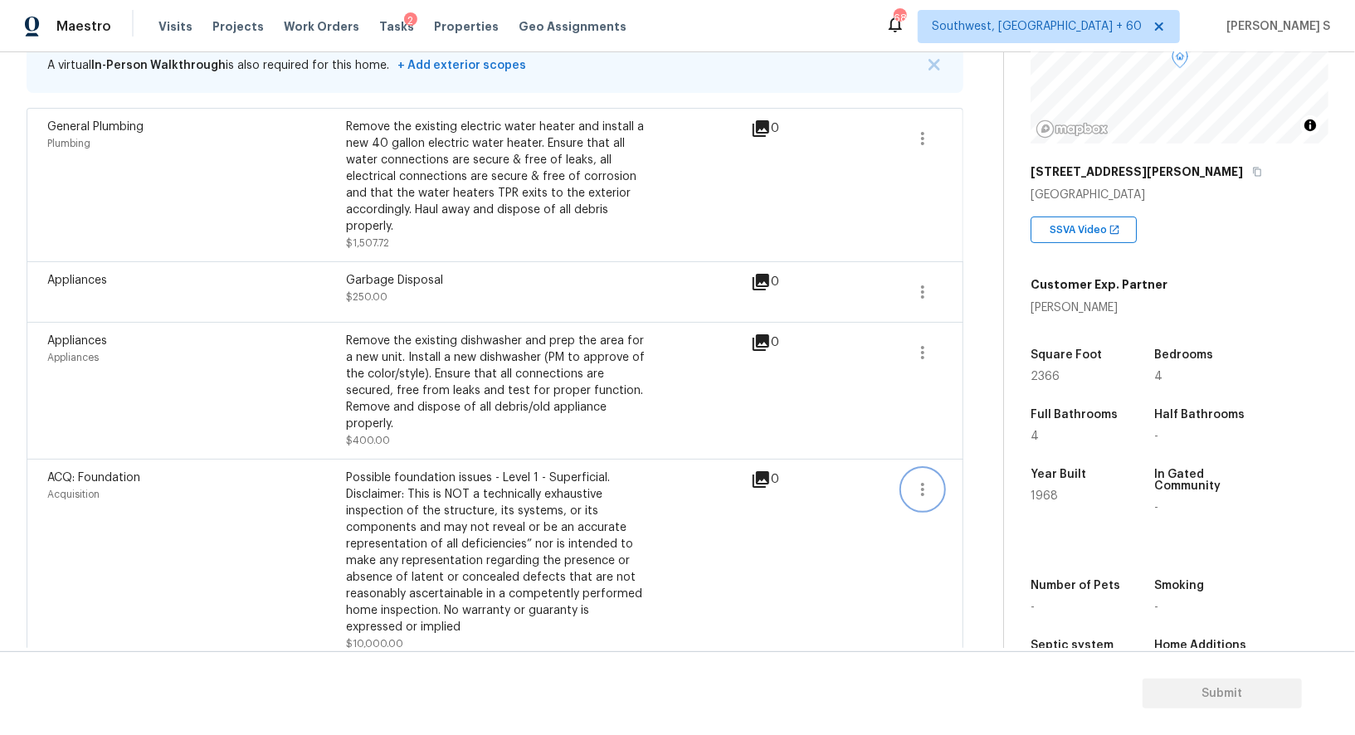
click at [914, 480] on icon "button" at bounding box center [923, 490] width 20 height 20
click at [958, 479] on div "Edit" at bounding box center [1017, 484] width 129 height 17
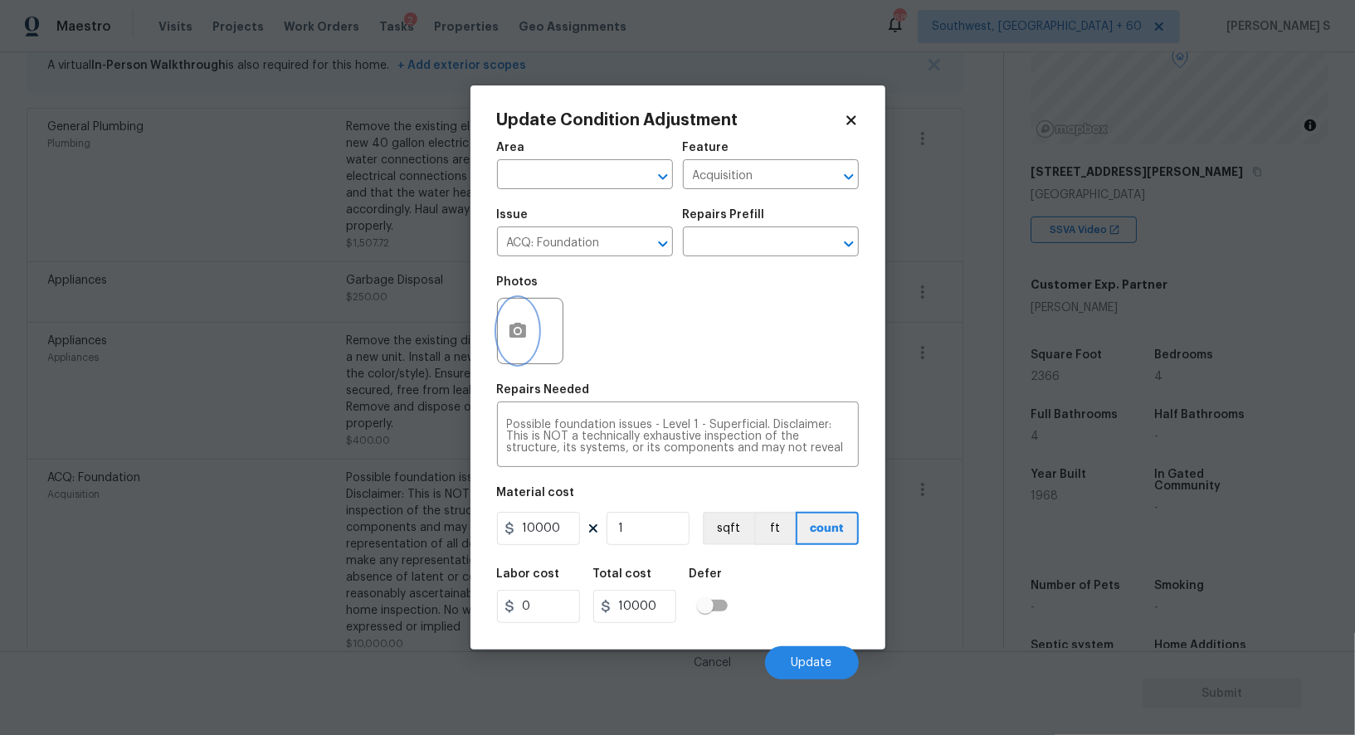
click at [524, 329] on icon "button" at bounding box center [517, 330] width 17 height 15
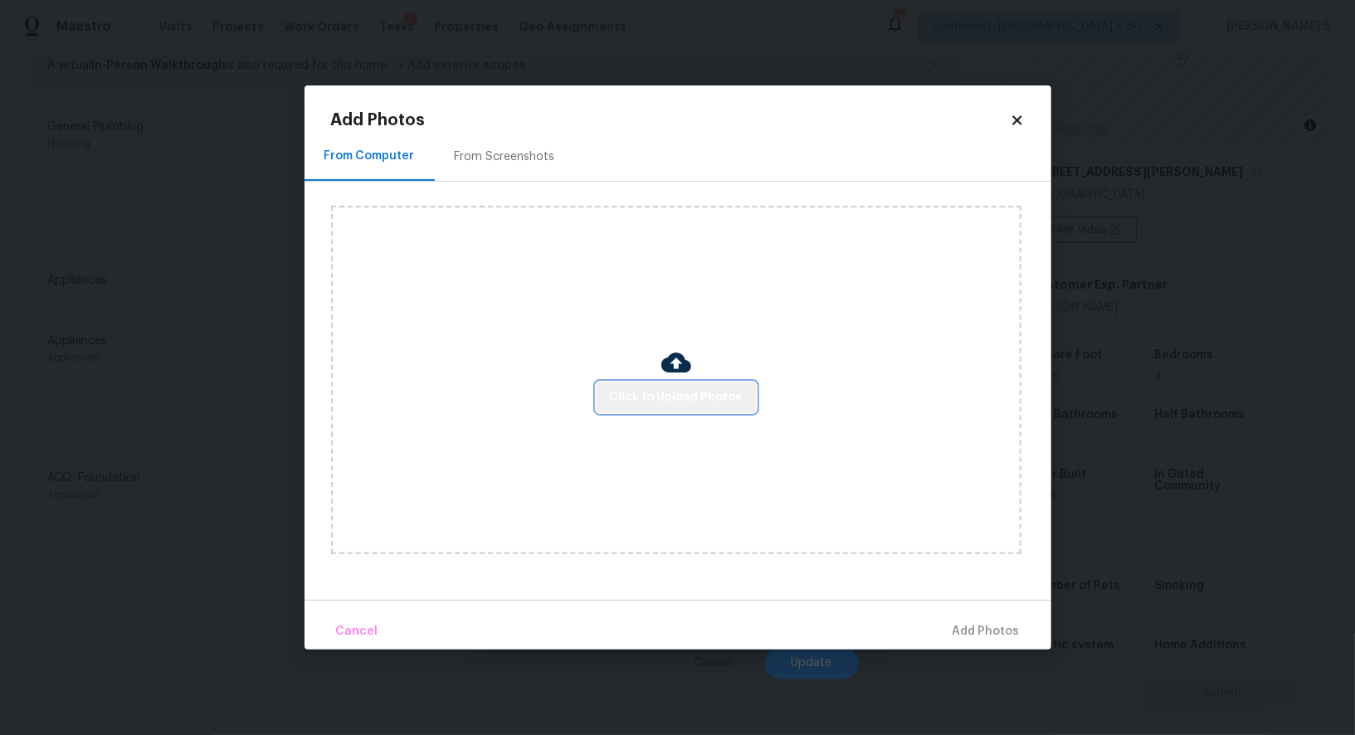
click at [727, 391] on span "Click to Upload Photos" at bounding box center [676, 398] width 133 height 21
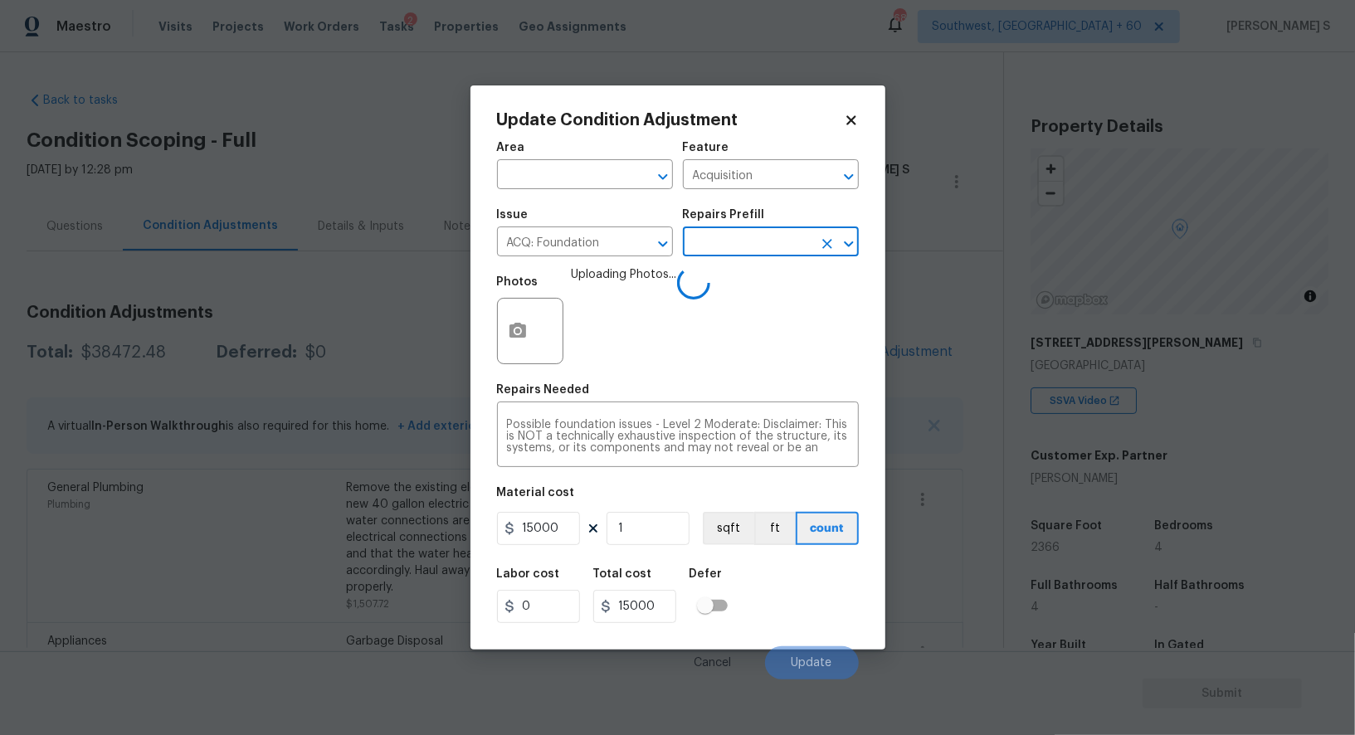
scroll to position [171, 0]
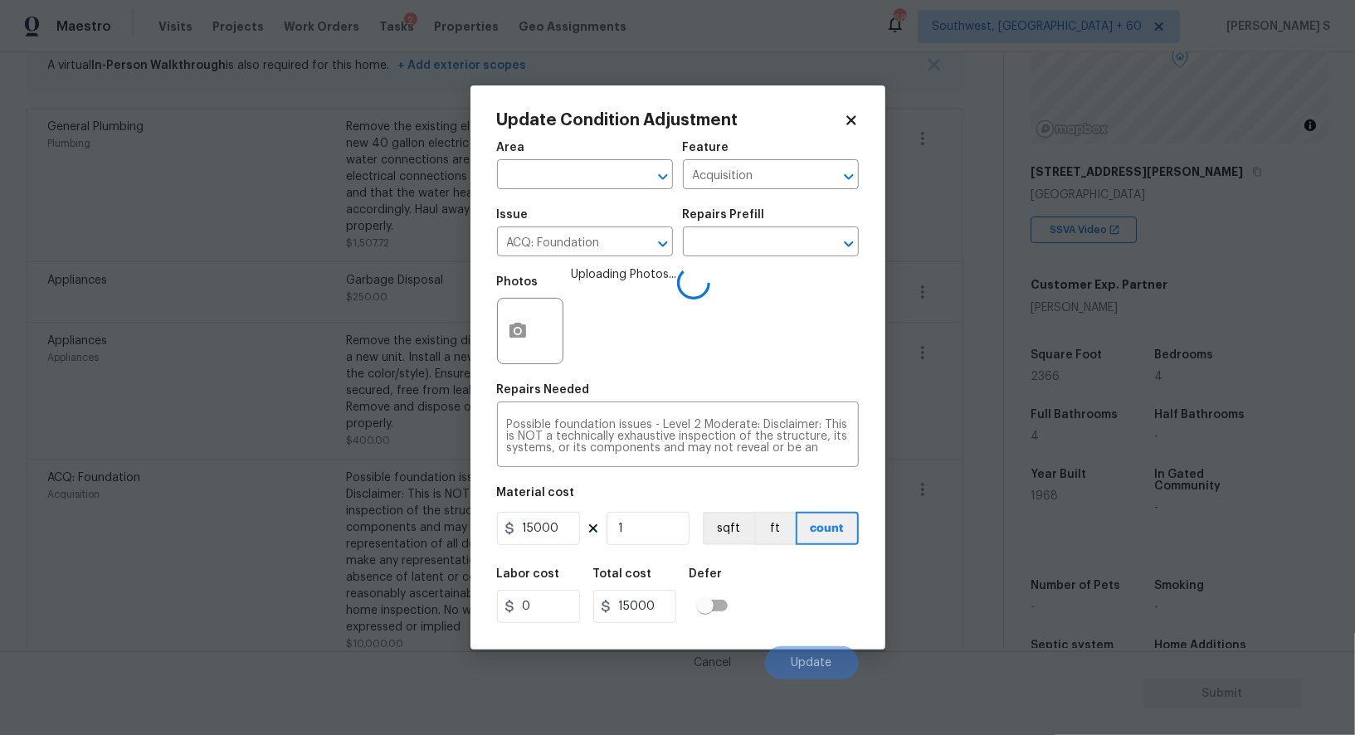
click at [773, 605] on div "Labor cost 0 Total cost 15000 Defer" at bounding box center [678, 595] width 362 height 75
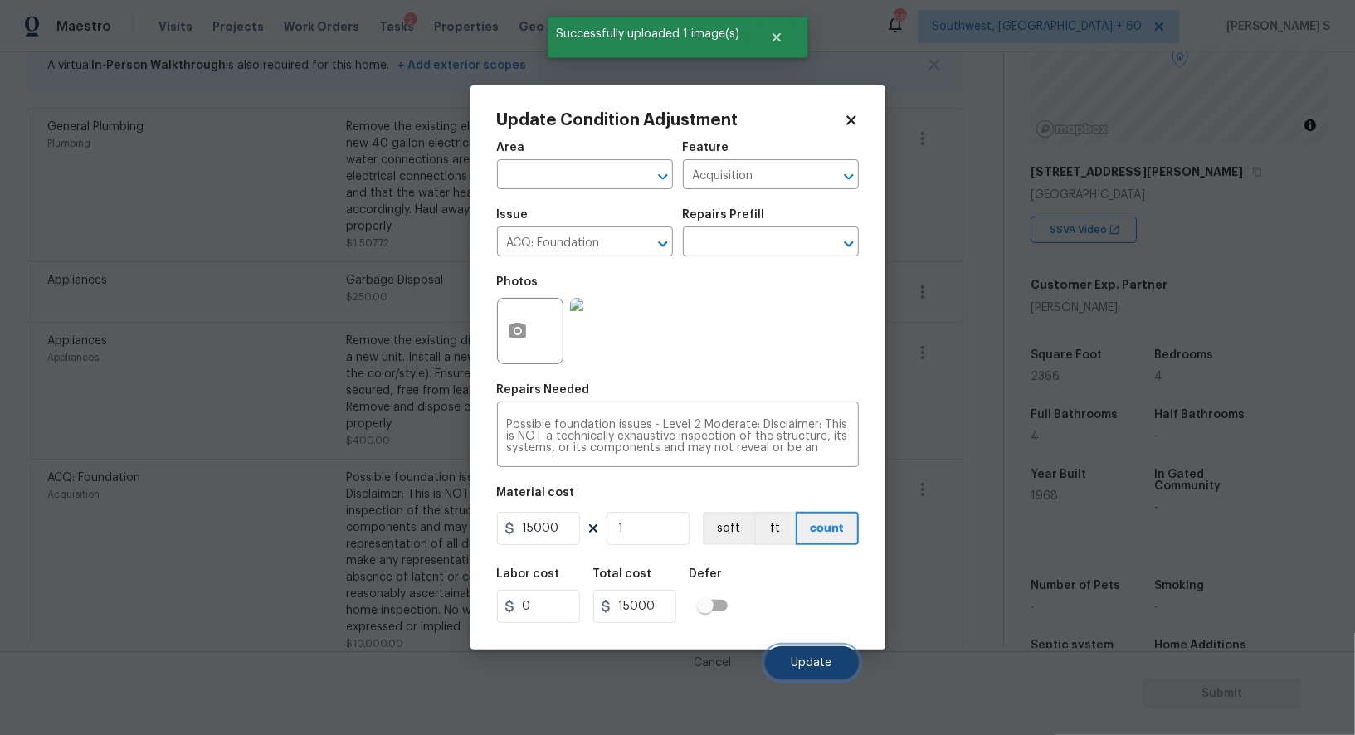
click at [822, 662] on span "Update" at bounding box center [812, 663] width 41 height 12
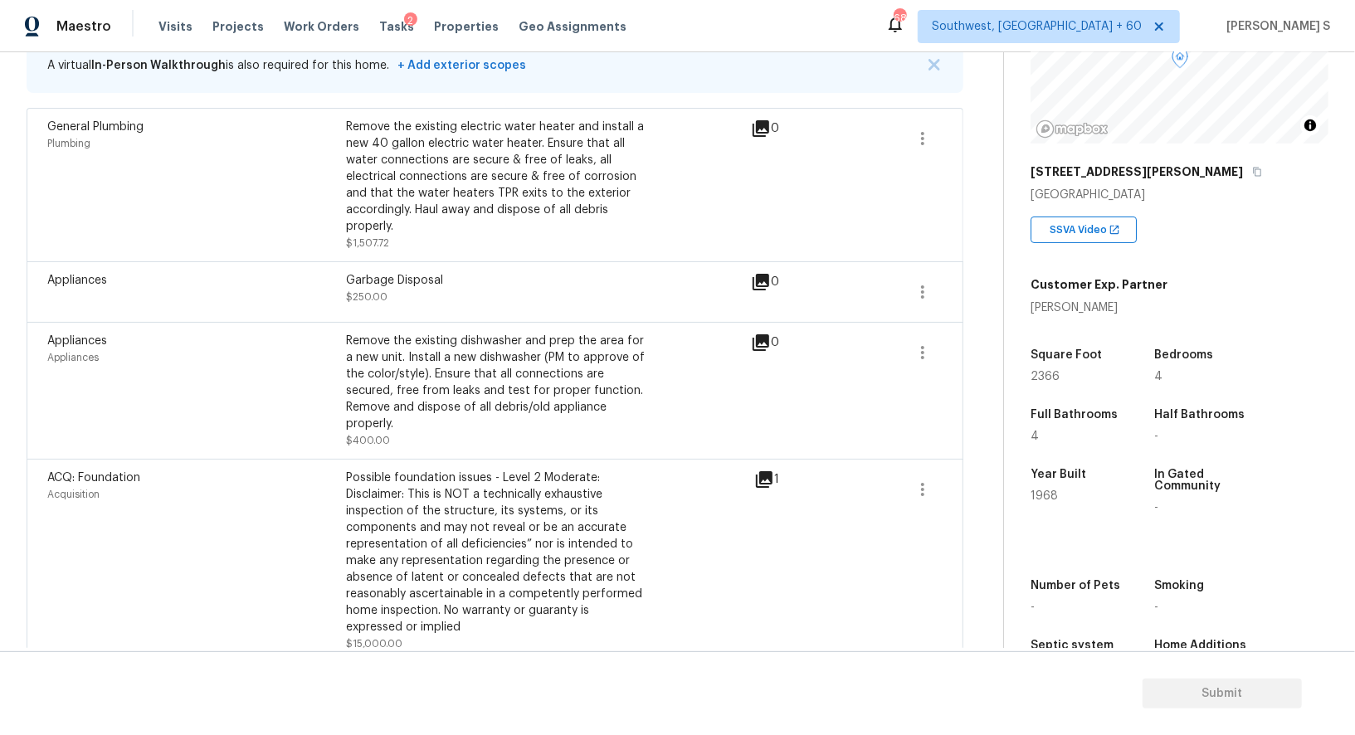
scroll to position [0, 0]
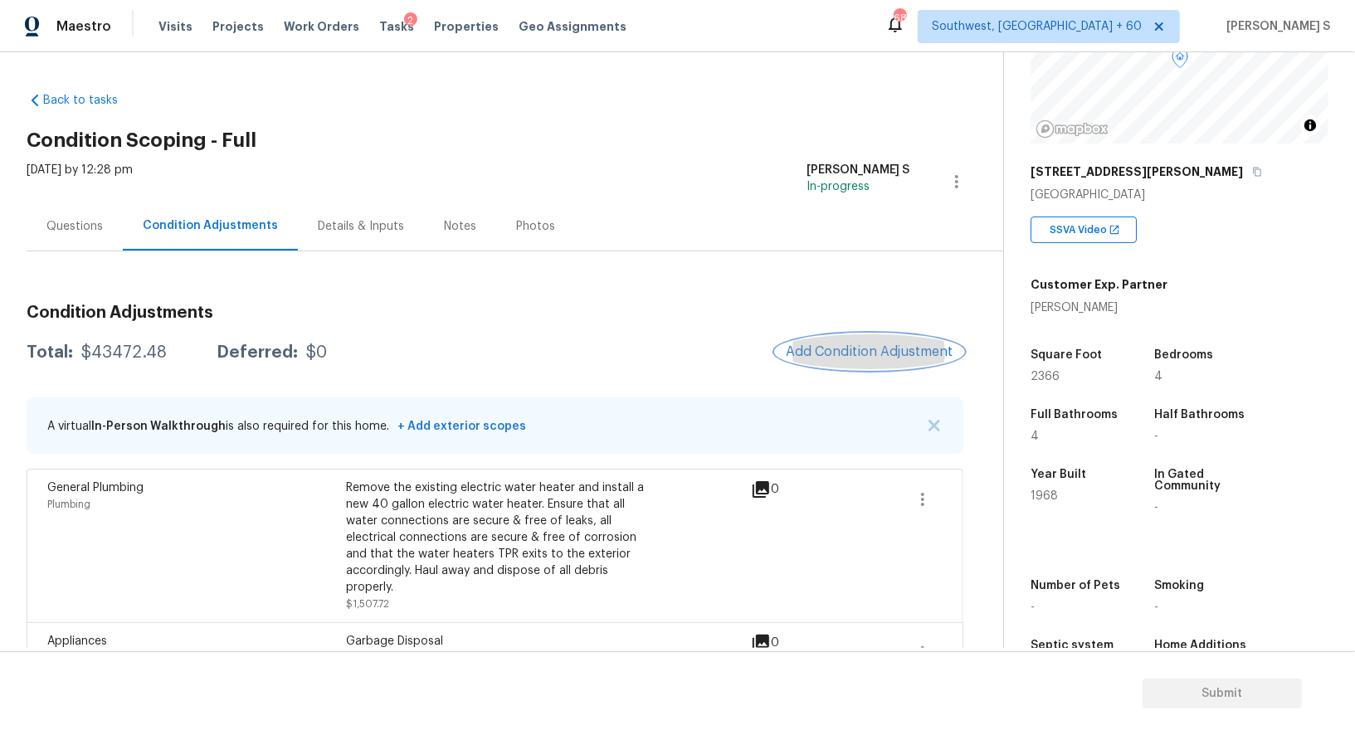
click at [887, 353] on span "Add Condition Adjustment" at bounding box center [870, 351] width 168 height 15
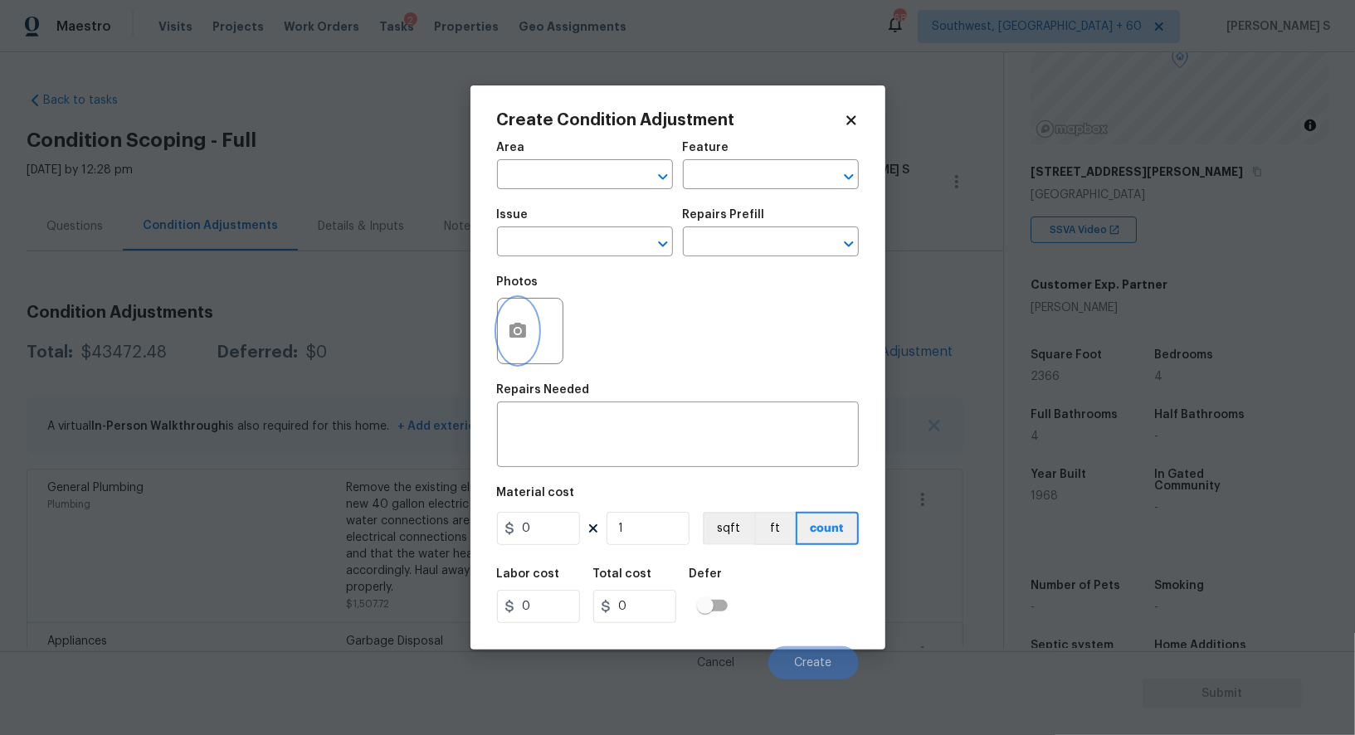
click at [526, 324] on icon "button" at bounding box center [518, 331] width 20 height 20
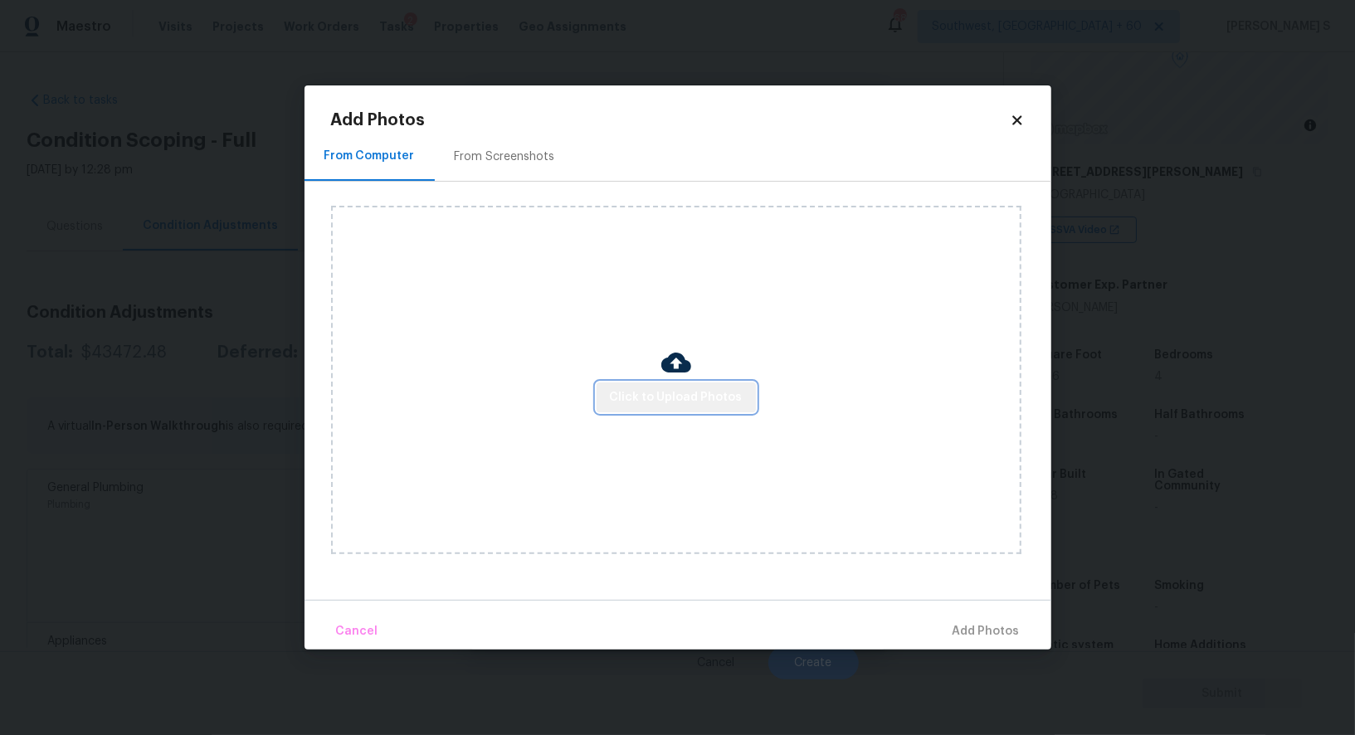
click at [724, 405] on span "Click to Upload Photos" at bounding box center [676, 398] width 133 height 21
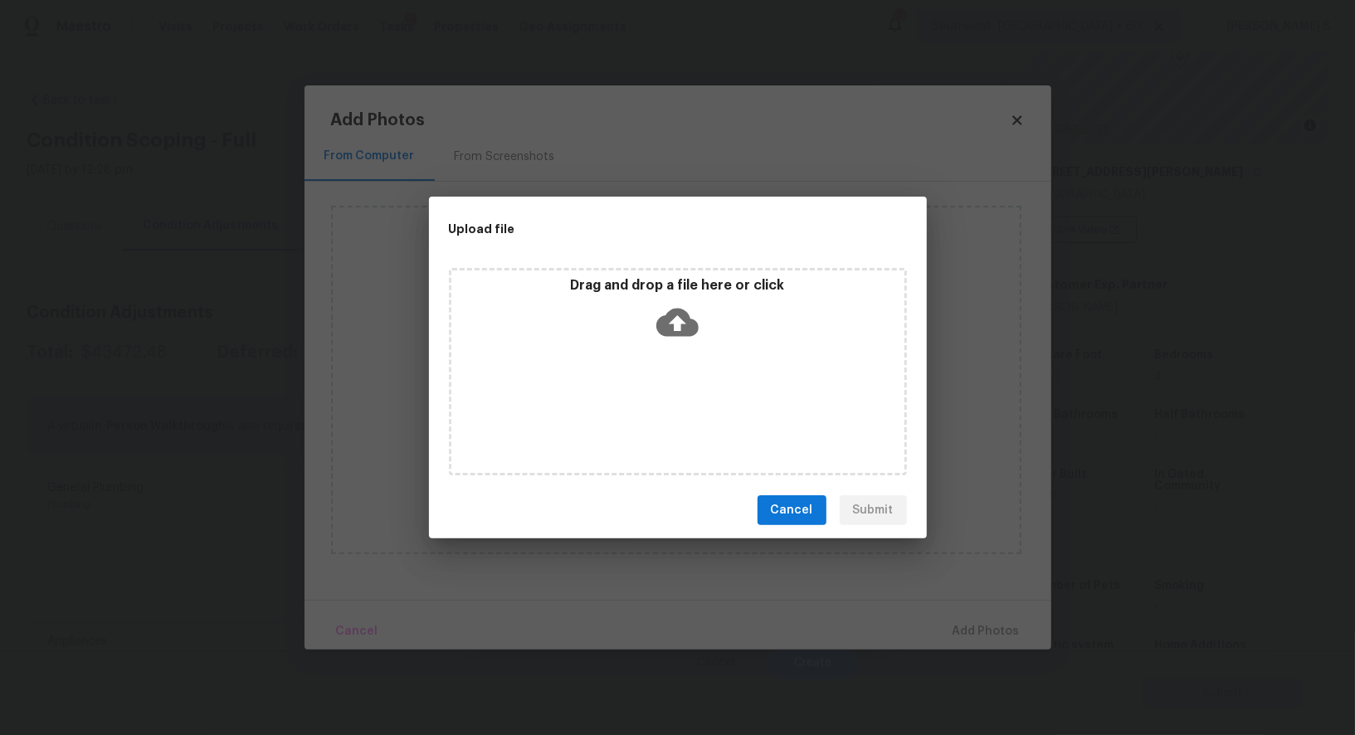
click at [731, 405] on div "Drag and drop a file here or click" at bounding box center [678, 371] width 458 height 207
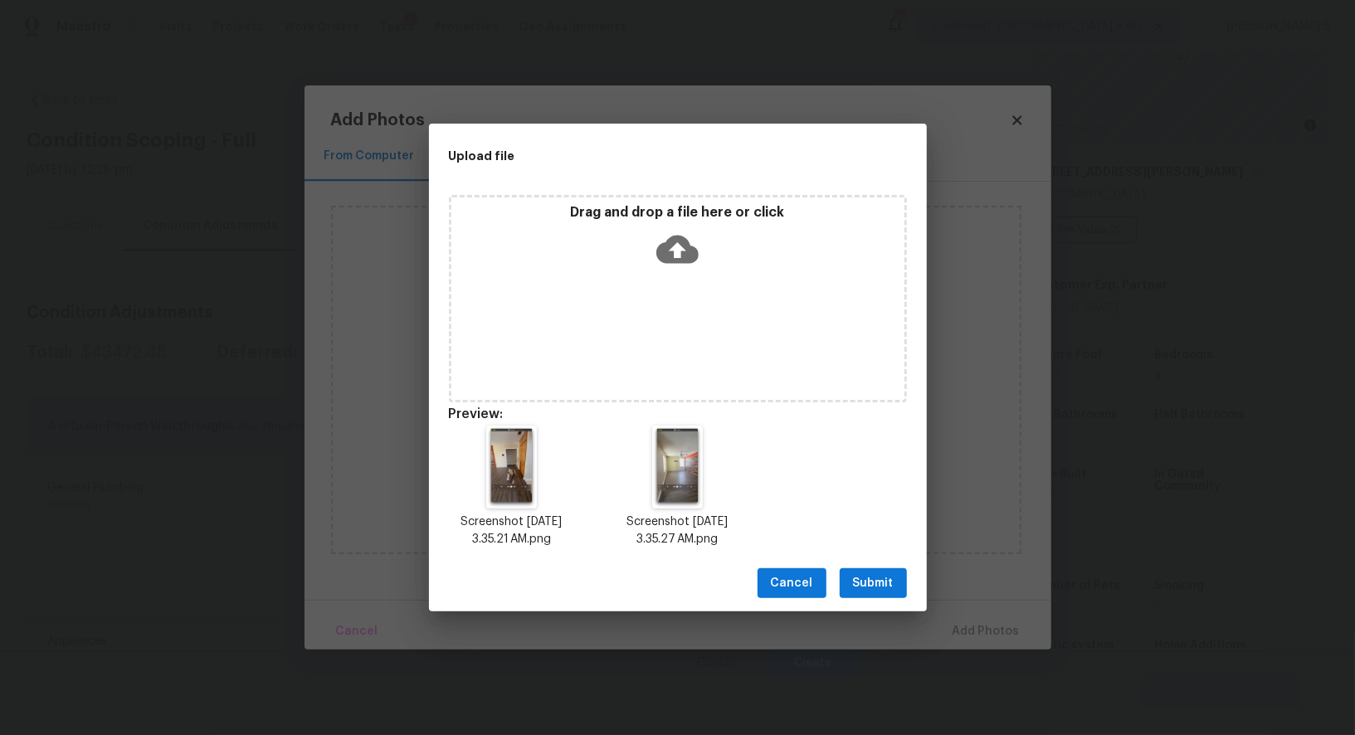
click at [872, 583] on span "Submit" at bounding box center [873, 583] width 41 height 21
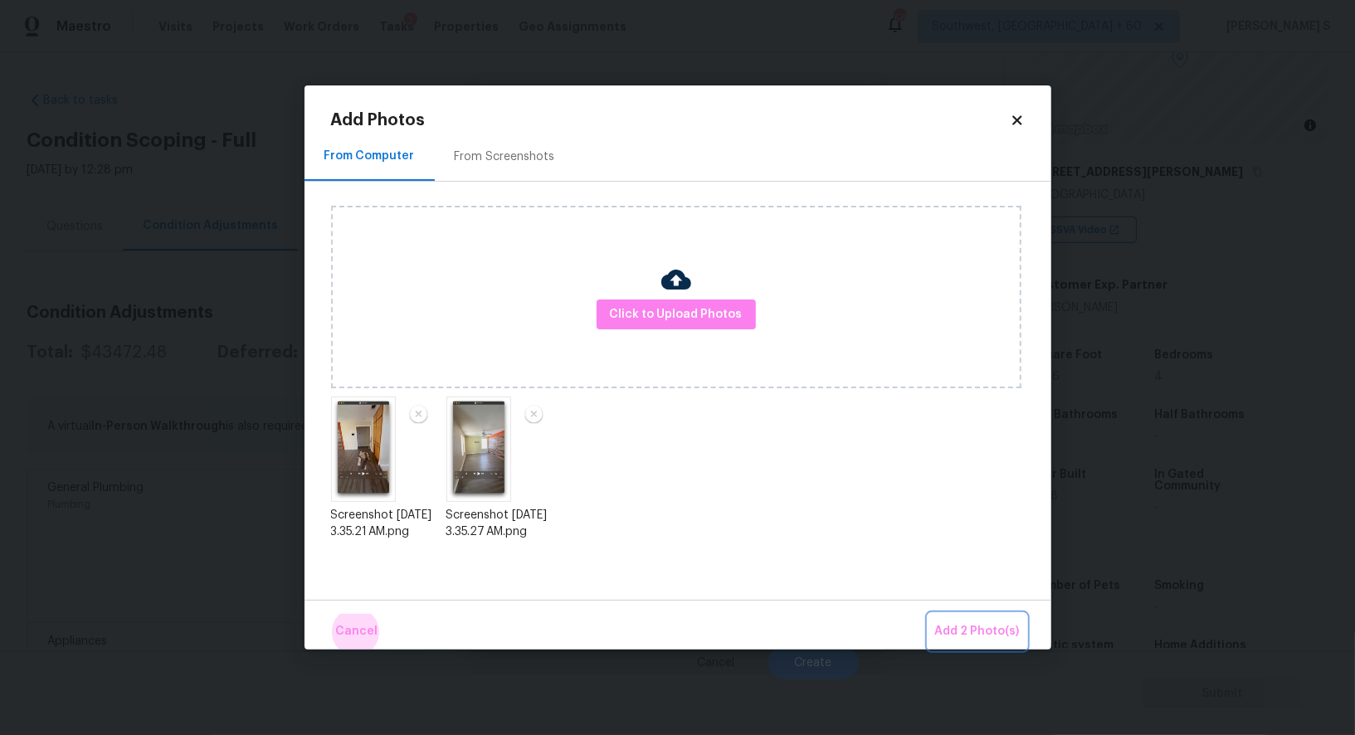
click at [929, 614] on button "Add 2 Photo(s)" at bounding box center [978, 632] width 98 height 36
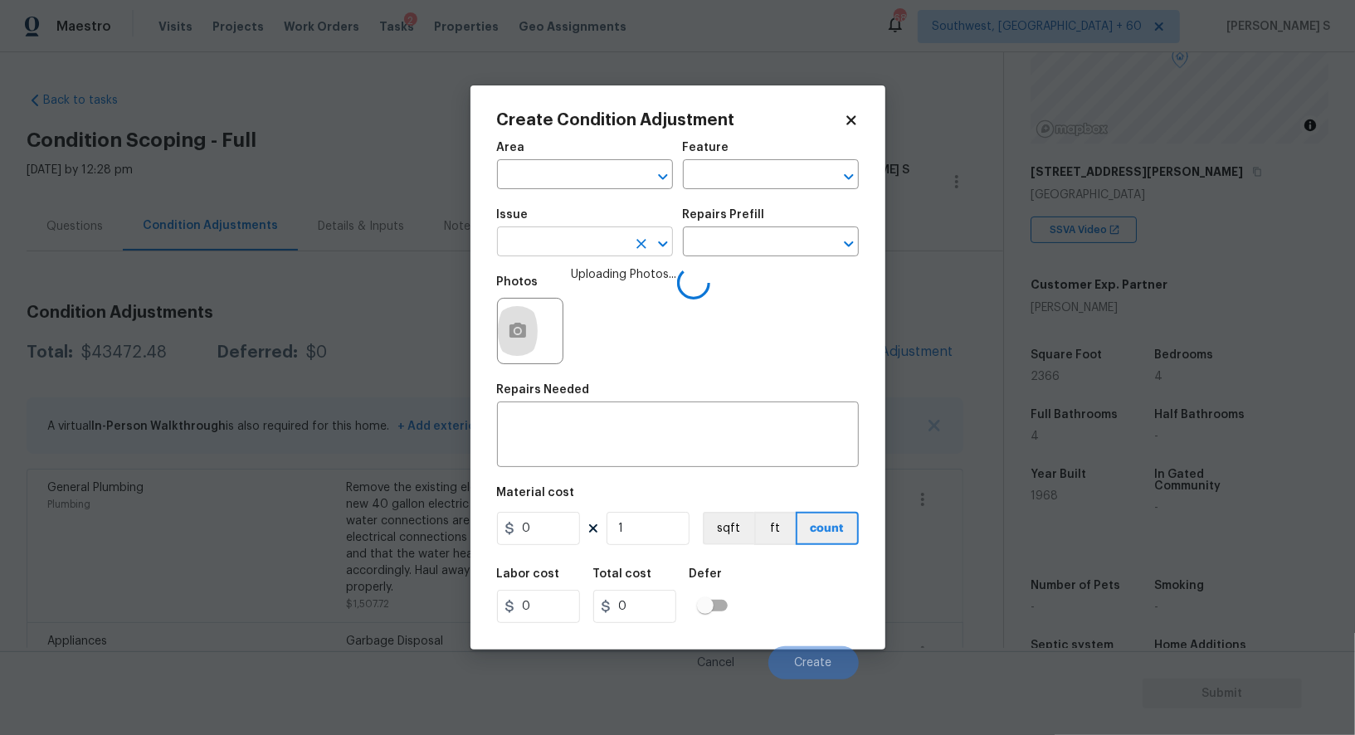
click at [587, 242] on input "text" at bounding box center [561, 244] width 129 height 26
type input "ACQ: Water Leak"
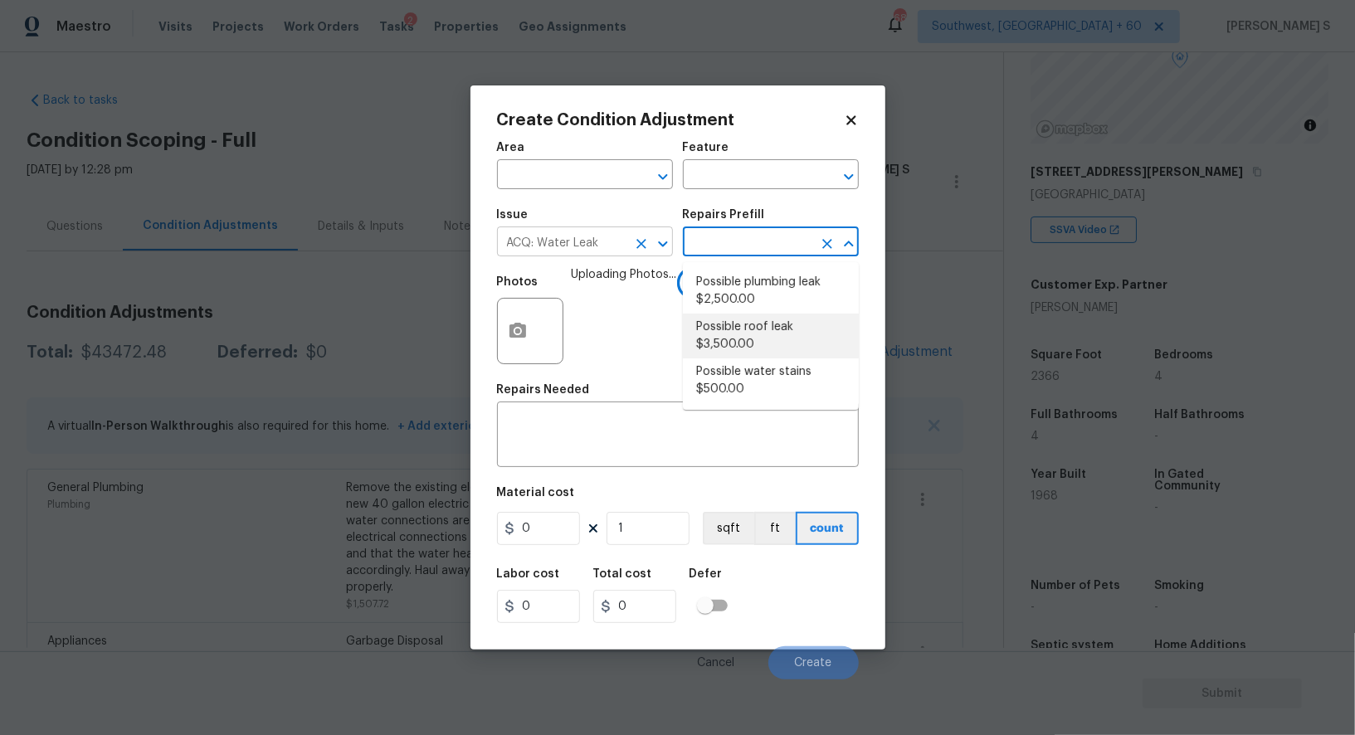
type input "Acquisition"
type textarea "Acquisition Scope: Possible roof leak"
type input "3500"
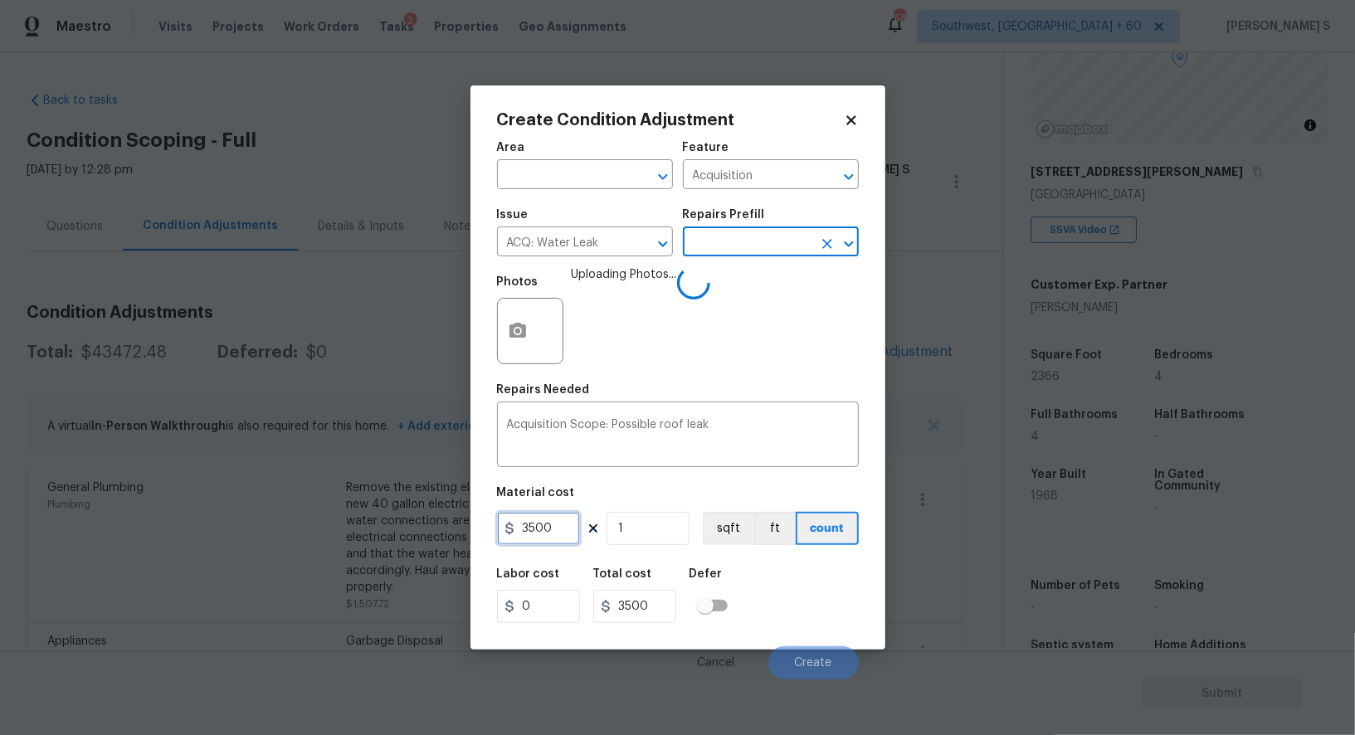
click at [536, 531] on input "3500" at bounding box center [538, 528] width 83 height 33
type input "2500"
click at [821, 620] on div "Labor cost 0 Total cost 2500 Defer" at bounding box center [678, 595] width 362 height 75
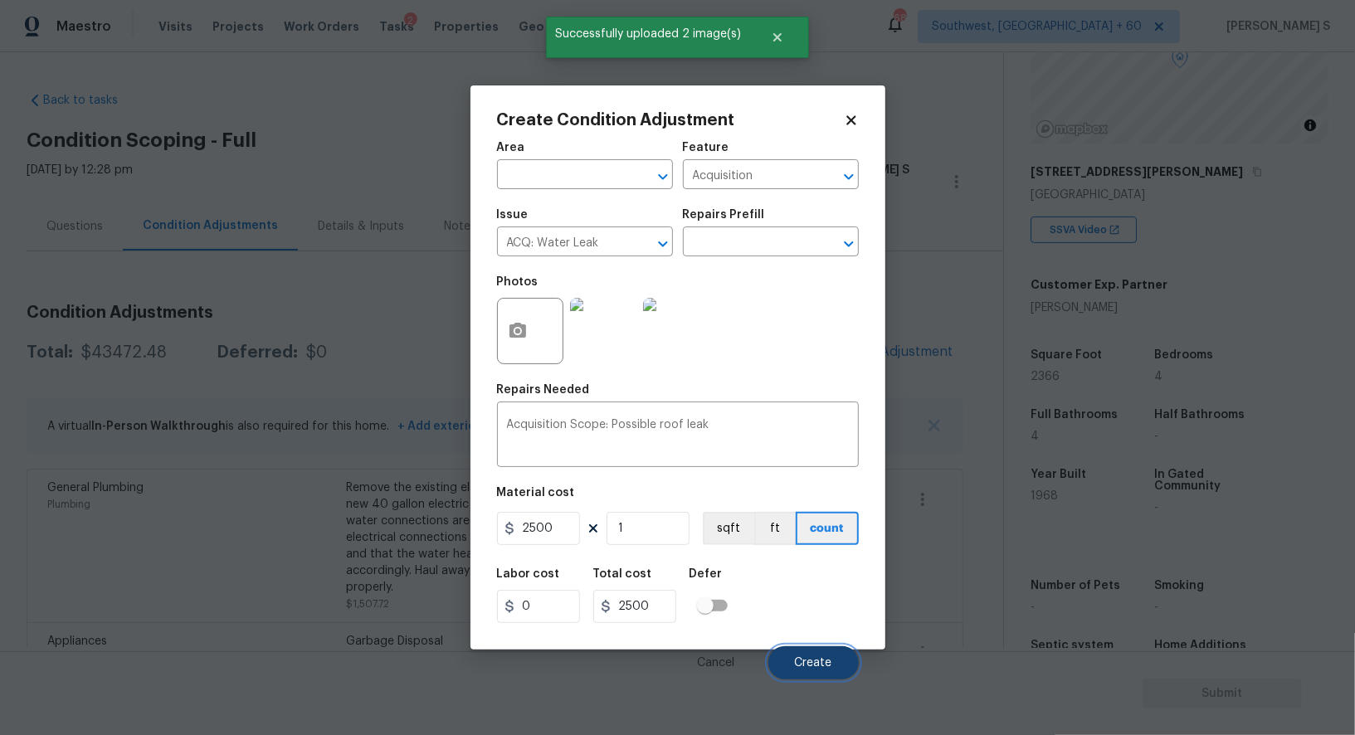
click at [812, 659] on span "Create" at bounding box center [813, 663] width 37 height 12
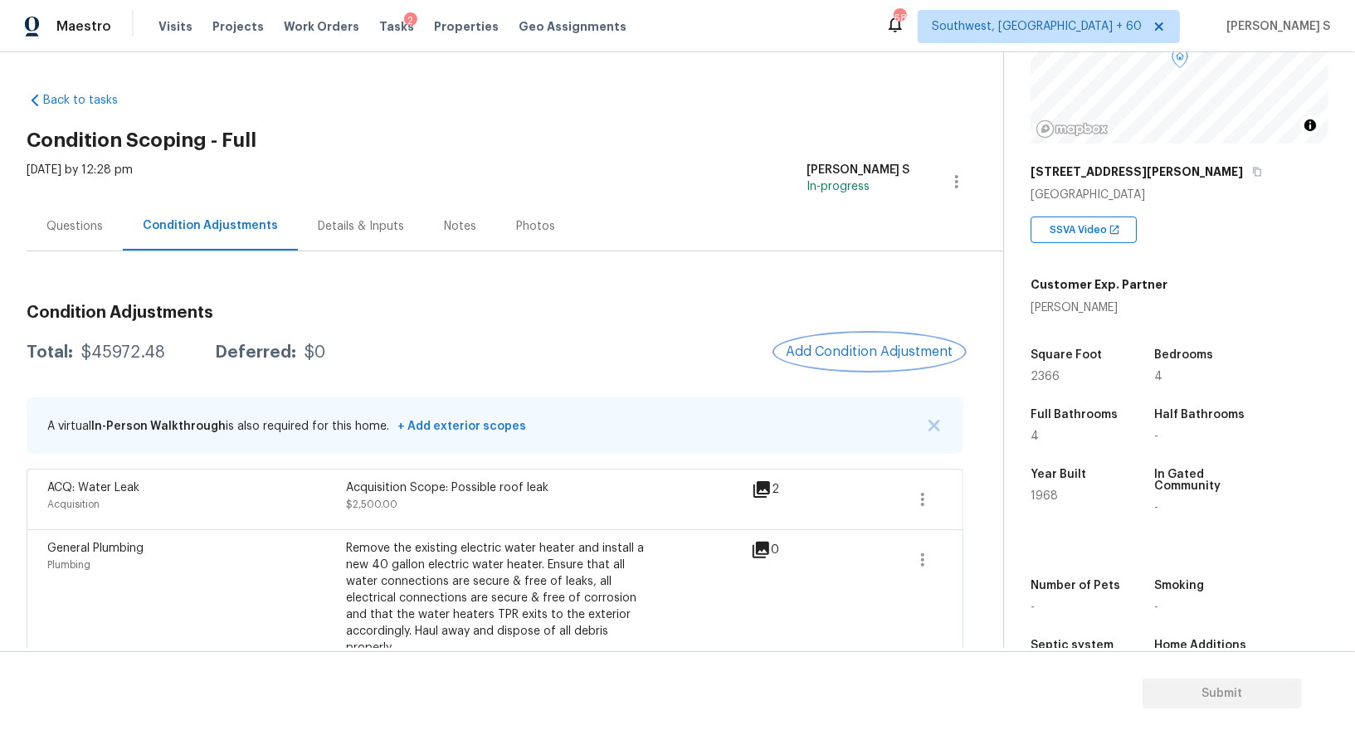
click at [865, 360] on button "Add Condition Adjustment" at bounding box center [870, 351] width 188 height 35
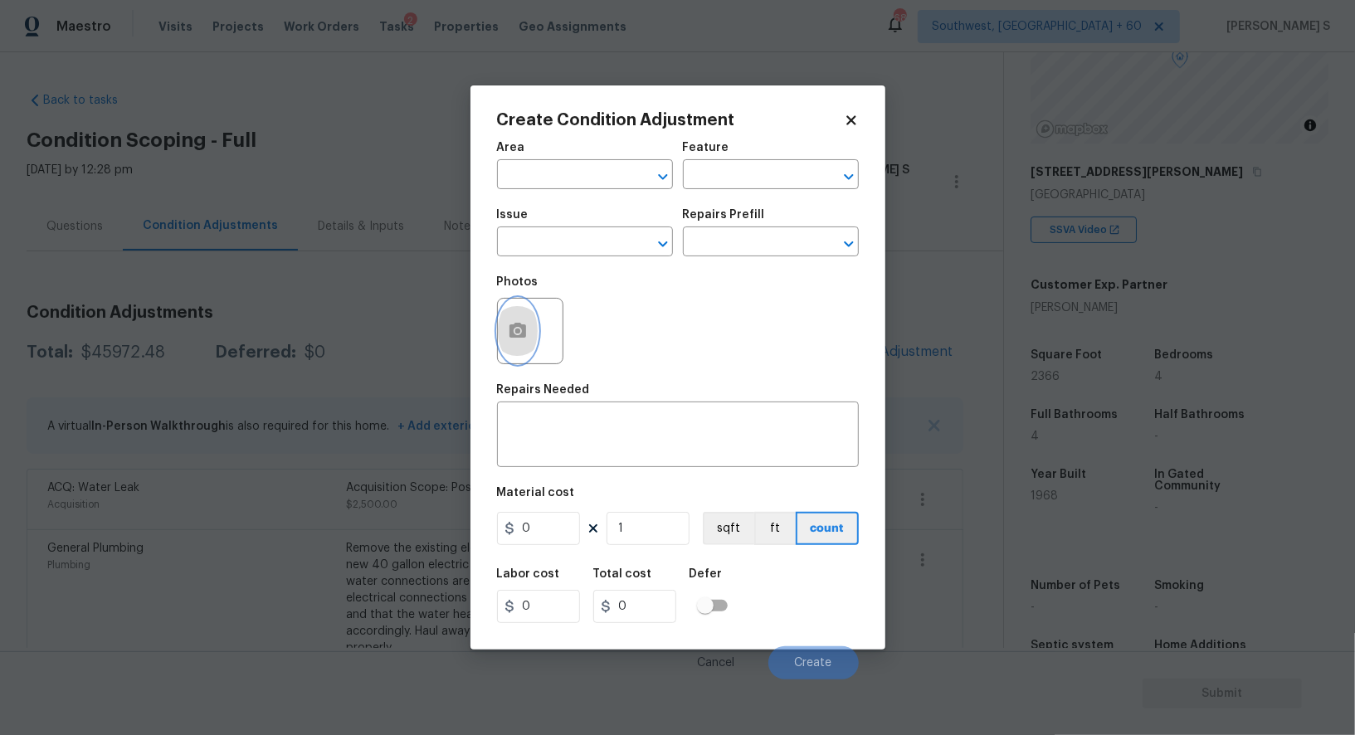
click at [525, 330] on icon "button" at bounding box center [517, 330] width 17 height 15
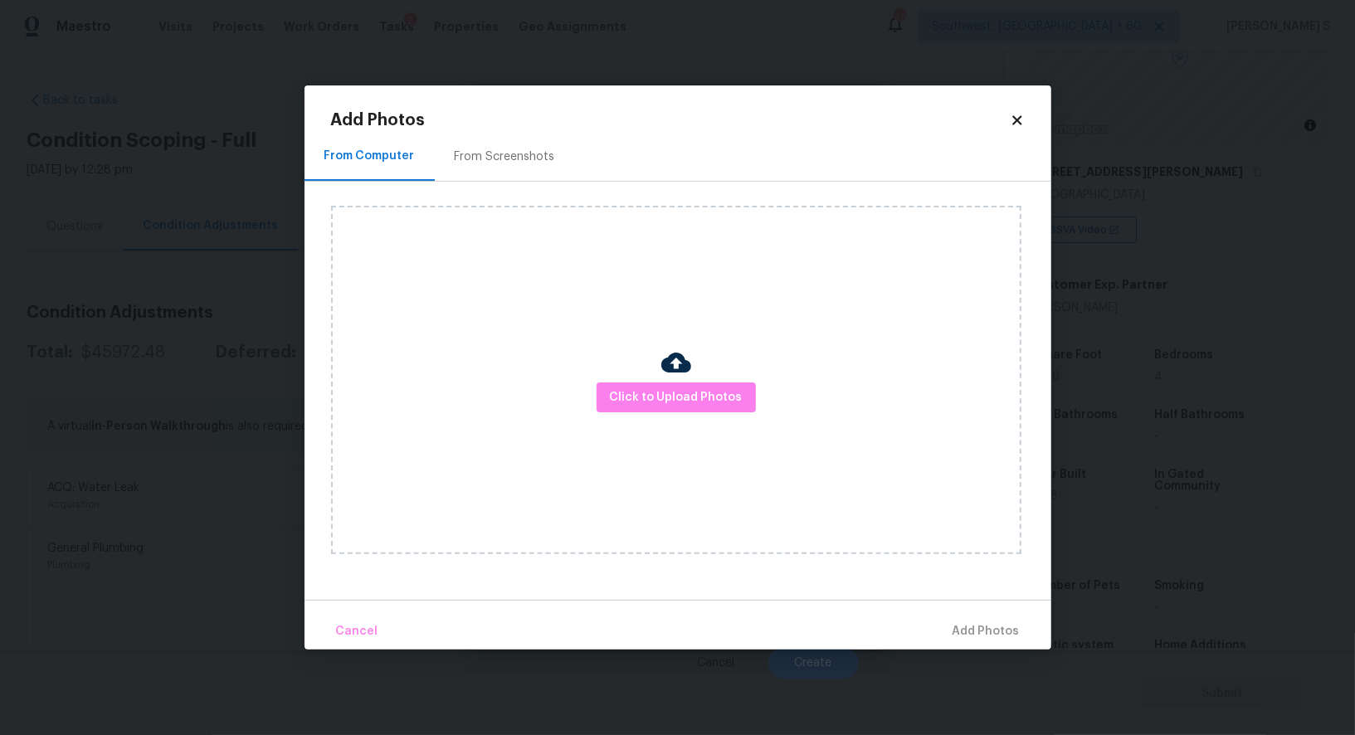
click at [454, 144] on div "From Screenshots" at bounding box center [505, 156] width 140 height 49
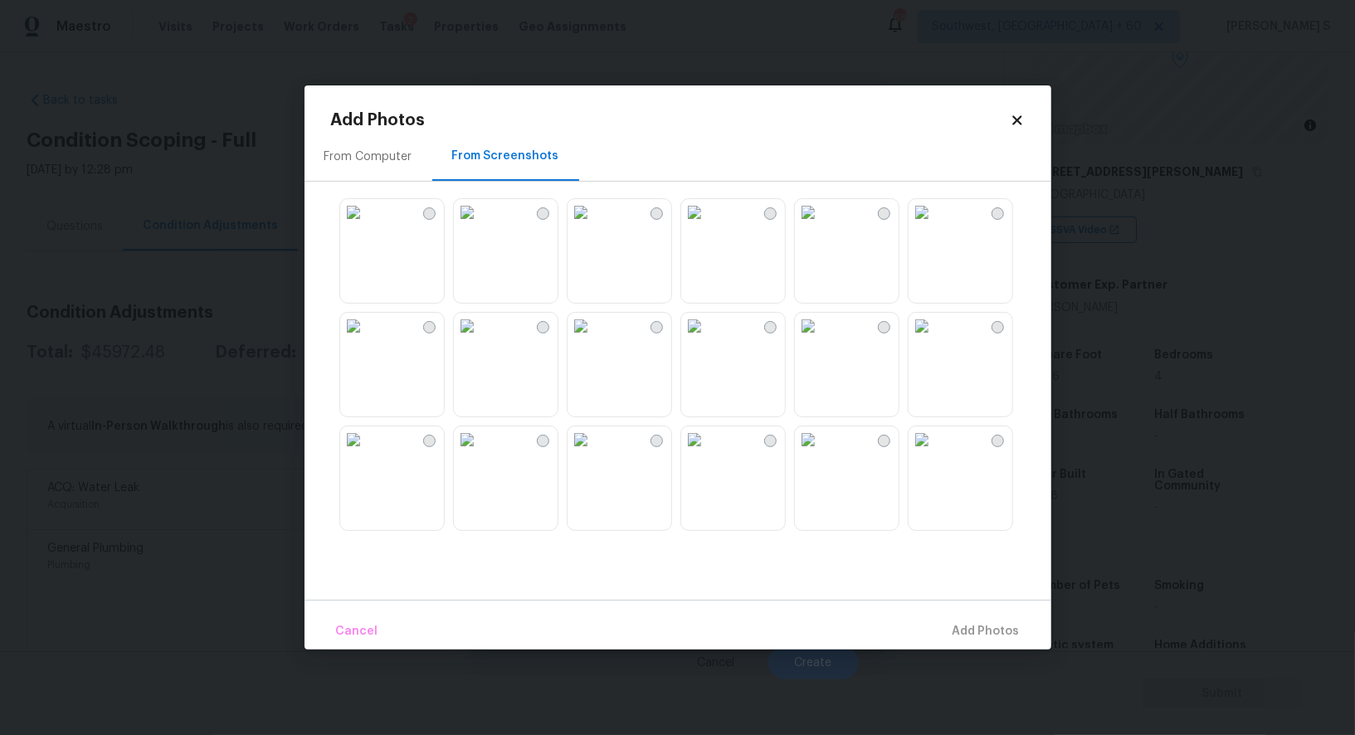
click at [656, 216] on div at bounding box center [657, 213] width 12 height 12
click at [708, 216] on img at bounding box center [694, 212] width 27 height 27
click at [480, 226] on img at bounding box center [467, 212] width 27 height 27
click at [480, 339] on img at bounding box center [467, 326] width 27 height 27
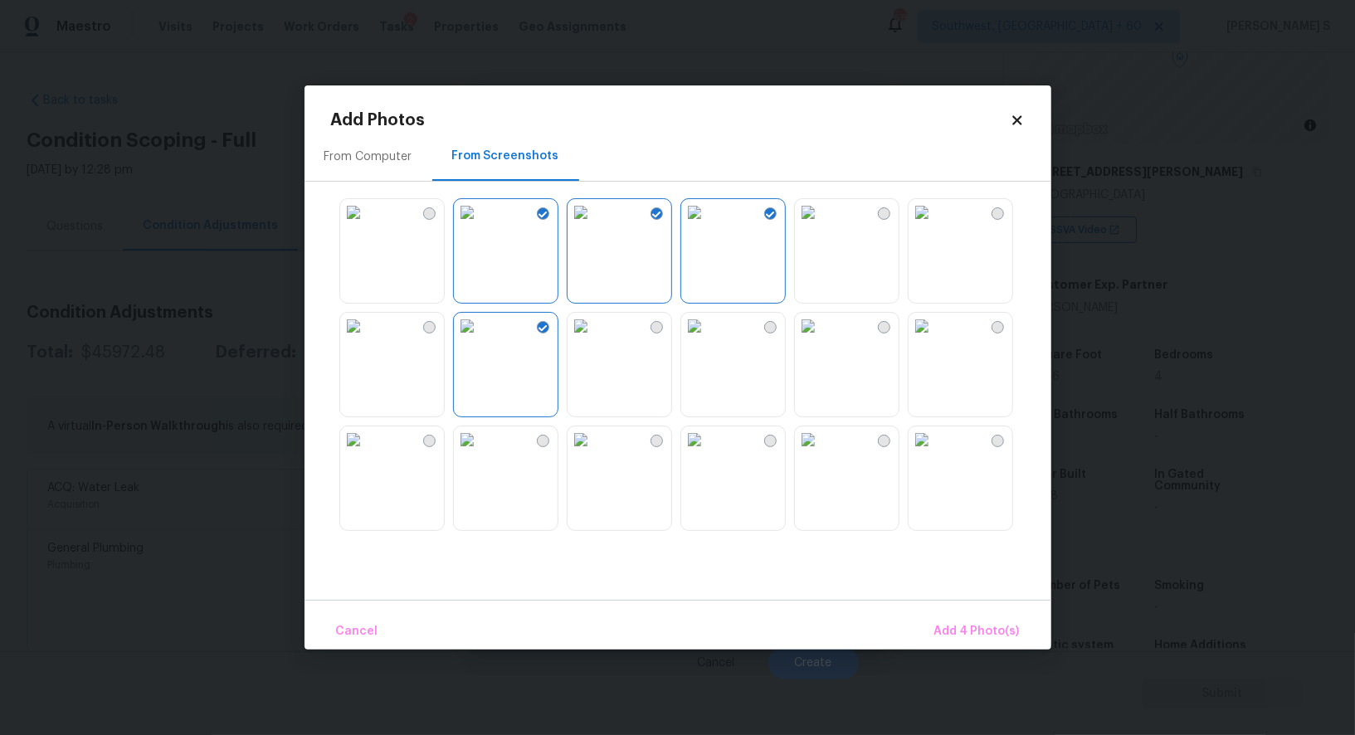
click at [367, 453] on img at bounding box center [353, 440] width 27 height 27
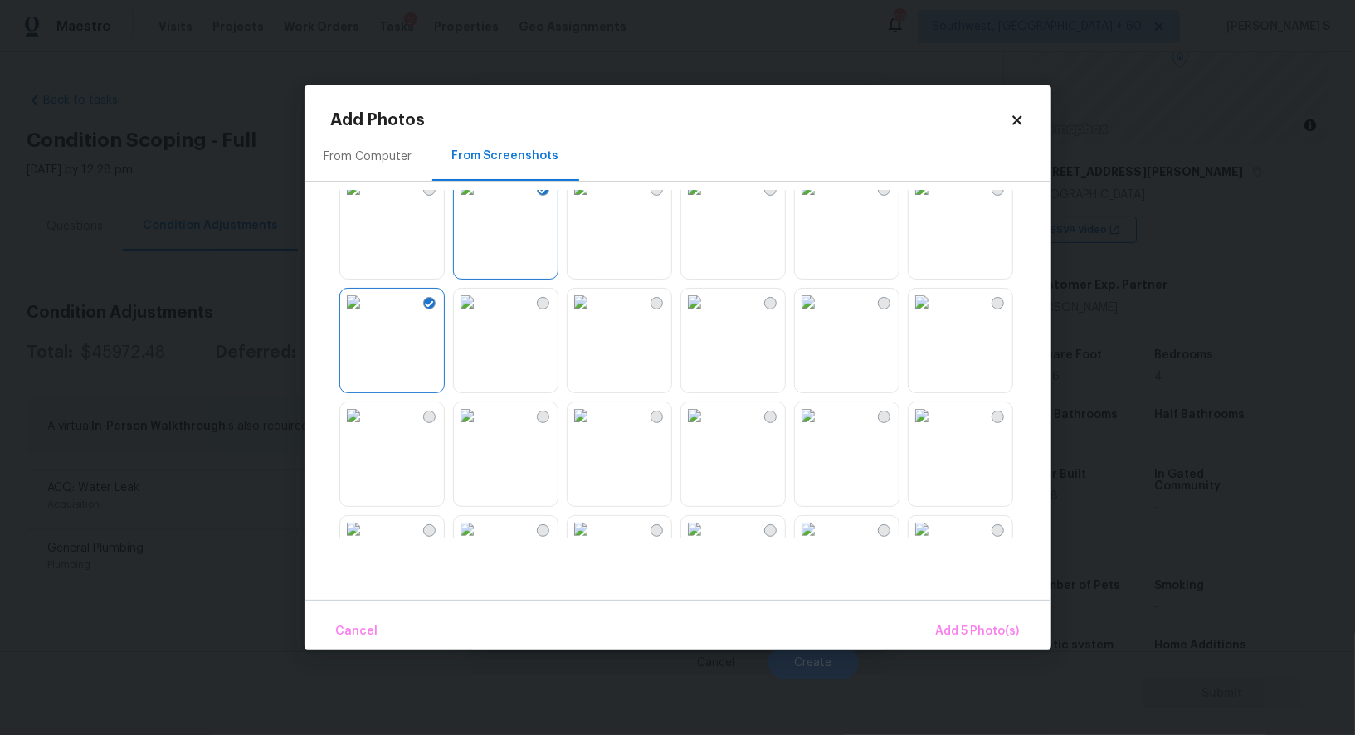
scroll to position [236, 0]
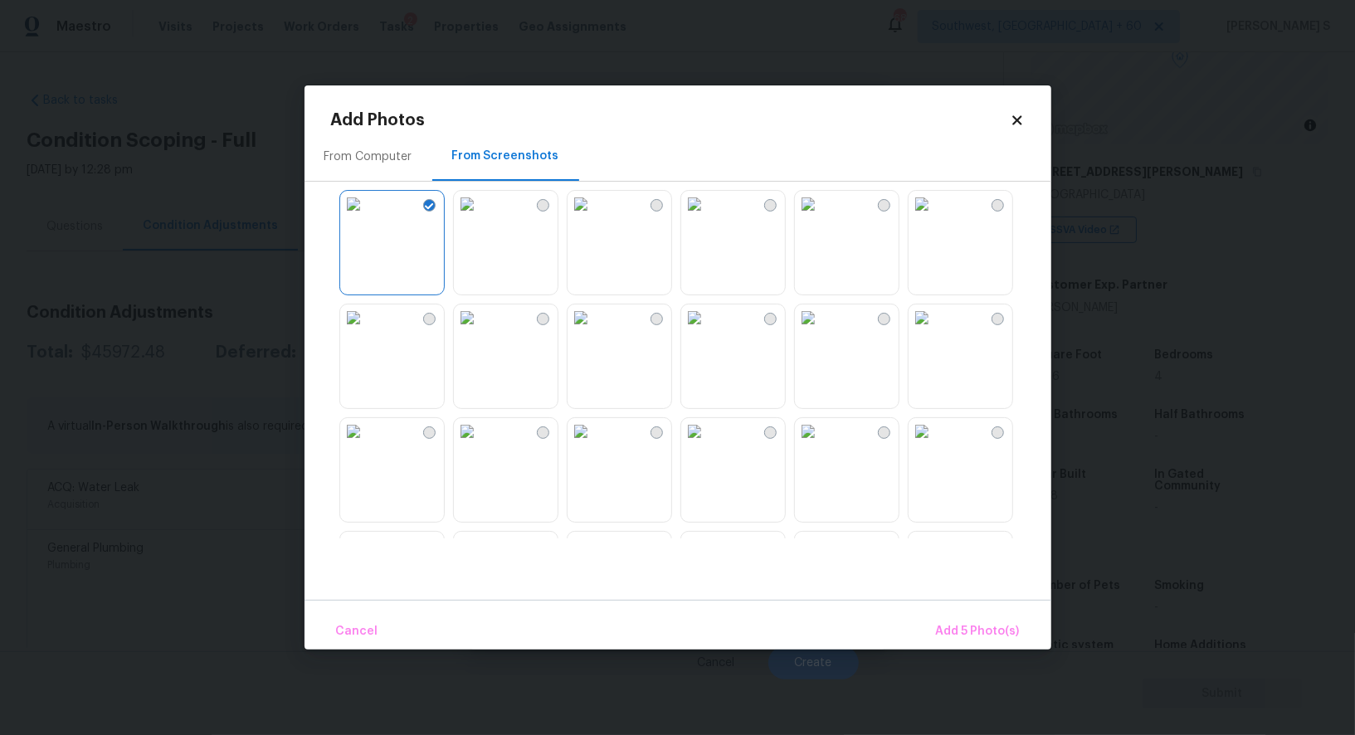
click at [821, 217] on img at bounding box center [808, 204] width 27 height 27
click at [821, 331] on img at bounding box center [808, 318] width 27 height 27
click at [708, 331] on img at bounding box center [694, 318] width 27 height 27
click at [594, 445] on img at bounding box center [581, 431] width 27 height 27
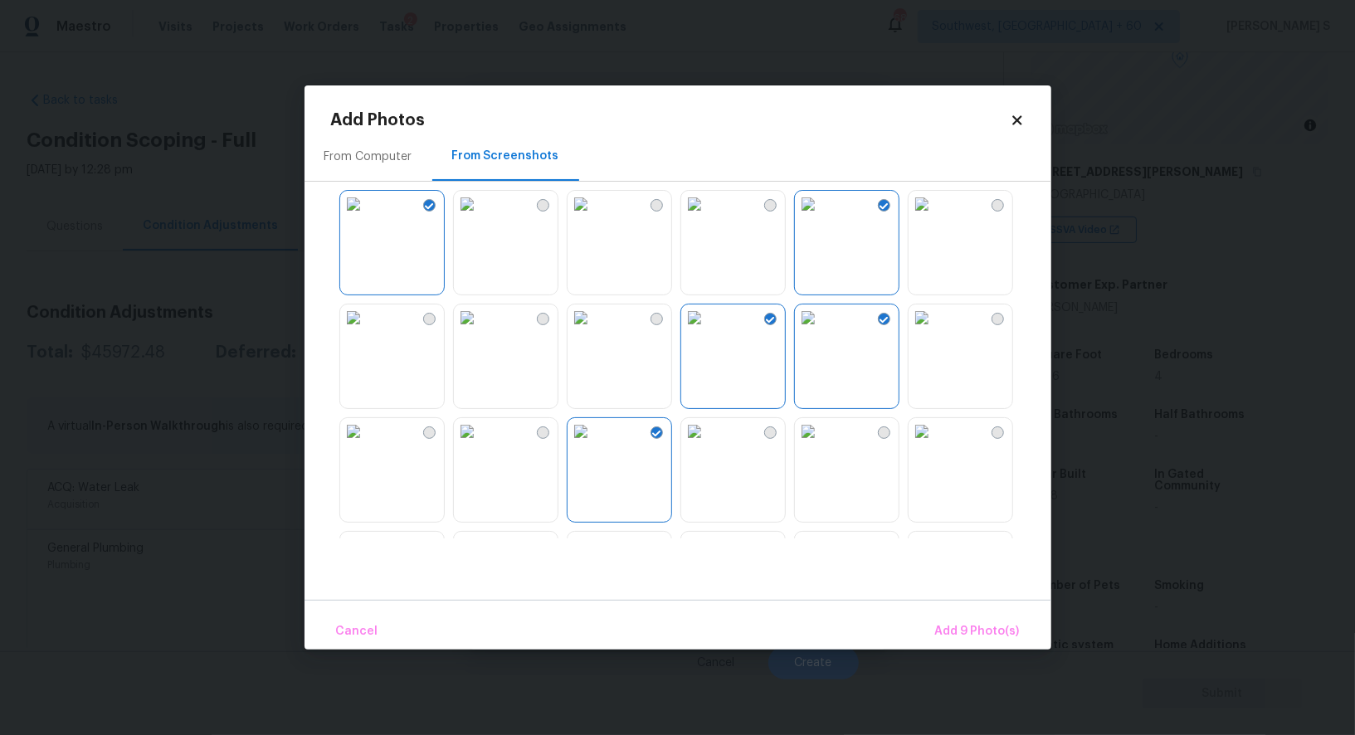
click at [480, 331] on img at bounding box center [467, 318] width 27 height 27
click at [367, 331] on img at bounding box center [353, 318] width 27 height 27
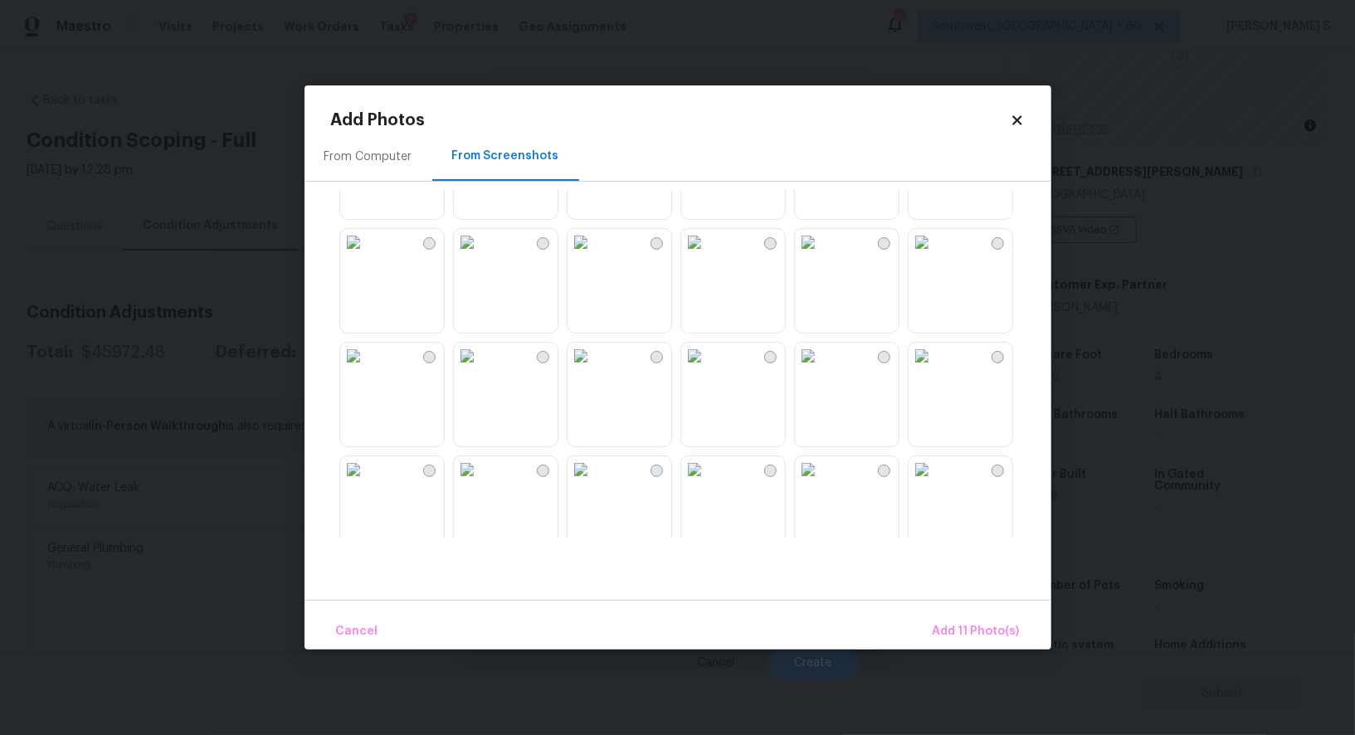
click at [480, 362] on img at bounding box center [467, 356] width 27 height 27
click at [480, 256] on img at bounding box center [467, 242] width 27 height 27
click at [367, 256] on img at bounding box center [353, 242] width 27 height 27
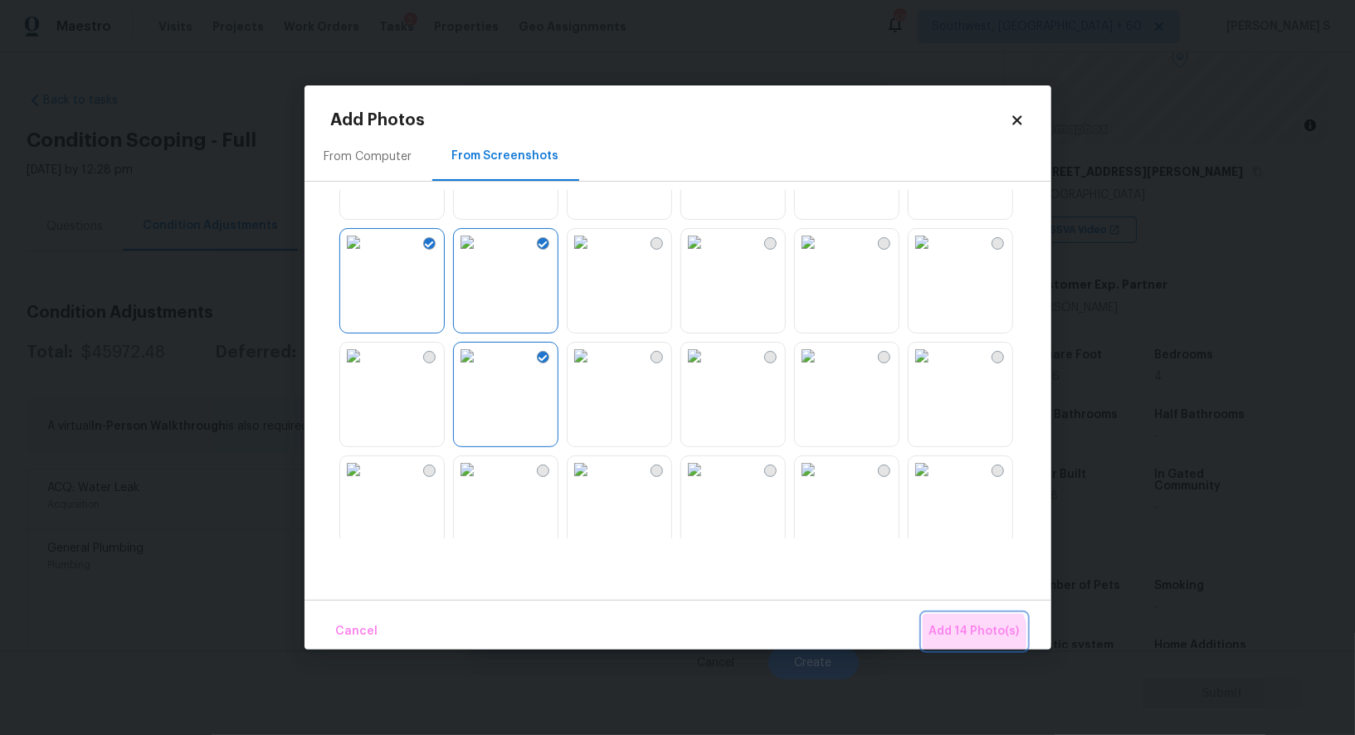
click at [972, 637] on span "Add 14 Photo(s)" at bounding box center [974, 632] width 90 height 21
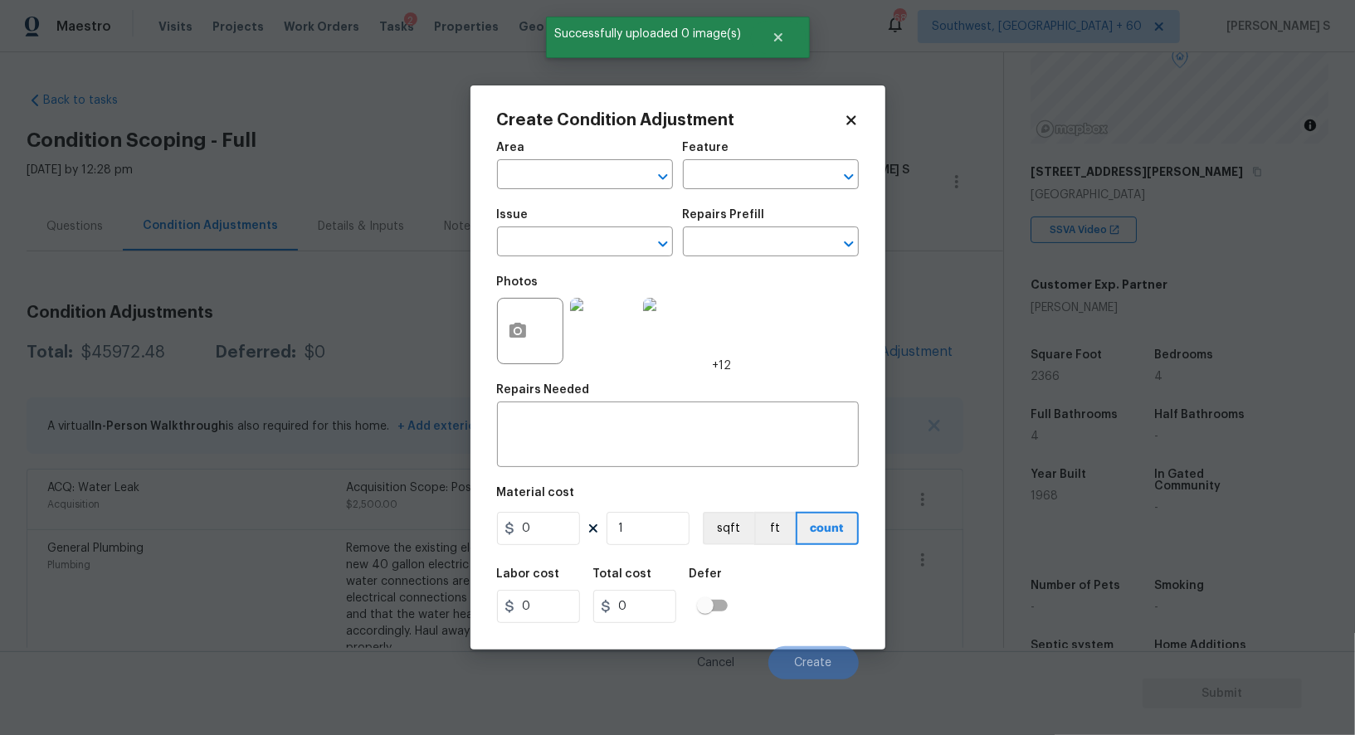
click at [562, 271] on div "Photos" at bounding box center [532, 320] width 70 height 108
click at [562, 251] on input "text" at bounding box center [561, 244] width 129 height 26
type input "pain"
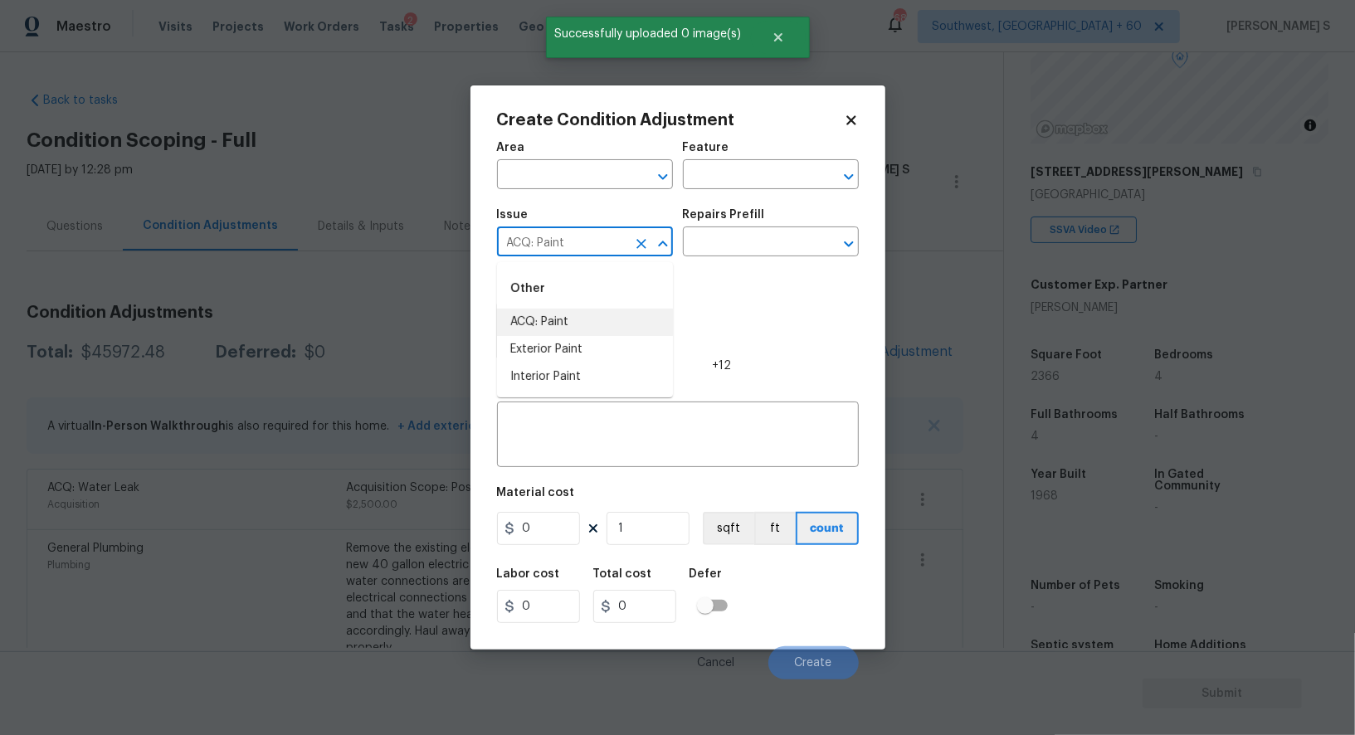
type input "ACQ: Paint"
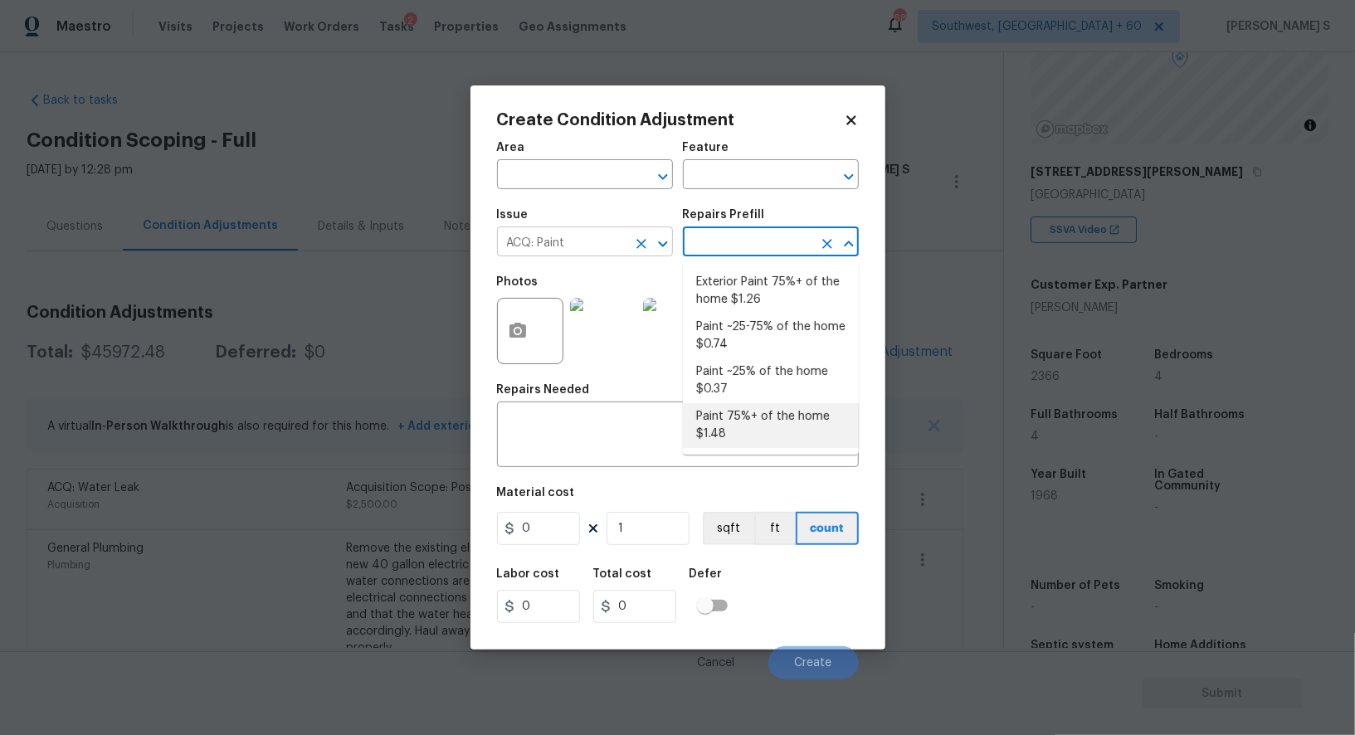
type input "Acquisition"
type textarea "Acquisition Scope: 75%+ of the home will likely require interior paint"
type input "1.48"
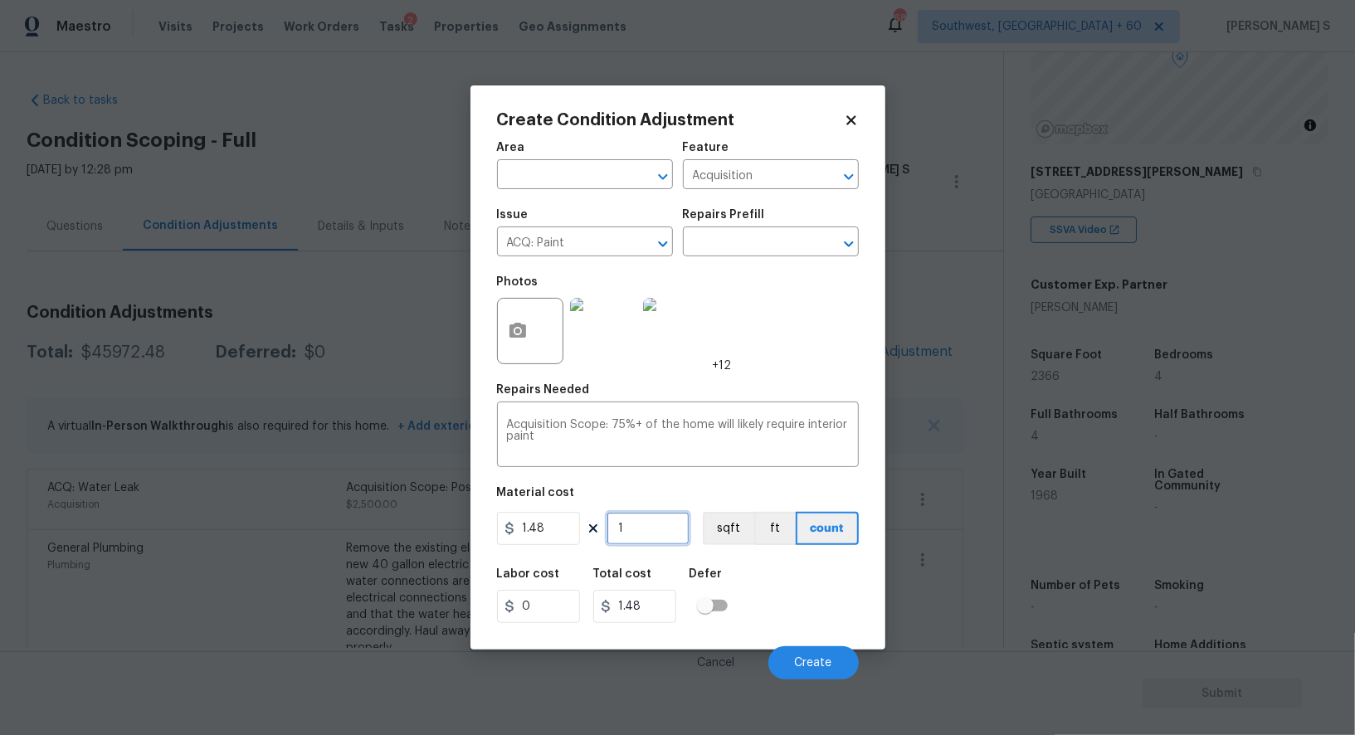
click at [656, 523] on input "1" at bounding box center [648, 528] width 83 height 33
type input "2"
type input "2.96"
type input "23"
type input "34.04"
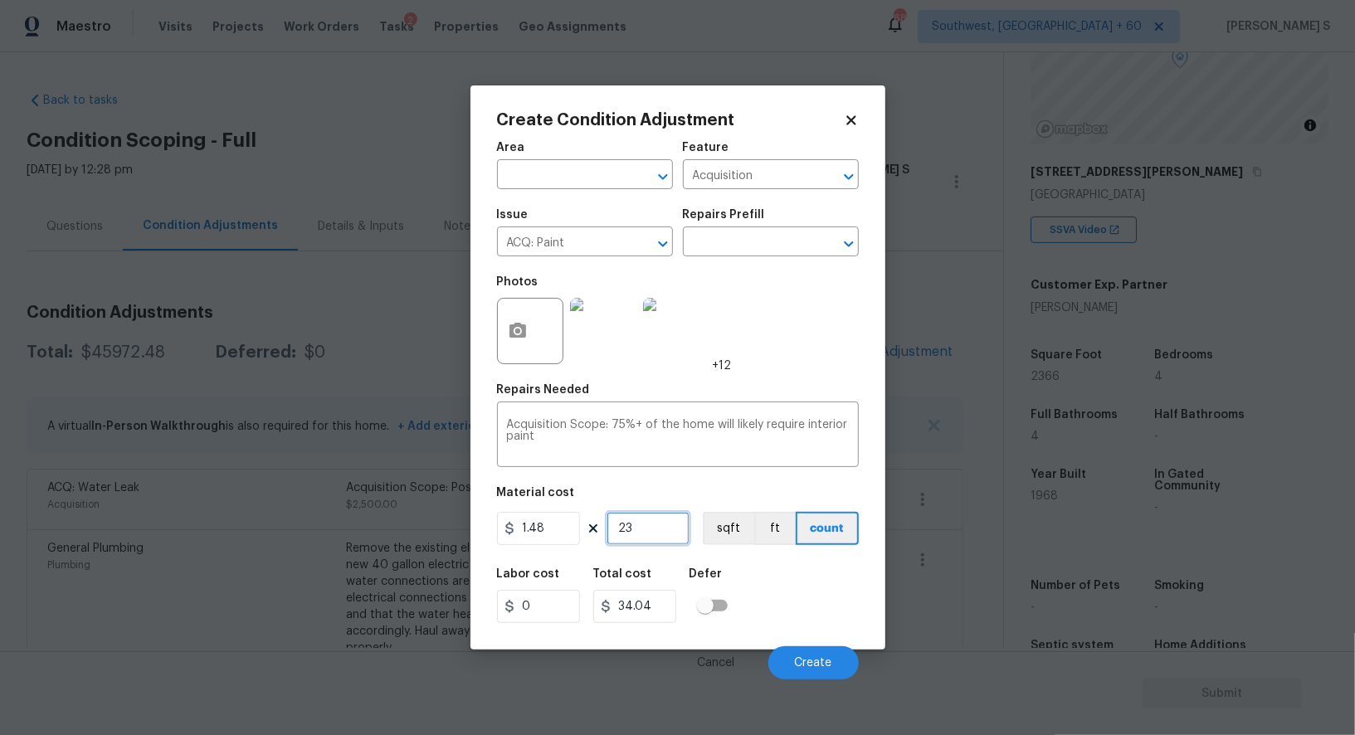
type input "236"
type input "349.28"
type input "2366"
type input "3501.68"
type input "2366"
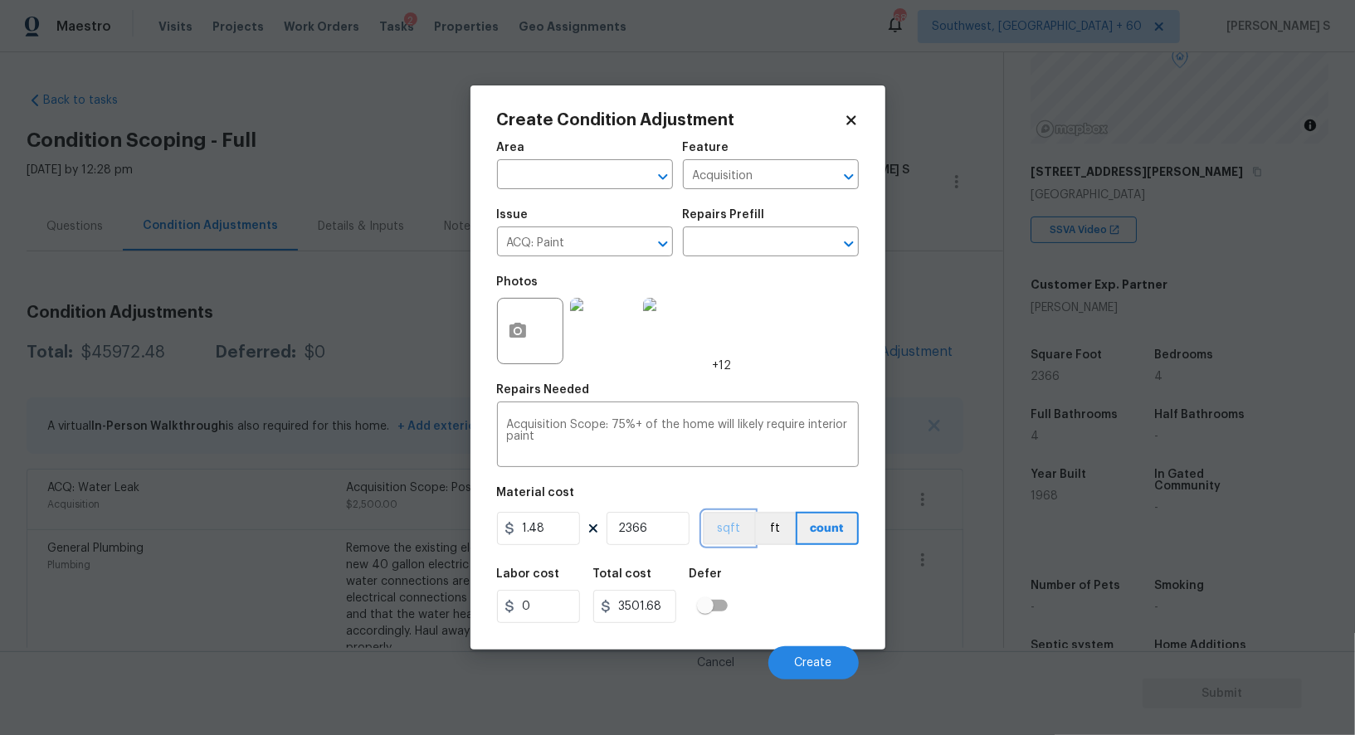
click at [724, 531] on button "sqft" at bounding box center [728, 528] width 51 height 33
click at [766, 582] on div "Labor cost 0 Total cost 3501.68 Defer" at bounding box center [678, 595] width 362 height 75
click at [826, 661] on span "Create" at bounding box center [813, 663] width 37 height 12
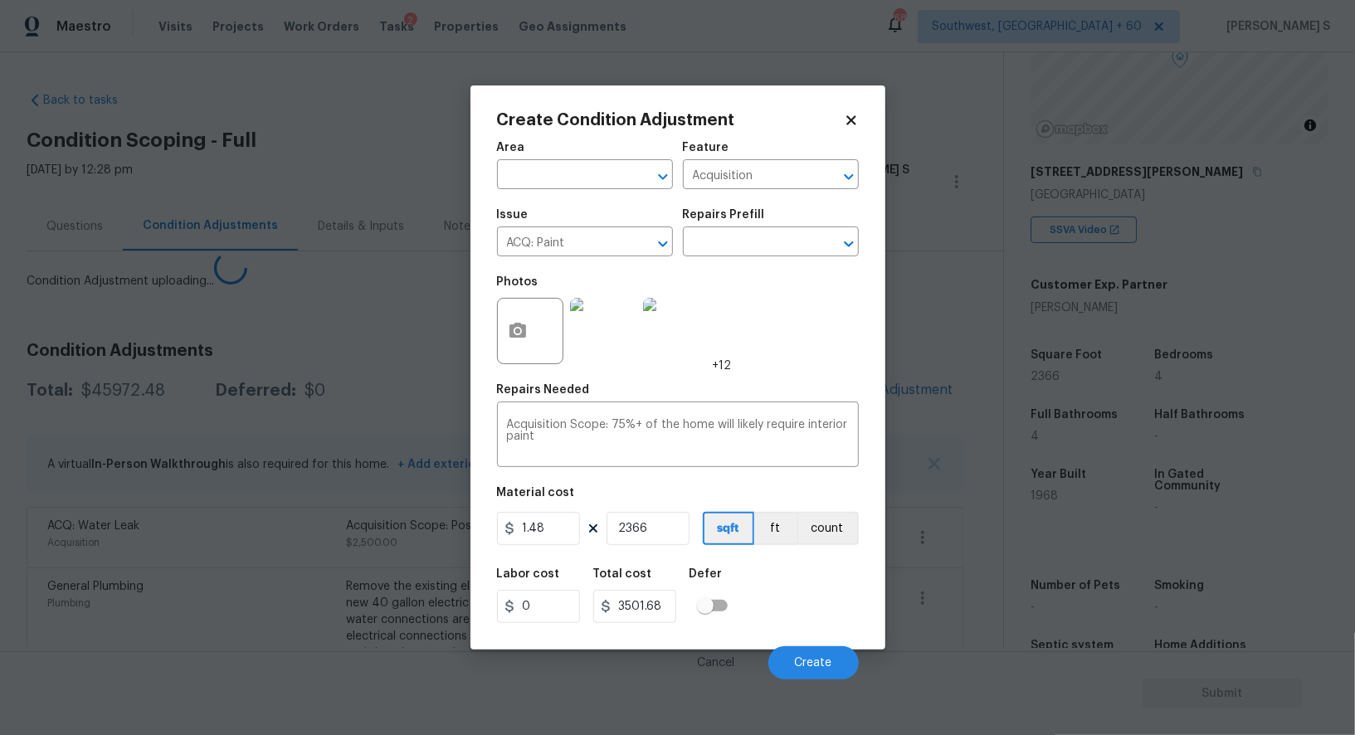
click at [0, 622] on body "Maestro Visits Projects Work Orders Tasks 2 Properties Geo Assignments 688 Sout…" at bounding box center [677, 367] width 1355 height 735
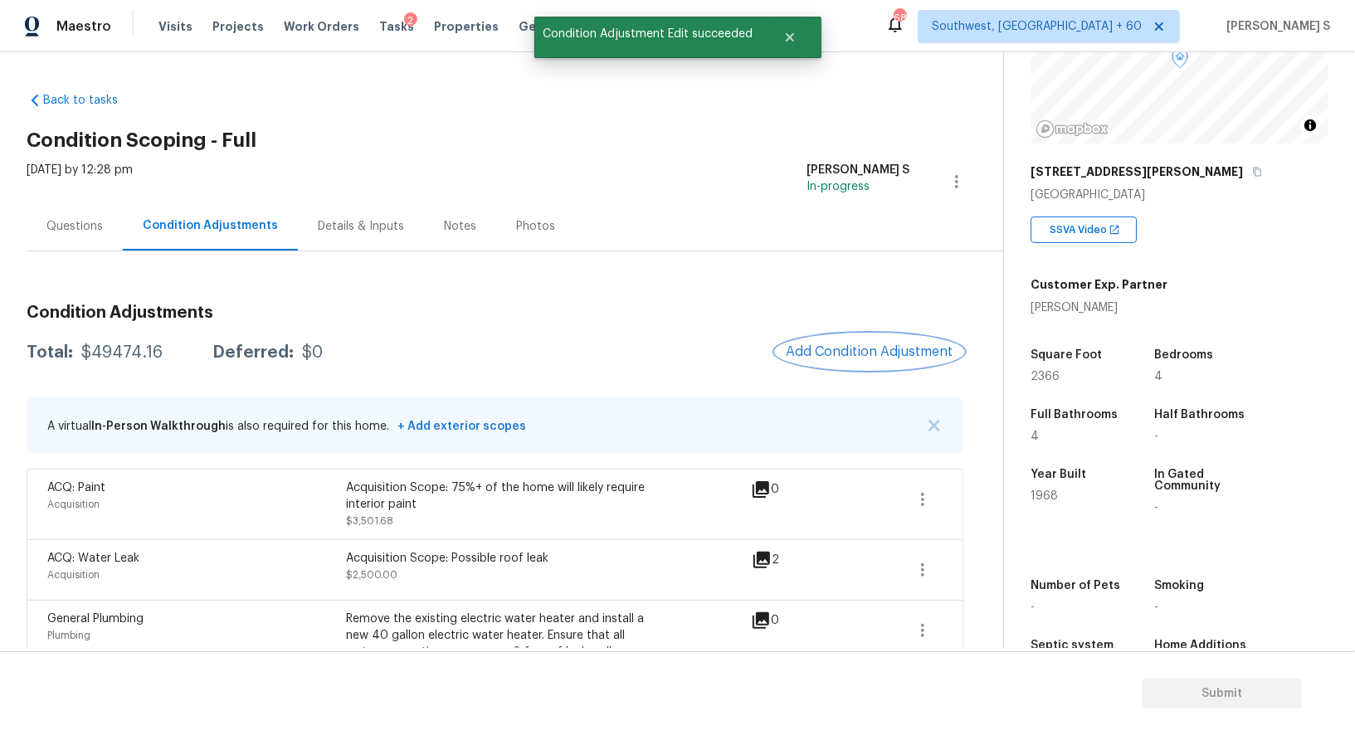
click at [859, 349] on span "Add Condition Adjustment" at bounding box center [870, 351] width 168 height 15
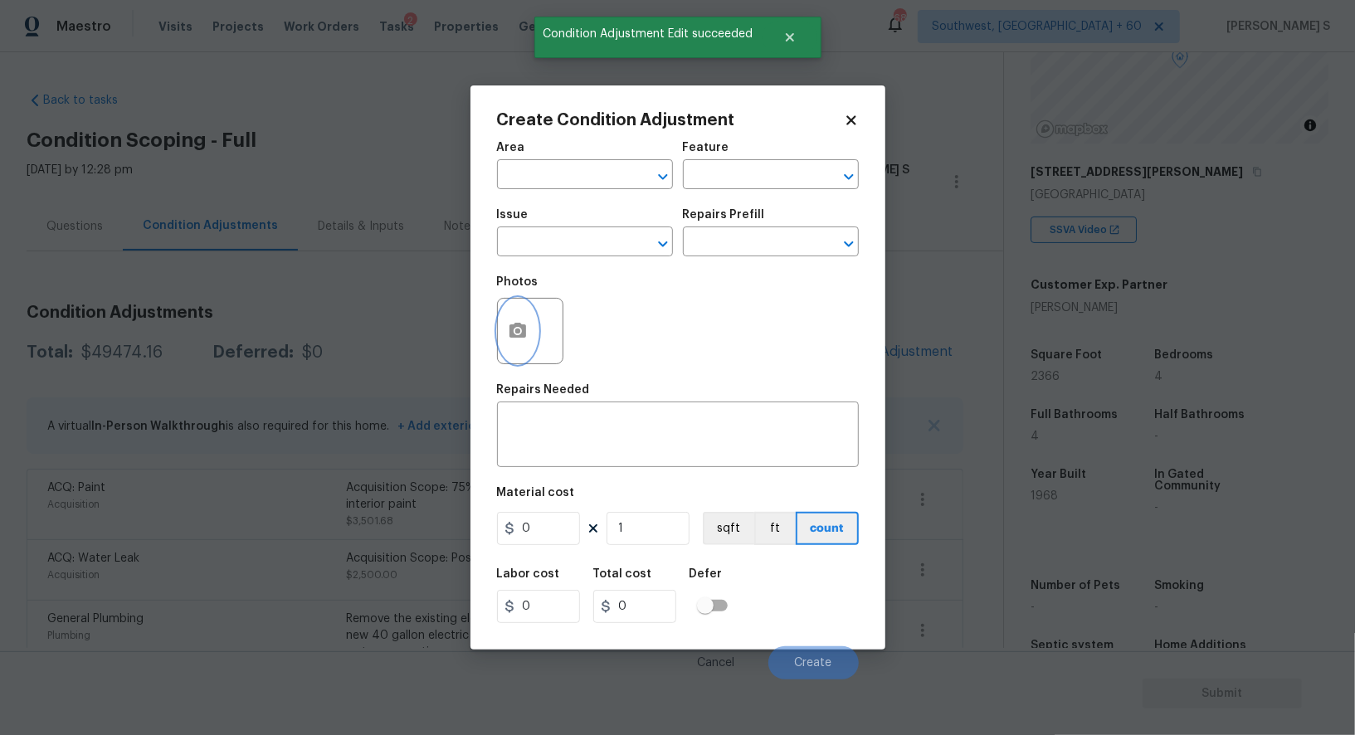
click at [519, 329] on icon "button" at bounding box center [517, 330] width 17 height 15
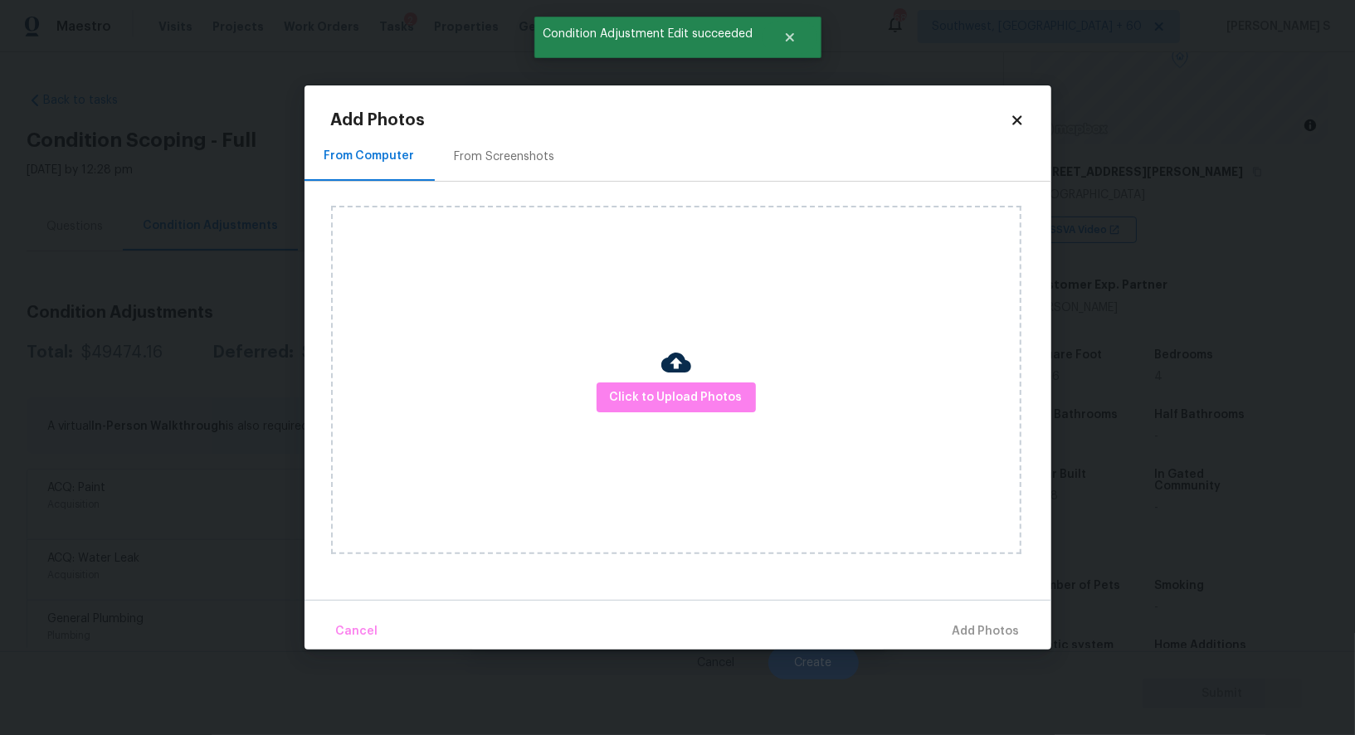
click at [521, 147] on div "From Screenshots" at bounding box center [505, 156] width 140 height 49
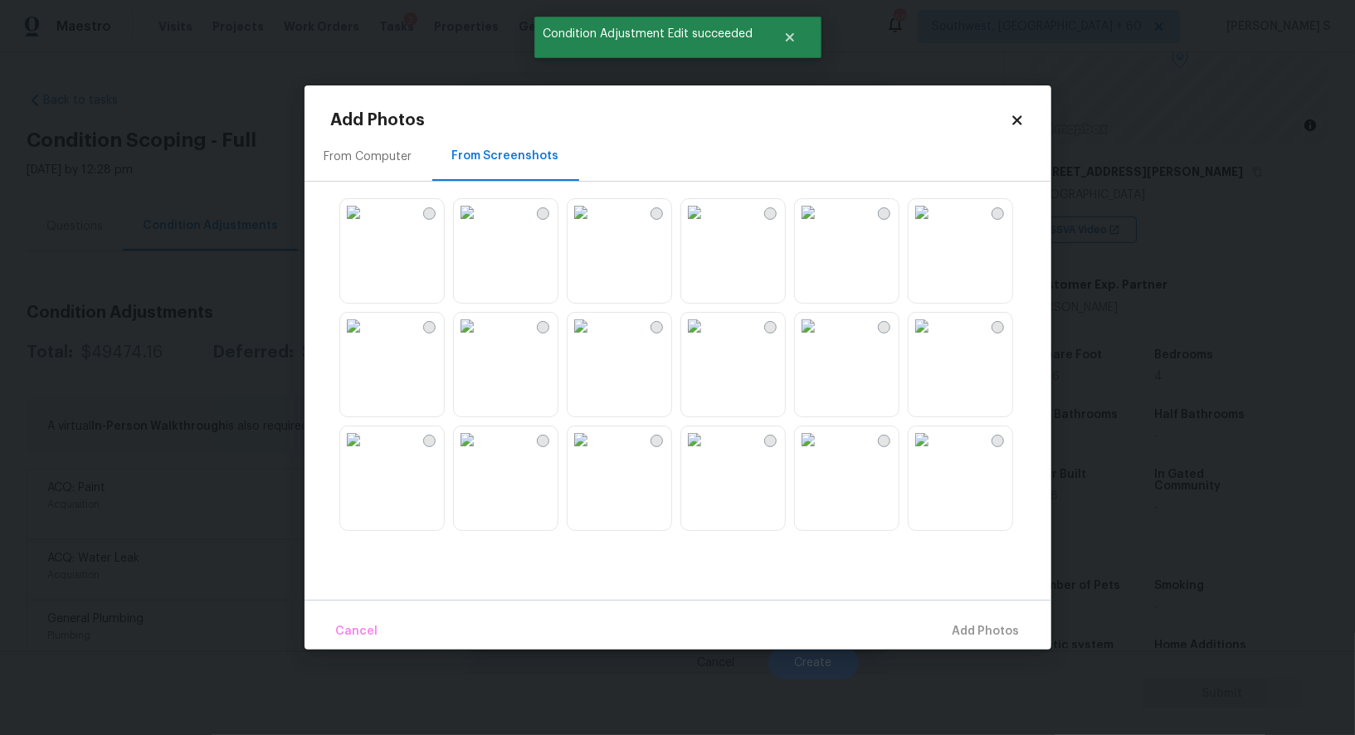
click at [821, 226] on img at bounding box center [808, 212] width 27 height 27
click at [594, 226] on img at bounding box center [581, 212] width 27 height 27
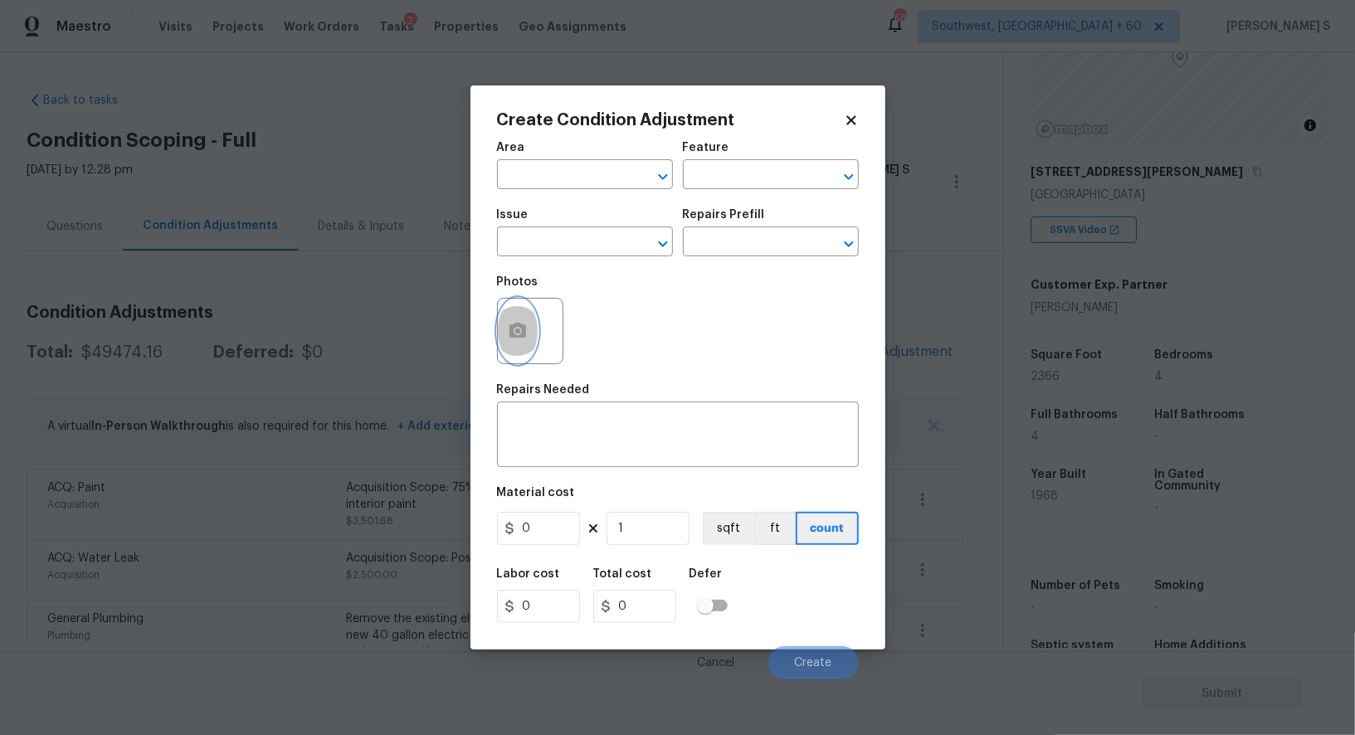
click at [511, 341] on icon "button" at bounding box center [518, 331] width 20 height 20
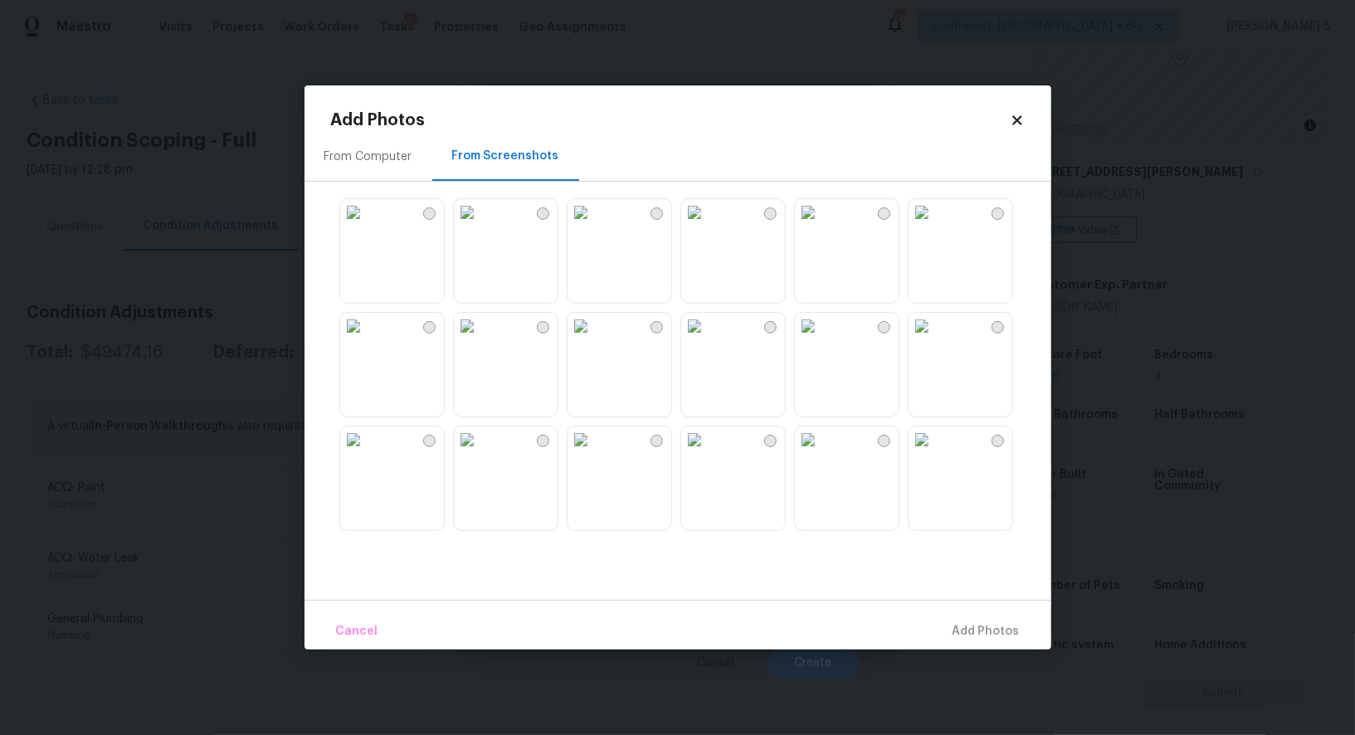
click at [480, 226] on img at bounding box center [467, 212] width 27 height 27
click at [583, 226] on img at bounding box center [581, 212] width 27 height 27
click at [708, 339] on img at bounding box center [694, 326] width 27 height 27
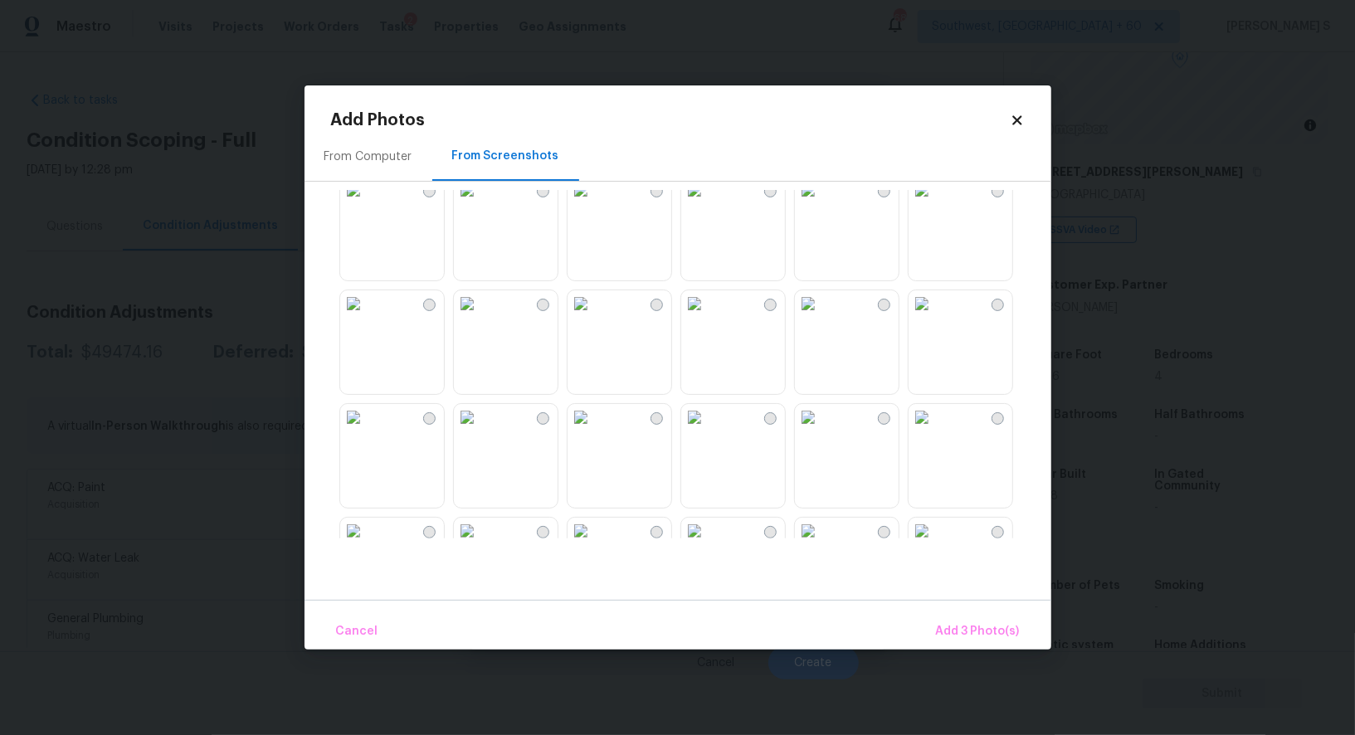
scroll to position [151, 0]
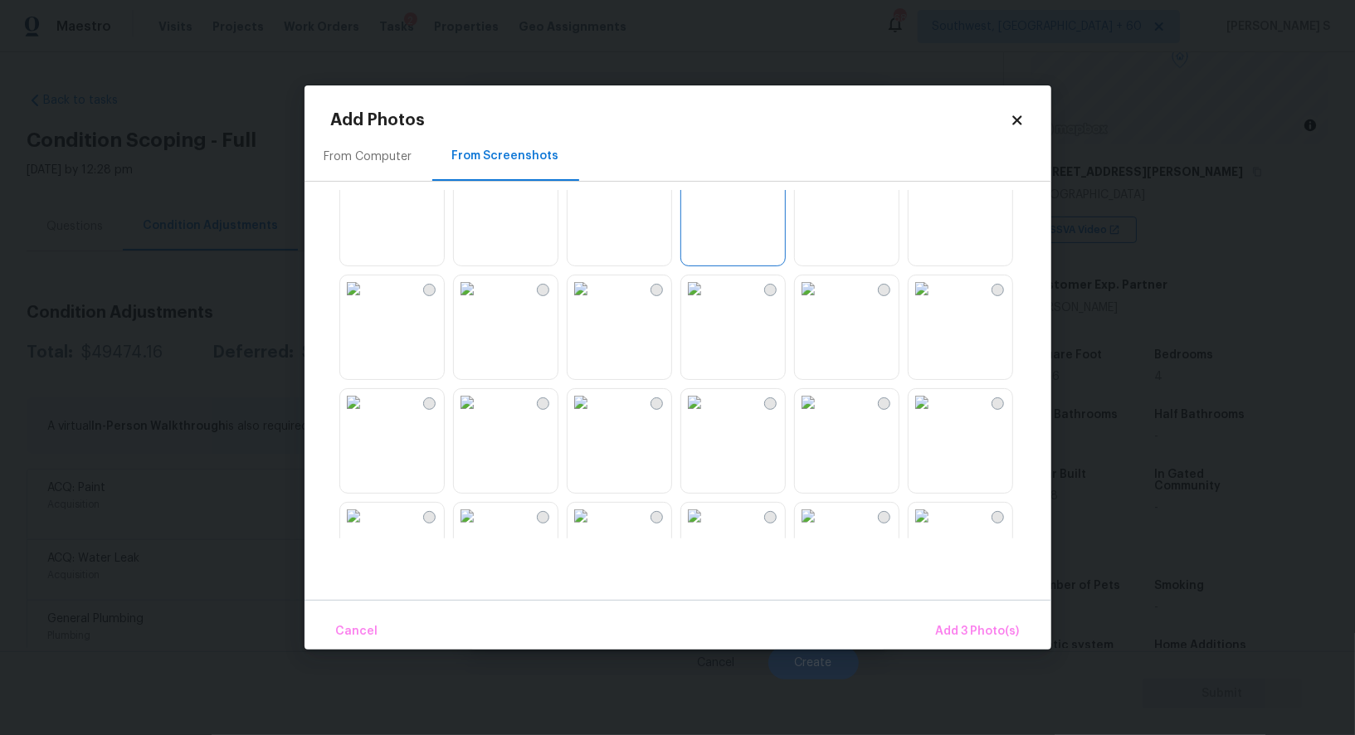
click at [821, 302] on img at bounding box center [808, 288] width 27 height 27
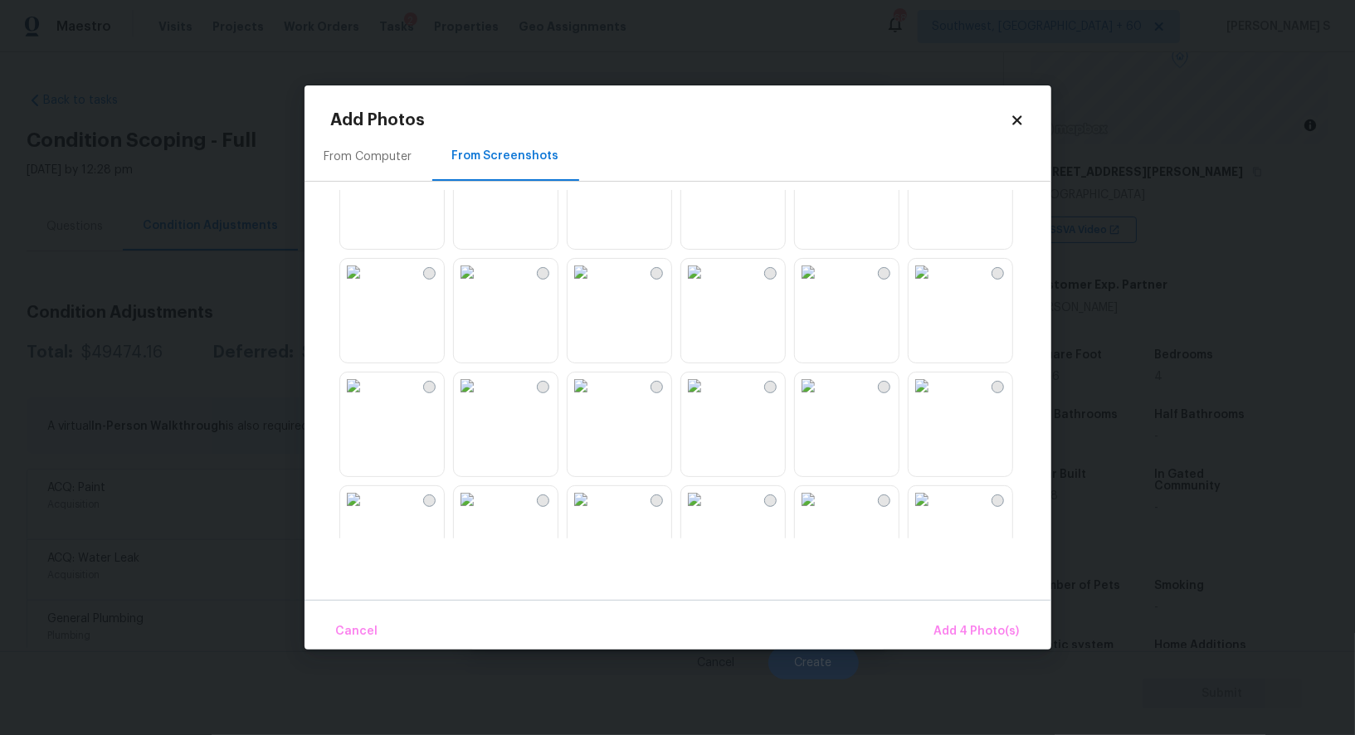
scroll to position [509, 0]
click at [708, 398] on img at bounding box center [694, 385] width 27 height 27
click at [955, 626] on span "Add 5 Photo(s)" at bounding box center [978, 632] width 84 height 21
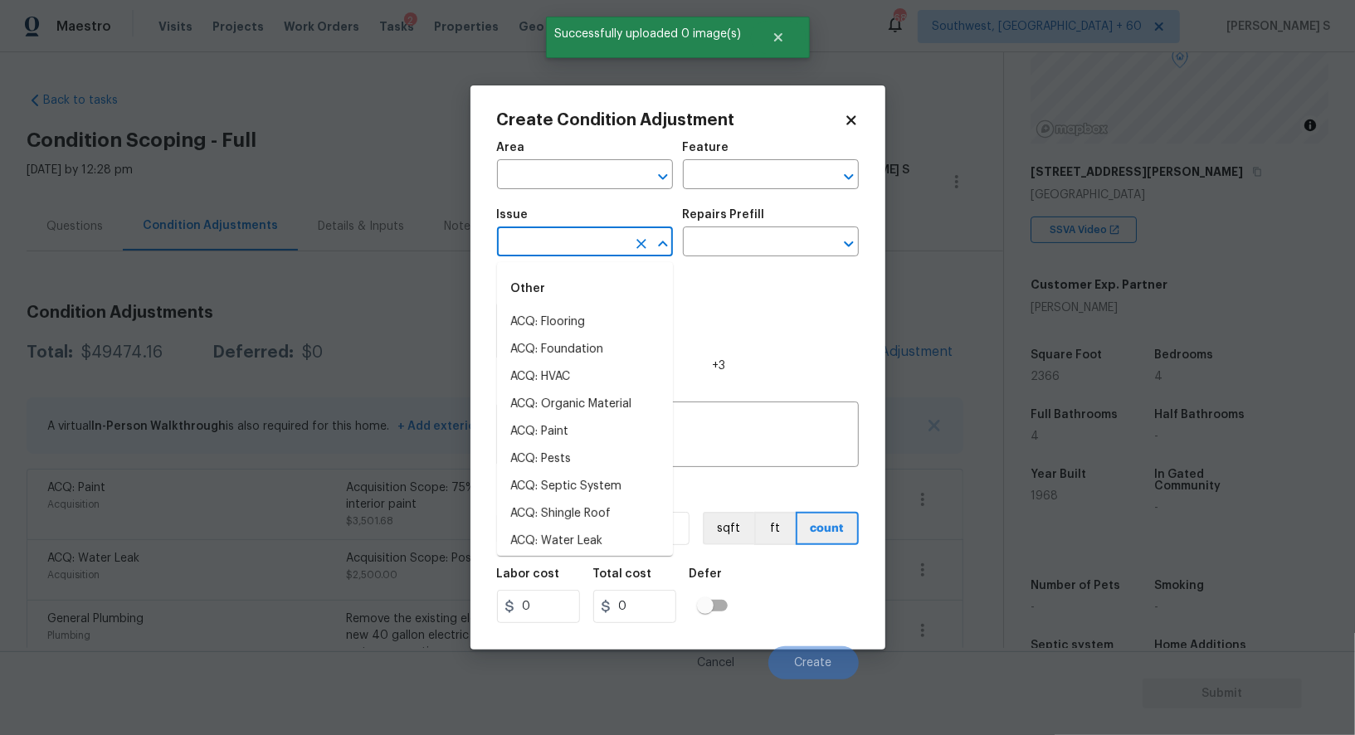
click at [542, 243] on input "text" at bounding box center [561, 244] width 129 height 26
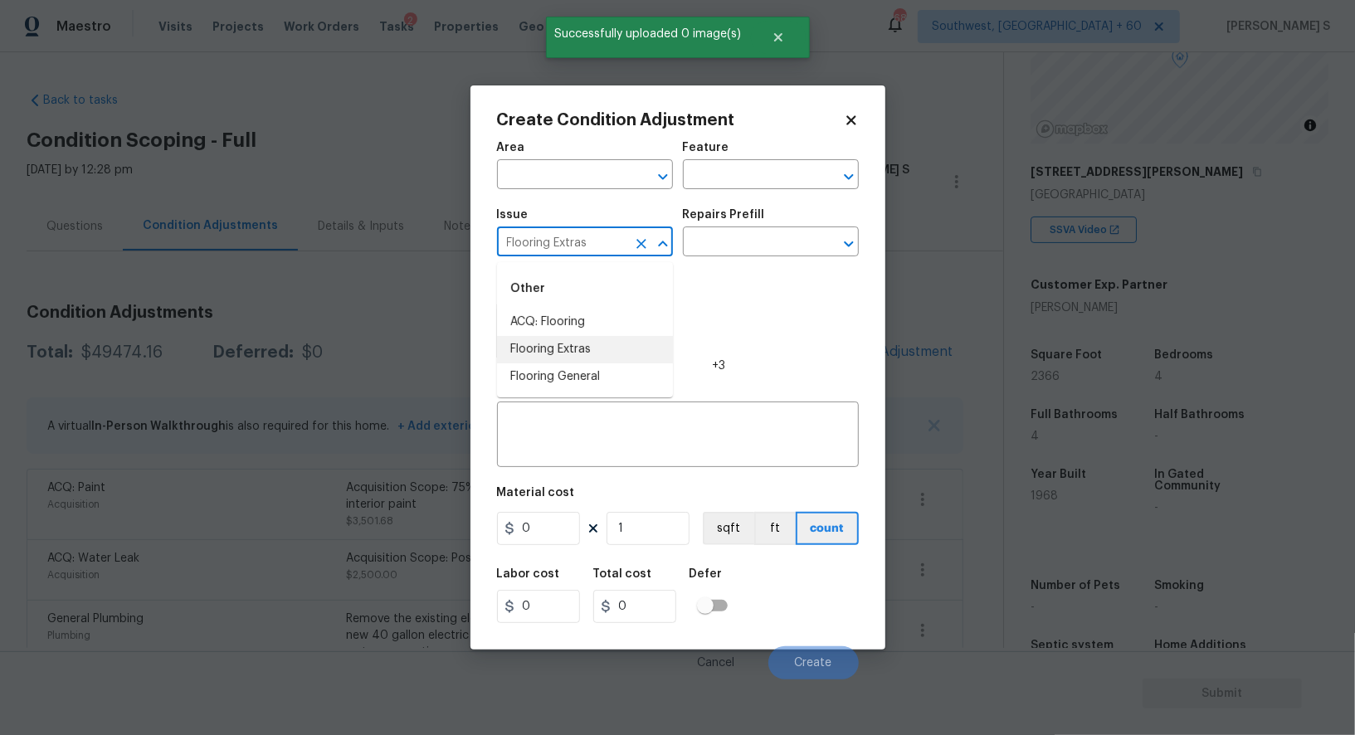
type input "Flooring Extras"
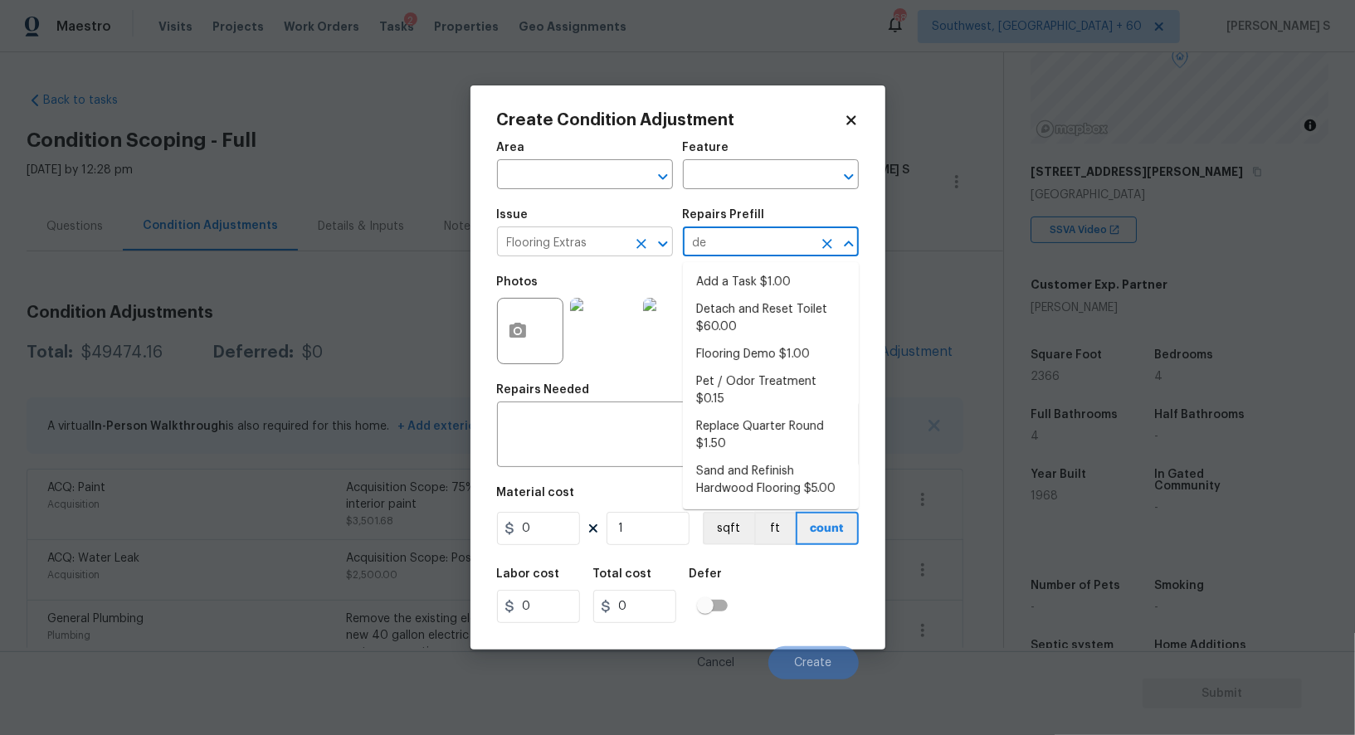
type input "dem"
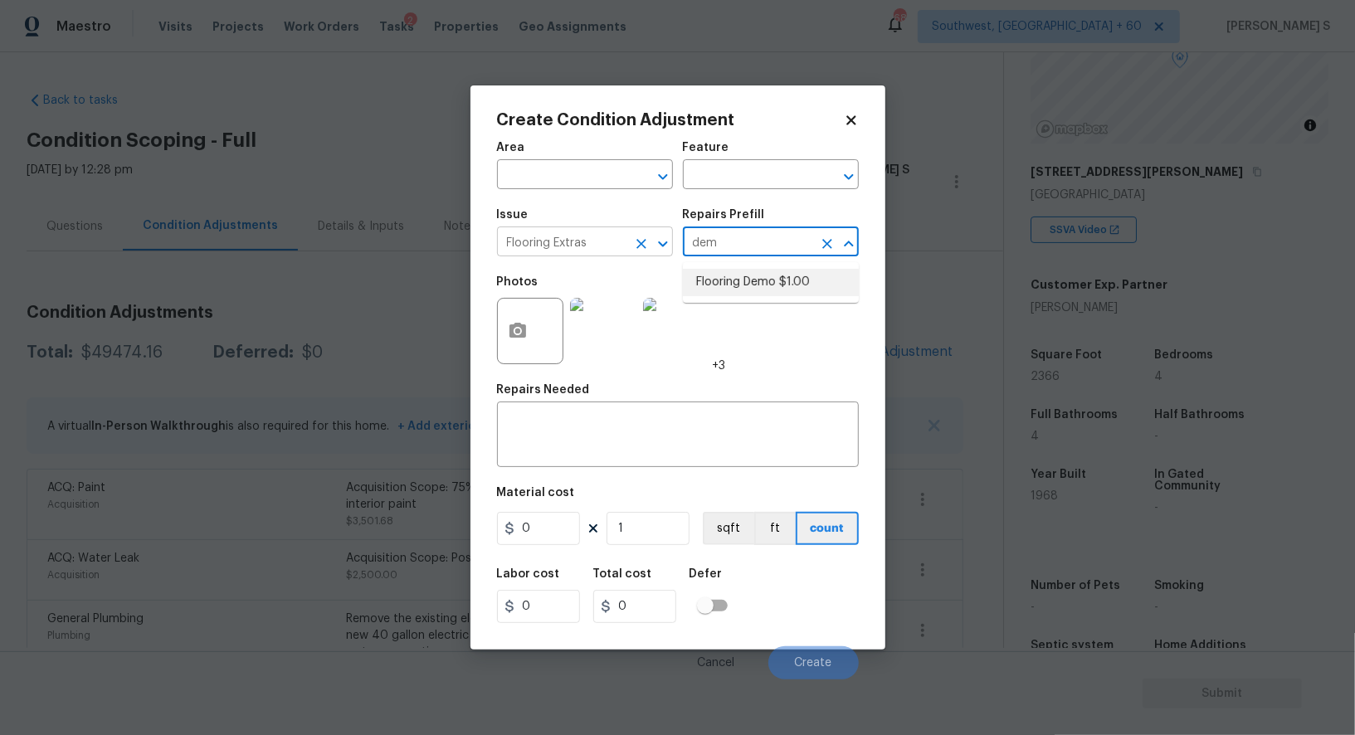
type input "Overall Flooring"
type textarea "Demo existing flooring."
type input "1"
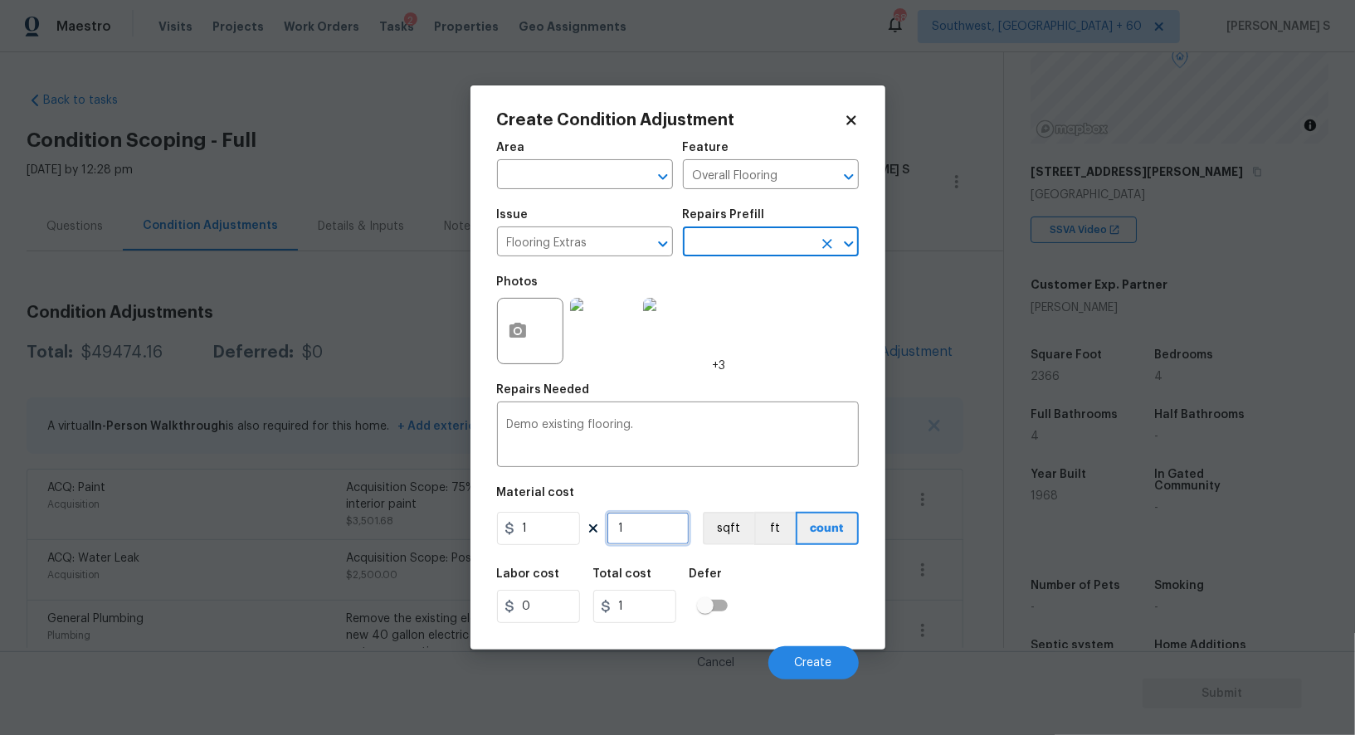
click at [636, 533] on input "1" at bounding box center [648, 528] width 83 height 33
type input "3"
type input "36"
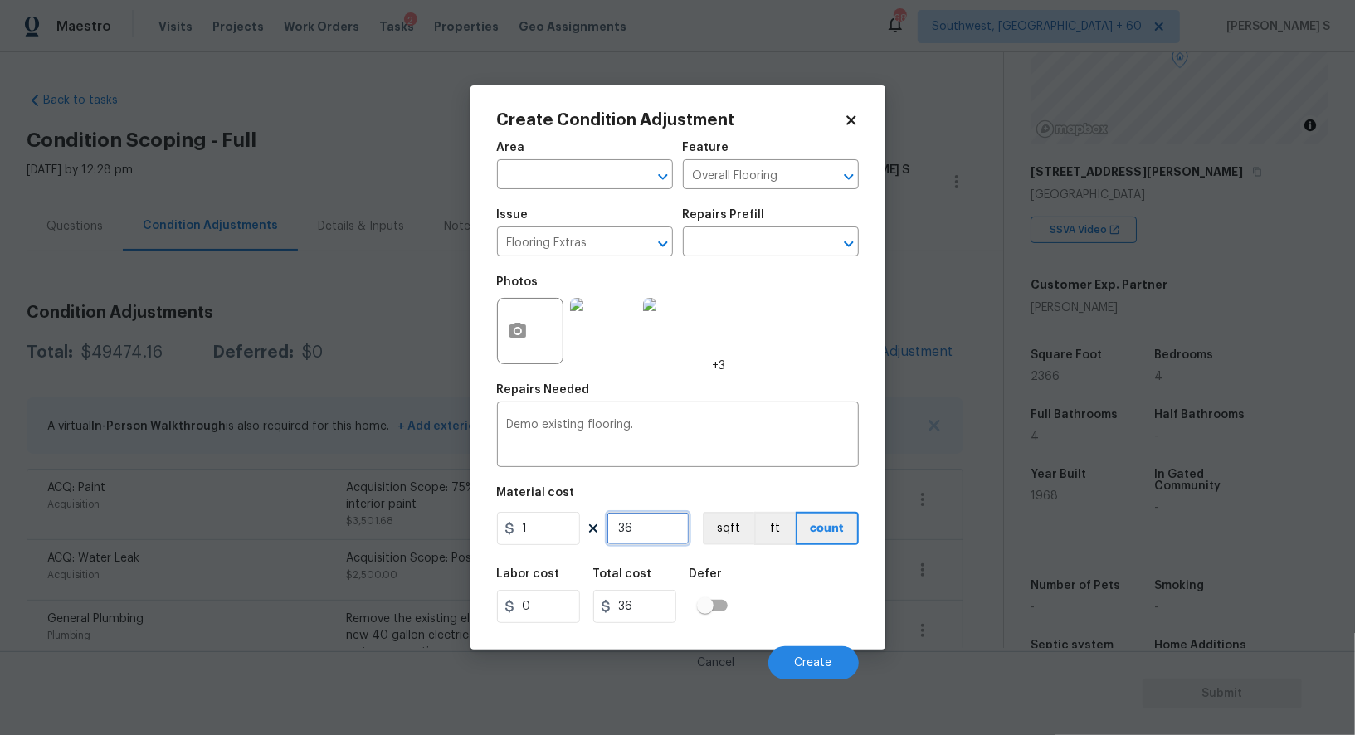
type input "366"
click at [812, 658] on button "Create" at bounding box center [813, 662] width 90 height 33
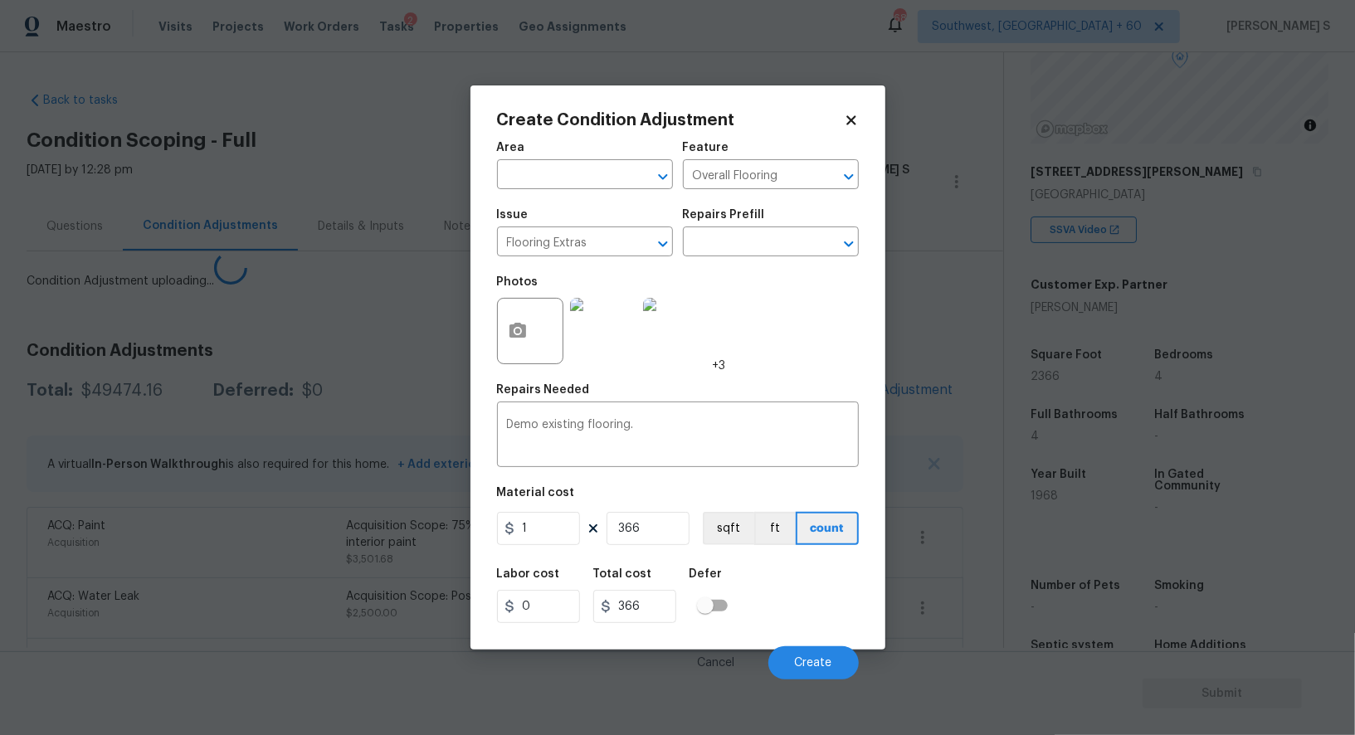
click at [284, 511] on body "Maestro Visits Projects Work Orders Tasks 2 Properties Geo Assignments 688 Sout…" at bounding box center [677, 367] width 1355 height 735
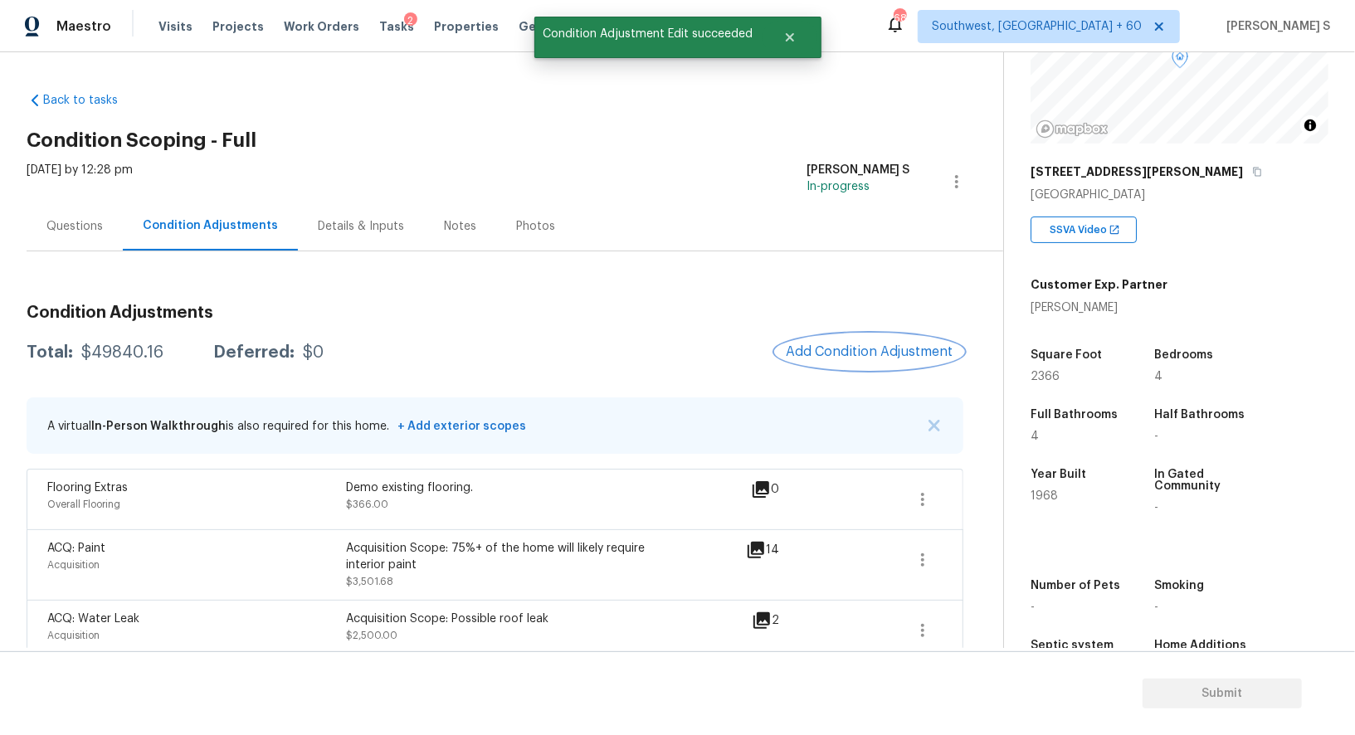
click at [868, 363] on button "Add Condition Adjustment" at bounding box center [870, 351] width 188 height 35
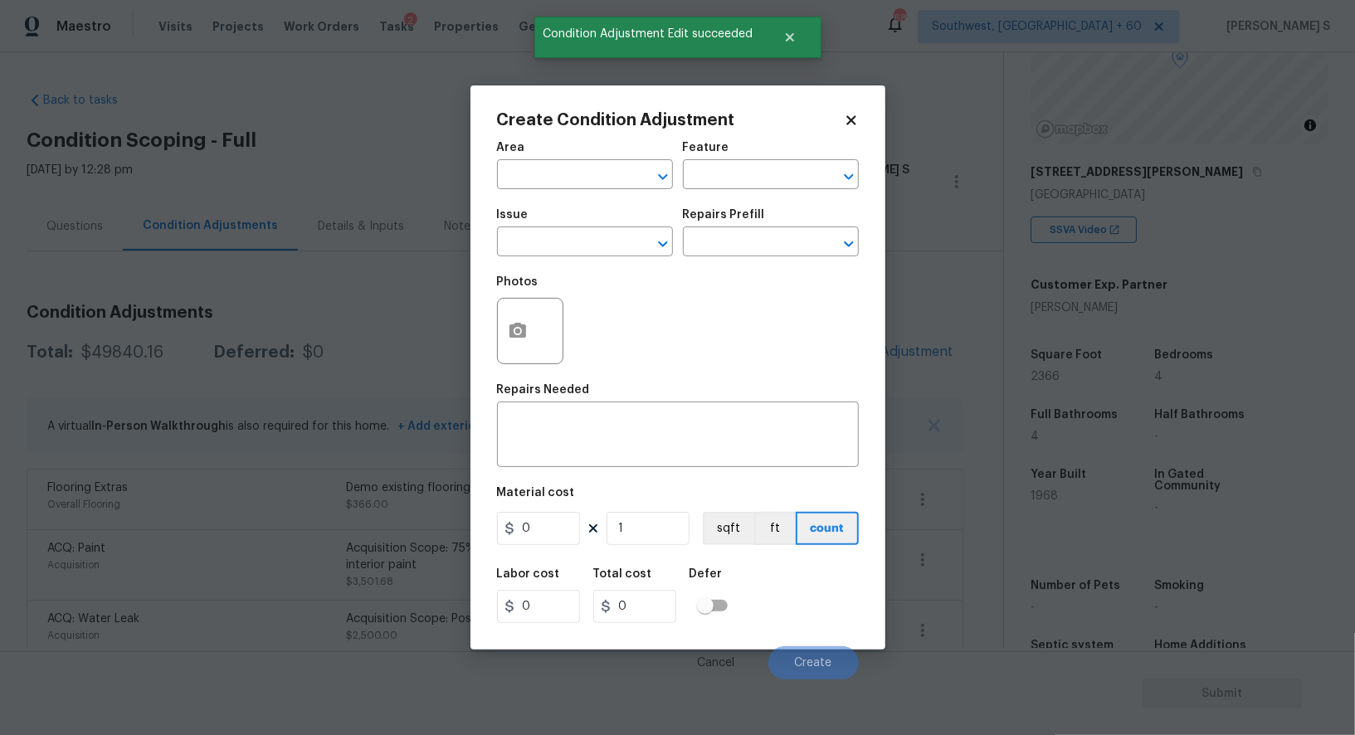
click at [482, 315] on div "Create Condition Adjustment Area ​ Feature ​ Issue ​ Repairs Prefill ​ Photos R…" at bounding box center [677, 367] width 415 height 564
click at [519, 333] on circle "button" at bounding box center [516, 331] width 5 height 5
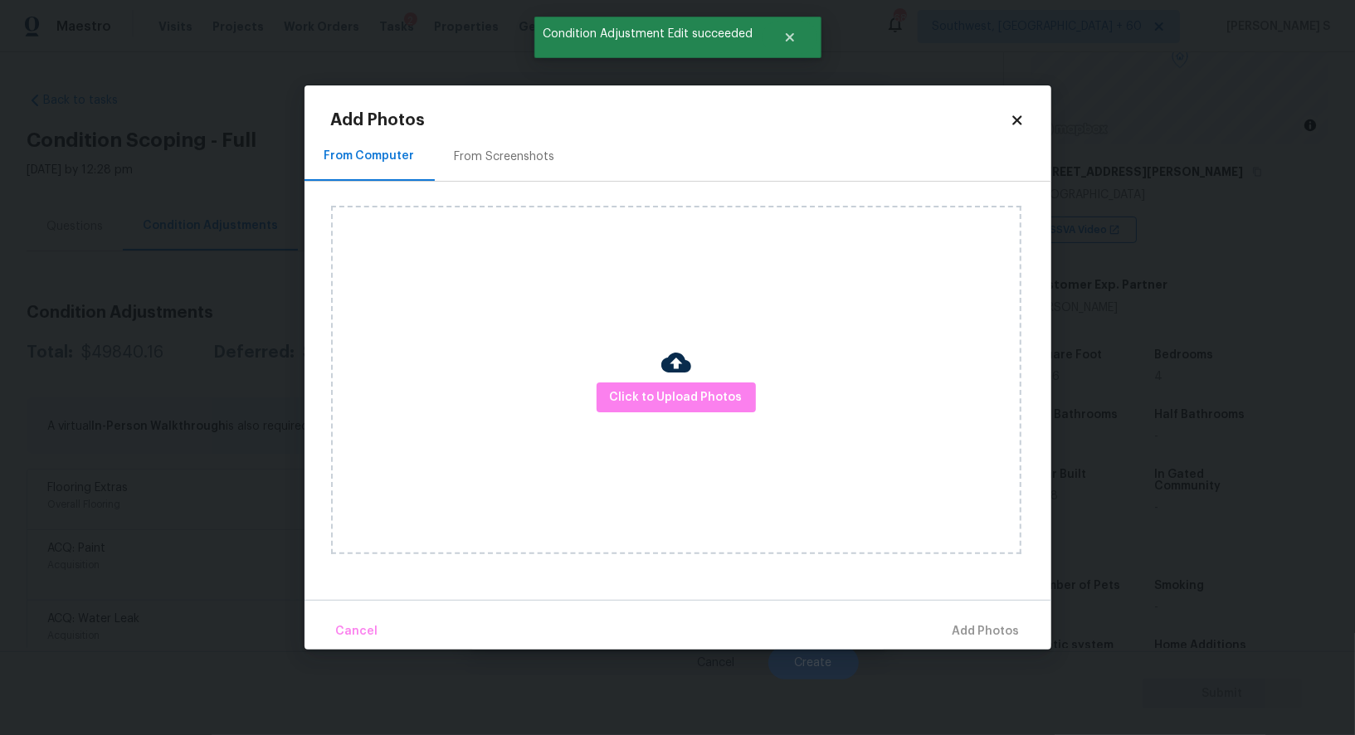
click at [468, 165] on div "From Screenshots" at bounding box center [505, 156] width 140 height 49
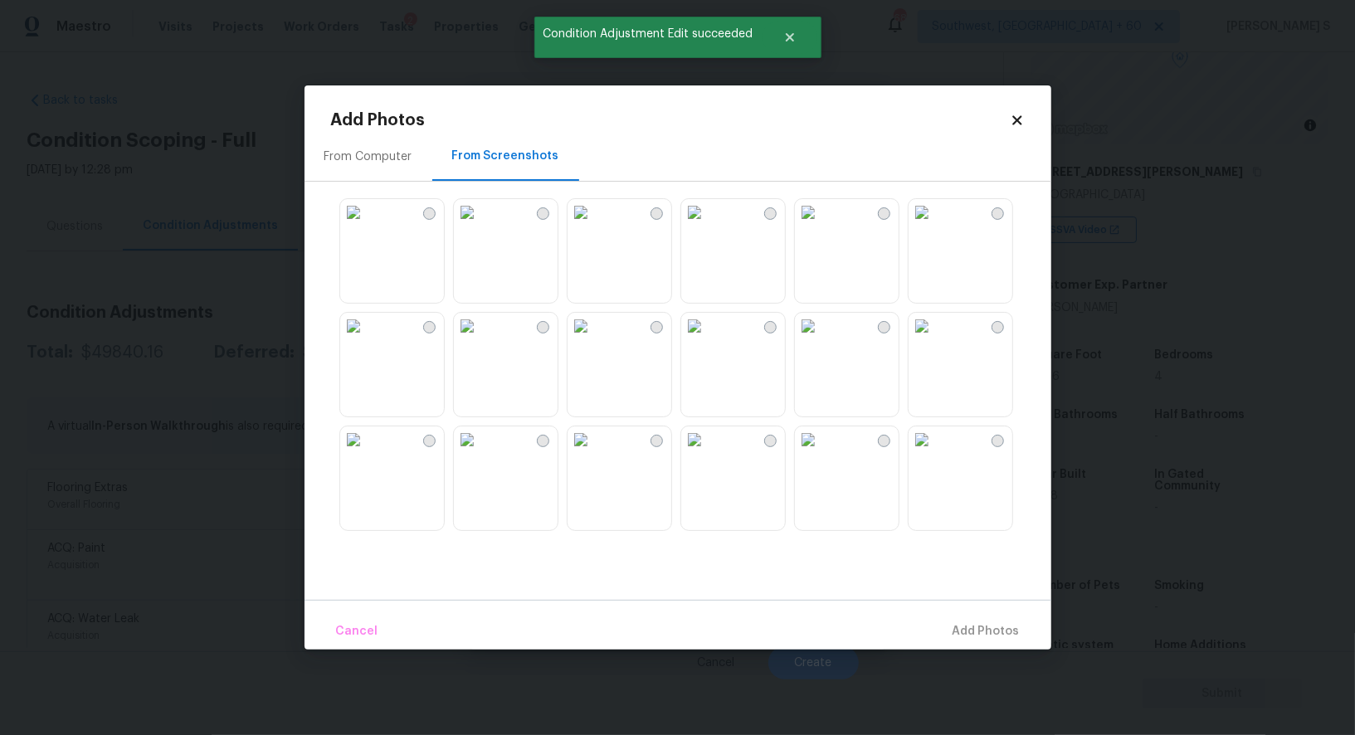
click at [814, 226] on img at bounding box center [808, 212] width 27 height 27
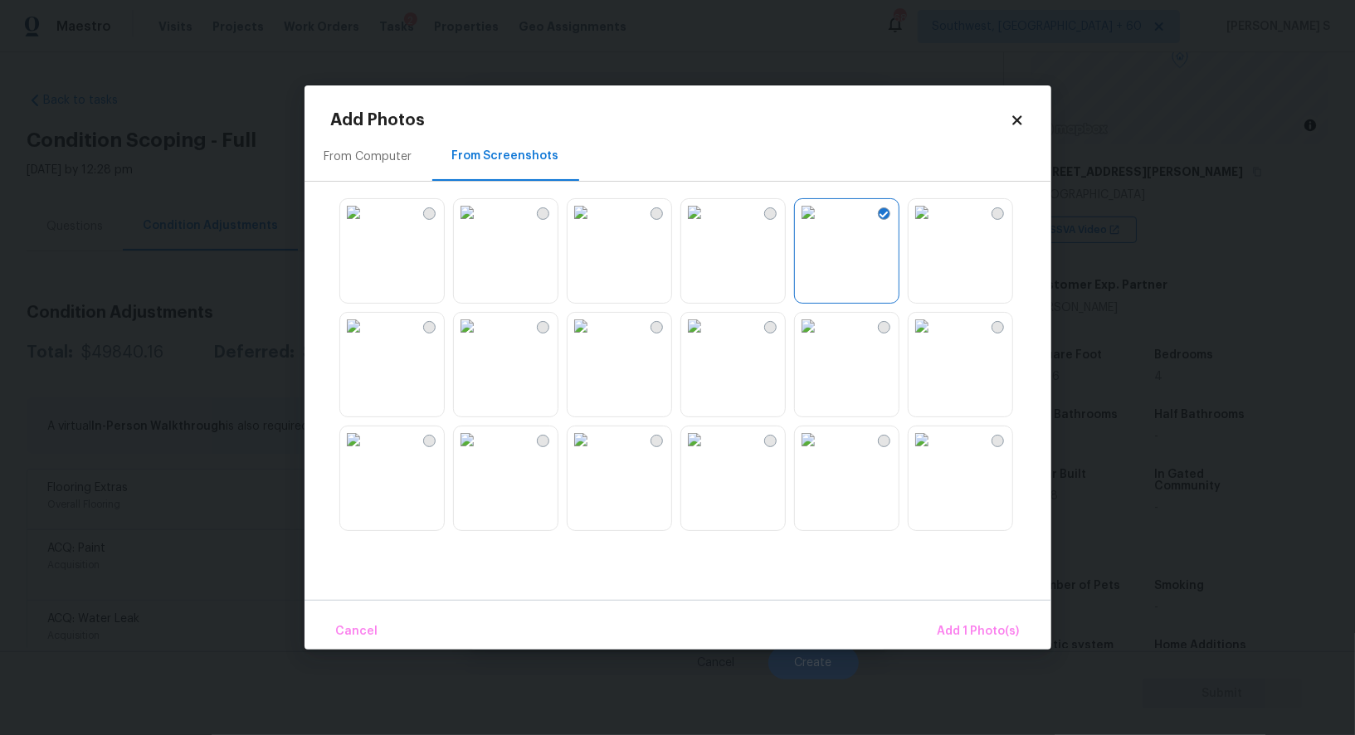
click at [708, 339] on img at bounding box center [694, 326] width 27 height 27
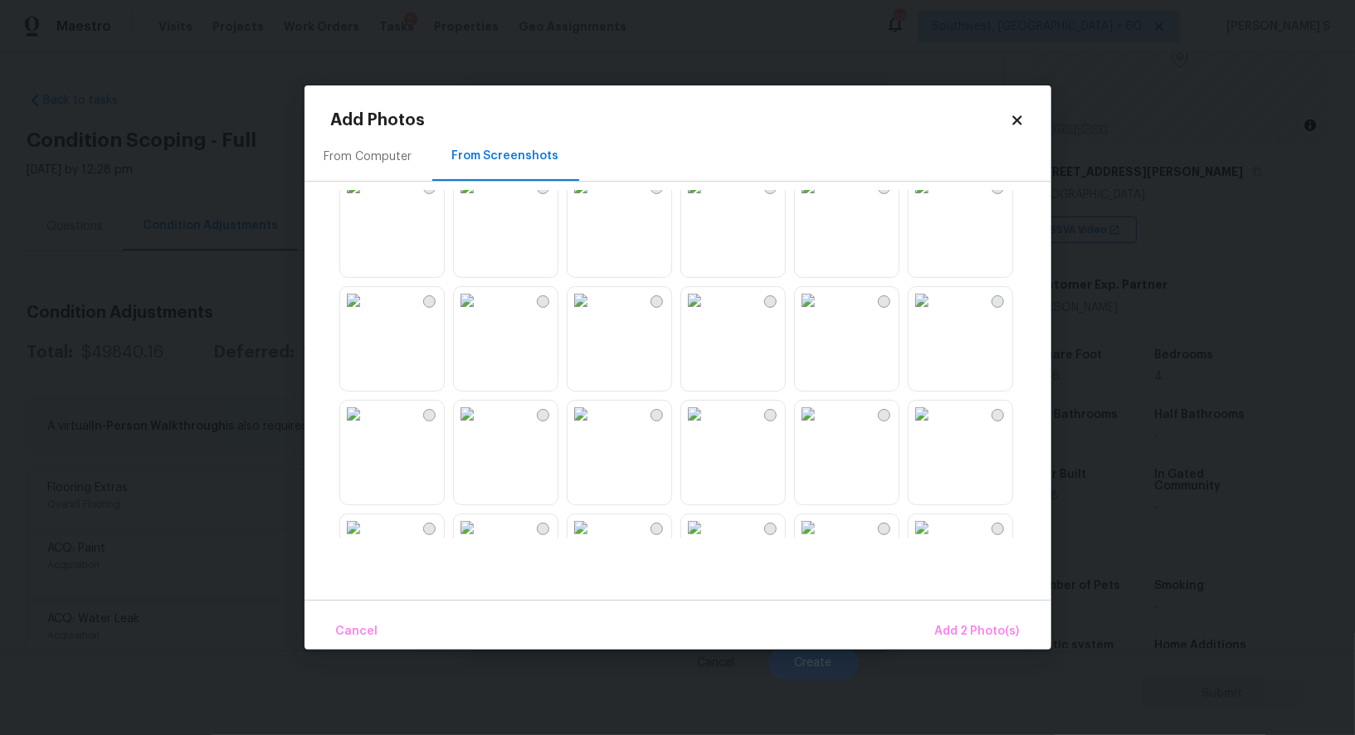
click at [821, 200] on img at bounding box center [808, 186] width 27 height 27
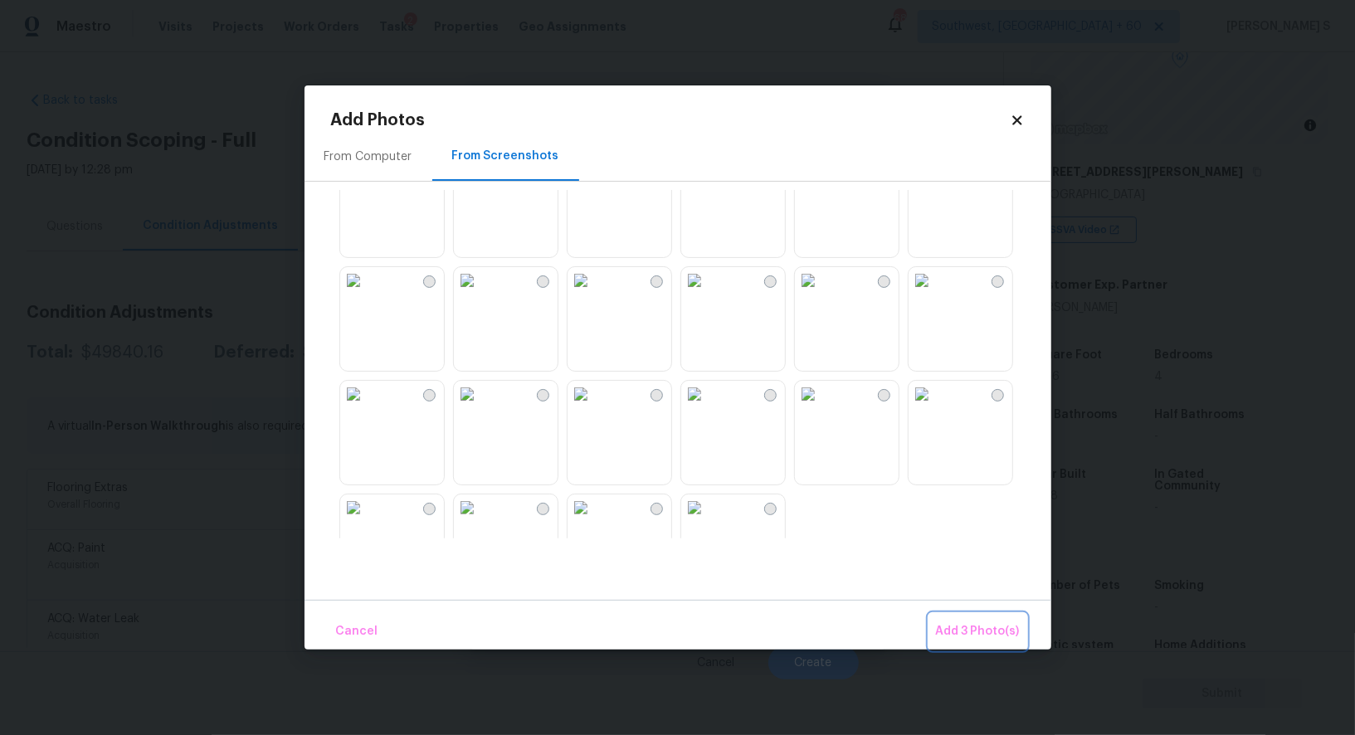
click at [935, 634] on button "Add 3 Photo(s)" at bounding box center [977, 632] width 97 height 36
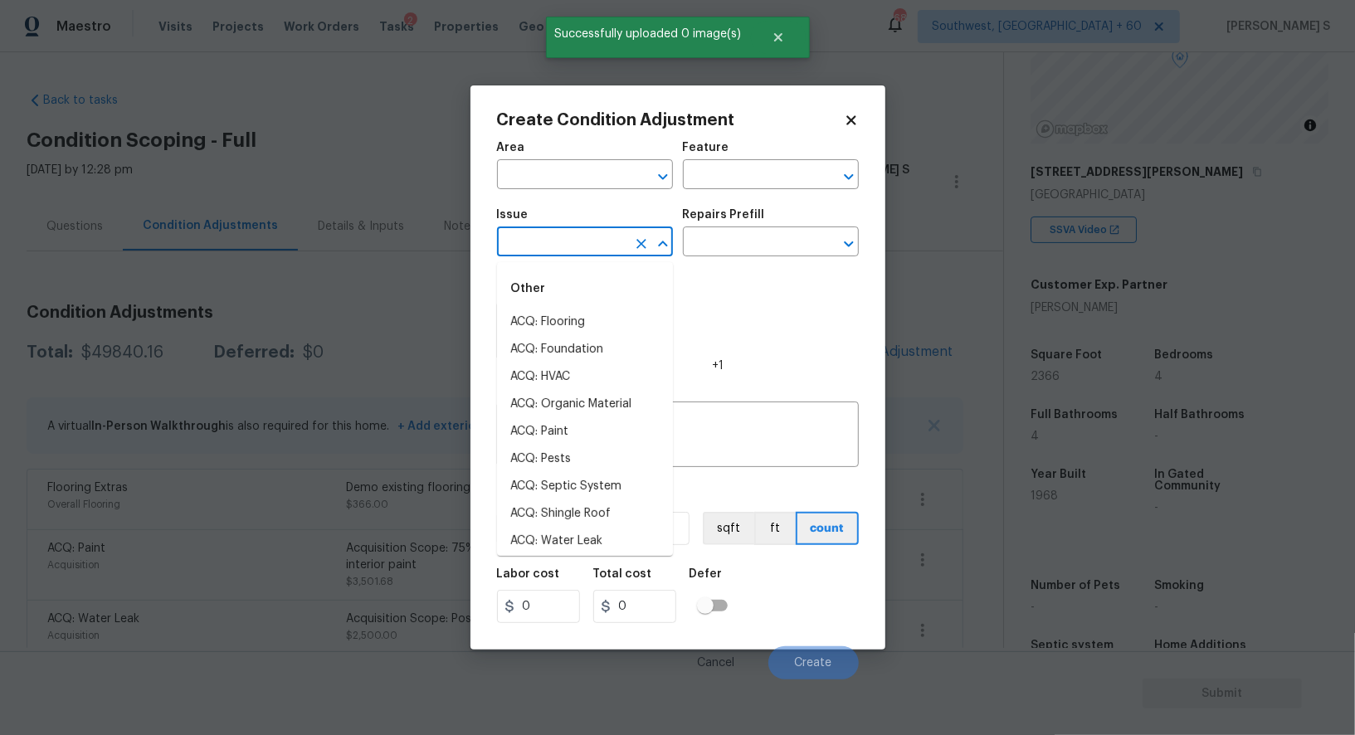
click at [602, 246] on input "text" at bounding box center [561, 244] width 129 height 26
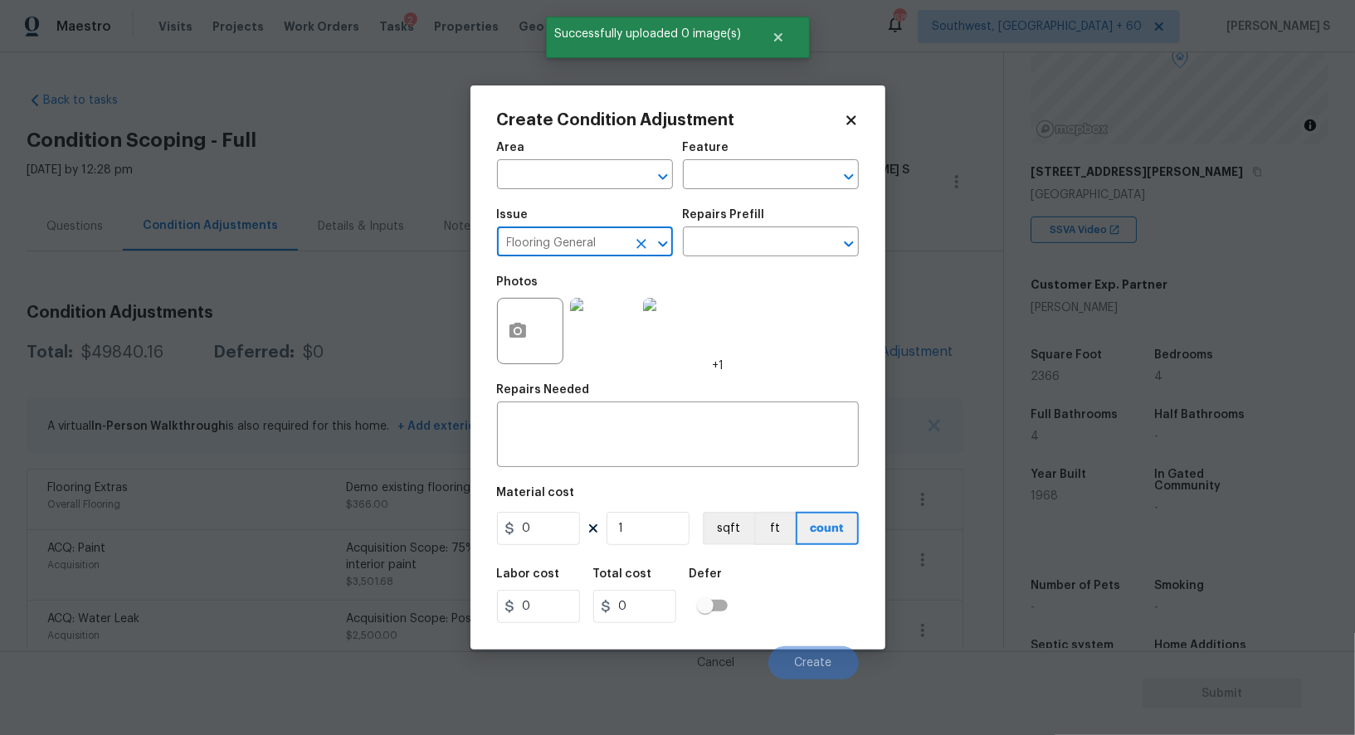
type input "Flooring General"
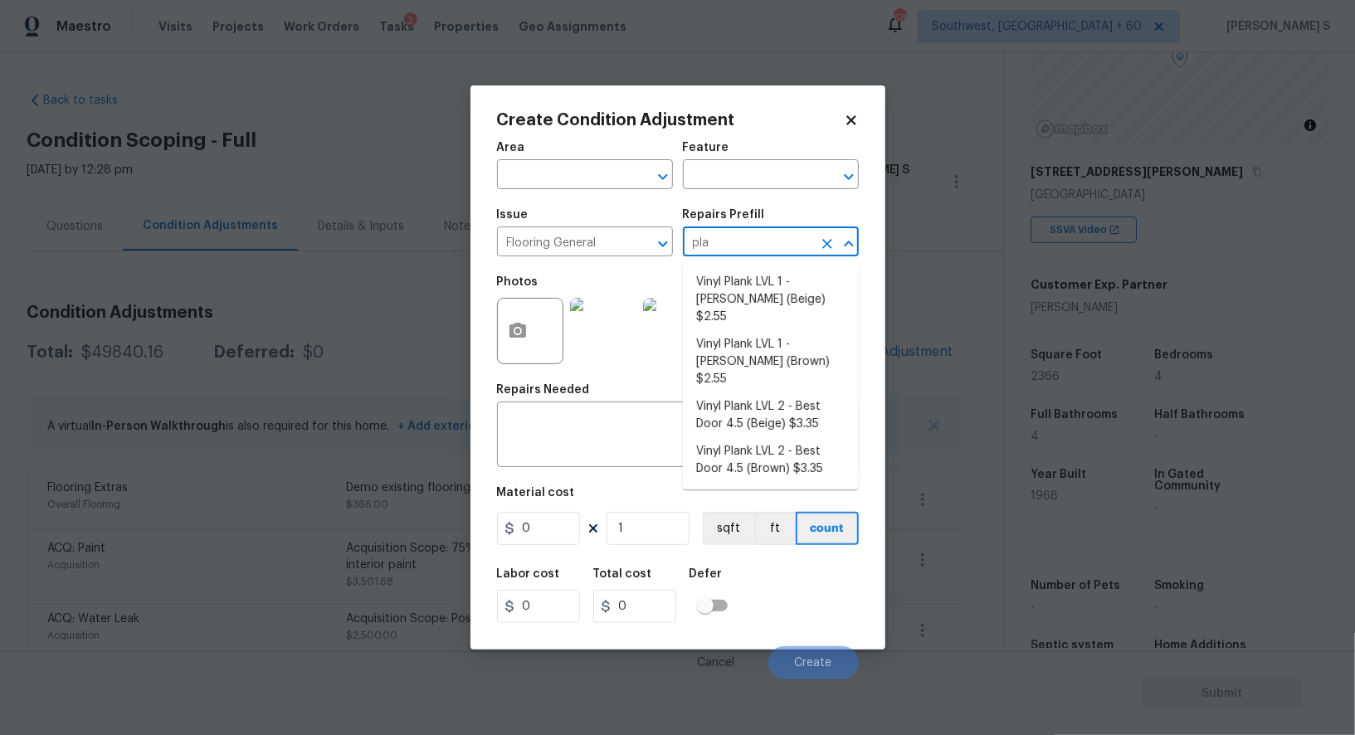
type input "plan"
type input "Overall Flooring"
type textarea "Install LVP (Knighton AP864 Chateau Brown) Includes transitions, glue and assoc…"
type input "2.55"
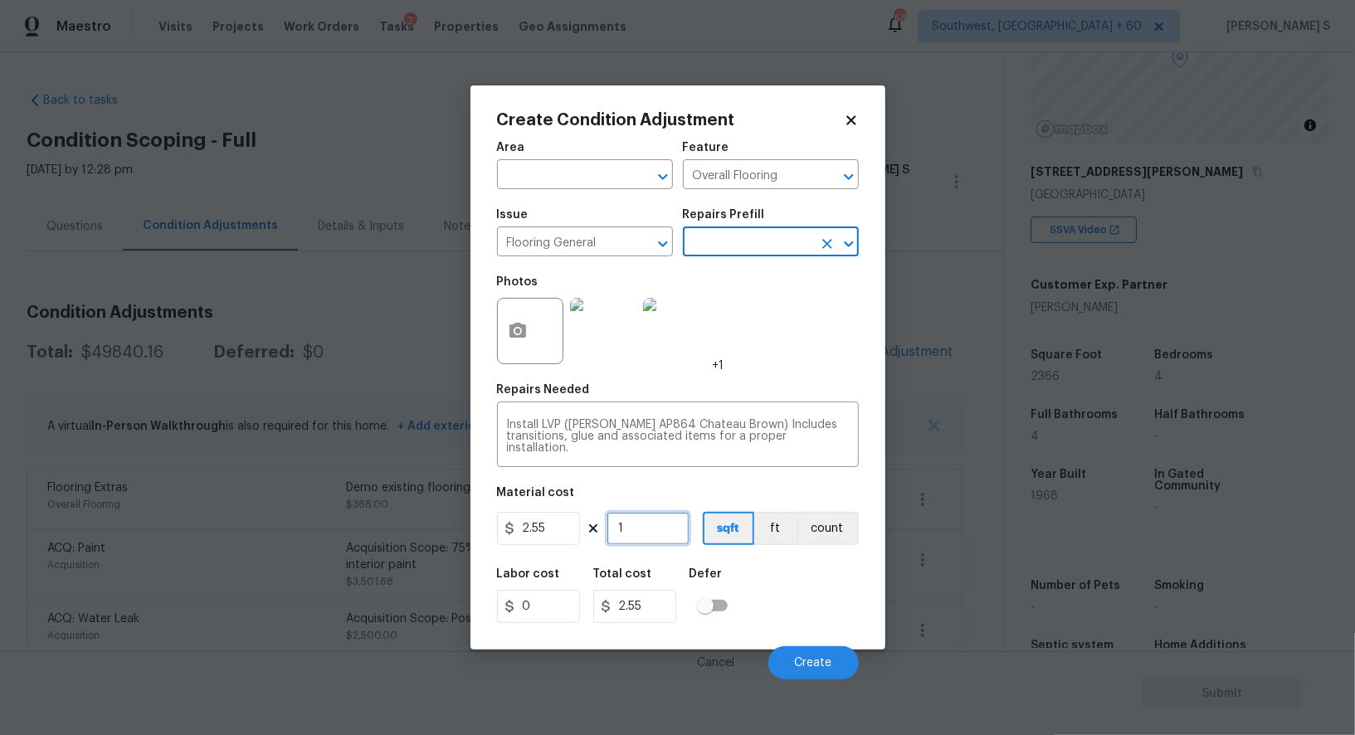
click at [670, 531] on input "1" at bounding box center [648, 528] width 83 height 33
type input "3"
type input "7.65"
type input "36"
type input "91.8"
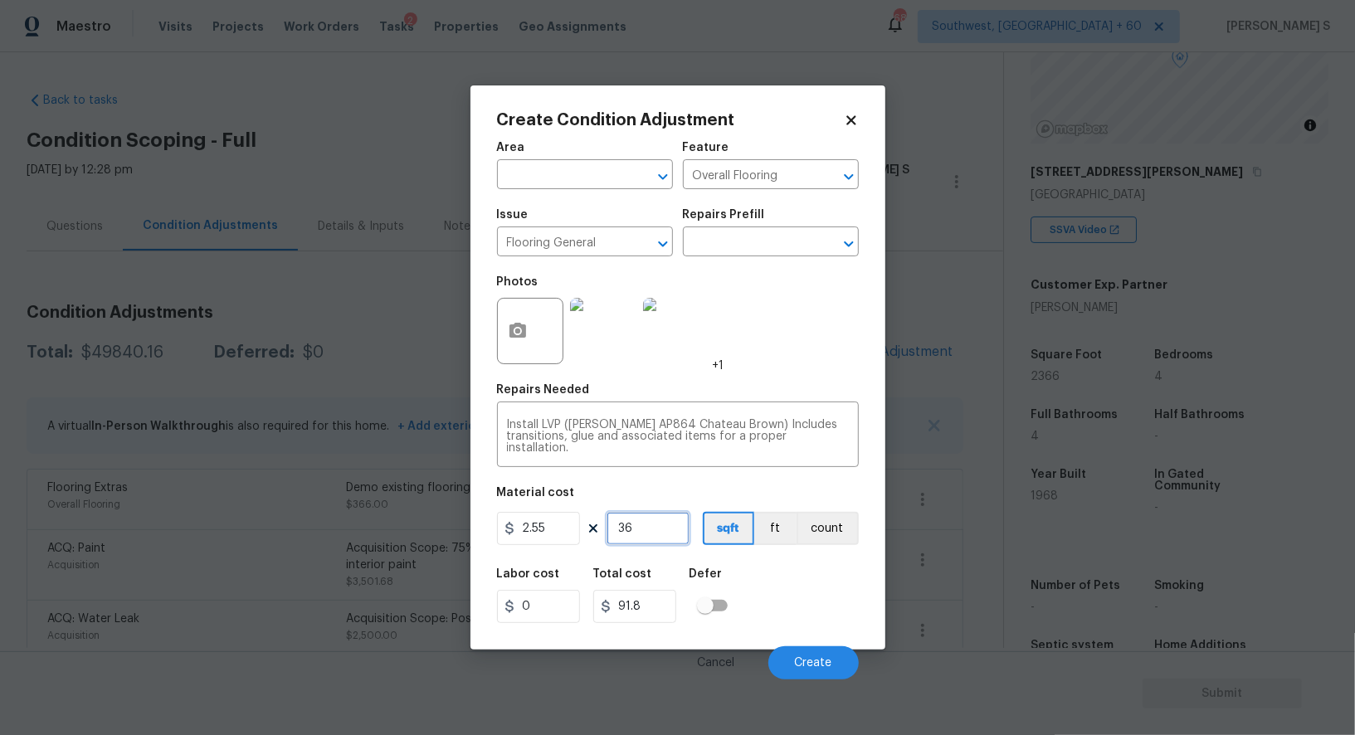
type input "366"
type input "933.3"
type input "366"
click at [821, 663] on span "Create" at bounding box center [813, 663] width 37 height 12
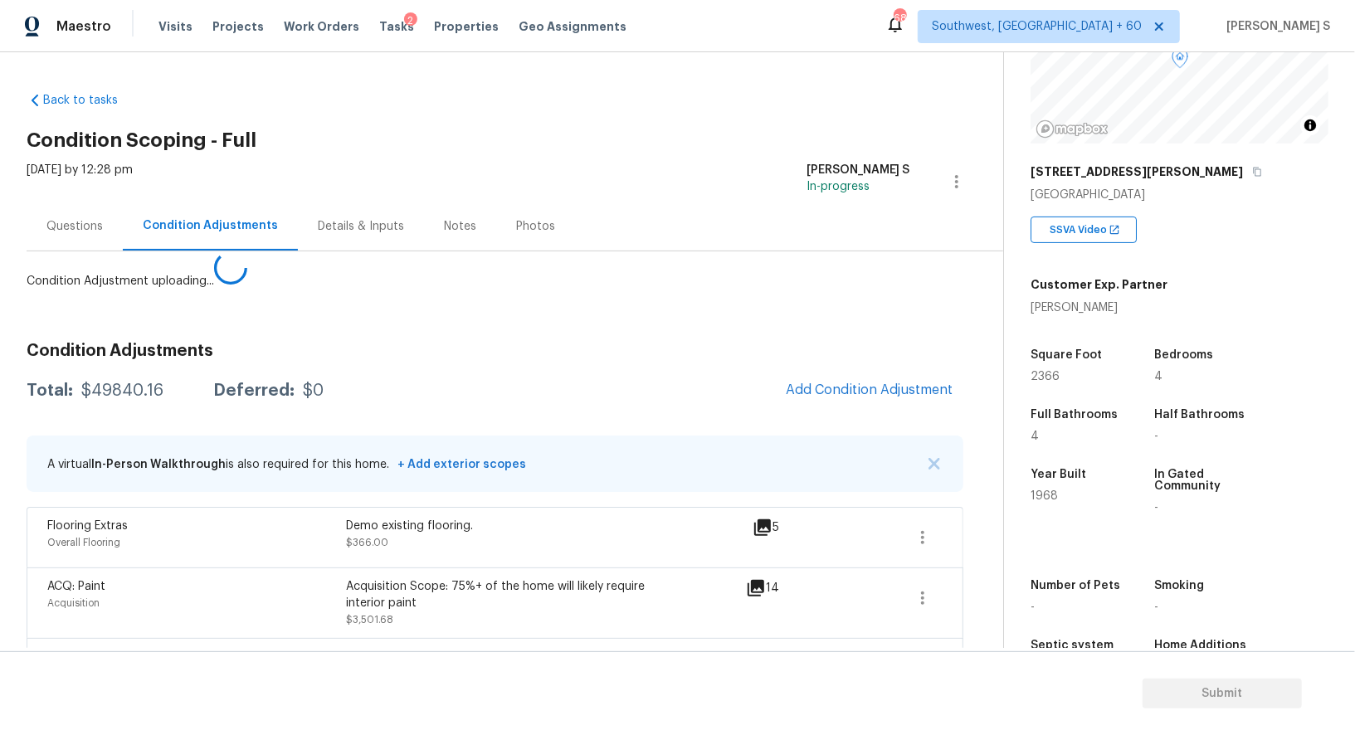
click at [234, 561] on body "Maestro Visits Projects Work Orders Tasks 2 Properties Geo Assignments 688 Sout…" at bounding box center [677, 367] width 1355 height 735
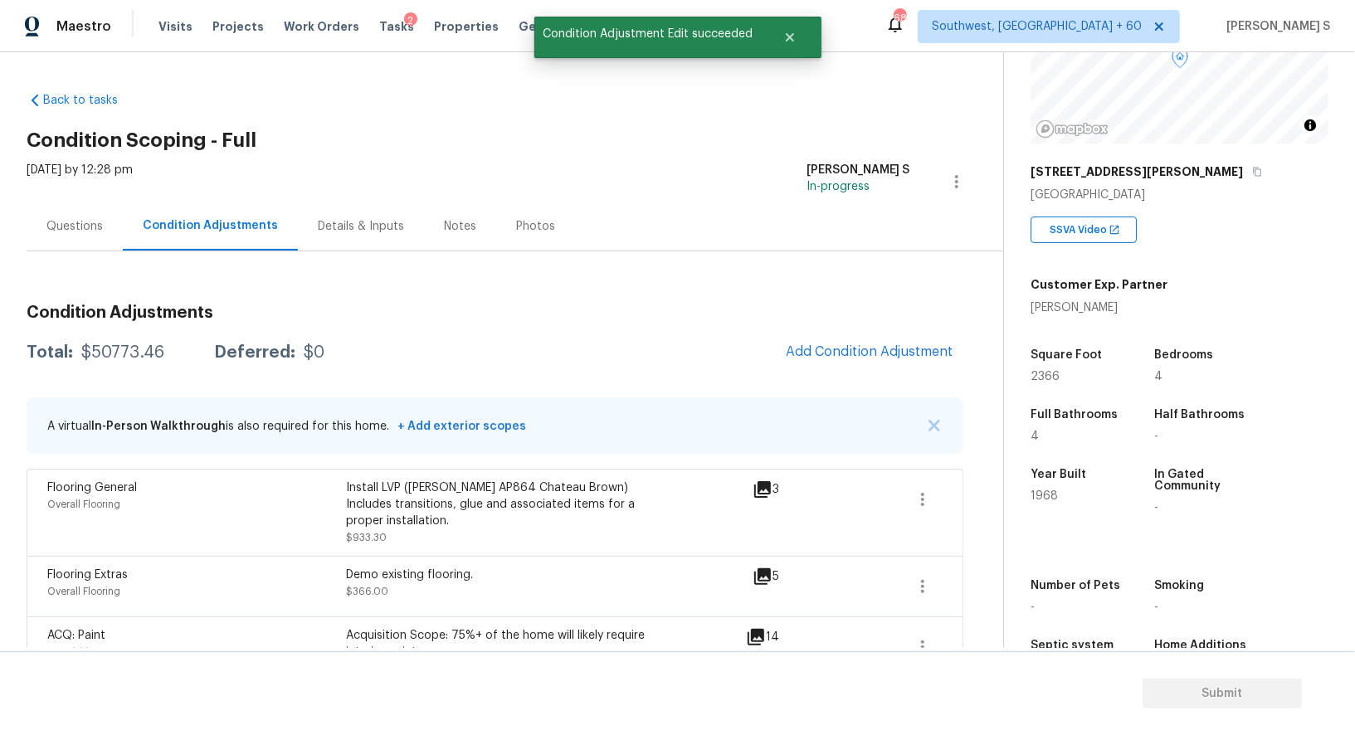
click at [800, 334] on span "Add Condition Adjustment" at bounding box center [870, 352] width 188 height 37
click at [826, 343] on button "Add Condition Adjustment" at bounding box center [870, 351] width 188 height 35
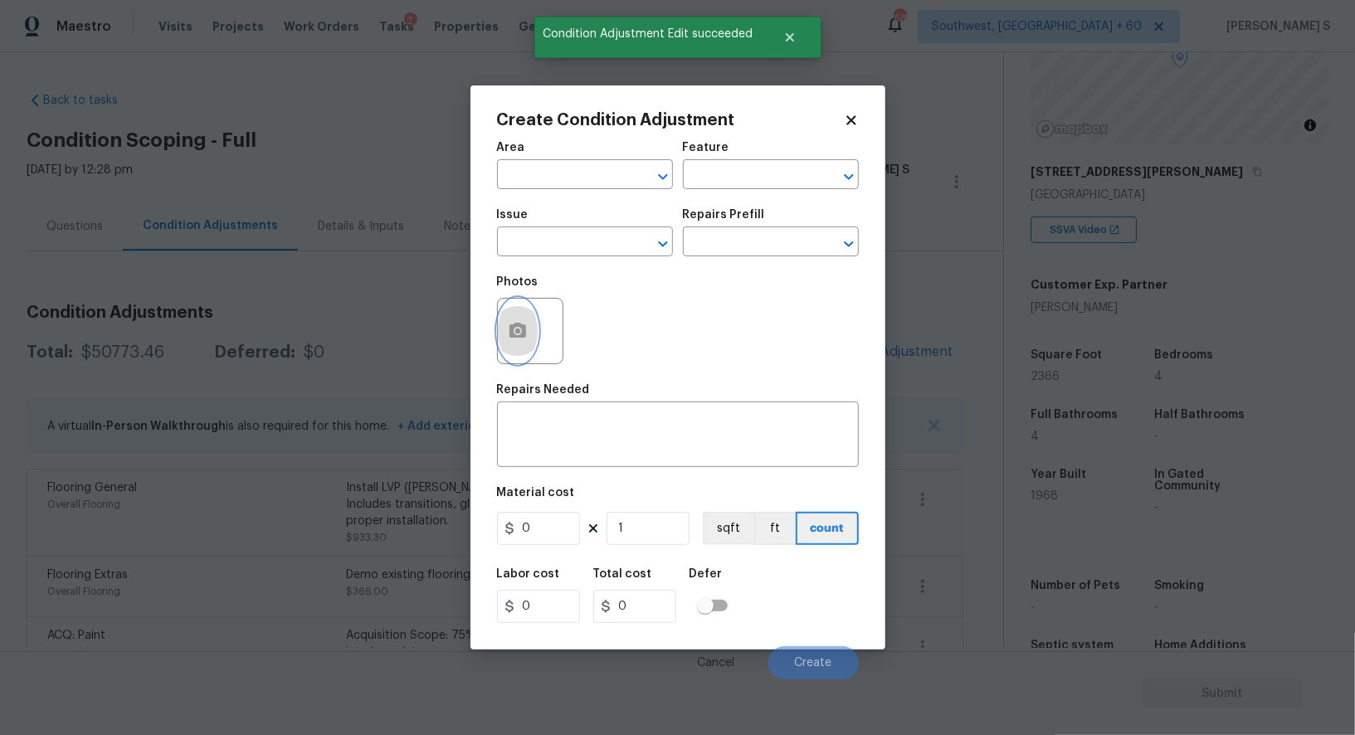
click at [531, 324] on button "button" at bounding box center [518, 331] width 40 height 65
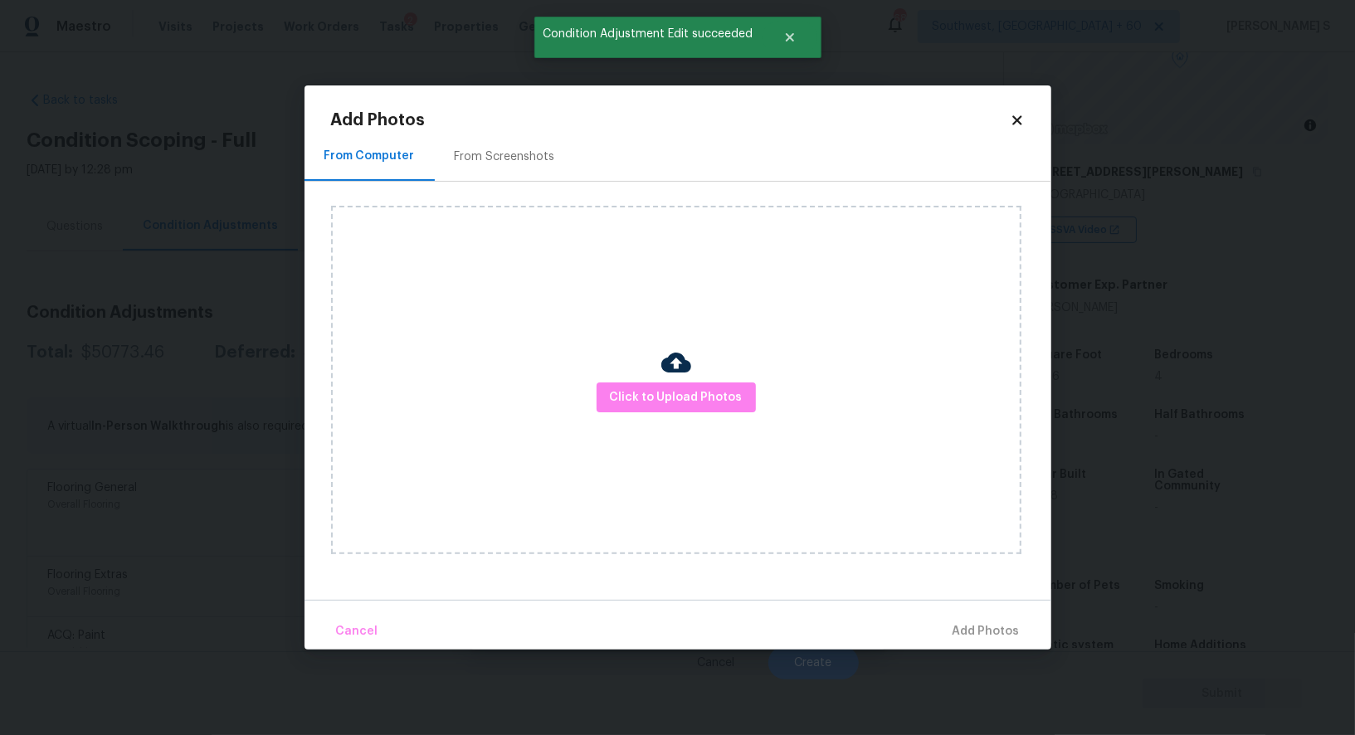
click at [500, 156] on div "From Screenshots" at bounding box center [505, 157] width 100 height 17
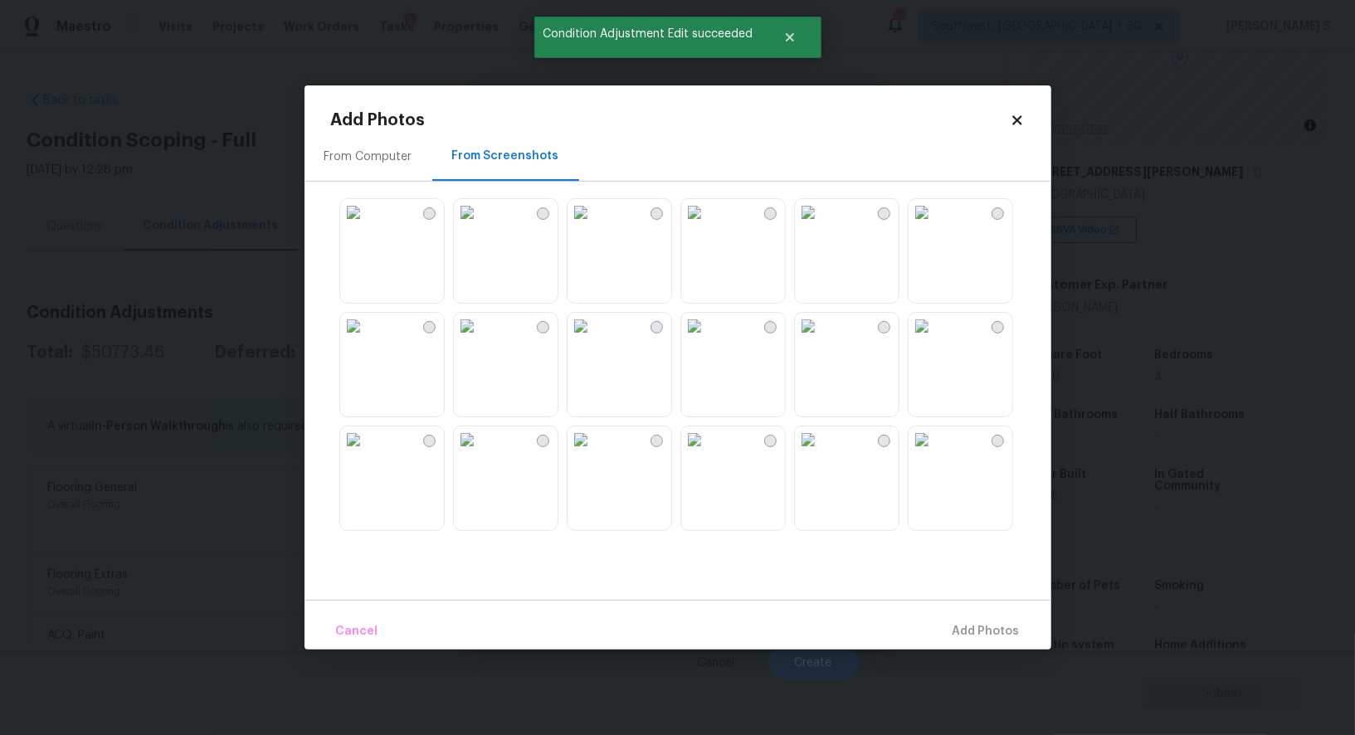
click at [594, 226] on img at bounding box center [581, 212] width 27 height 27
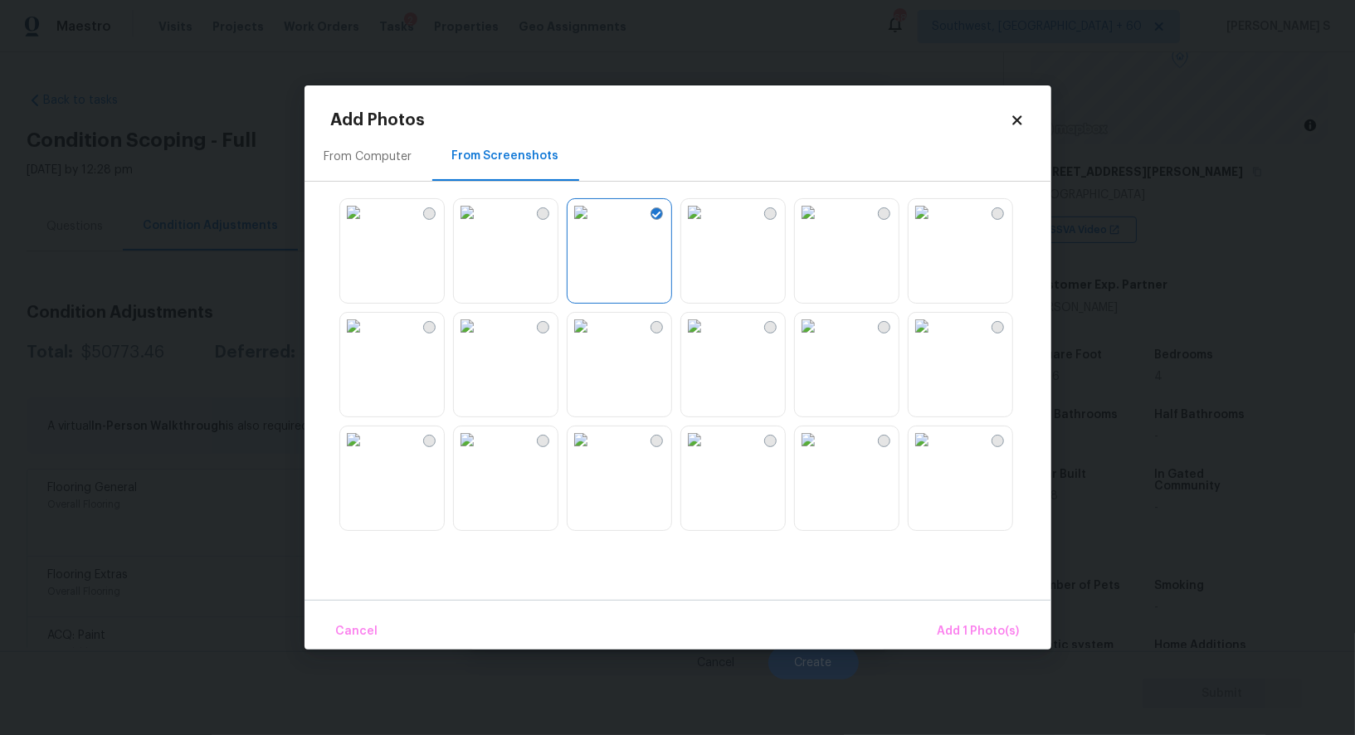
click at [480, 226] on img at bounding box center [467, 212] width 27 height 27
click at [480, 339] on img at bounding box center [467, 326] width 27 height 27
click at [367, 339] on img at bounding box center [353, 326] width 27 height 27
click at [367, 453] on img at bounding box center [353, 440] width 27 height 27
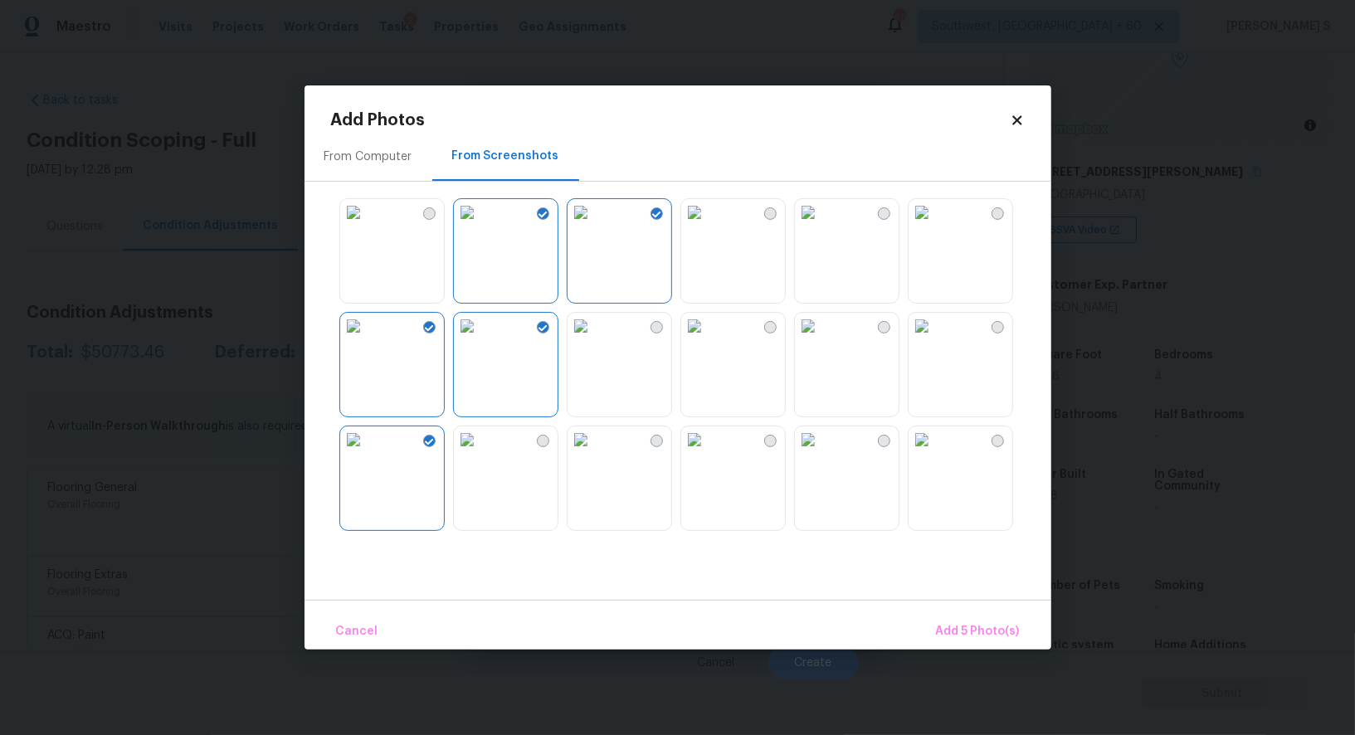
click at [480, 453] on img at bounding box center [467, 440] width 27 height 27
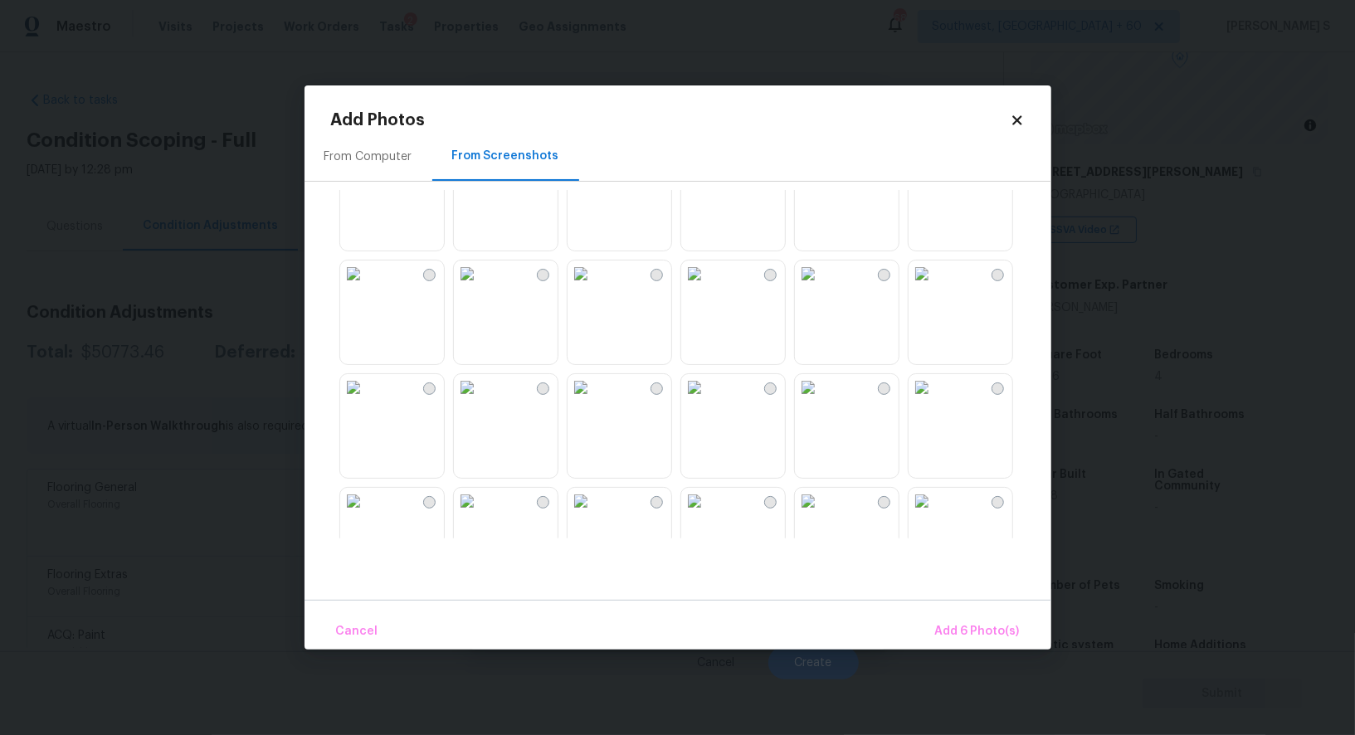
scroll to position [1168, 0]
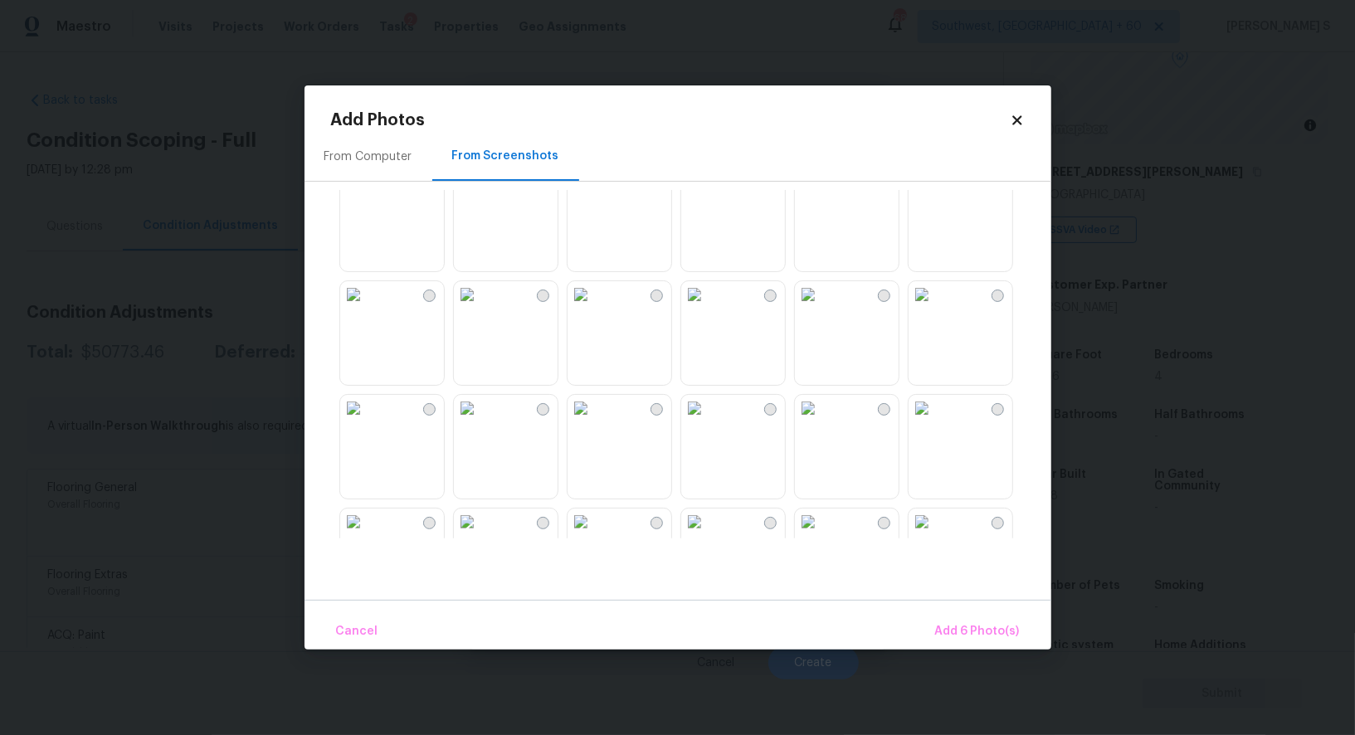
click at [594, 308] on img at bounding box center [581, 294] width 27 height 27
click at [708, 308] on img at bounding box center [694, 294] width 27 height 27
click at [480, 308] on img at bounding box center [467, 294] width 27 height 27
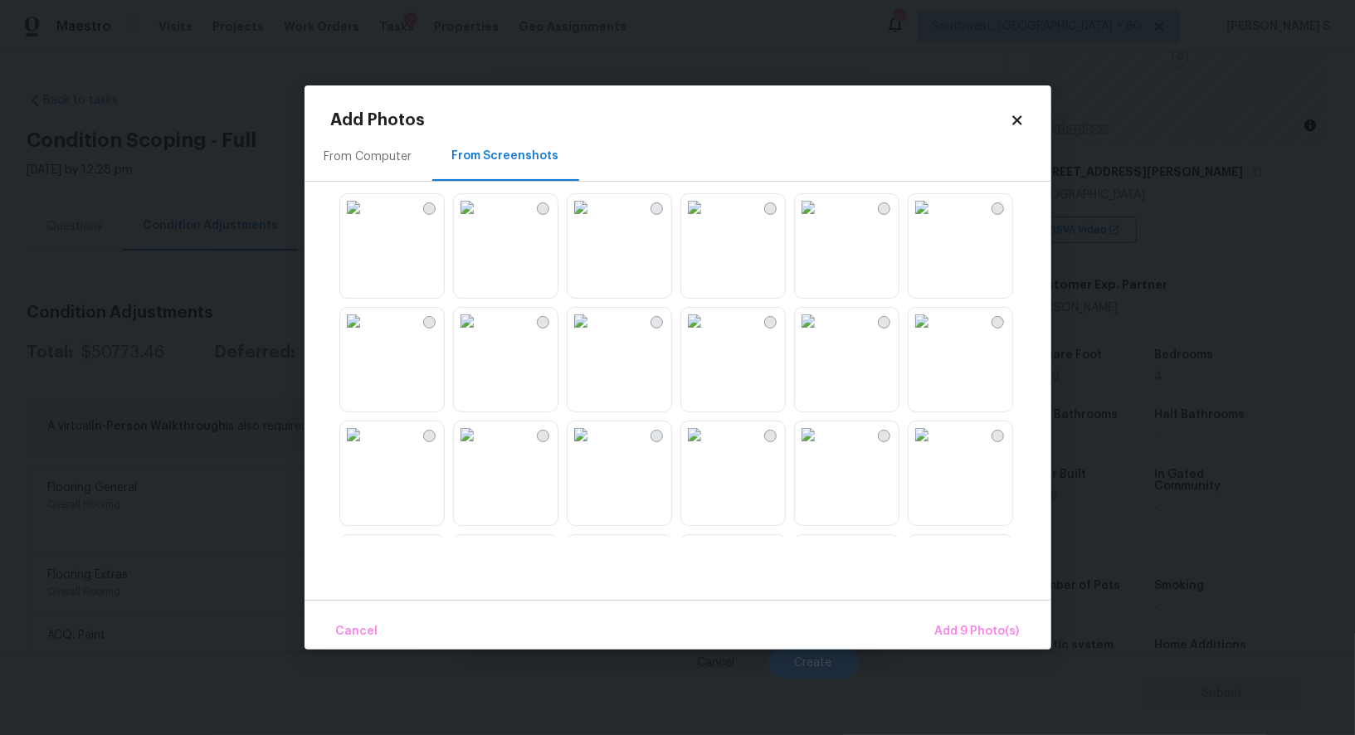
scroll to position [1462, 0]
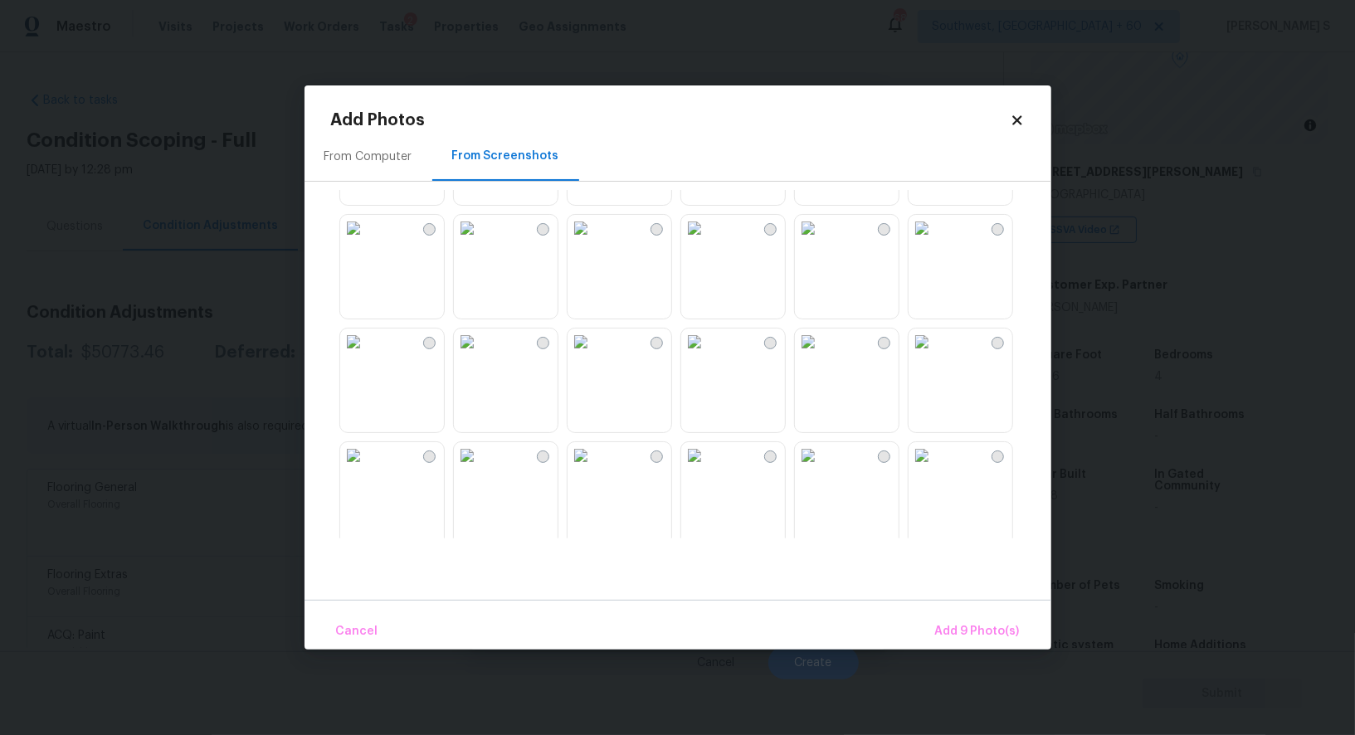
click at [594, 241] on img at bounding box center [581, 228] width 27 height 27
click at [594, 355] on img at bounding box center [581, 342] width 27 height 27
click at [480, 355] on img at bounding box center [467, 342] width 27 height 27
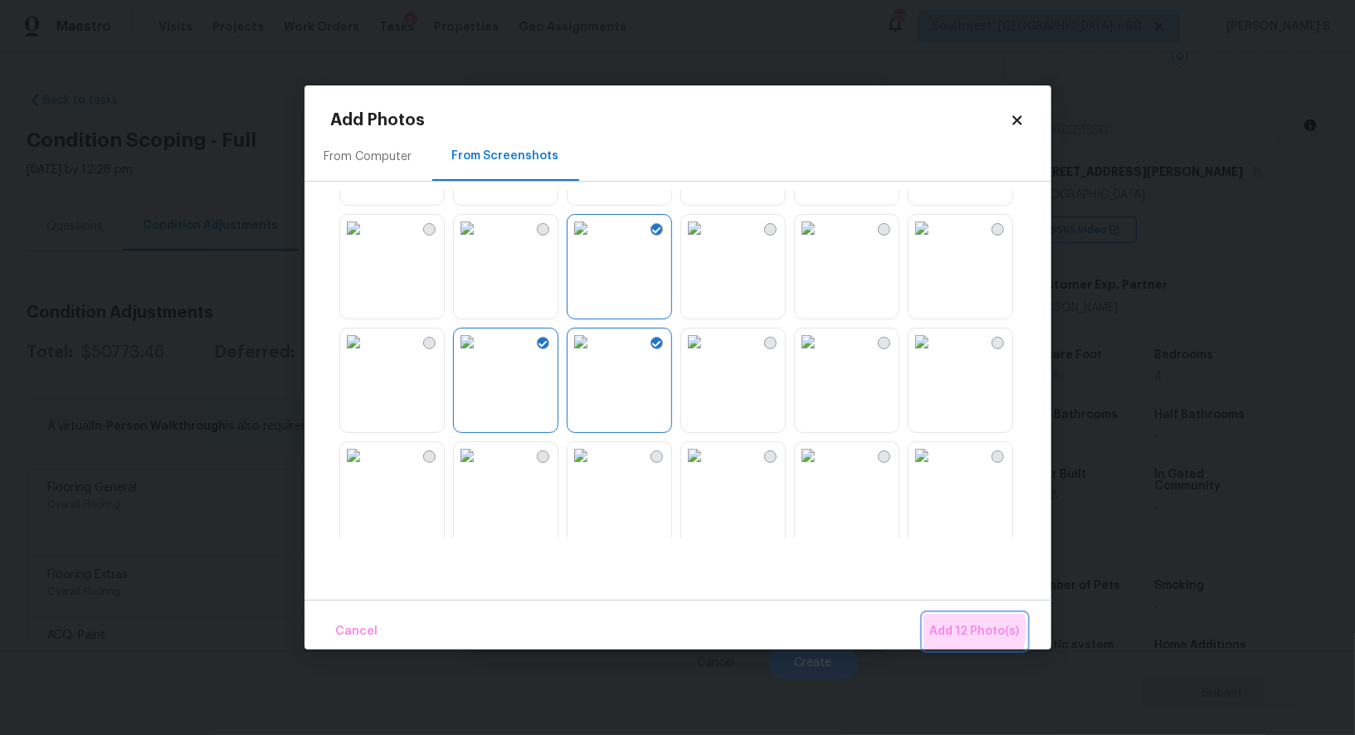
click at [965, 629] on span "Add 12 Photo(s)" at bounding box center [975, 632] width 90 height 21
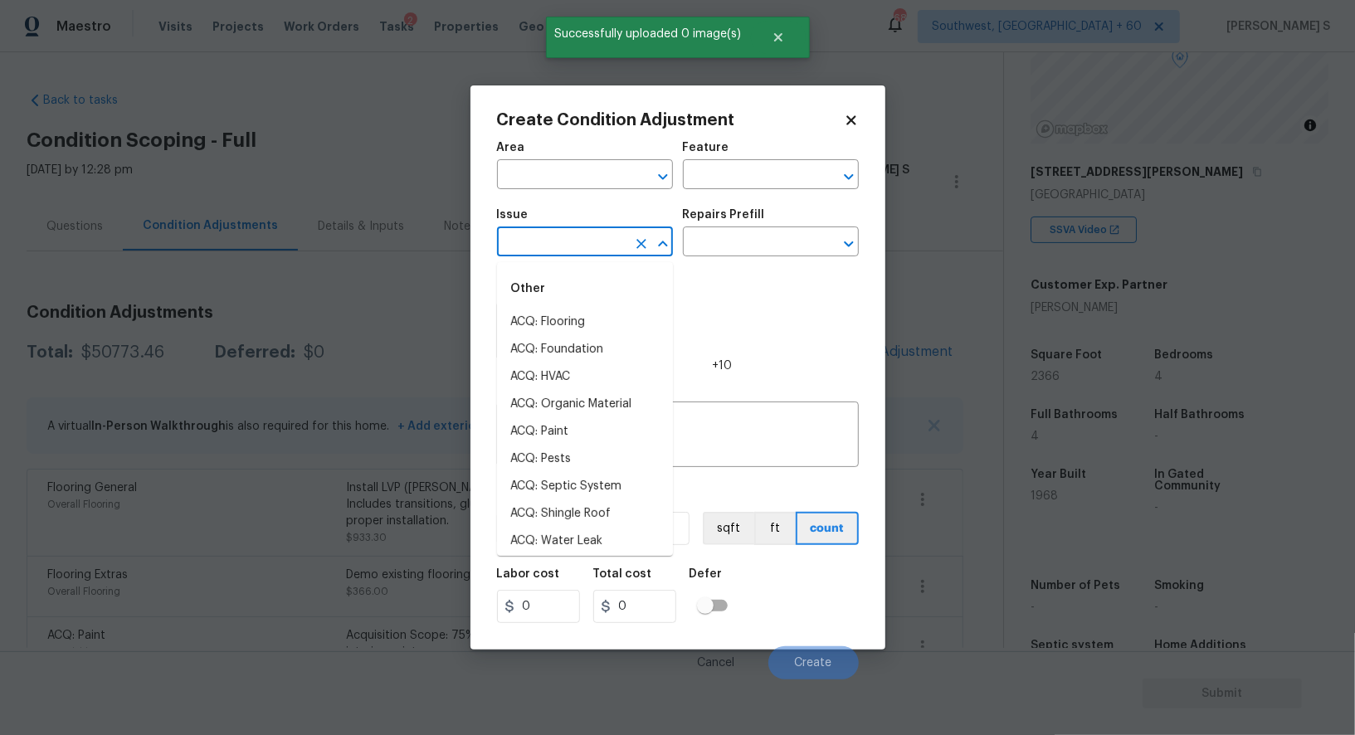
click at [565, 244] on input "text" at bounding box center [561, 244] width 129 height 26
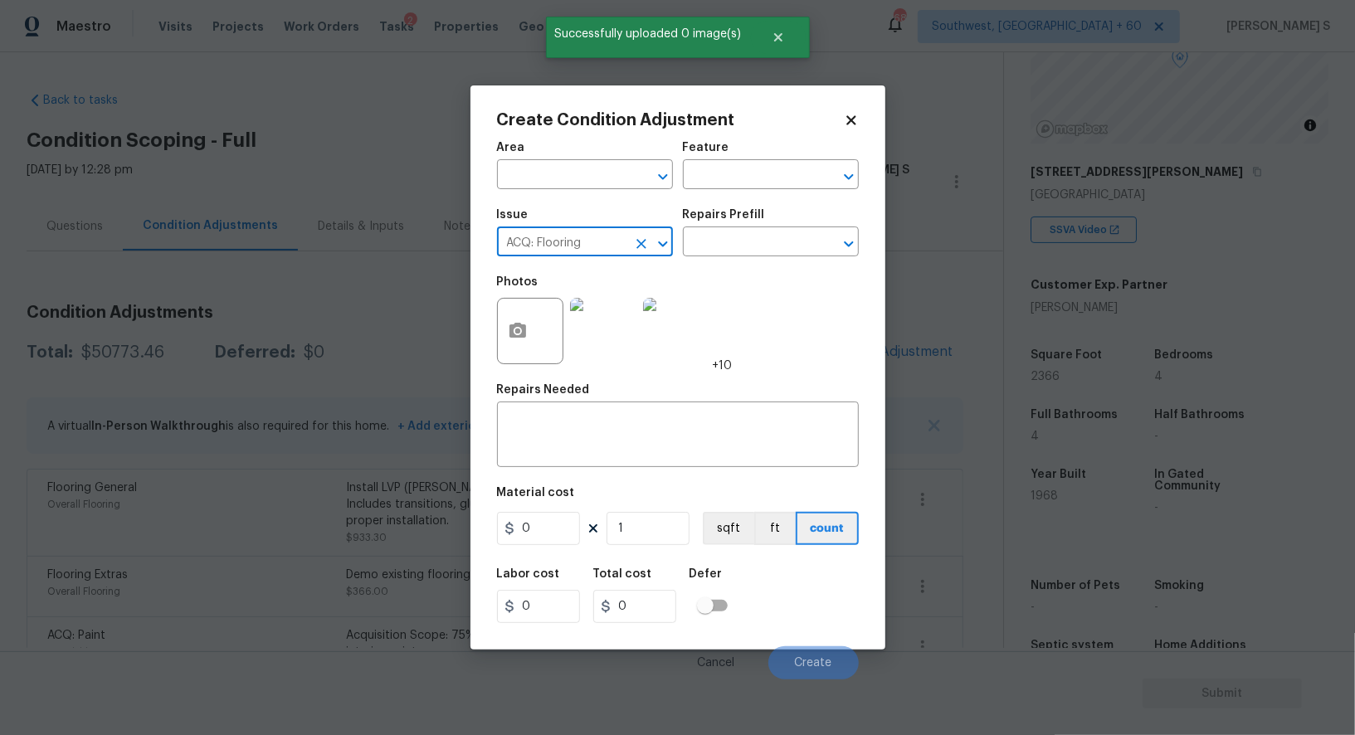
type input "ACQ: Flooring"
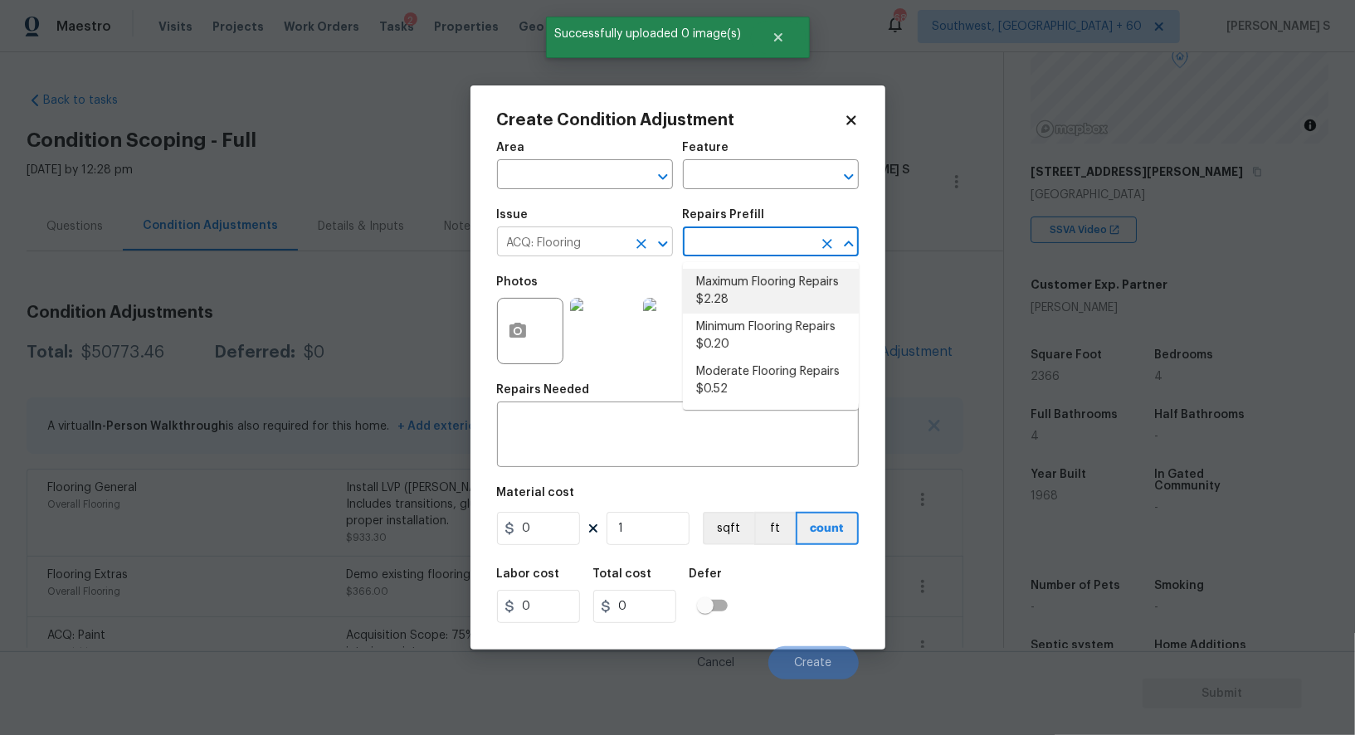
type input "Acquisition"
type textarea "Acquisition Scope: Maximum flooring repairs"
type input "2.28"
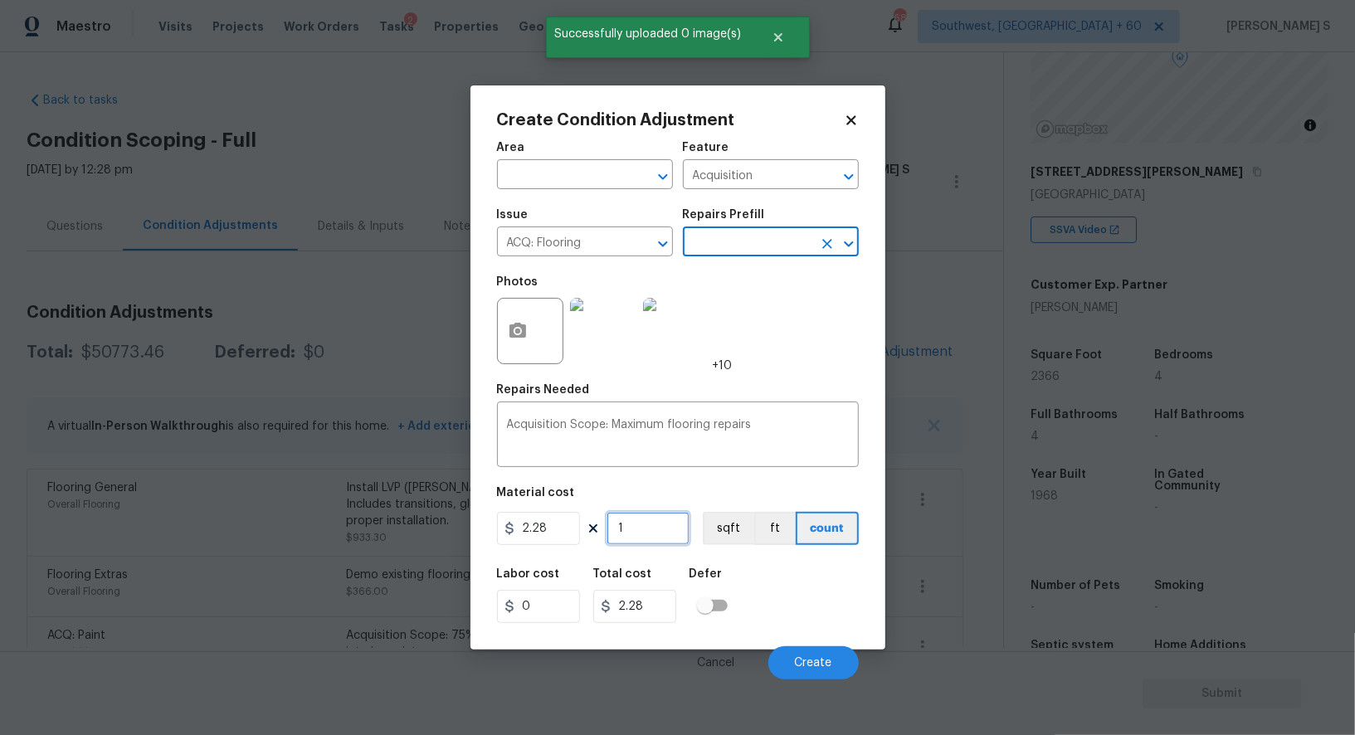
click at [669, 528] on input "1" at bounding box center [648, 528] width 83 height 33
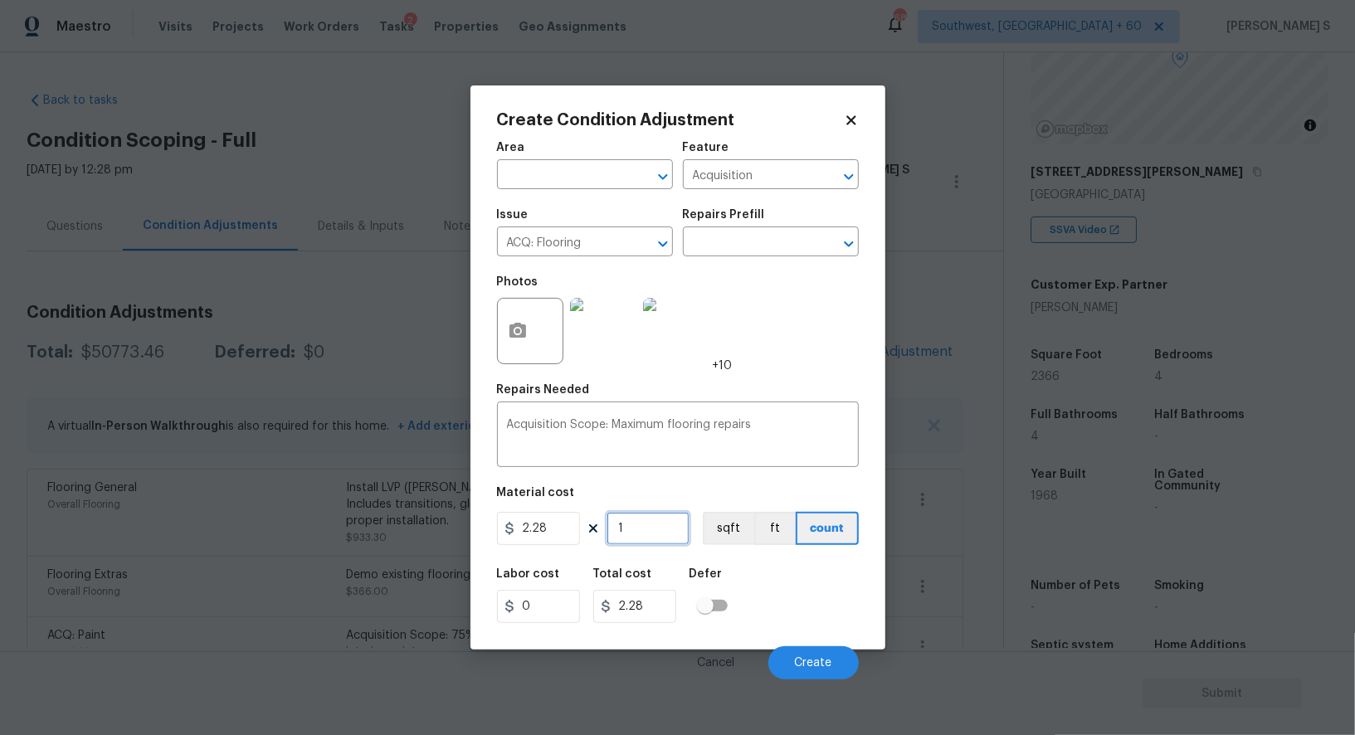
paste input "2366"
type input "2366"
type input "5394.48"
type input "20"
type input "45.6"
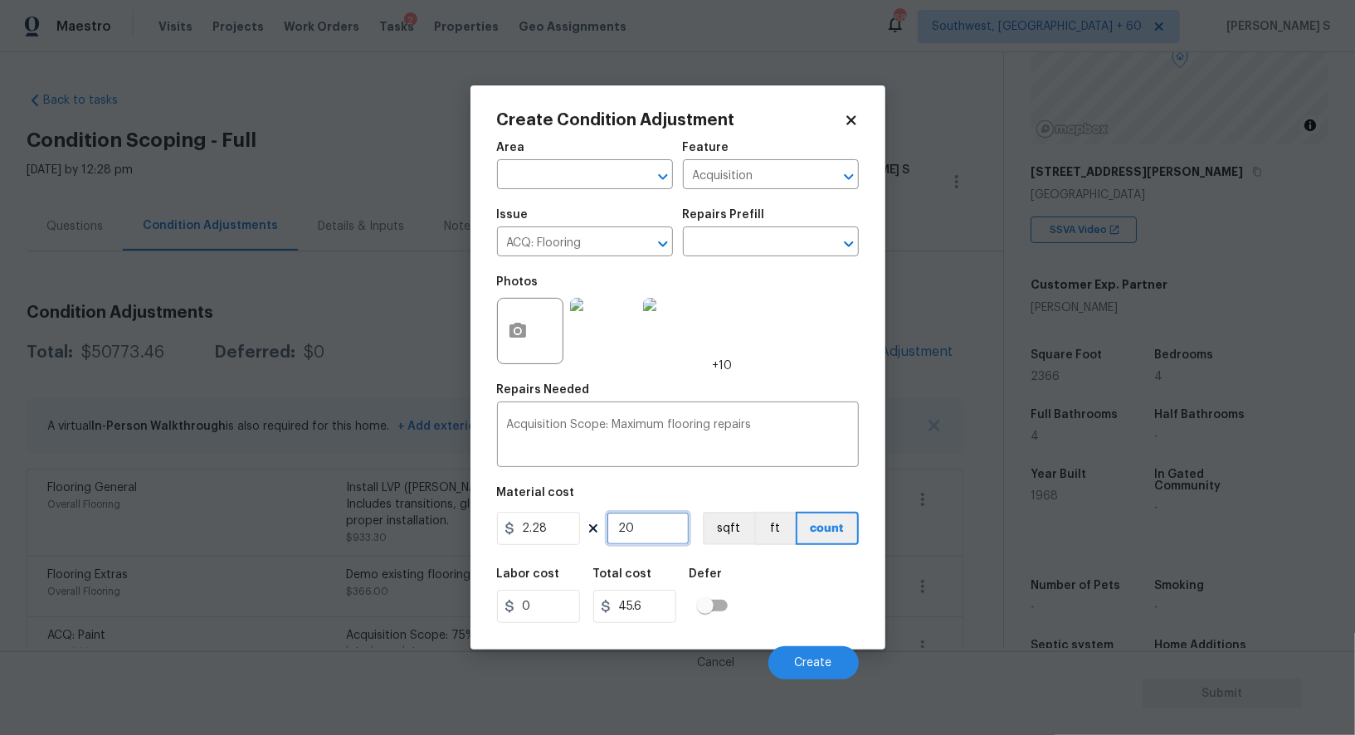
type input "200"
type input "456"
type input "2000"
type input "4560"
type input "2000"
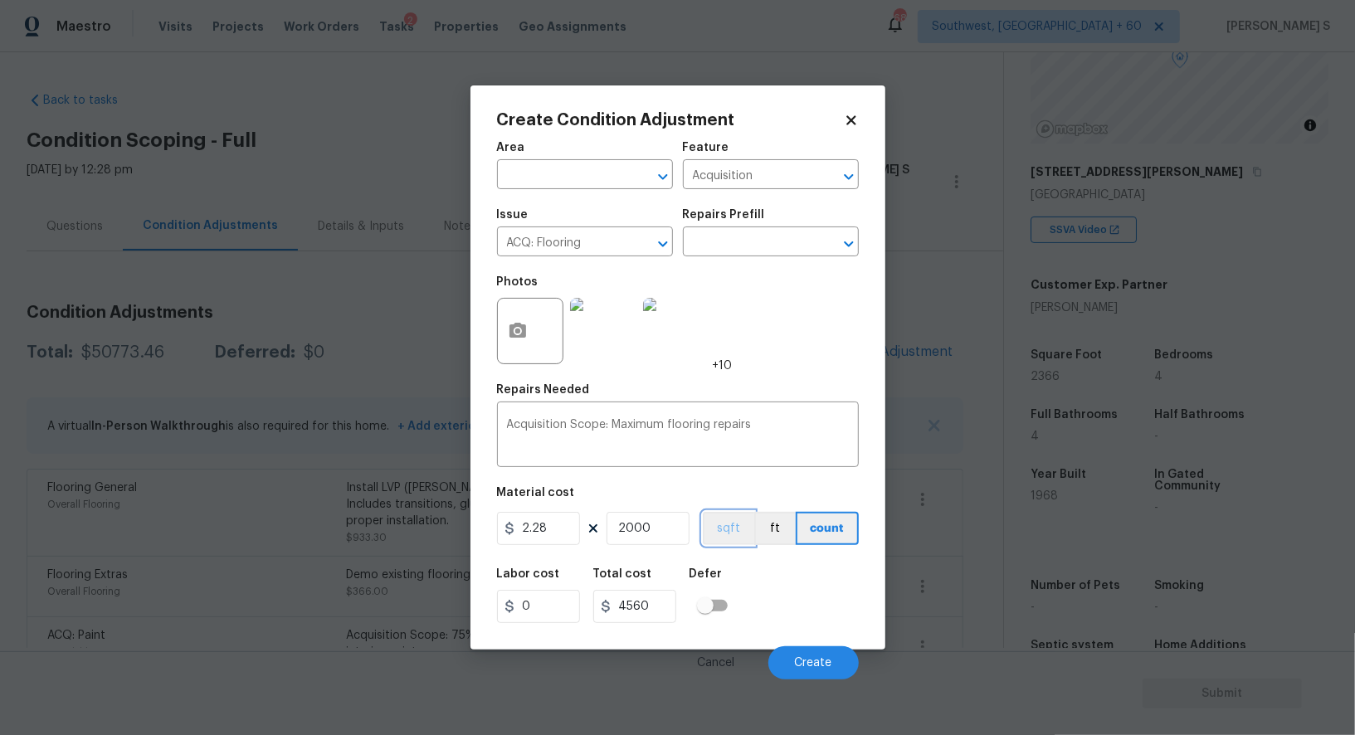
click at [728, 534] on button "sqft" at bounding box center [728, 528] width 51 height 33
click at [787, 622] on div "Labor cost 0 Total cost 4560 Defer" at bounding box center [678, 595] width 362 height 75
click at [821, 667] on span "Create" at bounding box center [813, 663] width 37 height 12
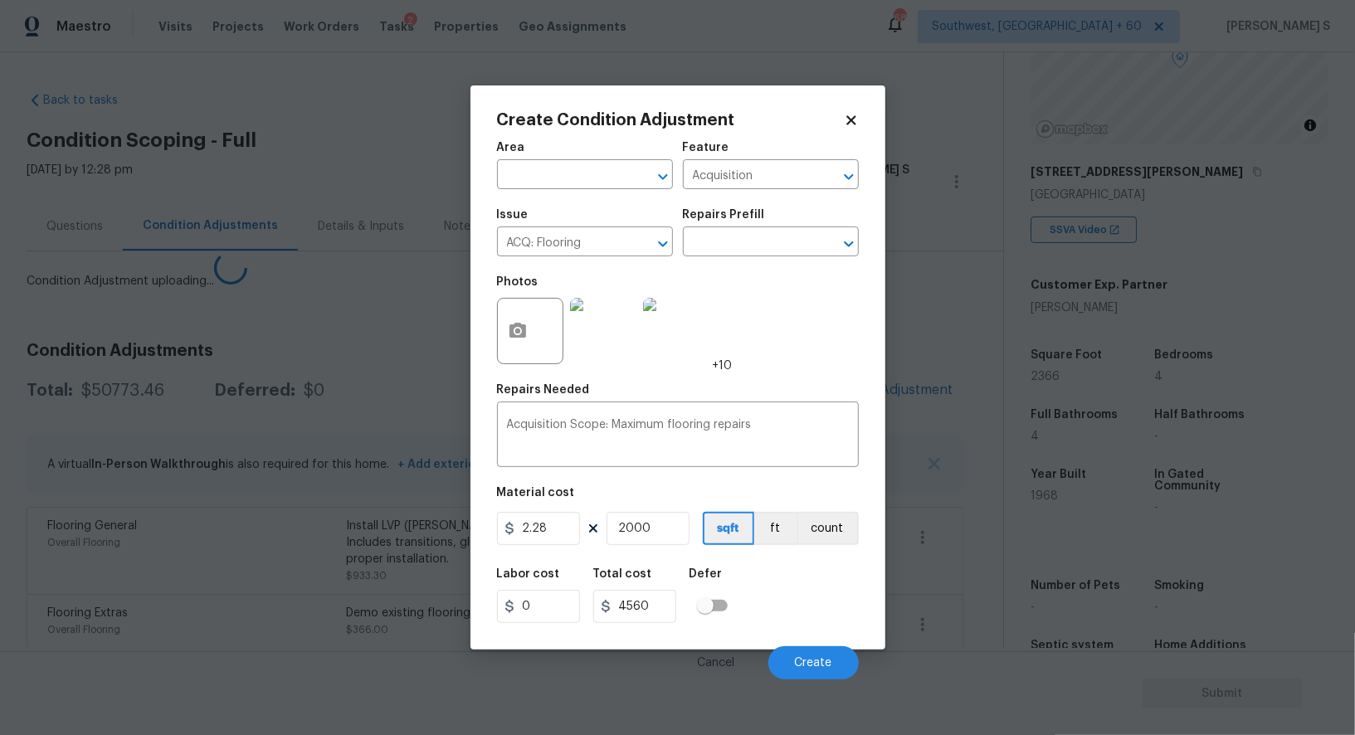
click at [224, 603] on body "Maestro Visits Projects Work Orders Tasks 2 Properties Geo Assignments 688 Sout…" at bounding box center [677, 367] width 1355 height 735
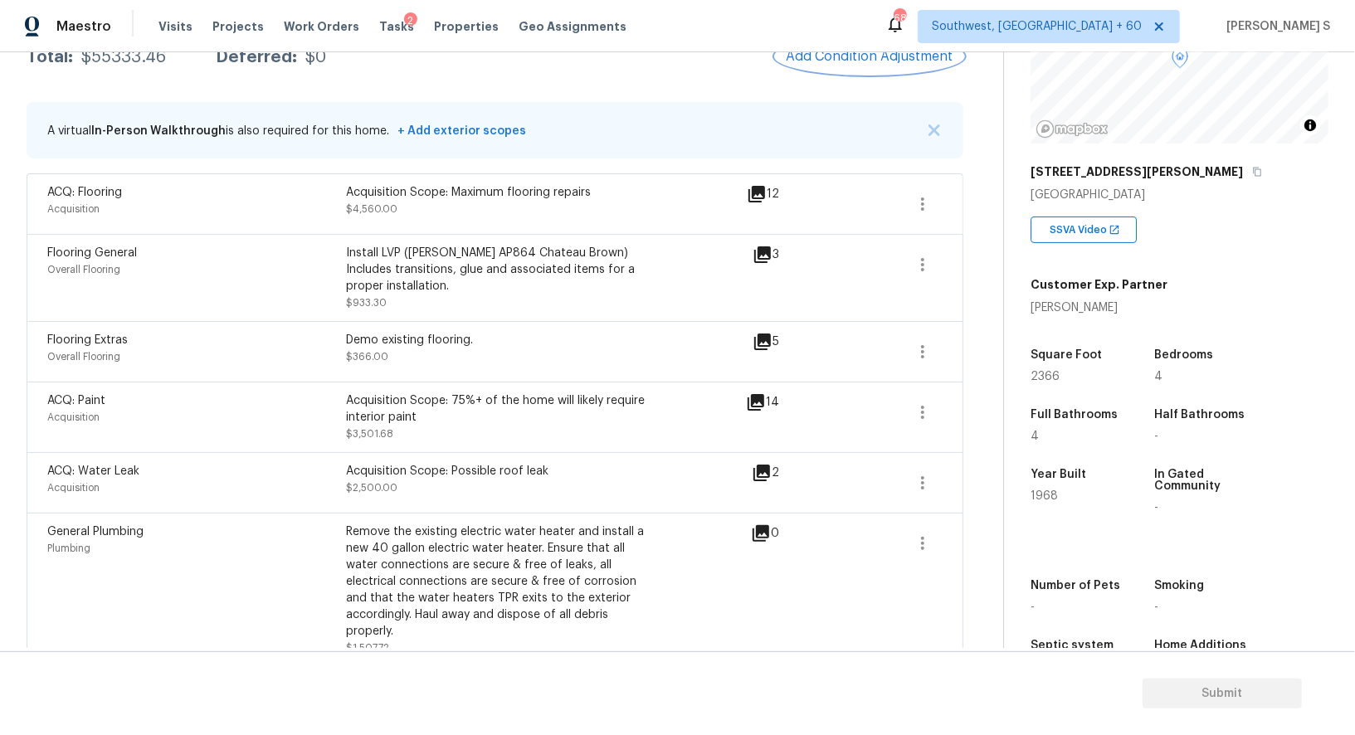
scroll to position [0, 0]
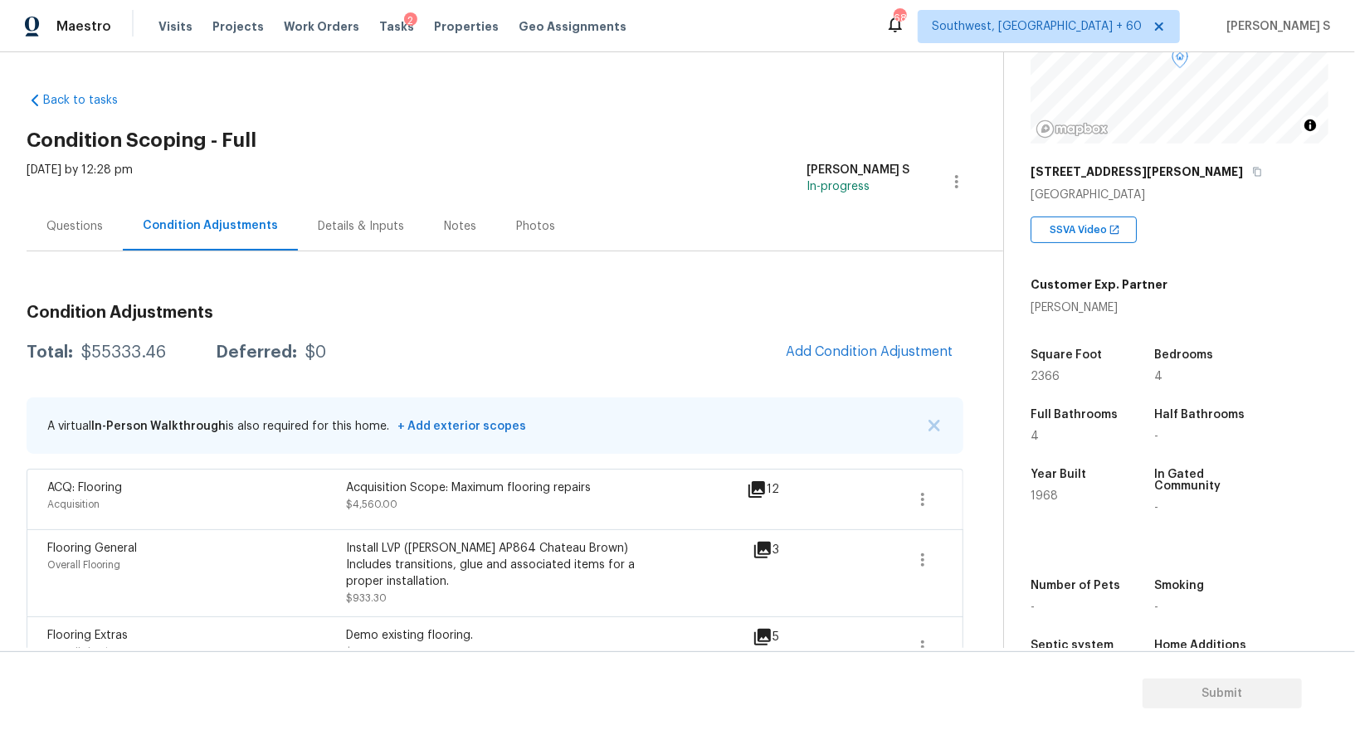
click at [82, 220] on div "Questions" at bounding box center [74, 226] width 56 height 17
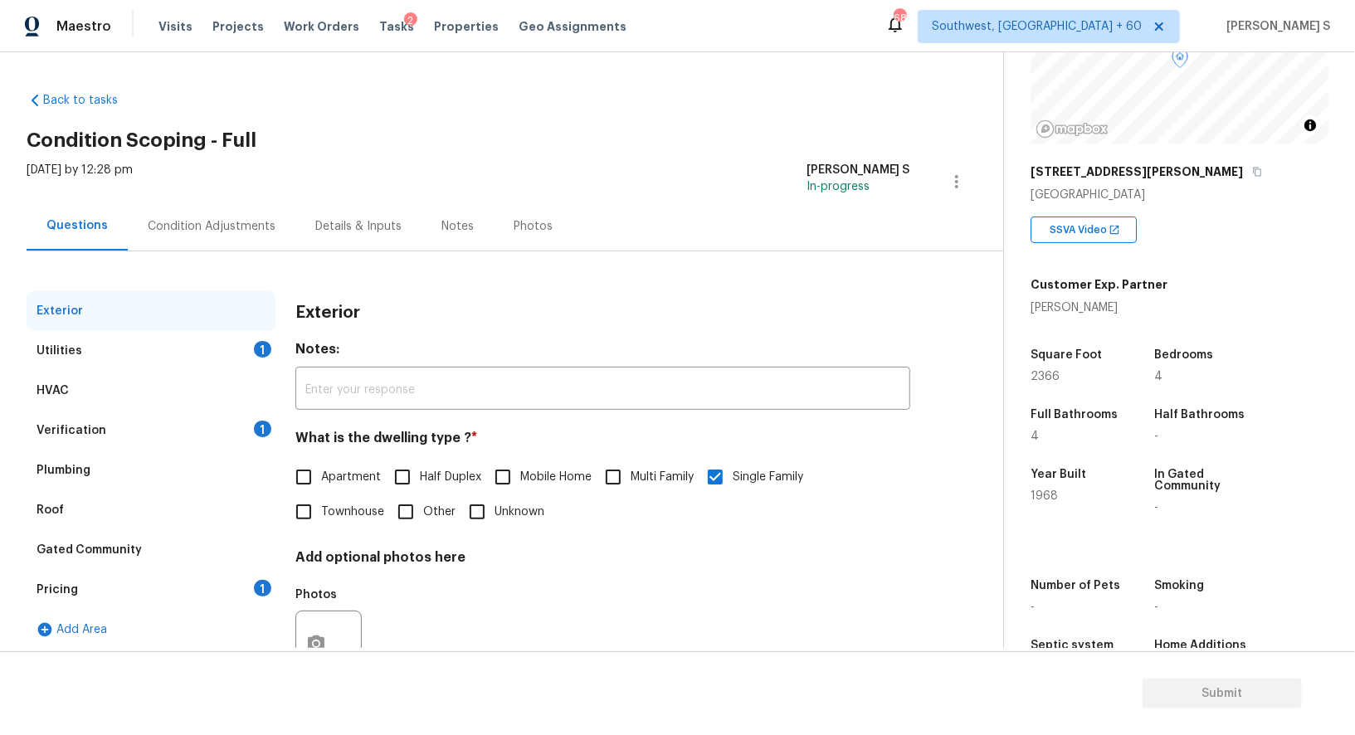
click at [81, 590] on div "Pricing 1" at bounding box center [151, 590] width 249 height 40
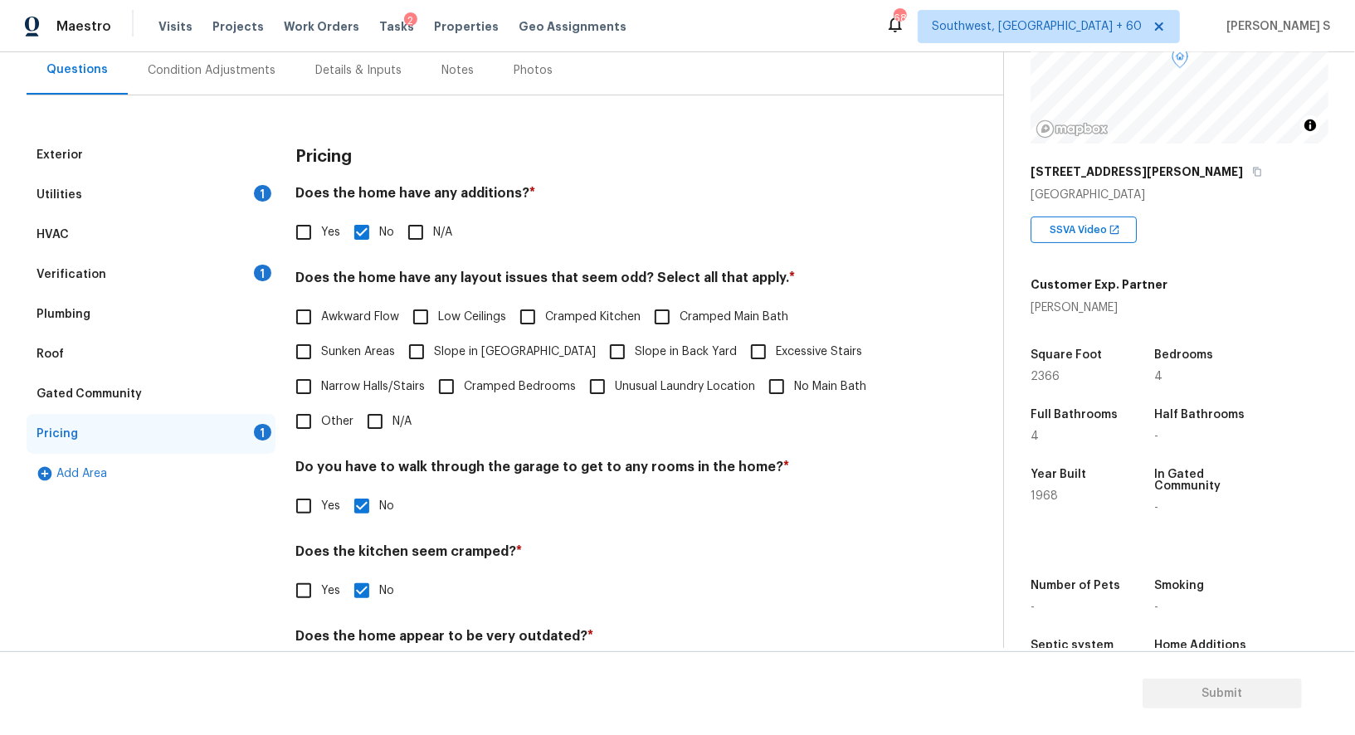
scroll to position [224, 0]
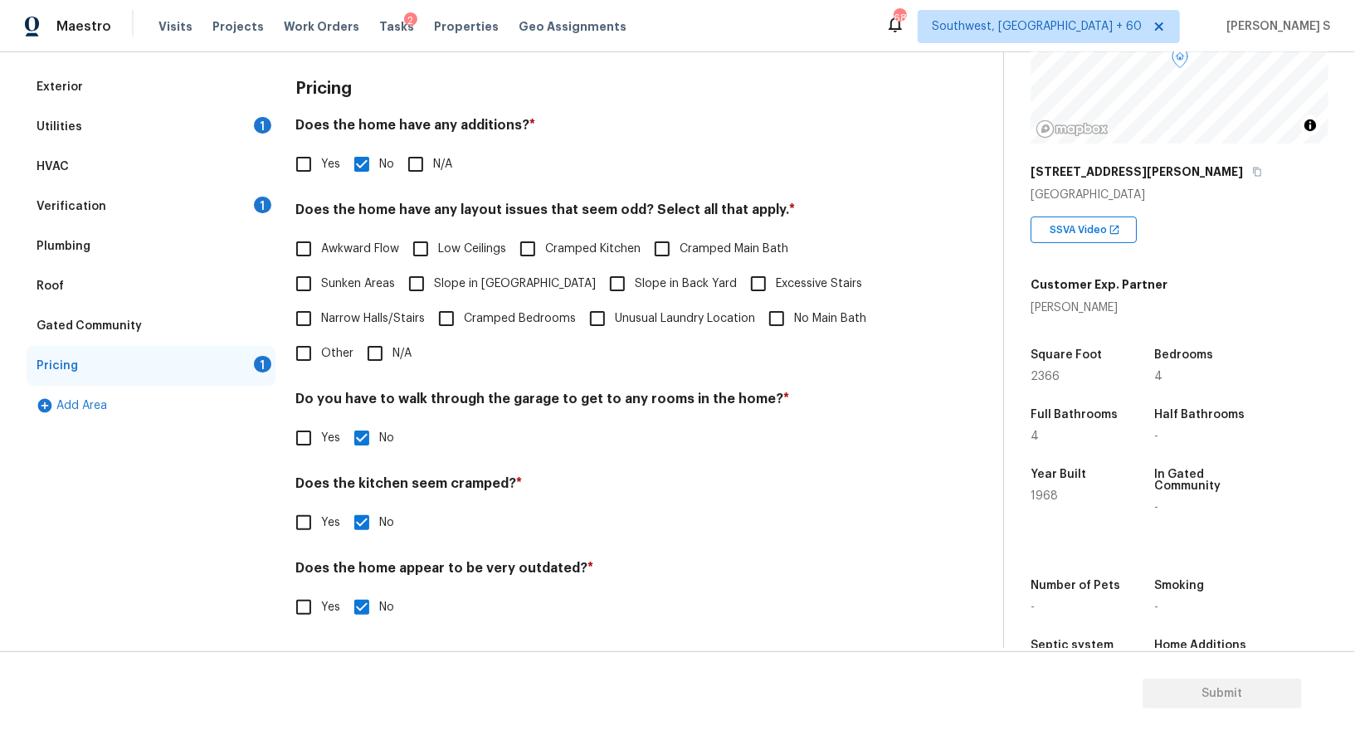
click at [428, 277] on input "Slope in Front Yard" at bounding box center [416, 283] width 35 height 35
checkbox input "true"
click at [600, 281] on input "Slope in Back Yard" at bounding box center [617, 283] width 35 height 35
checkbox input "true"
click at [307, 353] on input "Other" at bounding box center [303, 353] width 35 height 35
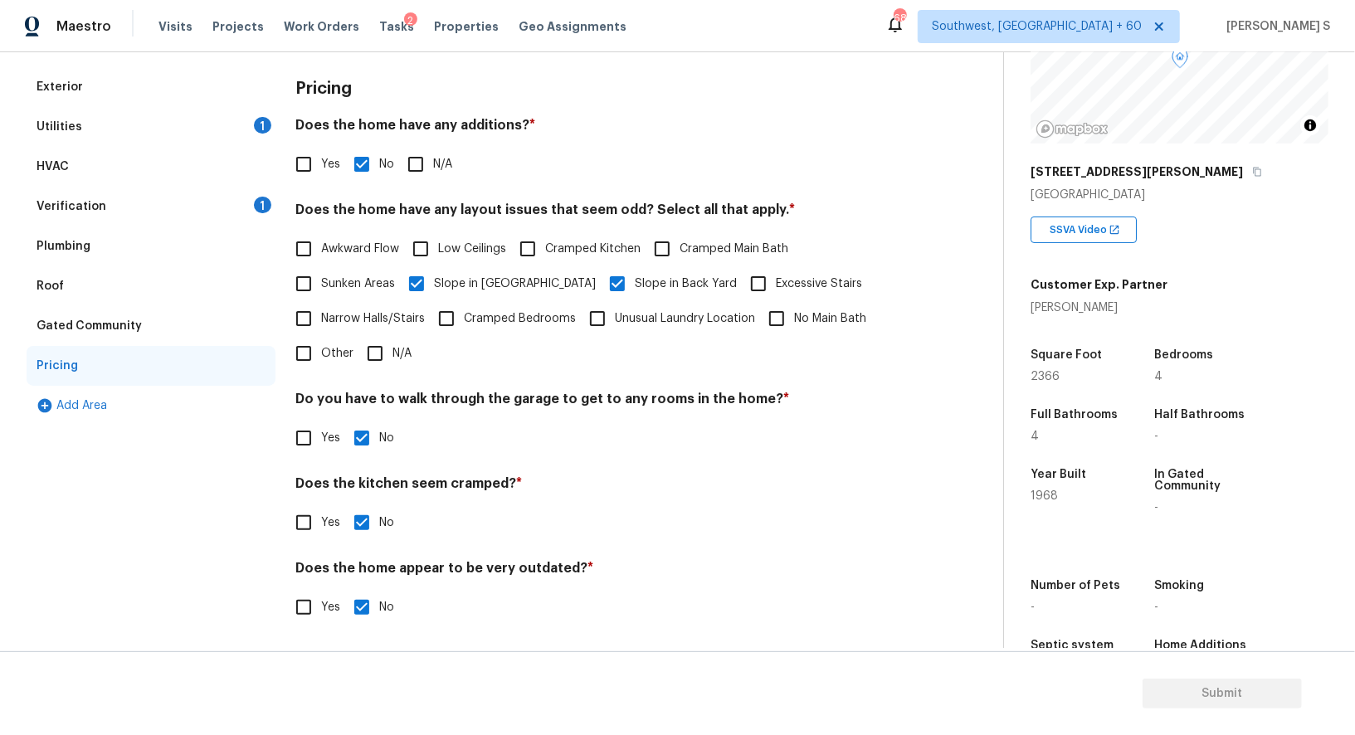
checkbox input "true"
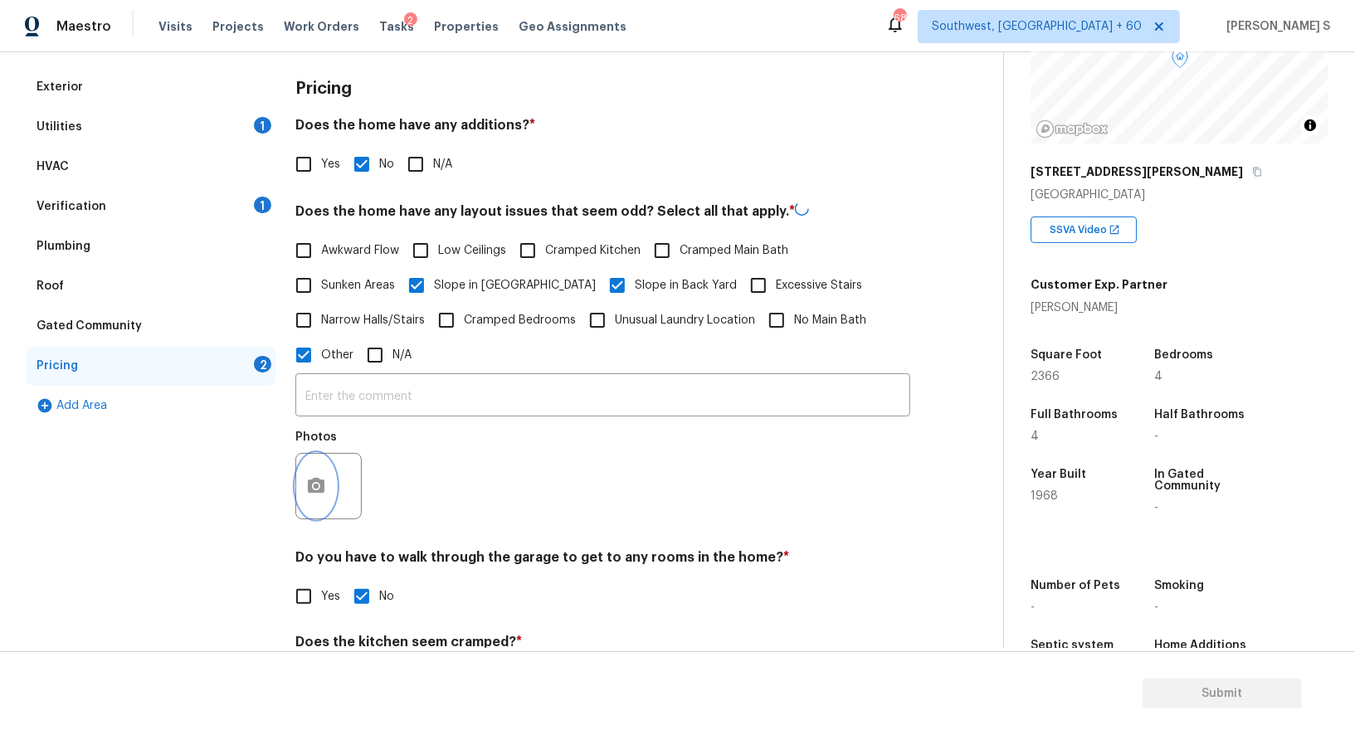
click at [318, 516] on button "button" at bounding box center [316, 486] width 40 height 65
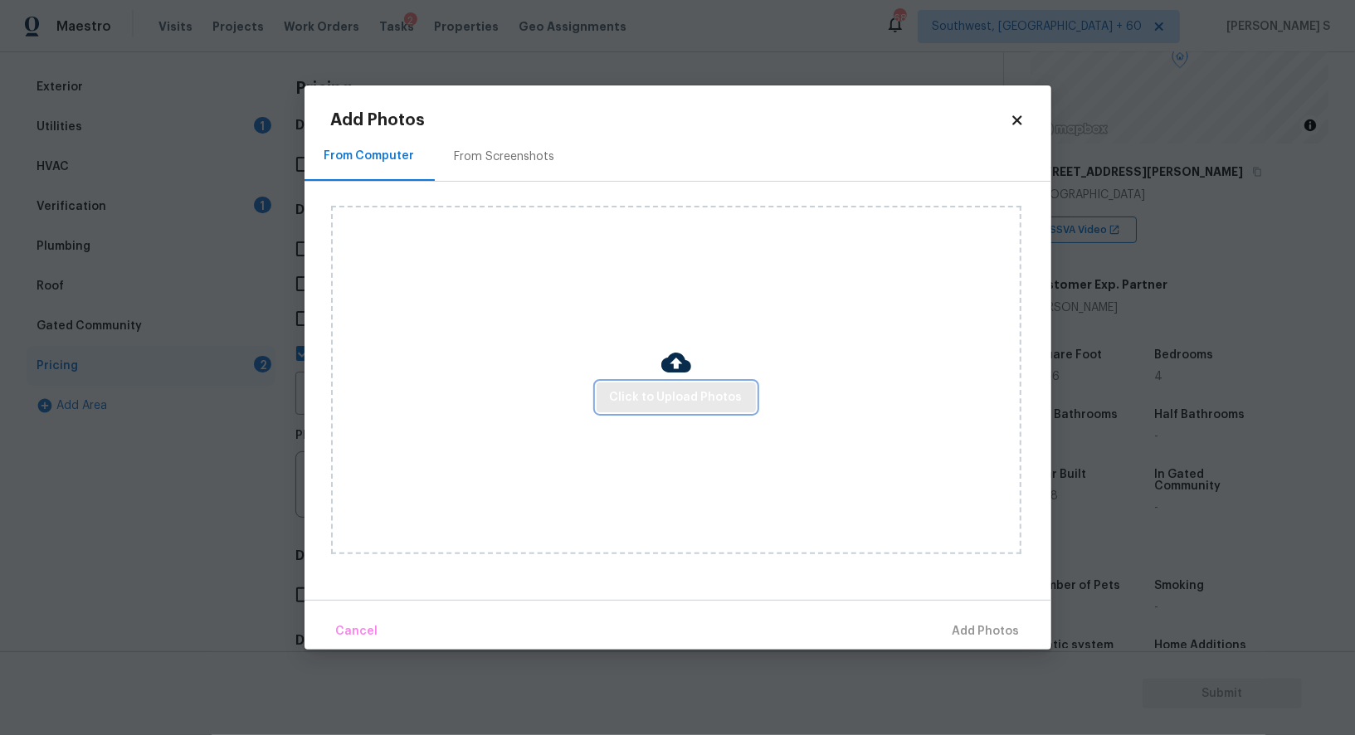
click at [627, 388] on span "Click to Upload Photos" at bounding box center [676, 398] width 133 height 21
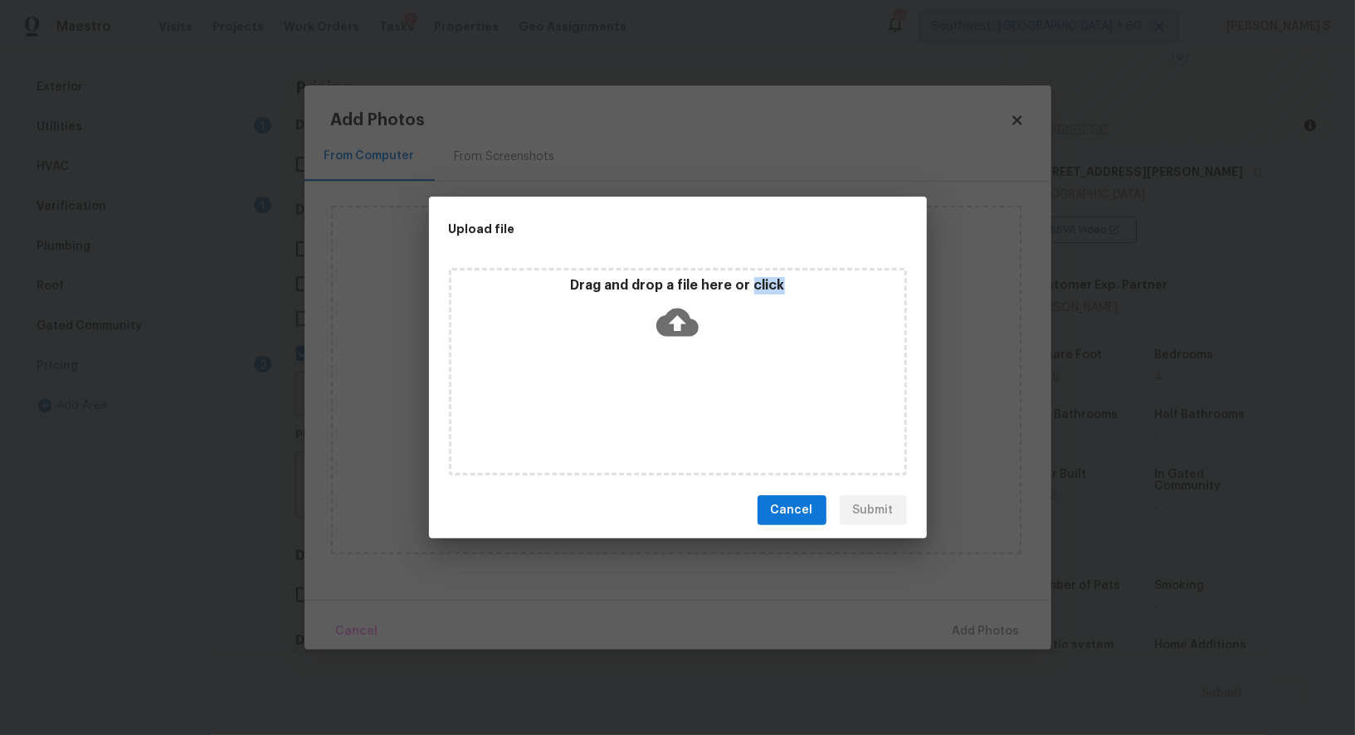
click at [627, 388] on div "Drag and drop a file here or click" at bounding box center [678, 371] width 458 height 207
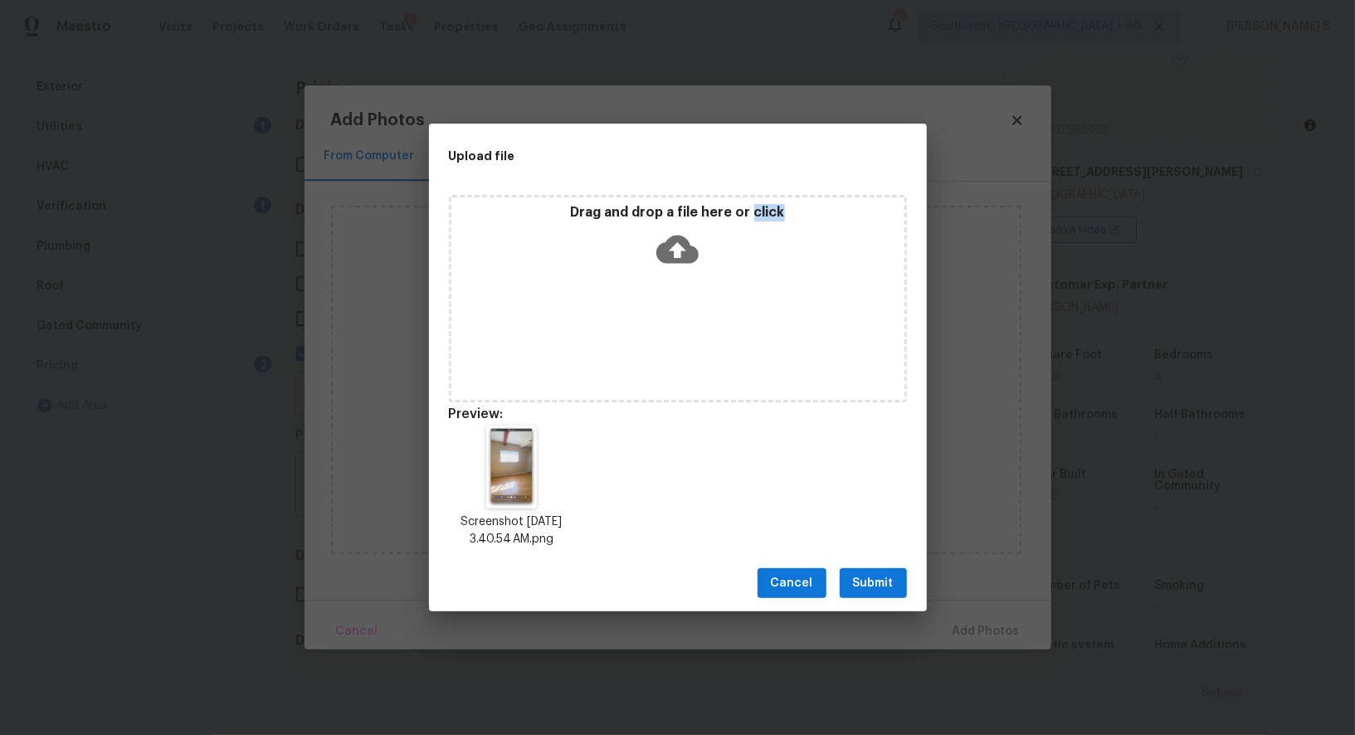
click at [869, 578] on span "Submit" at bounding box center [873, 583] width 41 height 21
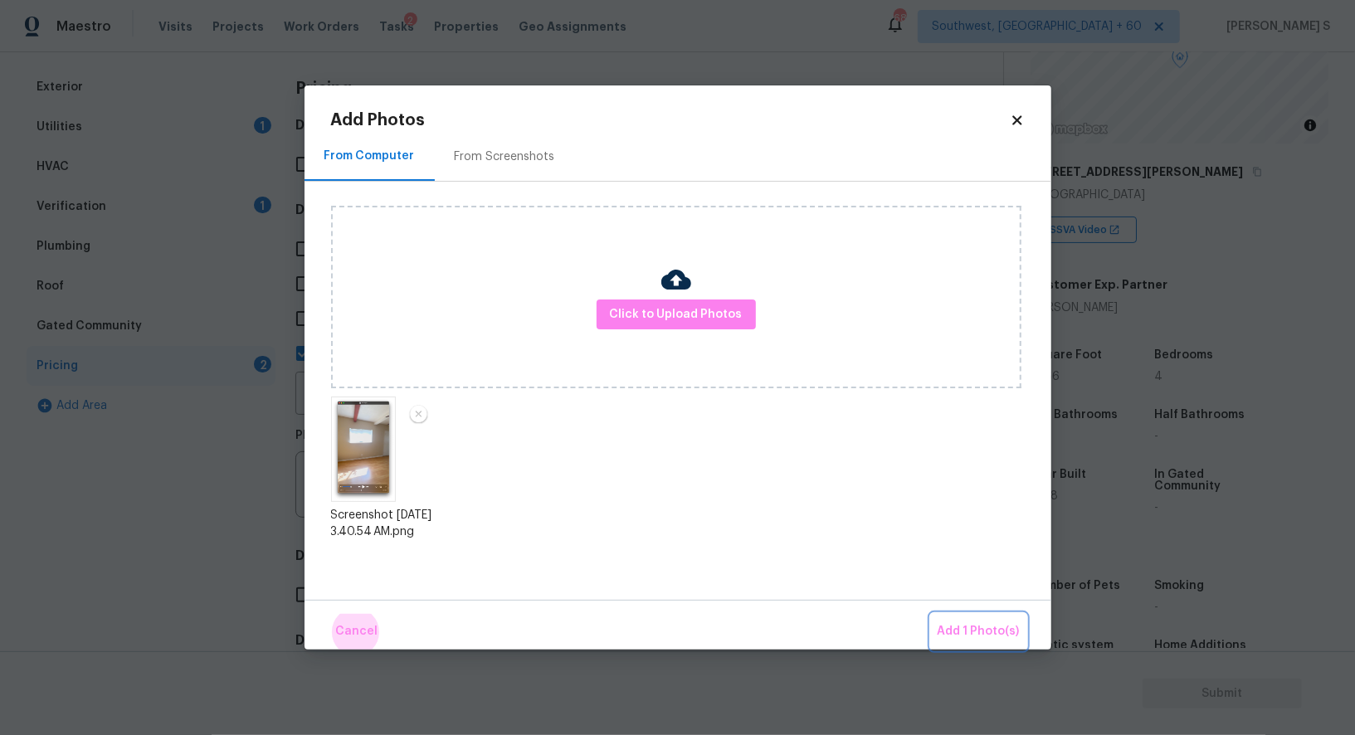
click at [931, 614] on button "Add 1 Photo(s)" at bounding box center [978, 632] width 95 height 36
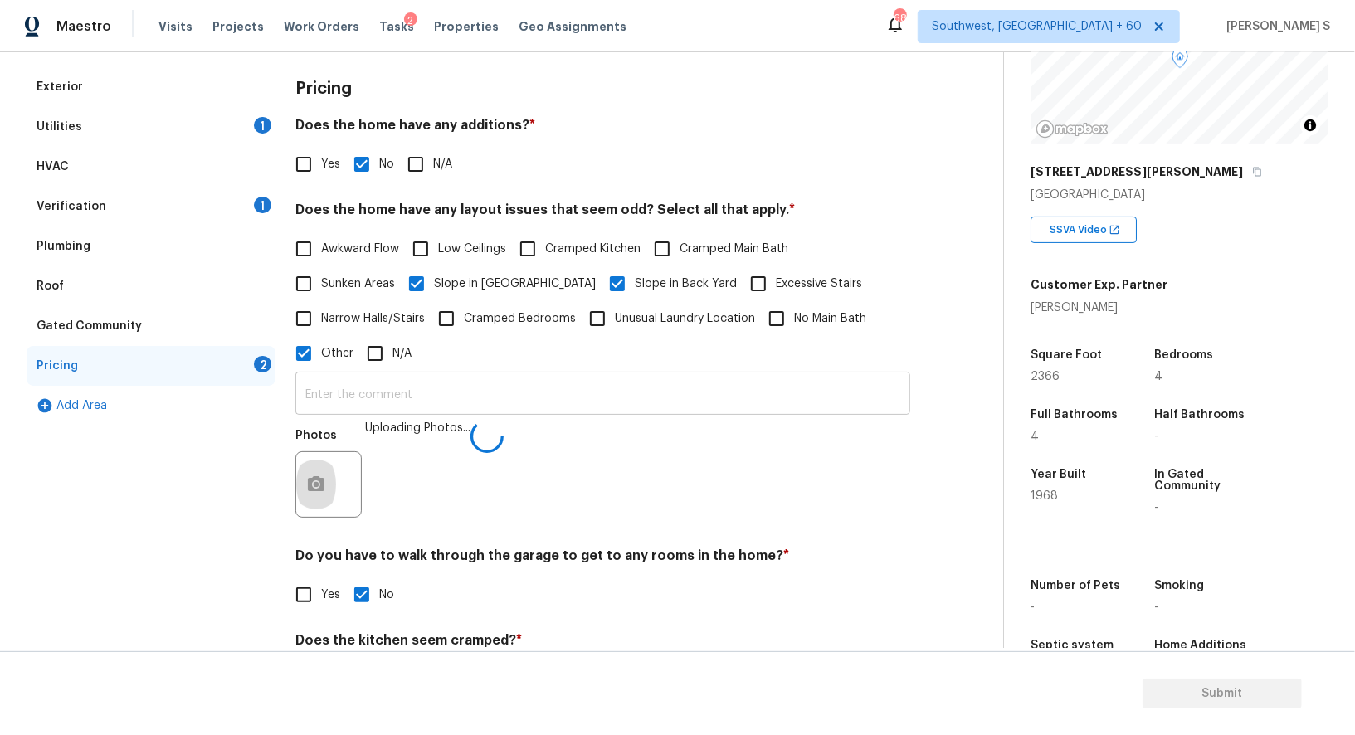
click at [709, 400] on input "text" at bounding box center [602, 395] width 615 height 39
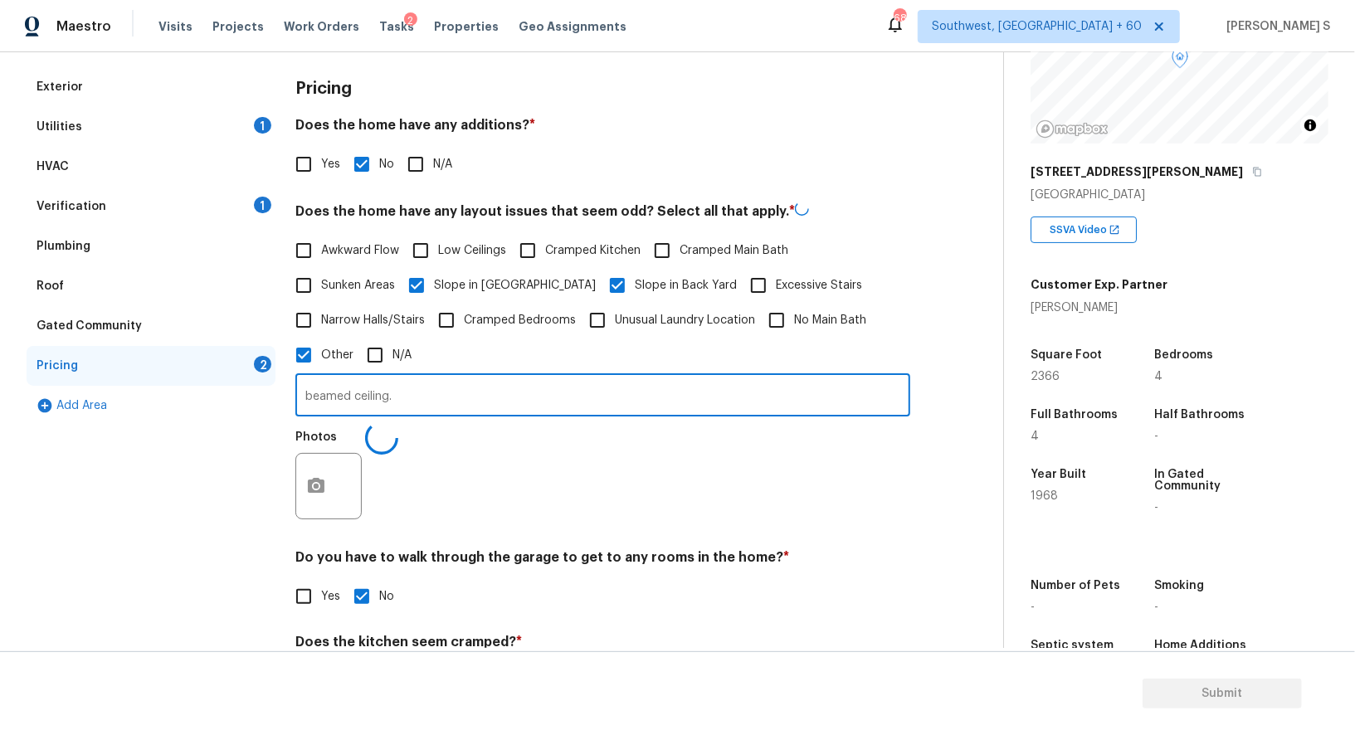
type input "beamed ceiling."
click at [685, 521] on div "Photos" at bounding box center [602, 476] width 615 height 108
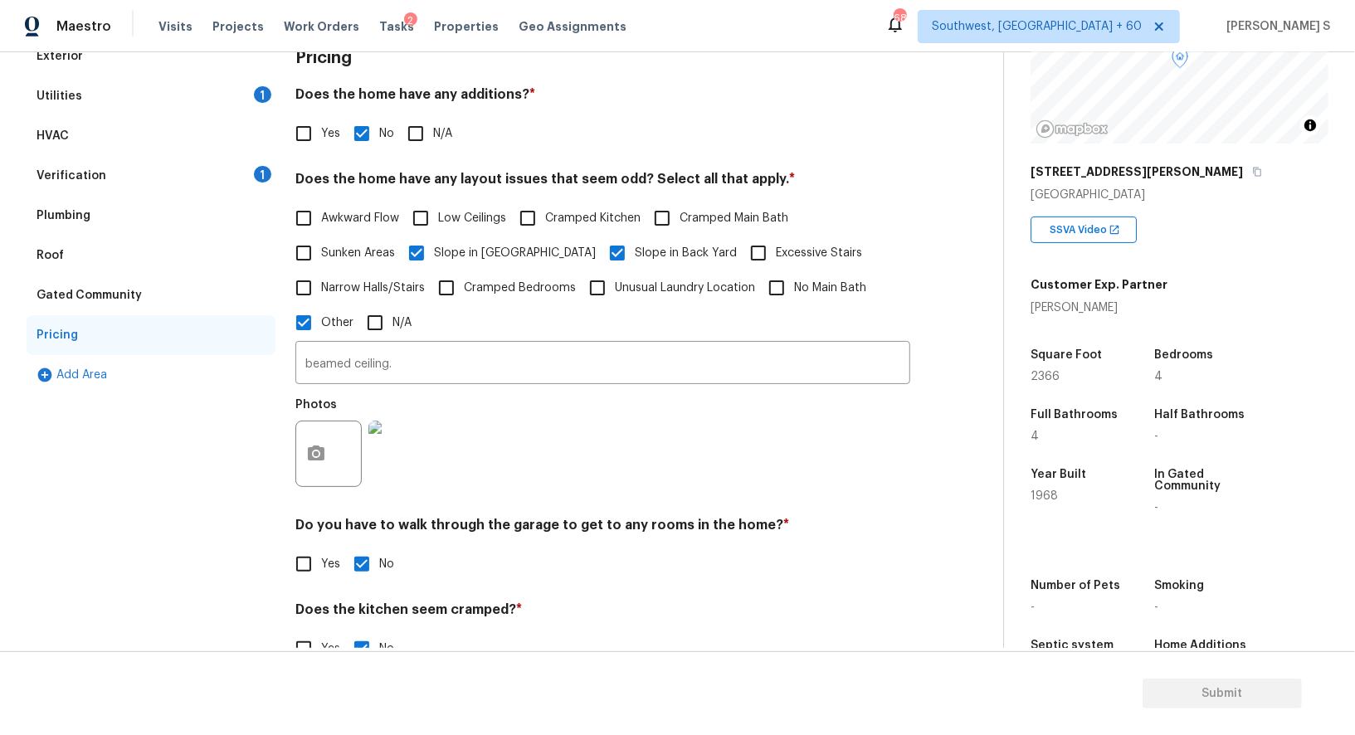
scroll to position [34, 0]
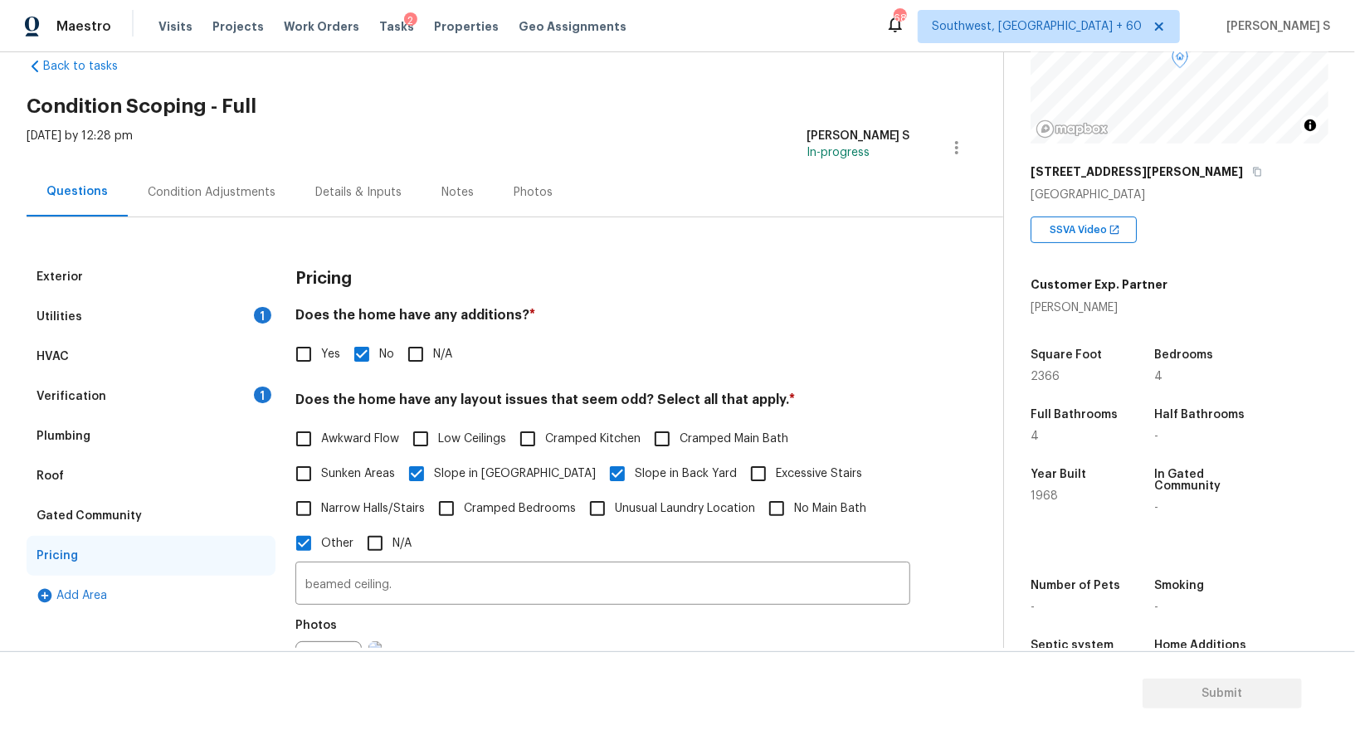
click at [250, 392] on div "Verification 1" at bounding box center [151, 397] width 249 height 40
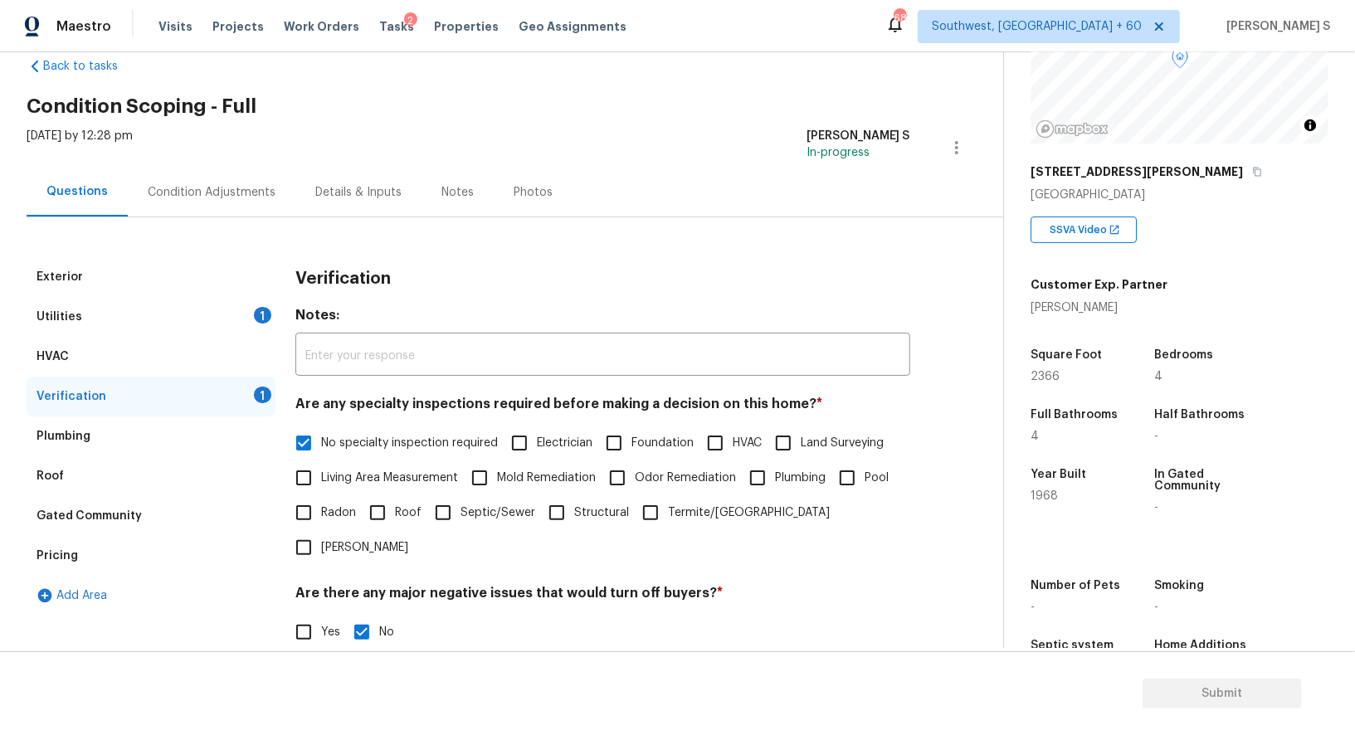
scroll to position [212, 0]
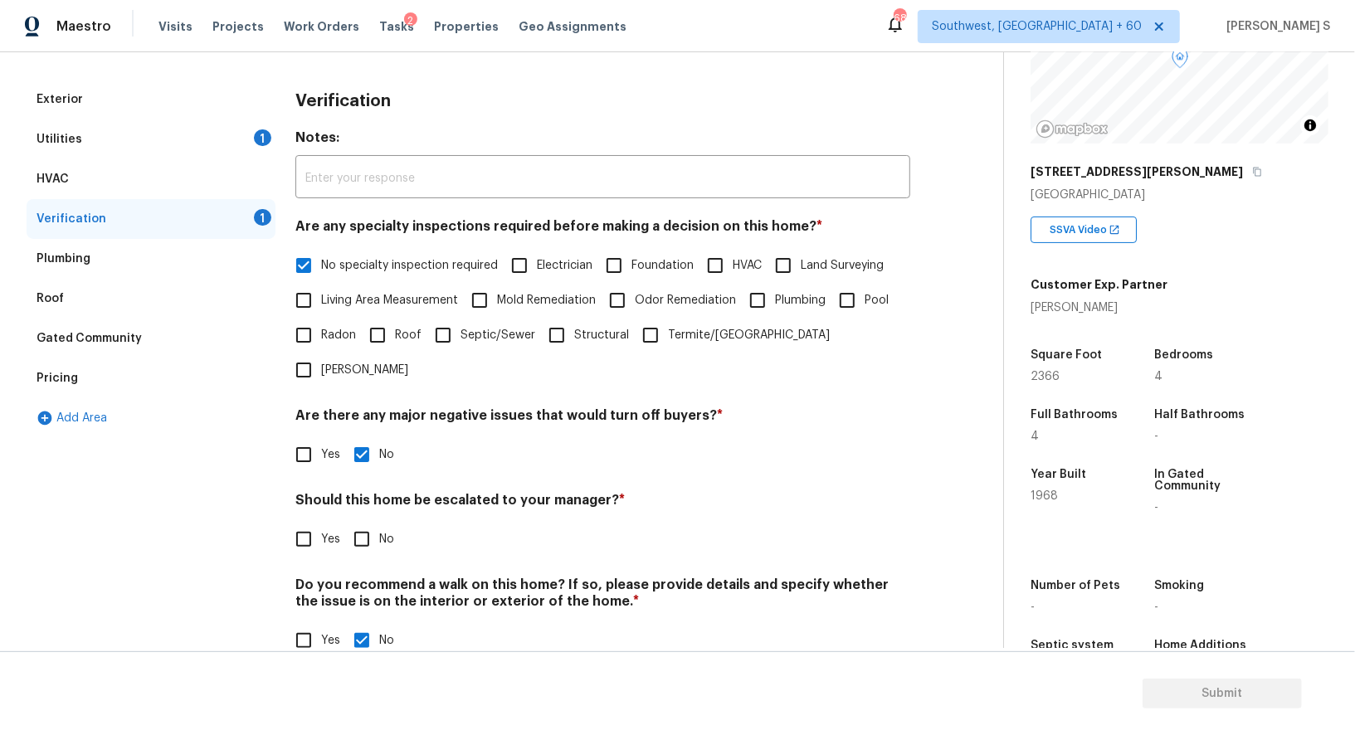
click at [366, 527] on div "Verification Notes: ​ Are any specialty inspections required before making a de…" at bounding box center [602, 379] width 615 height 598
click at [361, 522] on input "No" at bounding box center [361, 539] width 35 height 35
checkbox input "true"
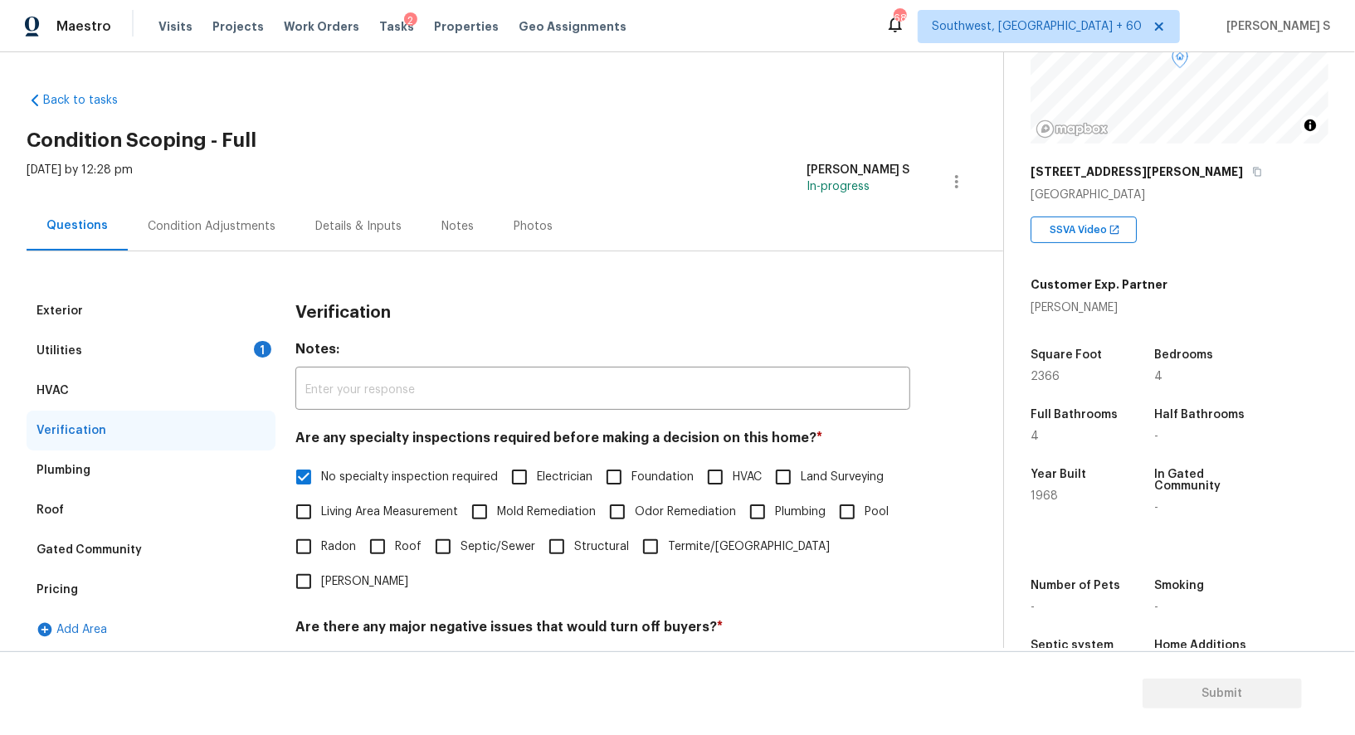
click at [261, 348] on div "1" at bounding box center [262, 349] width 17 height 17
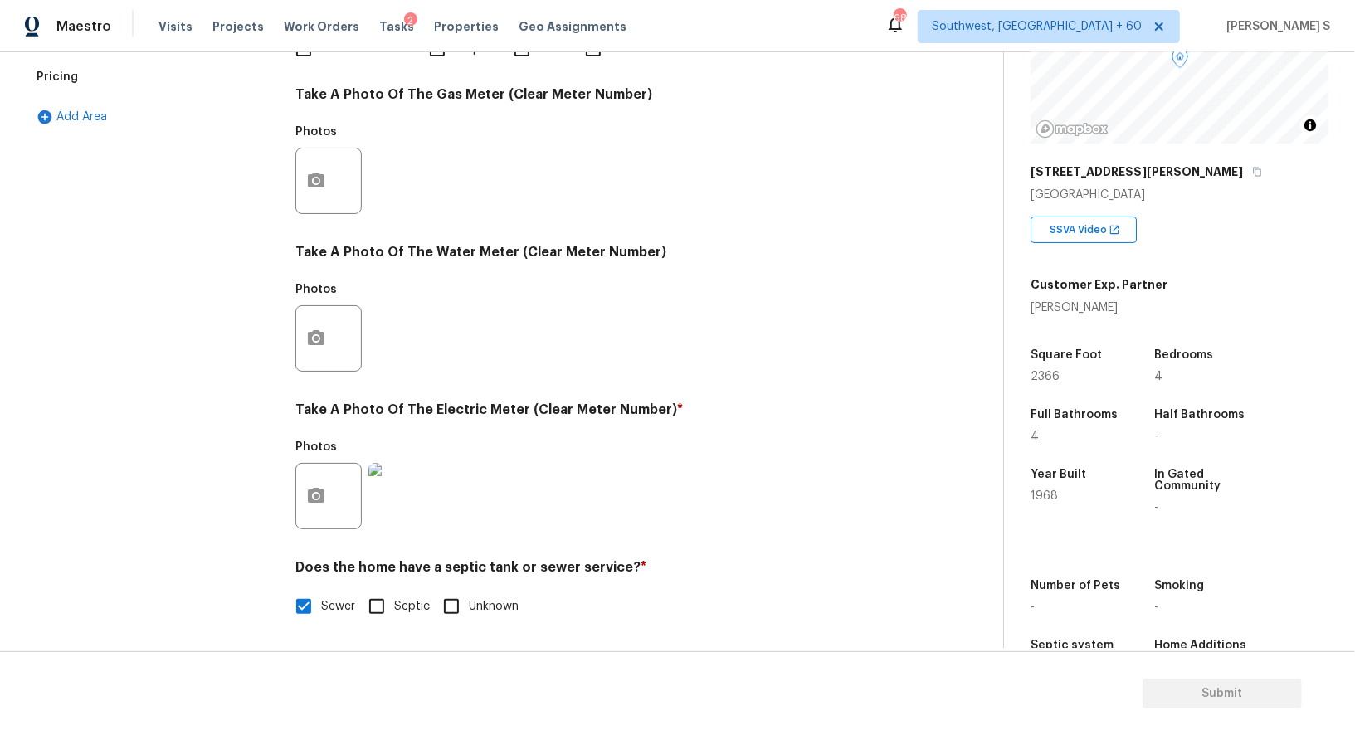
scroll to position [189, 0]
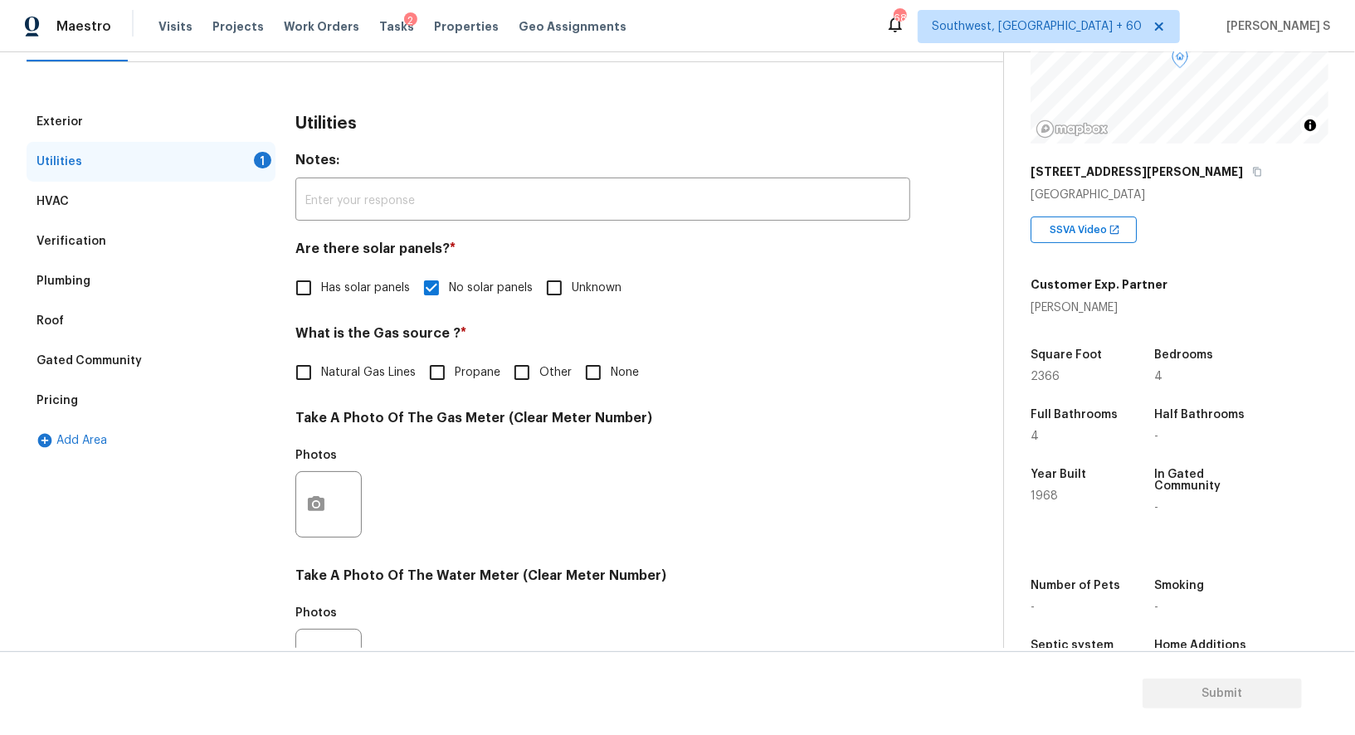
click at [583, 379] on input "None" at bounding box center [593, 372] width 35 height 35
checkbox input "true"
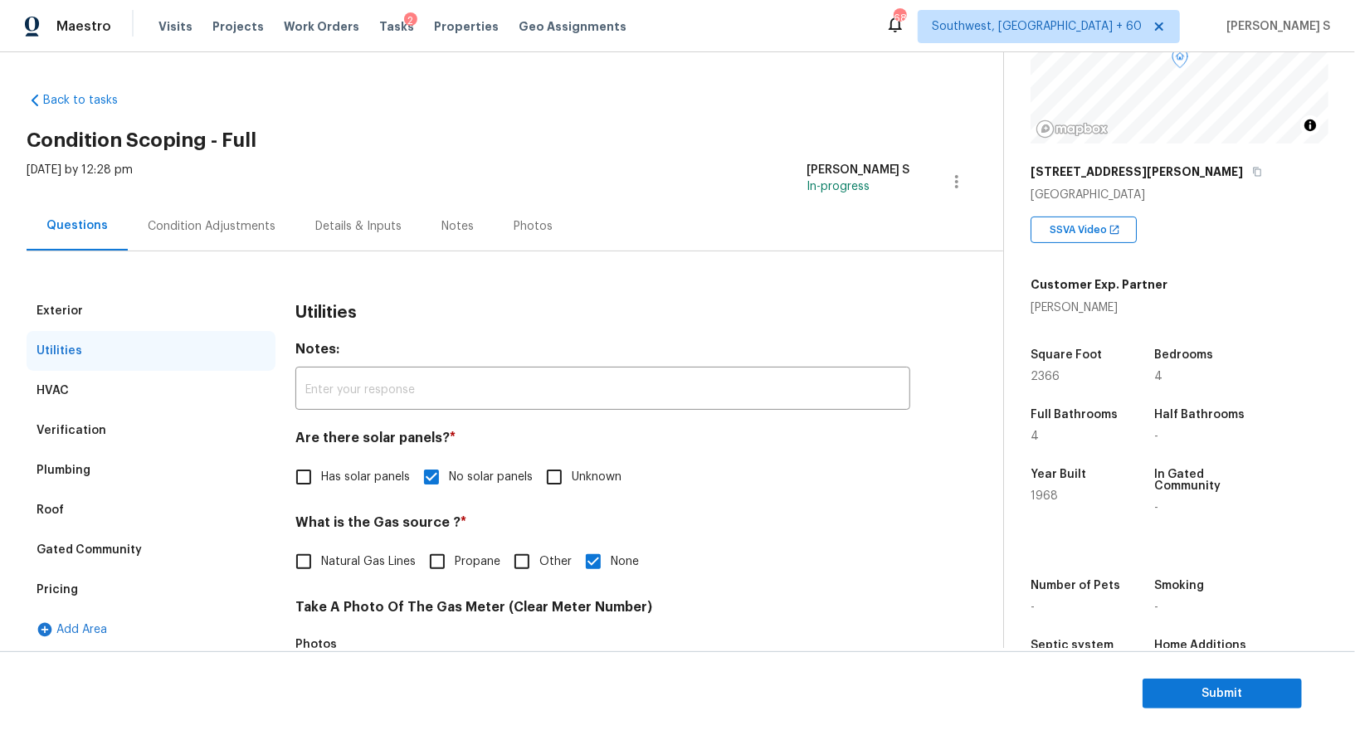
click at [208, 199] on div "Tue, Sep 16 2025 by 12:28 pm Anbu Jebakumar S In-progress" at bounding box center [515, 182] width 977 height 40
click at [259, 226] on div "Condition Adjustments" at bounding box center [212, 226] width 128 height 17
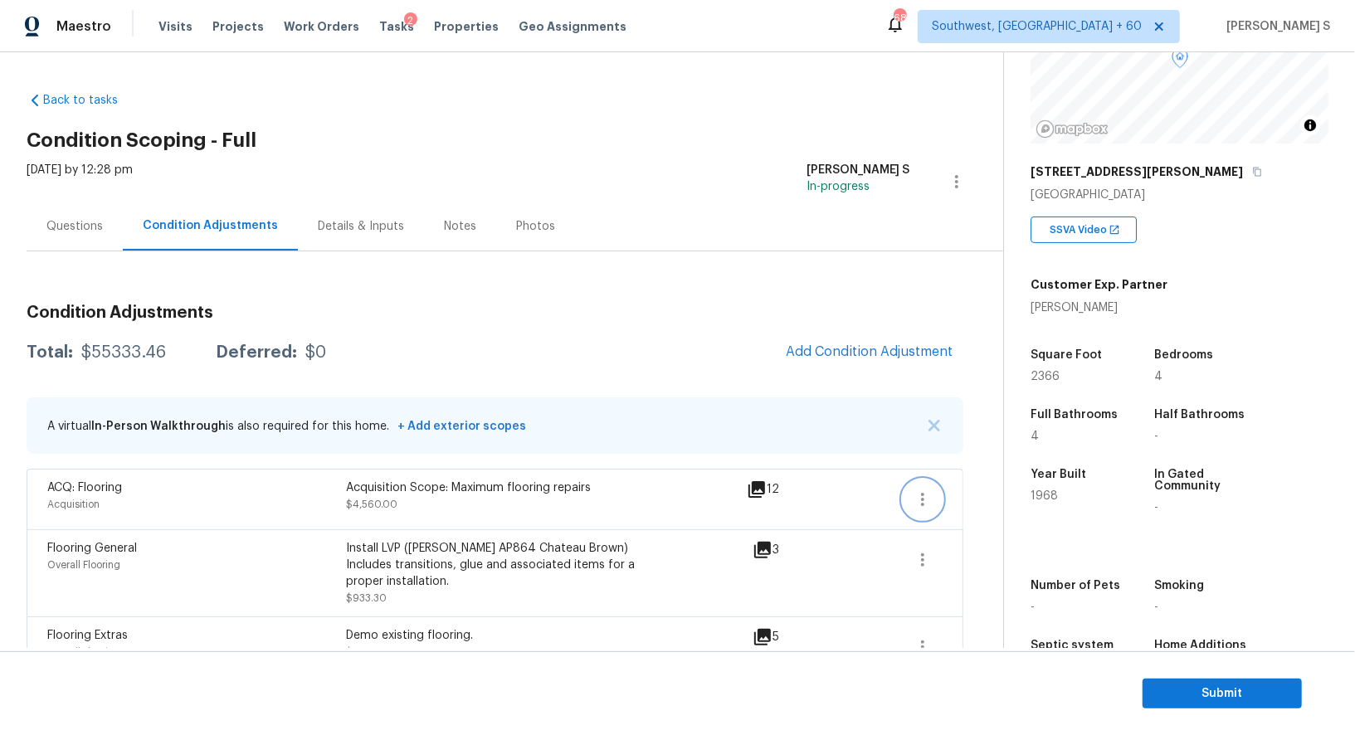
click at [929, 494] on icon "button" at bounding box center [923, 500] width 20 height 20
click at [1001, 483] on link "Edit" at bounding box center [1017, 495] width 141 height 25
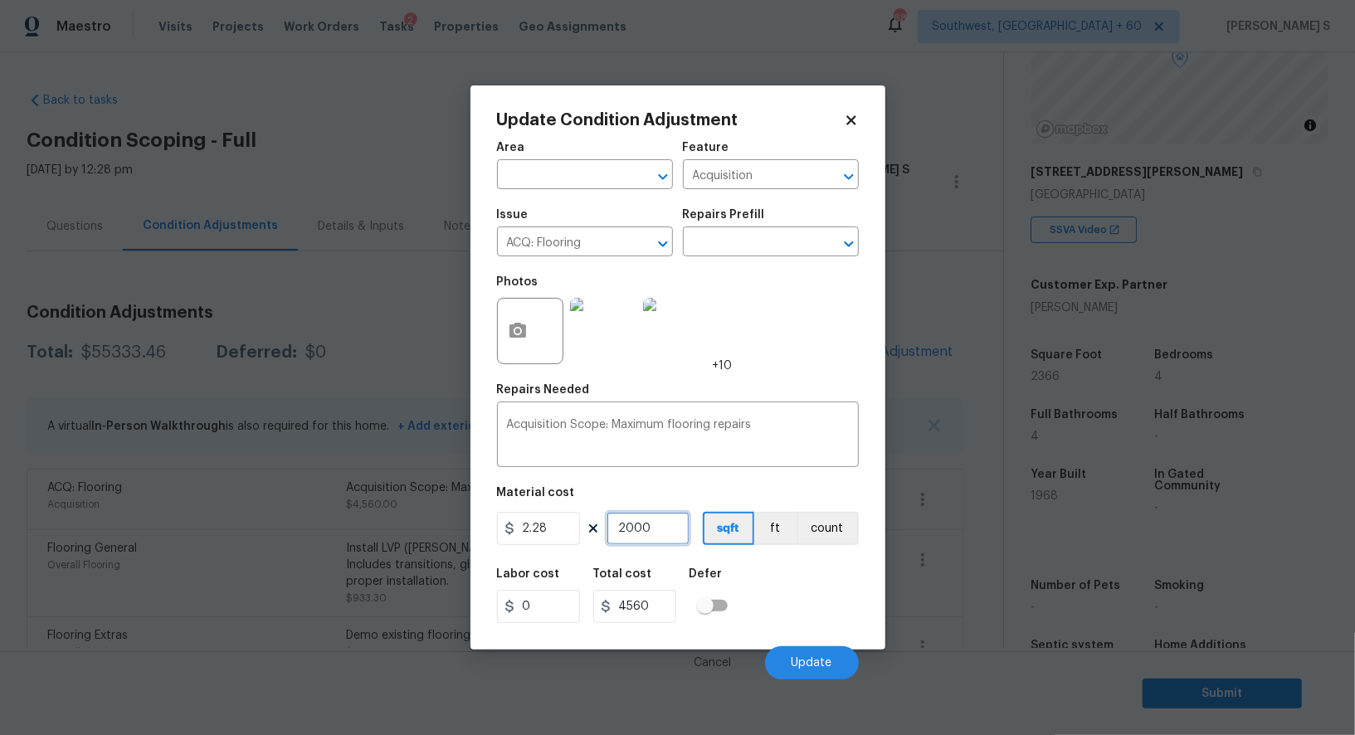
click at [661, 528] on input "2000" at bounding box center [648, 528] width 83 height 33
type input "1"
type input "2.28"
type input "17"
type input "38.76"
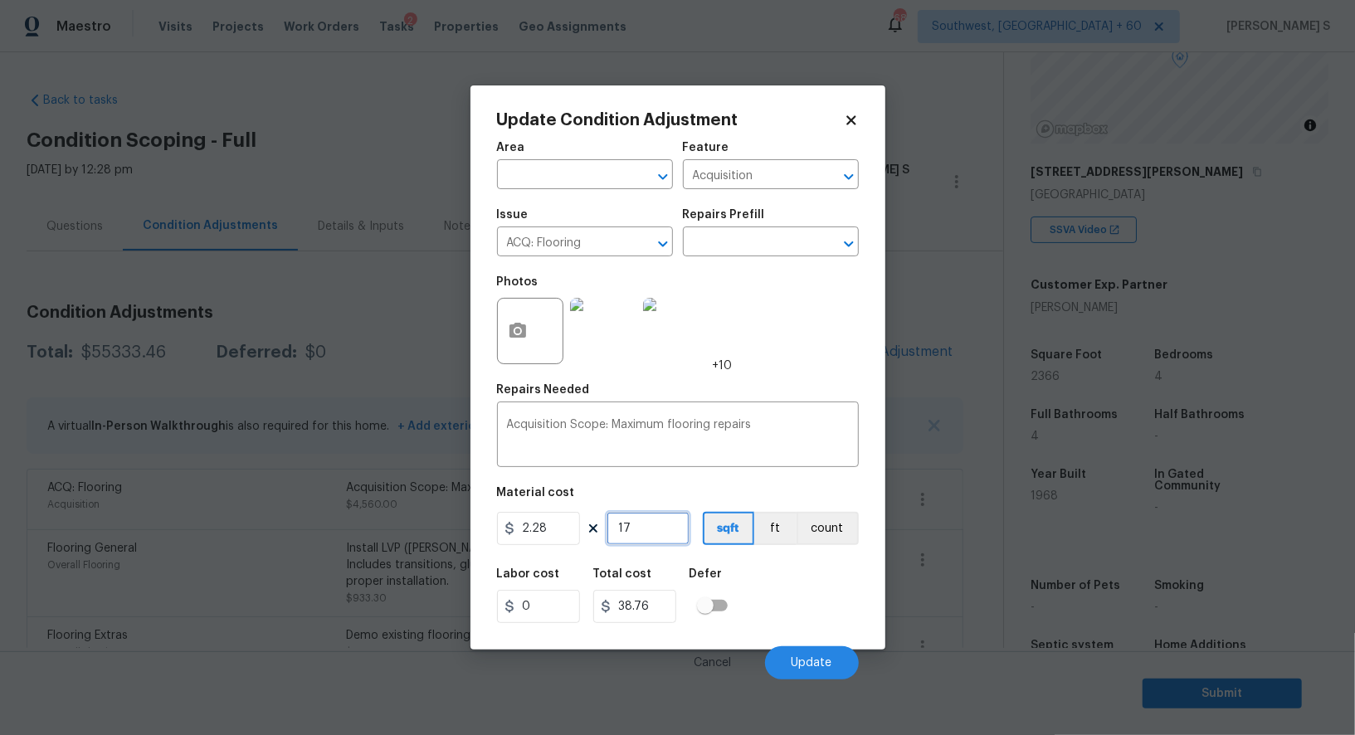
type input "170"
type input "387.6"
type input "1700"
type input "3876"
type input "1700"
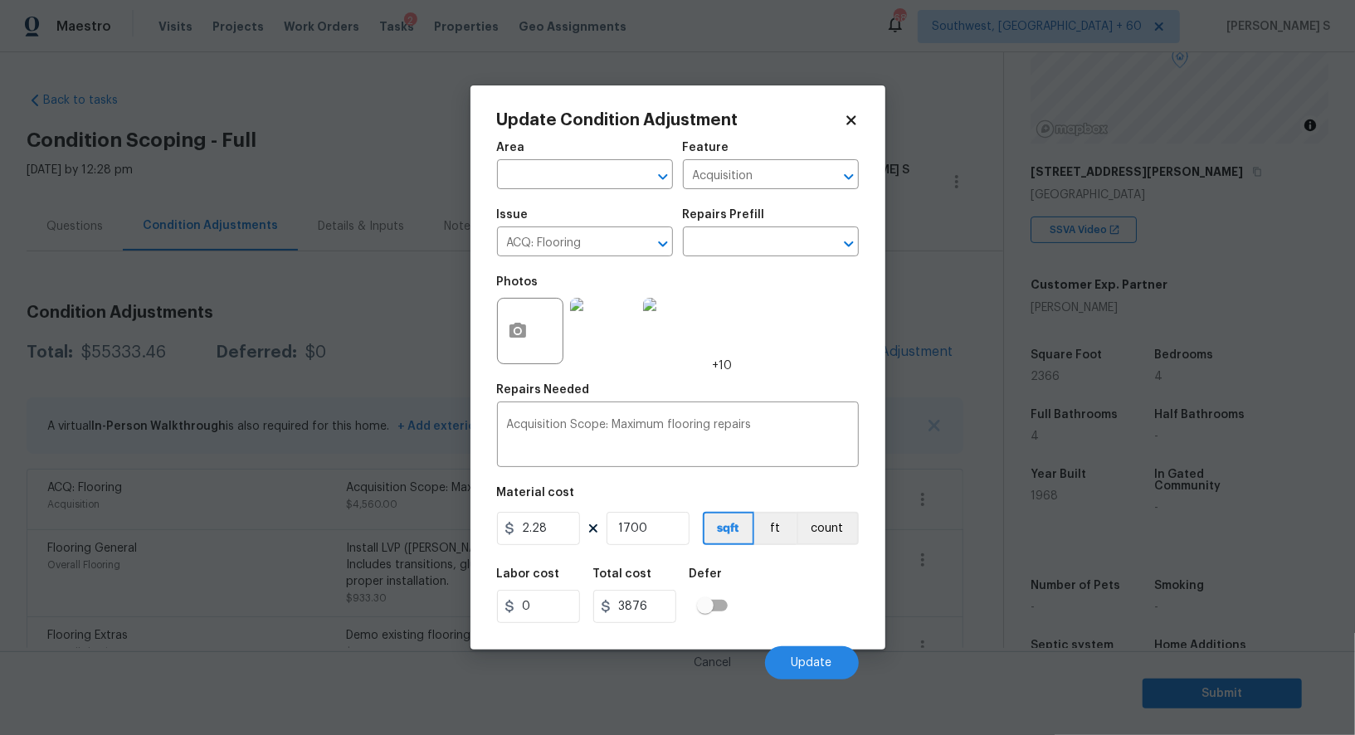
drag, startPoint x: 797, startPoint y: 607, endPoint x: 865, endPoint y: 628, distance: 70.3
click at [797, 607] on div "Labor cost 0 Total cost 3876 Defer" at bounding box center [678, 595] width 362 height 75
click at [829, 651] on button "Update" at bounding box center [812, 662] width 94 height 33
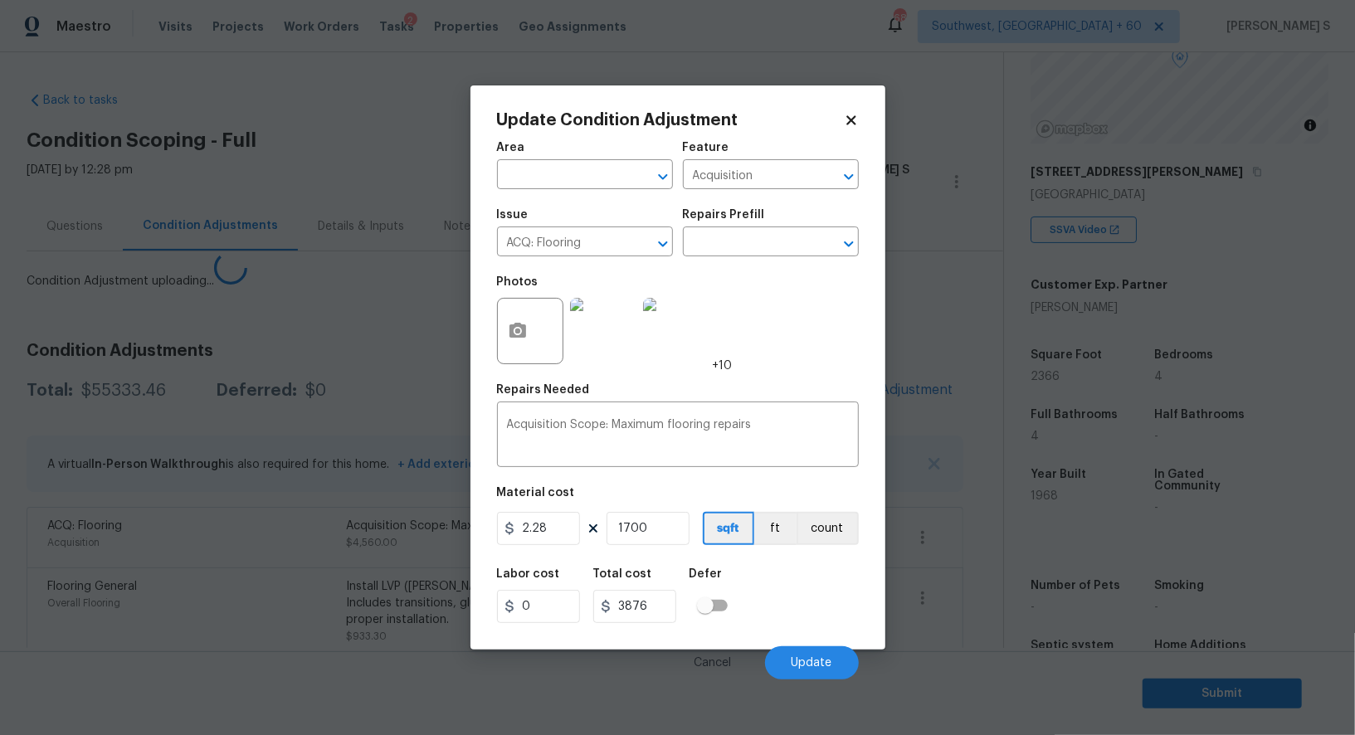
click at [140, 526] on body "Maestro Visits Projects Work Orders Tasks 2 Properties Geo Assignments 688 Sout…" at bounding box center [677, 367] width 1355 height 735
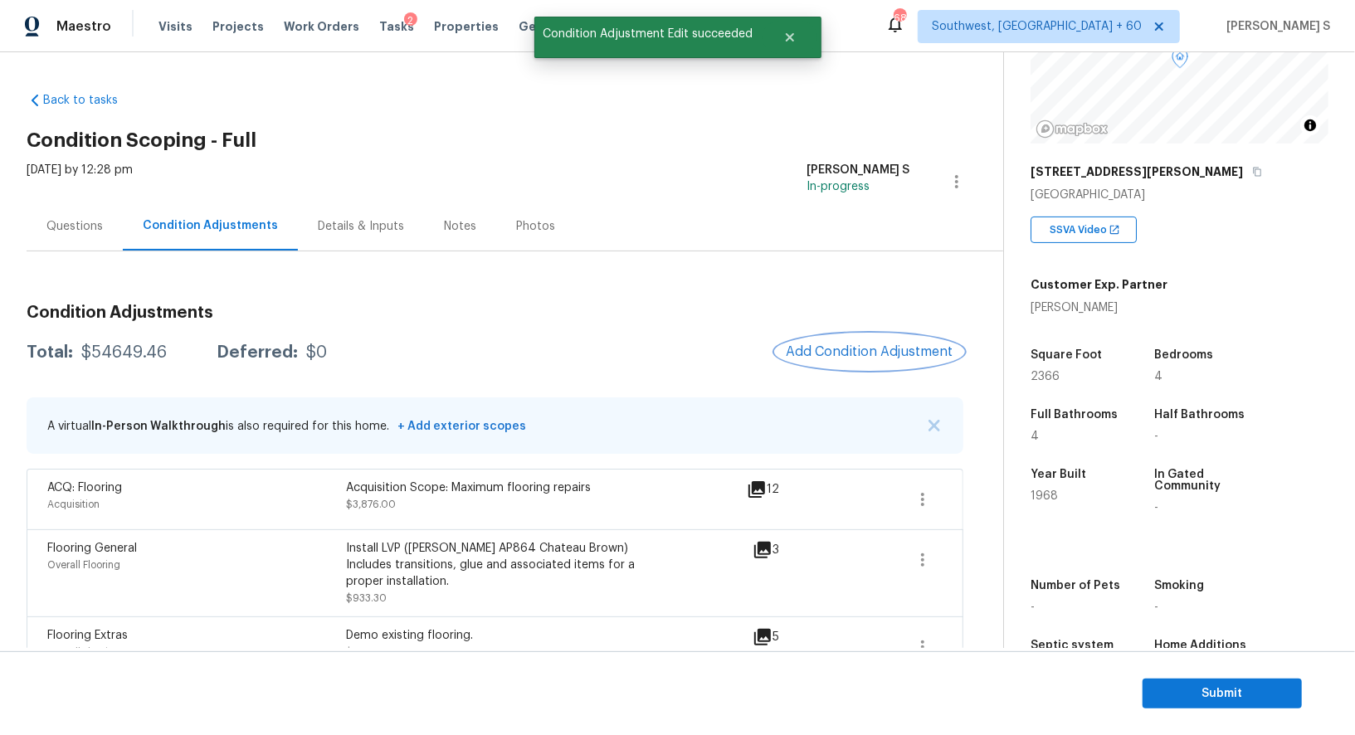
click at [869, 343] on button "Add Condition Adjustment" at bounding box center [870, 351] width 188 height 35
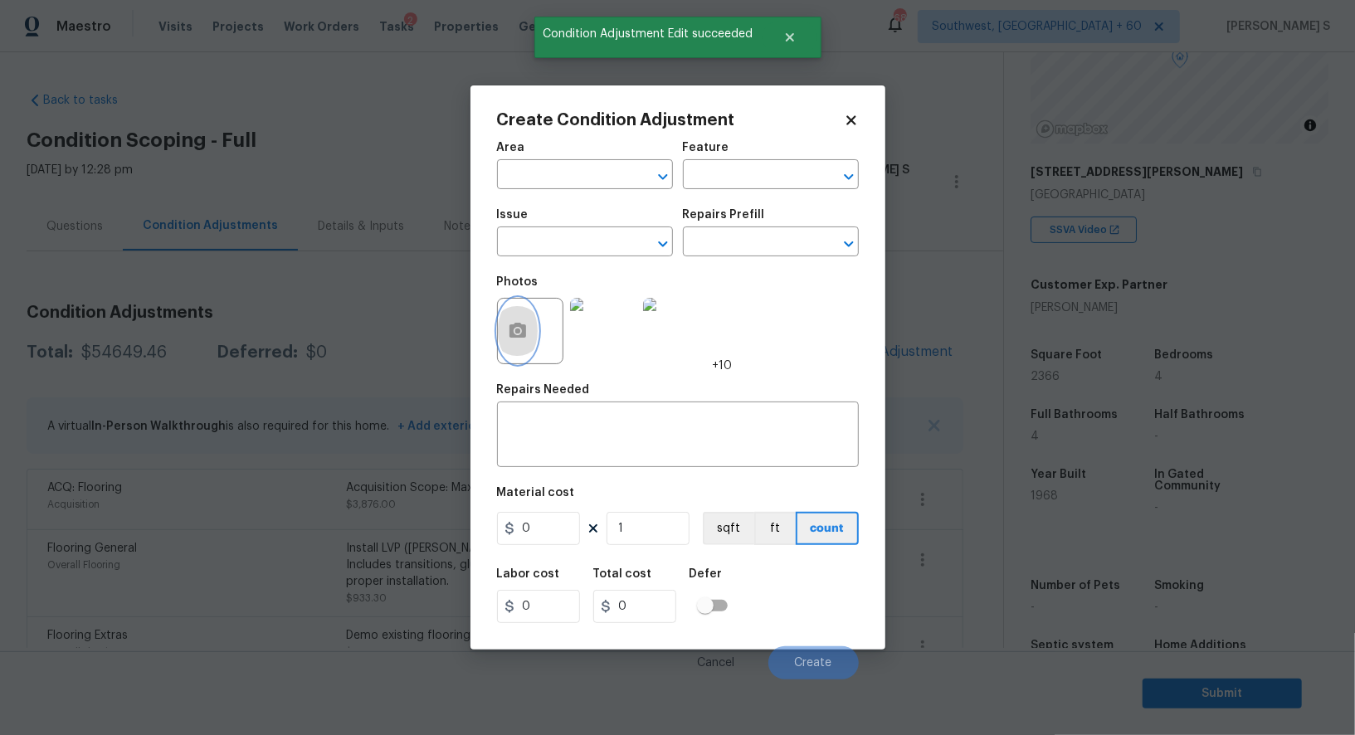
click at [506, 322] on button "button" at bounding box center [518, 331] width 40 height 65
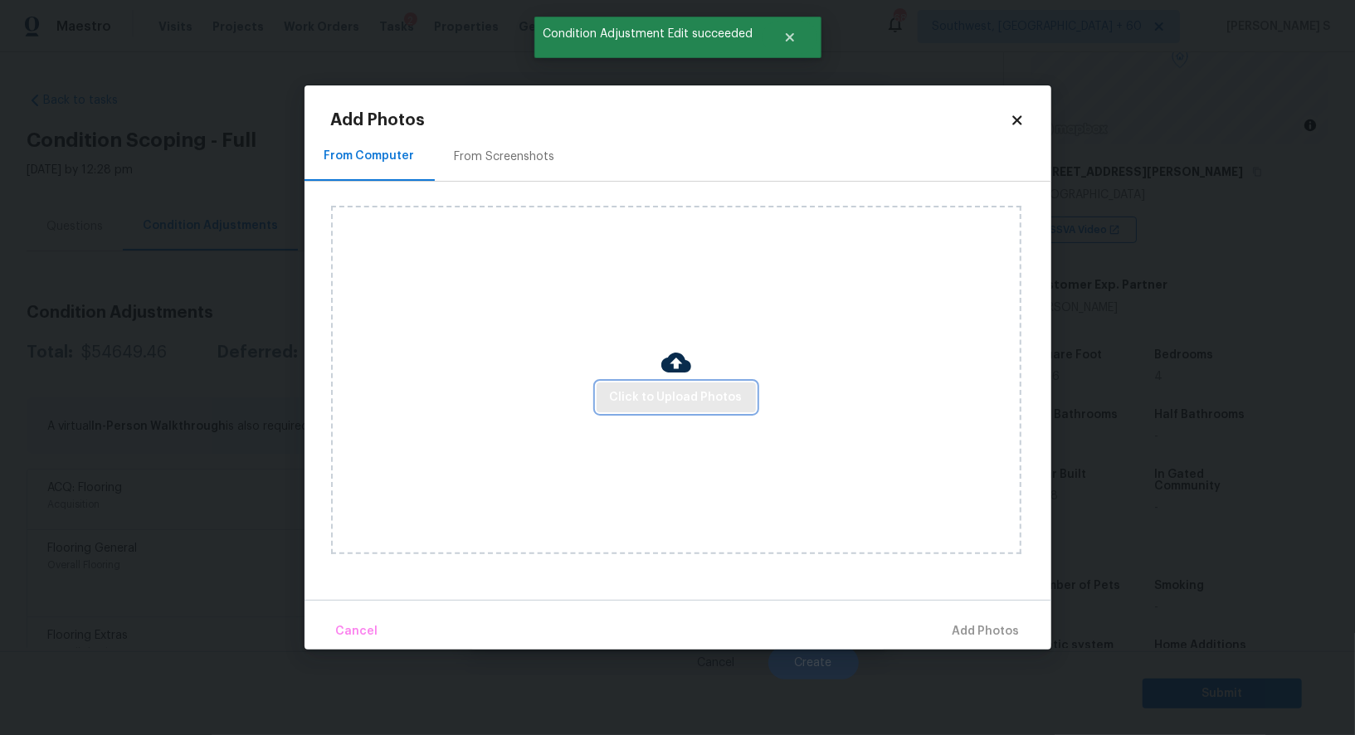
click at [696, 384] on button "Click to Upload Photos" at bounding box center [676, 398] width 159 height 31
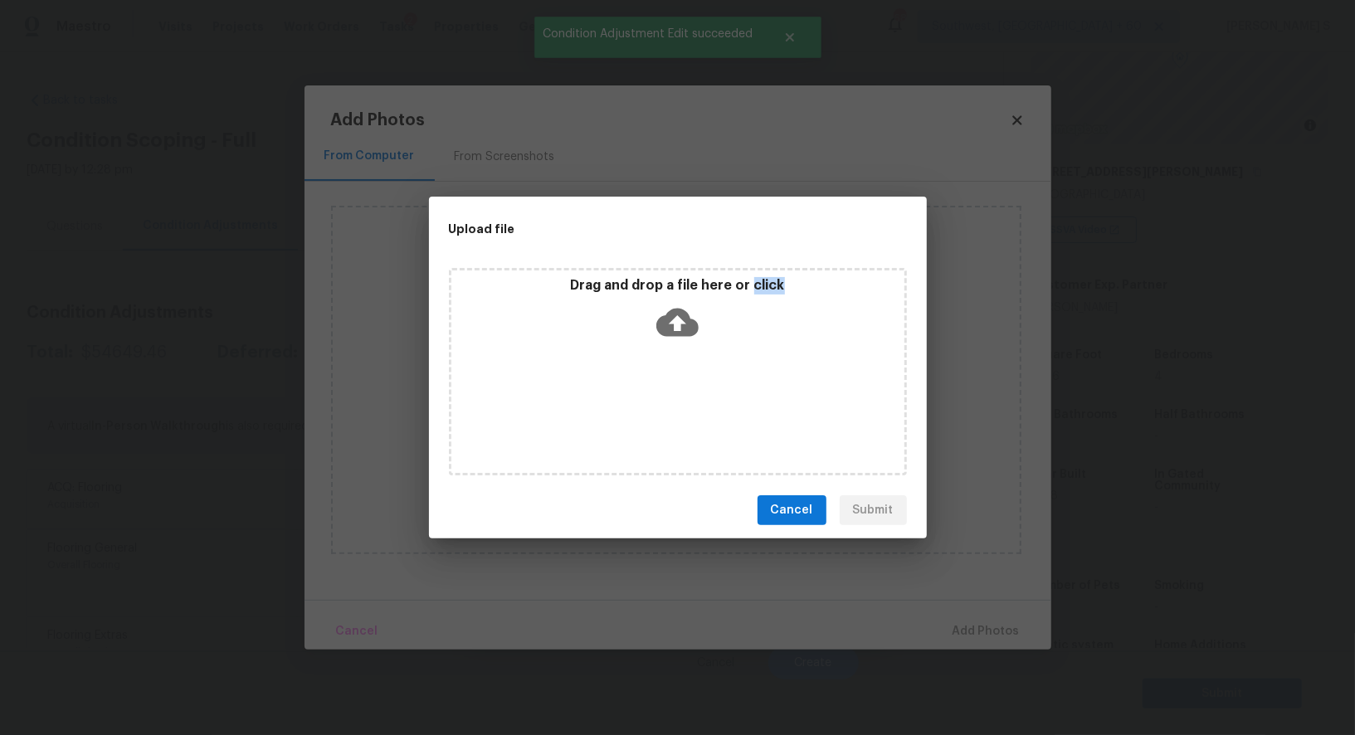
click at [696, 384] on div "Drag and drop a file here or click" at bounding box center [678, 371] width 458 height 207
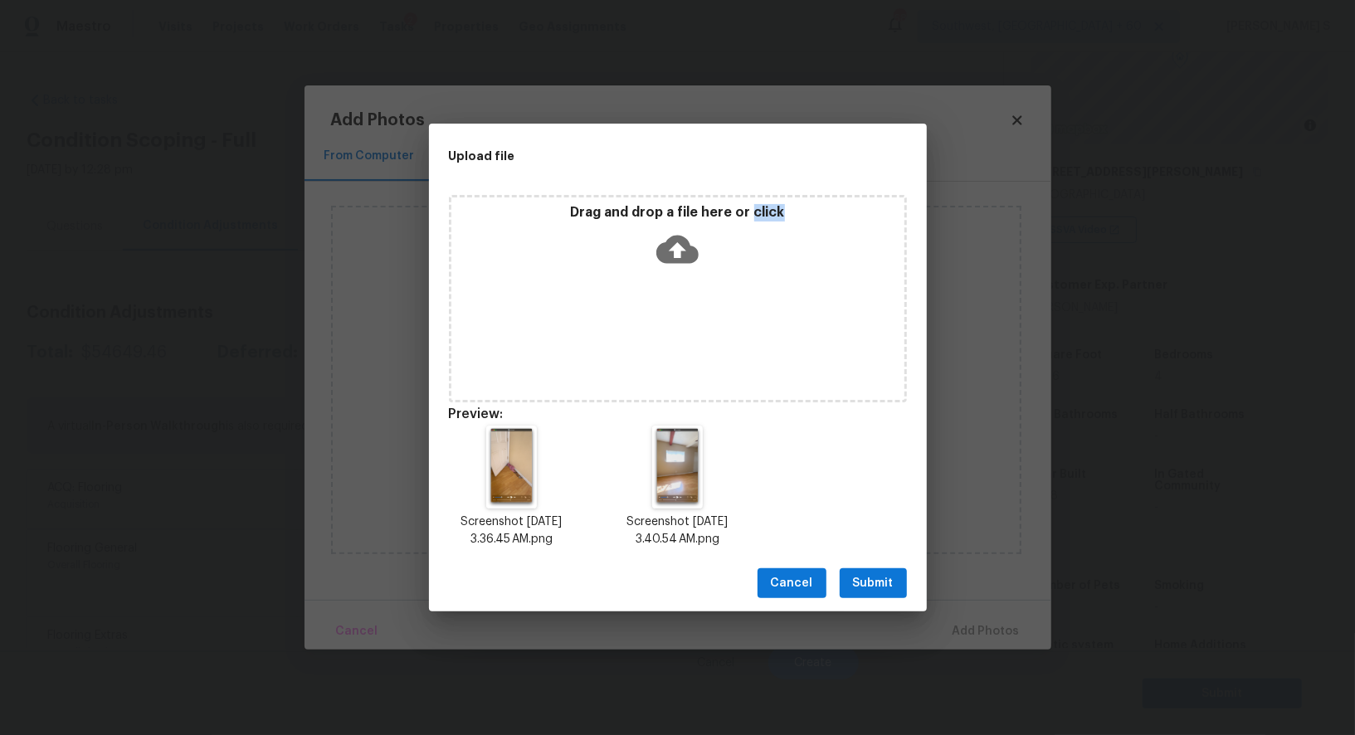
click at [889, 584] on span "Submit" at bounding box center [873, 583] width 41 height 21
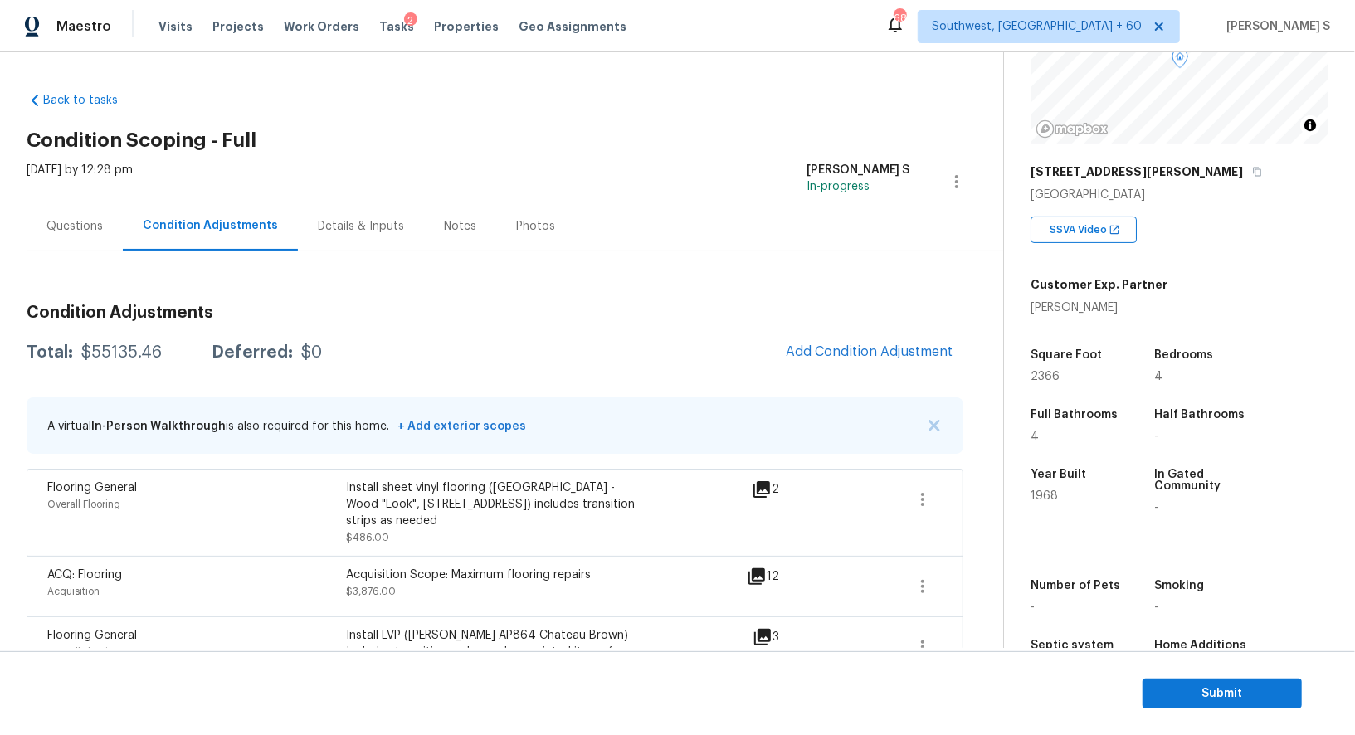
click at [82, 222] on div "Questions" at bounding box center [74, 226] width 56 height 17
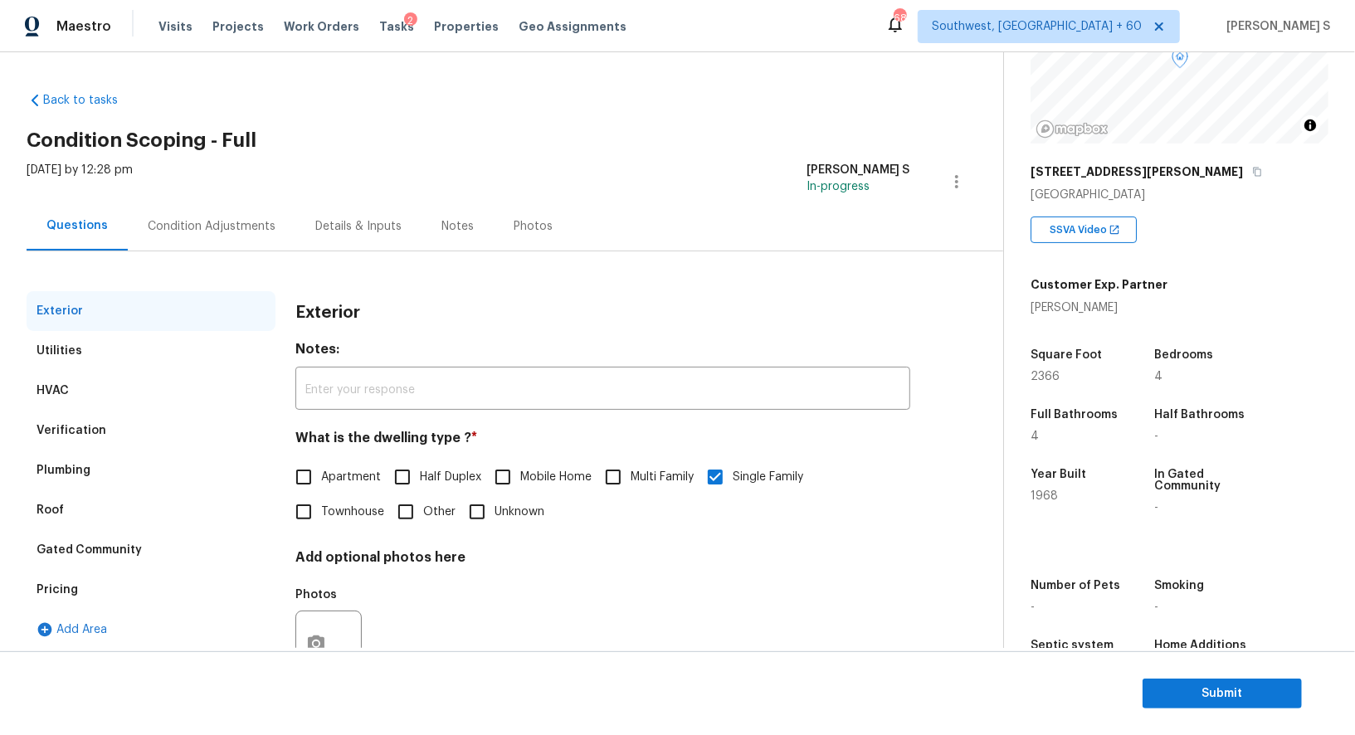
click at [77, 584] on div "Pricing" at bounding box center [151, 590] width 249 height 40
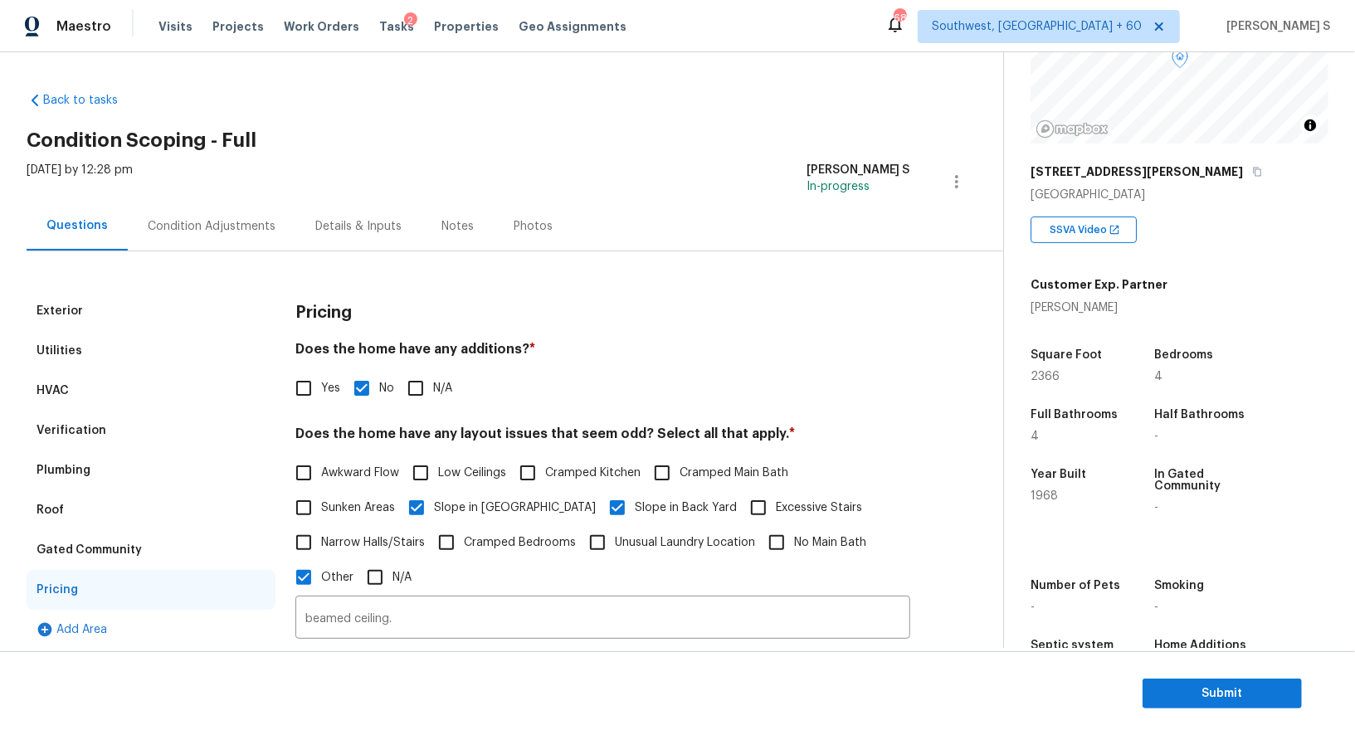
click at [292, 410] on div "Exterior Utilities HVAC Verification Plumbing Roof Gated Community Pricing Add …" at bounding box center [495, 658] width 937 height 734
click at [305, 384] on input "Yes" at bounding box center [303, 388] width 35 height 35
checkbox input "true"
checkbox input "false"
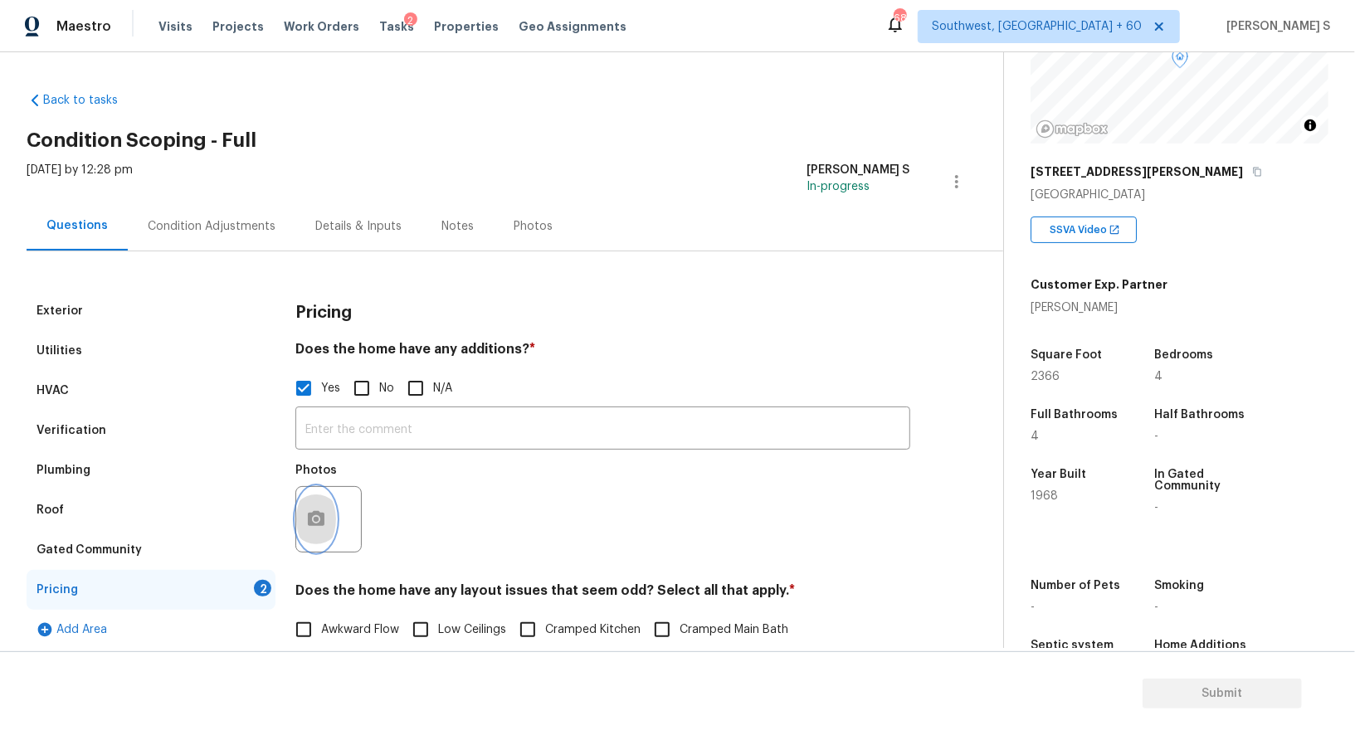
click at [321, 514] on icon "button" at bounding box center [316, 519] width 20 height 20
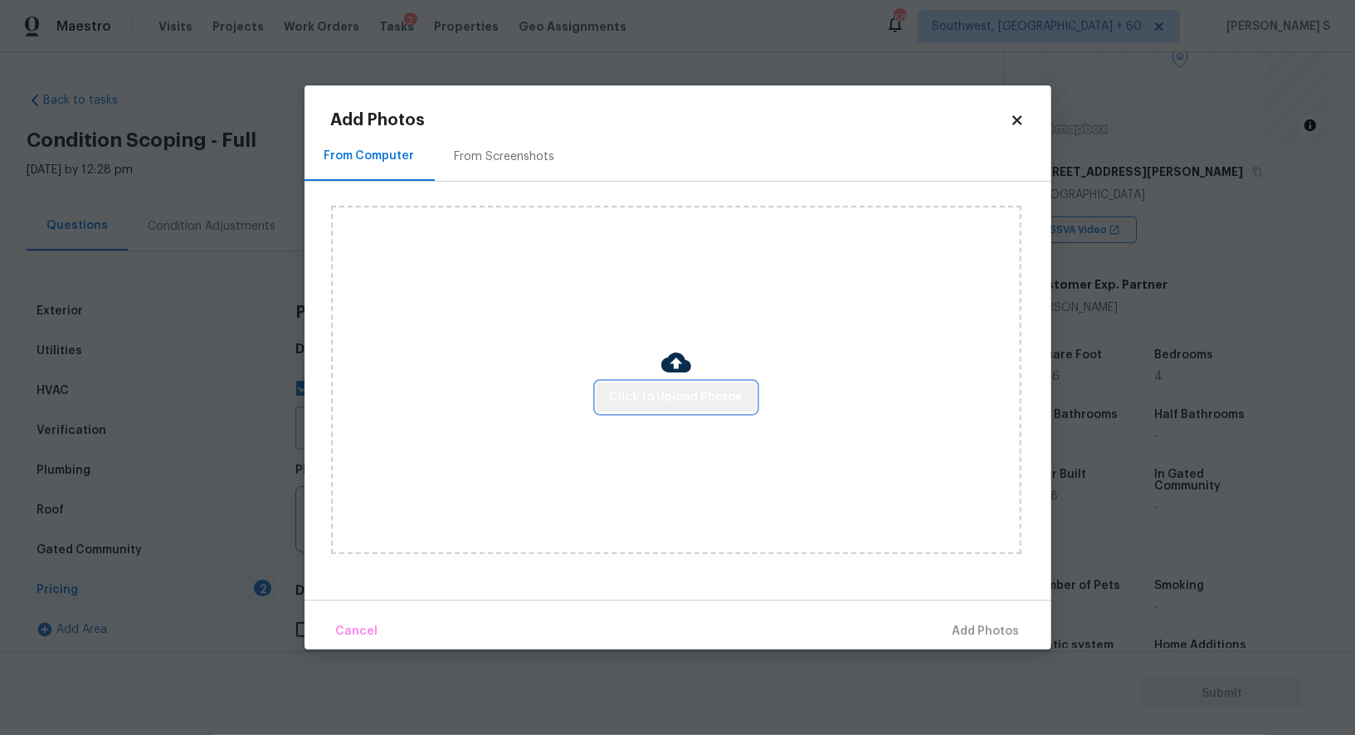
click at [692, 390] on span "Click to Upload Photos" at bounding box center [676, 398] width 133 height 21
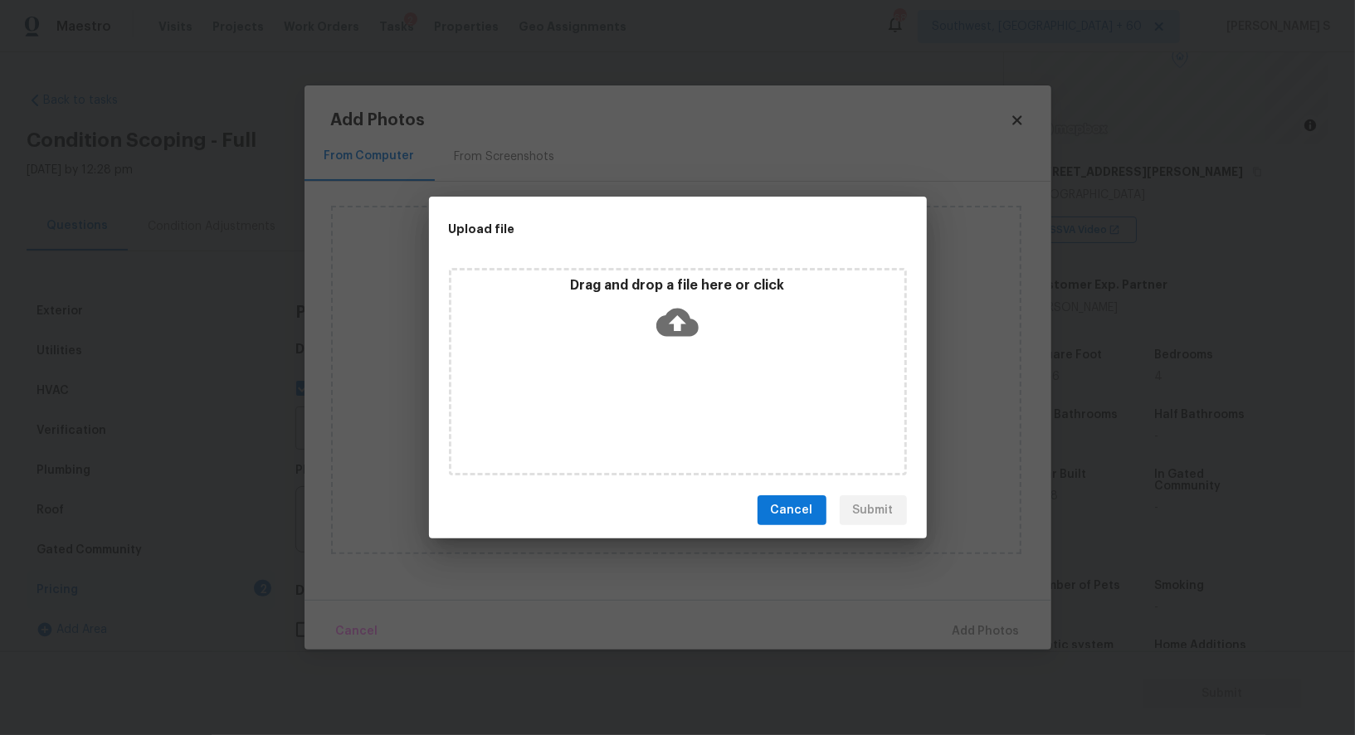
click at [843, 286] on p "Drag and drop a file here or click" at bounding box center [677, 285] width 453 height 17
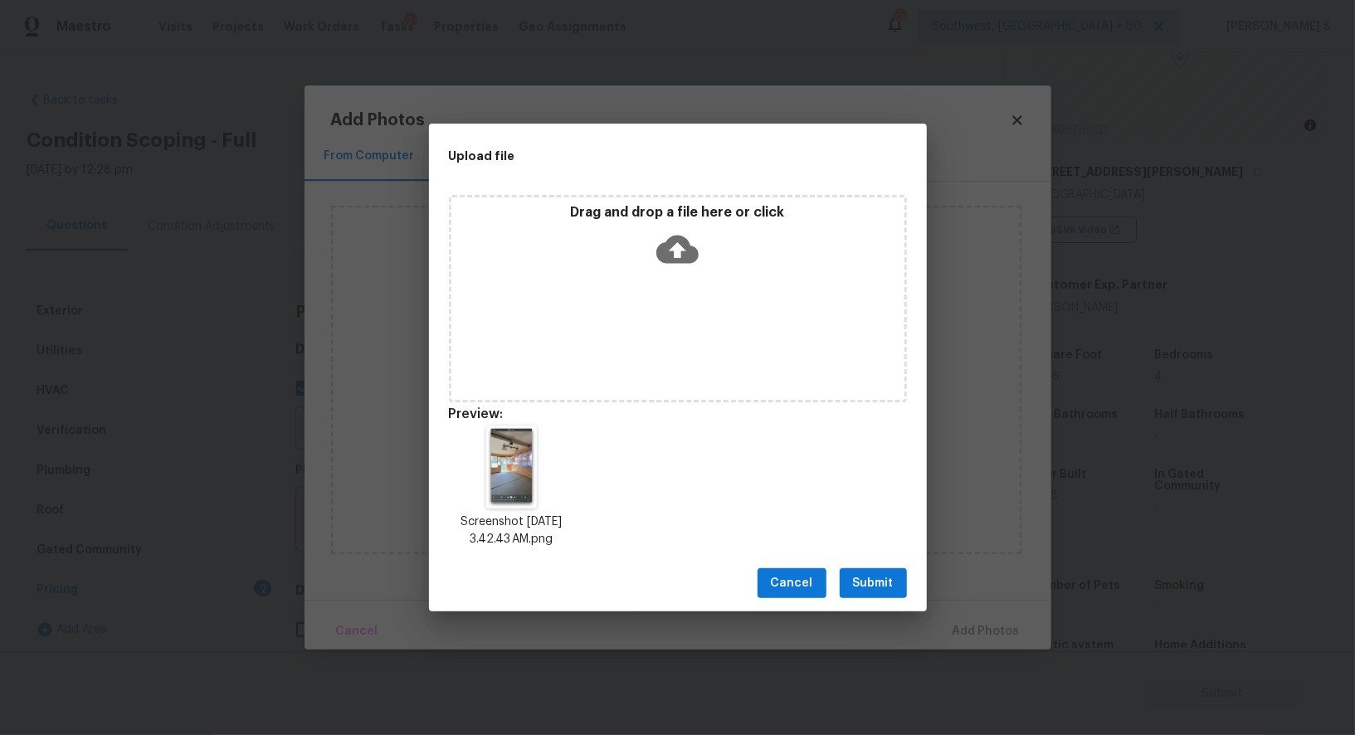
click at [882, 579] on span "Submit" at bounding box center [873, 583] width 41 height 21
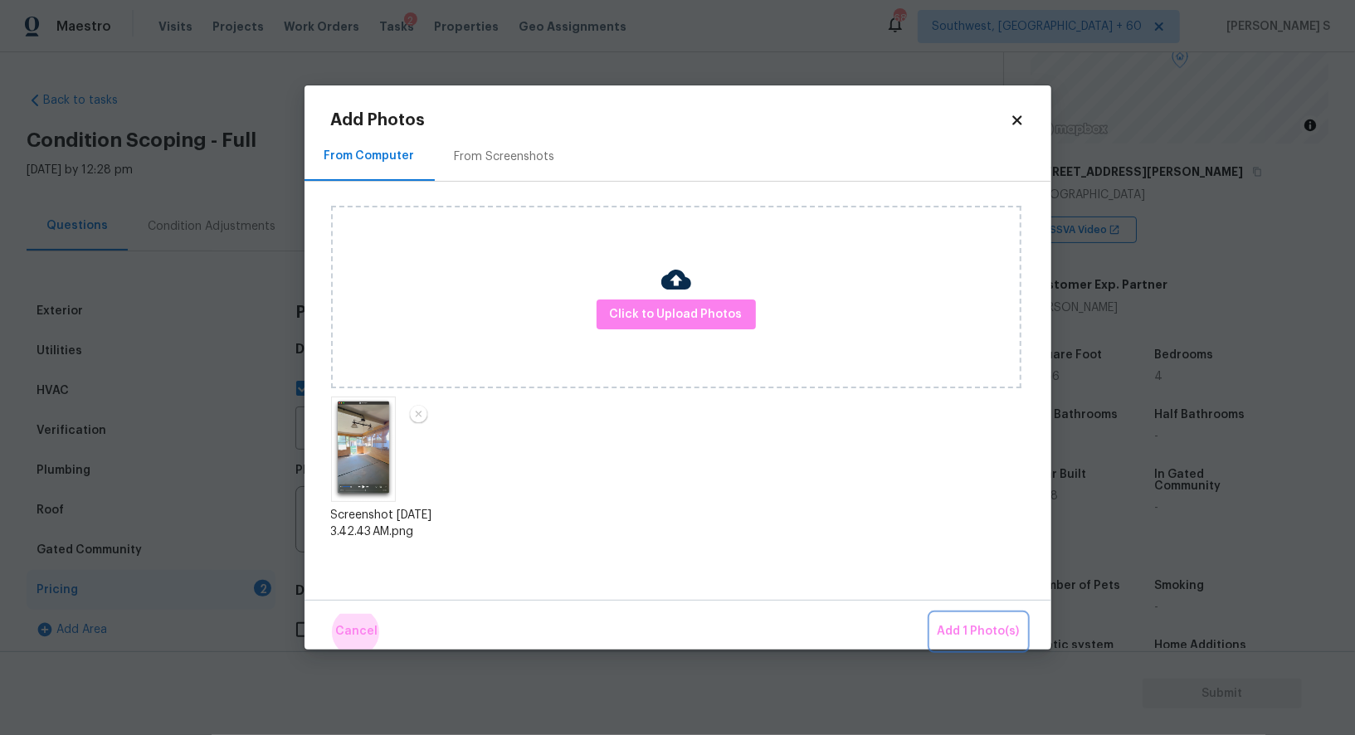
click at [931, 614] on button "Add 1 Photo(s)" at bounding box center [978, 632] width 95 height 36
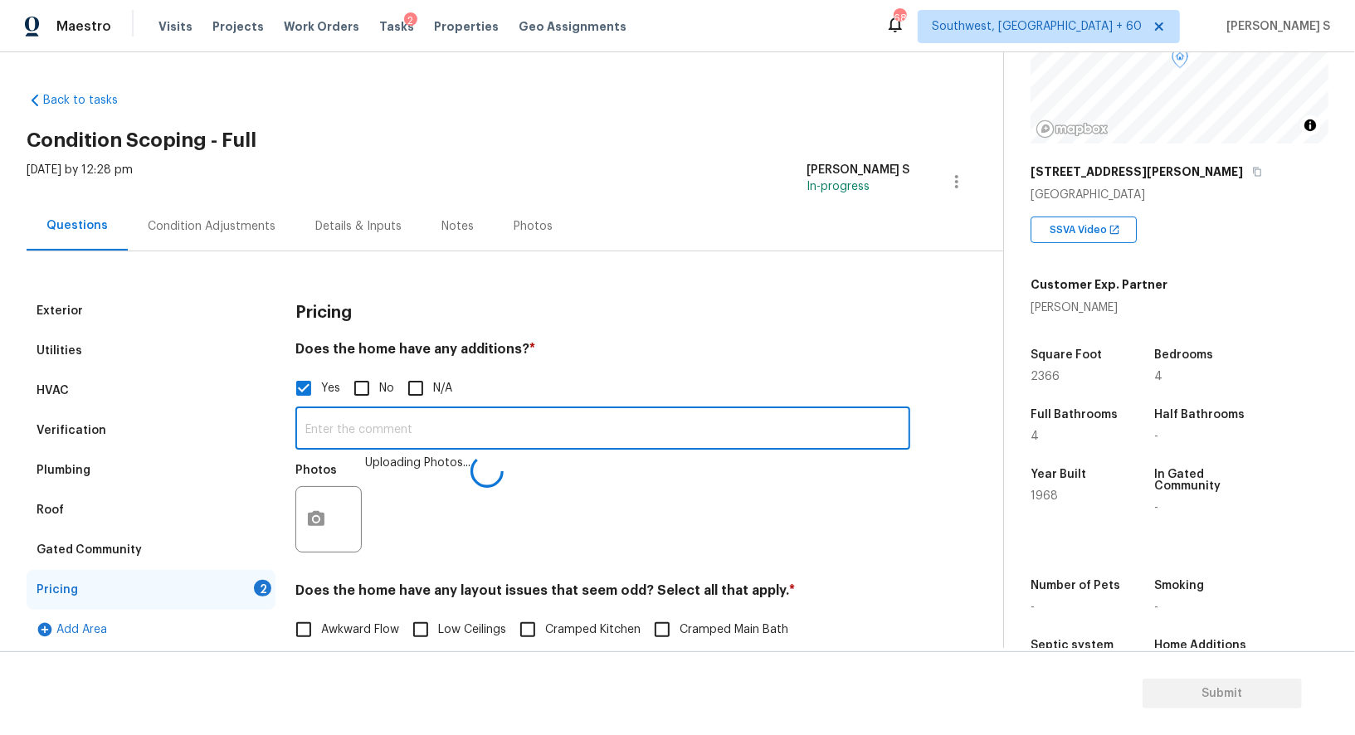
click at [680, 425] on input "text" at bounding box center [602, 430] width 615 height 39
type input "Enclosed patio."
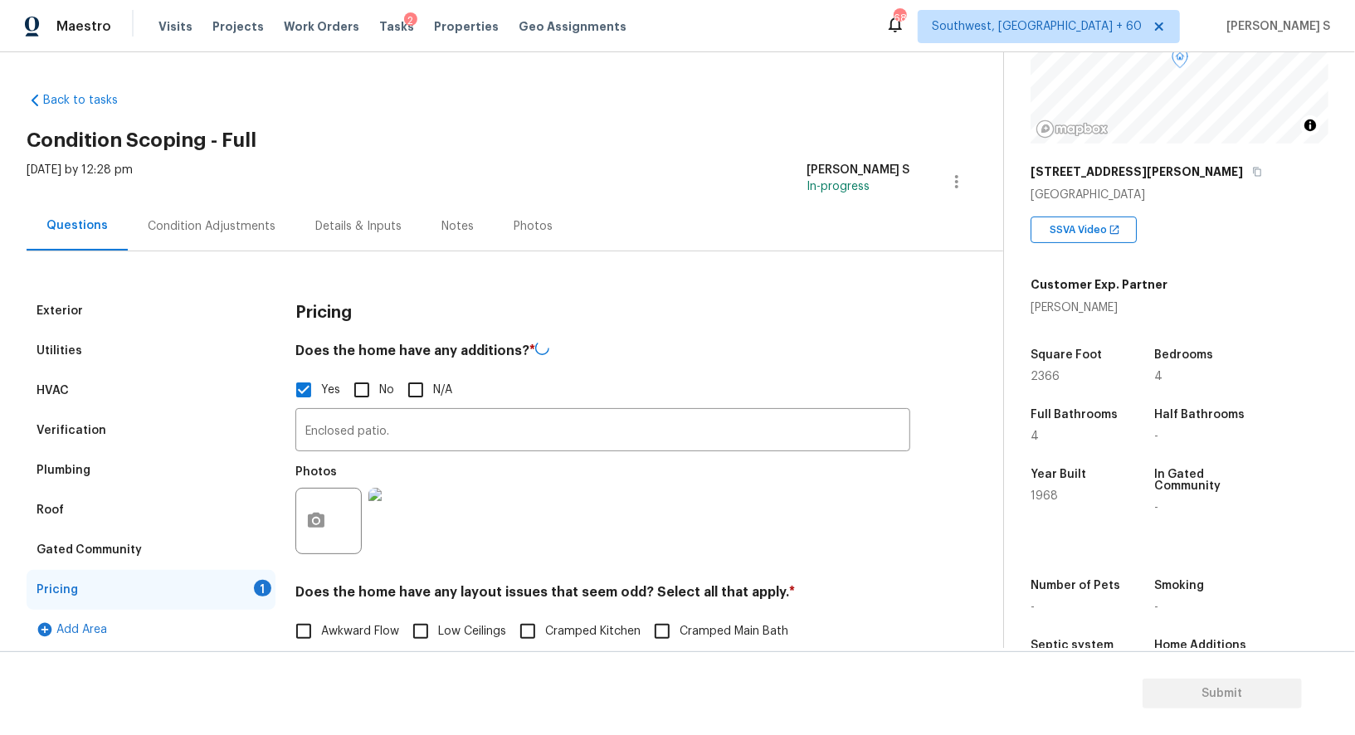
click at [585, 528] on div "Photos" at bounding box center [602, 510] width 615 height 108
click at [225, 222] on div "Condition Adjustments" at bounding box center [212, 226] width 128 height 17
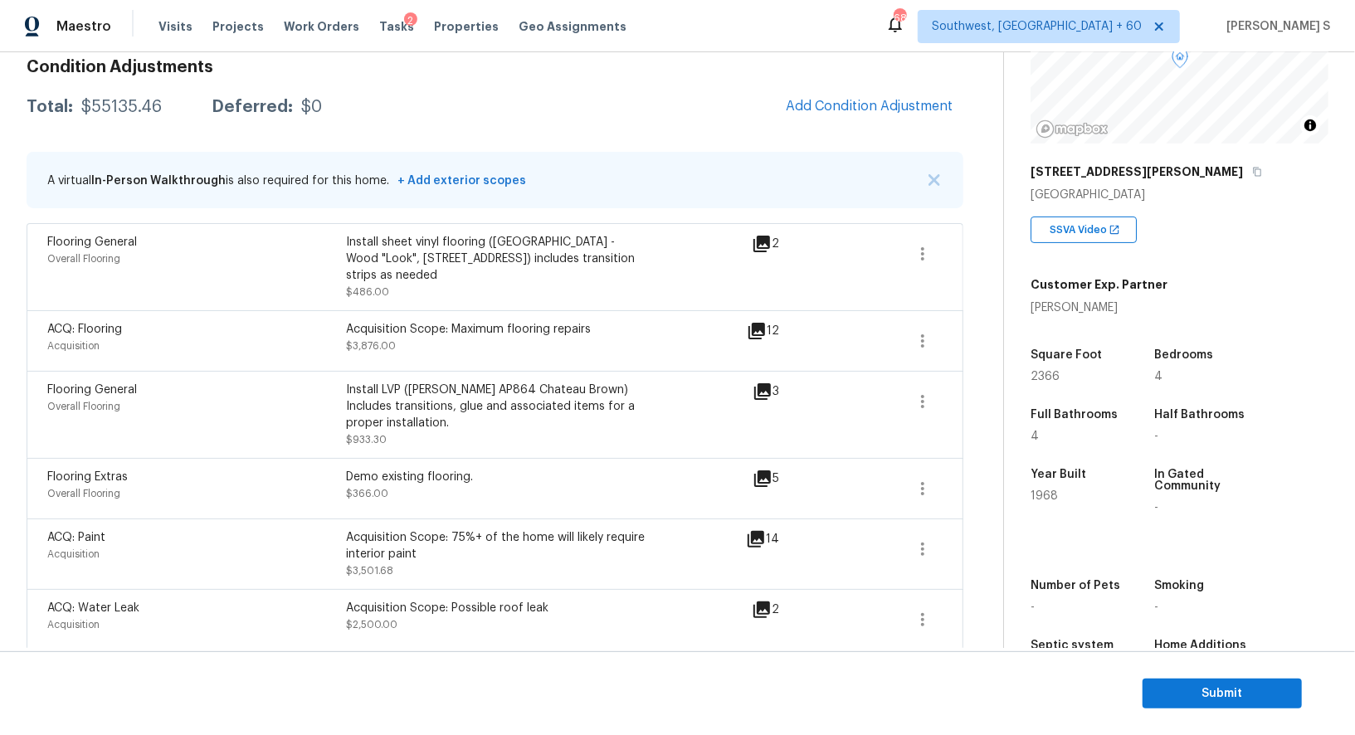
scroll to position [315, 0]
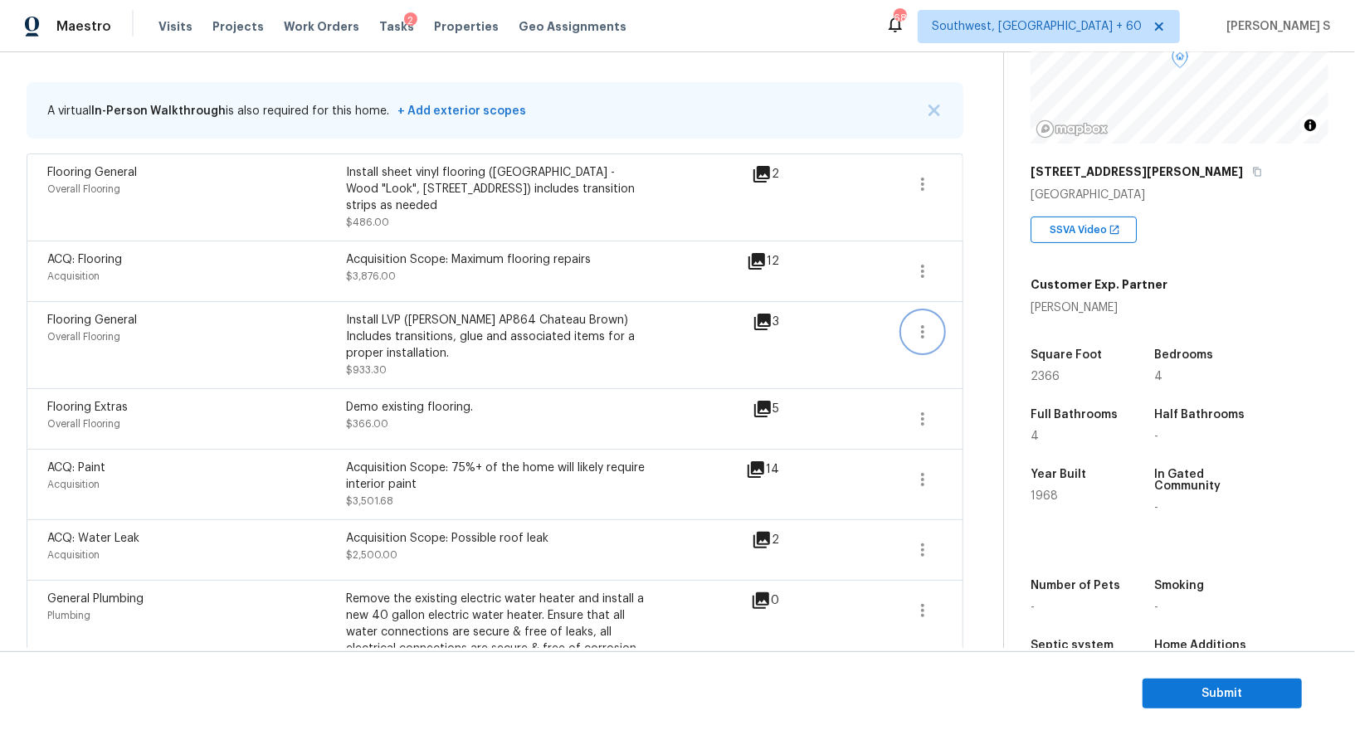
click at [939, 313] on button "button" at bounding box center [923, 332] width 40 height 40
click at [1007, 314] on div "Edit" at bounding box center [1017, 311] width 129 height 17
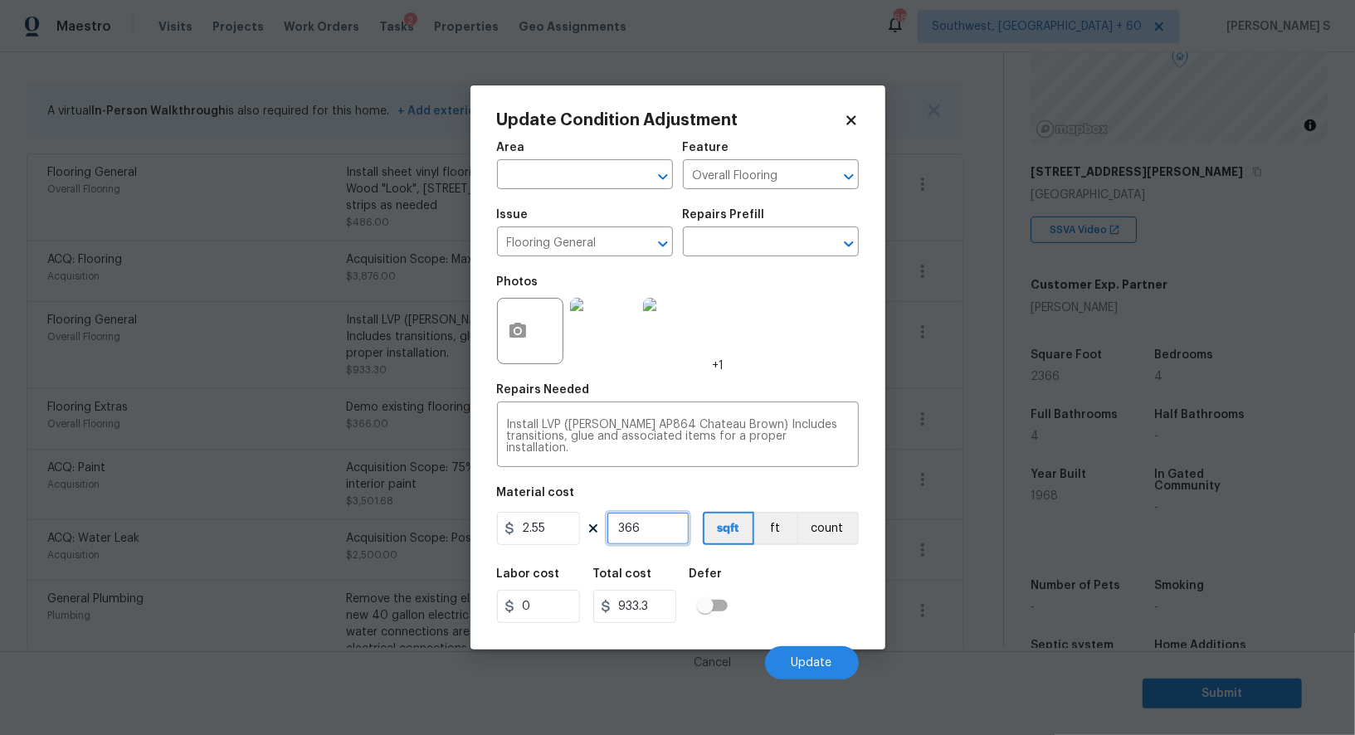
click at [649, 530] on input "366" at bounding box center [648, 528] width 83 height 33
type input "8"
type input "20.4"
type input "80"
type input "204"
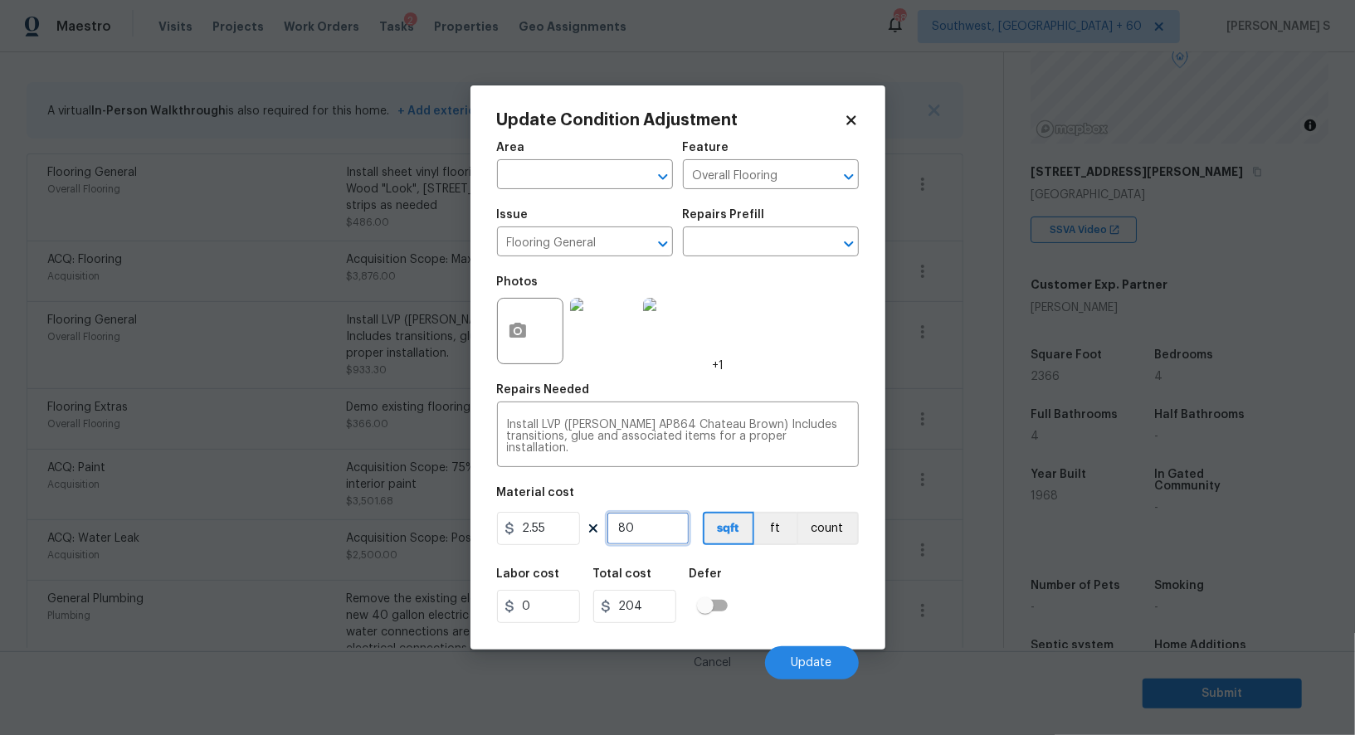
type input "800"
type input "2040"
type input "800"
click at [814, 664] on span "Update" at bounding box center [812, 663] width 41 height 12
drag, startPoint x: 376, startPoint y: 553, endPoint x: 468, endPoint y: 512, distance: 101.0
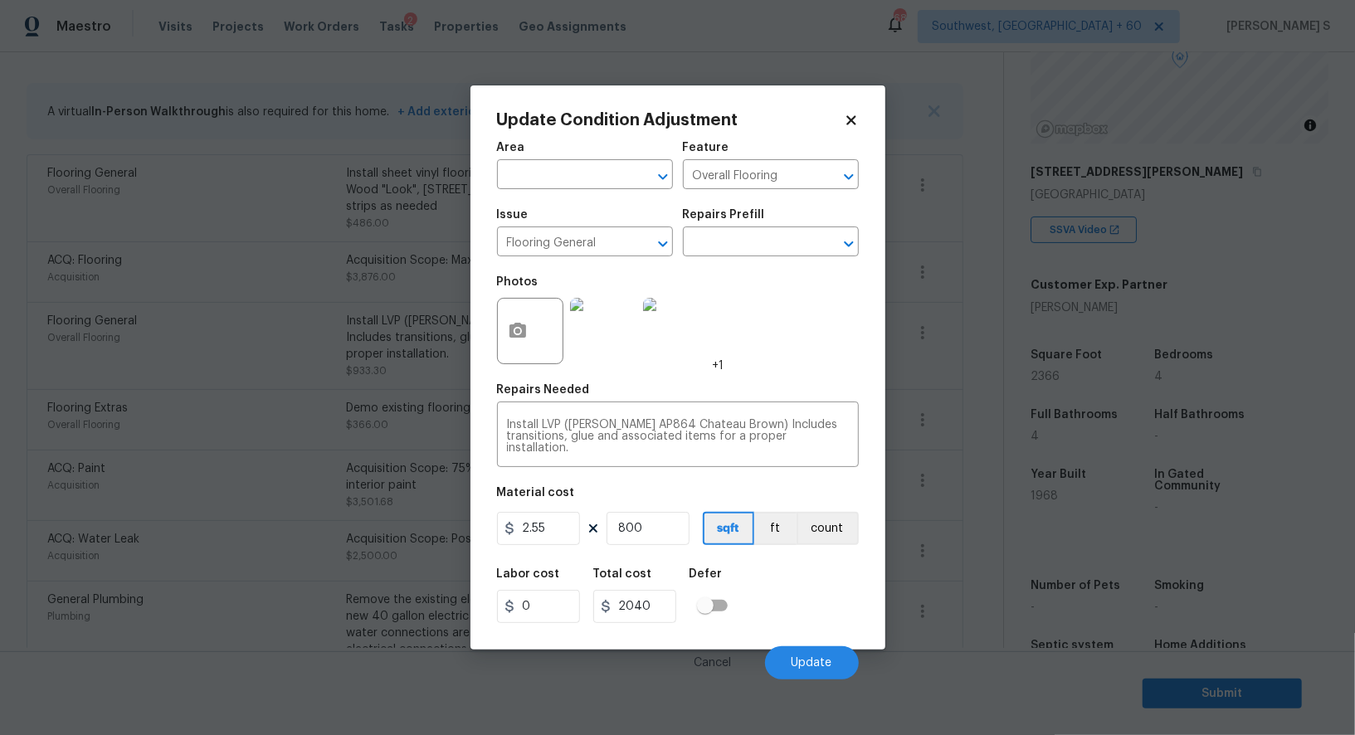
click at [376, 553] on body "Maestro Visits Projects Work Orders Tasks 2 Properties Geo Assignments 688 Sout…" at bounding box center [677, 367] width 1355 height 735
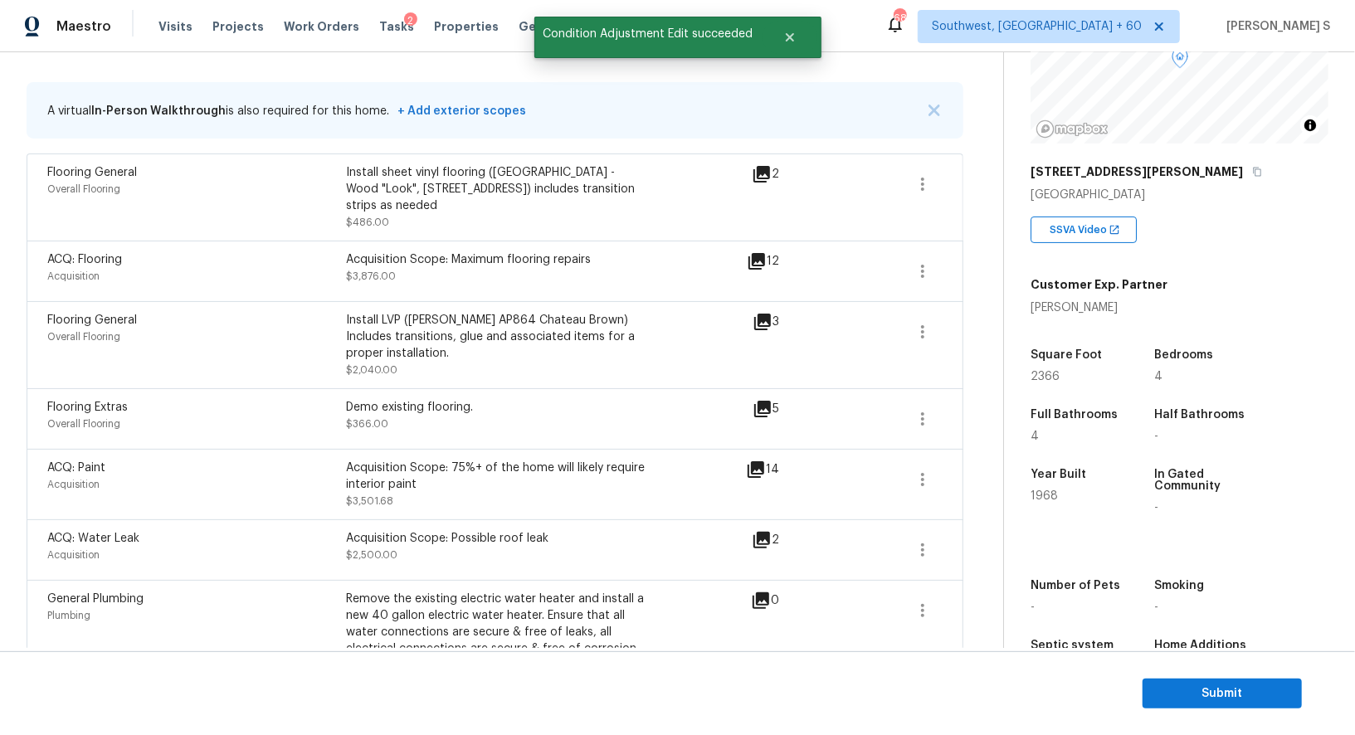
scroll to position [322, 0]
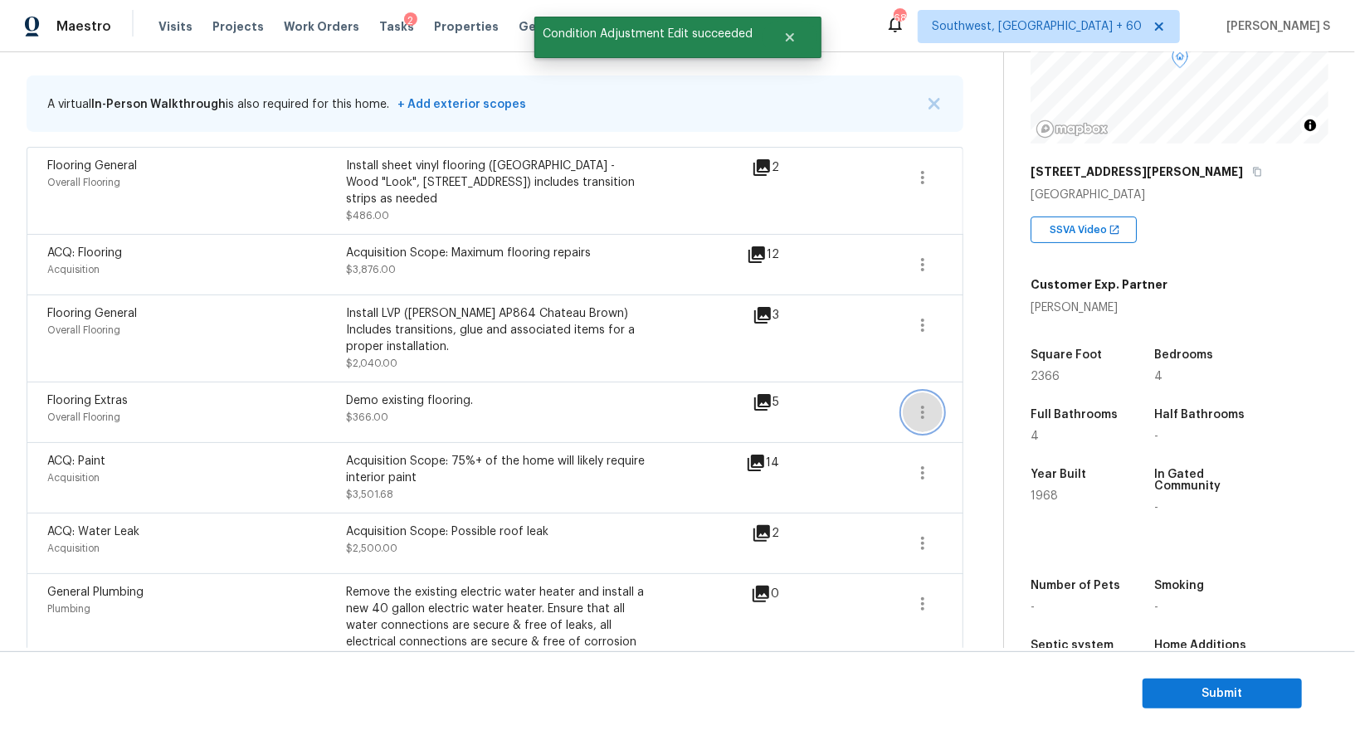
click at [930, 402] on icon "button" at bounding box center [923, 412] width 20 height 20
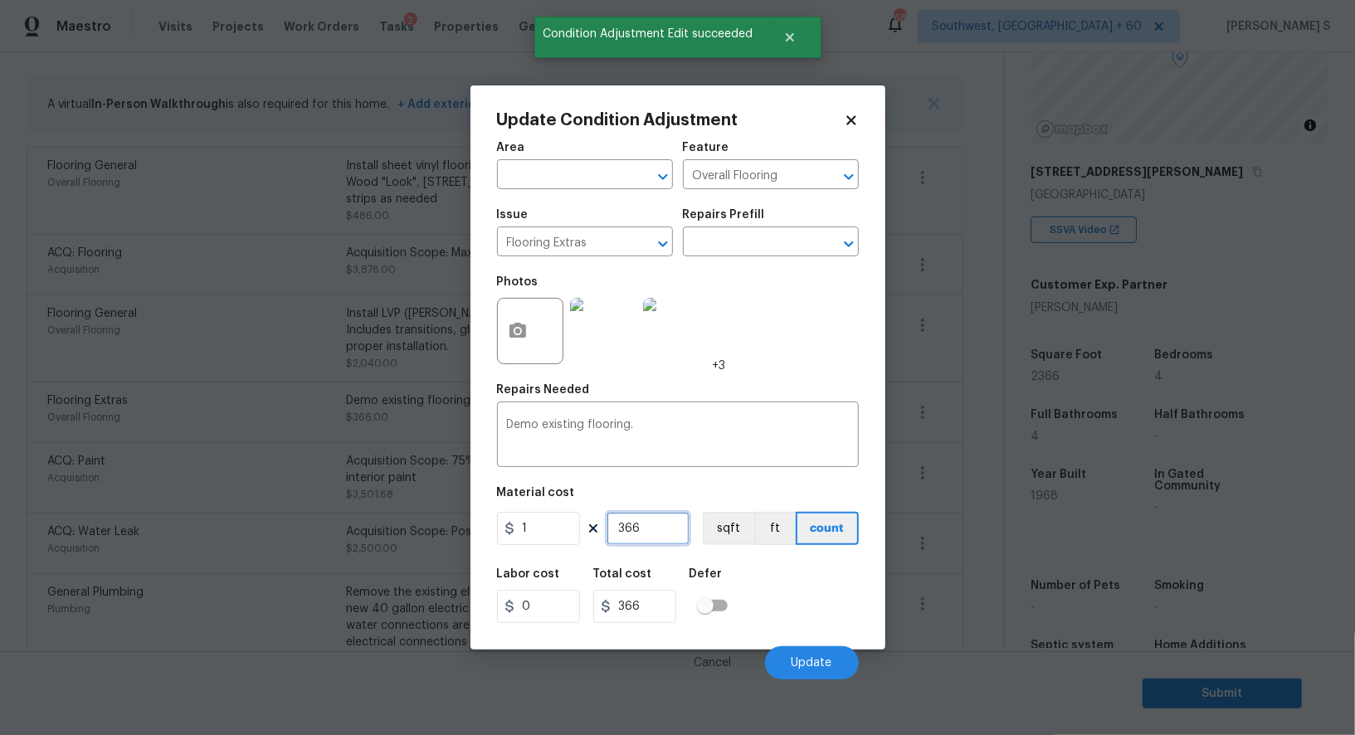
click at [660, 519] on input "366" at bounding box center [648, 528] width 83 height 33
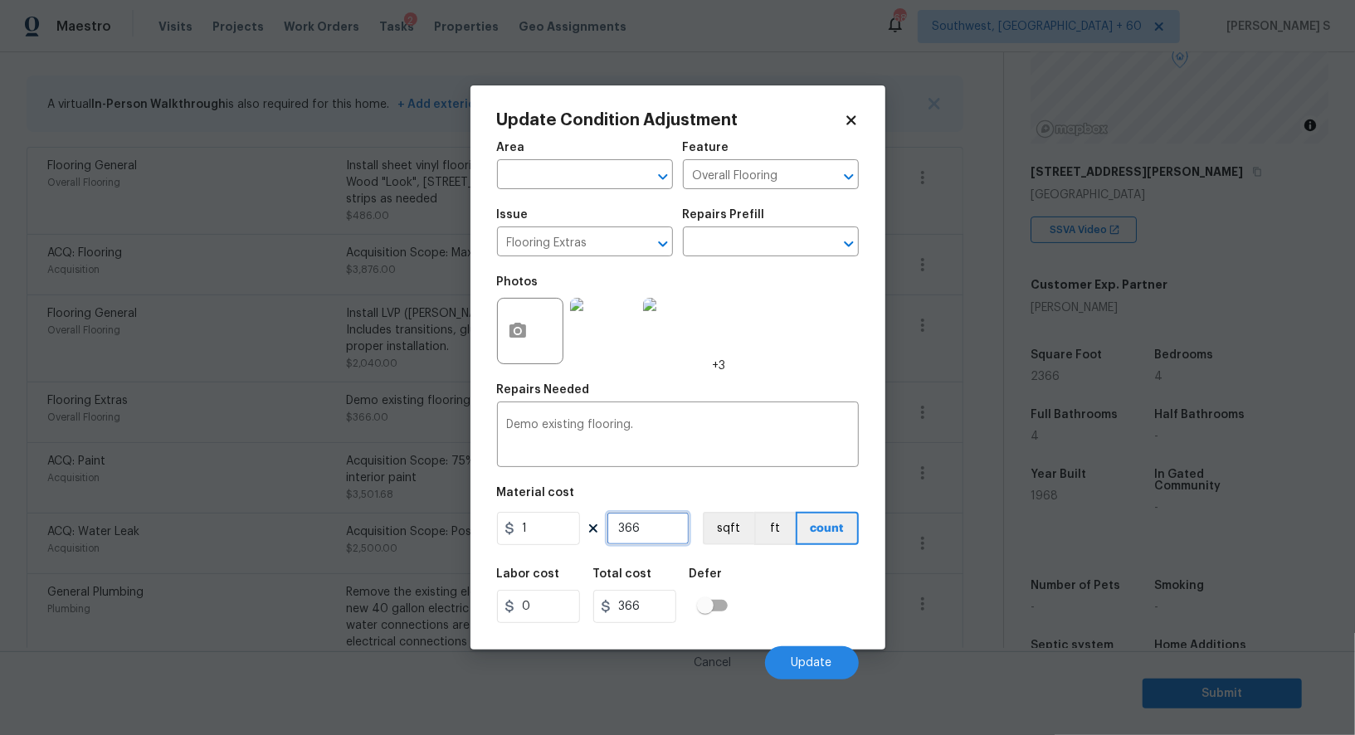
type input "8"
type input "80"
type input "800"
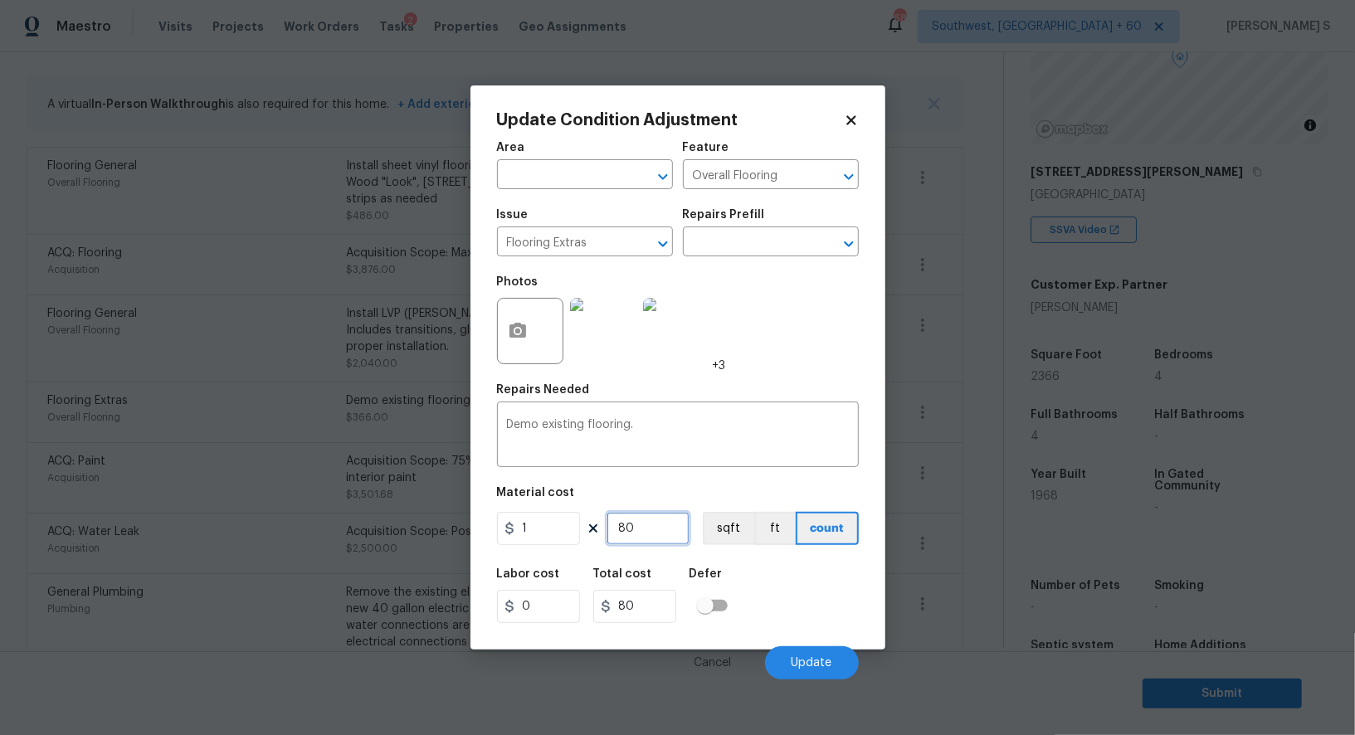
type input "800"
click at [830, 652] on button "Update" at bounding box center [812, 662] width 94 height 33
drag, startPoint x: 70, startPoint y: 584, endPoint x: 158, endPoint y: 545, distance: 96.2
click at [70, 583] on body "Maestro Visits Projects Work Orders Tasks 2 Properties Geo Assignments 688 Sout…" at bounding box center [677, 367] width 1355 height 735
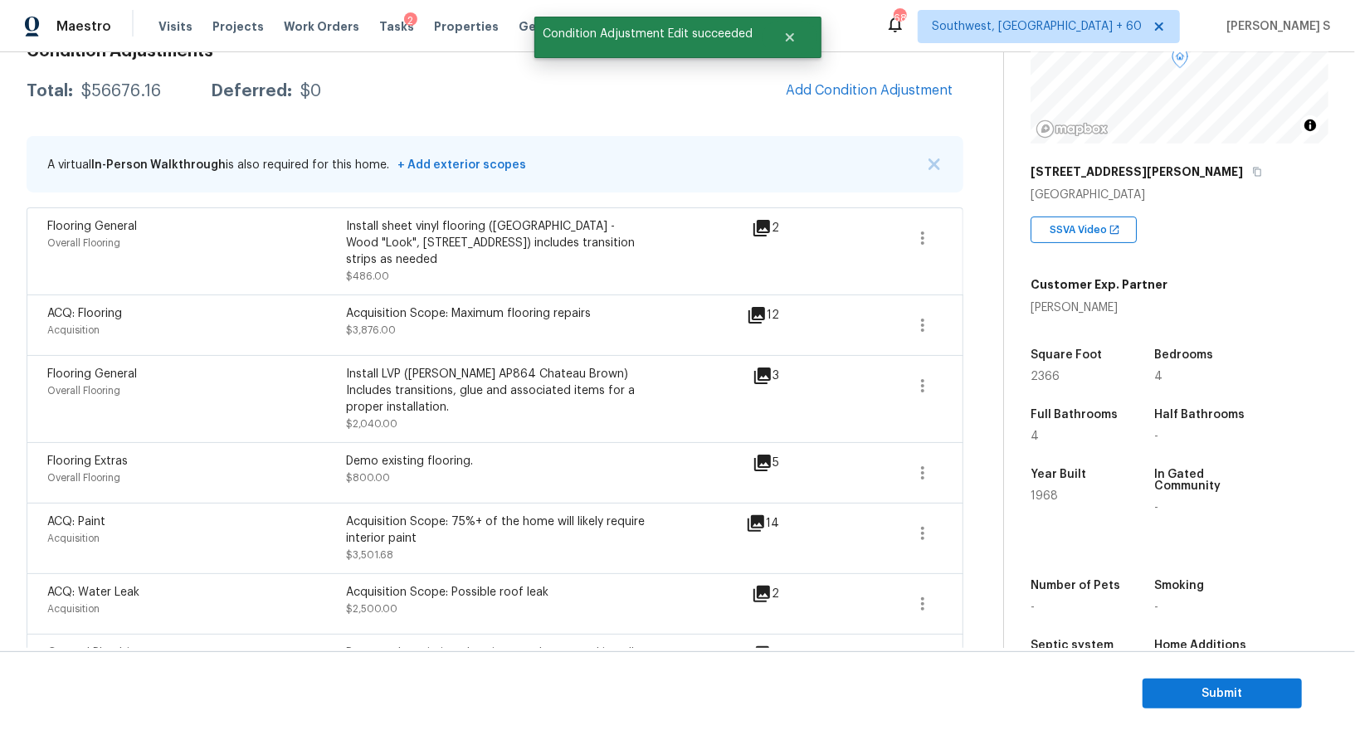
scroll to position [257, 0]
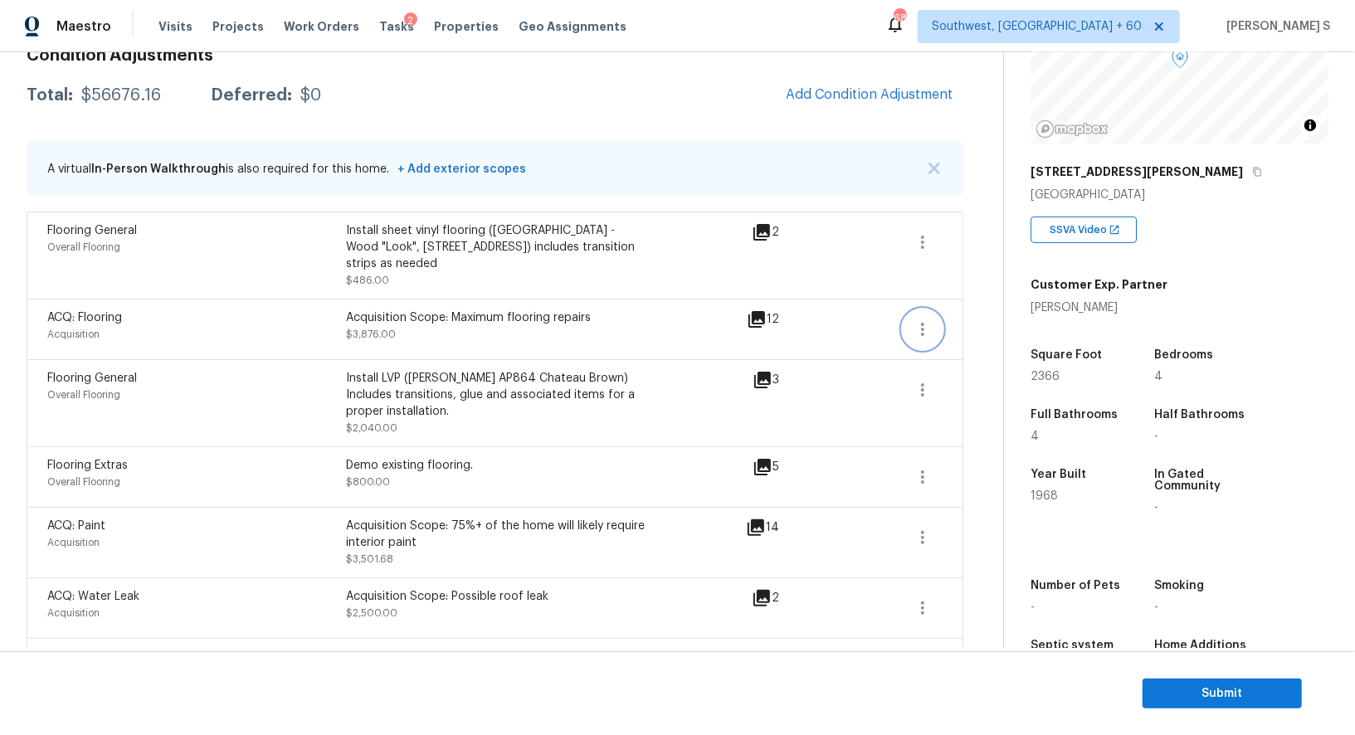
click at [918, 319] on icon "button" at bounding box center [923, 329] width 20 height 20
click at [982, 310] on div "Edit" at bounding box center [1017, 308] width 129 height 17
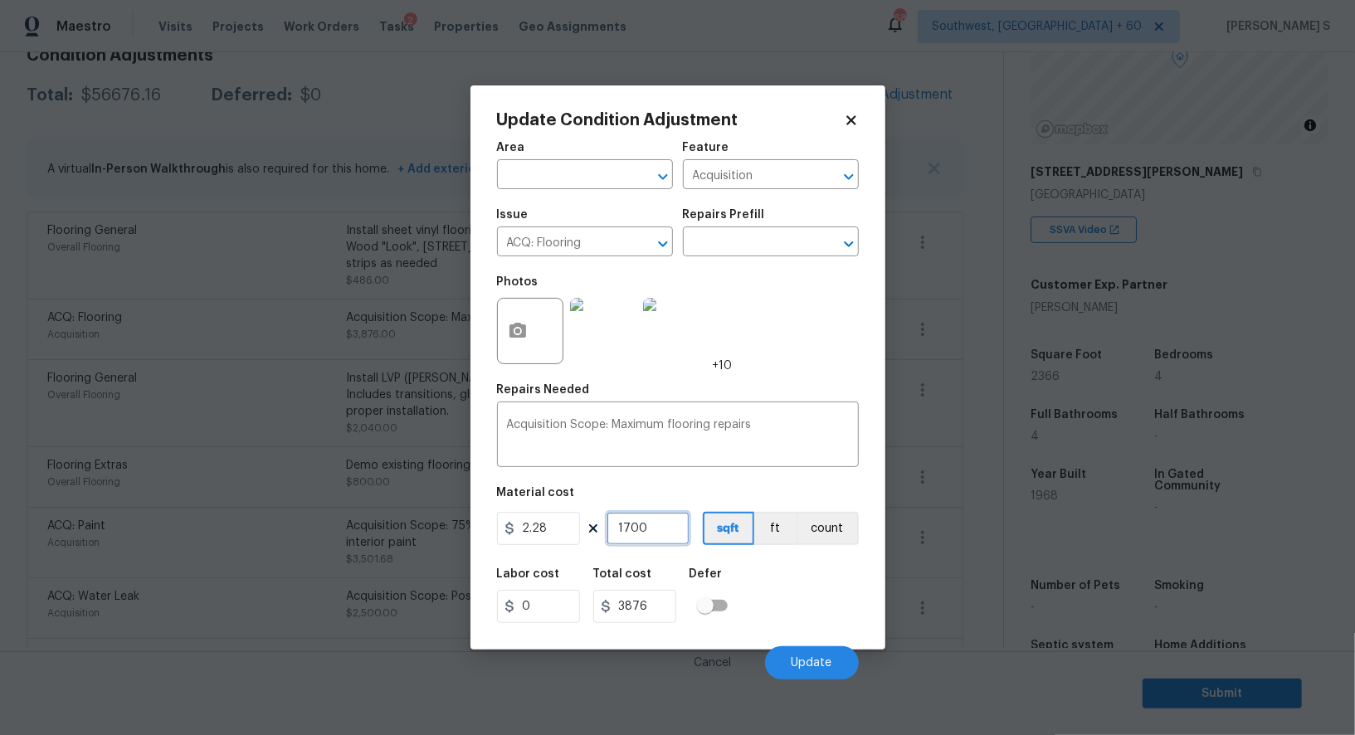
click at [659, 524] on input "1700" at bounding box center [648, 528] width 83 height 33
type input "1"
type input "2.28"
type input "12"
type input "27.36"
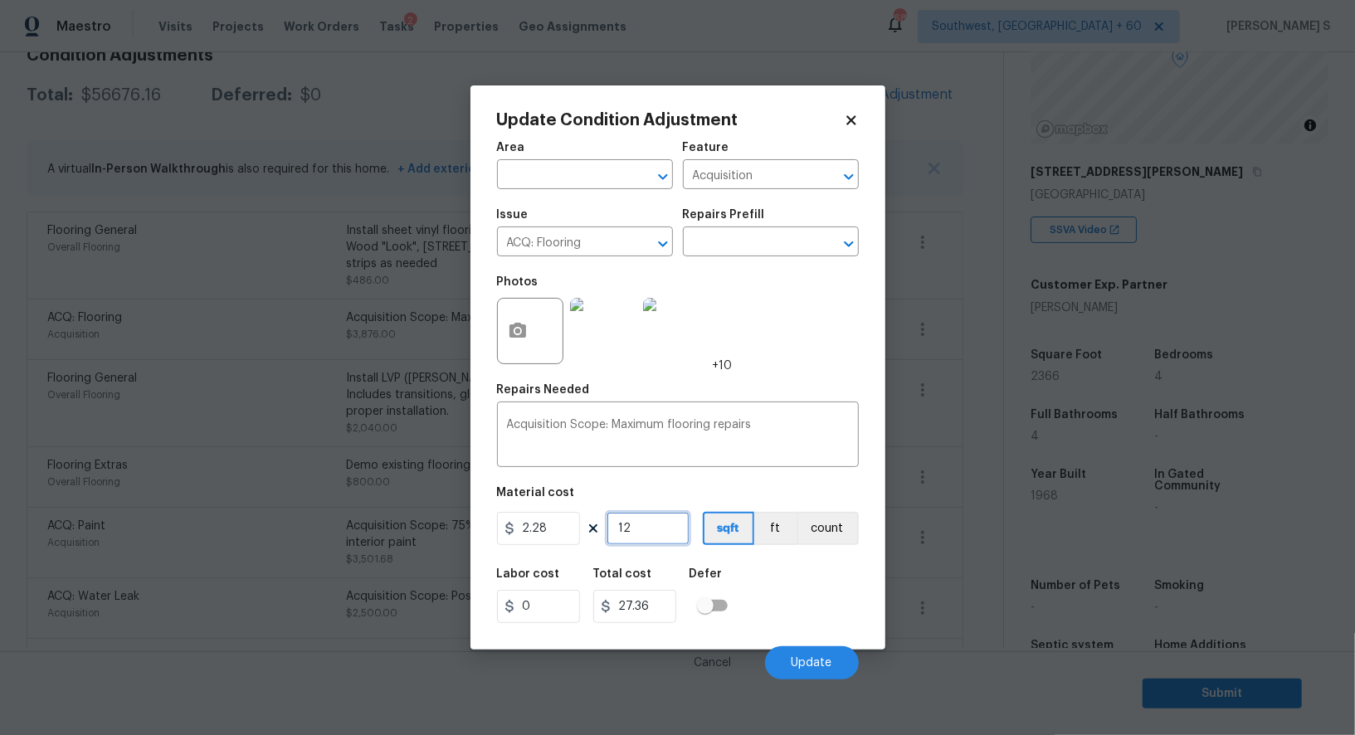
type input "125"
type input "285"
type input "12"
type input "27.36"
type input "126"
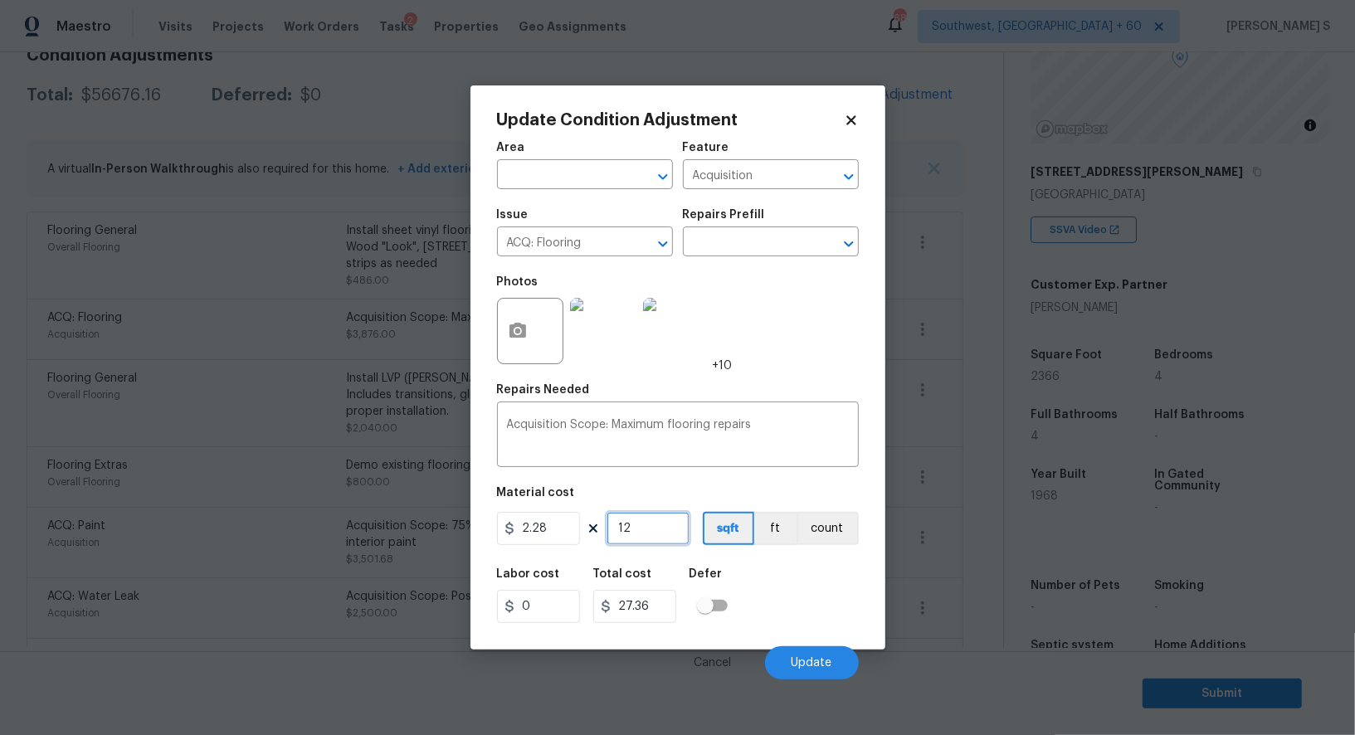
type input "287.28"
type input "1266"
type input "2886.48"
type input "1266"
click at [804, 617] on div "Labor cost 0 Total cost 2886.48 Defer" at bounding box center [678, 595] width 362 height 75
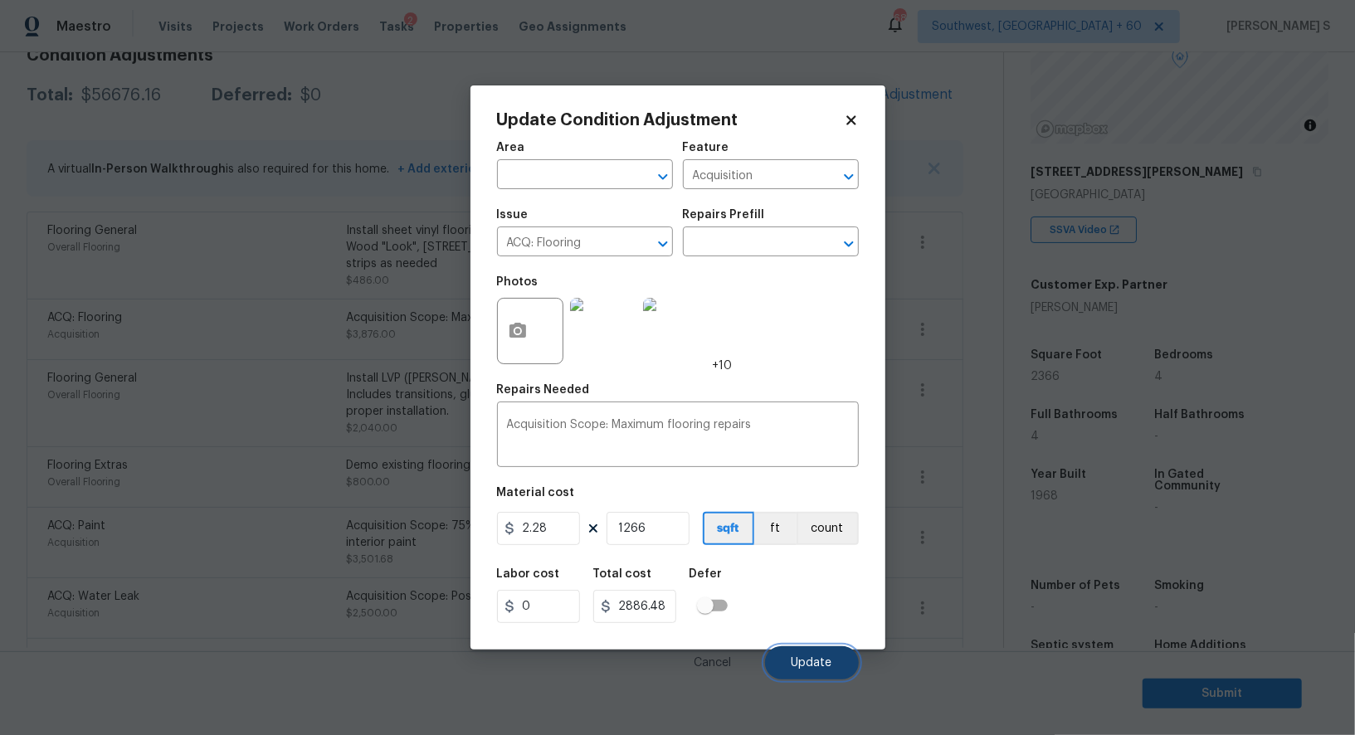
click at [819, 654] on button "Update" at bounding box center [812, 662] width 94 height 33
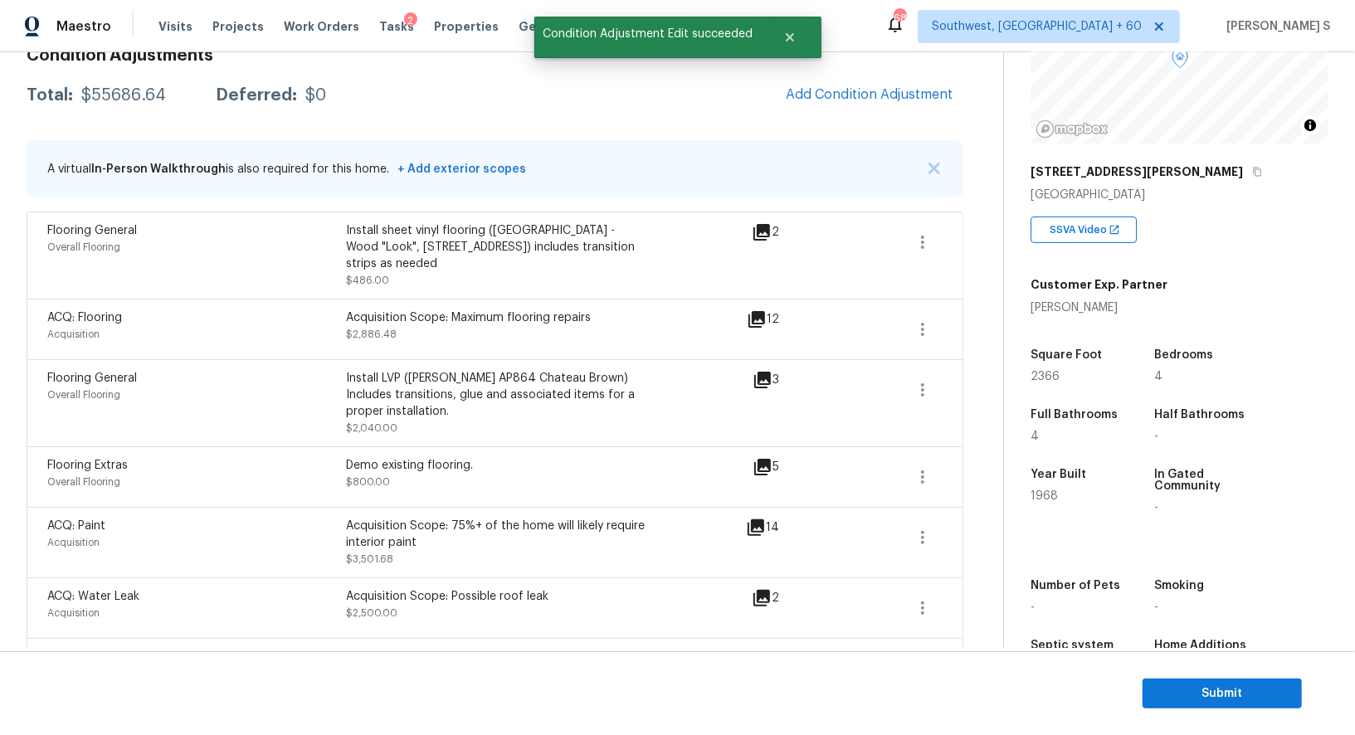
scroll to position [0, 0]
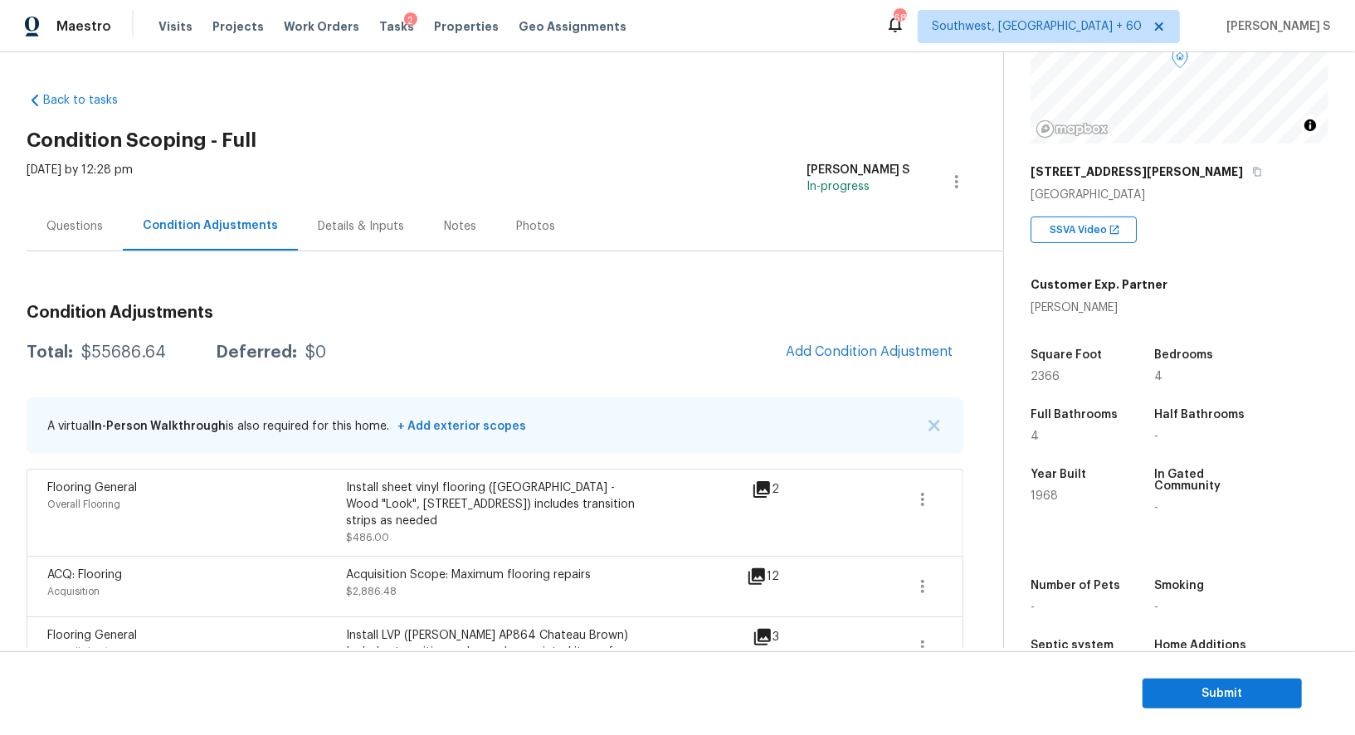
click at [107, 343] on div "Total: $55686.64 Deferred: $0 Add Condition Adjustment" at bounding box center [495, 352] width 937 height 37
click at [117, 348] on div "$55686.64" at bounding box center [123, 352] width 85 height 17
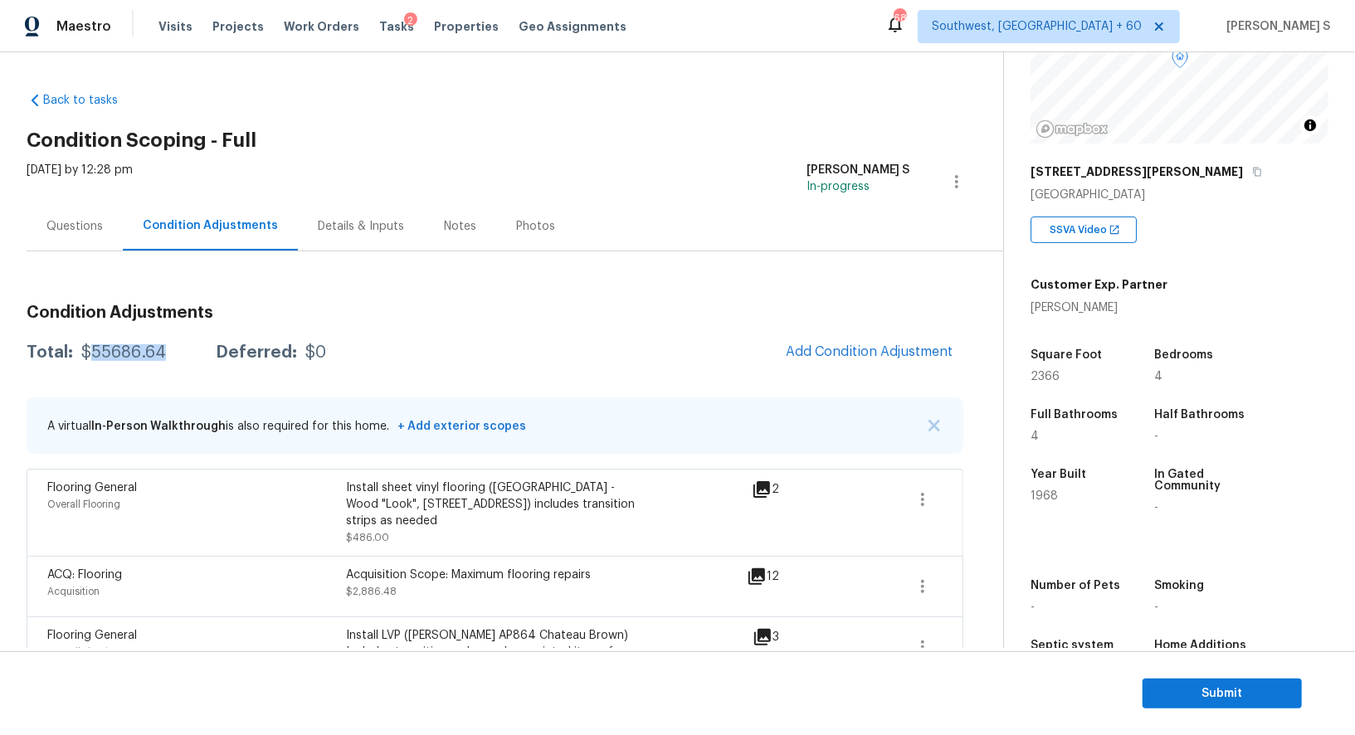
click at [117, 348] on div "$55686.64" at bounding box center [123, 352] width 85 height 17
copy div "55686.64"
click at [876, 341] on button "Add Condition Adjustment" at bounding box center [870, 351] width 188 height 35
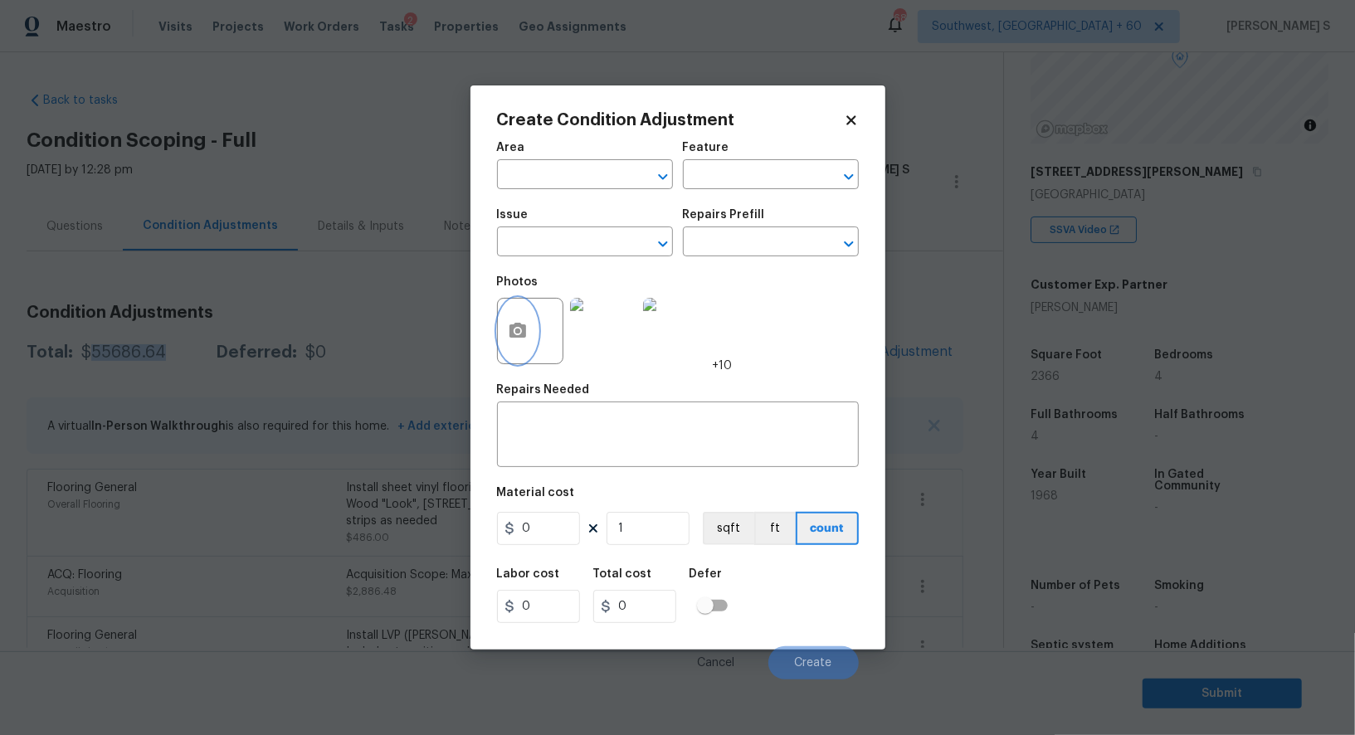
click at [526, 322] on button "button" at bounding box center [518, 331] width 40 height 65
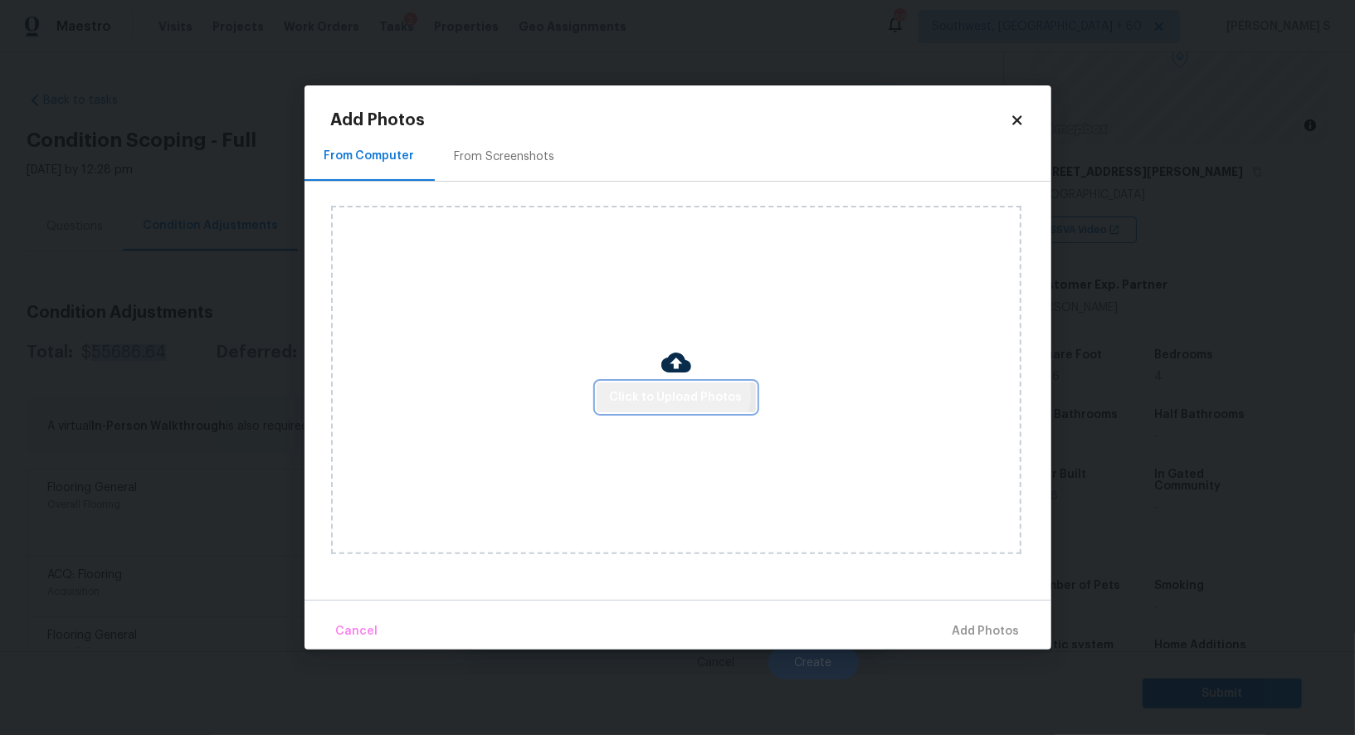
click at [672, 394] on span "Click to Upload Photos" at bounding box center [676, 398] width 133 height 21
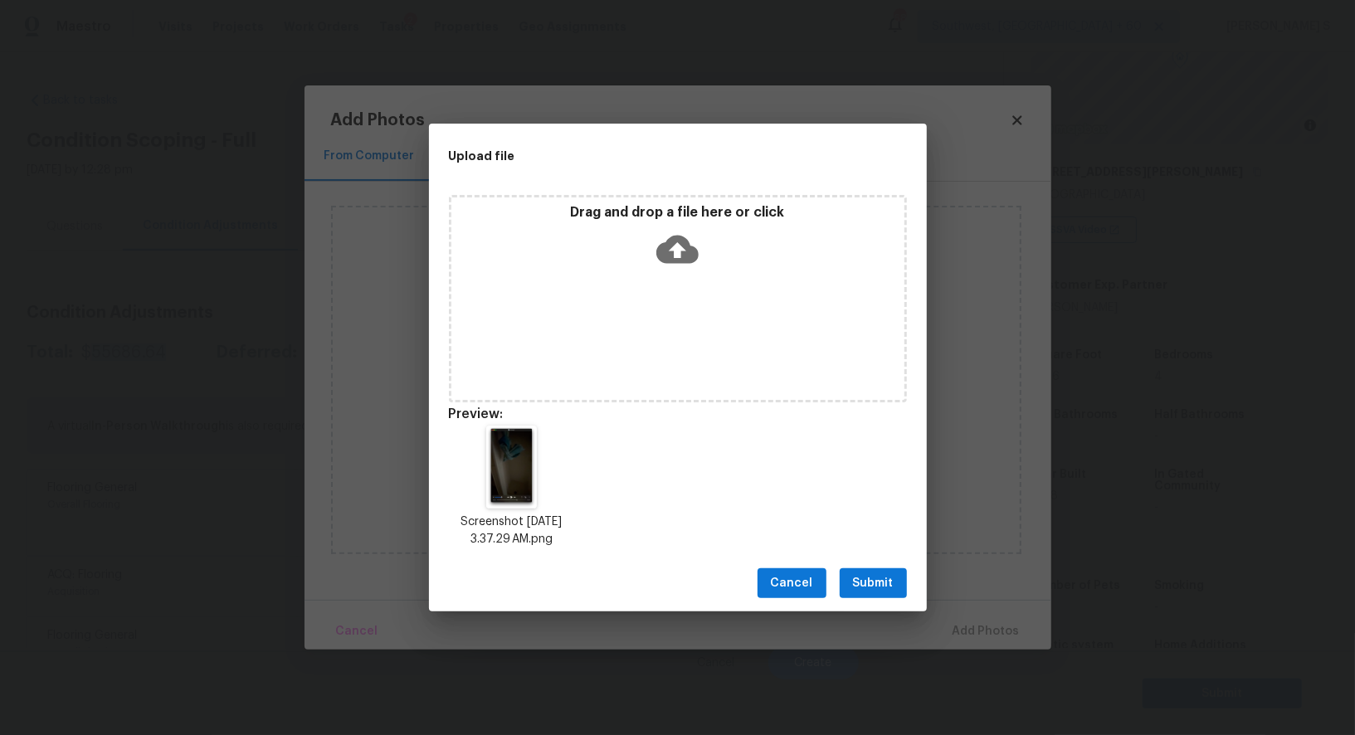
click at [900, 579] on button "Submit" at bounding box center [873, 583] width 67 height 31
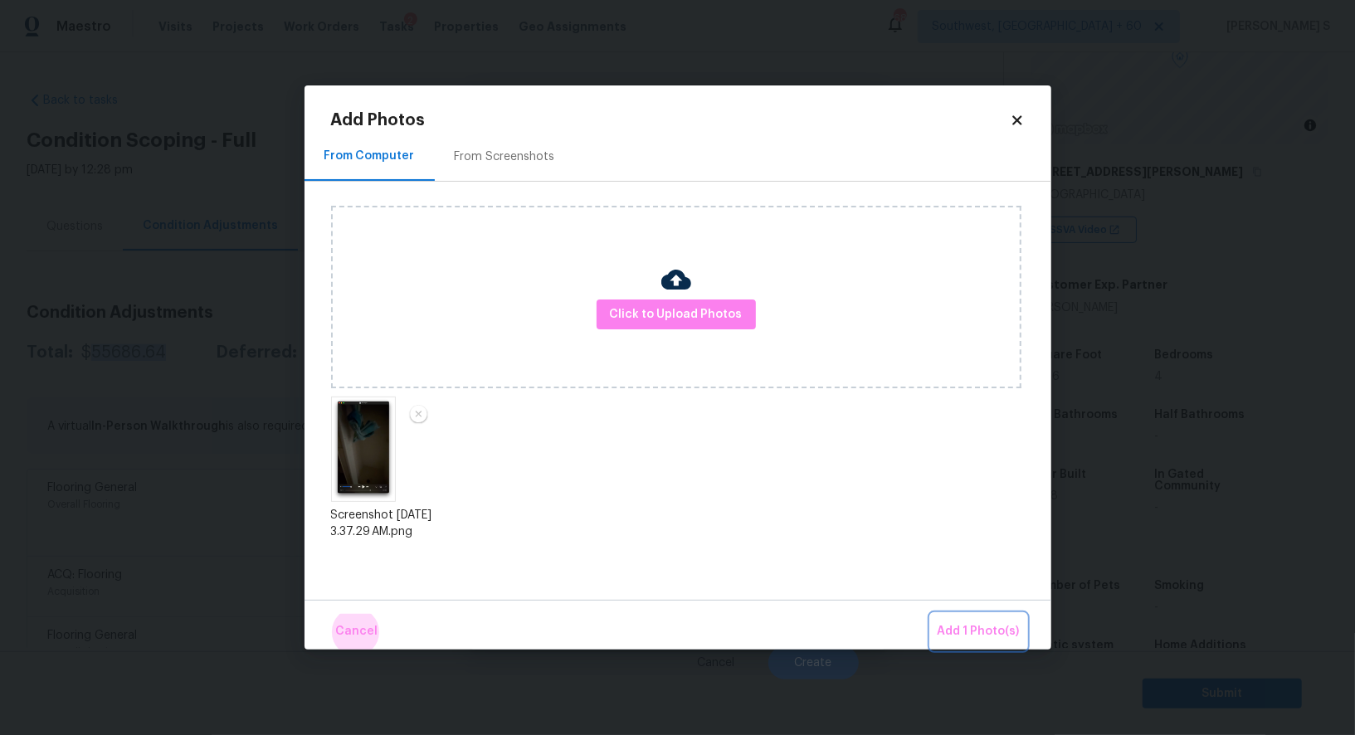
click at [931, 614] on button "Add 1 Photo(s)" at bounding box center [978, 632] width 95 height 36
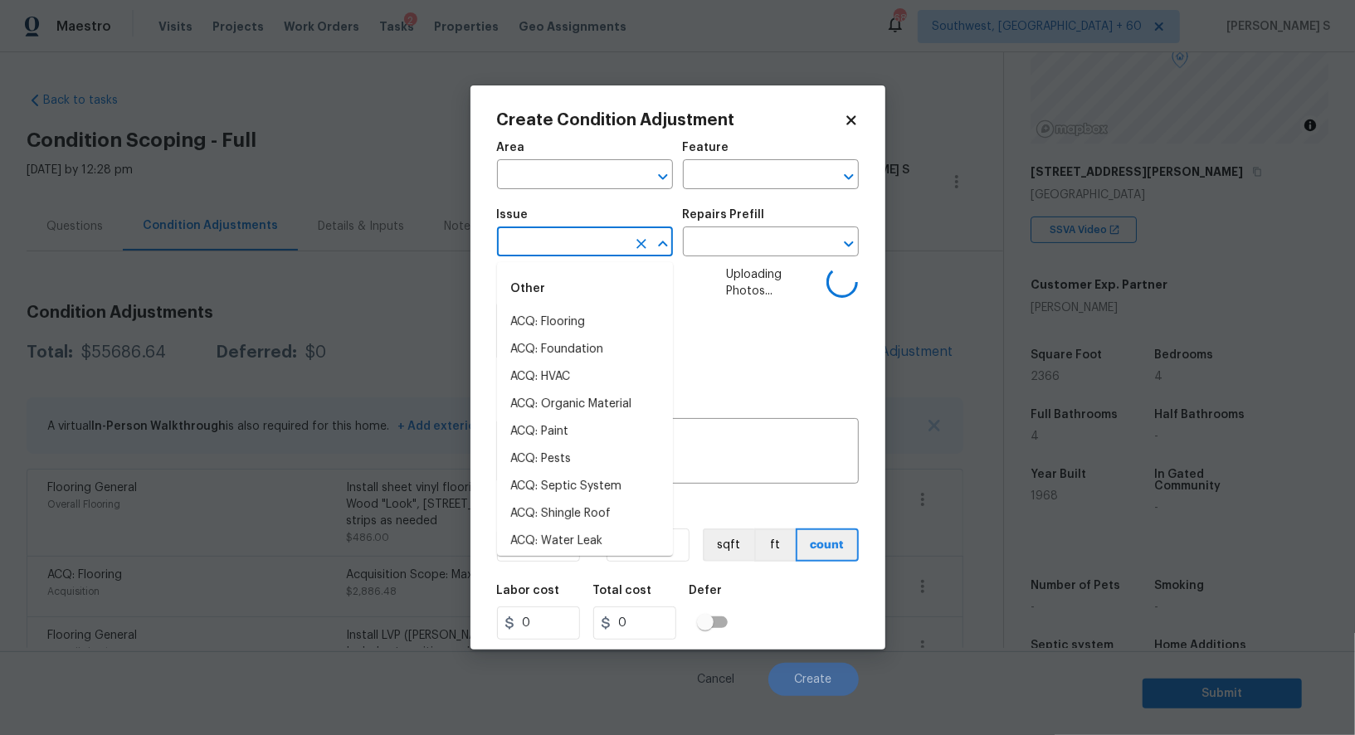
click at [596, 241] on input "text" at bounding box center [561, 244] width 129 height 26
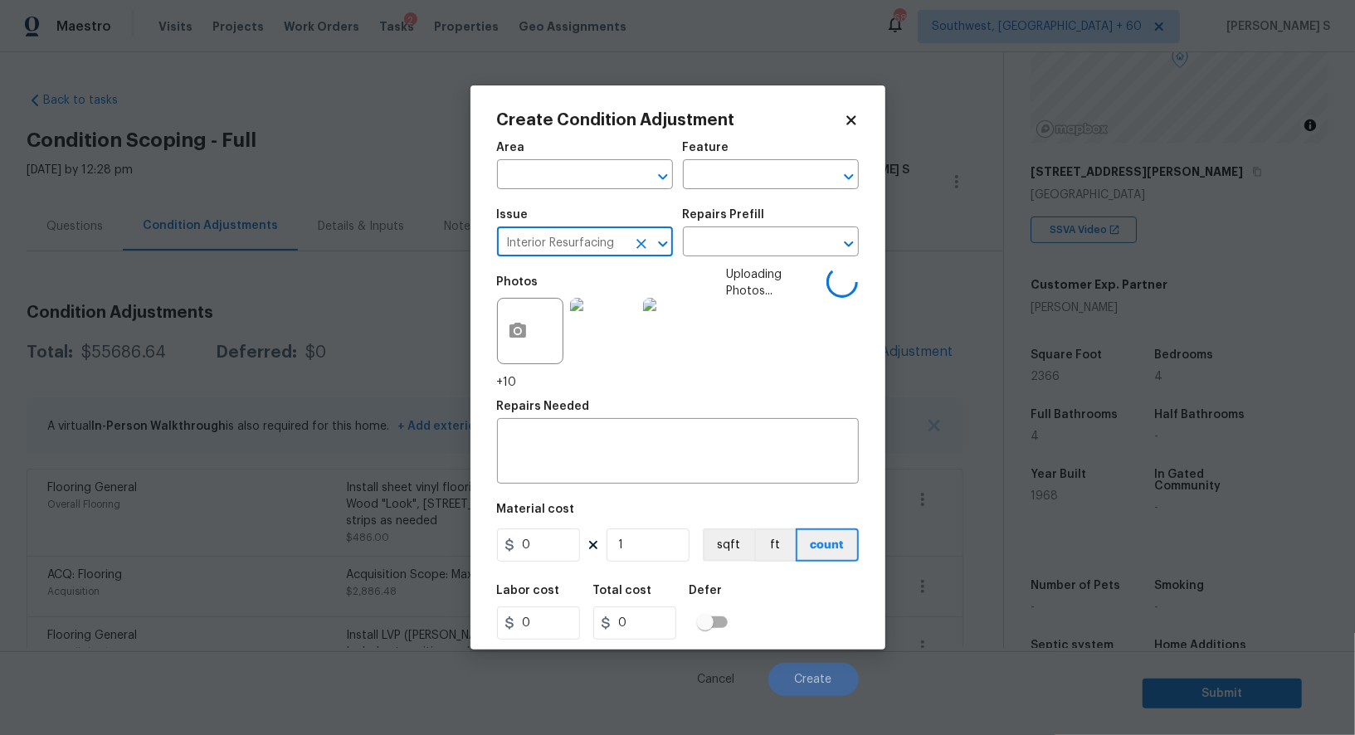
type input "Interior Resurfacing"
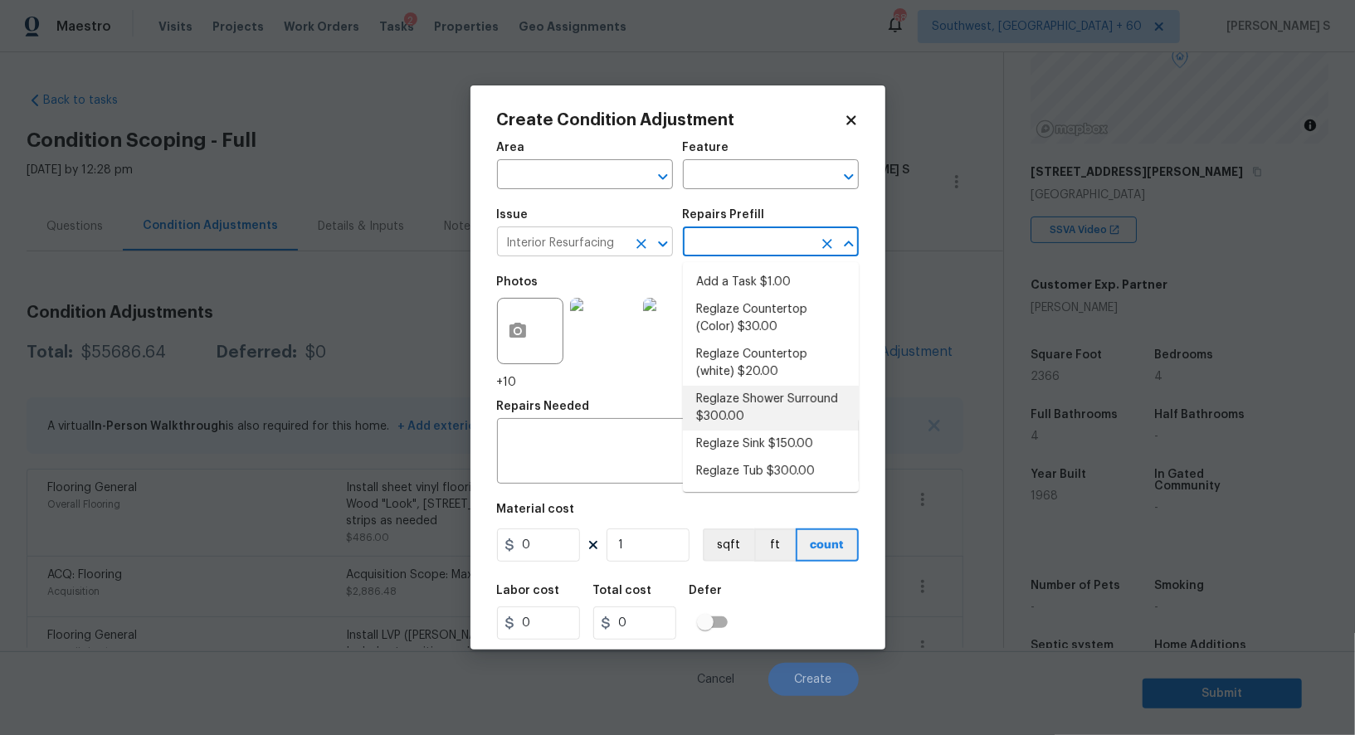
type textarea "Prep, mask, clean and reglaze the fiberglass shower surround (white) both on th…"
type input "300"
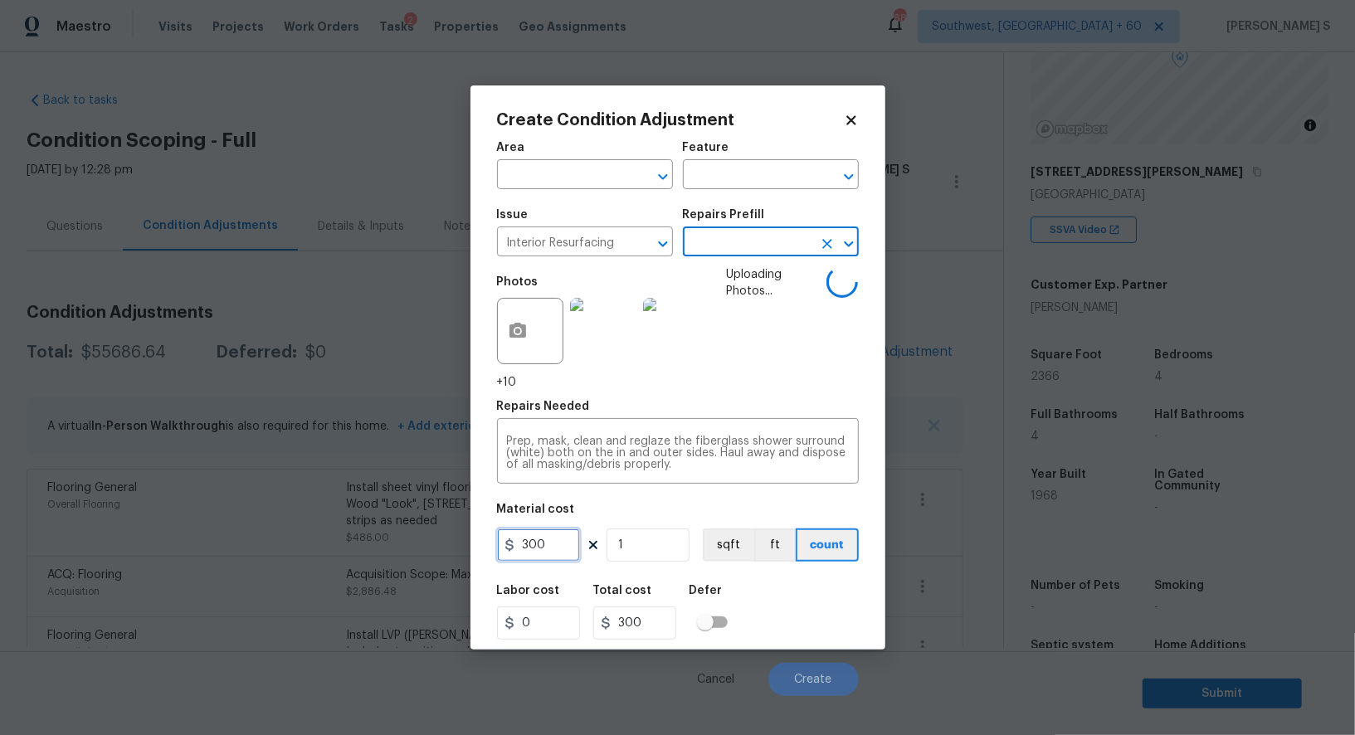
click at [562, 551] on input "300" at bounding box center [538, 545] width 83 height 33
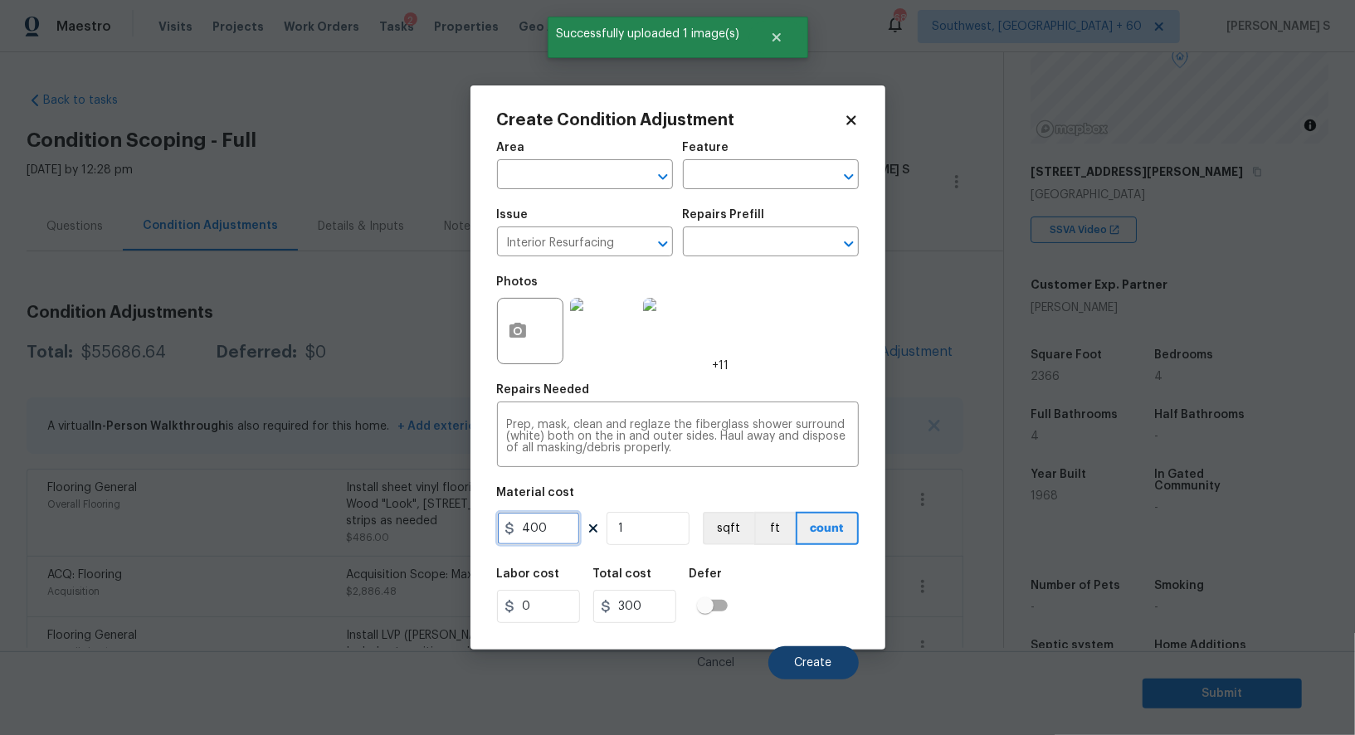
type input "400"
click at [831, 669] on span "Create" at bounding box center [813, 663] width 37 height 12
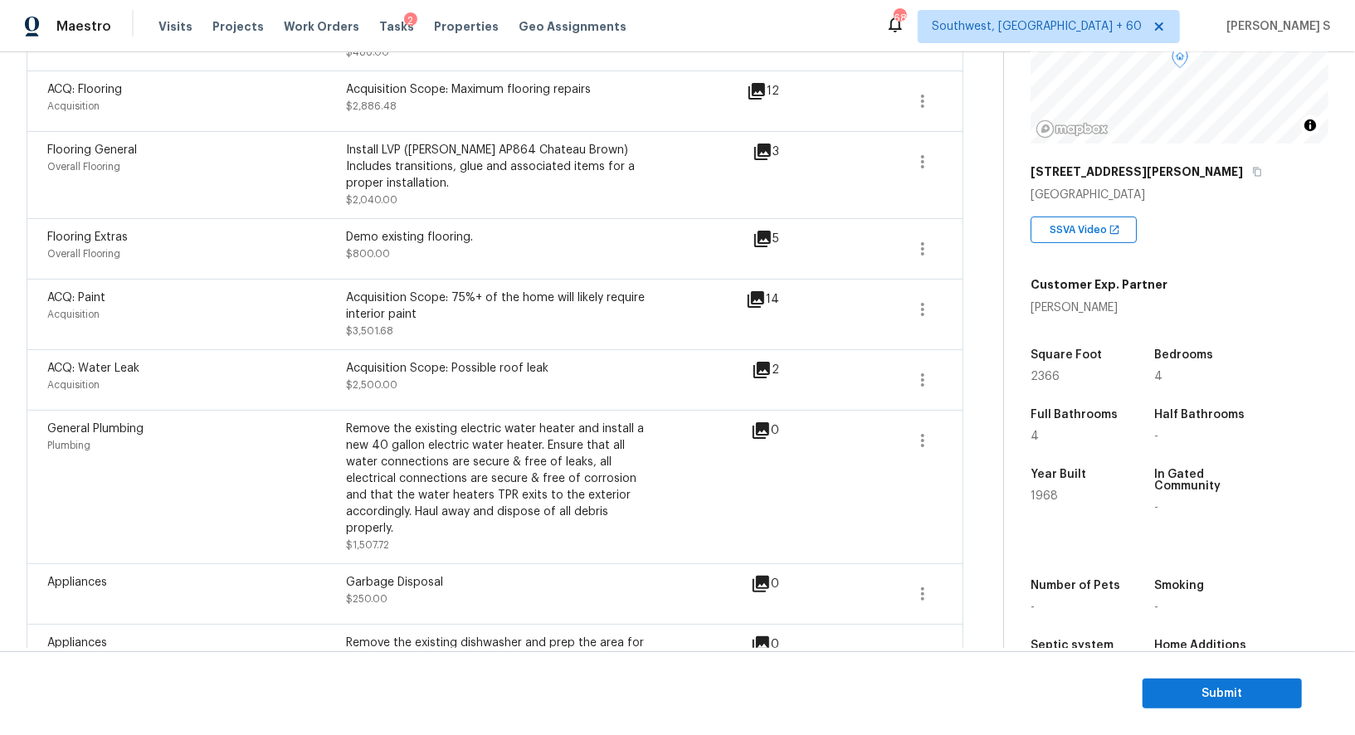
scroll to position [0, 0]
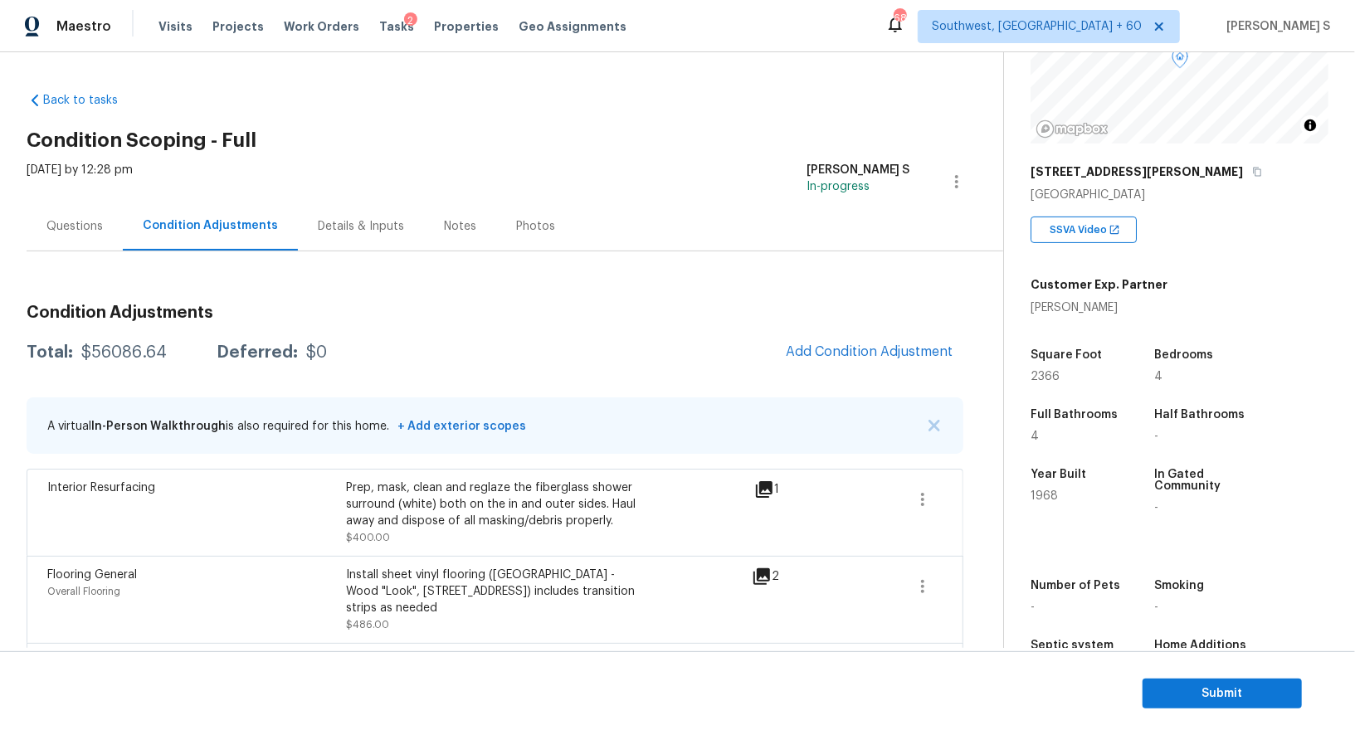
click at [129, 348] on div "$56086.64" at bounding box center [123, 352] width 85 height 17
copy div "56086.64"
click at [86, 202] on div "Questions" at bounding box center [75, 226] width 96 height 49
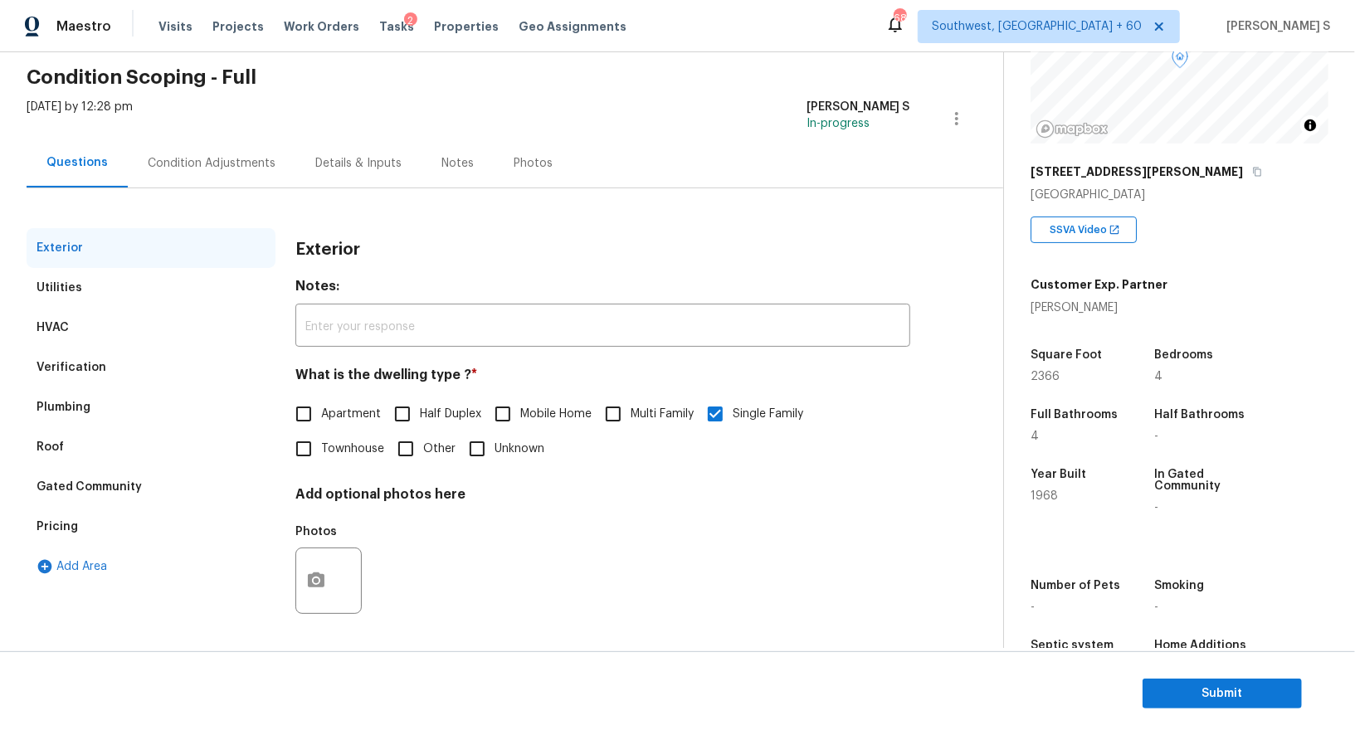
click at [111, 351] on div "Verification" at bounding box center [151, 368] width 249 height 40
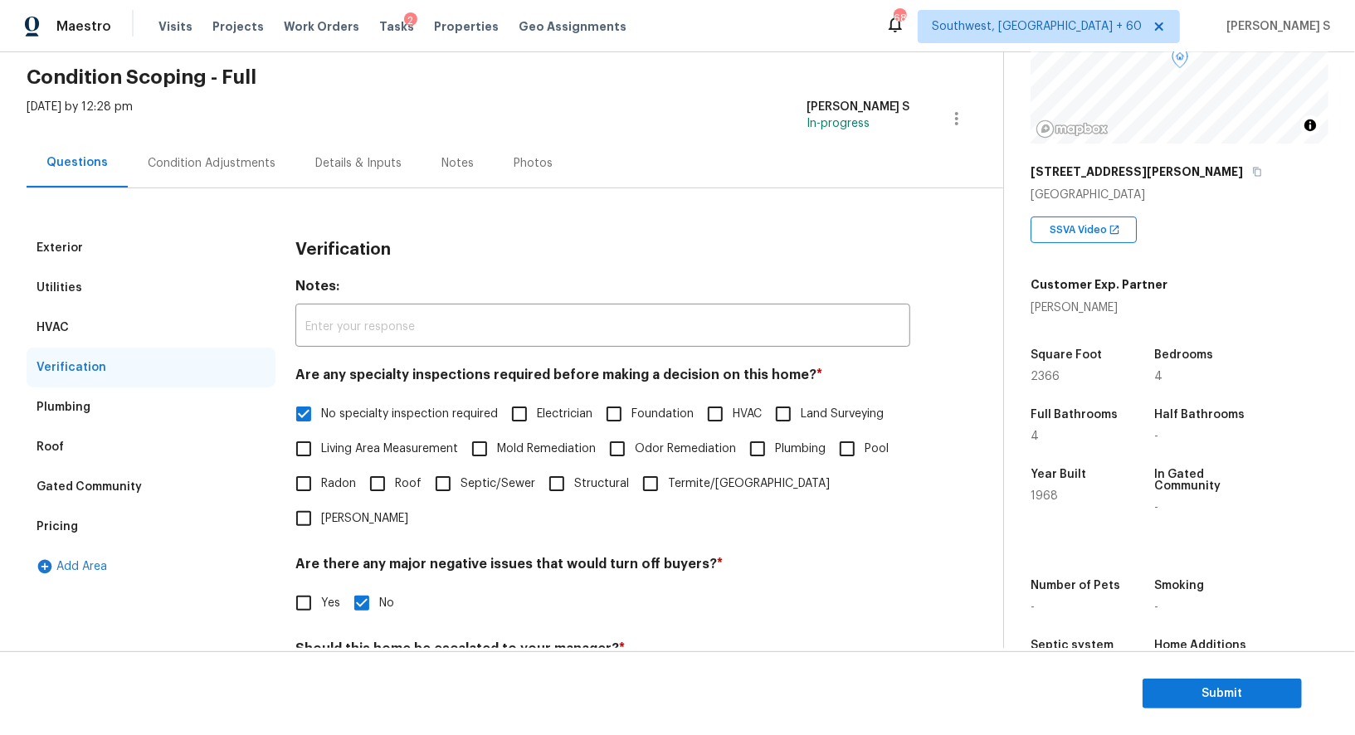
scroll to position [212, 0]
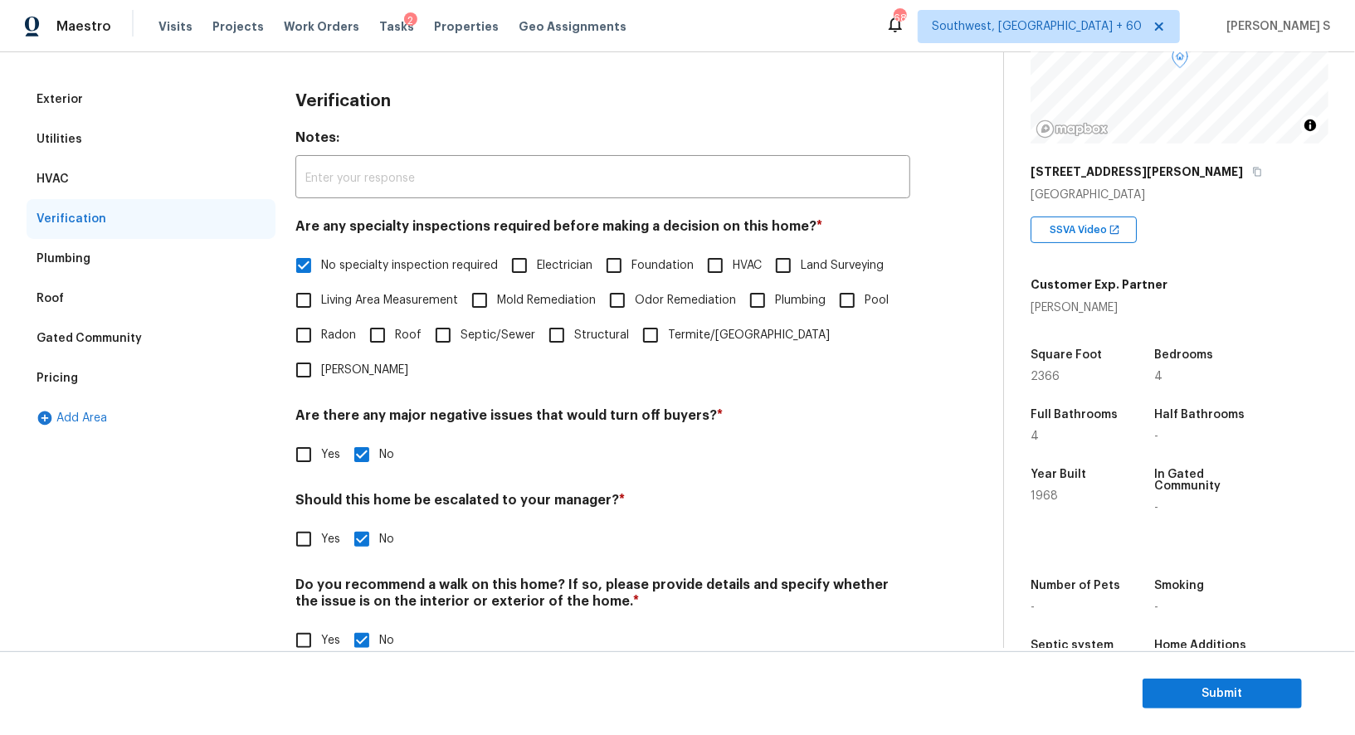
click at [57, 384] on div "Pricing" at bounding box center [57, 378] width 41 height 17
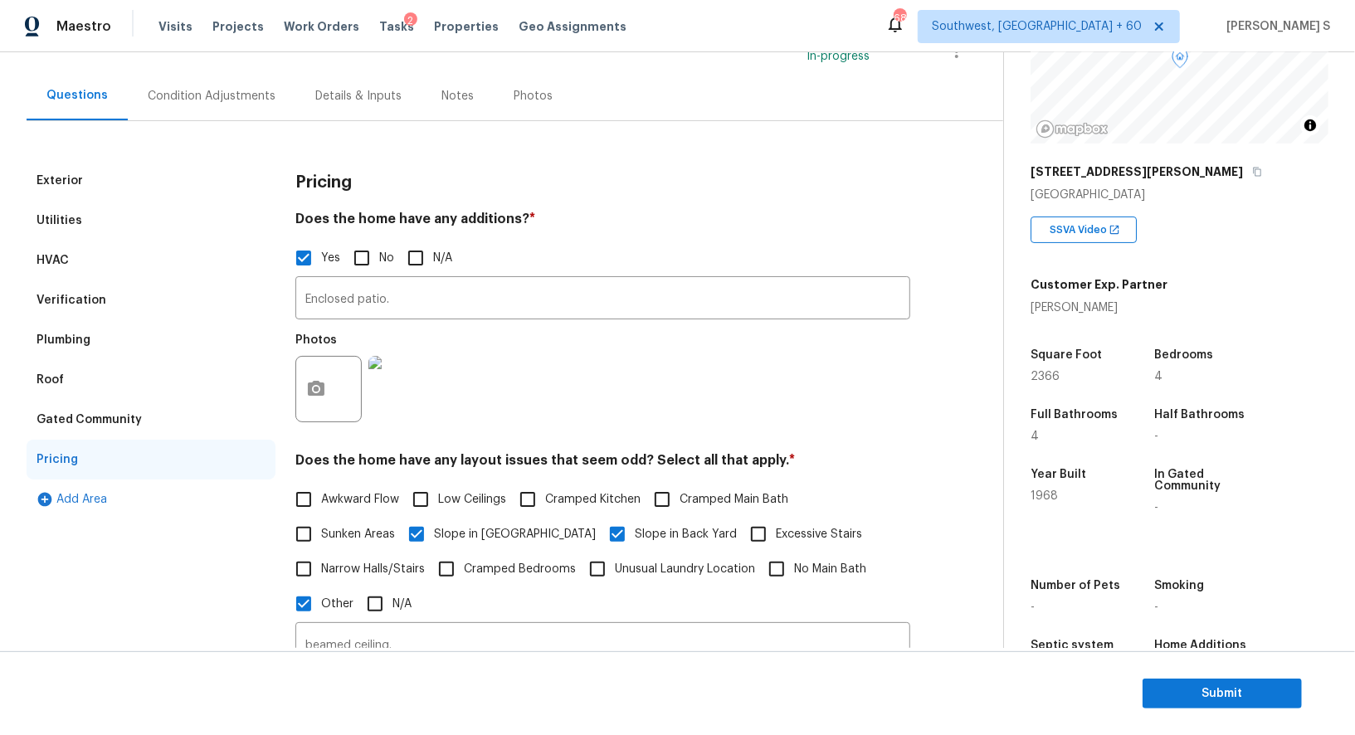
scroll to position [0, 0]
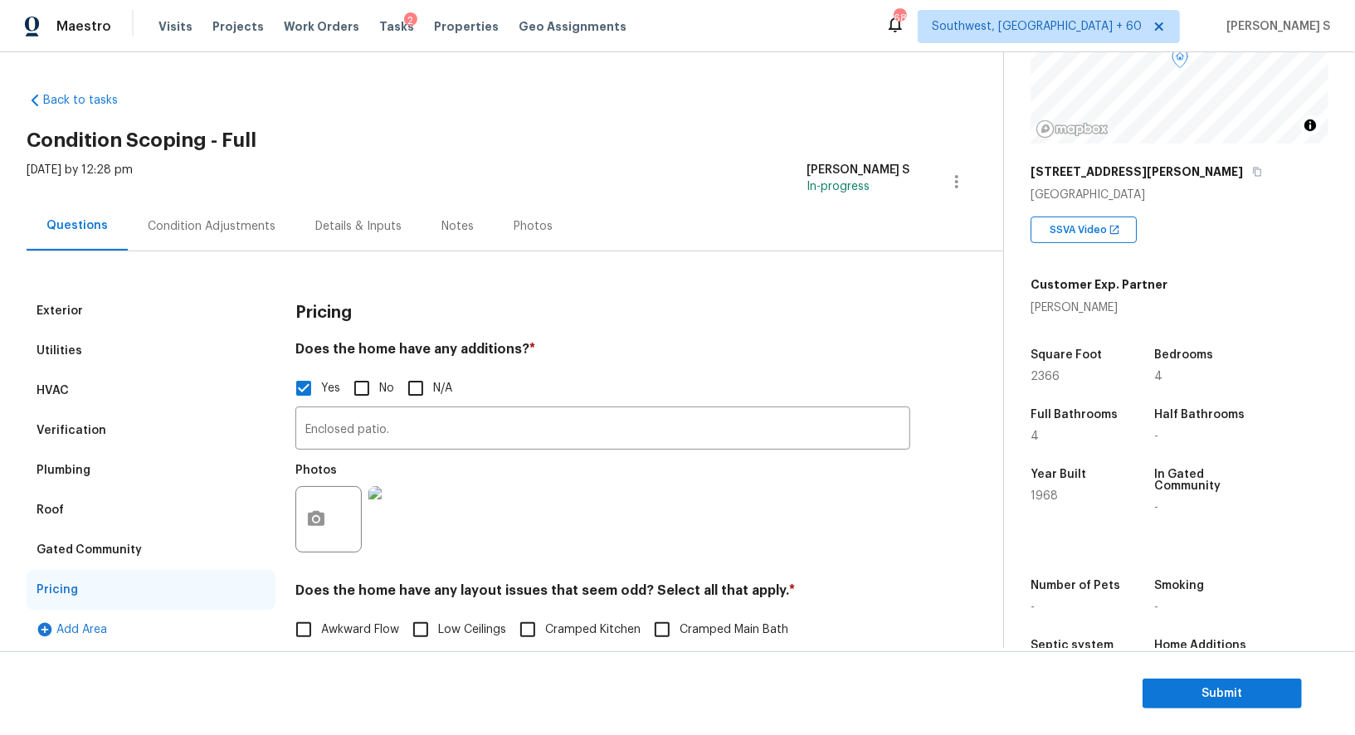
click at [203, 234] on div "Condition Adjustments" at bounding box center [212, 226] width 168 height 49
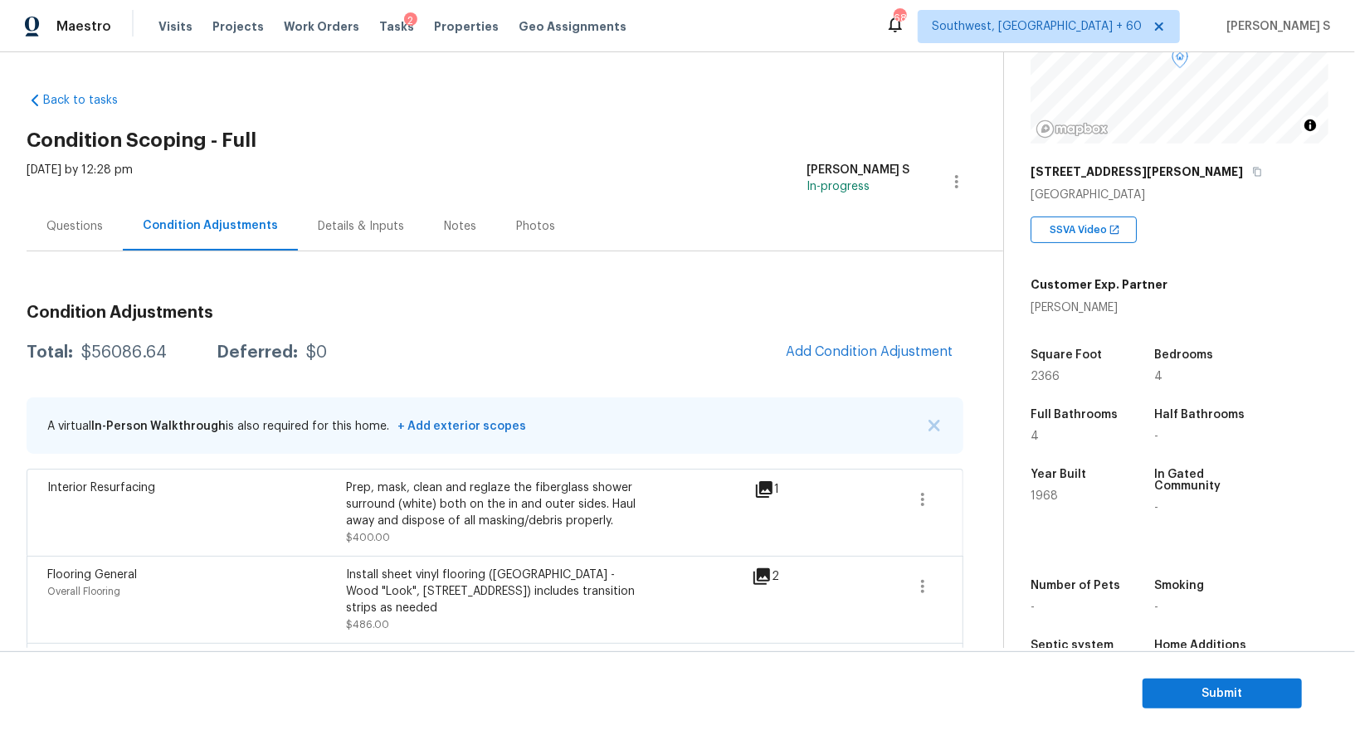
click at [0, 104] on div "Back to tasks Condition Scoping - Full Tue, Sep 16 2025 by 12:28 pm Anbu Jebaku…" at bounding box center [677, 350] width 1355 height 596
click at [1158, 694] on span "Submit" at bounding box center [1222, 694] width 133 height 21
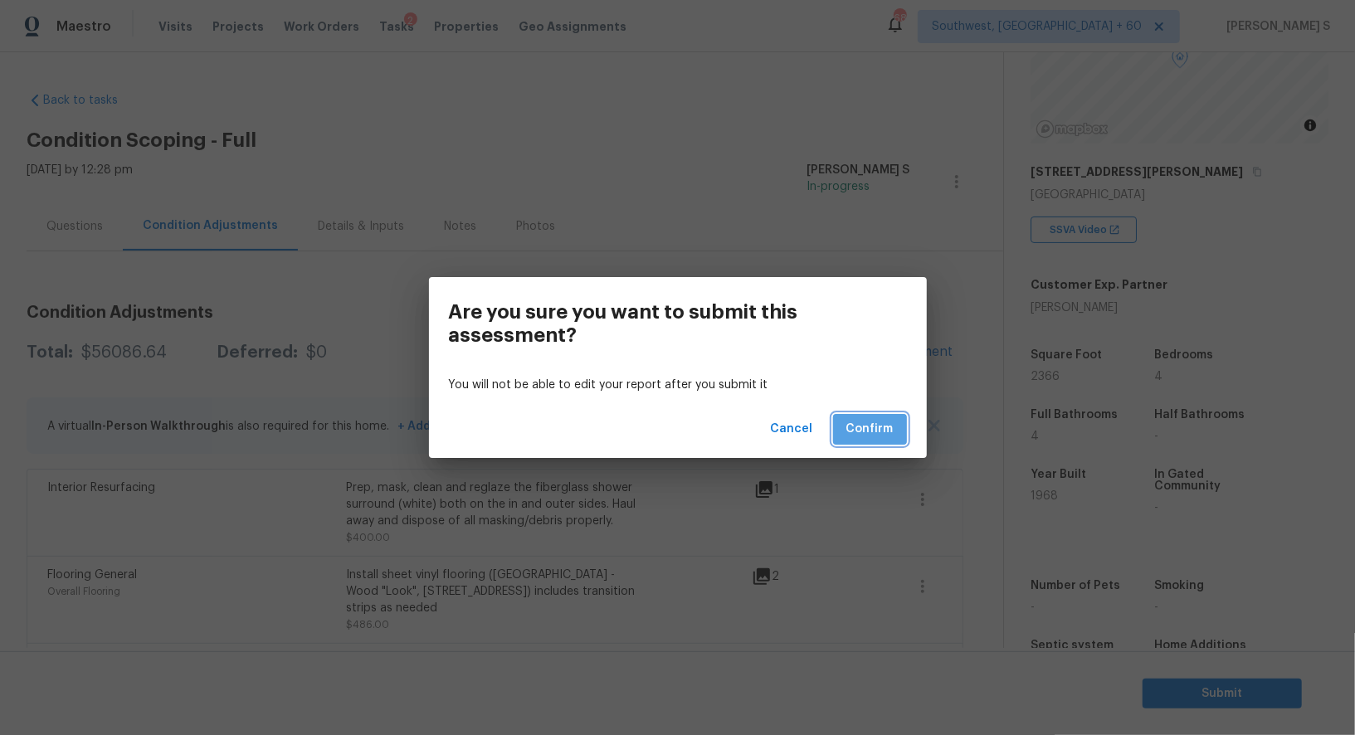
click at [896, 434] on button "Confirm" at bounding box center [870, 429] width 74 height 31
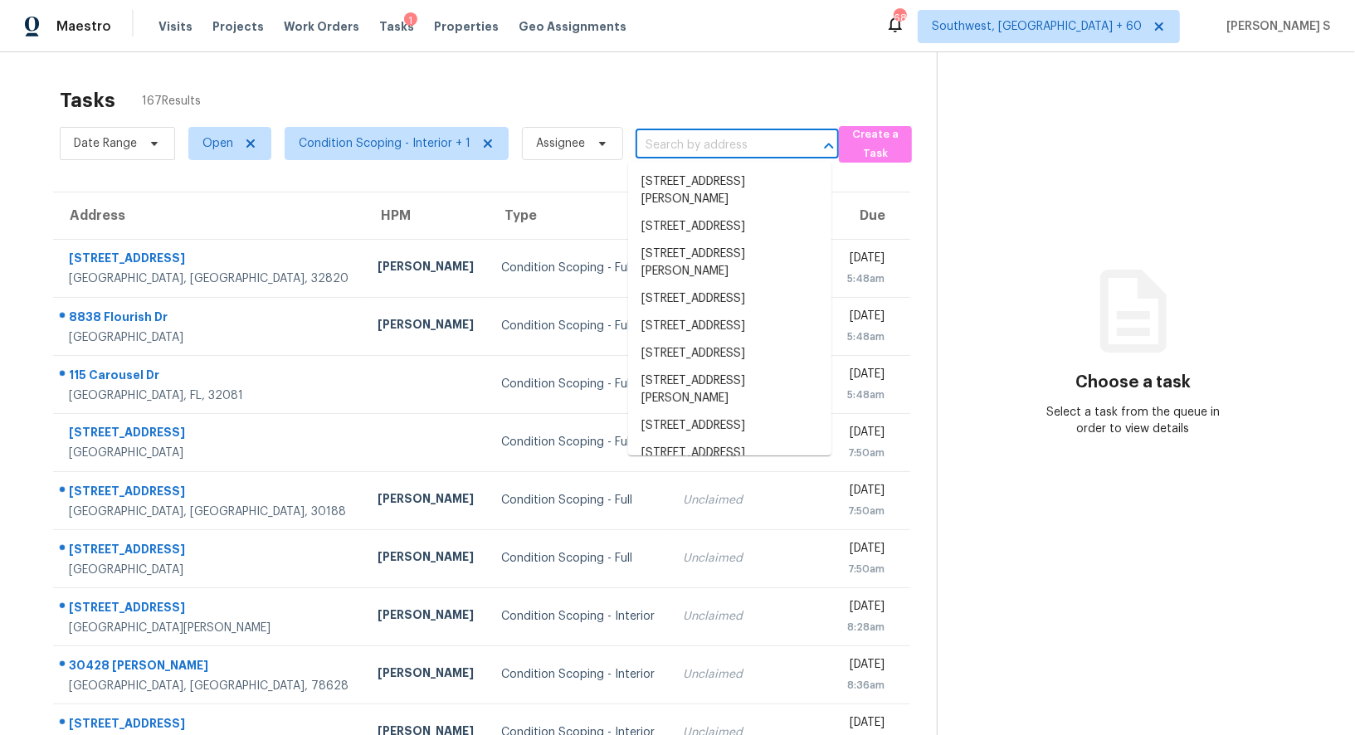
click at [667, 137] on input "text" at bounding box center [714, 146] width 157 height 26
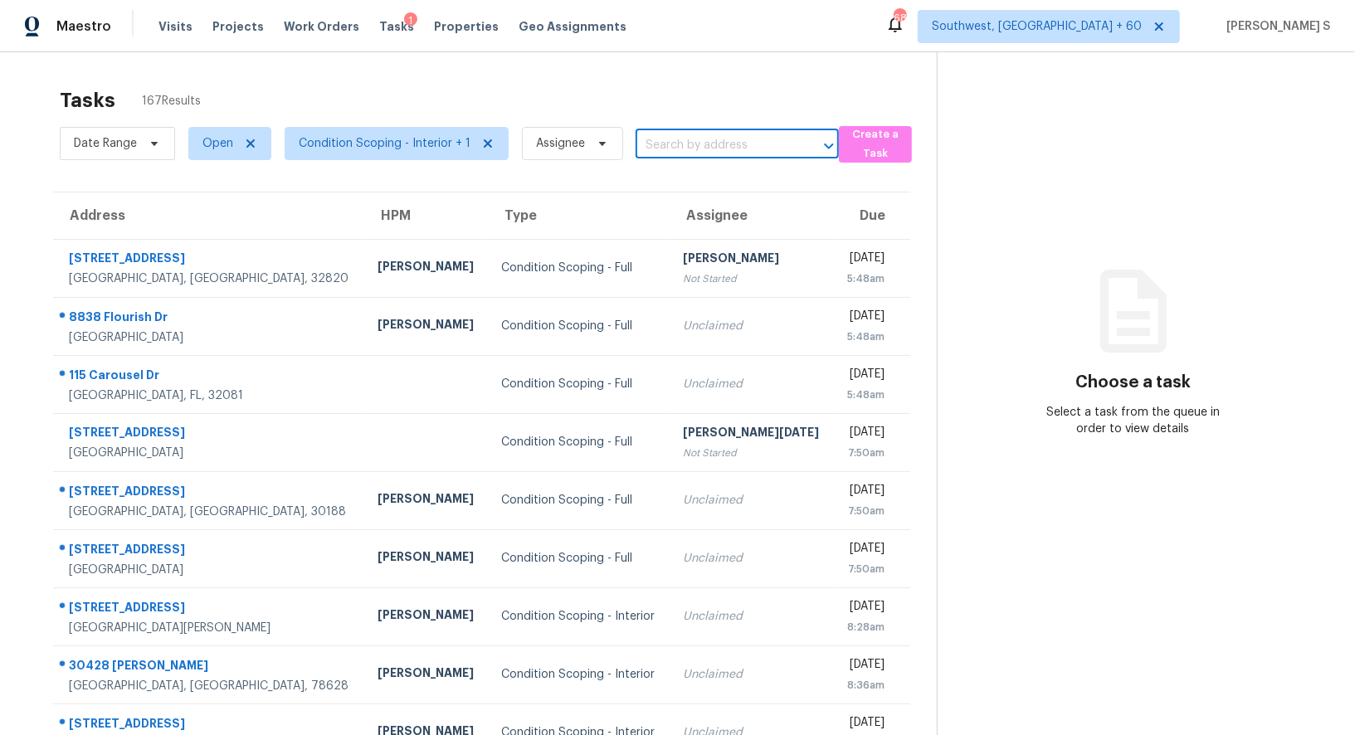
click at [667, 137] on input "text" at bounding box center [714, 146] width 157 height 26
paste input "[STREET_ADDRESS]"
type input "[STREET_ADDRESS]"
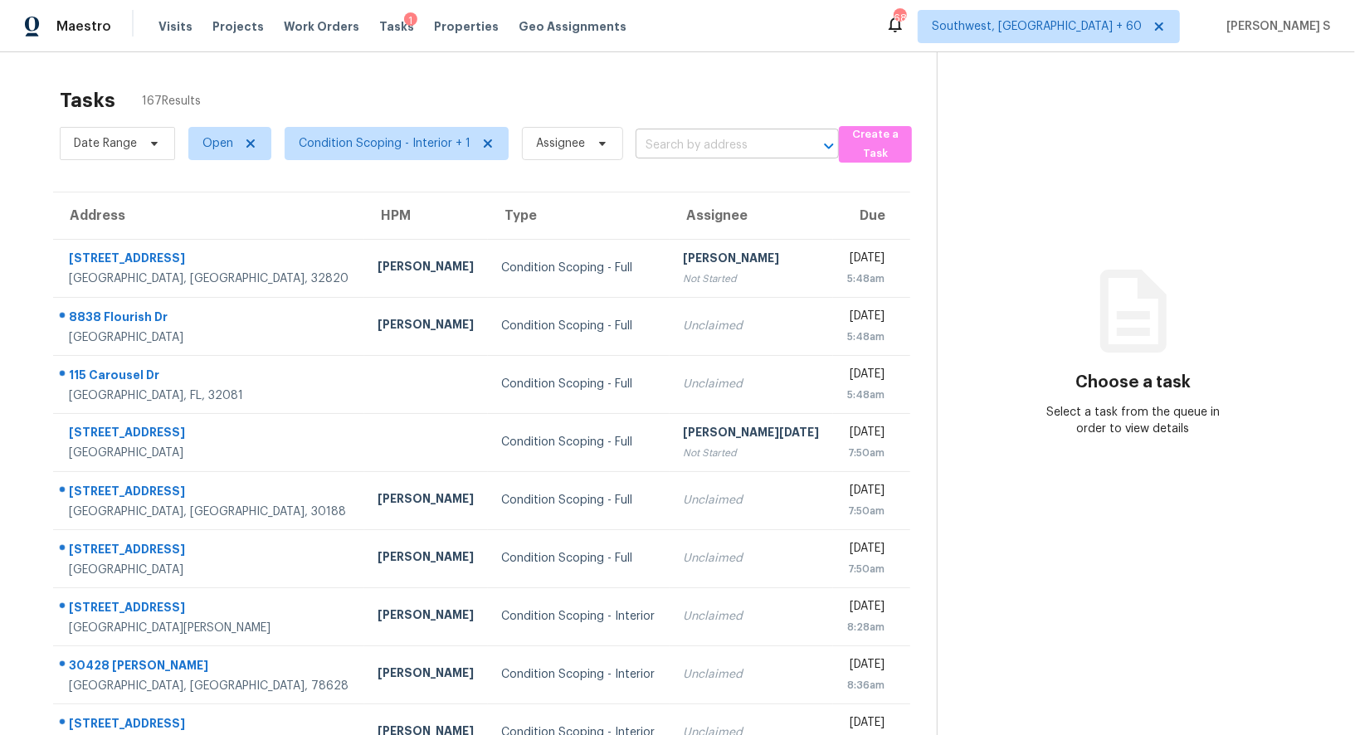
click at [709, 147] on input "text" at bounding box center [714, 146] width 157 height 26
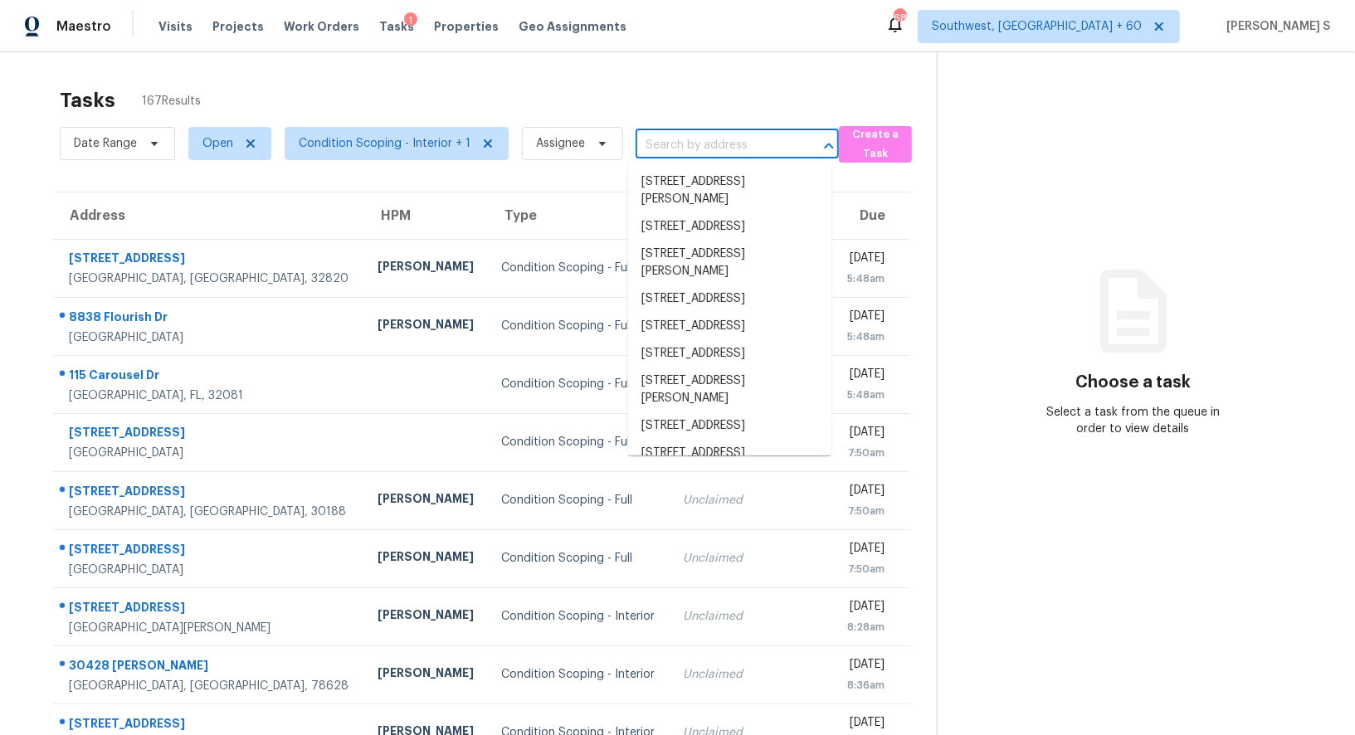
paste input "[STREET_ADDRESS]"
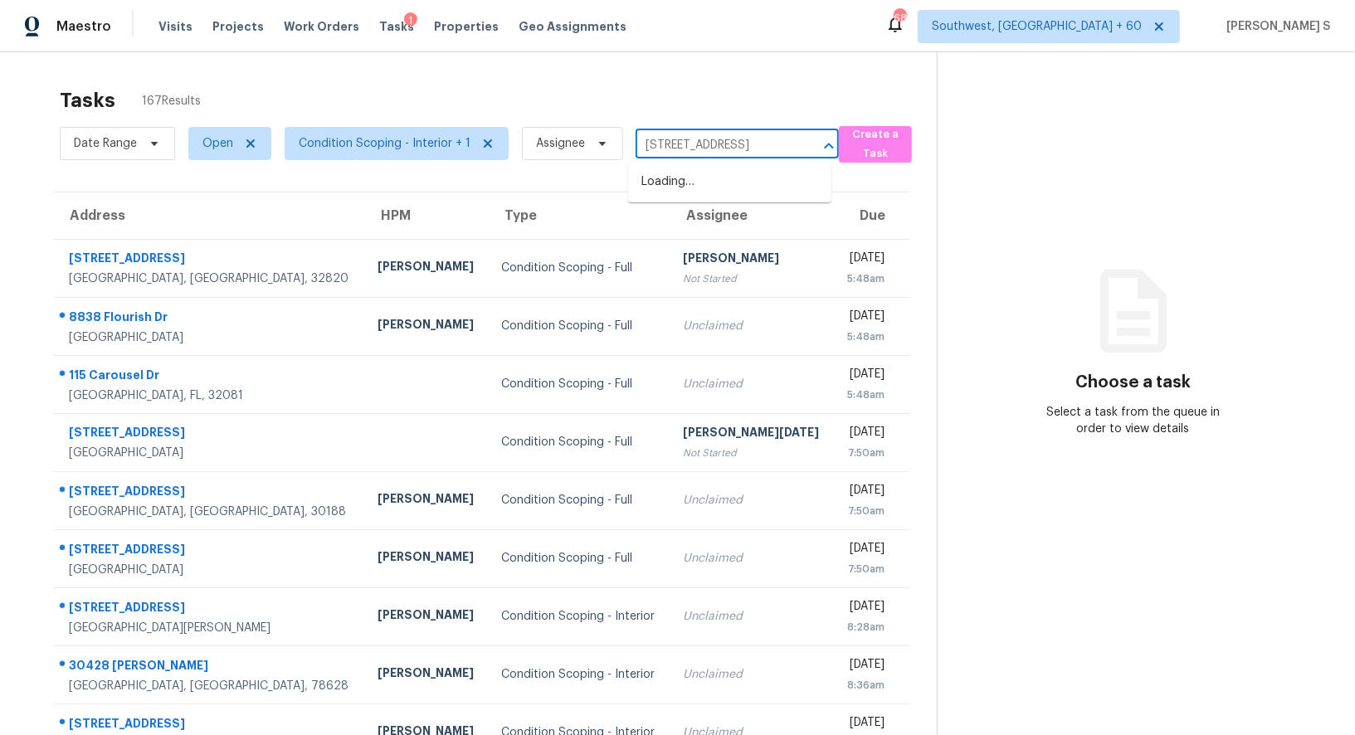
click at [664, 144] on input "[STREET_ADDRESS]" at bounding box center [714, 146] width 157 height 26
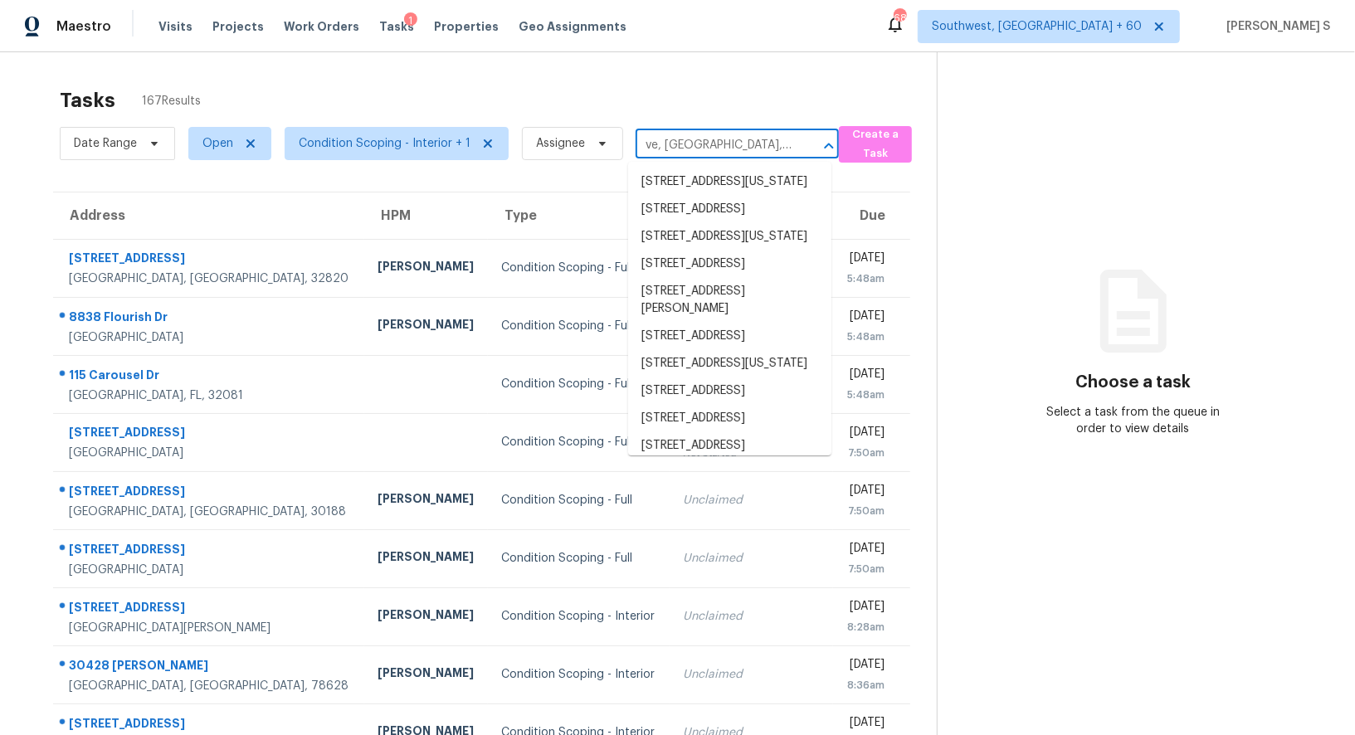
click at [664, 144] on input "ve, [GEOGRAPHIC_DATA], [GEOGRAPHIC_DATA], 85019" at bounding box center [714, 146] width 157 height 26
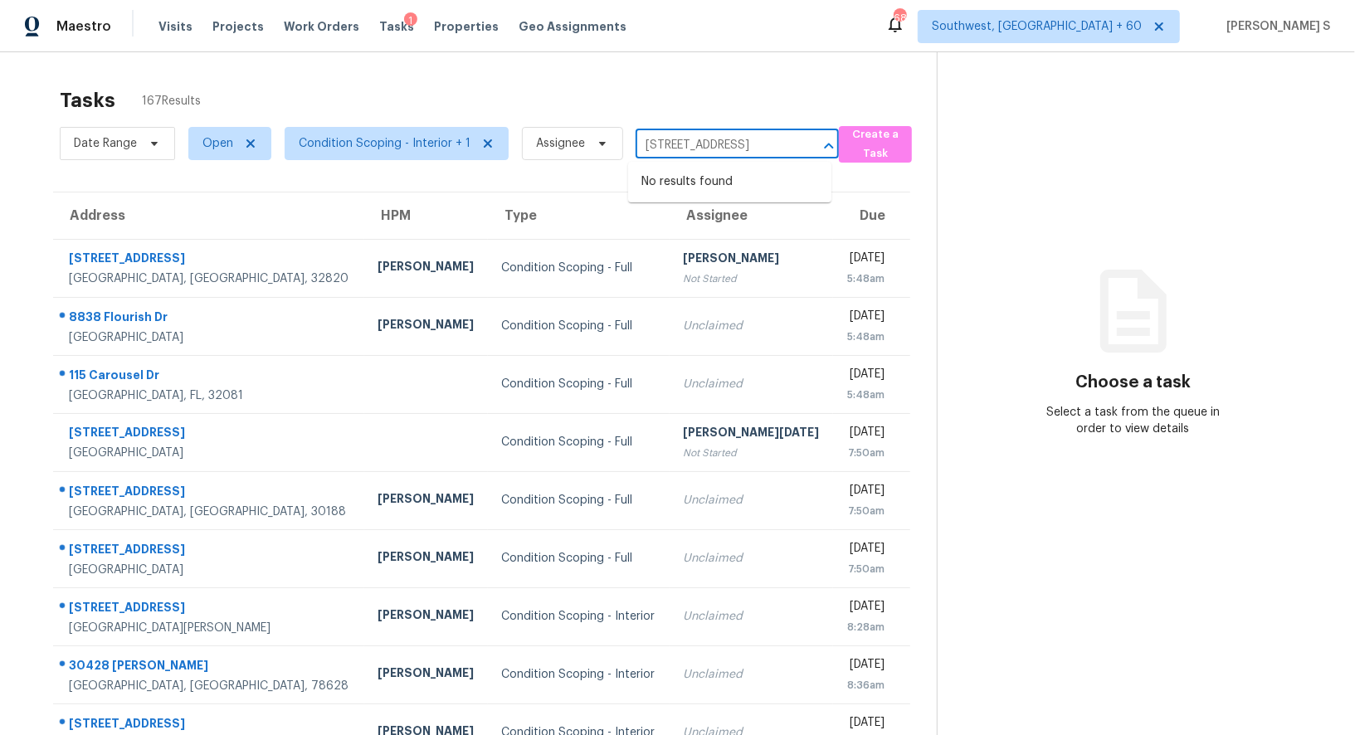
click at [664, 144] on input "[STREET_ADDRESS]" at bounding box center [714, 146] width 157 height 26
click at [723, 144] on input "[STREET_ADDRESS]" at bounding box center [714, 146] width 157 height 26
type input "[STREET_ADDRESS]"
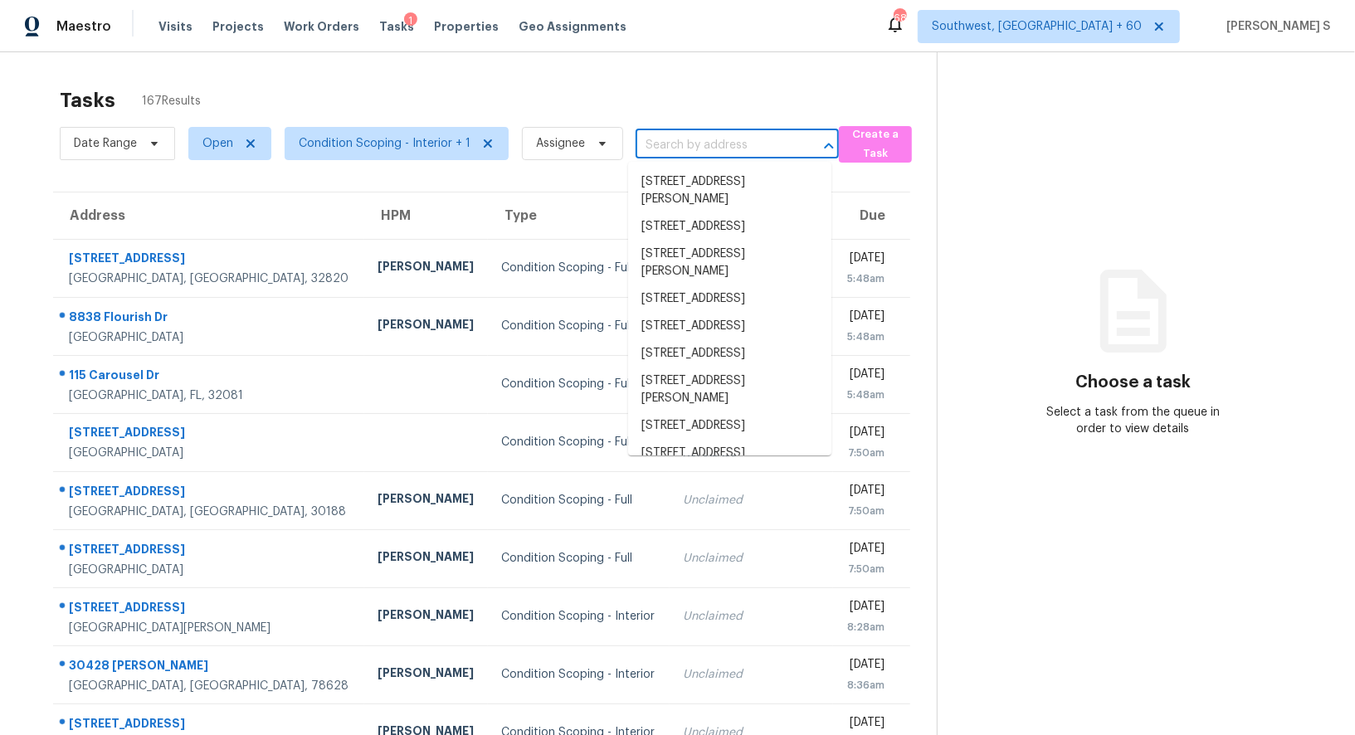
click at [724, 144] on input "text" at bounding box center [714, 146] width 157 height 26
paste input "[STREET_ADDRESS]"
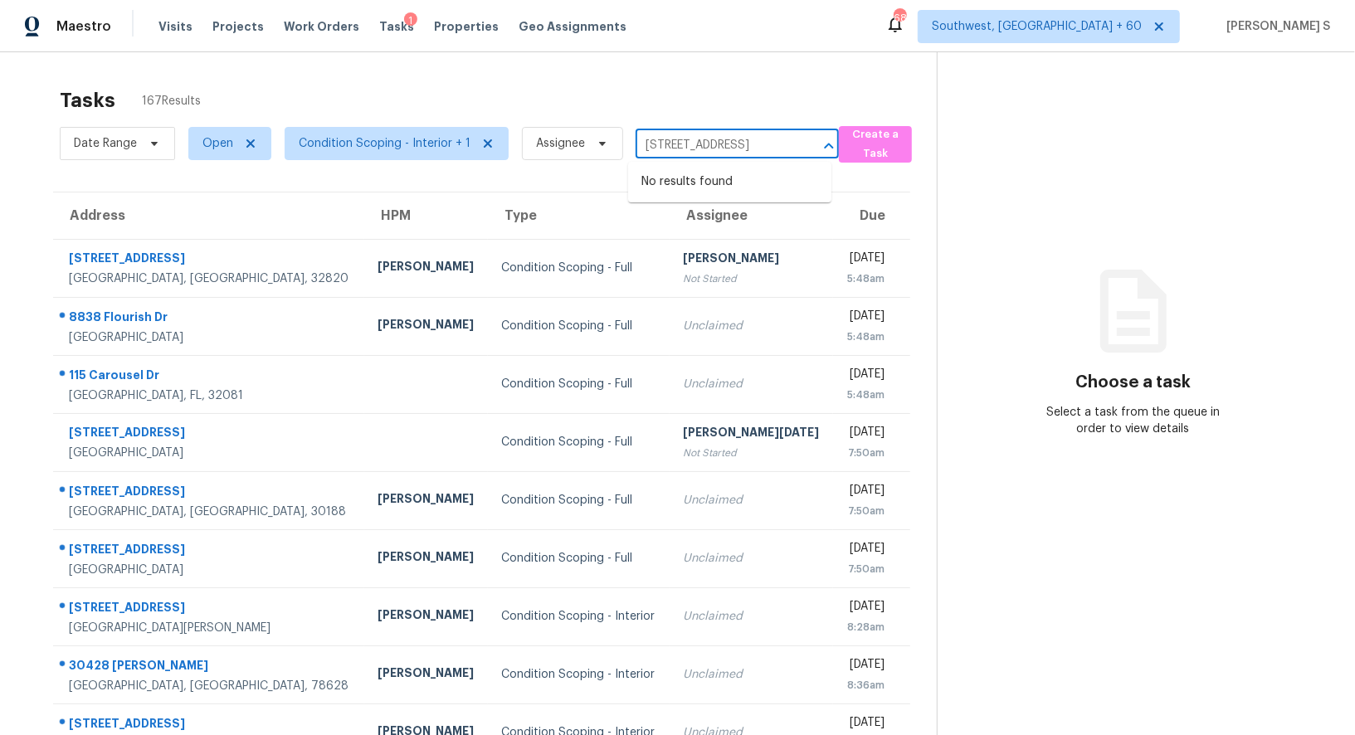
click at [690, 146] on input "[STREET_ADDRESS]" at bounding box center [714, 146] width 157 height 26
type input "[STREET_ADDRESS]"
click at [714, 143] on input "text" at bounding box center [714, 146] width 157 height 26
paste input "[STREET_ADDRESS]"
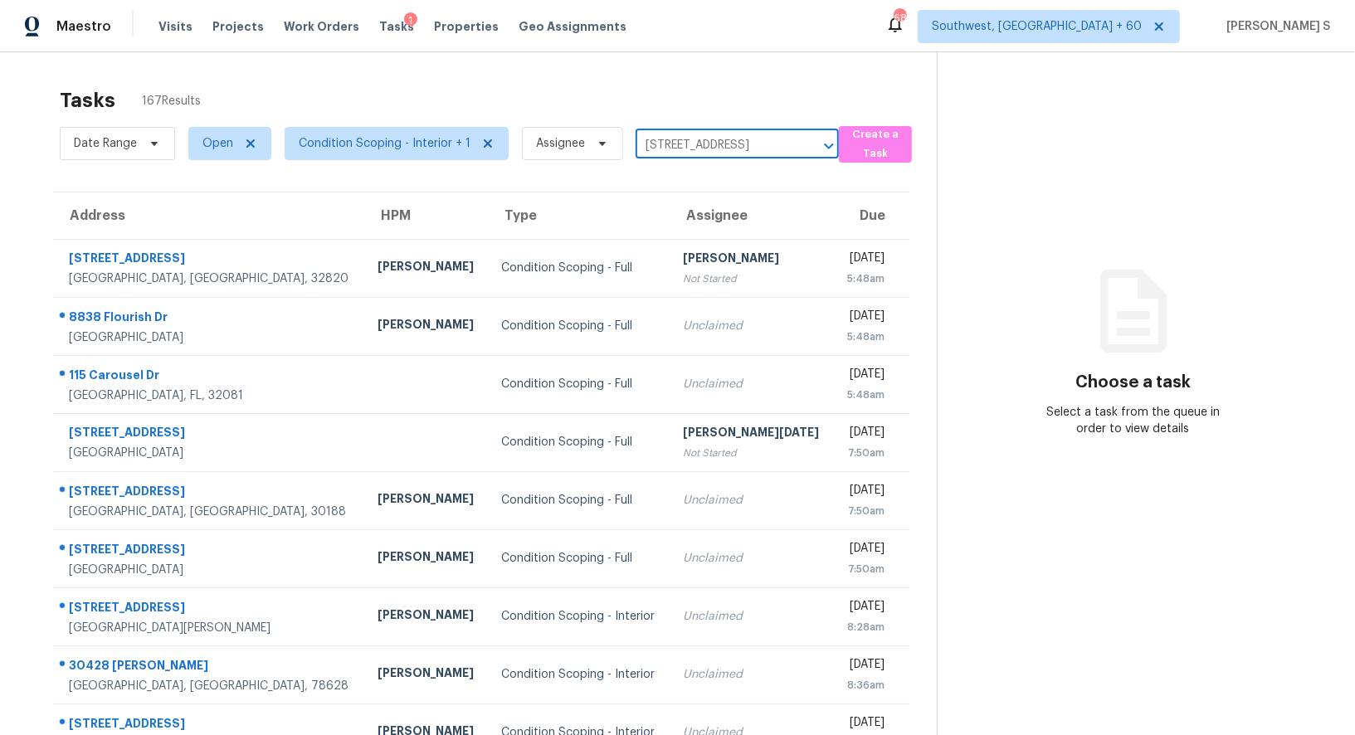
scroll to position [0, 82]
click at [657, 145] on input "[STREET_ADDRESS]" at bounding box center [714, 146] width 157 height 26
type input "4223 W"
click at [753, 264] on li "[STREET_ADDRESS]" at bounding box center [729, 254] width 203 height 27
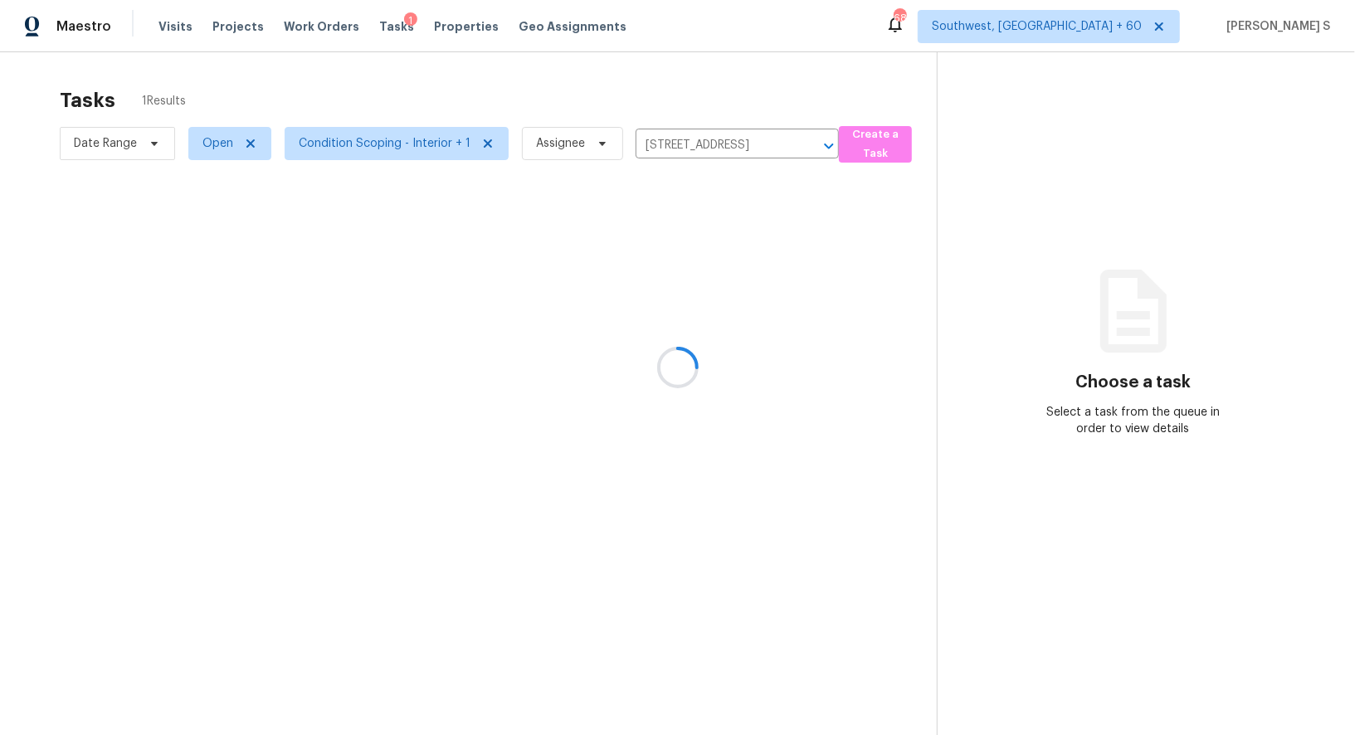
click at [668, 321] on div at bounding box center [677, 367] width 1355 height 735
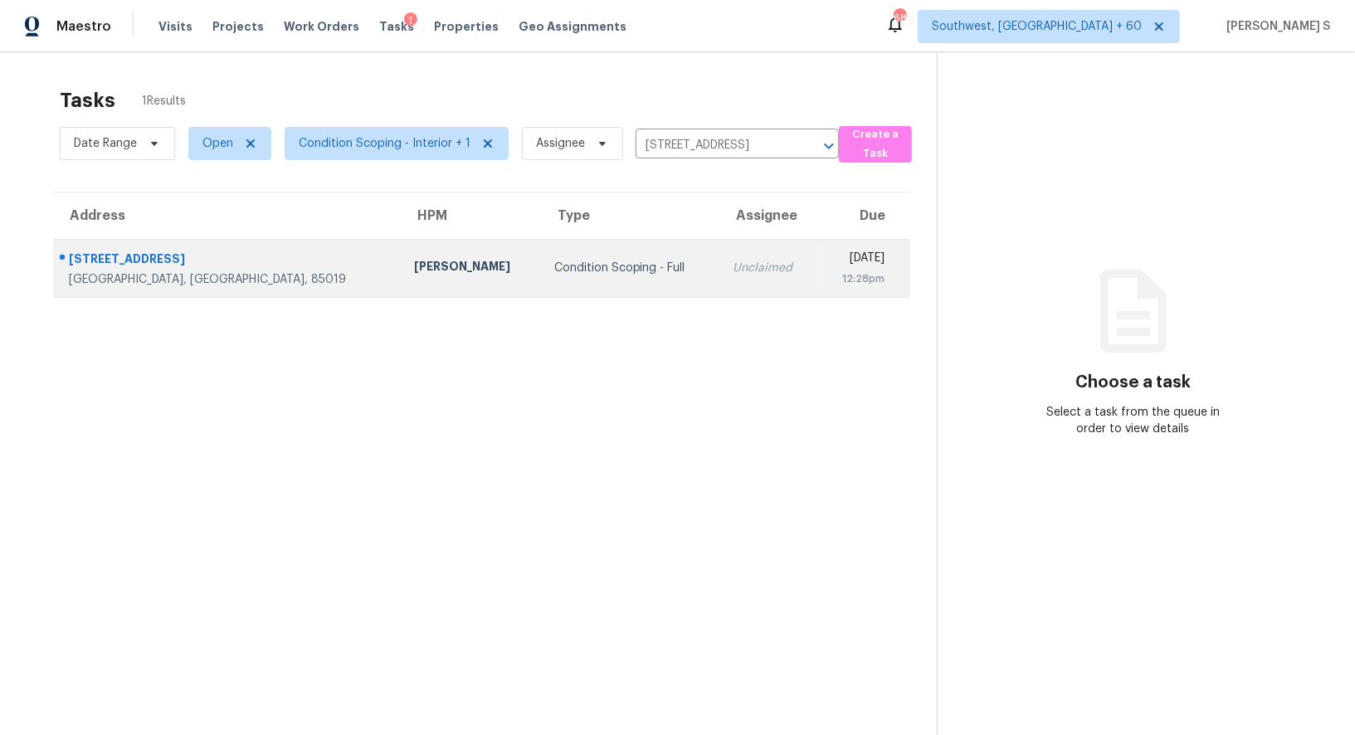
click at [720, 262] on td "Unclaimed" at bounding box center [769, 268] width 98 height 58
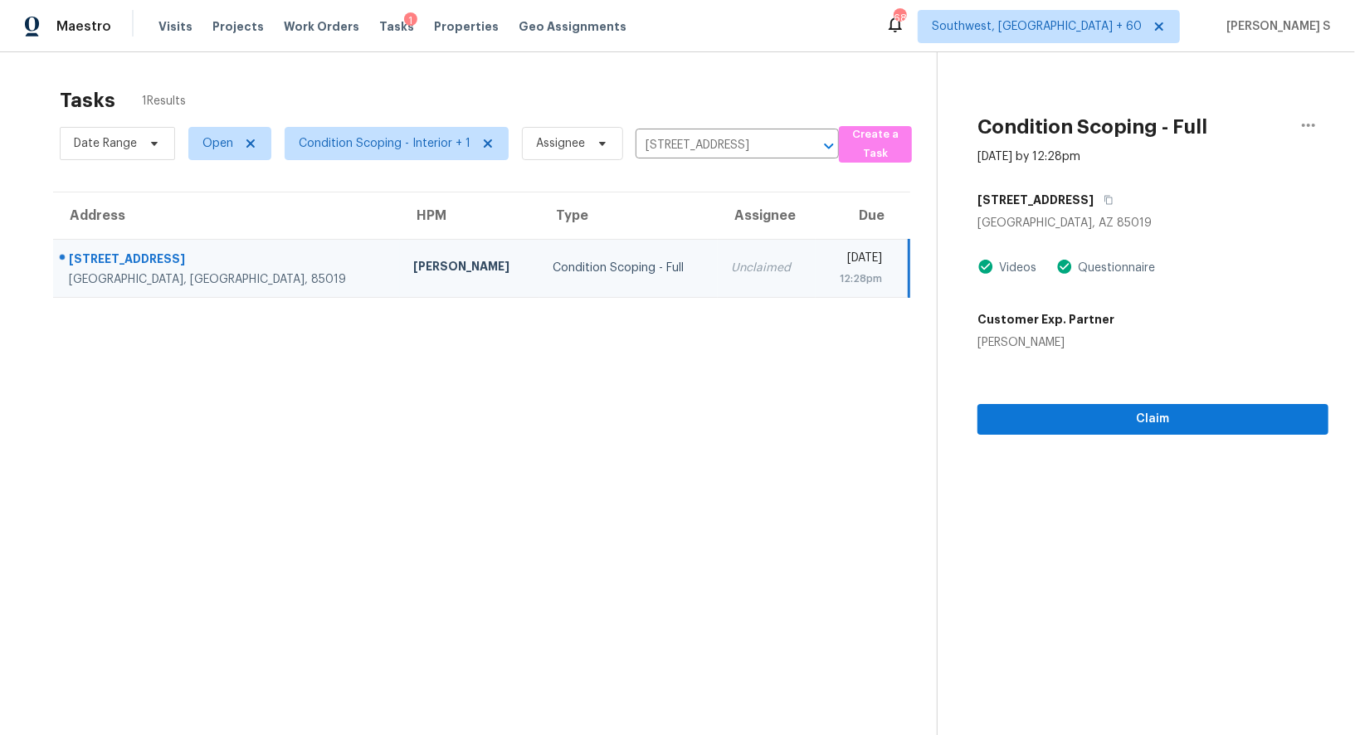
click at [1092, 400] on div "Claim" at bounding box center [1152, 393] width 351 height 84
click at [1093, 422] on span "Claim" at bounding box center [1153, 419] width 324 height 21
